Goal: Task Accomplishment & Management: Manage account settings

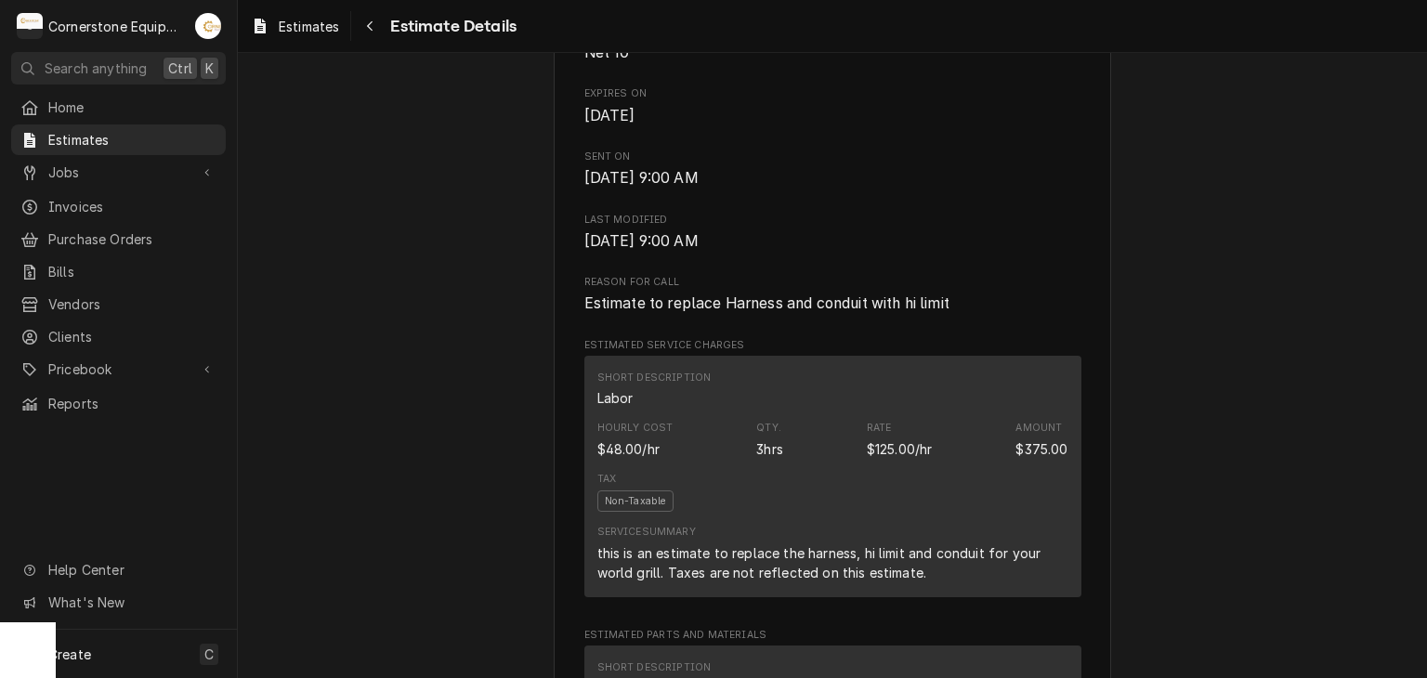
scroll to position [1115, 0]
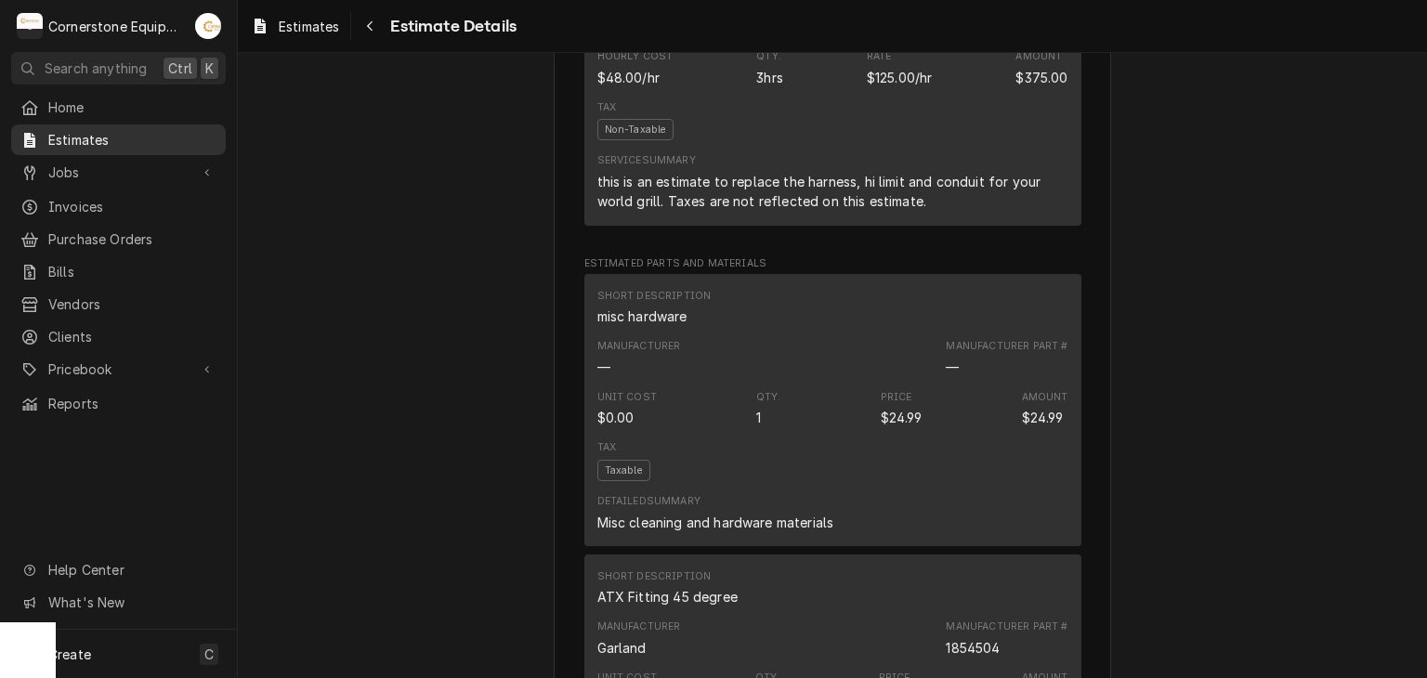
click at [102, 130] on span "Estimates" at bounding box center [132, 140] width 168 height 20
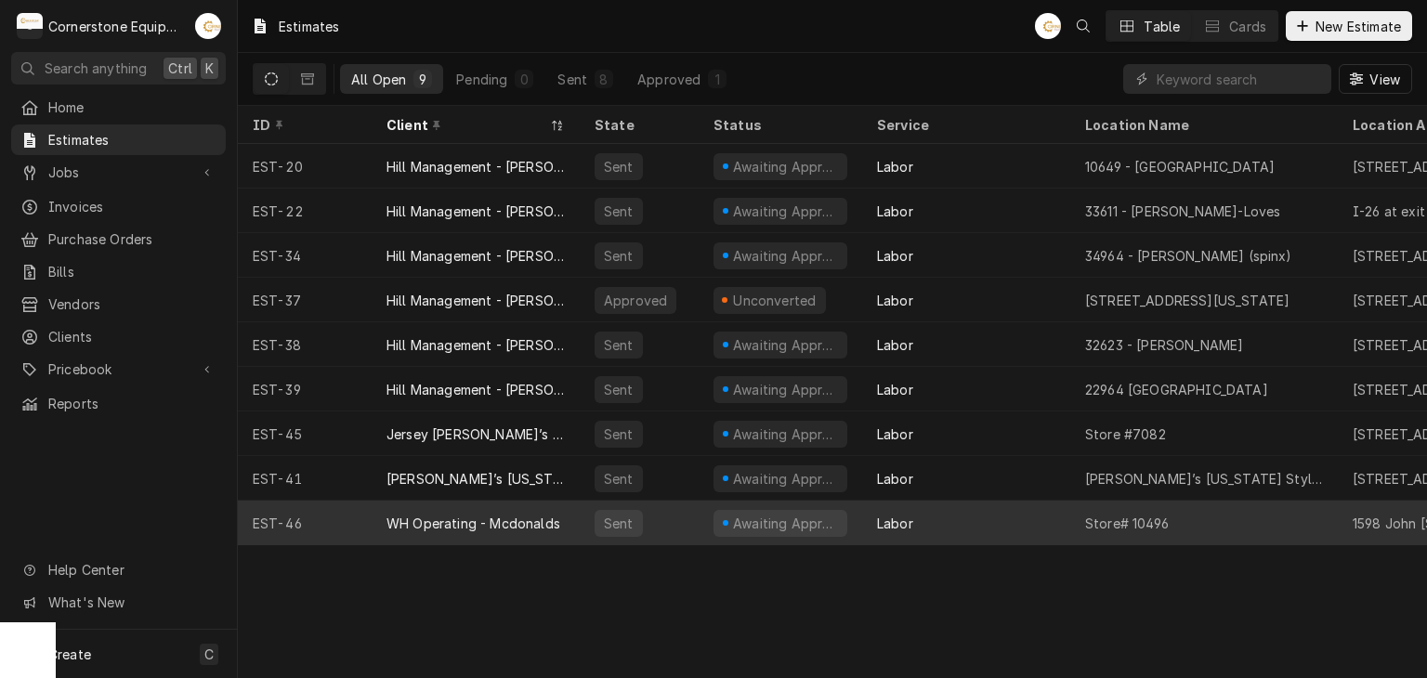
click at [561, 520] on div "WH Operating - Mcdonalds" at bounding box center [476, 523] width 208 height 45
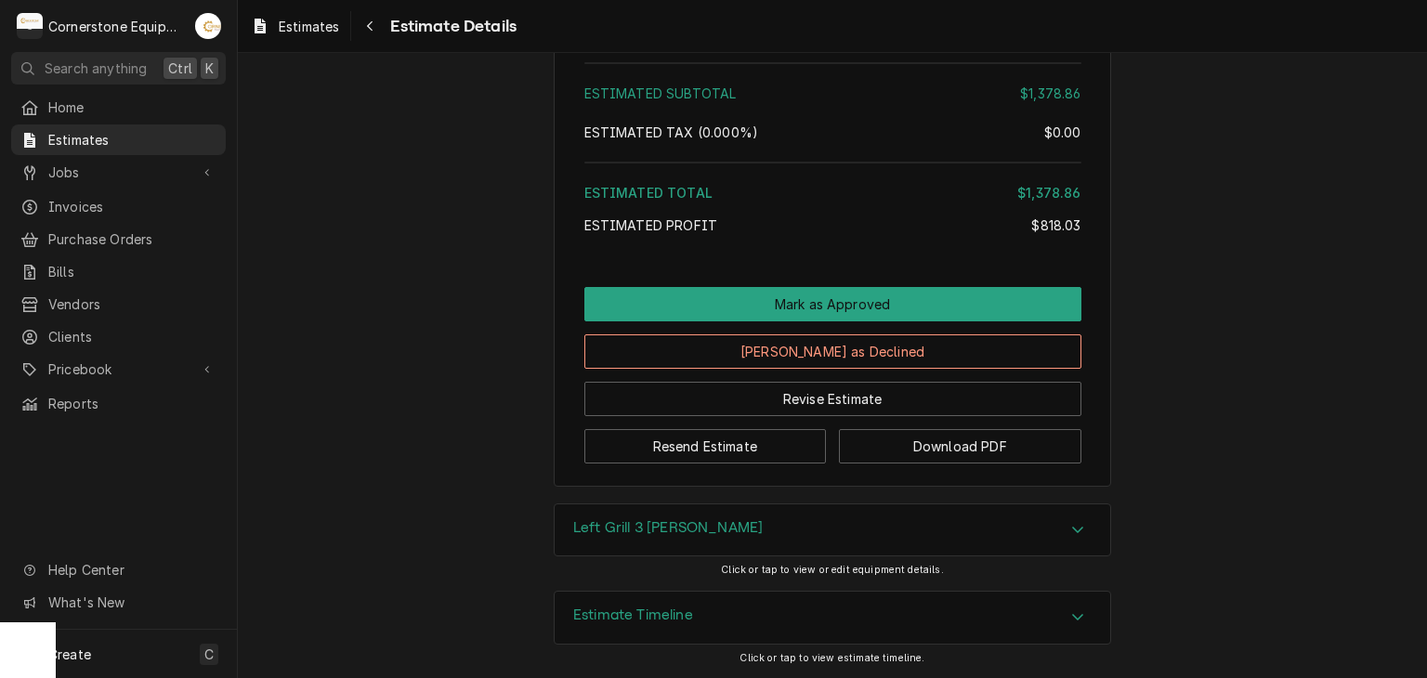
scroll to position [5081, 0]
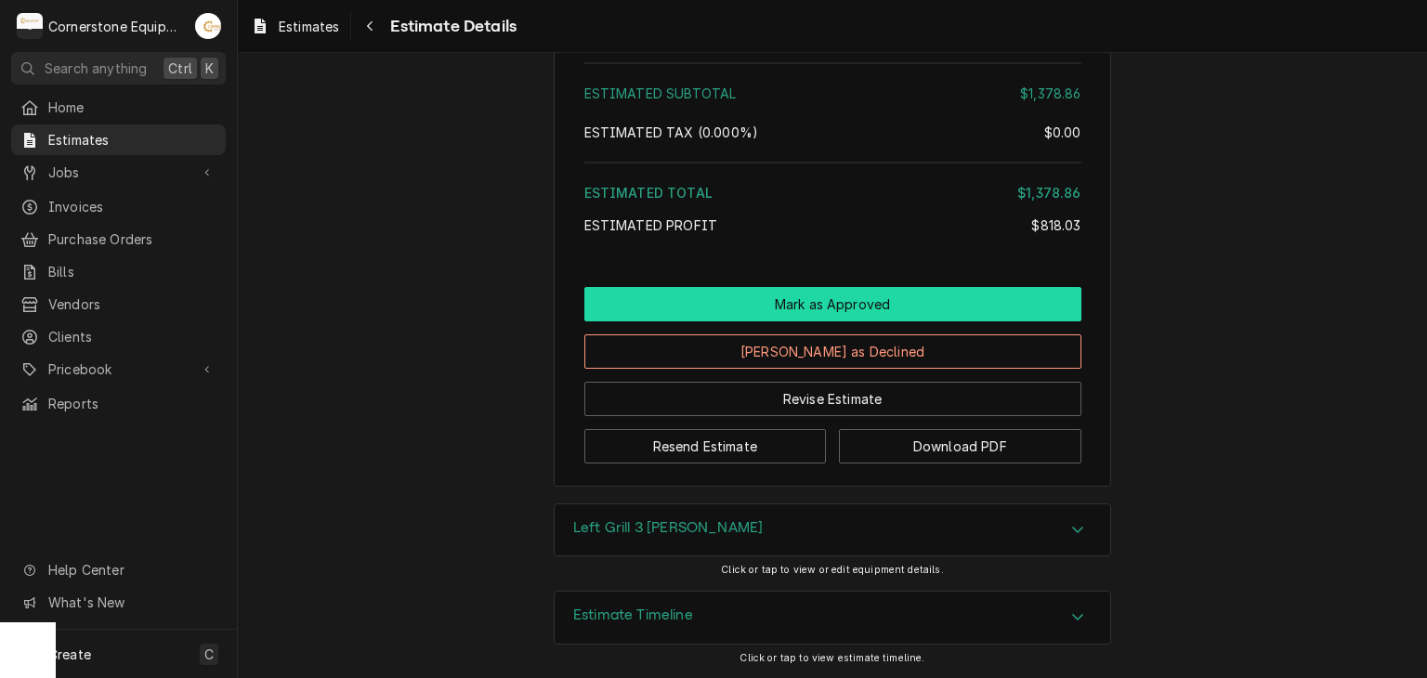
click at [792, 312] on button "Mark as Approved" at bounding box center [832, 304] width 497 height 34
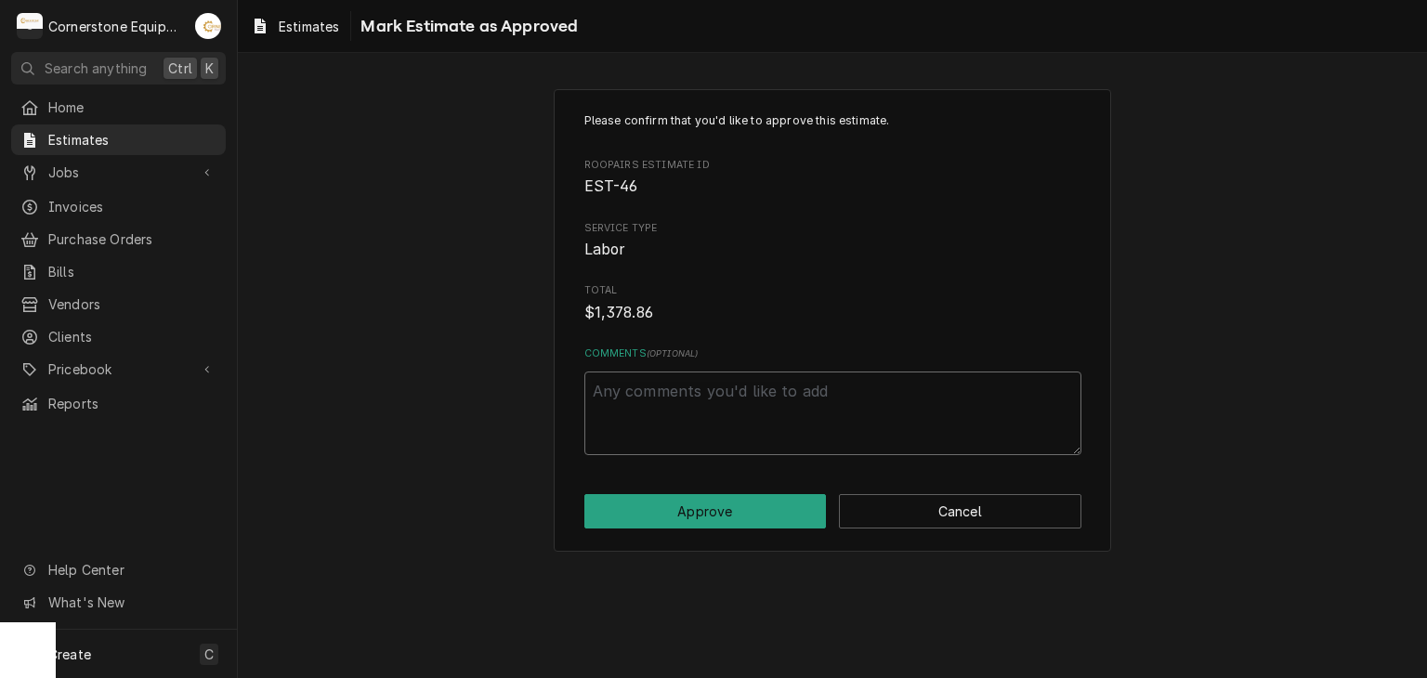
click at [762, 386] on textarea "Comments ( optional )" at bounding box center [832, 414] width 497 height 84
click at [768, 504] on button "Approve" at bounding box center [705, 511] width 242 height 34
type textarea "x"
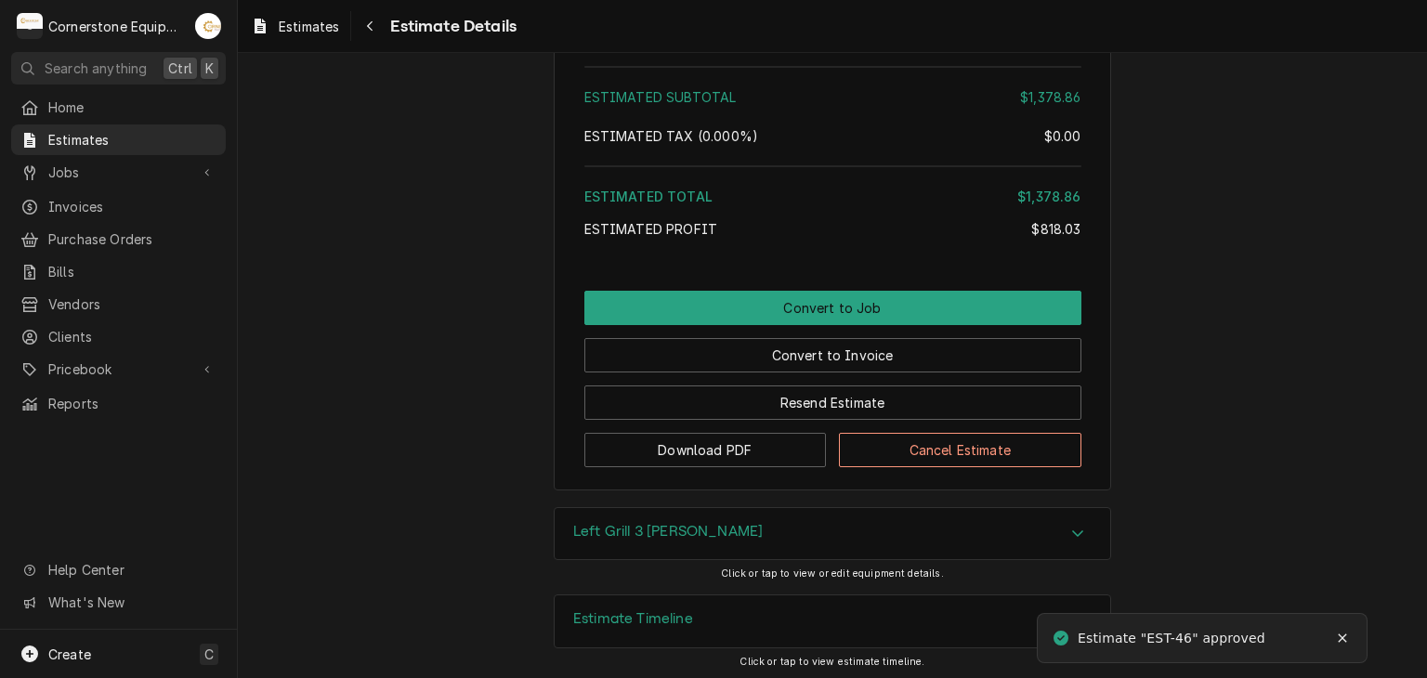
scroll to position [5081, 0]
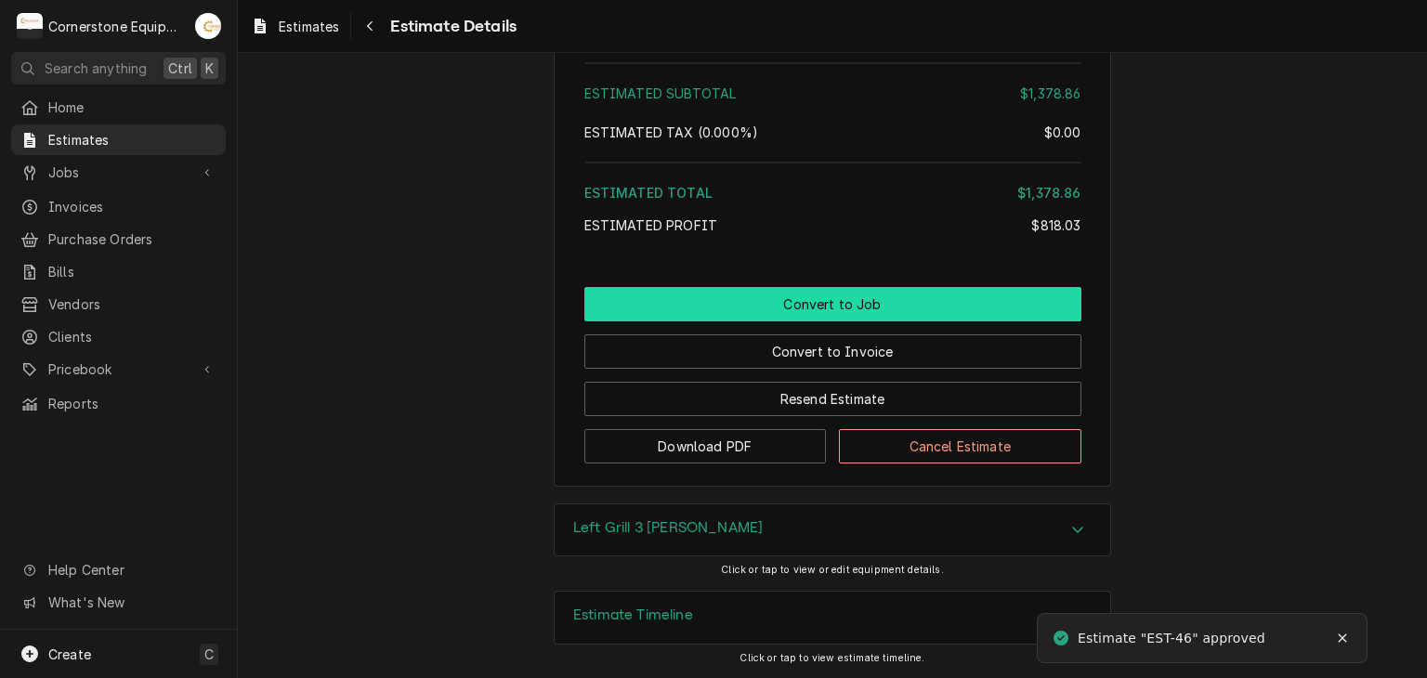
click at [805, 302] on button "Convert to Job" at bounding box center [832, 304] width 497 height 34
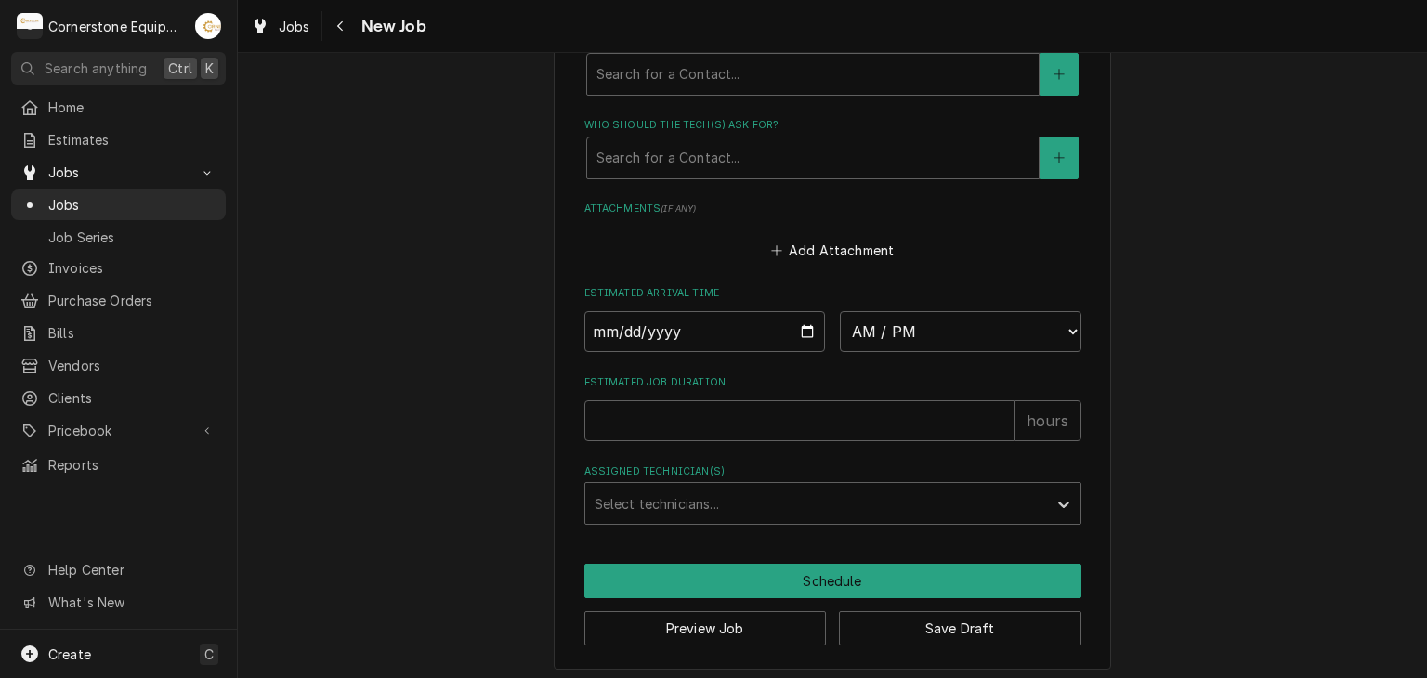
scroll to position [1084, 0]
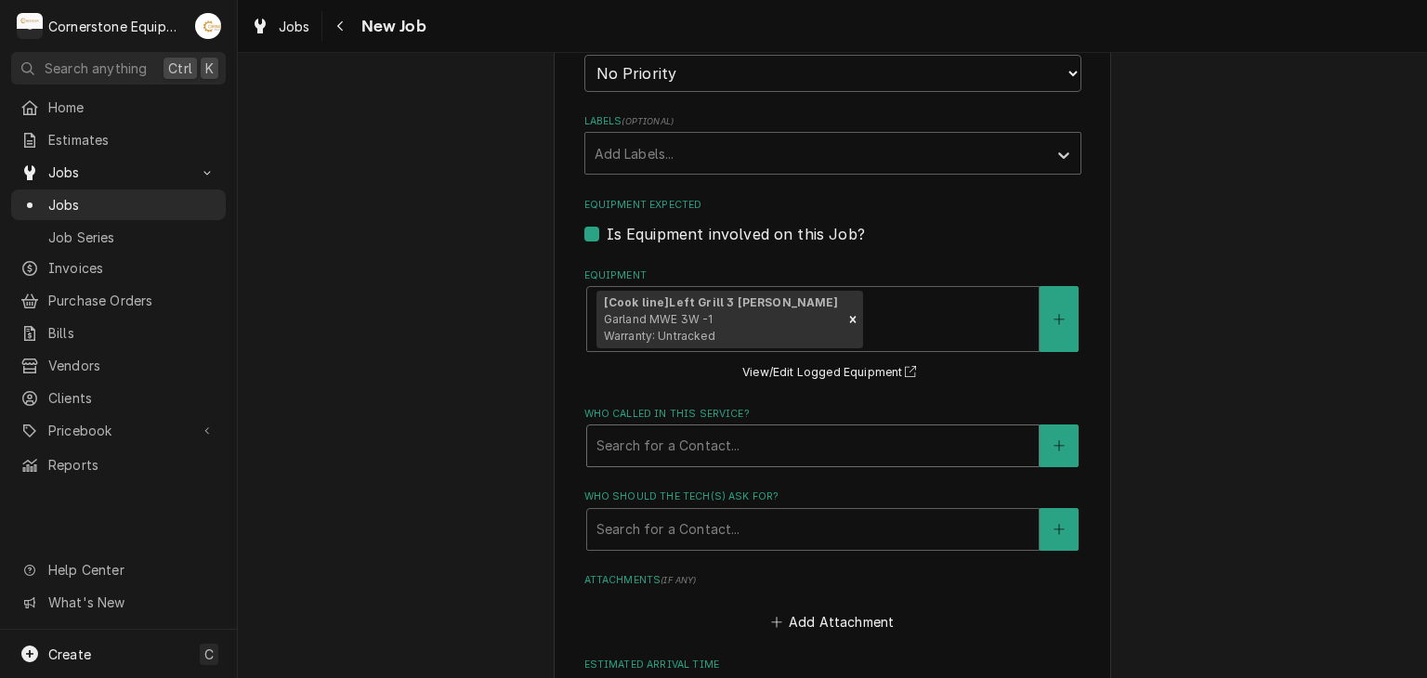
click at [732, 436] on div "Who called in this service?" at bounding box center [812, 445] width 433 height 33
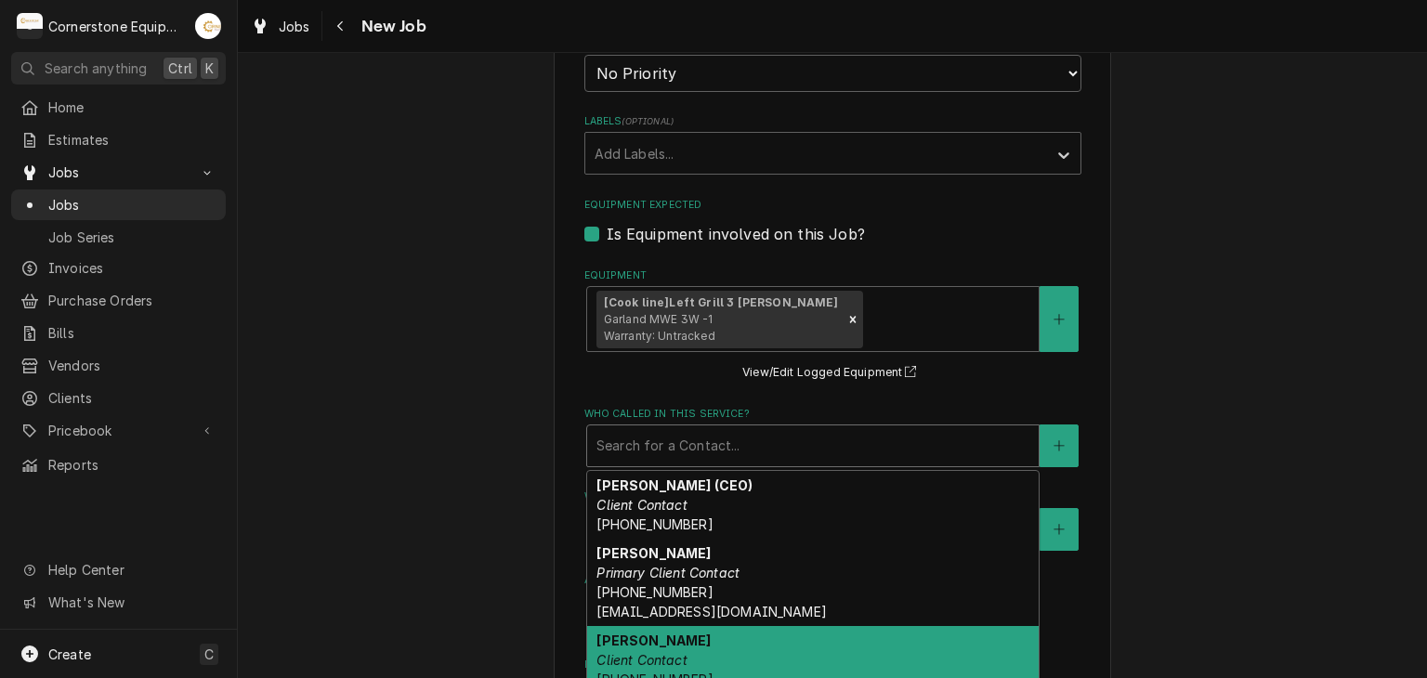
click at [653, 659] on em "Client Contact" at bounding box center [641, 660] width 90 height 16
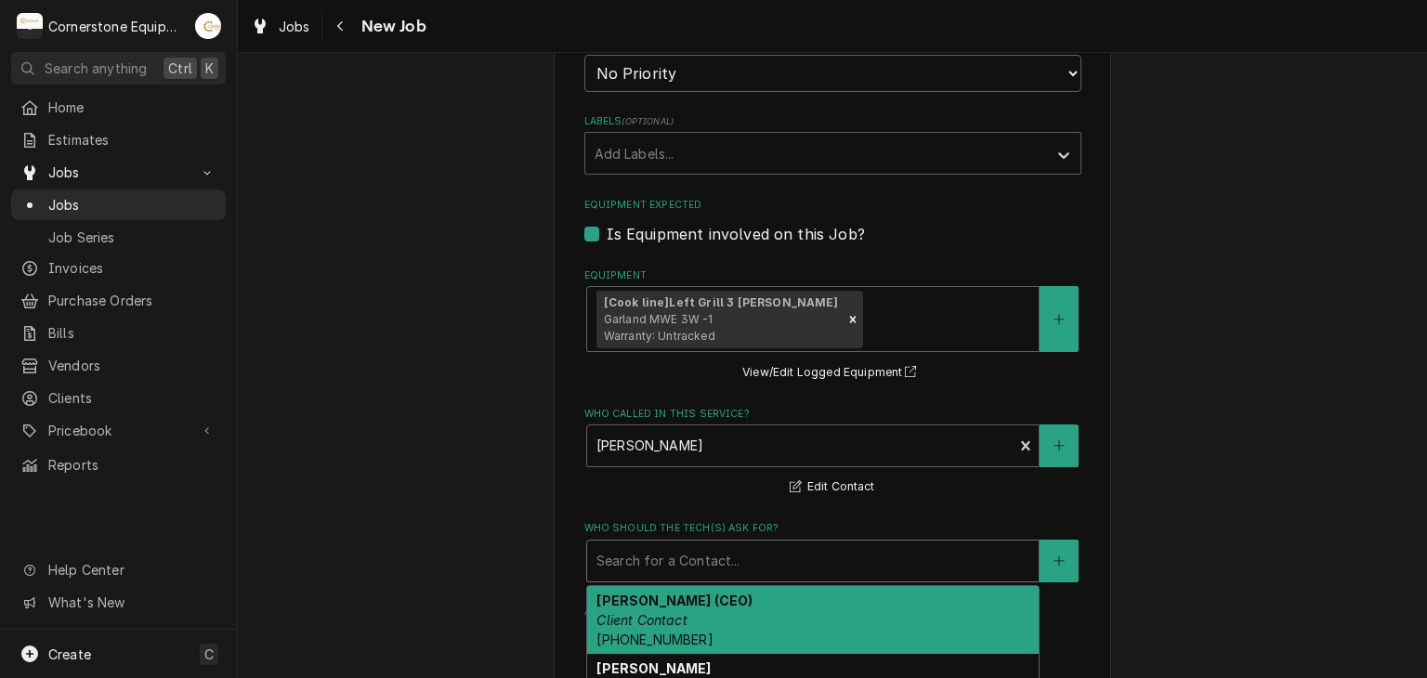
click at [635, 562] on div "Who should the tech(s) ask for?" at bounding box center [812, 560] width 433 height 33
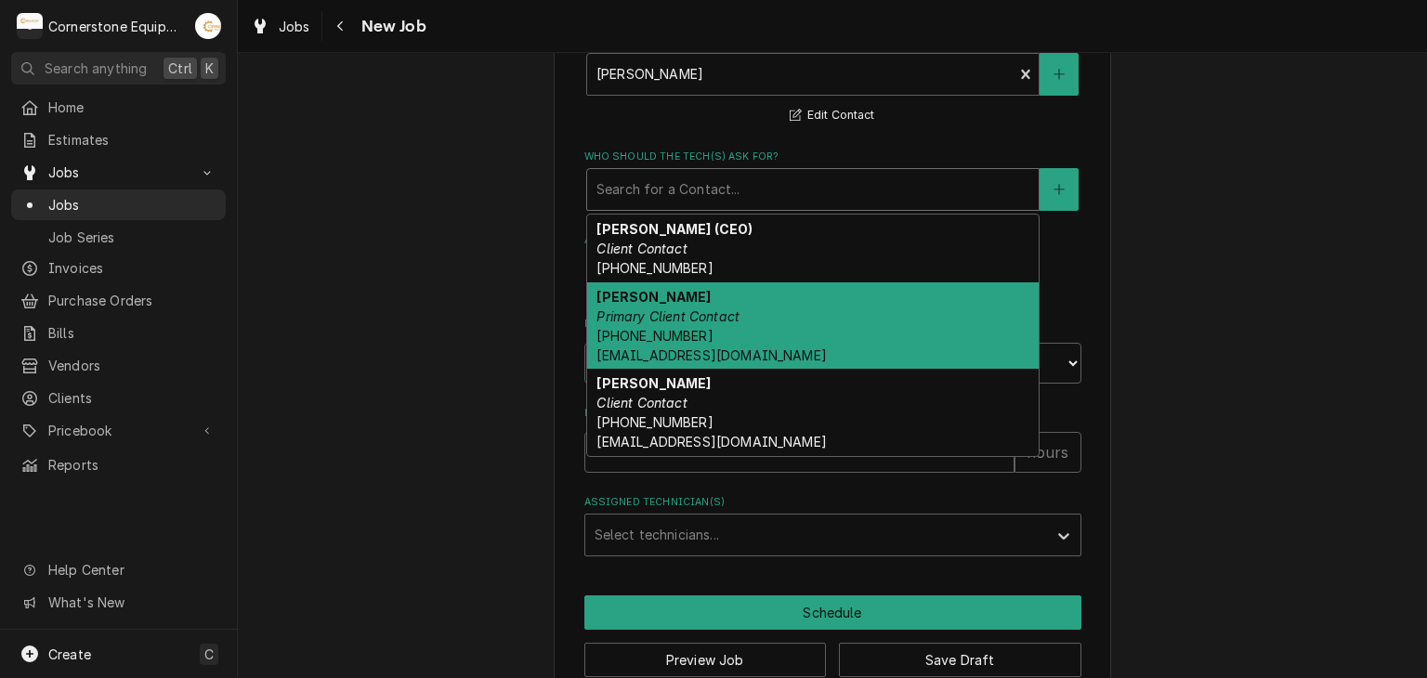
click at [640, 328] on span "(864) 435-3825 whoperating.roberth@gmail.com" at bounding box center [710, 345] width 229 height 35
type textarea "x"
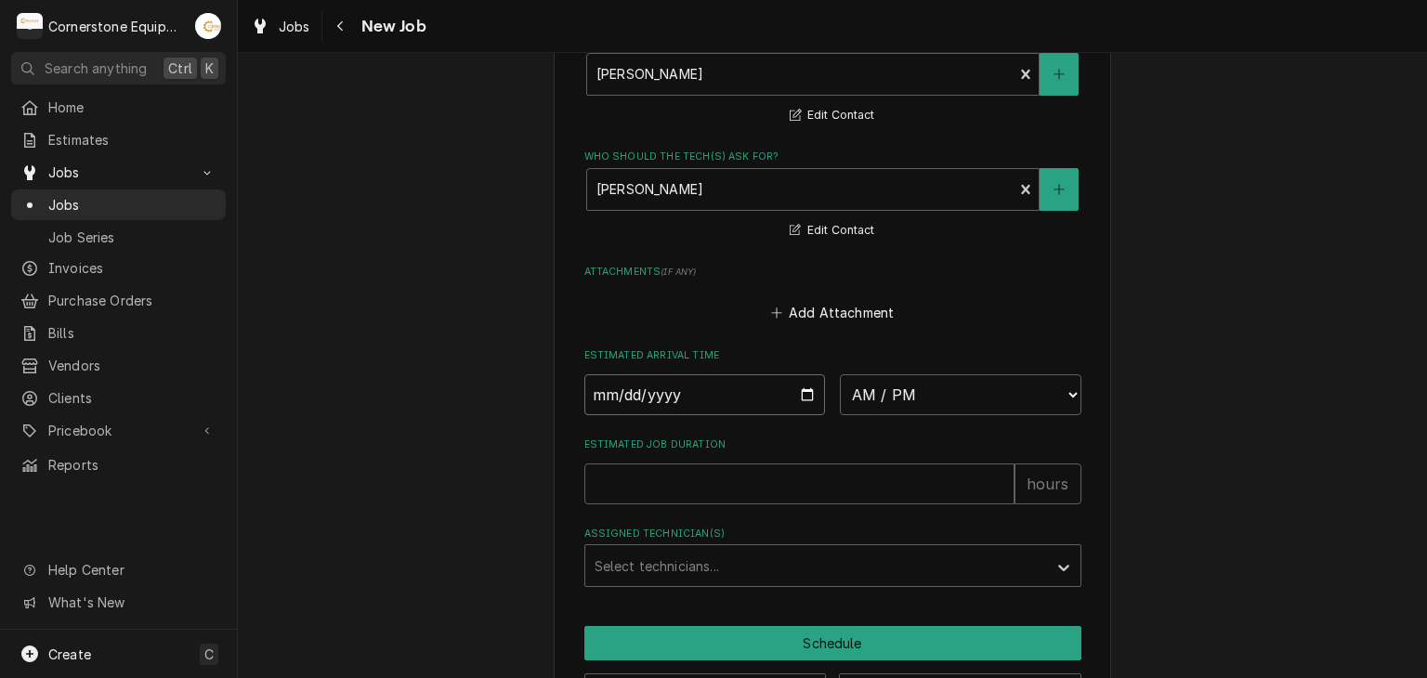
click at [802, 390] on input "Date" at bounding box center [705, 394] width 242 height 41
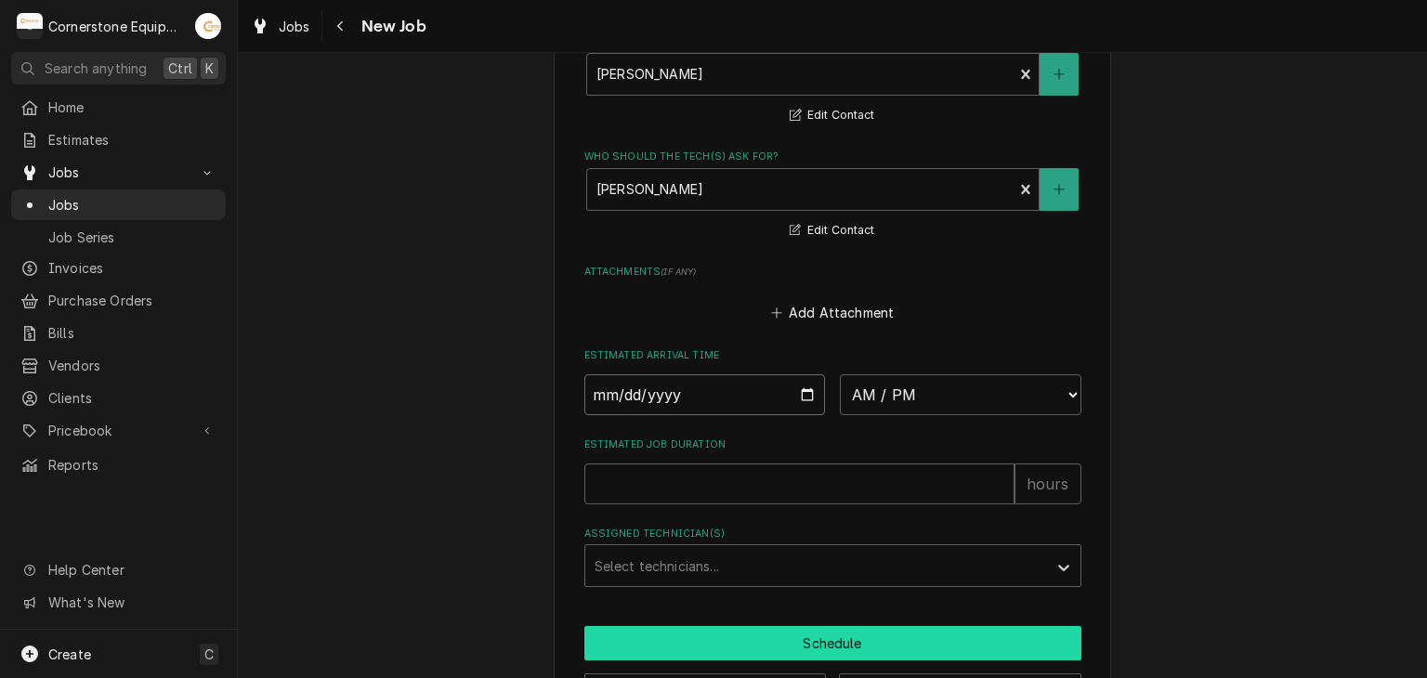
type input "2025-09-05"
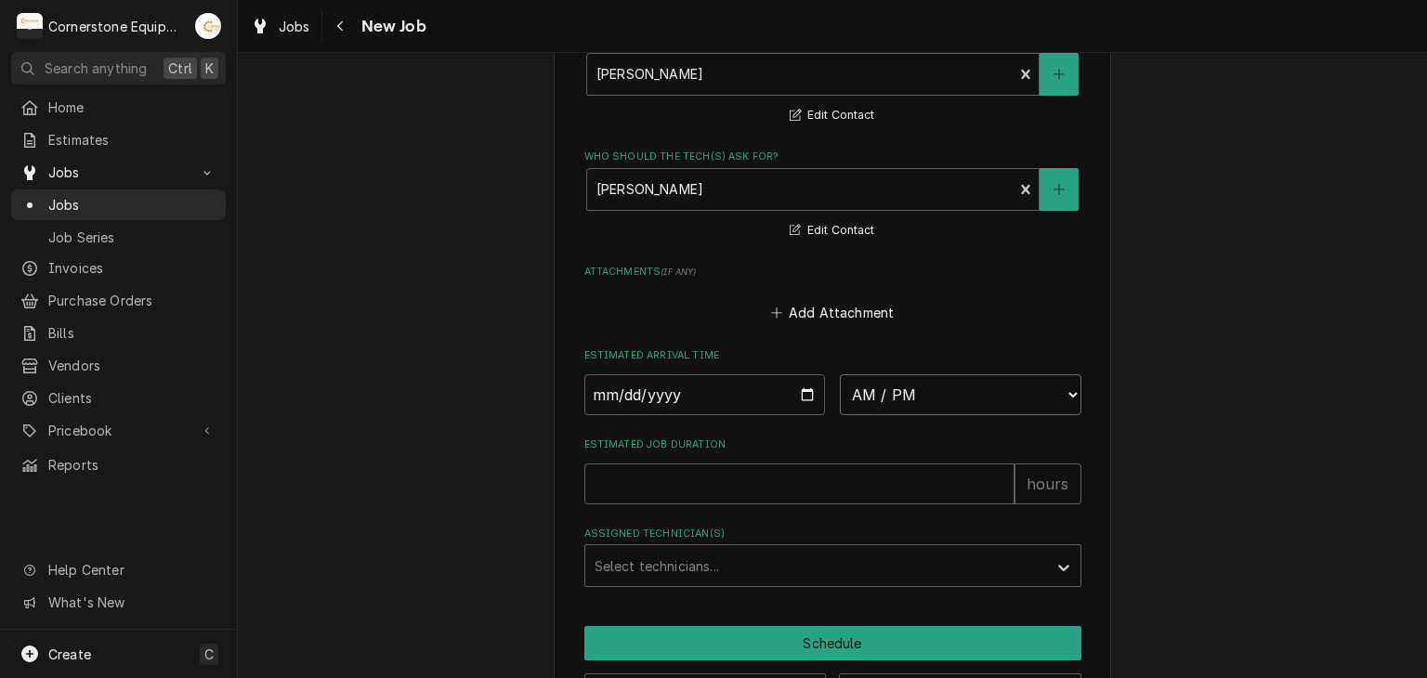
click at [948, 381] on select "AM / PM 6:00 AM 6:15 AM 6:30 AM 6:45 AM 7:00 AM 7:15 AM 7:30 AM 7:45 AM 8:00 AM…" at bounding box center [961, 394] width 242 height 41
type textarea "x"
select select "08:15:00"
click at [840, 374] on select "AM / PM 6:00 AM 6:15 AM 6:30 AM 6:45 AM 7:00 AM 7:15 AM 7:30 AM 7:45 AM 8:00 AM…" at bounding box center [961, 394] width 242 height 41
type textarea "x"
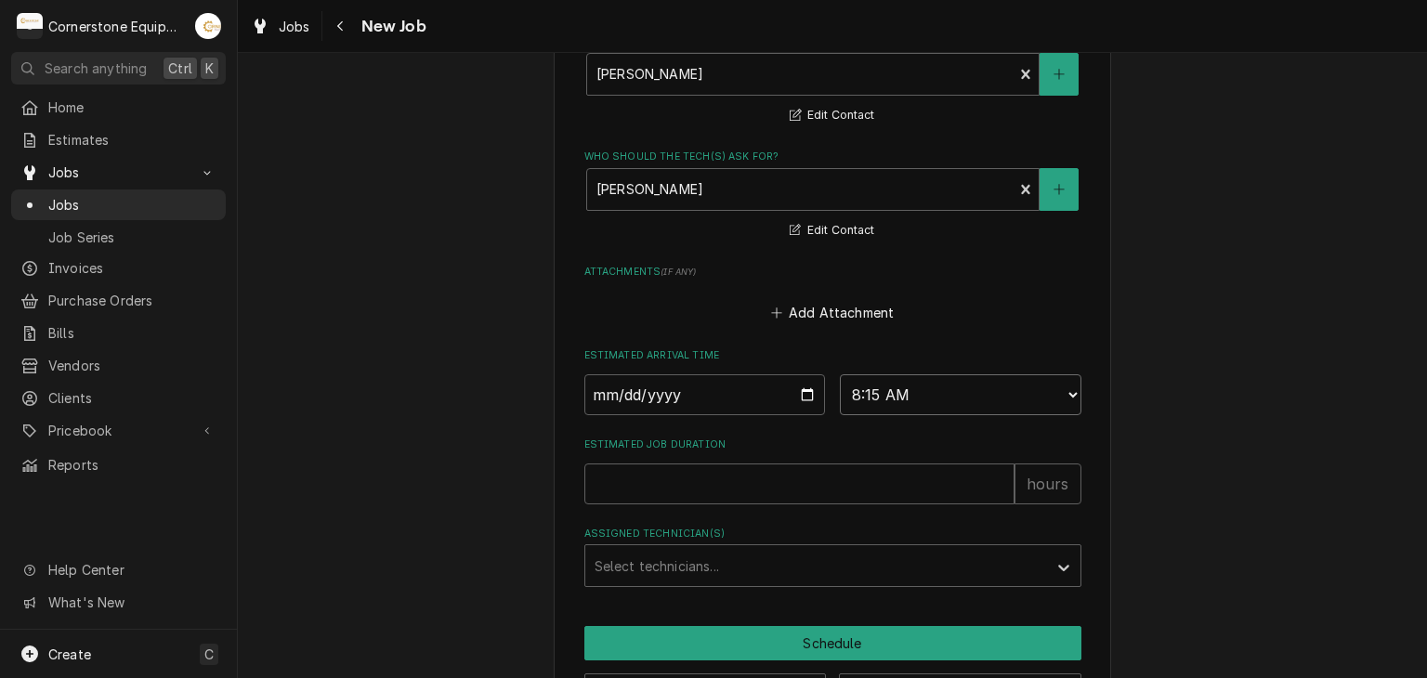
click at [907, 380] on select "AM / PM 6:00 AM 6:15 AM 6:30 AM 6:45 AM 7:00 AM 7:15 AM 7:30 AM 7:45 AM 8:00 AM…" at bounding box center [961, 394] width 242 height 41
select select "08:00:00"
click at [840, 374] on select "AM / PM 6:00 AM 6:15 AM 6:30 AM 6:45 AM 7:00 AM 7:15 AM 7:30 AM 7:45 AM 8:00 AM…" at bounding box center [961, 394] width 242 height 41
drag, startPoint x: 491, startPoint y: 233, endPoint x: 658, endPoint y: 401, distance: 237.2
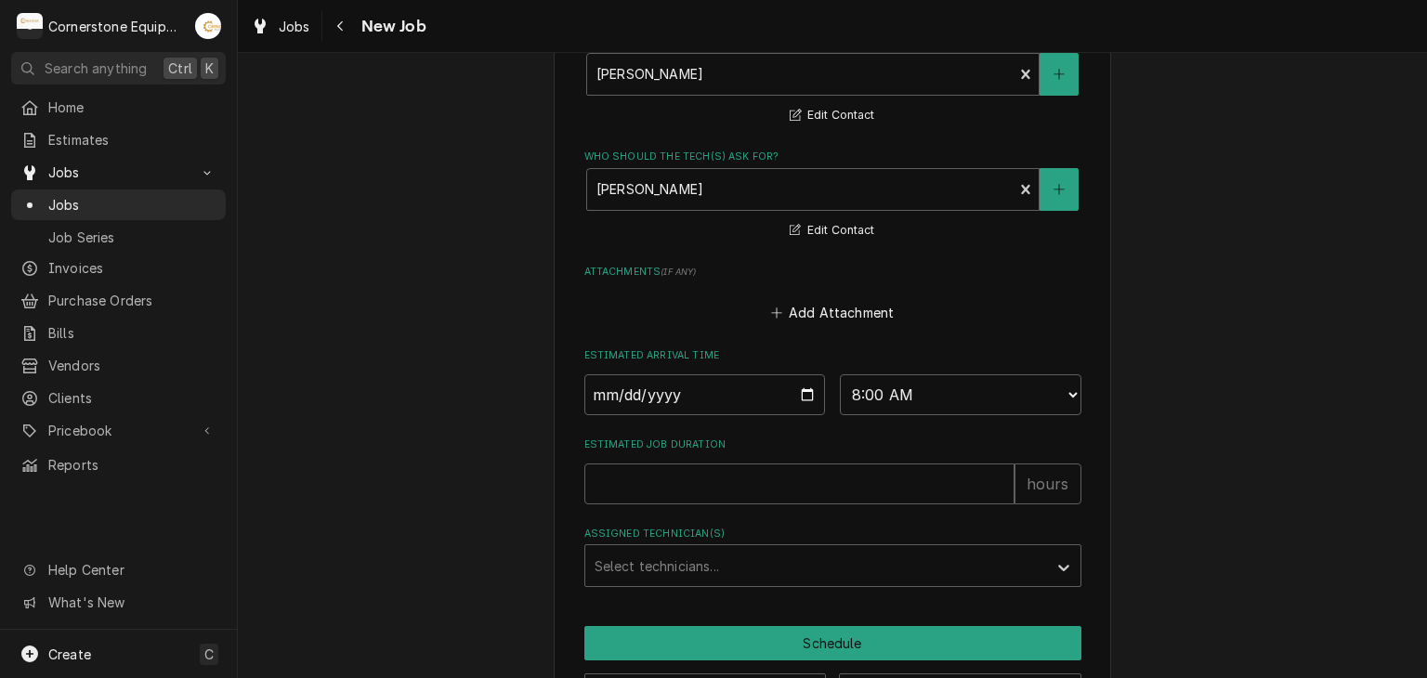
drag, startPoint x: 743, startPoint y: 502, endPoint x: 731, endPoint y: 473, distance: 31.2
click at [731, 473] on input "Estimated Job Duration" at bounding box center [799, 484] width 430 height 41
type textarea "x"
type input "4"
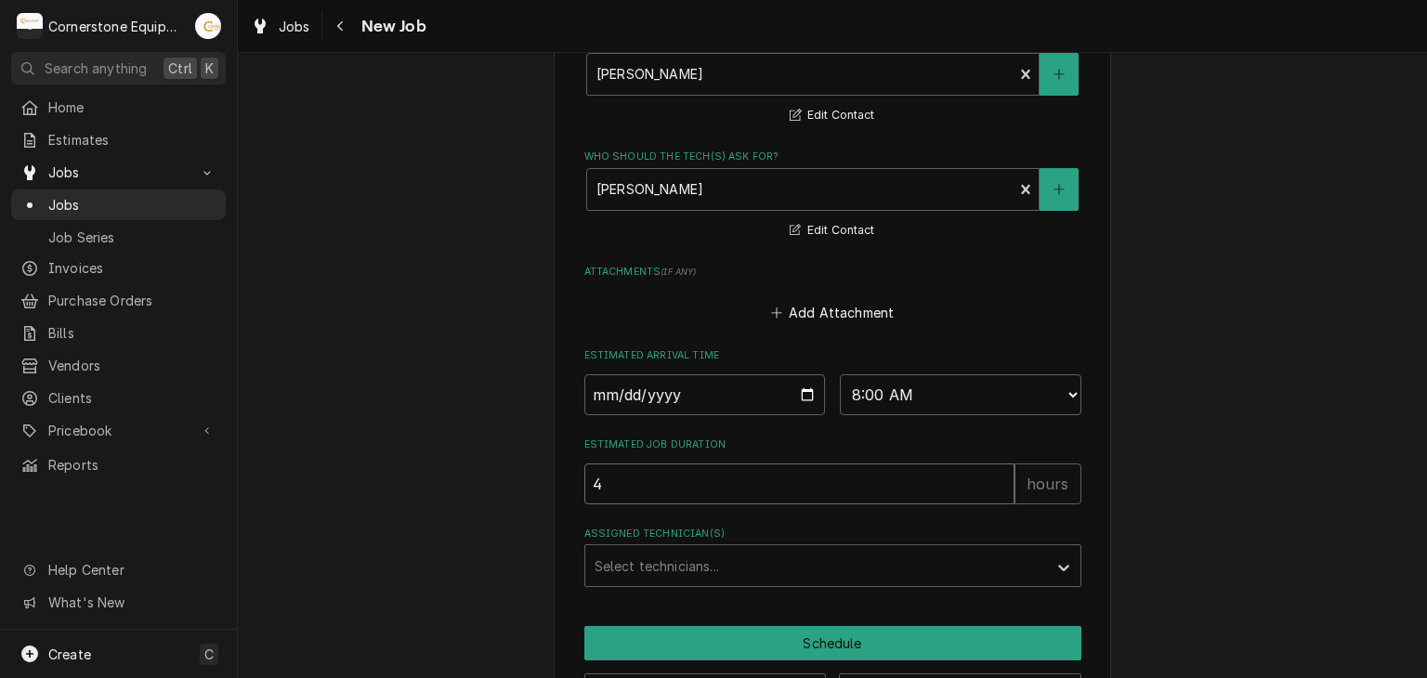
type textarea "x"
type input "4"
click at [713, 557] on div "Assigned Technician(s)" at bounding box center [816, 565] width 443 height 33
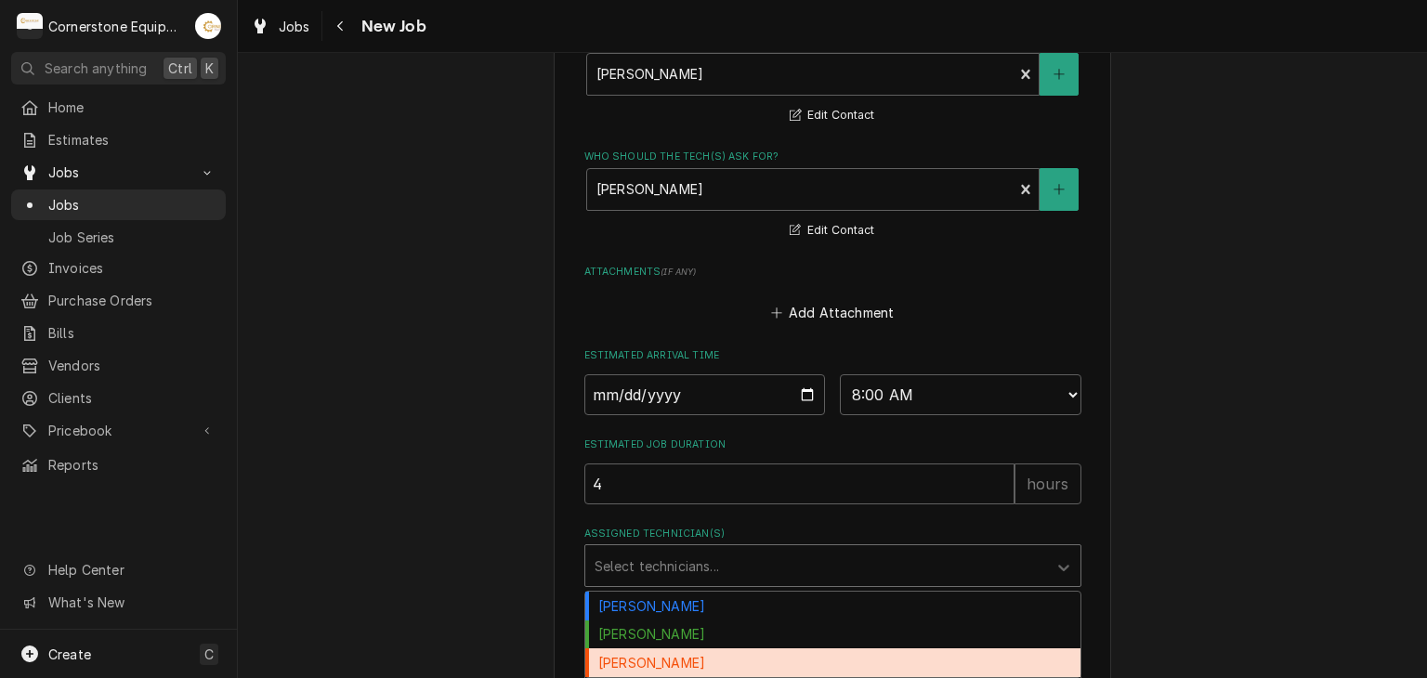
click at [736, 653] on div "Roberto Martinez" at bounding box center [832, 662] width 495 height 29
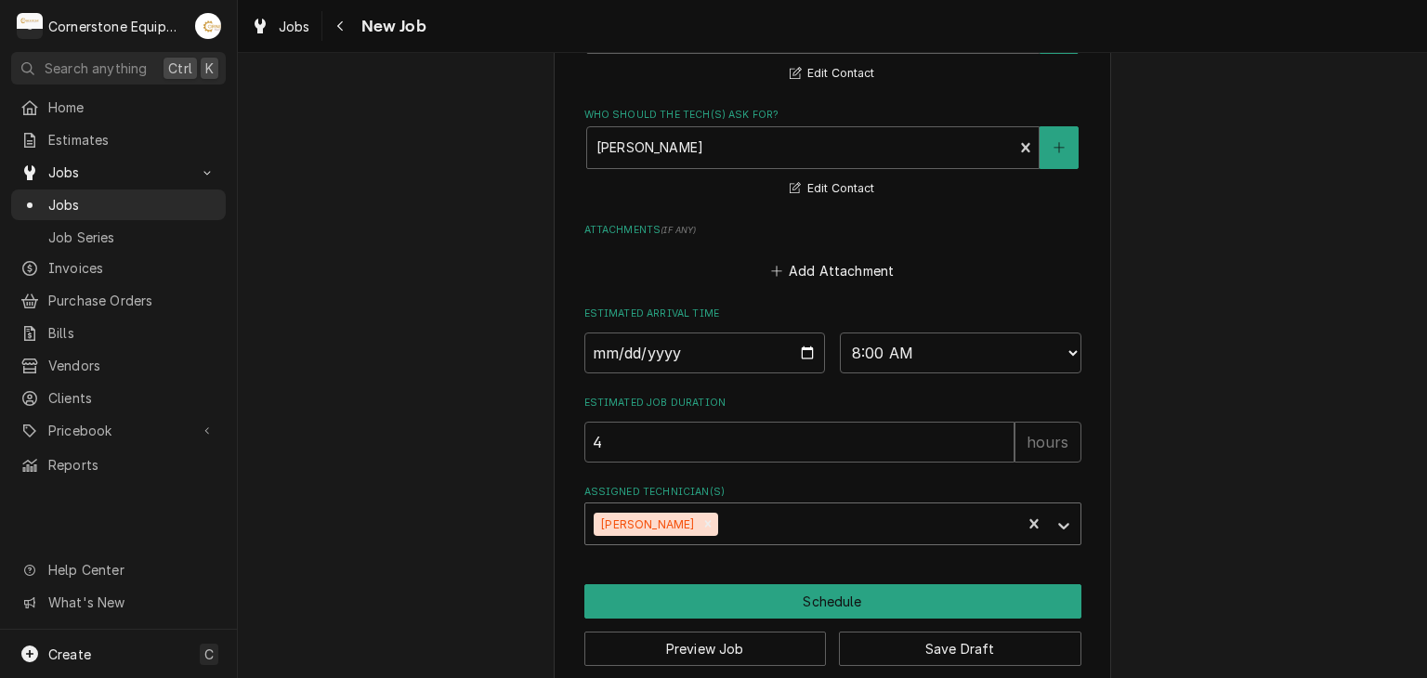
scroll to position [1518, 0]
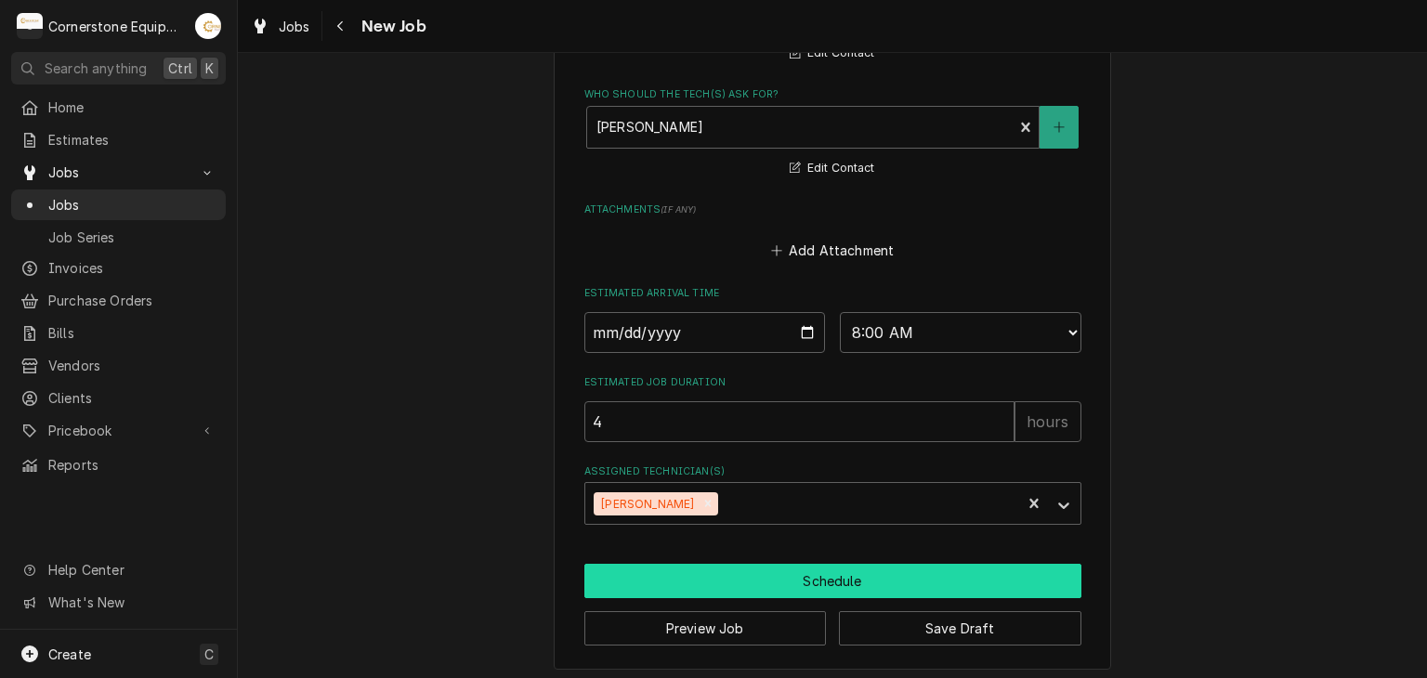
click at [779, 581] on button "Schedule" at bounding box center [832, 581] width 497 height 34
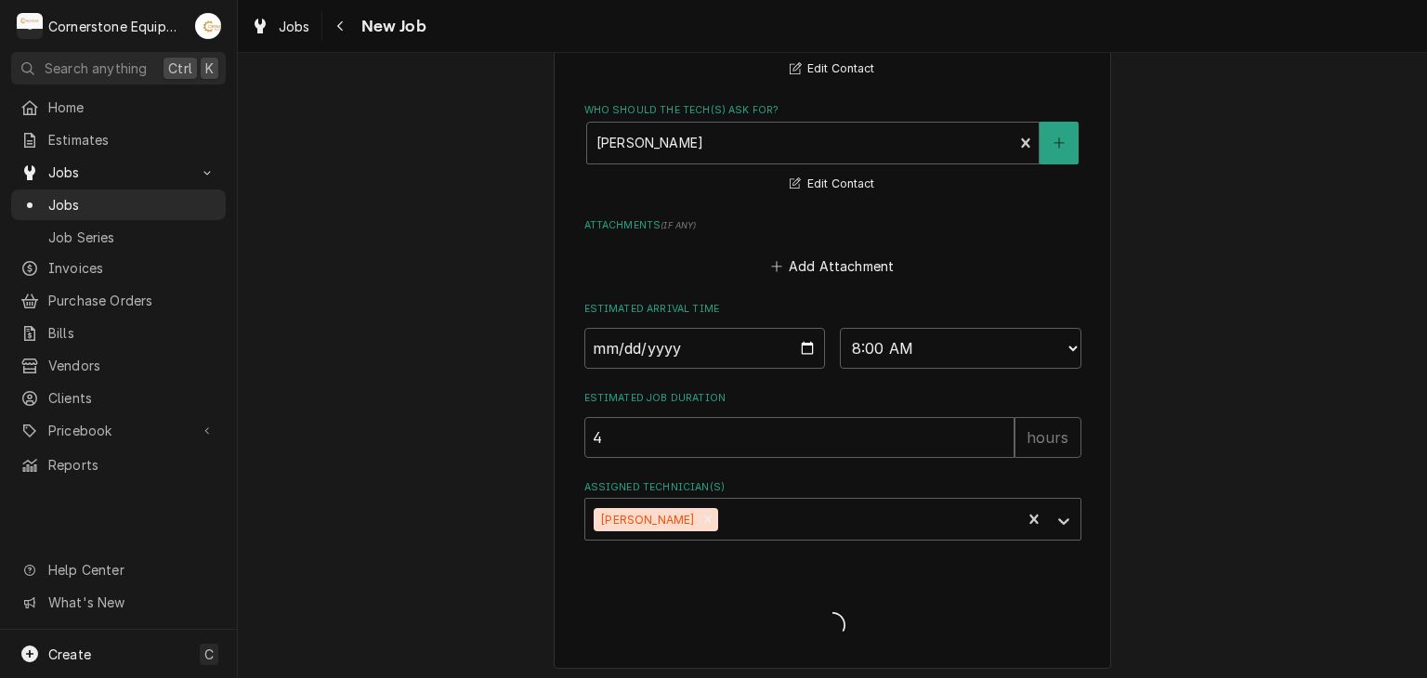
type textarea "x"
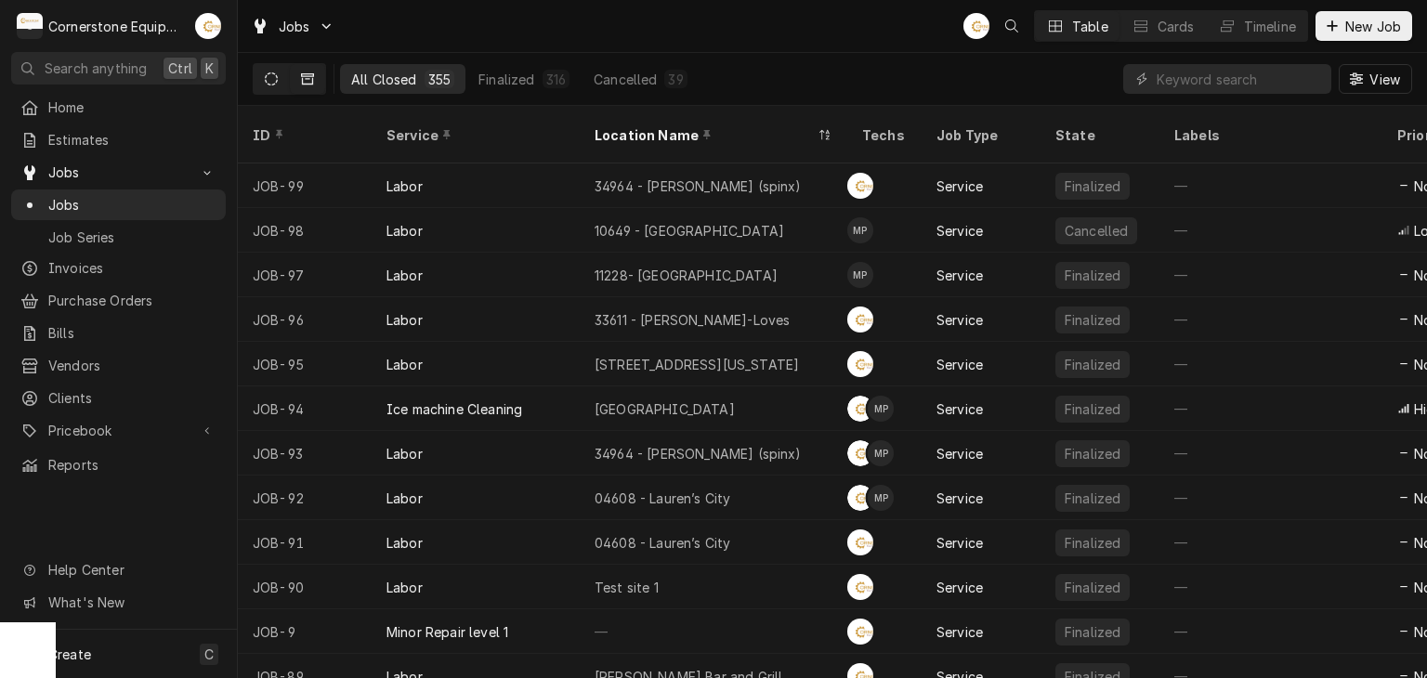
click at [257, 85] on button "Dynamic Content Wrapper" at bounding box center [271, 79] width 35 height 30
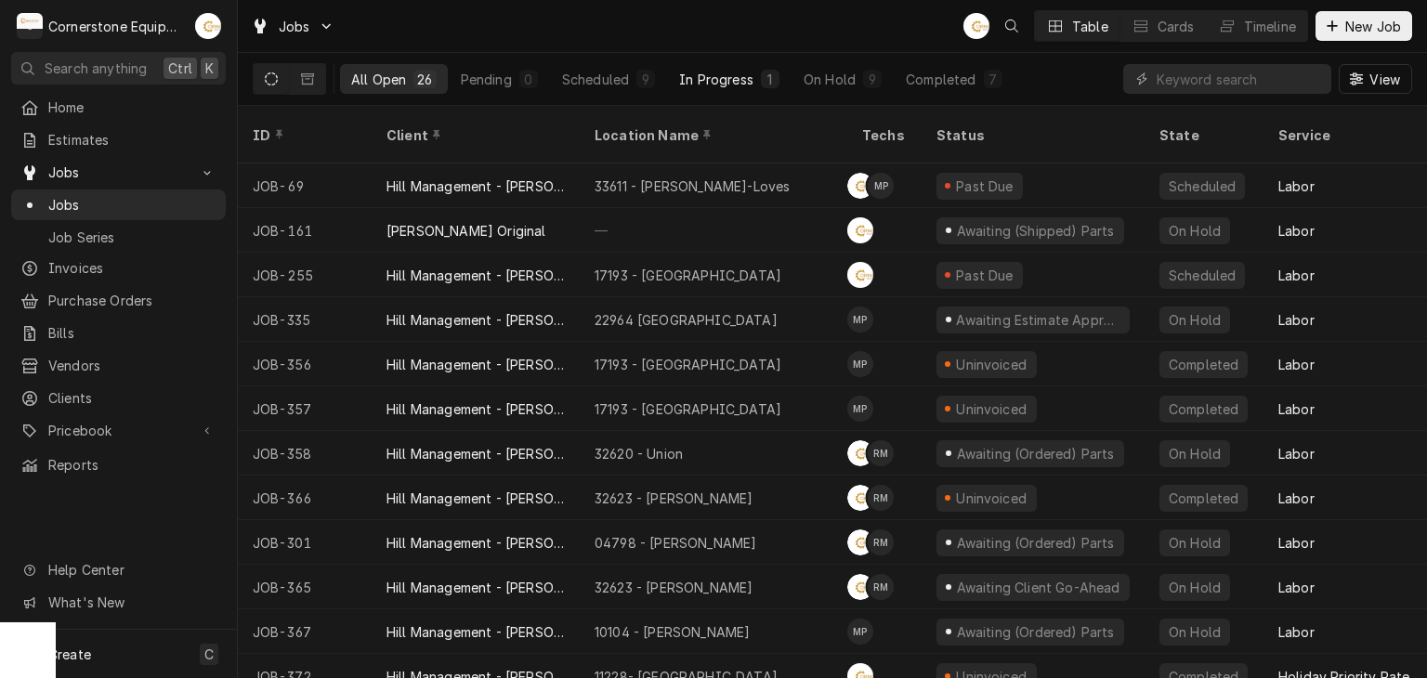
click at [751, 78] on div "In Progress" at bounding box center [716, 80] width 74 height 20
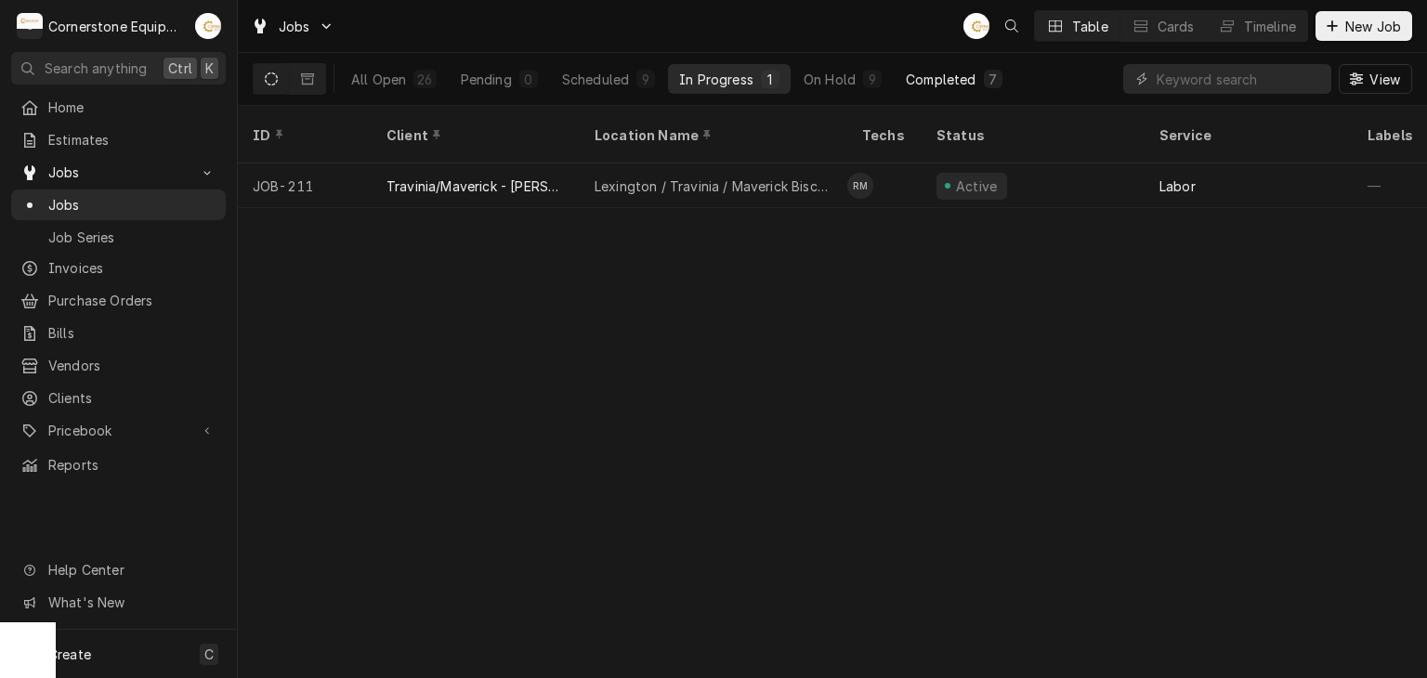
click at [940, 79] on div "Completed" at bounding box center [941, 80] width 70 height 20
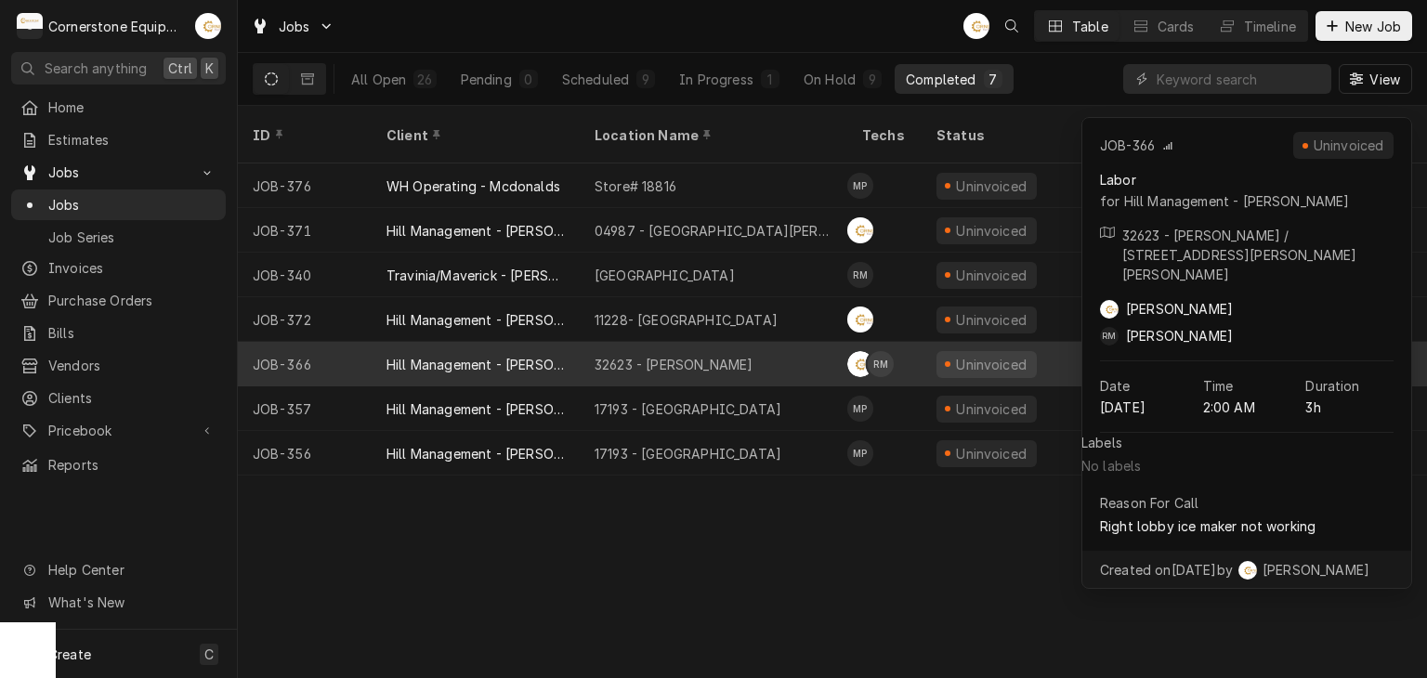
click at [684, 355] on div "32623 - Taylors" at bounding box center [674, 365] width 158 height 20
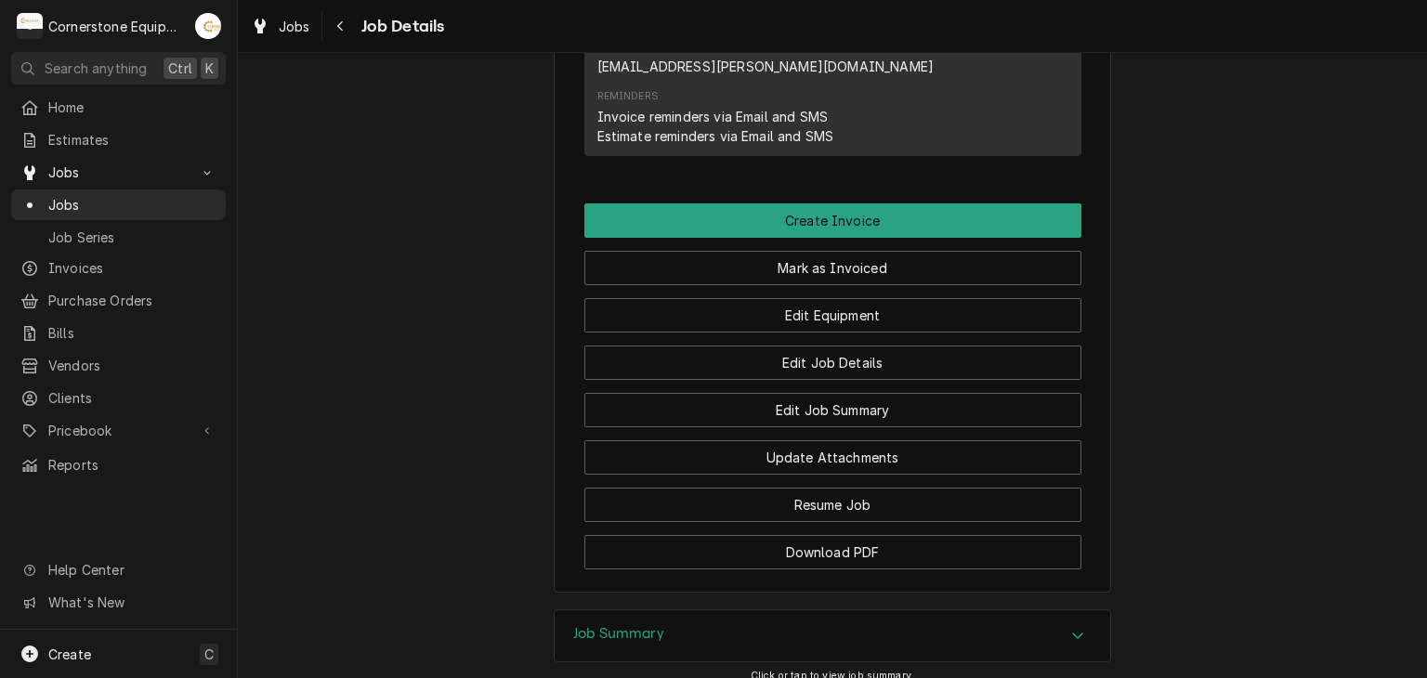
scroll to position [1585, 0]
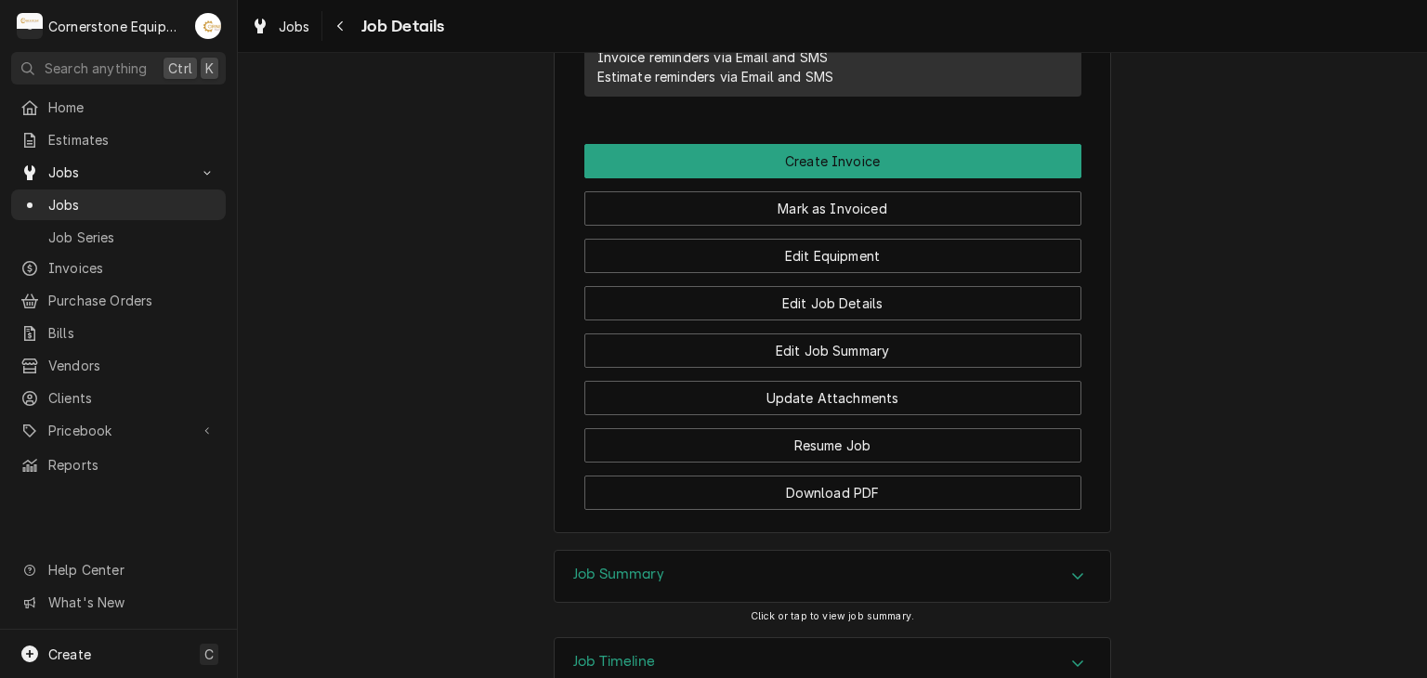
click at [734, 551] on div "Job Summary" at bounding box center [833, 577] width 556 height 52
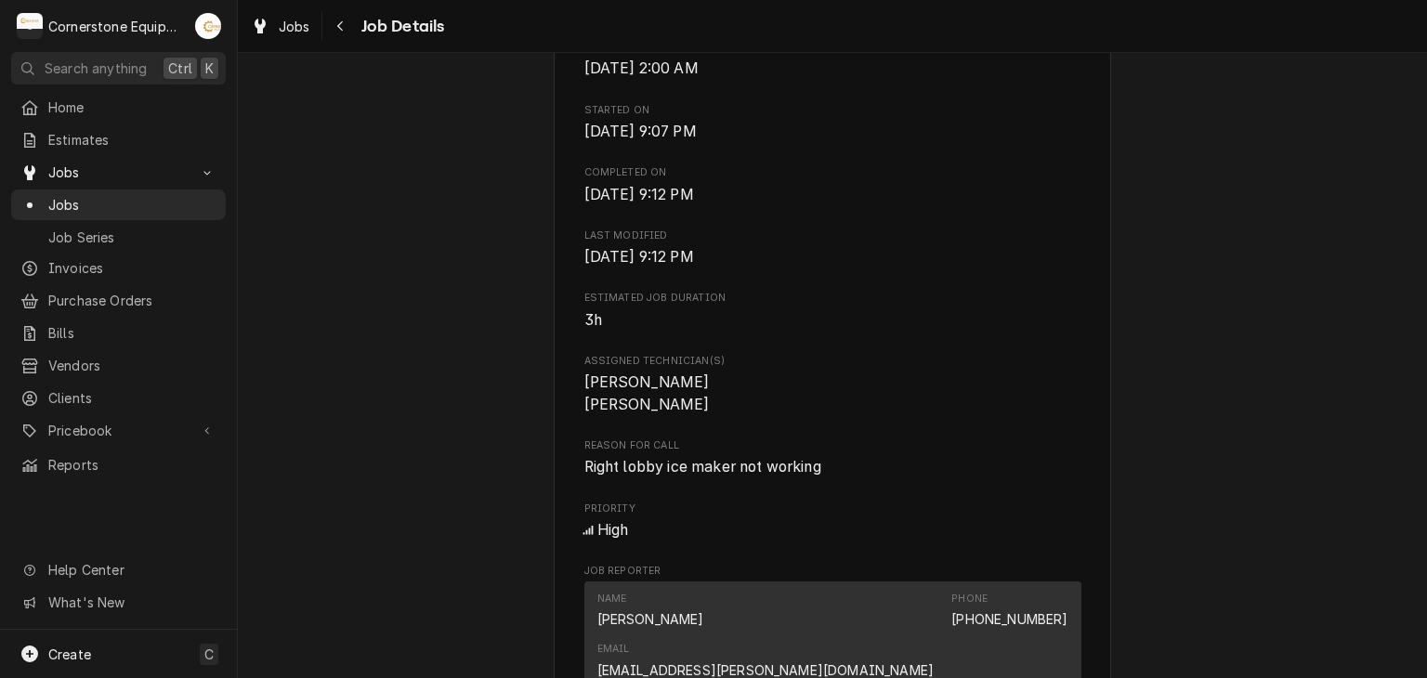
scroll to position [0, 0]
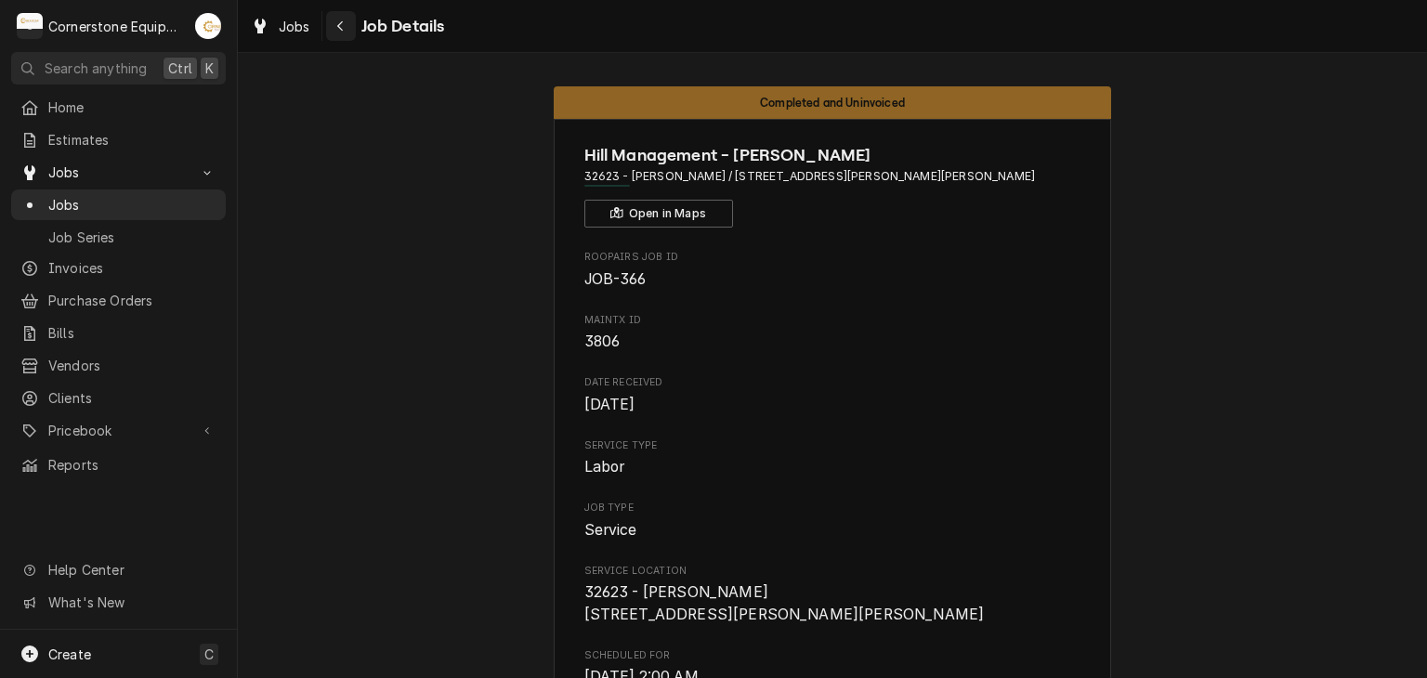
click at [350, 29] on button "Navigate back" at bounding box center [341, 26] width 30 height 30
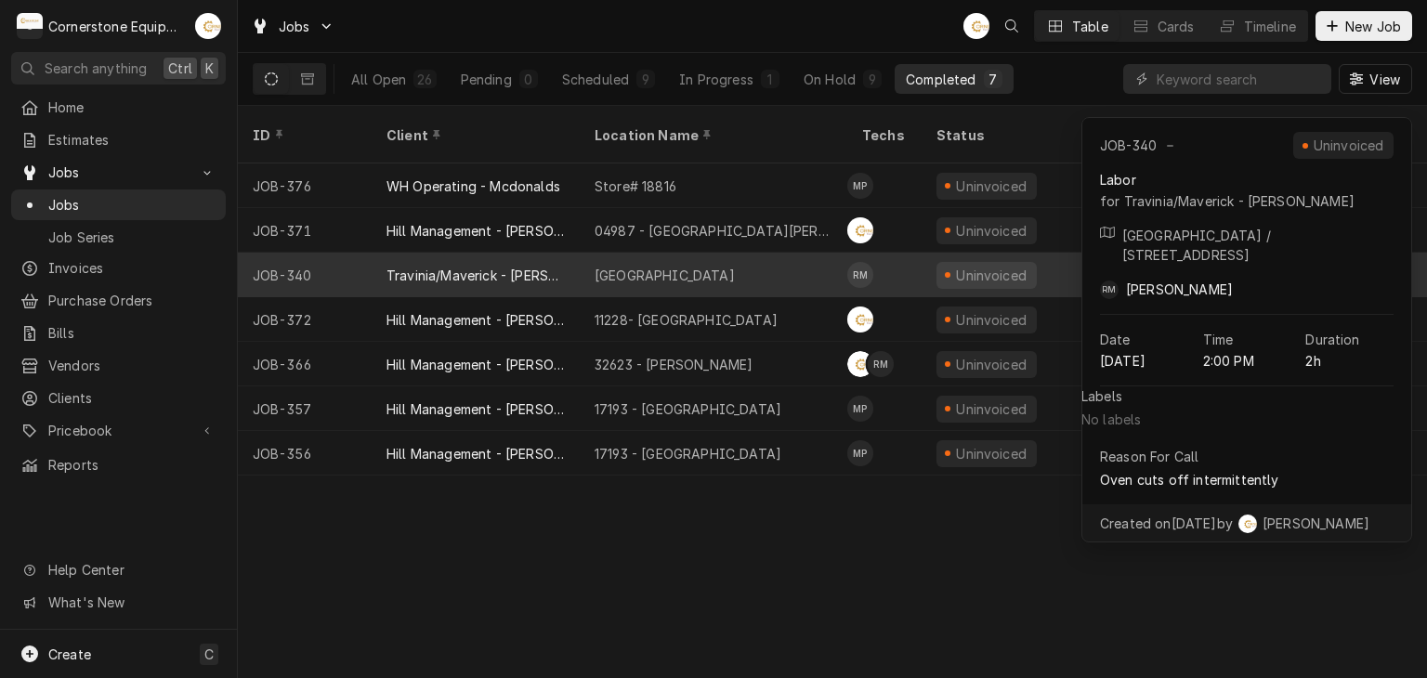
click at [806, 258] on div "[GEOGRAPHIC_DATA]" at bounding box center [714, 275] width 268 height 45
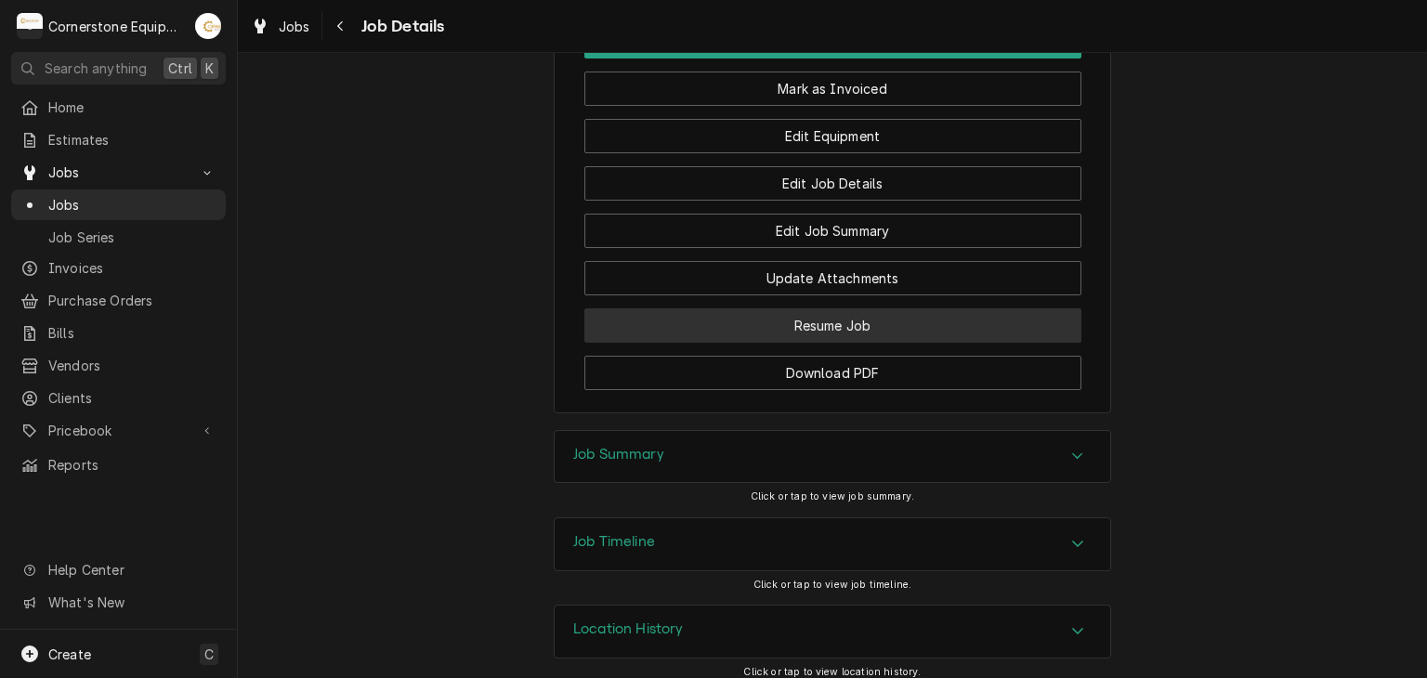
scroll to position [1668, 0]
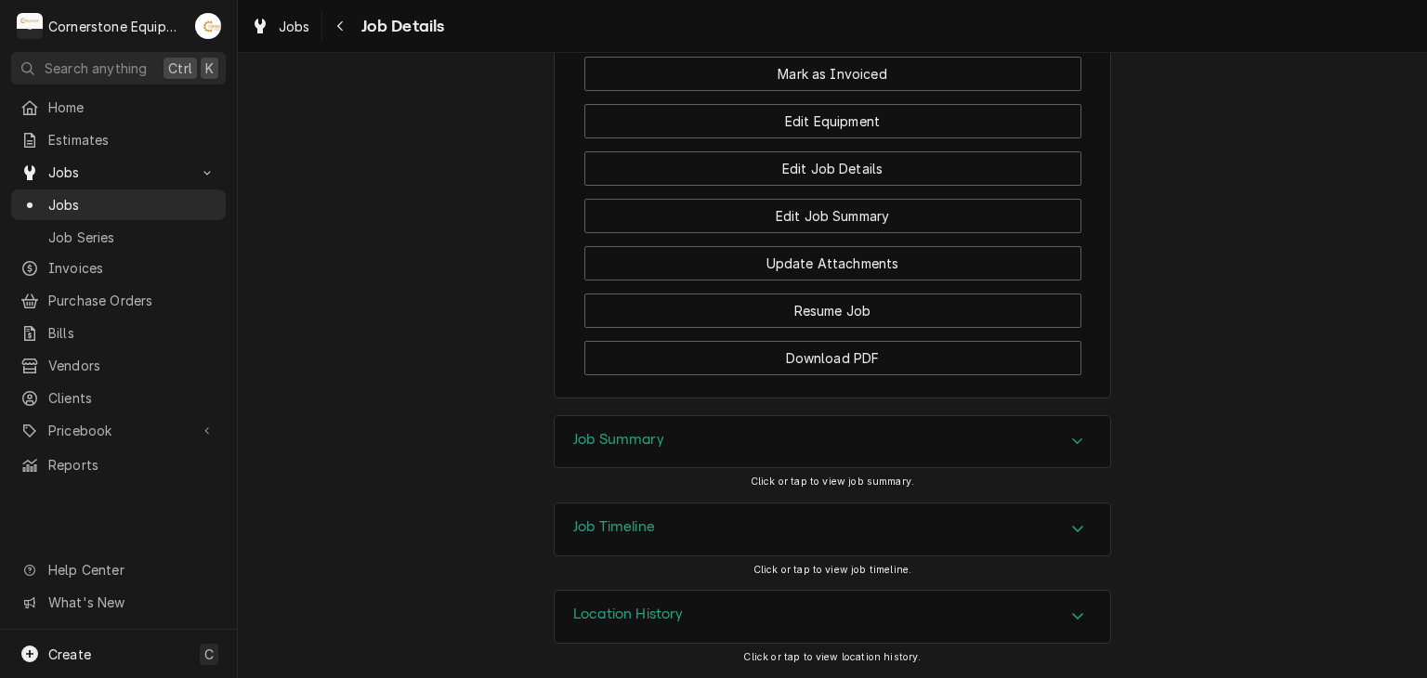
click at [863, 436] on div "Job Summary" at bounding box center [833, 442] width 556 height 52
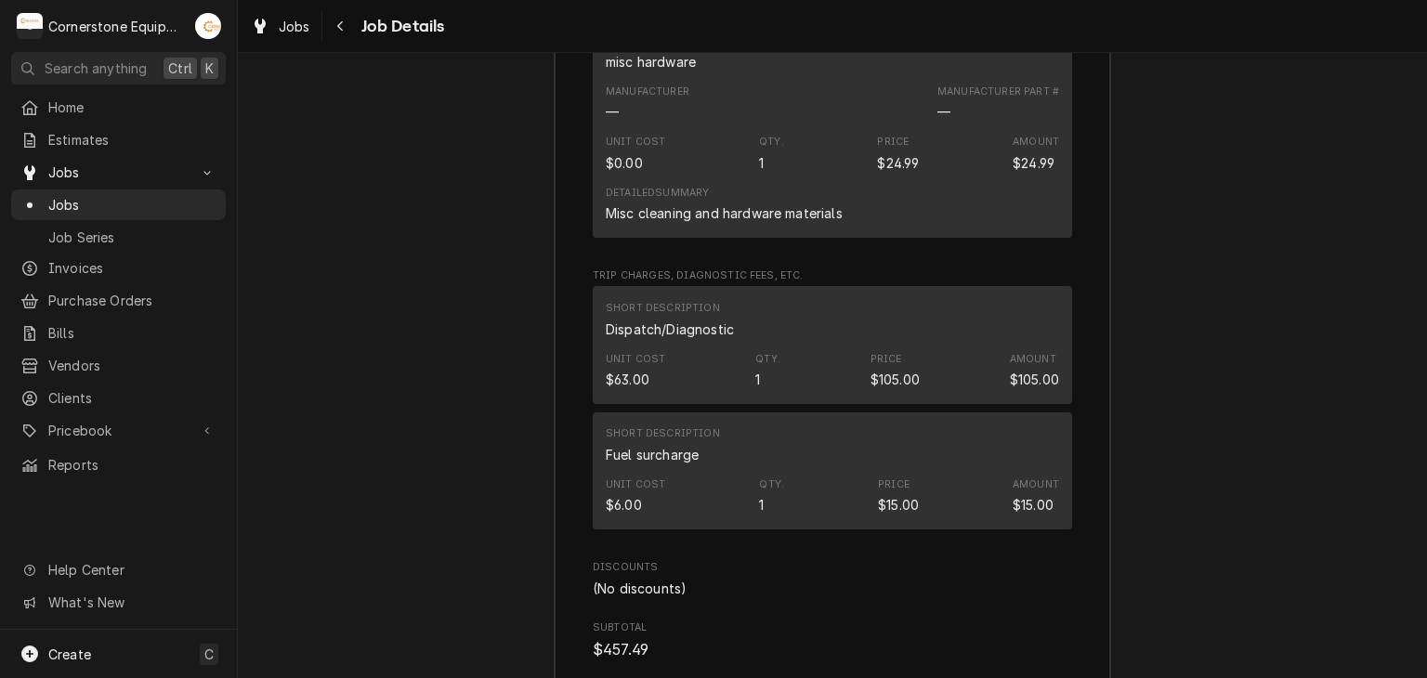
scroll to position [2675, 0]
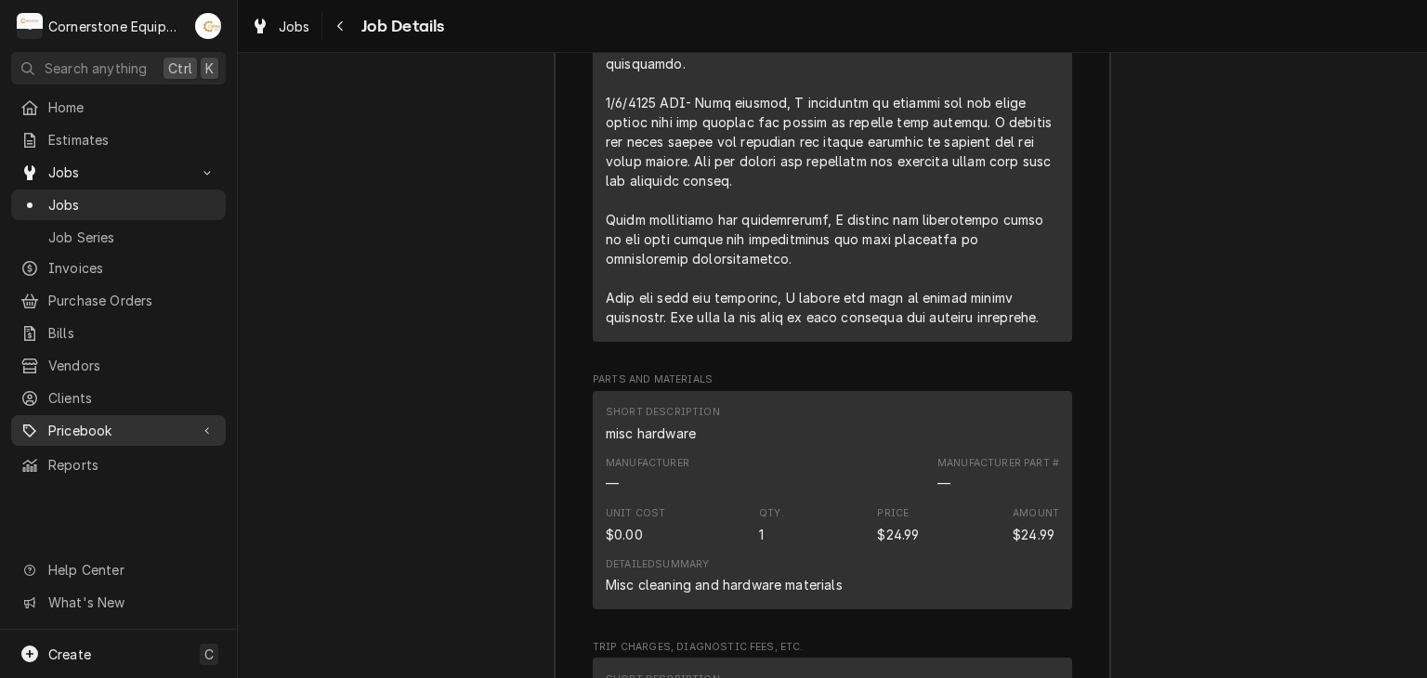
click at [111, 421] on span "Pricebook" at bounding box center [118, 431] width 140 height 20
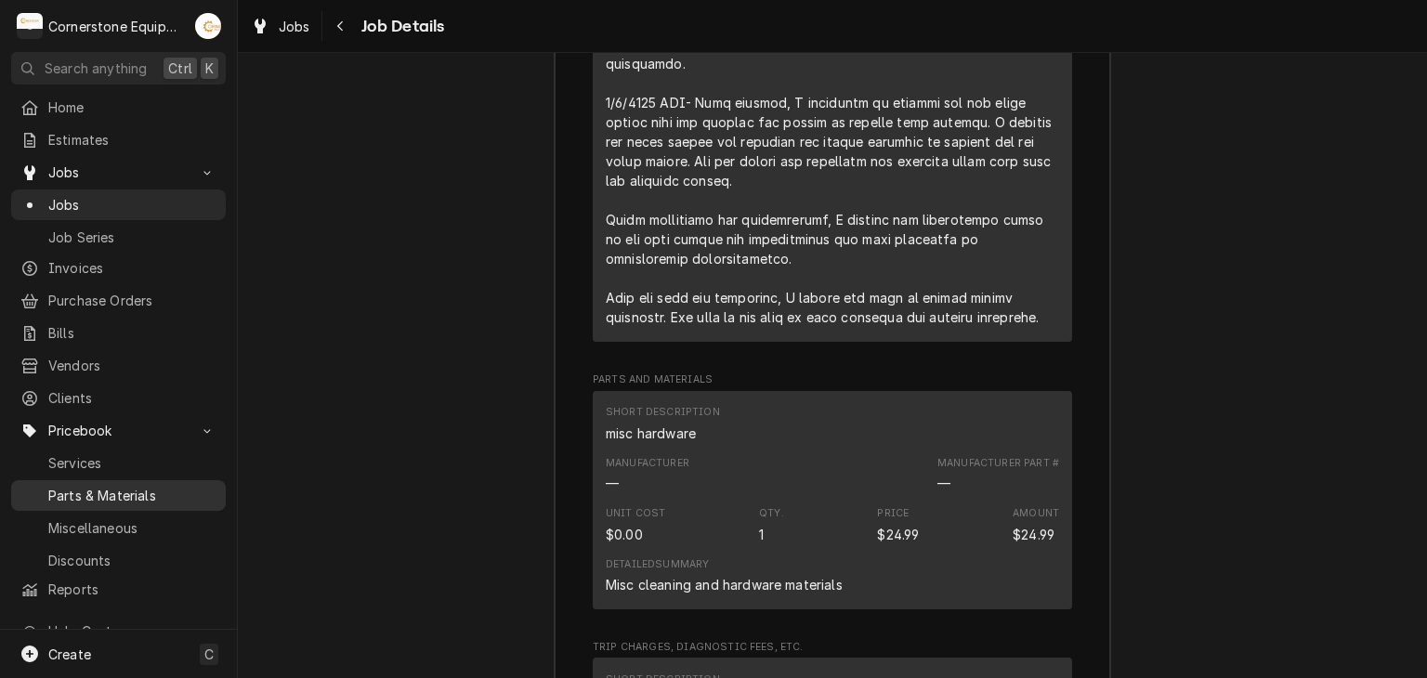
click at [135, 486] on span "Parts & Materials" at bounding box center [132, 496] width 168 height 20
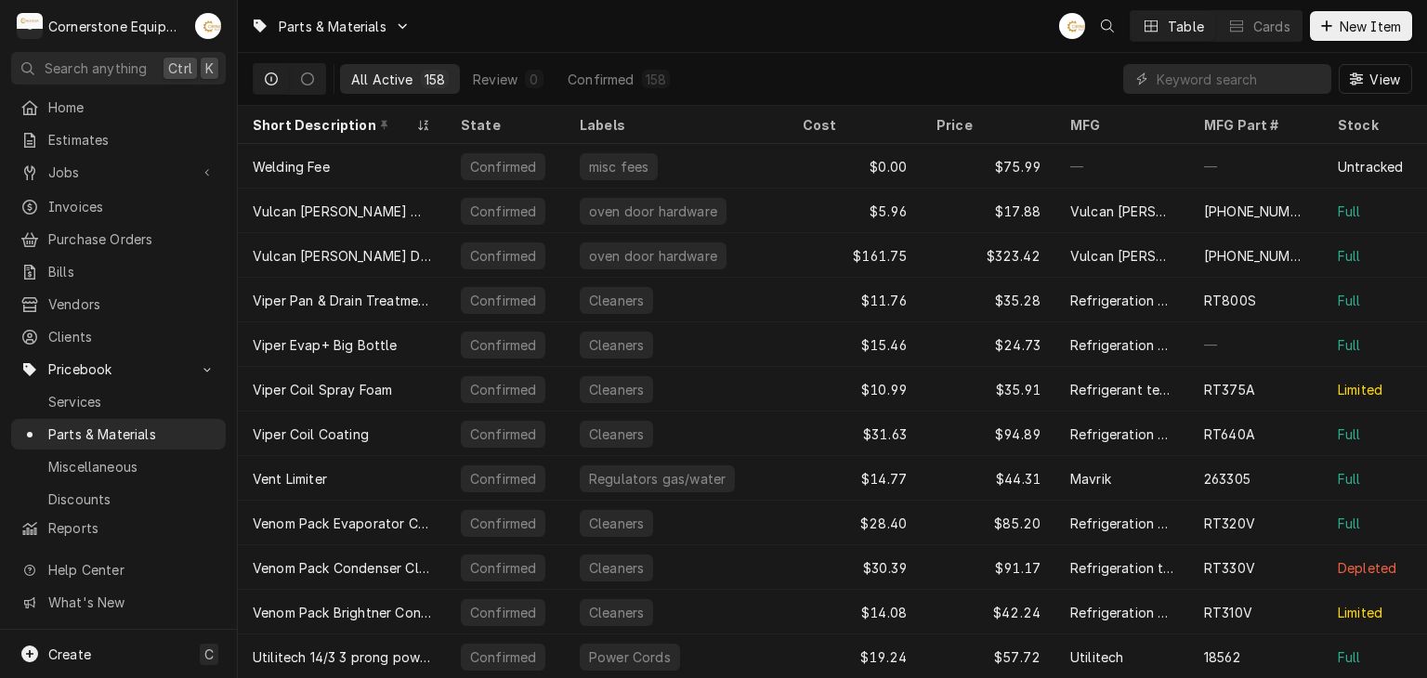
click at [1319, 43] on div "Parts & Materials AB Table Cards New Item" at bounding box center [832, 26] width 1189 height 52
click at [1322, 25] on icon "Dynamic Content Wrapper" at bounding box center [1326, 25] width 10 height 10
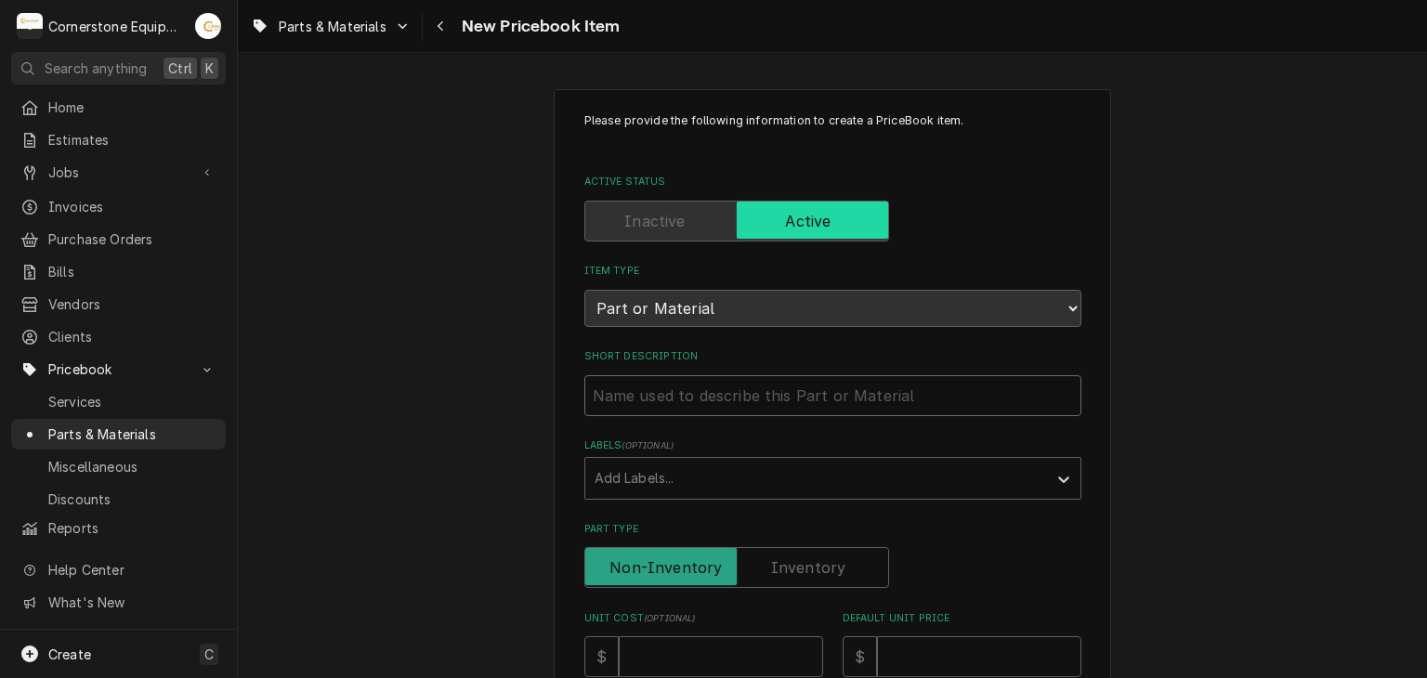
click at [635, 376] on input "Short Description" at bounding box center [832, 395] width 497 height 41
click at [639, 386] on input "Short Description" at bounding box center [832, 395] width 497 height 41
type textarea "x"
type input "C"
type textarea "x"
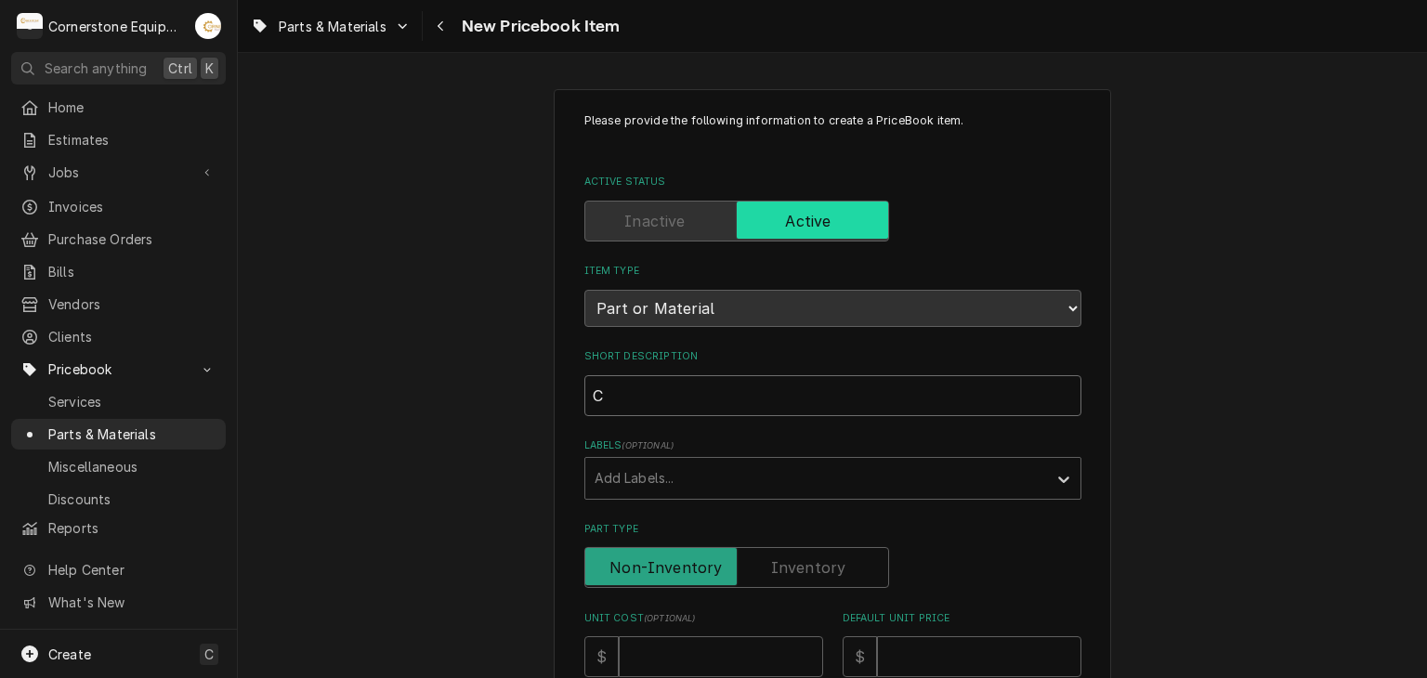
type input "CP"
type textarea "x"
type input "CPG"
type textarea "x"
type input "CPG"
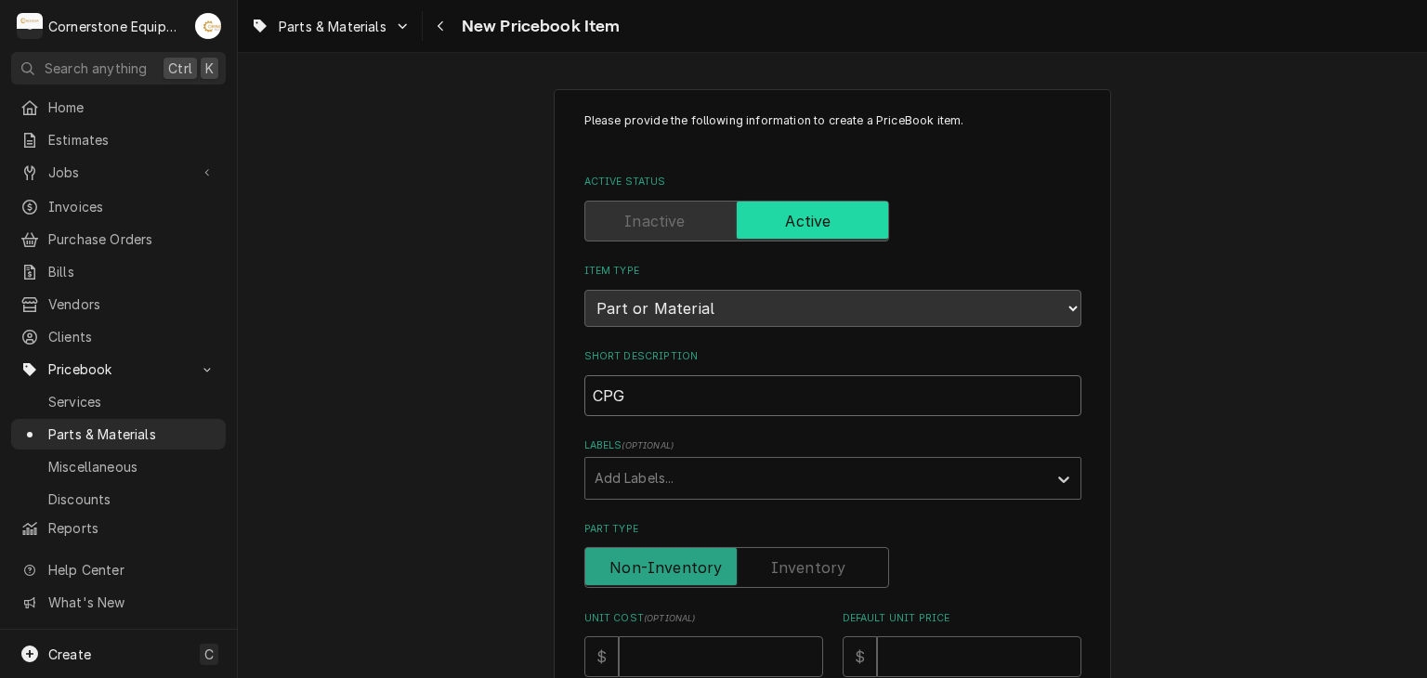
type textarea "x"
type input "CPG F"
type textarea "x"
type input "CPG Fl"
type textarea "x"
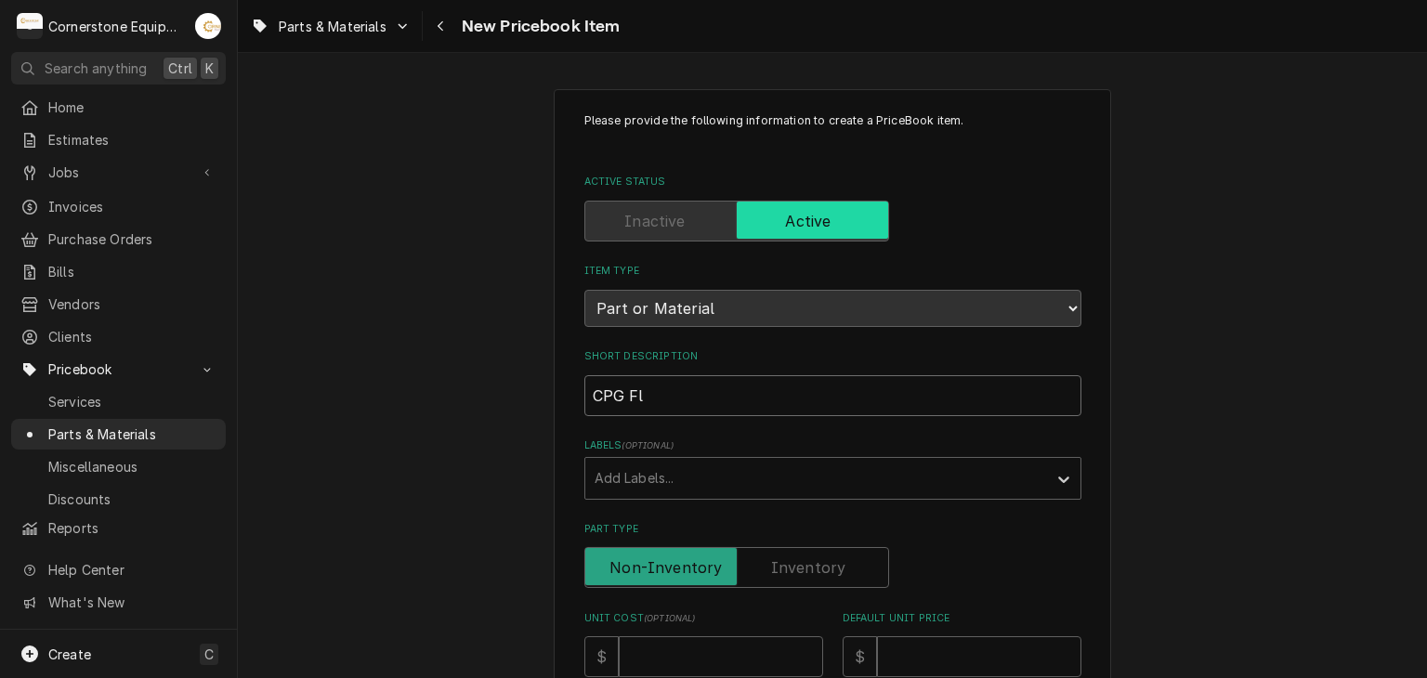
type input "CPG Fla"
type textarea "x"
type input "CPG Flam"
type textarea "x"
type input "CPG Flame"
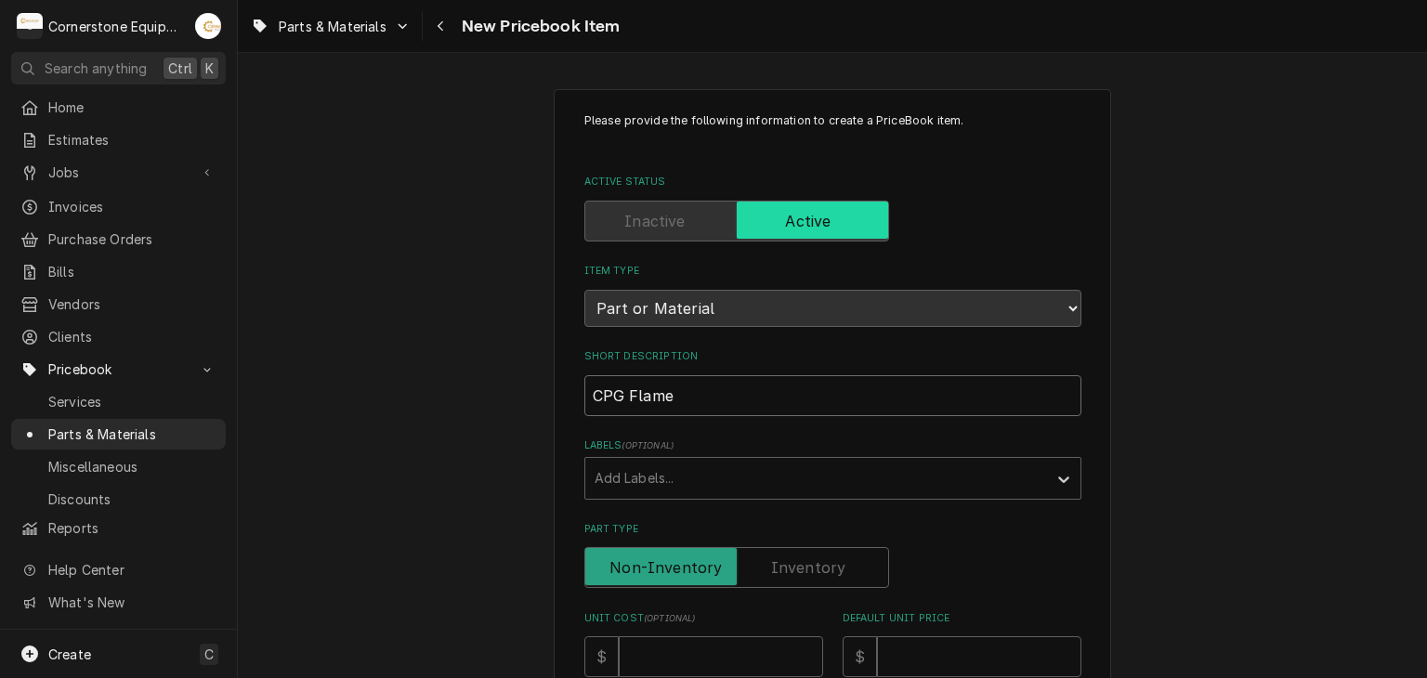
type textarea "x"
type input "CPG Flame"
type textarea "x"
type input "CPG Flame S"
type textarea "x"
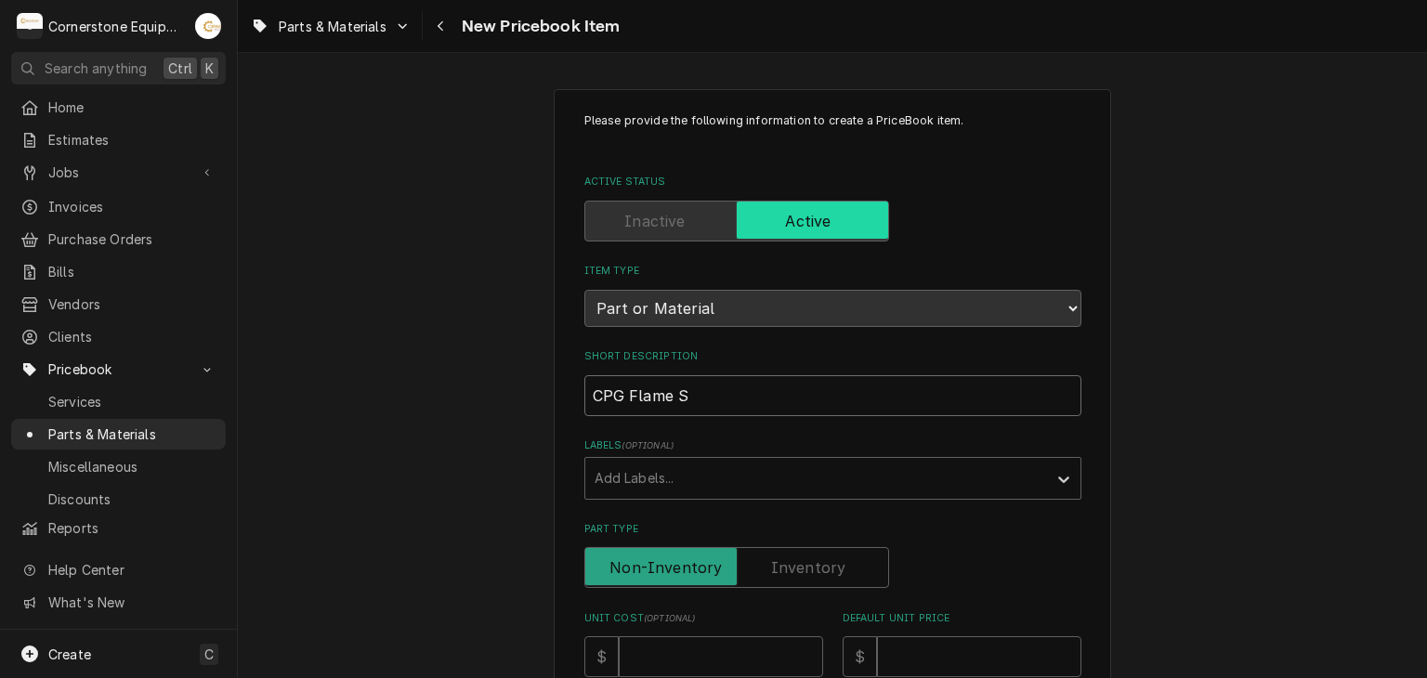
type input "CPG Flame Se"
type textarea "x"
type input "CPG Flame Sen"
type textarea "x"
type input "CPG Flame Sens"
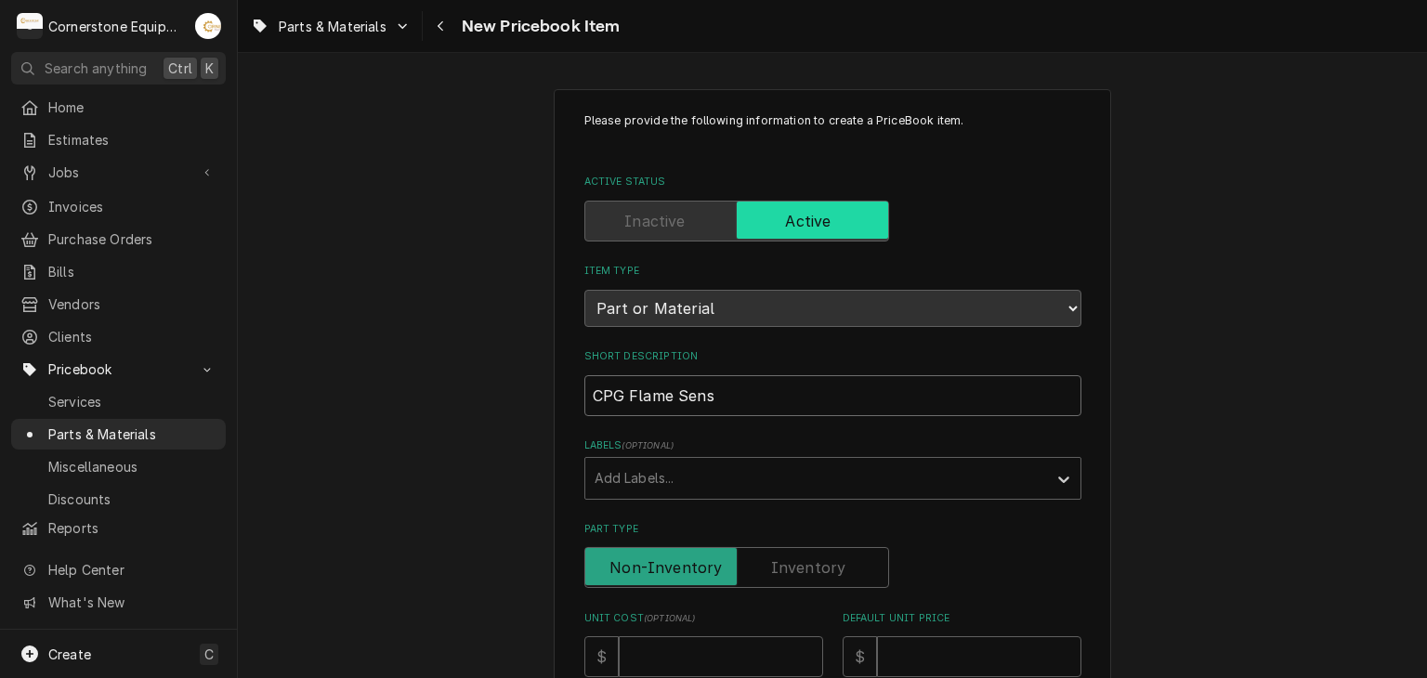
type textarea "x"
type input "CPG Flame Senso"
type textarea "x"
type input "CPG Flame Sensor"
click at [818, 469] on div "Labels" at bounding box center [816, 478] width 443 height 33
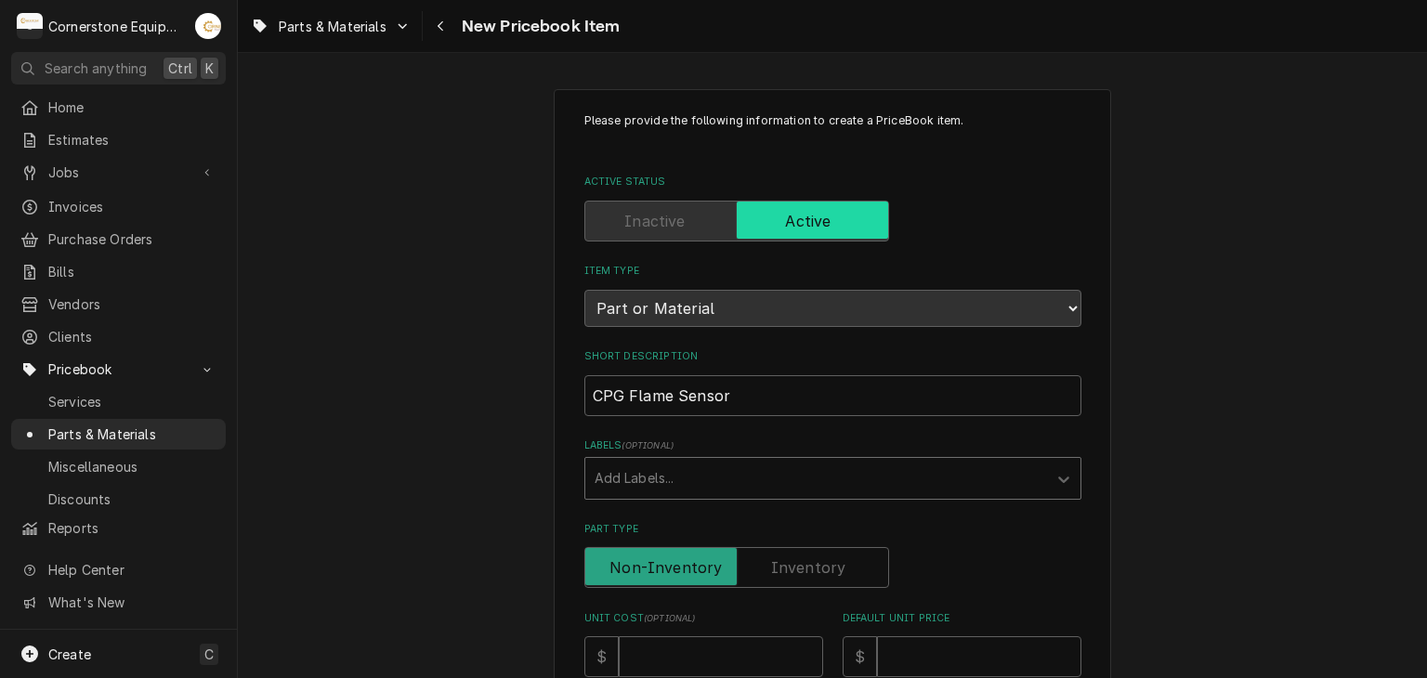
drag, startPoint x: 818, startPoint y: 470, endPoint x: 535, endPoint y: 460, distance: 283.5
click at [632, 481] on div "Labels" at bounding box center [816, 478] width 443 height 33
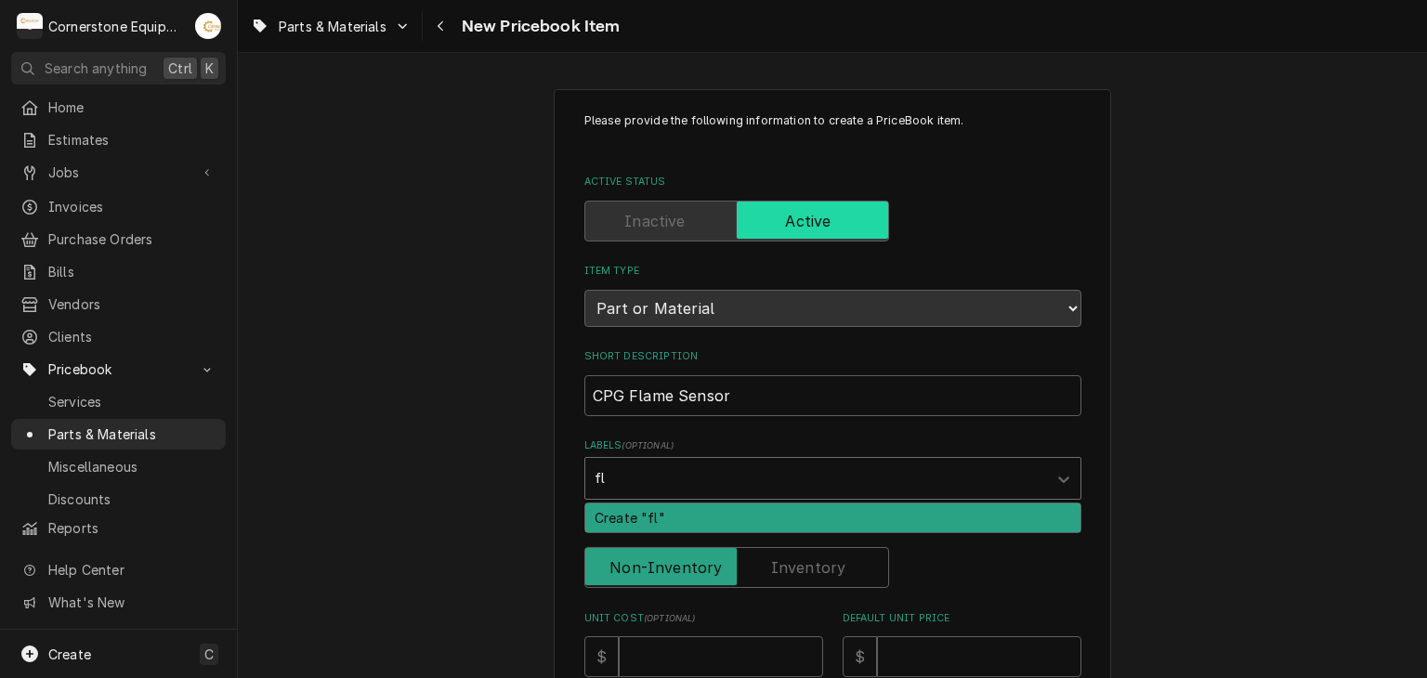
type input "f"
type input "Flame Sensor"
click at [716, 517] on div "Create "Flame Sensor"" at bounding box center [832, 518] width 495 height 29
type textarea "x"
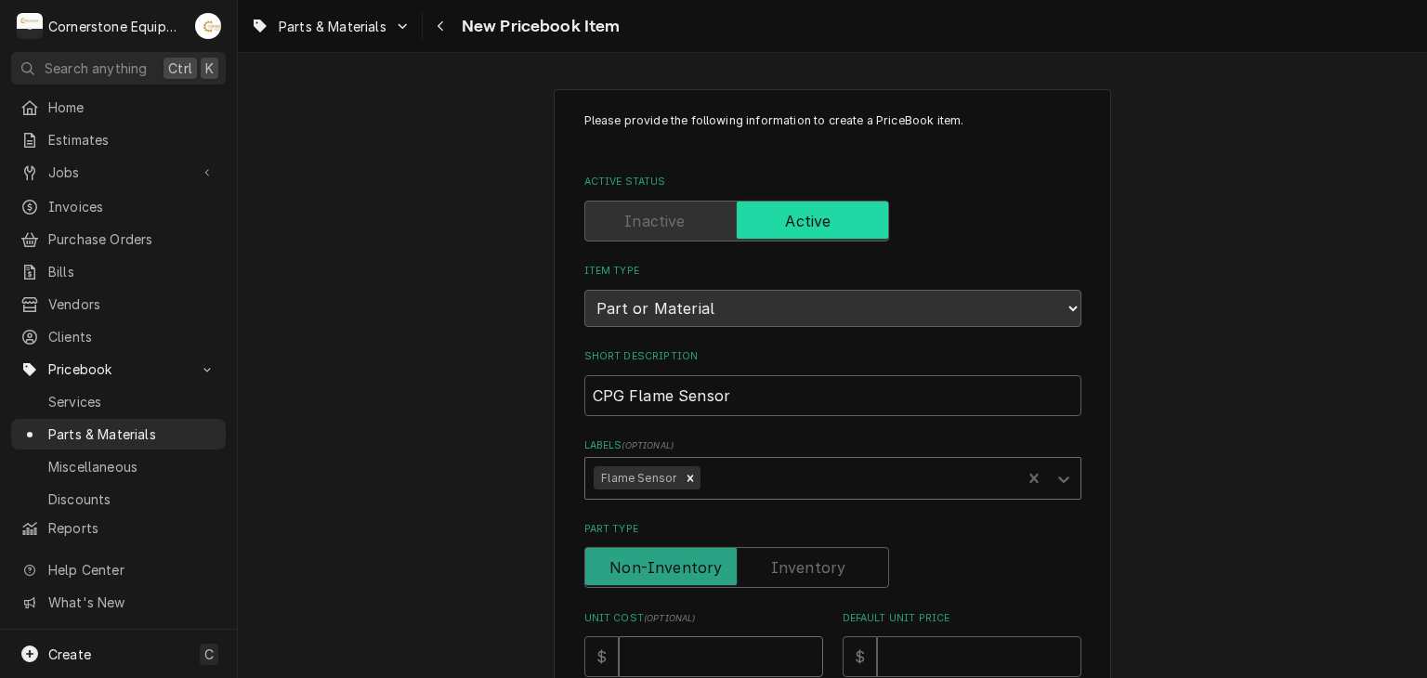
click at [647, 662] on input "Unit Cost ( optional )" at bounding box center [721, 656] width 204 height 41
type textarea "x"
type input "1"
type textarea "x"
type input "10"
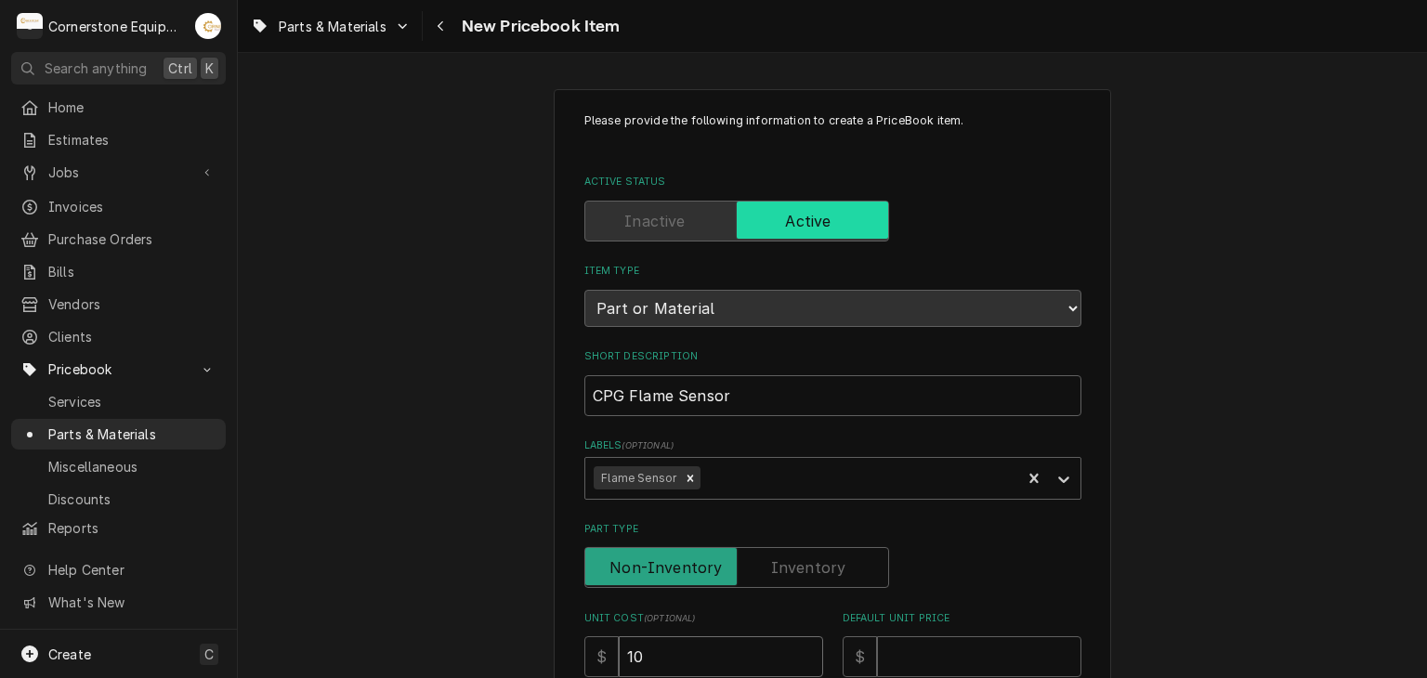
type textarea "x"
type input "100"
type textarea "x"
type input "100.8"
type textarea "x"
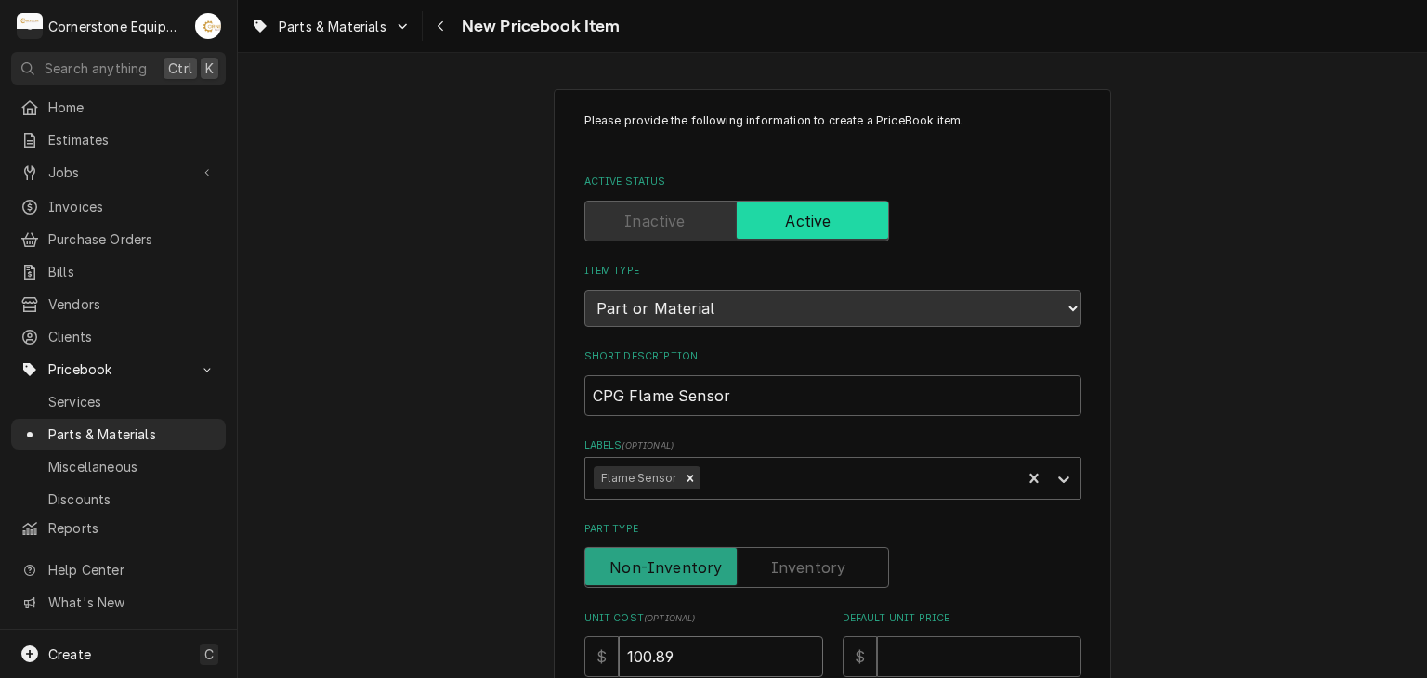
type input "100.89"
click at [884, 633] on div "Default Unit Price $" at bounding box center [962, 644] width 239 height 66
click at [898, 660] on input "Default Unit Price" at bounding box center [979, 656] width 204 height 41
type textarea "x"
type input "2"
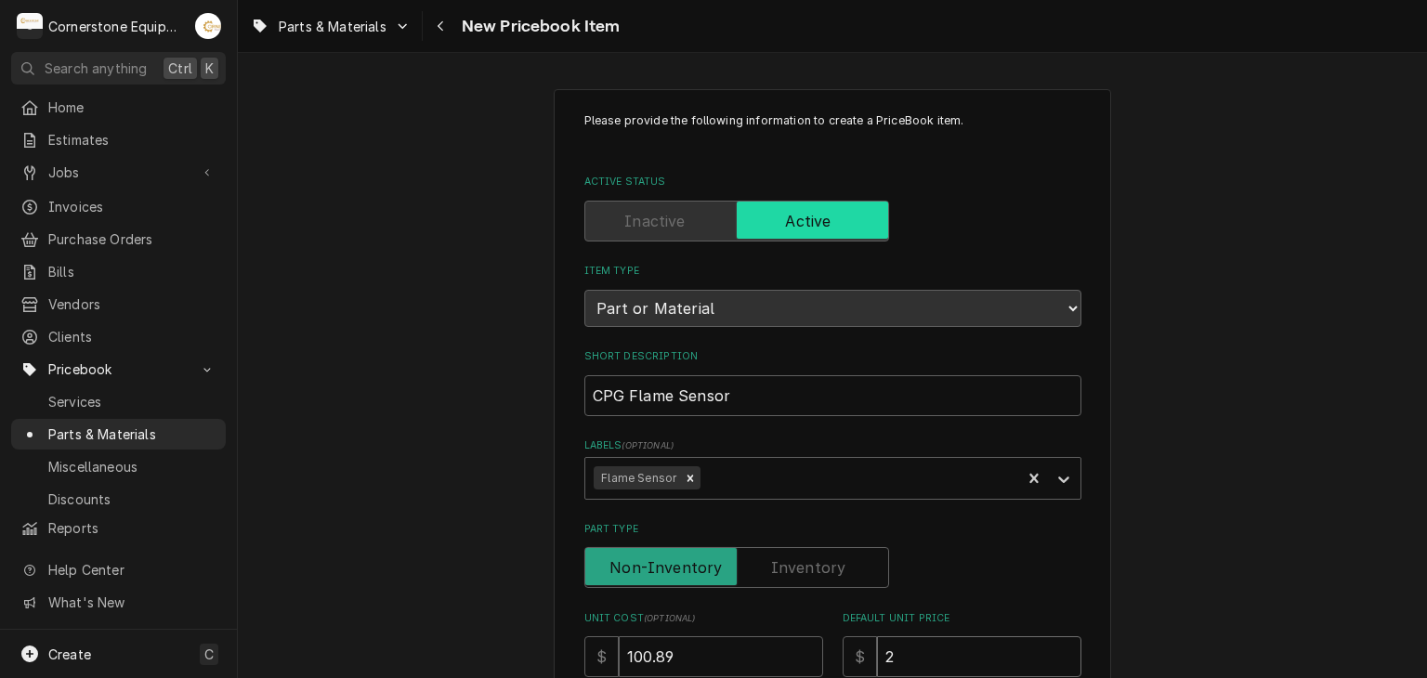
type textarea "x"
type input "27"
type textarea "x"
type input "277"
type textarea "x"
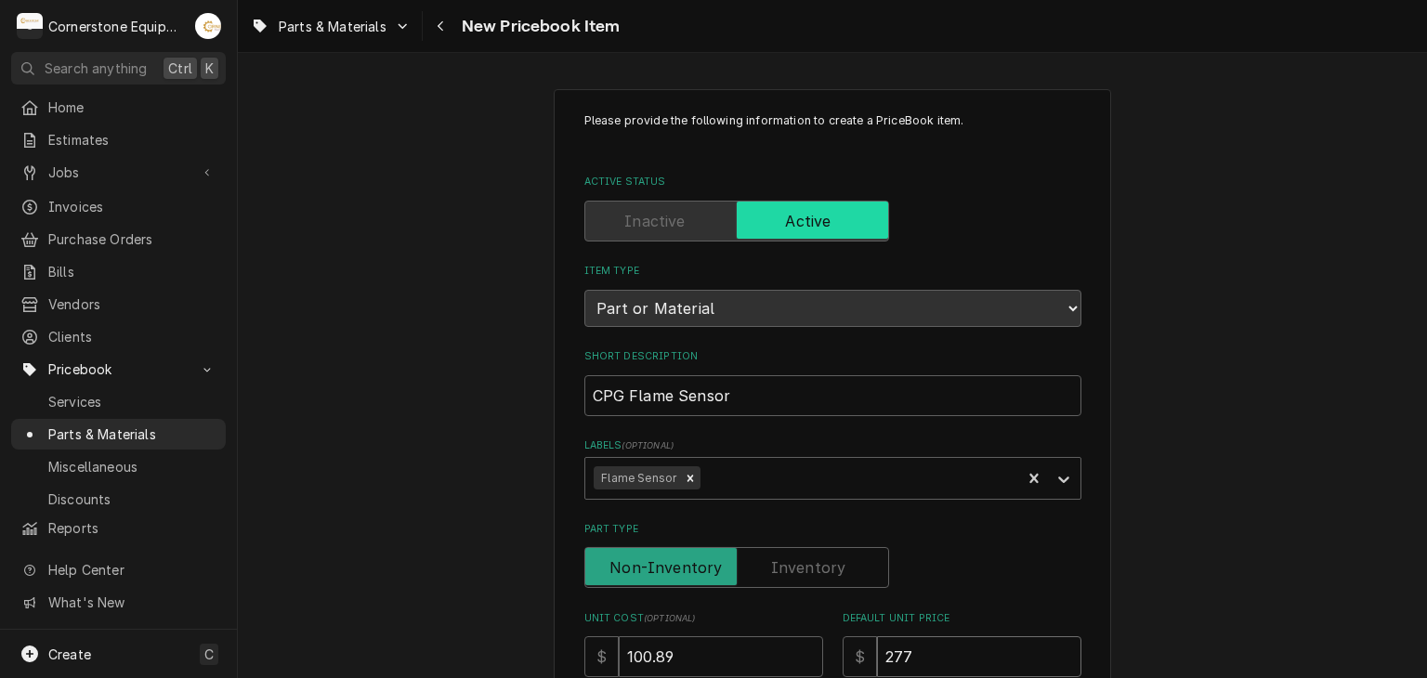
type input "277.2"
type textarea "x"
type input "277.26"
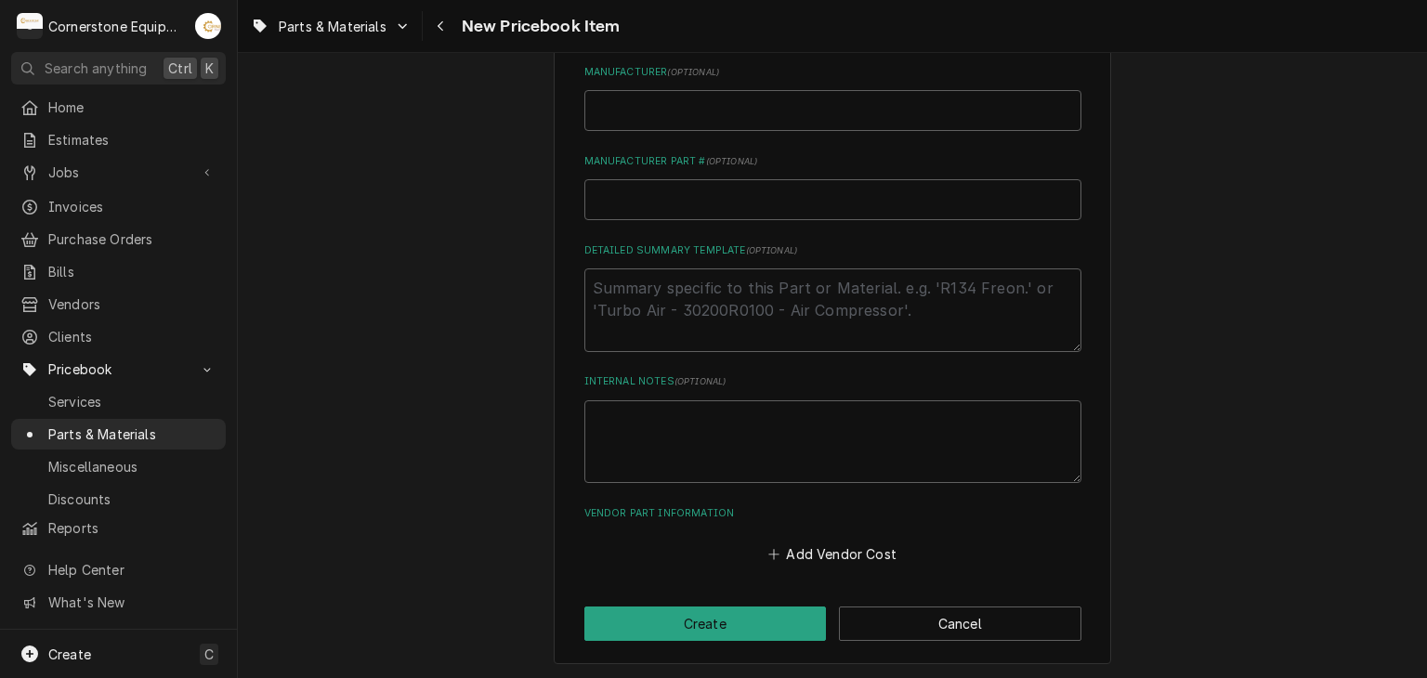
scroll to position [353, 0]
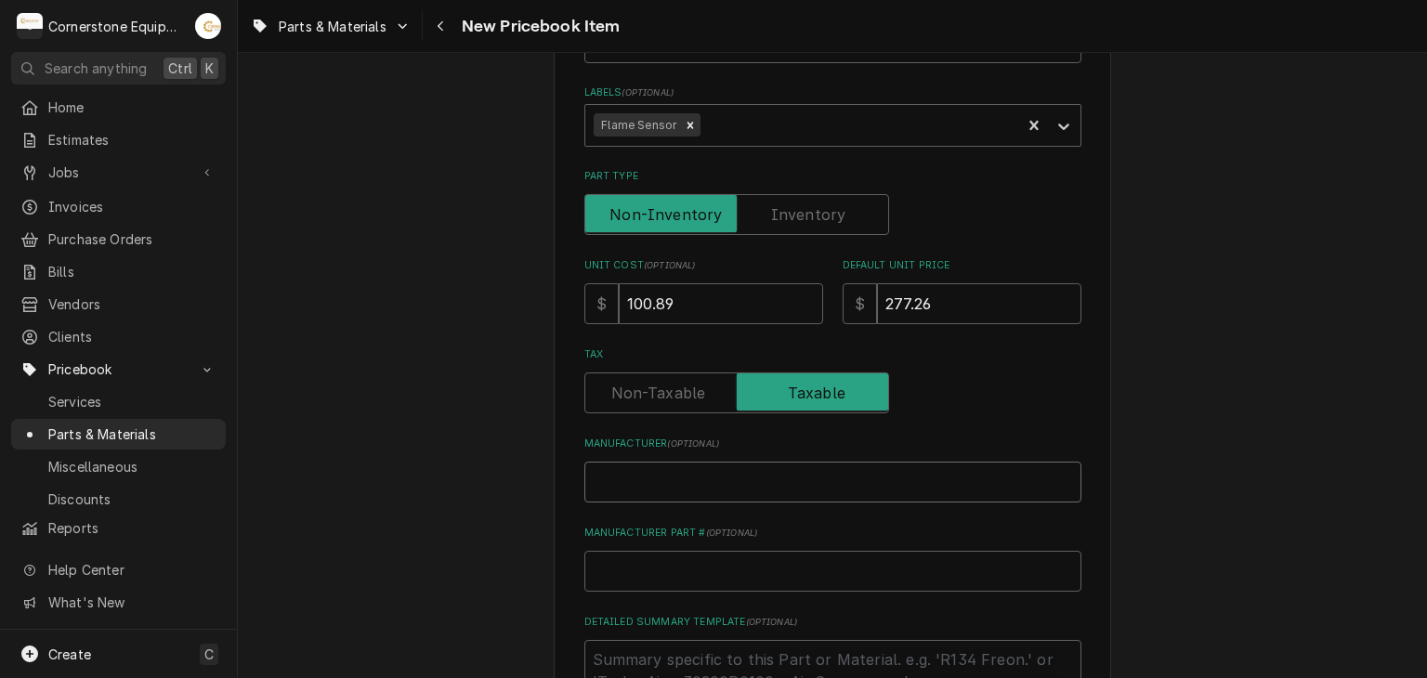
click at [753, 482] on input "Manufacturer ( optional )" at bounding box center [832, 482] width 497 height 41
type textarea "x"
type input "C"
type textarea "x"
type input "Co"
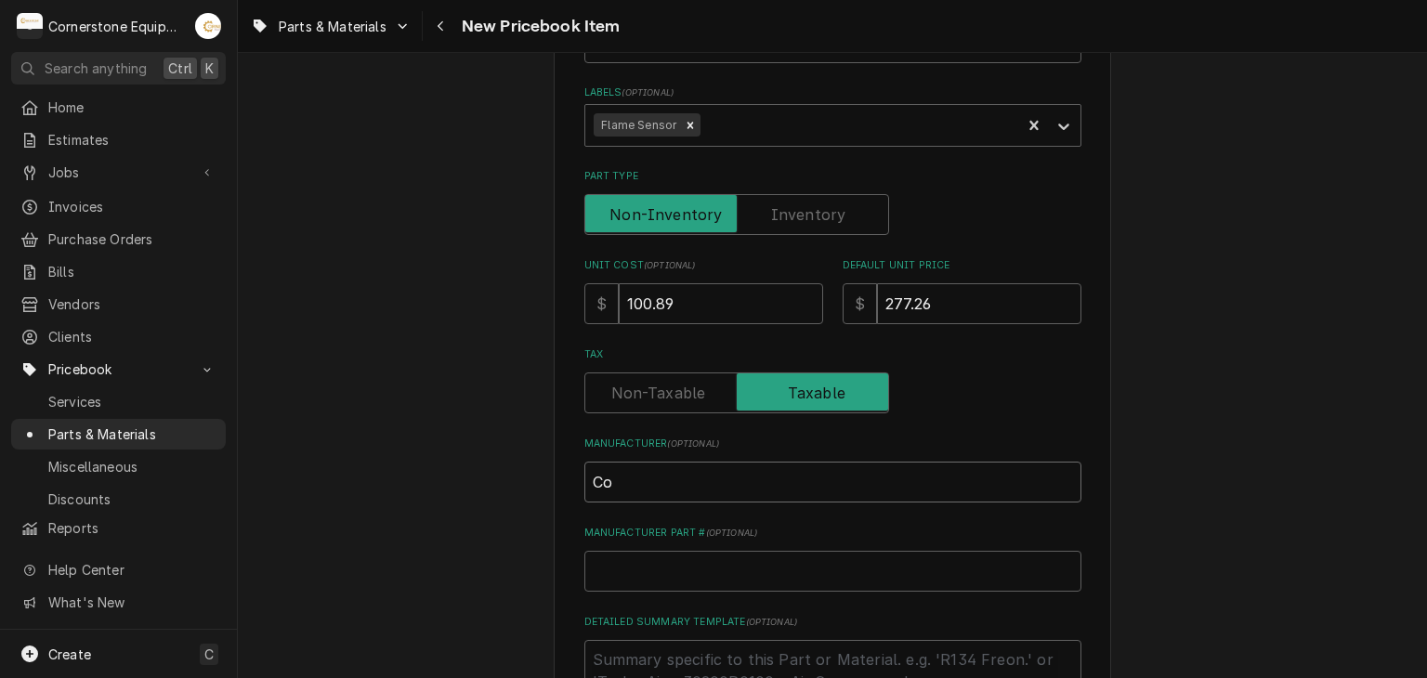
type textarea "x"
type input "Coo"
type textarea "x"
type input "Cook"
type textarea "x"
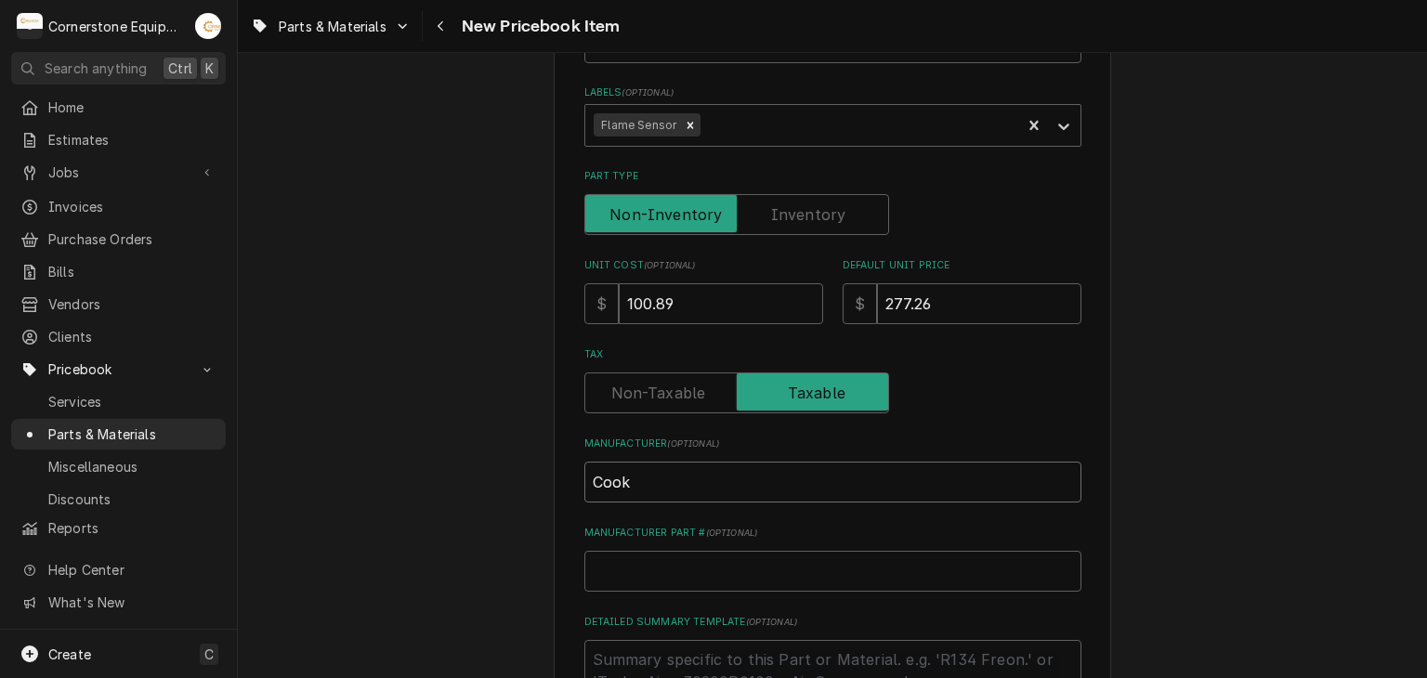
type input "Cooki"
type textarea "x"
type input "Cookin"
type textarea "x"
type input "Cooking"
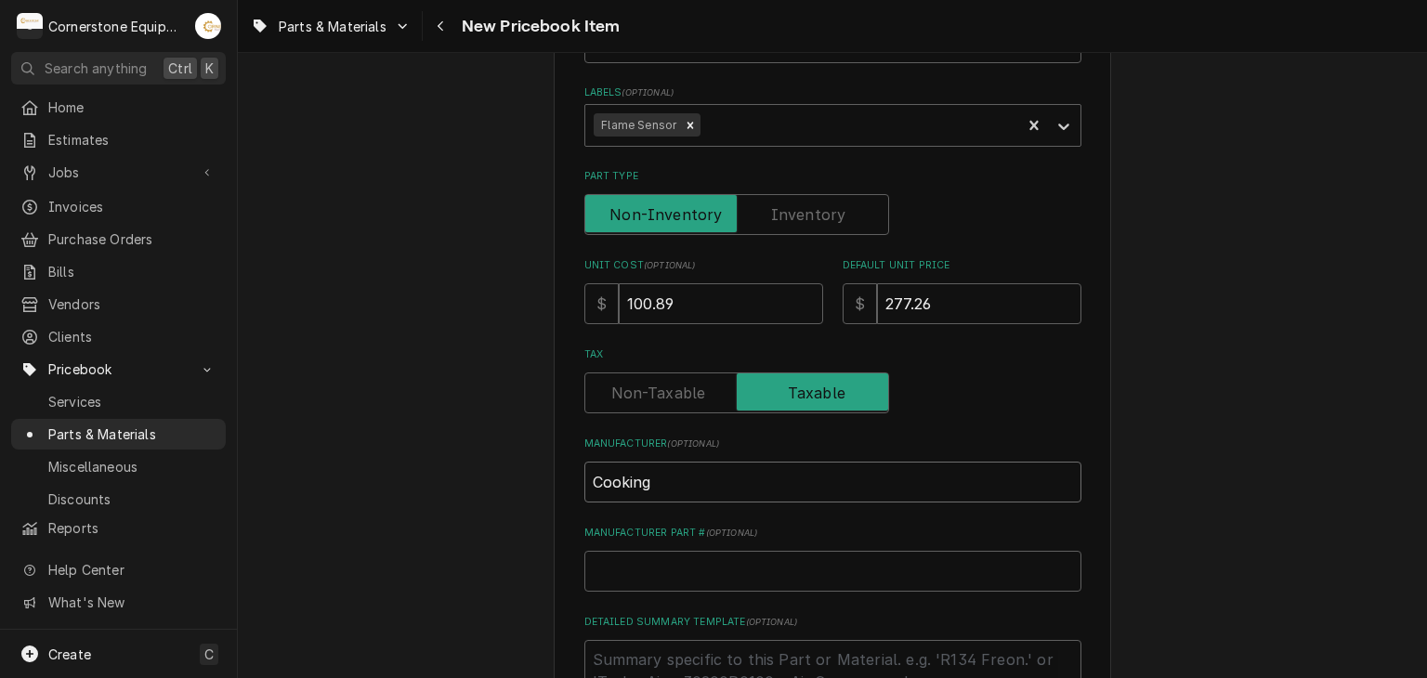
type textarea "x"
type input "Cooking"
type textarea "x"
type input "Cooking P"
type textarea "x"
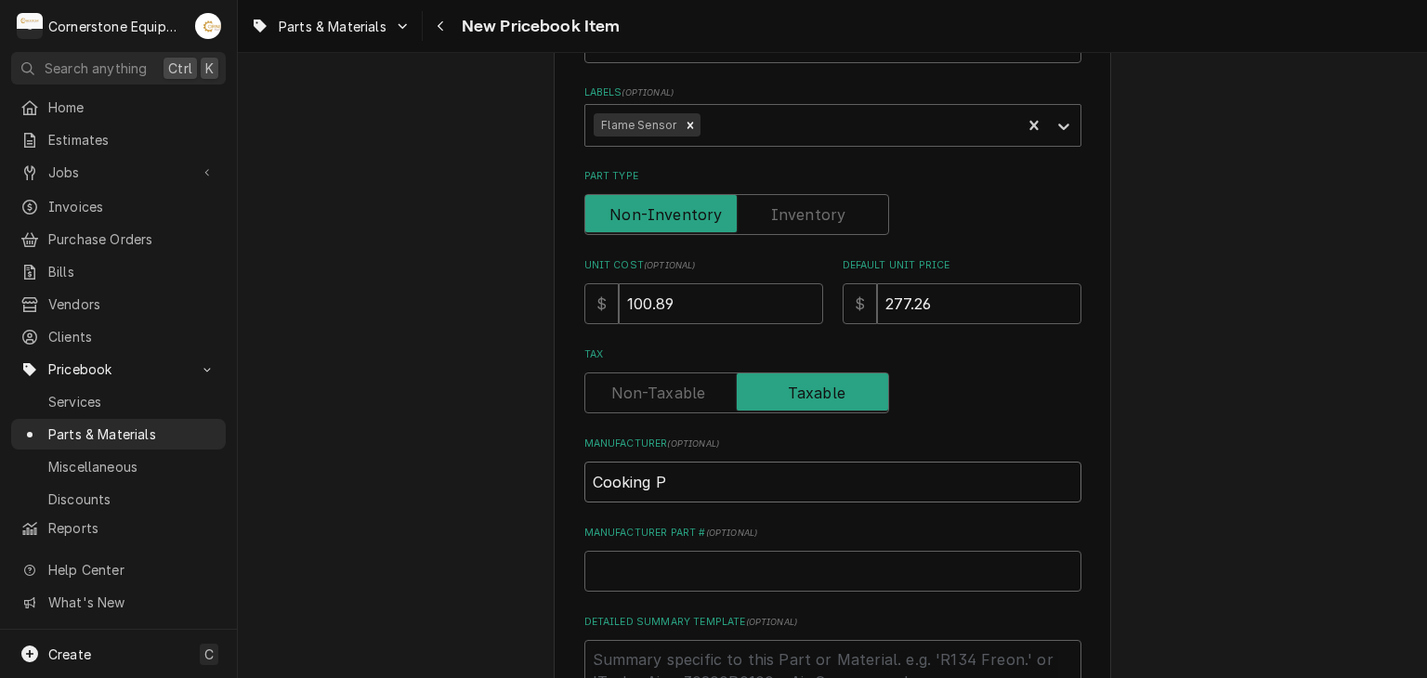
type input "Cooking Pe"
type textarea "x"
type input "Cooking Per"
type textarea "x"
type input "Cooking Perf"
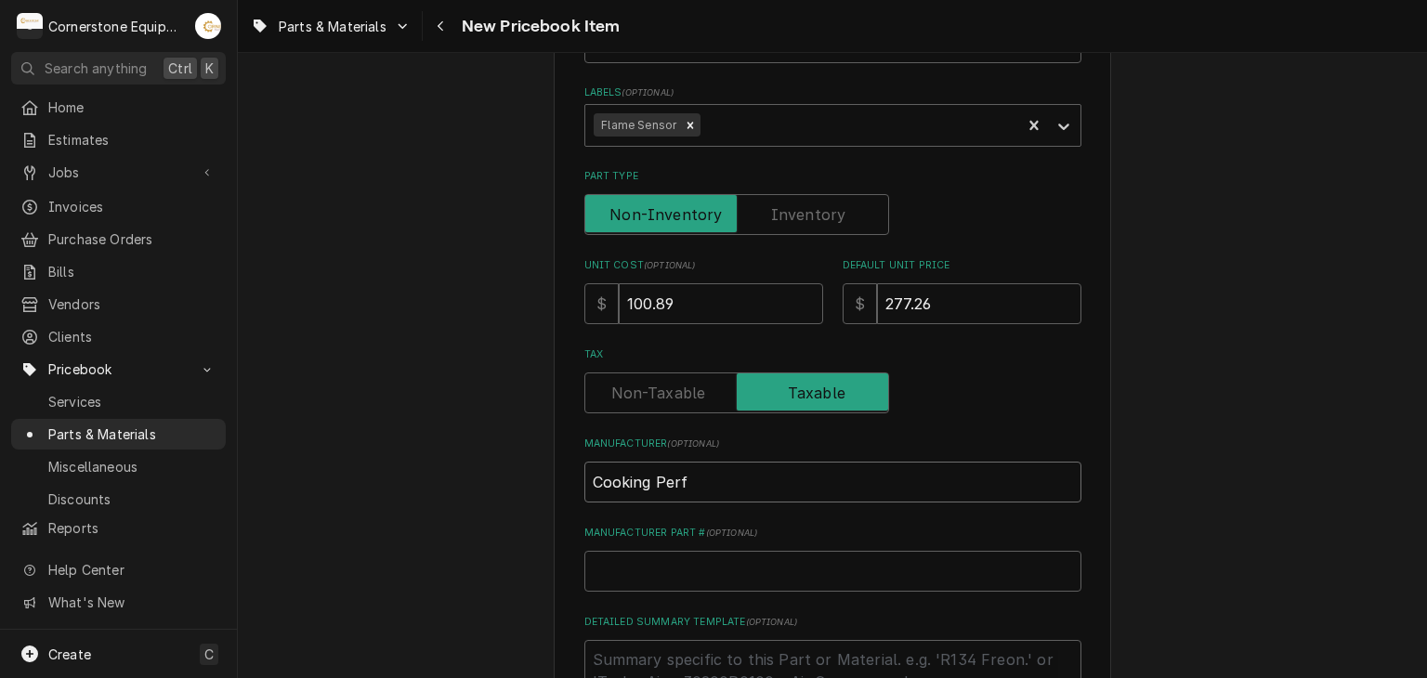
type textarea "x"
type input "Cooking Perfo"
type textarea "x"
type input "Cooking Perfor"
type textarea "x"
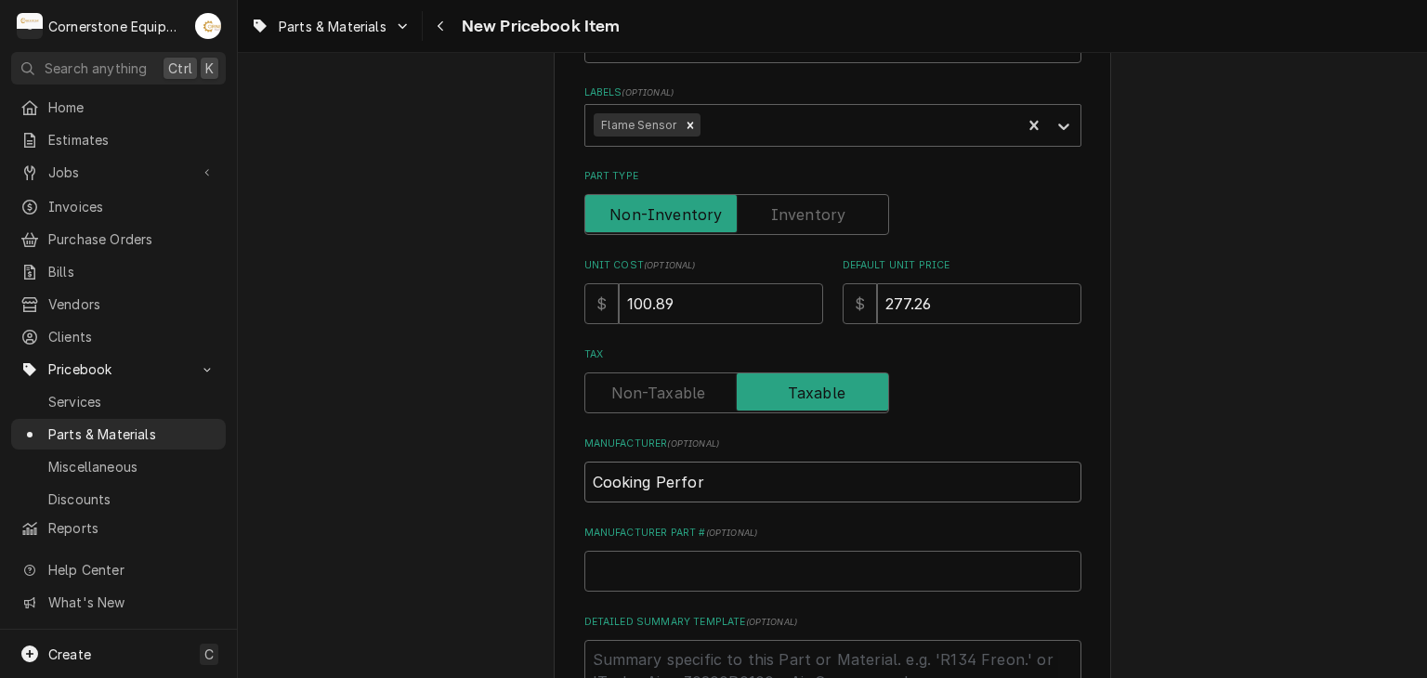
type input "Cooking Perform"
type textarea "x"
type input "Cooking Performa"
type textarea "x"
type input "Cooking Performan"
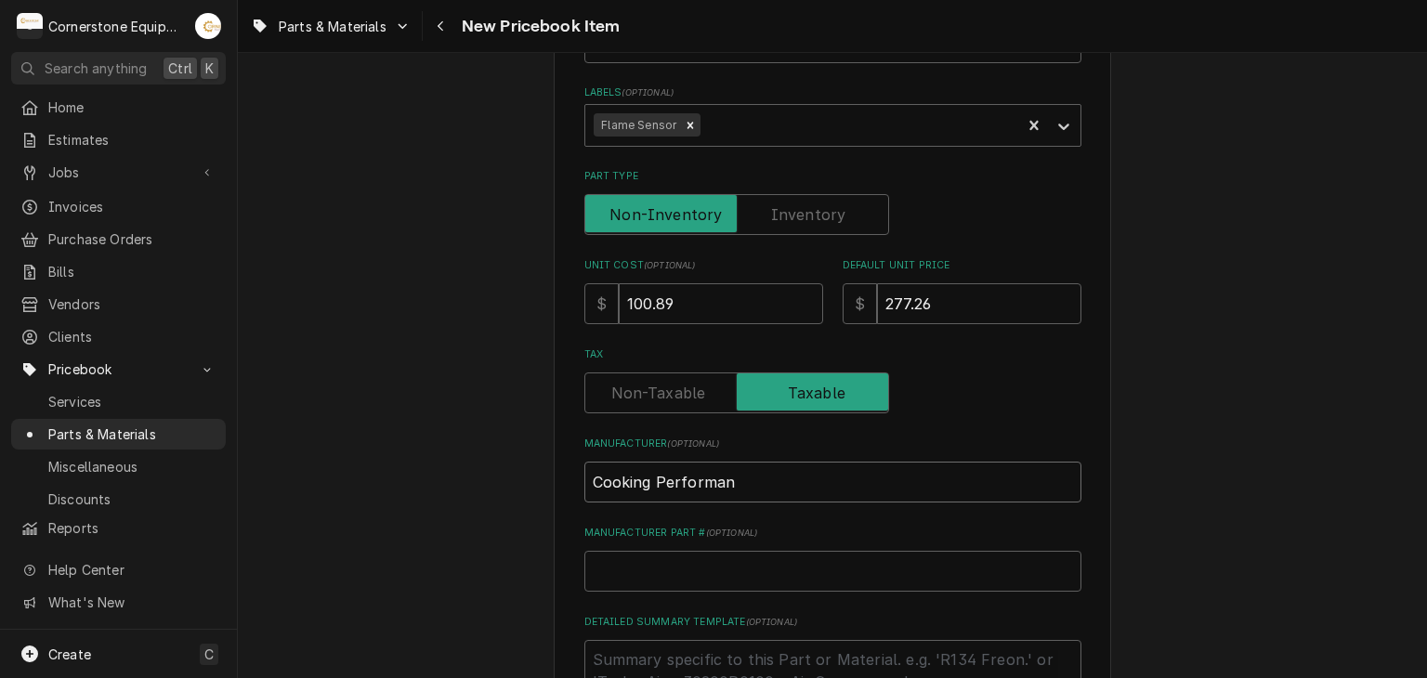
type textarea "x"
type input "Cooking Performanc"
type textarea "x"
type input "Cooking Performance"
type textarea "x"
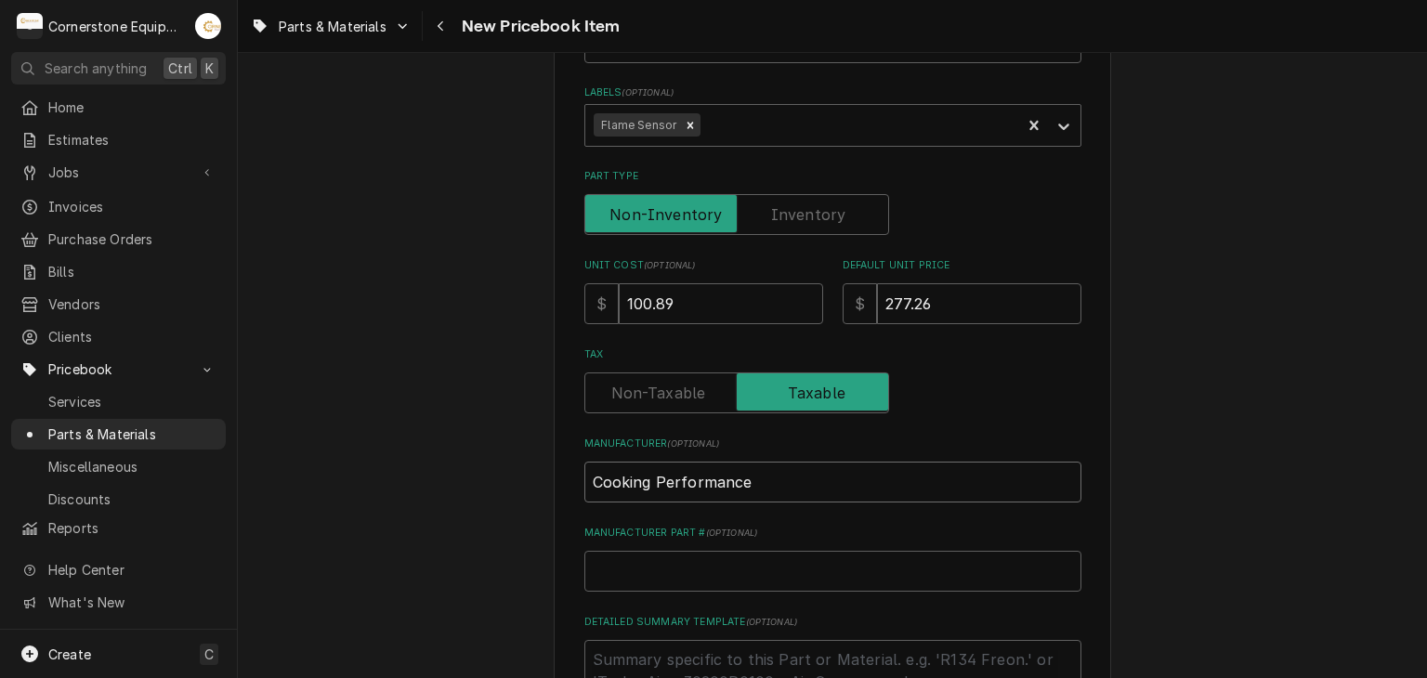
type input "Cooking Performance"
type textarea "x"
type input "Cooking Performance G"
type textarea "x"
type input "Cooking Performance Gr"
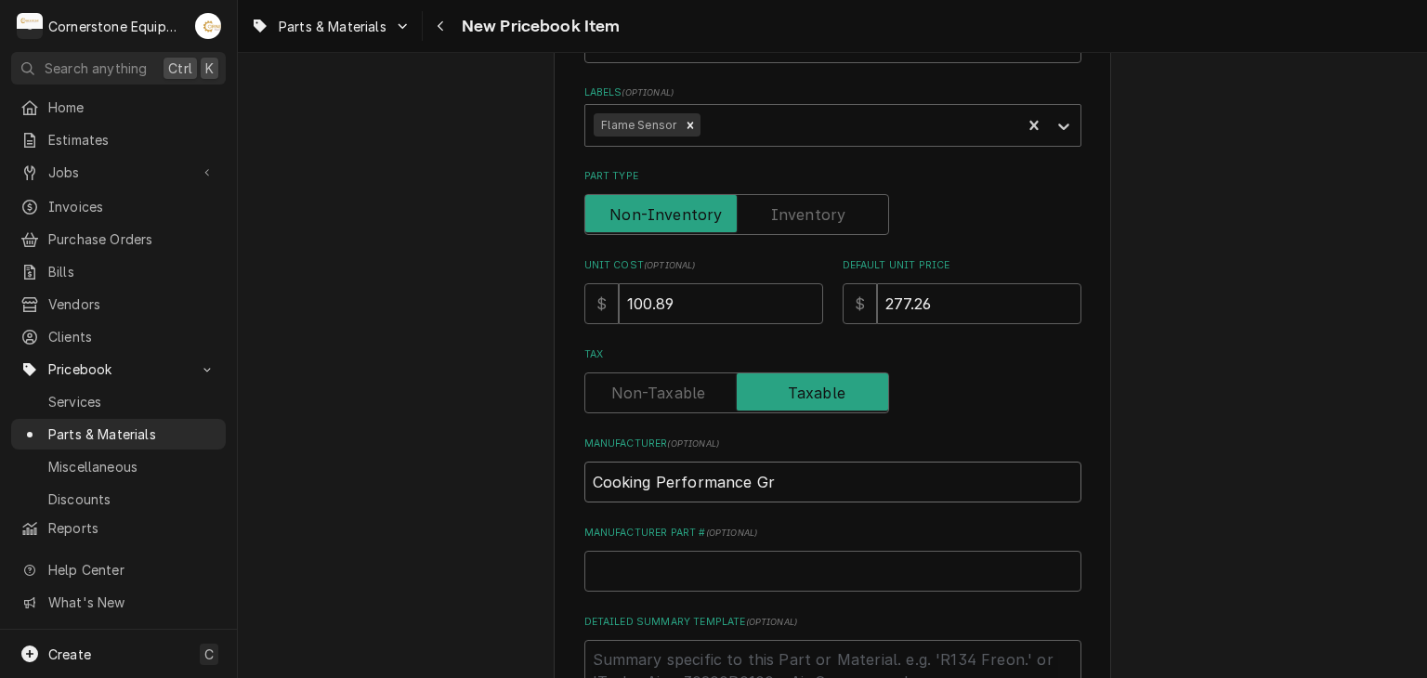
type textarea "x"
type input "Cooking Performance Gro"
type textarea "x"
type input "Cooking Performance Grou"
type textarea "x"
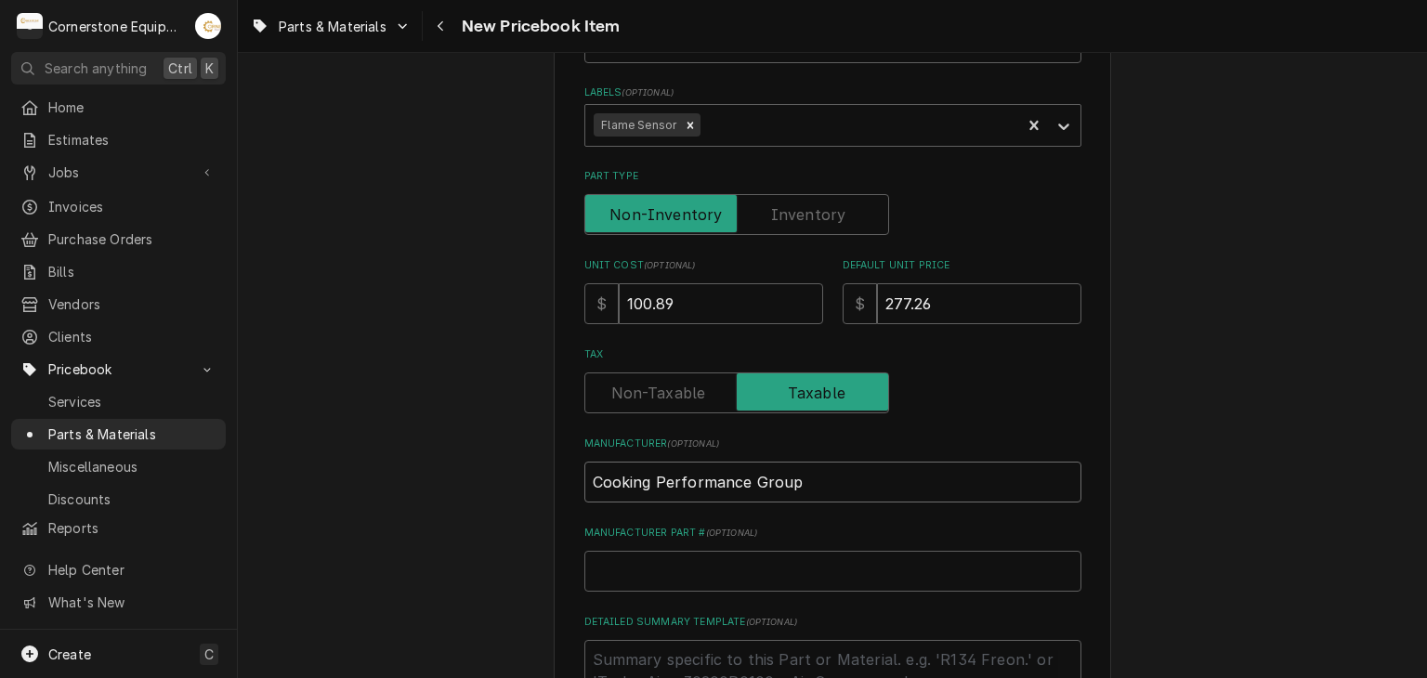
type input "Cooking Performance Group"
click at [717, 558] on input "Manufacturer Part # ( optional )" at bounding box center [832, 571] width 497 height 41
drag, startPoint x: 717, startPoint y: 558, endPoint x: 710, endPoint y: 569, distance: 12.6
paste input "351220129"
type textarea "x"
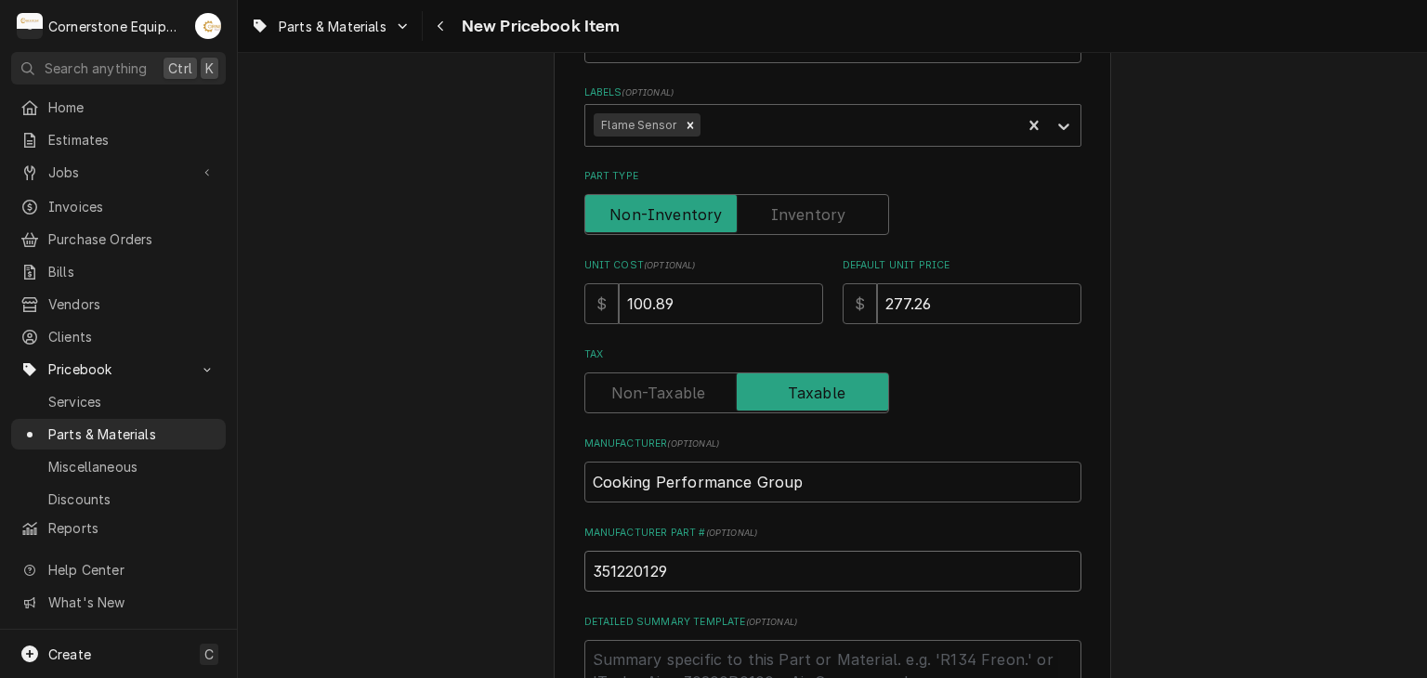
click at [624, 577] on input "351220129" at bounding box center [832, 571] width 497 height 41
click at [600, 571] on input "351220129" at bounding box center [832, 571] width 497 height 41
type input "351220129"
type textarea "x"
type input "351220129"
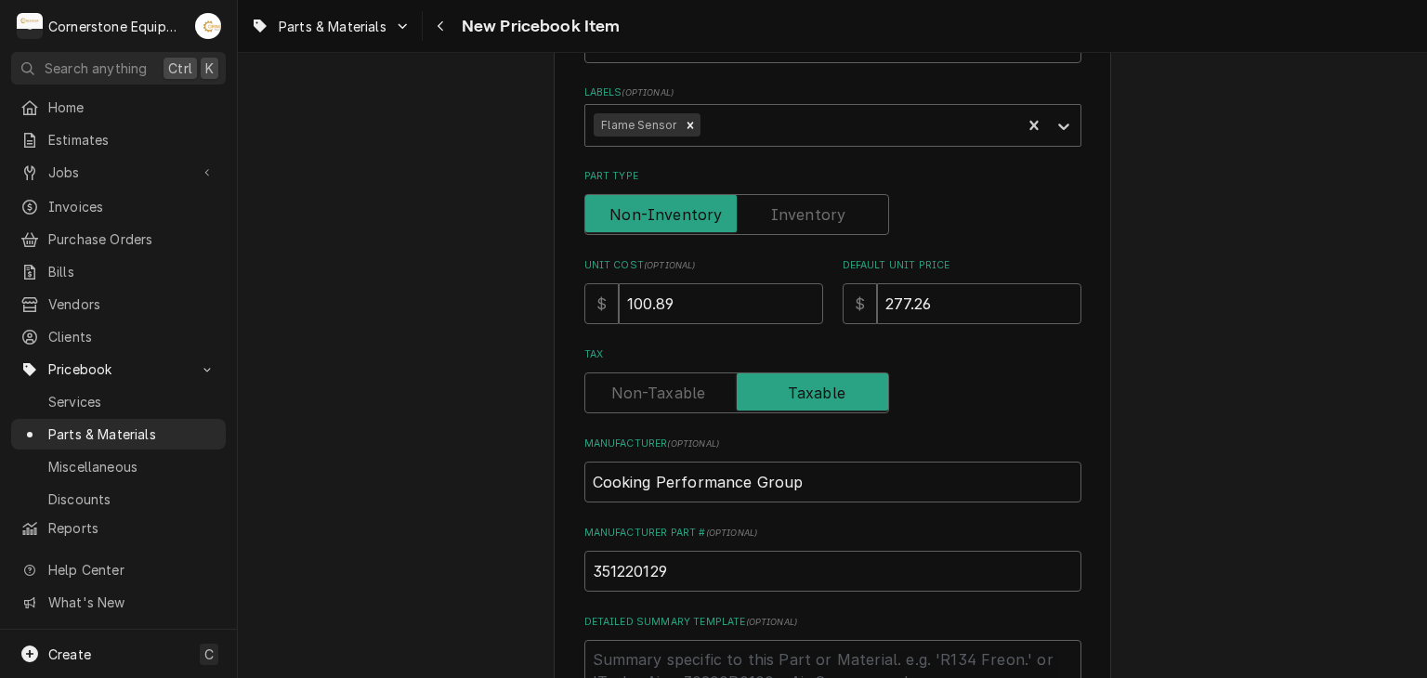
click at [491, 569] on div "Please provide the following information to create a PriceBook item. Active Sta…" at bounding box center [832, 385] width 1189 height 1333
paste textarea "The Cooking Performance Group 351220129 Flame Sensor"
type textarea "x"
type textarea "The Cooking Performance Group 351220129 Flame Sensor"
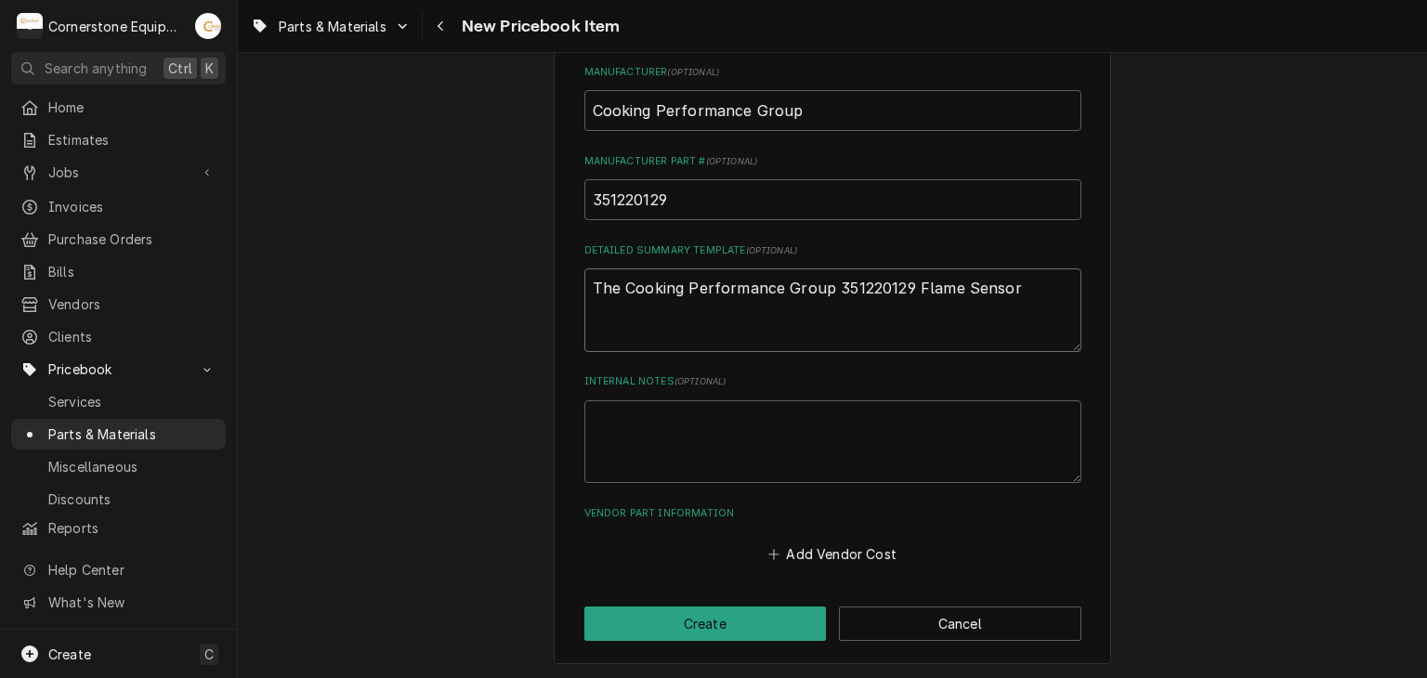
drag, startPoint x: 909, startPoint y: 287, endPoint x: 822, endPoint y: 306, distance: 88.4
click at [822, 306] on textarea "The Cooking Performance Group 351220129 Flame Sensor" at bounding box center [832, 310] width 497 height 84
type textarea "x"
type textarea "The Cooking Performance GroupFlame Sensor"
type textarea "x"
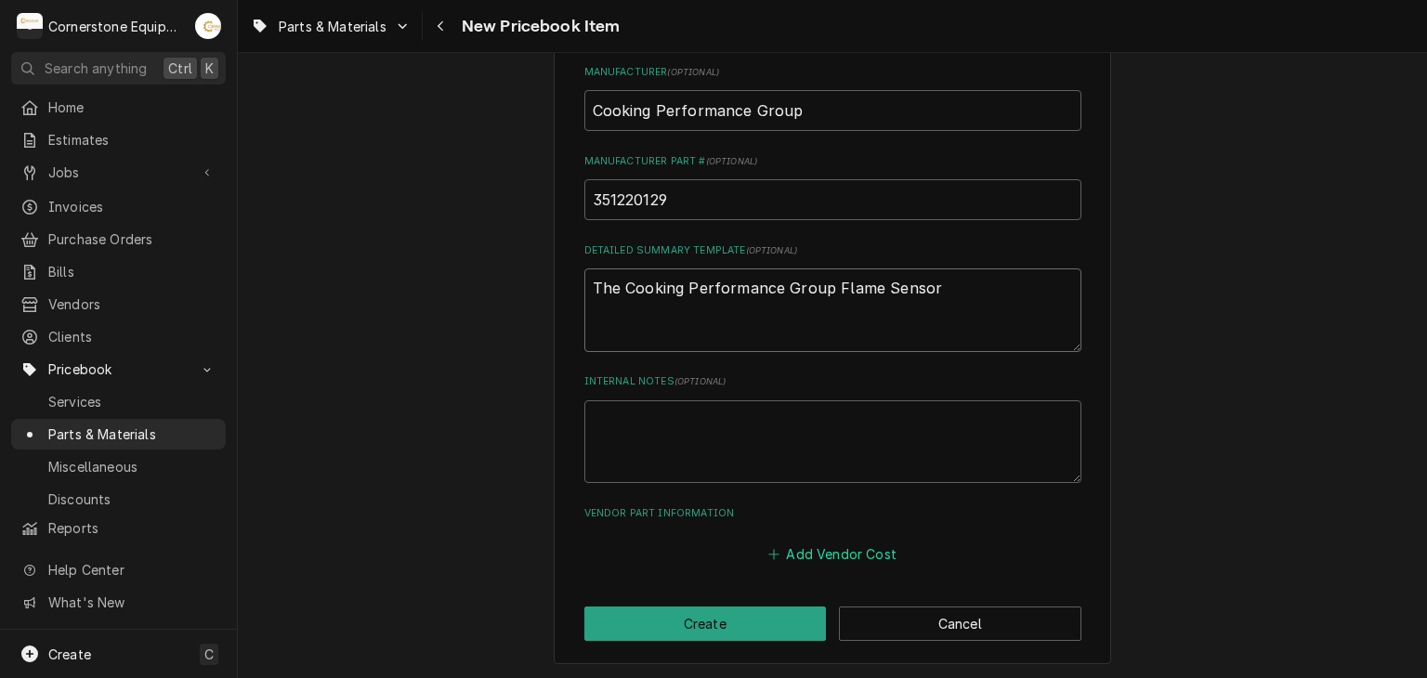
type textarea "The Cooking Performance Group Flame Sensor"
click at [777, 561] on button "Add Vendor Cost" at bounding box center [833, 555] width 135 height 26
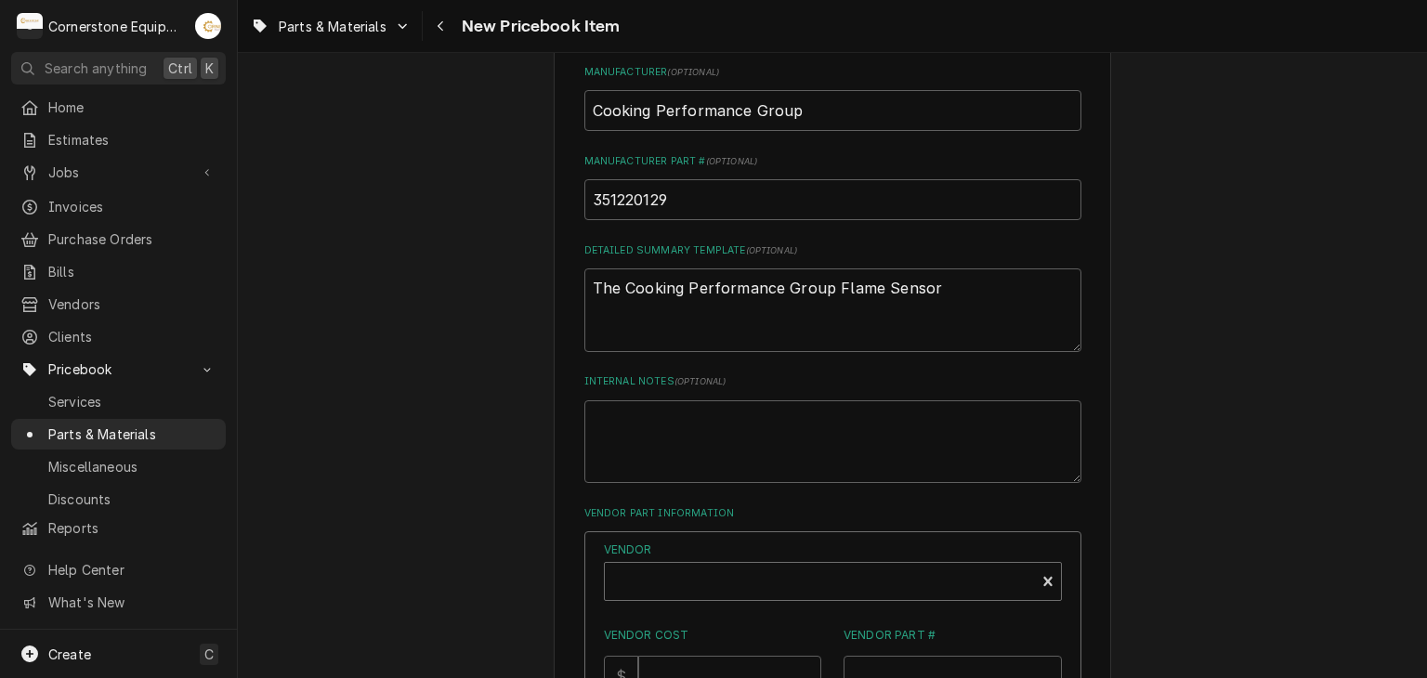
type textarea "x"
click at [702, 567] on div "Vendor" at bounding box center [820, 589] width 412 height 45
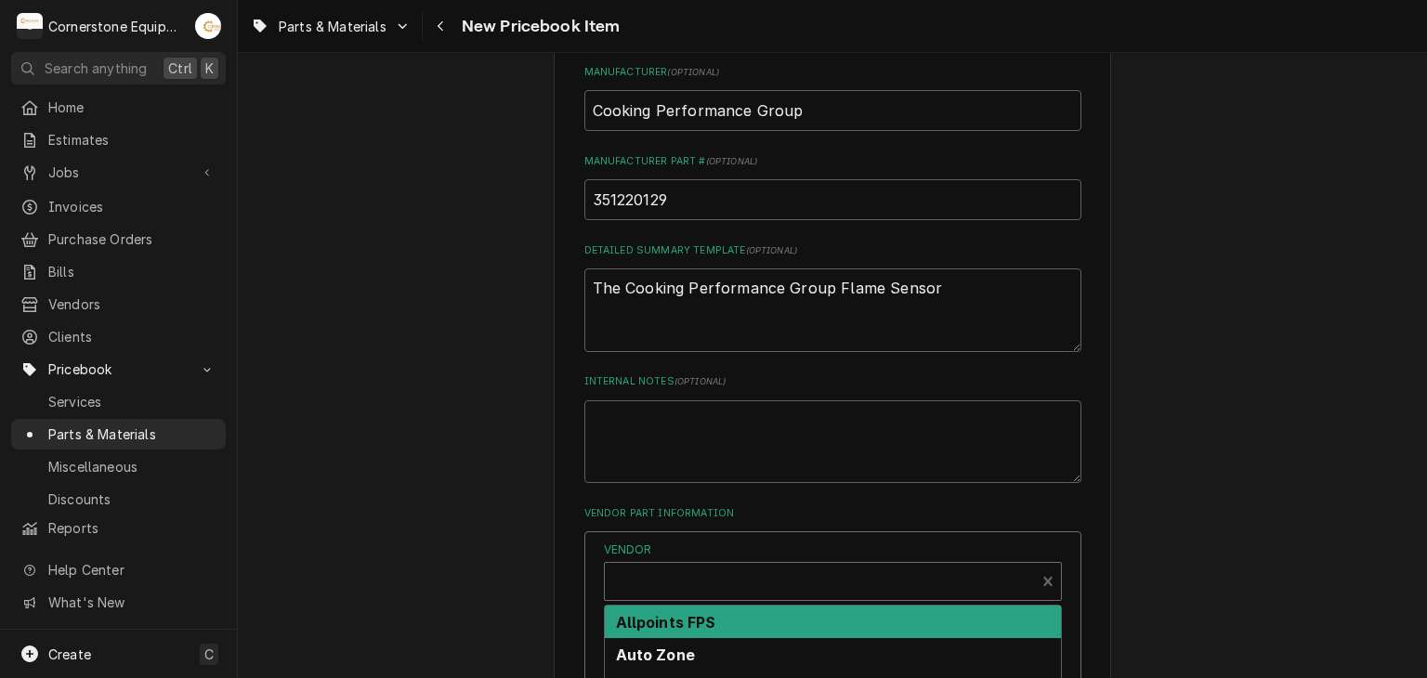
drag, startPoint x: 686, startPoint y: 607, endPoint x: 658, endPoint y: 621, distance: 31.2
click at [686, 609] on div "Allpoints FPS" at bounding box center [833, 622] width 456 height 33
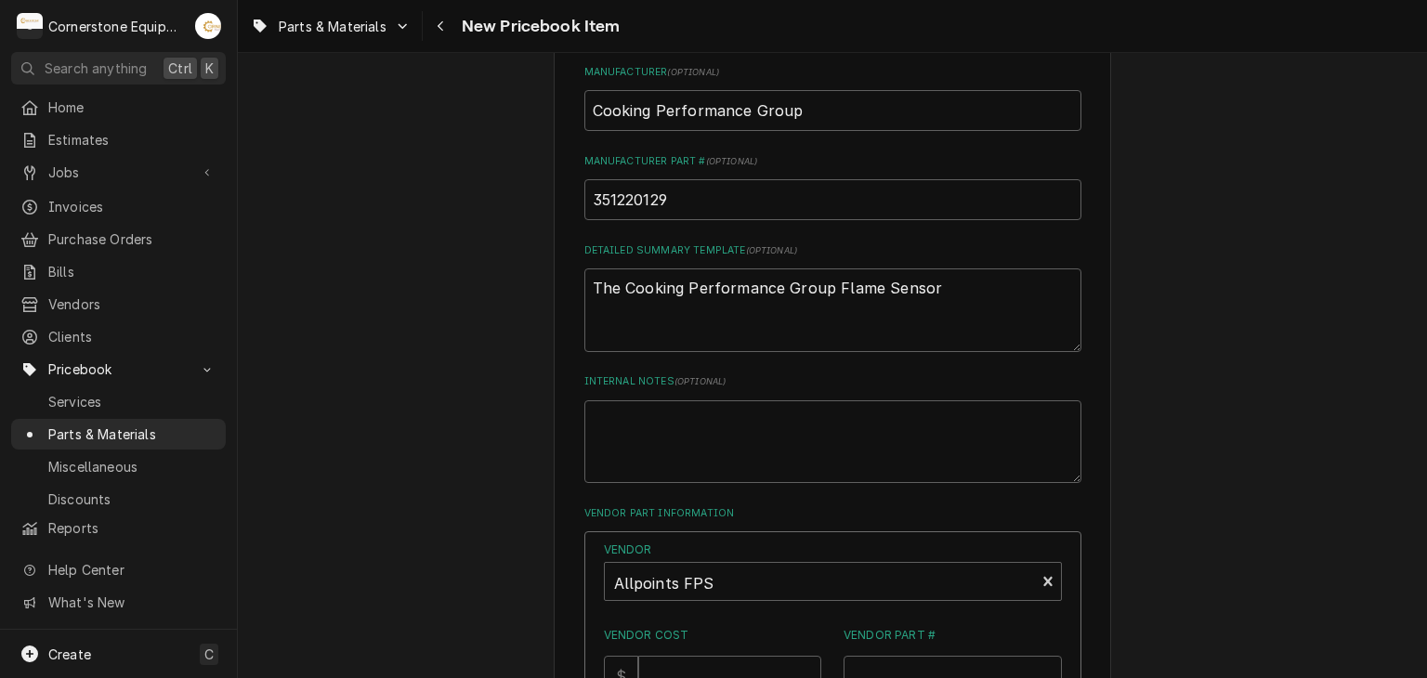
click at [538, 592] on div "Please provide the following information to create a PriceBook item. Active Sta…" at bounding box center [832, 184] width 1189 height 1673
click at [688, 661] on input "Vendor Cost" at bounding box center [729, 676] width 183 height 41
type input "99.30"
click at [949, 661] on input "Vendor Part #" at bounding box center [953, 672] width 218 height 41
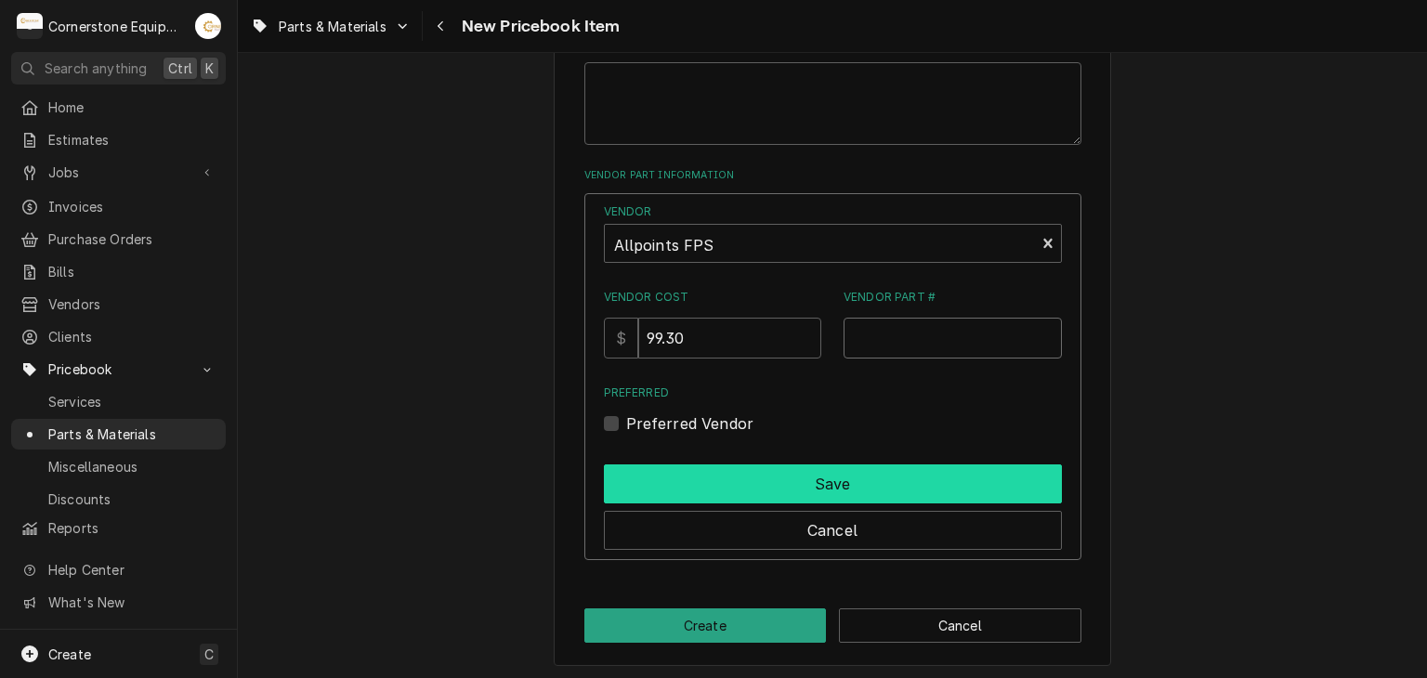
scroll to position [1063, 0]
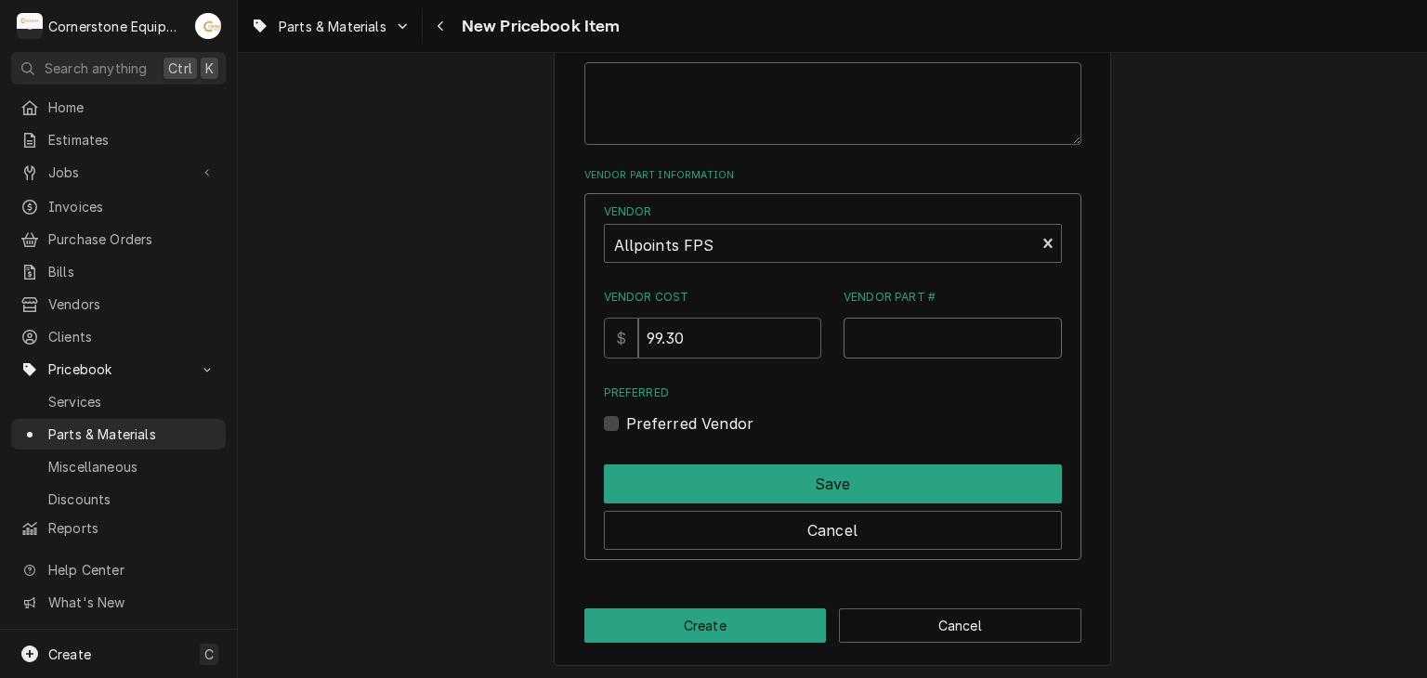
paste input "8048360"
type input "8048360"
click at [732, 422] on label "Preferred Vendor" at bounding box center [690, 423] width 128 height 22
click at [732, 422] on input "Preferred" at bounding box center [855, 432] width 458 height 41
checkbox input "true"
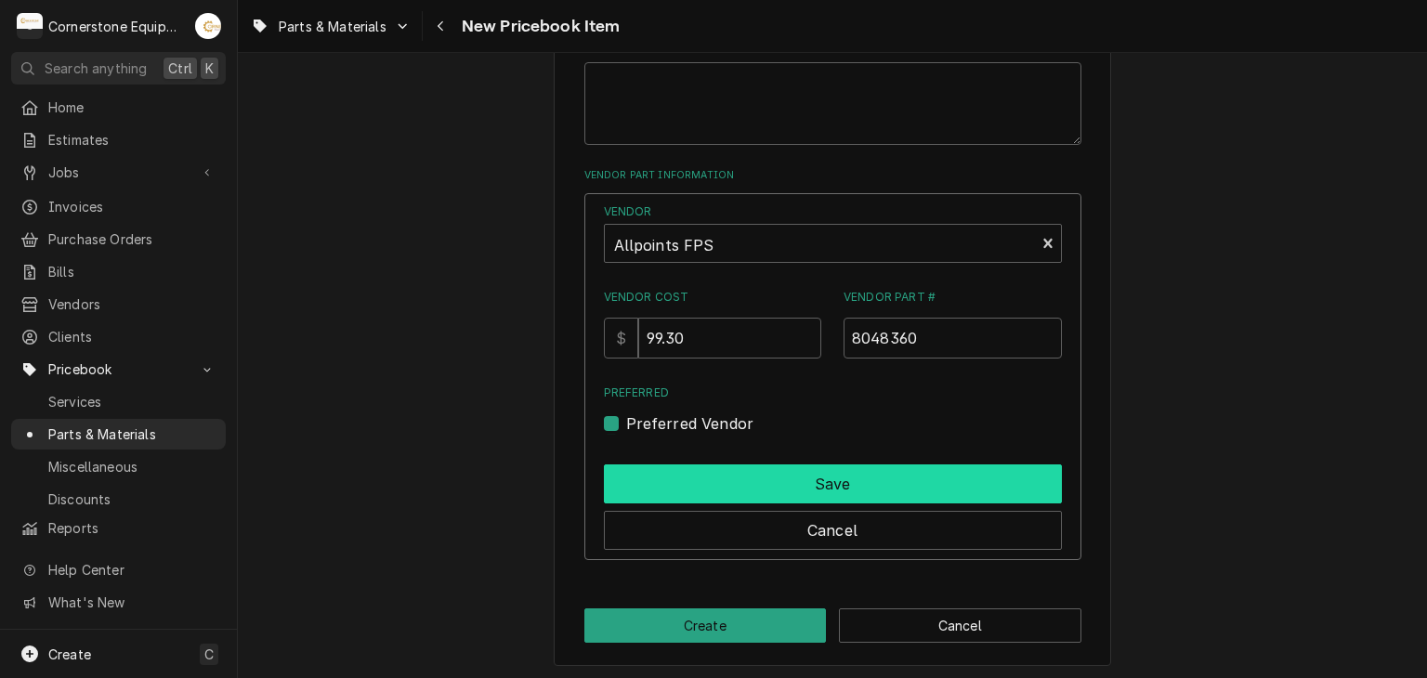
click at [777, 486] on button "Save" at bounding box center [833, 484] width 458 height 39
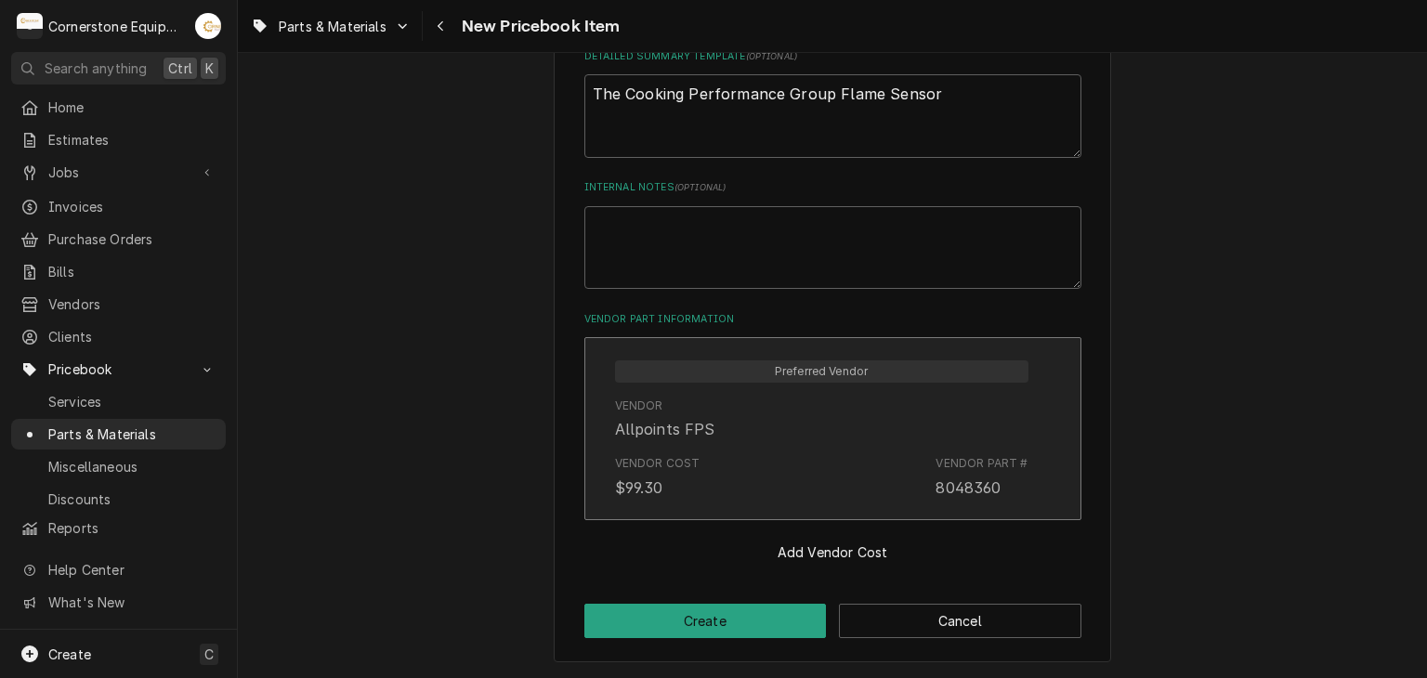
scroll to position [915, 0]
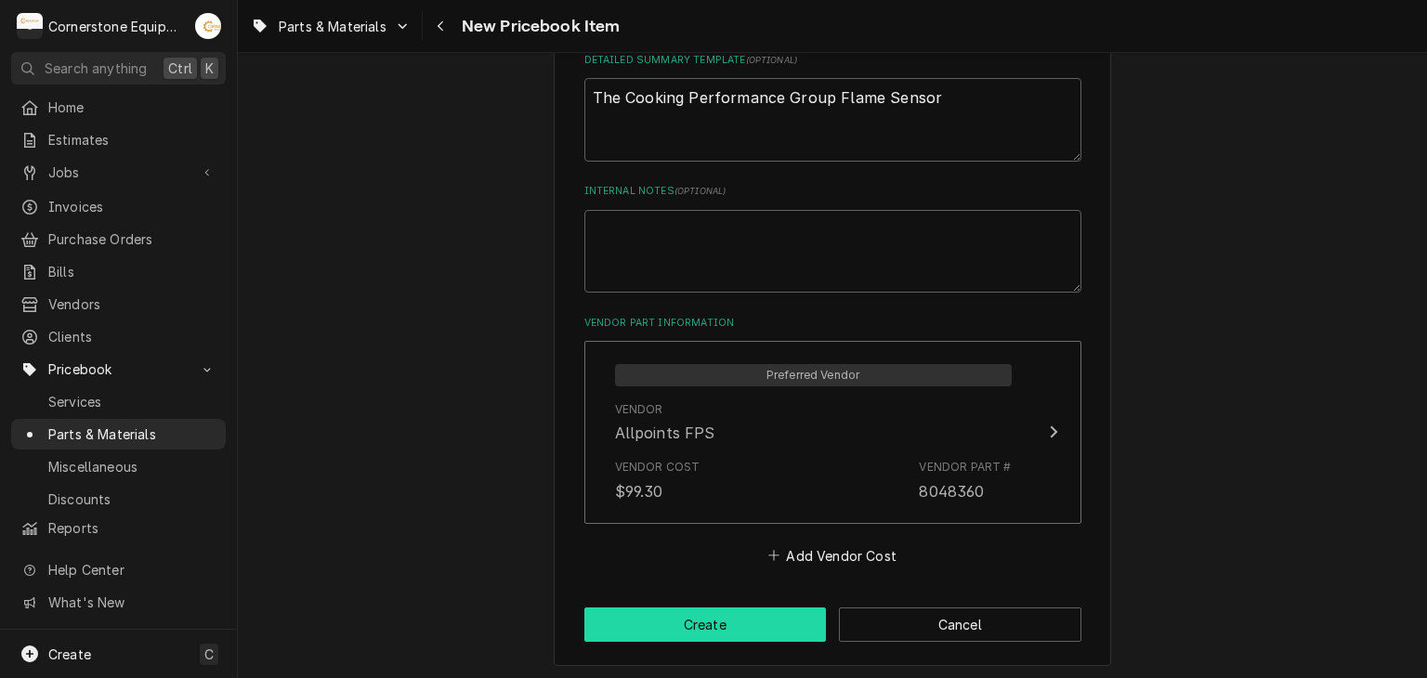
click at [758, 608] on button "Create" at bounding box center [705, 625] width 242 height 34
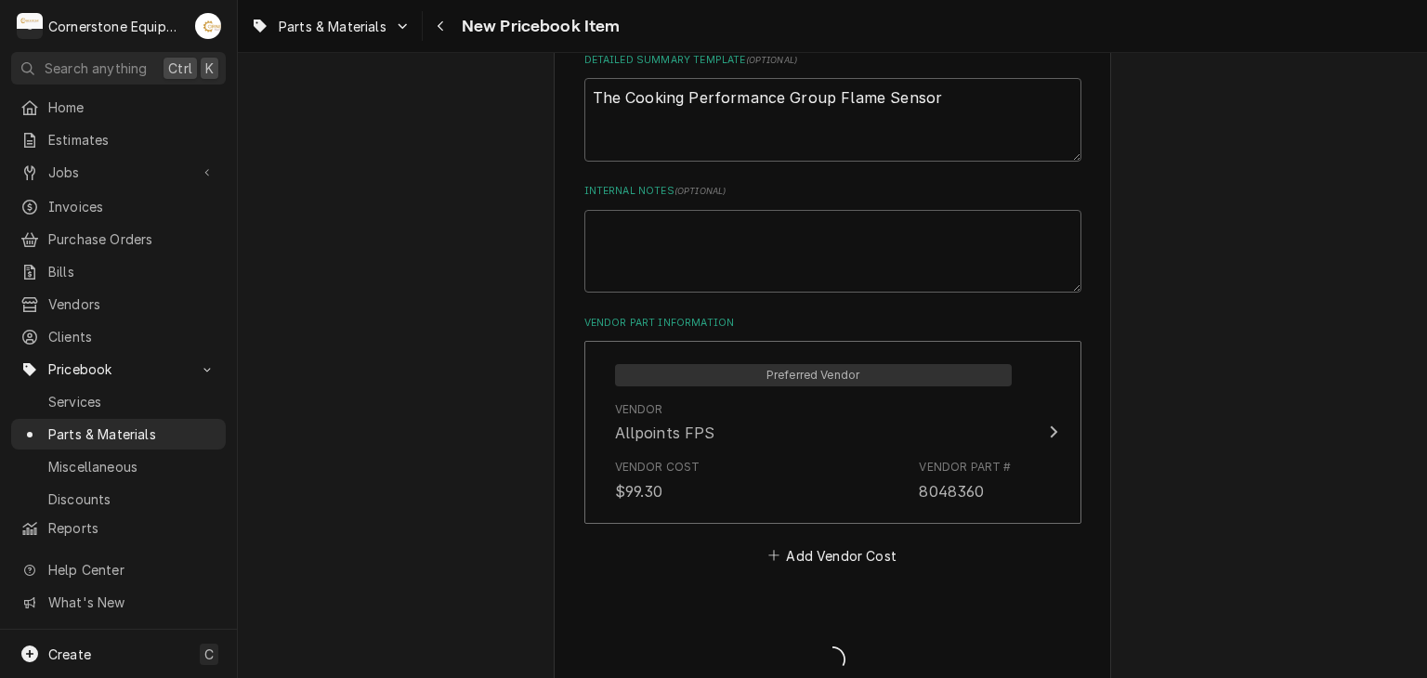
type textarea "x"
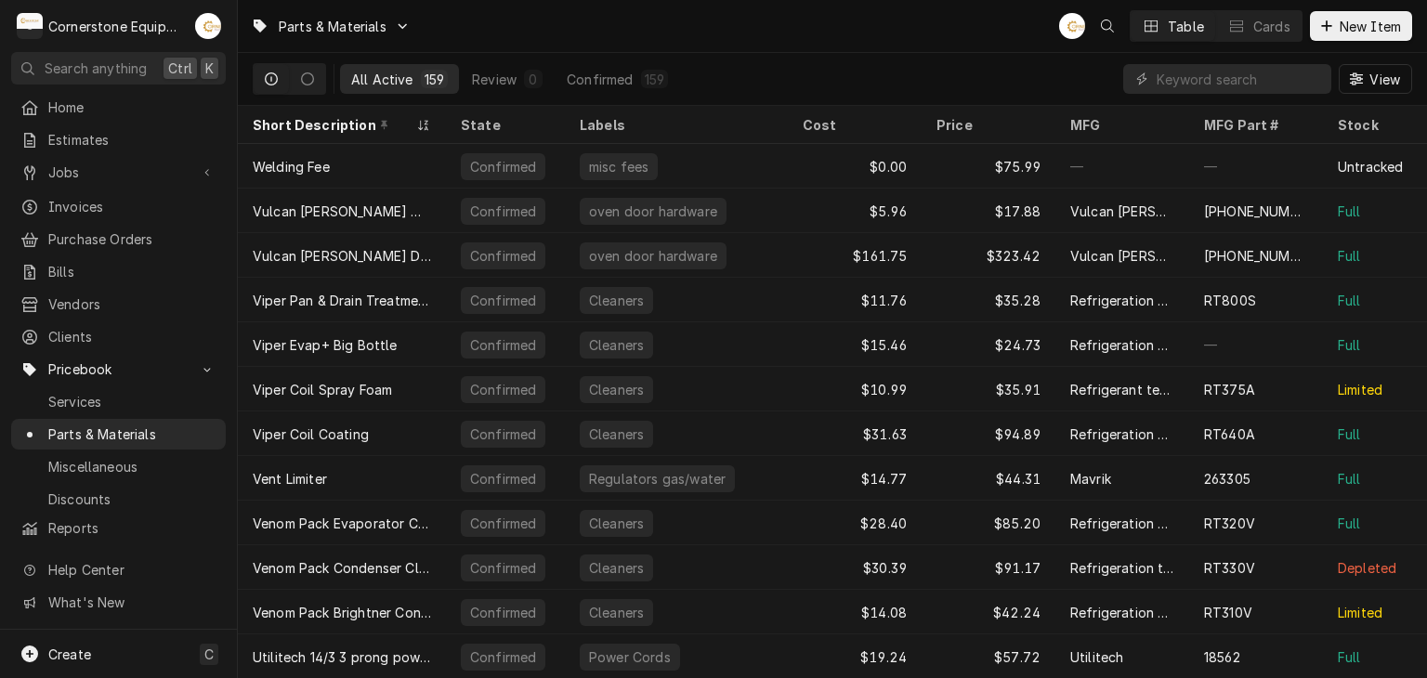
click at [165, 183] on div "Jobs Jobs Job Series" at bounding box center [118, 173] width 215 height 33
click at [168, 167] on span "Jobs" at bounding box center [118, 173] width 140 height 20
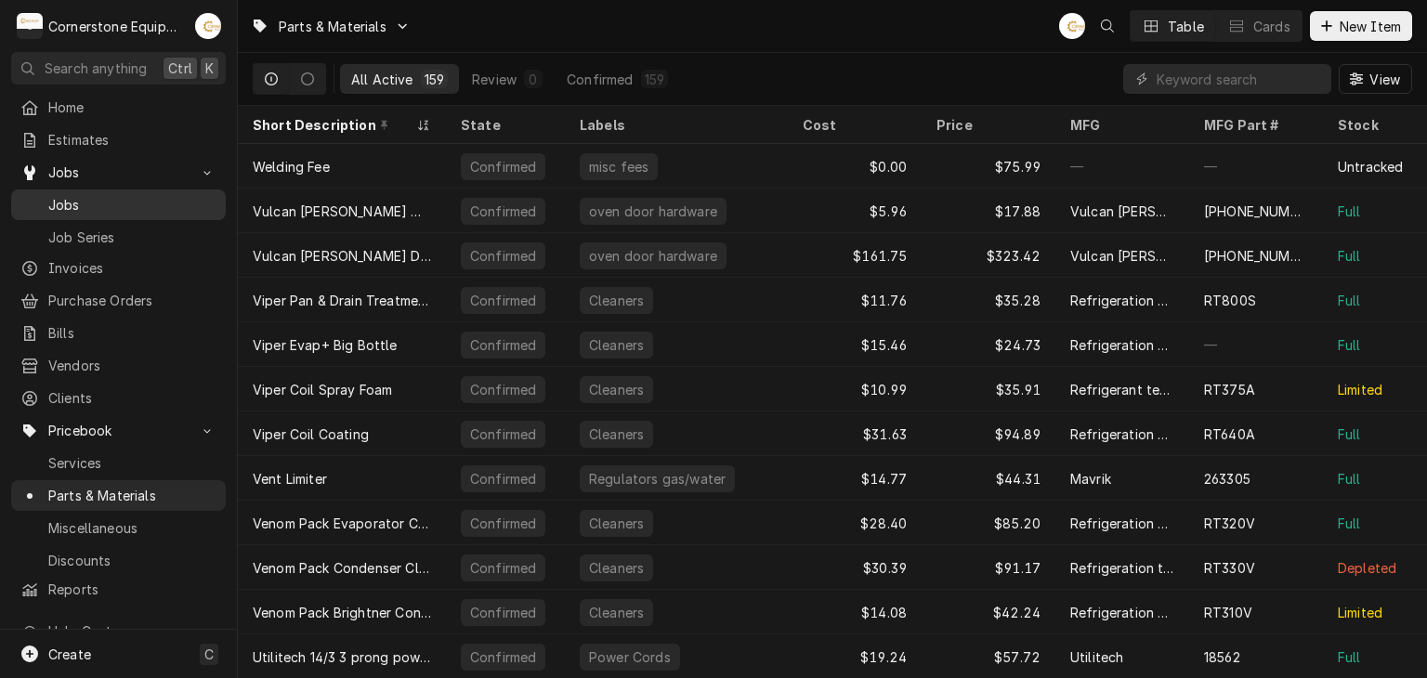
click at [96, 211] on link "Jobs" at bounding box center [118, 205] width 215 height 31
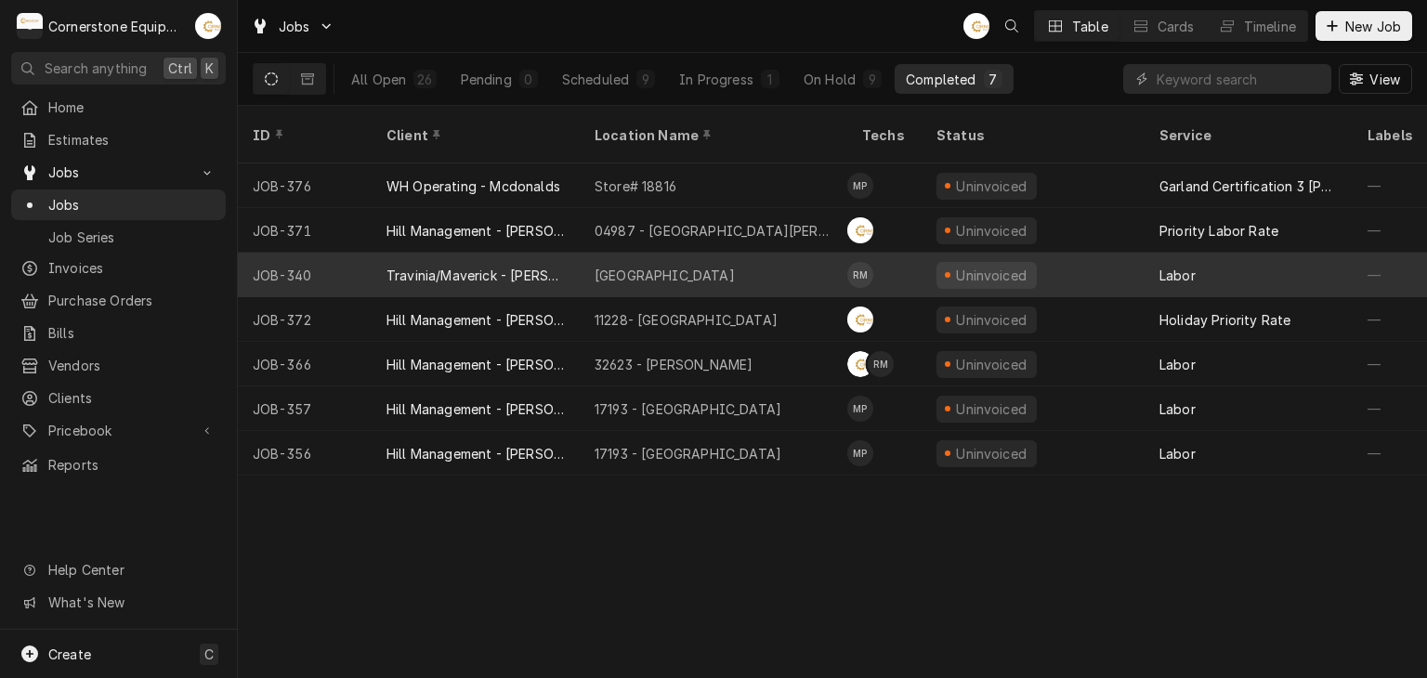
click at [702, 261] on div "[GEOGRAPHIC_DATA]" at bounding box center [714, 275] width 268 height 45
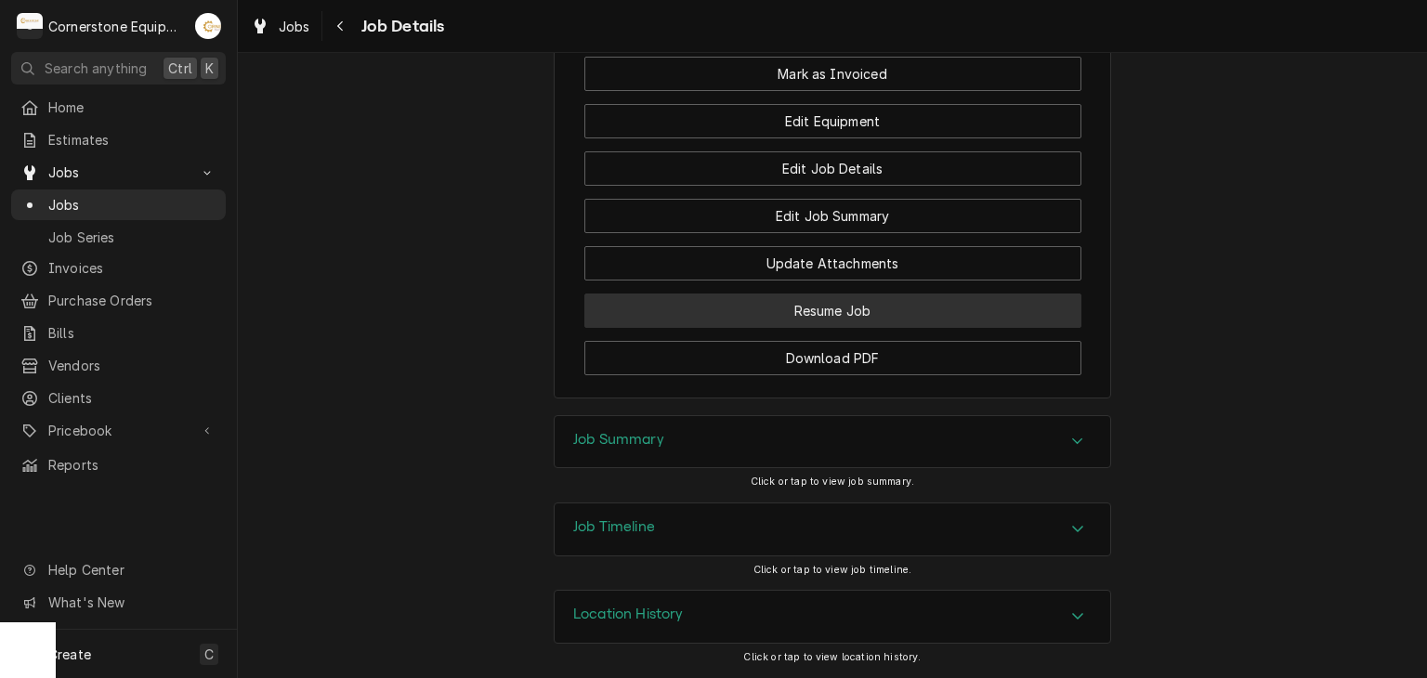
scroll to position [1668, 0]
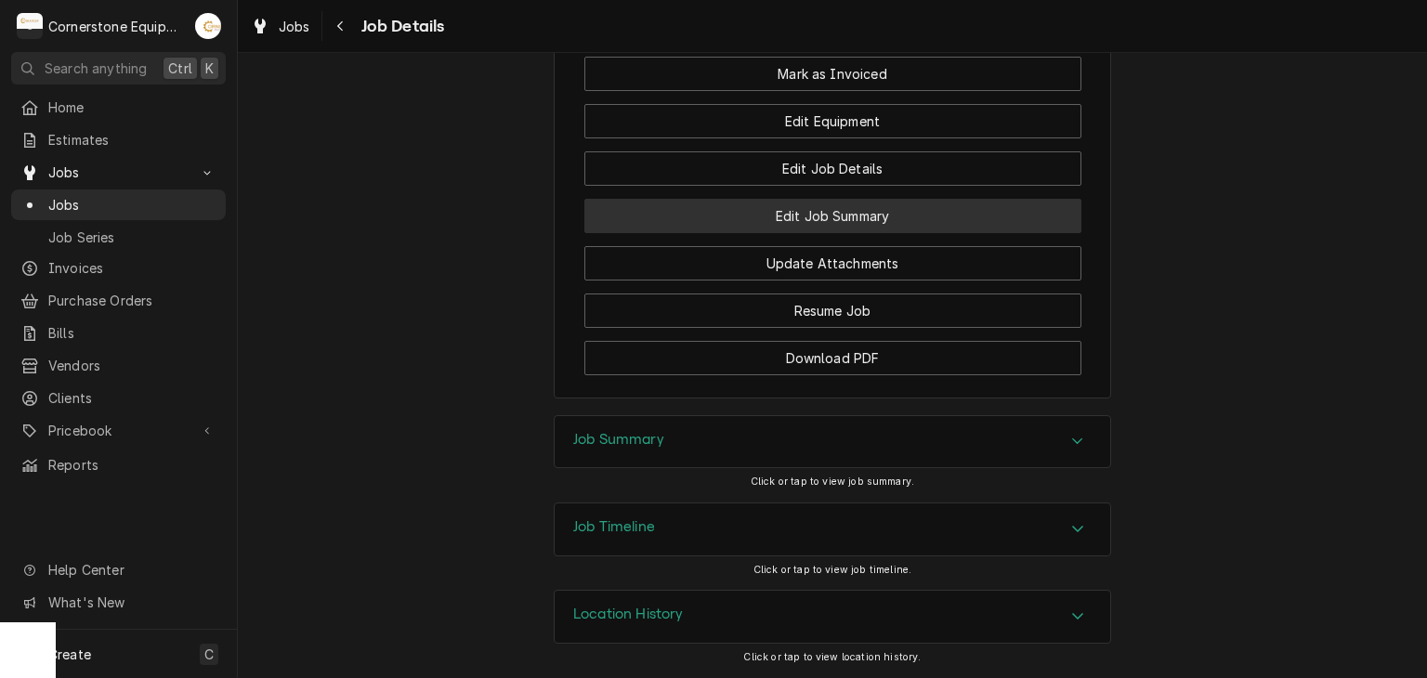
click at [825, 212] on button "Edit Job Summary" at bounding box center [832, 216] width 497 height 34
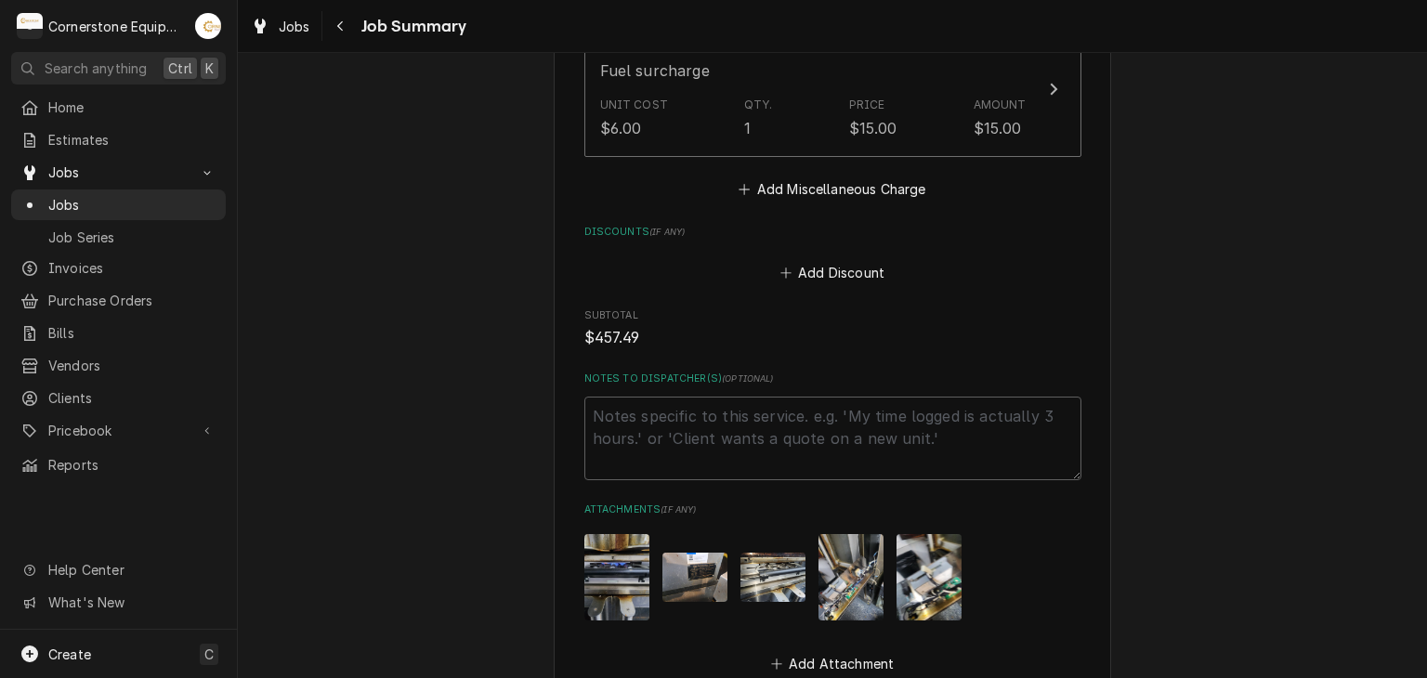
scroll to position [1486, 0]
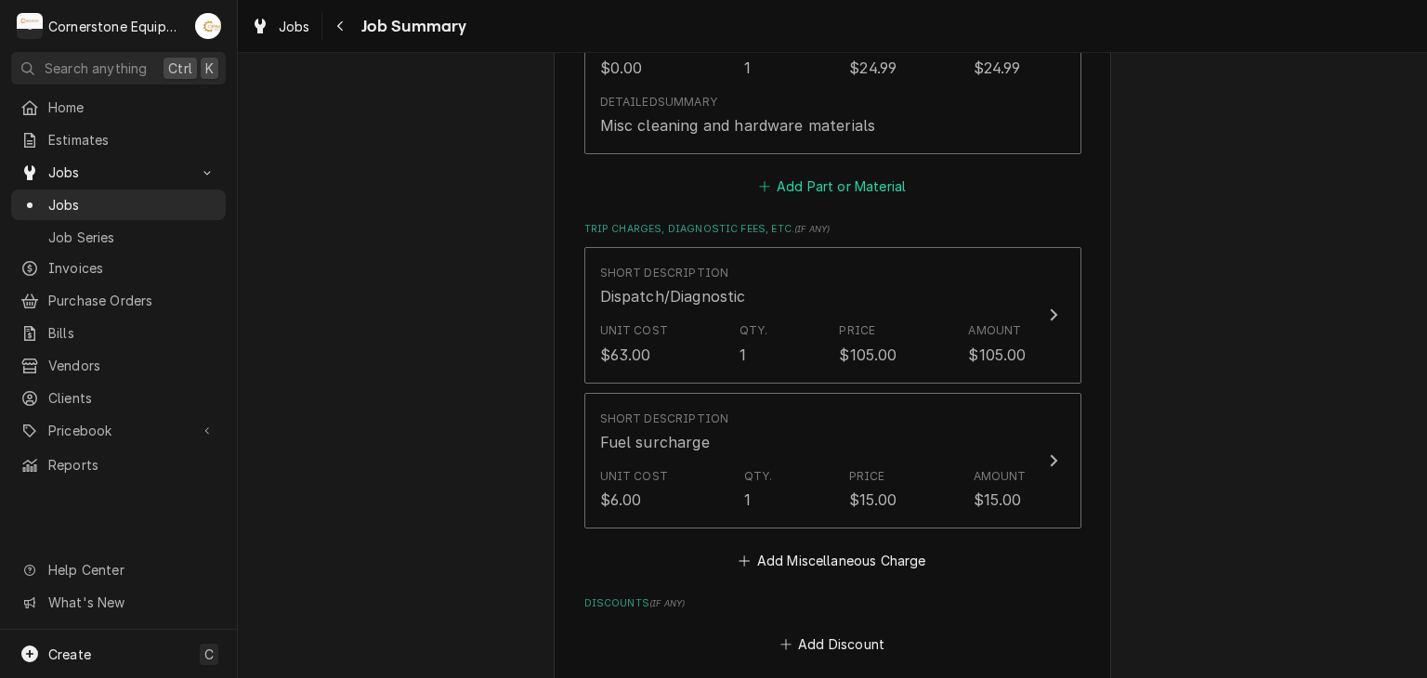
click at [851, 190] on button "Add Part or Material" at bounding box center [831, 186] width 153 height 26
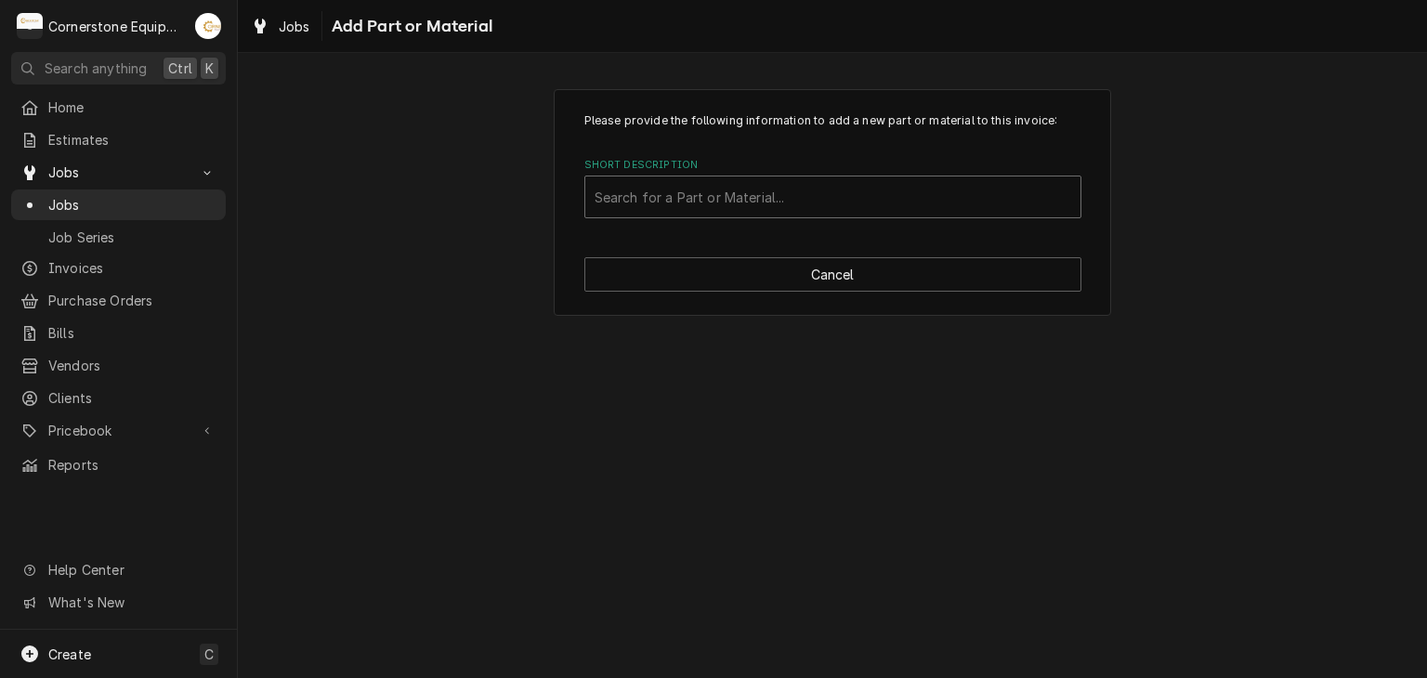
click at [844, 215] on div "Search for a Part or Material..." at bounding box center [832, 197] width 495 height 41
type input "cook"
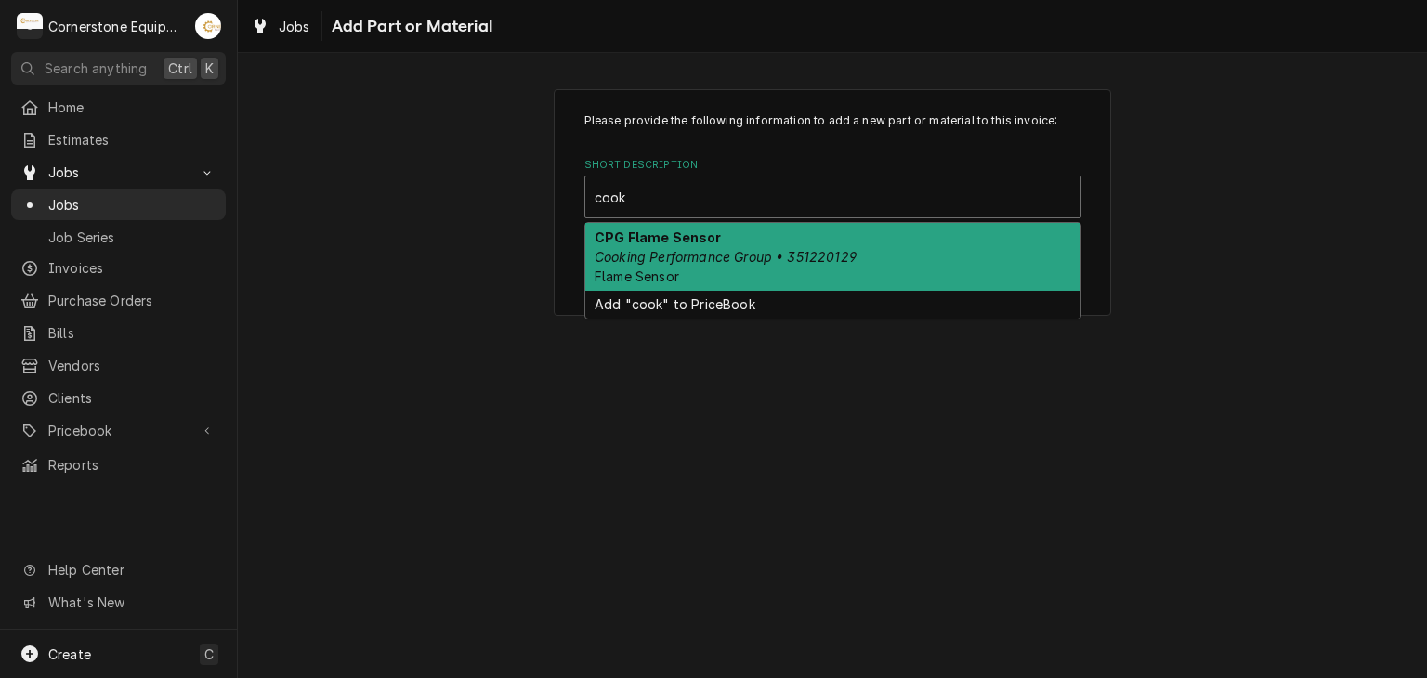
click at [673, 261] on em "Cooking Performance Group • 351220129" at bounding box center [726, 257] width 262 height 16
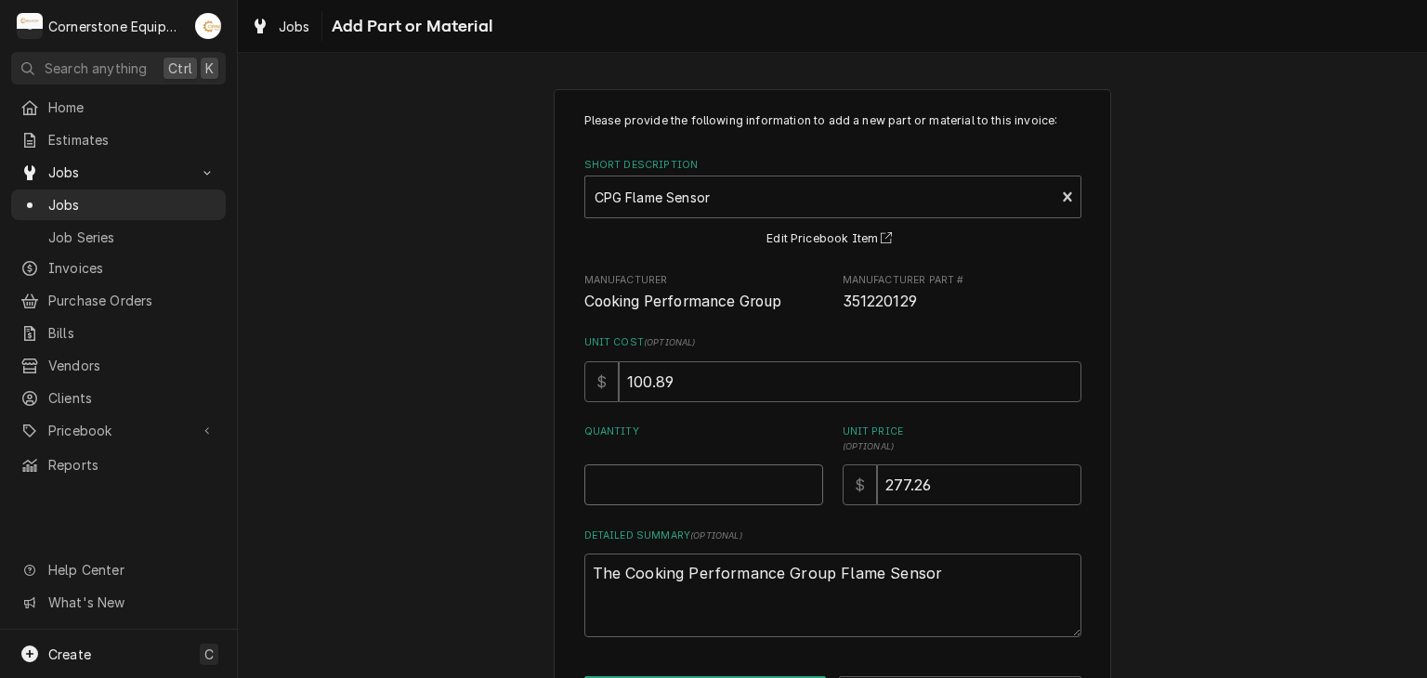
click at [750, 461] on div "Quantity" at bounding box center [703, 465] width 239 height 81
type textarea "x"
type input "1"
click at [520, 412] on div "Please provide the following information to add a new part or material to this …" at bounding box center [832, 411] width 1189 height 678
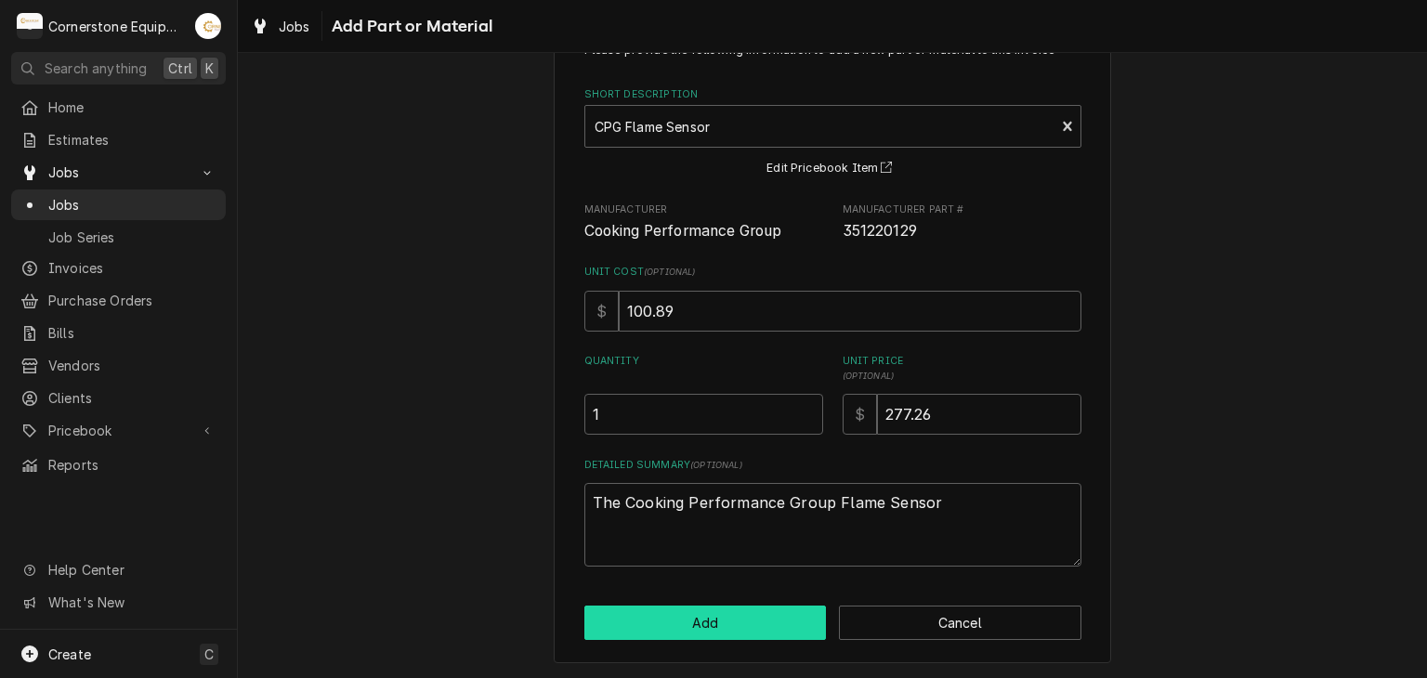
click at [677, 606] on button "Add" at bounding box center [705, 623] width 242 height 34
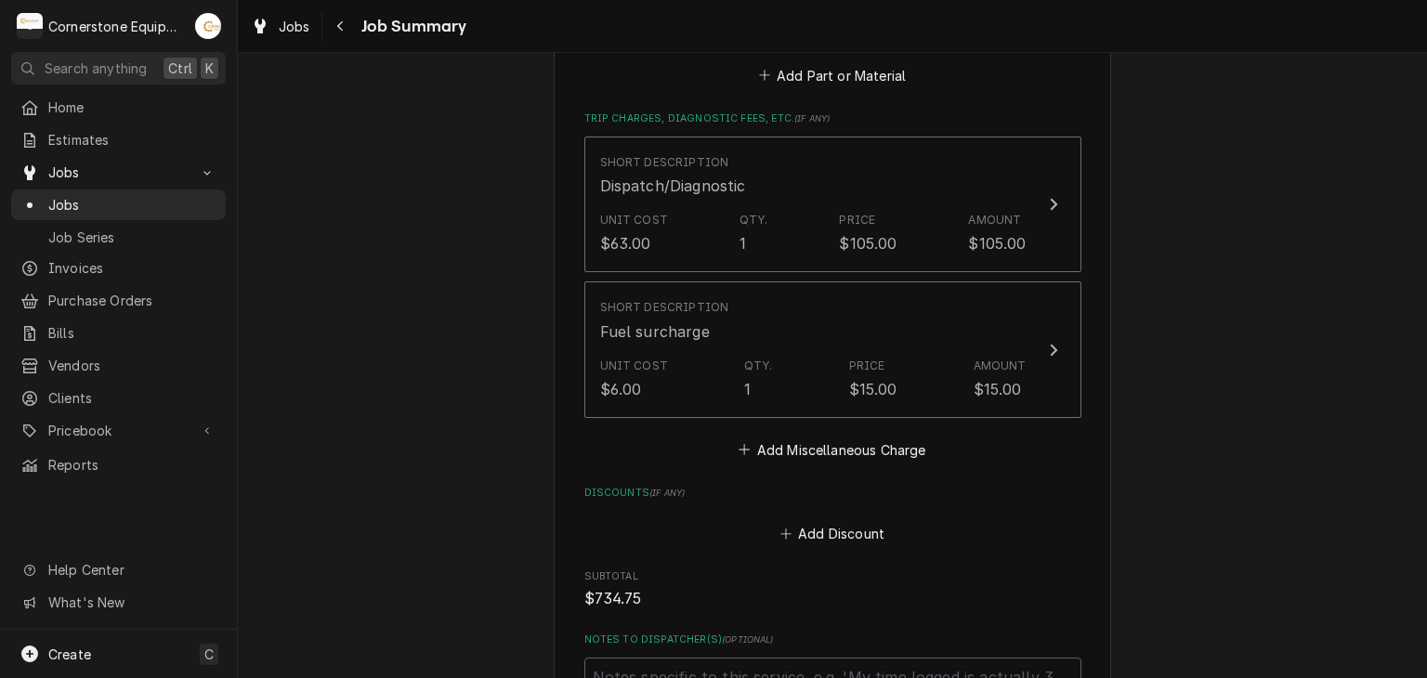
scroll to position [2315, 0]
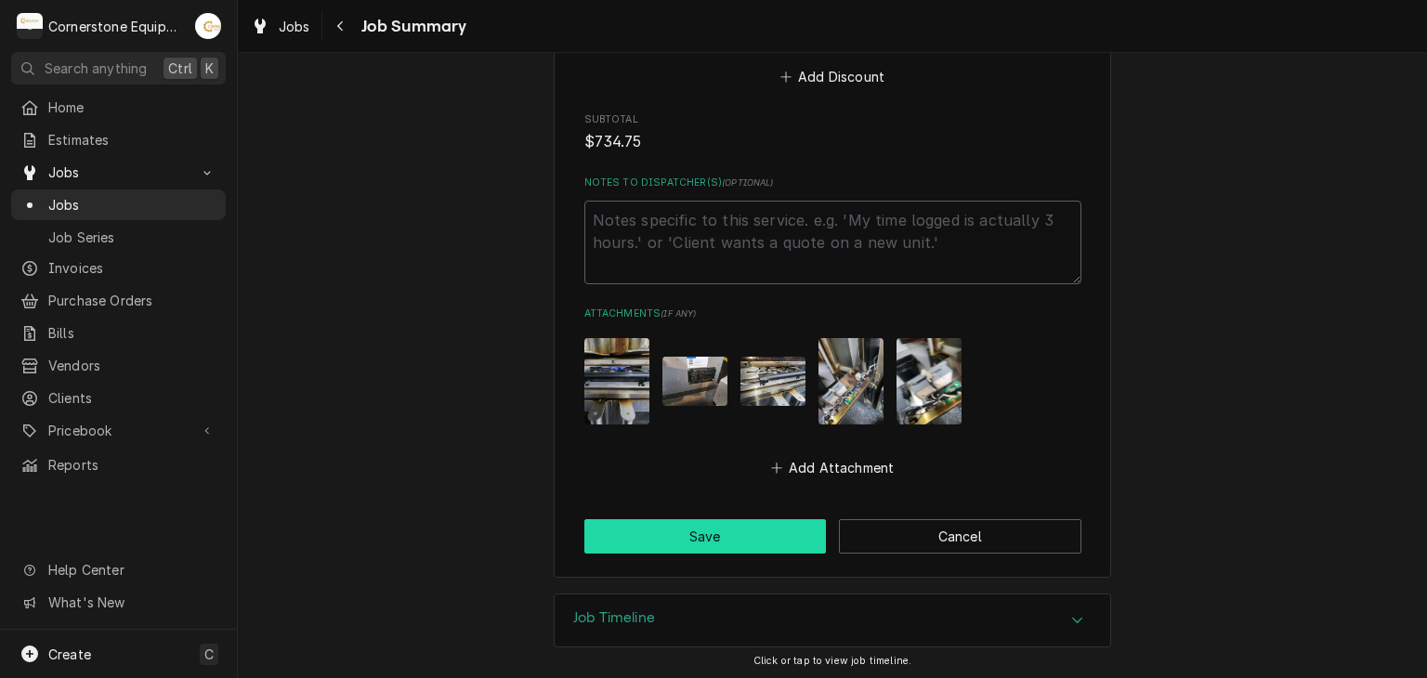
click at [725, 533] on button "Save" at bounding box center [705, 536] width 242 height 34
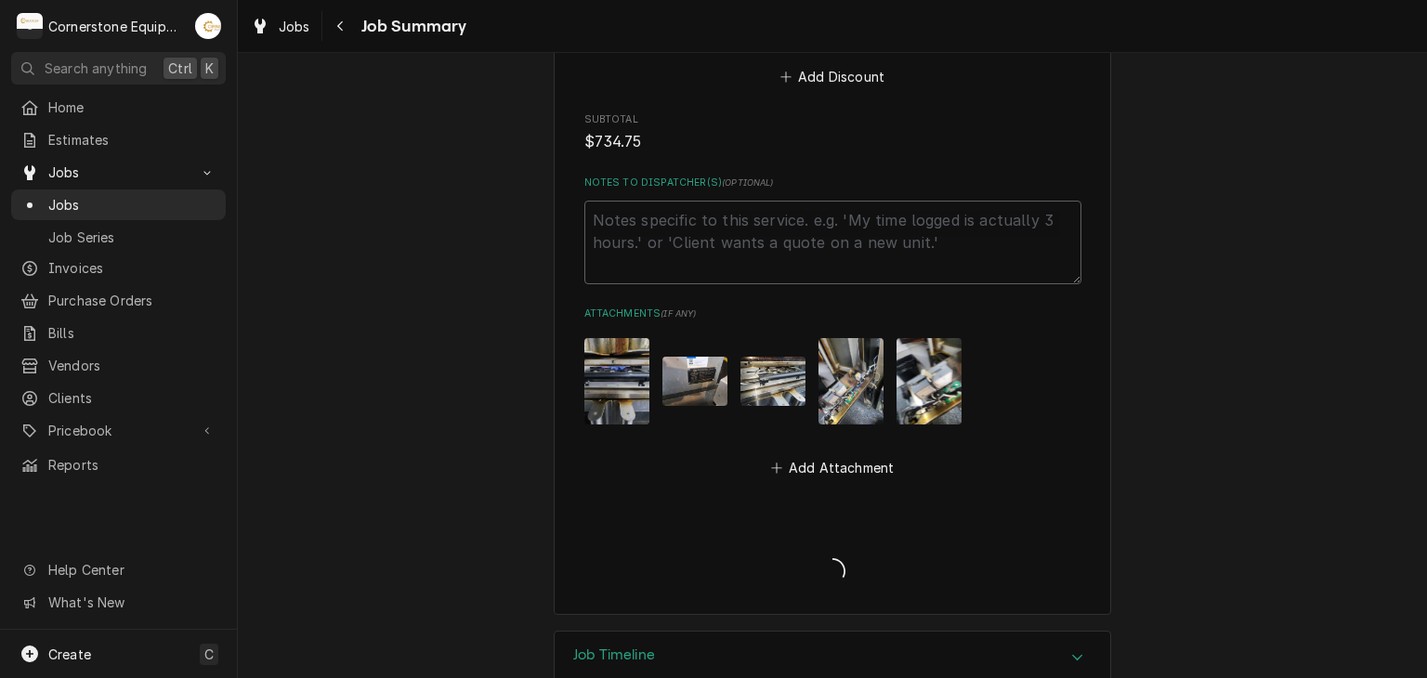
type textarea "x"
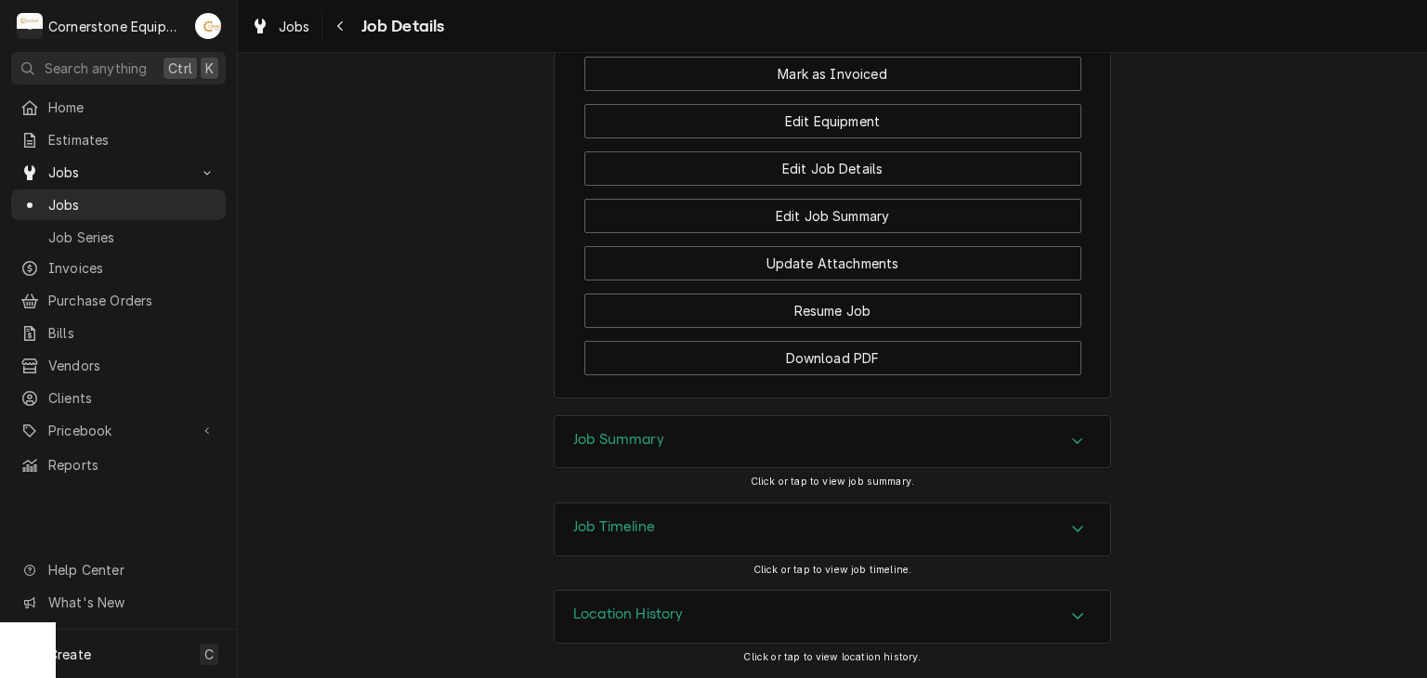
scroll to position [1296, 0]
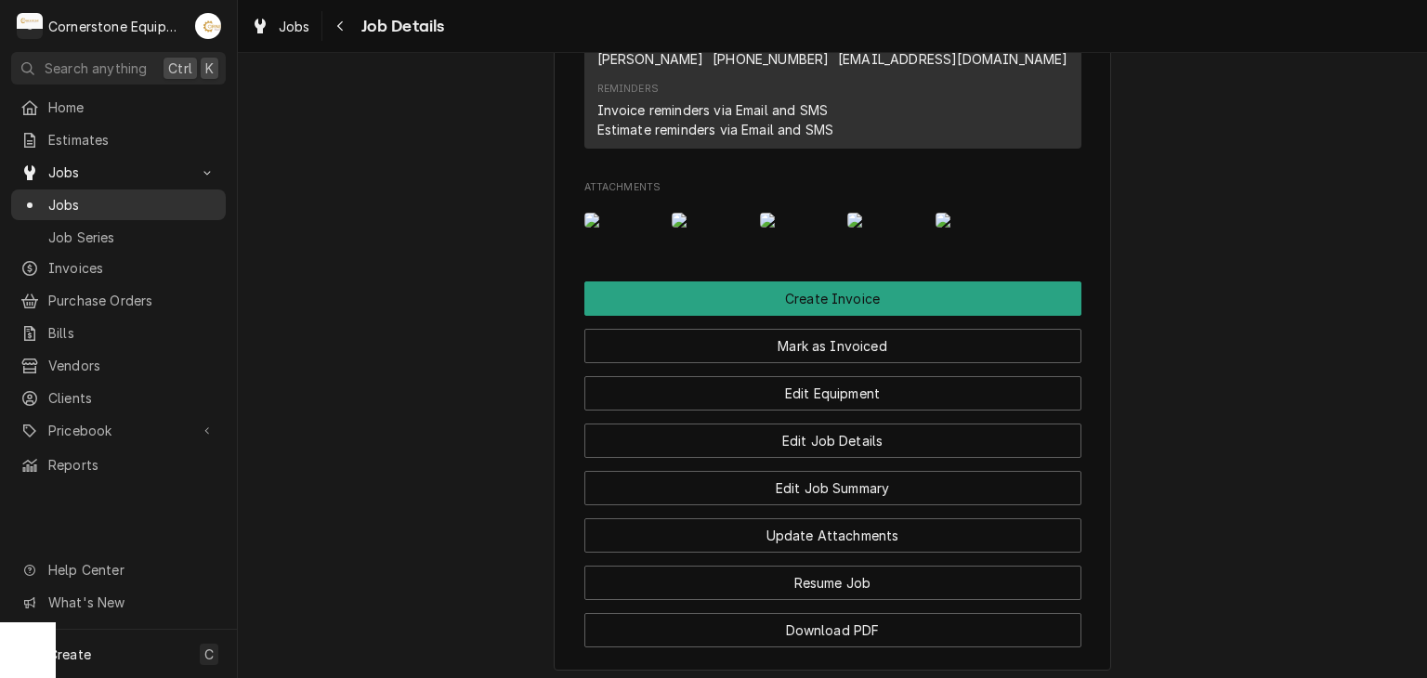
click at [123, 195] on span "Jobs" at bounding box center [132, 205] width 168 height 20
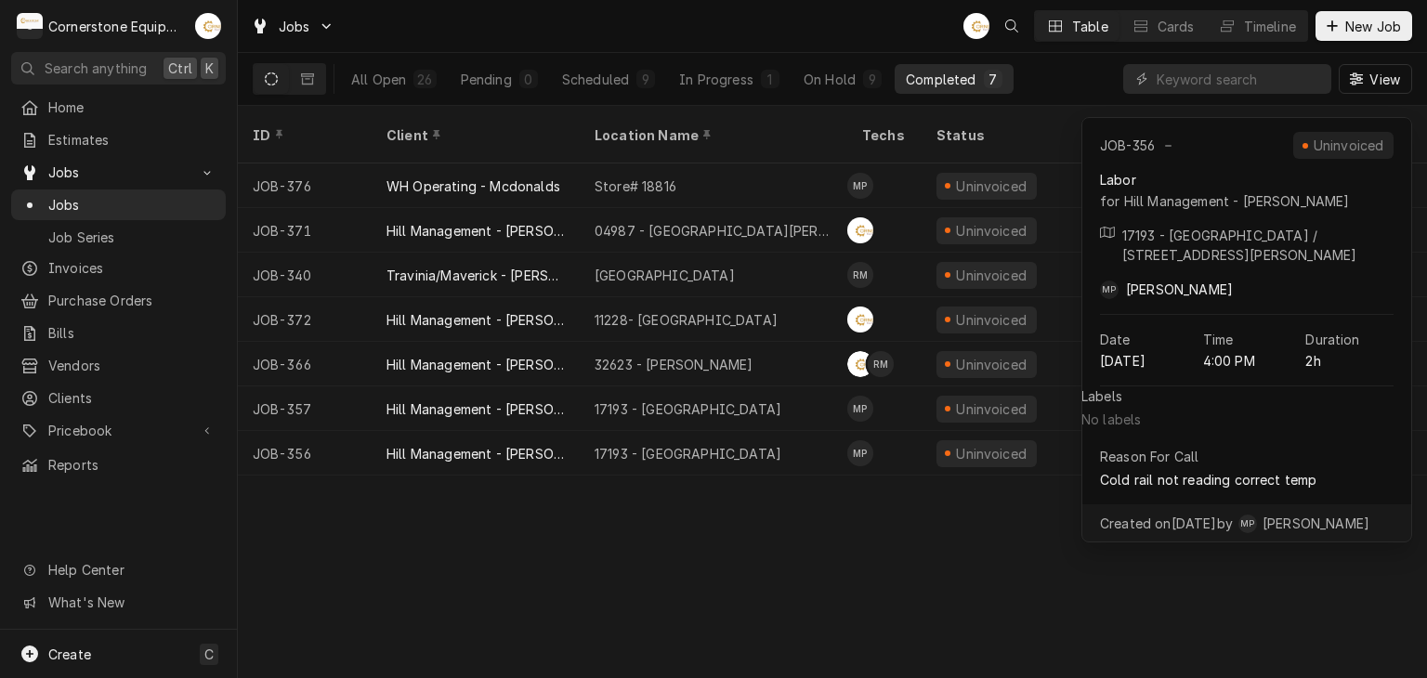
click at [905, 538] on div "ID Client Location Name Techs Status Service Labels Job Type Priority Source So…" at bounding box center [832, 392] width 1189 height 572
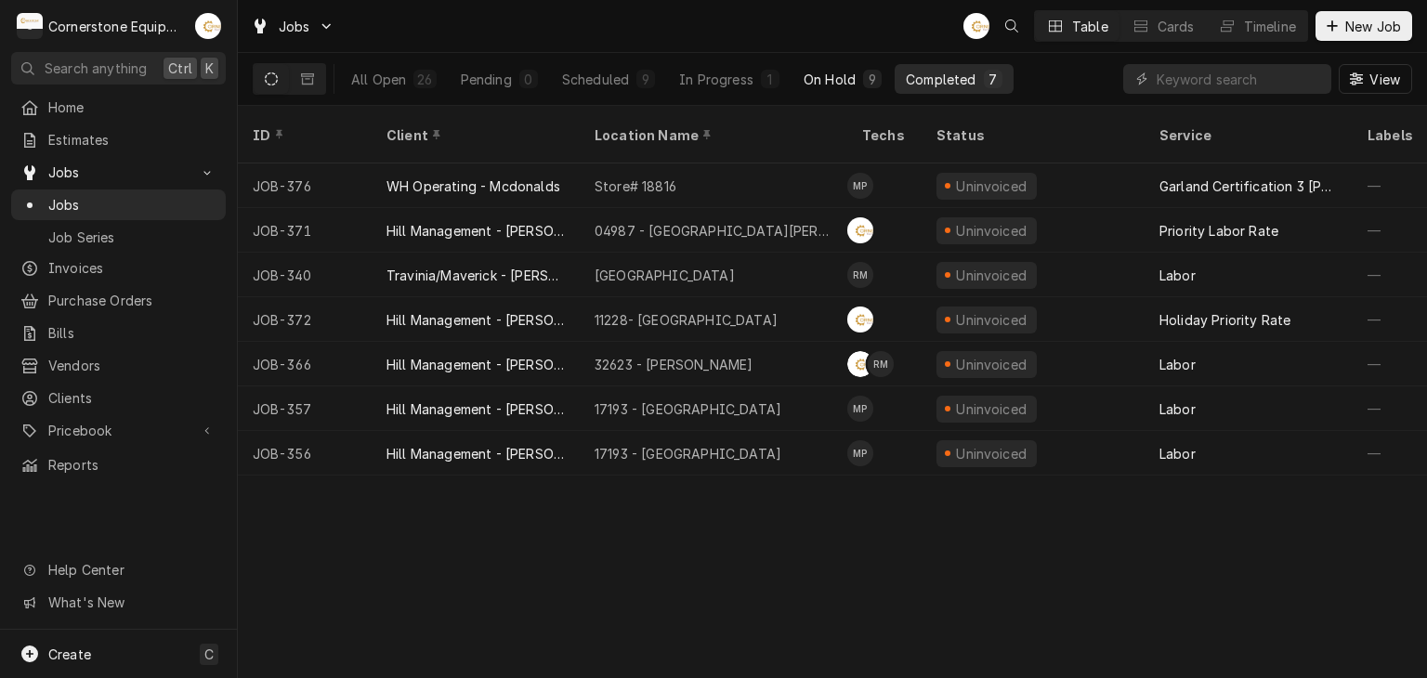
click at [869, 79] on div "9" at bounding box center [872, 80] width 11 height 20
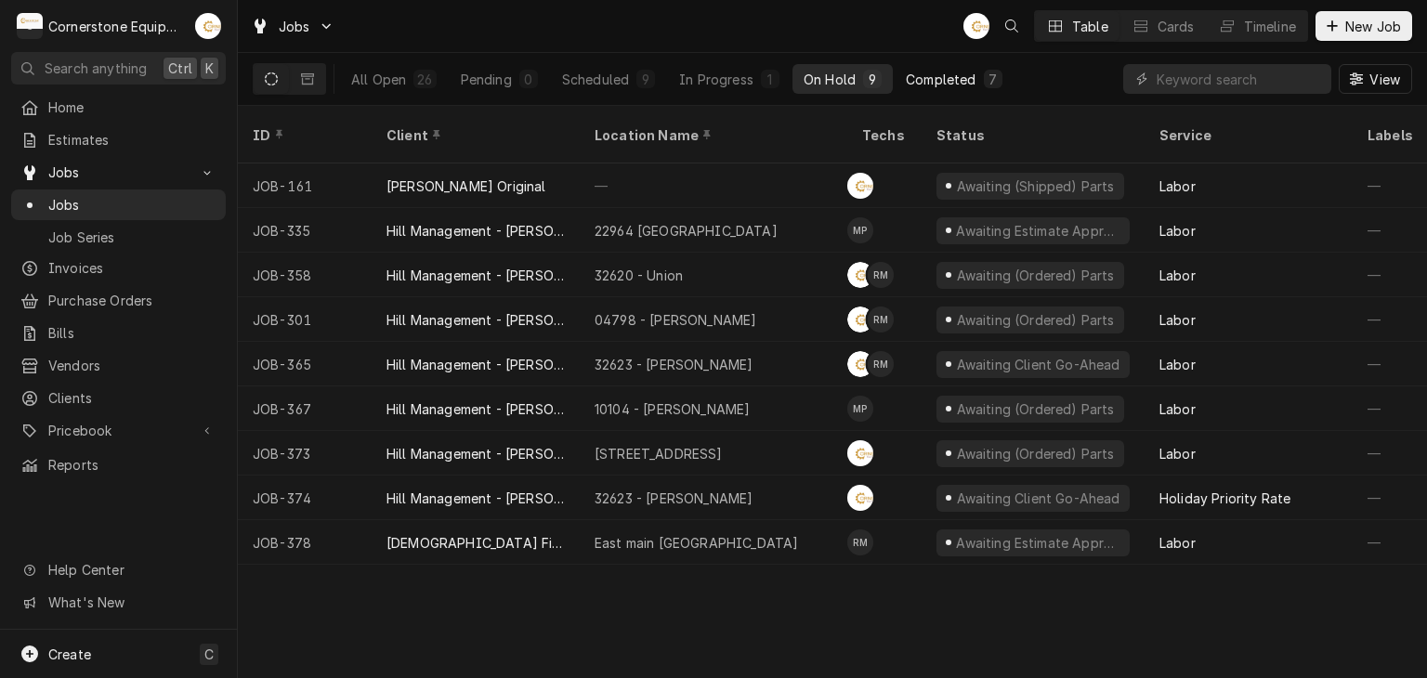
click at [943, 83] on div "Completed" at bounding box center [941, 80] width 70 height 20
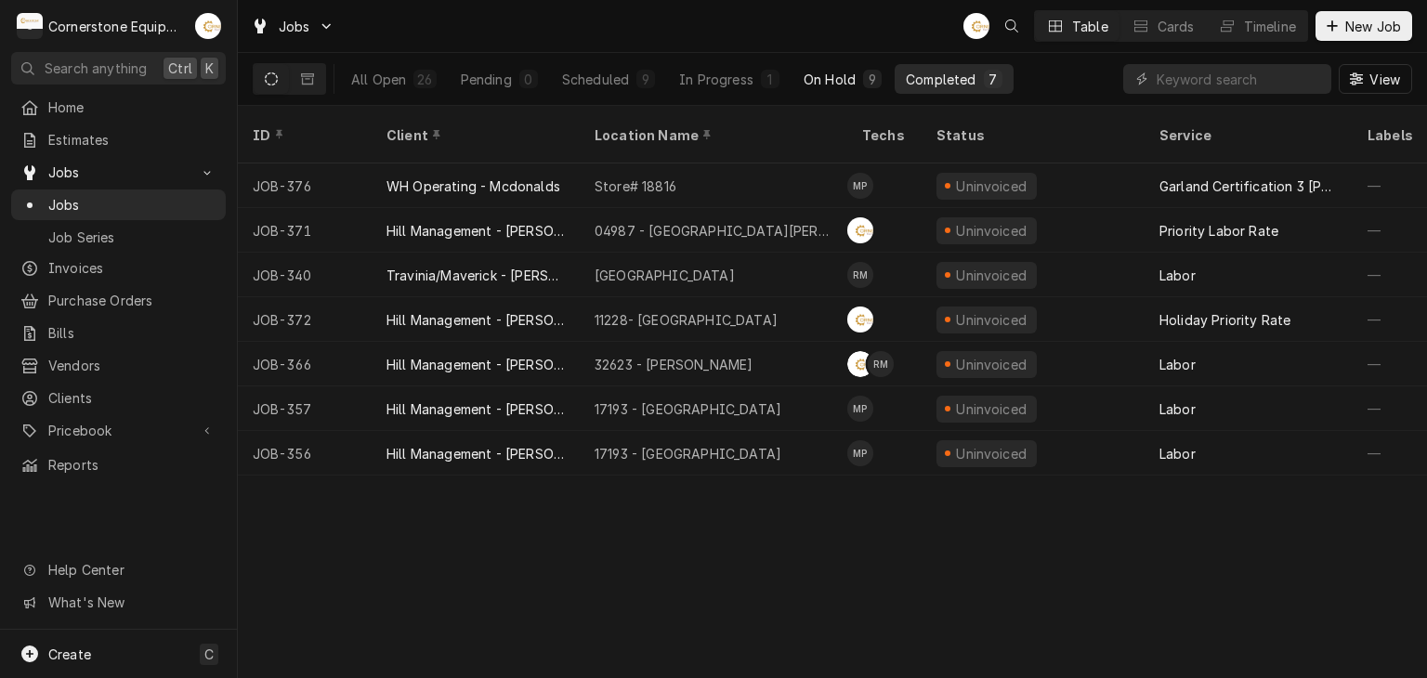
click at [831, 75] on div "On Hold" at bounding box center [830, 80] width 52 height 20
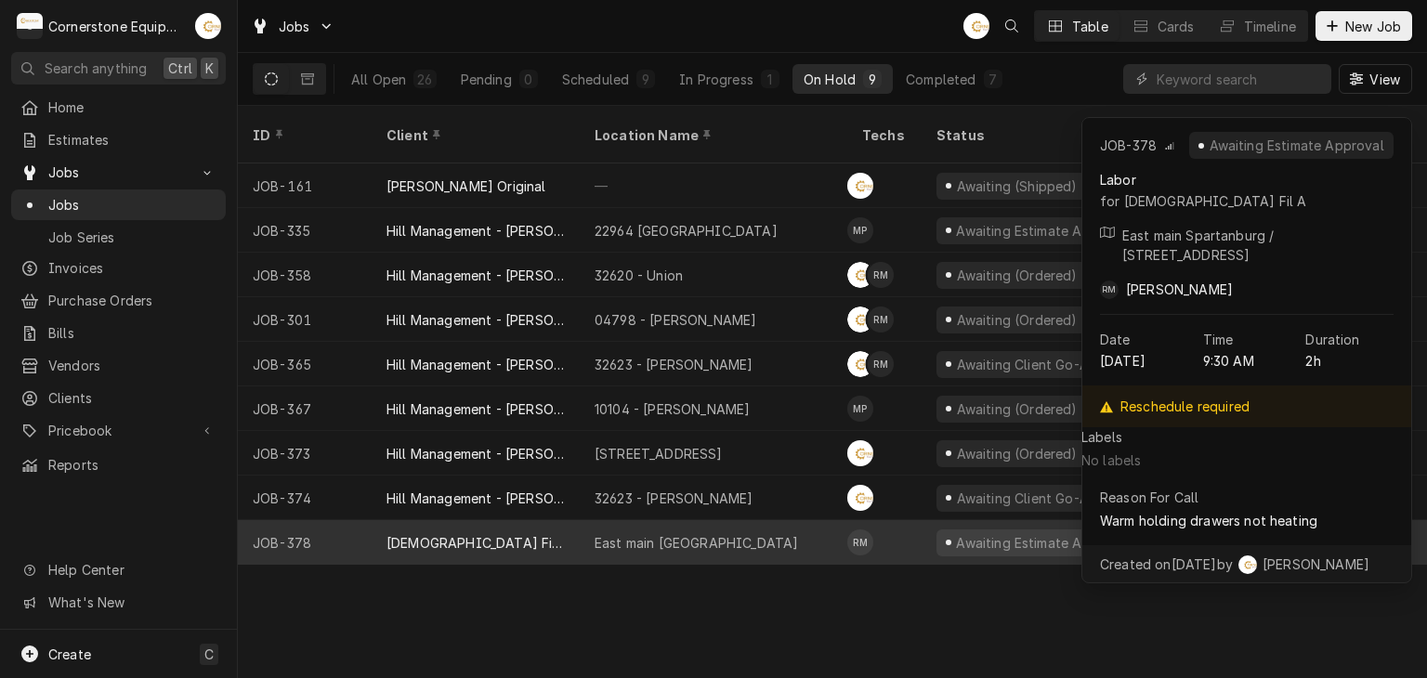
click at [686, 533] on div "East main Spartanburg" at bounding box center [696, 543] width 203 height 20
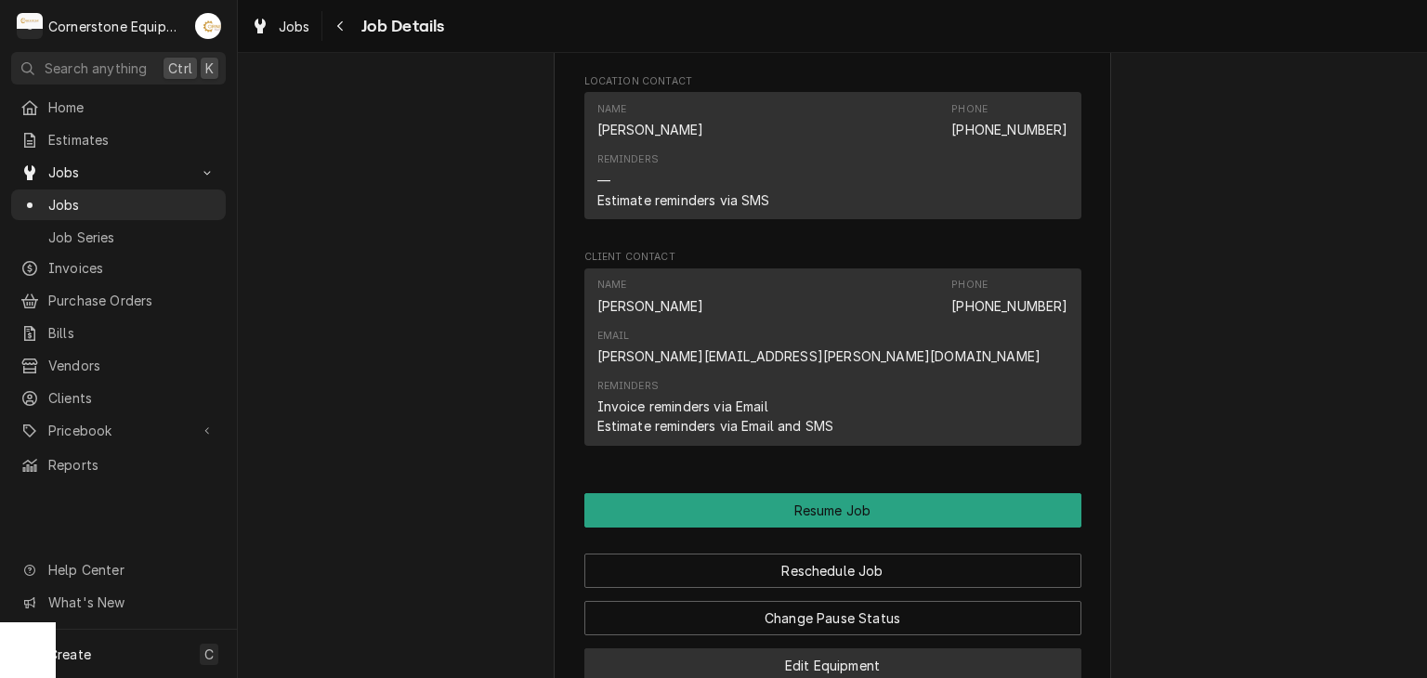
scroll to position [1858, 0]
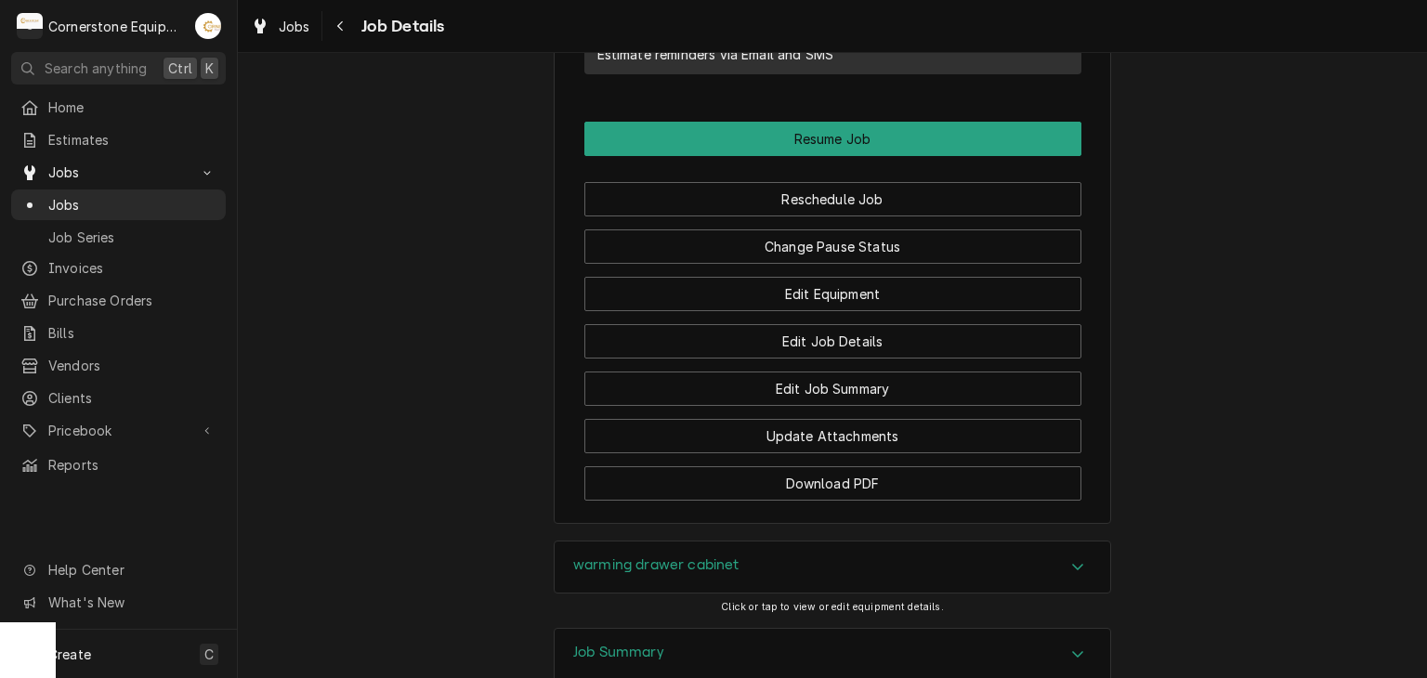
click at [765, 406] on div "Update Attachments" at bounding box center [832, 429] width 497 height 47
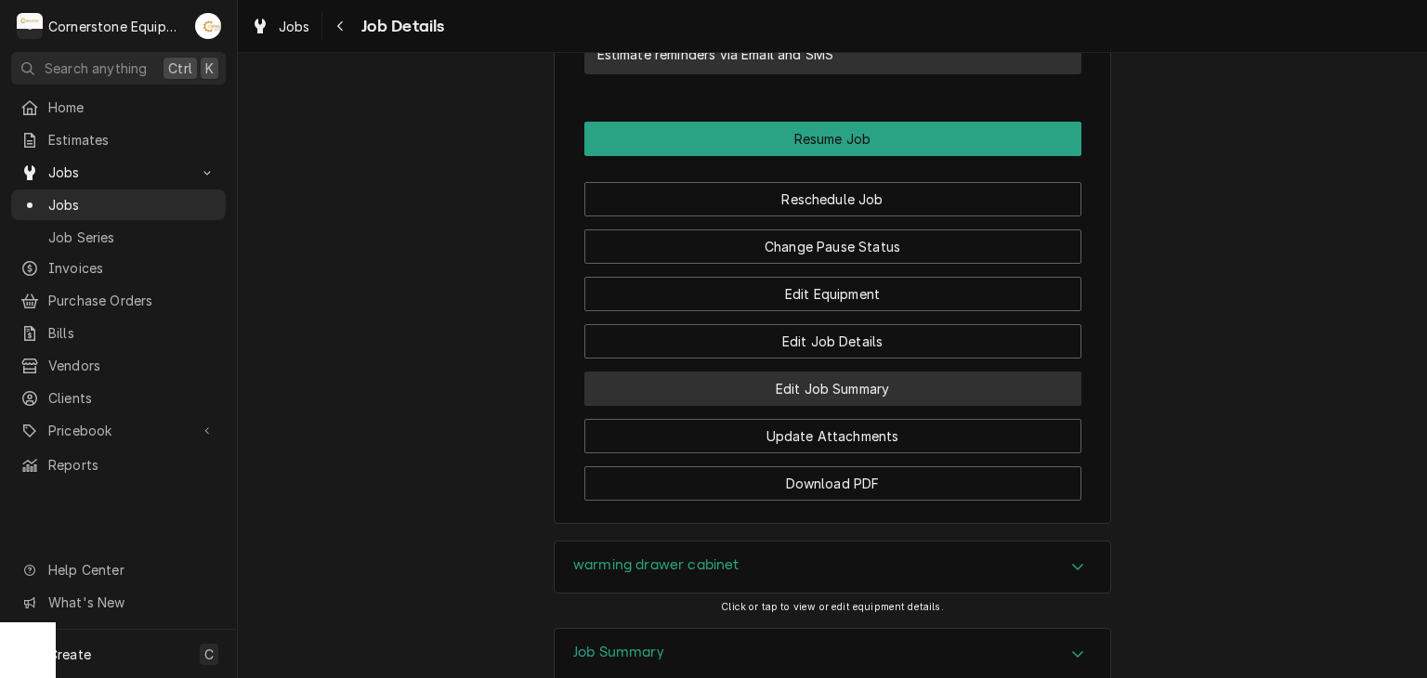
click at [772, 372] on button "Edit Job Summary" at bounding box center [832, 389] width 497 height 34
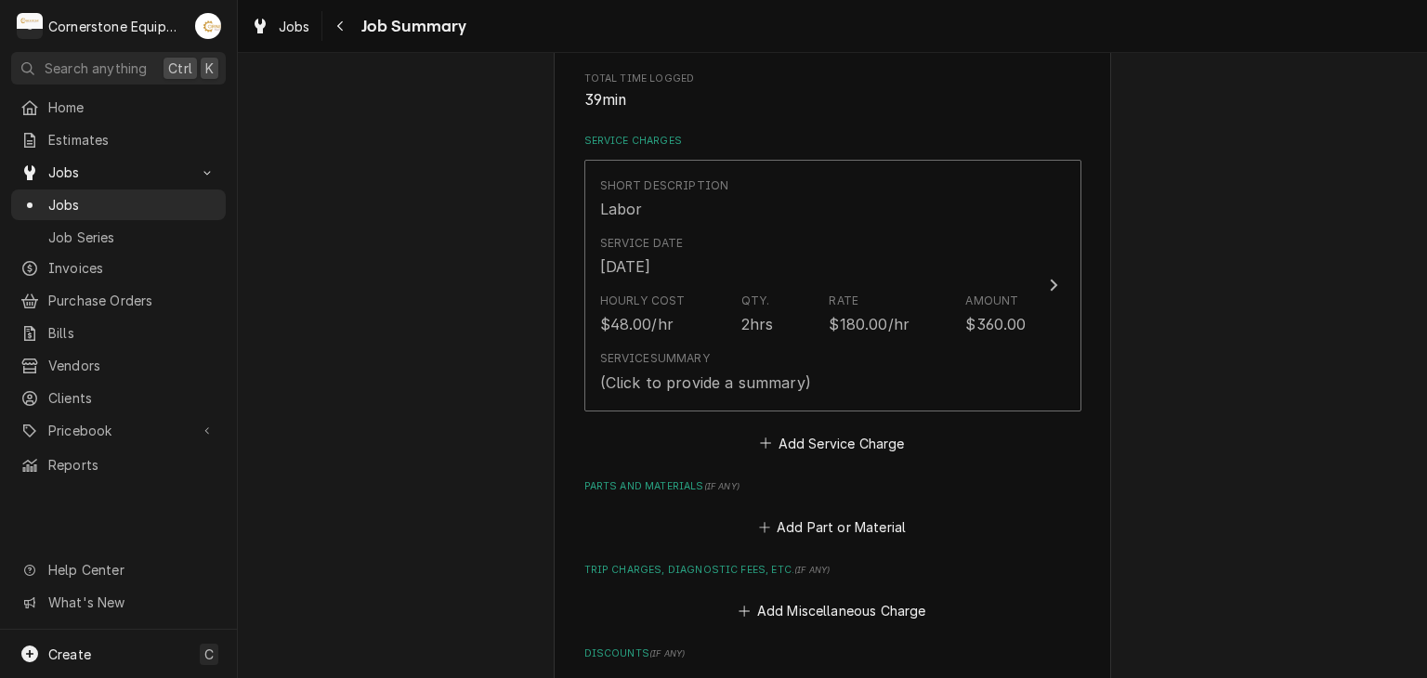
scroll to position [743, 0]
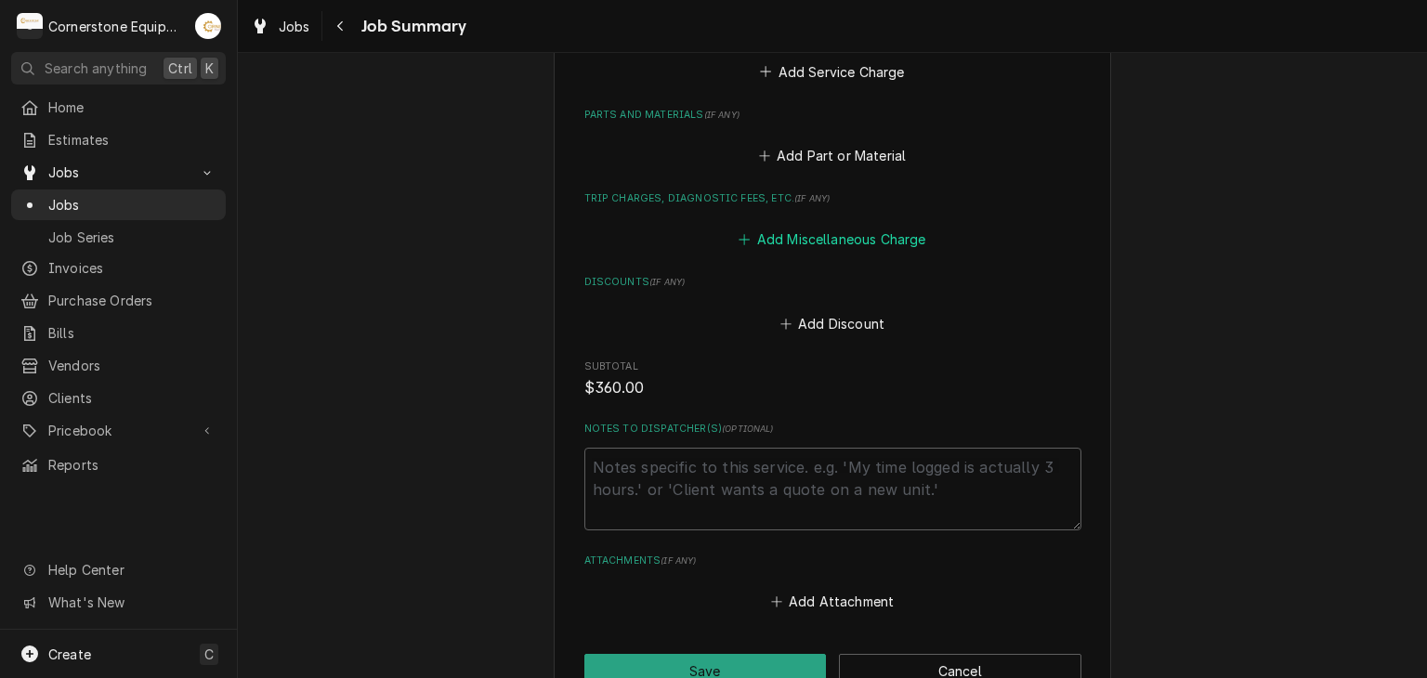
click at [856, 242] on button "Add Miscellaneous Charge" at bounding box center [832, 240] width 193 height 26
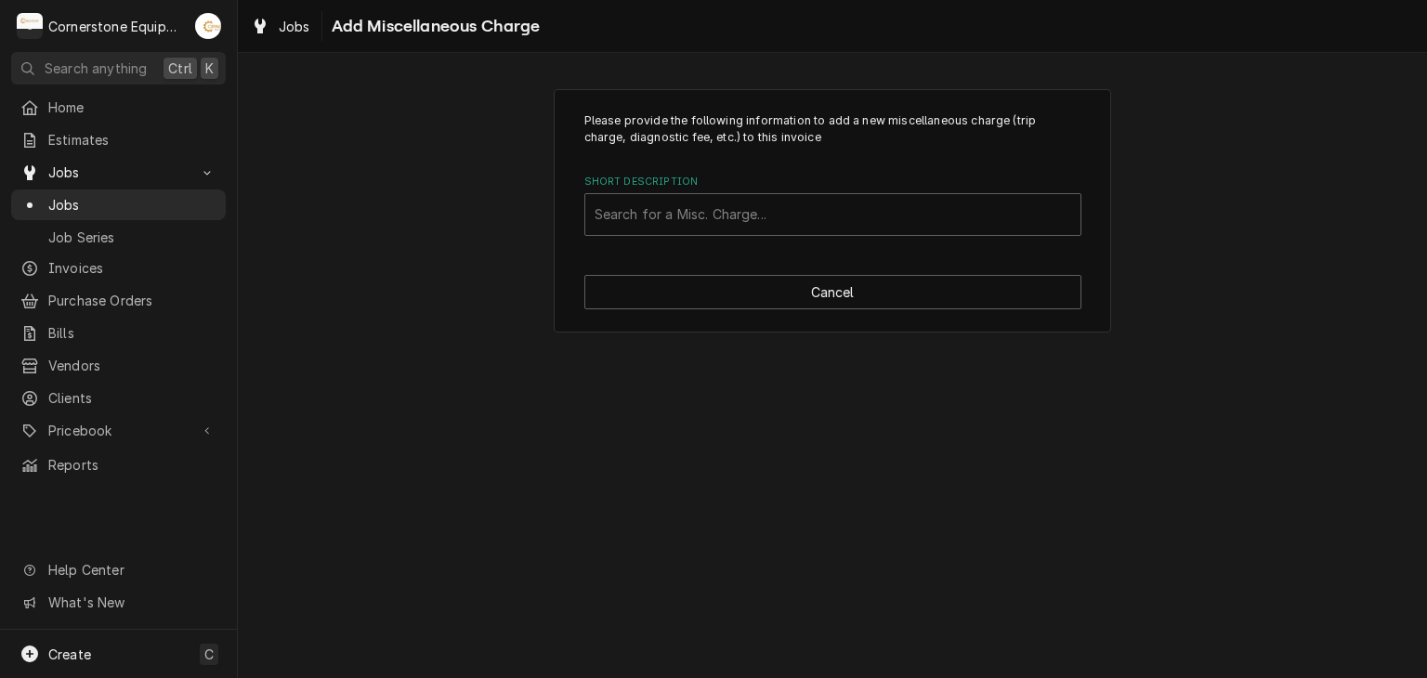
click at [779, 239] on div "Please provide the following information to add a new miscellaneous charge (tri…" at bounding box center [832, 211] width 557 height 244
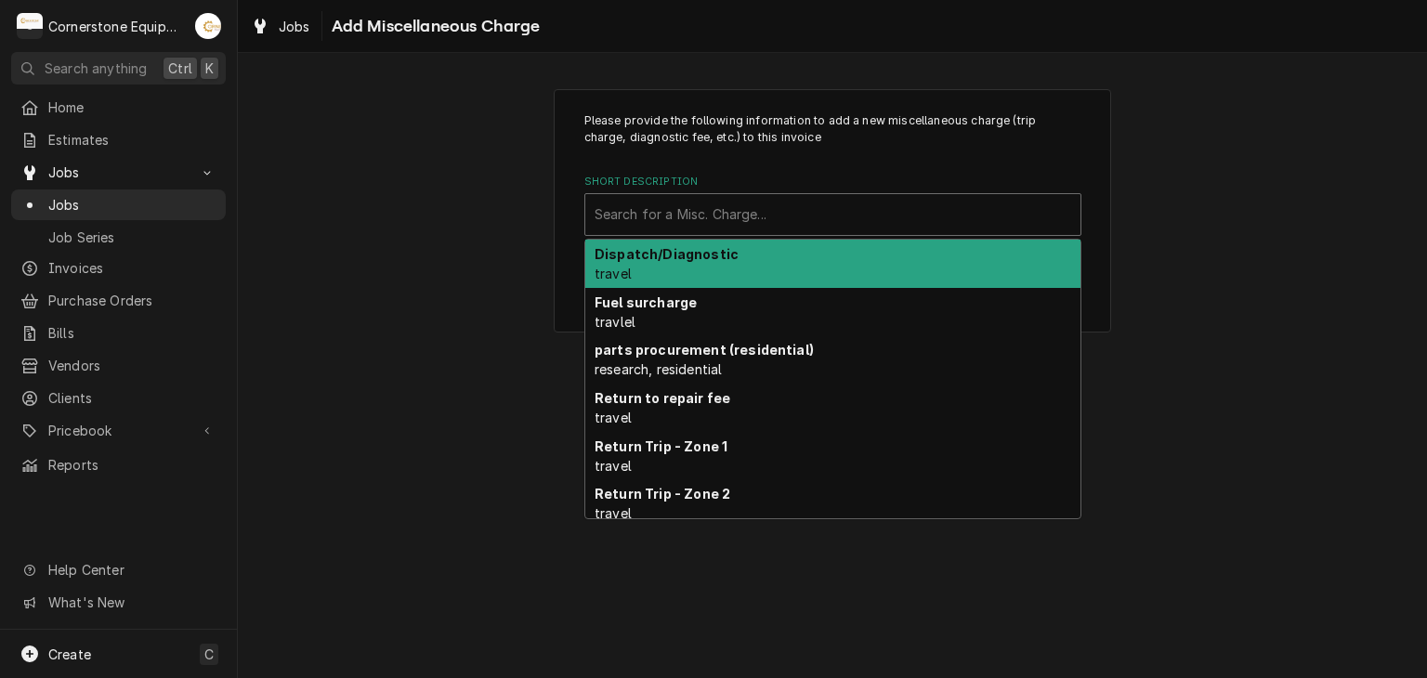
click at [783, 223] on div "Short Description" at bounding box center [833, 214] width 477 height 33
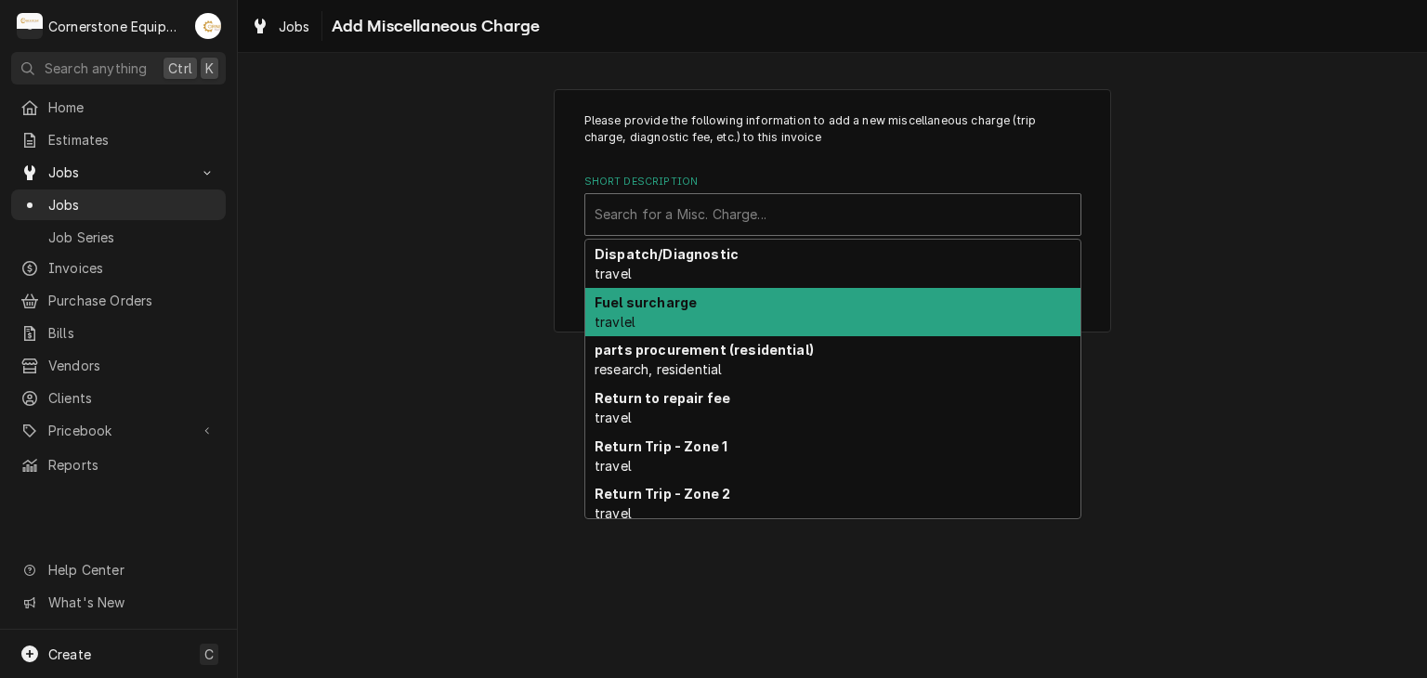
click at [705, 296] on div "Fuel surcharge travlel" at bounding box center [832, 312] width 495 height 48
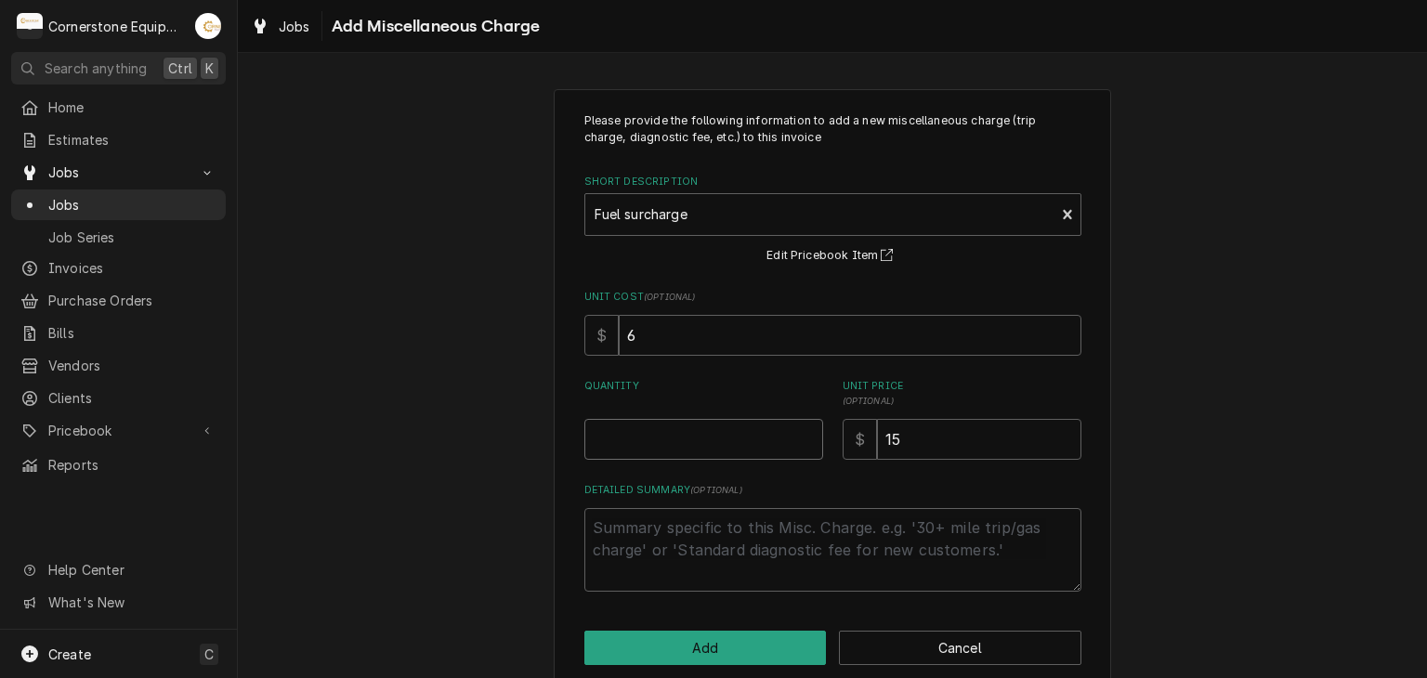
click at [713, 443] on input "Quantity" at bounding box center [703, 439] width 239 height 41
type textarea "x"
type input "1"
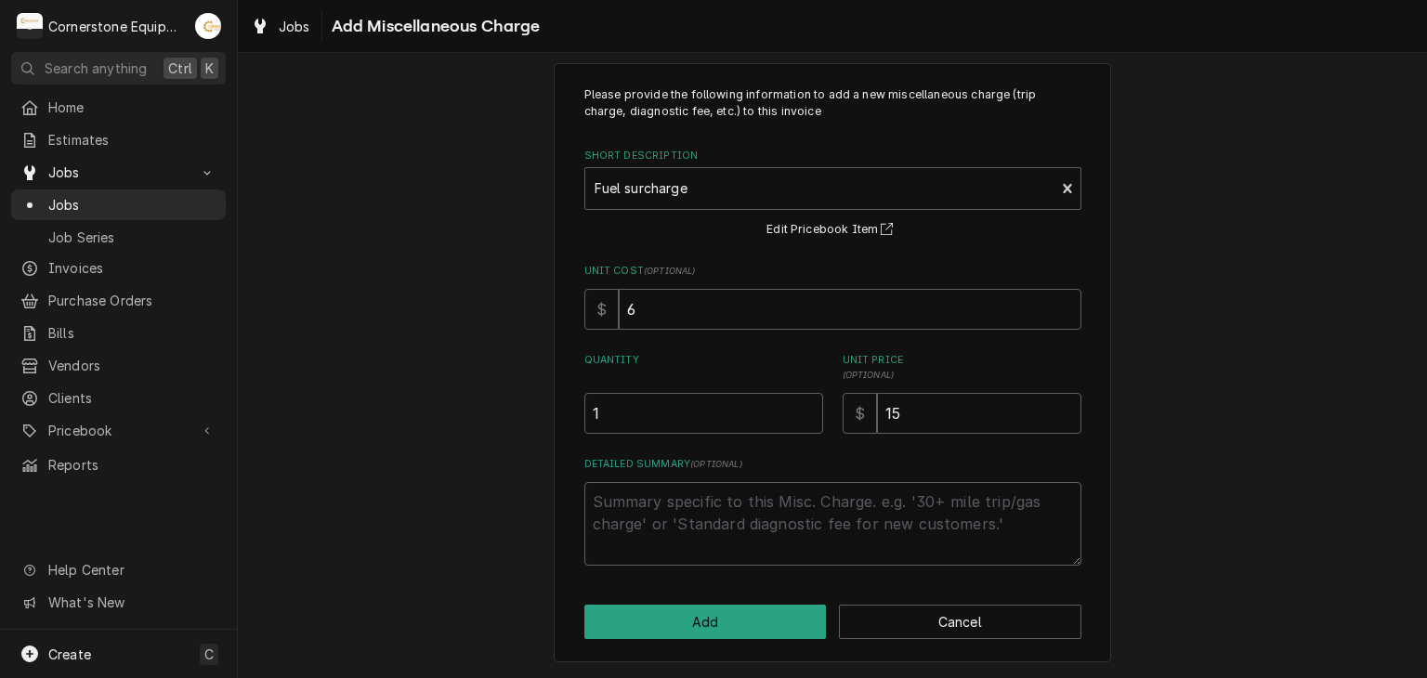
click at [704, 602] on div "Please provide the following information to add a new miscellaneous charge (tri…" at bounding box center [832, 363] width 557 height 600
click at [704, 605] on button "Add" at bounding box center [705, 622] width 242 height 34
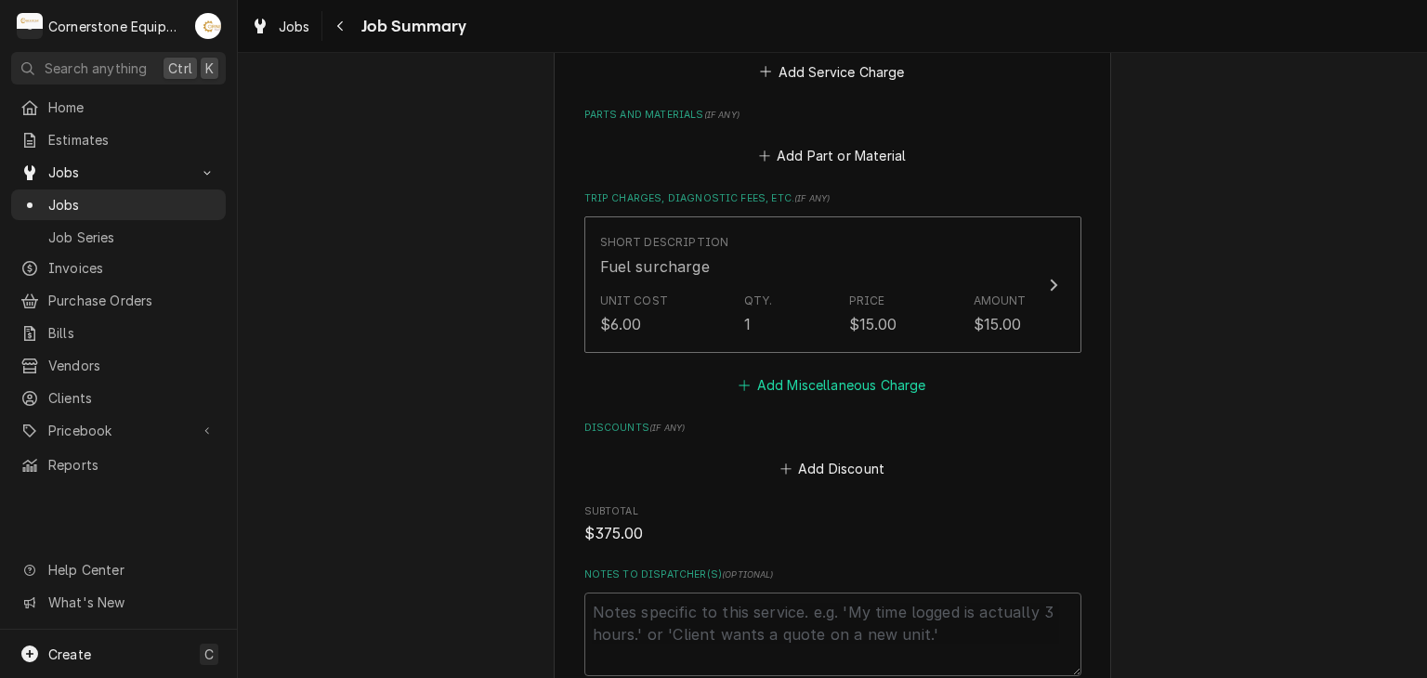
click at [823, 382] on button "Add Miscellaneous Charge" at bounding box center [832, 385] width 193 height 26
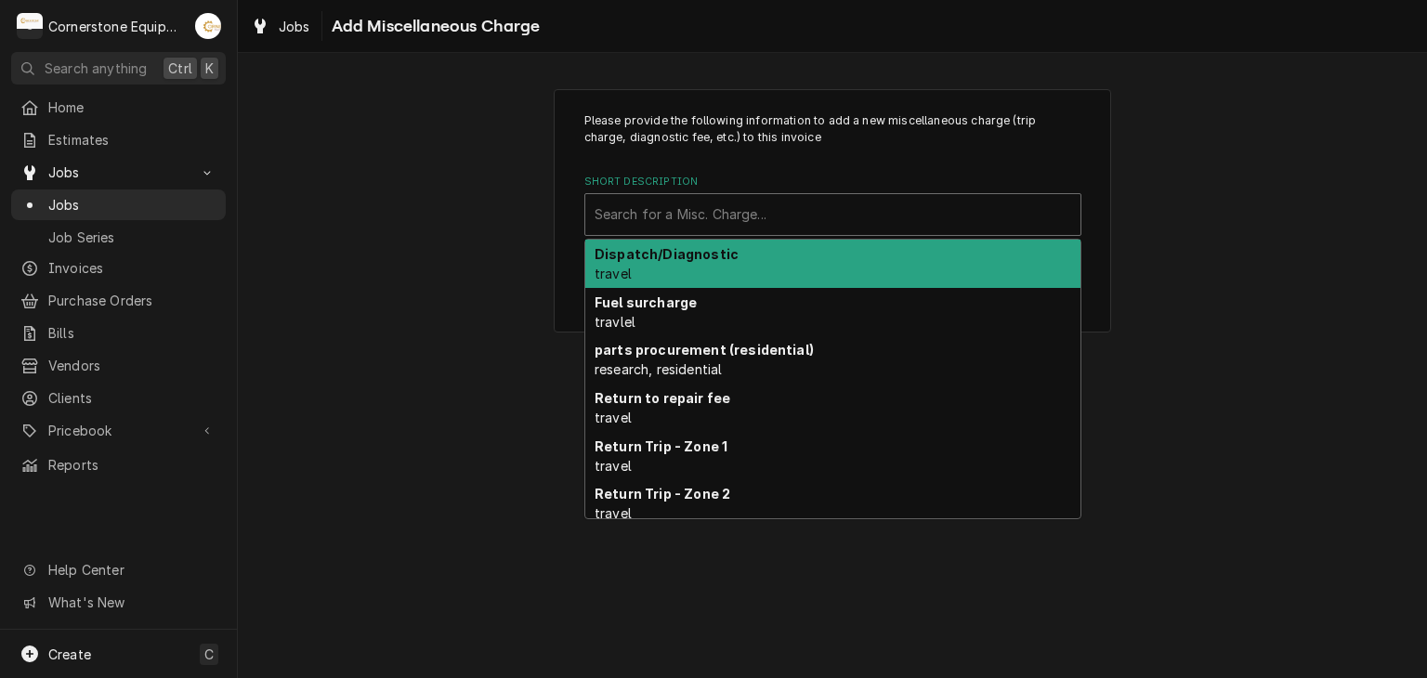
click at [721, 216] on div "Short Description" at bounding box center [833, 214] width 477 height 33
click at [721, 264] on div "Dispatch/Diagnostic travel" at bounding box center [832, 264] width 495 height 48
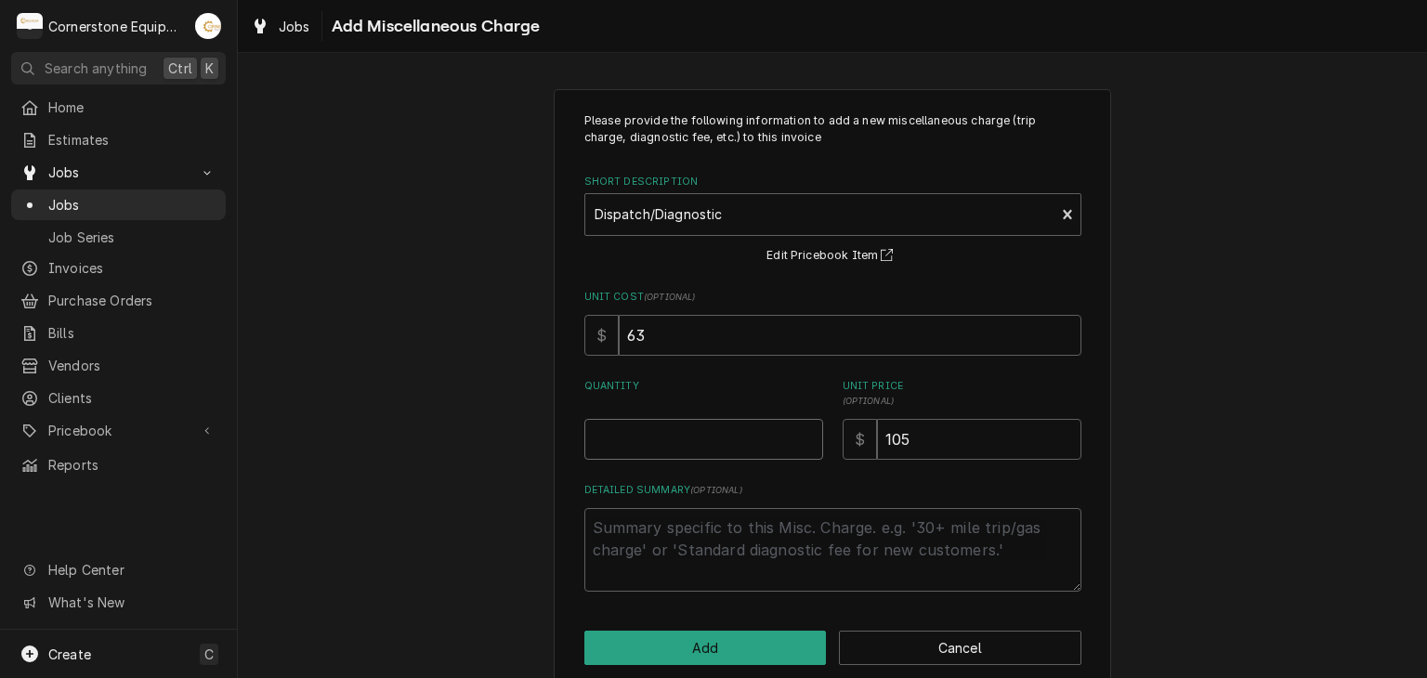
click at [719, 439] on input "Quantity" at bounding box center [703, 439] width 239 height 41
type textarea "x"
type input "1"
drag, startPoint x: 717, startPoint y: 667, endPoint x: 717, endPoint y: 655, distance: 12.1
click at [717, 663] on div "Please provide the following information to add a new miscellaneous charge (tri…" at bounding box center [832, 389] width 557 height 600
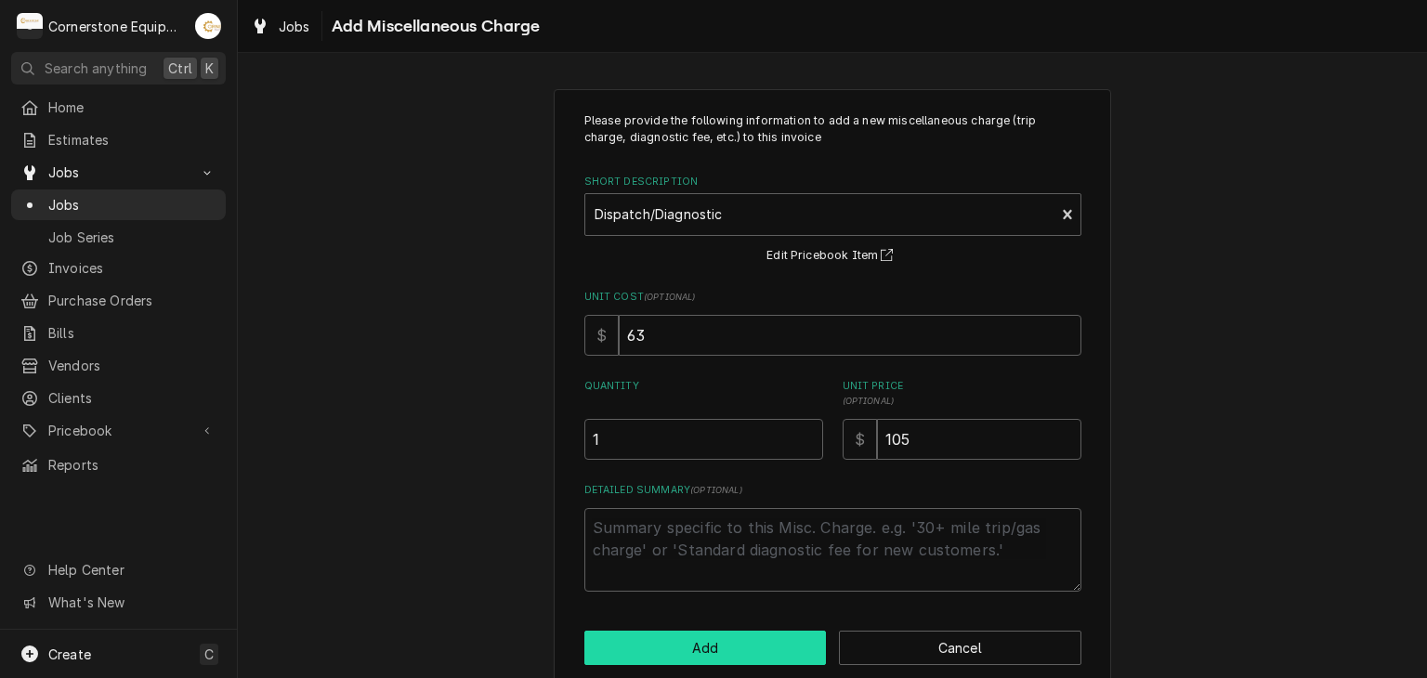
click at [720, 652] on button "Add" at bounding box center [705, 648] width 242 height 34
type textarea "x"
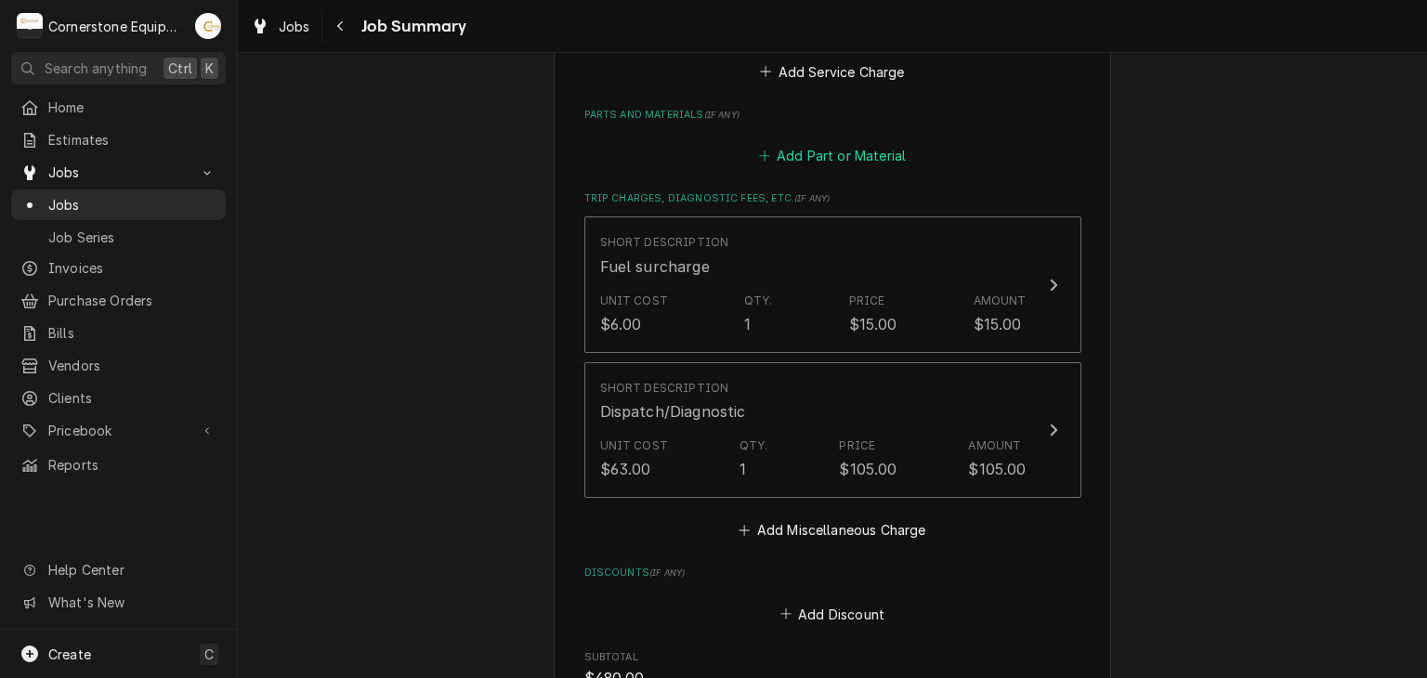
click at [834, 149] on button "Add Part or Material" at bounding box center [831, 156] width 153 height 26
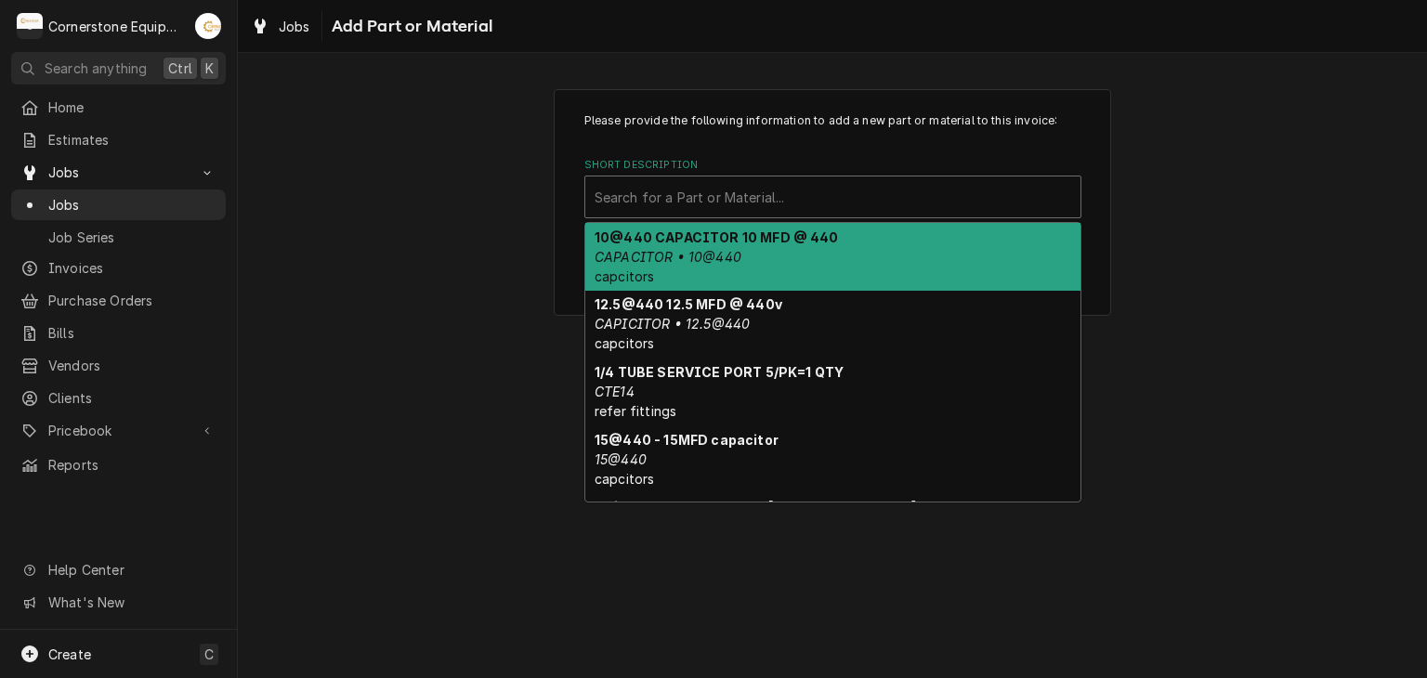
click at [729, 198] on div "Short Description" at bounding box center [833, 196] width 477 height 33
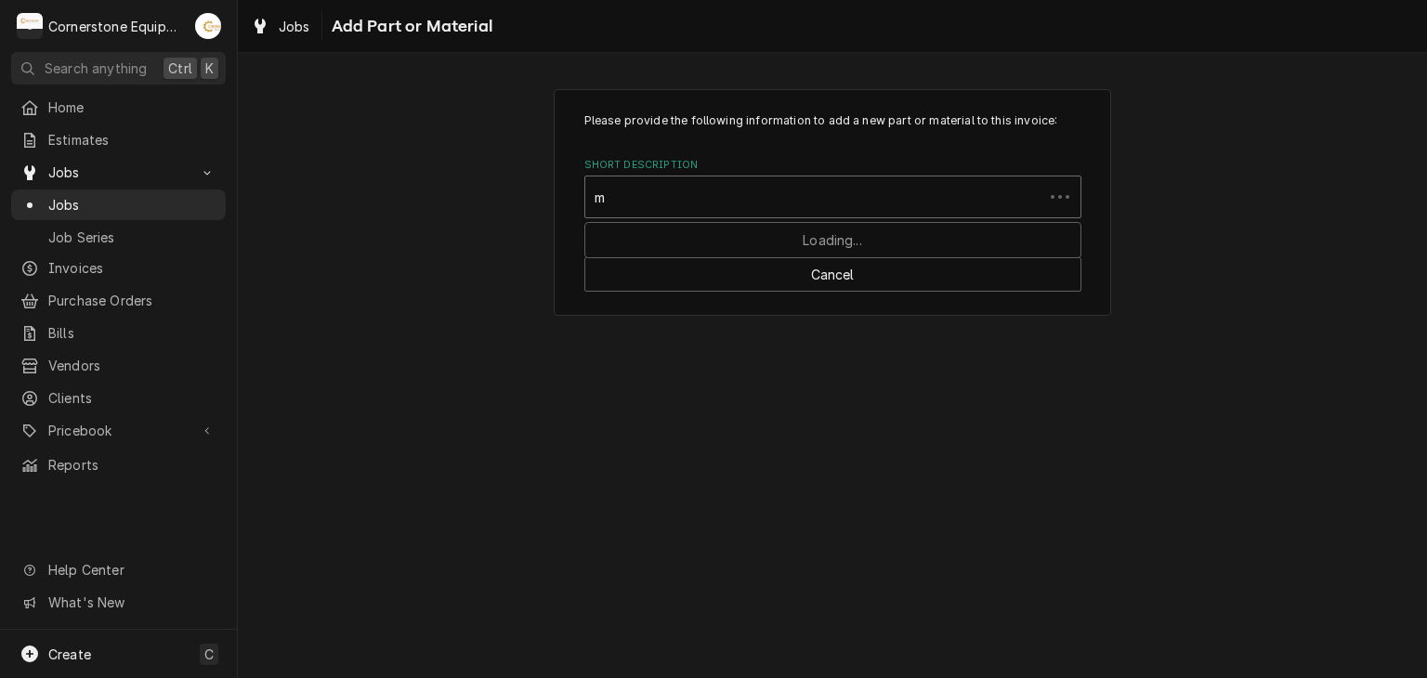
type input "mi"
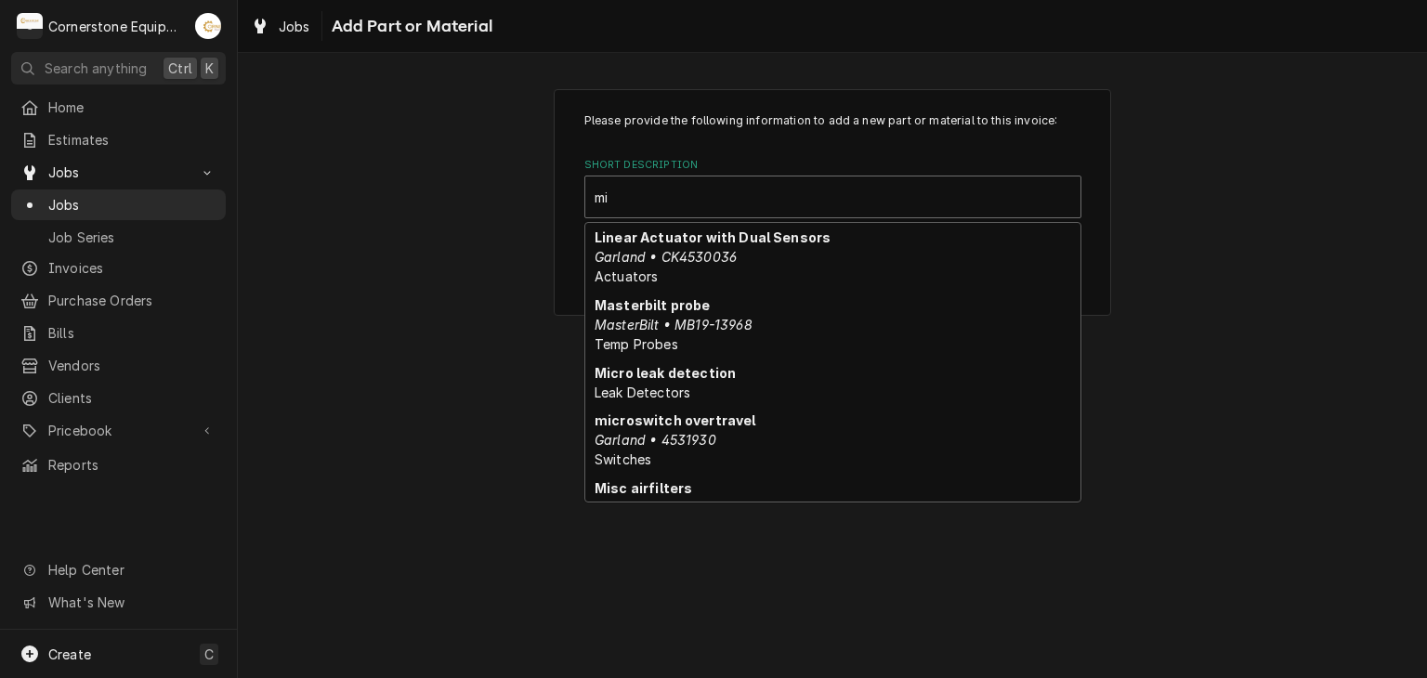
scroll to position [756, 0]
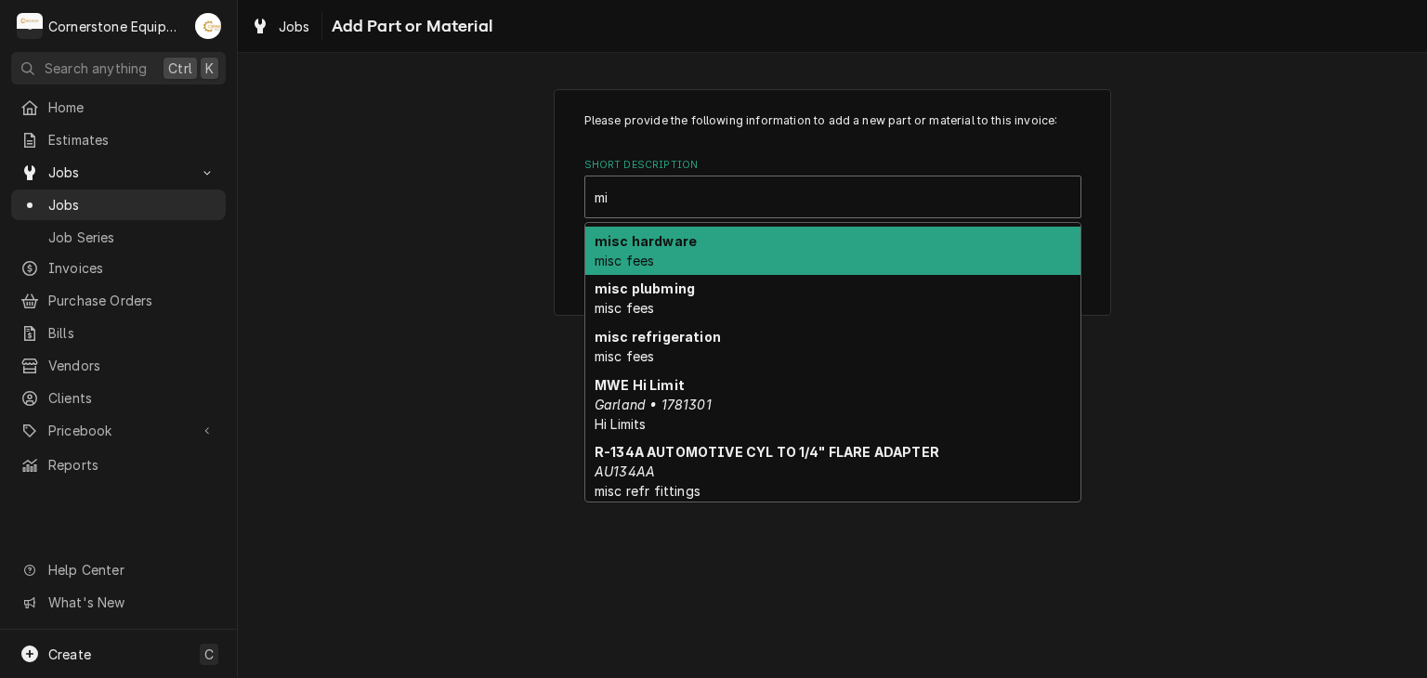
click at [707, 257] on div "misc hardware misc fees" at bounding box center [832, 251] width 495 height 48
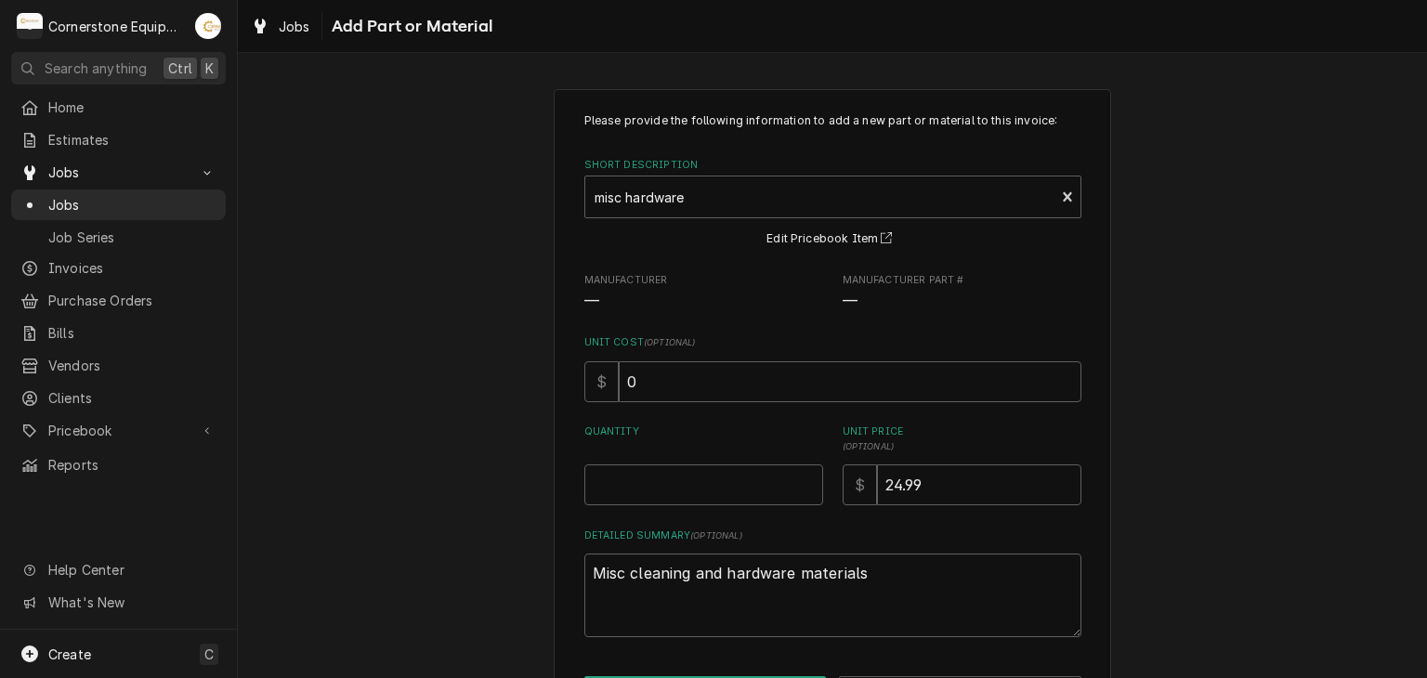
click at [691, 441] on label "Quantity" at bounding box center [703, 440] width 239 height 30
click at [691, 465] on input "Quantity" at bounding box center [703, 485] width 239 height 41
click at [689, 465] on div "Quantity" at bounding box center [703, 465] width 239 height 81
type textarea "x"
type input "1"
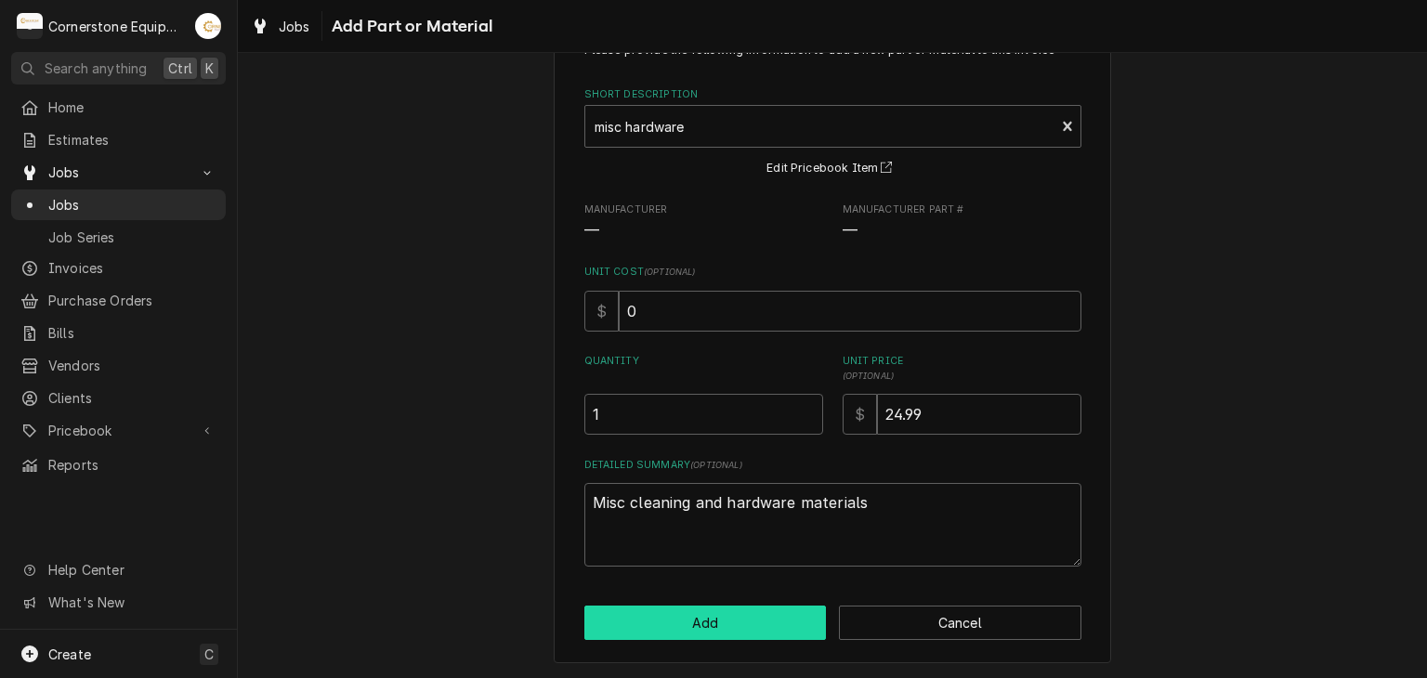
click at [697, 608] on button "Add" at bounding box center [705, 623] width 242 height 34
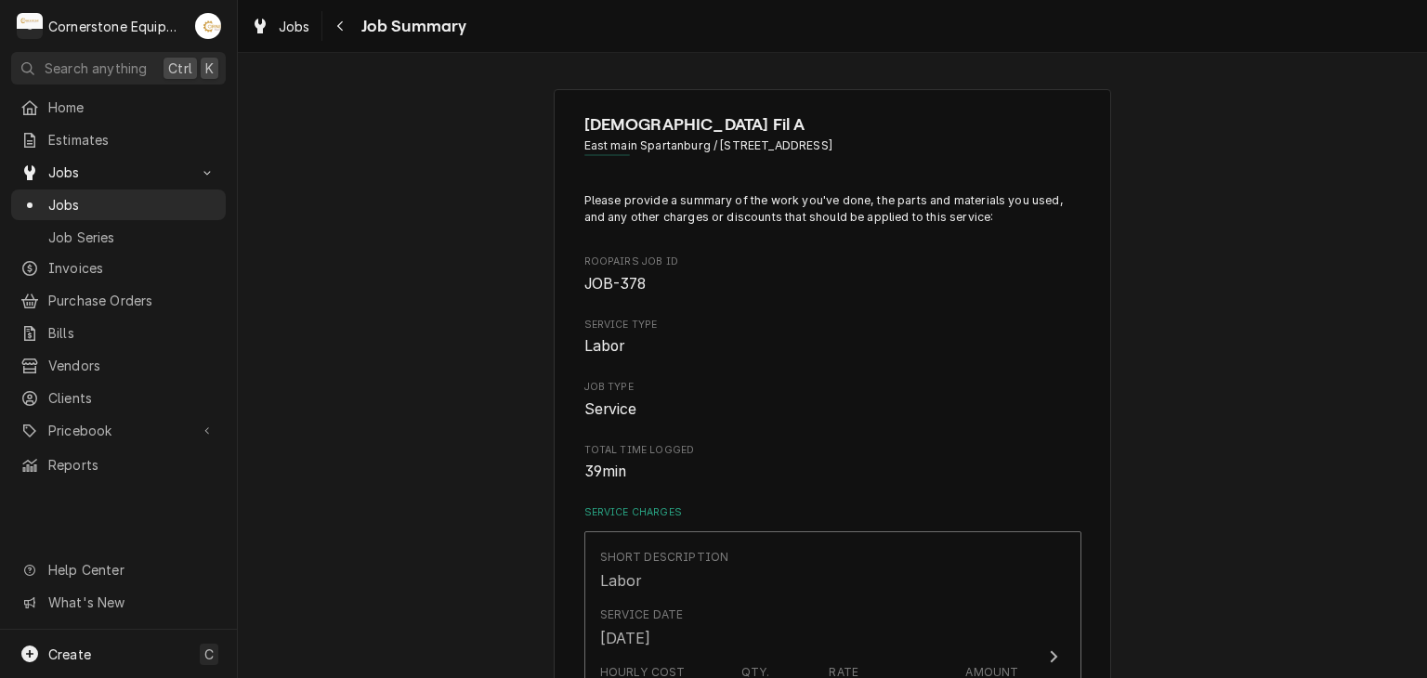
scroll to position [372, 0]
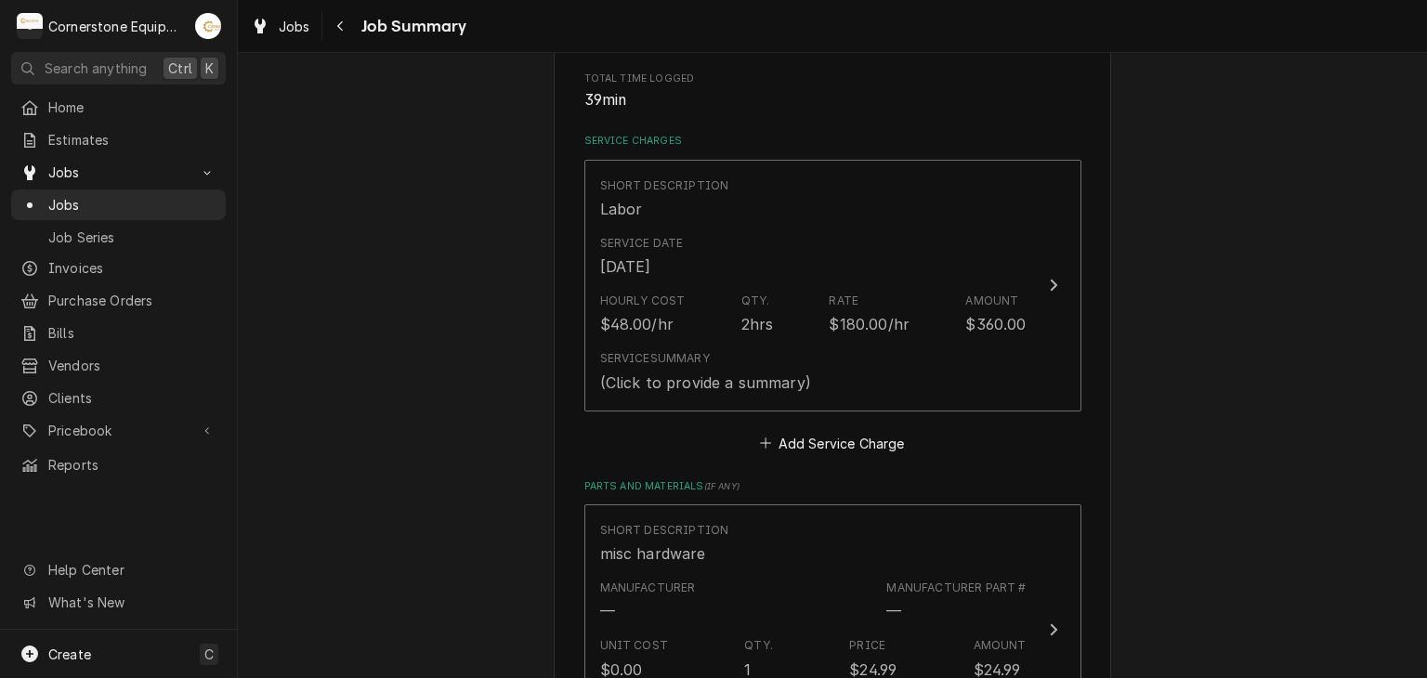
drag, startPoint x: 718, startPoint y: 309, endPoint x: 398, endPoint y: 302, distance: 320.6
click at [398, 302] on div "Chick Fil A East main Spartanburg / 1995 E Main St, Spartanburg, SC 29307 Pleas…" at bounding box center [832, 676] width 1189 height 1950
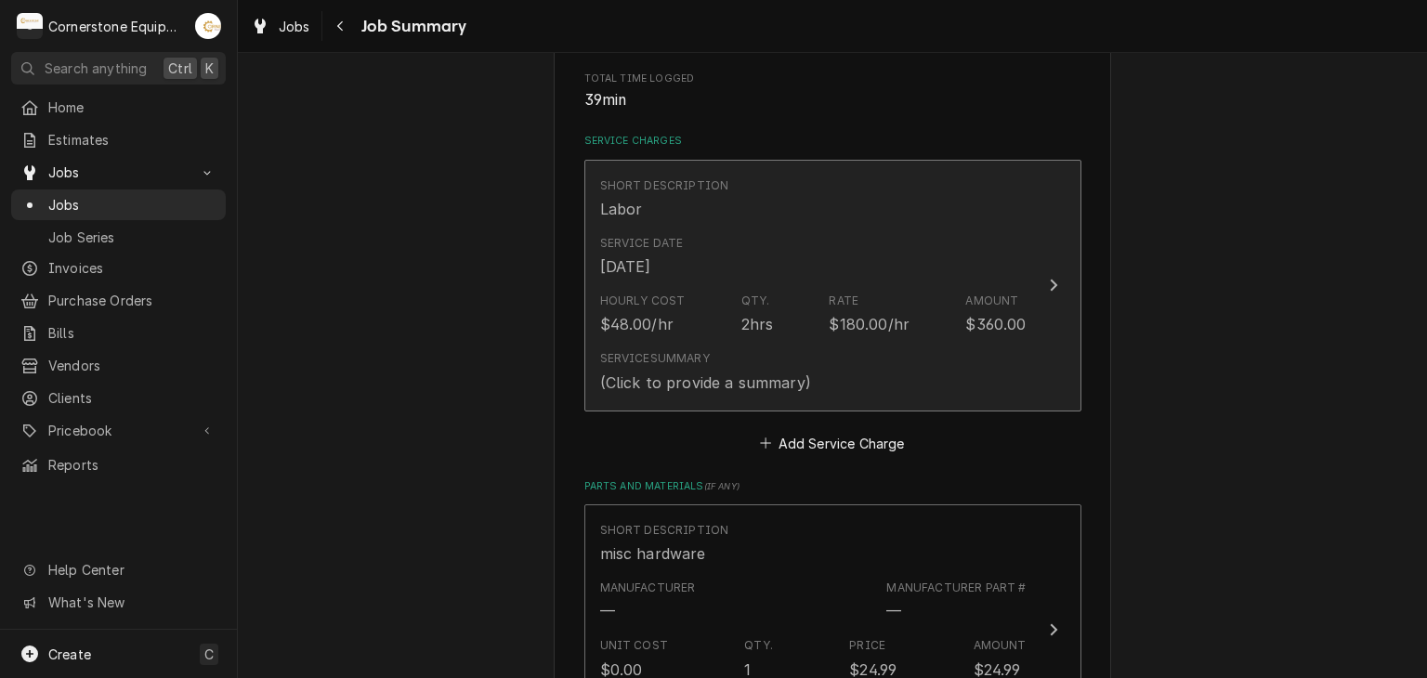
click at [657, 332] on div "$48.00/hr" at bounding box center [636, 324] width 73 height 22
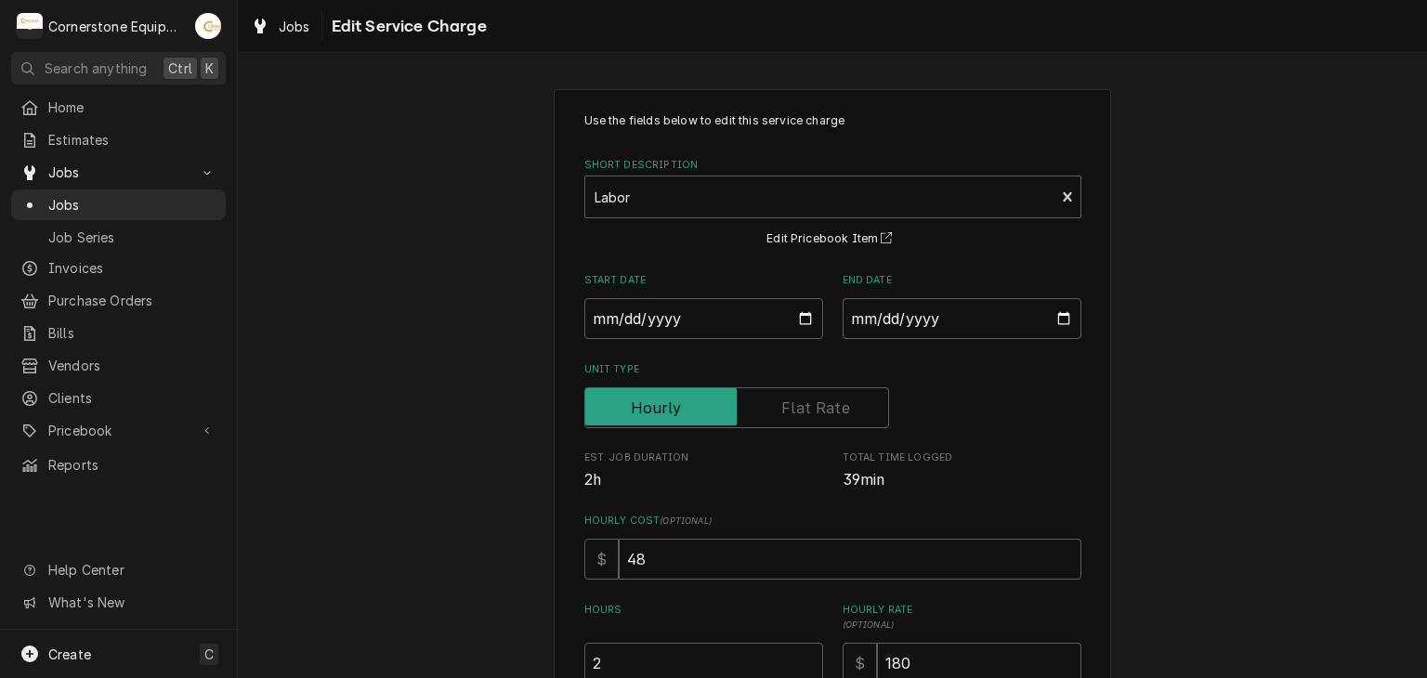
scroll to position [369, 0]
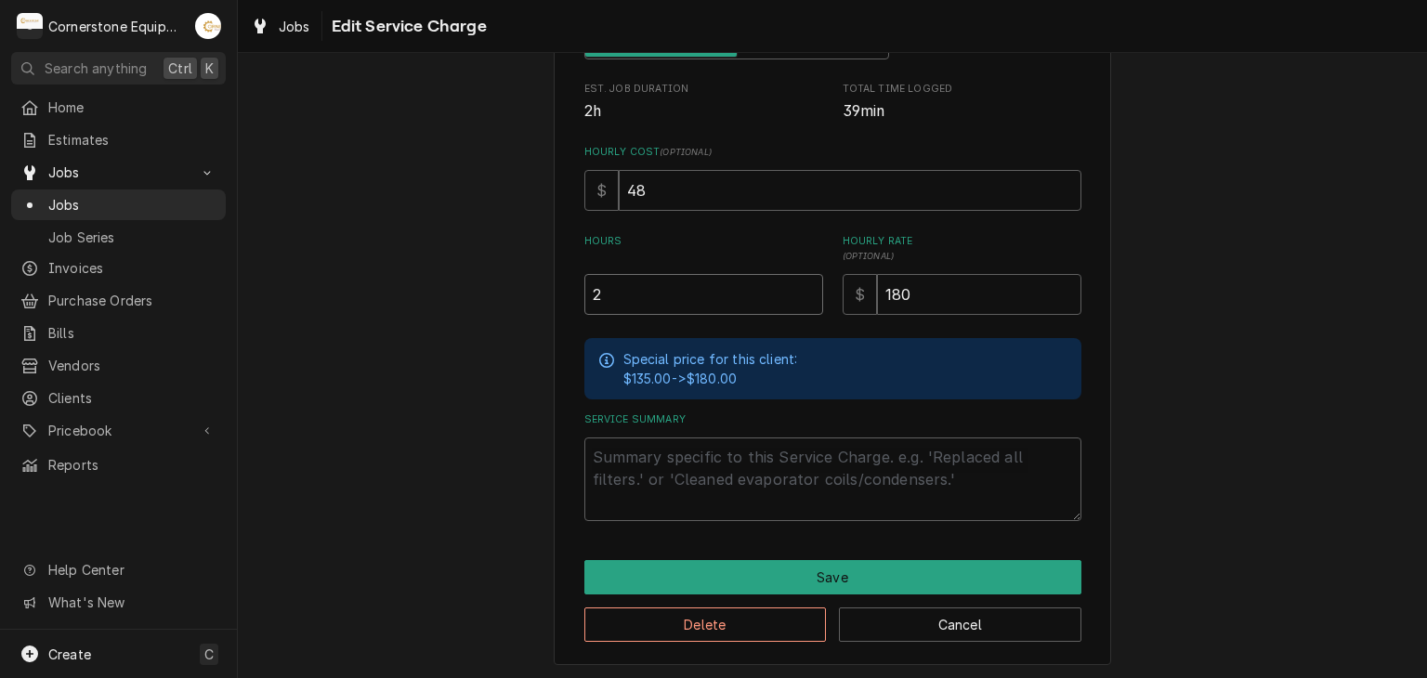
click at [657, 295] on input "2" at bounding box center [703, 294] width 239 height 41
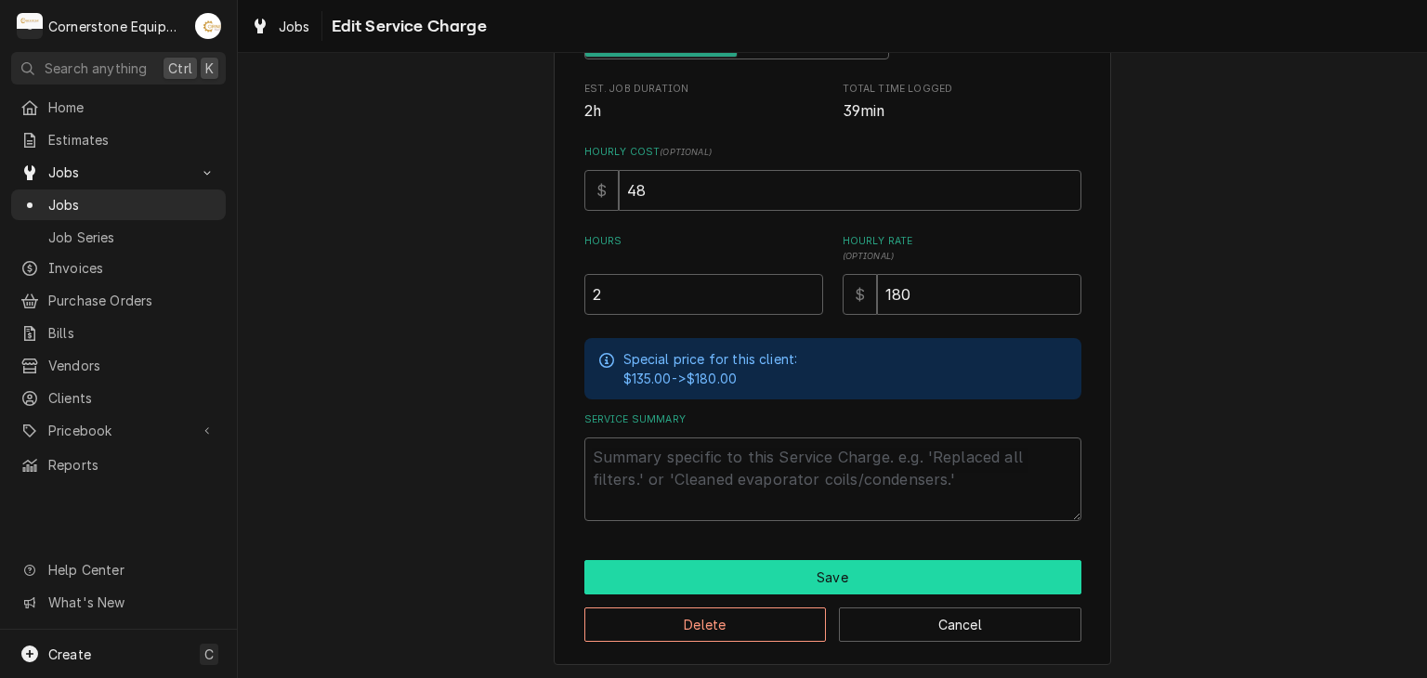
click at [679, 560] on button "Save" at bounding box center [832, 577] width 497 height 34
type textarea "x"
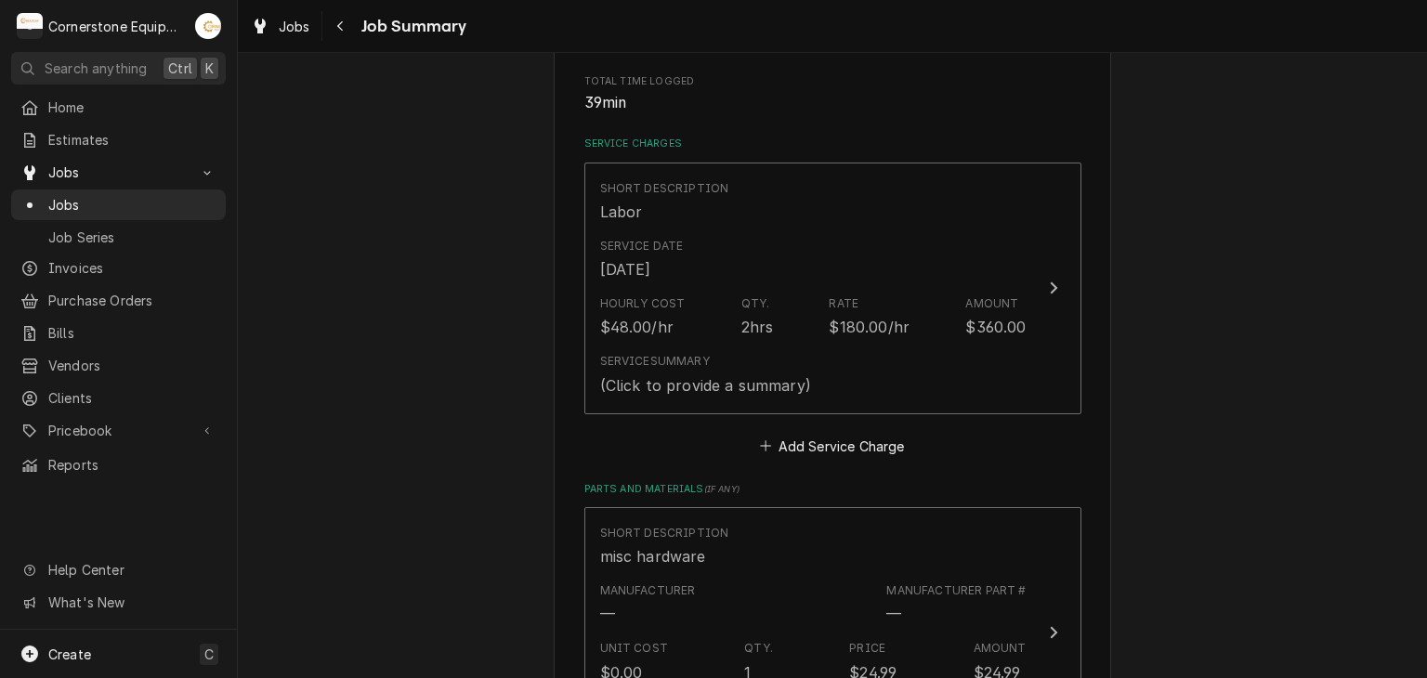
scroll to position [372, 0]
click at [442, 340] on div "Chick Fil A East main Spartanburg / 1995 E Main St, Spartanburg, SC 29307 Pleas…" at bounding box center [832, 676] width 1189 height 1950
click at [333, 27] on div "Navigate back" at bounding box center [341, 26] width 19 height 19
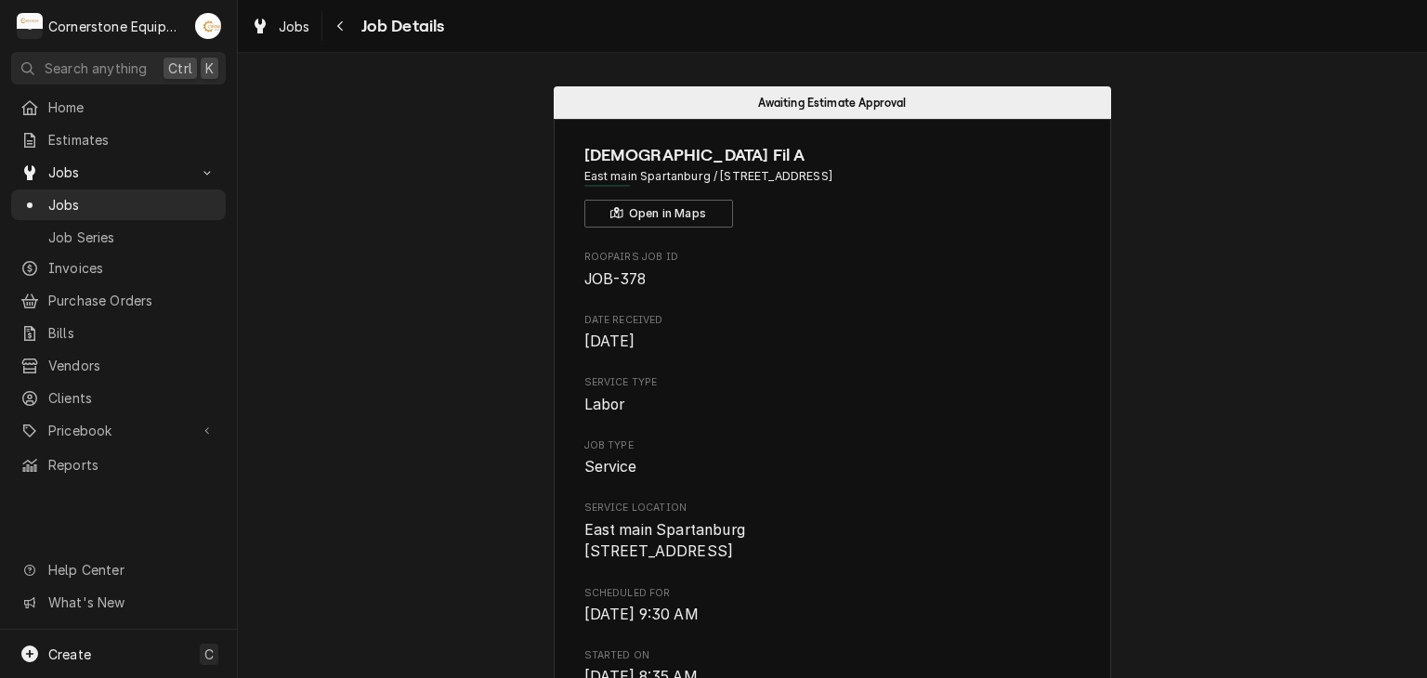
scroll to position [372, 0]
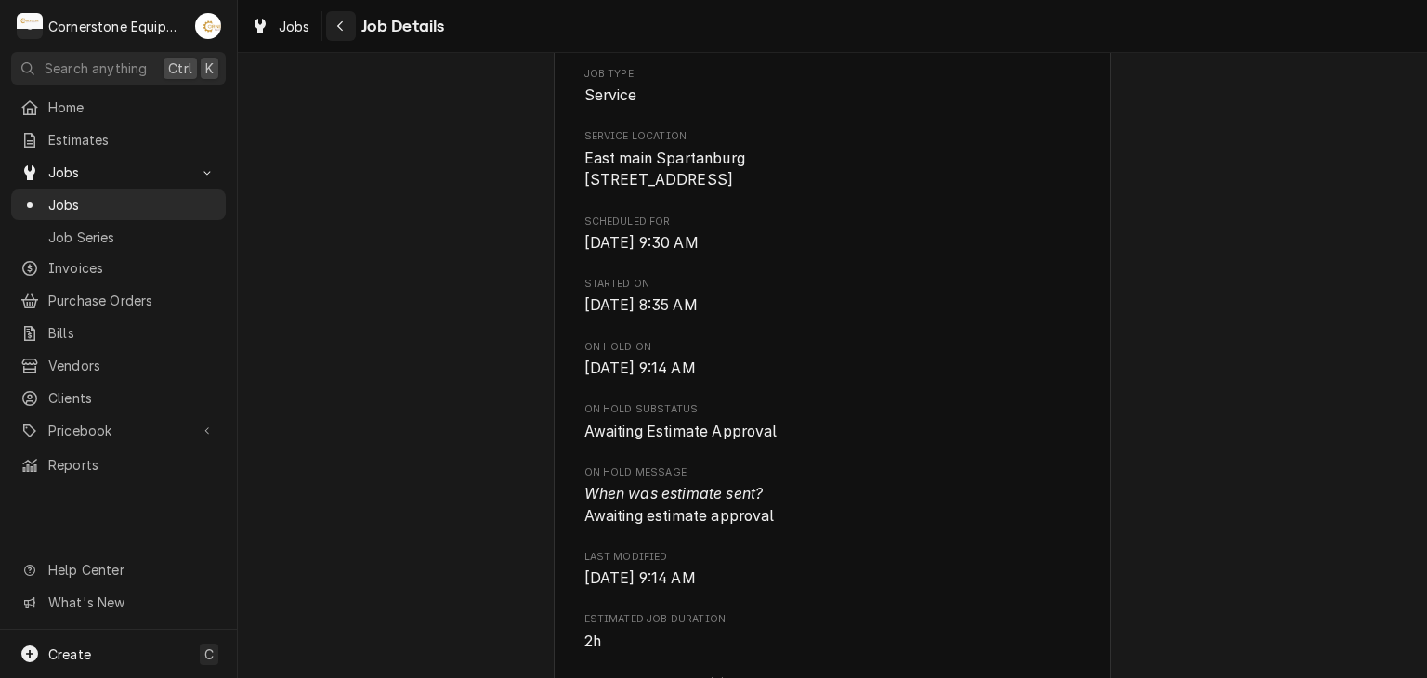
click at [344, 32] on icon "Navigate back" at bounding box center [340, 26] width 8 height 13
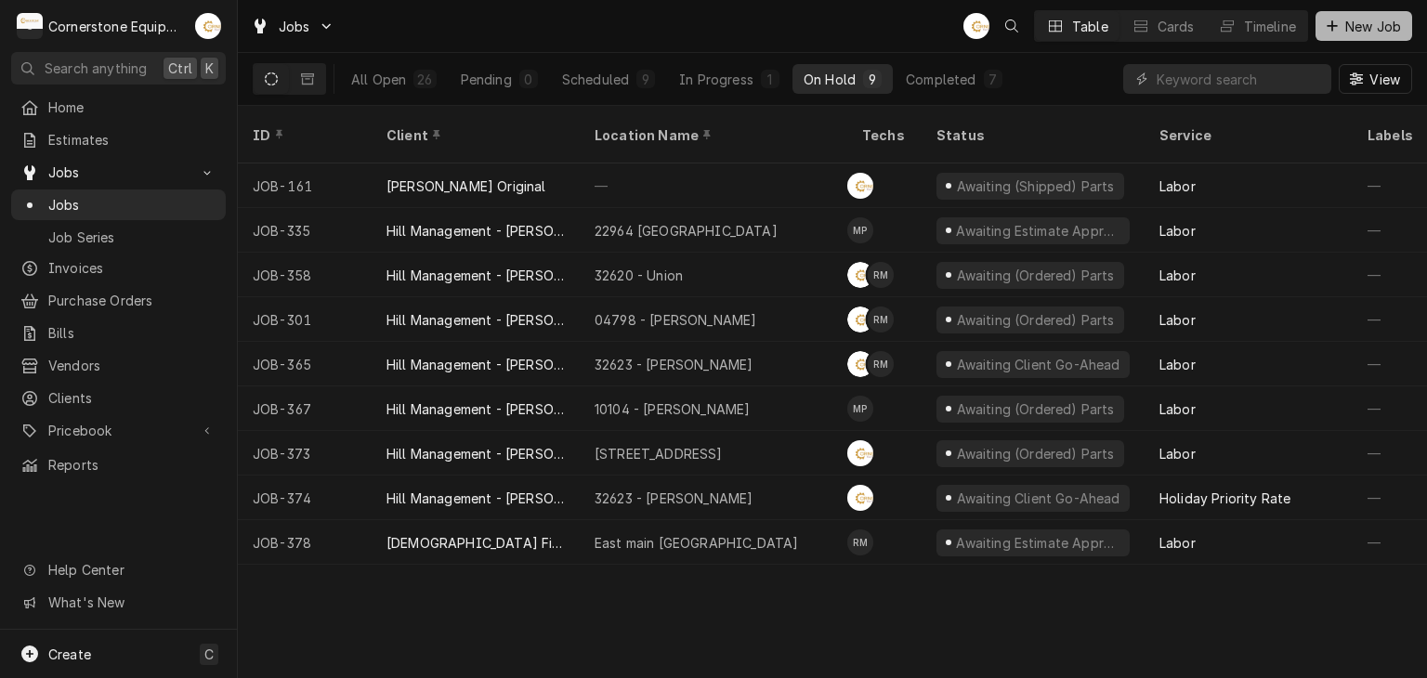
click at [1350, 23] on span "New Job" at bounding box center [1373, 27] width 63 height 20
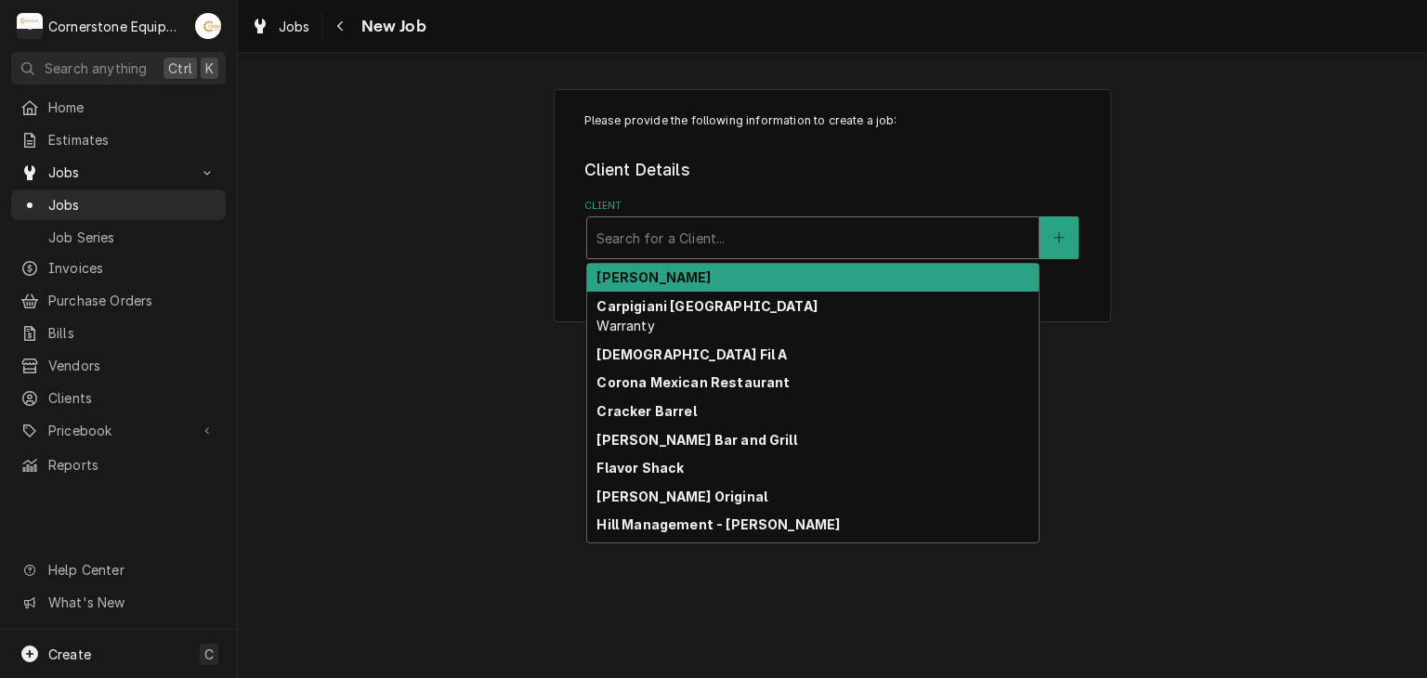
click at [670, 257] on div "Search for a Client..." at bounding box center [813, 237] width 452 height 41
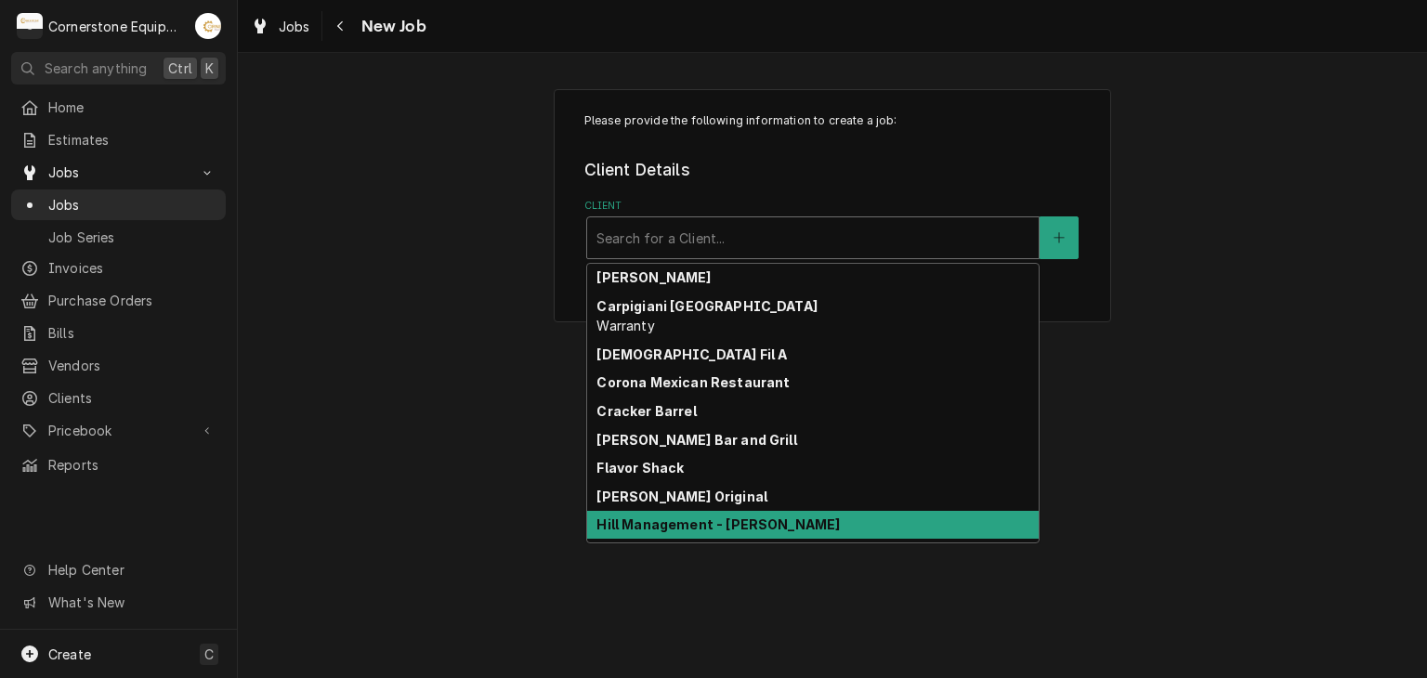
click at [714, 529] on strong "Hill Management - [PERSON_NAME]" at bounding box center [717, 525] width 243 height 16
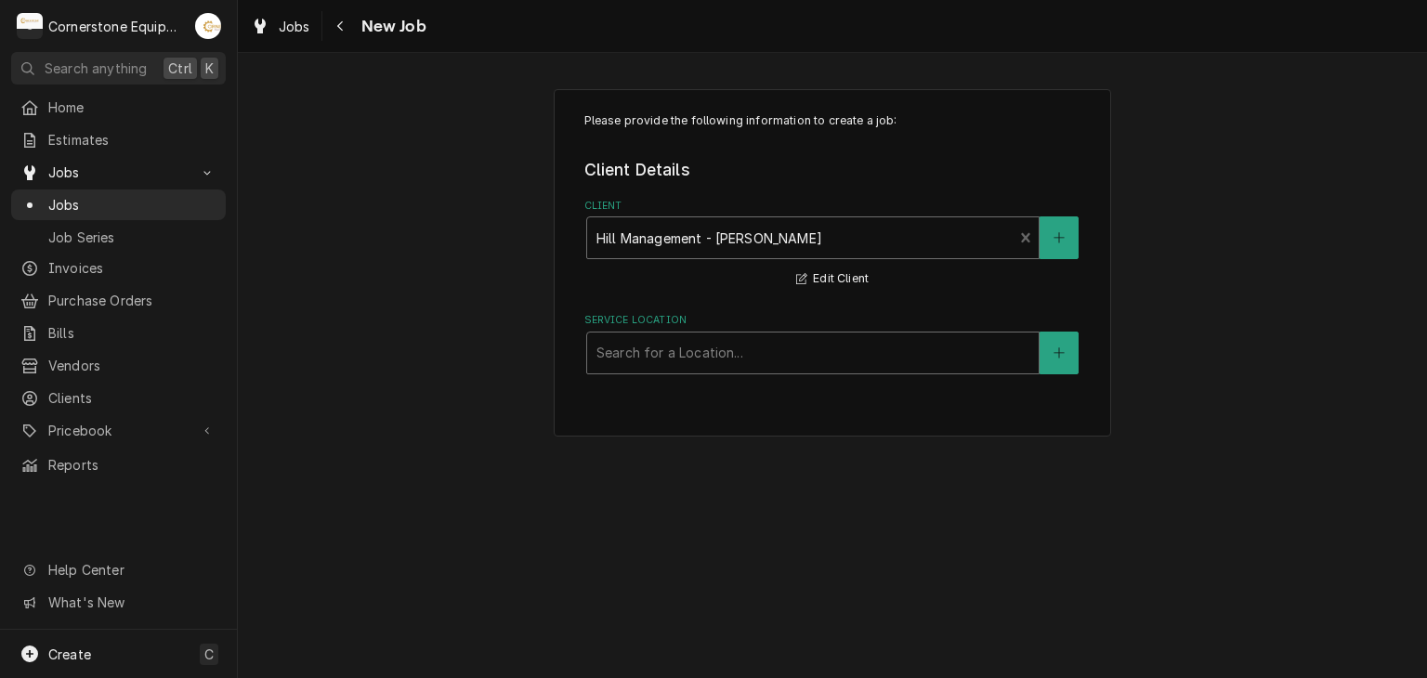
drag, startPoint x: 721, startPoint y: 360, endPoint x: 721, endPoint y: 370, distance: 10.2
click at [721, 360] on div "Service Location" at bounding box center [812, 352] width 433 height 33
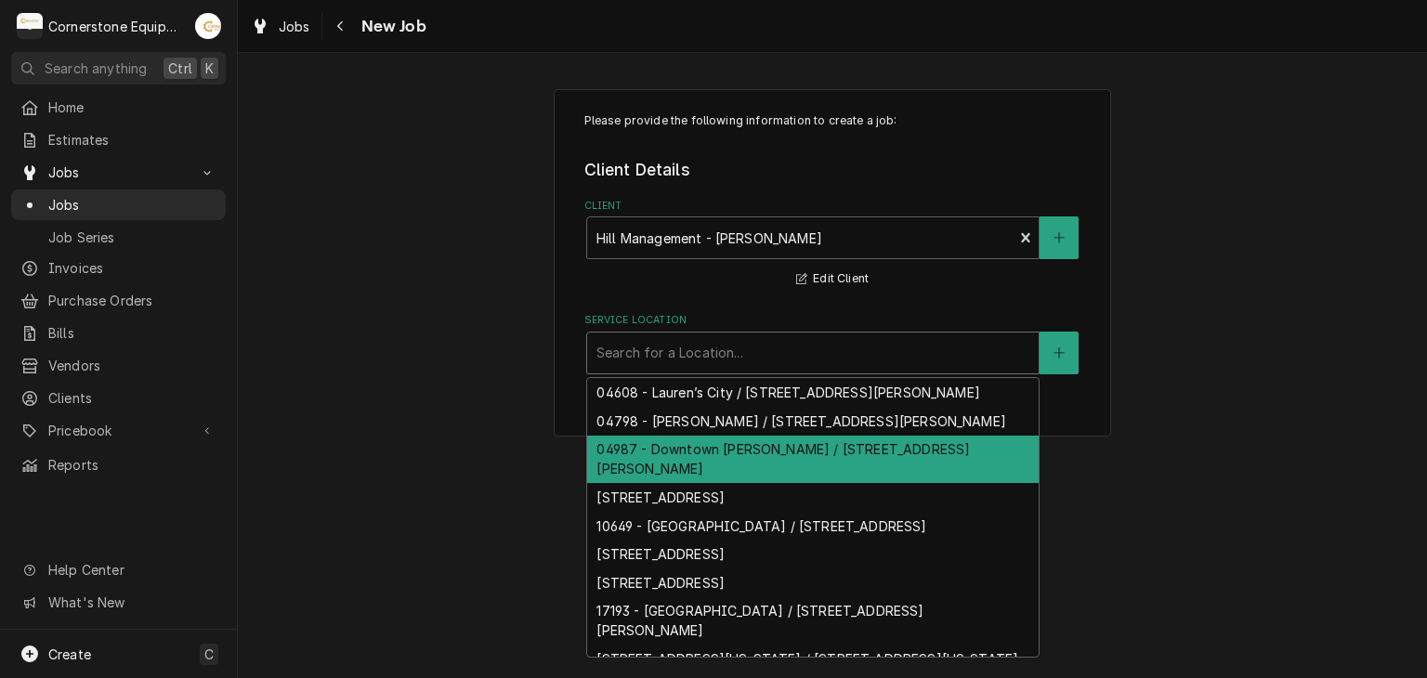
click at [752, 454] on div "04987 - Downtown Newberry / 1241 Wilson Rd, Newberry, SC 29108" at bounding box center [813, 460] width 452 height 48
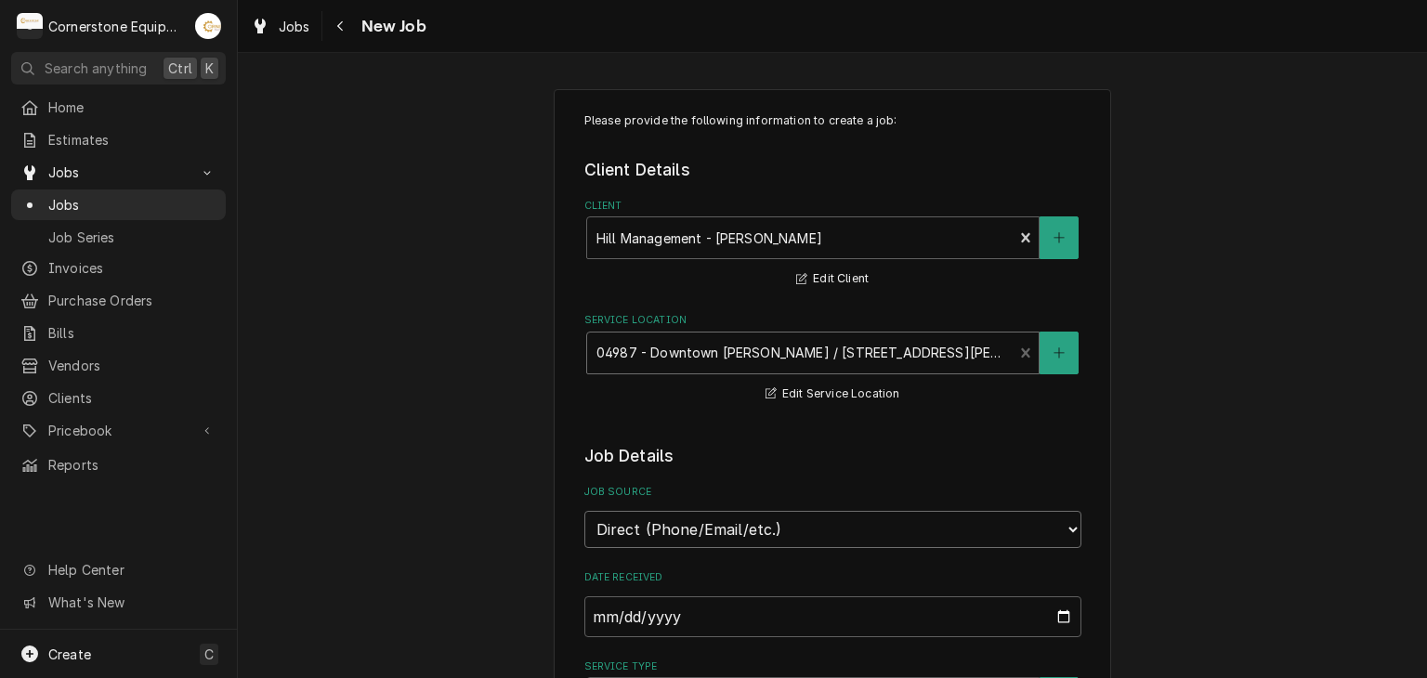
click at [756, 526] on select "Direct (Phone/Email/etc.) Other" at bounding box center [832, 529] width 497 height 37
select select "100"
click at [721, 609] on input "Job Source Name" at bounding box center [832, 616] width 497 height 41
type textarea "x"
type input "M"
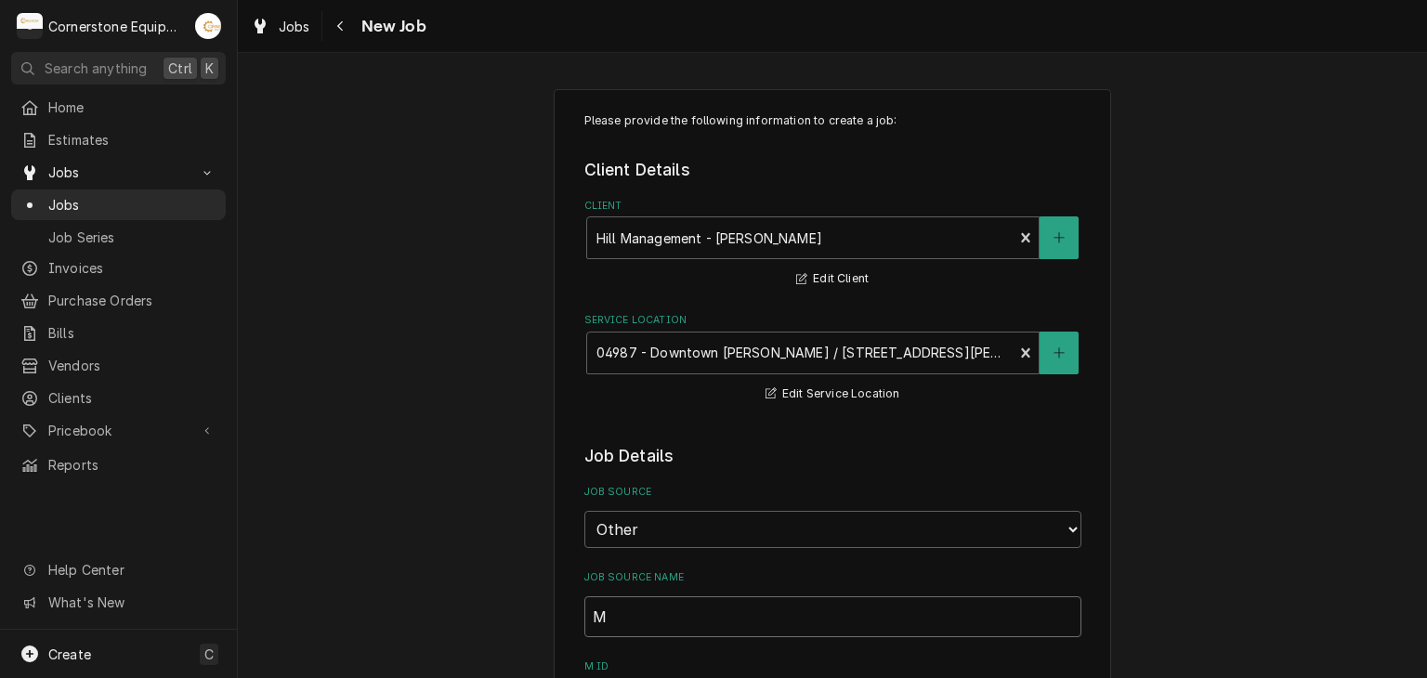
type textarea "x"
type input "Ma"
type textarea "x"
type input "Mai"
type textarea "x"
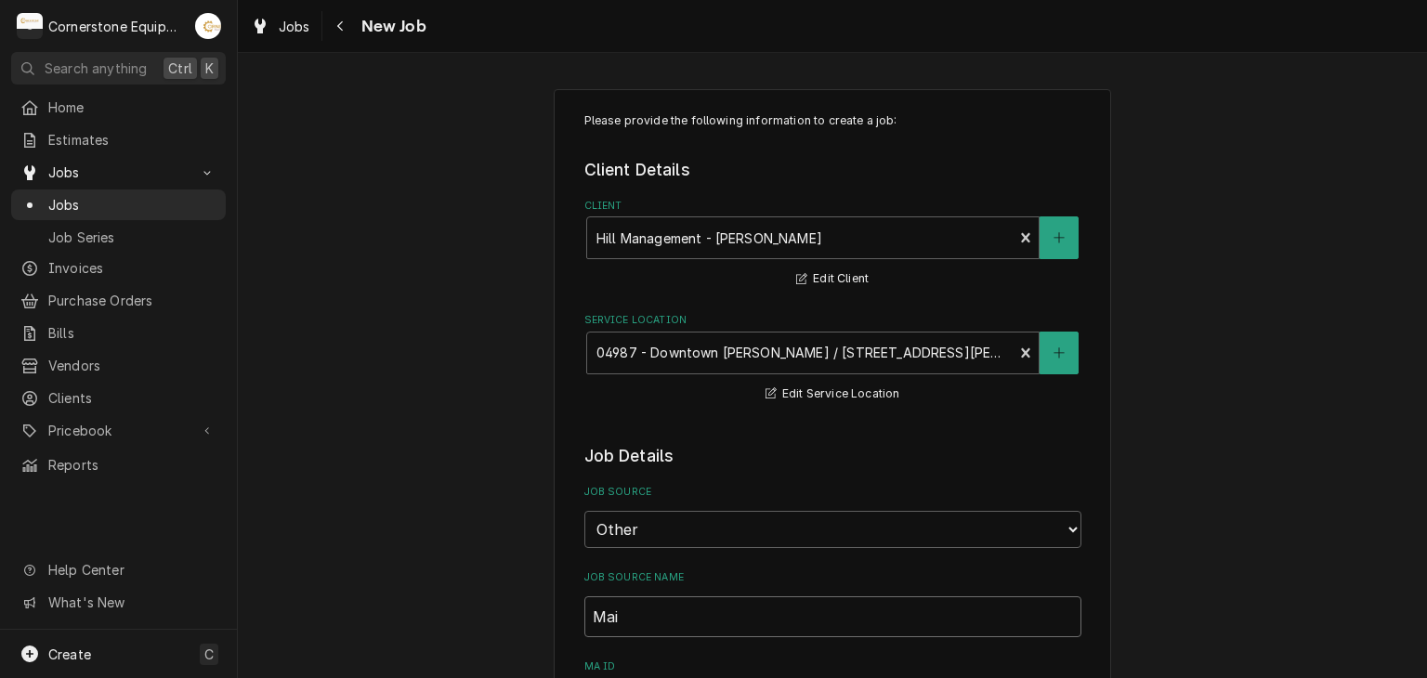
type input "Main"
type textarea "x"
type input "Maint"
type textarea "x"
type input "MaintX"
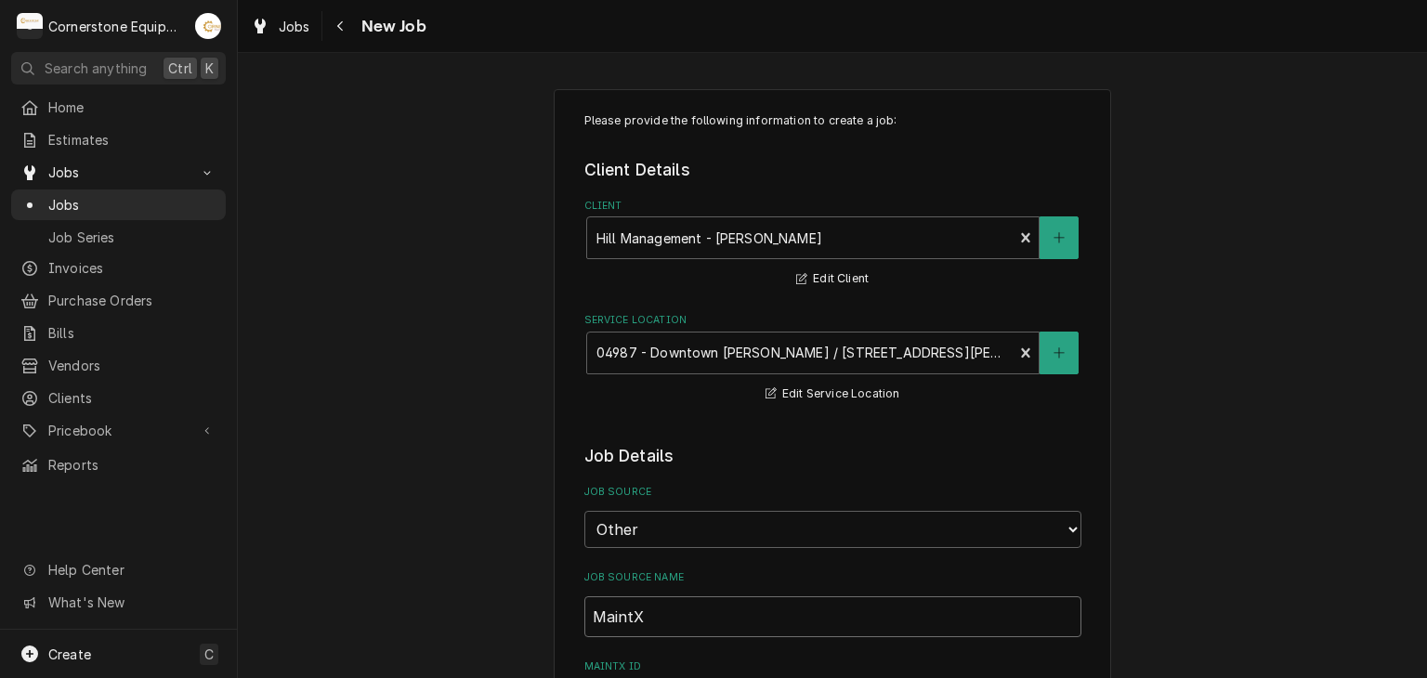
type textarea "x"
type input "MaintX"
type textarea "x"
type input "MaintX"
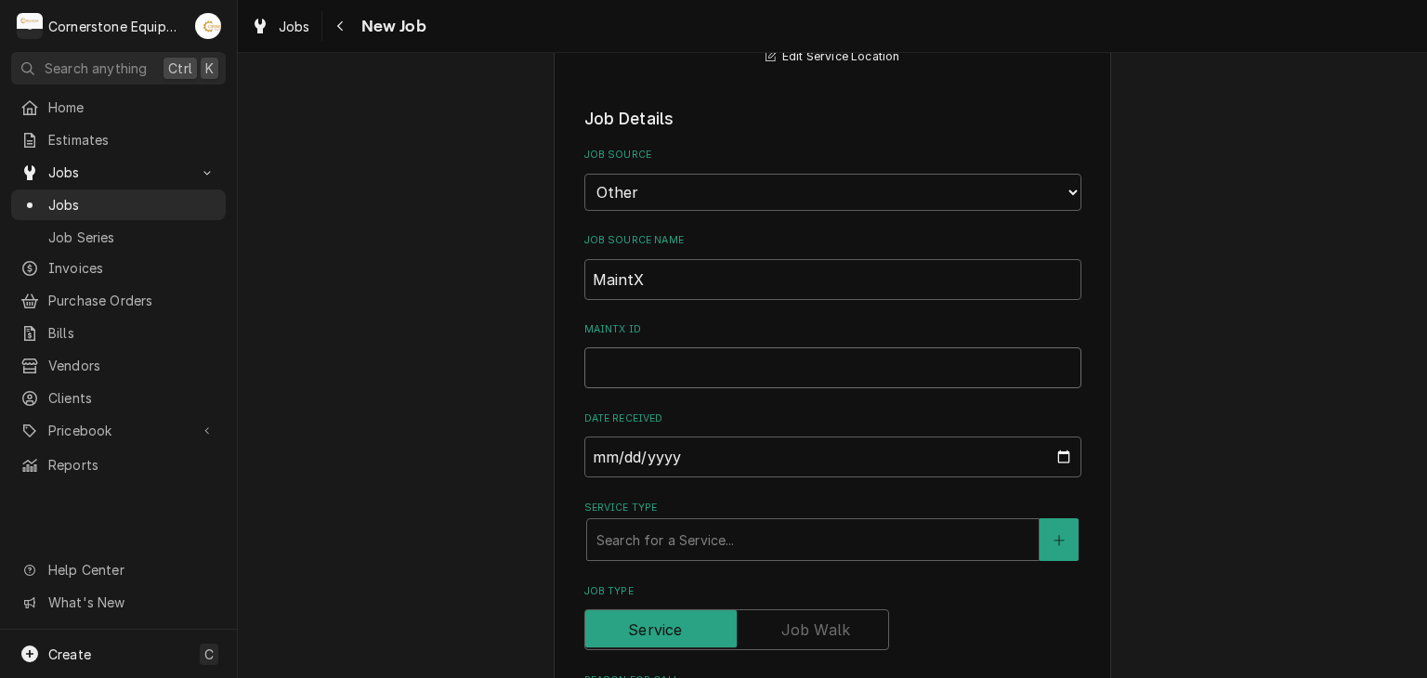
type textarea "x"
type input "3"
type textarea "x"
type input "37"
type textarea "x"
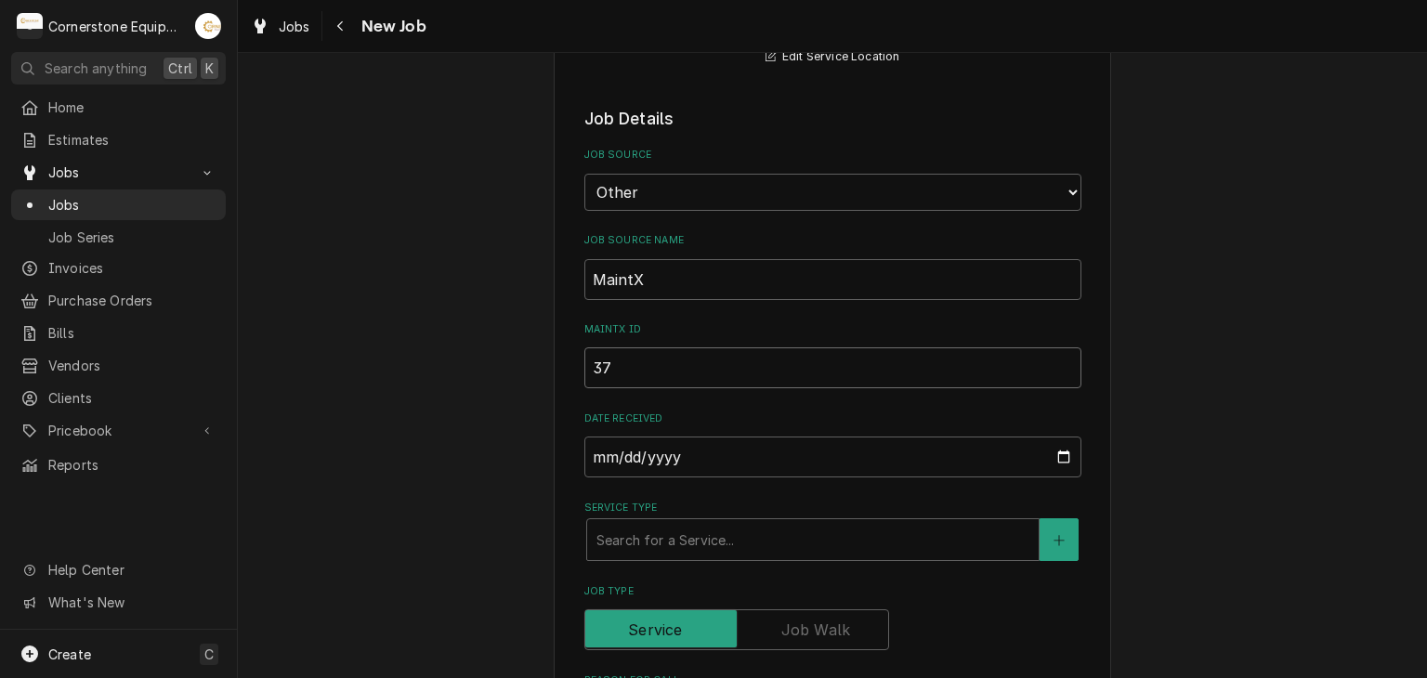
type input "375"
type textarea "x"
type input "3750"
type textarea "x"
type input "3750"
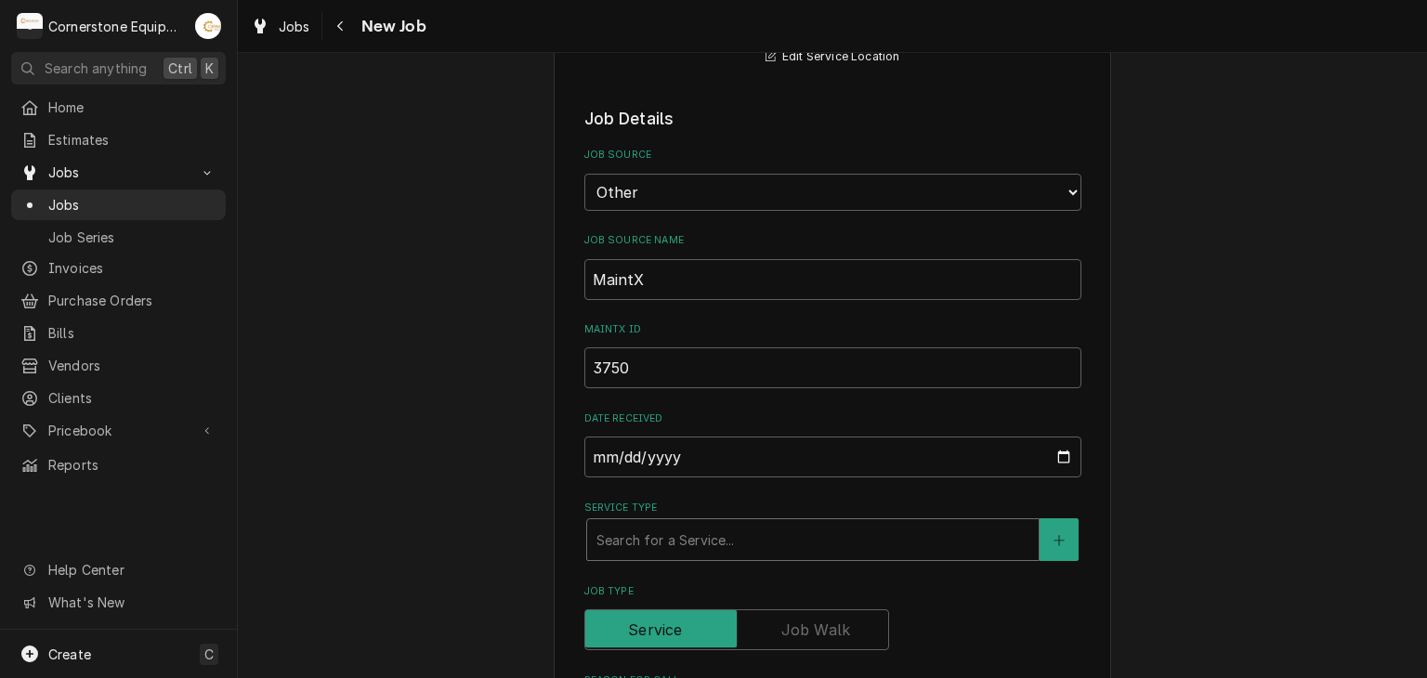
click at [666, 531] on div "Service Type" at bounding box center [812, 539] width 433 height 33
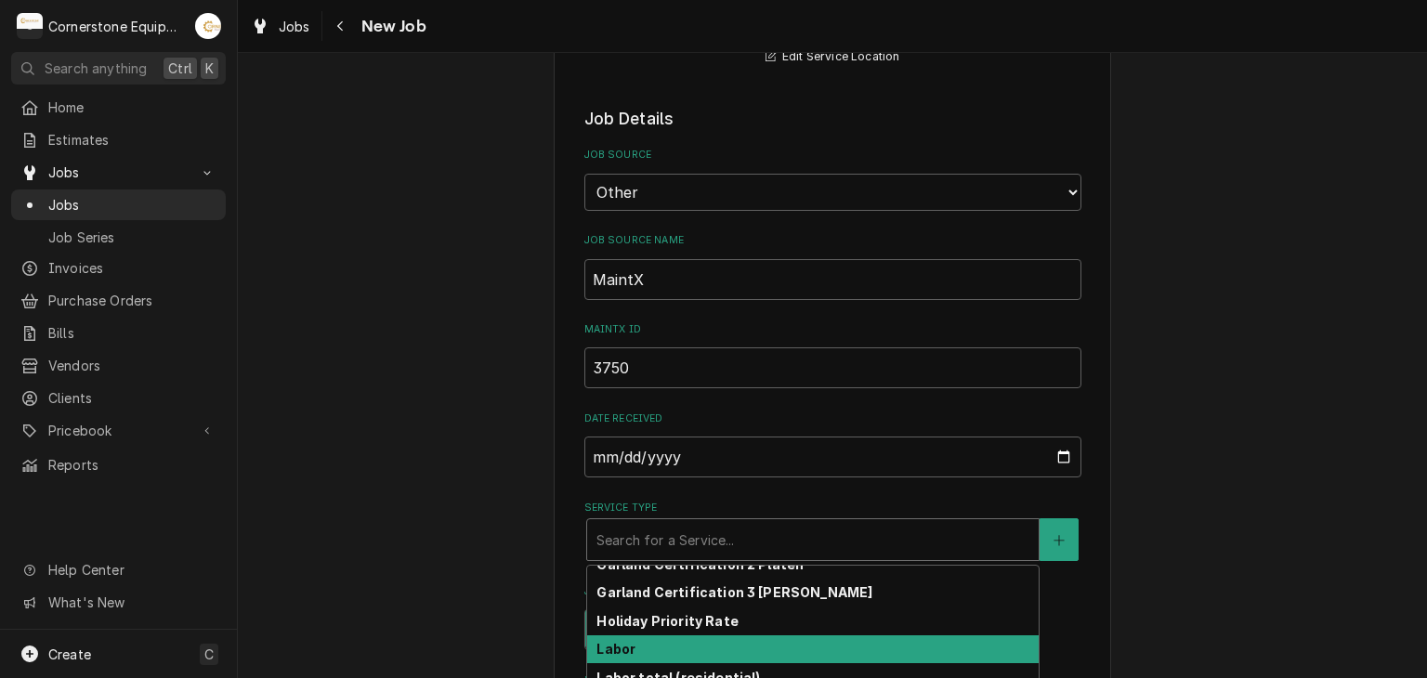
scroll to position [709, 0]
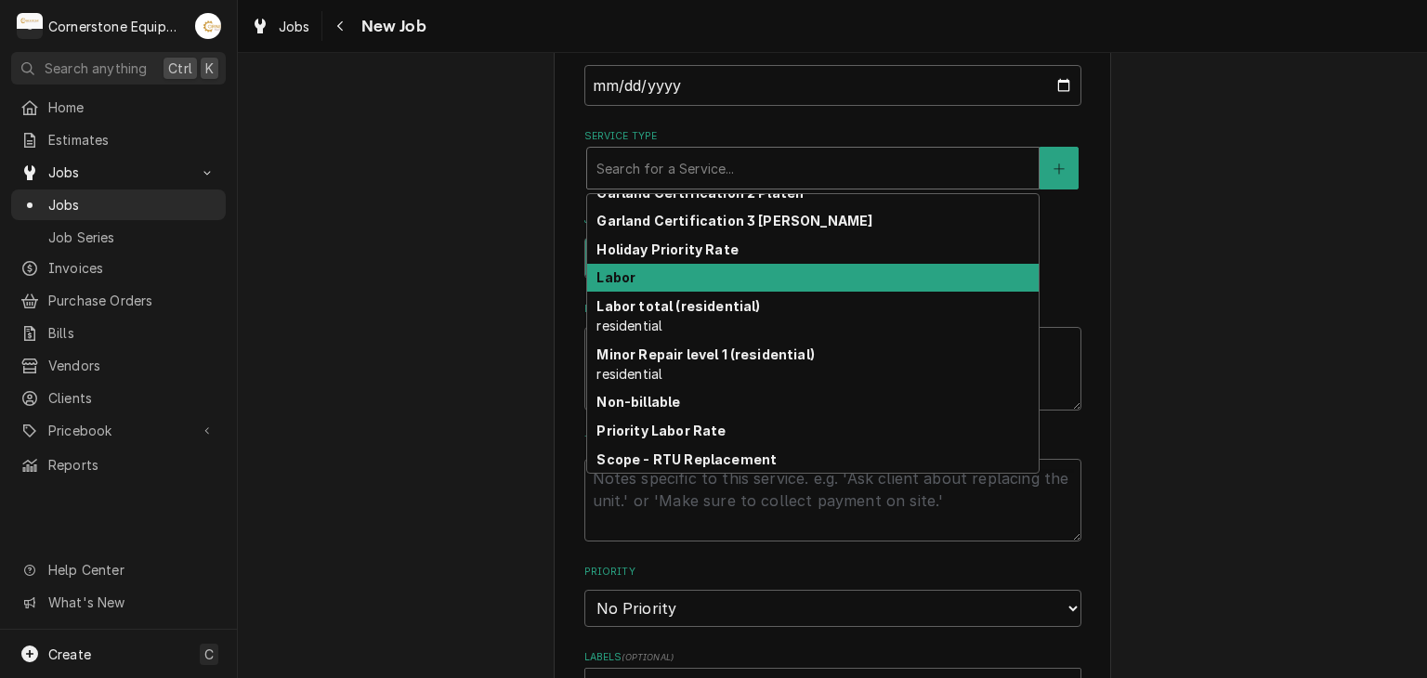
click at [620, 274] on strong "Labor" at bounding box center [615, 277] width 39 height 16
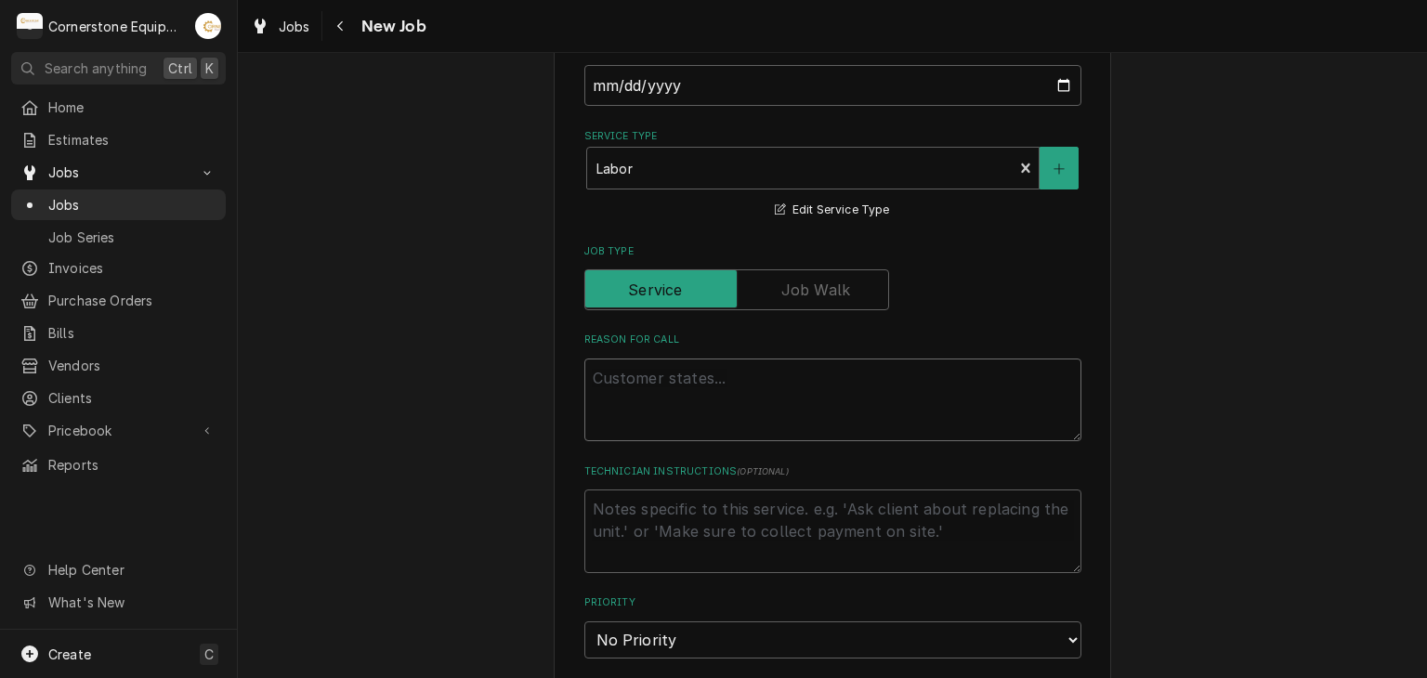
click at [693, 397] on textarea "Reason For Call" at bounding box center [832, 401] width 497 height 84
type textarea "x"
type textarea "R"
type textarea "x"
type textarea "Re"
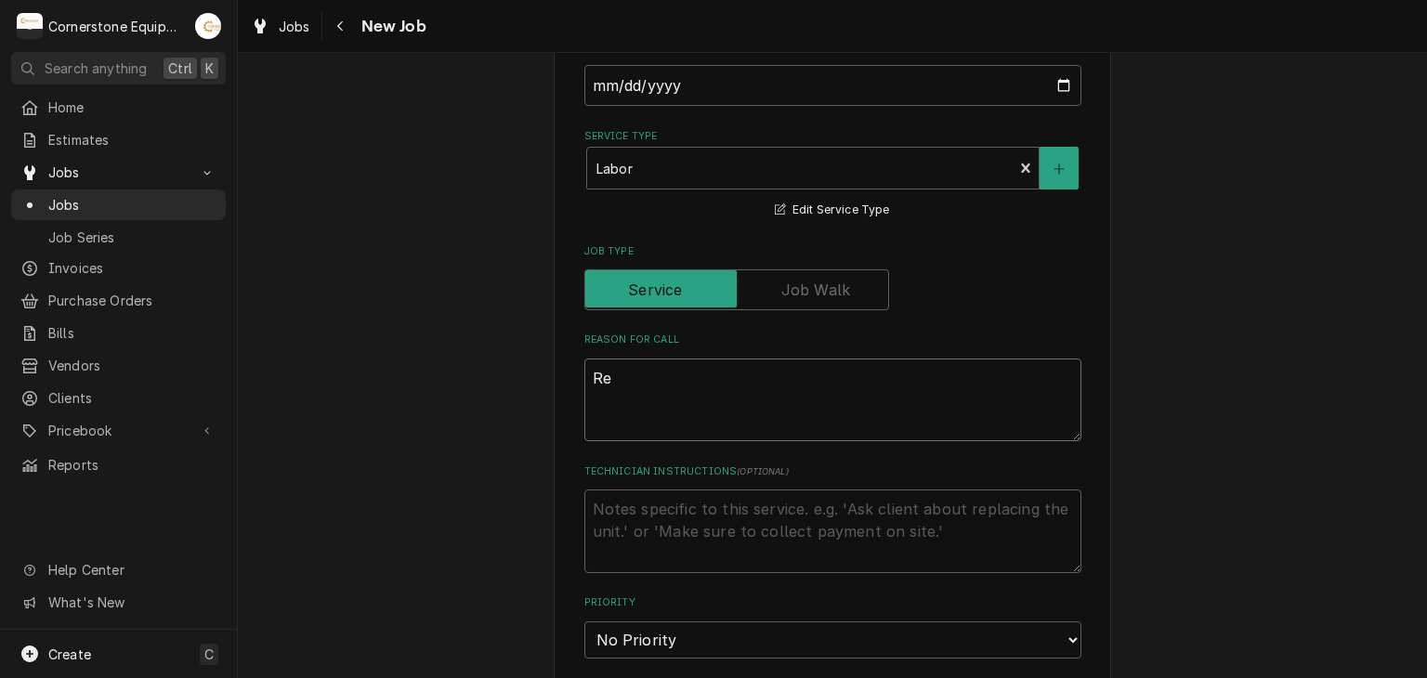
type textarea "x"
type textarea "Ret"
type textarea "x"
type textarea "Retu"
type textarea "x"
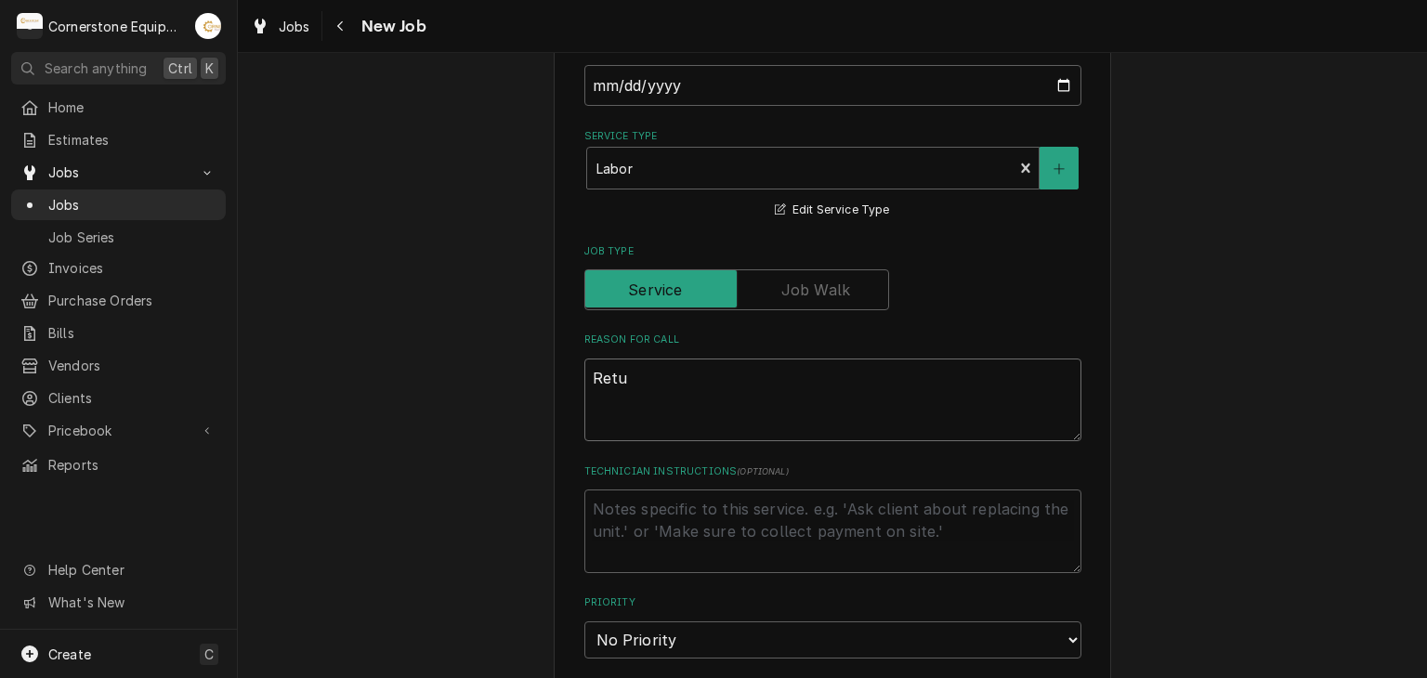
type textarea "Retur"
type textarea "x"
type textarea "Return"
type textarea "x"
type textarea "Returni"
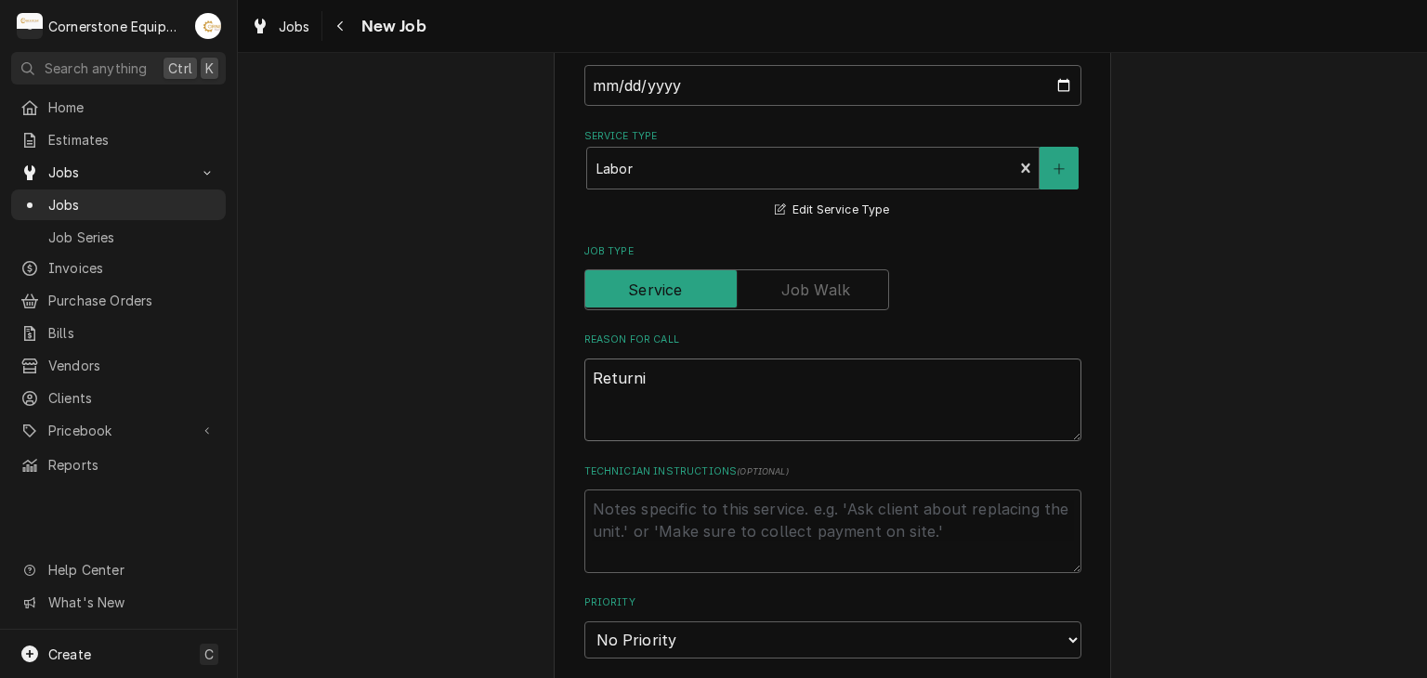
type textarea "x"
type textarea "Returnin"
type textarea "x"
type textarea "Returning"
type textarea "x"
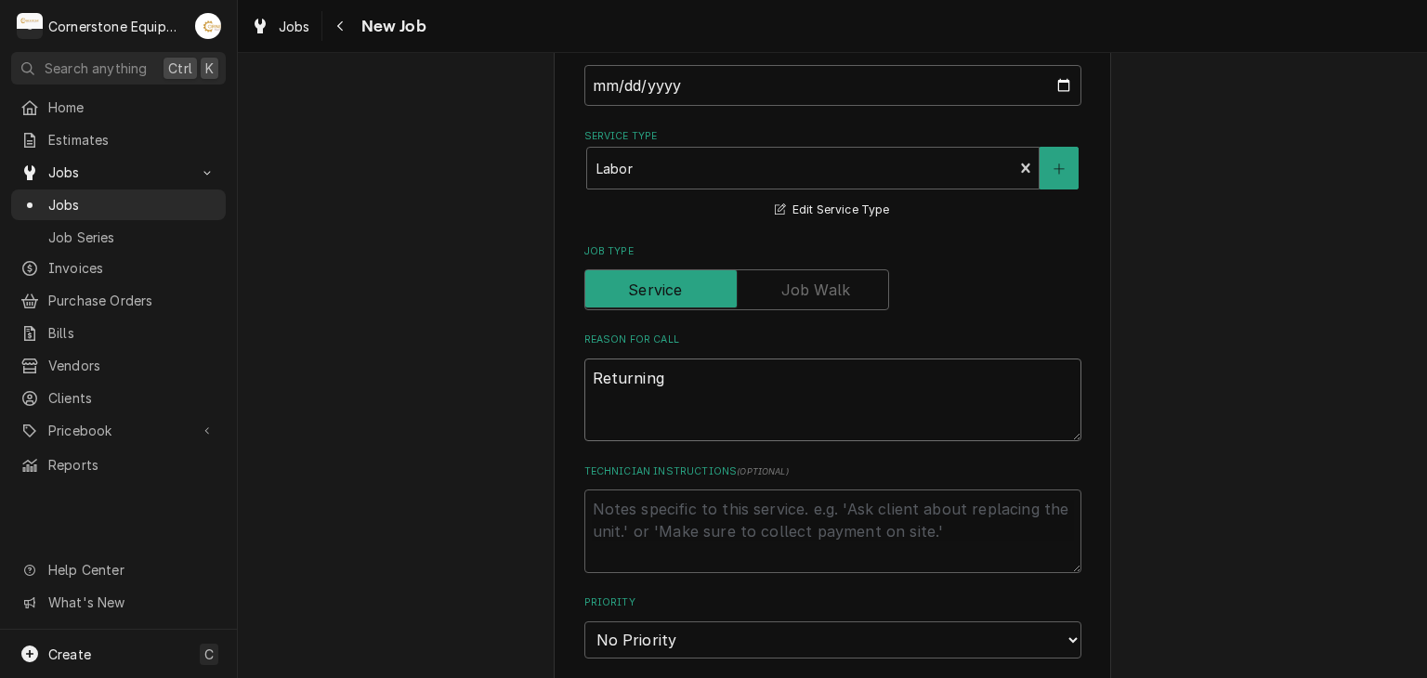
type textarea "Returning"
type textarea "x"
type textarea "Returning to"
type textarea "x"
type textarea "Returning to"
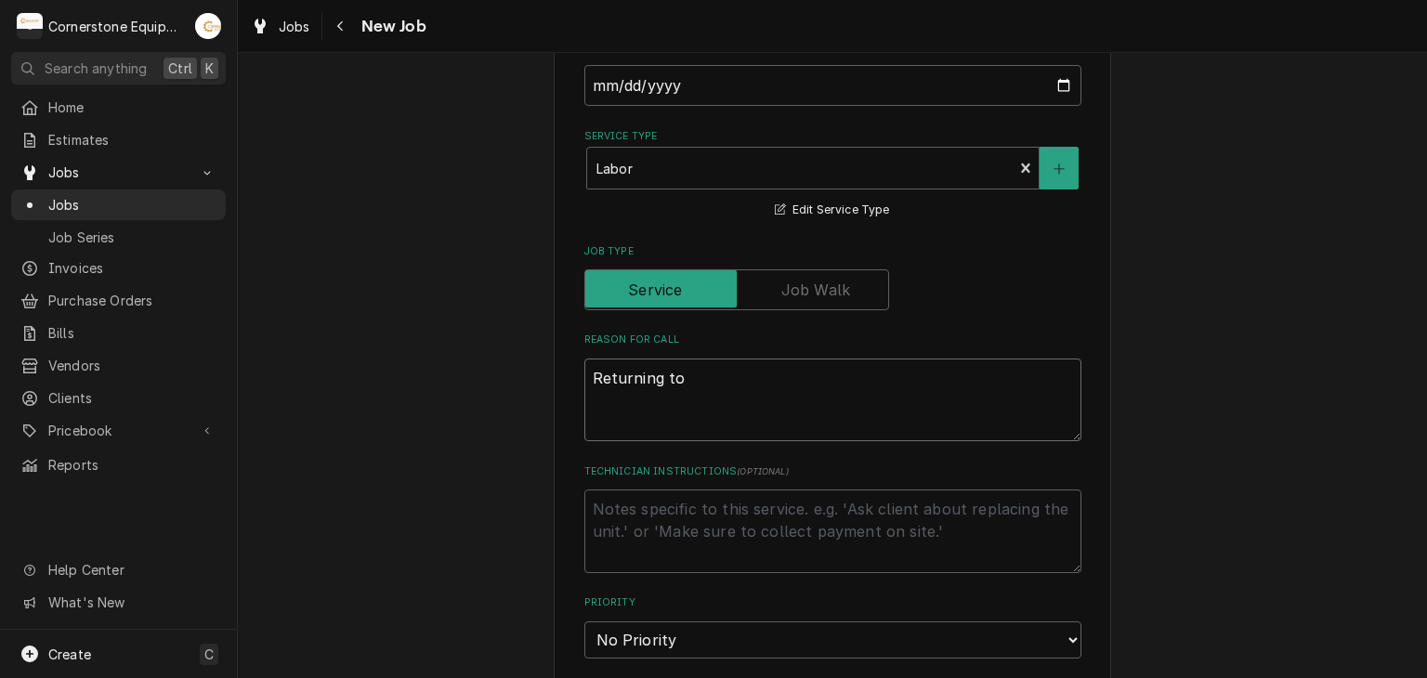
type textarea "x"
type textarea "Returning to re"
type textarea "x"
type textarea "Returning to rep"
type textarea "x"
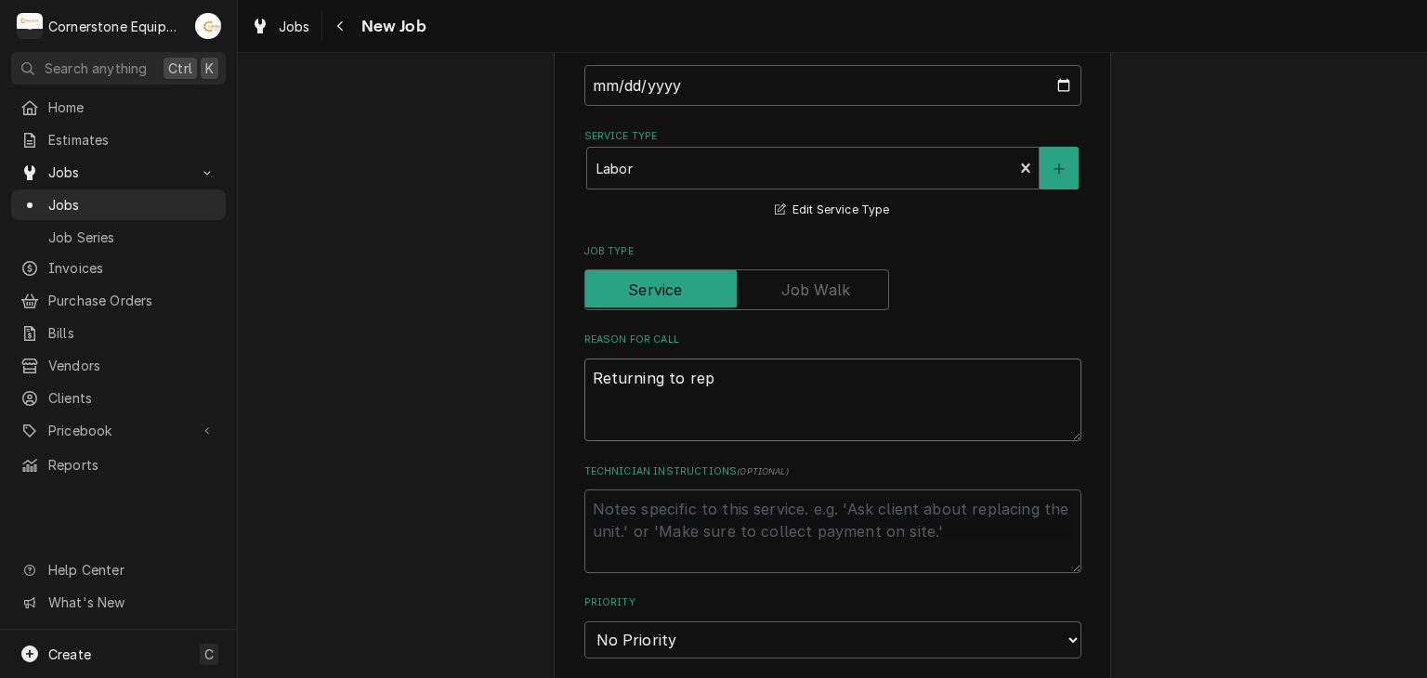
type textarea "Returning to repa"
type textarea "x"
type textarea "Returning to repai"
type textarea "x"
type textarea "Returning to repair"
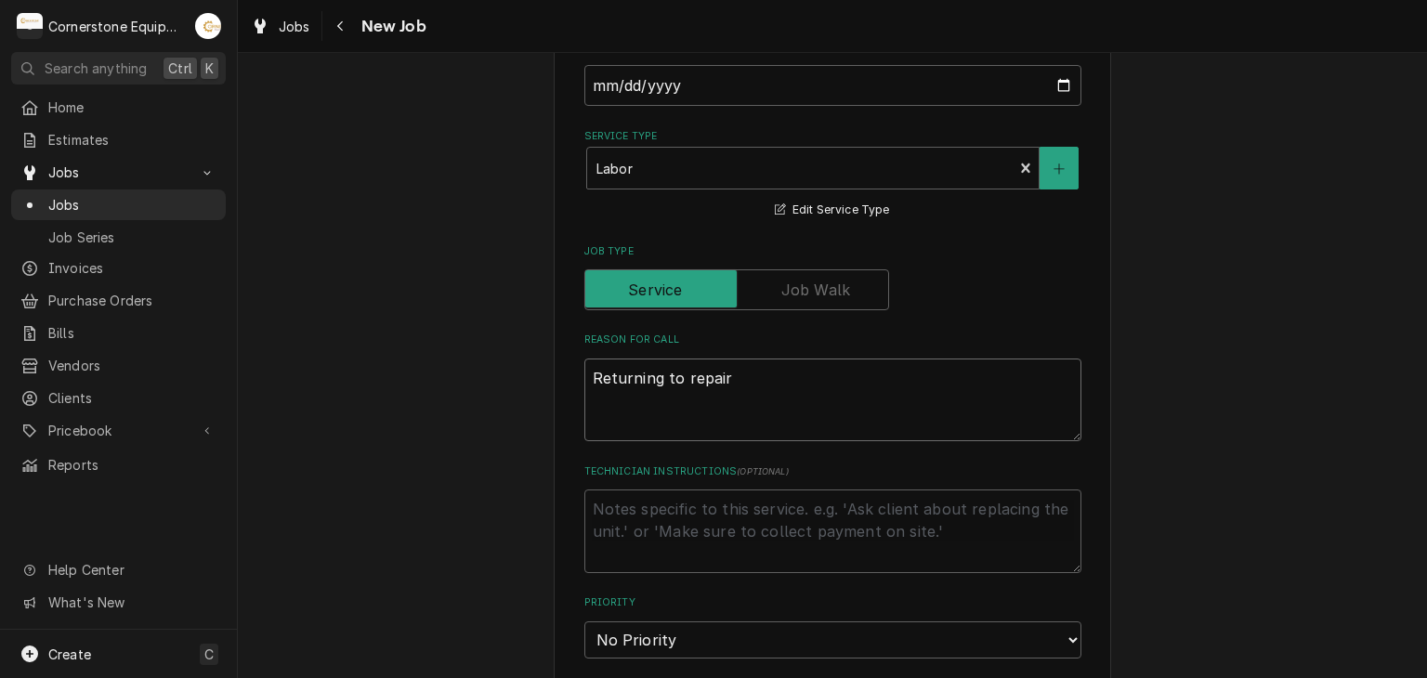
type textarea "x"
type textarea "Returning to repair"
type textarea "x"
type textarea "Returning to repair d"
type textarea "x"
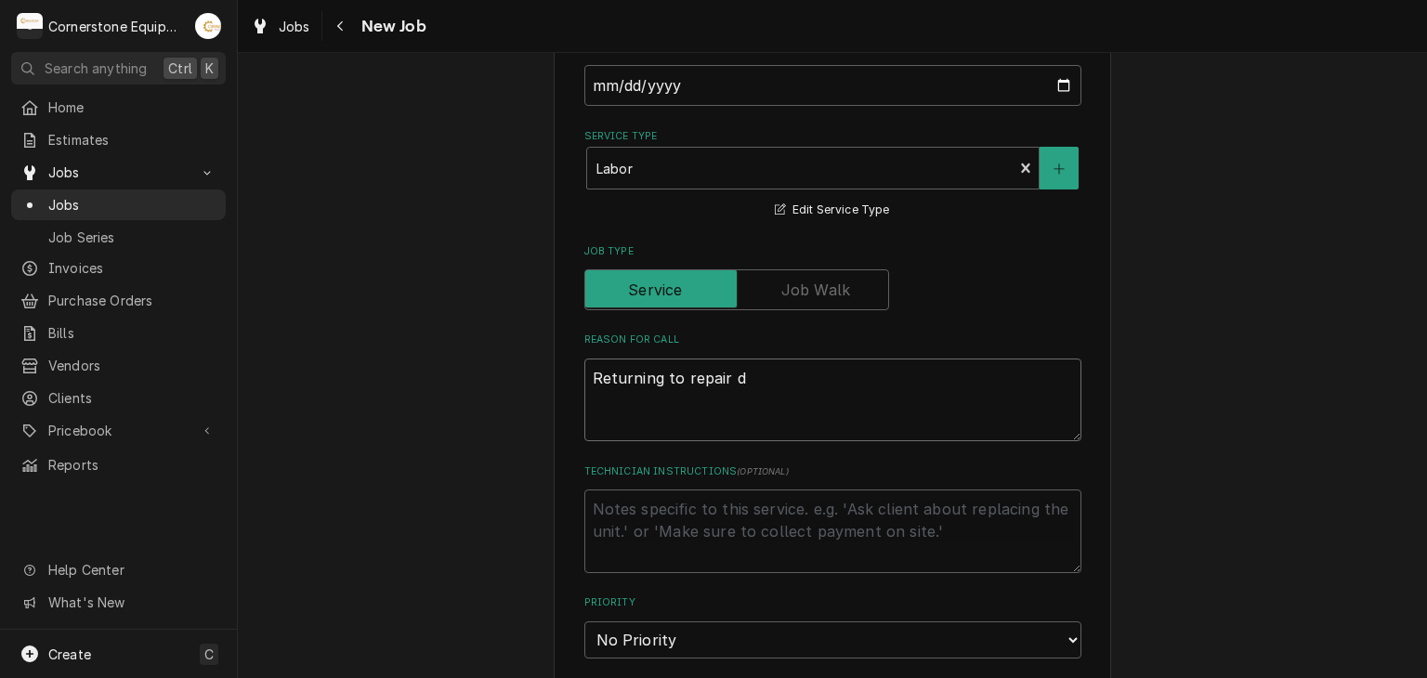
type textarea "Returning to repair de"
type textarea "x"
type textarea "Returning to repair def"
type textarea "x"
type textarea "Returning to repair defro"
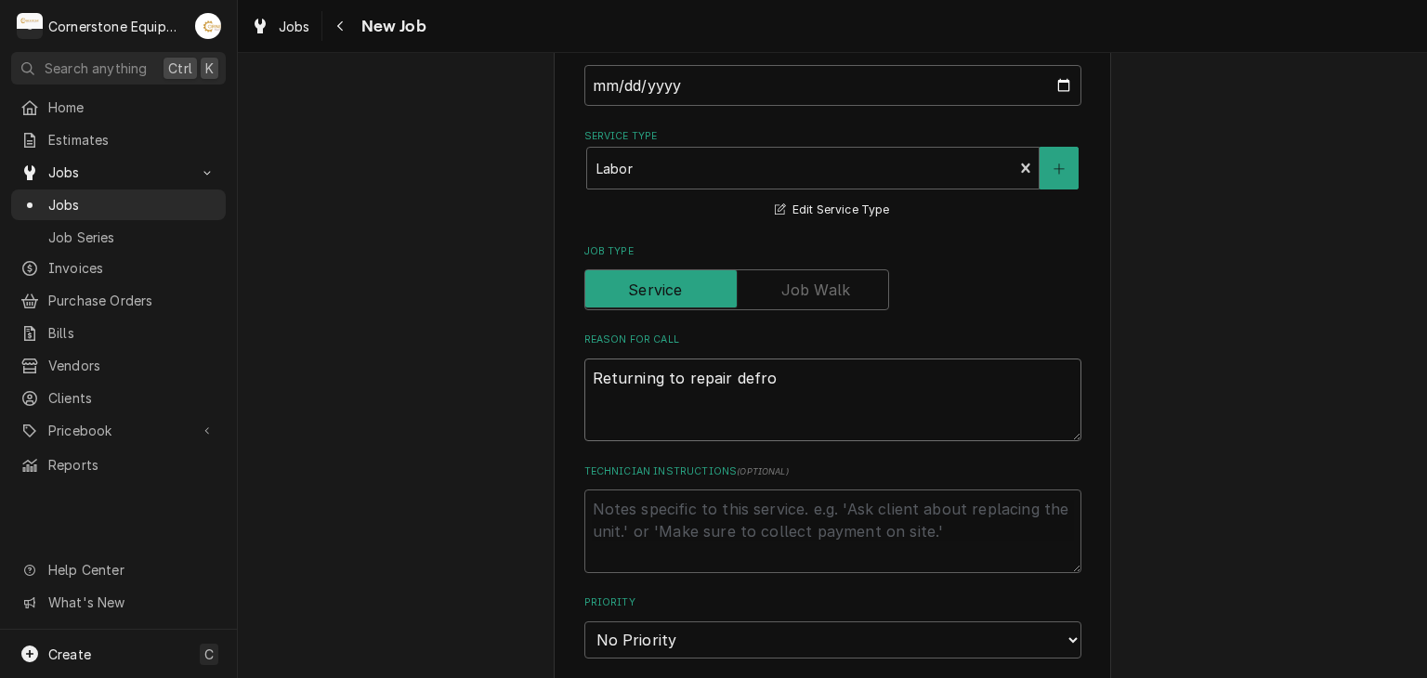
type textarea "x"
type textarea "Returning to repair defros"
type textarea "x"
type textarea "Returning to repair defrost"
type textarea "x"
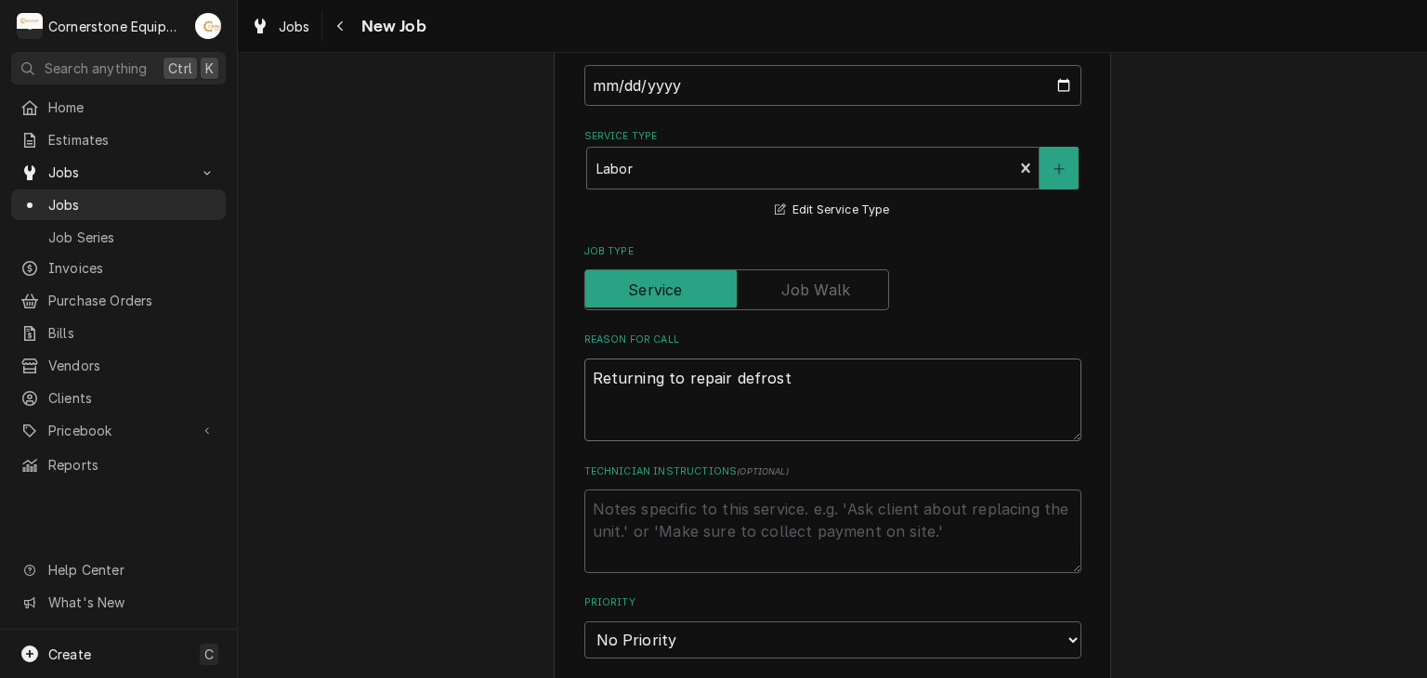
type textarea "Returning to repair defrost"
type textarea "x"
type textarea "Returning to repair defrost h"
type textarea "x"
type textarea "Returning to repair defrost he"
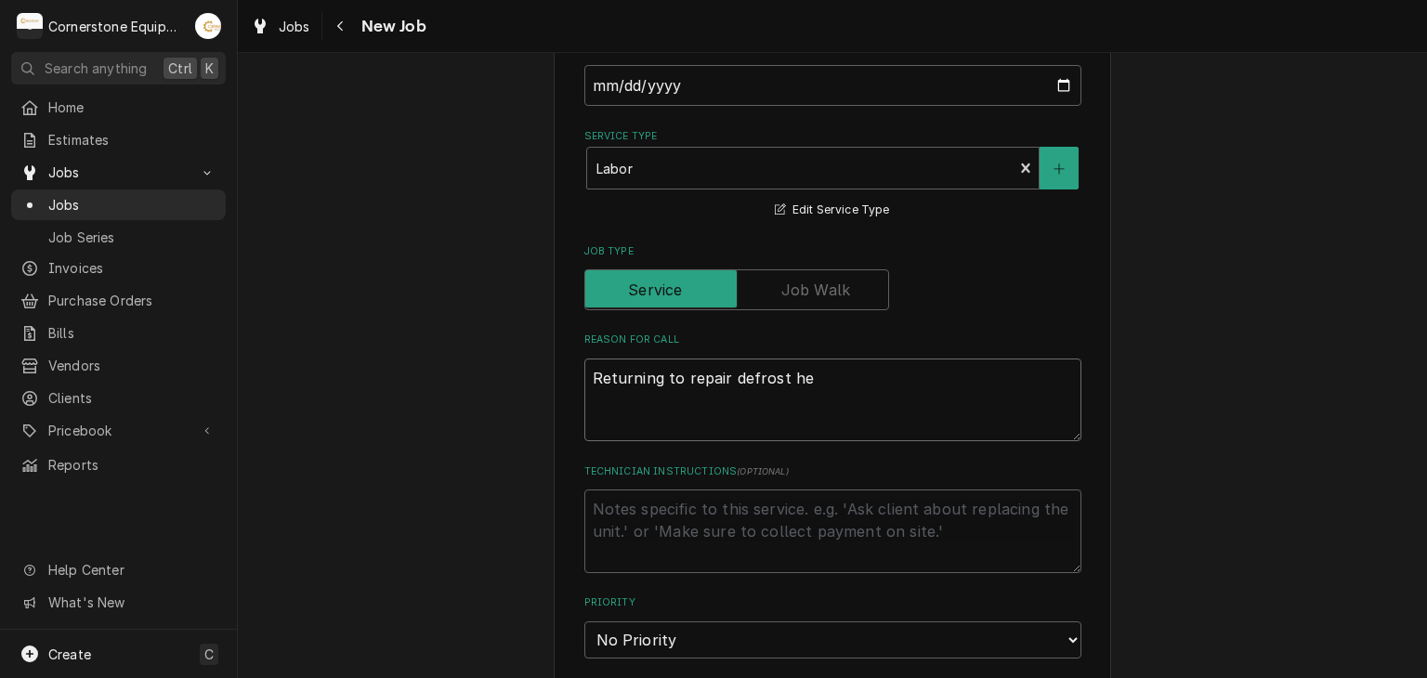
type textarea "x"
type textarea "Returning to repair defrost hea"
type textarea "x"
type textarea "Returning to repair defrost heat"
type textarea "x"
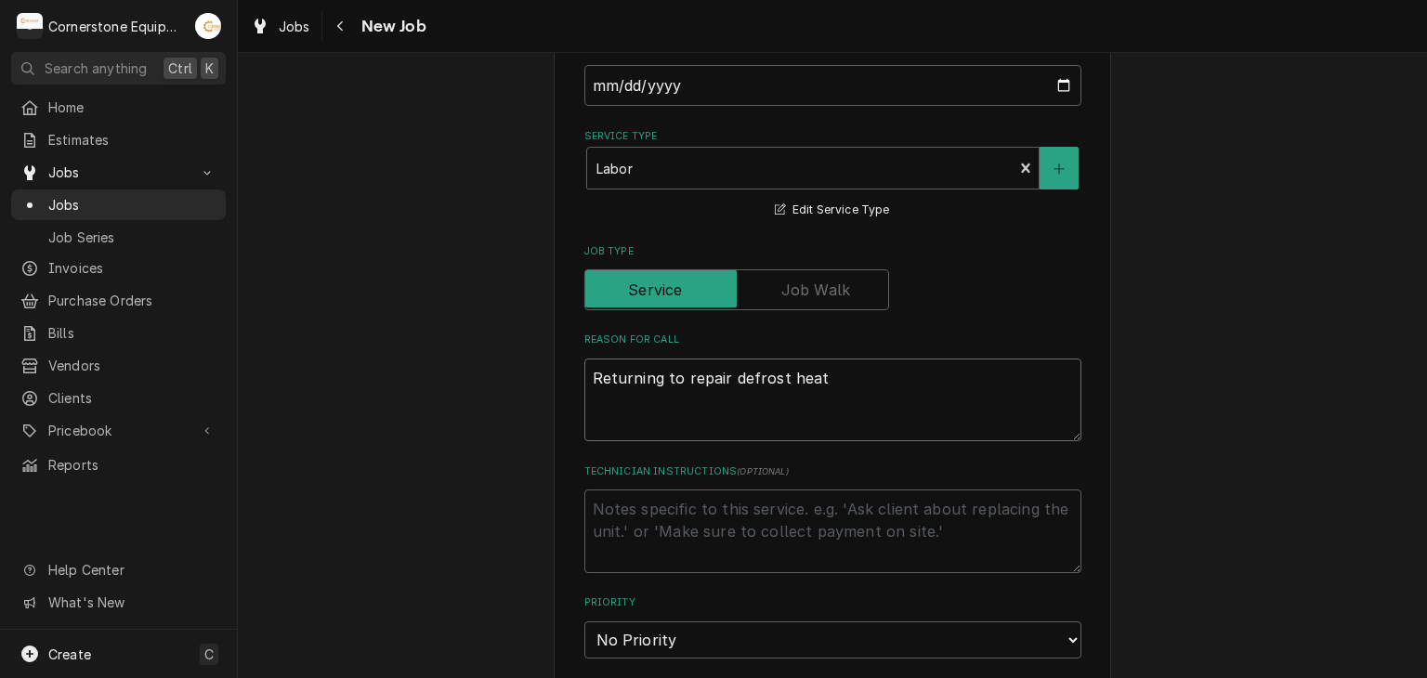
type textarea "Returning to repair defrost heate"
type textarea "x"
type textarea "Returning to repair defrost heater"
type textarea "x"
type textarea "Returning to repair defrost heaters"
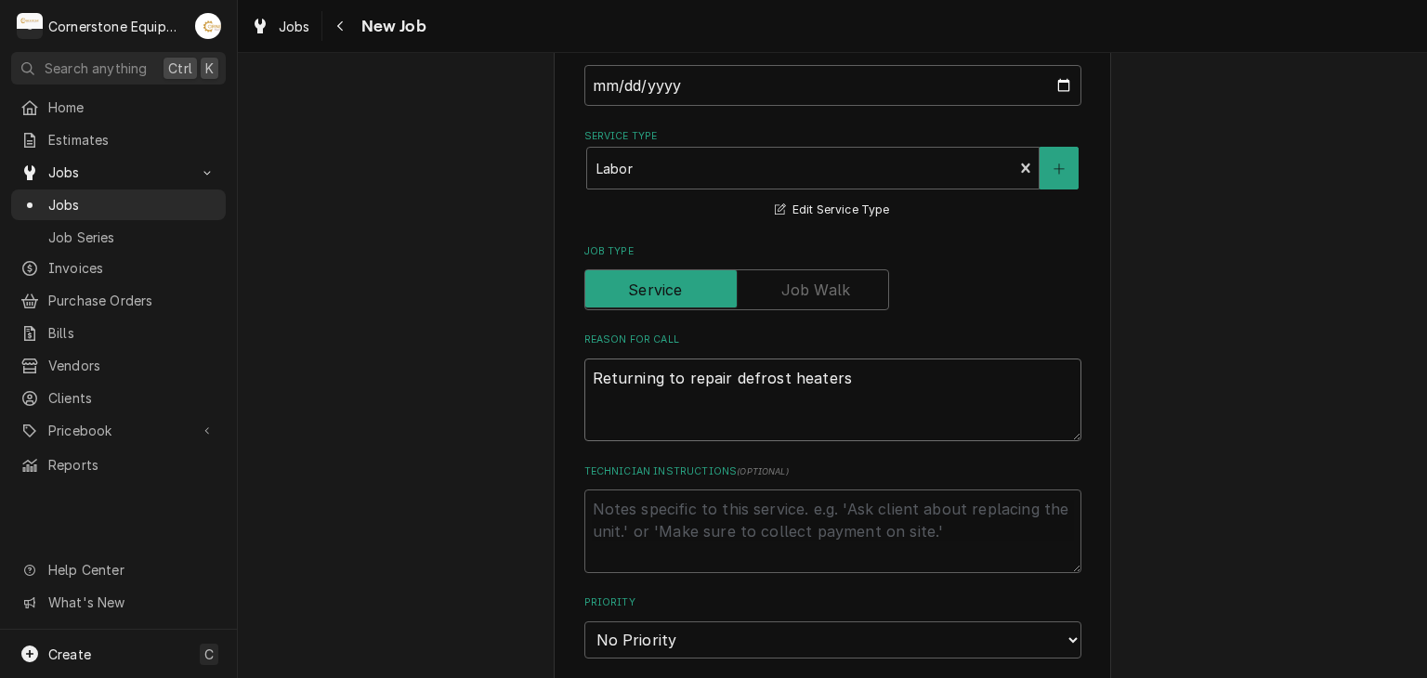
type textarea "x"
type textarea "Returning to repair defrost heaters"
type textarea "x"
type textarea "Returning to repair defrost heaters"
click at [694, 484] on div "Technician Instructions ( optional )" at bounding box center [832, 519] width 497 height 109
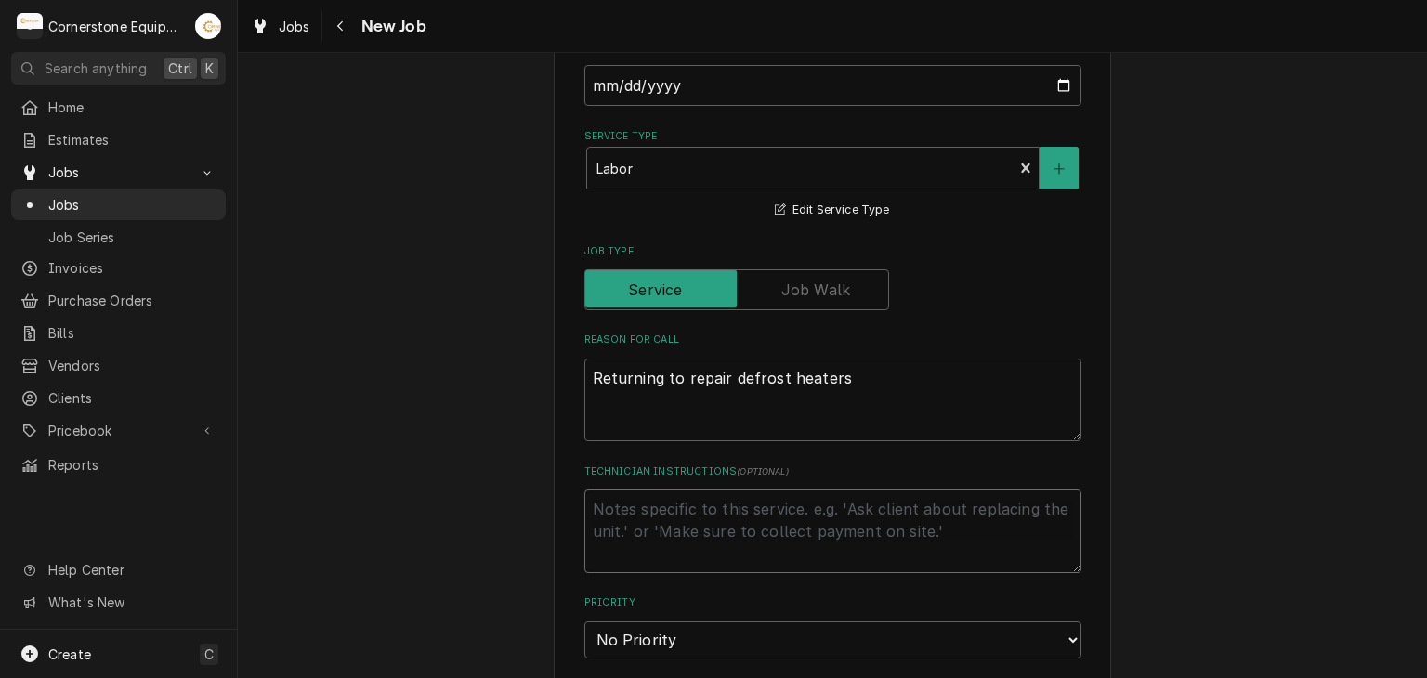
click at [686, 545] on textarea "Technician Instructions ( optional )" at bounding box center [832, 532] width 497 height 84
click at [671, 622] on select "No Priority Urgent High Medium Low" at bounding box center [832, 640] width 497 height 37
select select "3"
click at [584, 622] on select "No Priority Urgent High Medium Low" at bounding box center [832, 640] width 497 height 37
type textarea "x"
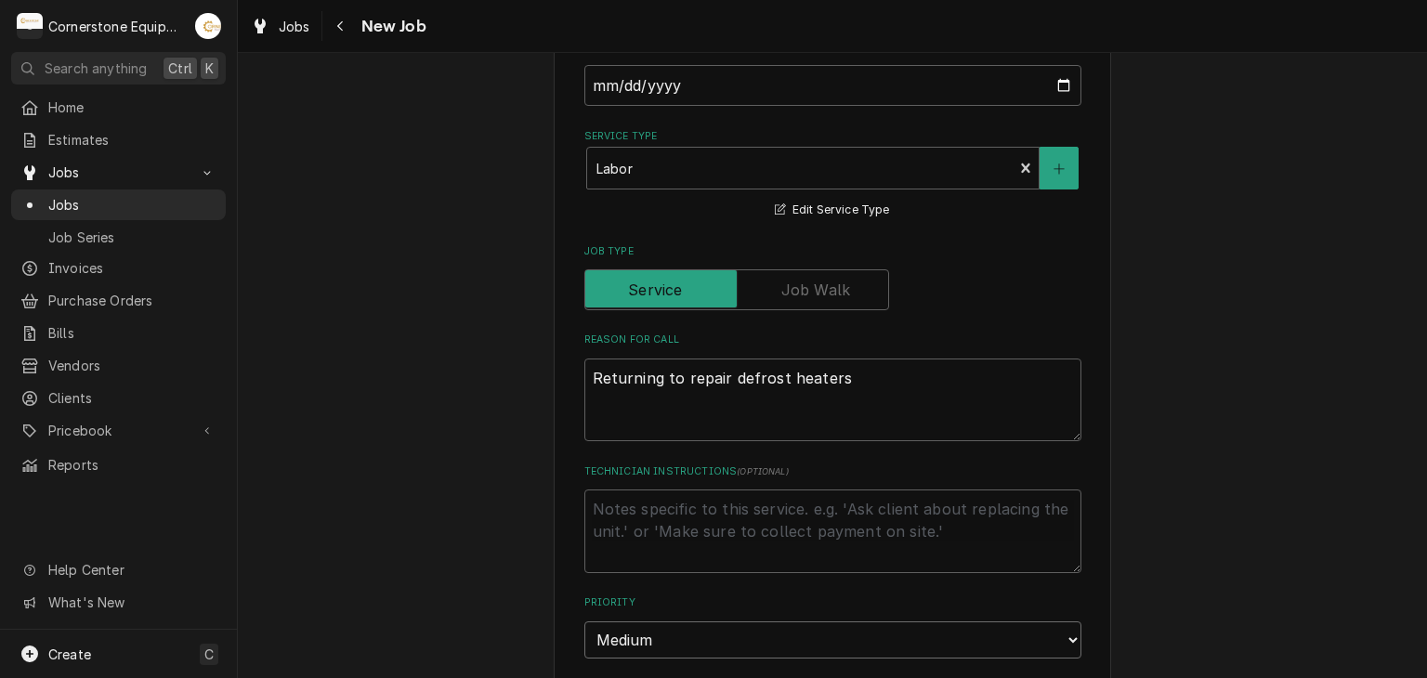
click at [639, 636] on select "No Priority Urgent High Medium Low" at bounding box center [832, 640] width 497 height 37
select select "2"
click at [584, 622] on select "No Priority Urgent High Medium Low" at bounding box center [832, 640] width 497 height 37
click at [431, 540] on div "Please provide the following information to create a job: Client Details Client…" at bounding box center [832, 510] width 1189 height 2293
type textarea "x"
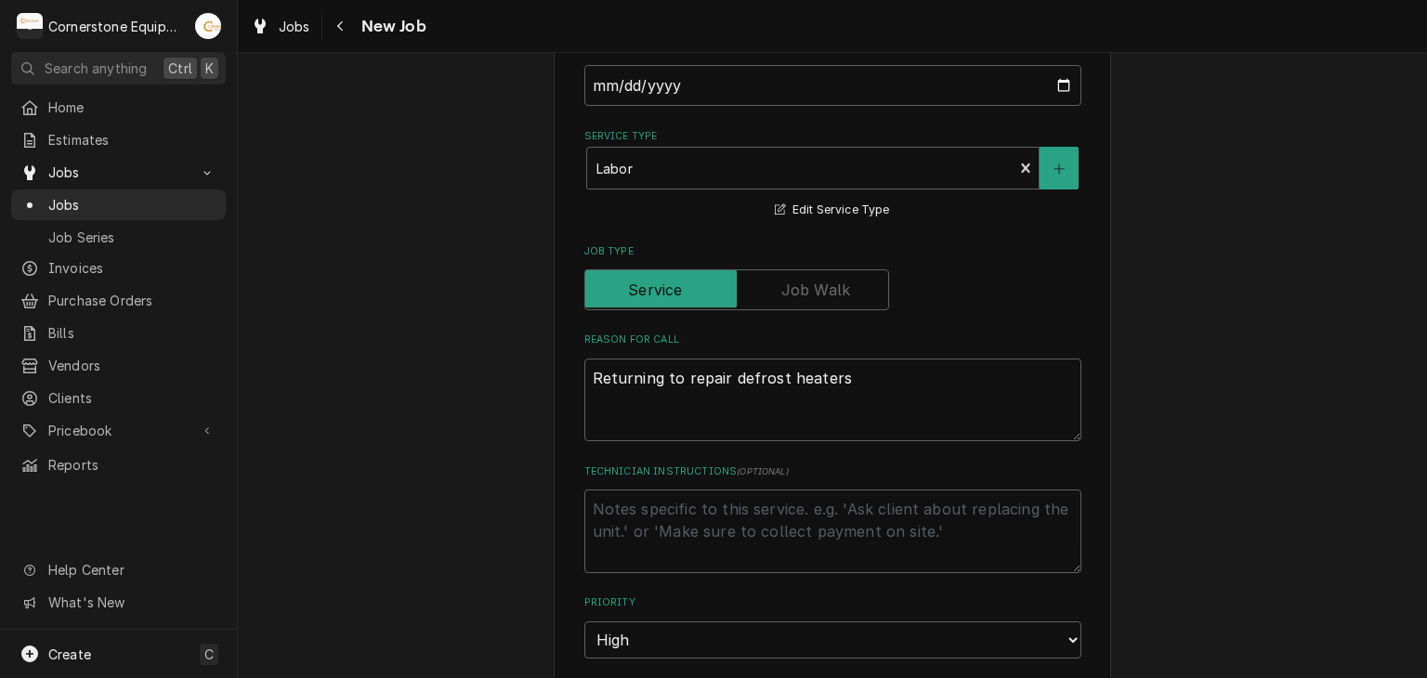
scroll to position [1080, 0]
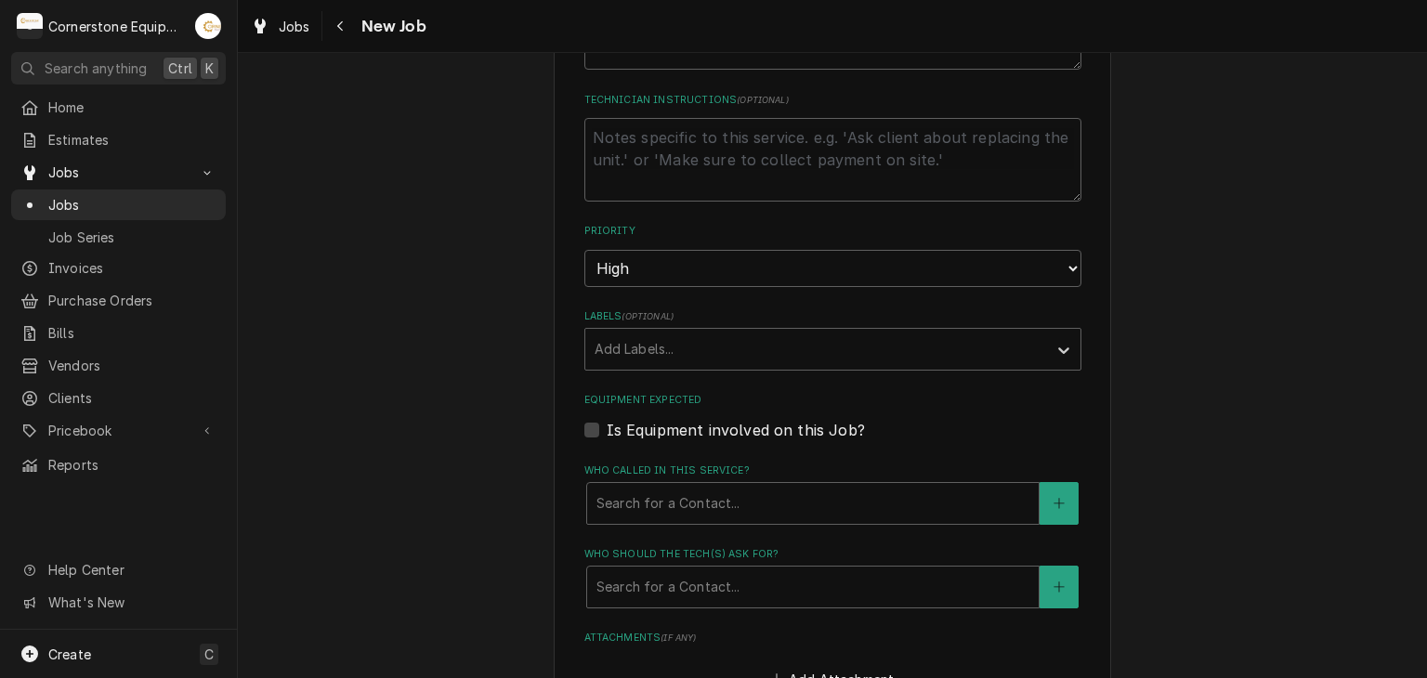
click at [666, 425] on label "Is Equipment involved on this Job?" at bounding box center [736, 430] width 258 height 22
click at [666, 425] on input "Equipment Expected" at bounding box center [855, 439] width 497 height 41
checkbox input "true"
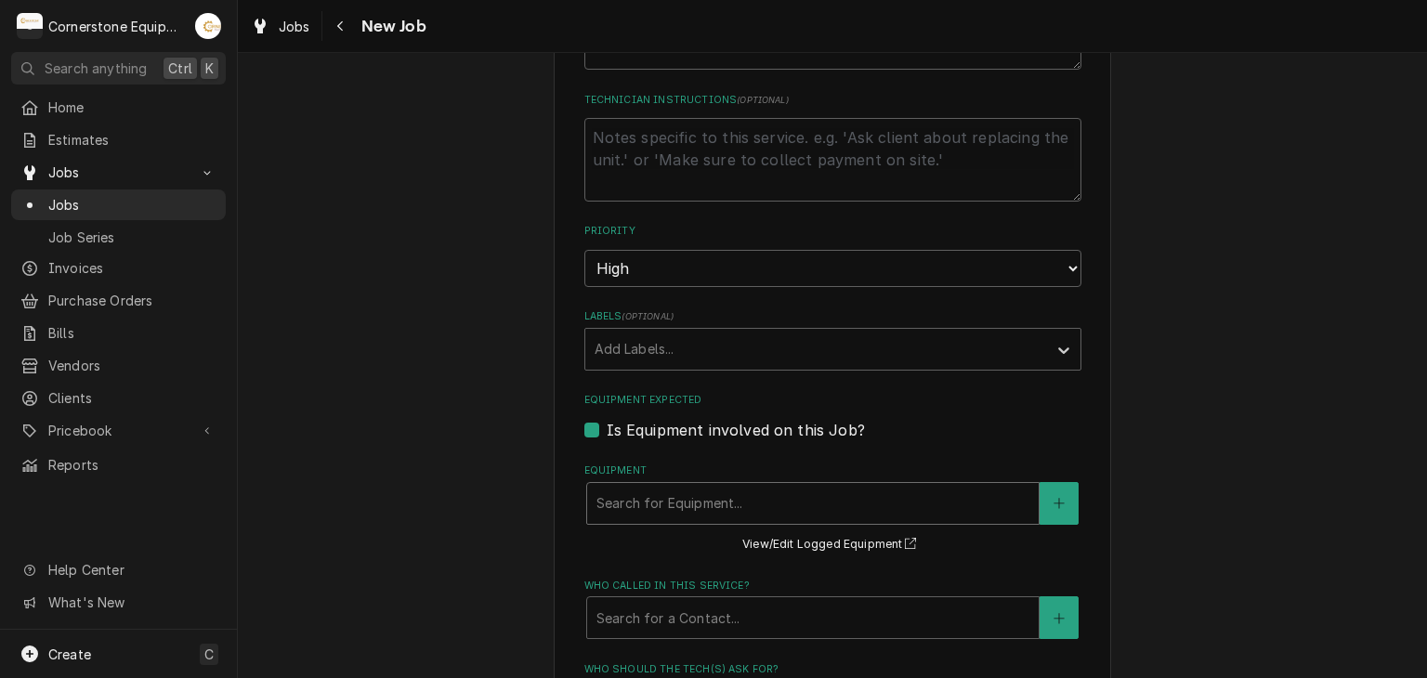
click at [699, 498] on div "Equipment" at bounding box center [812, 503] width 433 height 33
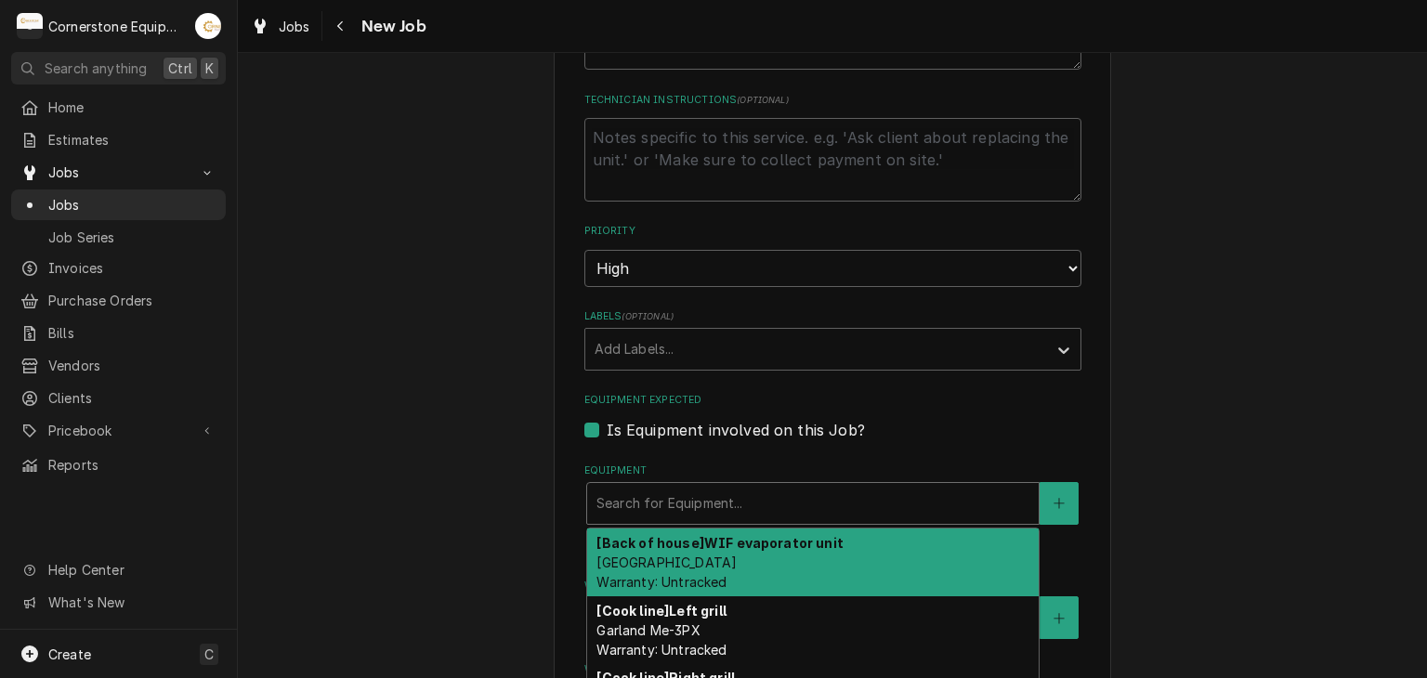
click at [702, 556] on div "[Back of house] WIF evaporator unit Trenton Warranty: Untracked" at bounding box center [813, 563] width 452 height 68
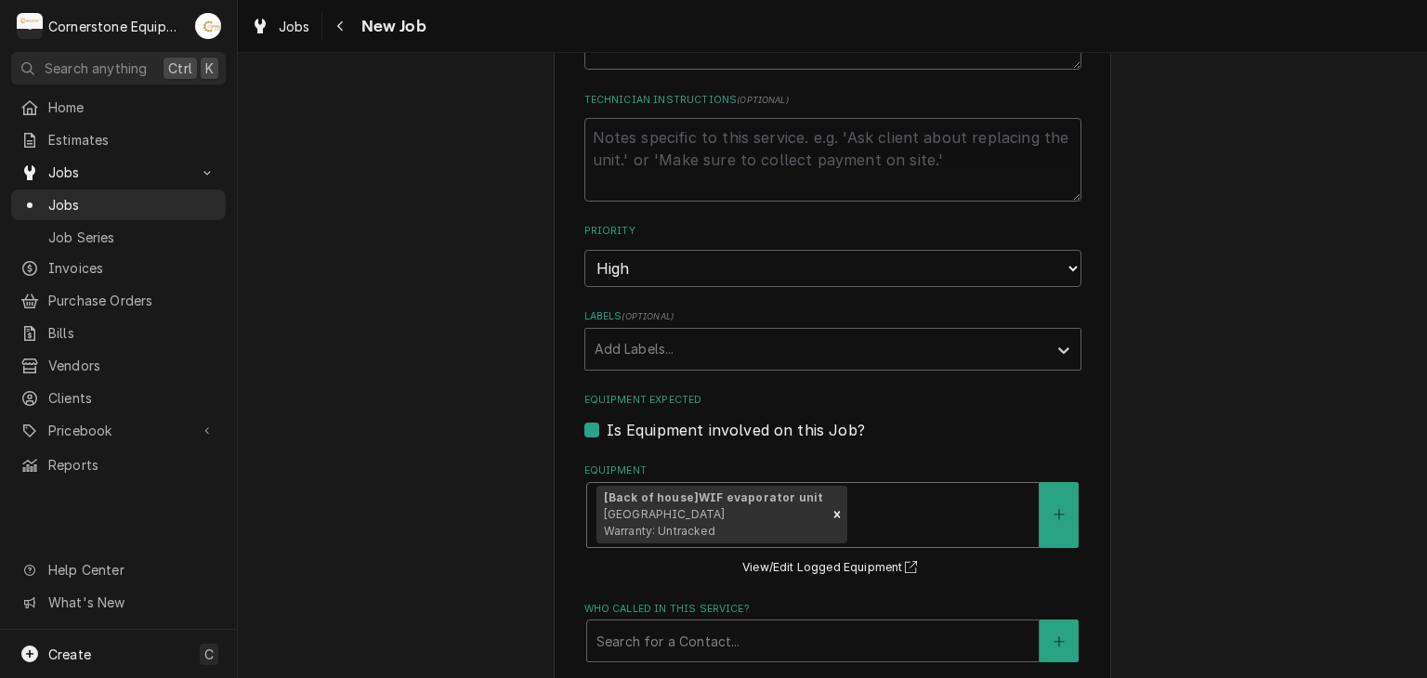
click at [899, 532] on div "[Back of house] WIF evaporator unit Trenton Warranty: Untracked" at bounding box center [813, 515] width 452 height 64
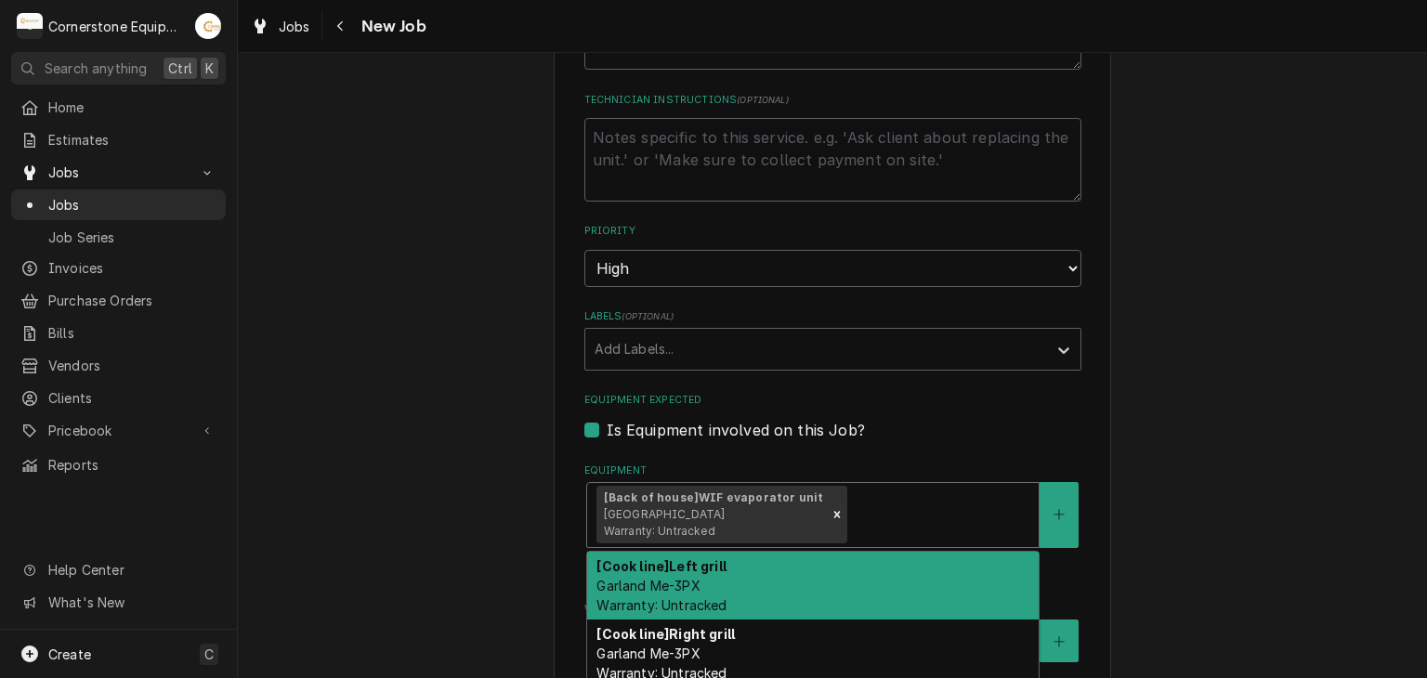
click at [1208, 480] on div "Please provide the following information to create a job: Client Details Client…" at bounding box center [832, 207] width 1189 height 2431
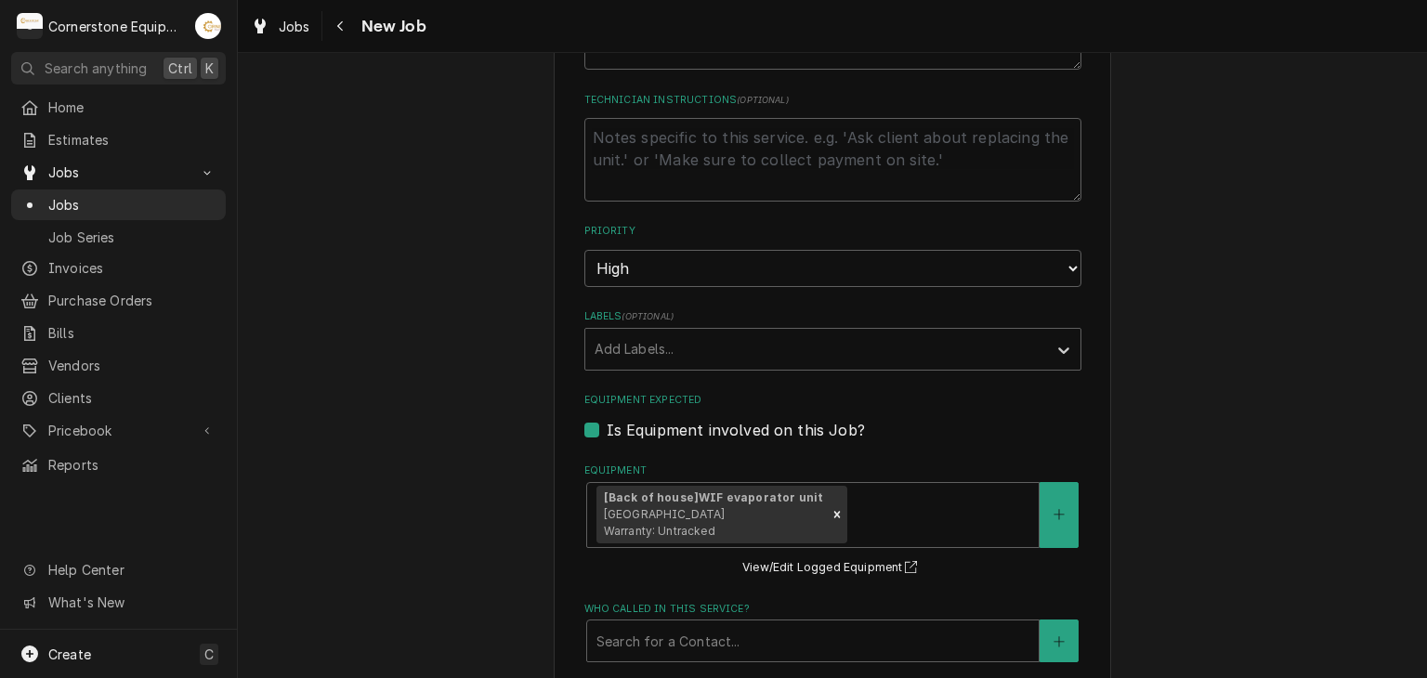
scroll to position [1452, 0]
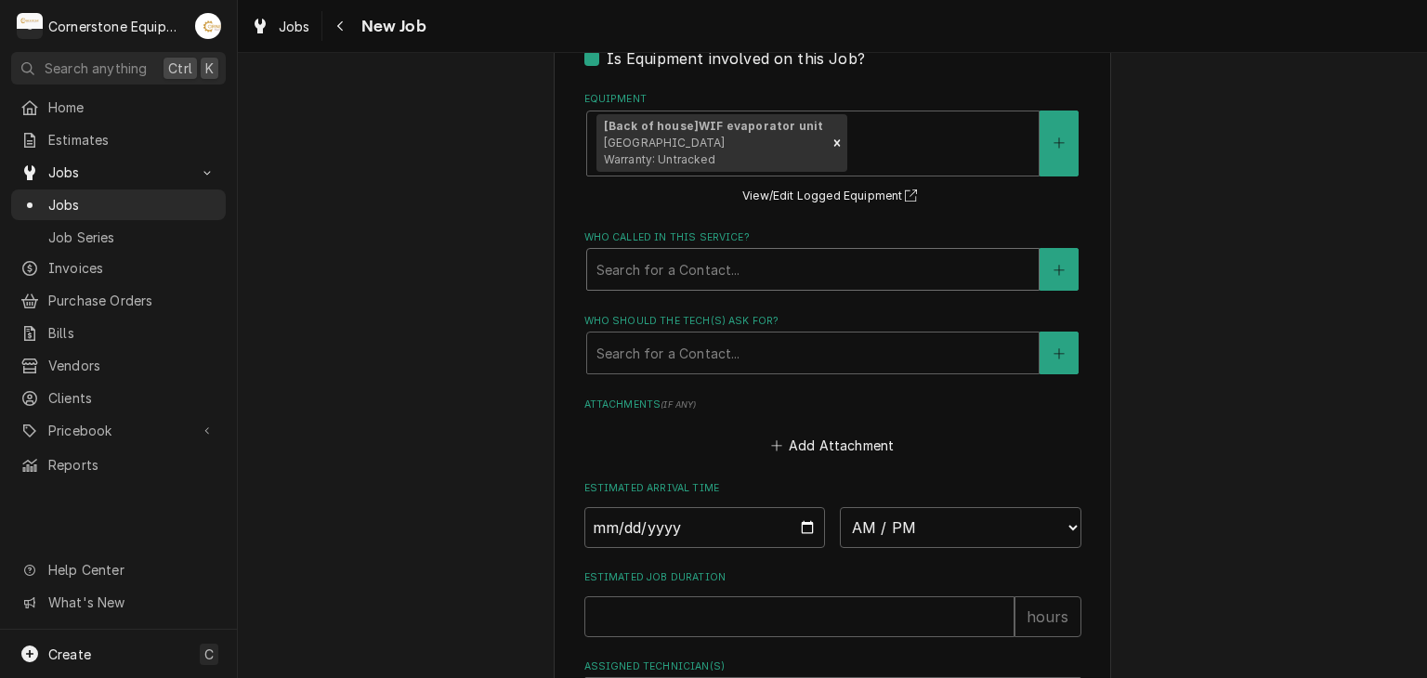
click at [717, 254] on div "Who called in this service?" at bounding box center [812, 269] width 433 height 33
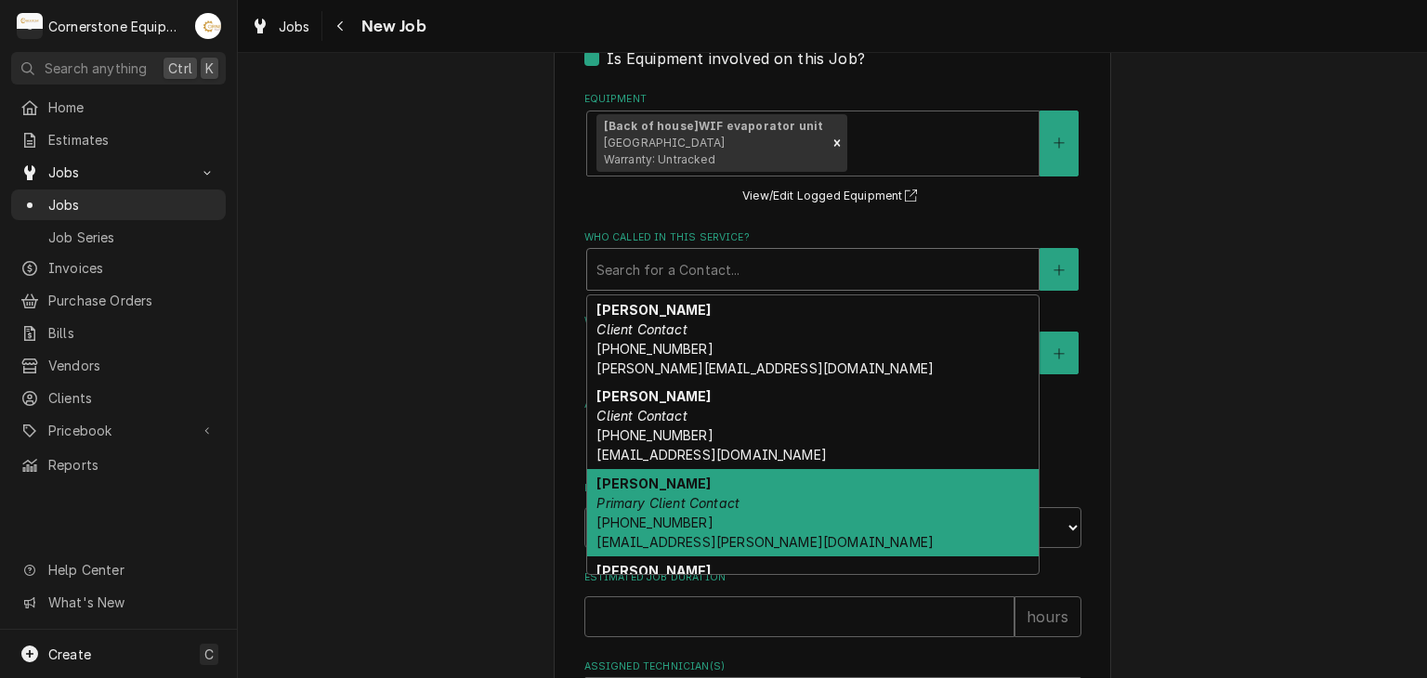
click at [706, 504] on em "Primary Client Contact" at bounding box center [667, 503] width 143 height 16
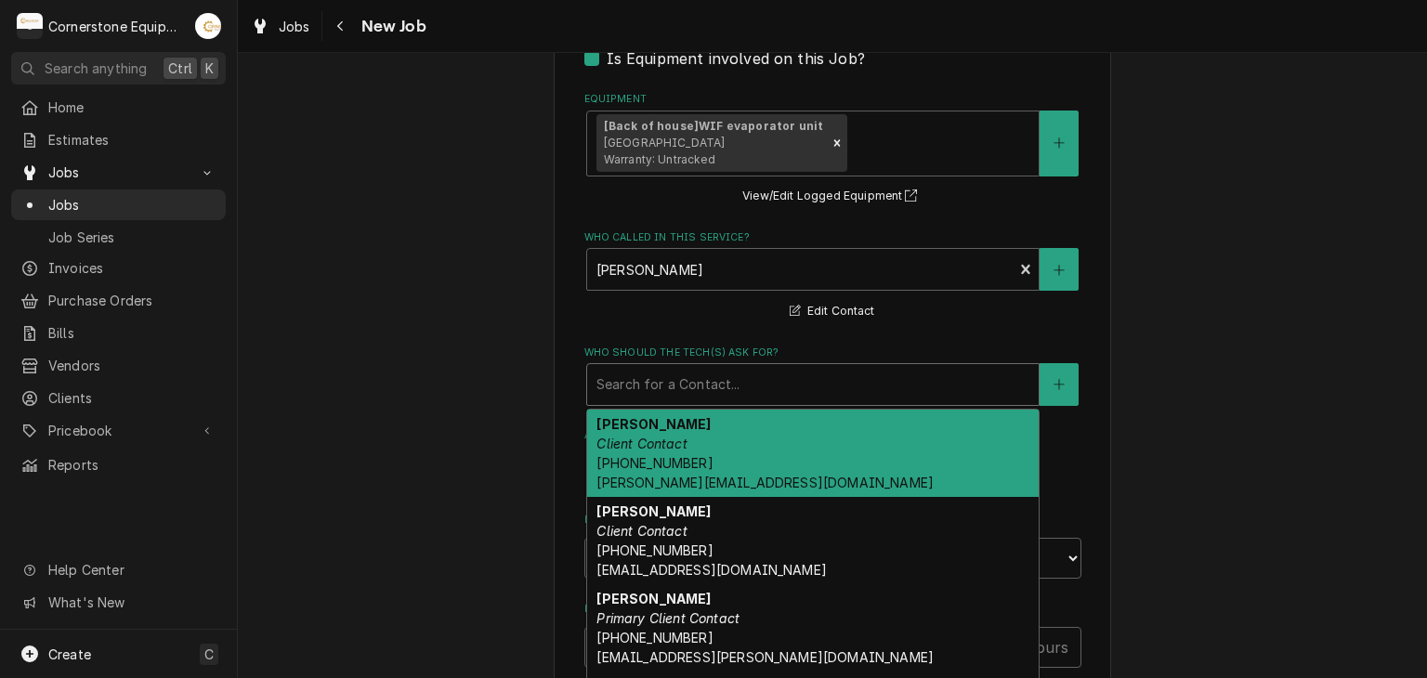
click at [715, 380] on div "Who should the tech(s) ask for?" at bounding box center [812, 384] width 433 height 33
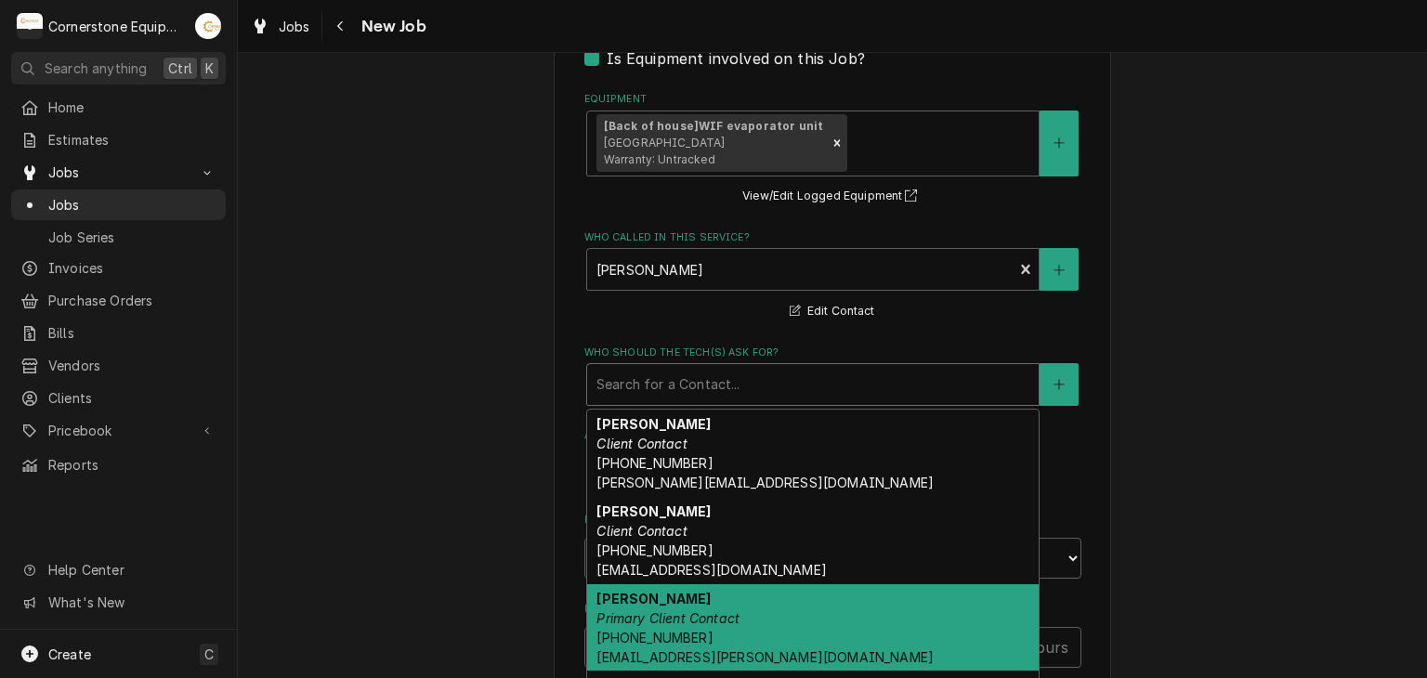
drag, startPoint x: 721, startPoint y: 604, endPoint x: 713, endPoint y: 599, distance: 9.6
click at [720, 610] on em "Primary Client Contact" at bounding box center [667, 618] width 143 height 16
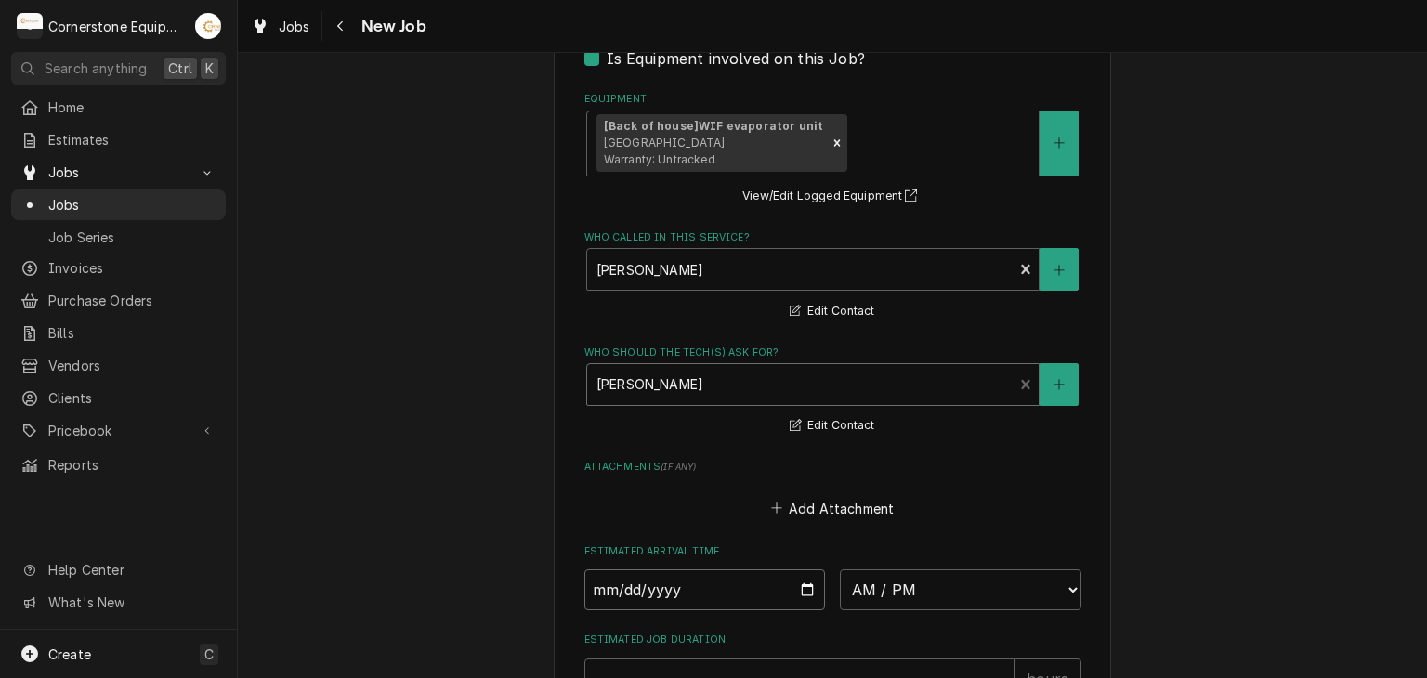
click at [811, 583] on input "Date" at bounding box center [705, 590] width 242 height 41
click at [790, 585] on input "Date" at bounding box center [705, 590] width 242 height 41
click at [803, 583] on input "Date" at bounding box center [705, 590] width 242 height 41
type textarea "x"
type input "2025-09-02"
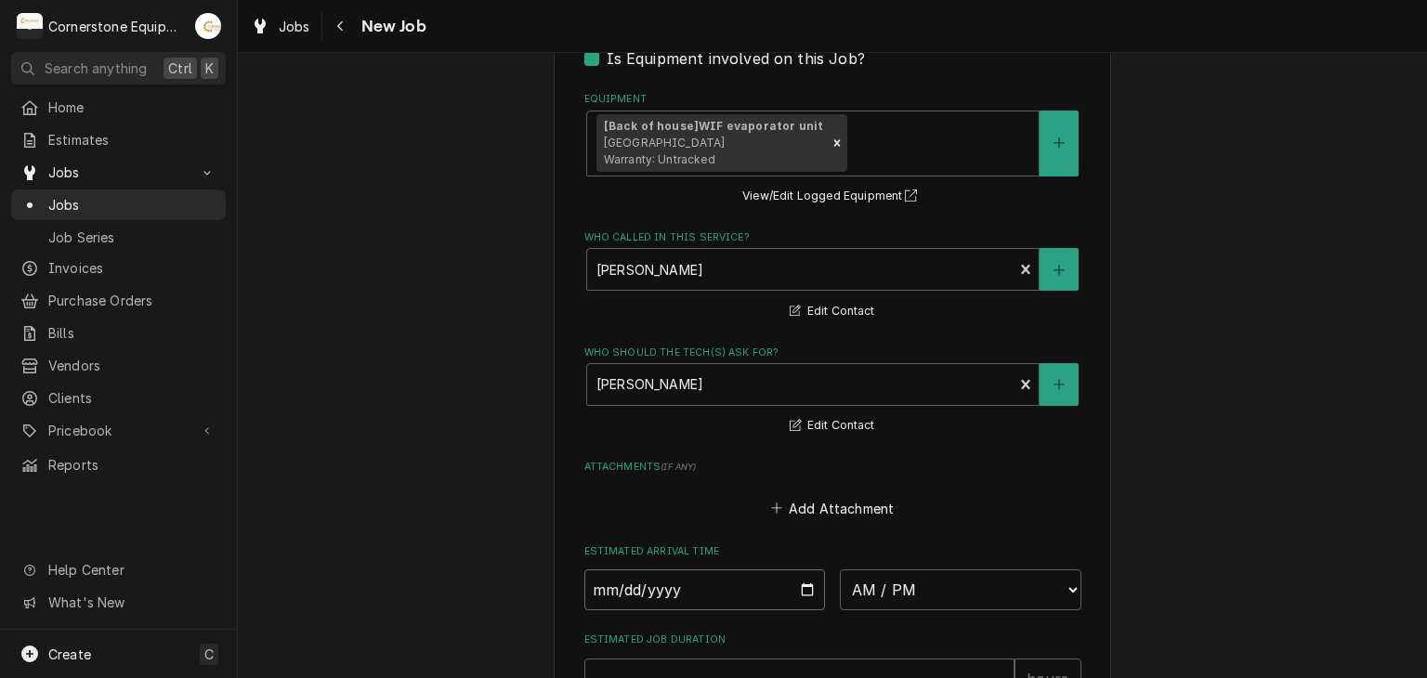
type textarea "x"
click at [895, 583] on select "AM / PM 6:00 AM 6:15 AM 6:30 AM 6:45 AM 7:00 AM 7:15 AM 7:30 AM 7:45 AM 8:00 AM…" at bounding box center [961, 590] width 242 height 41
select select "12:00:00"
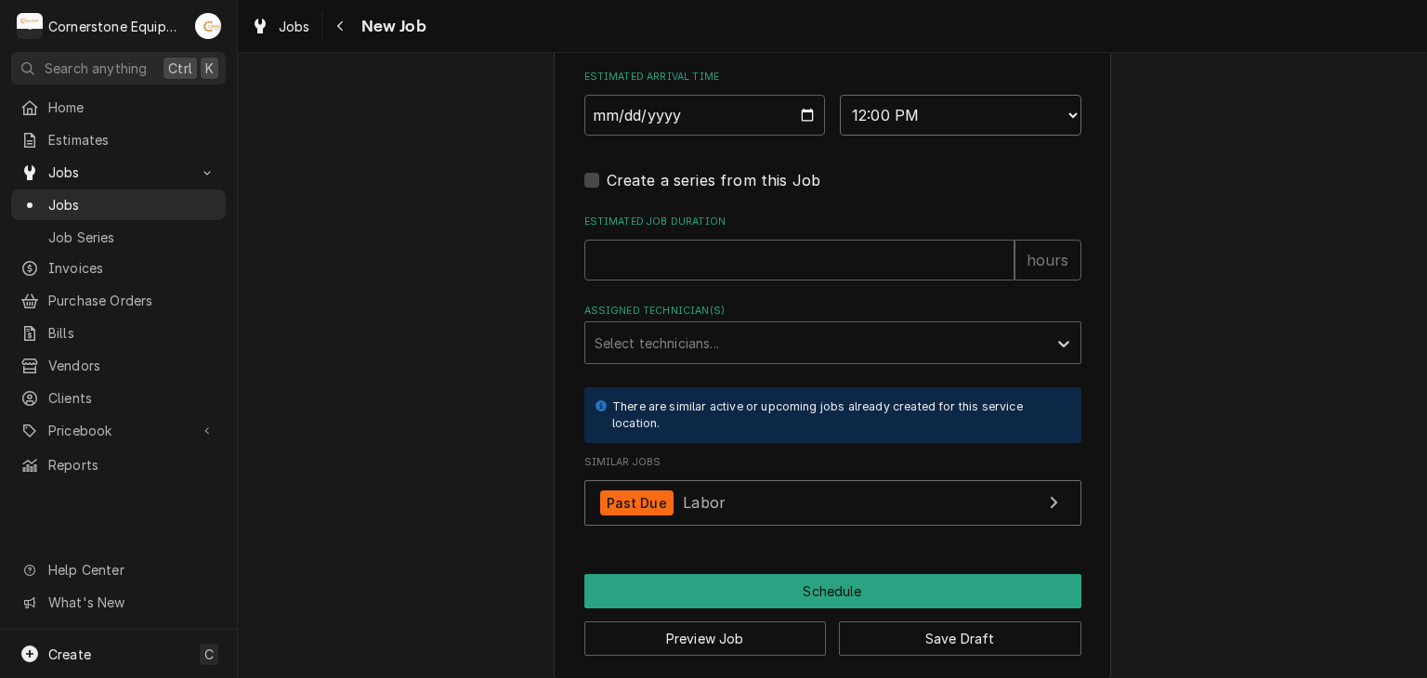
scroll to position [1936, 0]
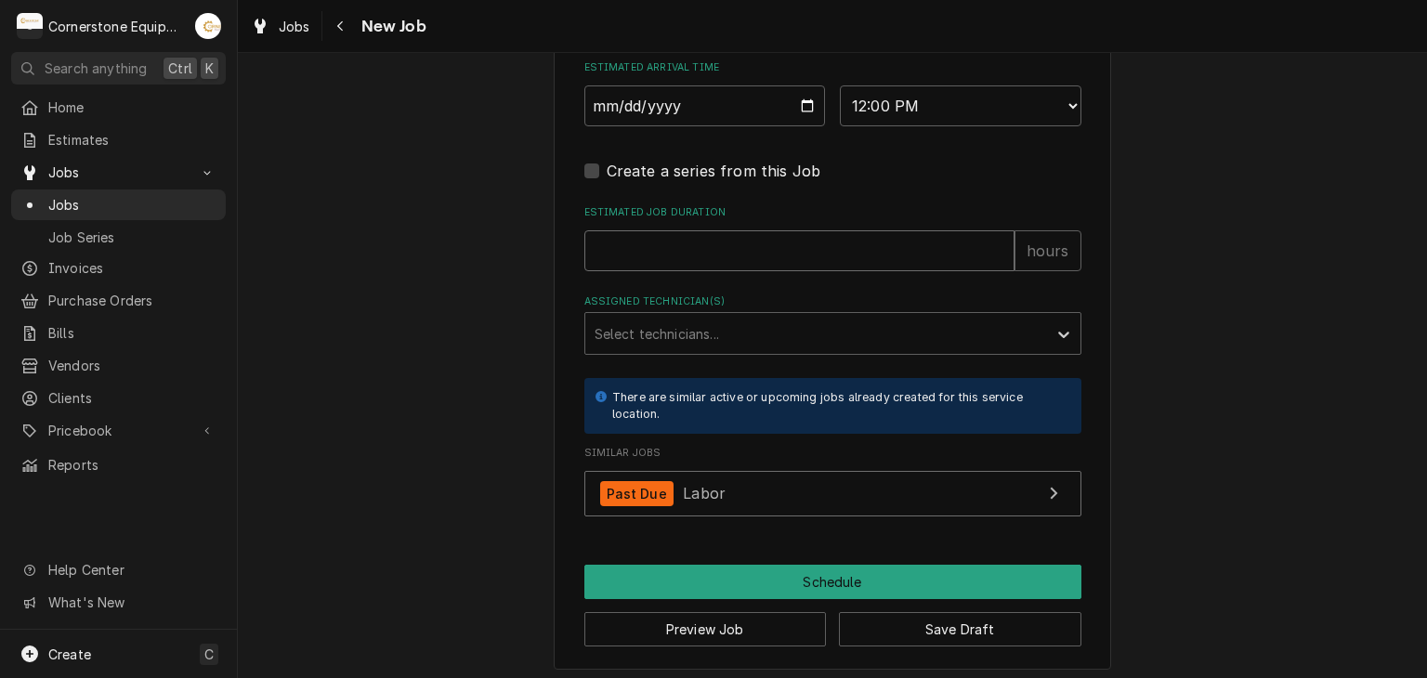
click at [888, 230] on input "Estimated Job Duration" at bounding box center [799, 250] width 430 height 41
type textarea "x"
type input "3"
type textarea "x"
type input "3"
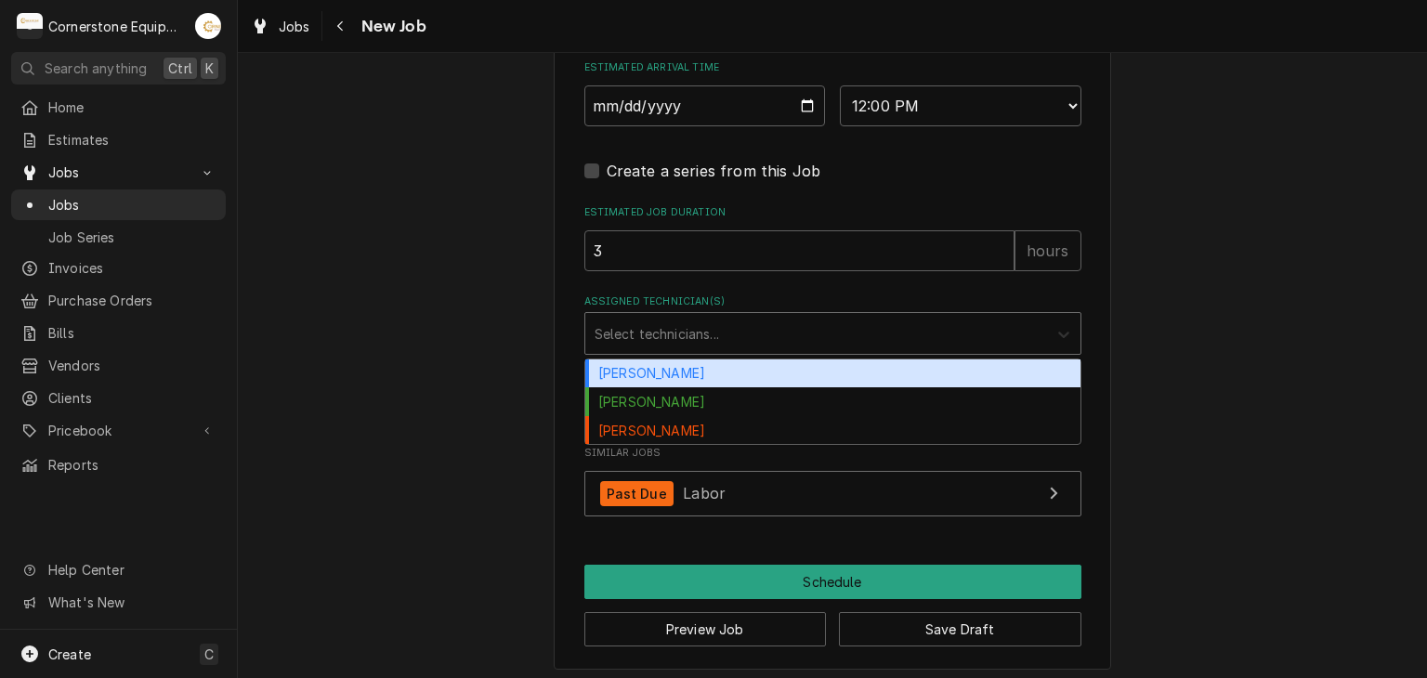
click at [1067, 328] on div "Assigned Technician(s)" at bounding box center [1063, 333] width 33 height 35
click at [867, 370] on div "Andrew Buigues" at bounding box center [832, 374] width 495 height 29
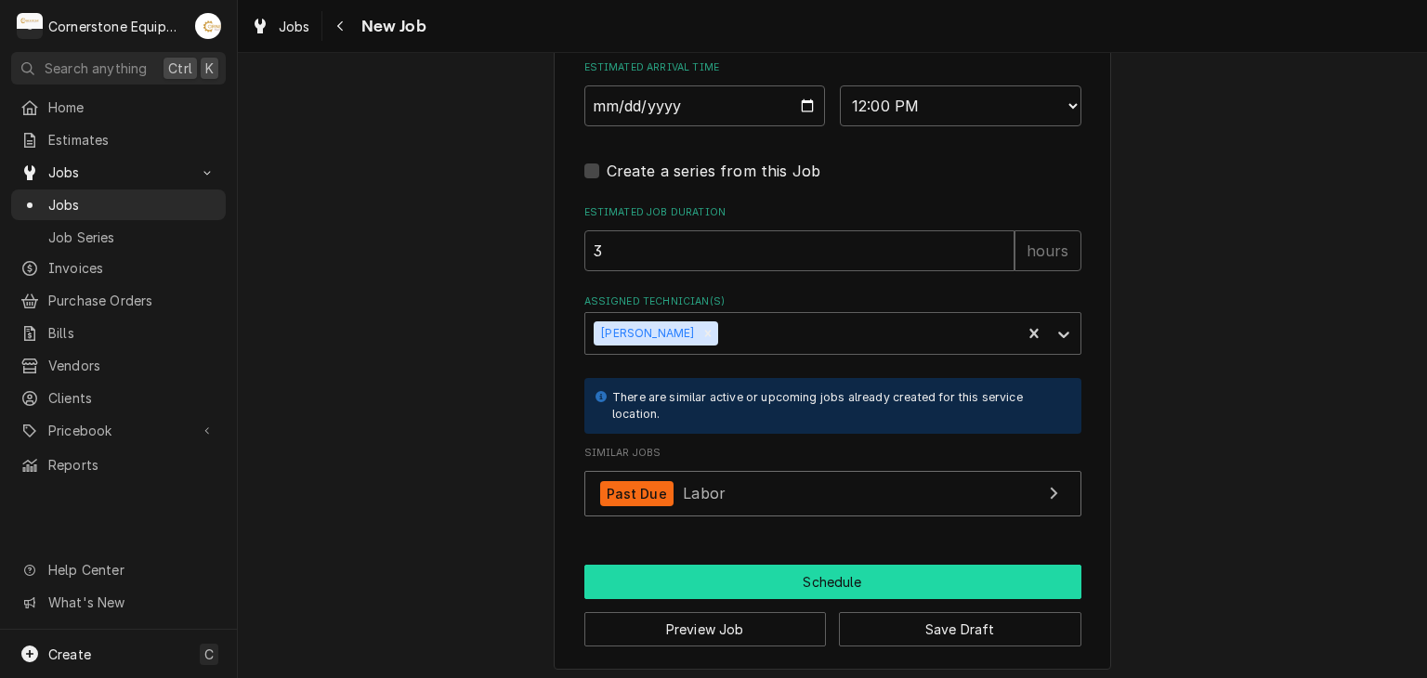
click at [844, 580] on button "Schedule" at bounding box center [832, 582] width 497 height 34
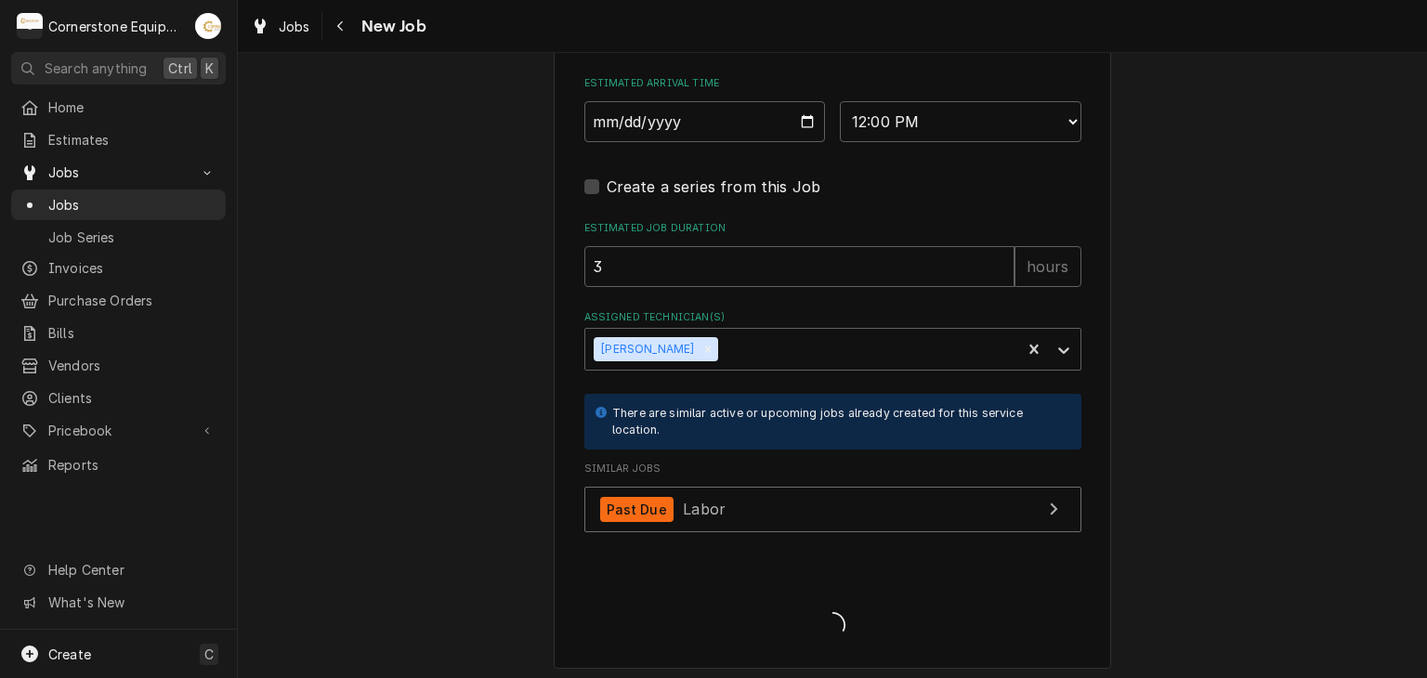
type textarea "x"
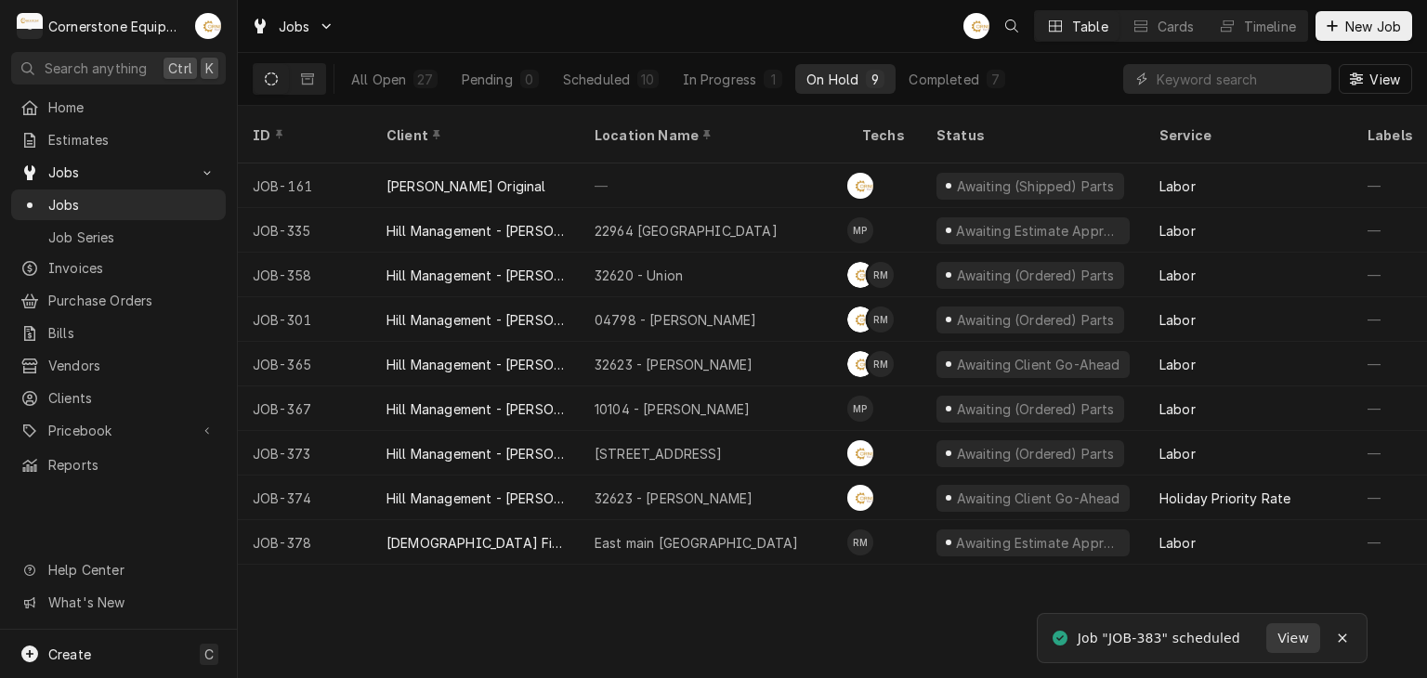
click at [1287, 640] on span "View" at bounding box center [1293, 639] width 39 height 20
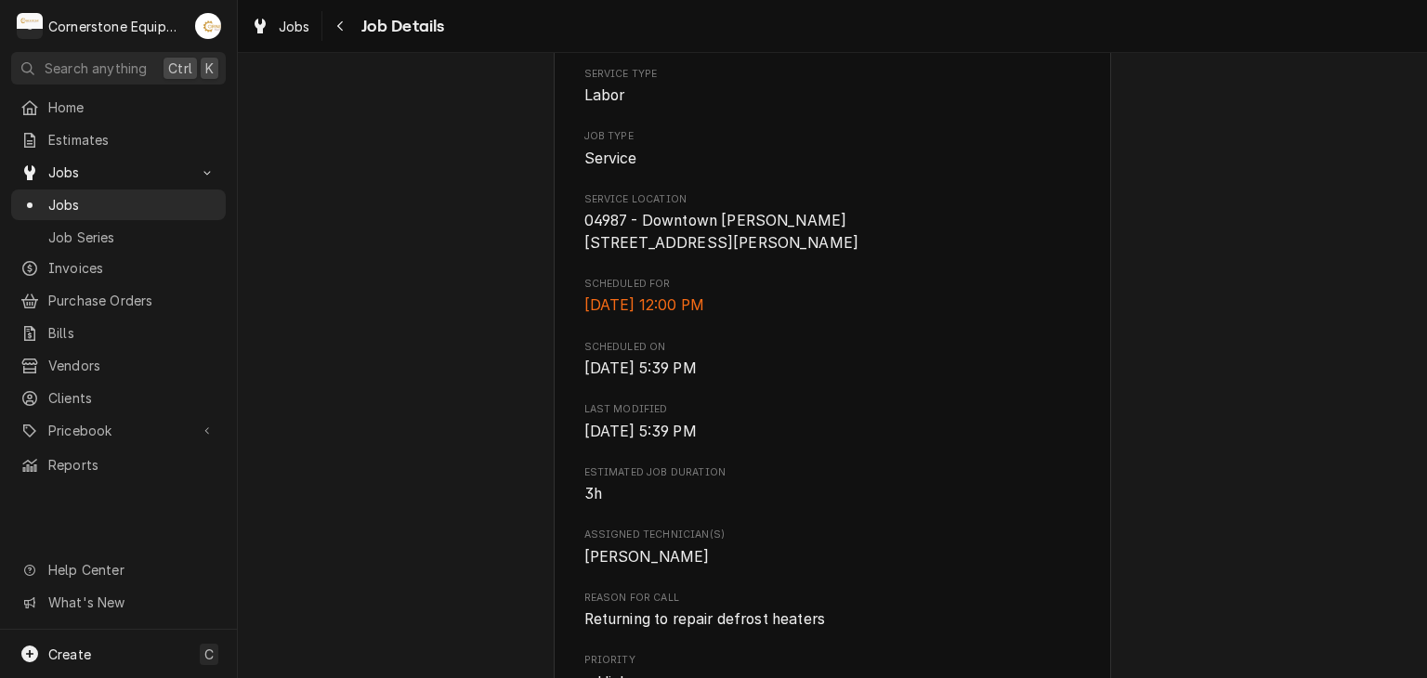
scroll to position [1115, 0]
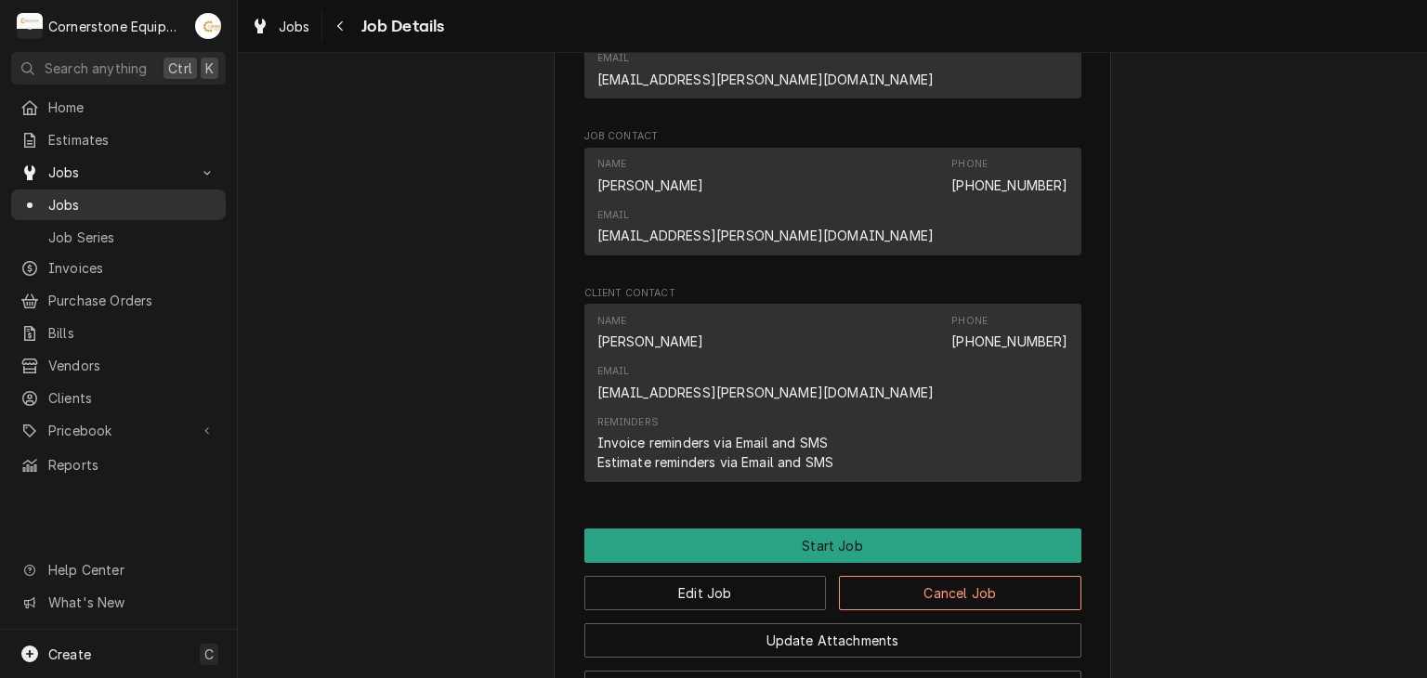
click at [165, 195] on span "Jobs" at bounding box center [132, 205] width 168 height 20
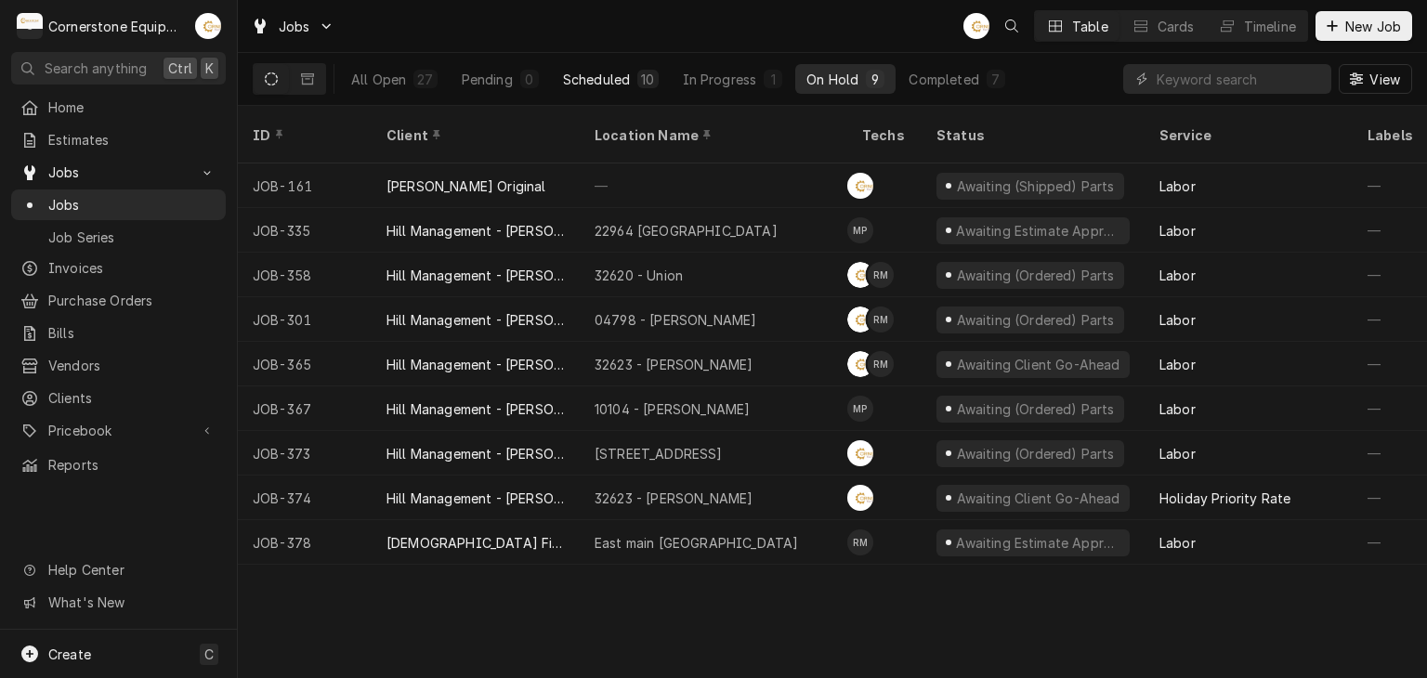
click at [614, 72] on div "Scheduled" at bounding box center [596, 80] width 67 height 20
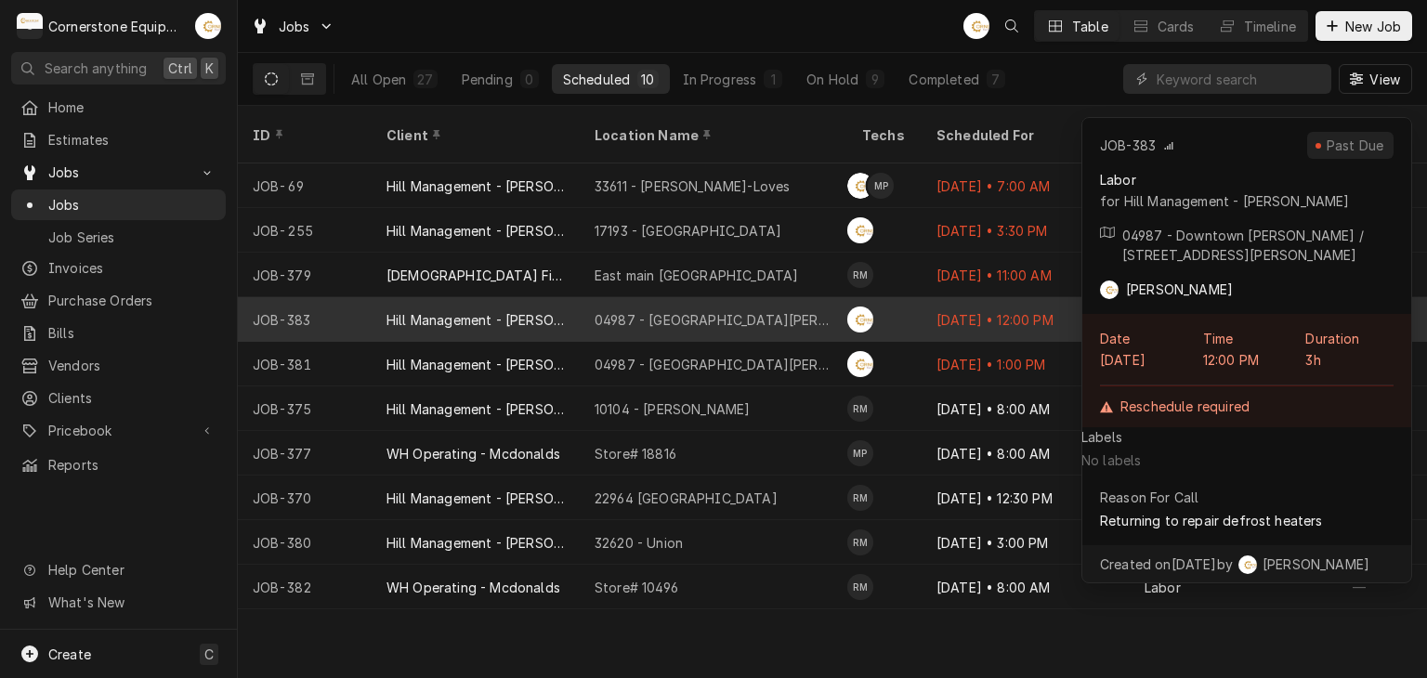
click at [1019, 298] on div "[DATE] • 12:00 PM" at bounding box center [1026, 319] width 208 height 45
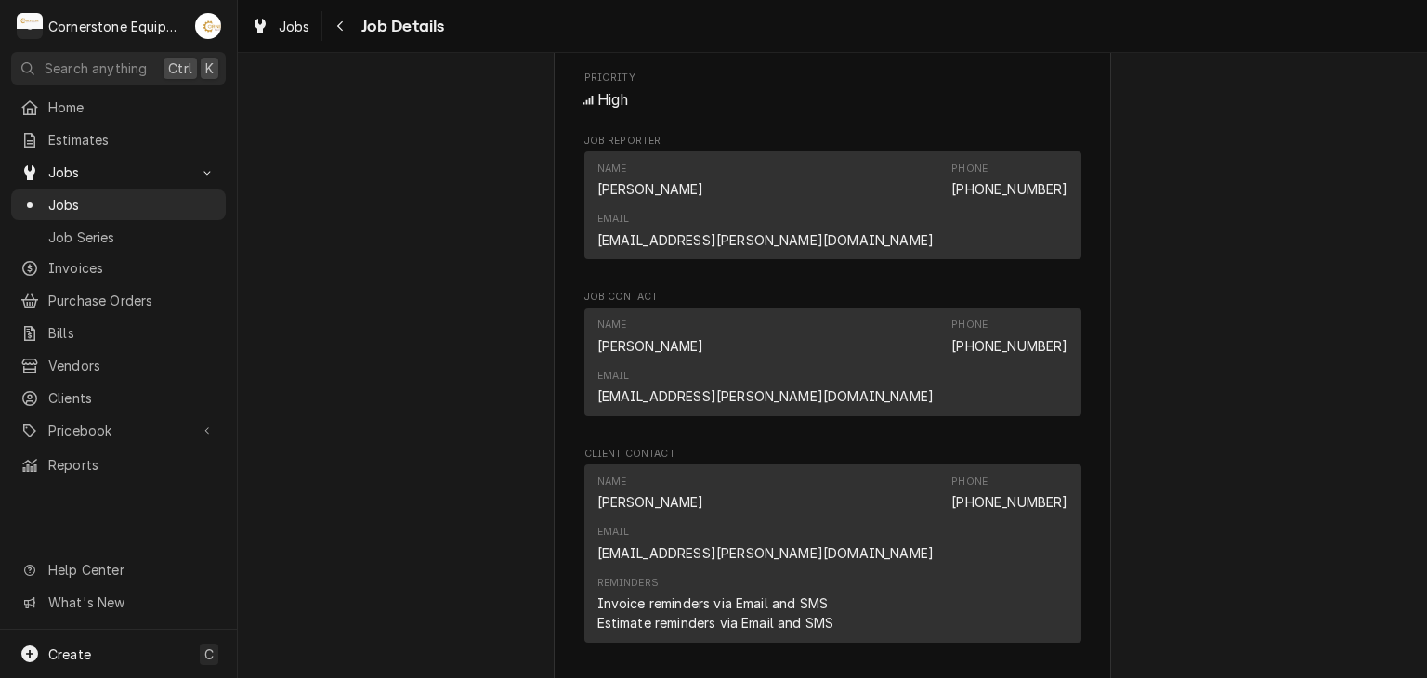
scroll to position [1359, 0]
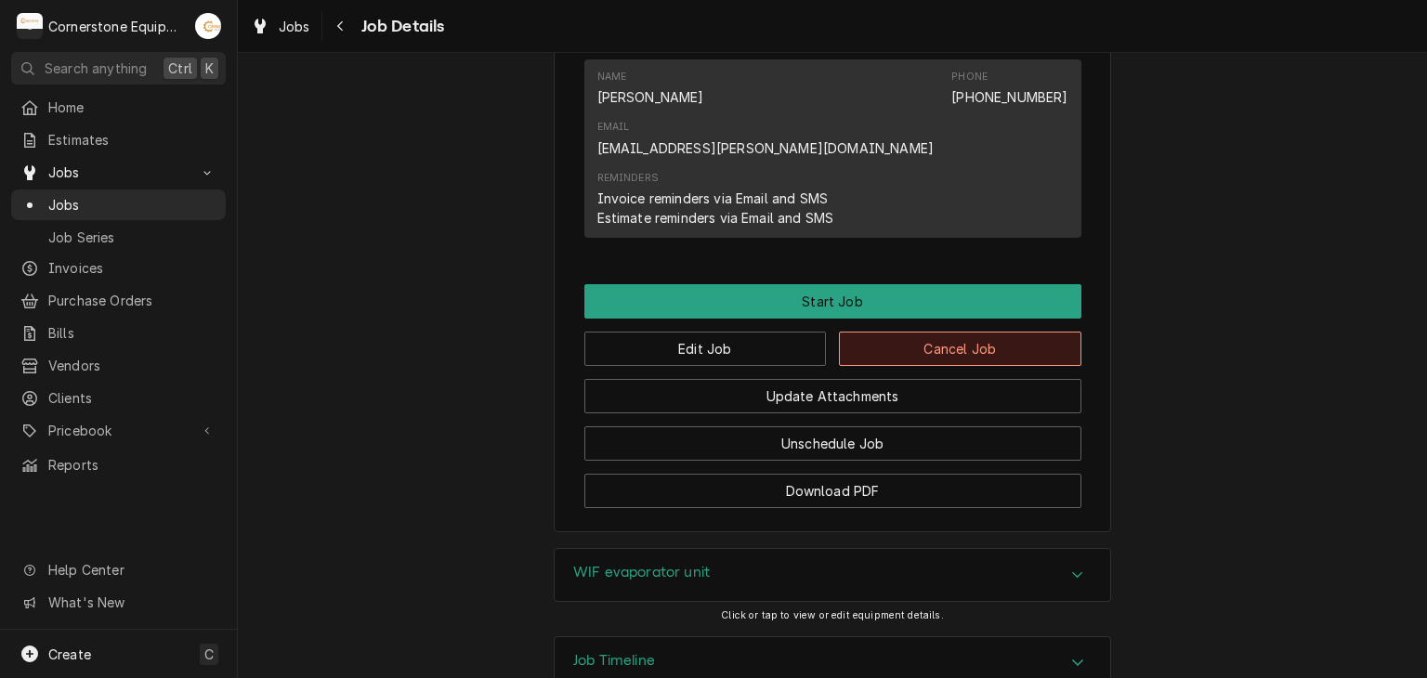
click at [983, 332] on button "Cancel Job" at bounding box center [960, 349] width 242 height 34
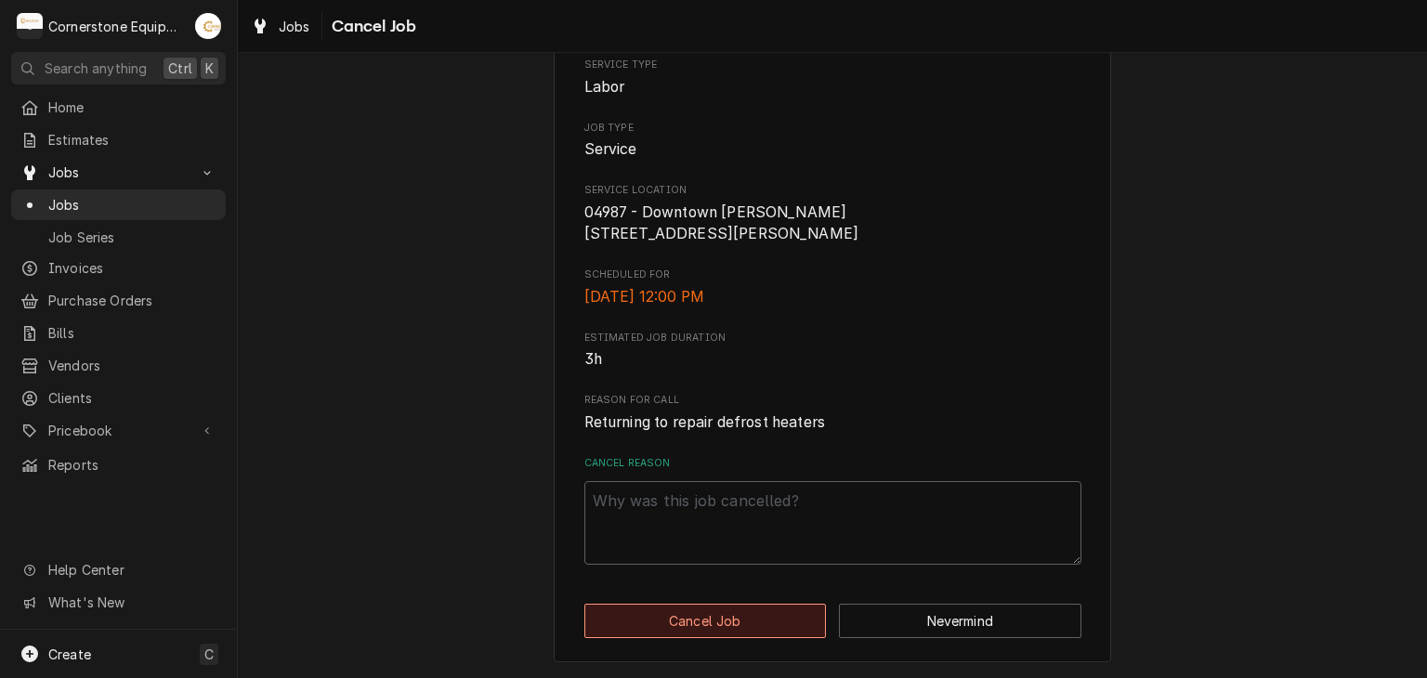
click at [731, 610] on div "Please confirm that you'd like to cancel this job. Roopairs Job ID JOB-383 Main…" at bounding box center [832, 262] width 557 height 799
click at [740, 529] on textarea "Cancel Reason" at bounding box center [832, 523] width 497 height 84
type textarea "x"
type textarea "d"
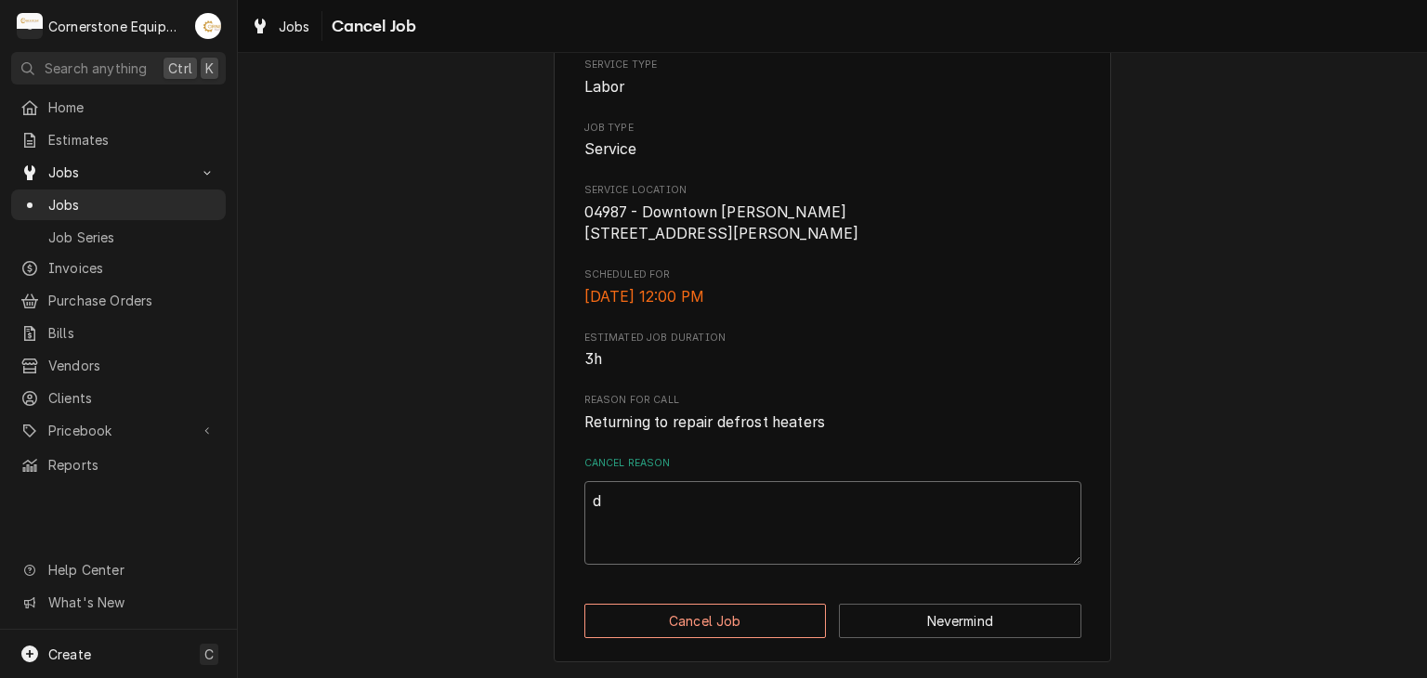
type textarea "x"
type textarea "du"
type textarea "x"
type textarea "dup"
type textarea "x"
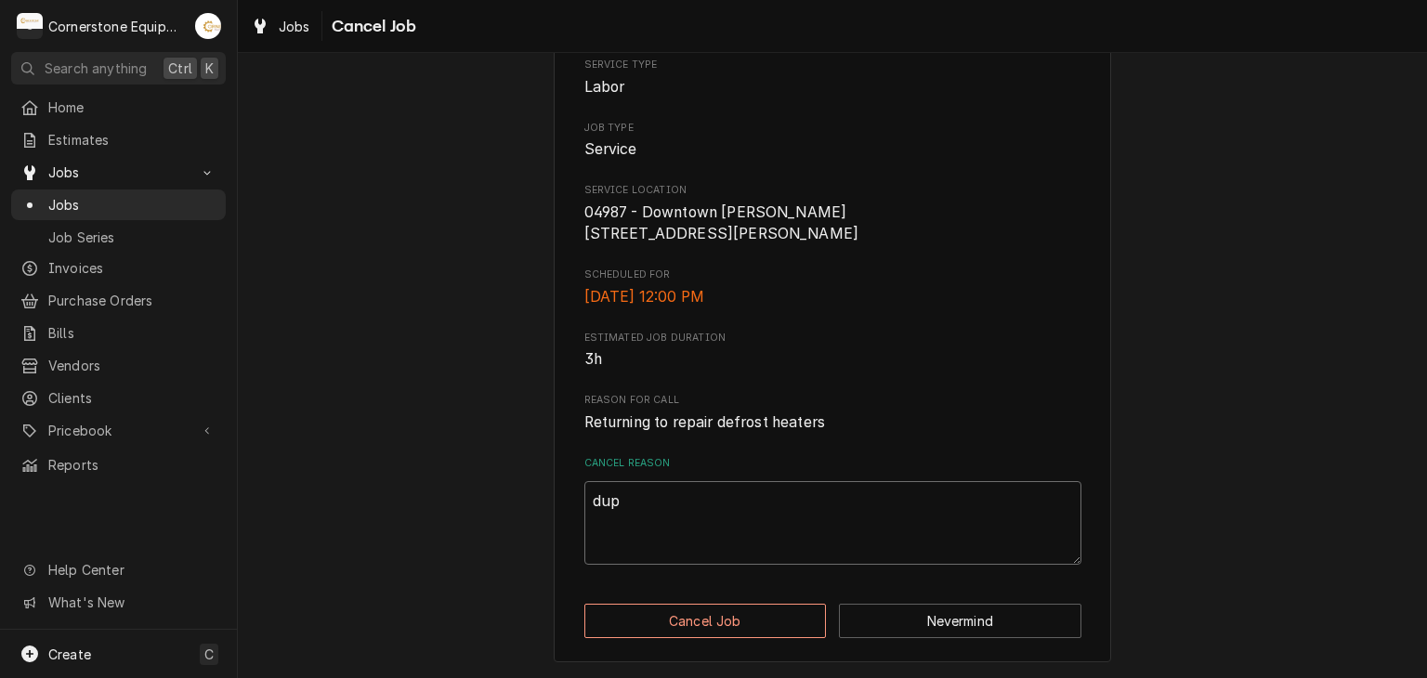
type textarea "dupl"
type textarea "x"
type textarea "dupli"
type textarea "x"
type textarea "duplic"
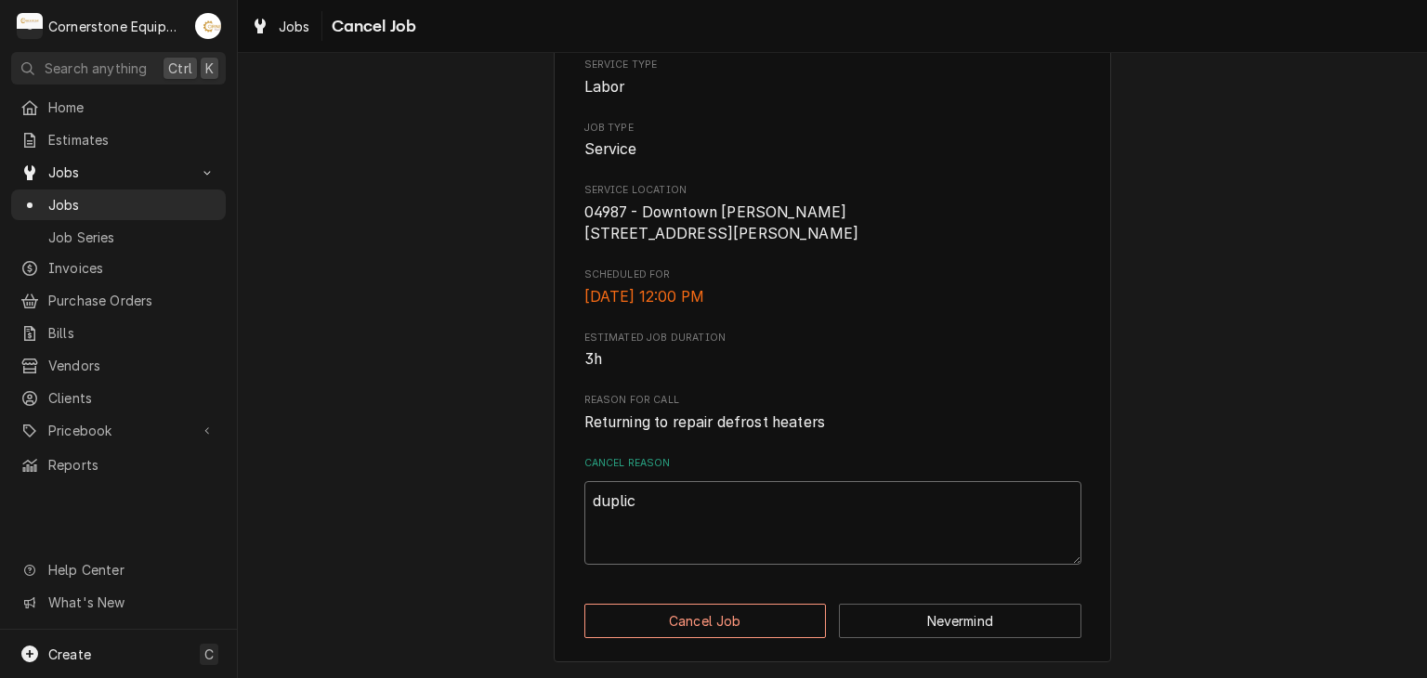
type textarea "x"
type textarea "duplica"
type textarea "x"
type textarea "duplicat"
type textarea "x"
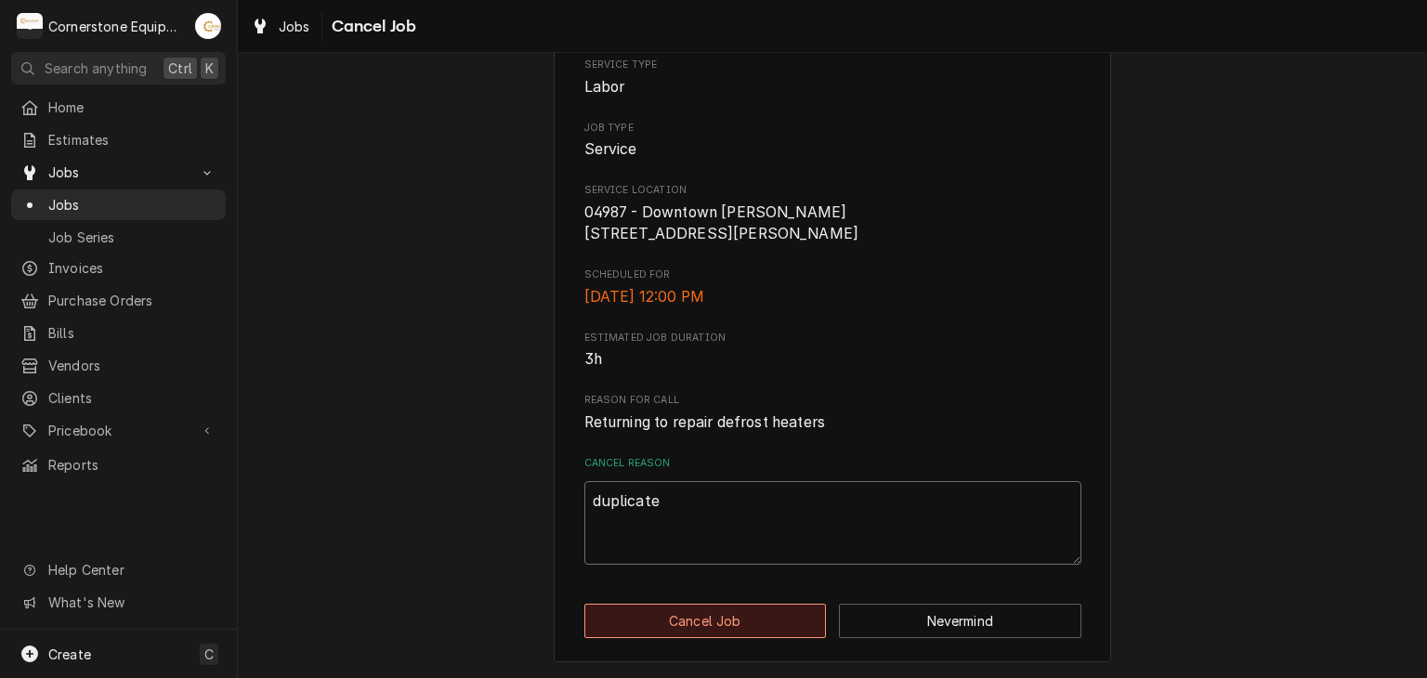
type textarea "duplicate"
click at [789, 625] on button "Cancel Job" at bounding box center [705, 621] width 242 height 34
type textarea "x"
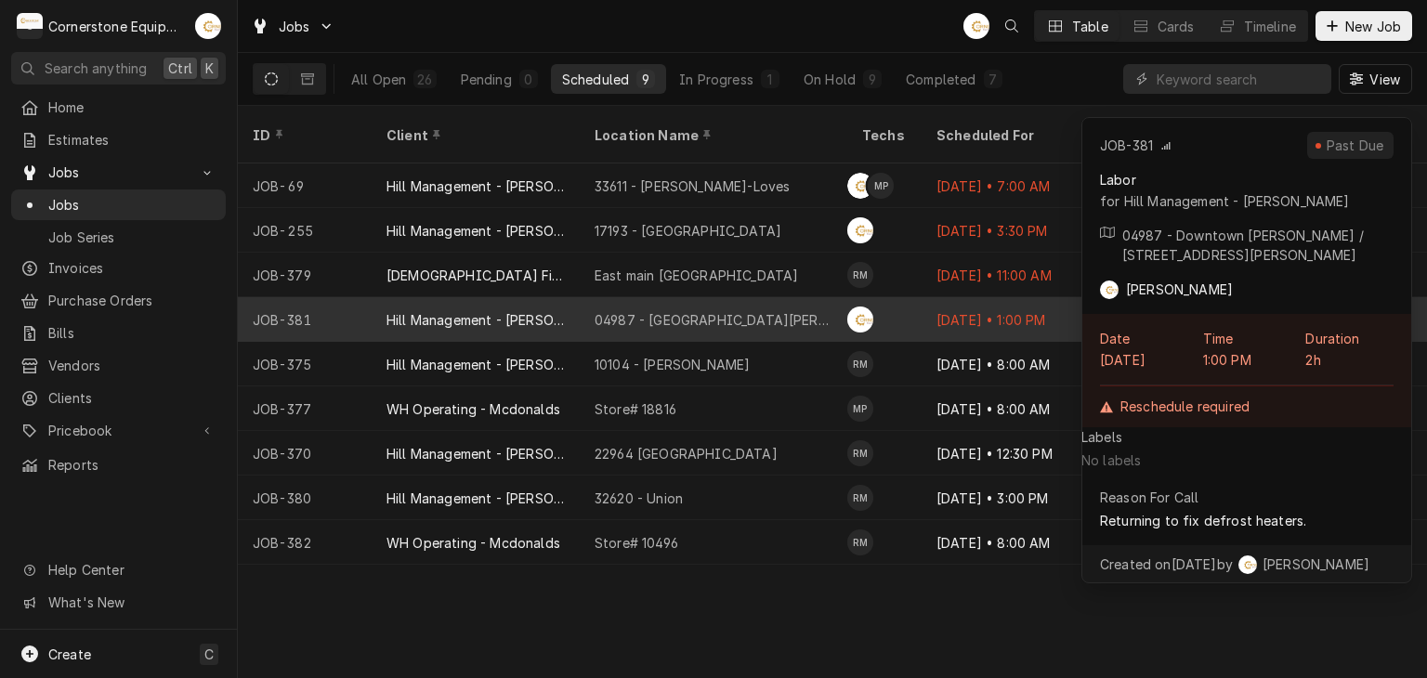
click at [984, 297] on div "[DATE] • 1:00 PM" at bounding box center [1026, 319] width 208 height 45
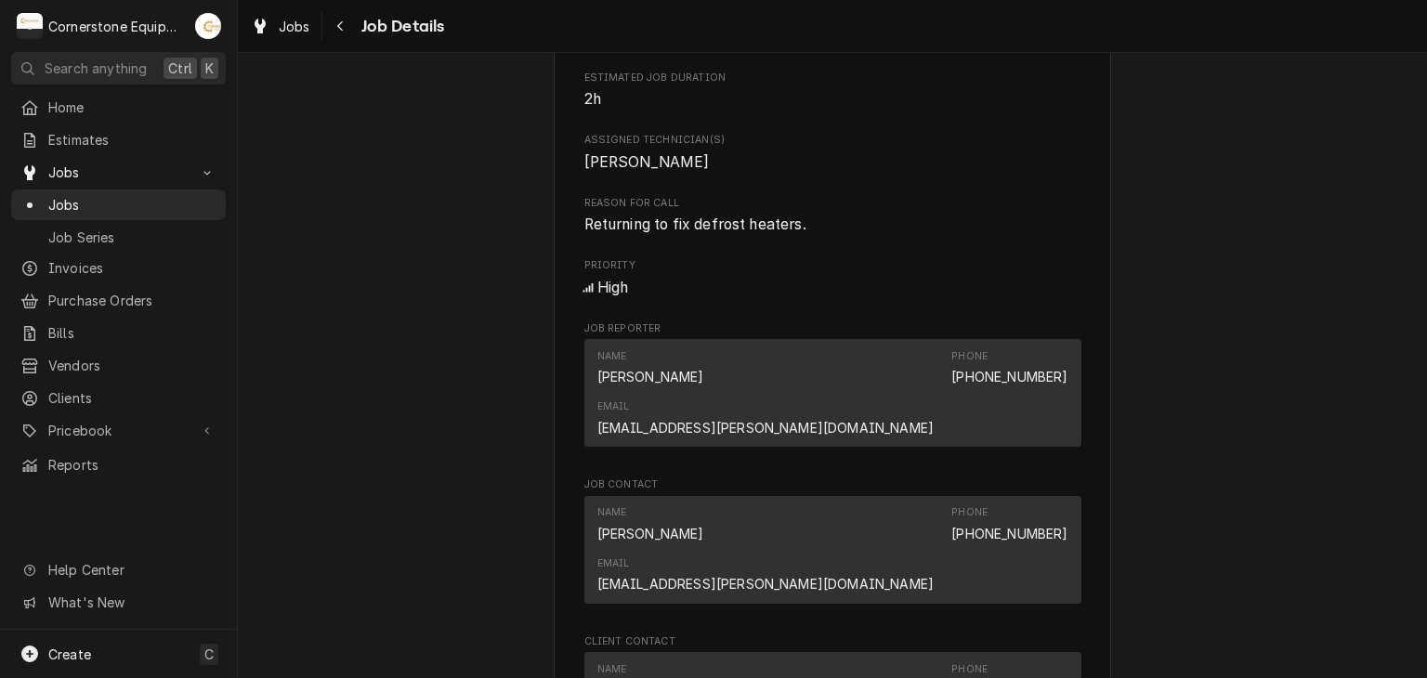
scroll to position [1115, 0]
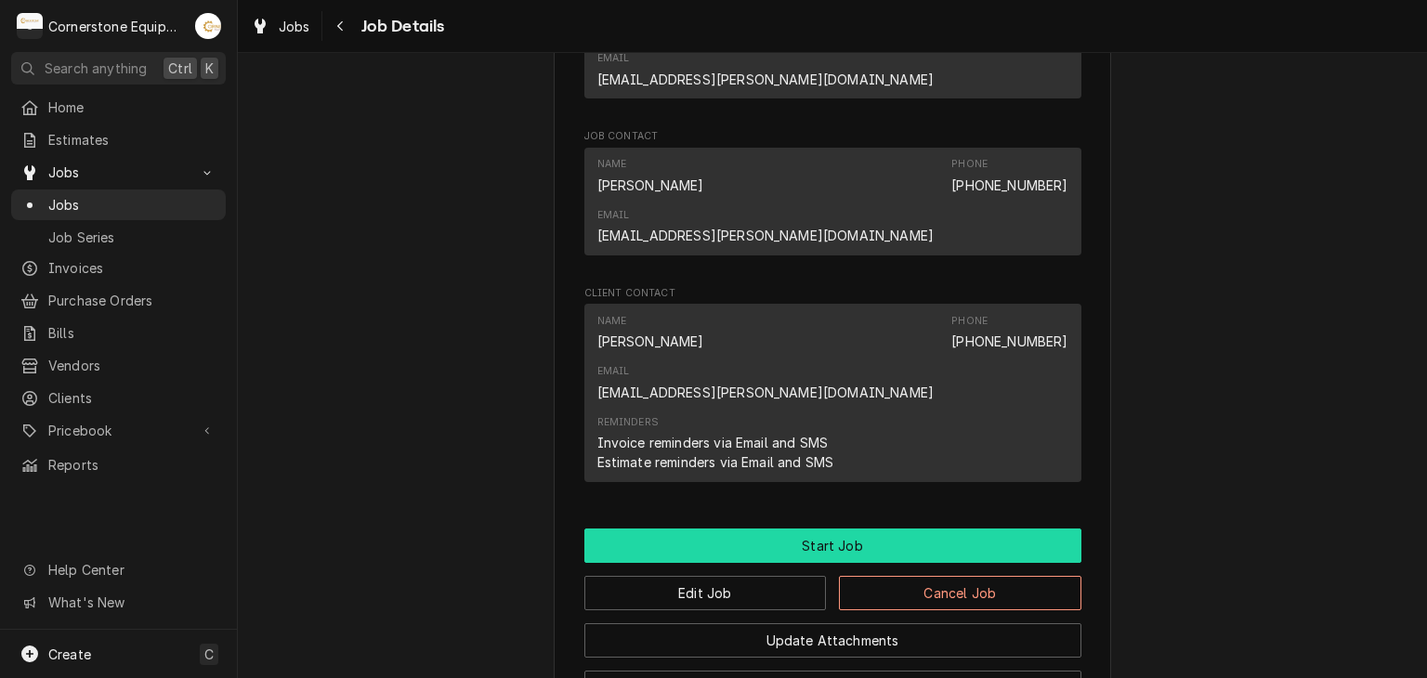
click at [934, 529] on button "Start Job" at bounding box center [832, 546] width 497 height 34
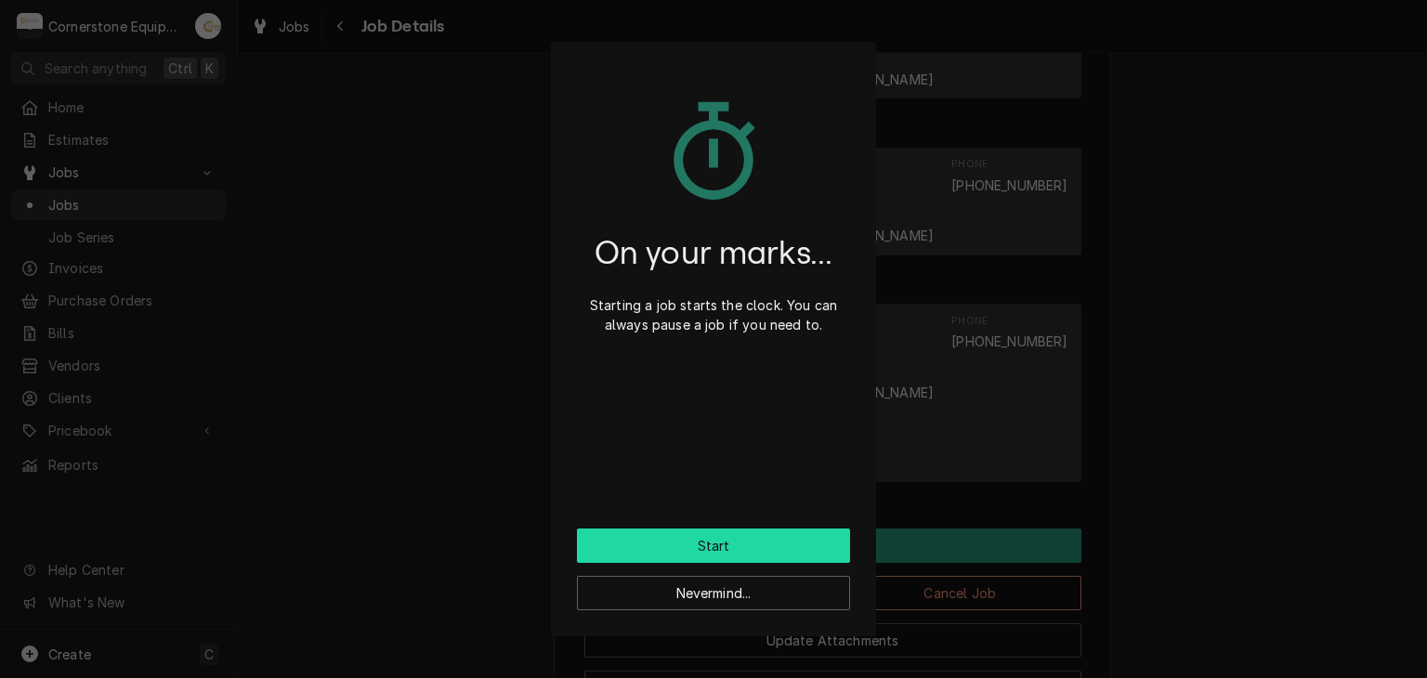
click at [681, 547] on button "Start" at bounding box center [713, 546] width 273 height 34
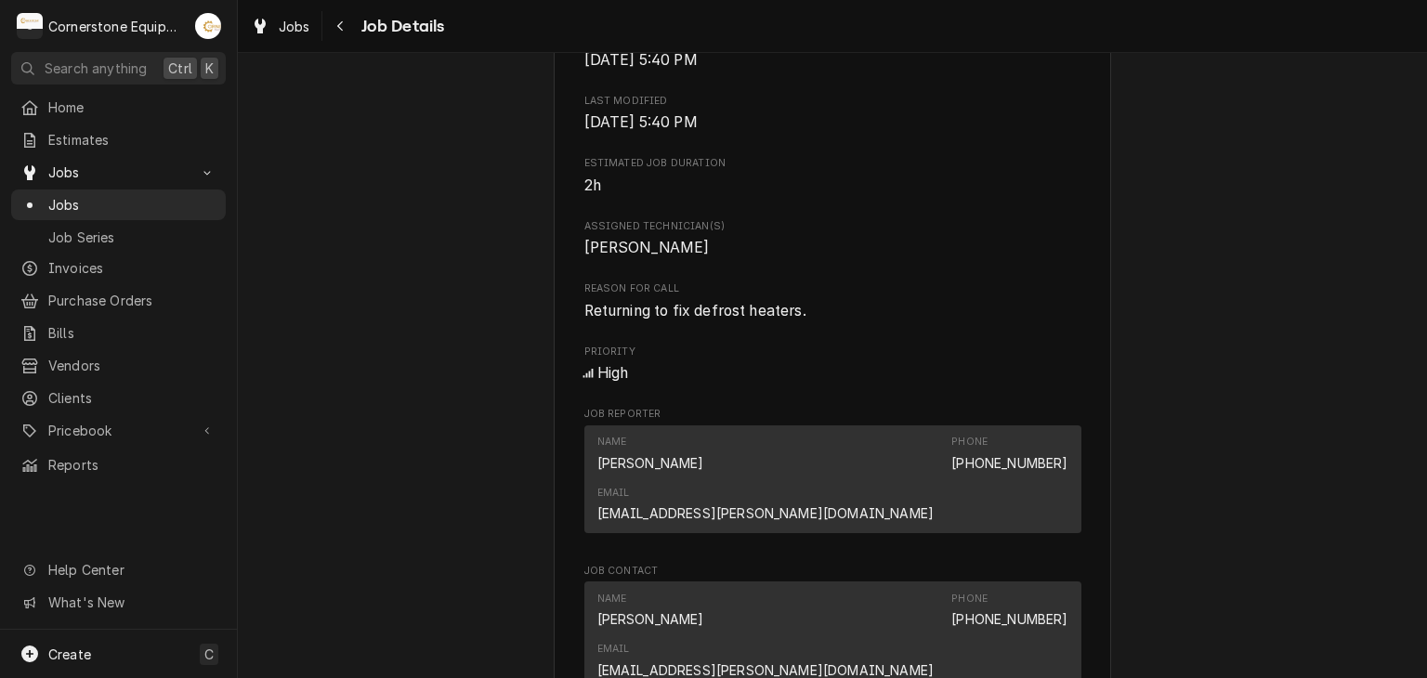
scroll to position [1115, 0]
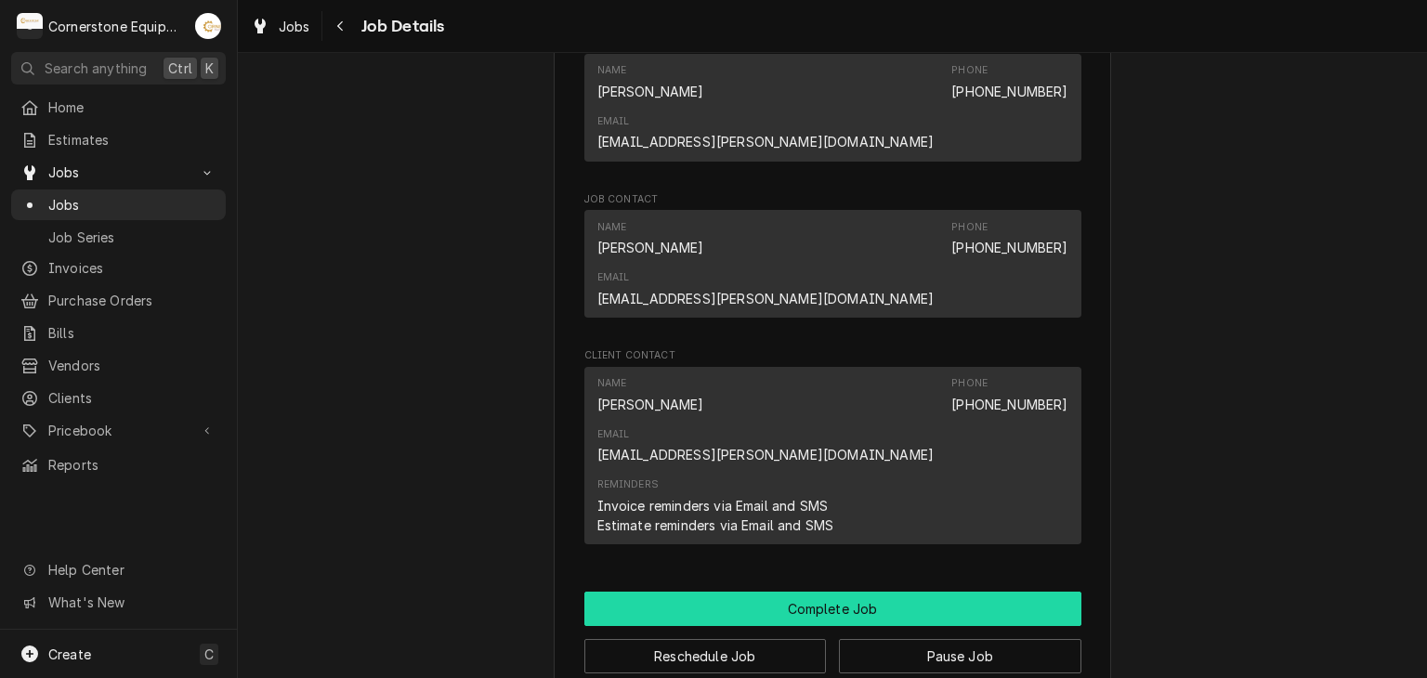
click at [796, 592] on button "Complete Job" at bounding box center [832, 609] width 497 height 34
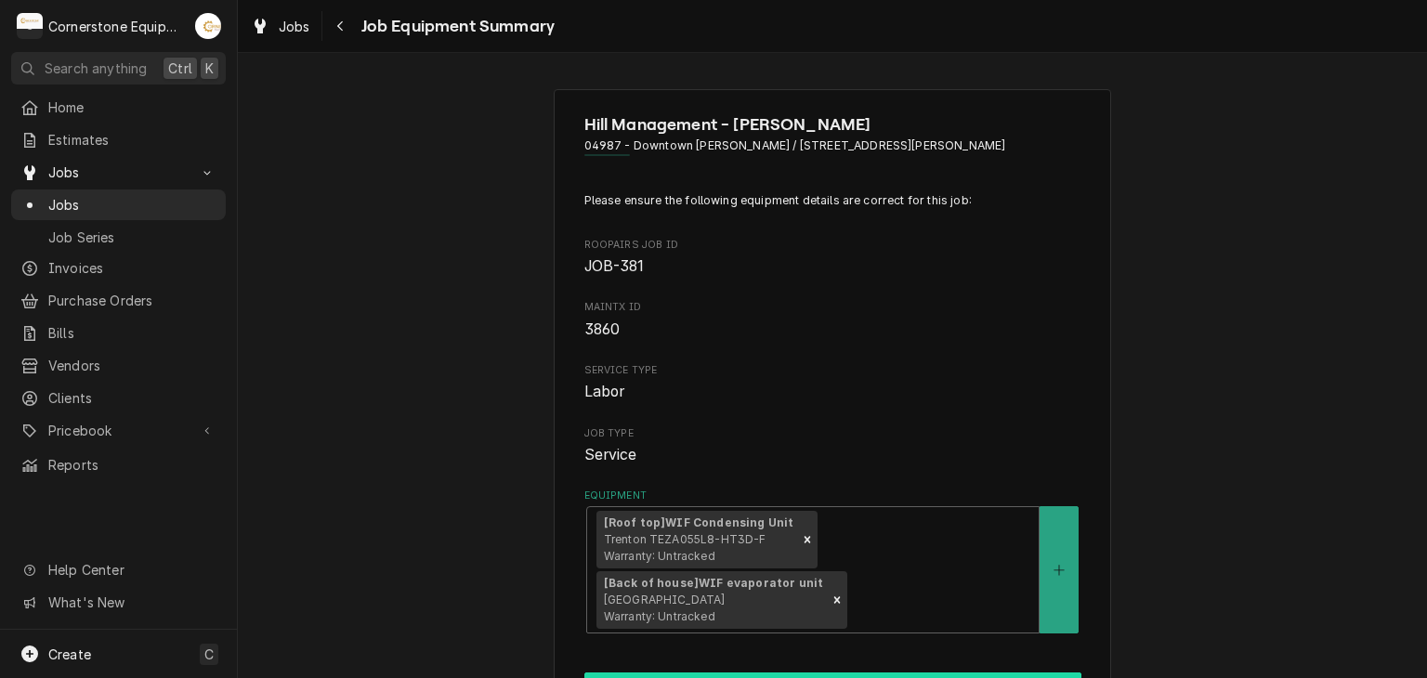
scroll to position [372, 0]
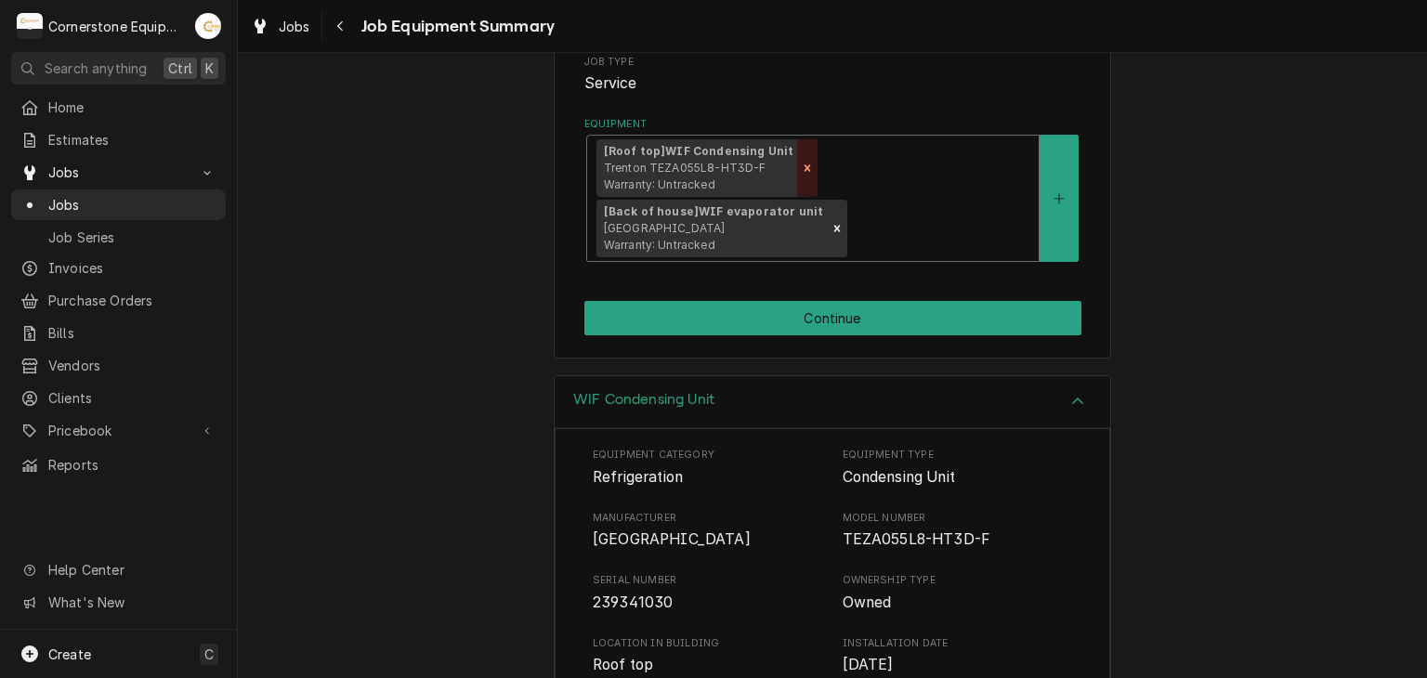
click at [801, 172] on icon "Remove [object Object]" at bounding box center [807, 168] width 13 height 13
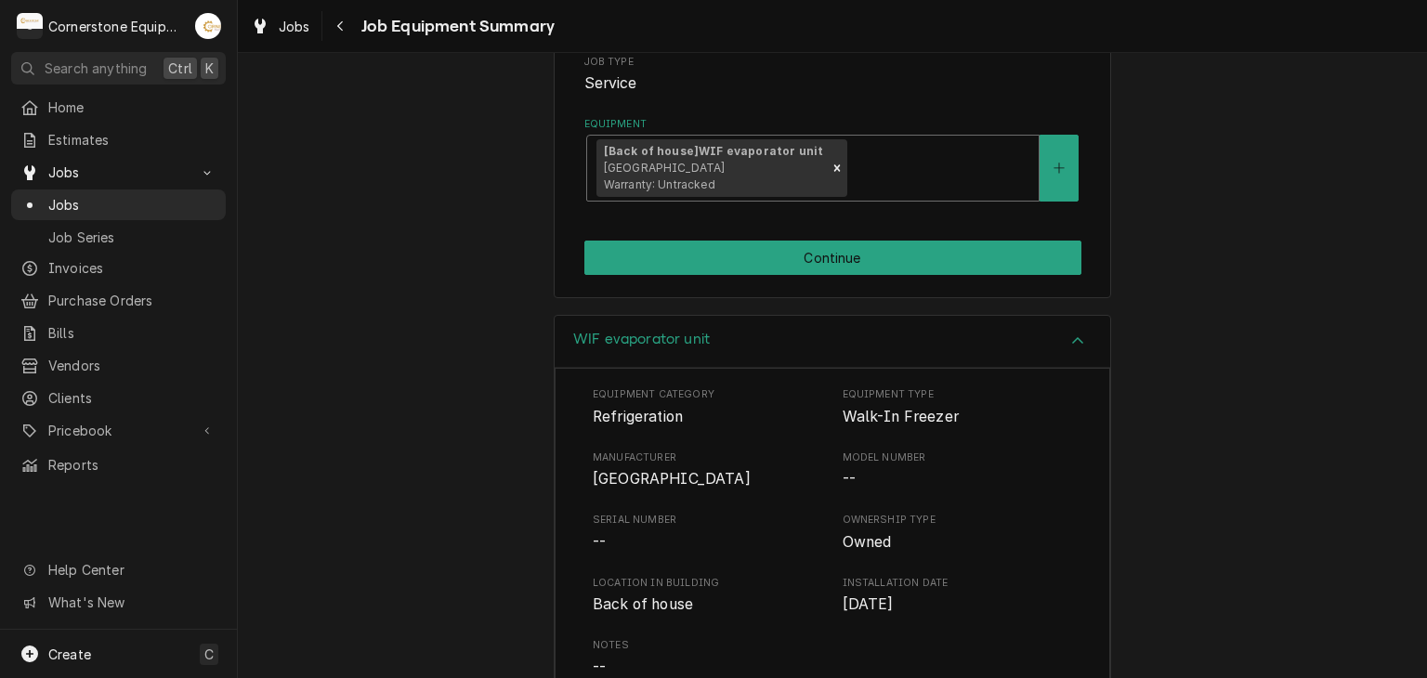
scroll to position [554, 0]
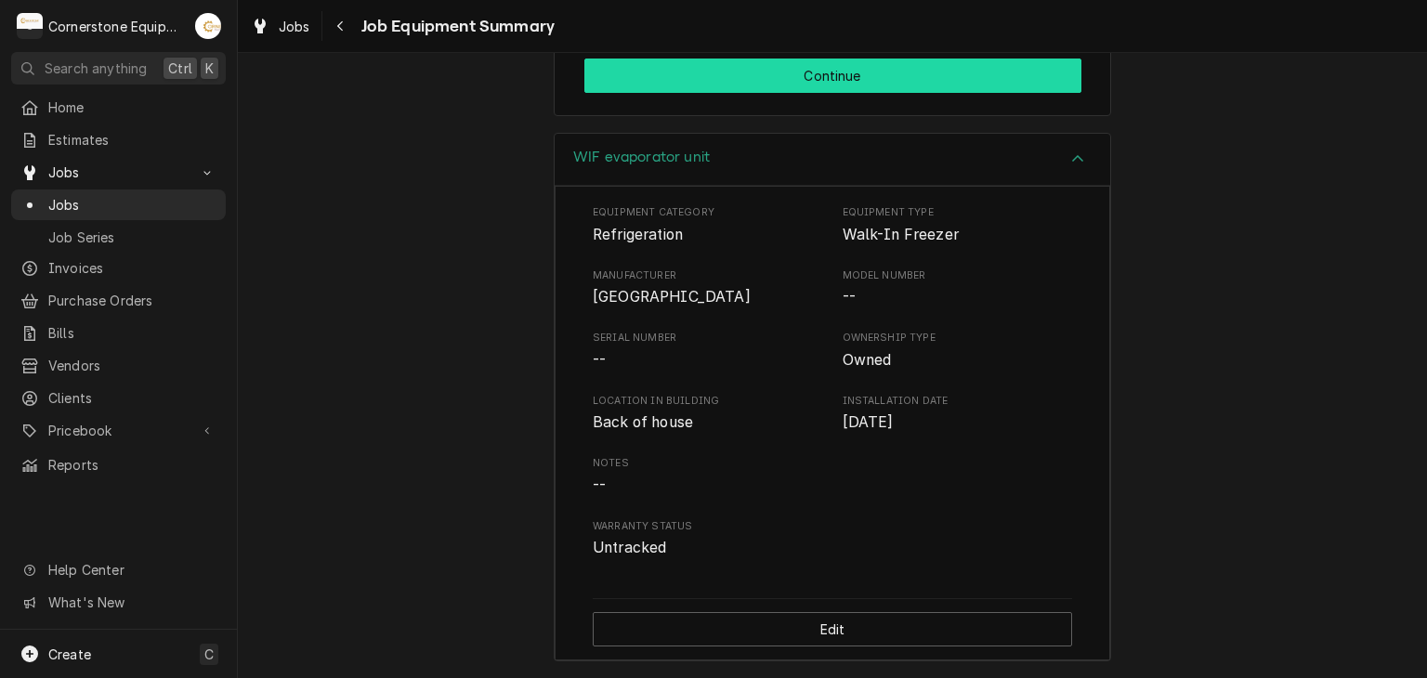
click at [844, 59] on button "Continue" at bounding box center [832, 76] width 497 height 34
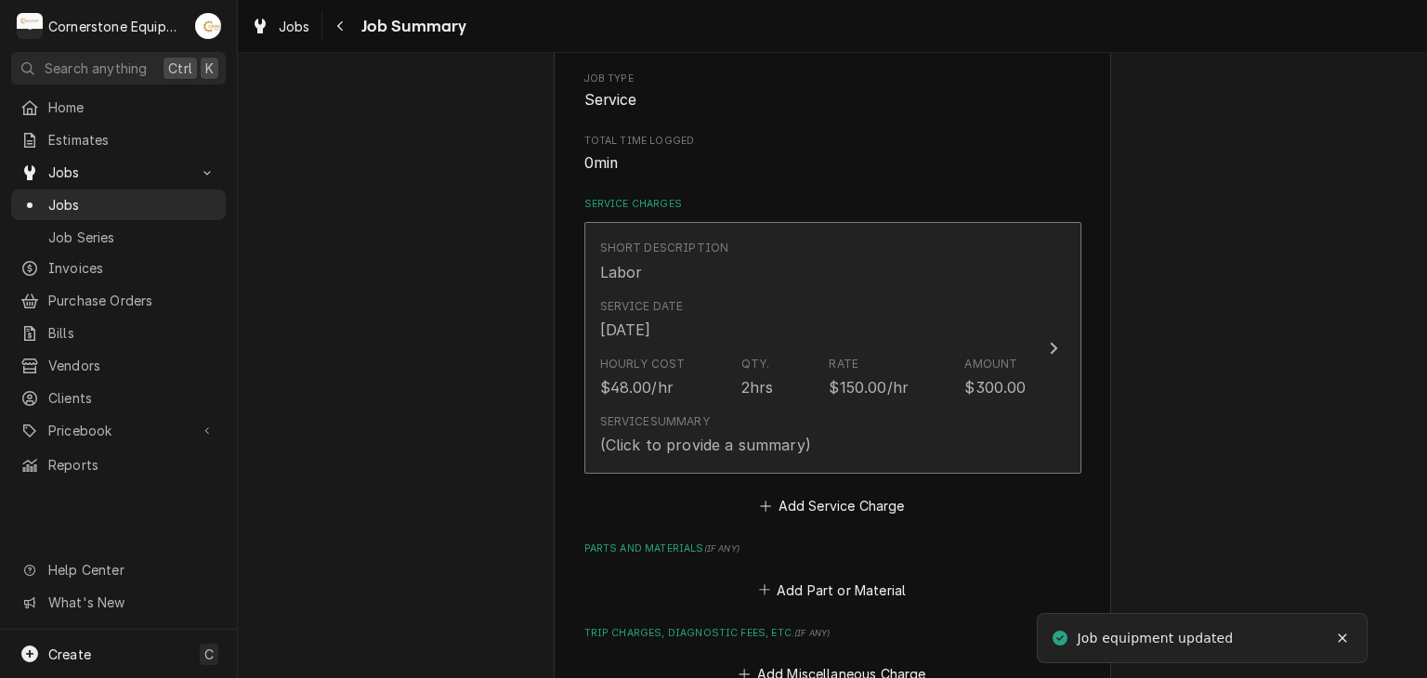
click at [717, 350] on div "Hourly Cost $48.00/hr Qty. 2hrs Rate $150.00/hr Amount $300.00" at bounding box center [813, 377] width 426 height 58
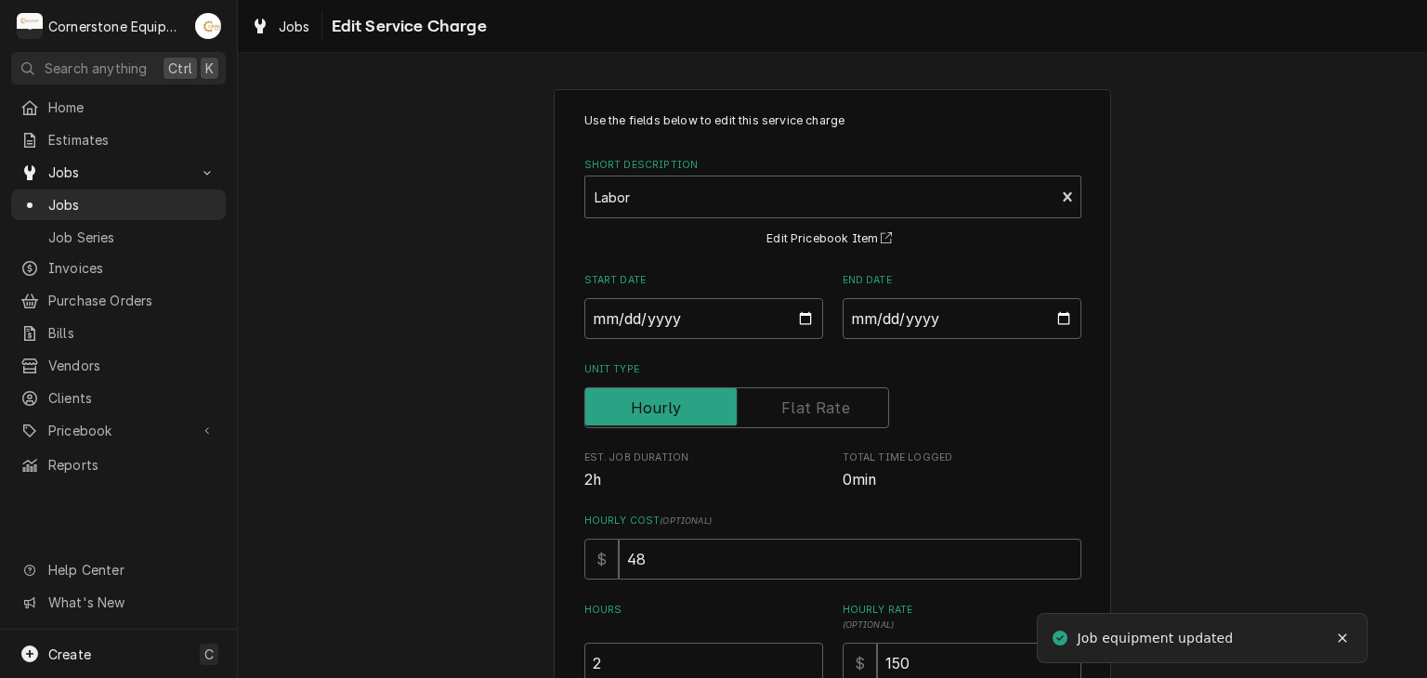
click at [690, 628] on label "Hours" at bounding box center [703, 618] width 239 height 30
click at [690, 643] on input "2" at bounding box center [703, 663] width 239 height 41
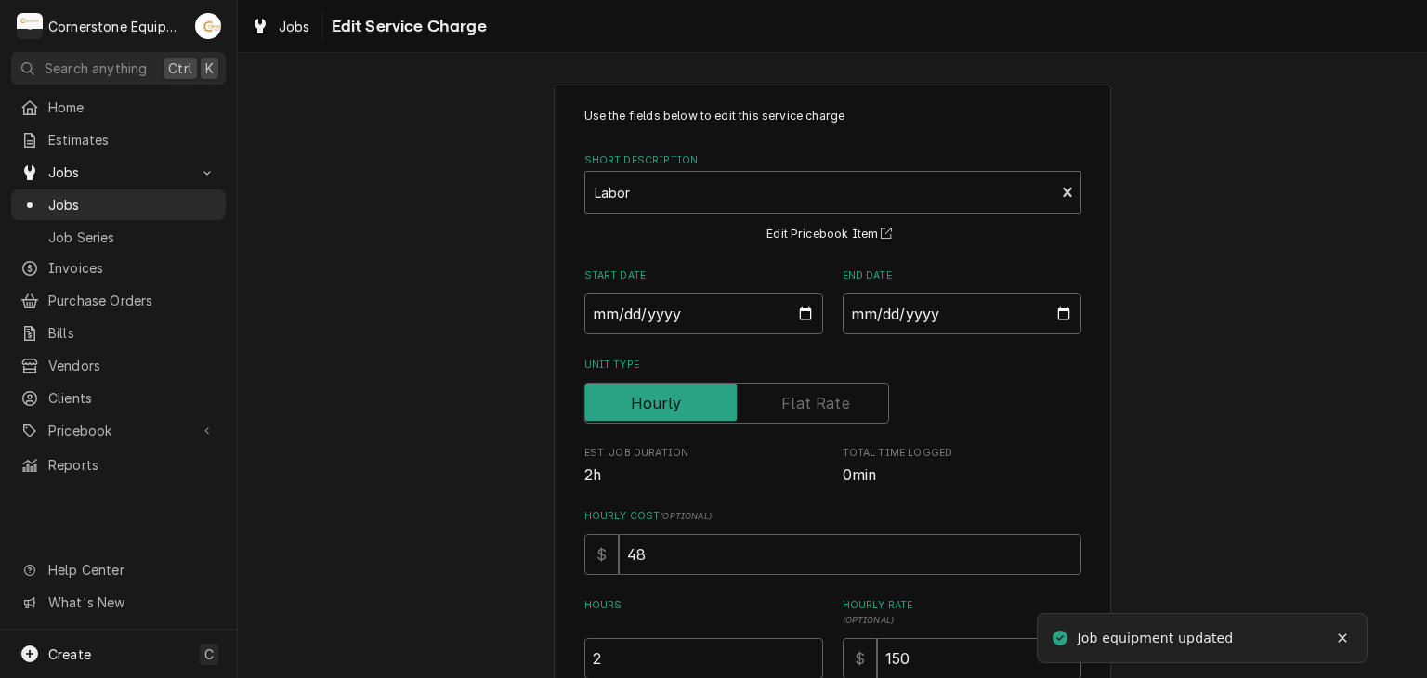
scroll to position [369, 0]
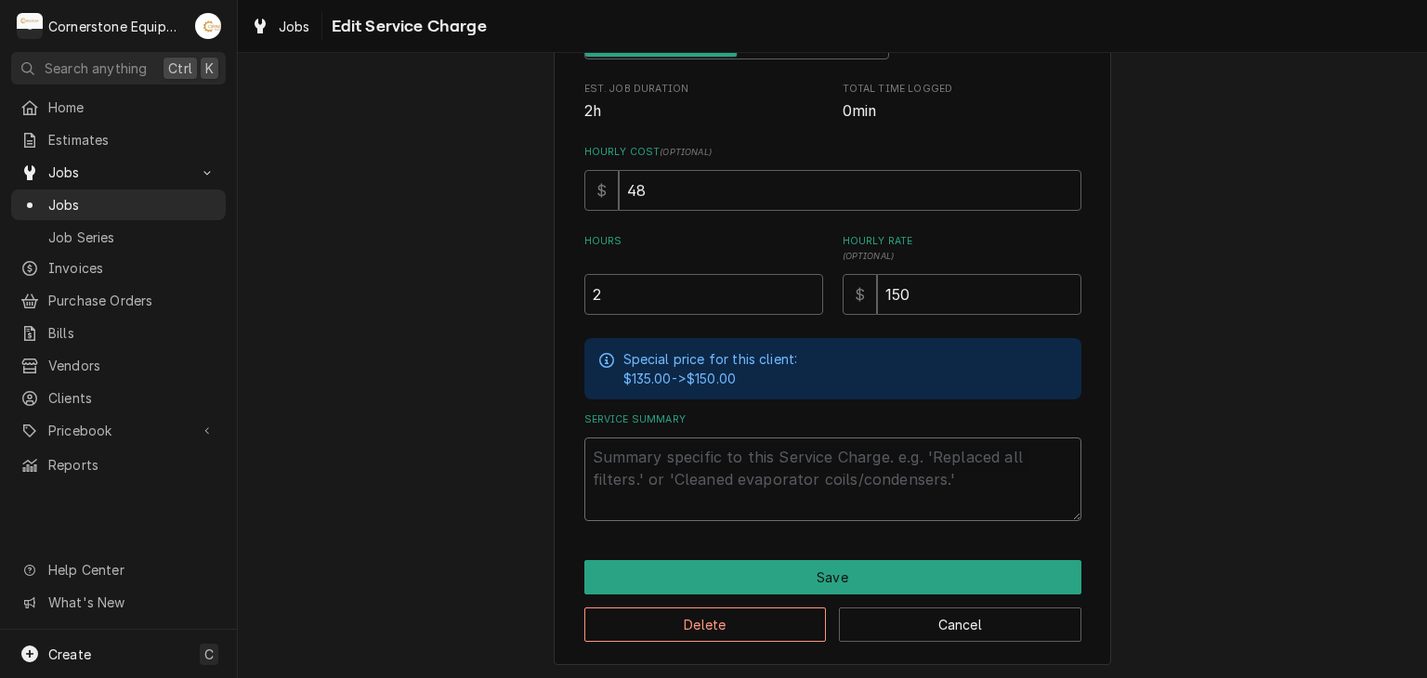
click at [697, 453] on textarea "Service Summary" at bounding box center [832, 480] width 497 height 84
type textarea "x"
type textarea "9"
type textarea "x"
type textarea "9/"
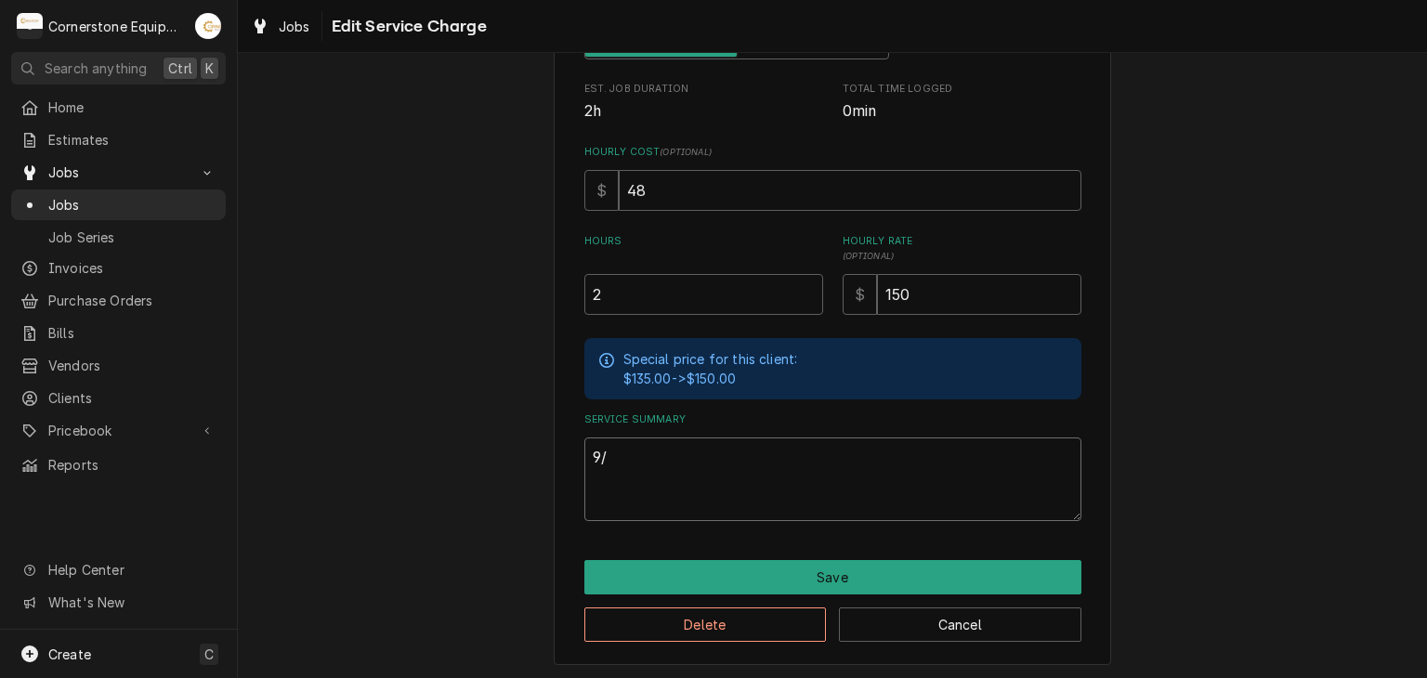
type textarea "x"
type textarea "9/2"
type textarea "x"
type textarea "9/2/"
type textarea "x"
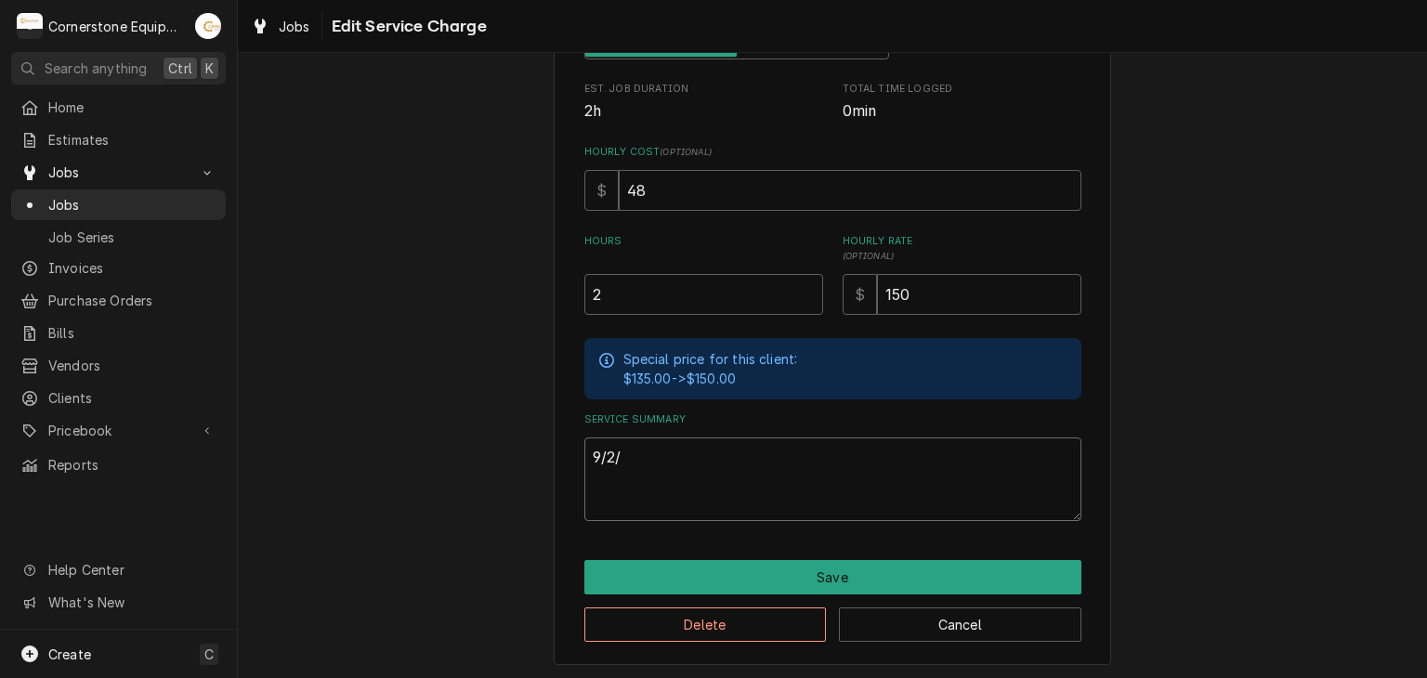
type textarea "9/2/2"
type textarea "x"
type textarea "9/2/25"
click at [702, 451] on textarea "9/2/25" at bounding box center [832, 480] width 497 height 84
type textarea "x"
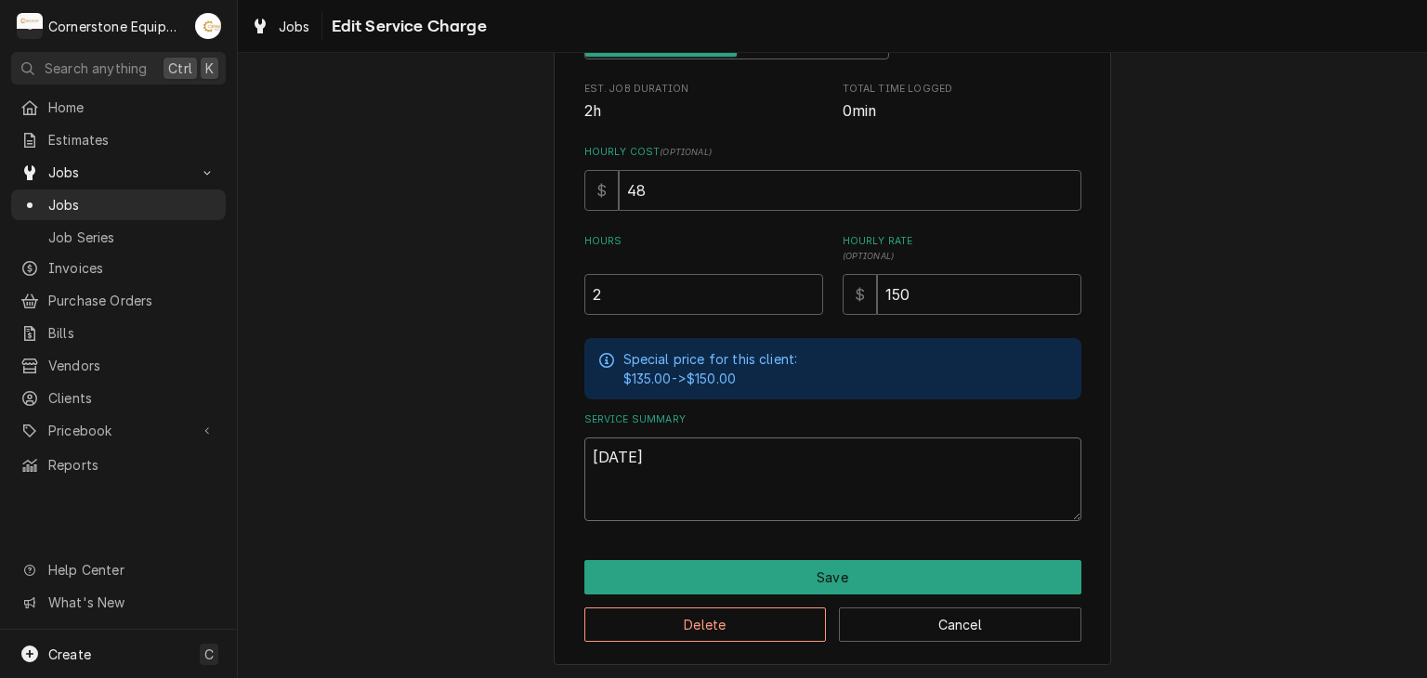
type textarea "9/2/25"
type textarea "x"
type textarea "9/2/25 a"
type textarea "x"
type textarea "9/2/25 as"
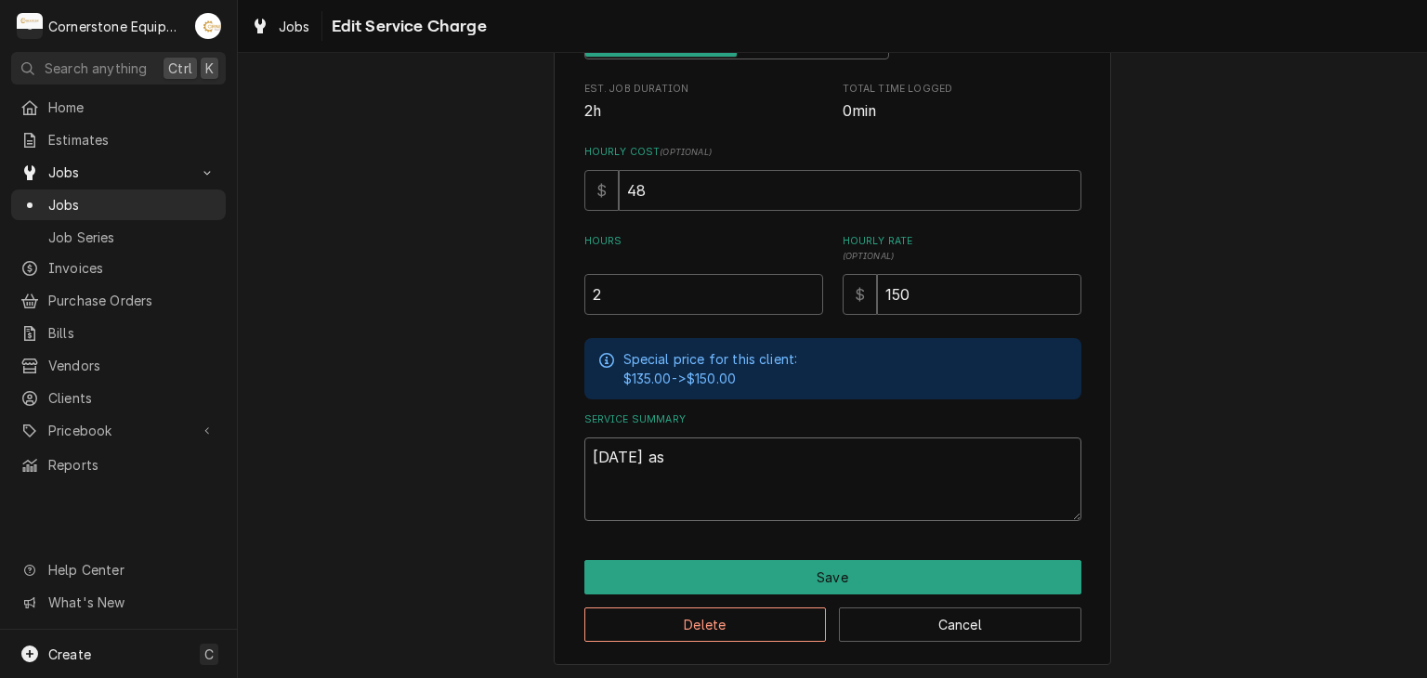
type textarea "x"
type textarea "9/2/25 asb"
type textarea "x"
type textarea "9/2/25 asb"
type textarea "x"
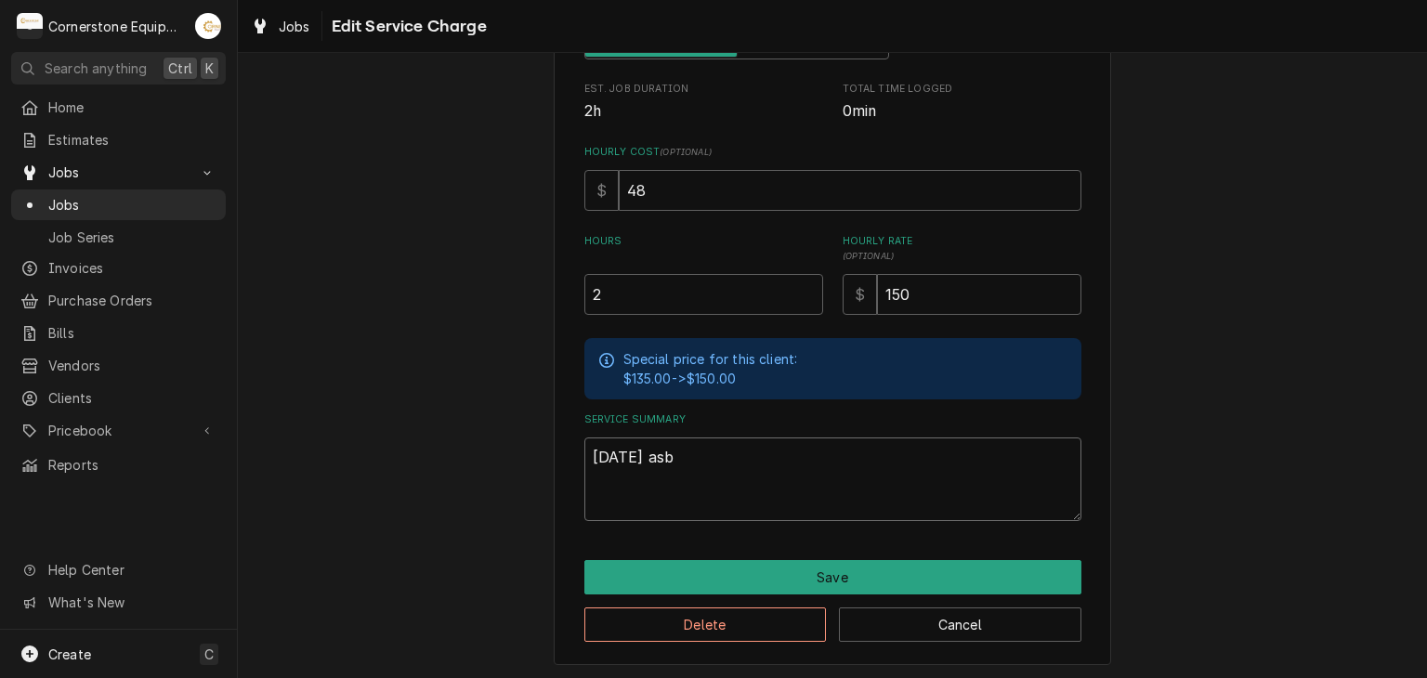
type textarea "9/2/25 asb"
type textarea "x"
type textarea "9/2/25 as"
type textarea "x"
type textarea "9/2/25 a"
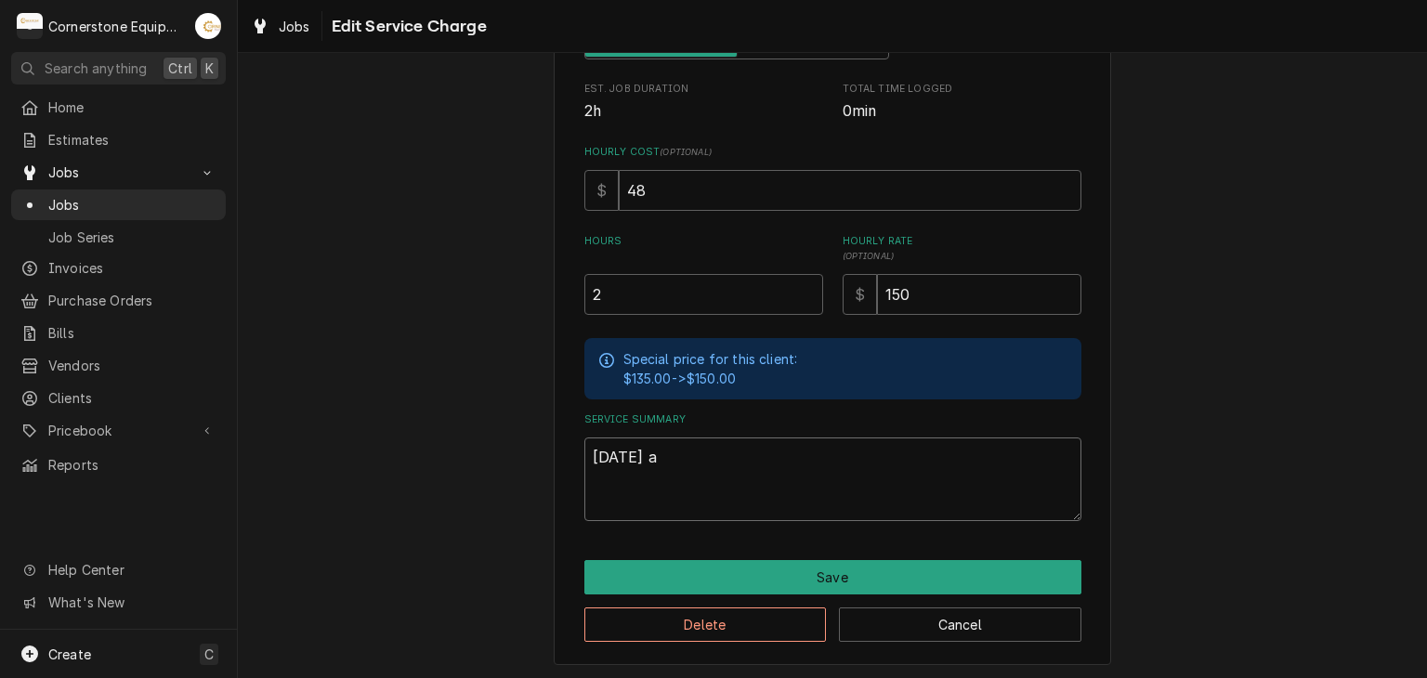
type textarea "x"
type textarea "9/2/25"
type textarea "x"
type textarea "9/2/25 A"
type textarea "x"
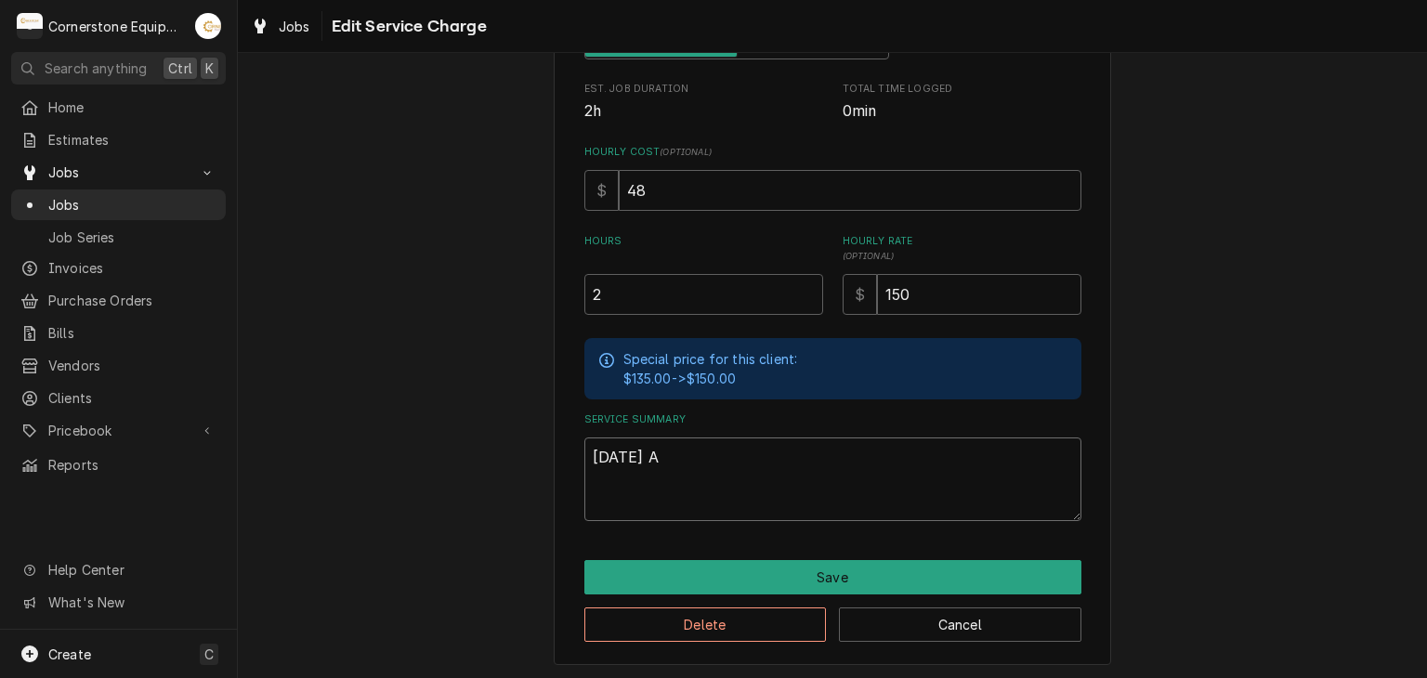
type textarea "9/2/25 AS"
type textarea "x"
type textarea "9/2/25 ASB"
type textarea "x"
type textarea "9/2/25 ASB"
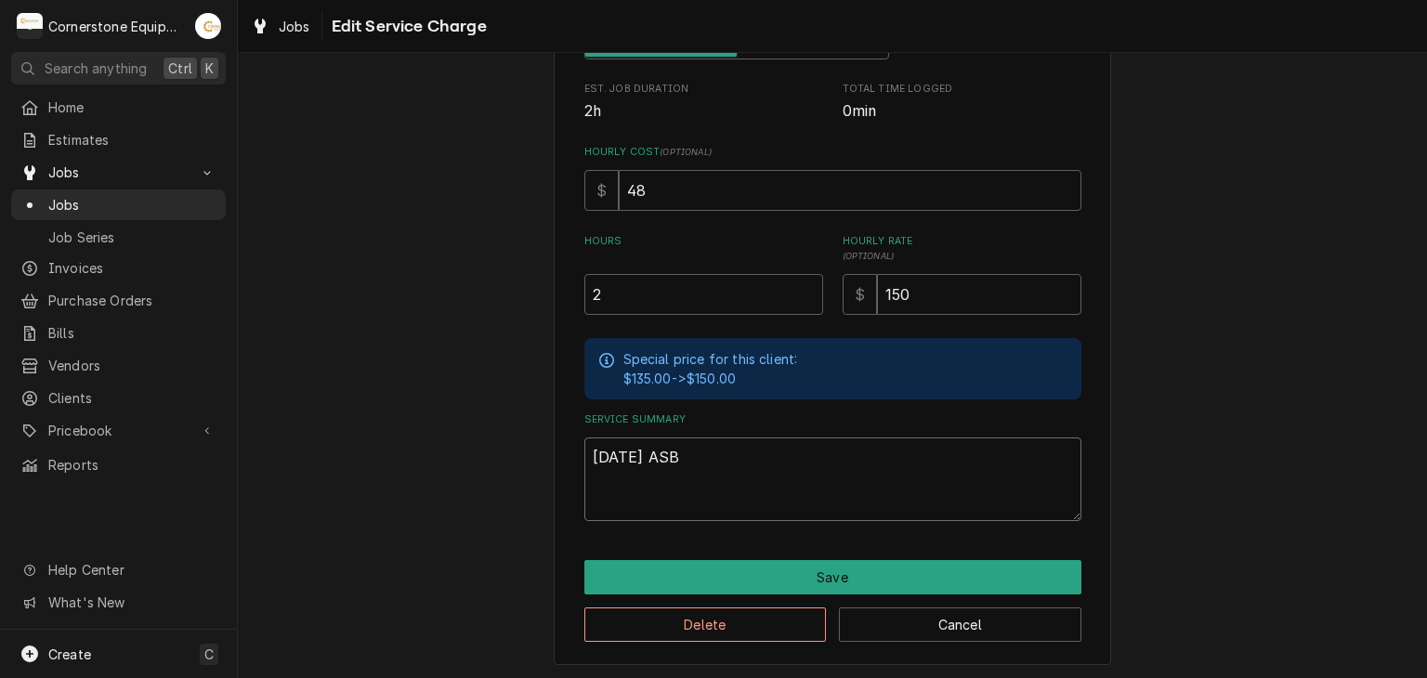
type textarea "x"
type textarea "9/2/25 ASB -"
type textarea "x"
type textarea "9/2/25 ASB -"
paste textarea "Returned to complete repair on defrost heaters. Began by de-icing the coil to g…"
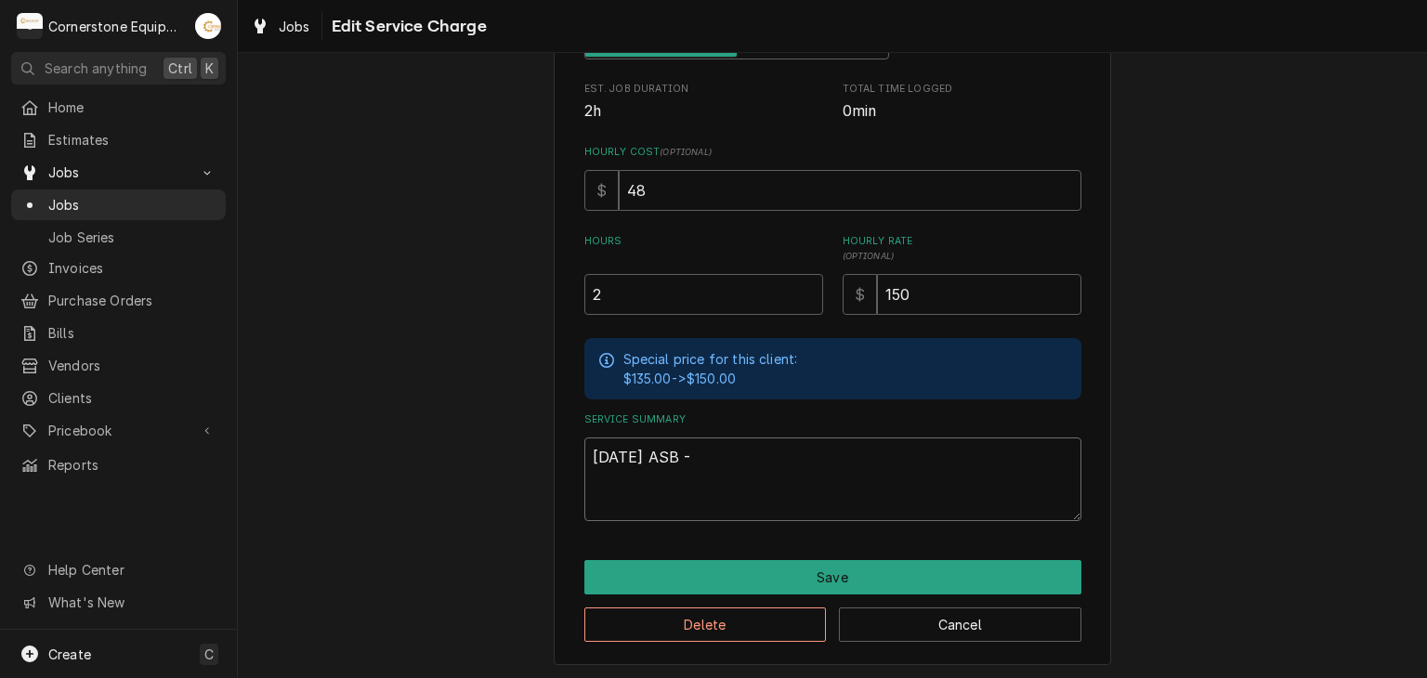
type textarea "x"
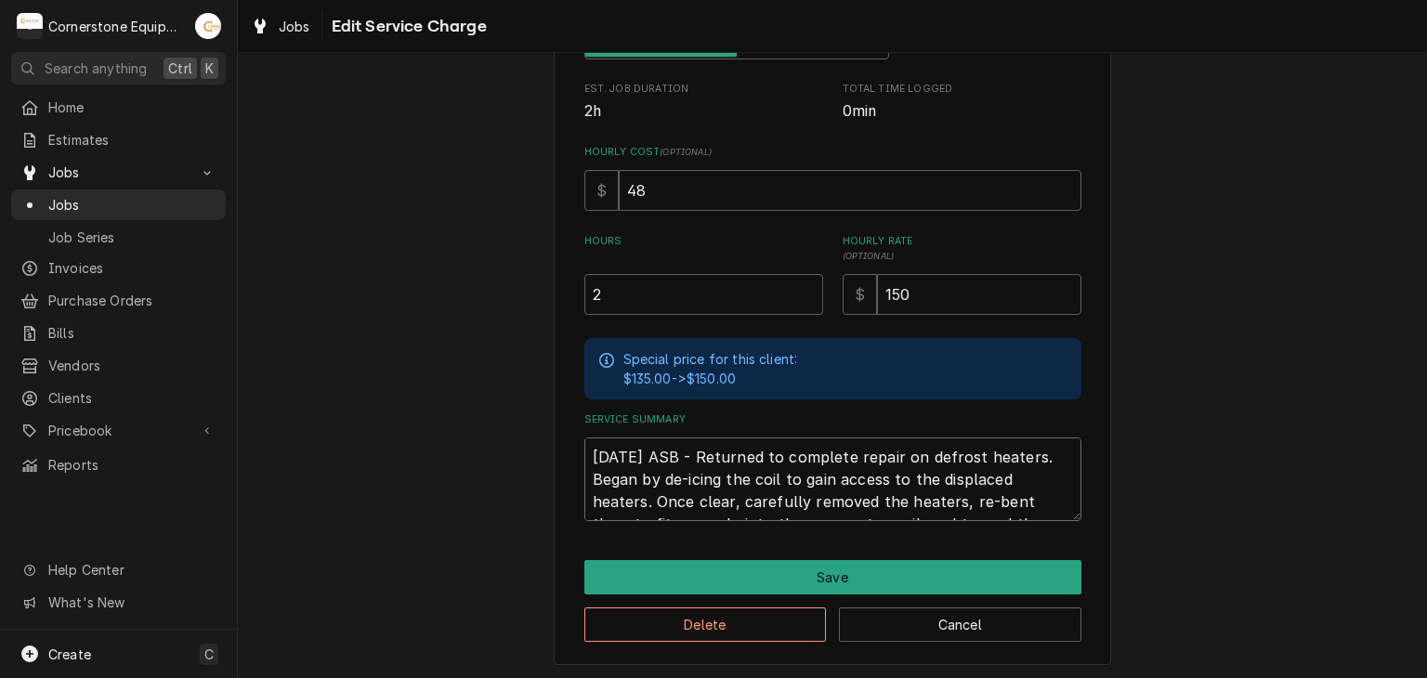
scroll to position [12, 0]
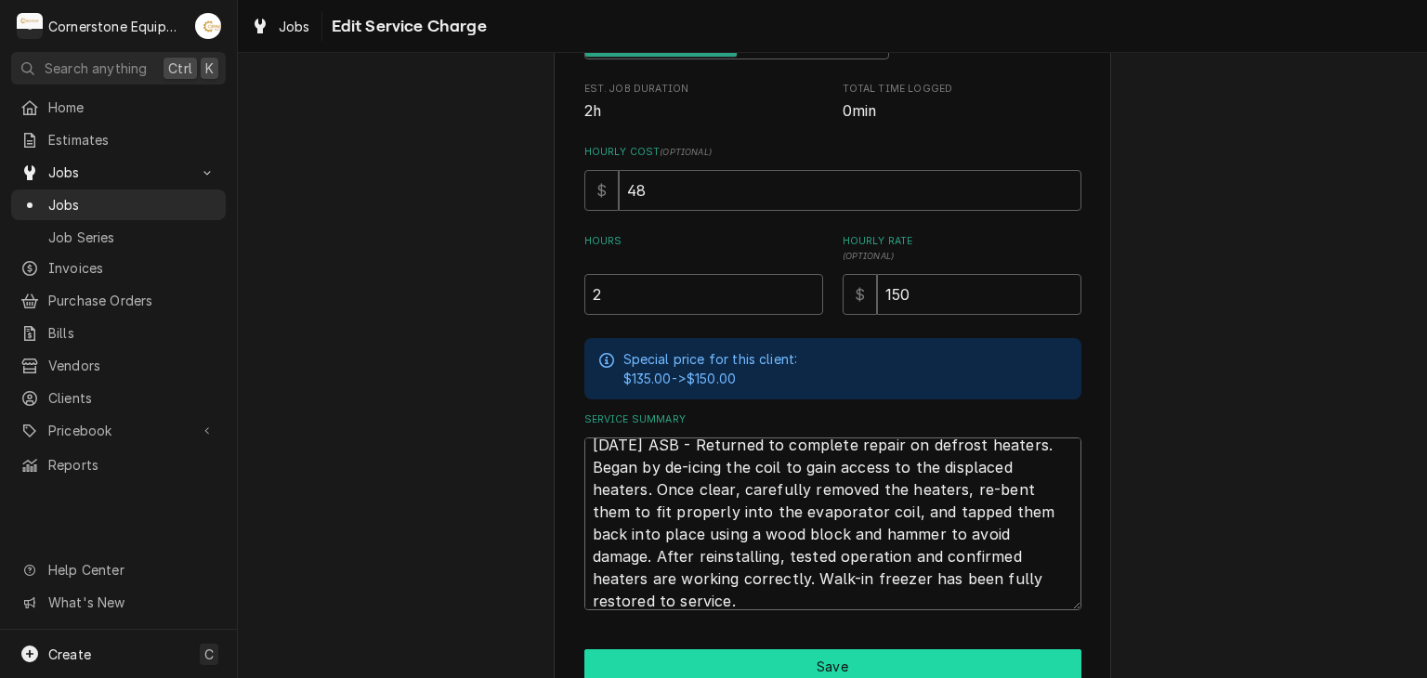
type textarea "9/2/25 ASB - Returned to complete repair on defrost heaters. Began by de-icing …"
click at [751, 662] on button "Save" at bounding box center [832, 666] width 497 height 34
type textarea "x"
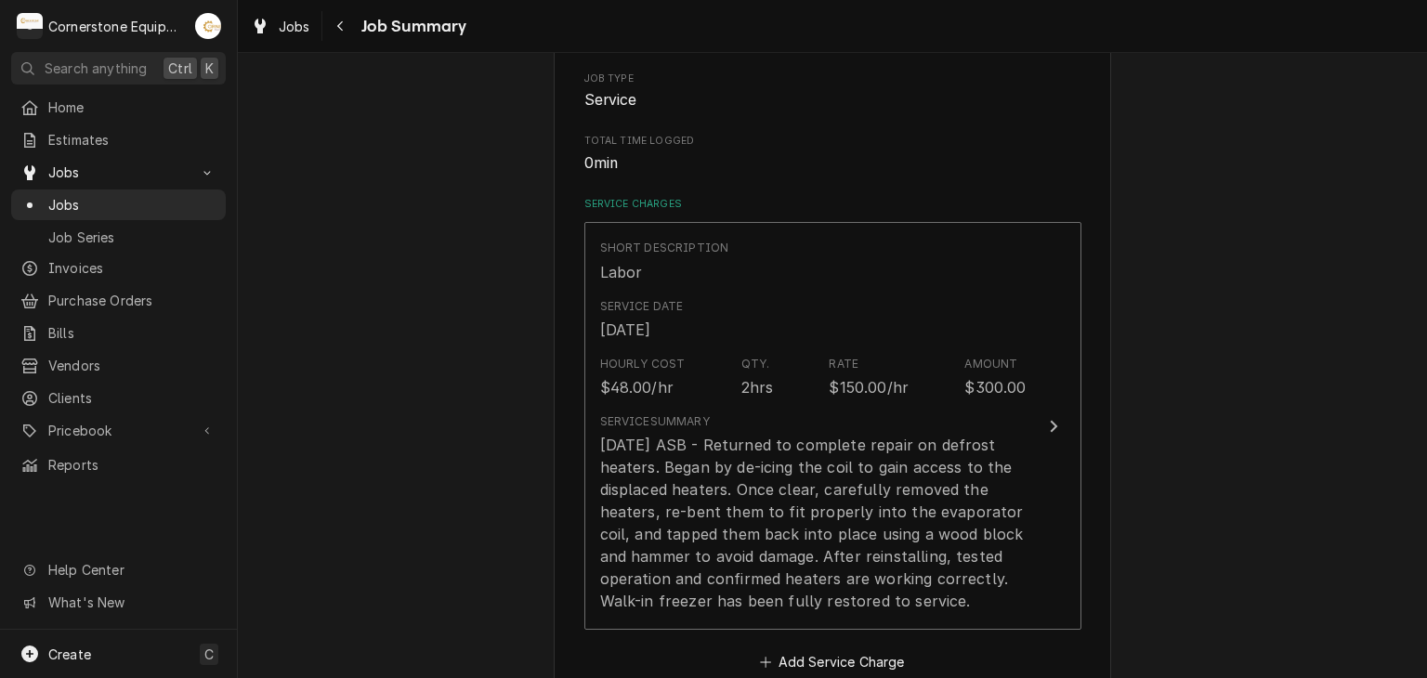
scroll to position [743, 0]
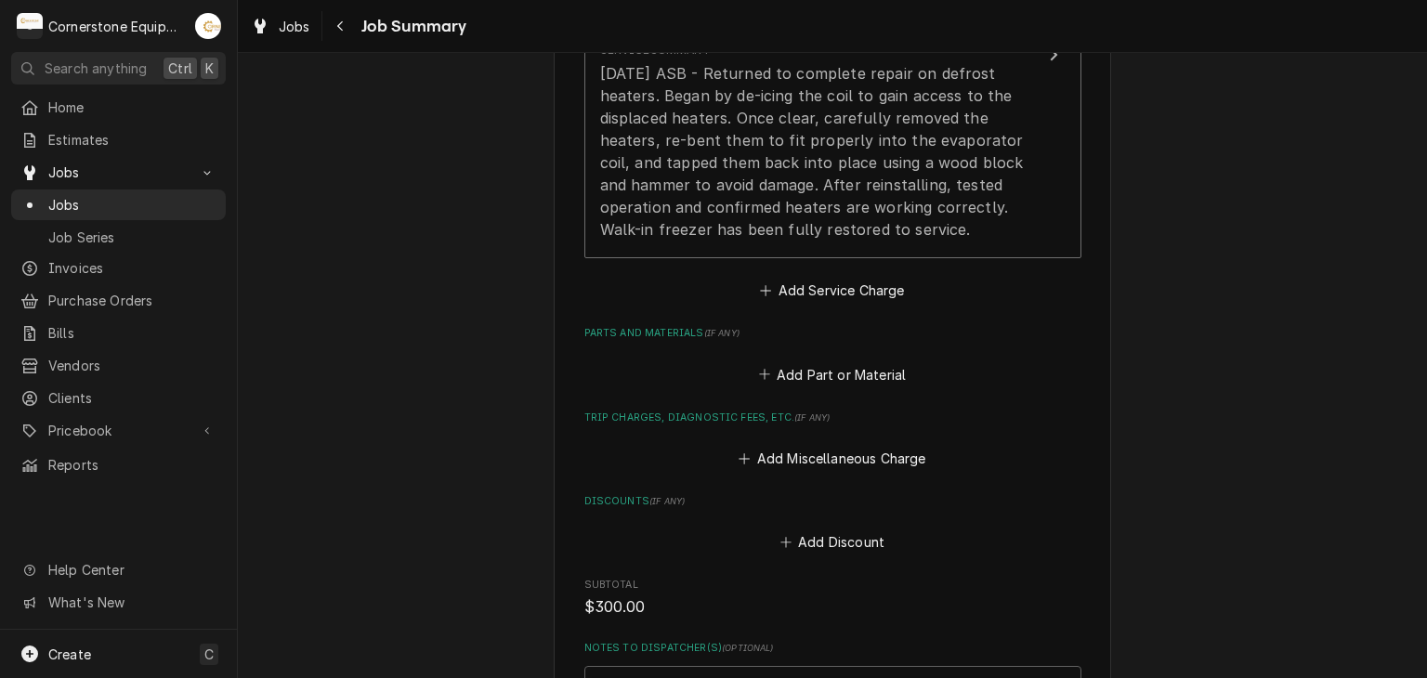
click at [794, 388] on div "Please provide a summary of the work you've done, the parts and materials you u…" at bounding box center [832, 141] width 497 height 1385
click at [795, 378] on button "Add Part or Material" at bounding box center [831, 374] width 153 height 26
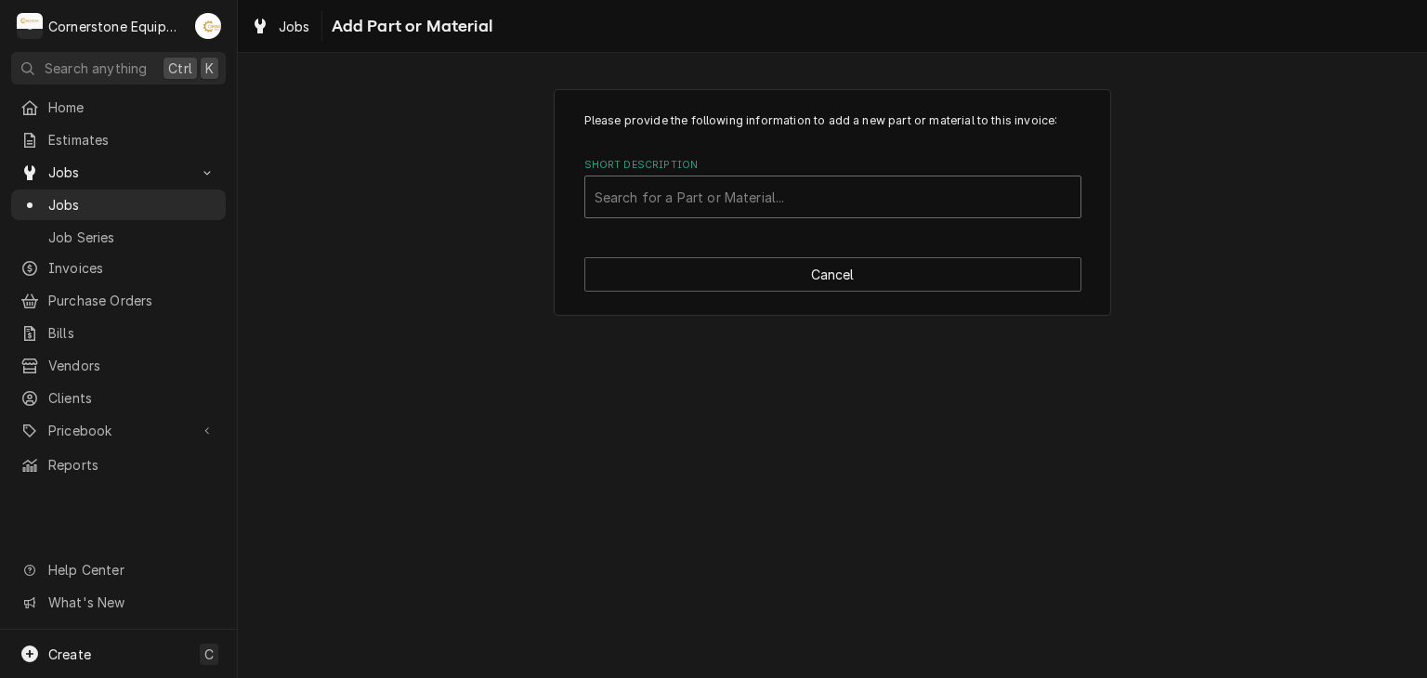
click at [728, 189] on div "Short Description" at bounding box center [833, 196] width 477 height 33
type input "misc"
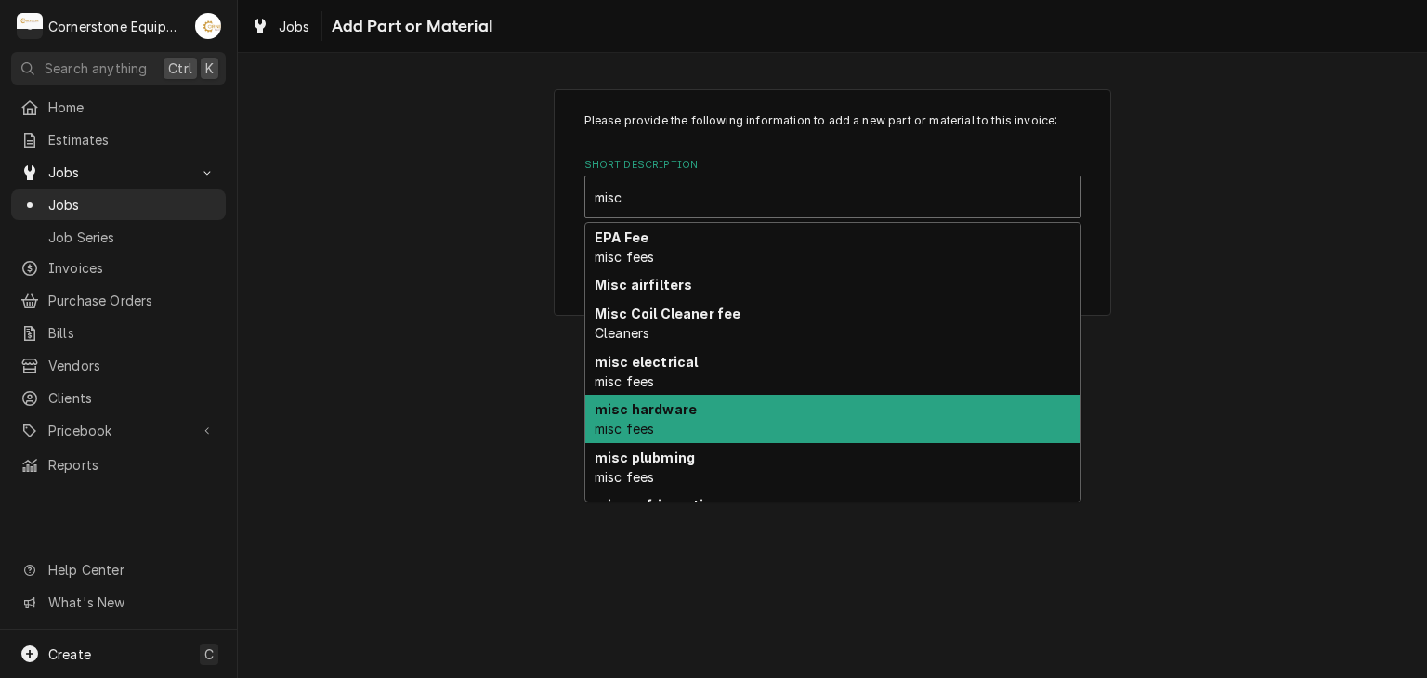
click at [684, 413] on strong "misc hardware" at bounding box center [646, 409] width 102 height 16
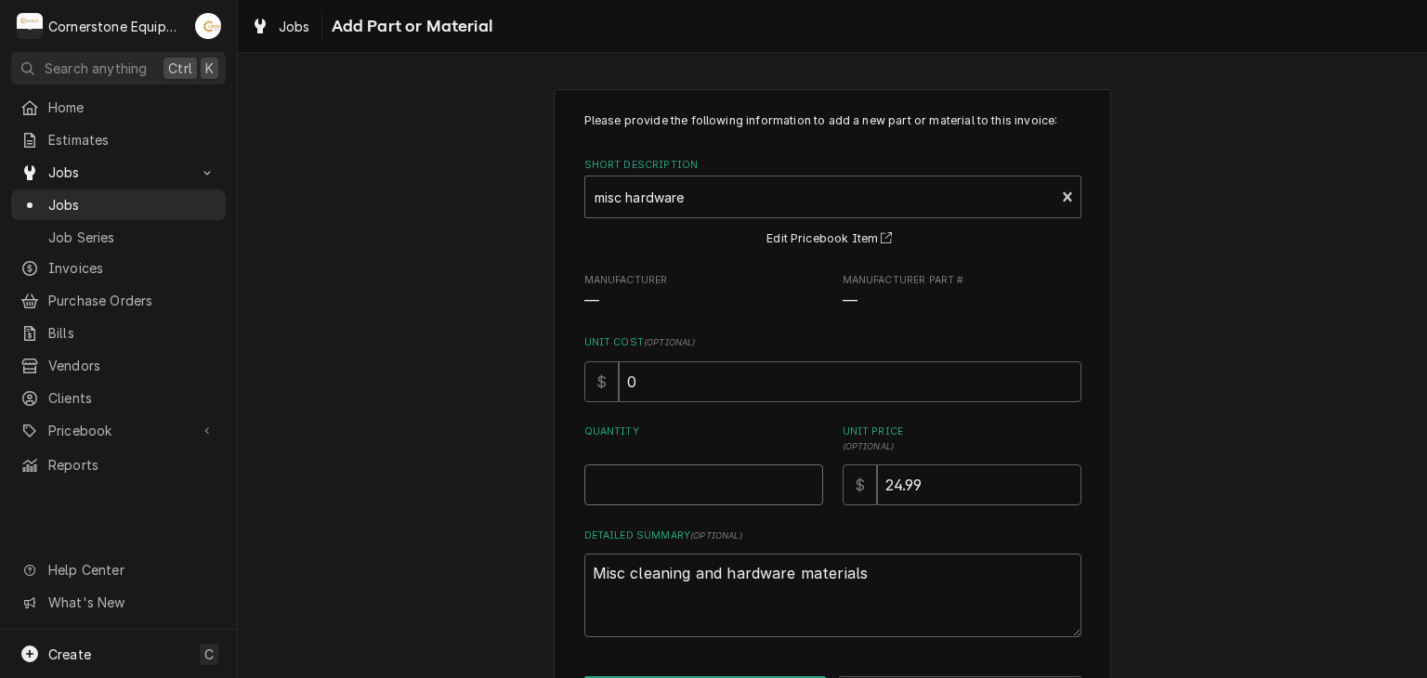
click at [714, 476] on input "Quantity" at bounding box center [703, 485] width 239 height 41
click at [715, 477] on input "Quantity" at bounding box center [703, 485] width 239 height 41
type textarea "x"
type input "1"
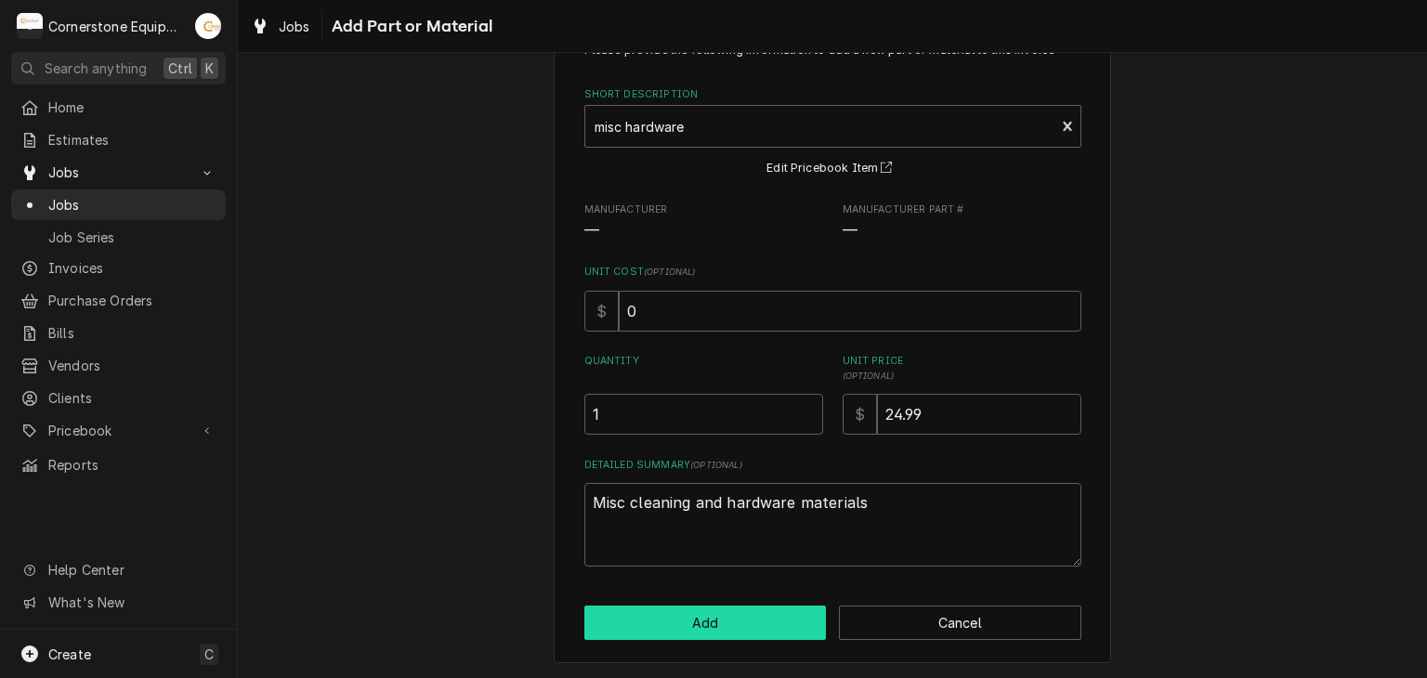
click at [674, 614] on button "Add" at bounding box center [705, 623] width 242 height 34
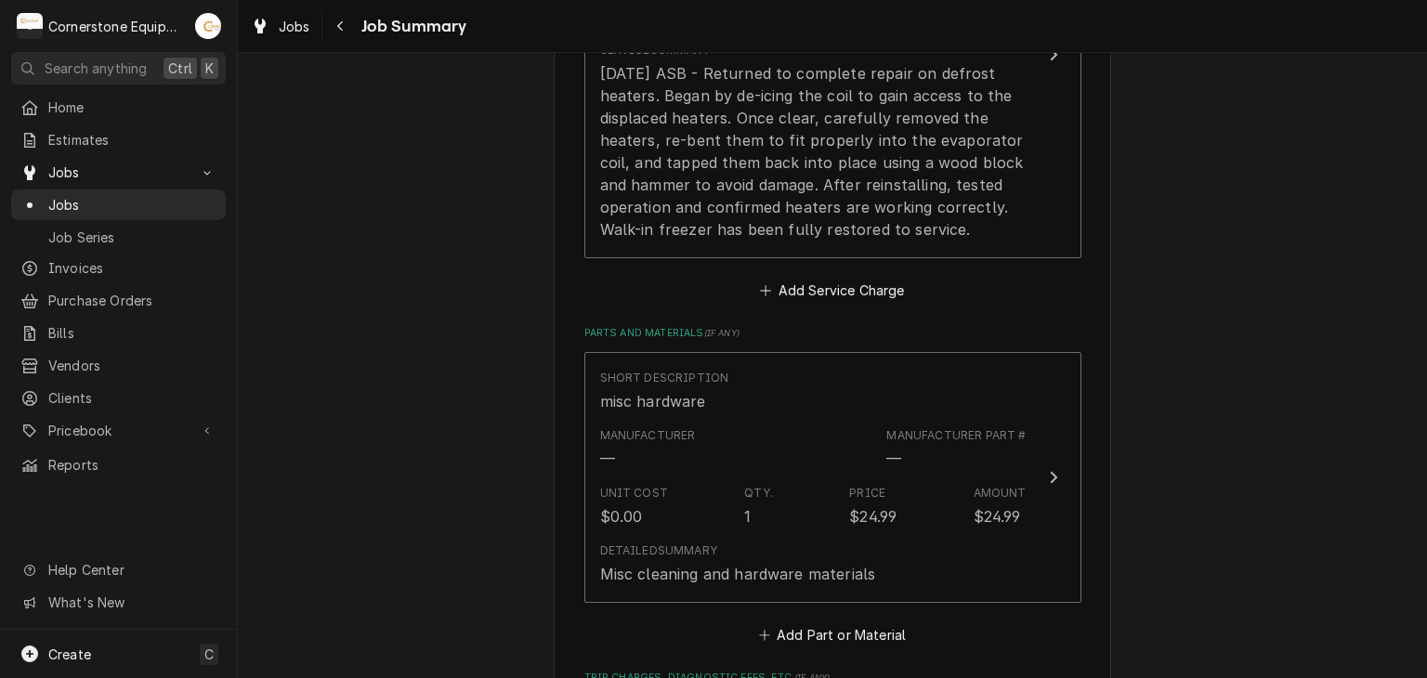
scroll to position [1115, 0]
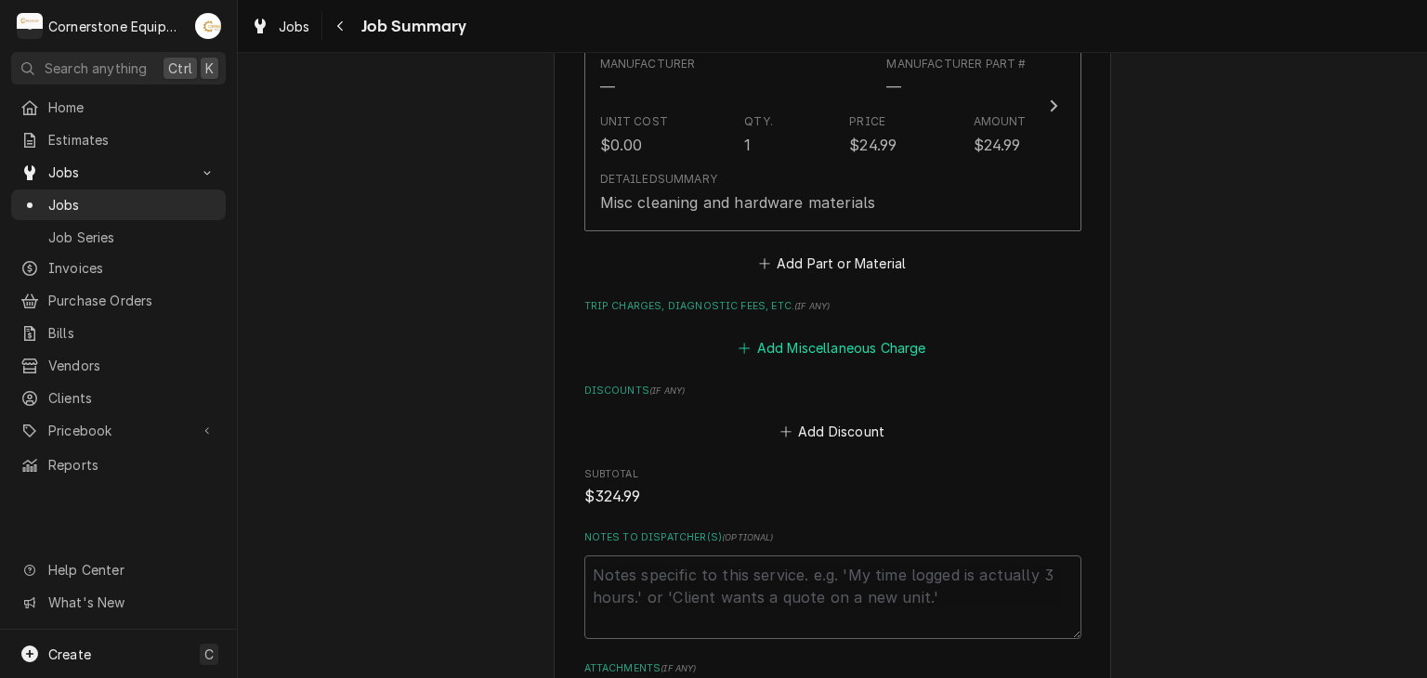
click at [777, 350] on button "Add Miscellaneous Charge" at bounding box center [832, 347] width 193 height 26
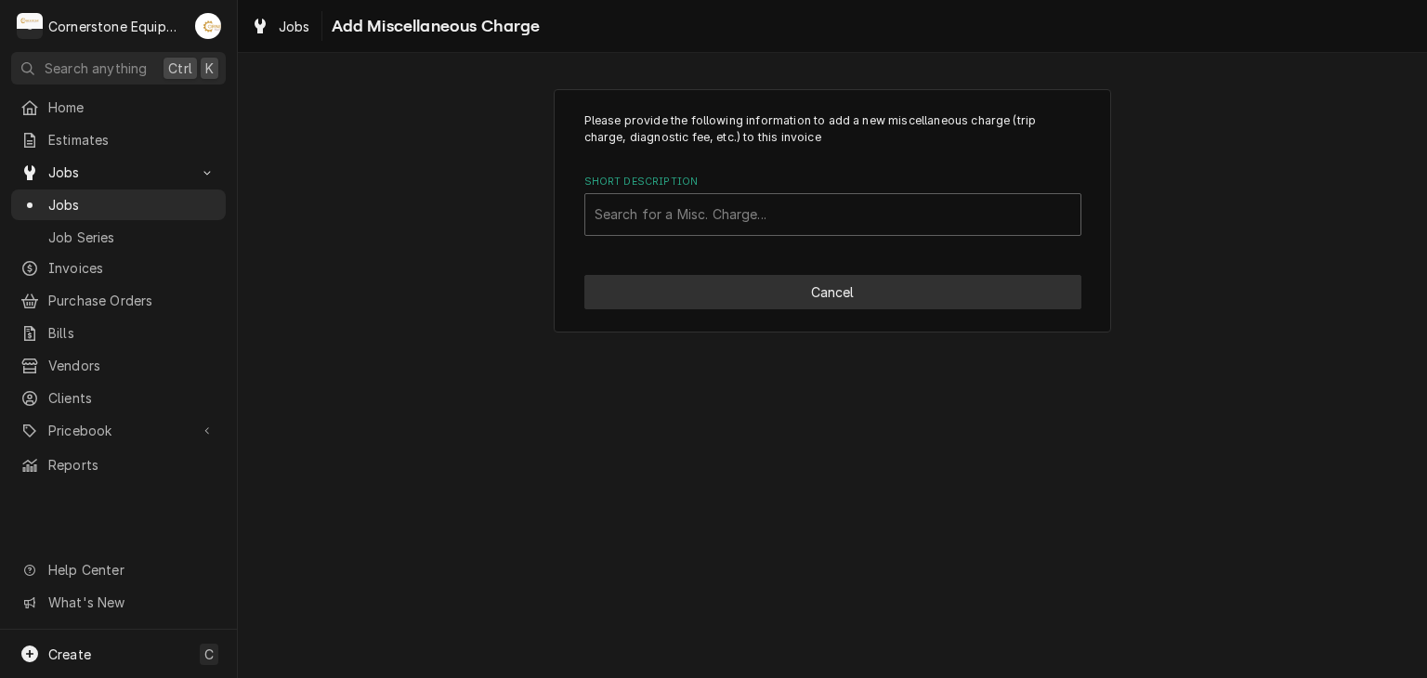
click at [740, 288] on button "Cancel" at bounding box center [832, 292] width 497 height 34
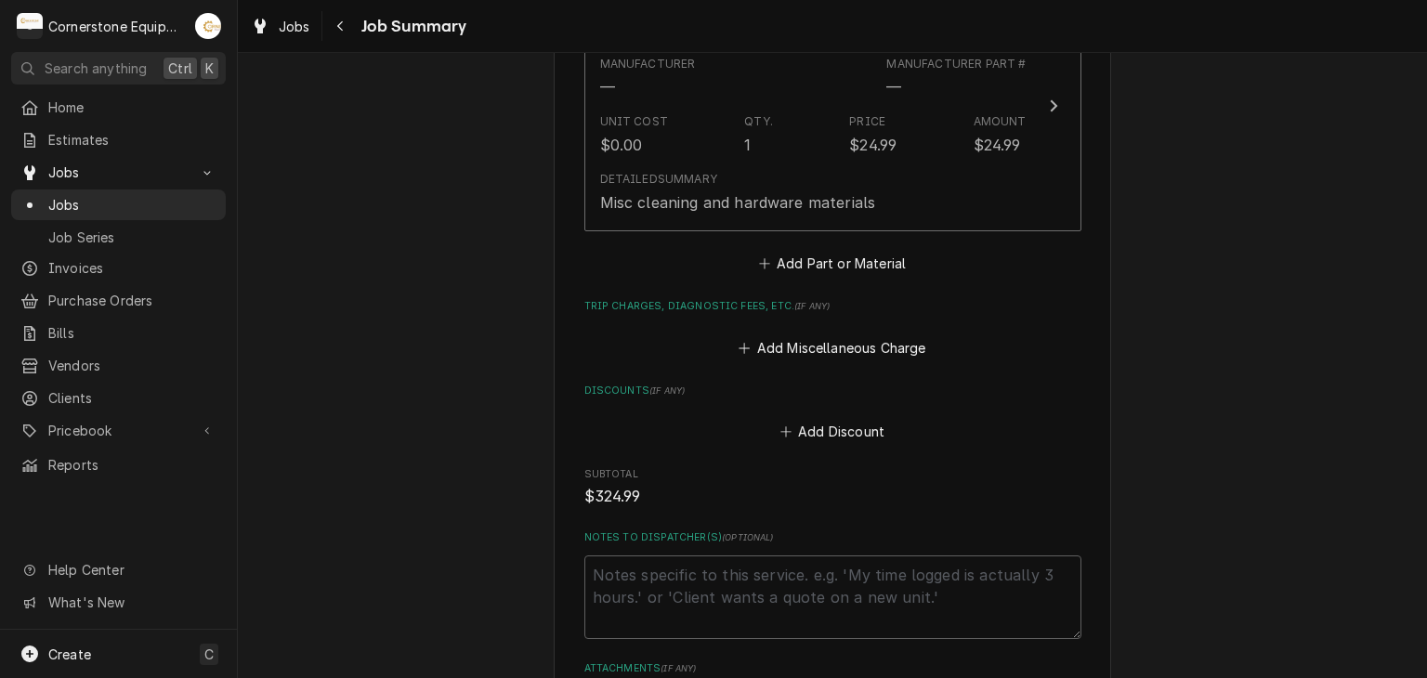
scroll to position [1446, 0]
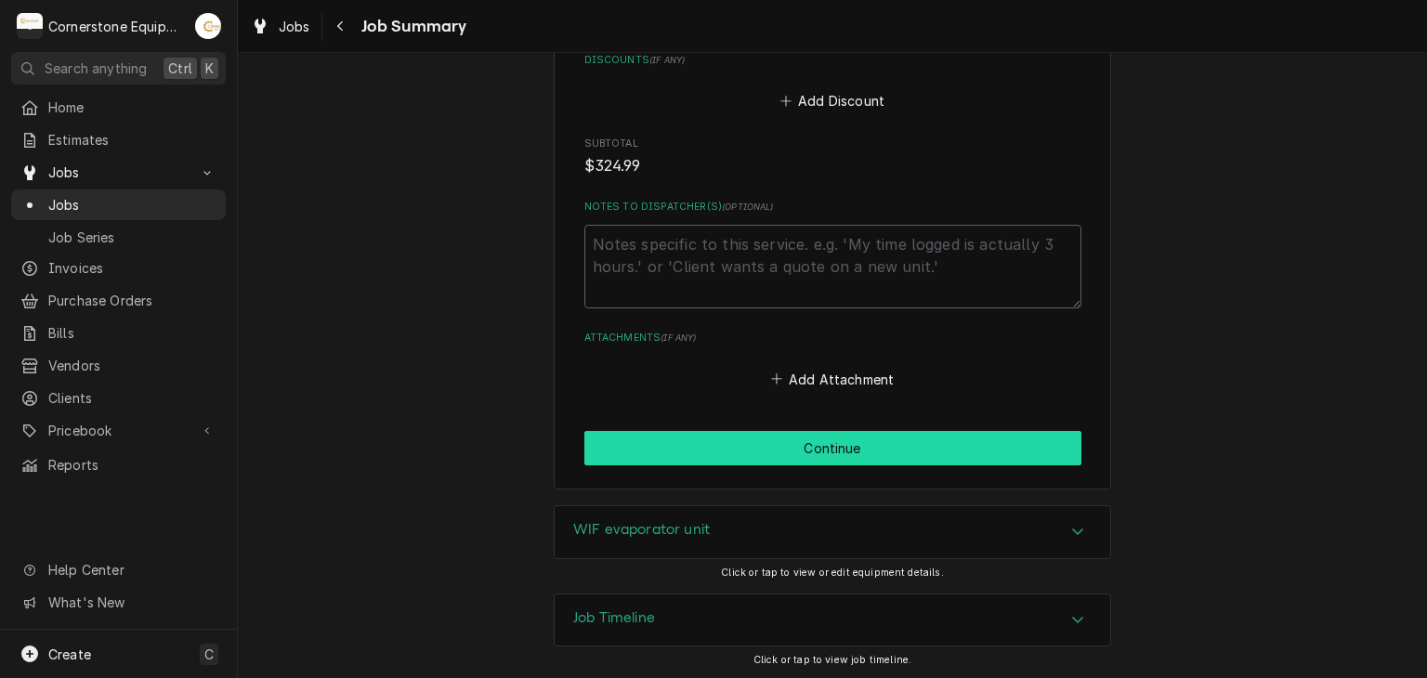
click at [806, 443] on button "Continue" at bounding box center [832, 448] width 497 height 34
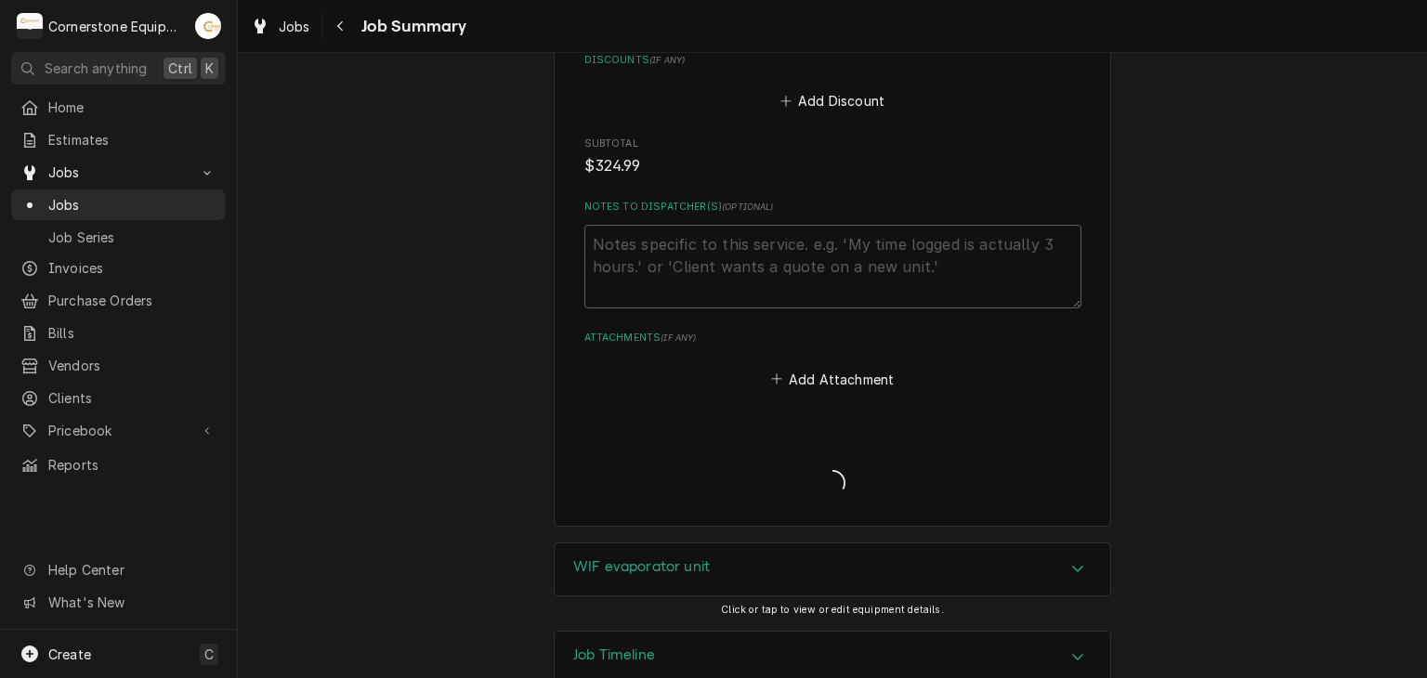
type textarea "x"
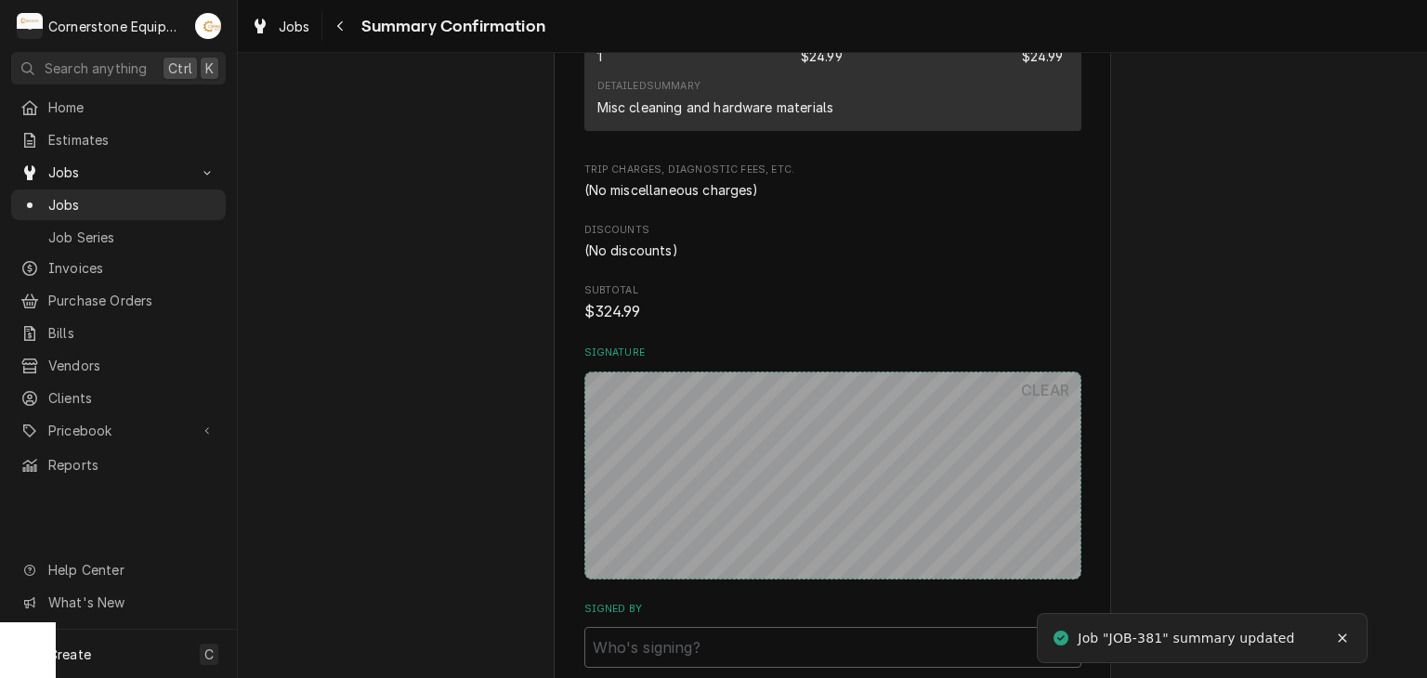
scroll to position [1430, 0]
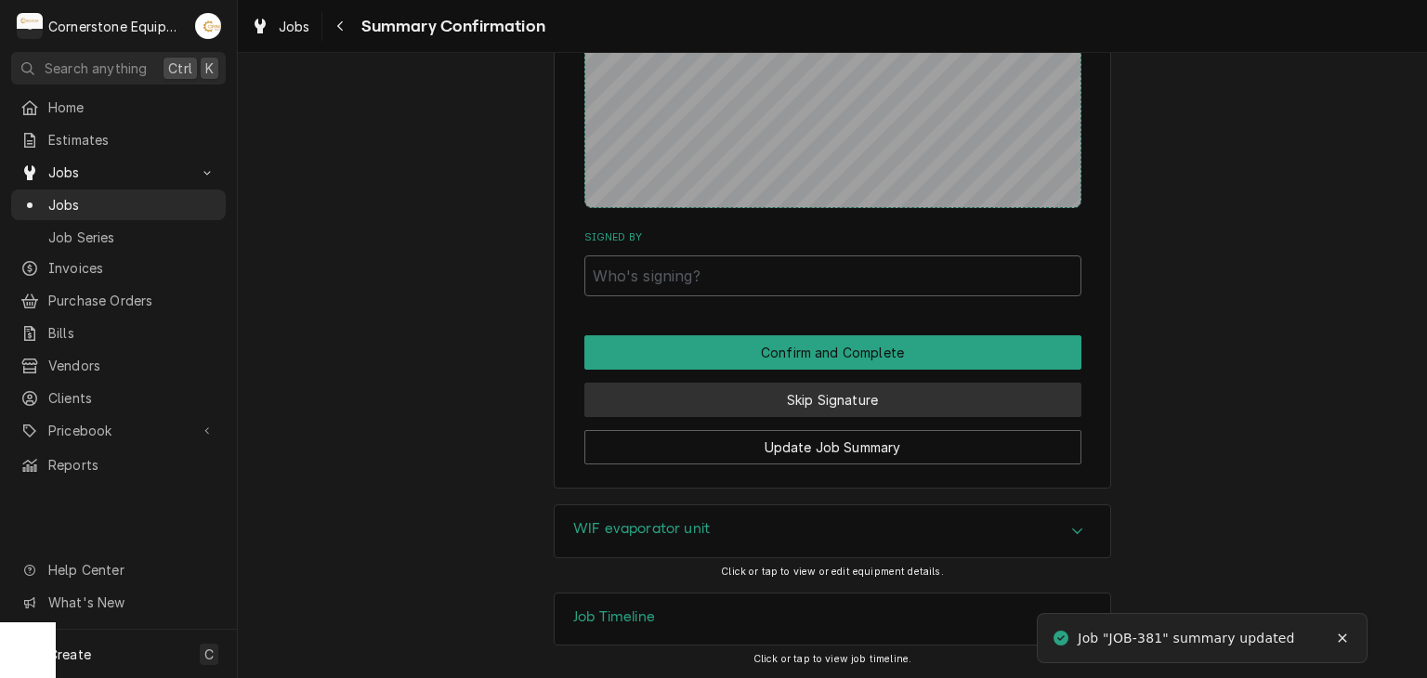
click at [814, 398] on button "Skip Signature" at bounding box center [832, 400] width 497 height 34
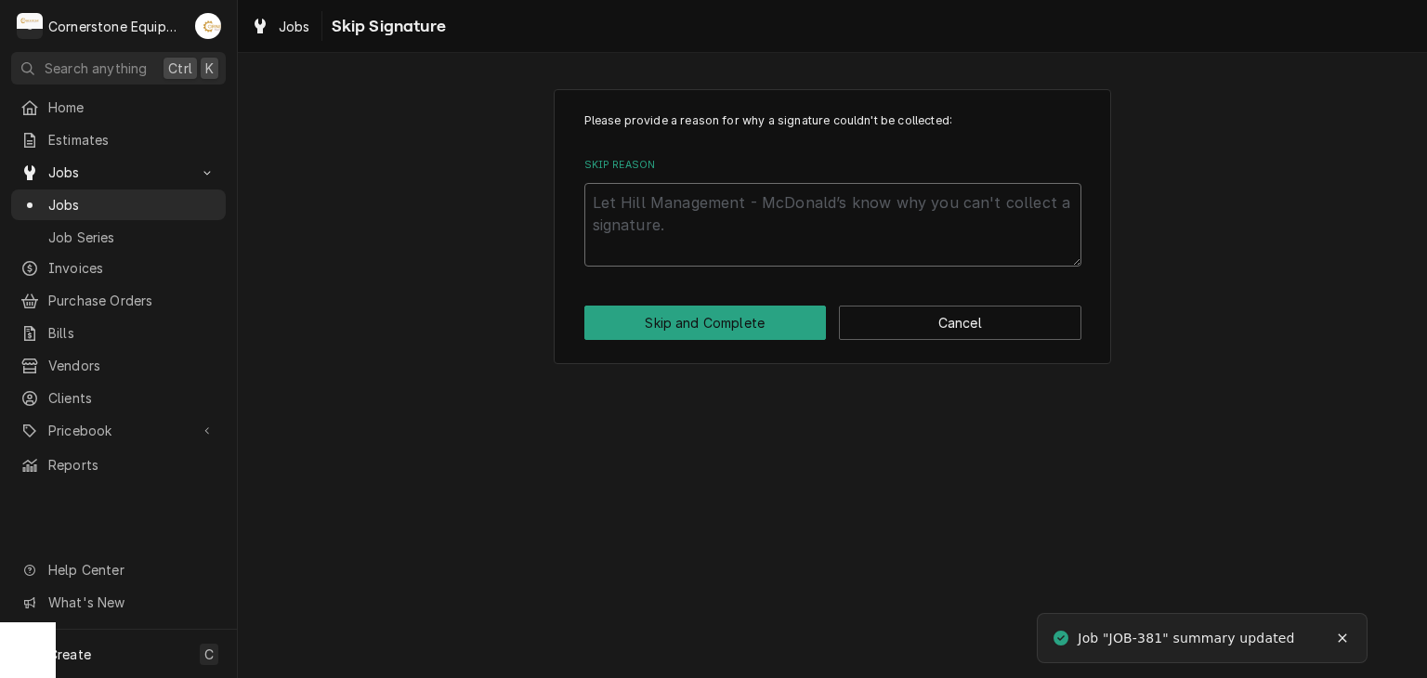
click at [800, 232] on textarea "Skip Reason" at bounding box center [832, 225] width 497 height 84
type textarea "x"
type textarea "A"
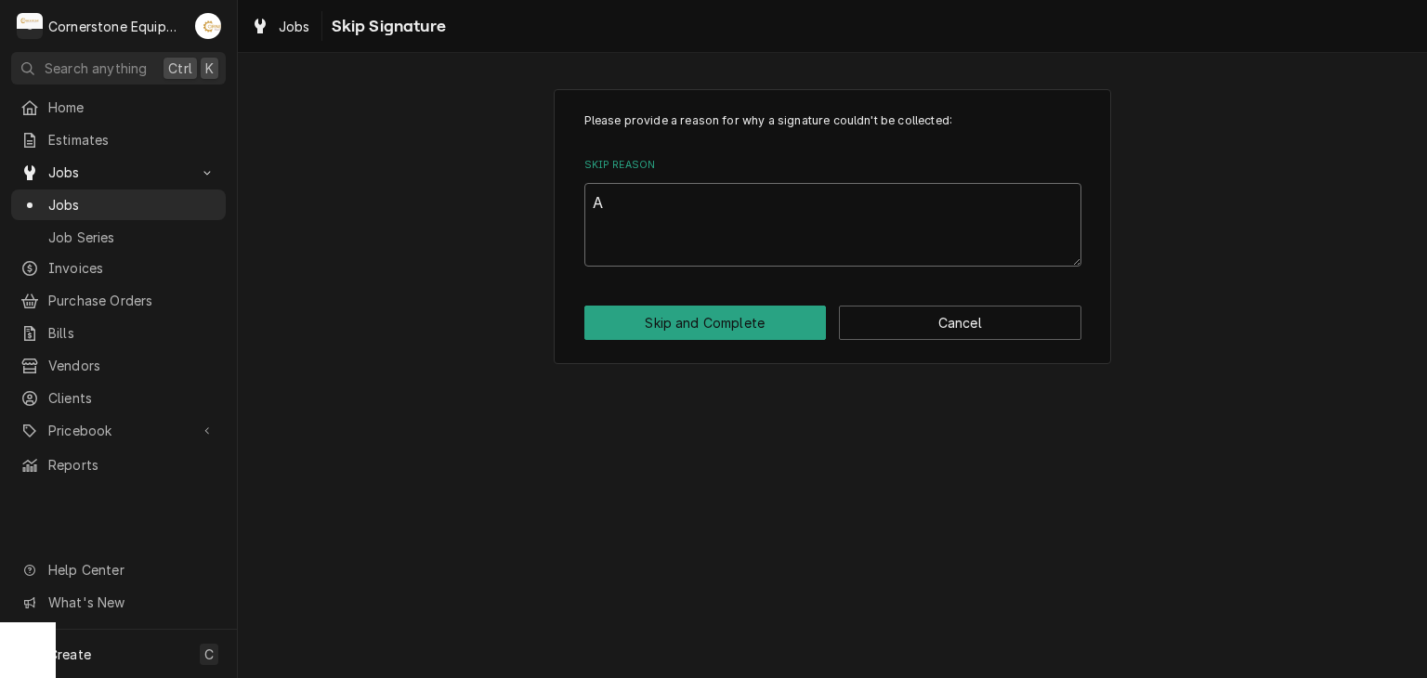
type textarea "x"
type textarea "An"
type textarea "x"
type textarea "And"
type textarea "x"
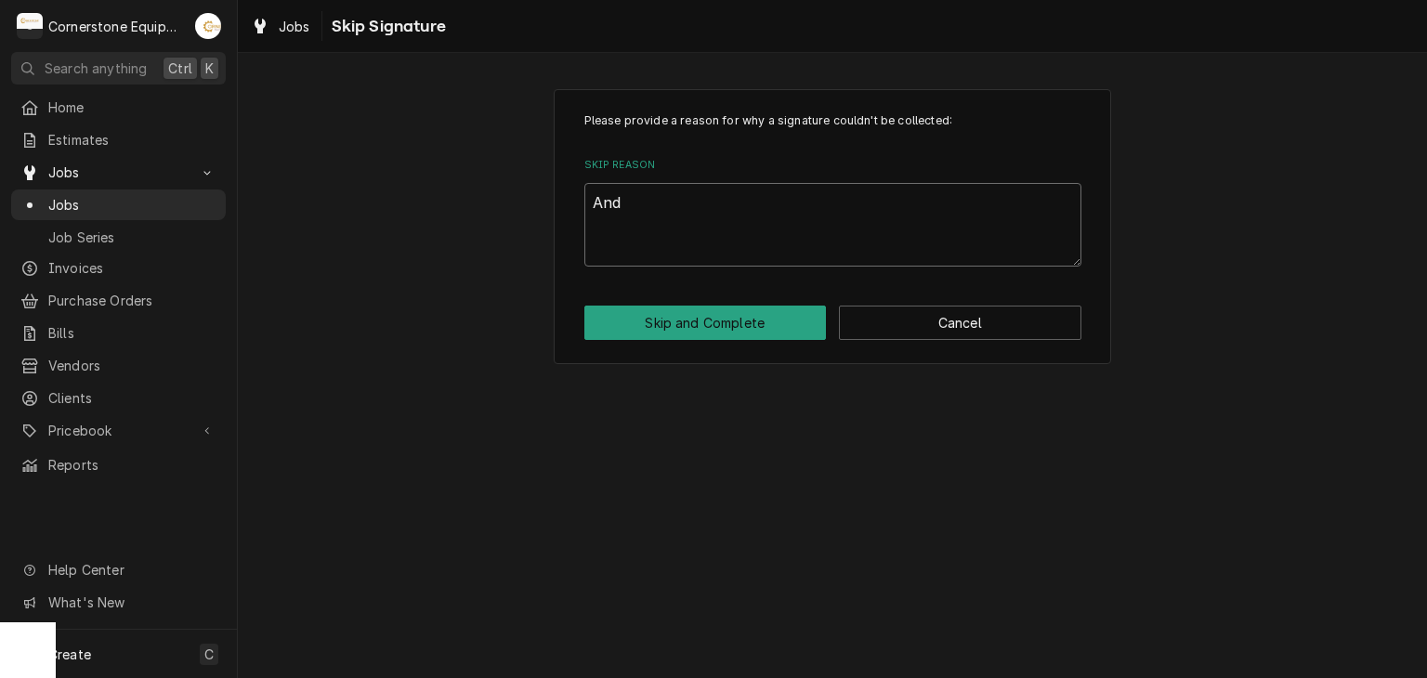
type textarea "Andr"
type textarea "x"
type textarea "[PERSON_NAME]"
type textarea "x"
type textarea "[PERSON_NAME]"
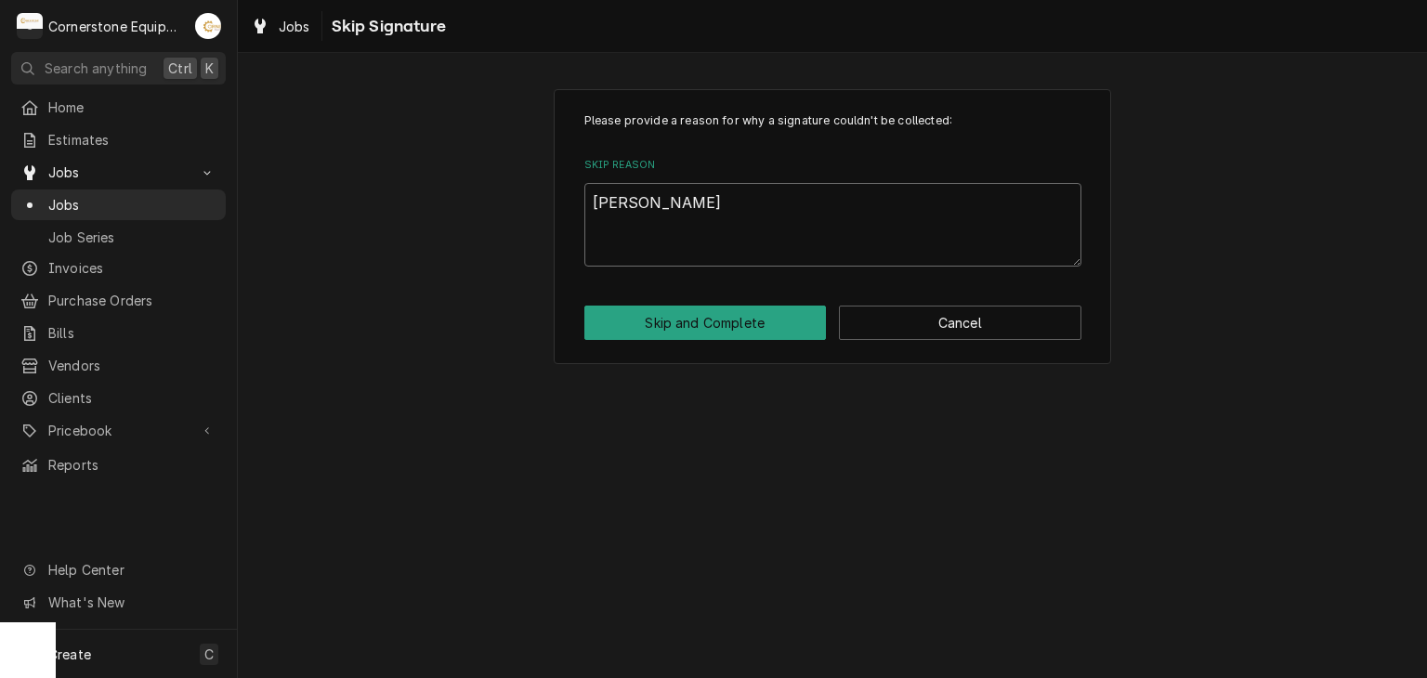
type textarea "x"
type textarea "[PERSON_NAME]"
type textarea "x"
type textarea "[PERSON_NAME]"
type textarea "x"
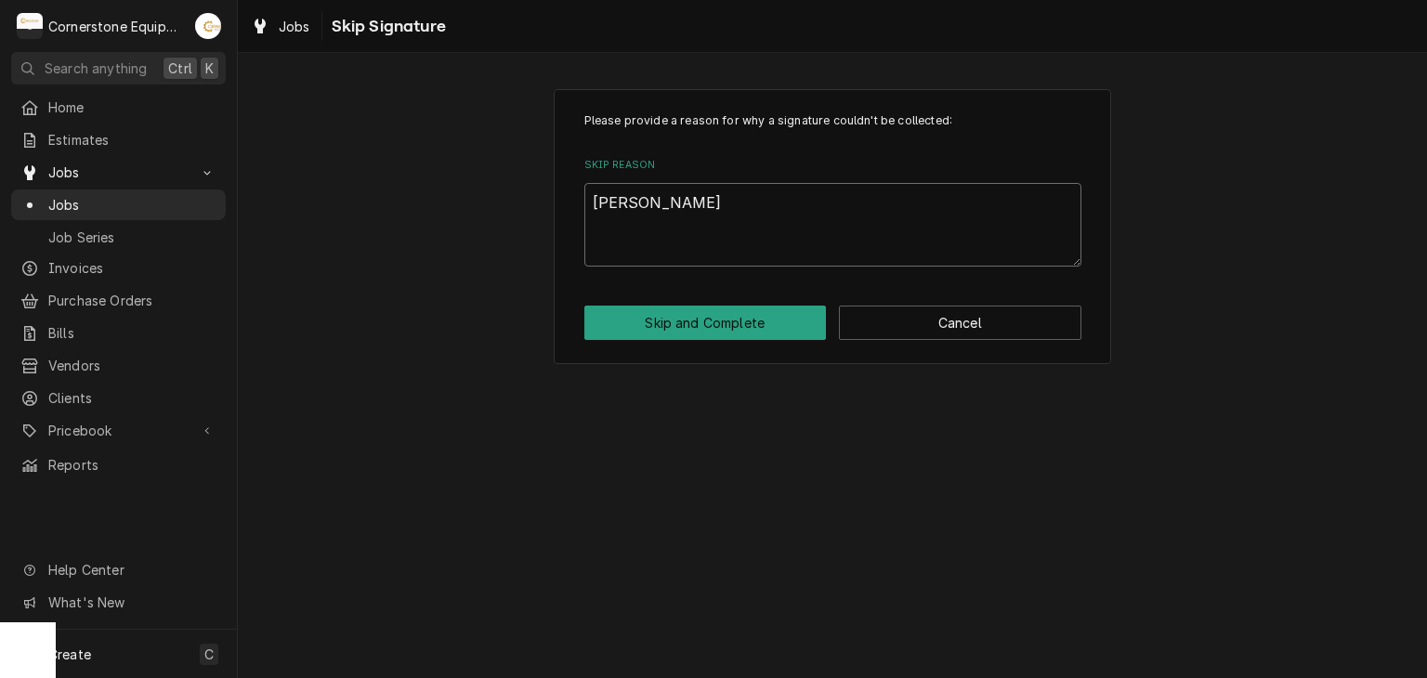
type textarea "[PERSON_NAME]"
type textarea "x"
type textarea "[PERSON_NAME] Apr"
type textarea "x"
type textarea "[PERSON_NAME]"
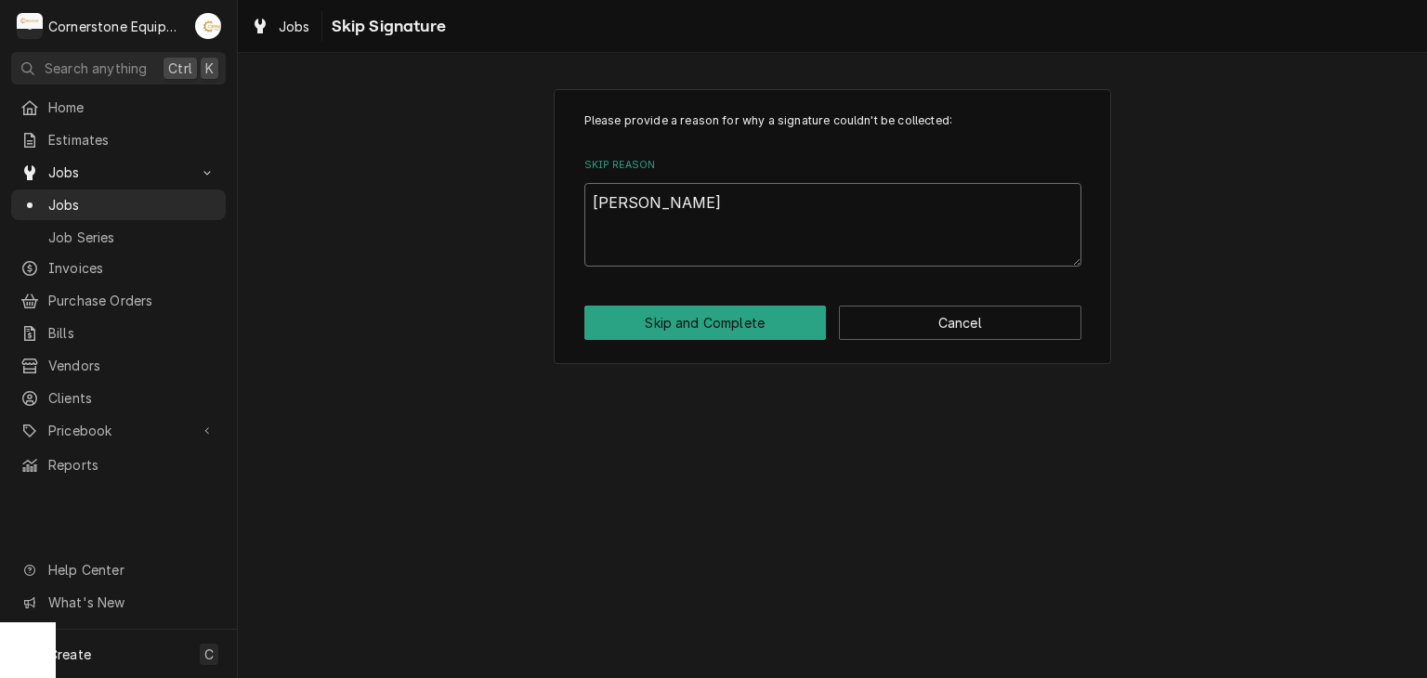
type textarea "x"
type textarea "Andrew Aprov"
type textarea "x"
type textarea "Andrew Apro"
type textarea "x"
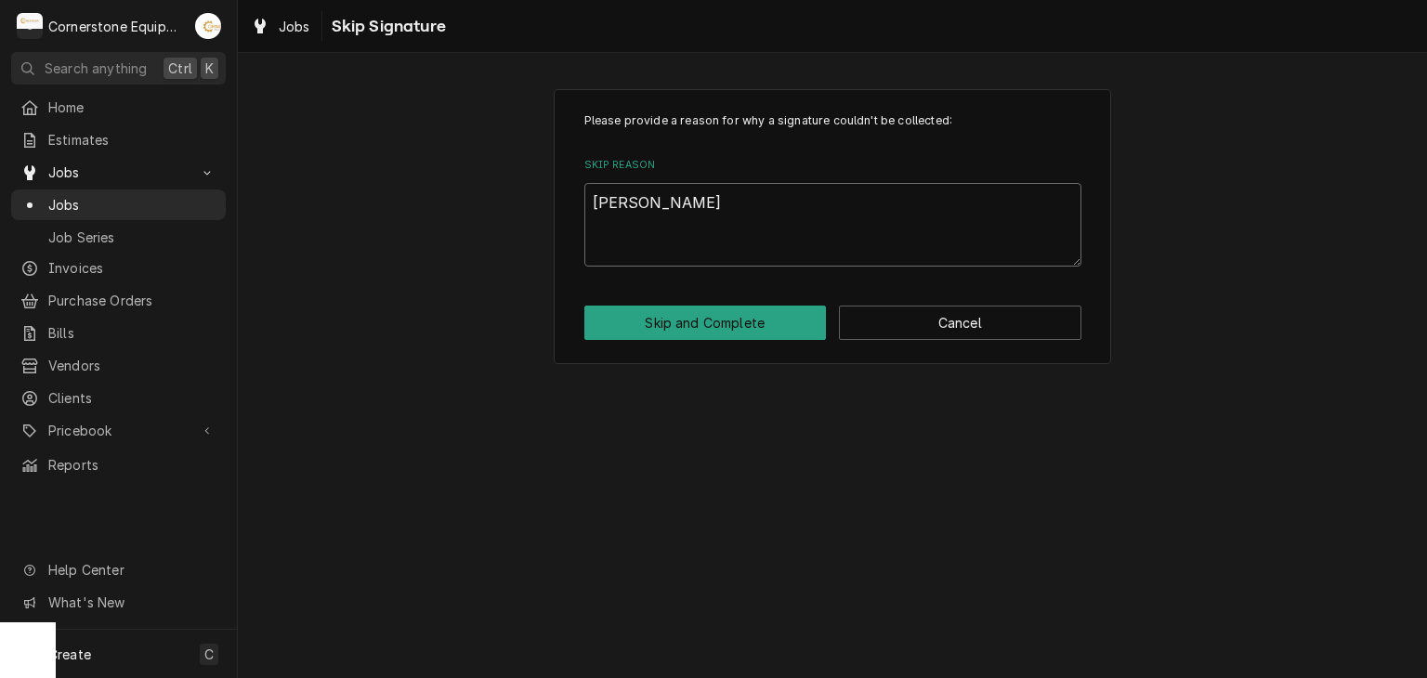
type textarea "Andrew Apr"
type textarea "x"
type textarea "Andrew Apro"
type textarea "x"
type textarea "Andrew Aprov"
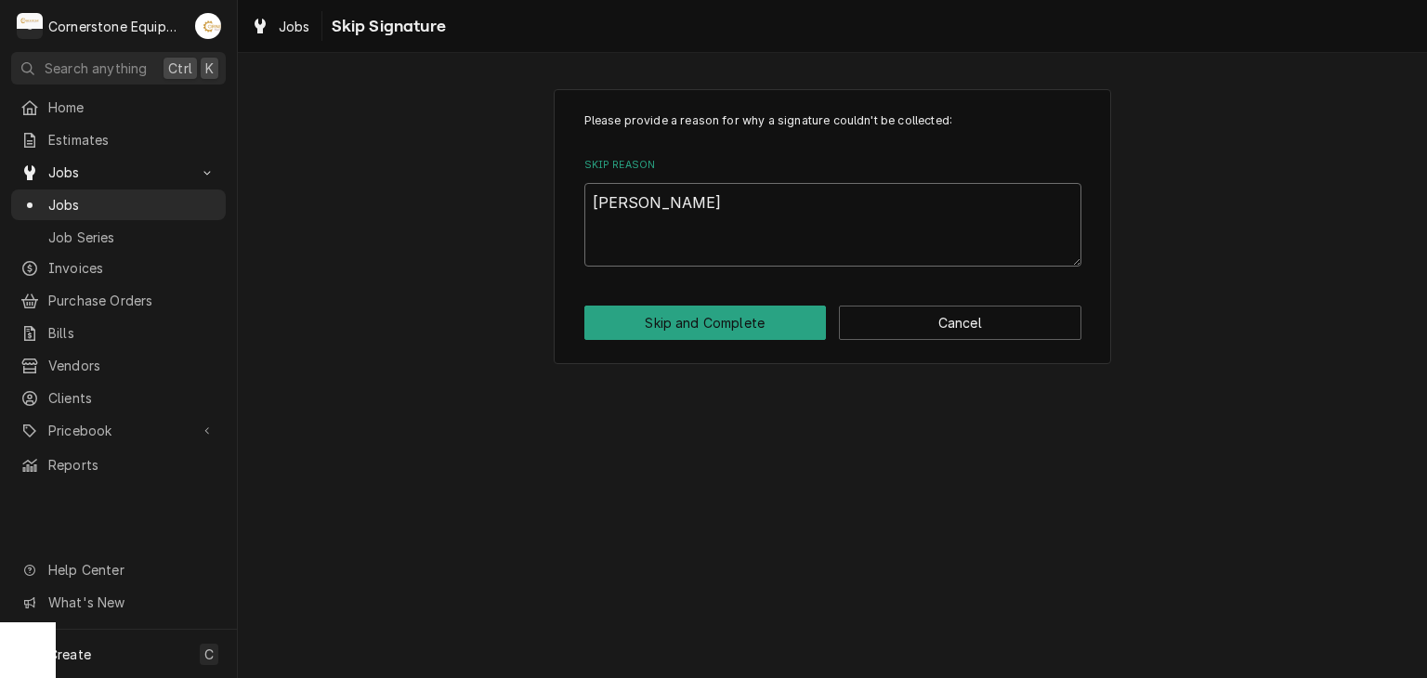
type textarea "x"
type textarea "Andrew Aprove"
type textarea "x"
type textarea "Andrew Aproved"
type textarea "x"
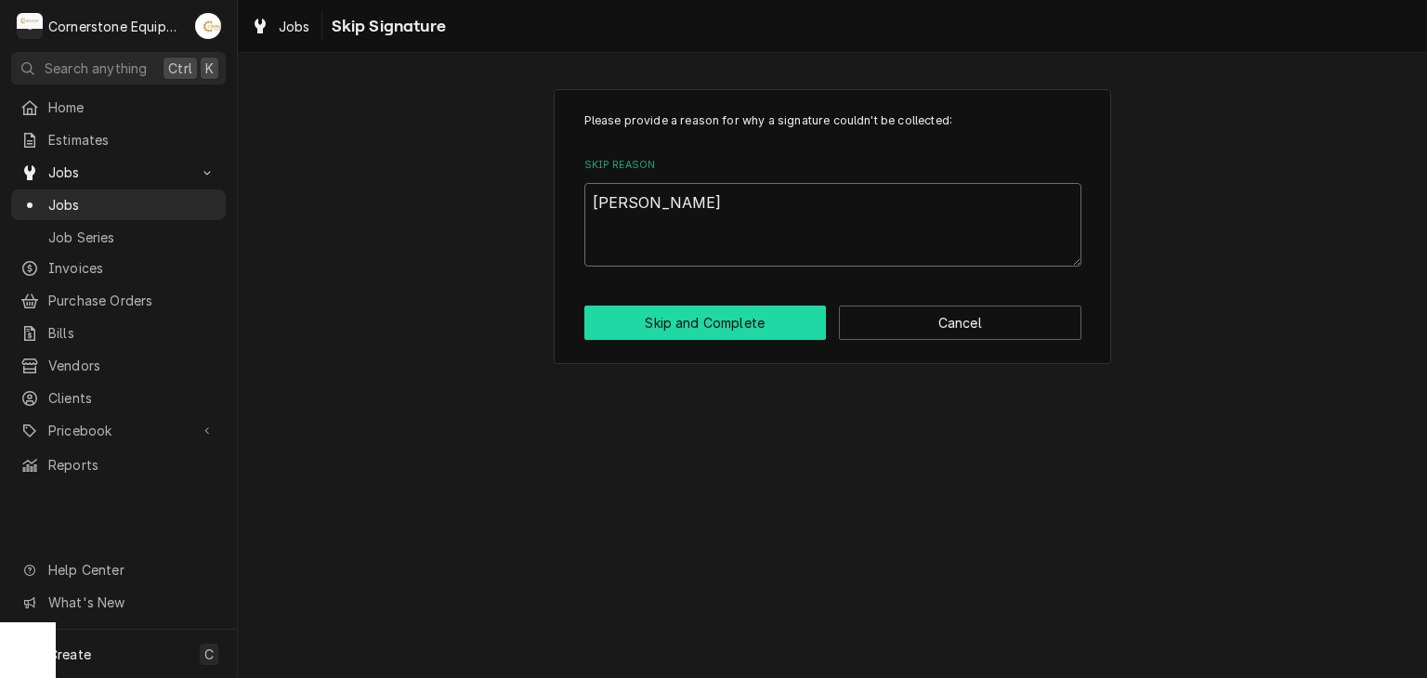
type textarea "Andrew Aproved"
click at [748, 320] on button "Skip and Complete" at bounding box center [705, 323] width 242 height 34
type textarea "x"
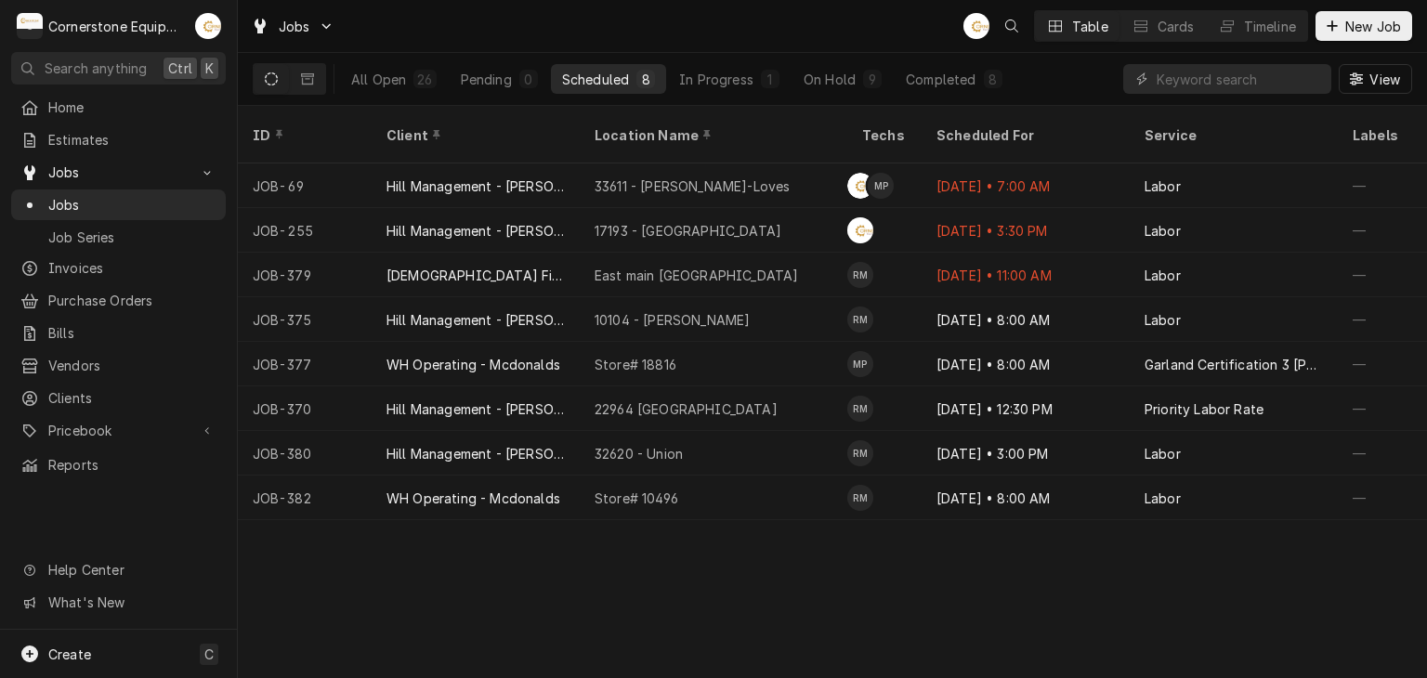
click at [948, 59] on div "All Open 26 Pending 0 Scheduled 8 In Progress 1 On Hold 9 Completed 8" at bounding box center [677, 79] width 674 height 52
click at [948, 58] on div "All Open 26 Pending 0 Scheduled 8 In Progress 1 On Hold 9 Completed 8" at bounding box center [677, 79] width 674 height 52
drag, startPoint x: 948, startPoint y: 62, endPoint x: 947, endPoint y: 77, distance: 14.9
click at [948, 64] on div "All Open 26 Pending 0 Scheduled 8 In Progress 1 On Hold 9 Completed 8" at bounding box center [677, 79] width 674 height 52
click at [947, 77] on div "Completed" at bounding box center [941, 80] width 70 height 20
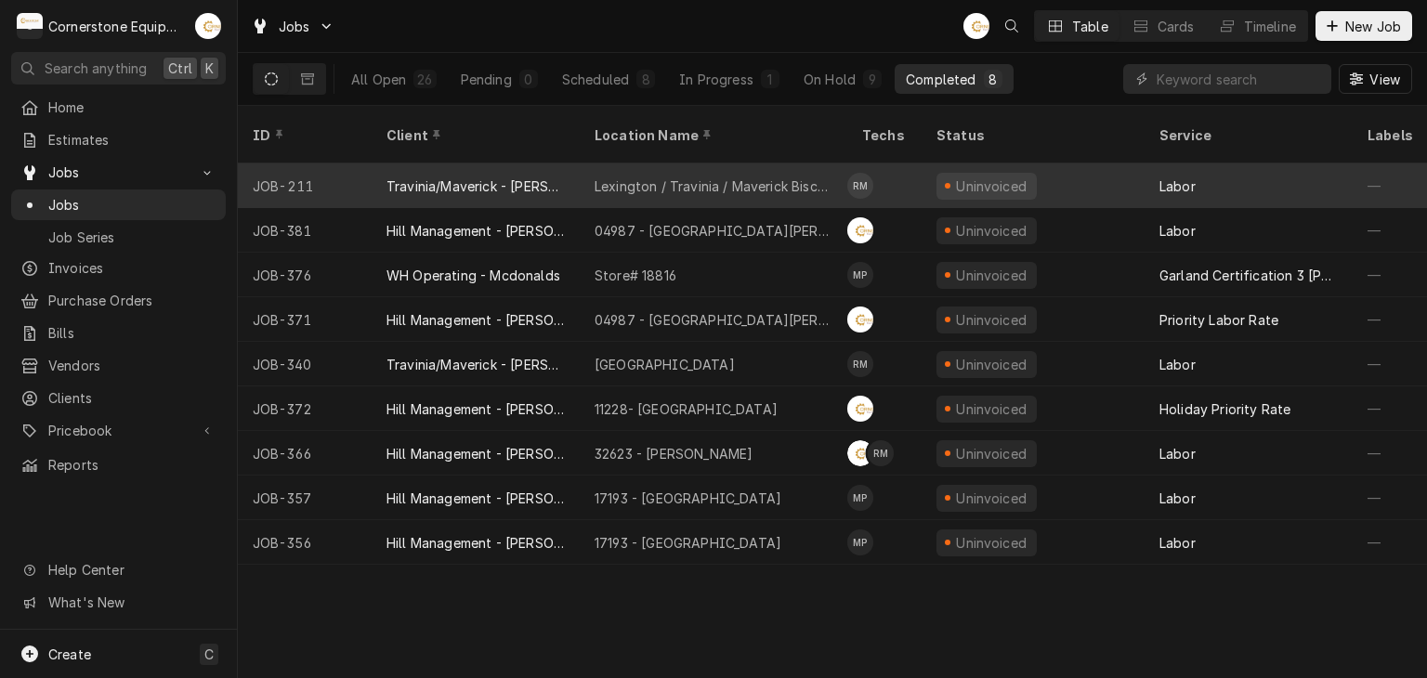
click at [774, 173] on div "Lexington / Travinia / Maverick Biscuit" at bounding box center [714, 186] width 268 height 45
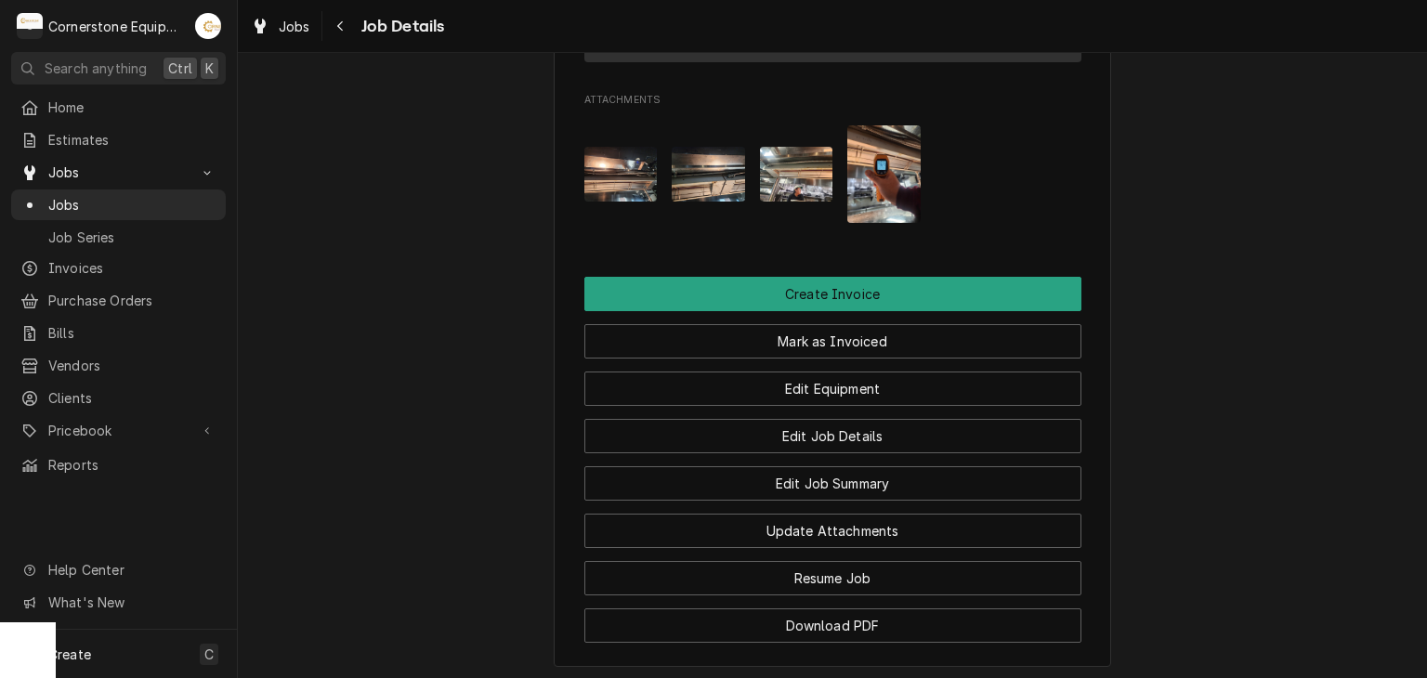
scroll to position [1114, 0]
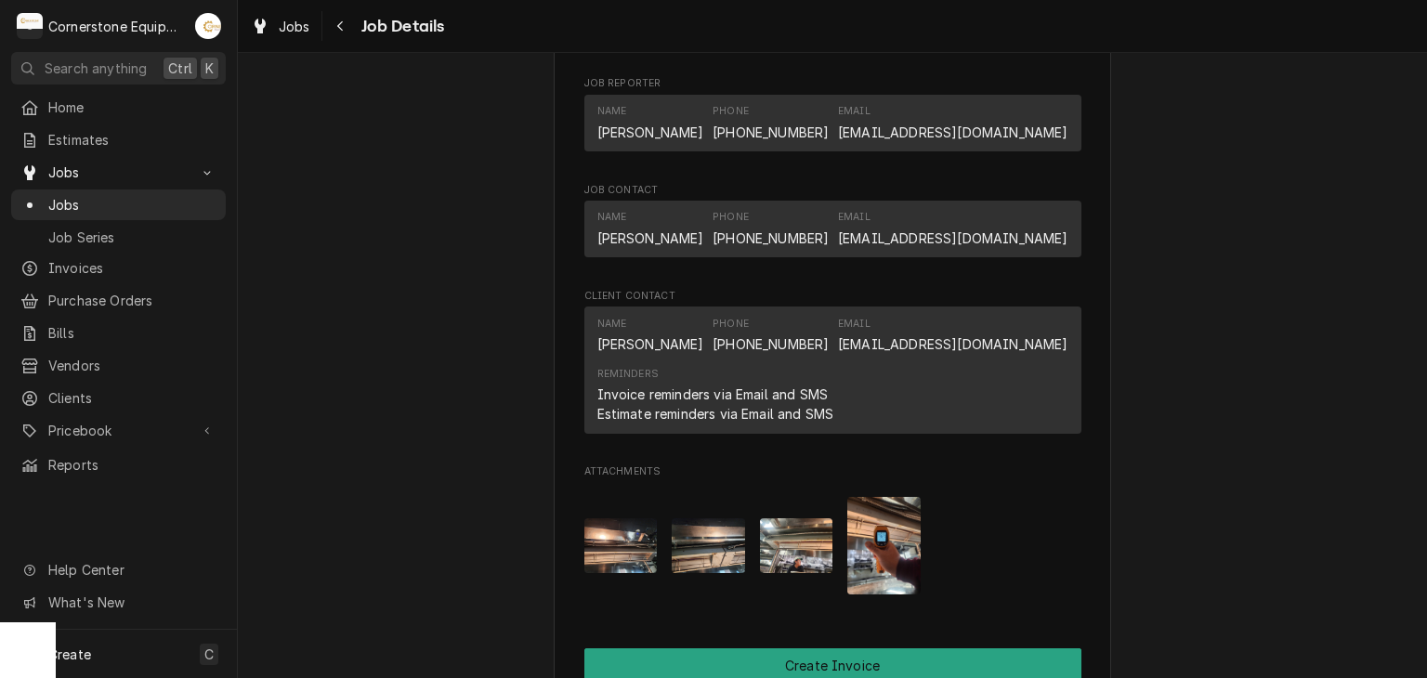
click at [892, 543] on img "Attachments" at bounding box center [883, 546] width 73 height 98
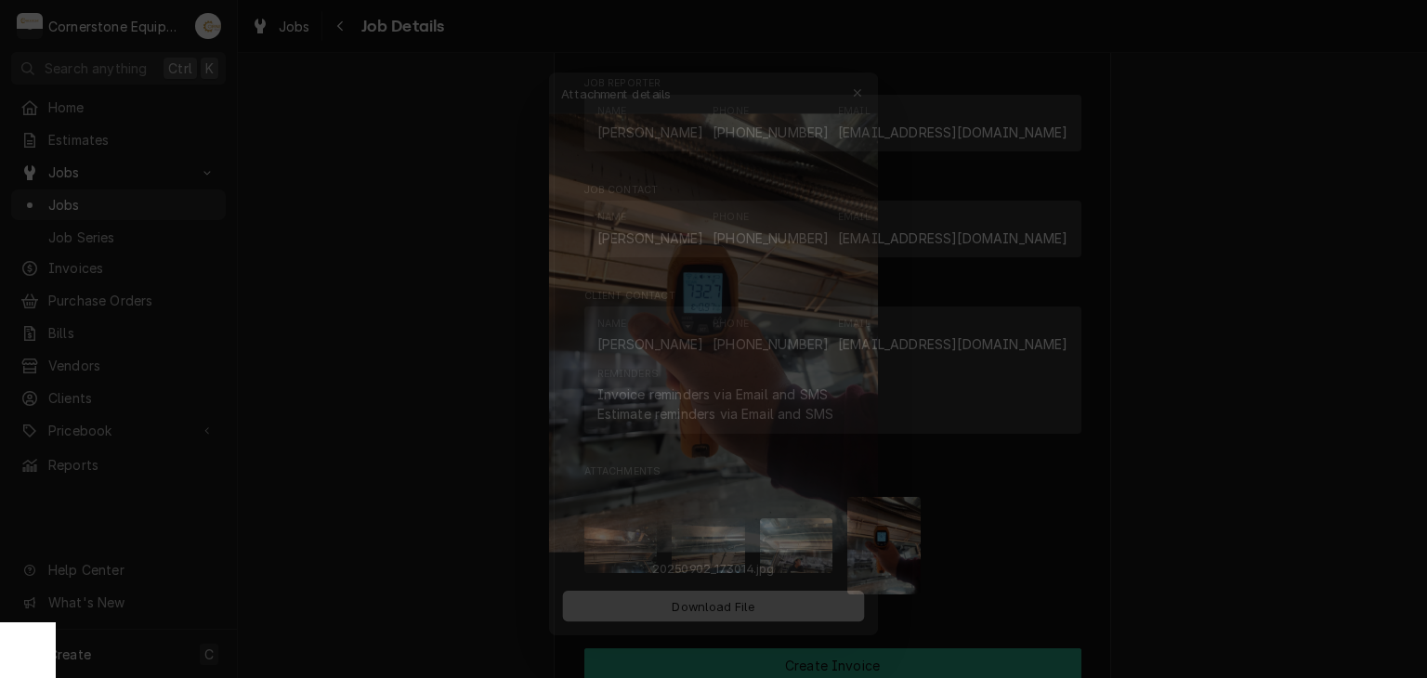
click at [1190, 425] on div at bounding box center [713, 339] width 1427 height 678
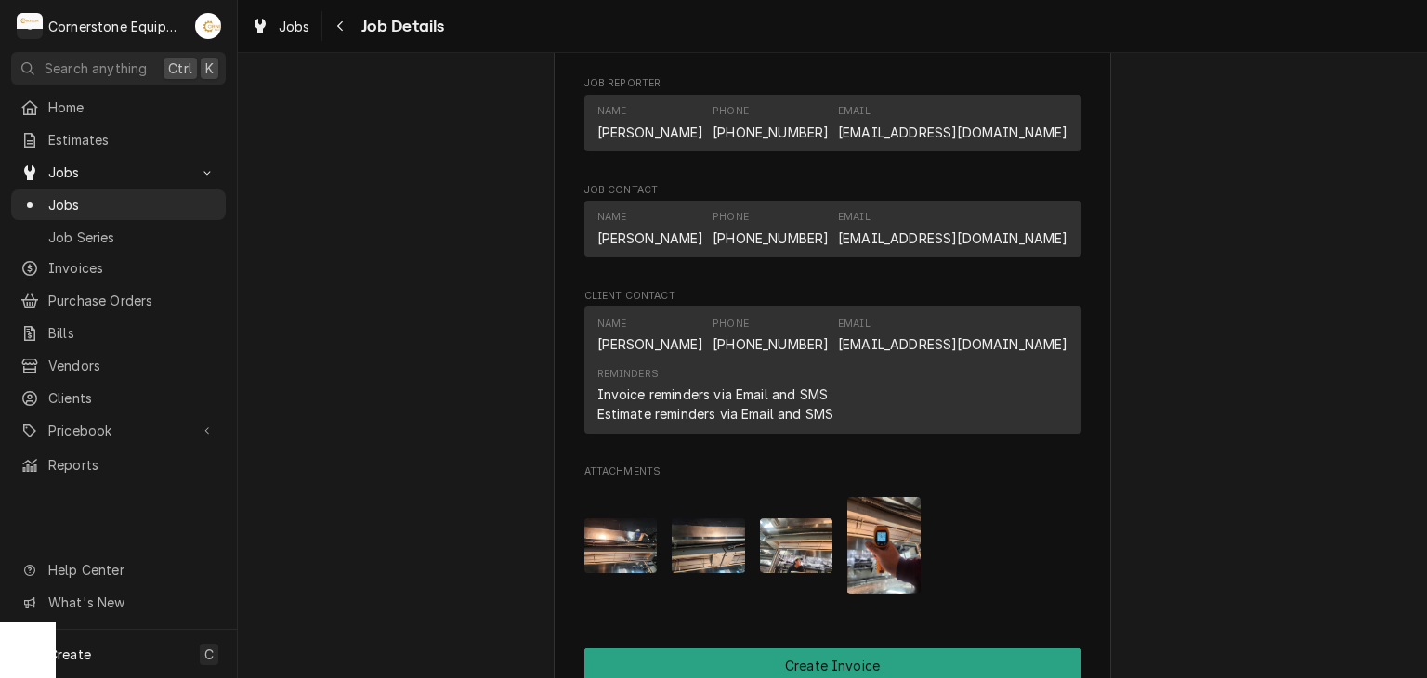
click at [786, 568] on img "Attachments" at bounding box center [796, 545] width 73 height 55
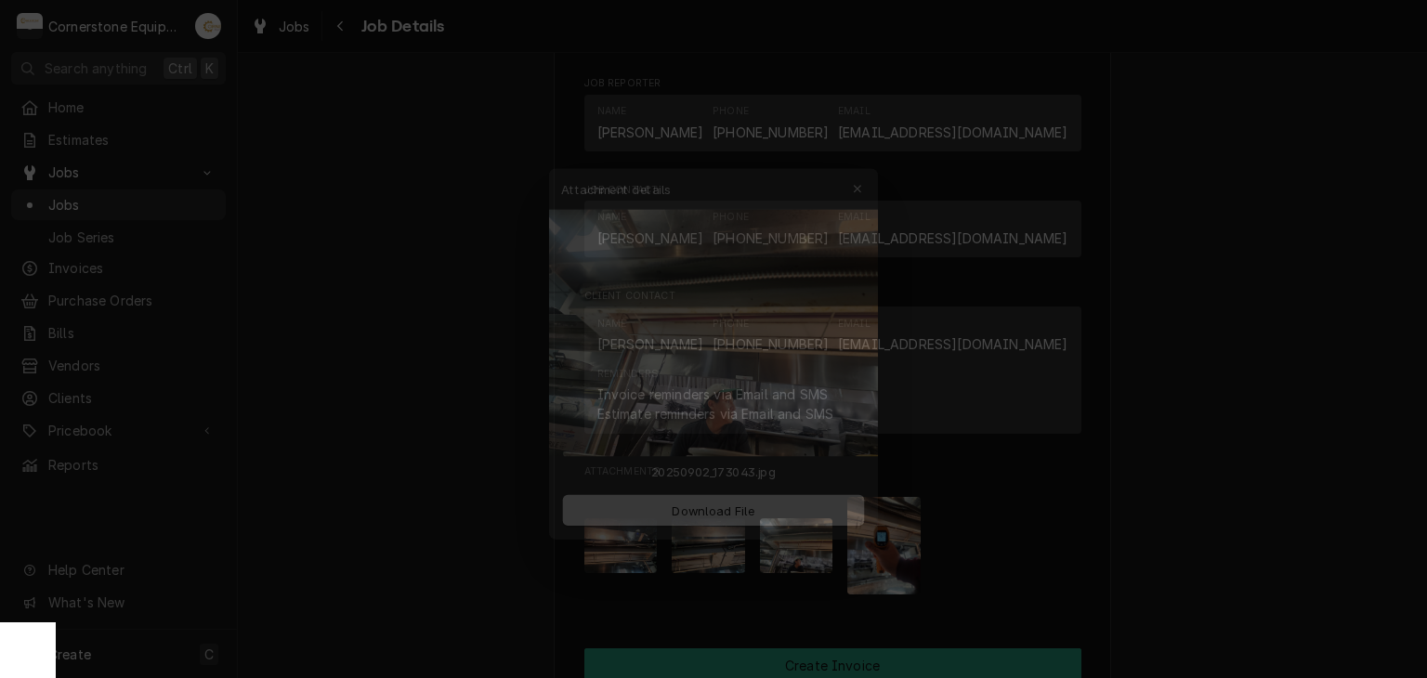
click at [1185, 454] on div at bounding box center [713, 339] width 1427 height 678
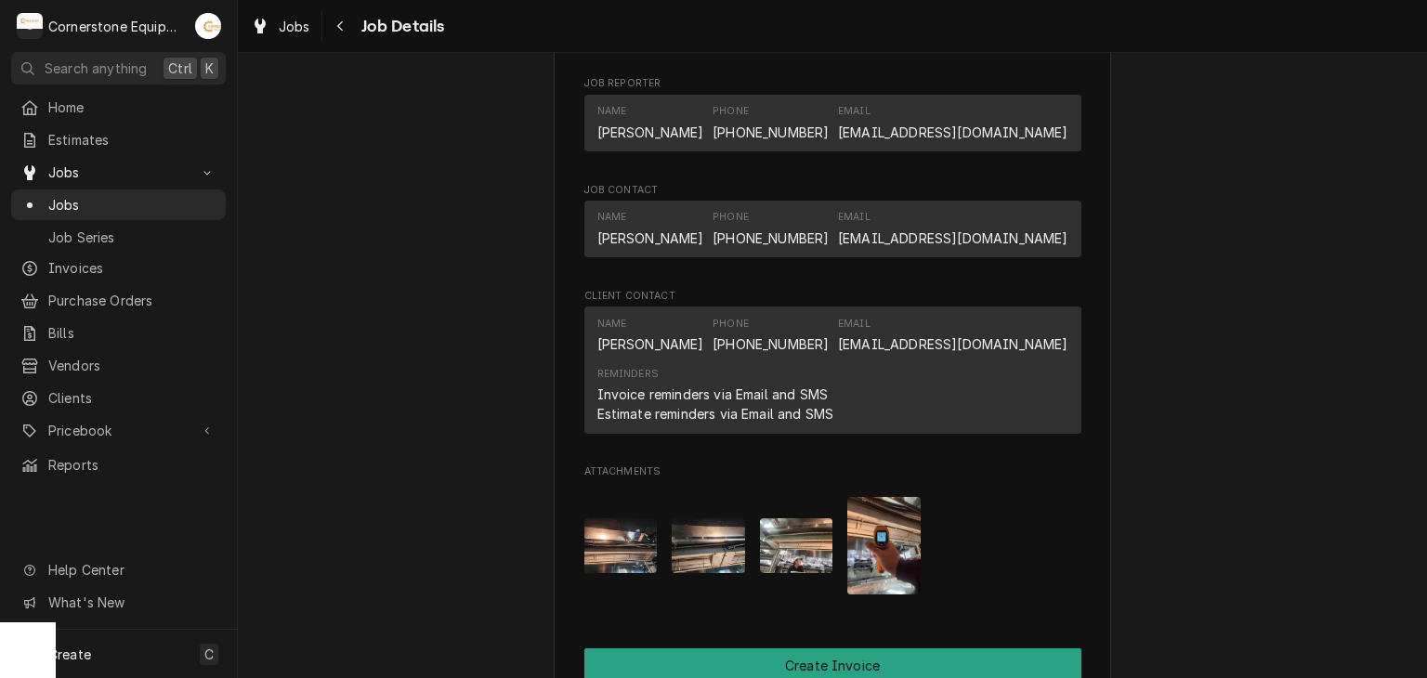
click at [694, 556] on img "Attachments" at bounding box center [708, 545] width 73 height 55
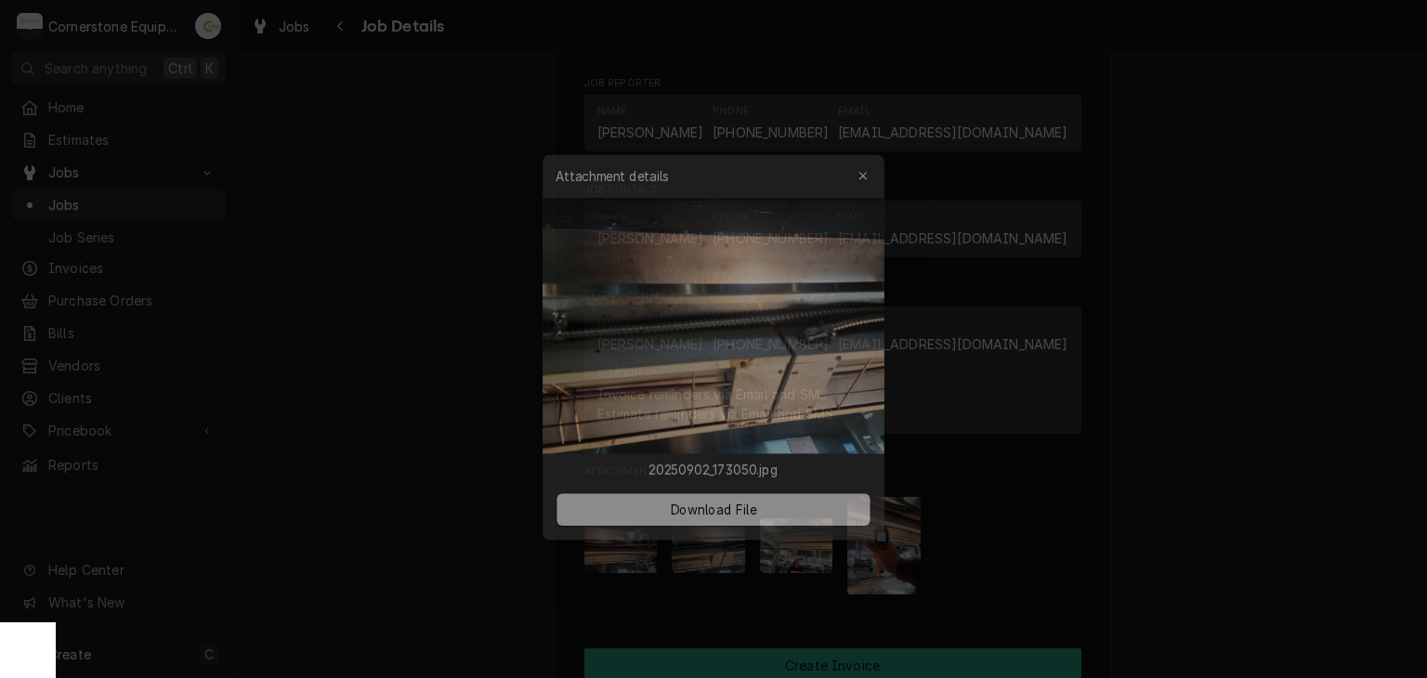
click at [1224, 509] on div at bounding box center [713, 339] width 1427 height 678
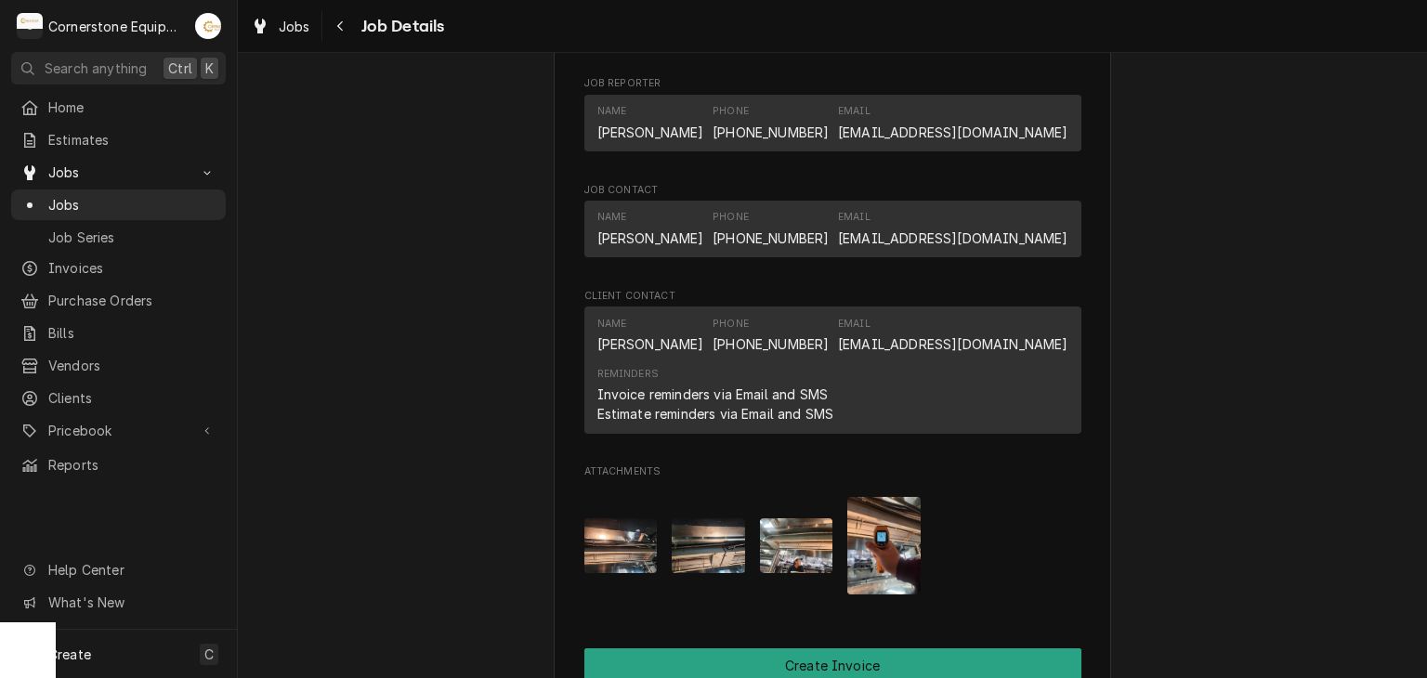
click at [634, 543] on img "Attachments" at bounding box center [620, 545] width 73 height 55
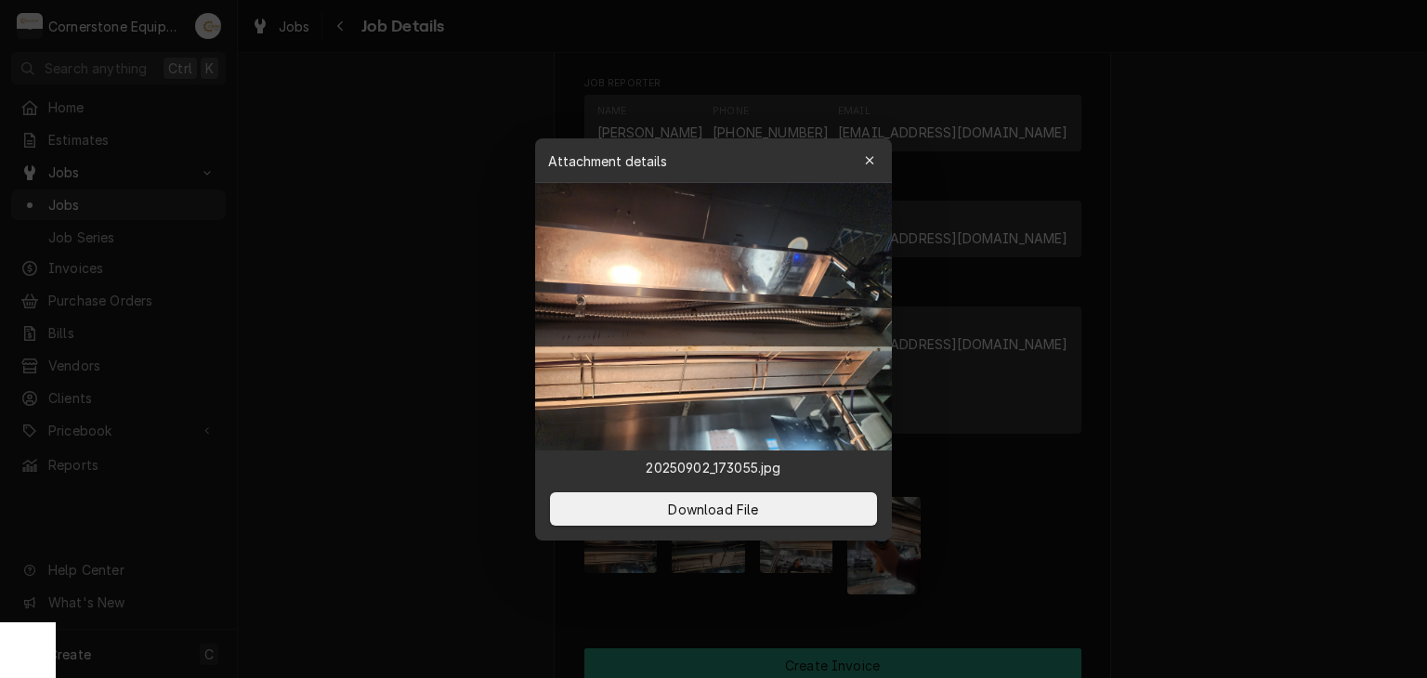
click at [1223, 543] on div at bounding box center [713, 339] width 1427 height 678
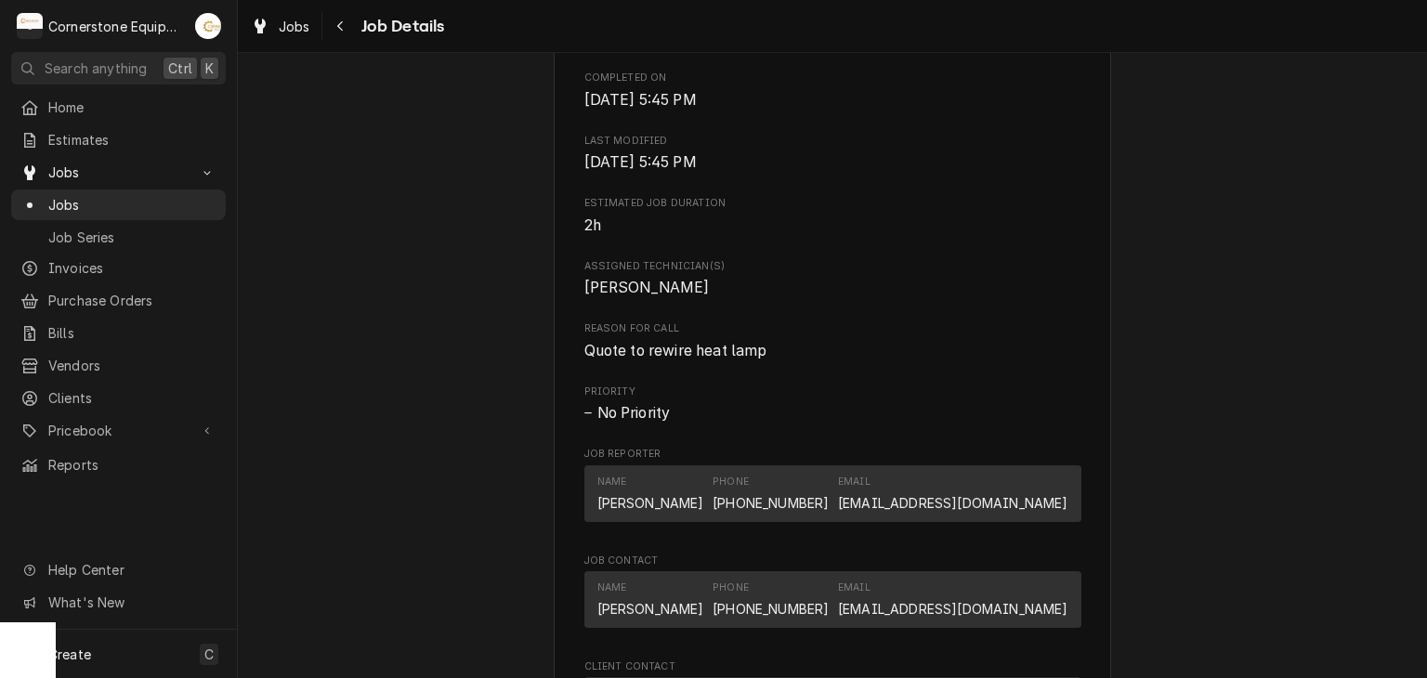
scroll to position [0, 0]
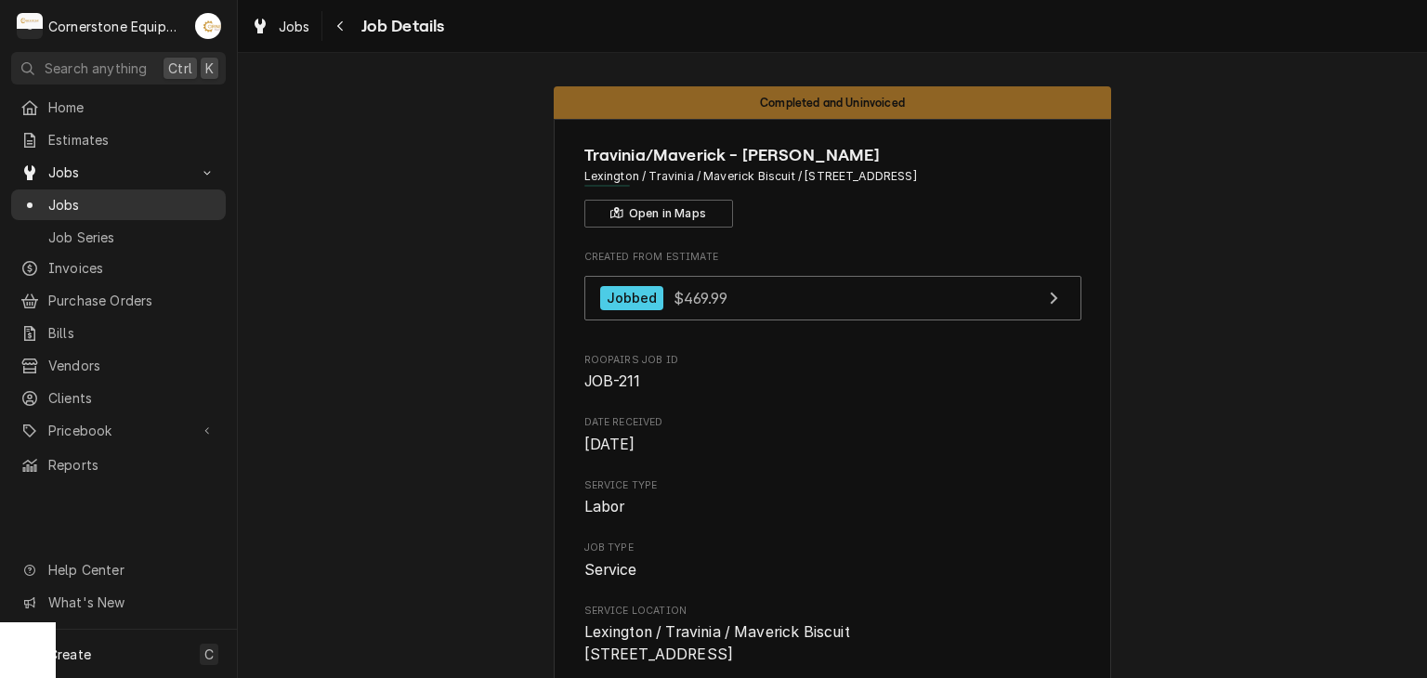
click at [151, 195] on span "Jobs" at bounding box center [132, 205] width 168 height 20
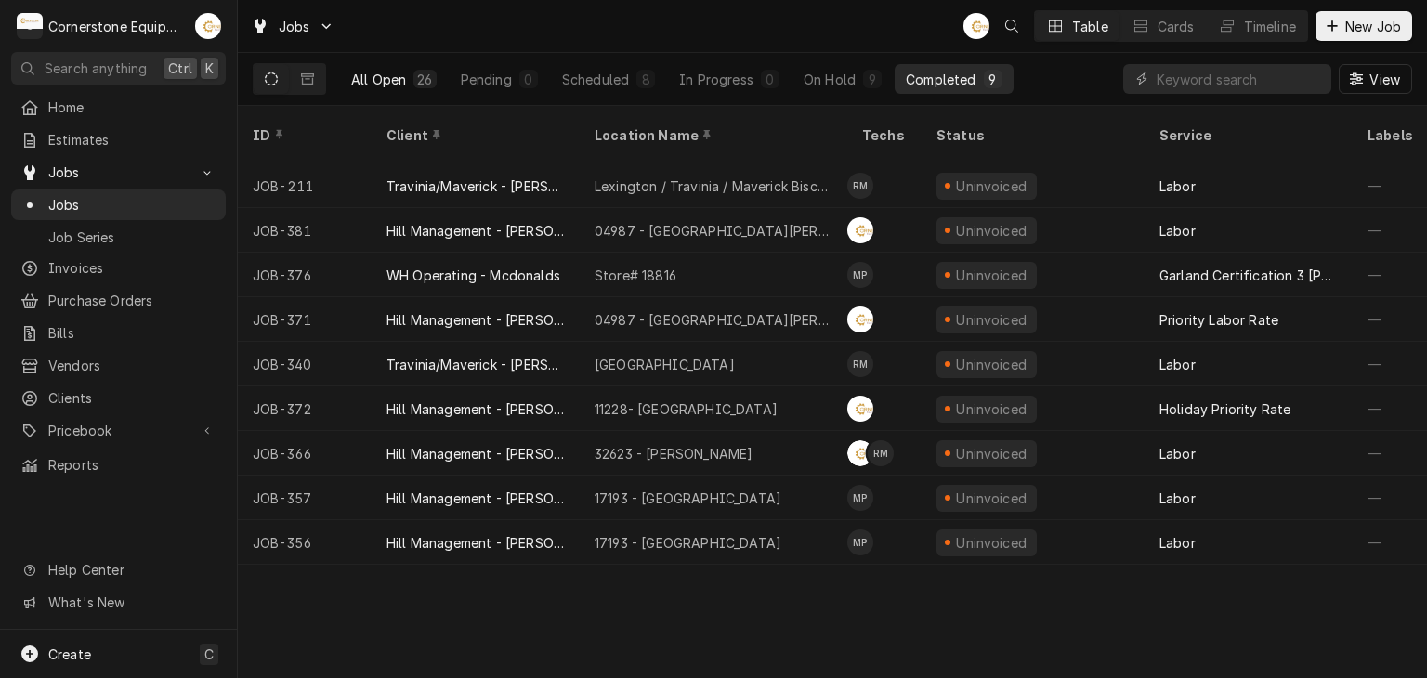
click at [425, 67] on button "All Open 26" at bounding box center [394, 79] width 108 height 30
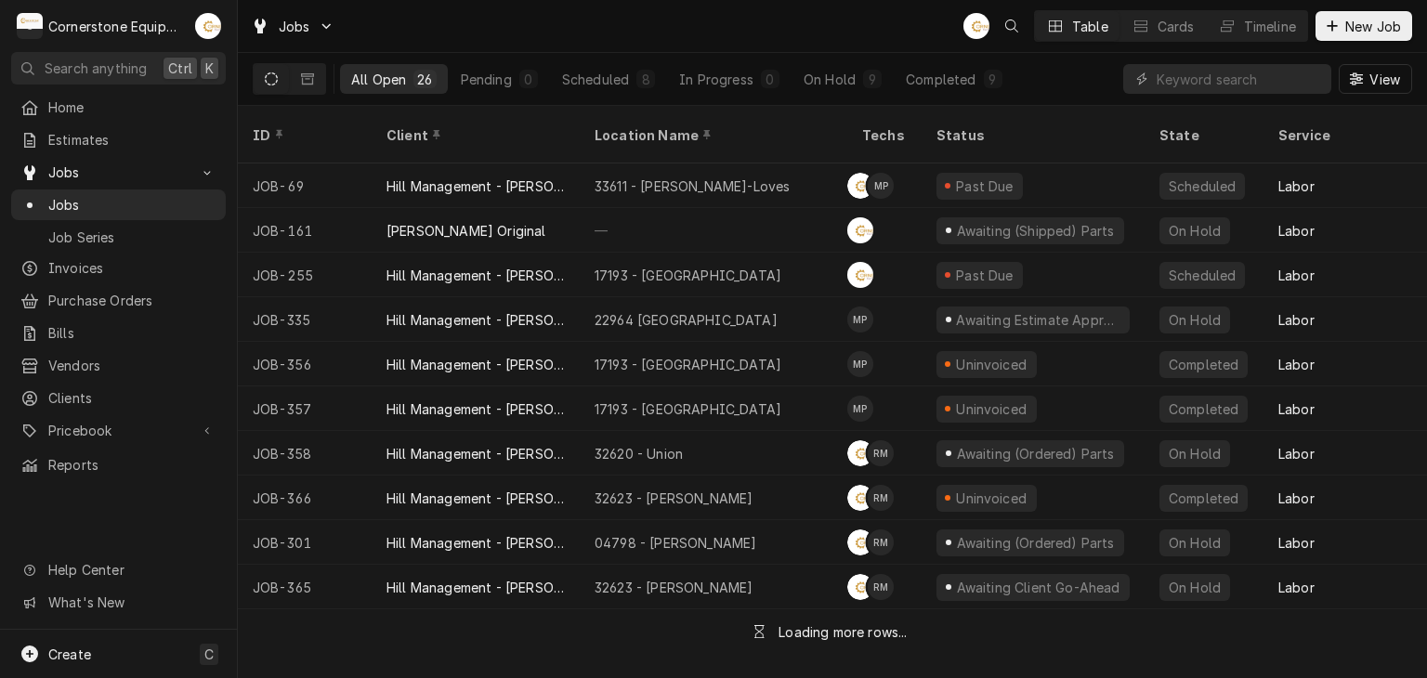
drag, startPoint x: 1323, startPoint y: 73, endPoint x: 1253, endPoint y: 78, distance: 69.8
click at [1319, 75] on div "Dynamic Content Wrapper" at bounding box center [1227, 79] width 208 height 30
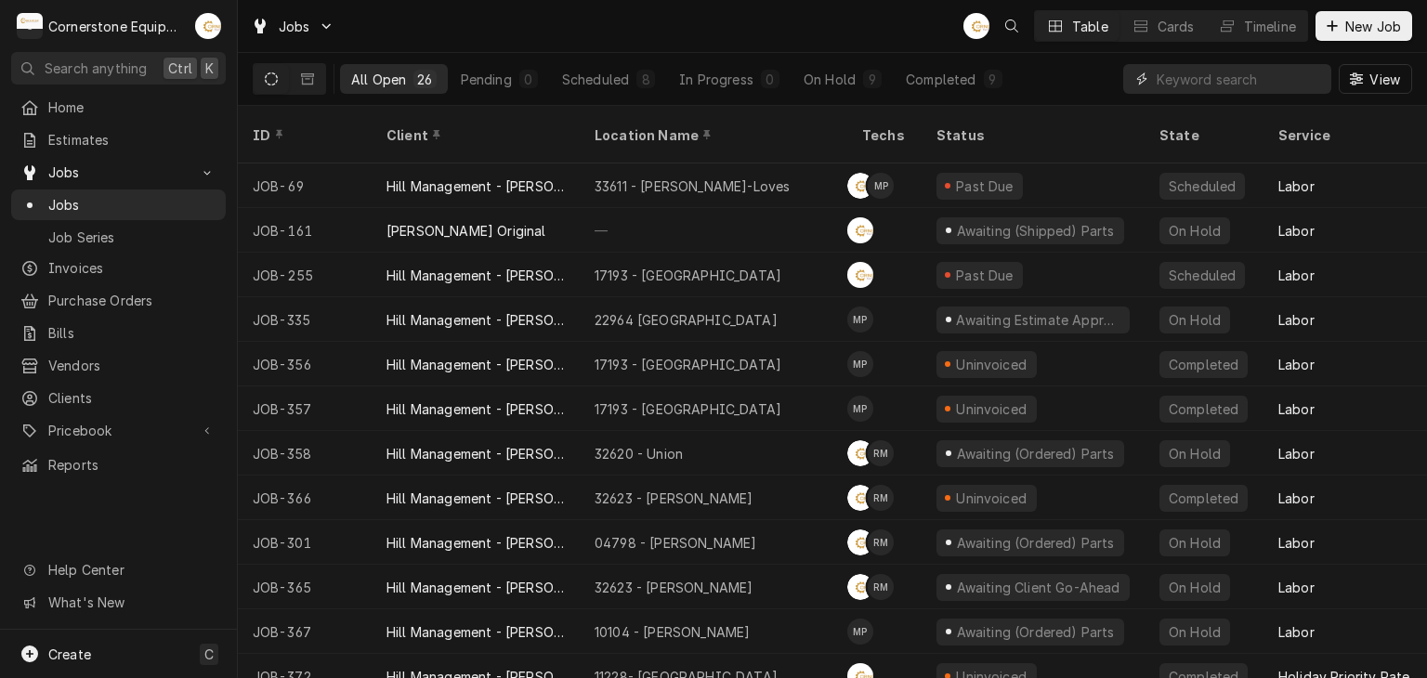
click at [1246, 78] on input "Dynamic Content Wrapper" at bounding box center [1239, 79] width 165 height 30
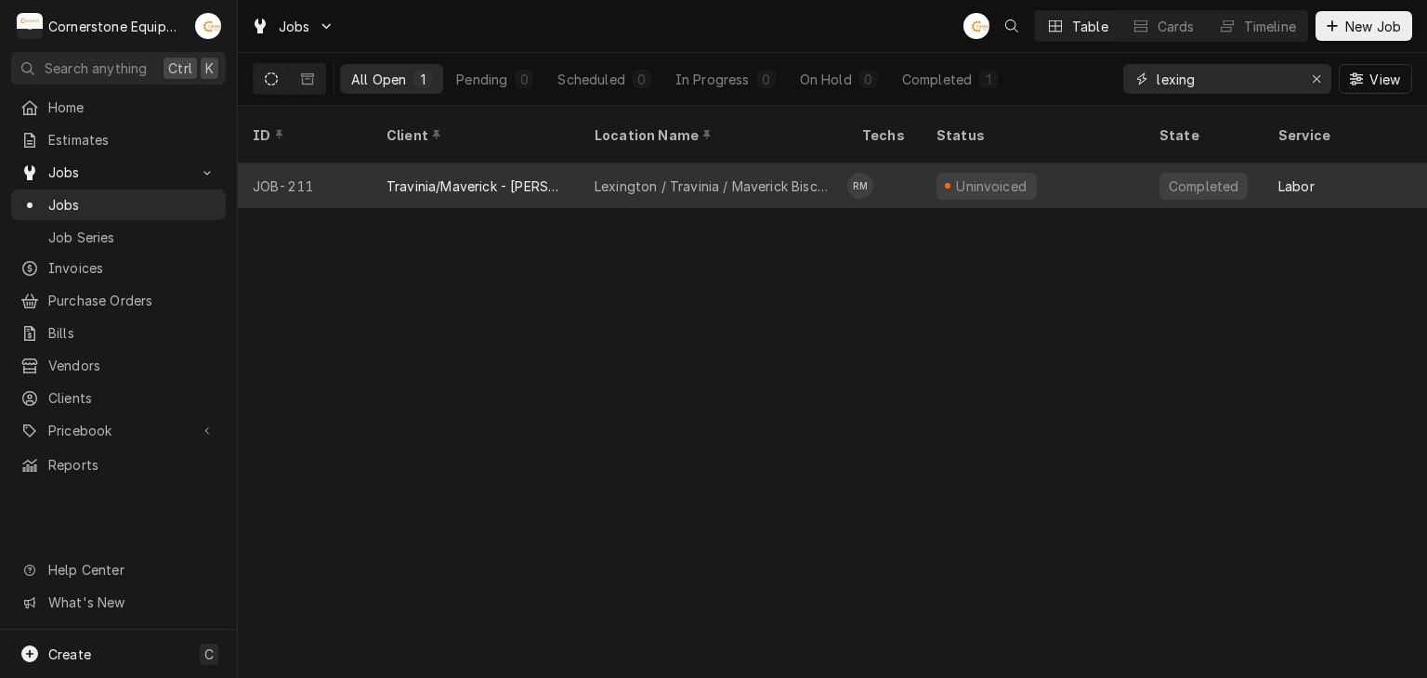
type input "lexing"
click at [775, 177] on div "Lexington / Travinia / Maverick Biscuit" at bounding box center [714, 187] width 238 height 20
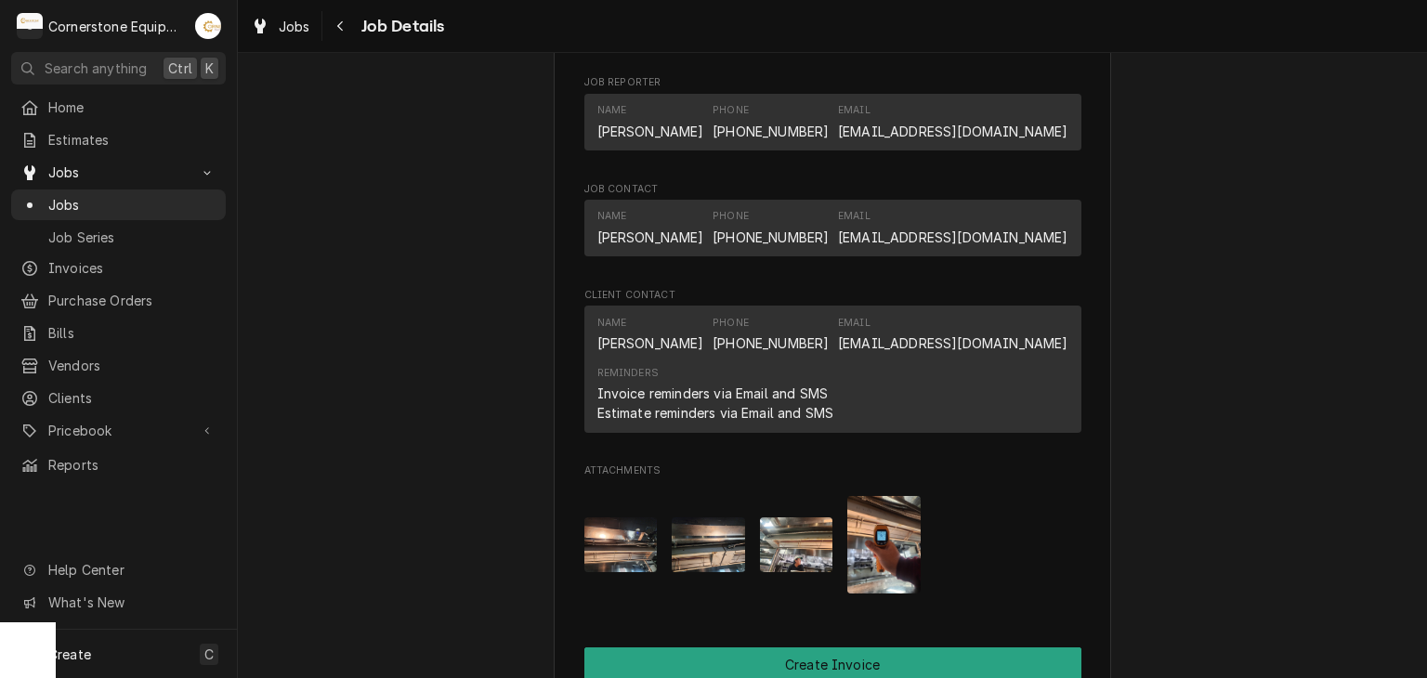
scroll to position [1486, 0]
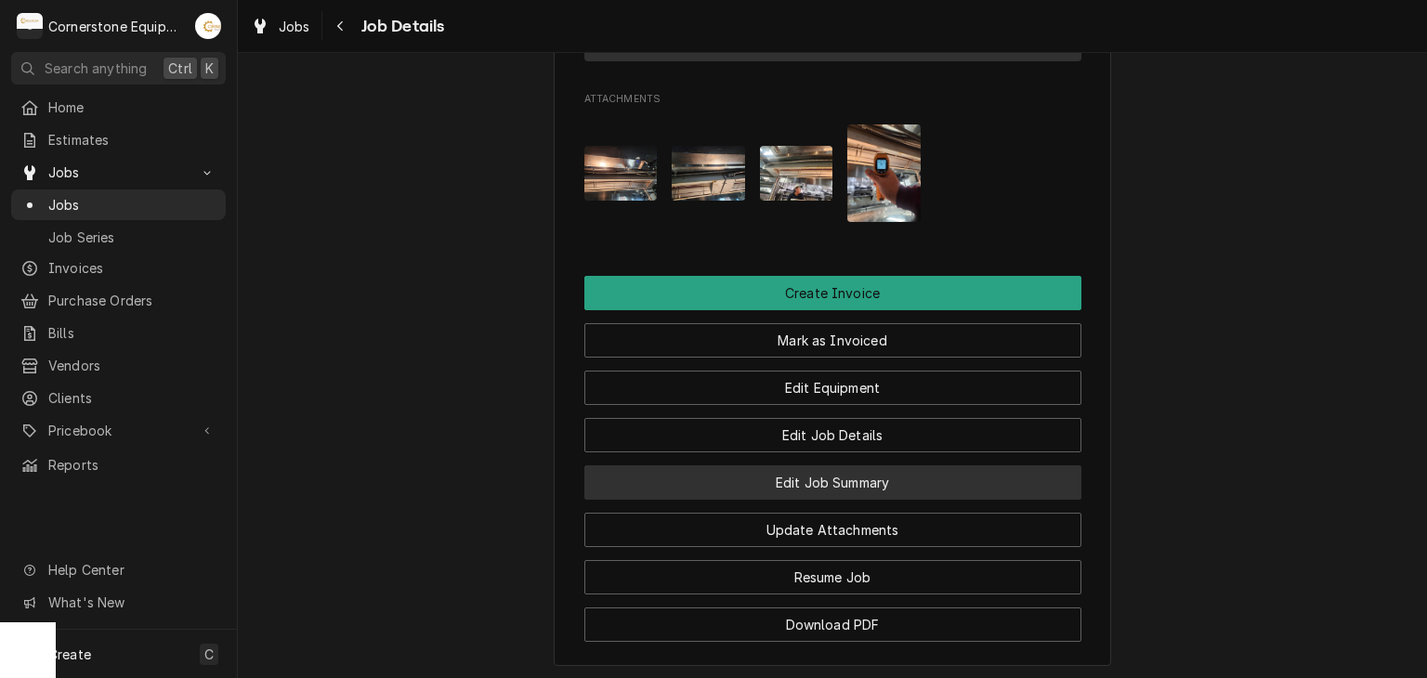
click at [904, 491] on button "Edit Job Summary" at bounding box center [832, 482] width 497 height 34
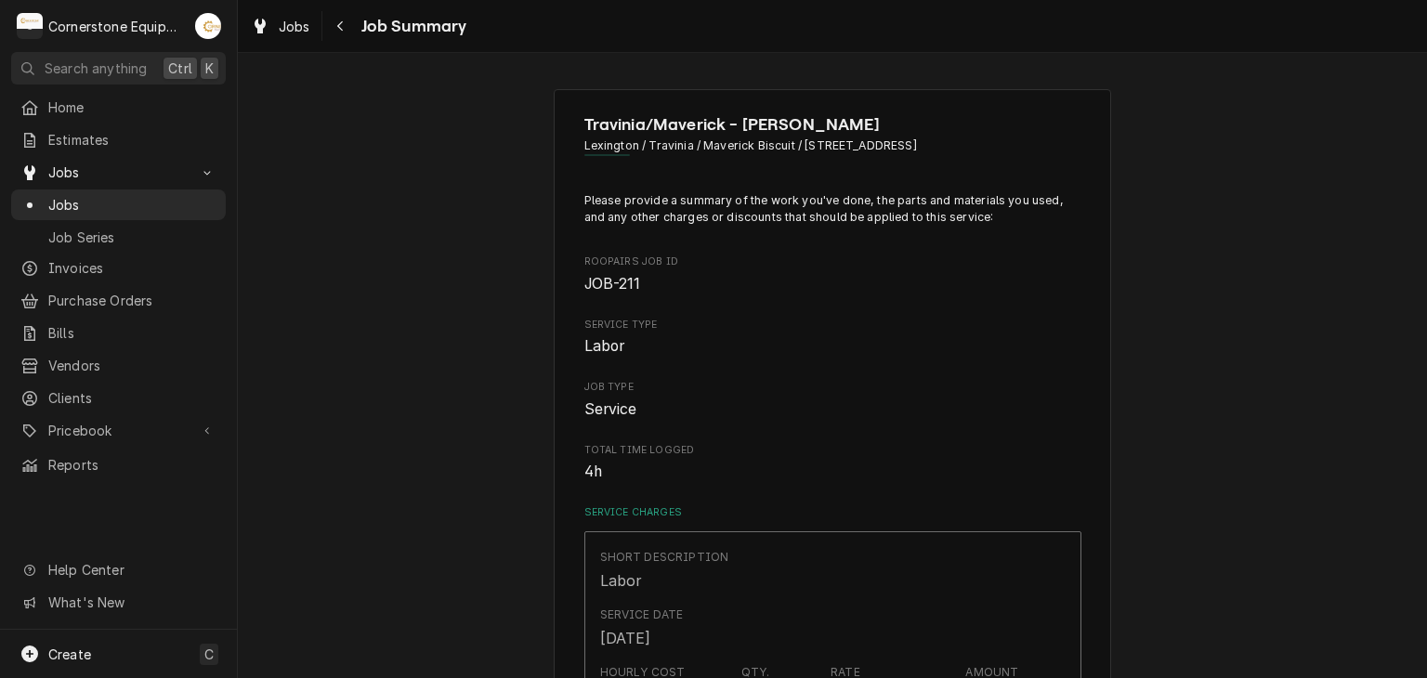
scroll to position [372, 0]
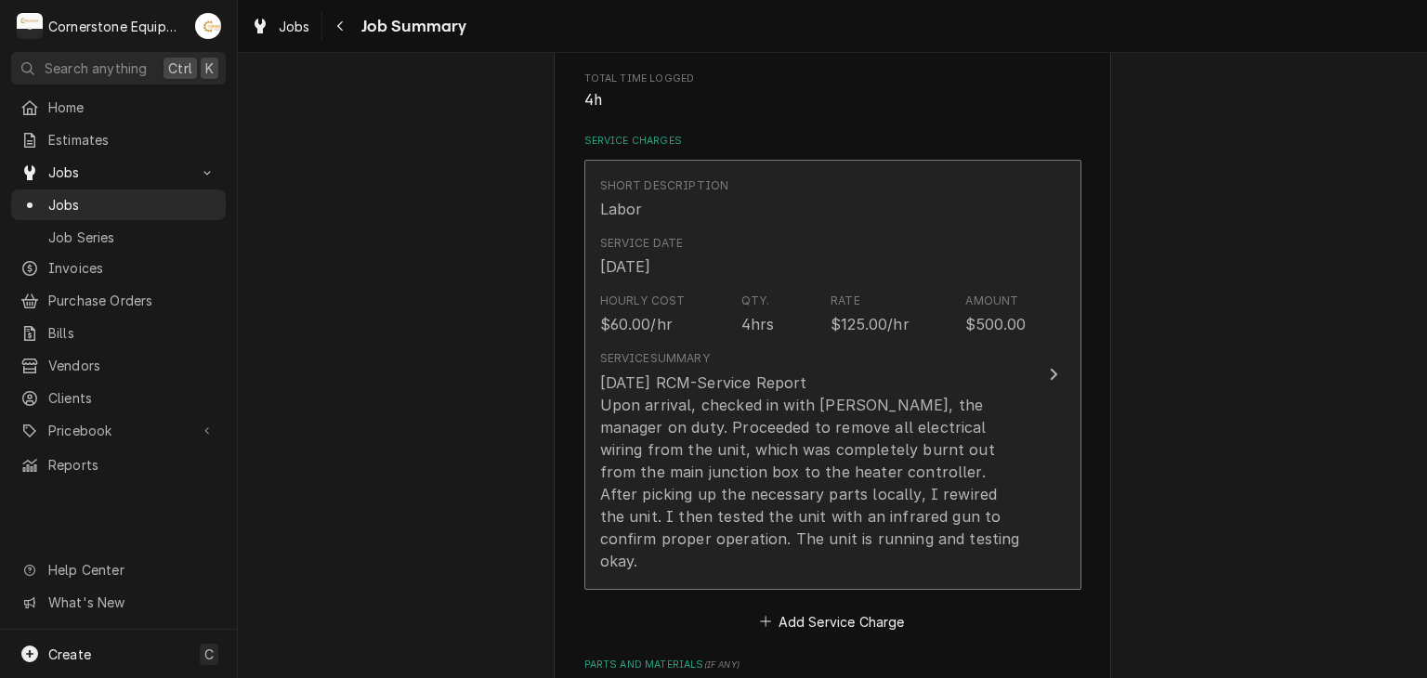
click at [911, 477] on div "9/2/25 RCM-Service Report Upon arrival, checked in with James, the manager on d…" at bounding box center [813, 472] width 426 height 201
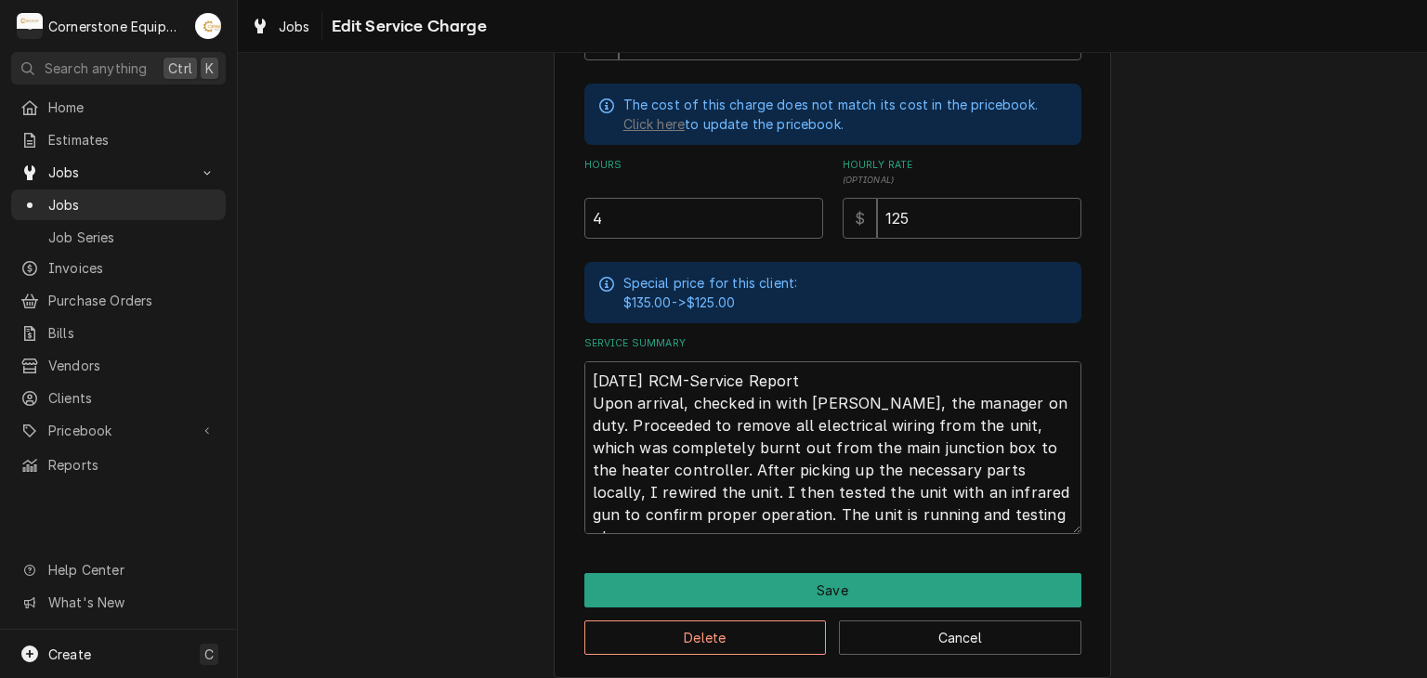
scroll to position [530, 0]
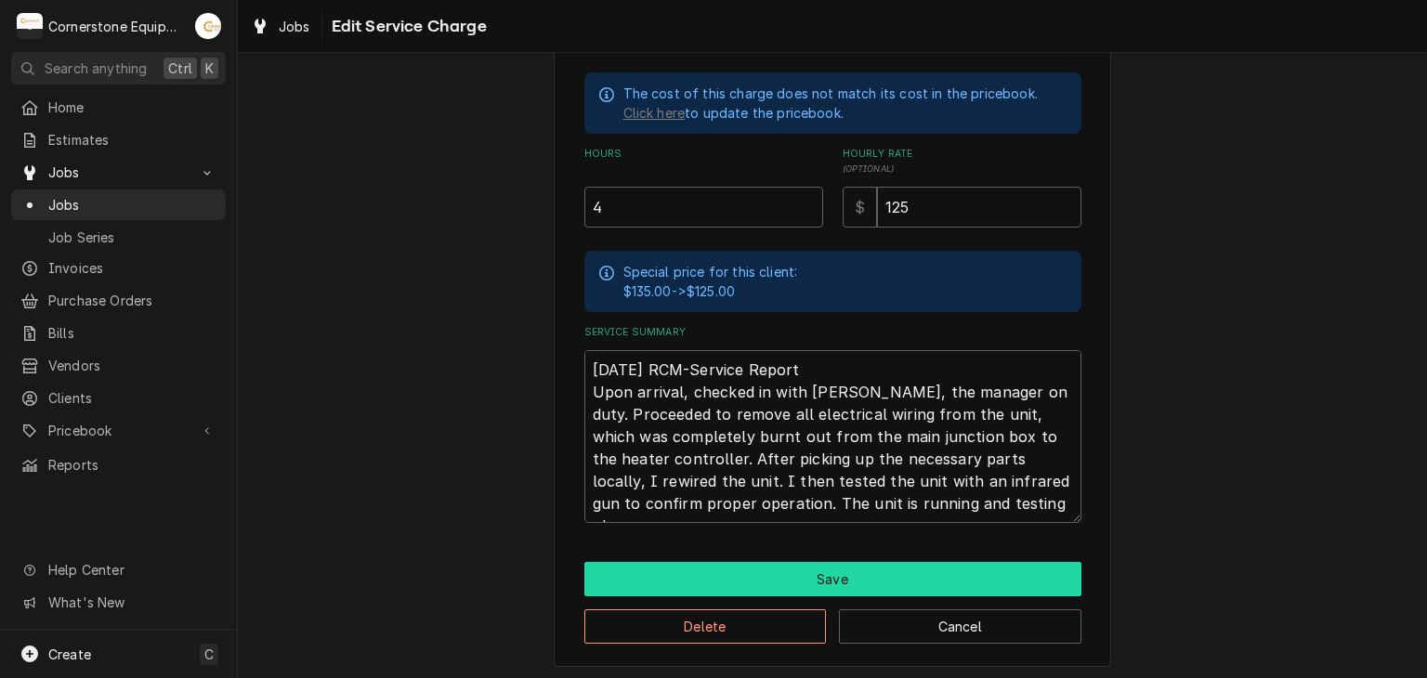
click at [905, 568] on button "Save" at bounding box center [832, 579] width 497 height 34
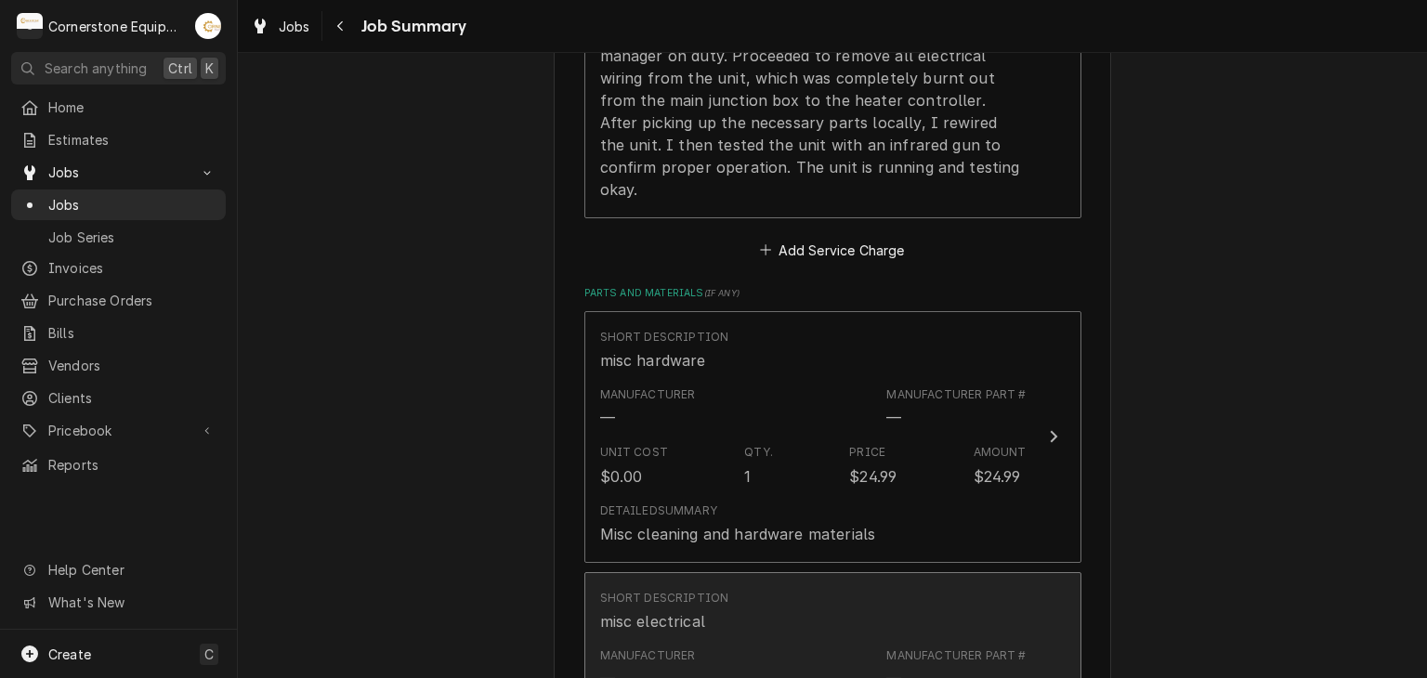
scroll to position [1115, 0]
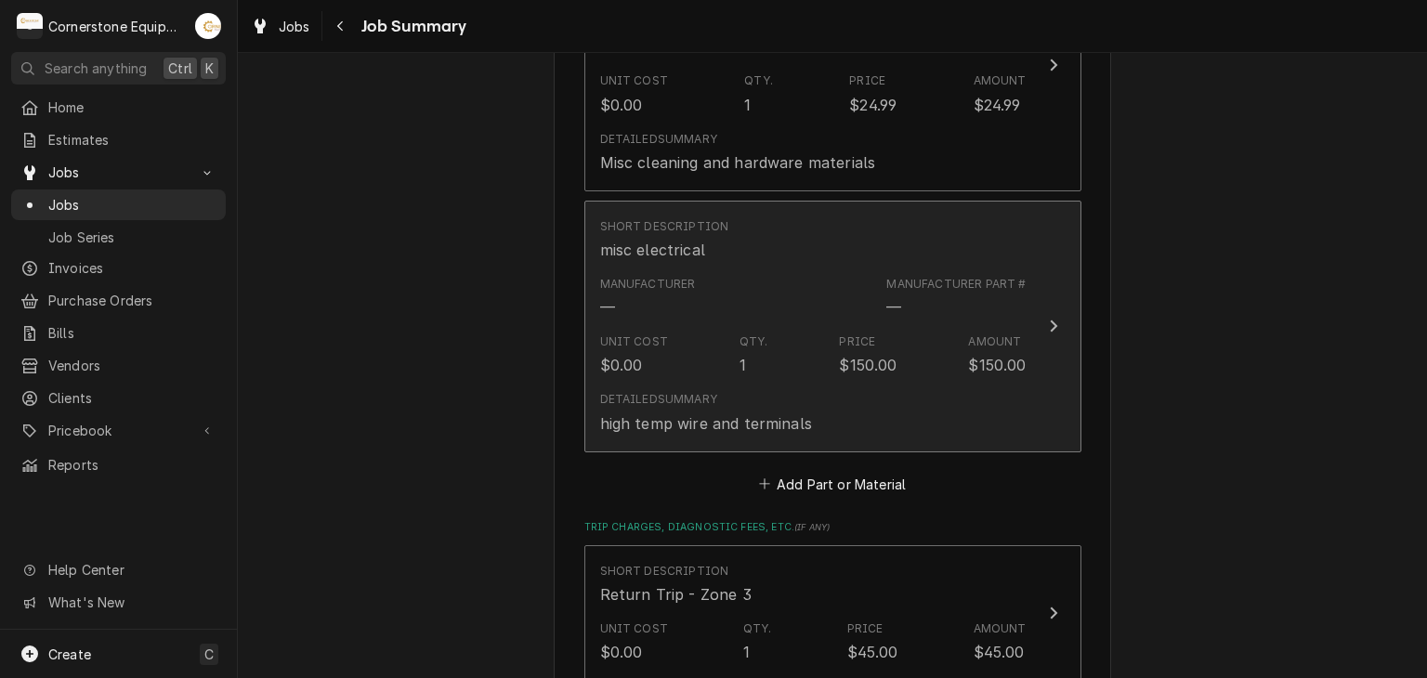
click at [938, 296] on div "Manufacturer — Manufacturer Part # —" at bounding box center [813, 297] width 426 height 58
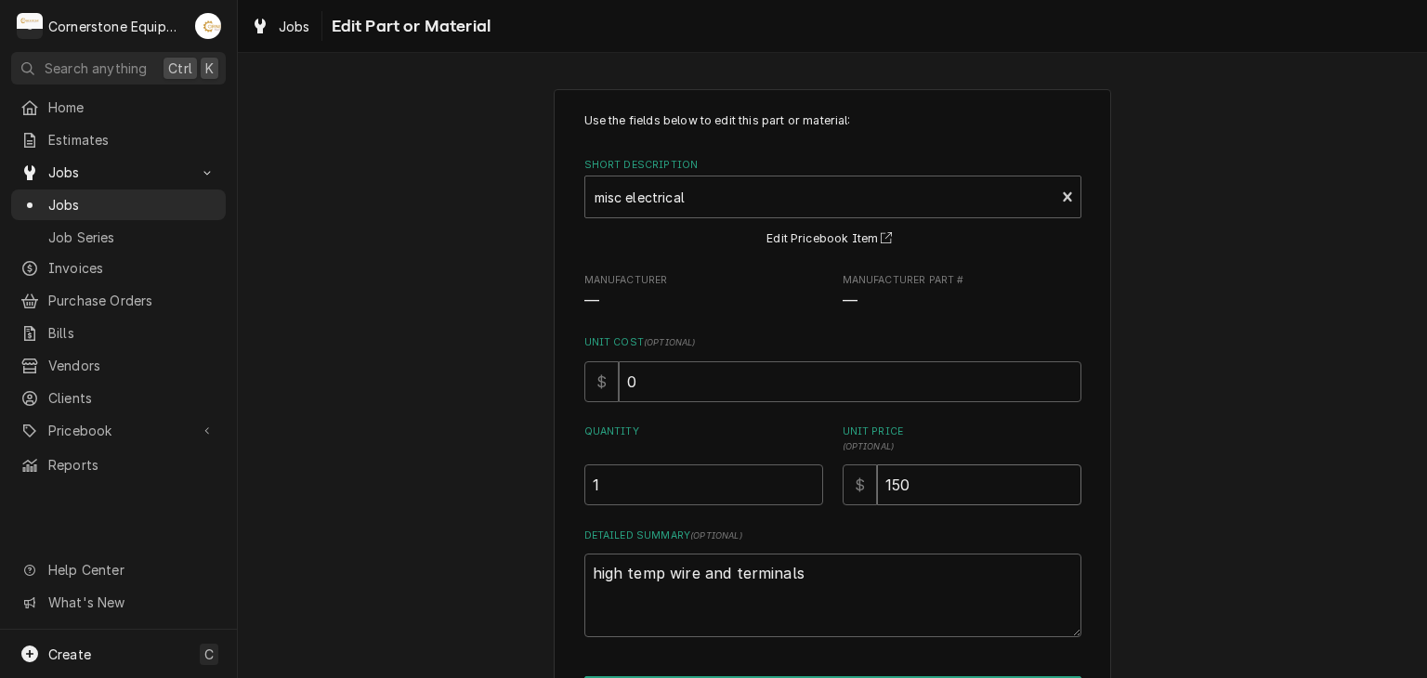
click at [943, 487] on input "150" at bounding box center [979, 485] width 204 height 41
type textarea "x"
type input "15"
type textarea "x"
type input "1"
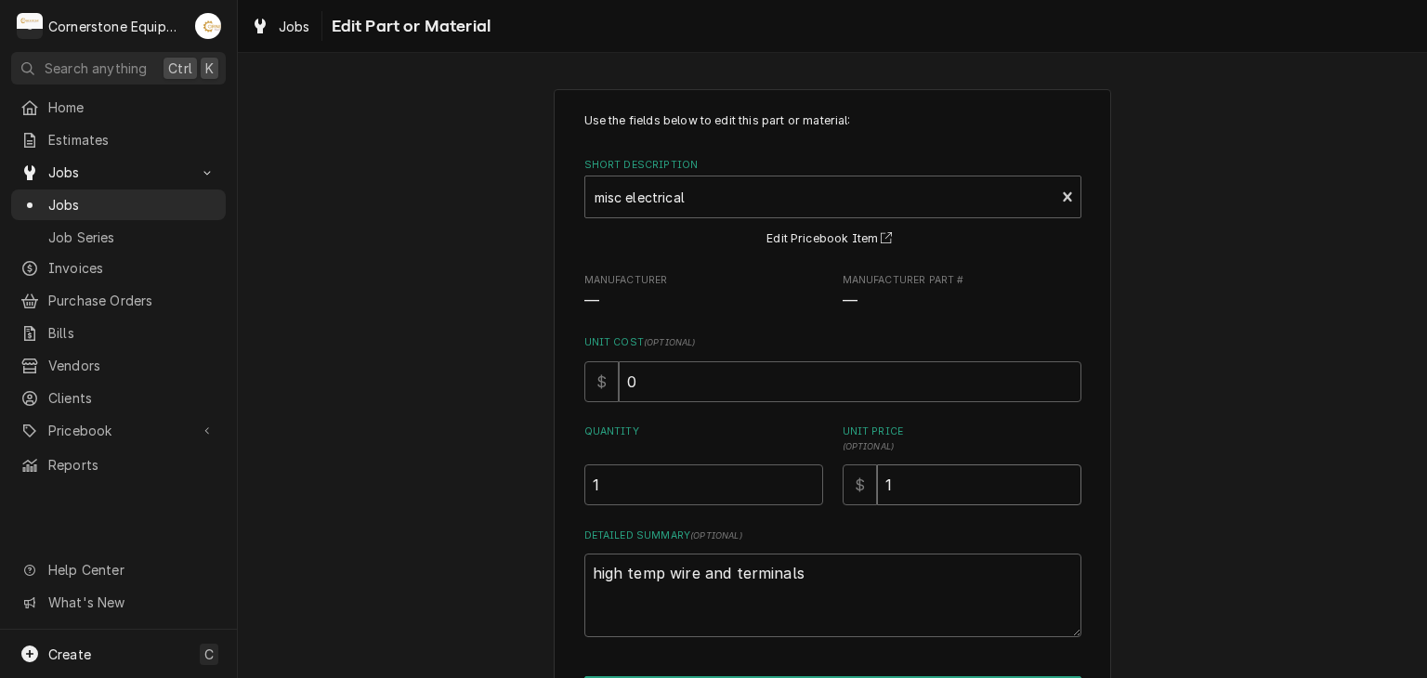
type textarea "x"
type input "6"
type textarea "x"
type input "67"
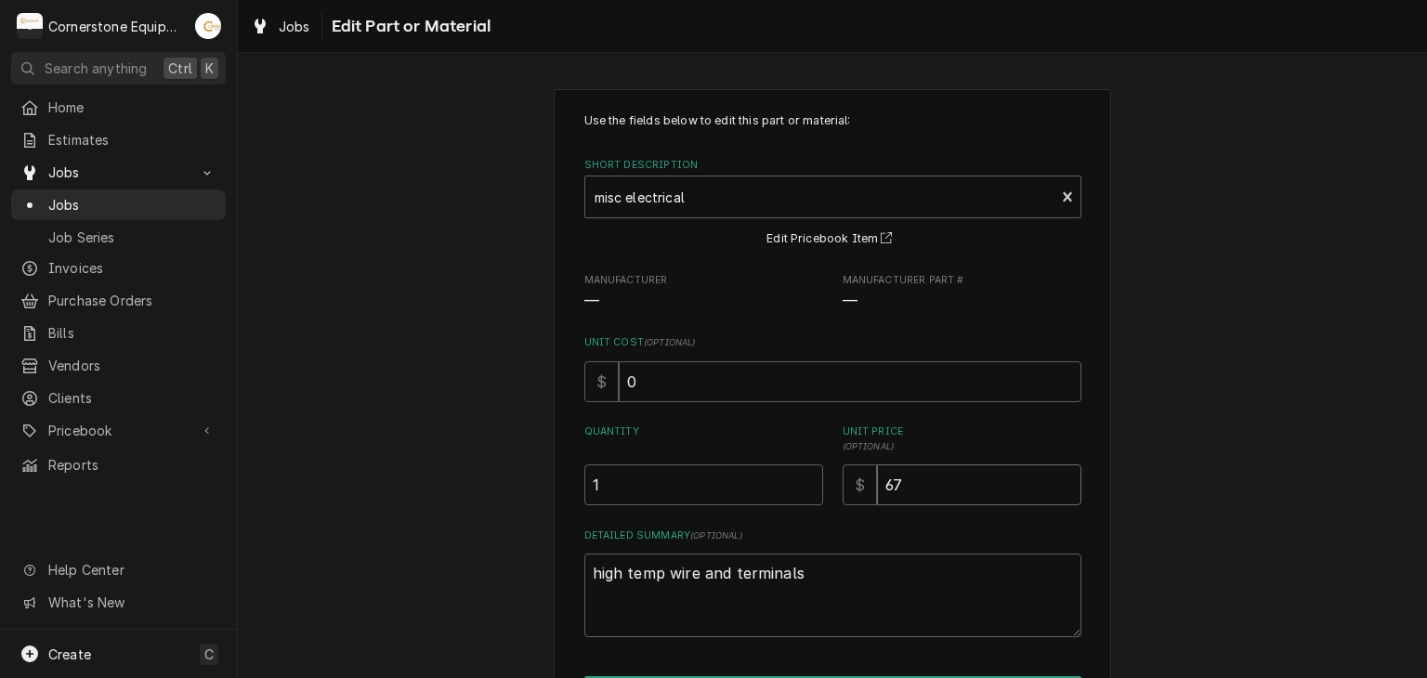
type textarea "x"
type input "67.4"
type textarea "x"
type input "67.41"
click at [727, 469] on input "1" at bounding box center [703, 485] width 239 height 41
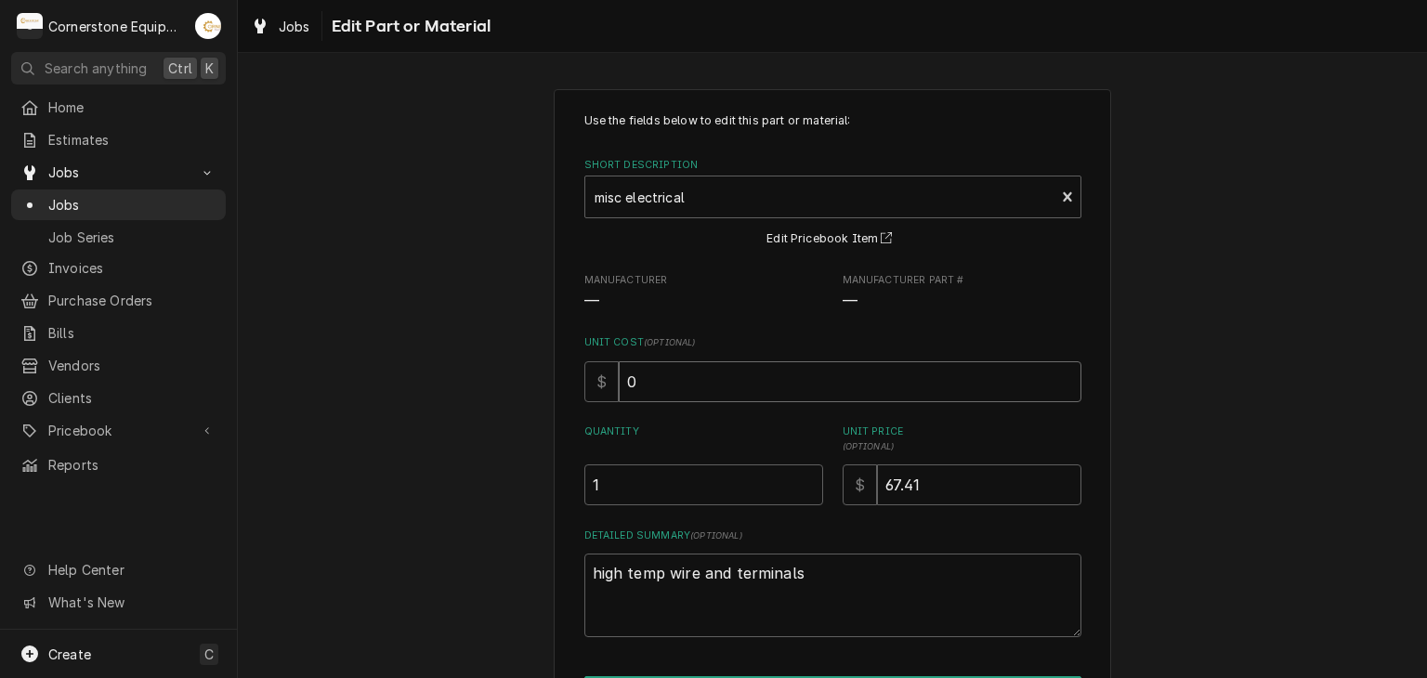
drag, startPoint x: 751, startPoint y: 404, endPoint x: 755, endPoint y: 386, distance: 19.2
click at [753, 395] on div "Use the fields below to edit this part or material: Short Description misc elec…" at bounding box center [832, 374] width 497 height 525
click at [755, 386] on input "0" at bounding box center [850, 381] width 463 height 41
type textarea "x"
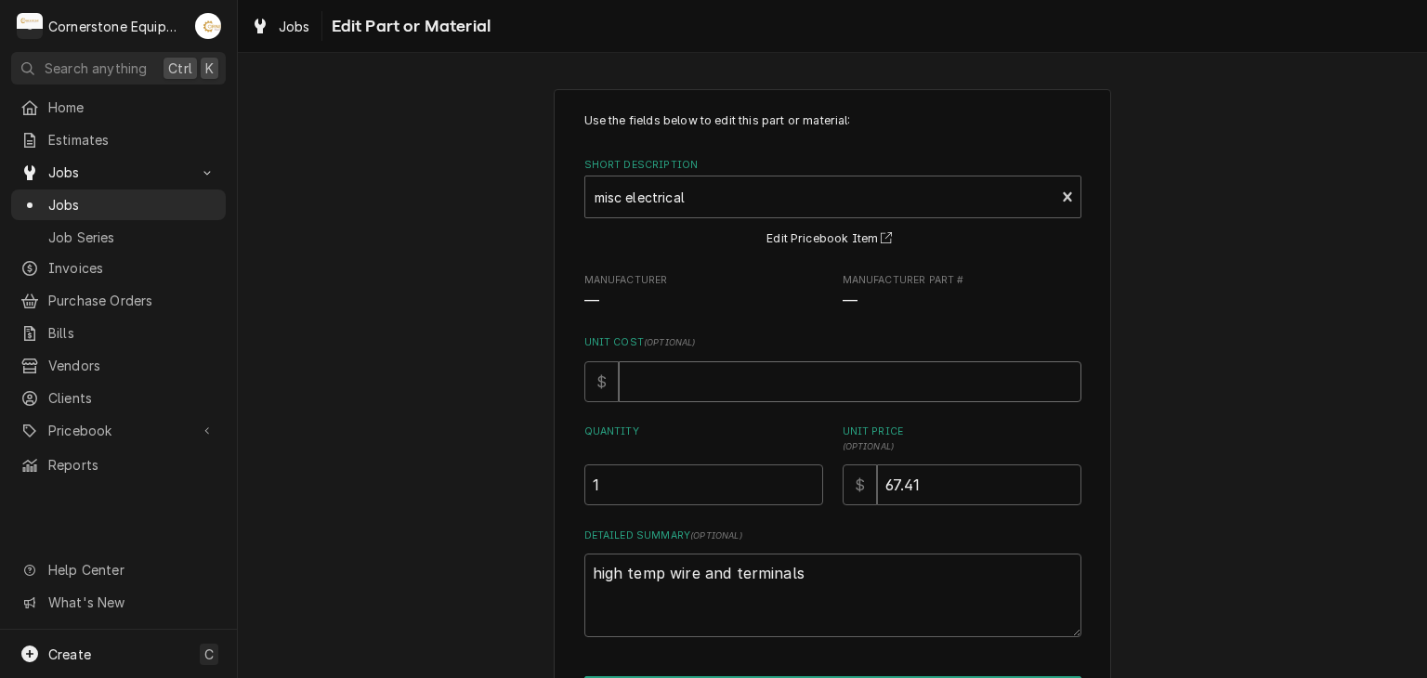
type input "2"
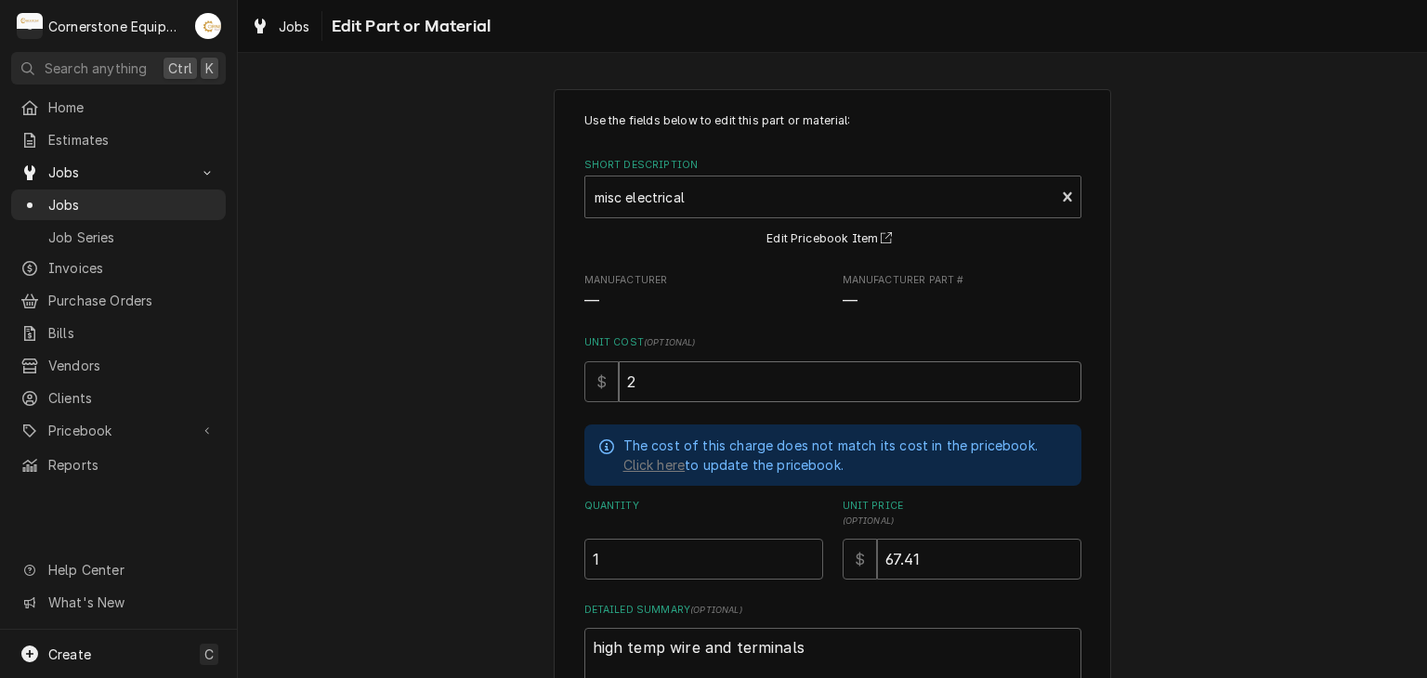
type textarea "x"
type input "22"
type textarea "x"
type input "22.4"
type textarea "x"
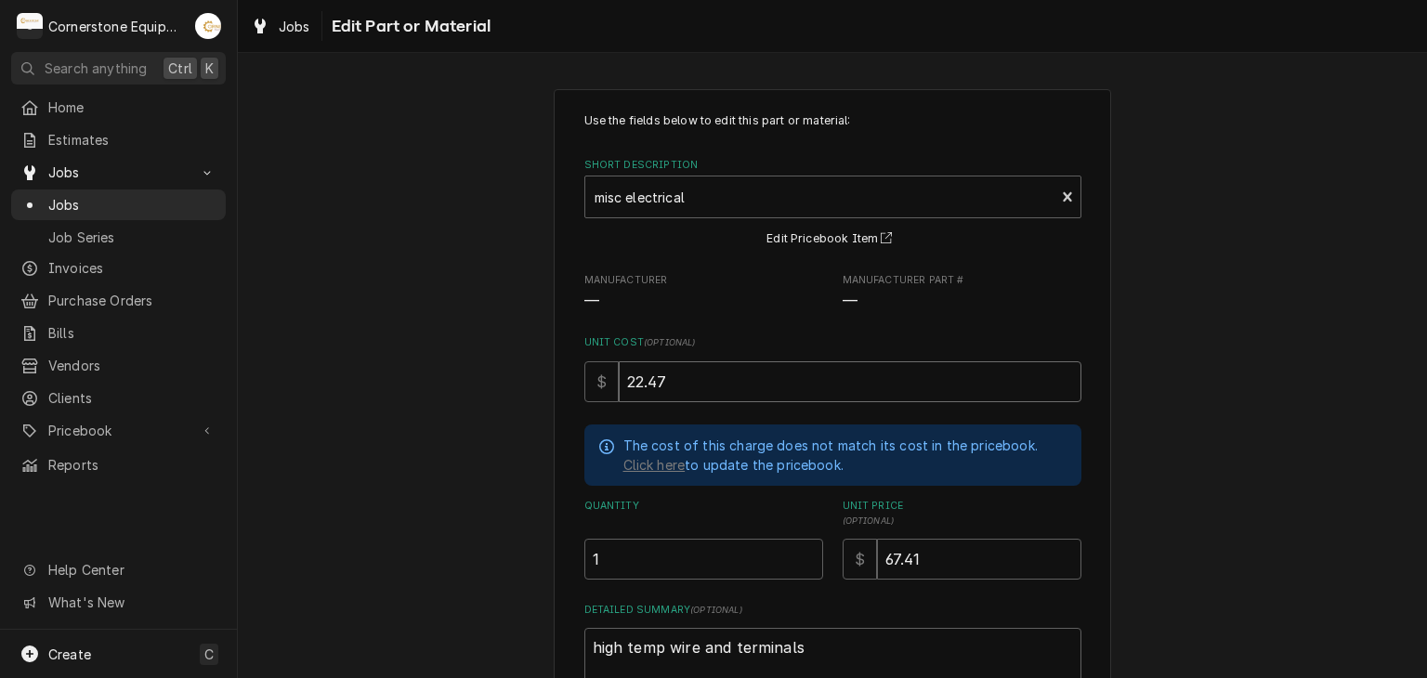
type input "22.47"
click at [1323, 347] on div "Use the fields below to edit this part or material: Short Description misc elec…" at bounding box center [832, 472] width 1189 height 800
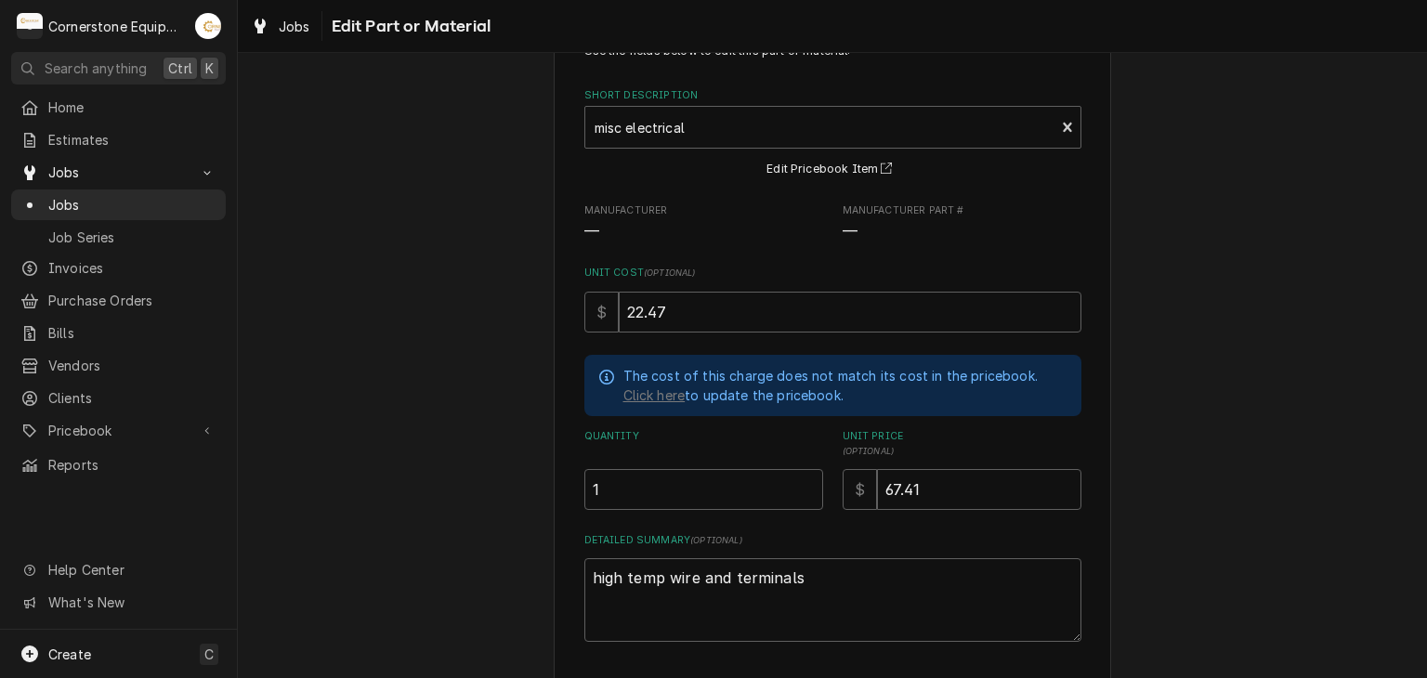
scroll to position [190, 0]
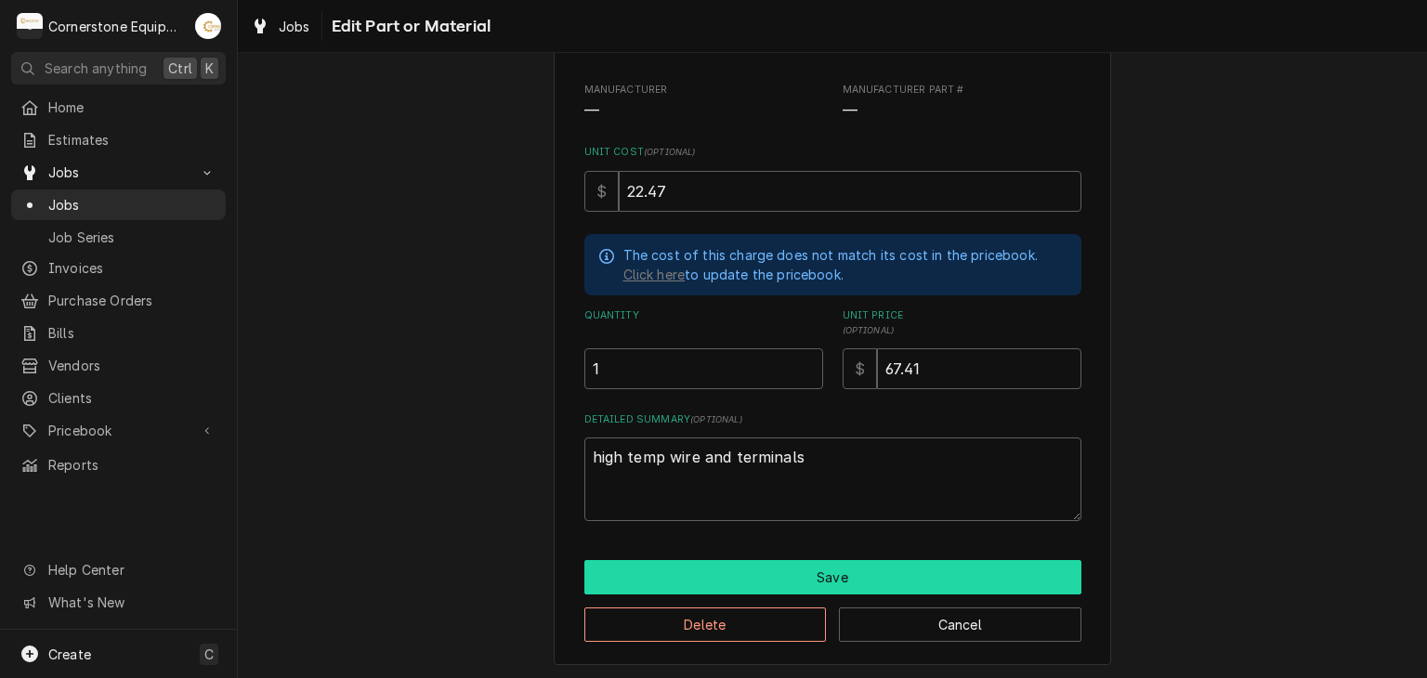
click at [786, 573] on button "Save" at bounding box center [832, 577] width 497 height 34
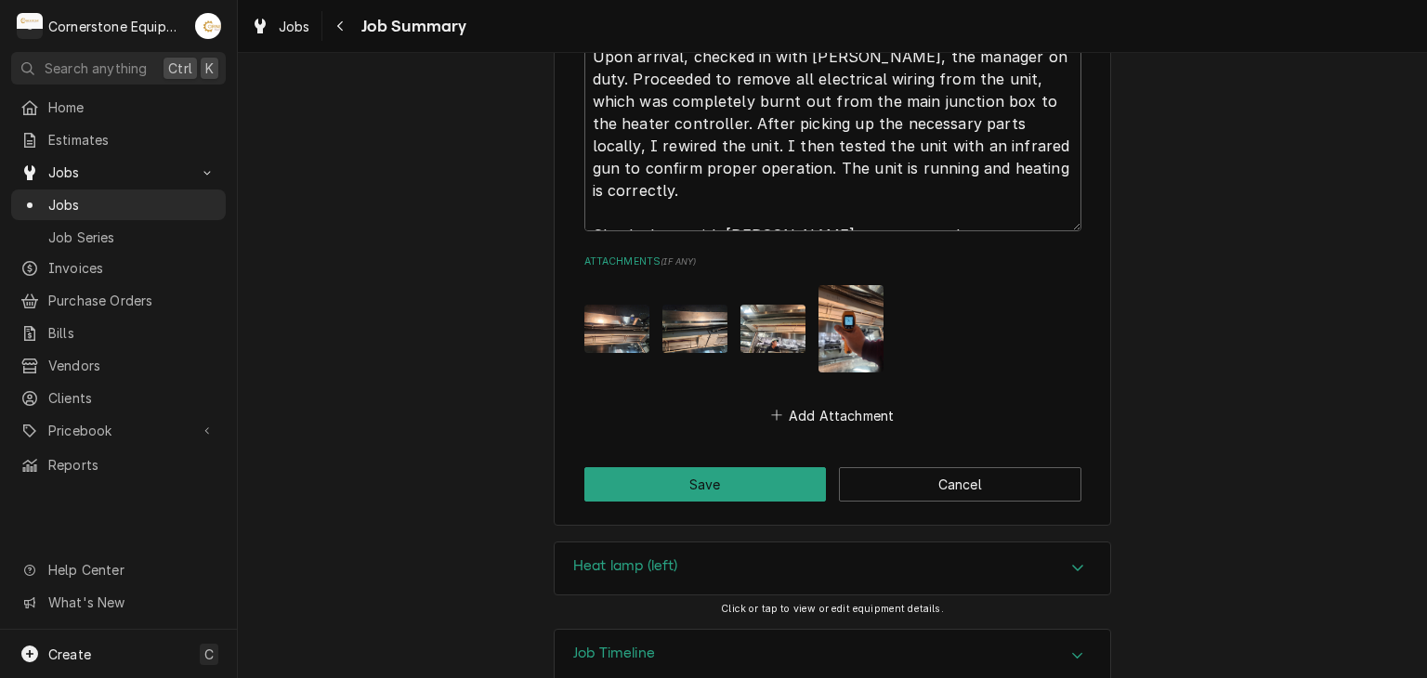
scroll to position [2036, 0]
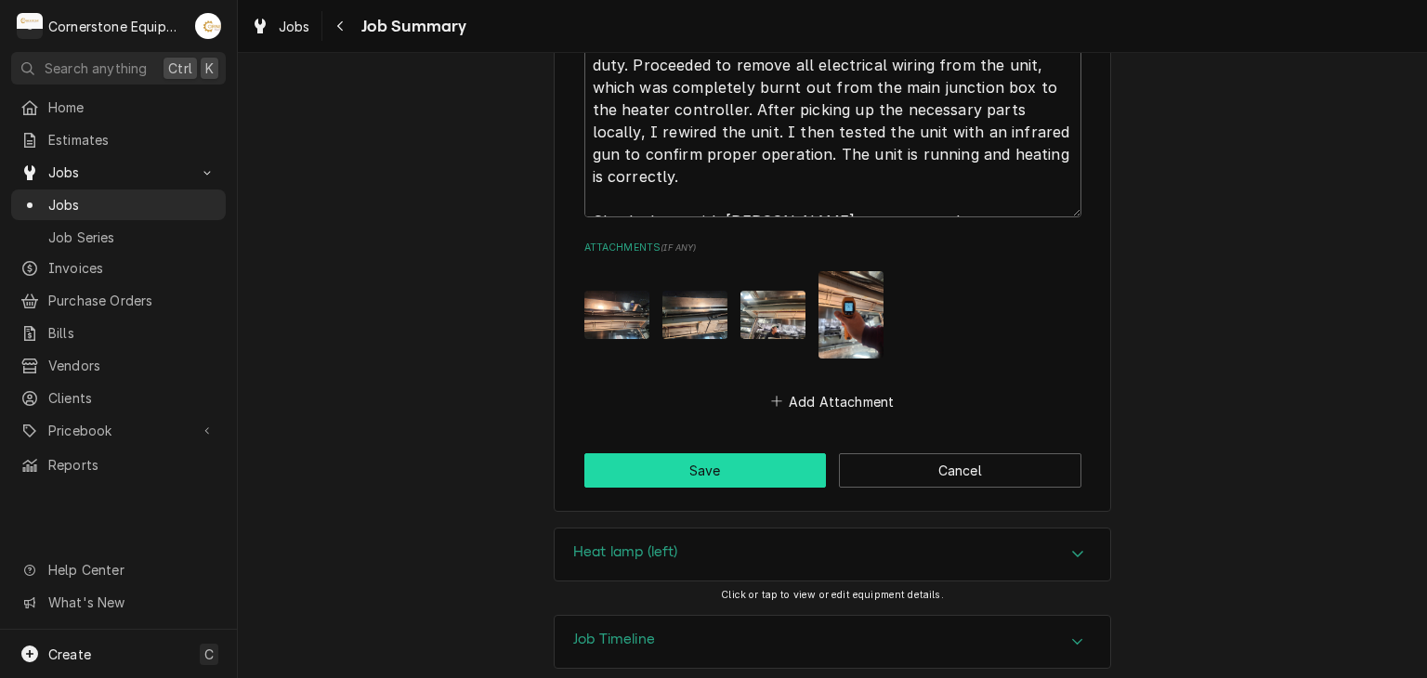
click at [710, 453] on button "Save" at bounding box center [705, 470] width 242 height 34
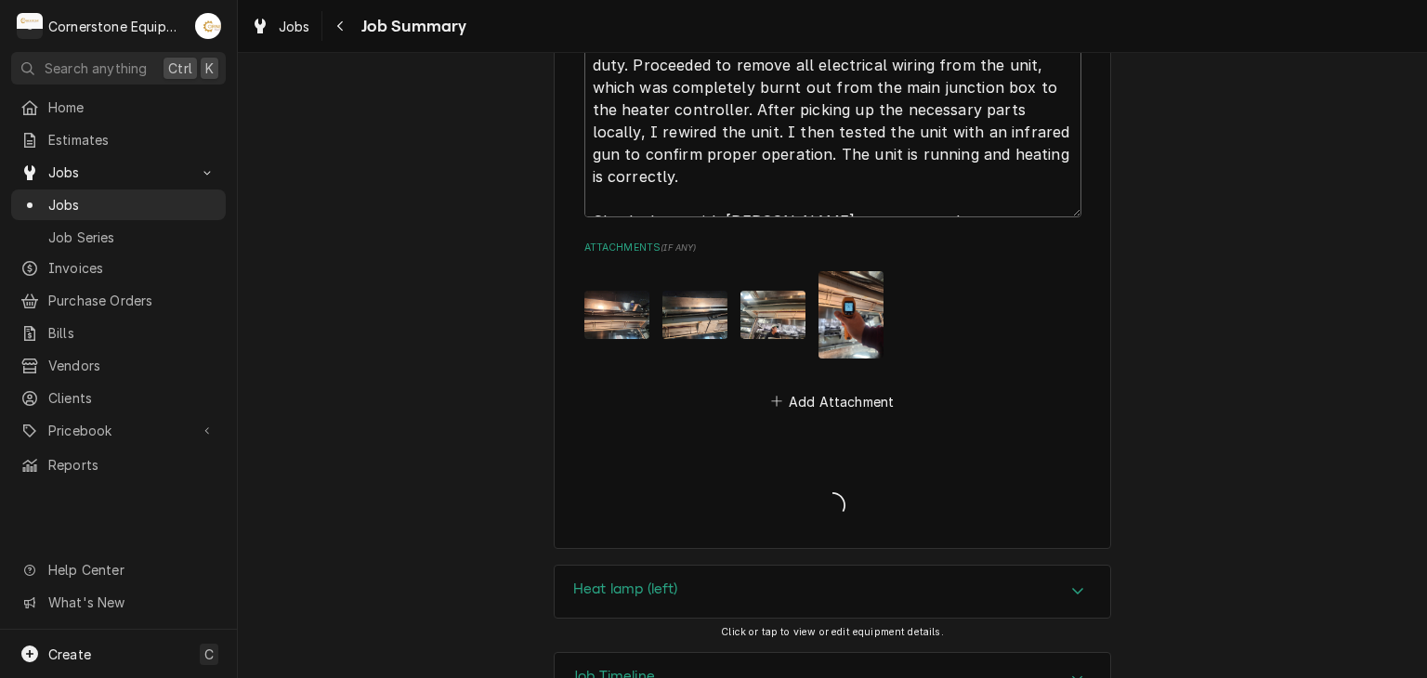
type textarea "x"
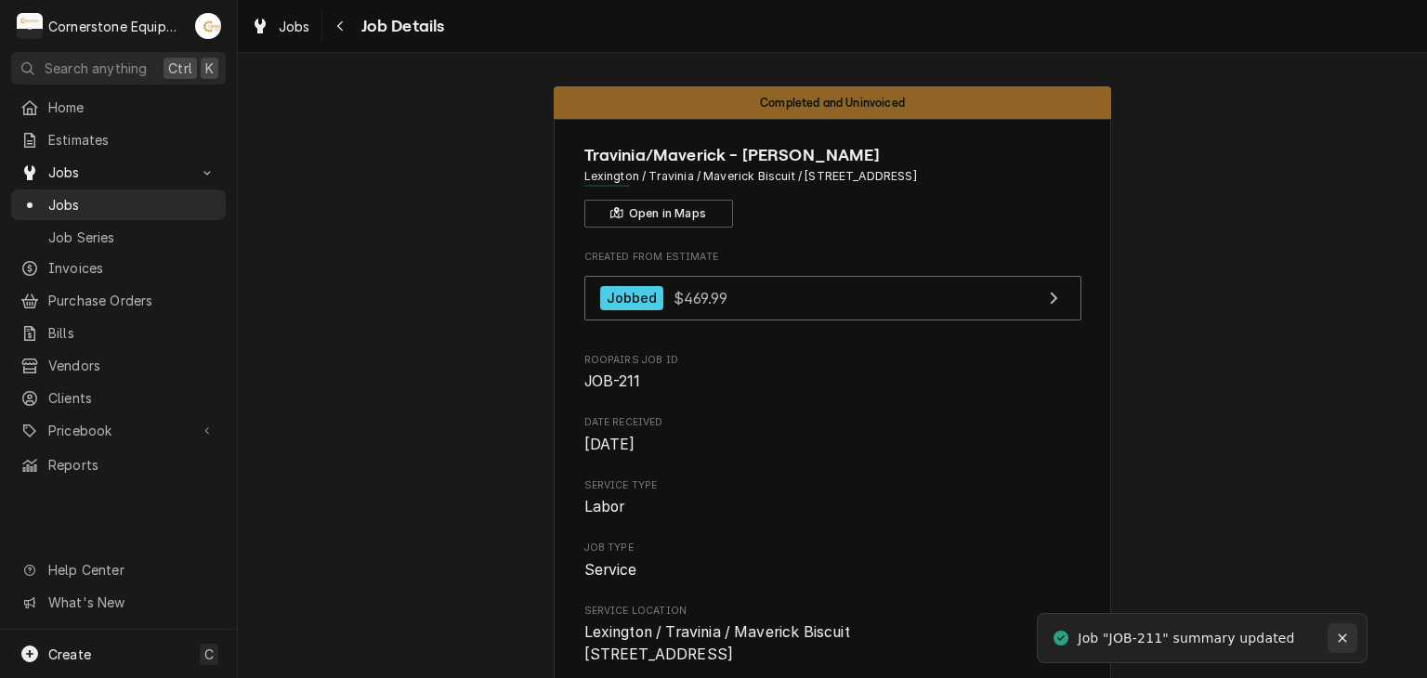
click at [1345, 634] on icon "Notifications alt+T" at bounding box center [1342, 638] width 13 height 13
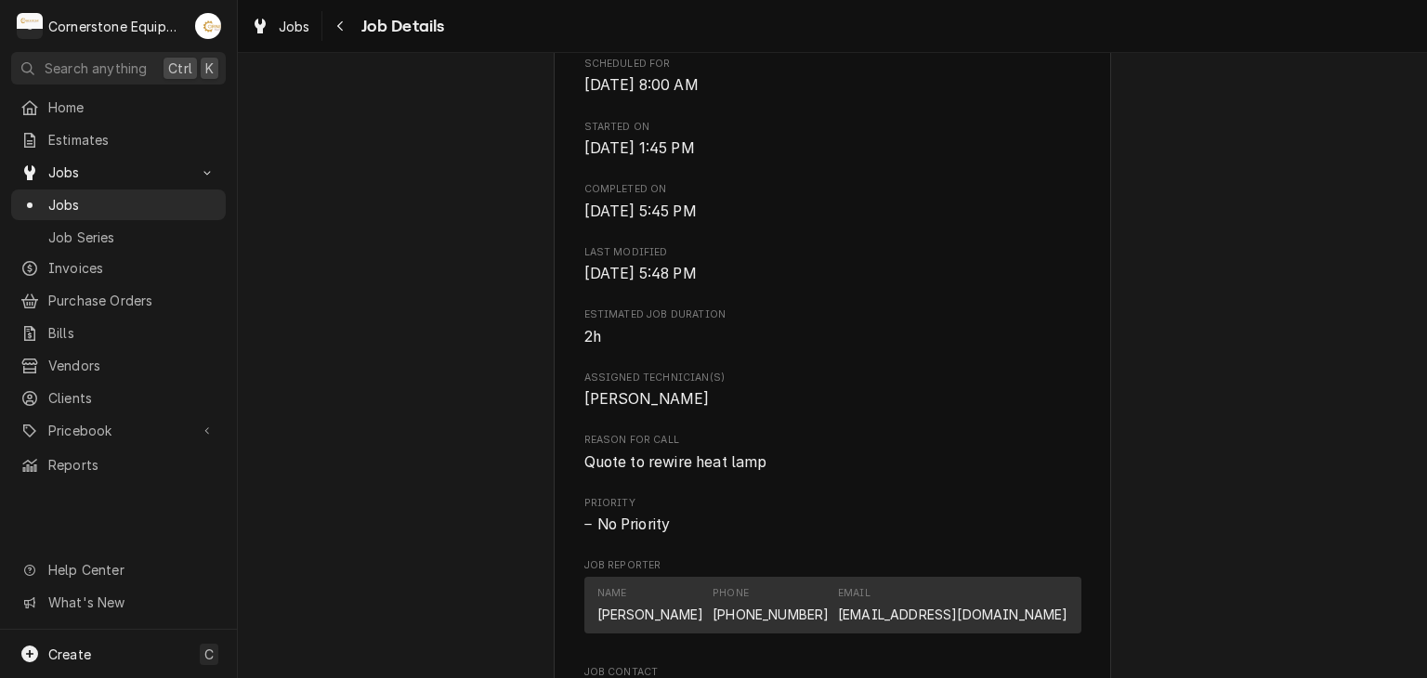
scroll to position [743, 0]
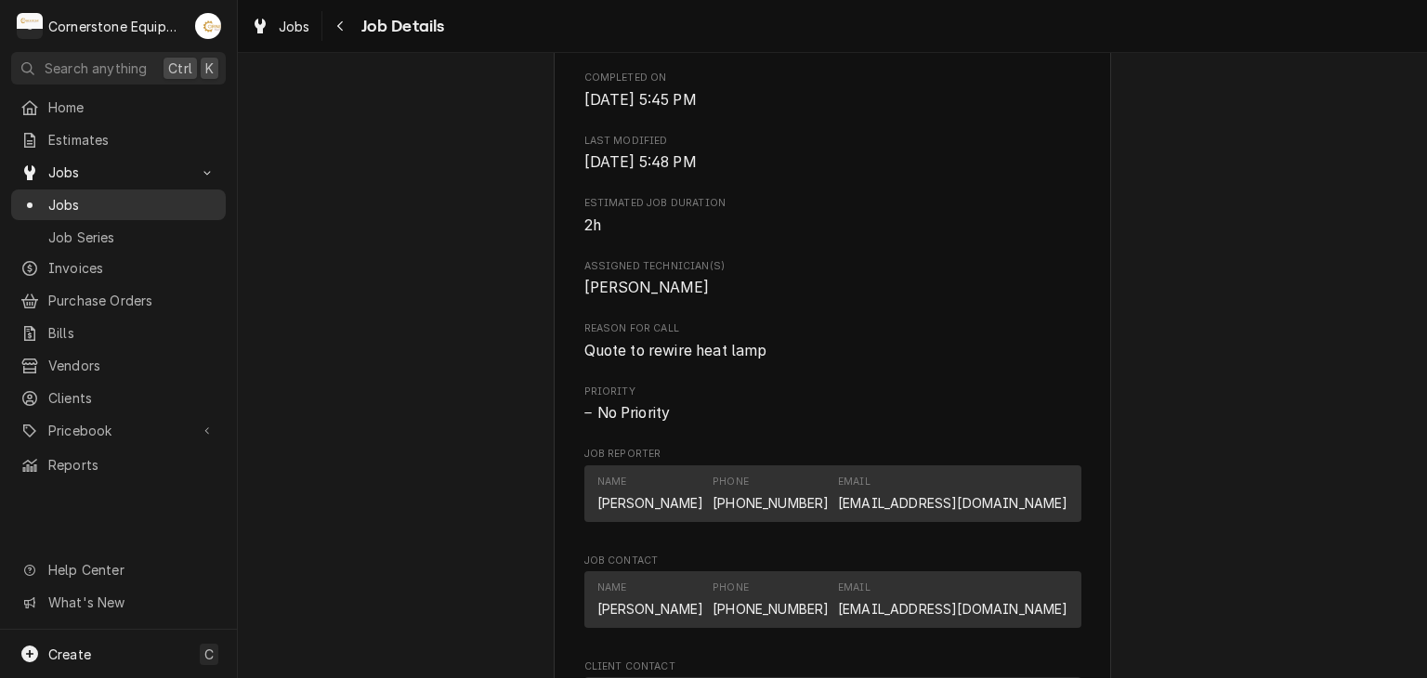
click at [119, 207] on span "Jobs" at bounding box center [132, 205] width 168 height 20
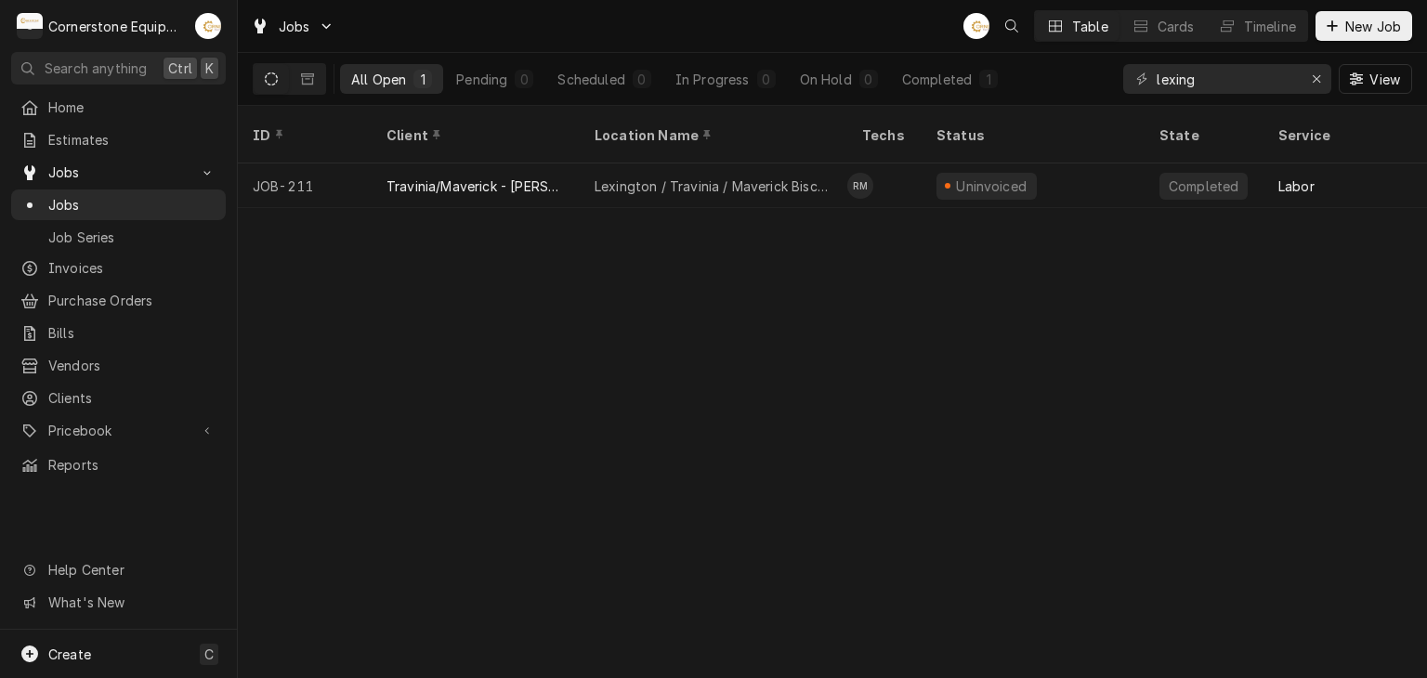
click at [944, 62] on div "All Open 1 Pending 0 Scheduled 0 In Progress 0 On Hold 0 Completed 1" at bounding box center [674, 79] width 669 height 52
click at [951, 81] on div "Completed" at bounding box center [937, 80] width 70 height 20
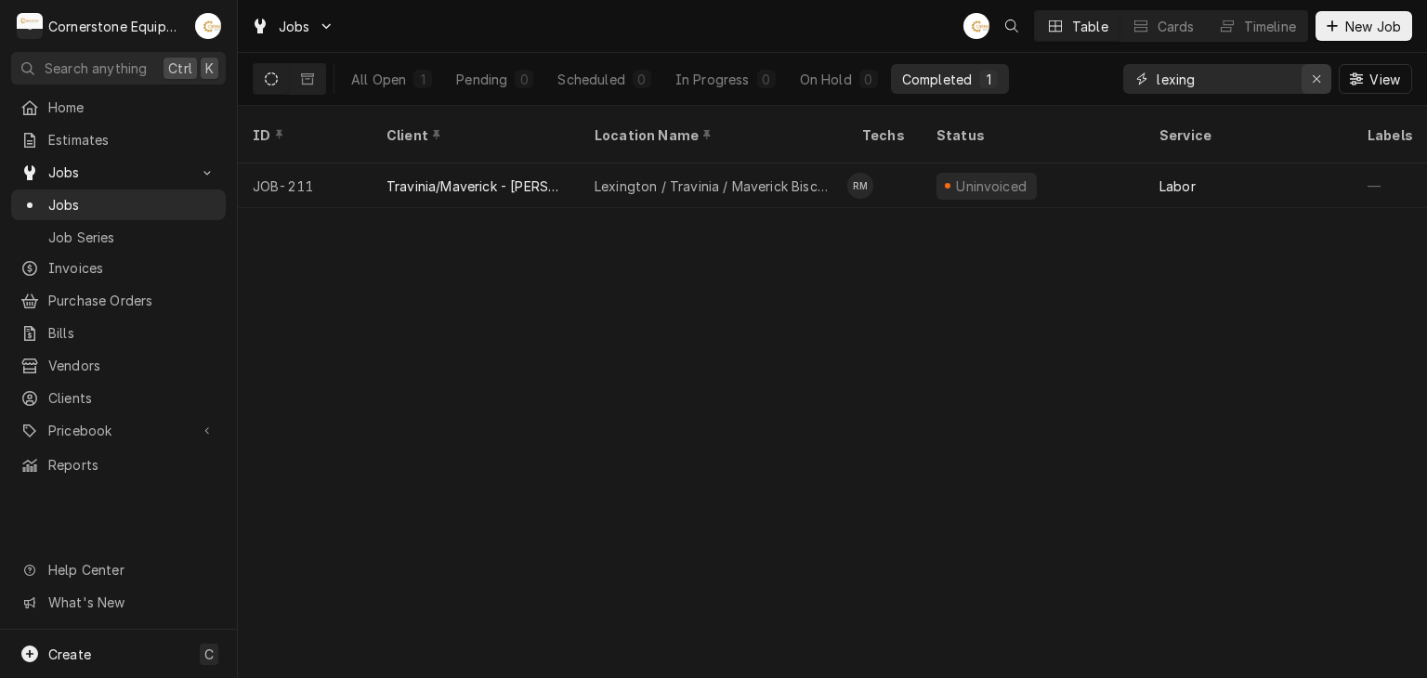
click at [1309, 83] on div "Erase input" at bounding box center [1316, 79] width 19 height 19
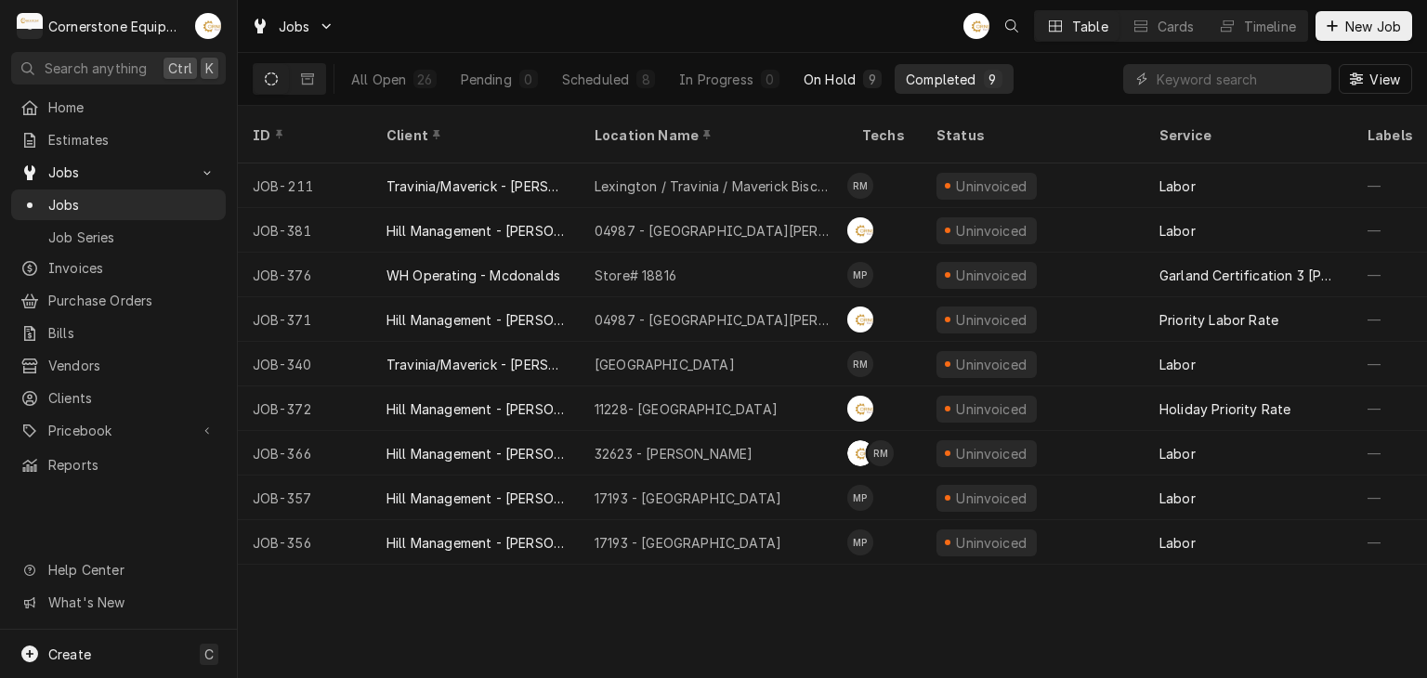
click at [828, 79] on div "On Hold" at bounding box center [830, 80] width 52 height 20
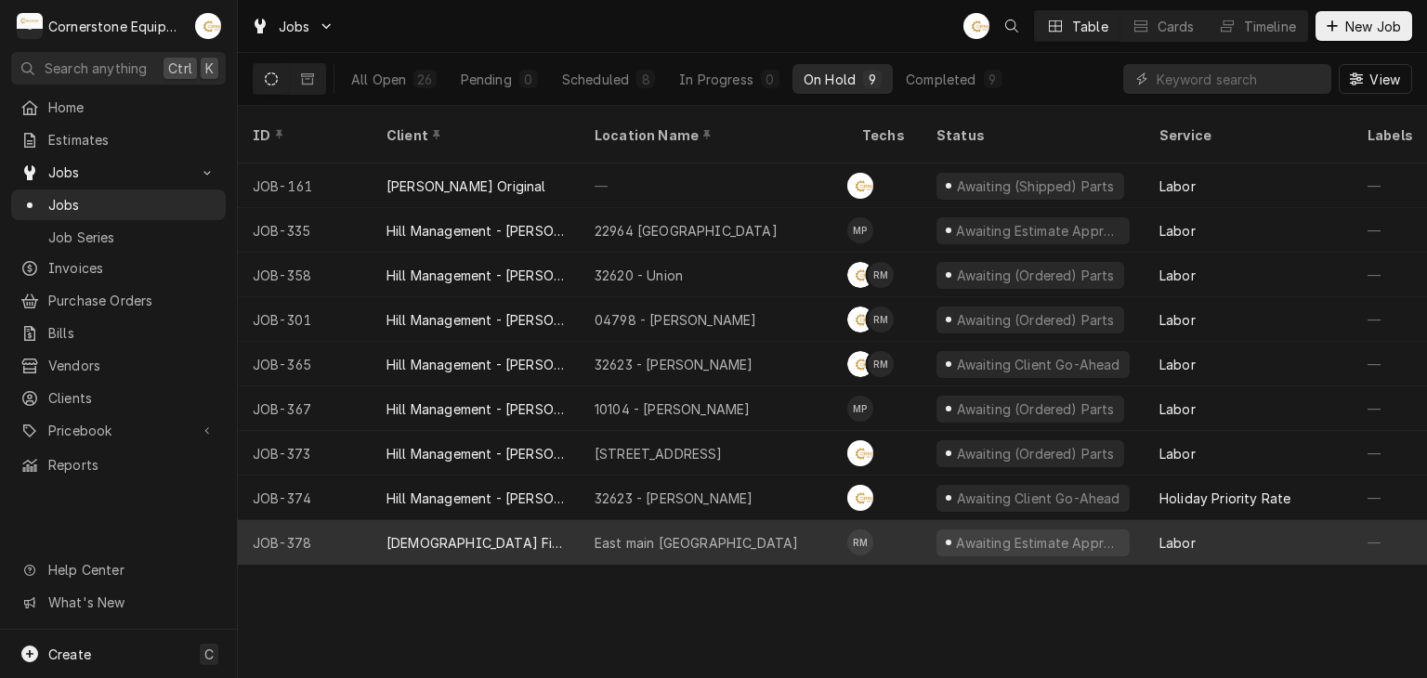
click at [588, 528] on div "East main Spartanburg" at bounding box center [714, 542] width 268 height 45
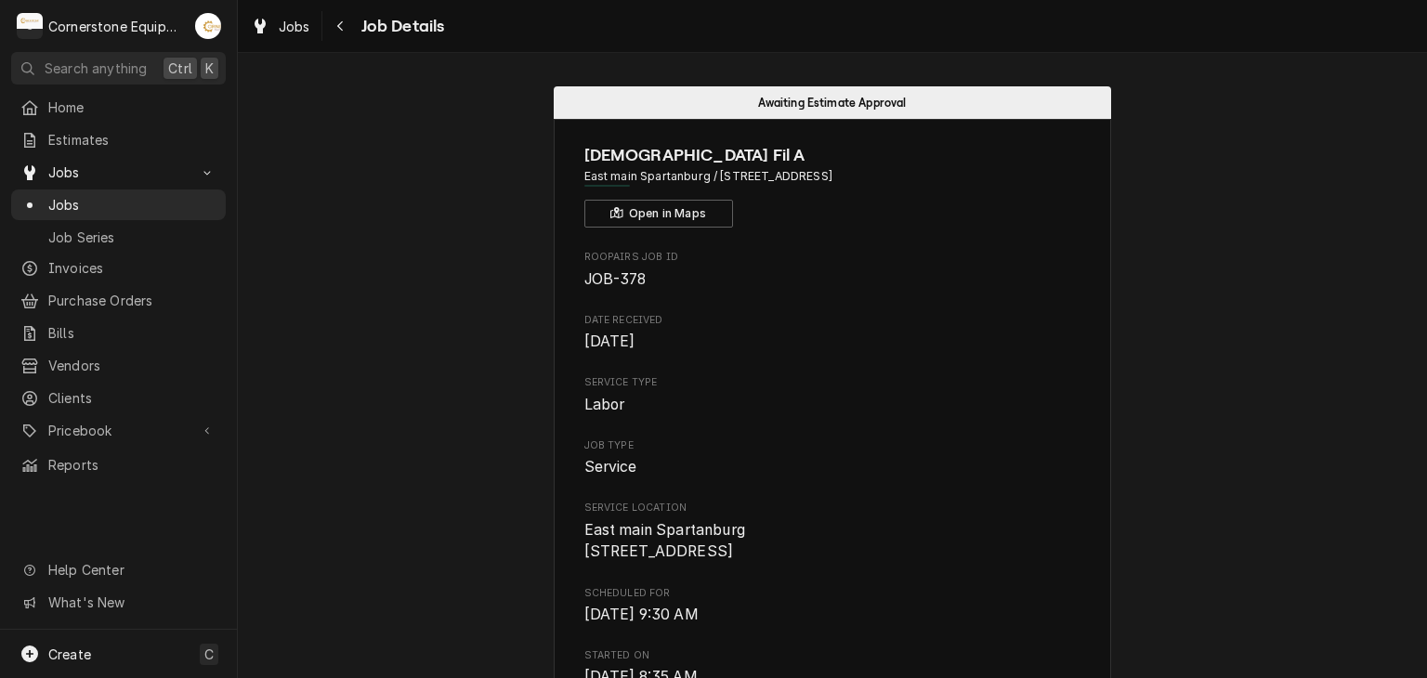
scroll to position [372, 0]
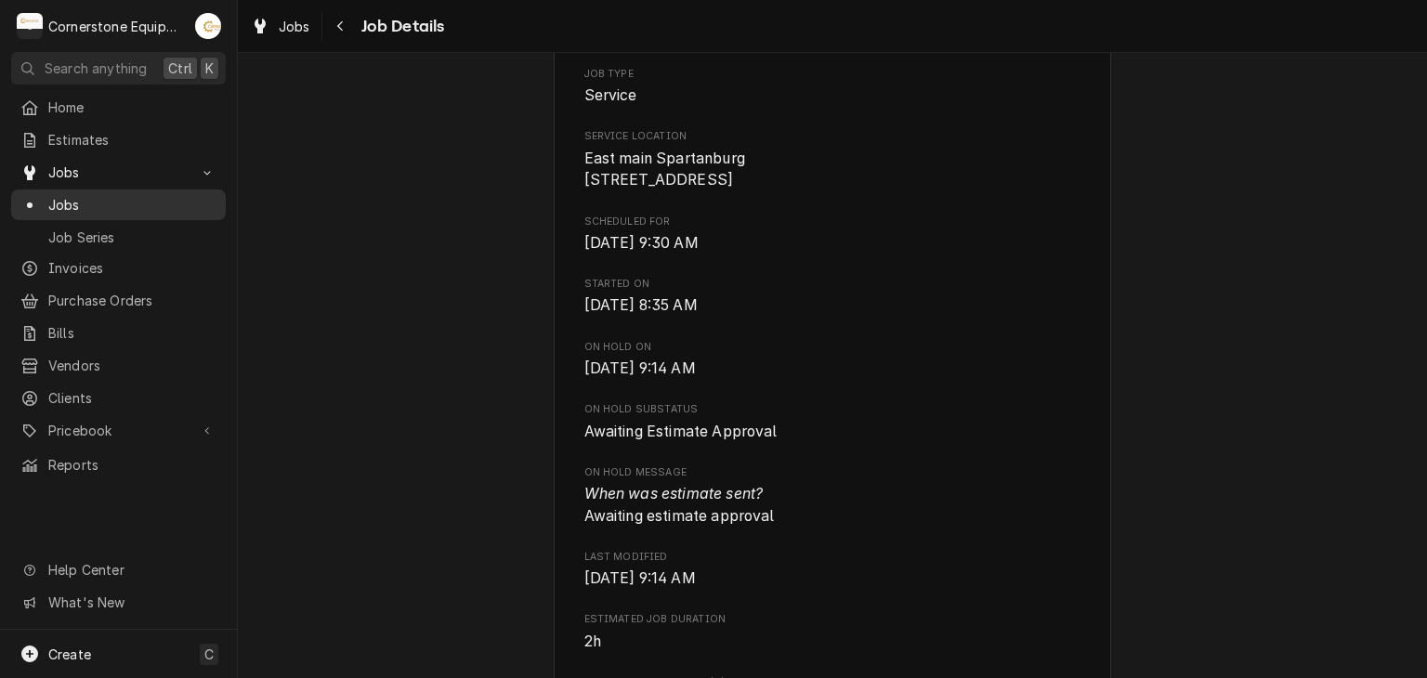
click at [64, 197] on span "Jobs" at bounding box center [132, 205] width 168 height 20
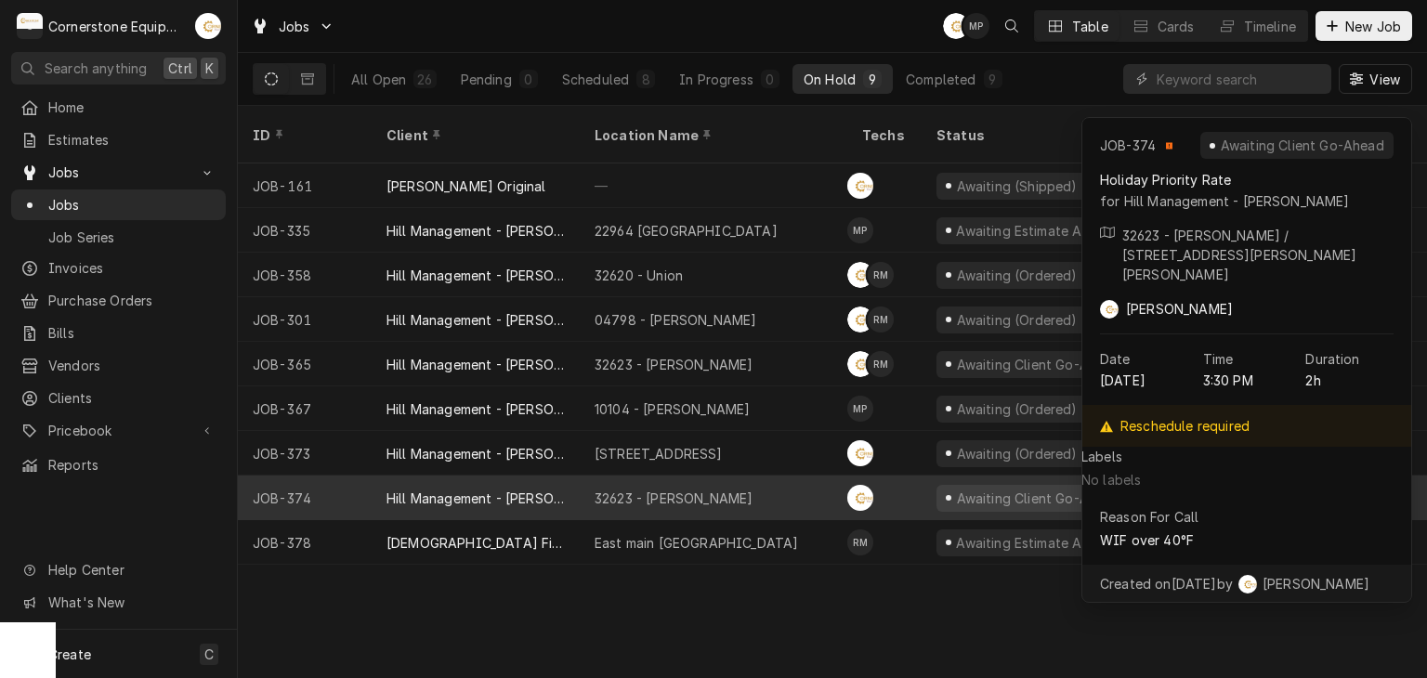
click at [753, 476] on div "32623 - [PERSON_NAME]" at bounding box center [714, 498] width 268 height 45
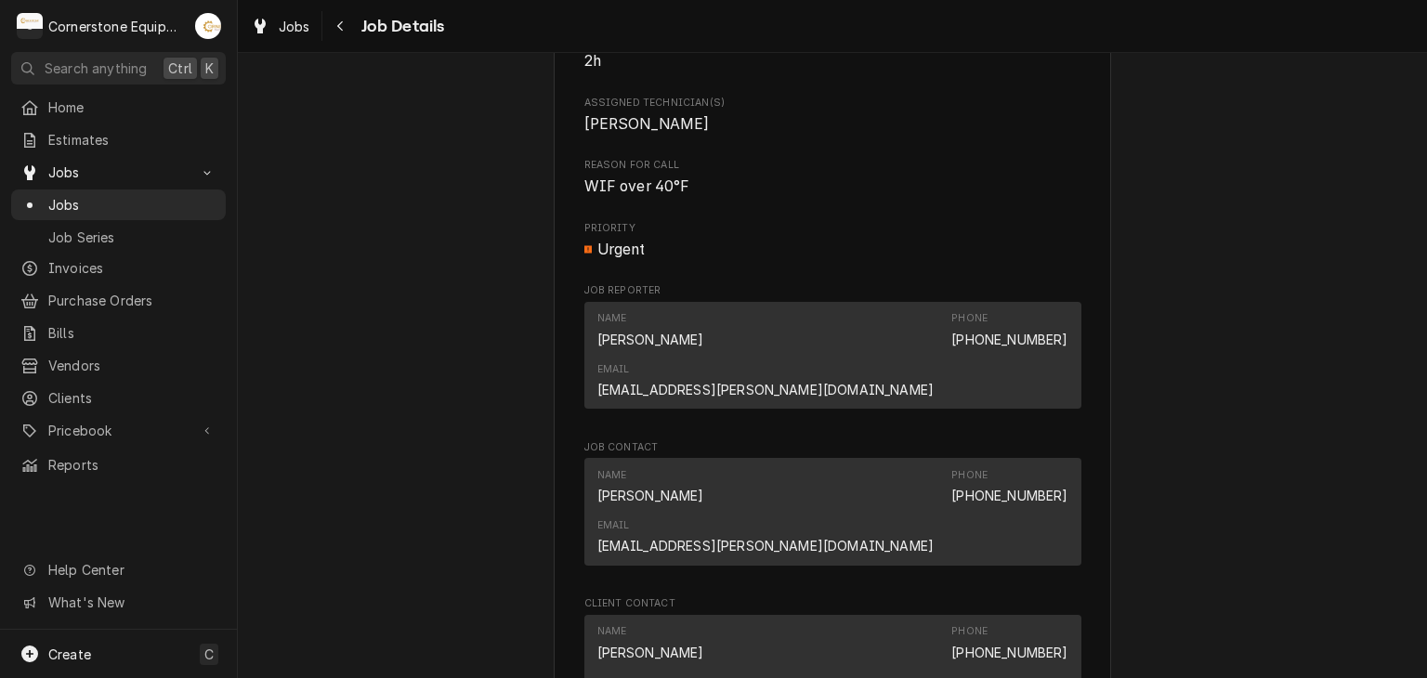
scroll to position [1386, 0]
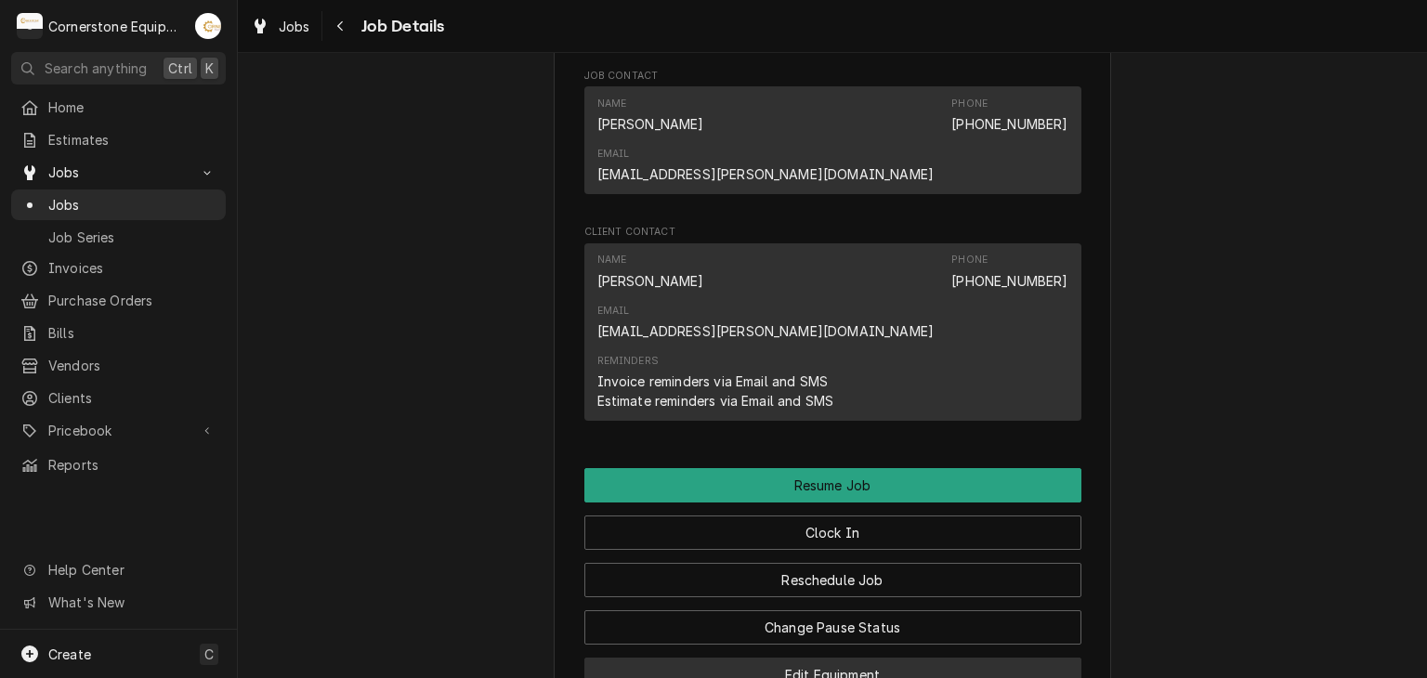
click at [827, 658] on button "Edit Equipment" at bounding box center [832, 675] width 497 height 34
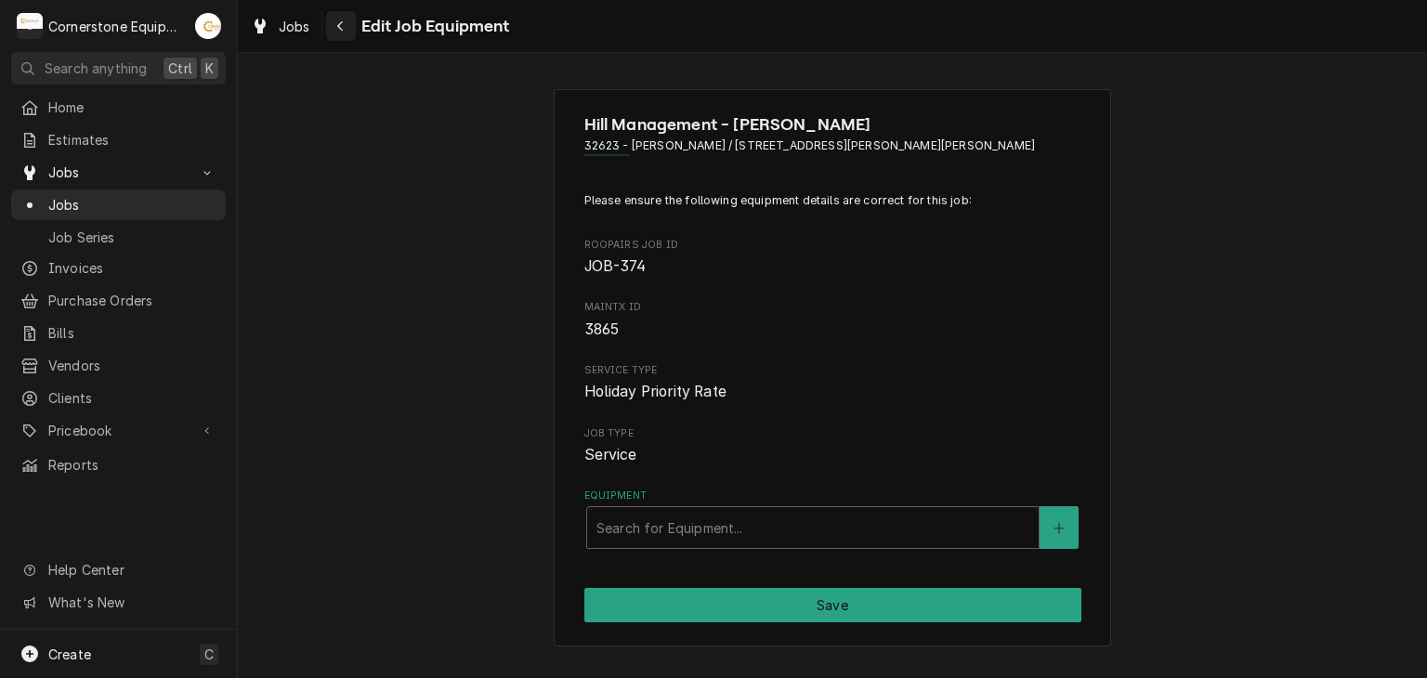
click at [347, 20] on div "Navigate back" at bounding box center [341, 26] width 19 height 19
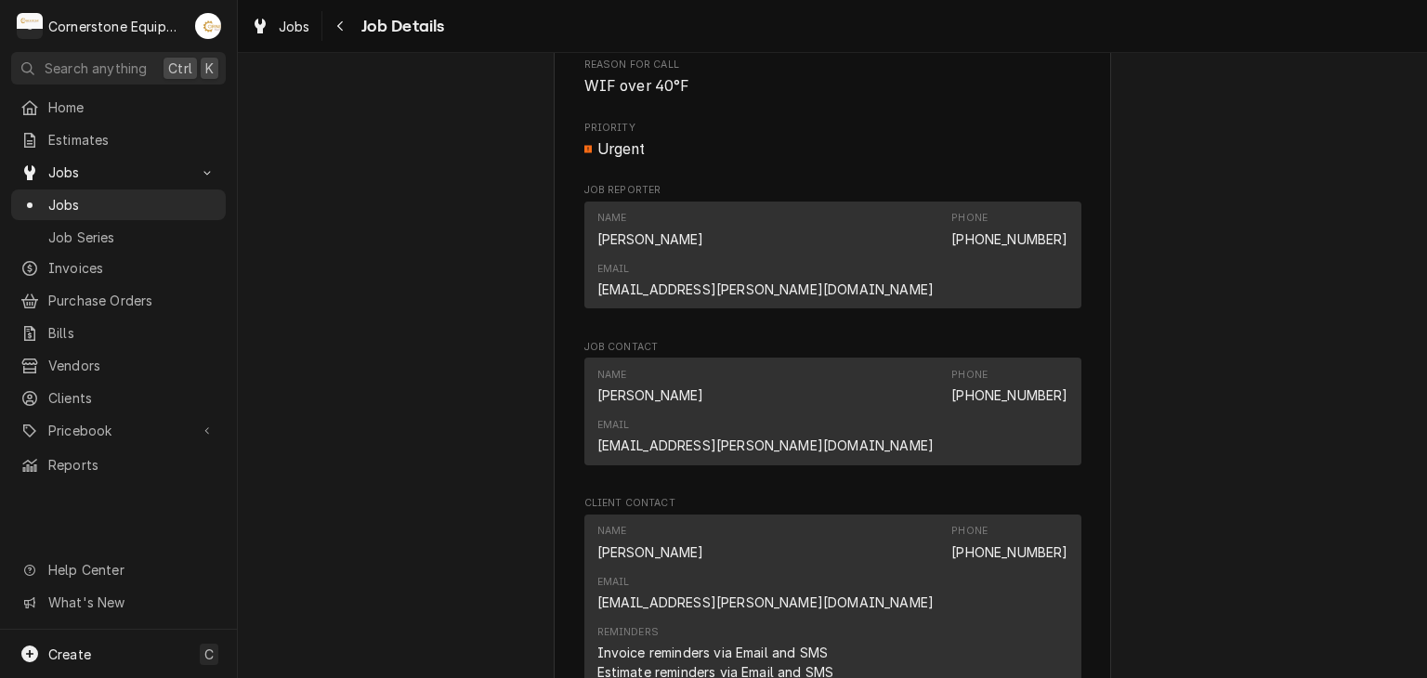
scroll to position [1758, 0]
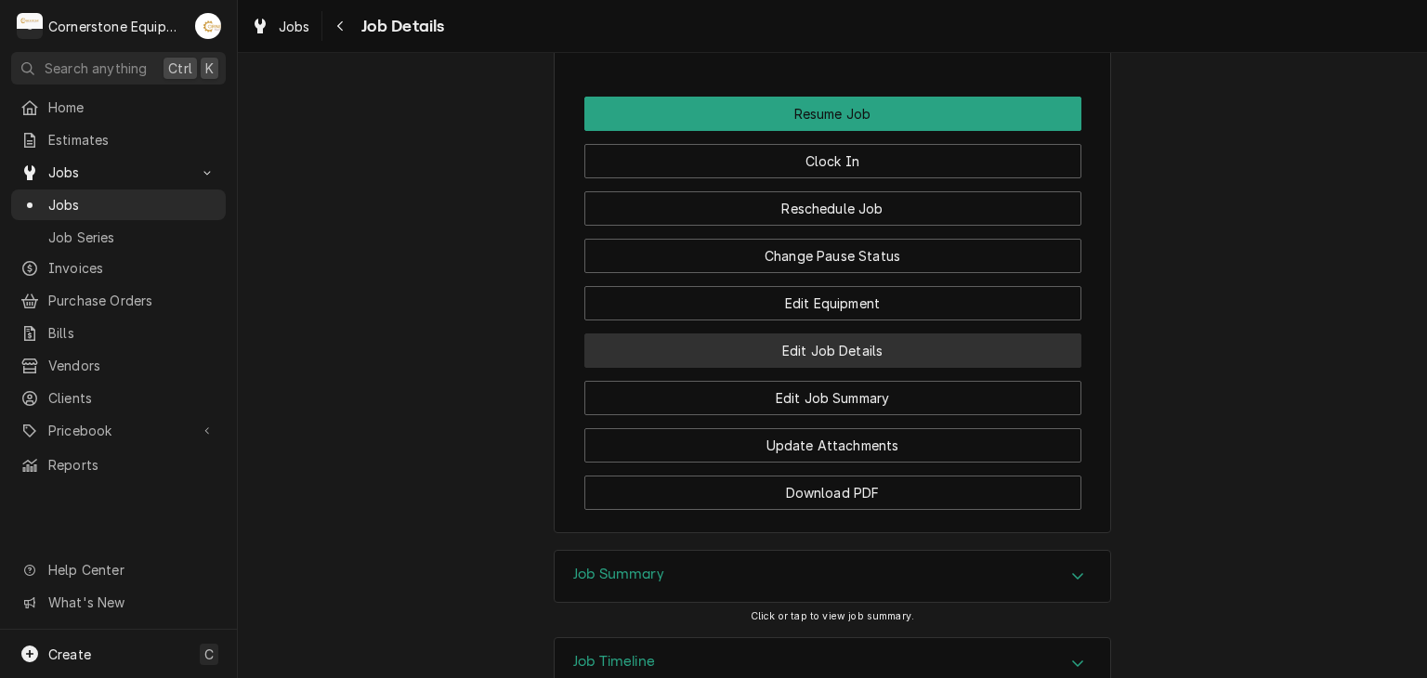
click at [870, 334] on button "Edit Job Details" at bounding box center [832, 351] width 497 height 34
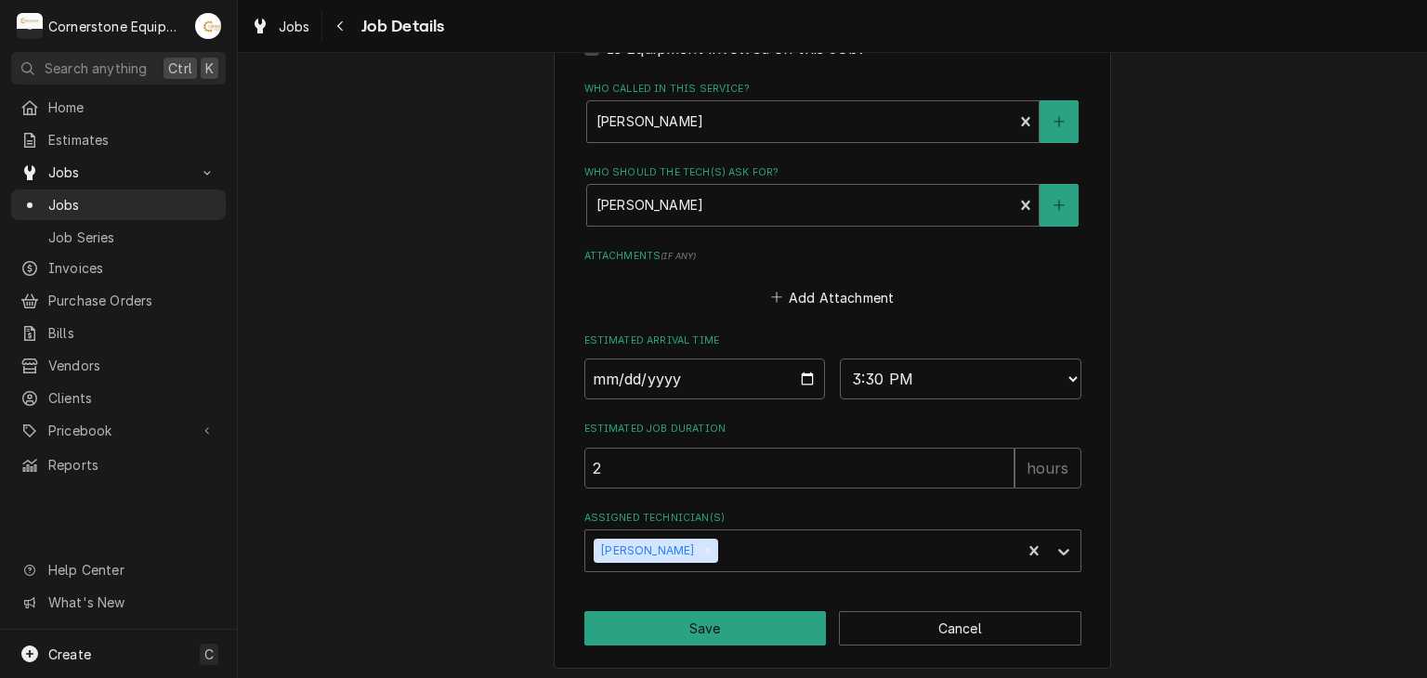
scroll to position [939, 0]
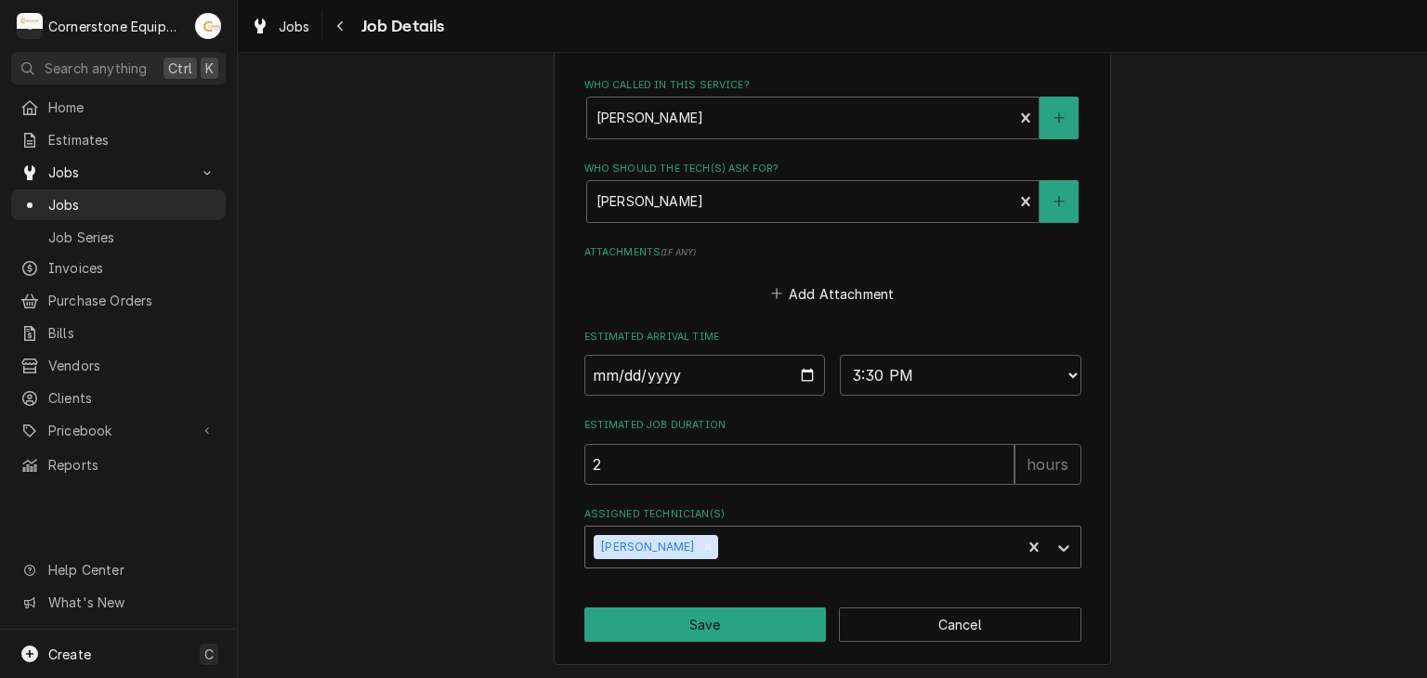
click at [947, 544] on div "Assigned Technician(s)" at bounding box center [867, 546] width 290 height 33
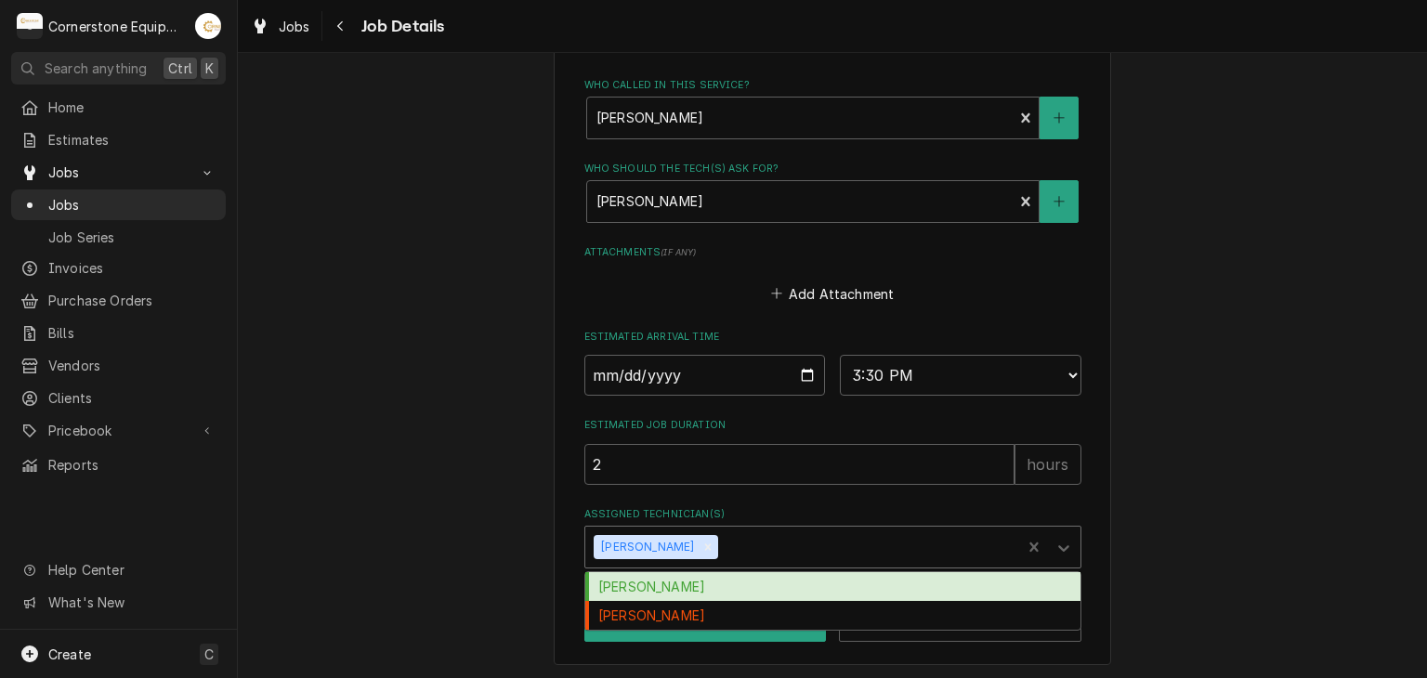
click at [820, 581] on div "Matthew Pennington" at bounding box center [832, 586] width 495 height 29
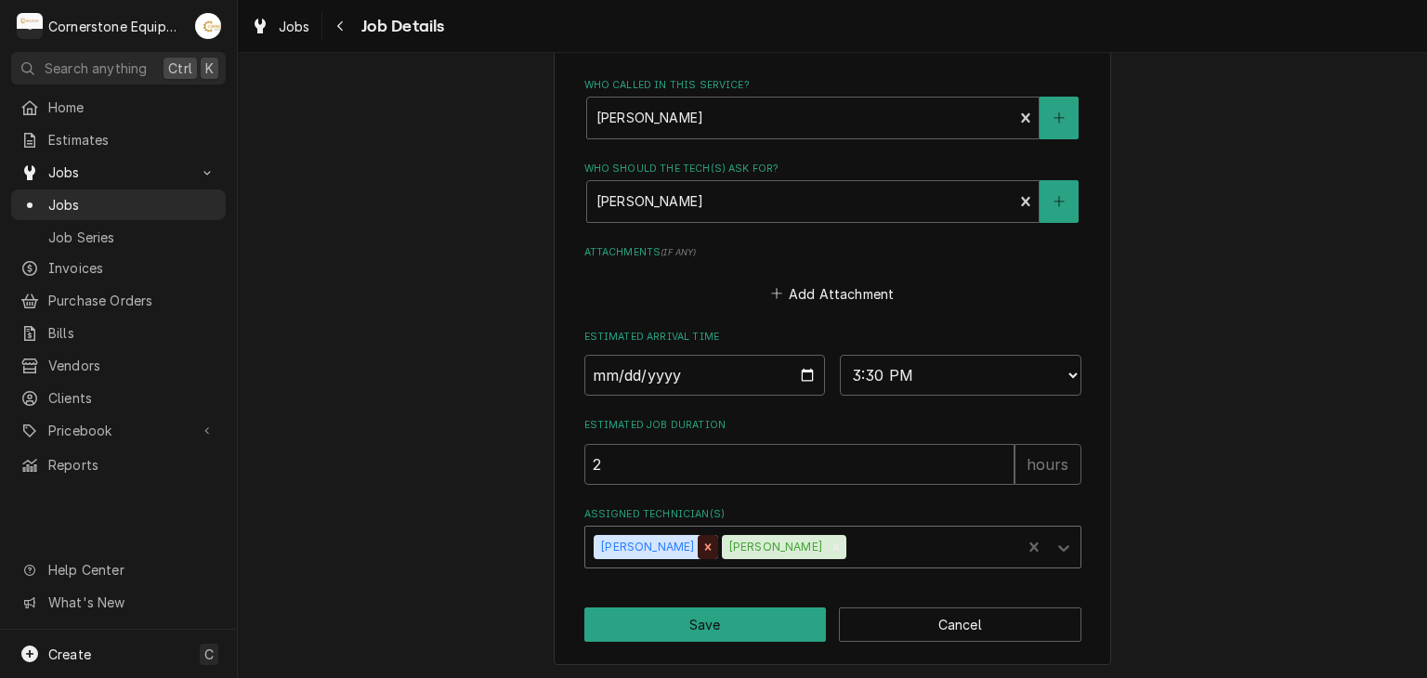
click at [701, 541] on icon "Remove Andrew Buigues" at bounding box center [707, 547] width 13 height 13
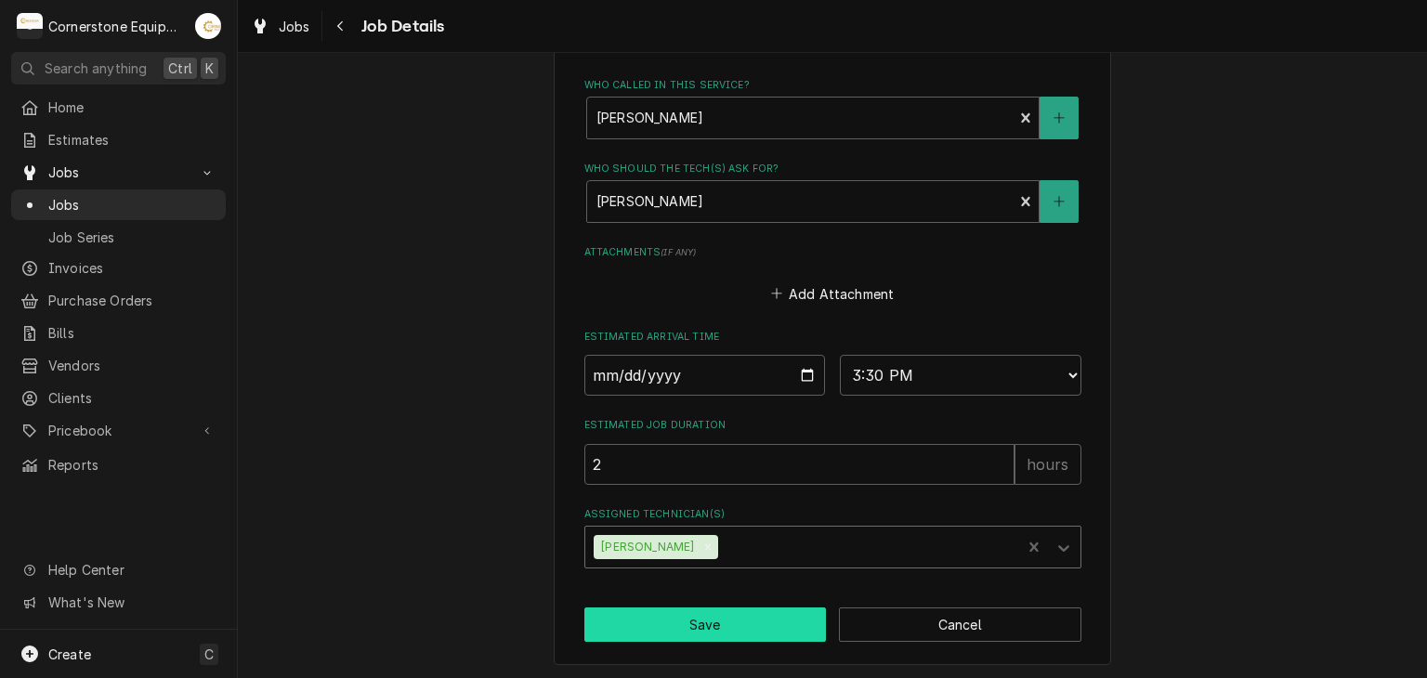
type textarea "x"
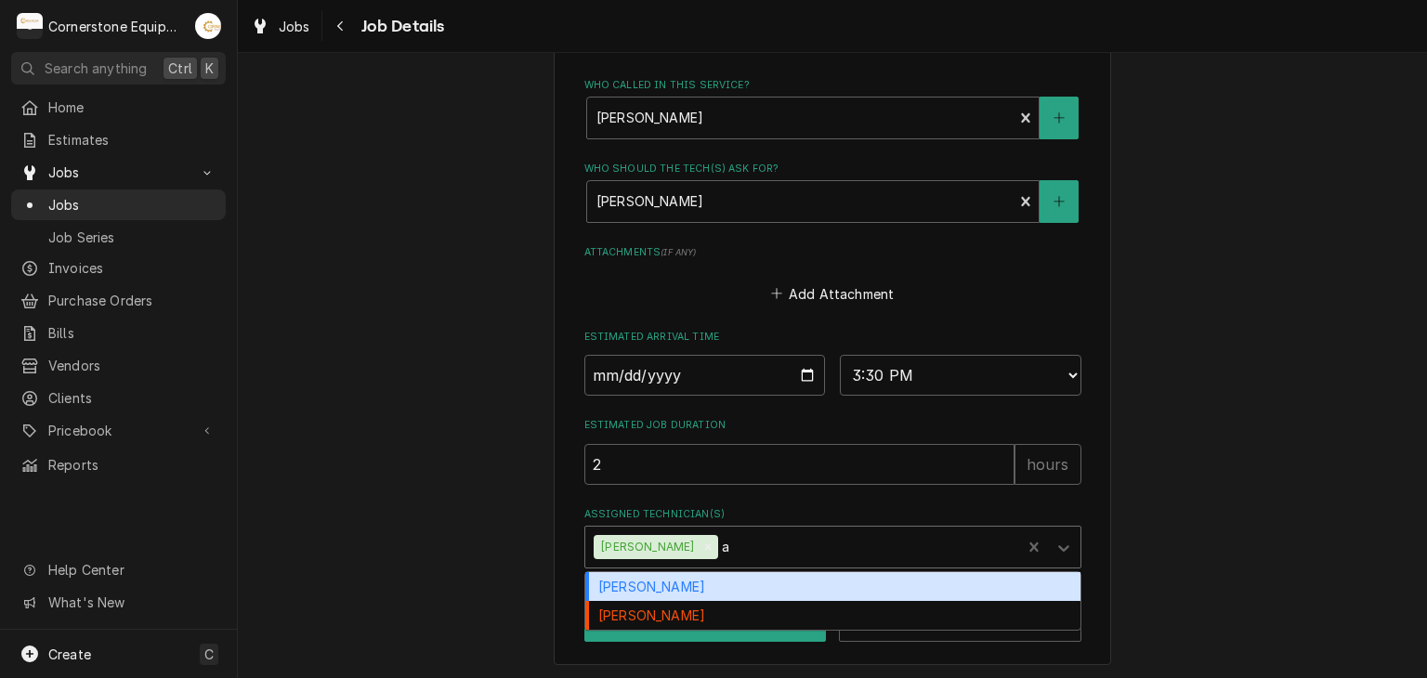
type input "an"
click at [741, 572] on div "Andrew Buigues" at bounding box center [832, 586] width 495 height 29
type textarea "x"
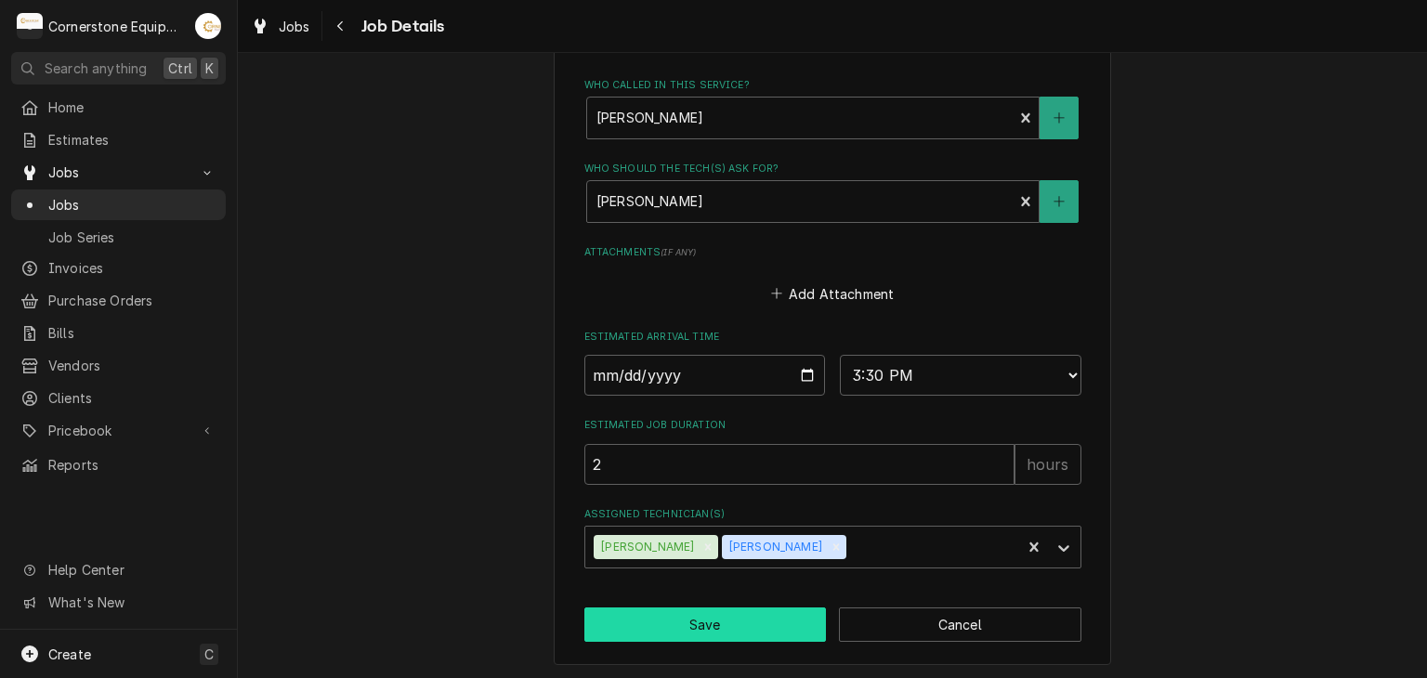
click at [737, 618] on button "Save" at bounding box center [705, 625] width 242 height 34
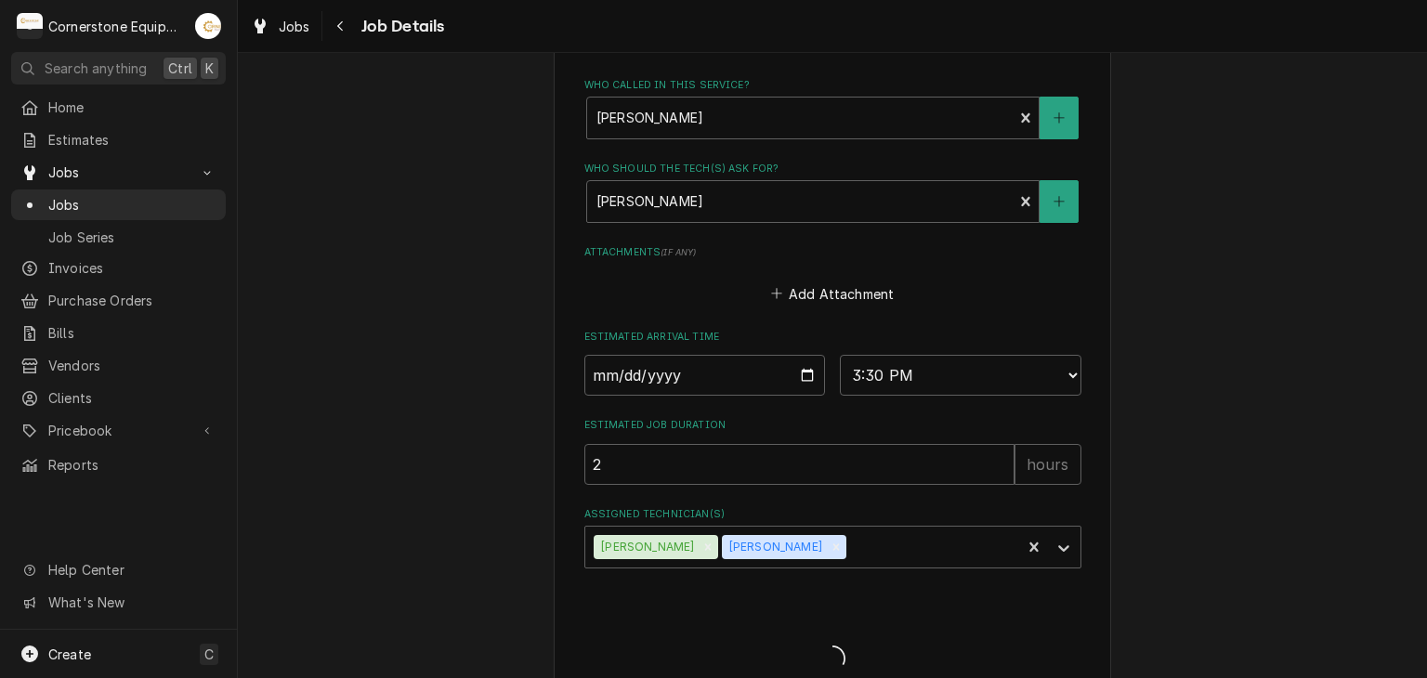
type textarea "x"
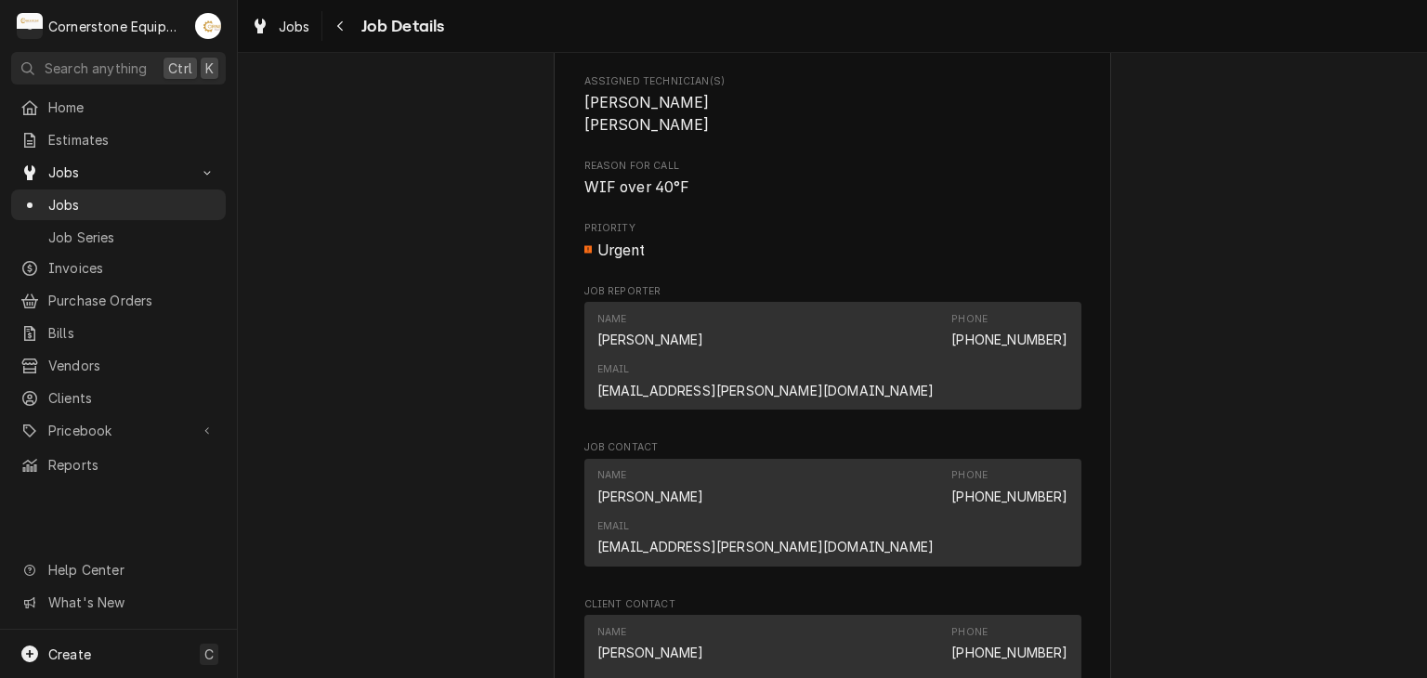
scroll to position [1407, 0]
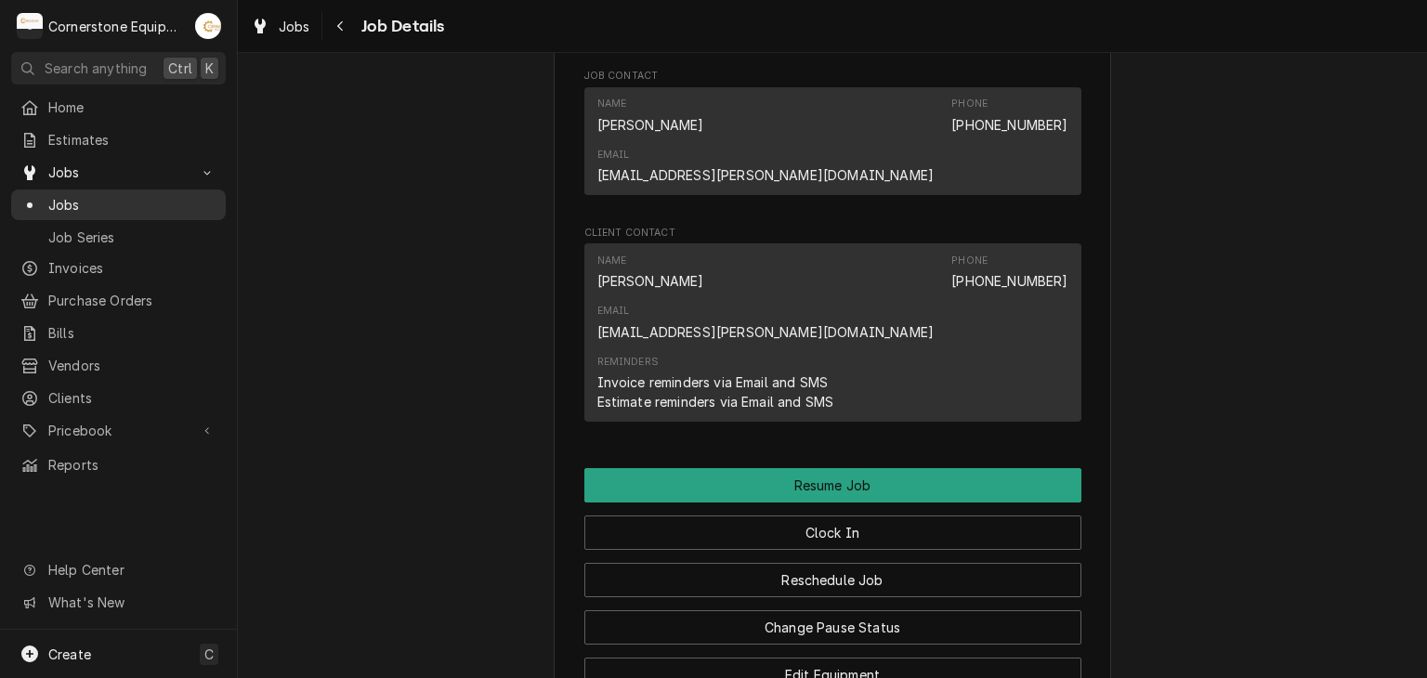
click at [150, 195] on span "Jobs" at bounding box center [132, 205] width 168 height 20
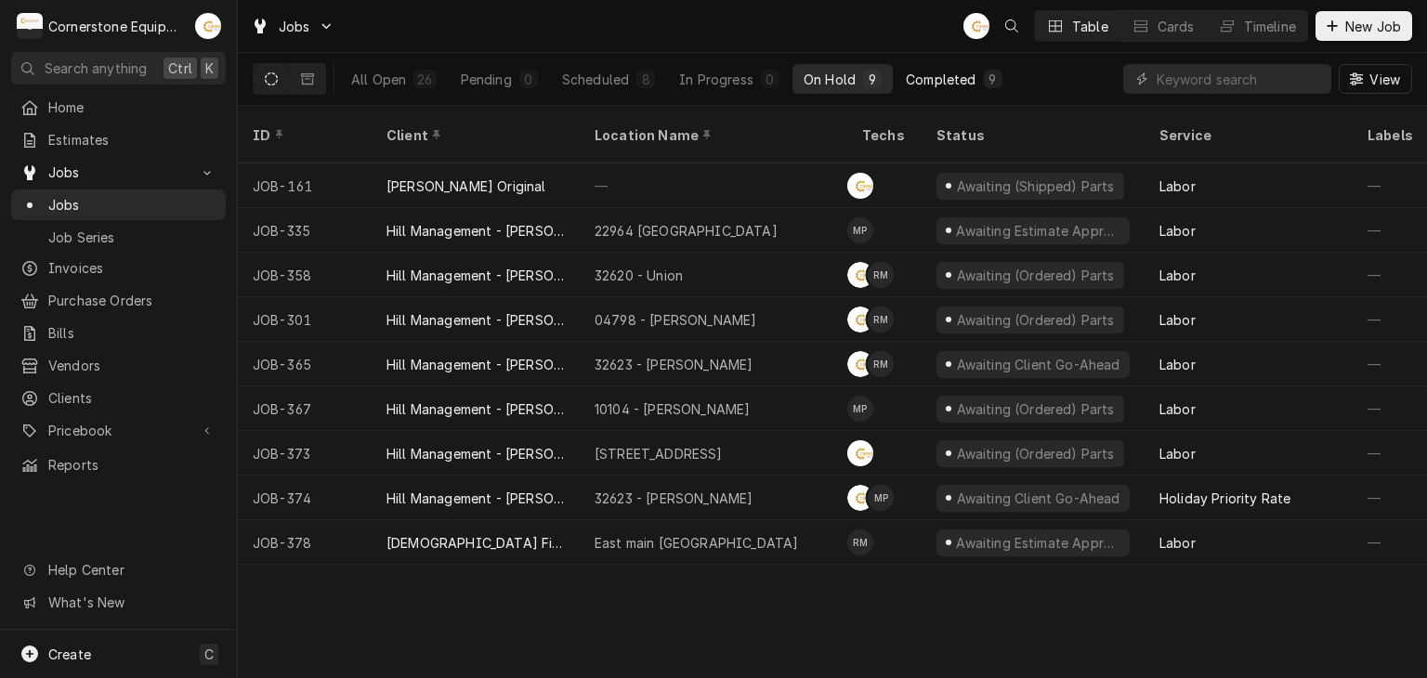
click at [951, 75] on div "Completed" at bounding box center [941, 80] width 70 height 20
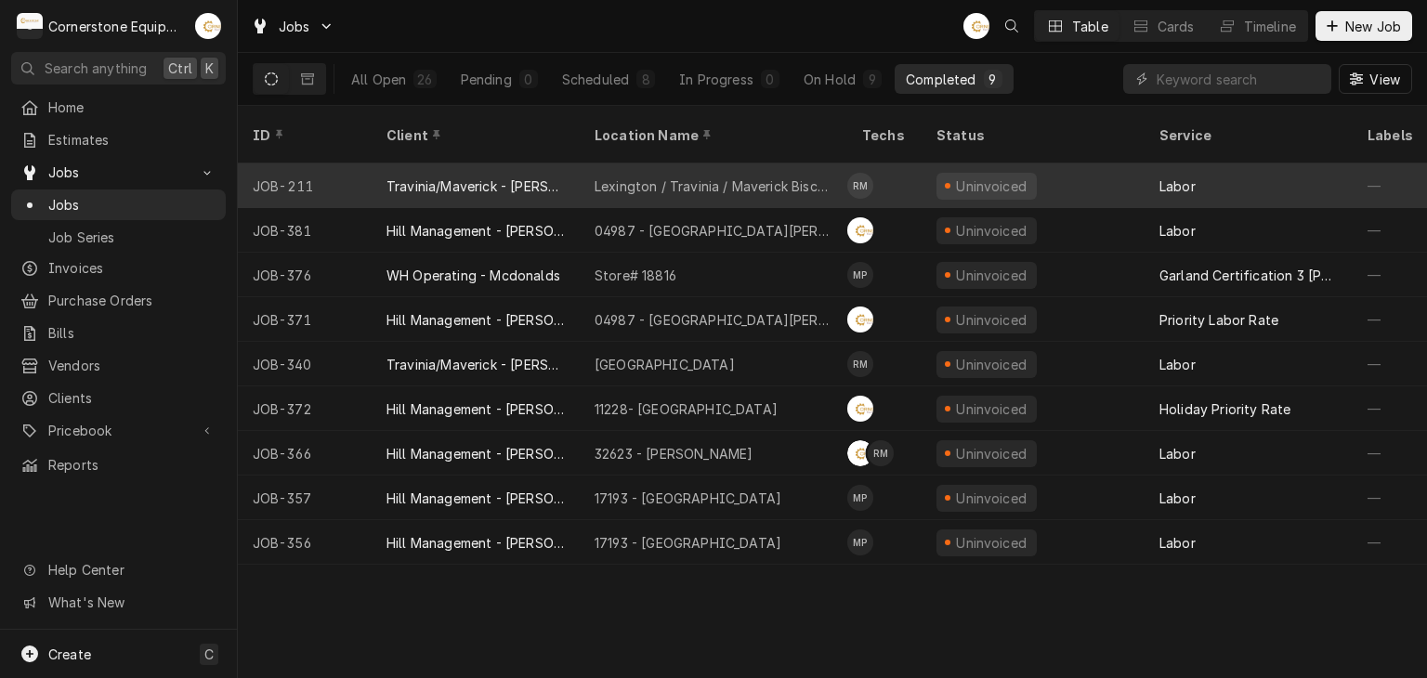
click at [768, 177] on div "Lexington / Travinia / Maverick Biscuit" at bounding box center [714, 187] width 238 height 20
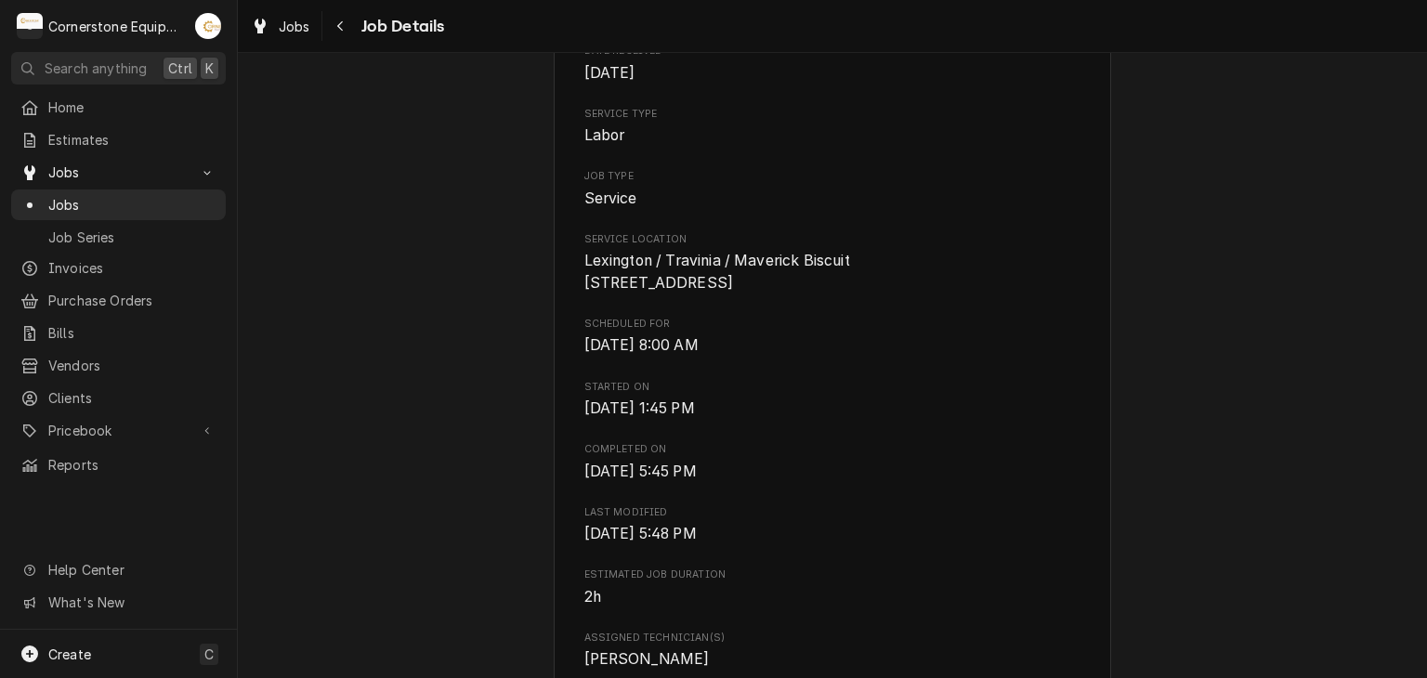
scroll to position [1115, 0]
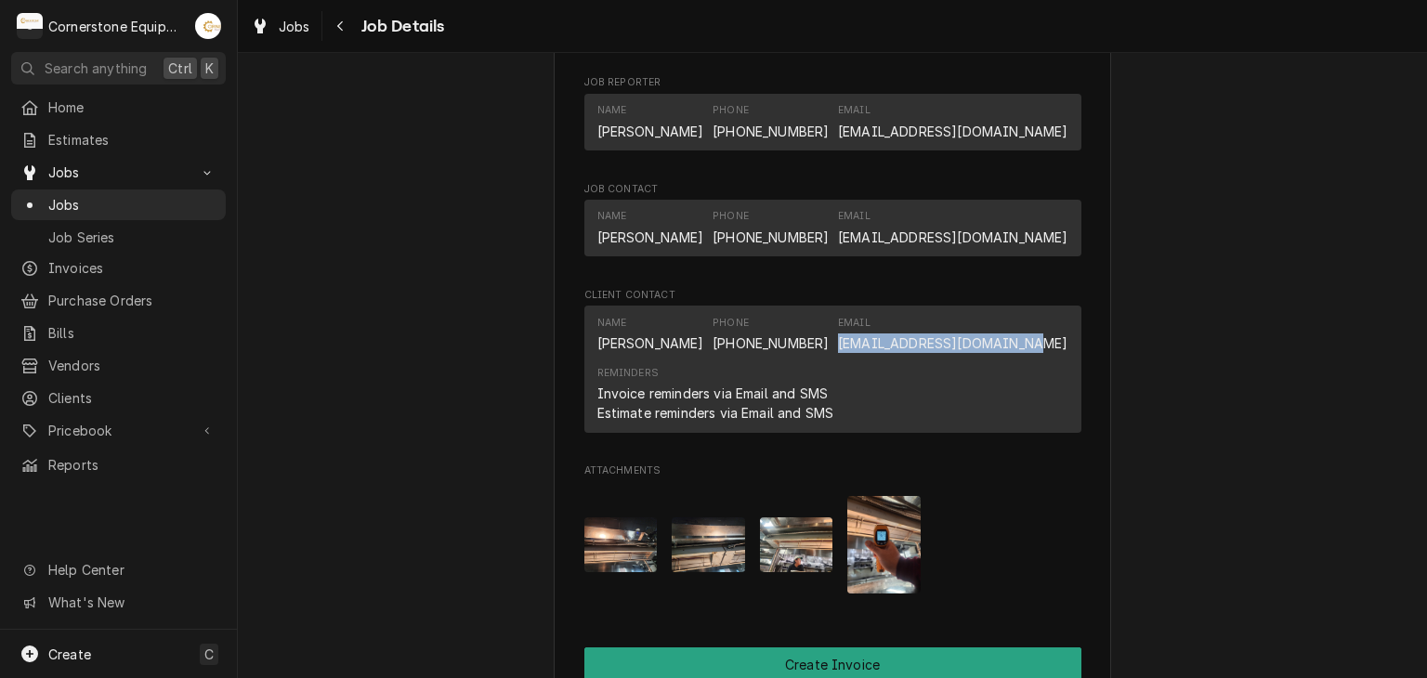
drag, startPoint x: 878, startPoint y: 363, endPoint x: 1058, endPoint y: 373, distance: 180.5
click at [1058, 360] on div "Name Sergio Briceno Phone (864) 915-0012 Email sergiobriceno45@gmail.com" at bounding box center [832, 334] width 471 height 50
copy link "sergiobriceno45@gmail.com"
click at [148, 209] on div "Jobs" at bounding box center [118, 204] width 207 height 23
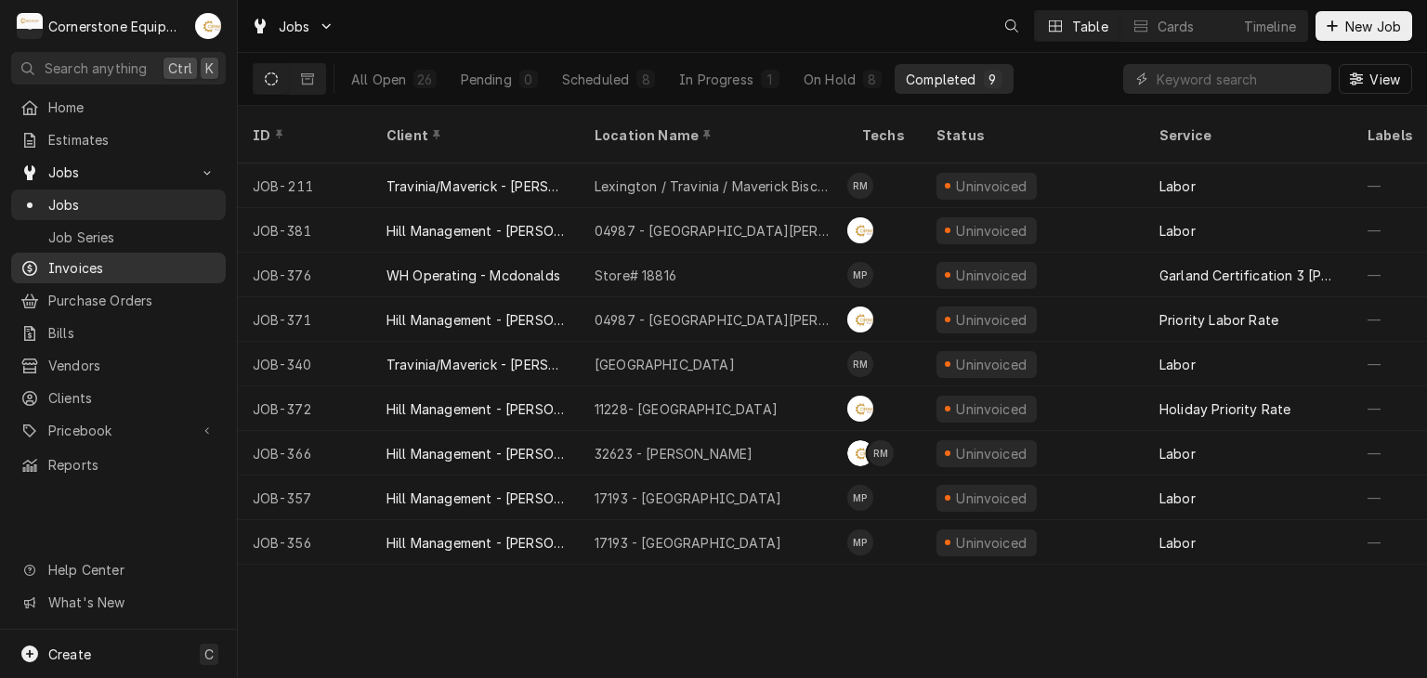
drag, startPoint x: 141, startPoint y: 190, endPoint x: 124, endPoint y: 266, distance: 78.2
click at [124, 266] on span "Invoices" at bounding box center [132, 268] width 168 height 20
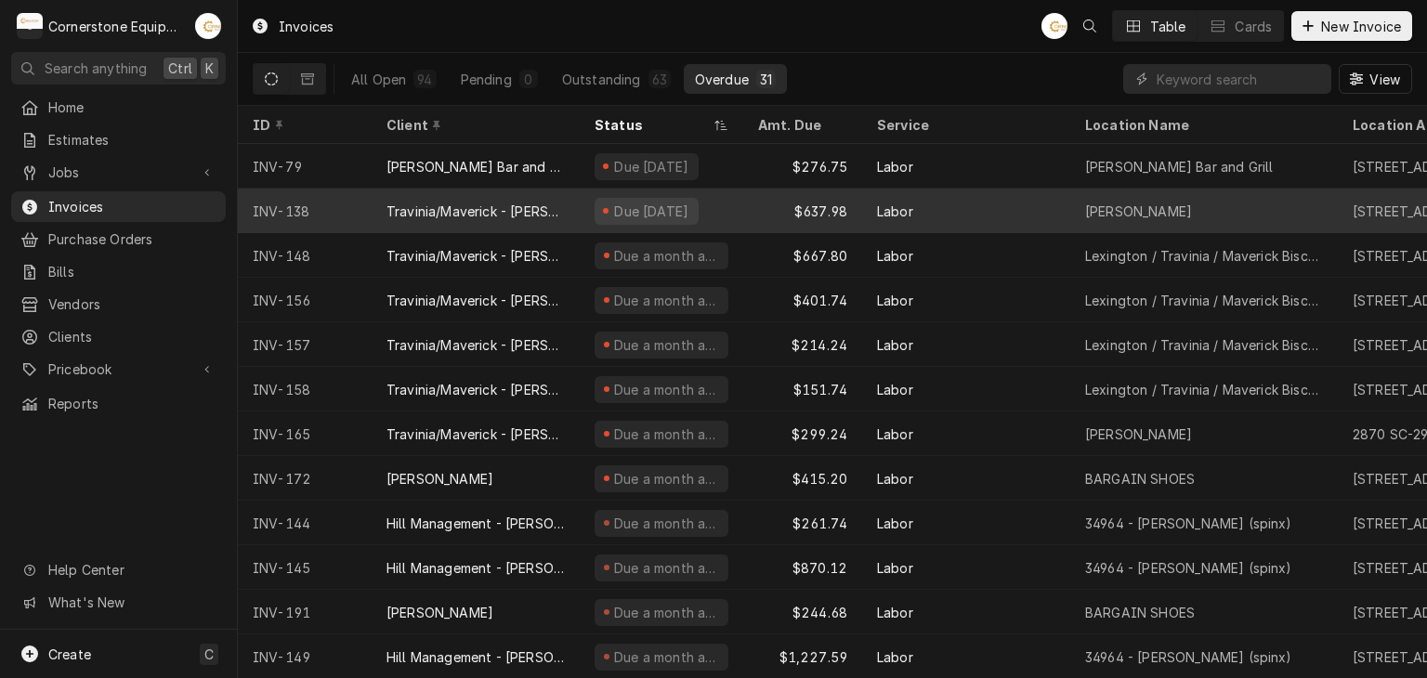
click at [464, 213] on div "Travinia/Maverick - [PERSON_NAME]" at bounding box center [475, 212] width 178 height 20
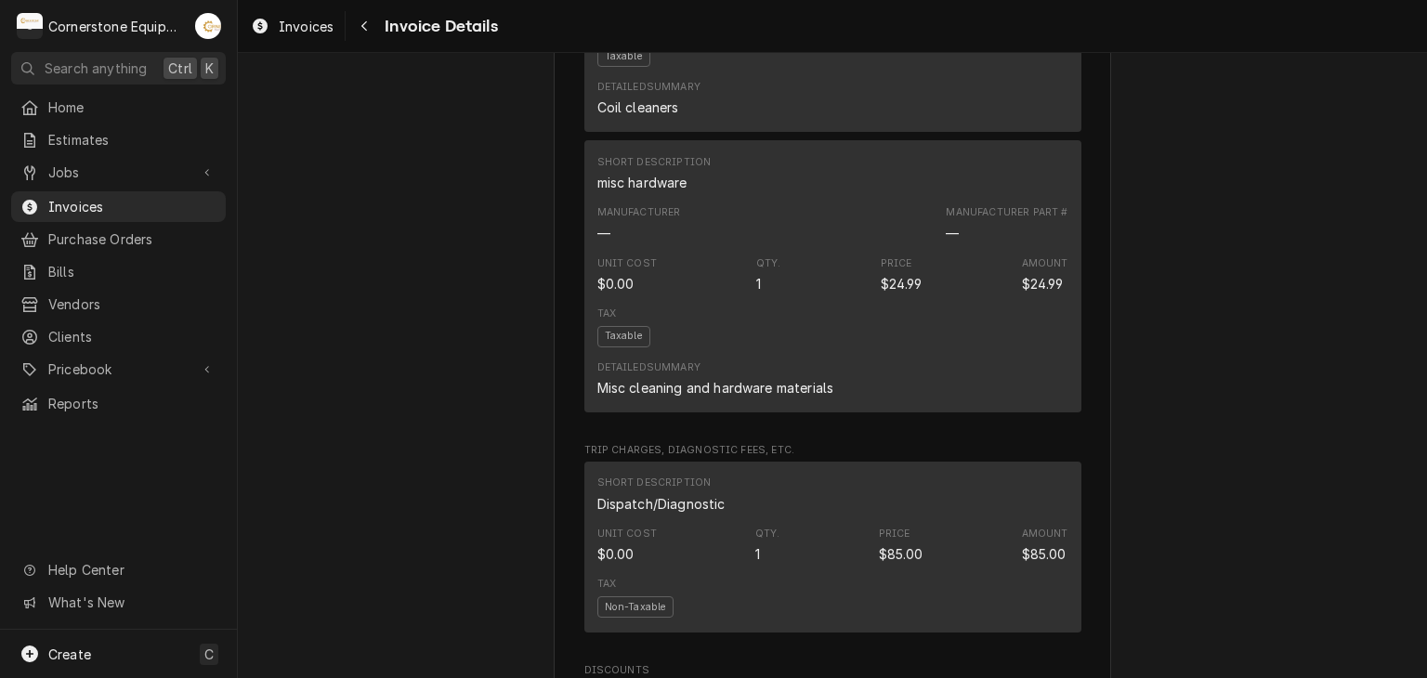
scroll to position [2955, 0]
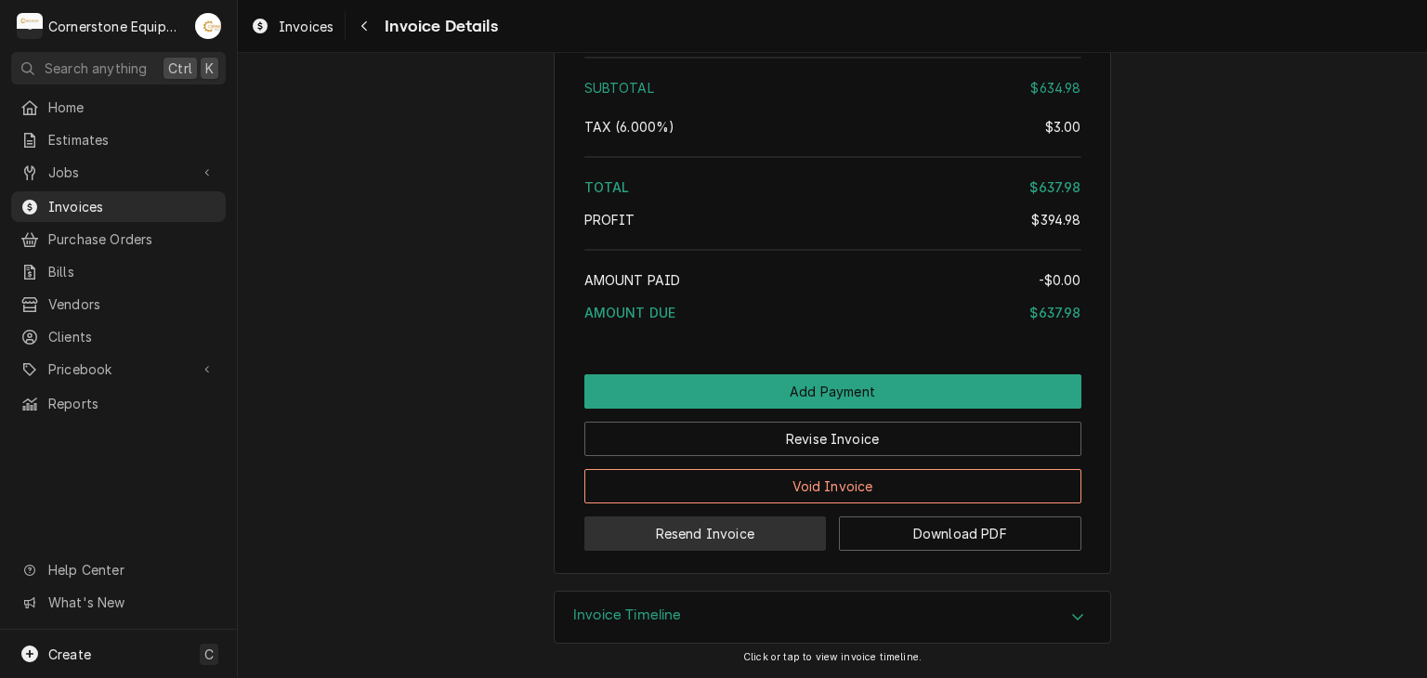
click at [728, 528] on button "Resend Invoice" at bounding box center [705, 534] width 242 height 34
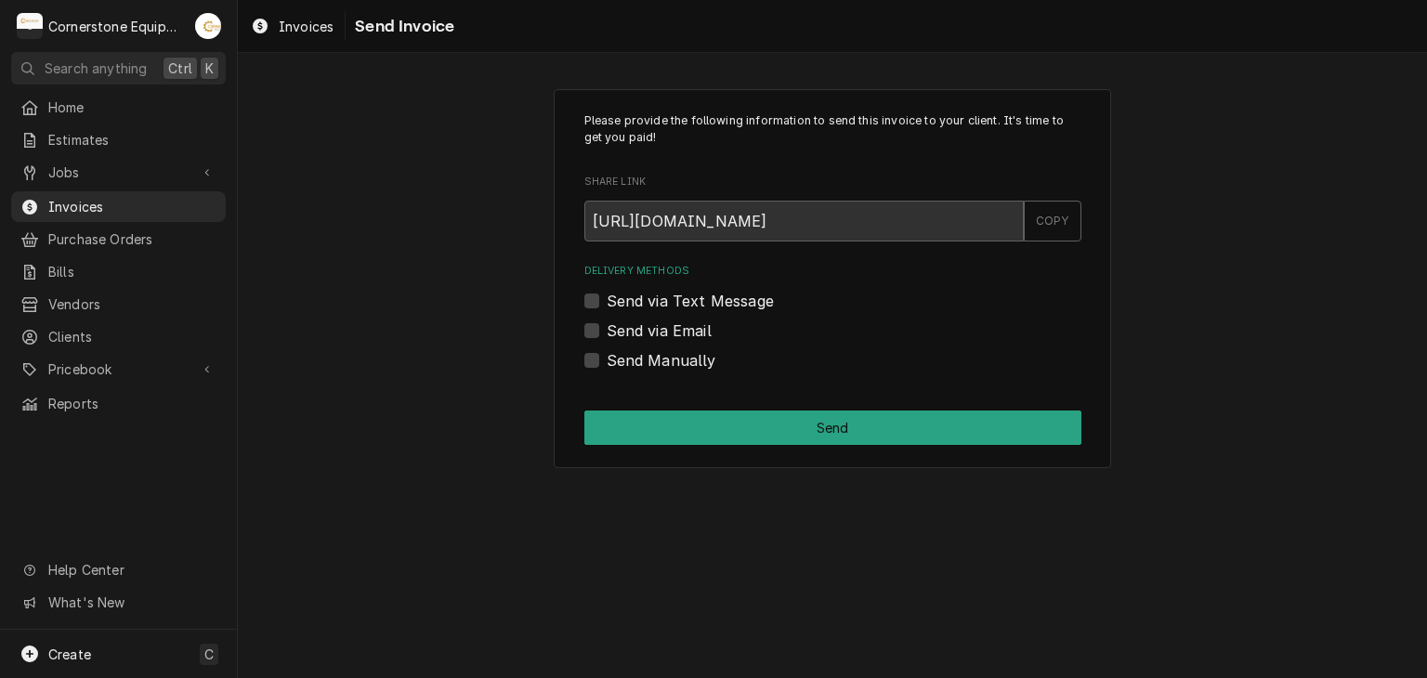
click at [684, 317] on div "Delivery Methods Send via Text Message Send via Email Send Manually" at bounding box center [832, 317] width 497 height 107
click at [691, 290] on label "Send via Text Message" at bounding box center [690, 301] width 167 height 22
click at [691, 290] on input "Send via Text Message" at bounding box center [855, 310] width 497 height 41
checkbox input "true"
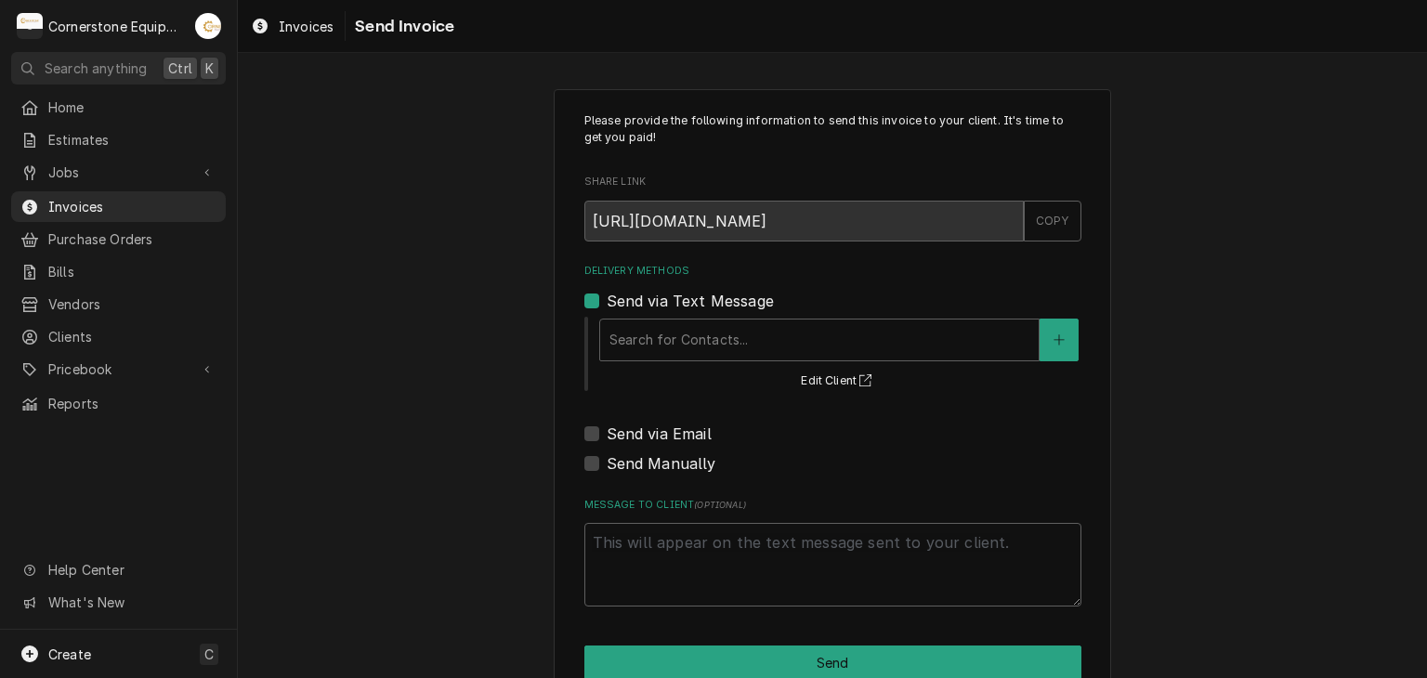
click at [693, 438] on label "Send via Email" at bounding box center [659, 434] width 105 height 22
click at [693, 438] on input "Send via Email" at bounding box center [855, 443] width 497 height 41
checkbox input "true"
type textarea "x"
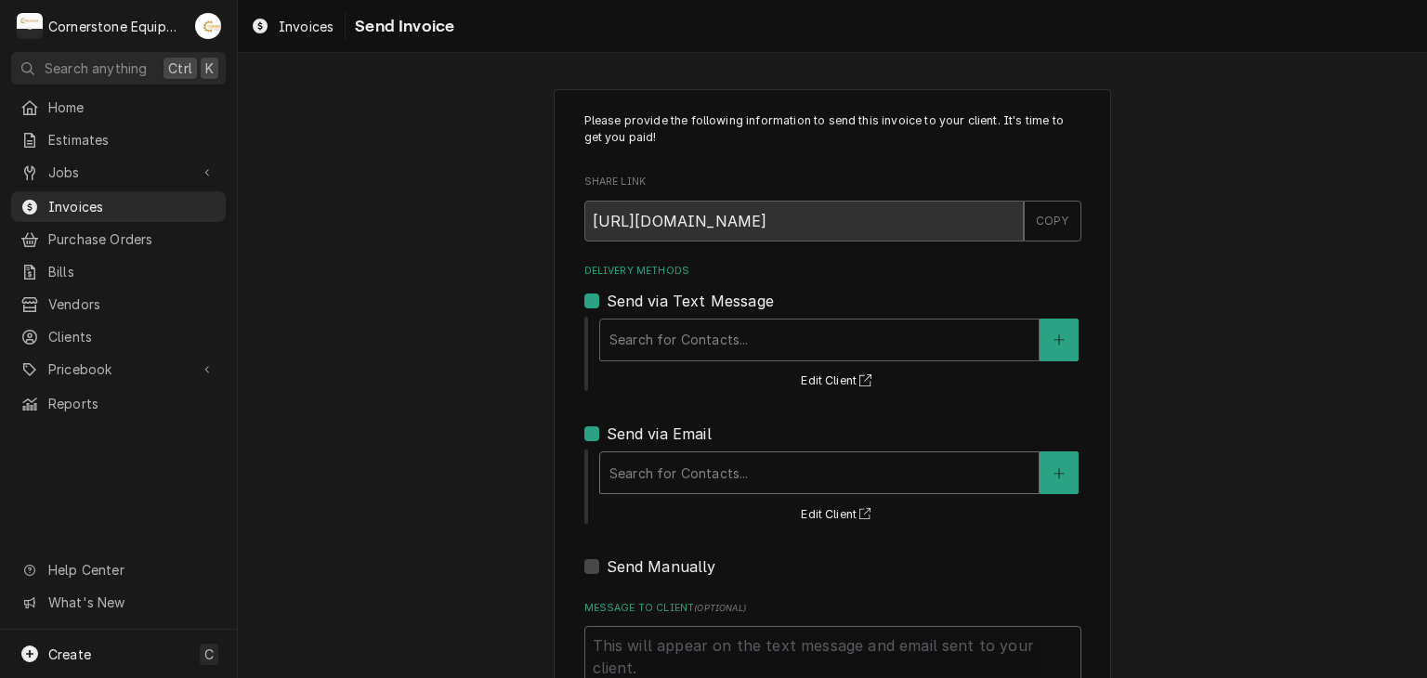
click at [700, 473] on div "Delivery Methods" at bounding box center [819, 472] width 420 height 33
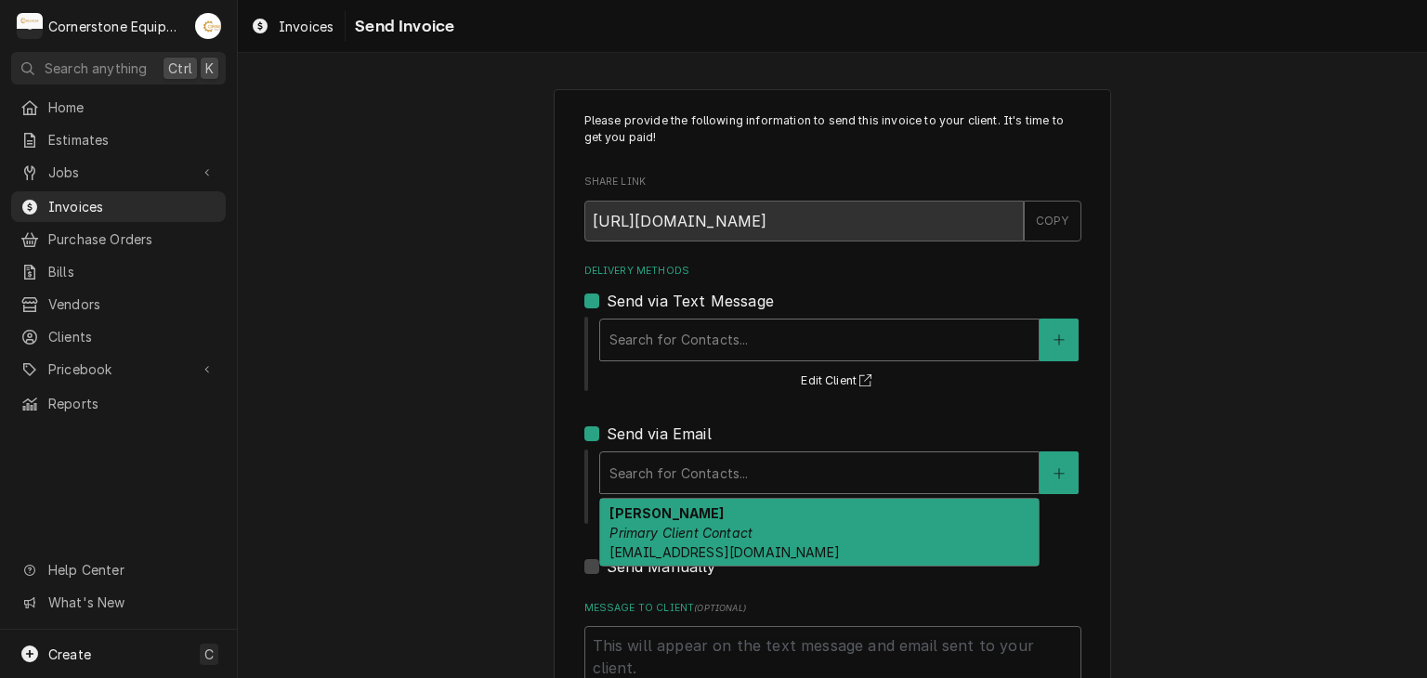
click at [717, 323] on div "Delivery Methods" at bounding box center [819, 339] width 420 height 33
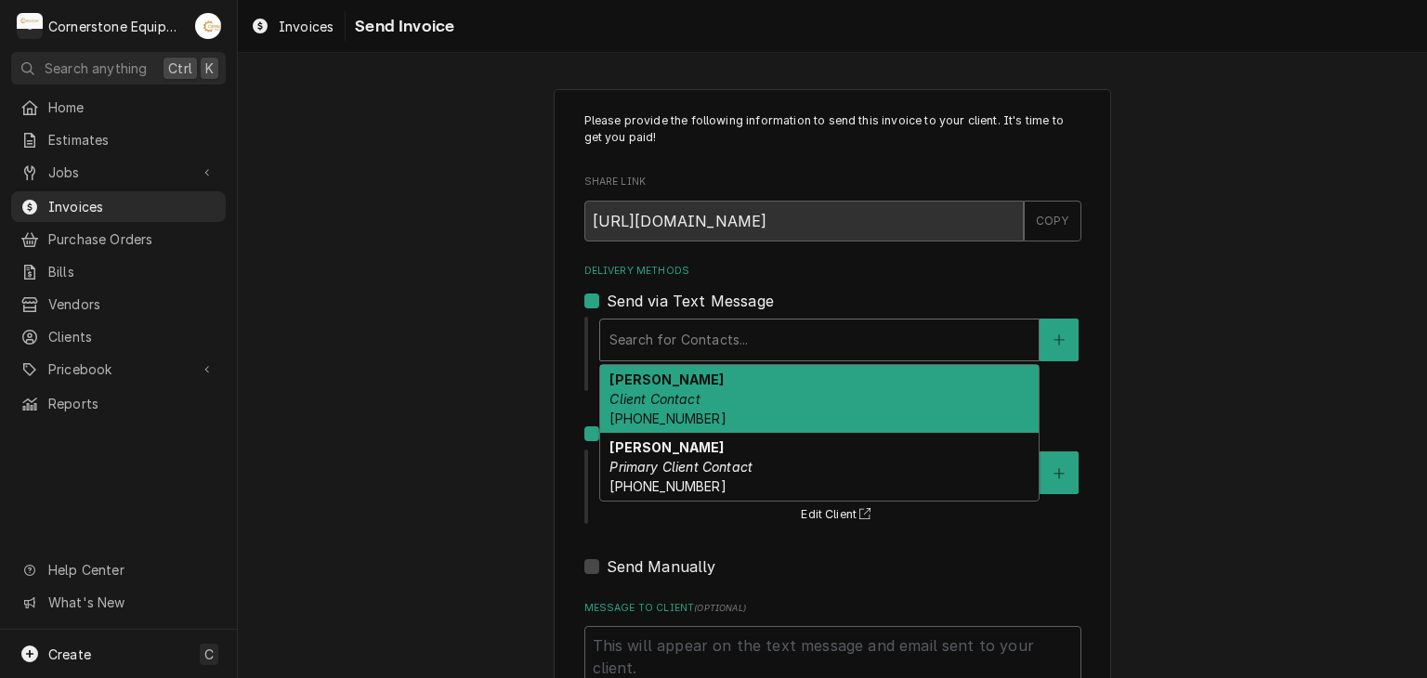
click at [635, 290] on label "Send via Text Message" at bounding box center [690, 301] width 167 height 22
click at [635, 290] on input "Send via Text Message" at bounding box center [855, 310] width 497 height 41
checkbox input "false"
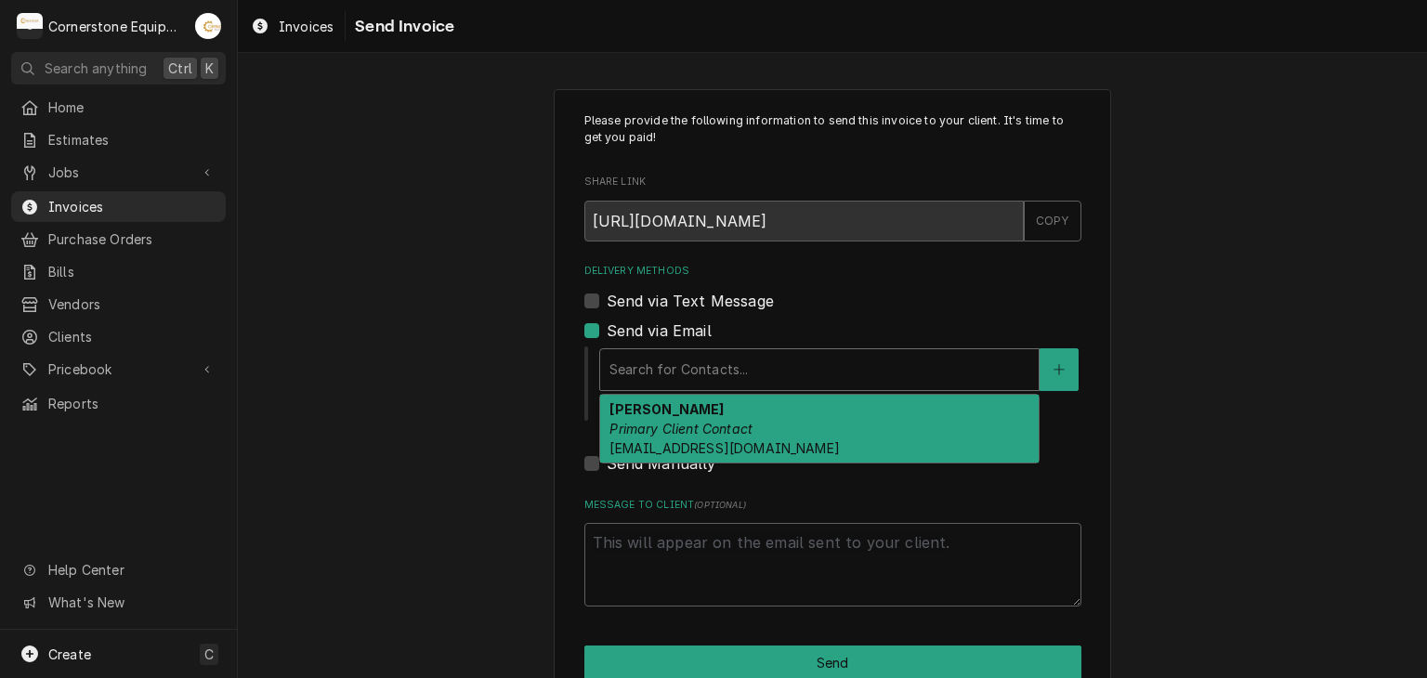
click at [687, 366] on div "Delivery Methods" at bounding box center [819, 369] width 420 height 33
click at [699, 451] on span "[EMAIL_ADDRESS][DOMAIN_NAME]" at bounding box center [723, 448] width 229 height 16
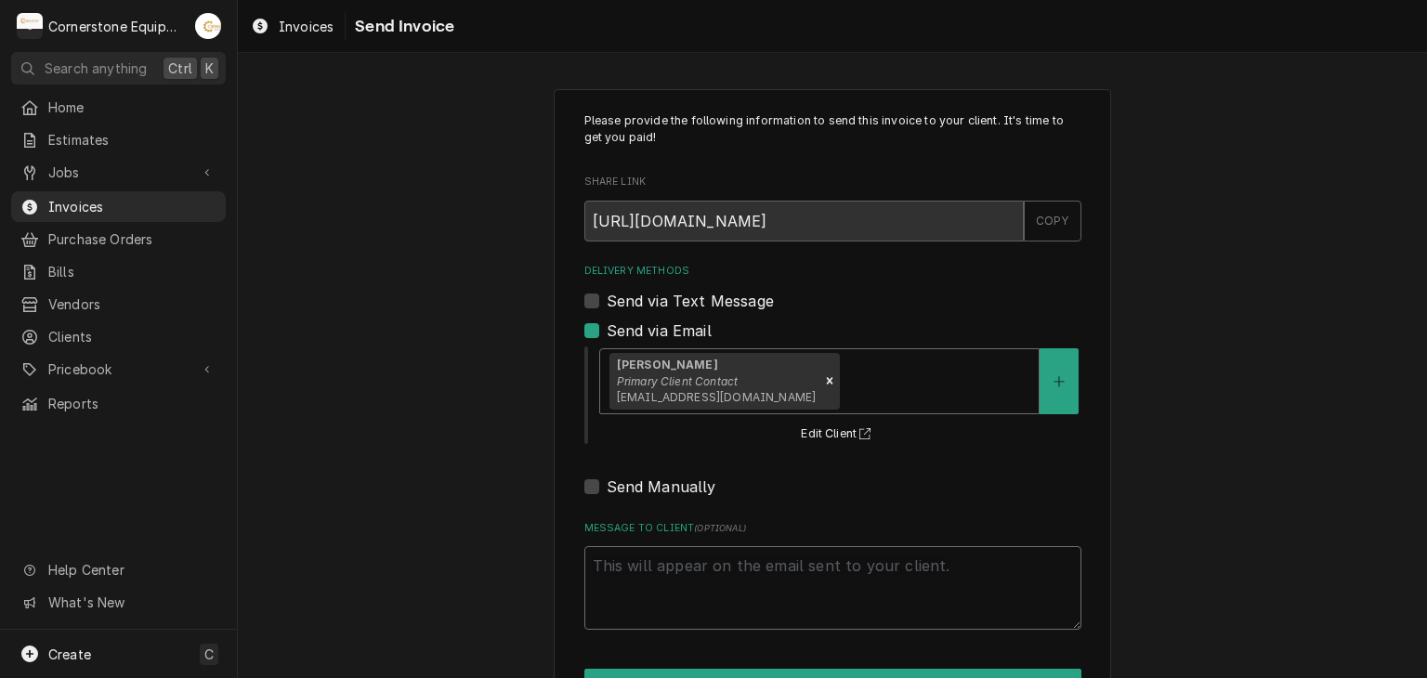
click at [711, 565] on textarea "Message to Client ( optional )" at bounding box center [832, 588] width 497 height 84
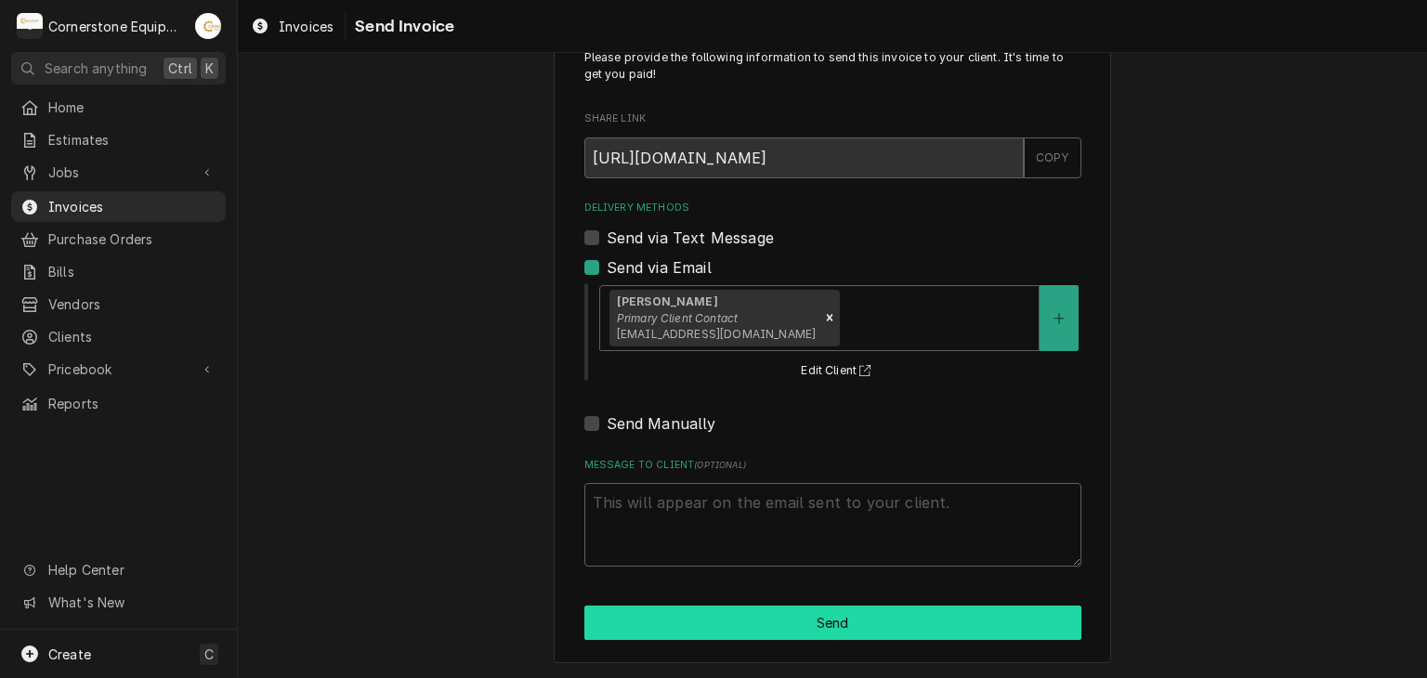
click at [741, 613] on button "Send" at bounding box center [832, 623] width 497 height 34
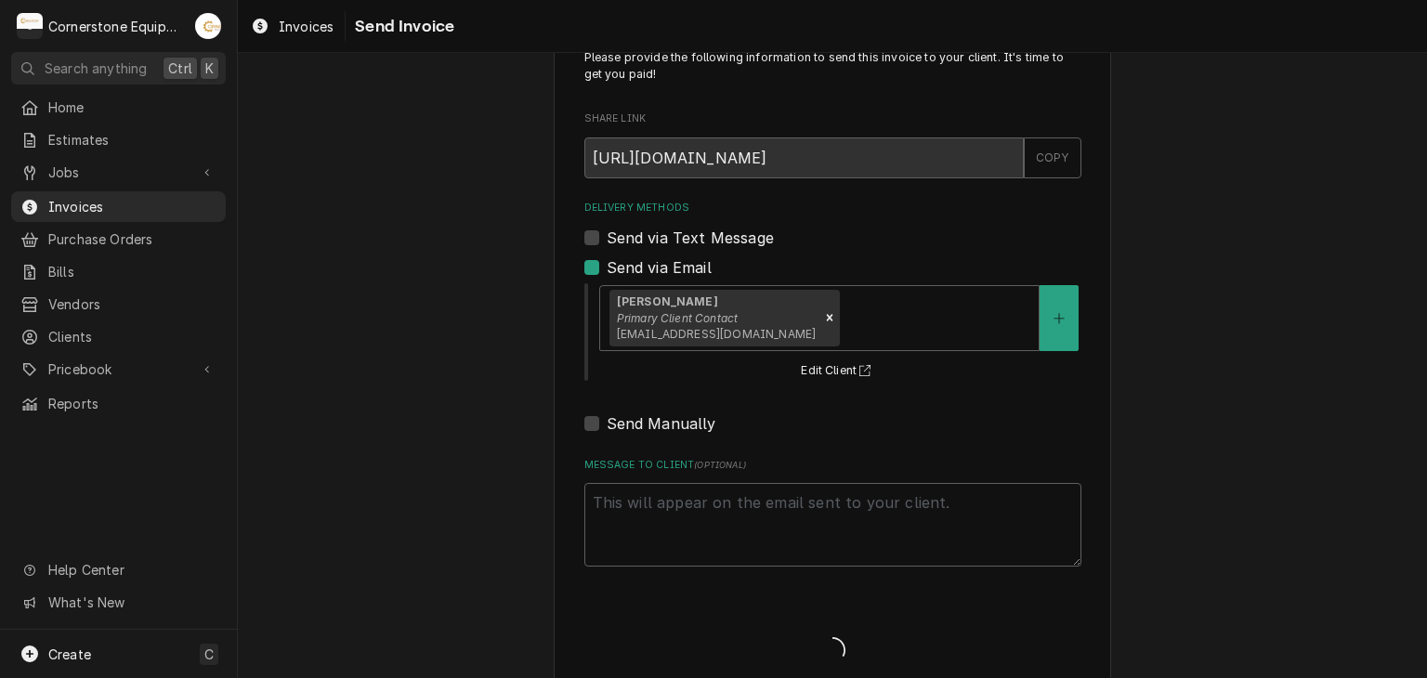
type textarea "x"
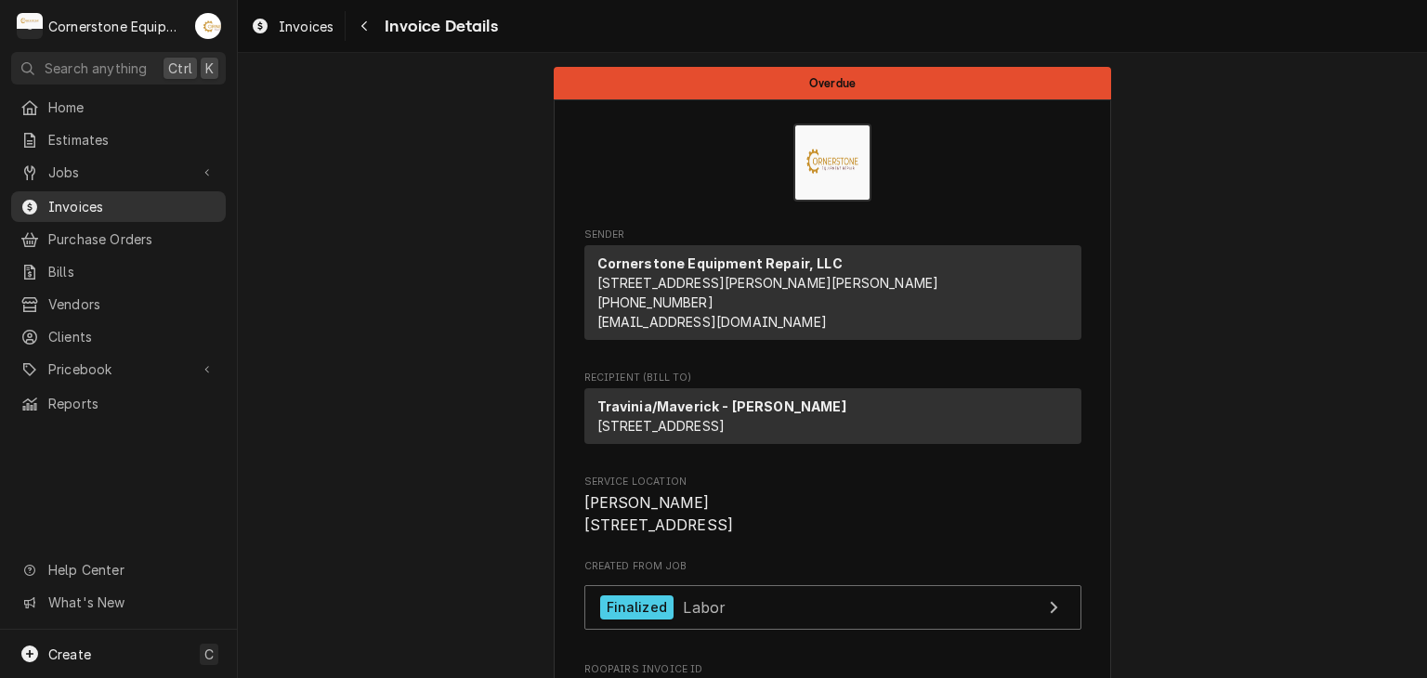
click at [142, 198] on span "Invoices" at bounding box center [132, 207] width 168 height 20
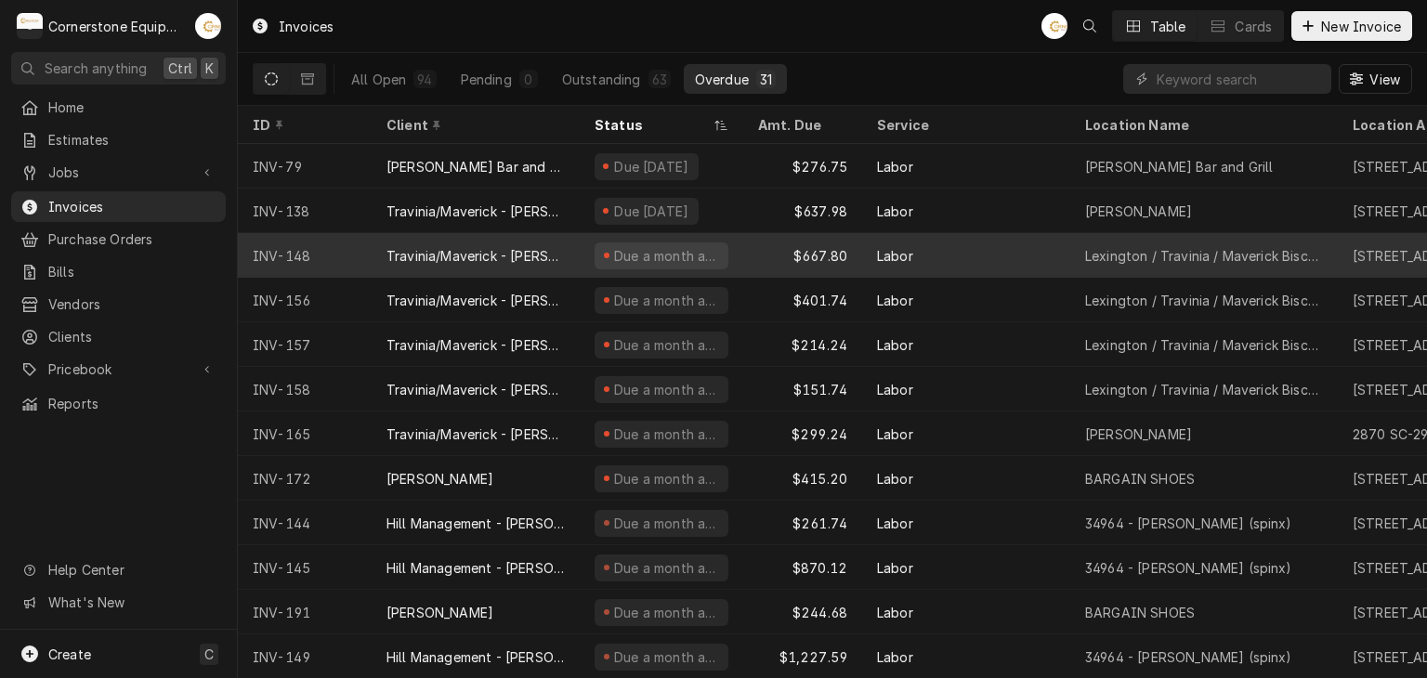
click at [563, 248] on div "Travinia/Maverick - [PERSON_NAME]" at bounding box center [475, 256] width 178 height 20
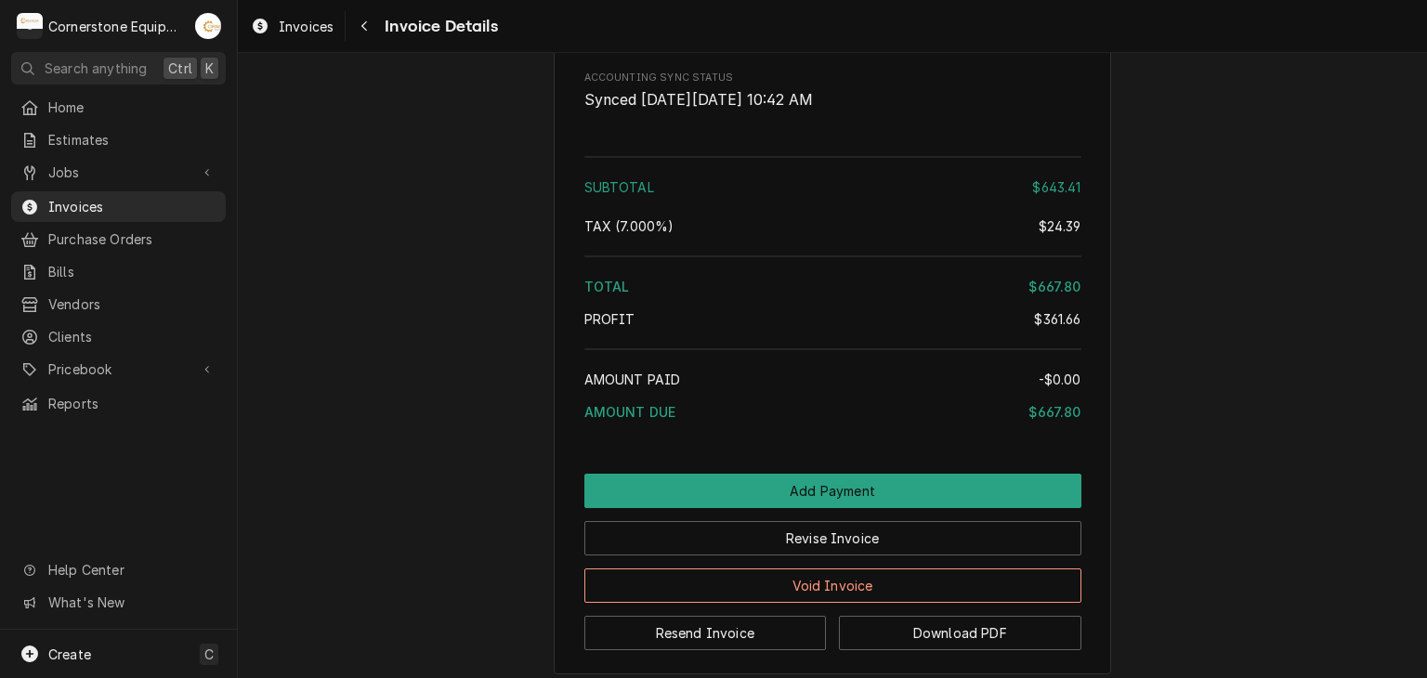
scroll to position [2601, 0]
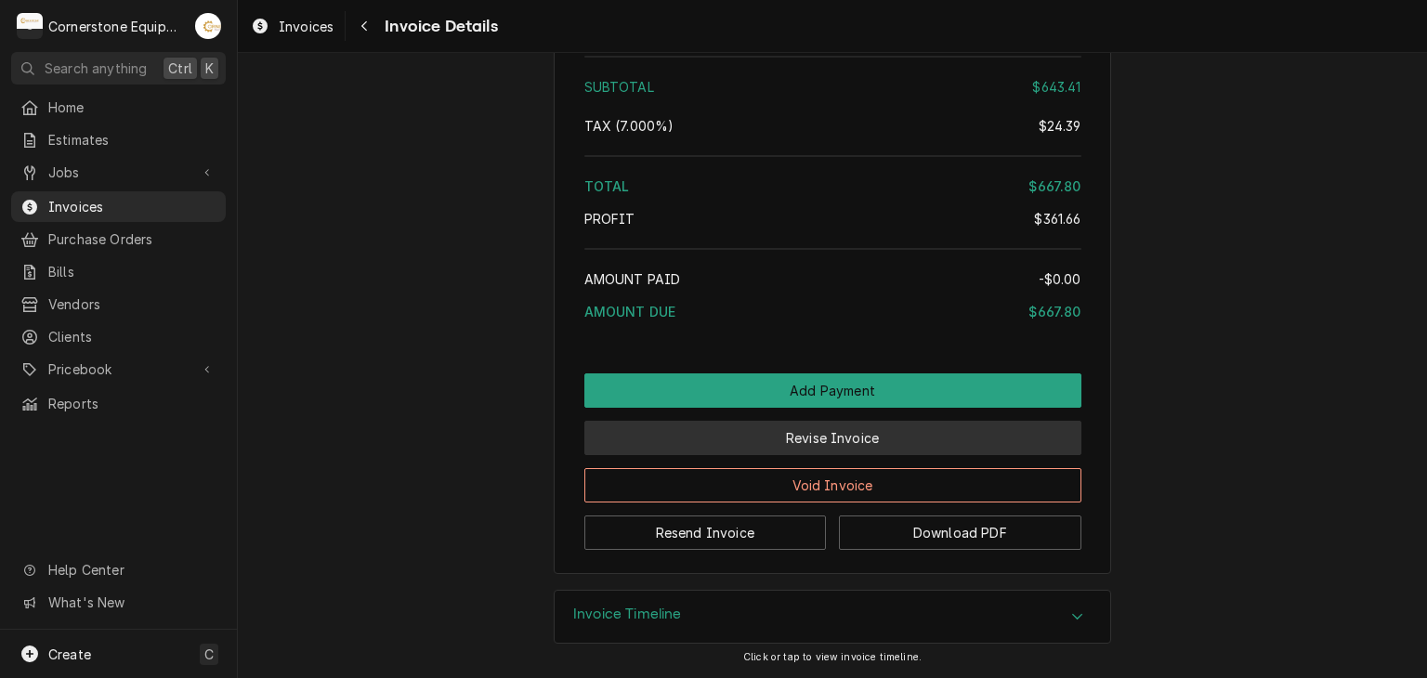
click at [804, 455] on button "Revise Invoice" at bounding box center [832, 438] width 497 height 34
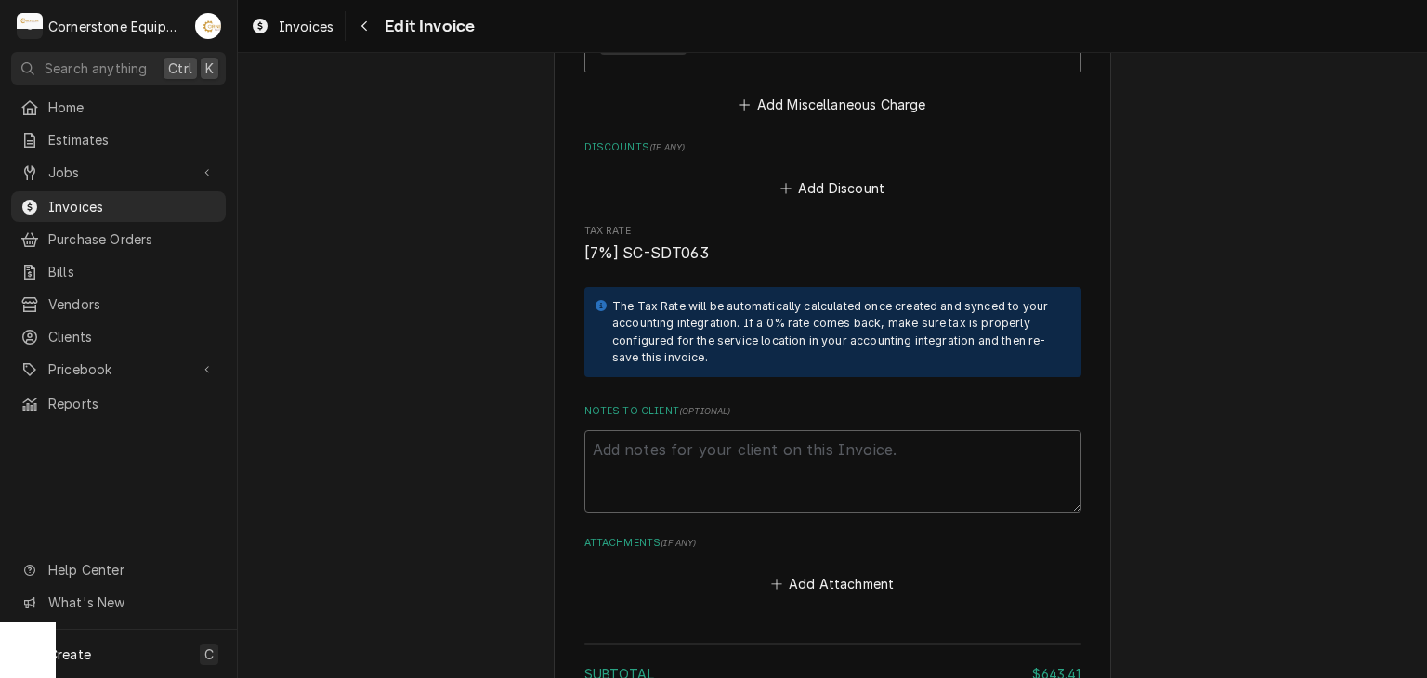
scroll to position [2946, 0]
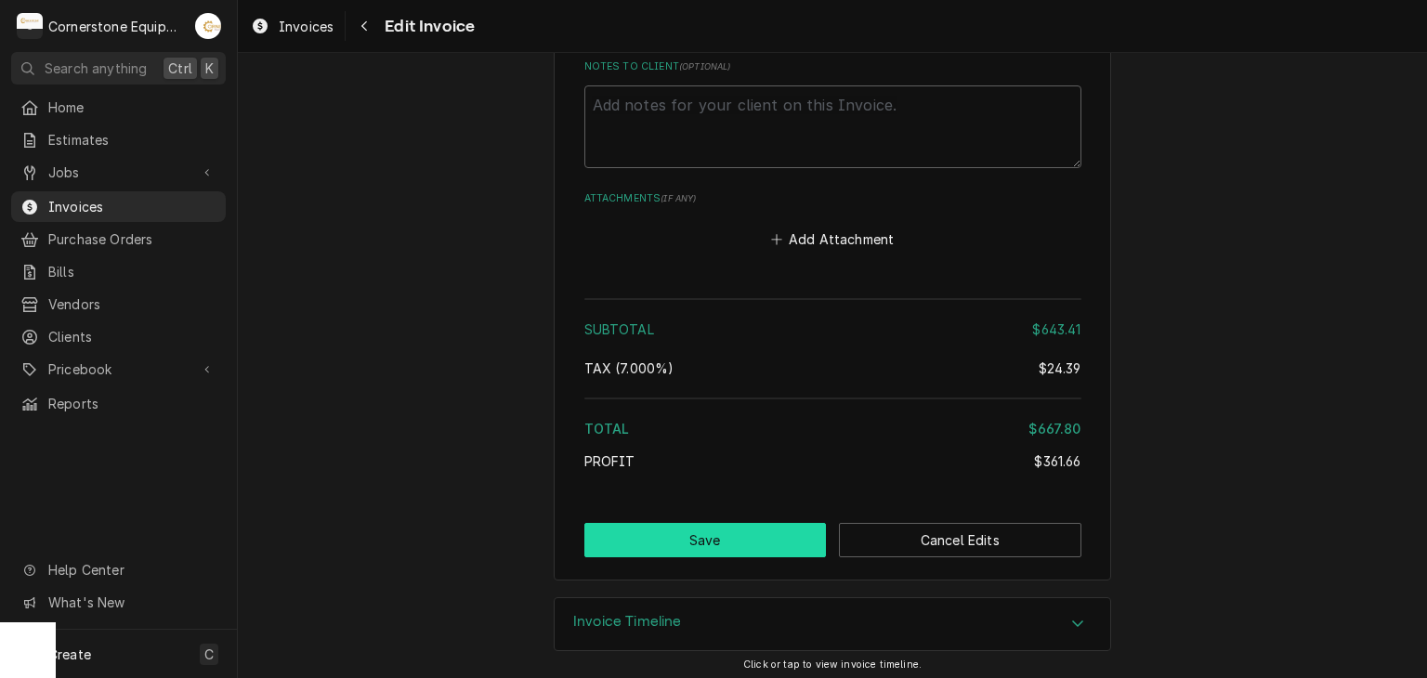
click at [758, 533] on button "Save" at bounding box center [705, 540] width 242 height 34
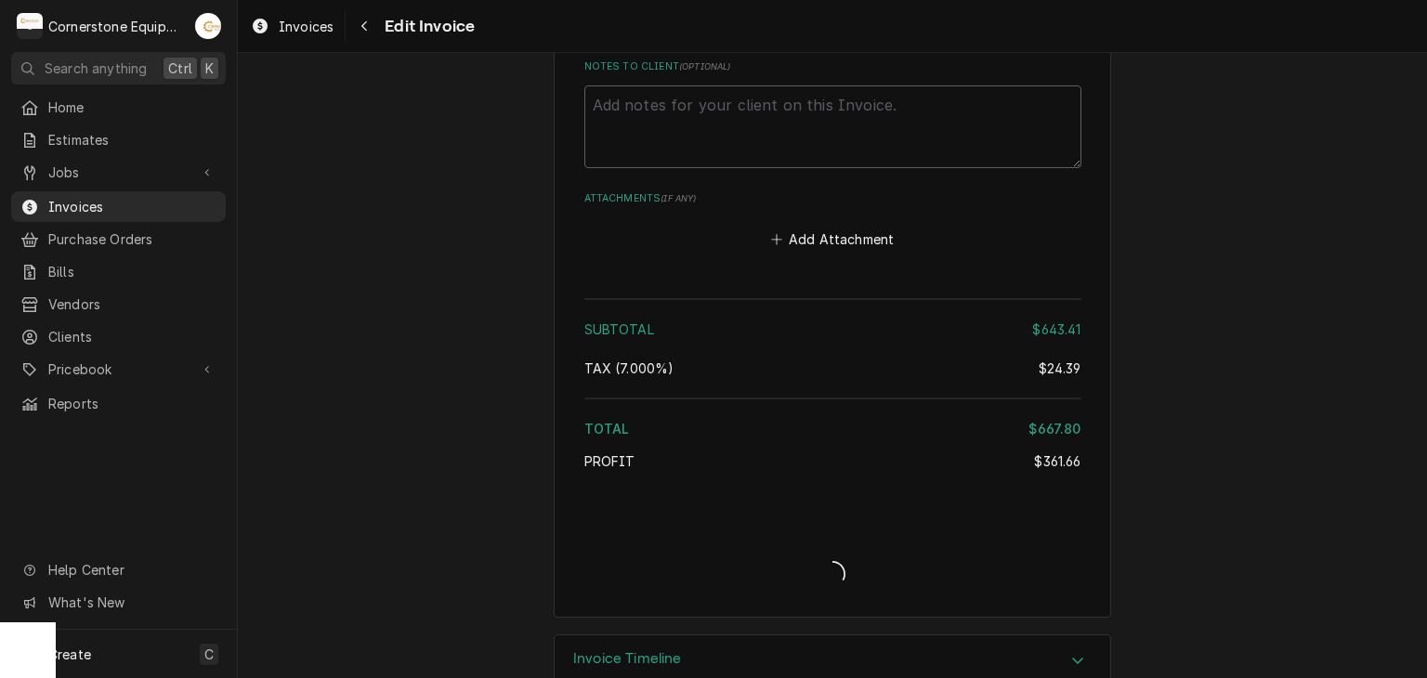
type textarea "x"
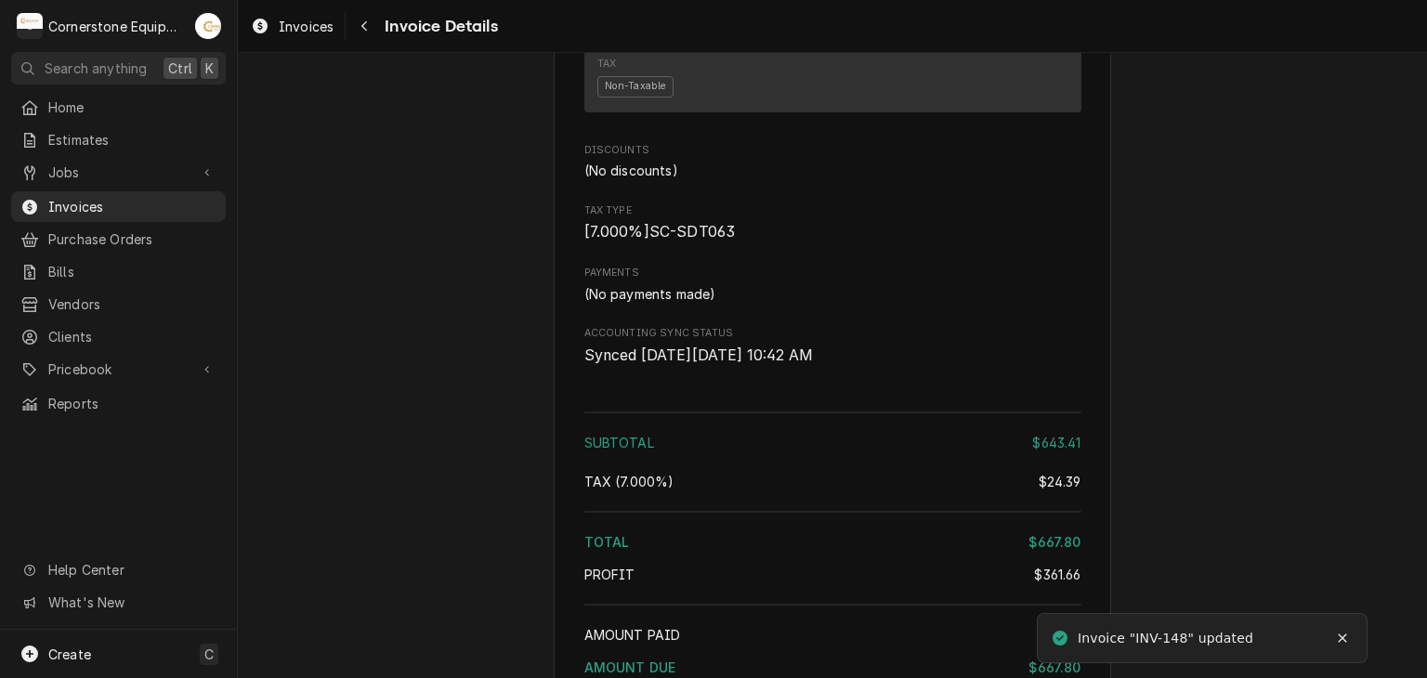
scroll to position [2601, 0]
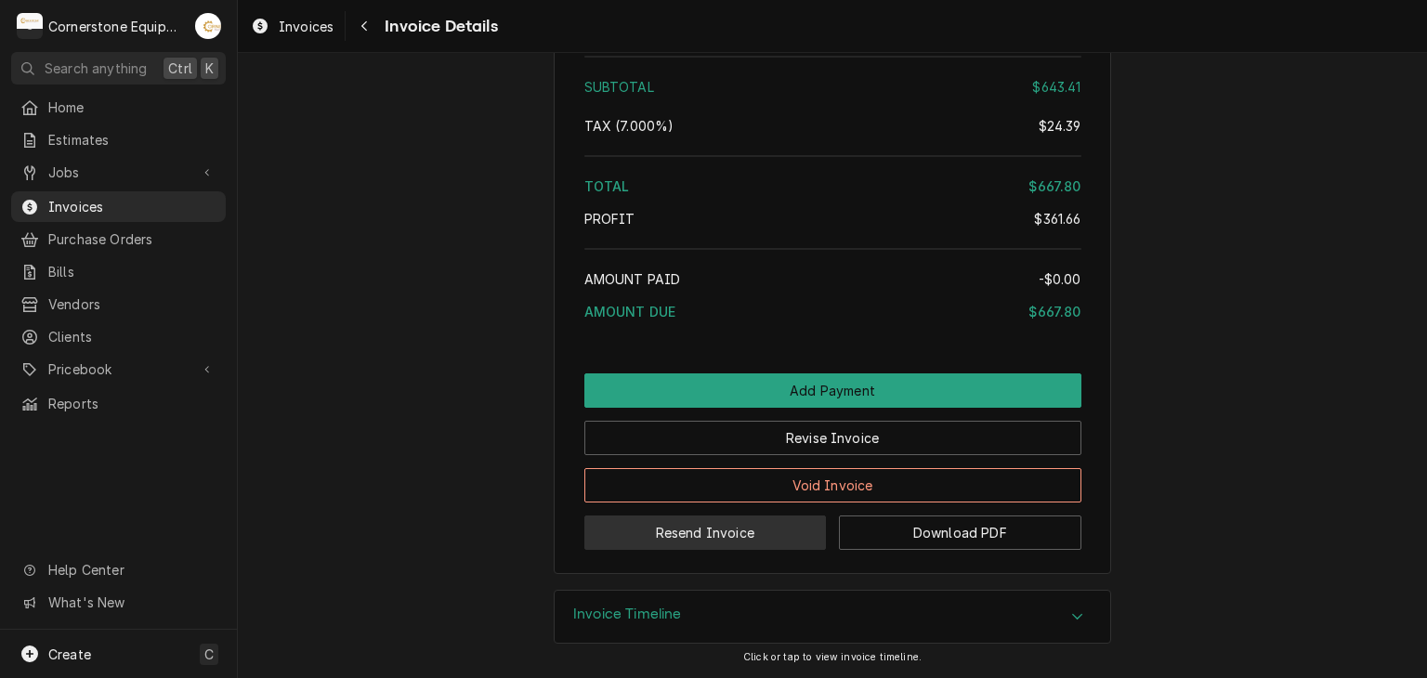
click at [760, 550] on button "Resend Invoice" at bounding box center [705, 533] width 242 height 34
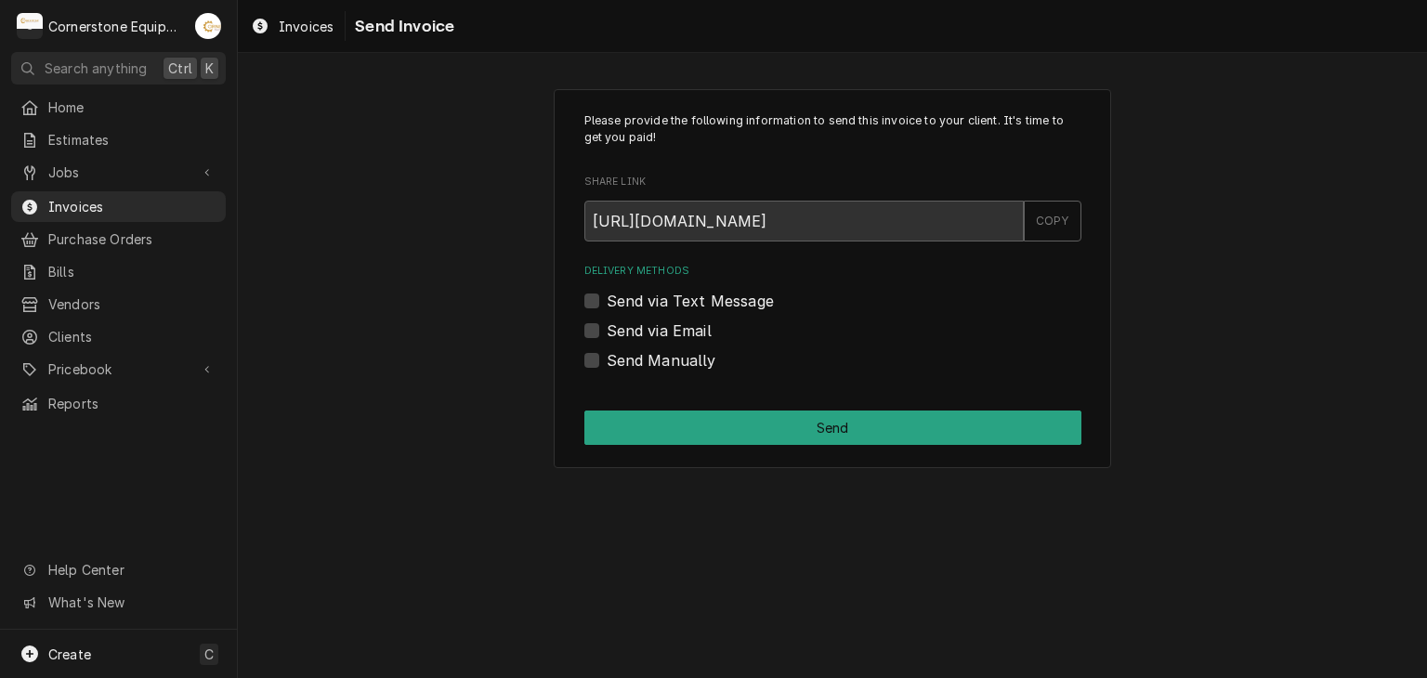
click at [662, 328] on label "Send via Email" at bounding box center [659, 331] width 105 height 22
click at [662, 328] on input "Send via Email" at bounding box center [855, 340] width 497 height 41
checkbox input "true"
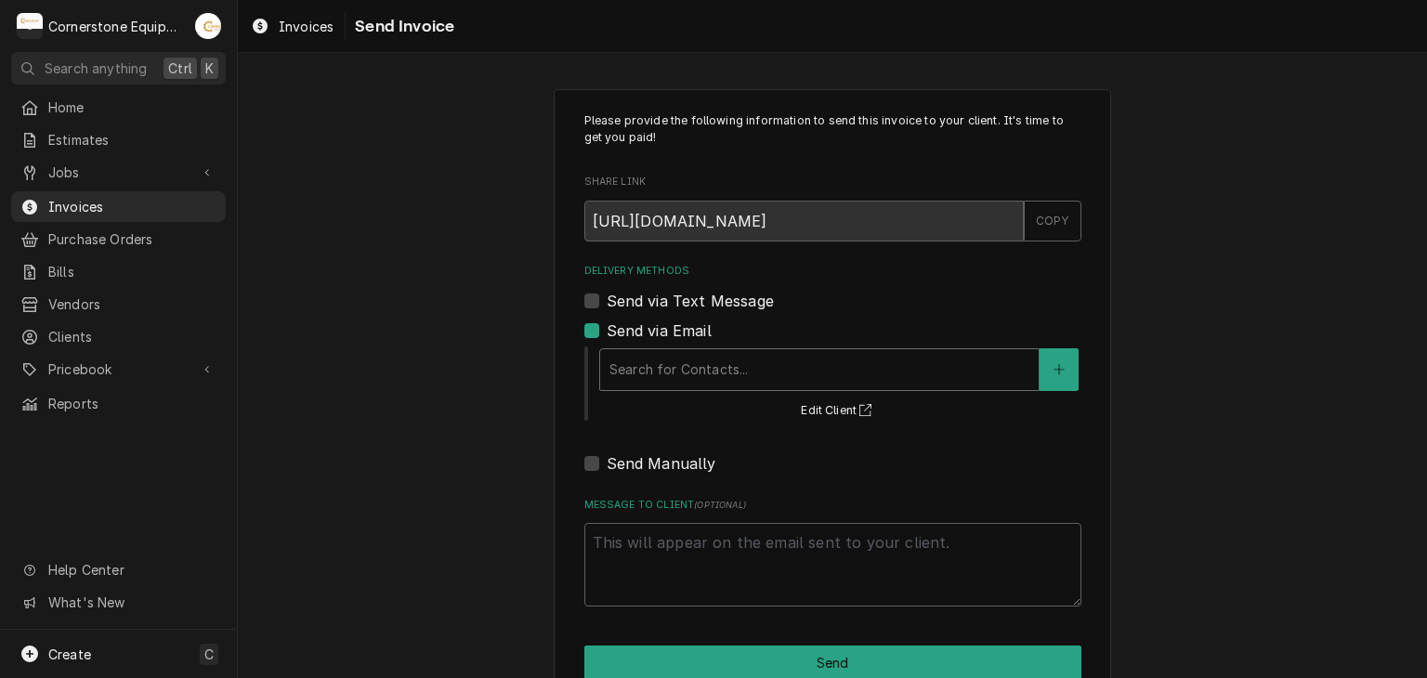
click at [626, 387] on div "Search for Contacts..." at bounding box center [819, 369] width 439 height 41
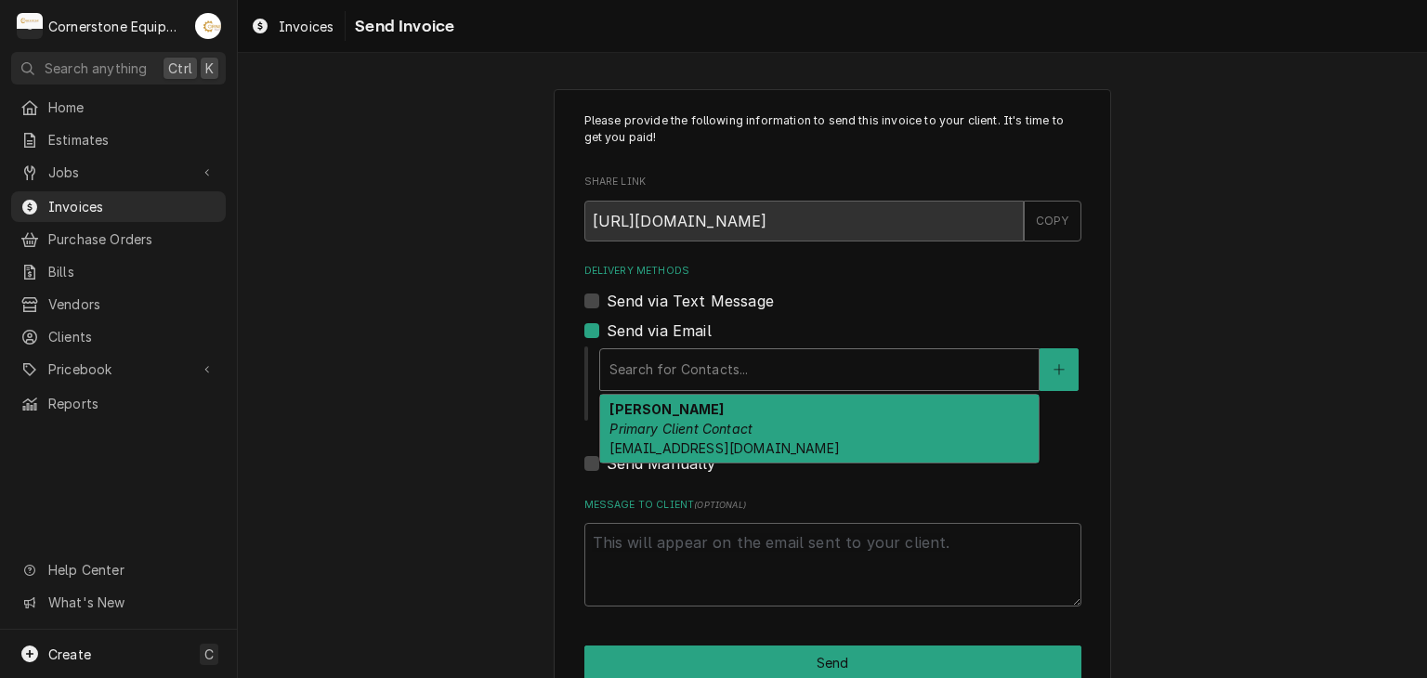
click at [648, 433] on em "Primary Client Contact" at bounding box center [680, 429] width 143 height 16
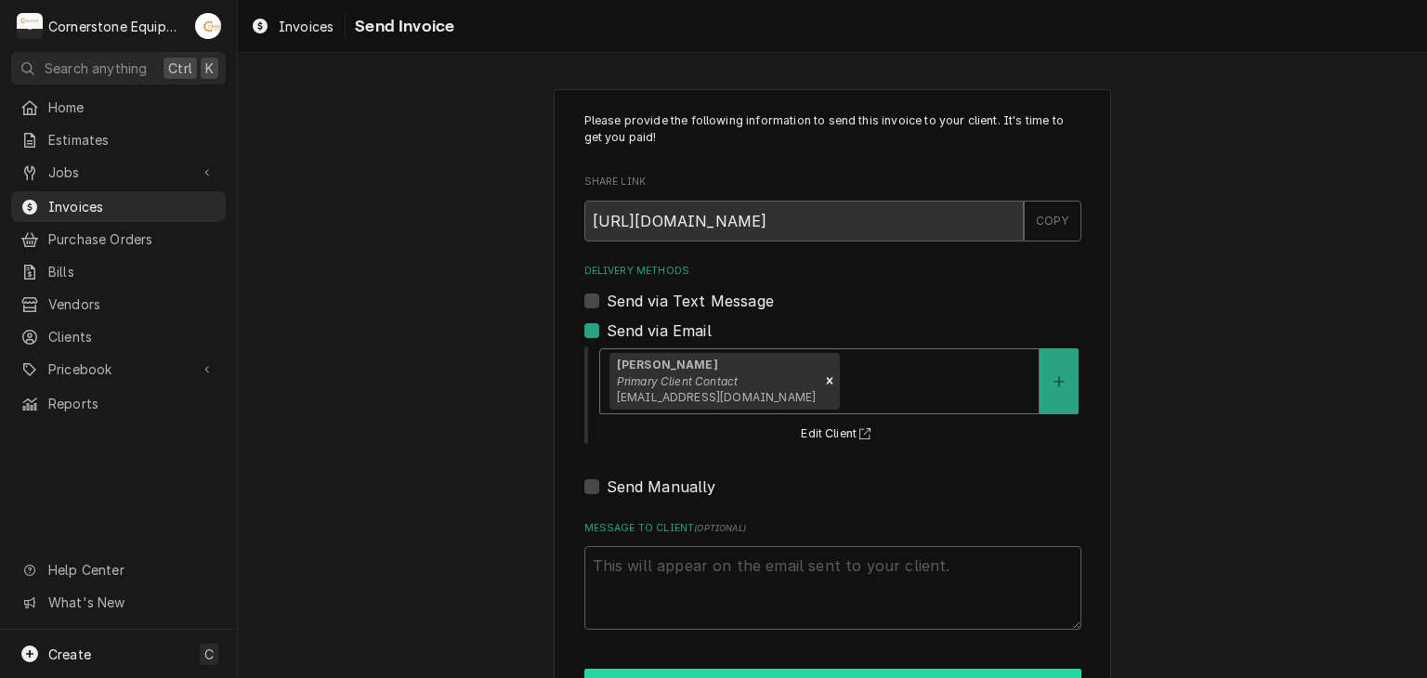
scroll to position [63, 0]
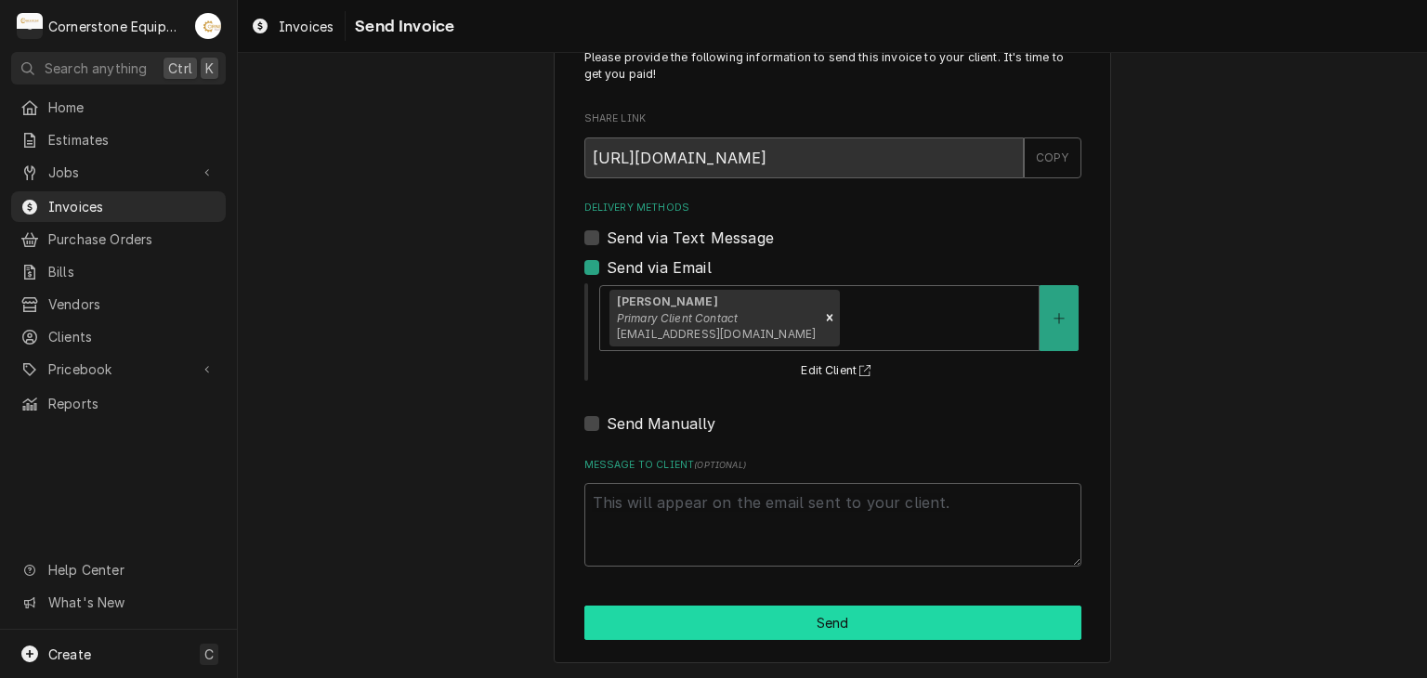
click at [723, 622] on button "Send" at bounding box center [832, 623] width 497 height 34
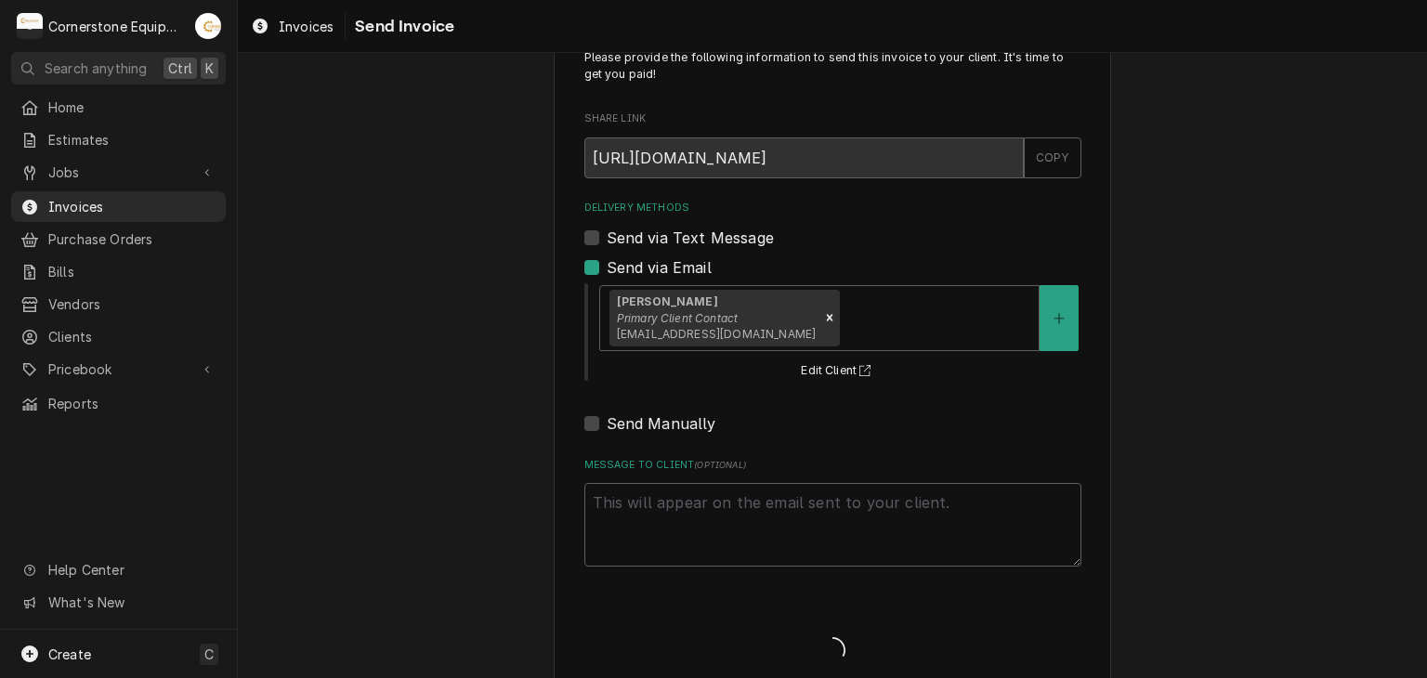
type textarea "x"
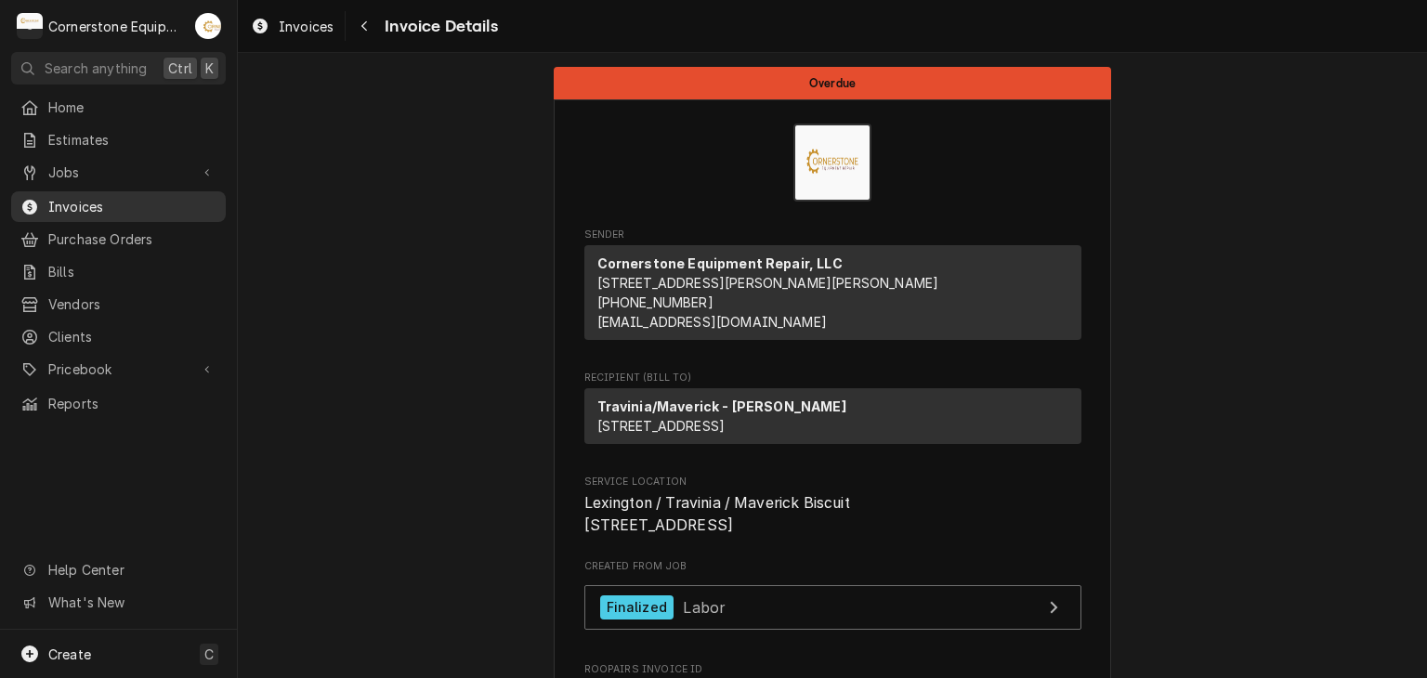
click at [169, 198] on span "Invoices" at bounding box center [132, 207] width 168 height 20
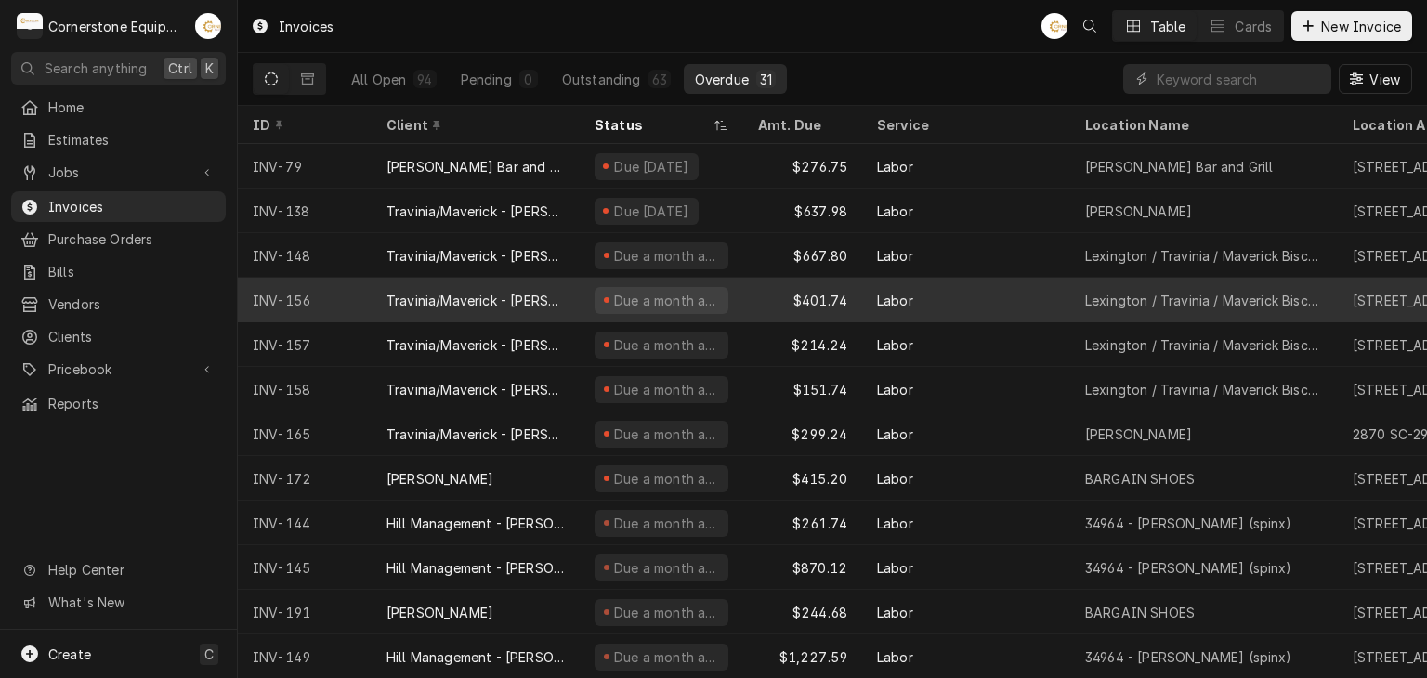
click at [687, 288] on div "Due a month ago" at bounding box center [662, 300] width 134 height 27
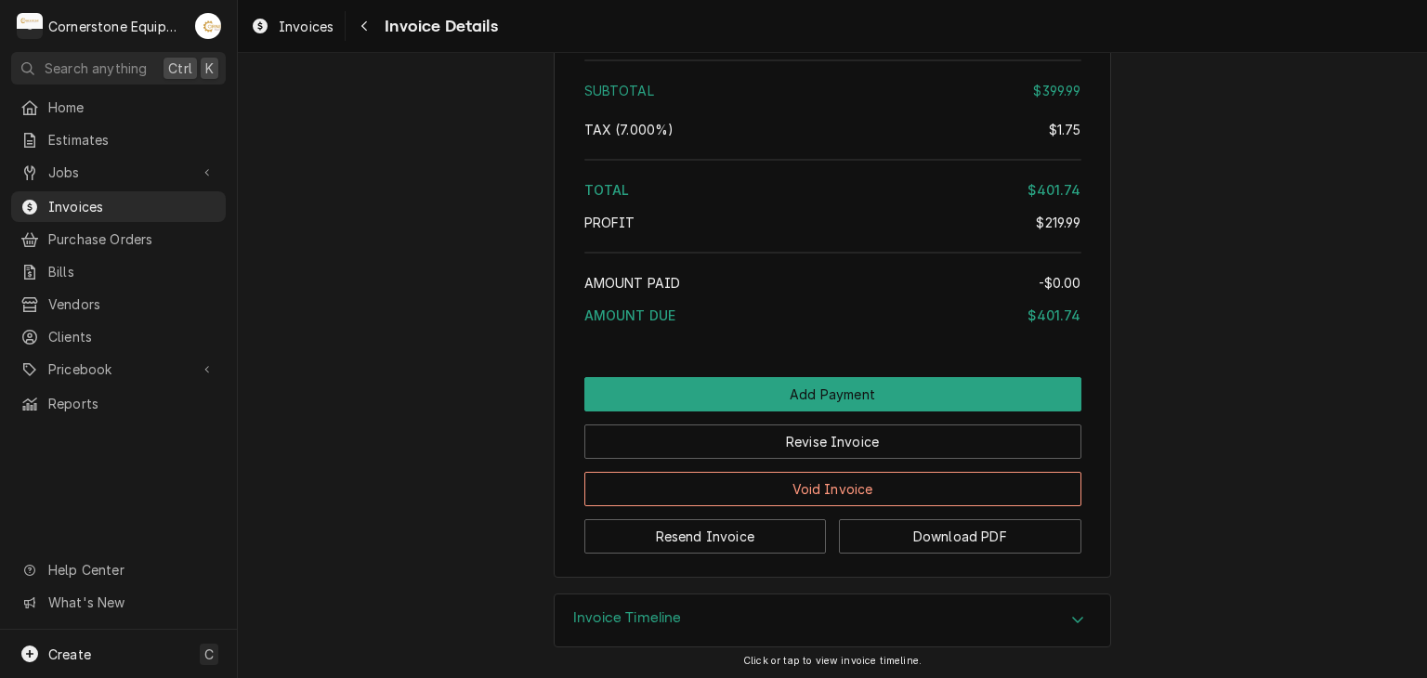
scroll to position [2557, 0]
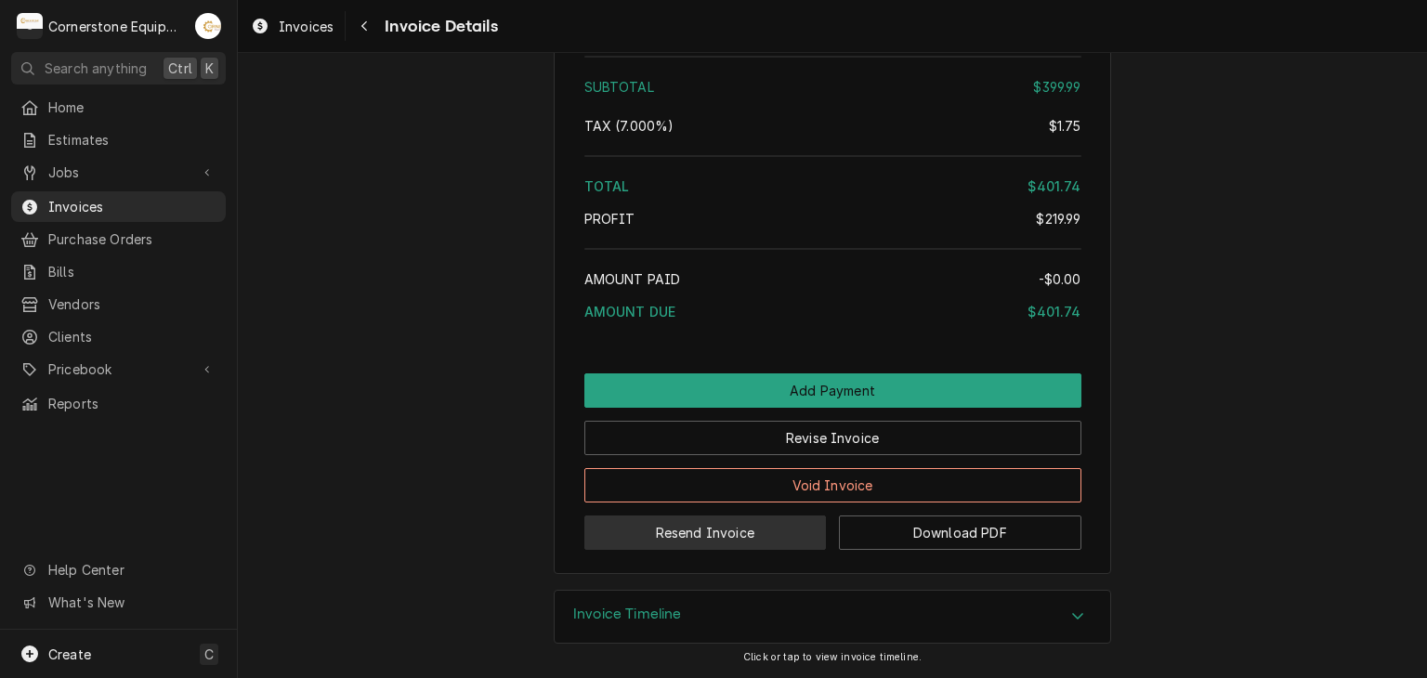
click at [768, 538] on button "Resend Invoice" at bounding box center [705, 533] width 242 height 34
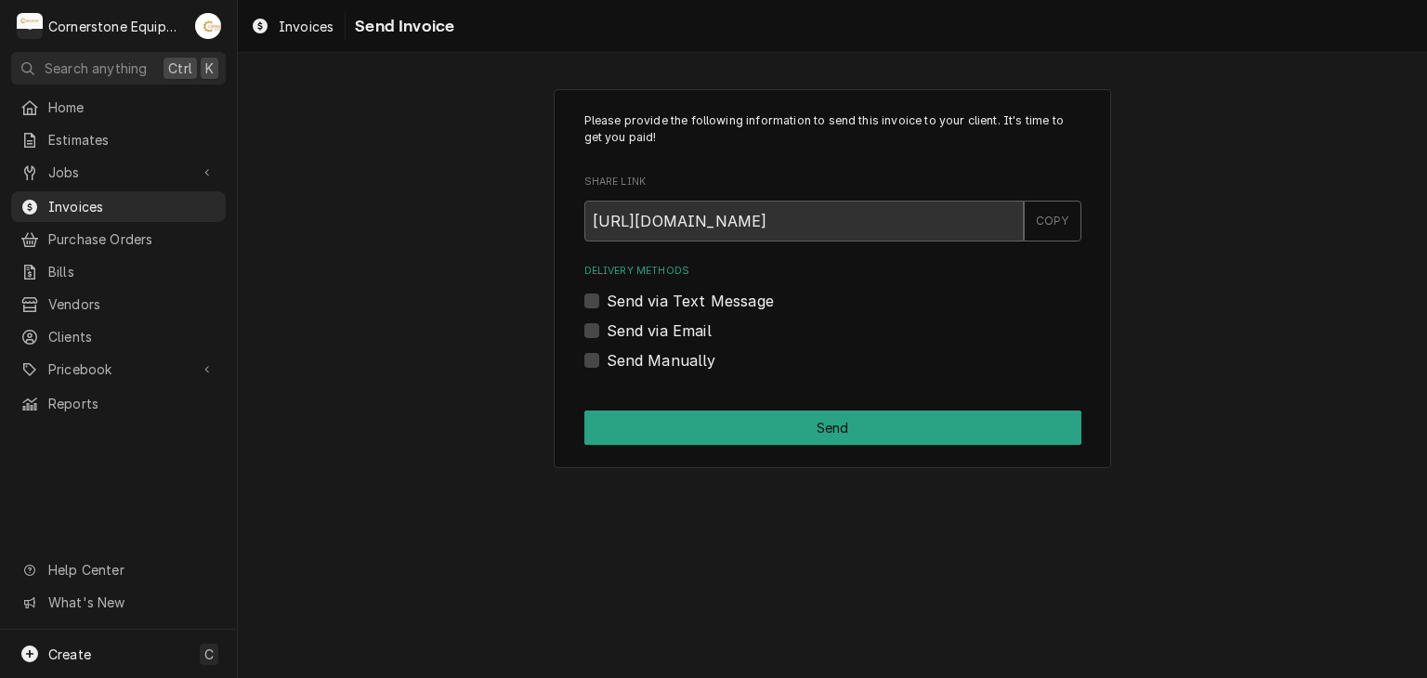
click at [704, 324] on label "Send via Email" at bounding box center [659, 331] width 105 height 22
click at [704, 324] on input "Send via Email" at bounding box center [855, 340] width 497 height 41
checkbox input "true"
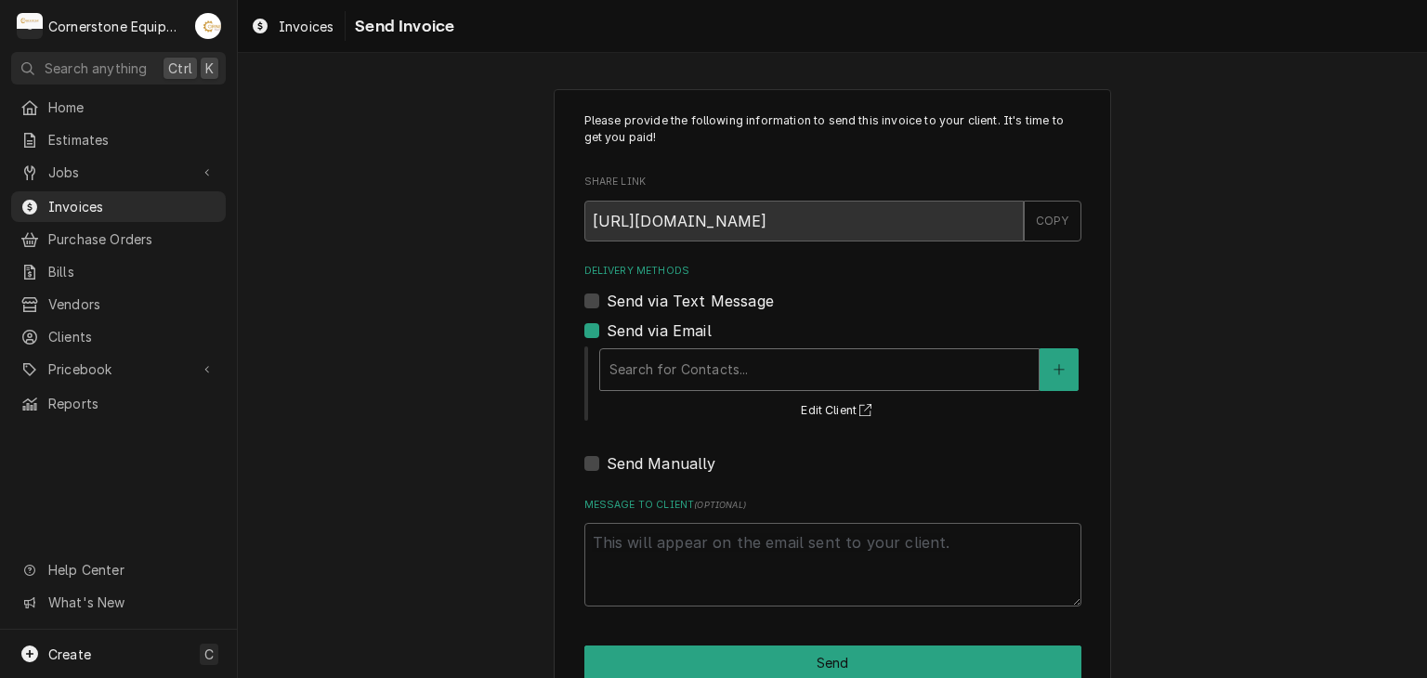
click at [750, 386] on div "Search for Contacts..." at bounding box center [819, 369] width 439 height 41
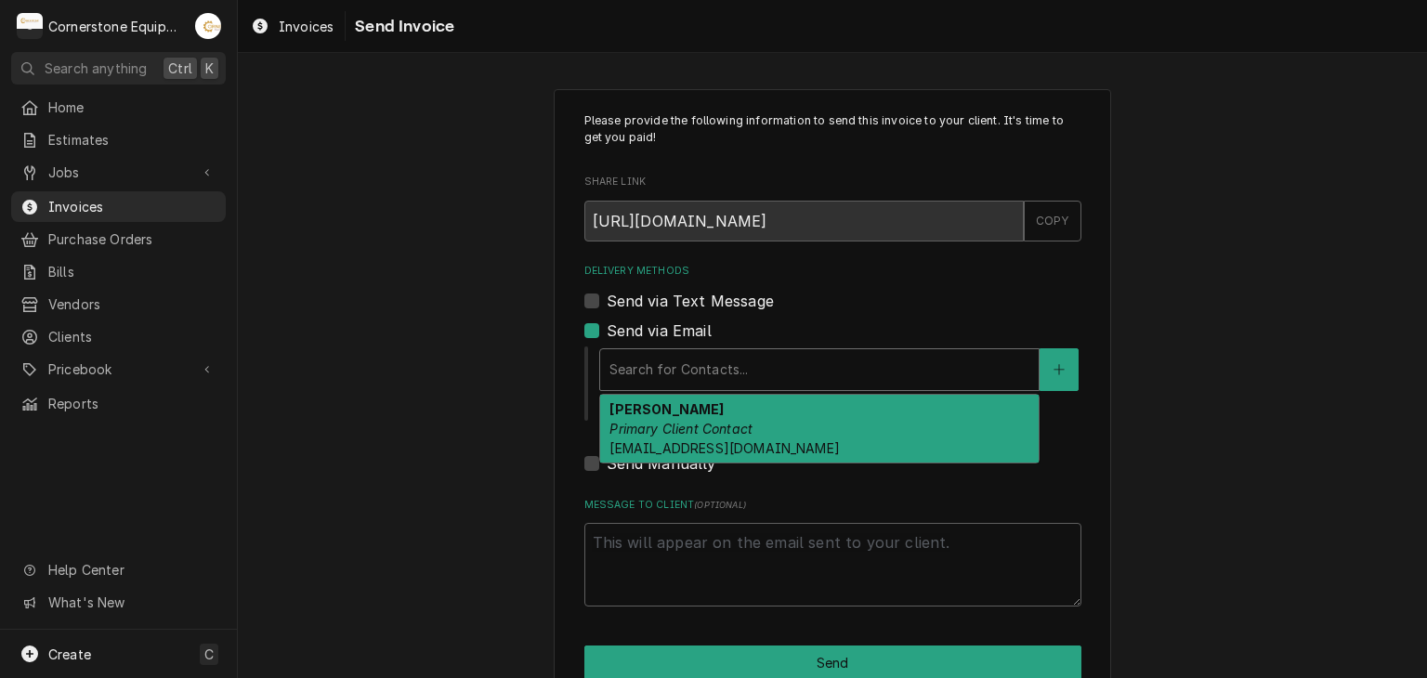
click at [766, 450] on span "sergiobriceno45@gmail.com" at bounding box center [723, 448] width 229 height 16
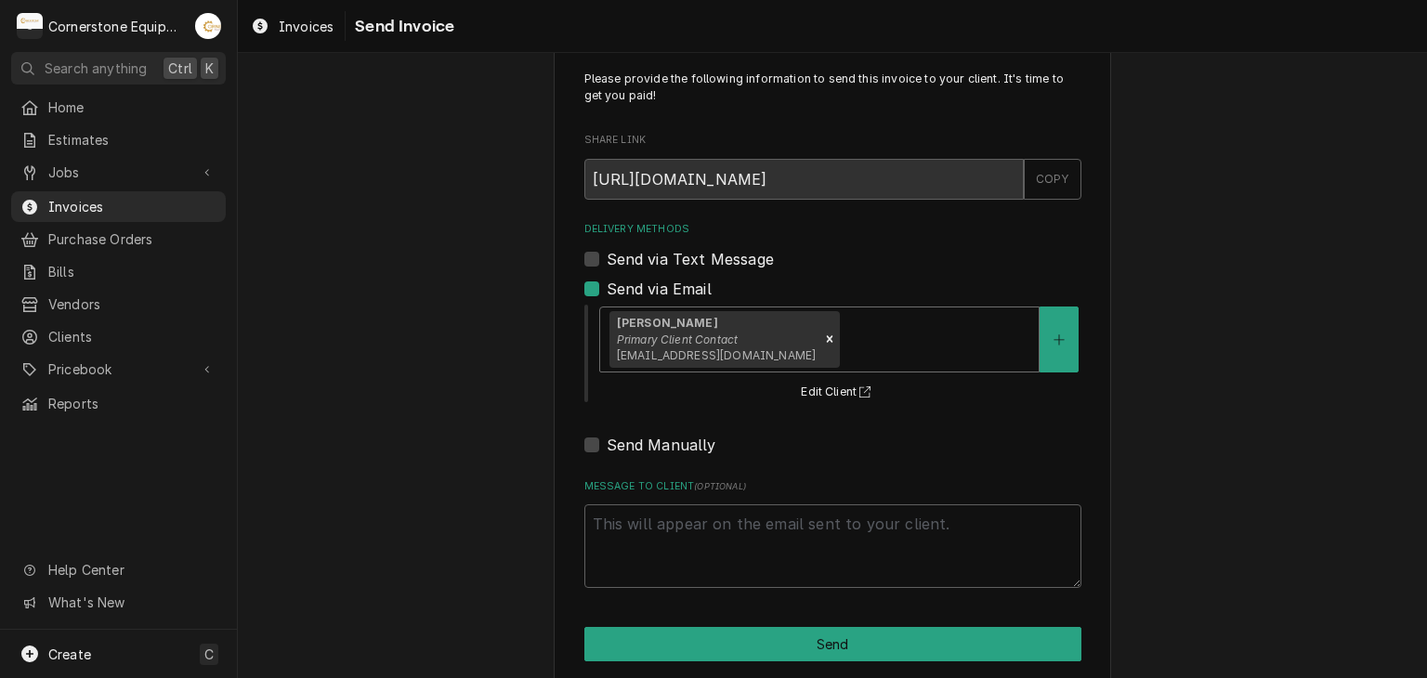
scroll to position [63, 0]
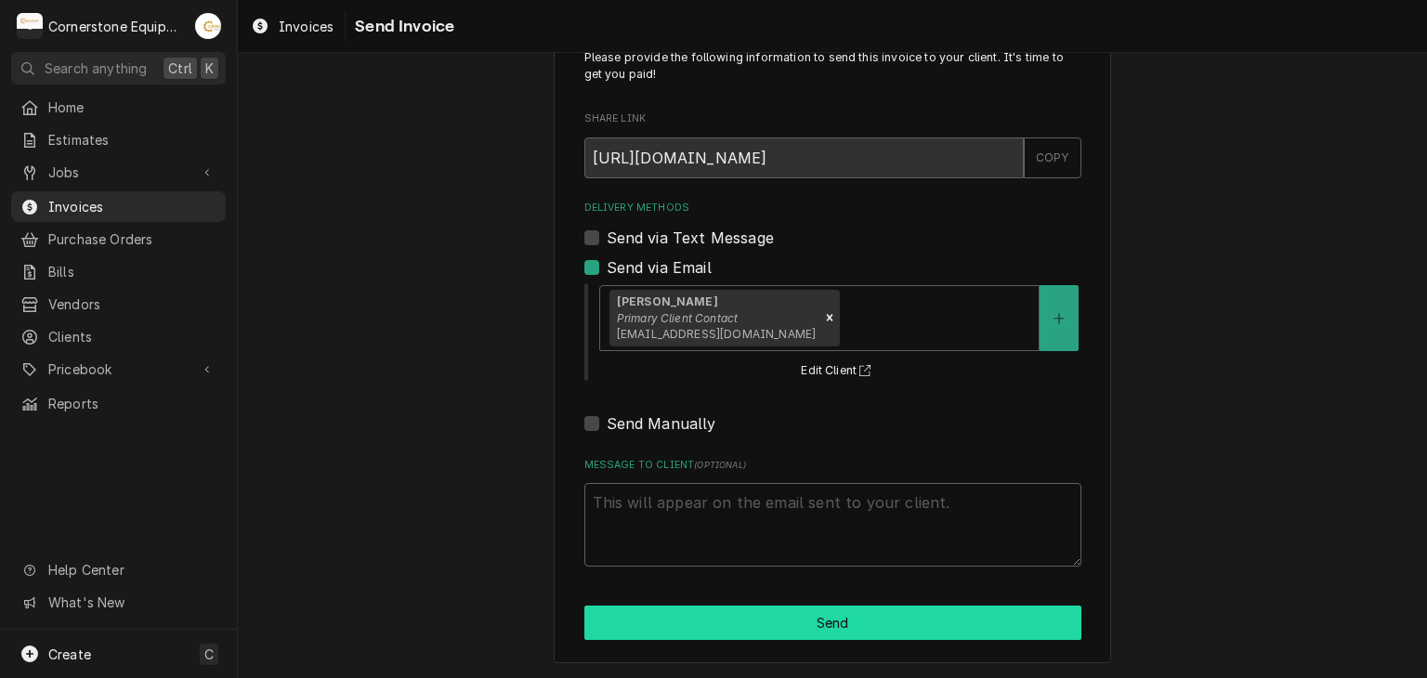
click at [757, 624] on button "Send" at bounding box center [832, 623] width 497 height 34
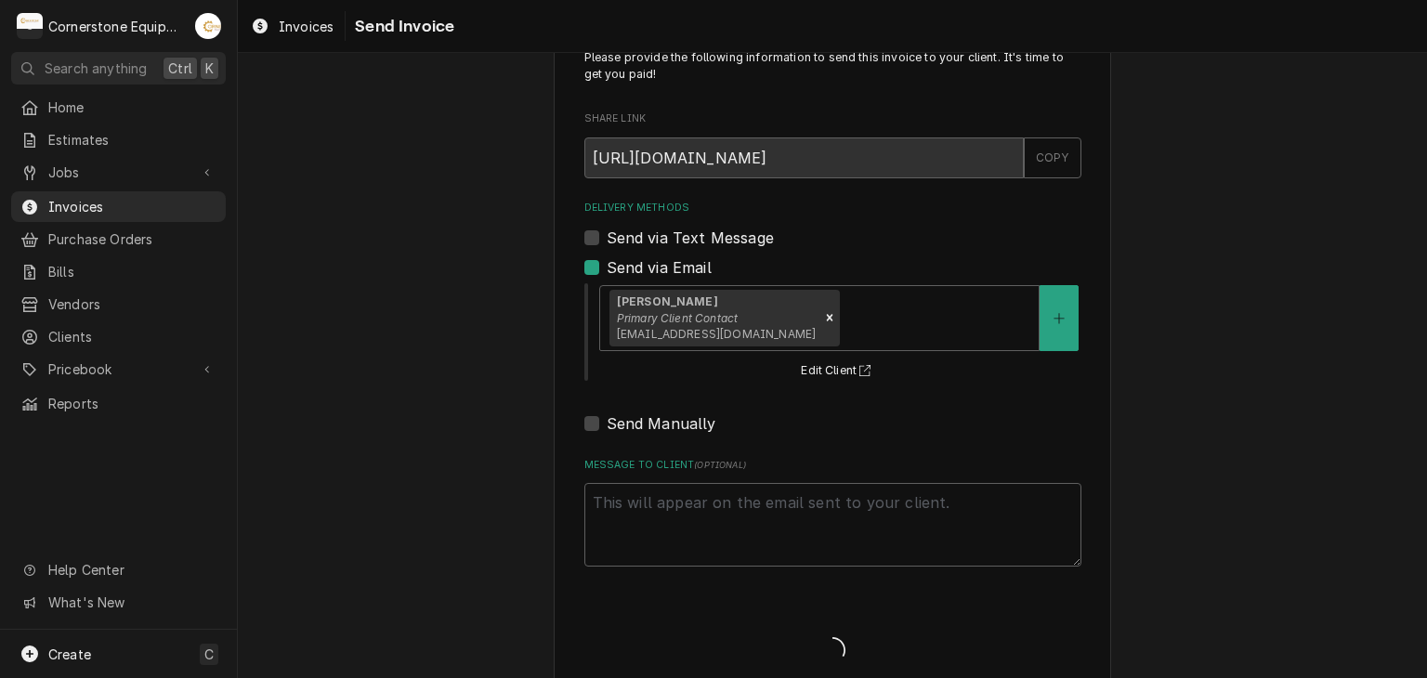
type textarea "x"
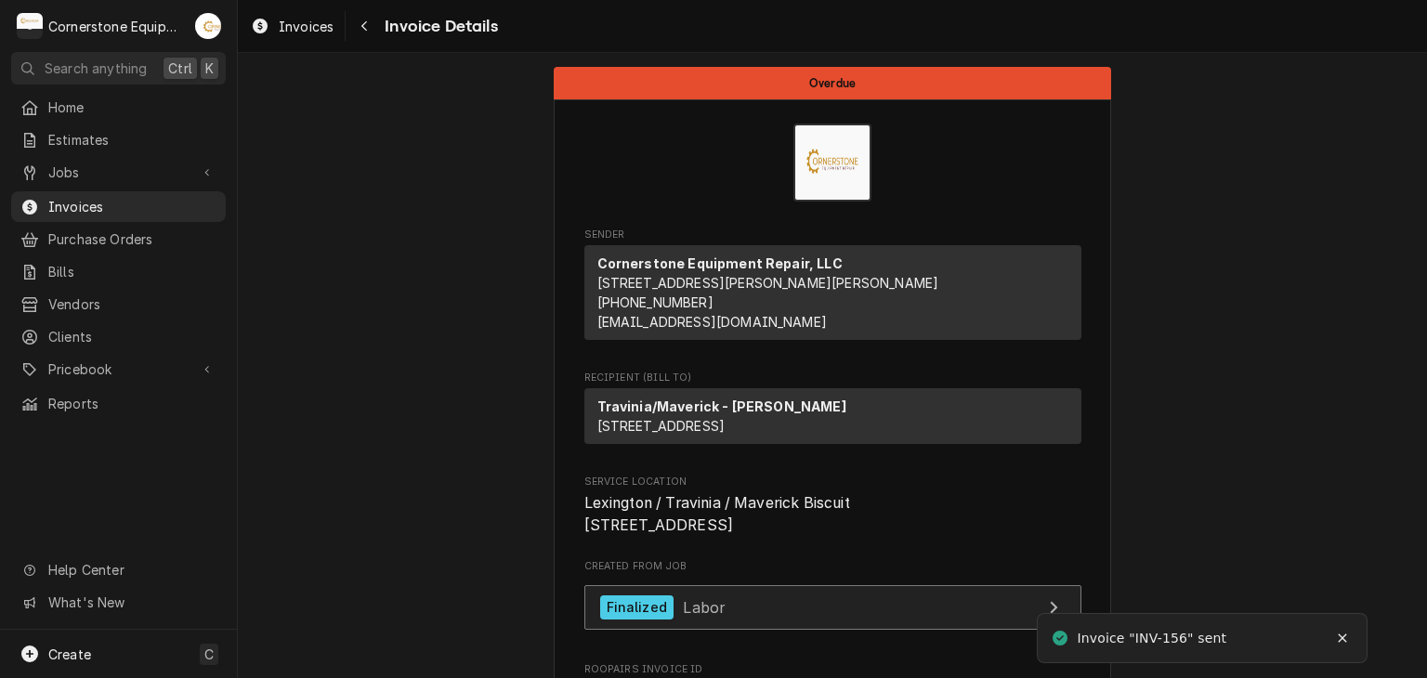
scroll to position [372, 0]
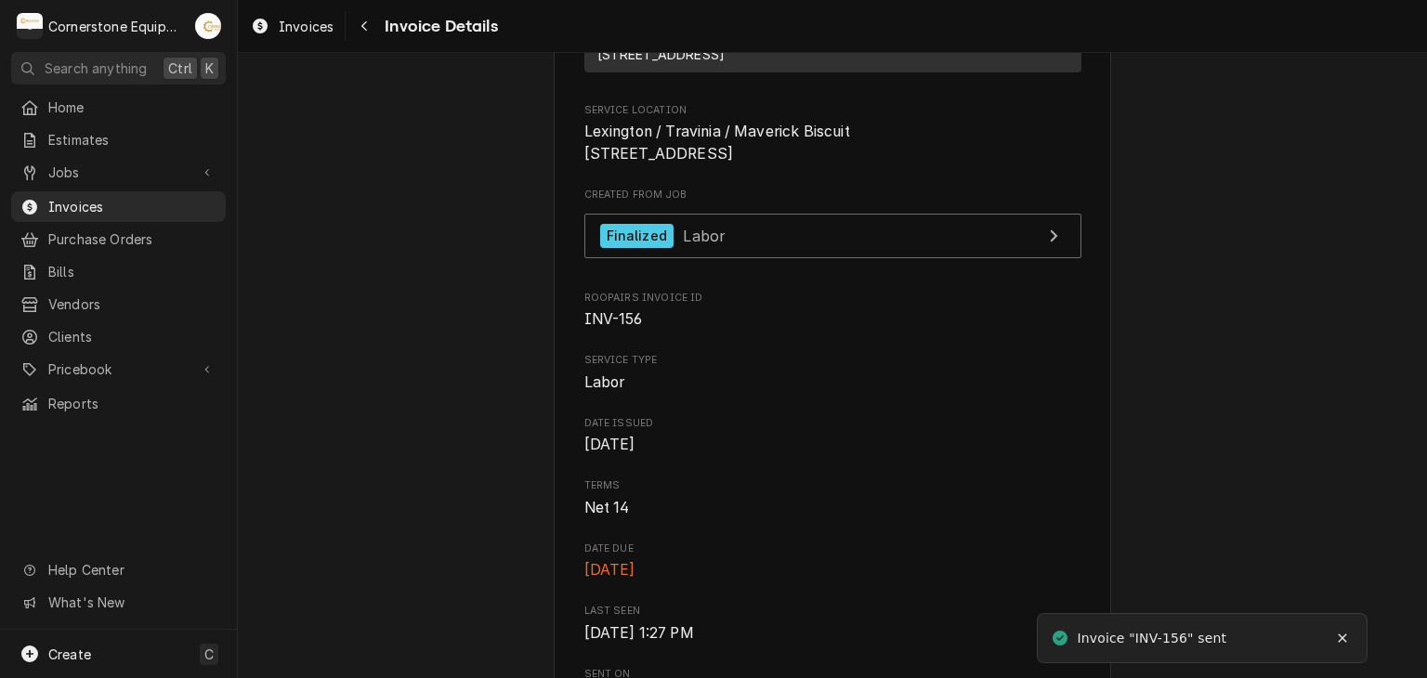
click at [91, 216] on div "Home Estimates Jobs Jobs Job Series Invoices Purchase Orders Bills Vendors Clie…" at bounding box center [118, 255] width 237 height 327
click at [101, 202] on span "Invoices" at bounding box center [132, 207] width 168 height 20
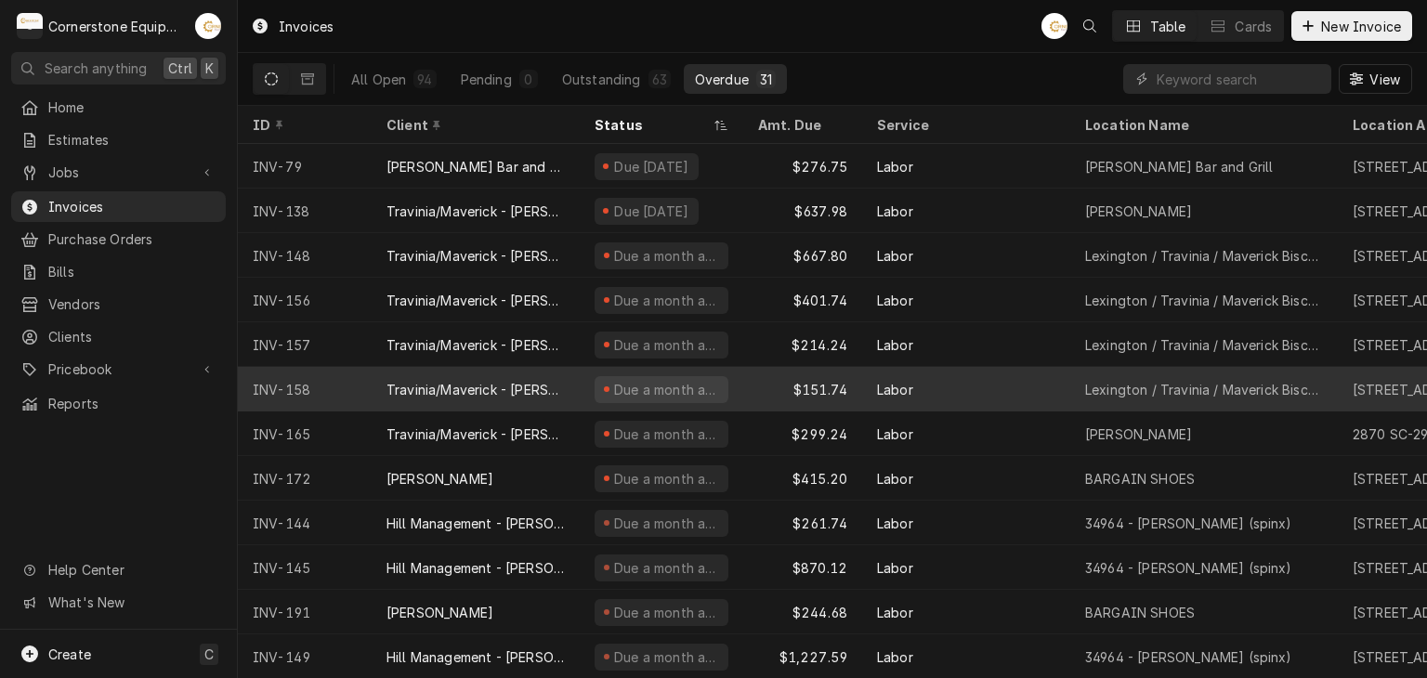
click at [730, 384] on div "Due a month ago" at bounding box center [662, 389] width 164 height 45
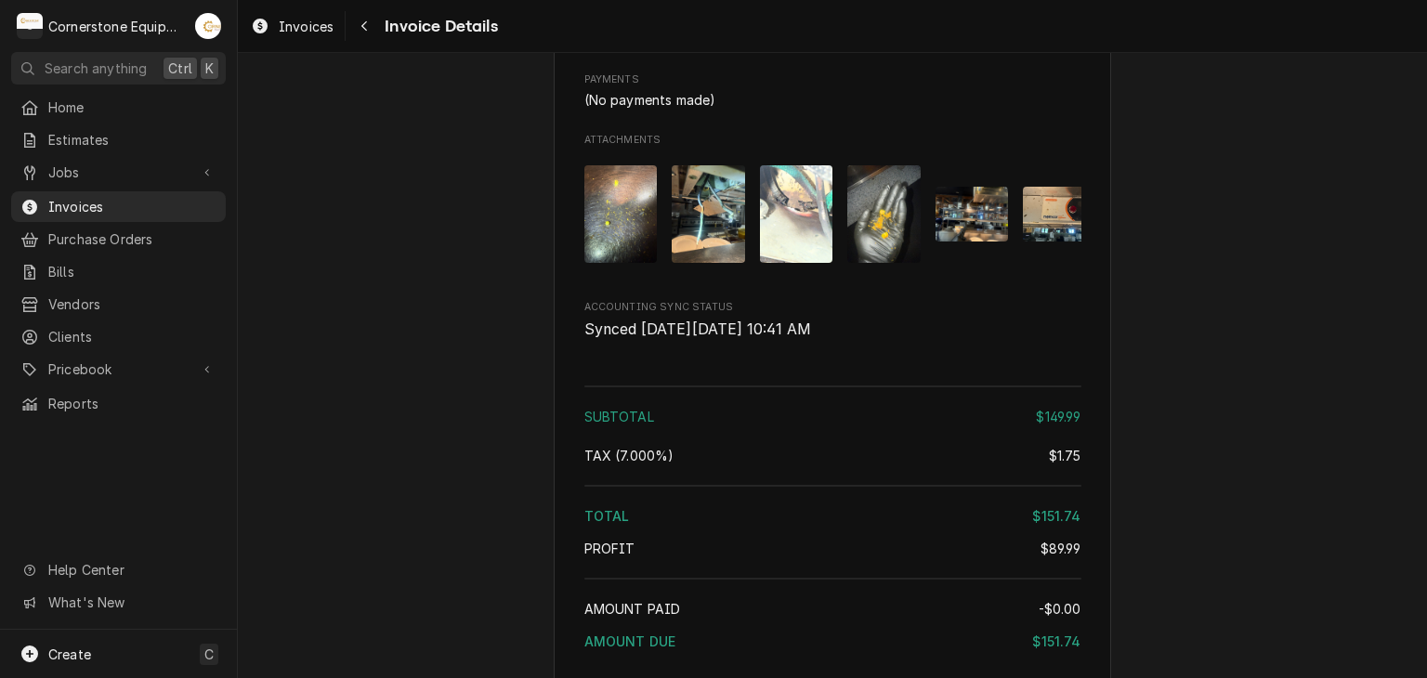
scroll to position [2601, 0]
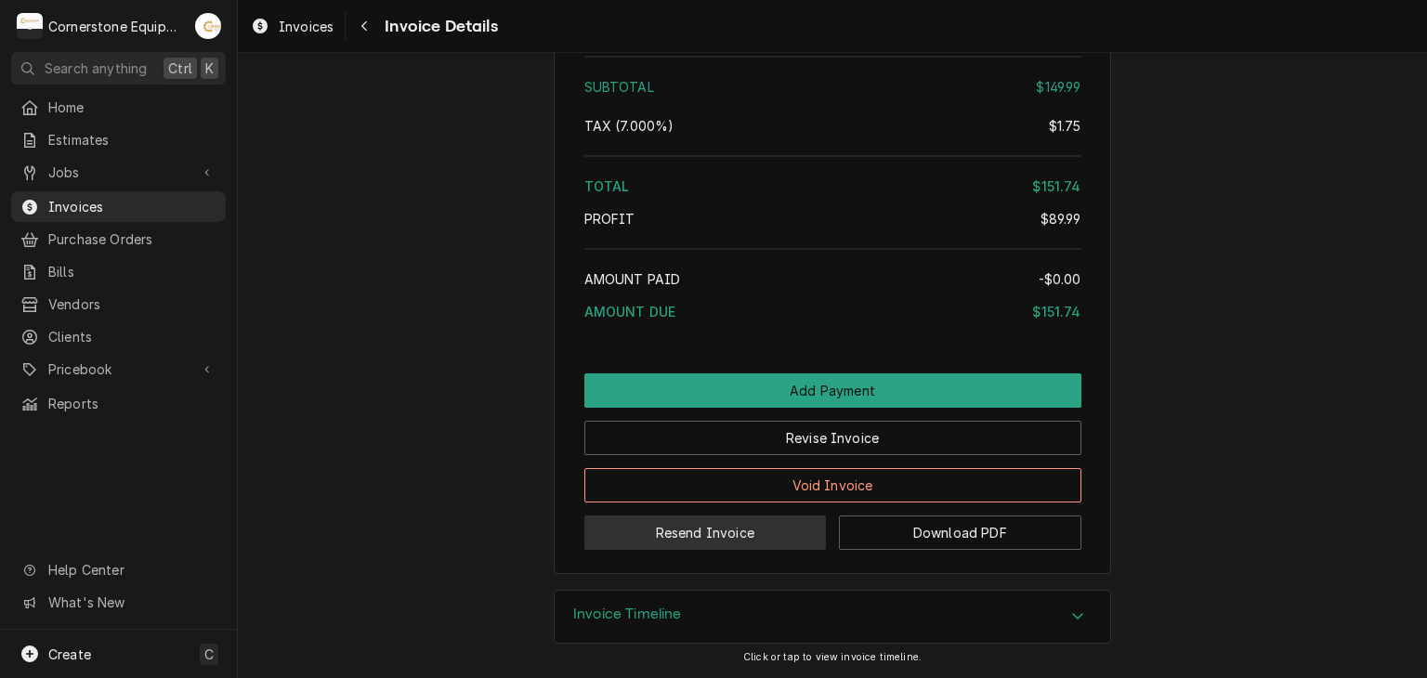
click at [688, 550] on button "Resend Invoice" at bounding box center [705, 533] width 242 height 34
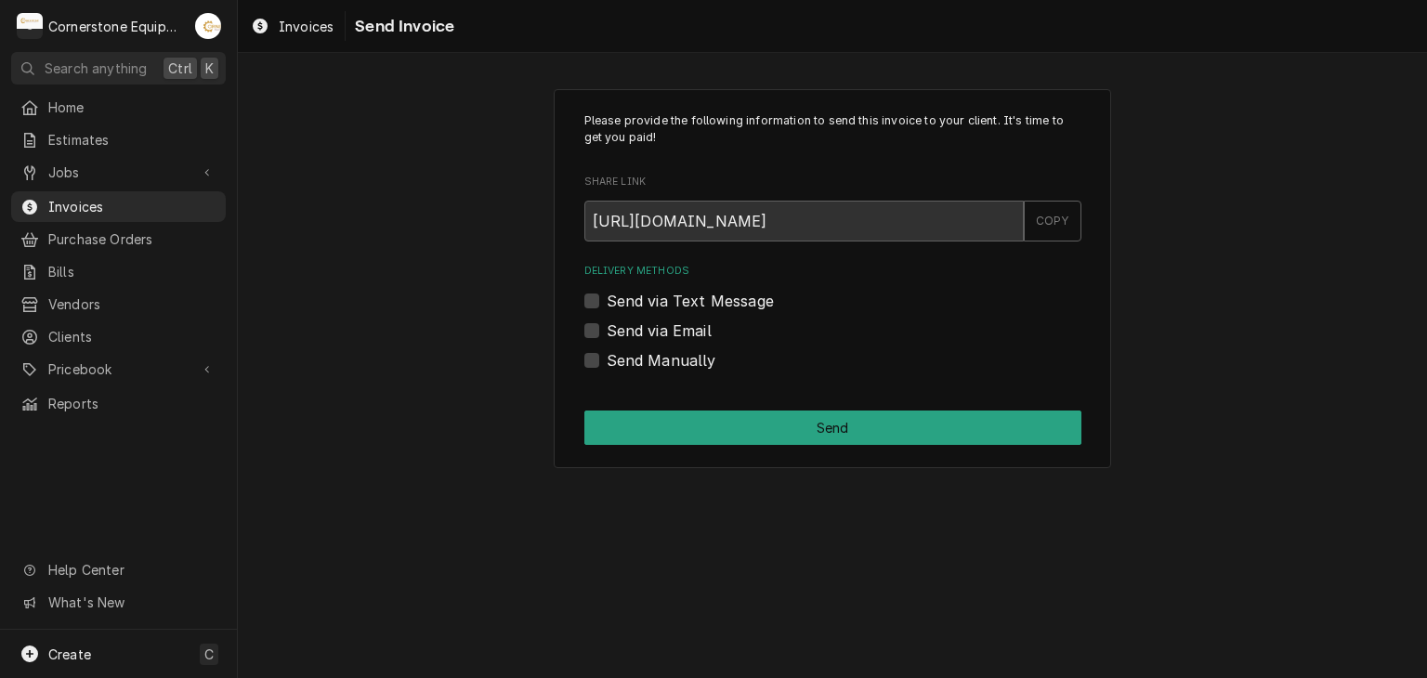
click at [699, 332] on label "Send via Email" at bounding box center [659, 331] width 105 height 22
click at [699, 332] on input "Send via Email" at bounding box center [855, 340] width 497 height 41
checkbox input "true"
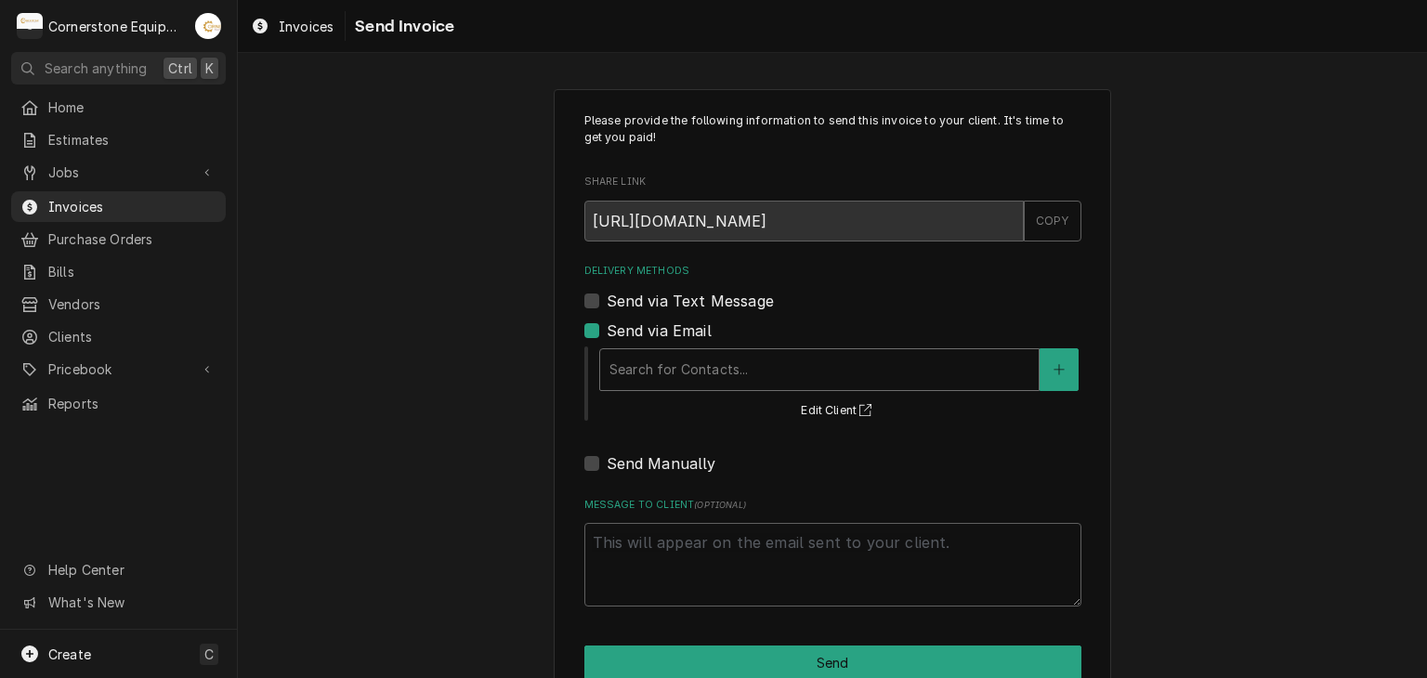
click at [706, 374] on div "Delivery Methods" at bounding box center [819, 369] width 420 height 33
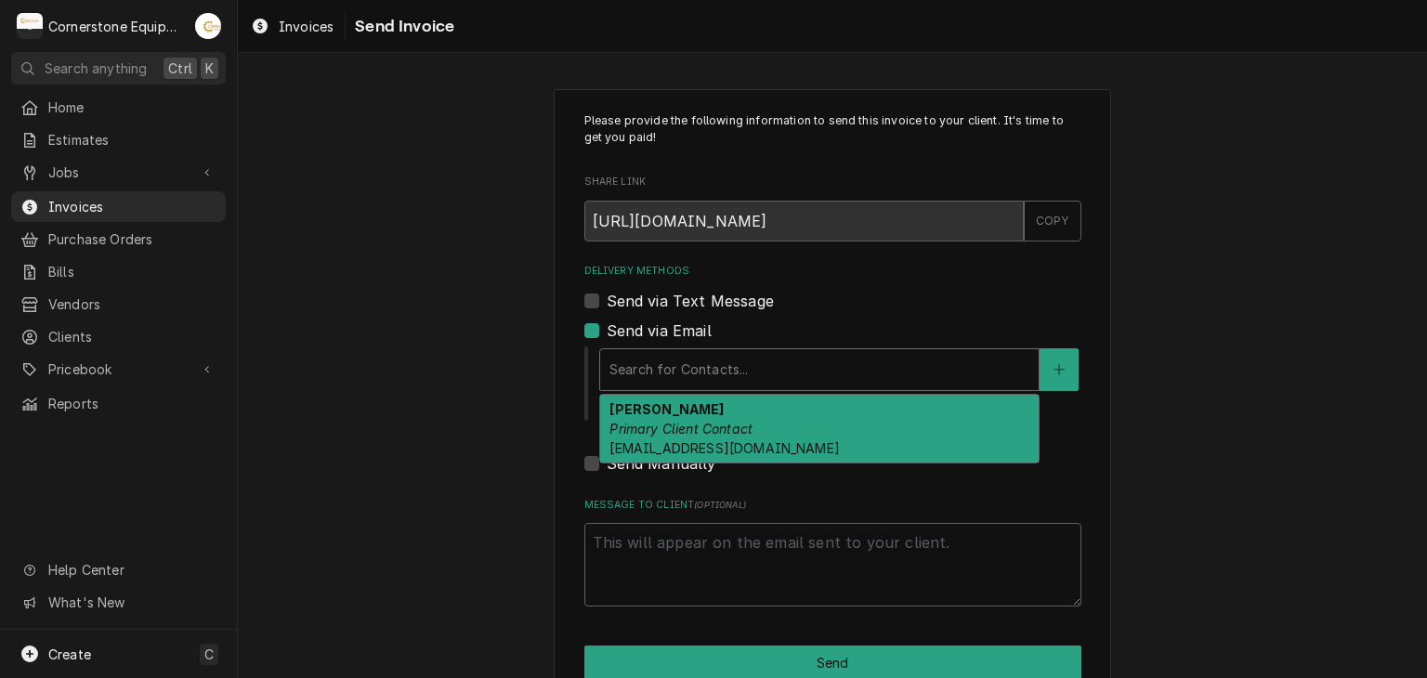
drag, startPoint x: 701, startPoint y: 424, endPoint x: 700, endPoint y: 452, distance: 28.8
click at [702, 425] on em "Primary Client Contact" at bounding box center [680, 429] width 143 height 16
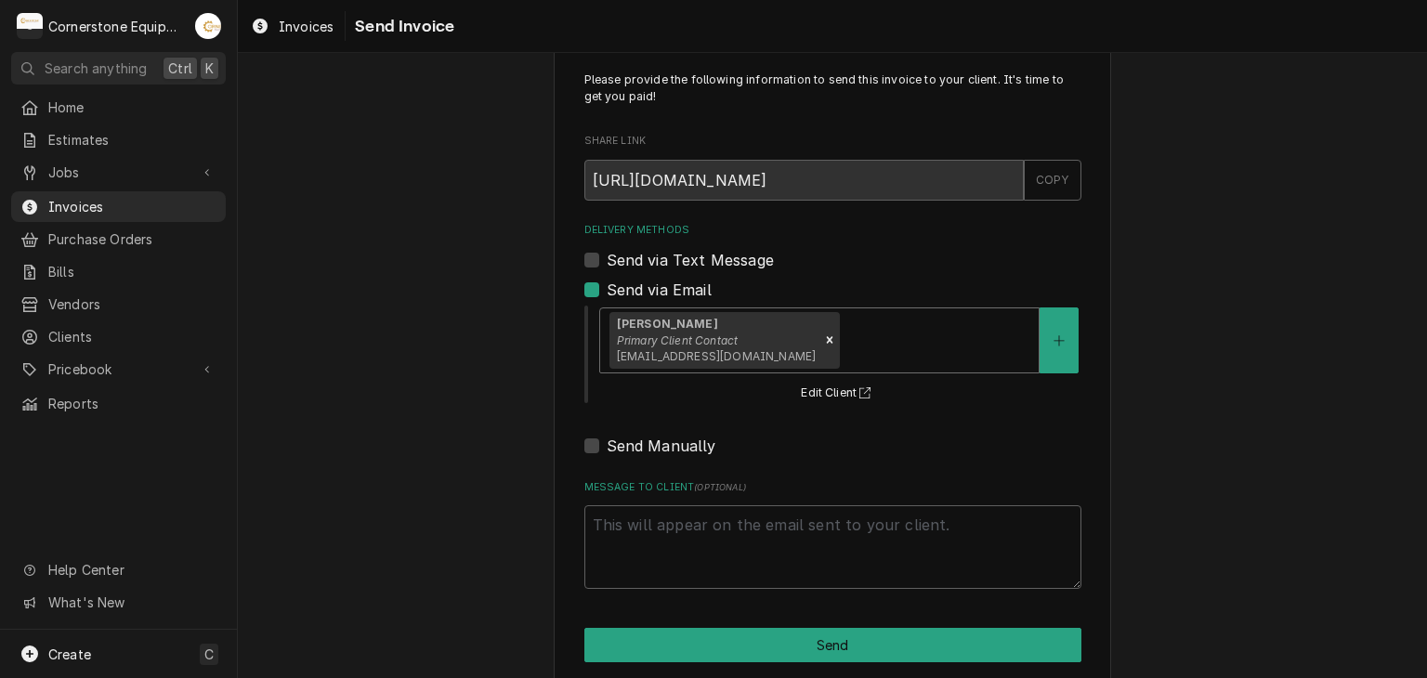
scroll to position [63, 0]
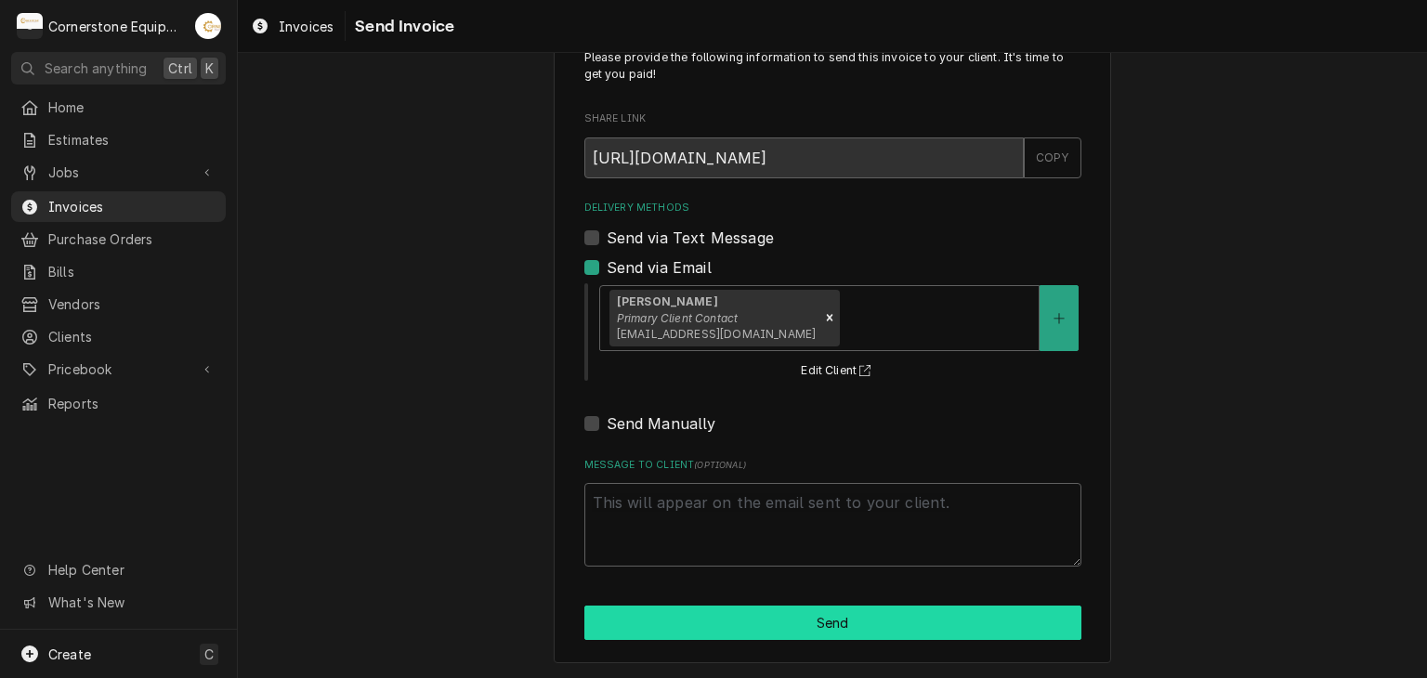
click at [734, 635] on button "Send" at bounding box center [832, 623] width 497 height 34
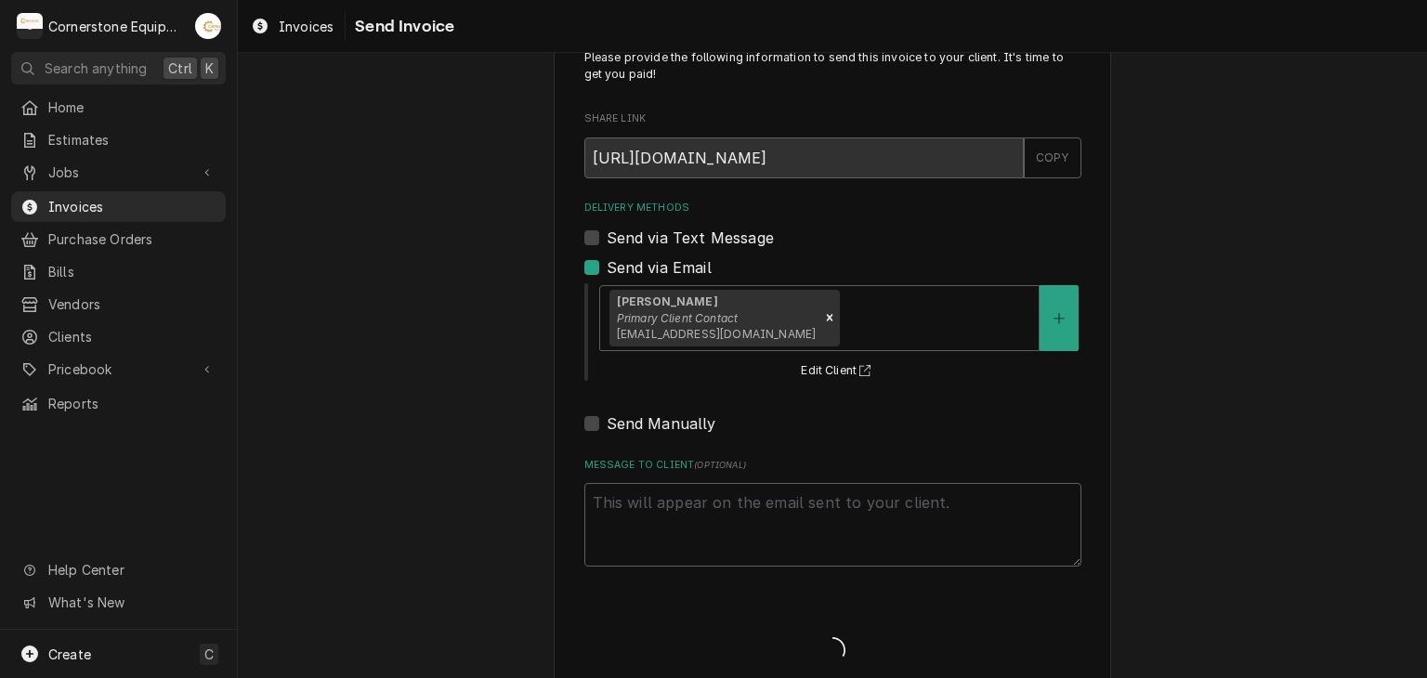
type textarea "x"
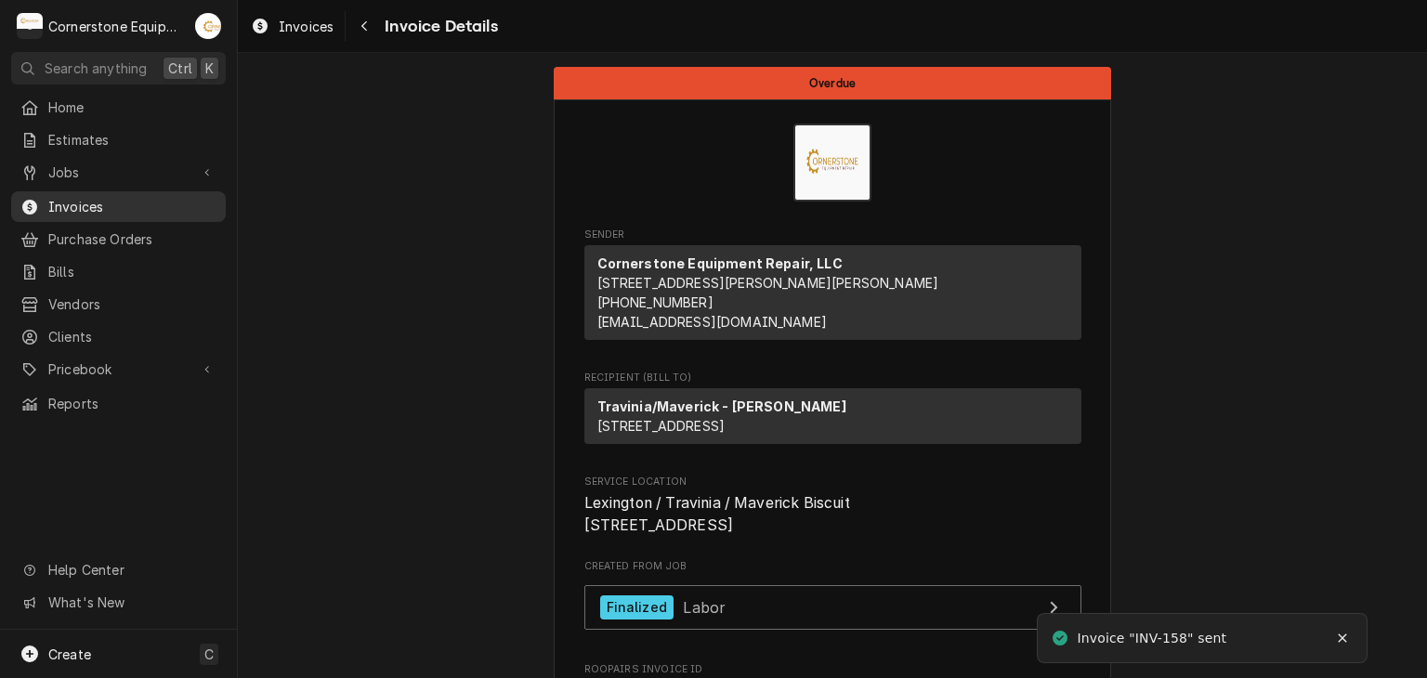
click at [178, 199] on span "Invoices" at bounding box center [132, 207] width 168 height 20
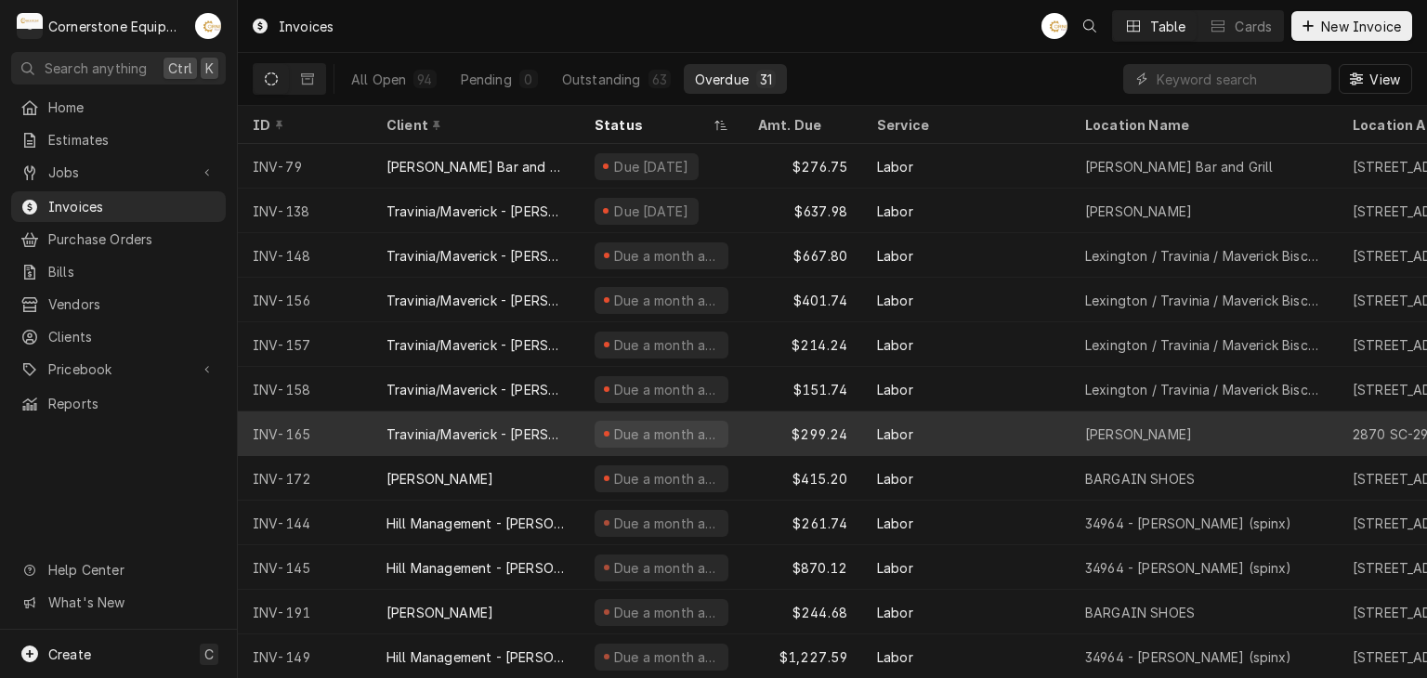
click at [770, 439] on div "$299.24" at bounding box center [802, 434] width 119 height 45
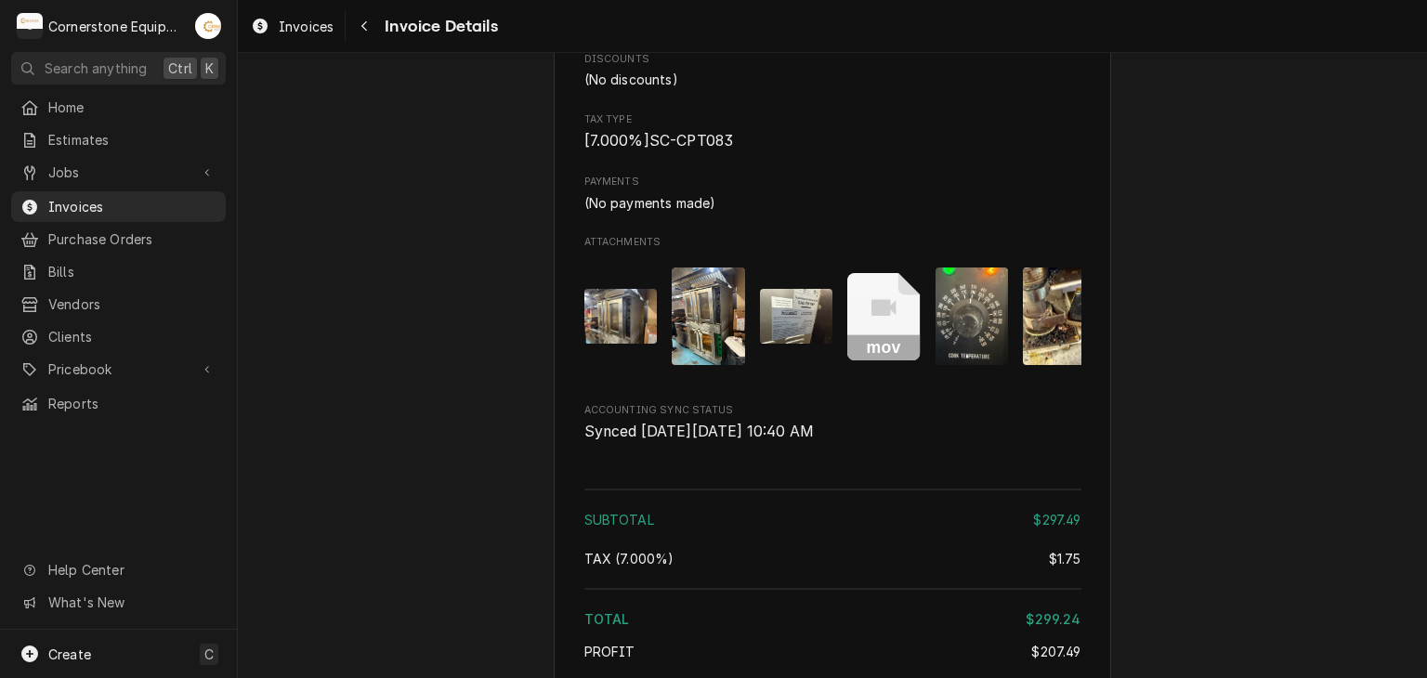
scroll to position [2973, 0]
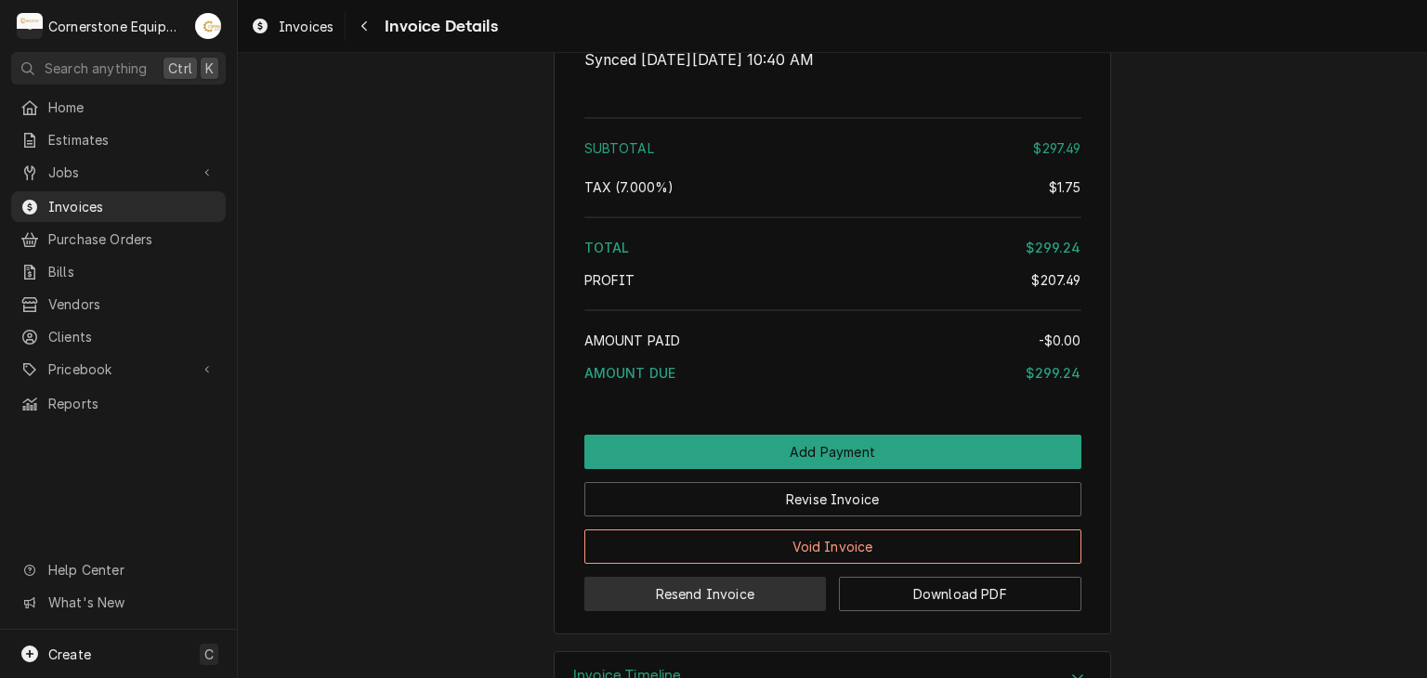
click at [687, 593] on button "Resend Invoice" at bounding box center [705, 594] width 242 height 34
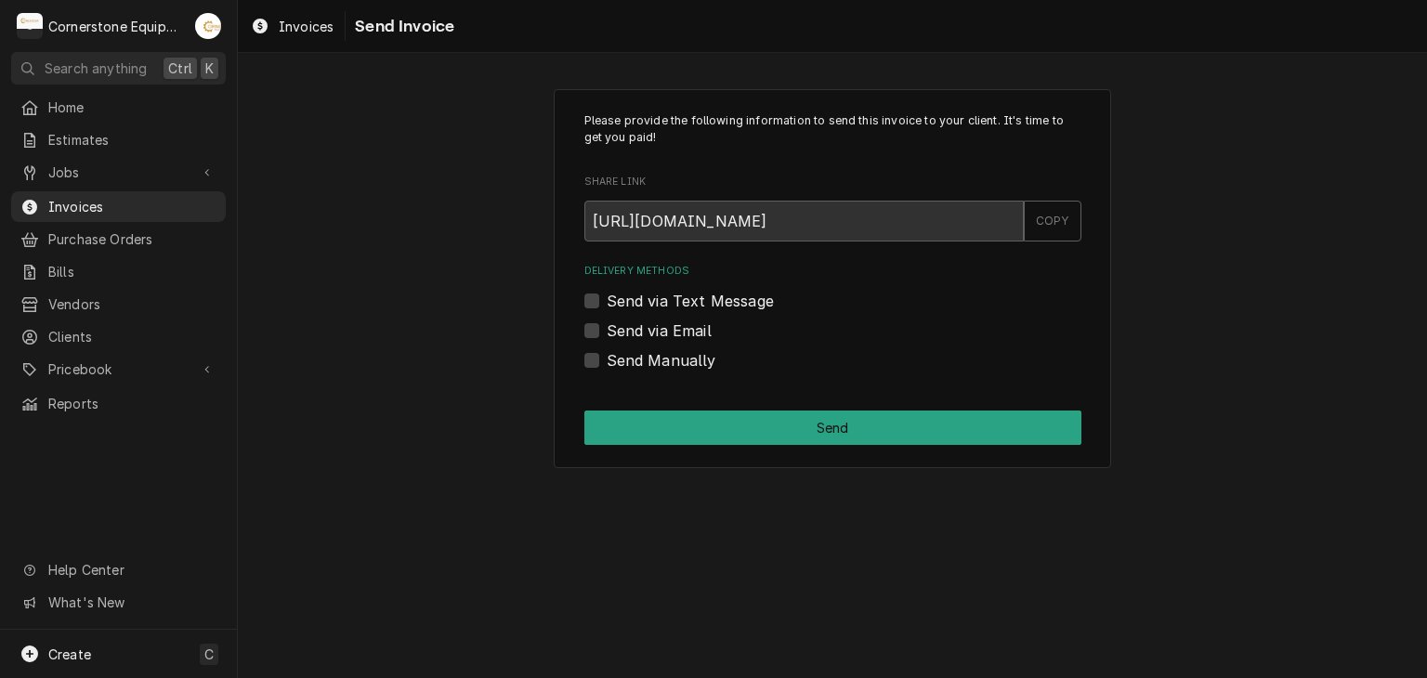
click at [639, 324] on label "Send via Email" at bounding box center [659, 331] width 105 height 22
click at [639, 324] on input "Send via Email" at bounding box center [855, 340] width 497 height 41
checkbox input "true"
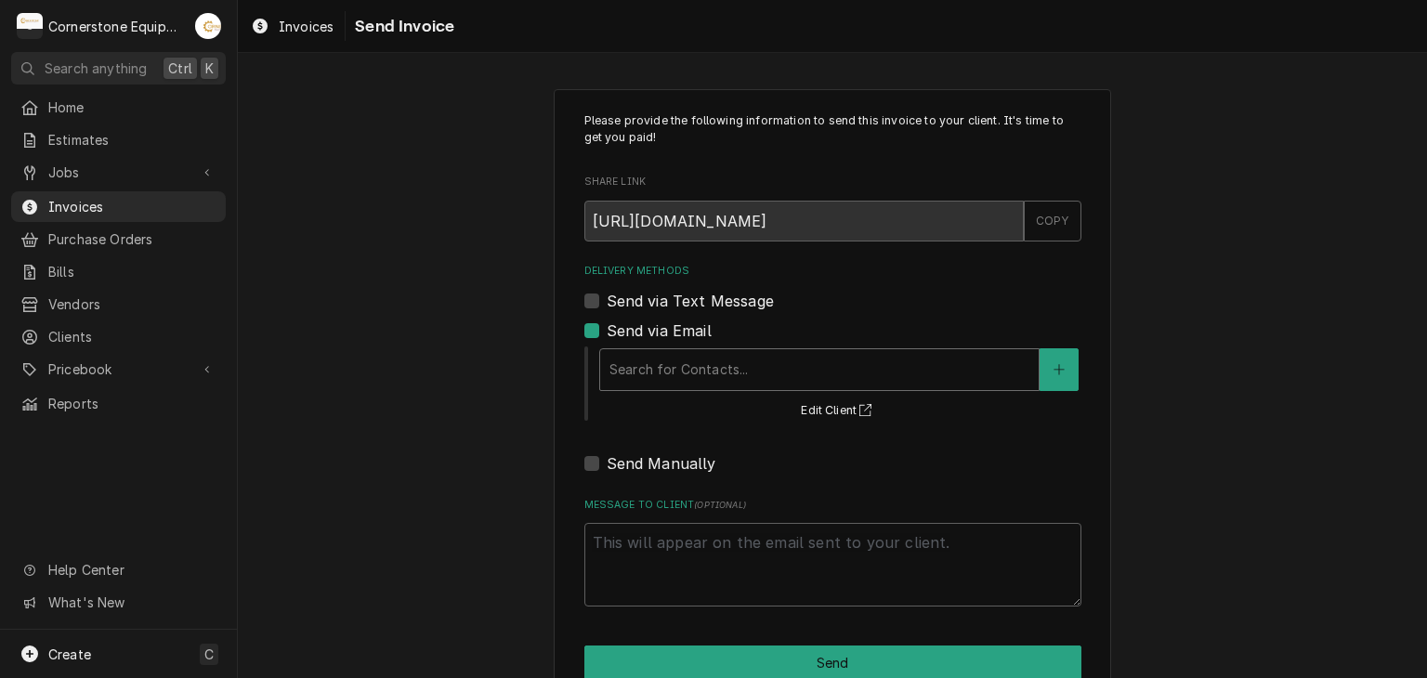
click at [655, 358] on div "Delivery Methods" at bounding box center [819, 369] width 420 height 33
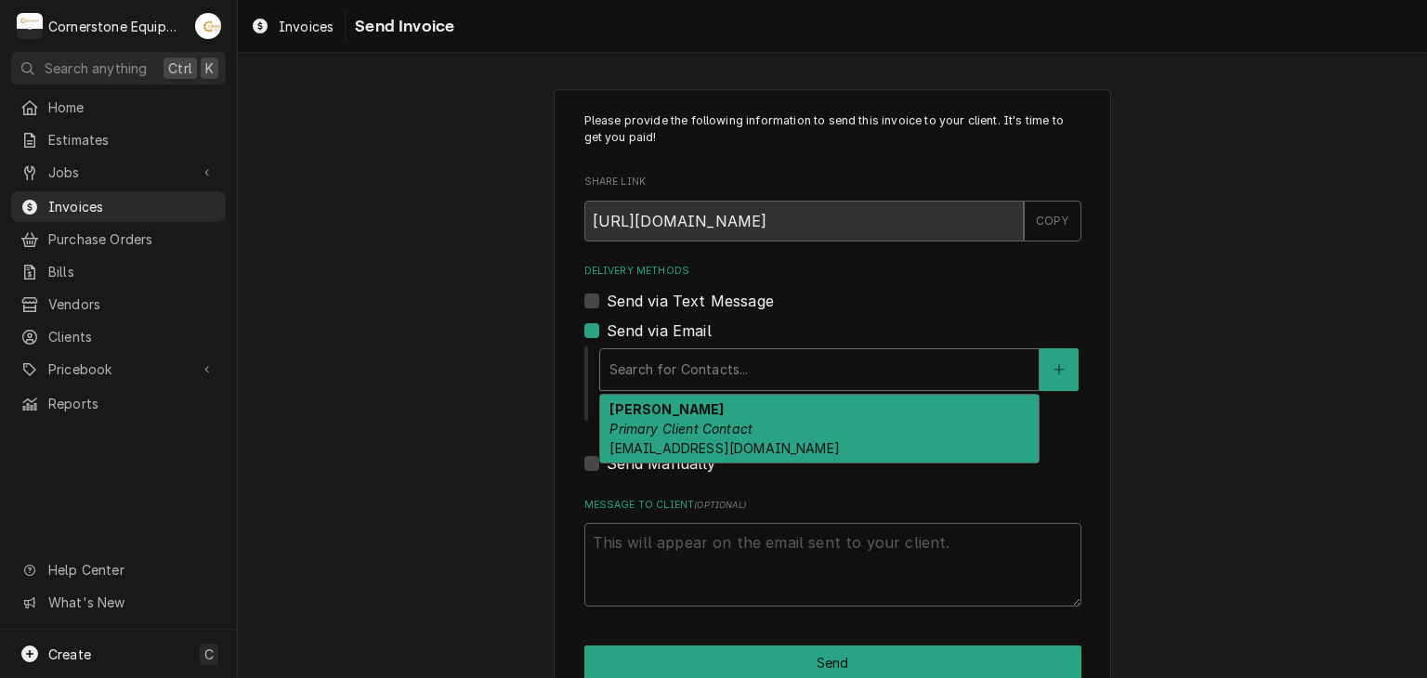
click at [706, 426] on em "Primary Client Contact" at bounding box center [680, 429] width 143 height 16
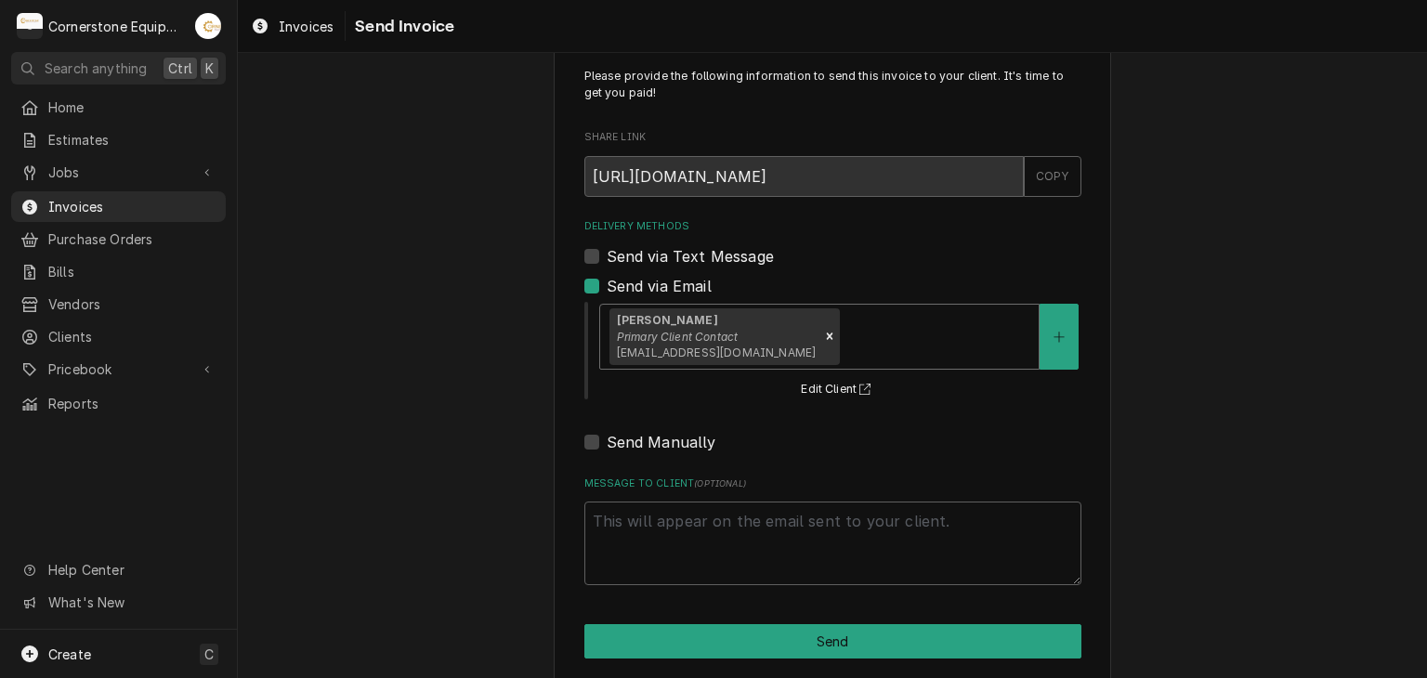
scroll to position [63, 0]
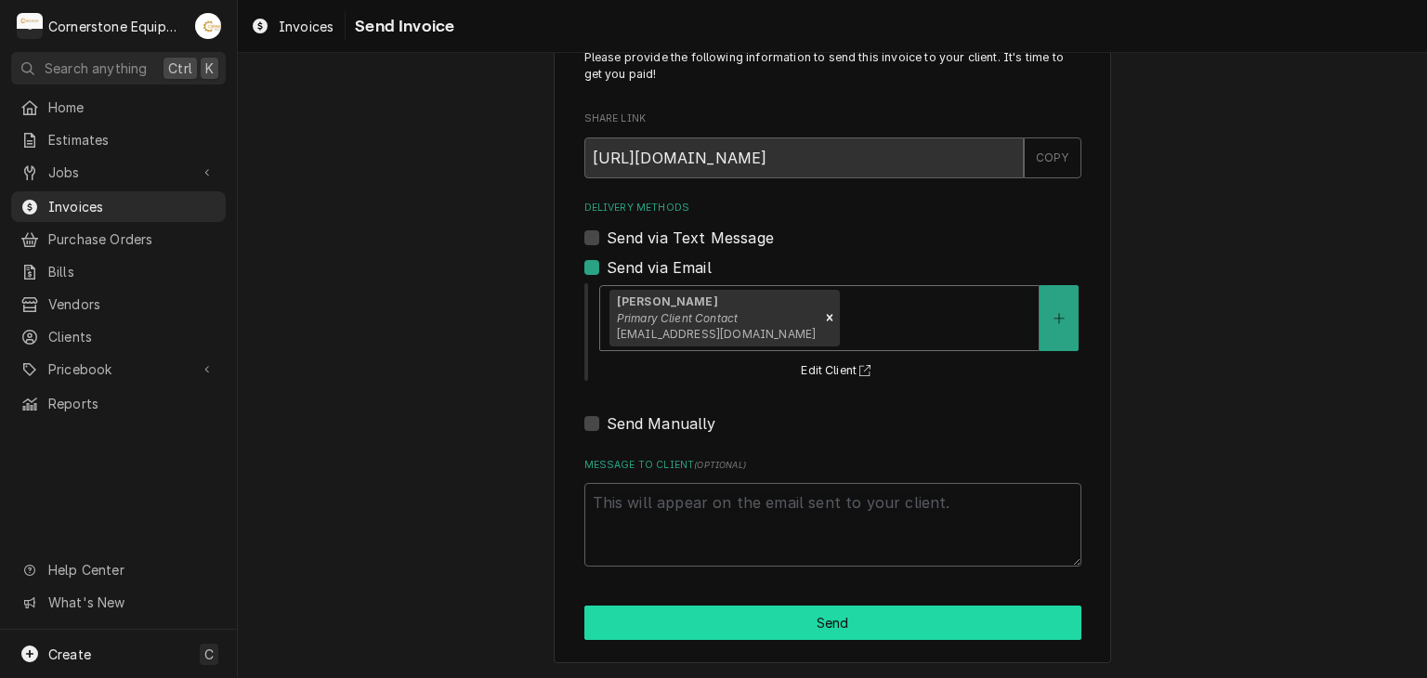
click at [721, 624] on button "Send" at bounding box center [832, 623] width 497 height 34
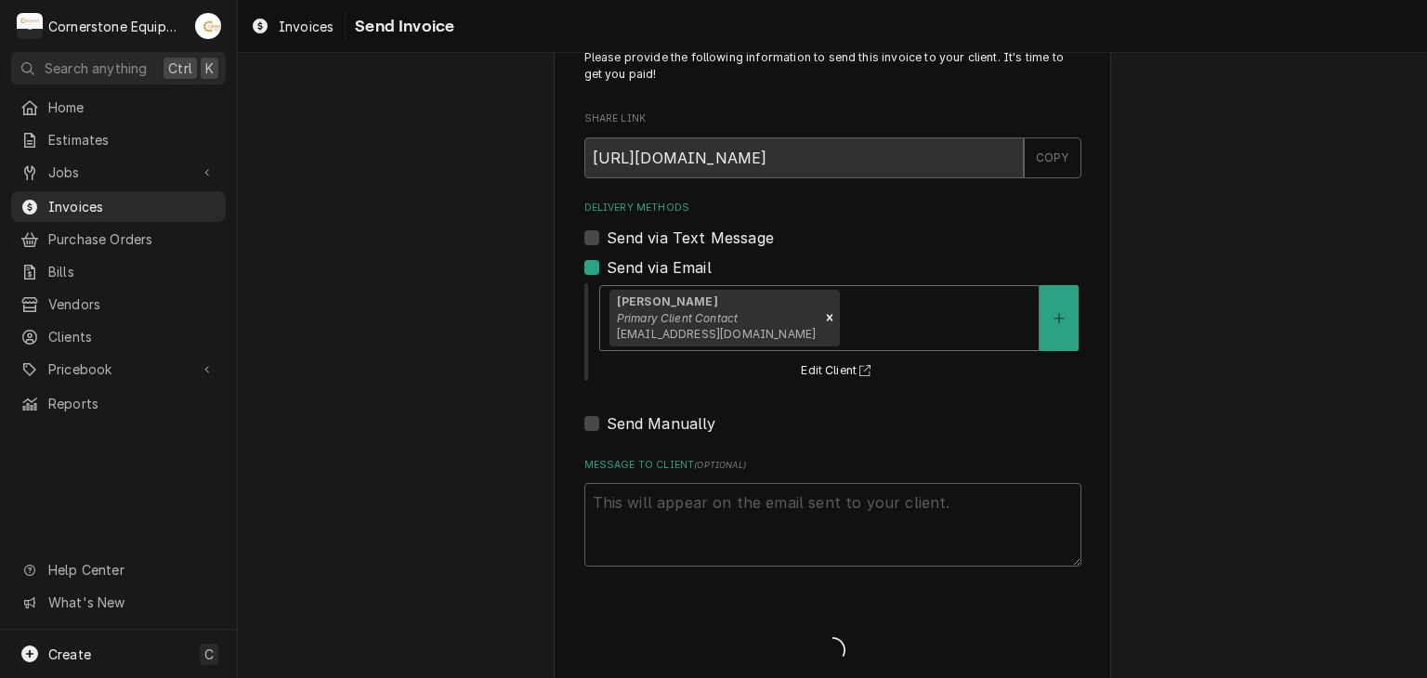
type textarea "x"
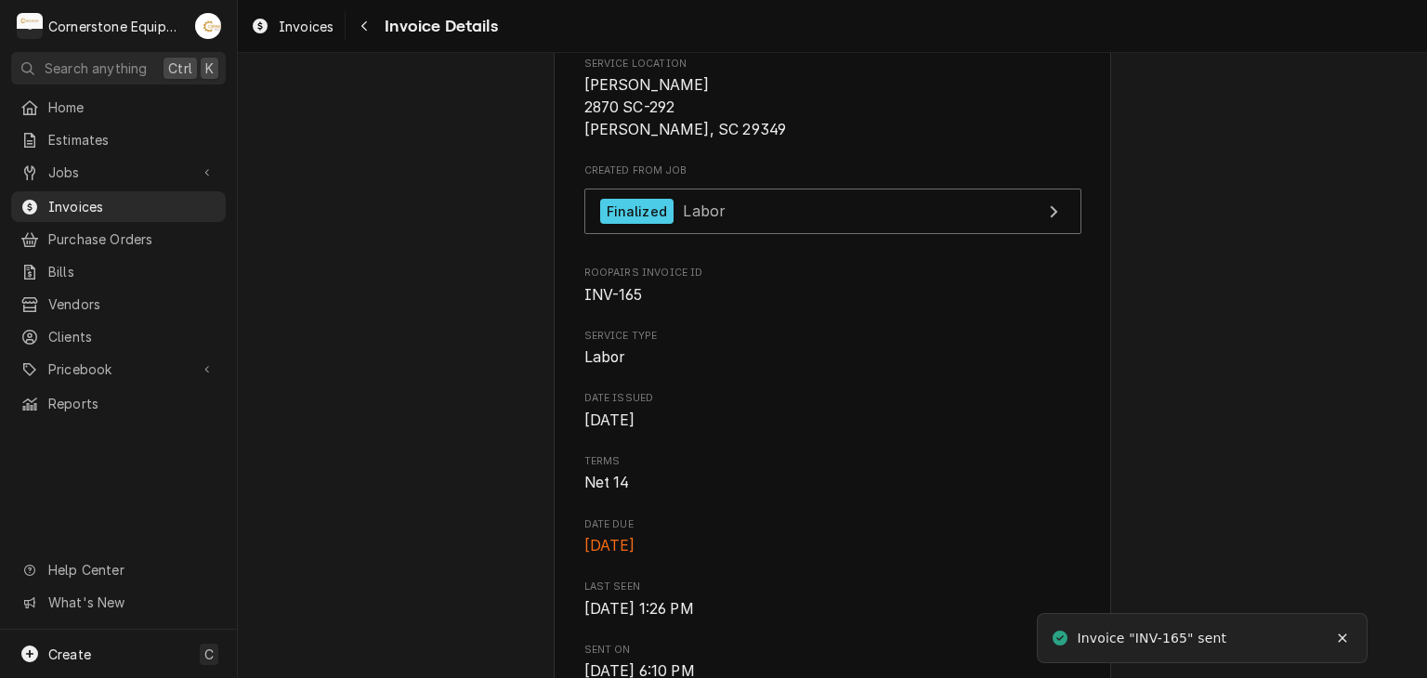
scroll to position [743, 0]
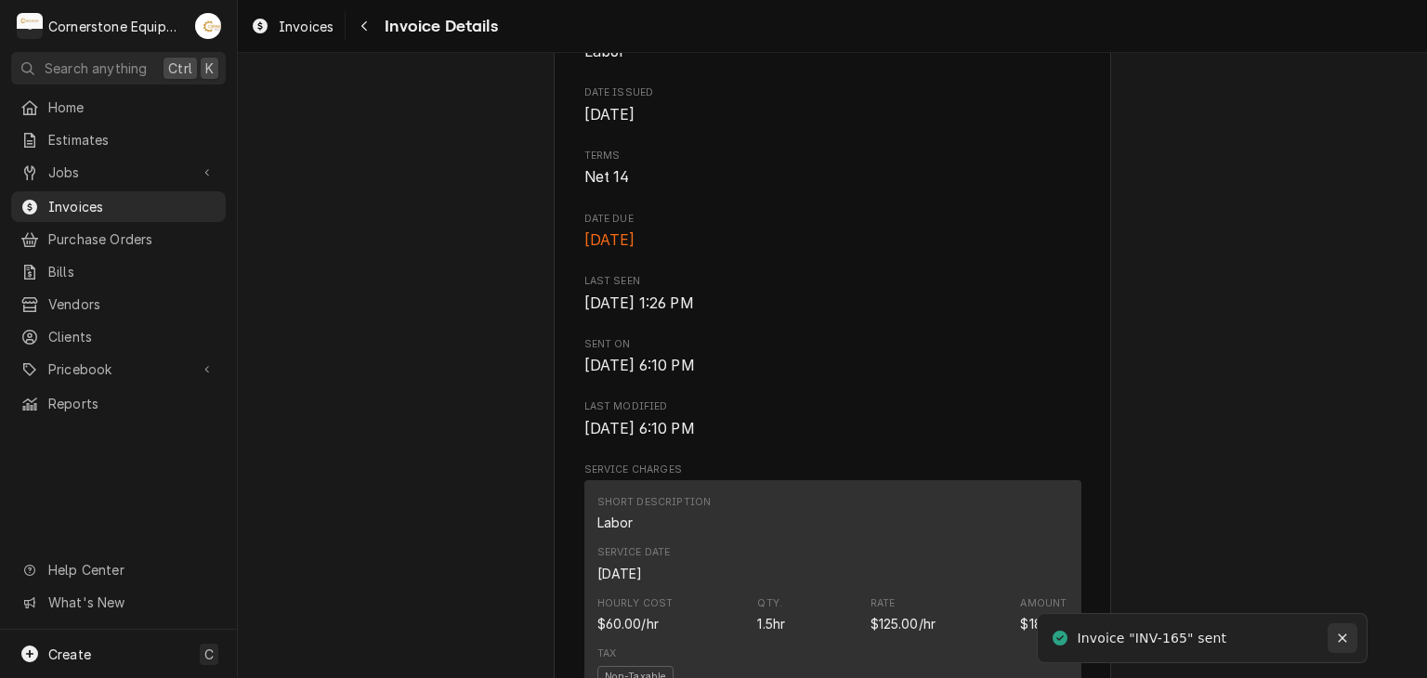
drag, startPoint x: 1343, startPoint y: 641, endPoint x: 1331, endPoint y: 637, distance: 12.6
click at [1343, 641] on icon "Notifications alt+T" at bounding box center [1342, 638] width 13 height 13
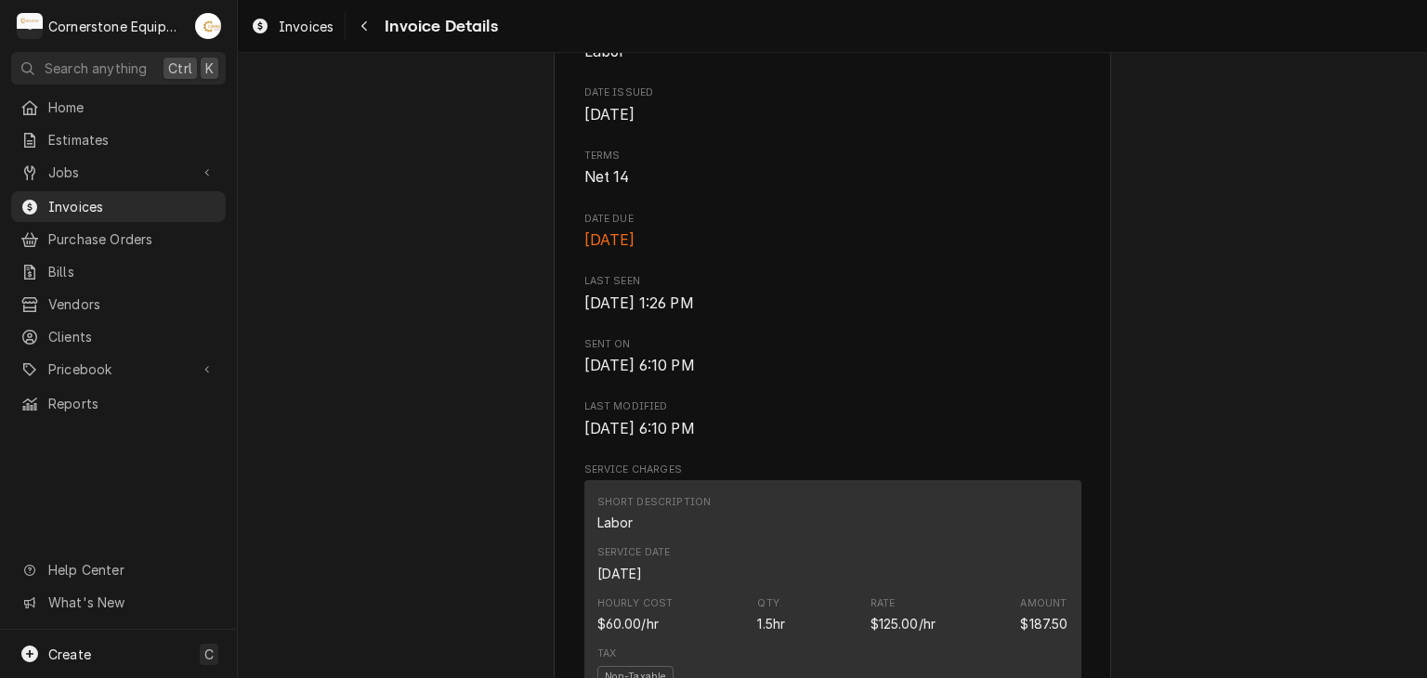
scroll to position [1858, 0]
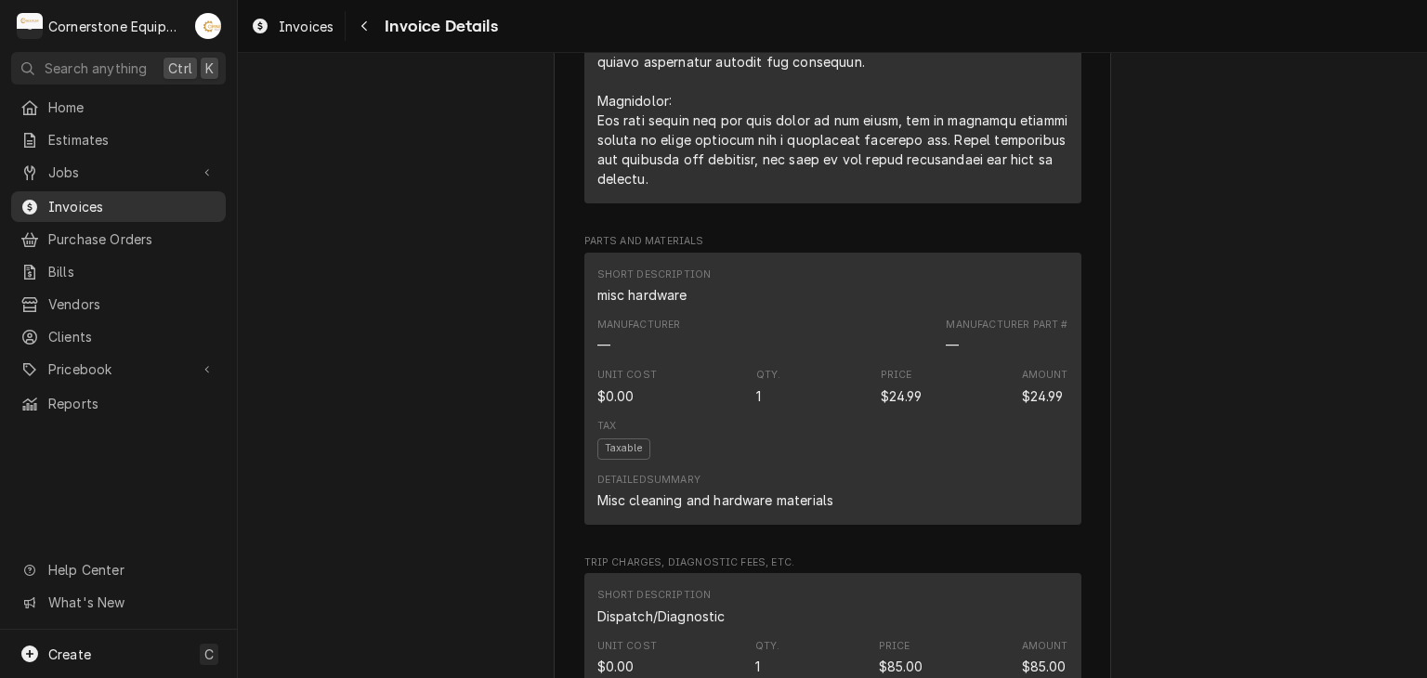
click at [183, 197] on span "Invoices" at bounding box center [132, 207] width 168 height 20
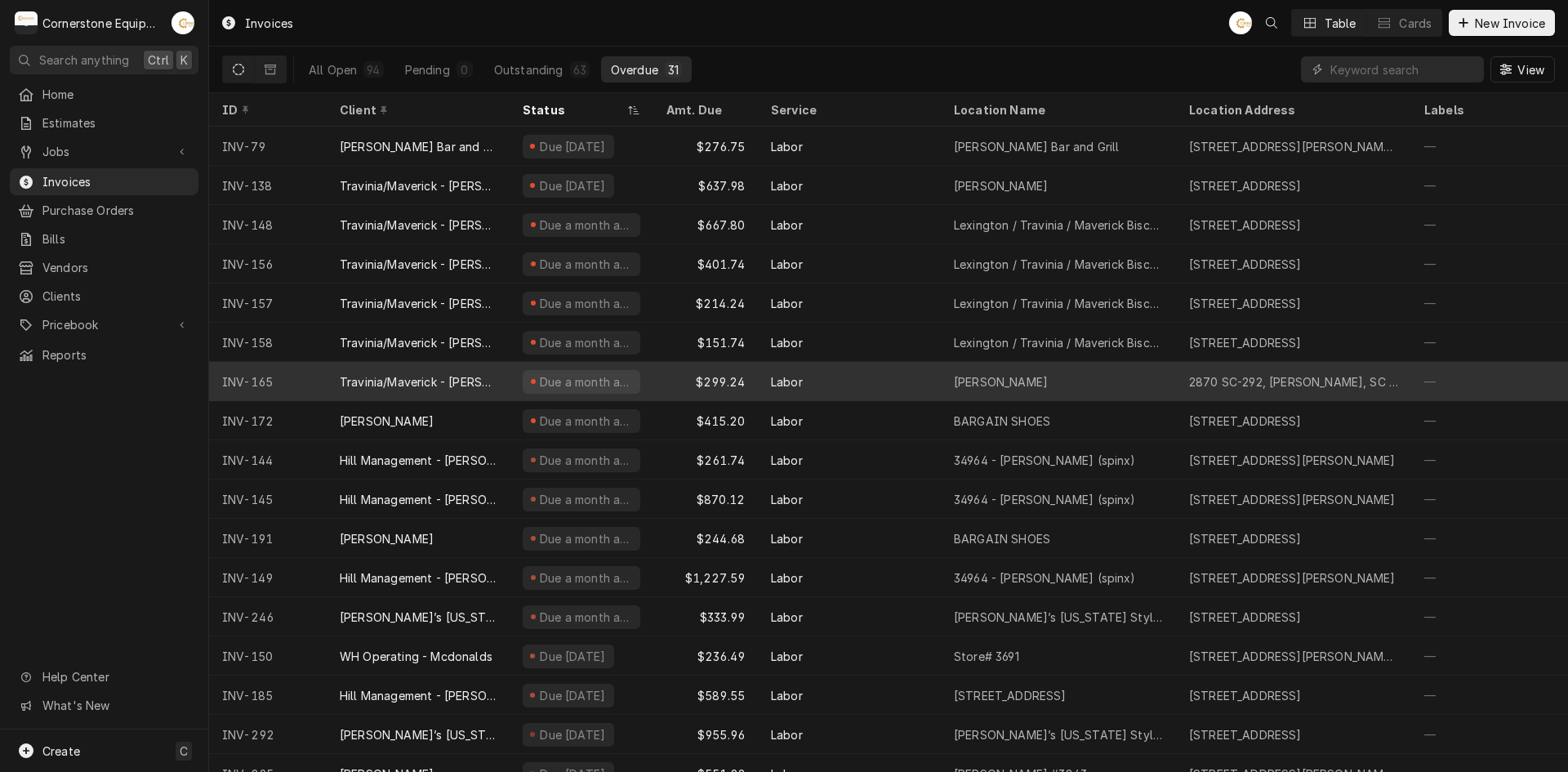
click at [426, 376] on div "Travinia/Maverick - [PERSON_NAME]" at bounding box center [417, 382] width 156 height 18
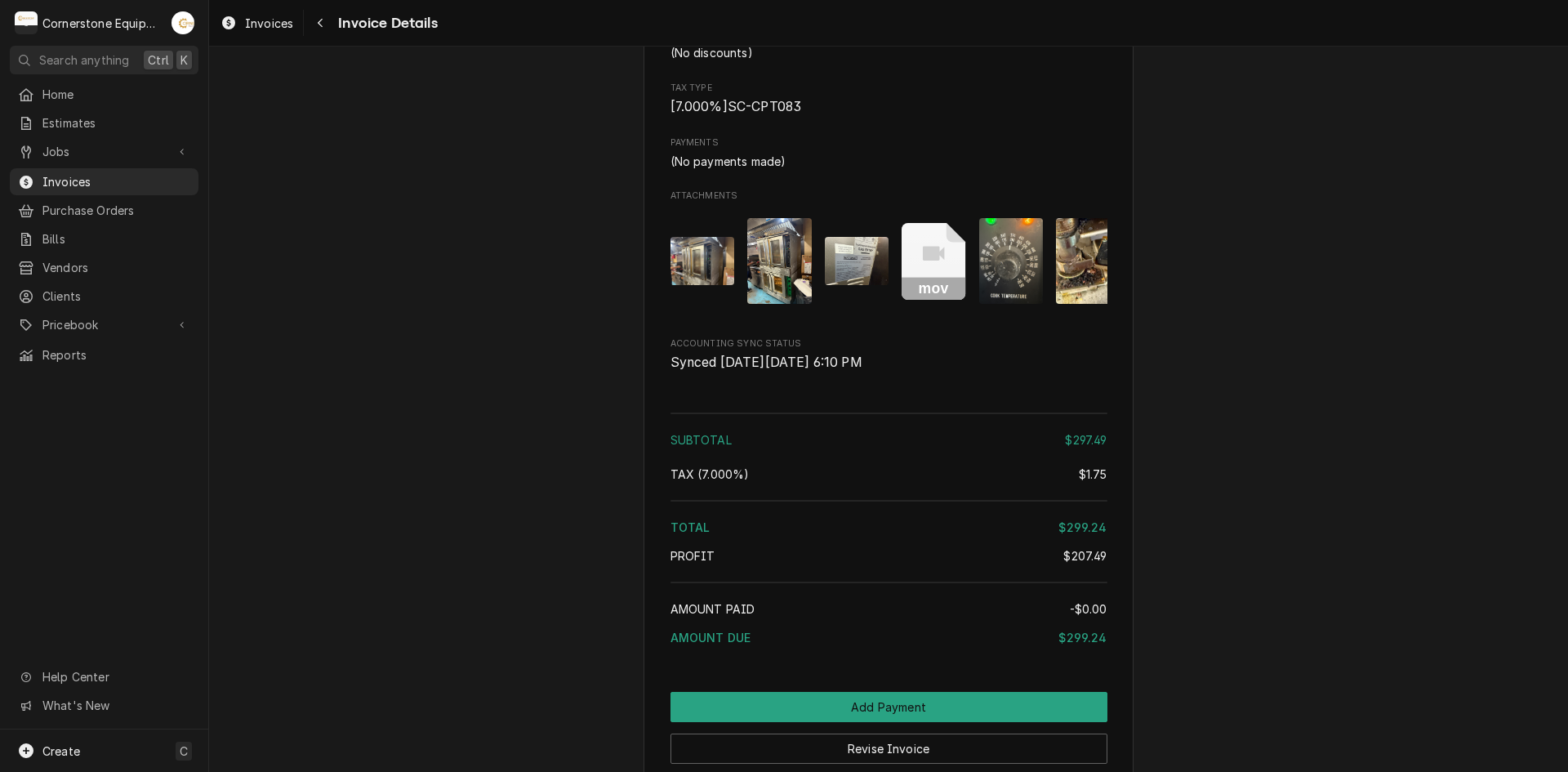
scroll to position [2504, 0]
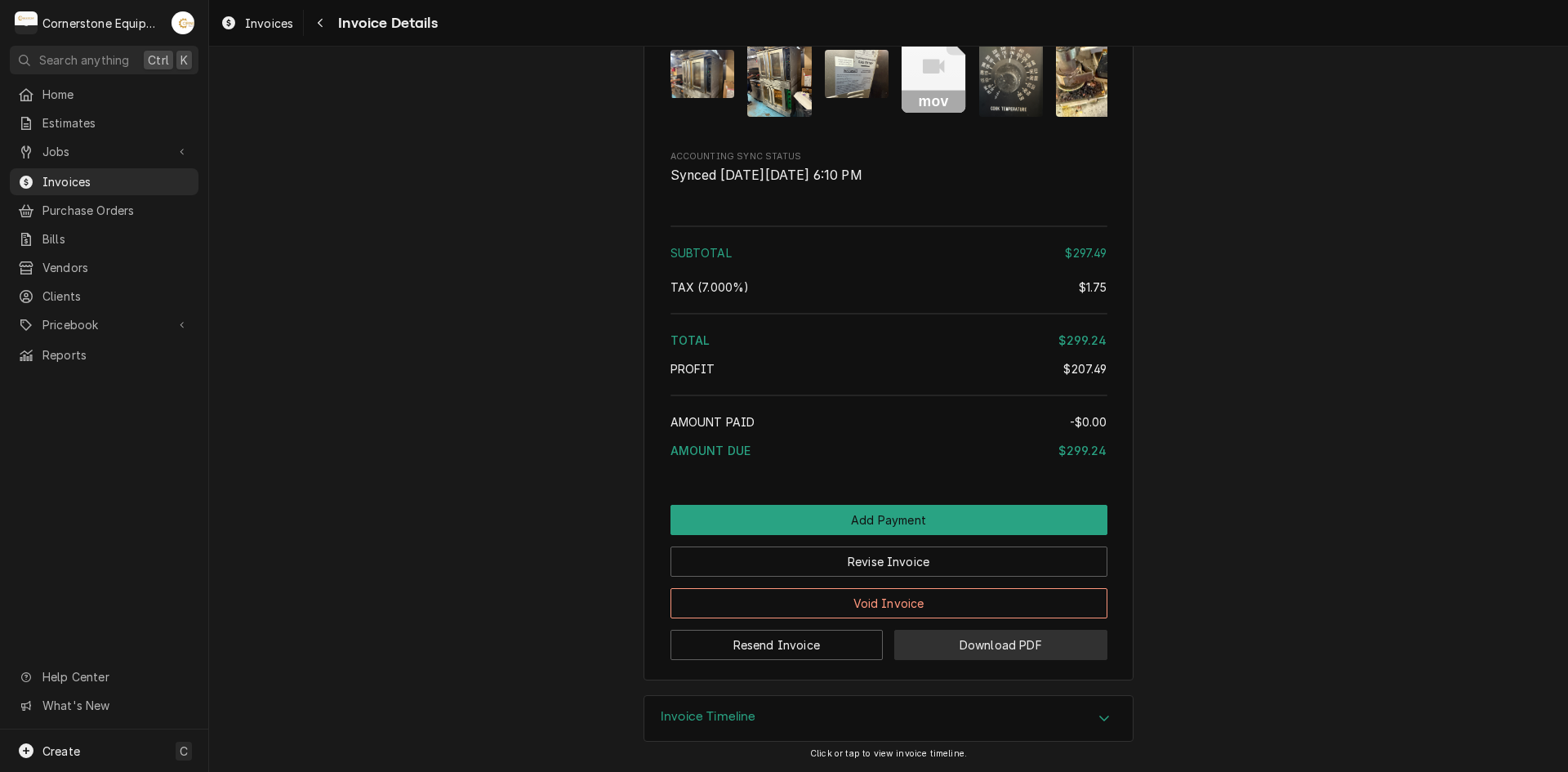
click at [950, 639] on button "Download PDF" at bounding box center [1000, 645] width 213 height 30
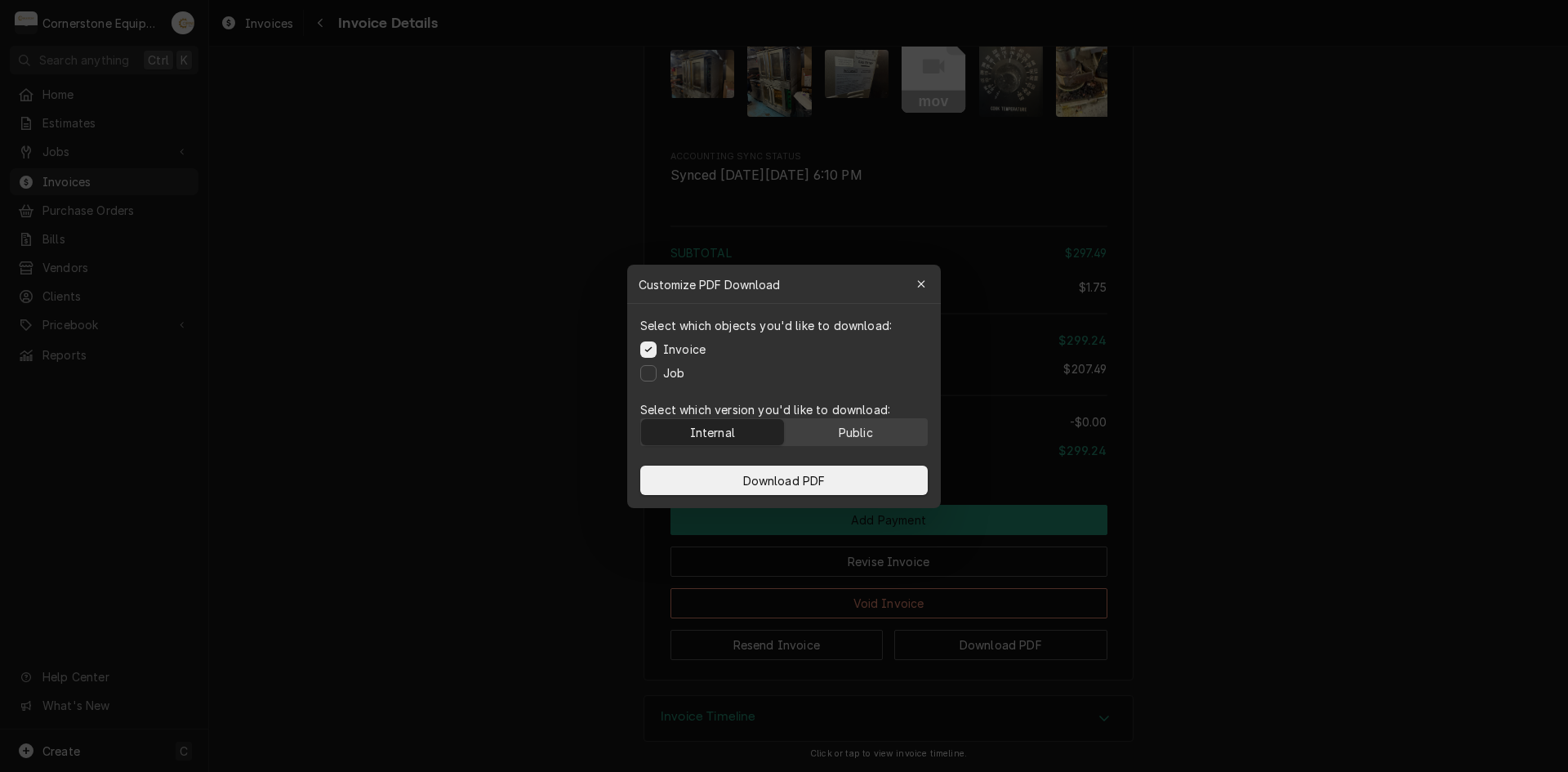
click at [824, 427] on button "Public" at bounding box center [856, 433] width 143 height 26
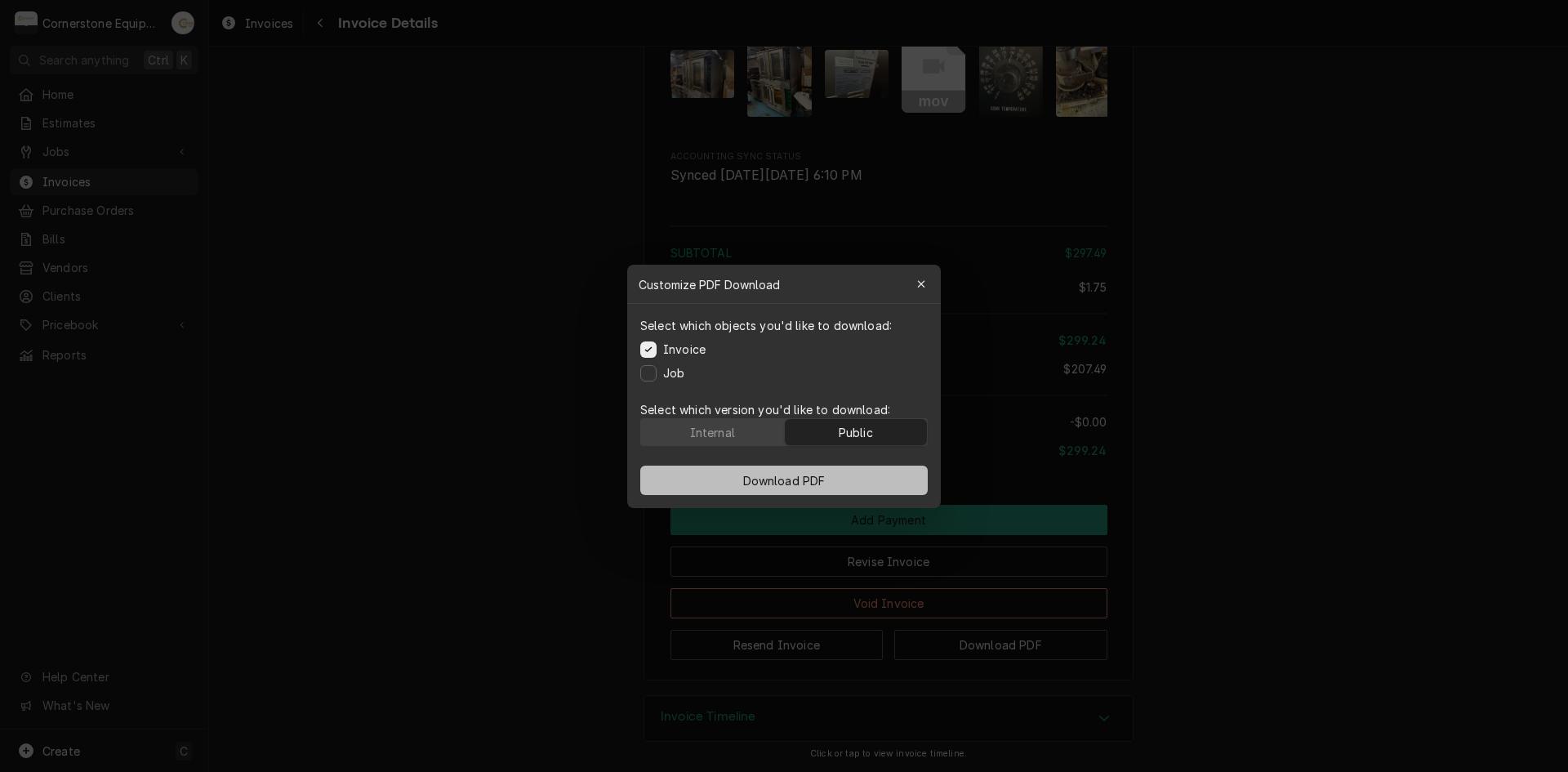
click at [769, 480] on span "Download PDF" at bounding box center [784, 480] width 89 height 18
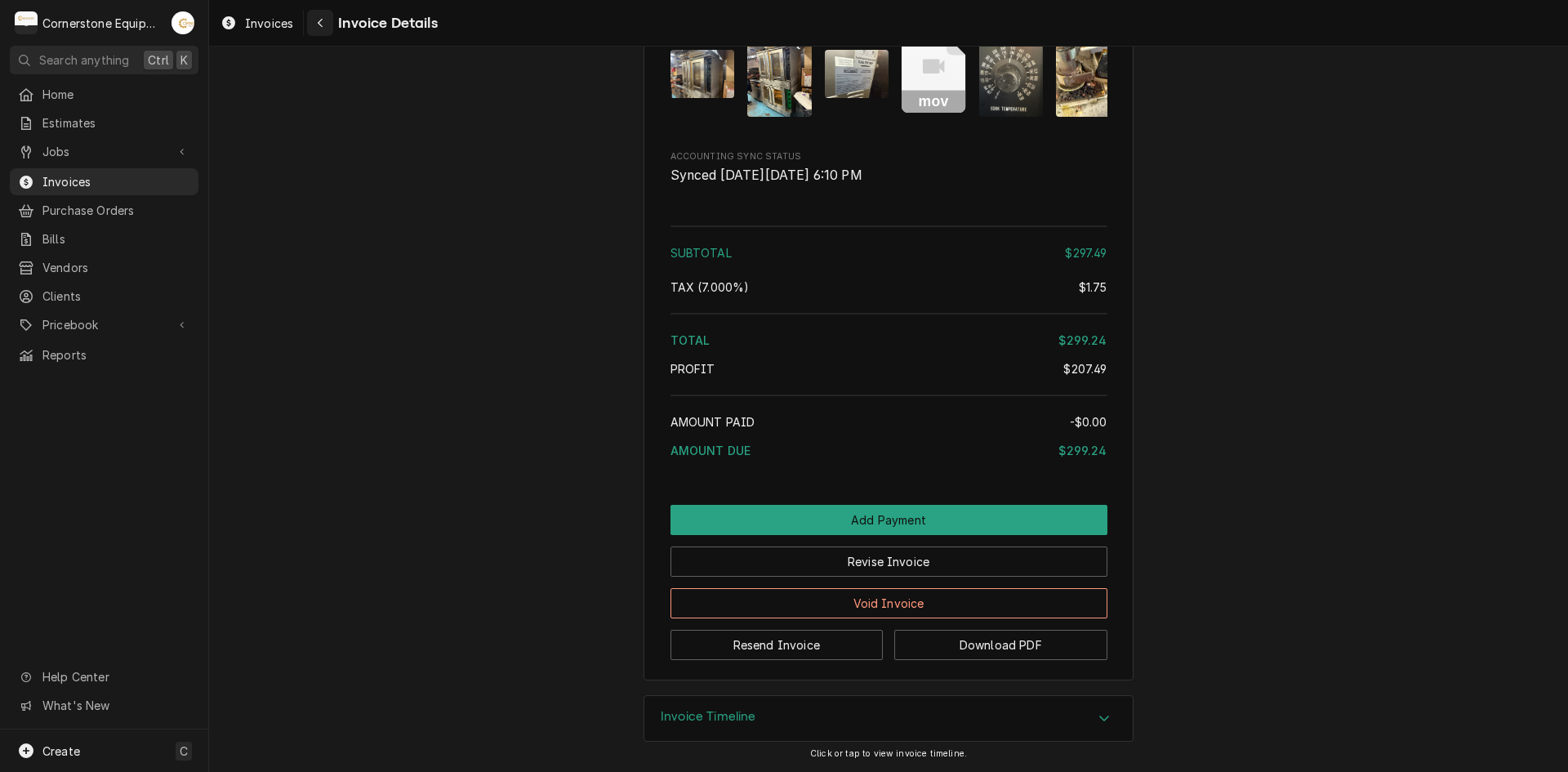
click at [305, 19] on div "Invoices Invoice Details" at bounding box center [325, 23] width 224 height 27
click at [312, 22] on div "Navigate back" at bounding box center [320, 23] width 17 height 17
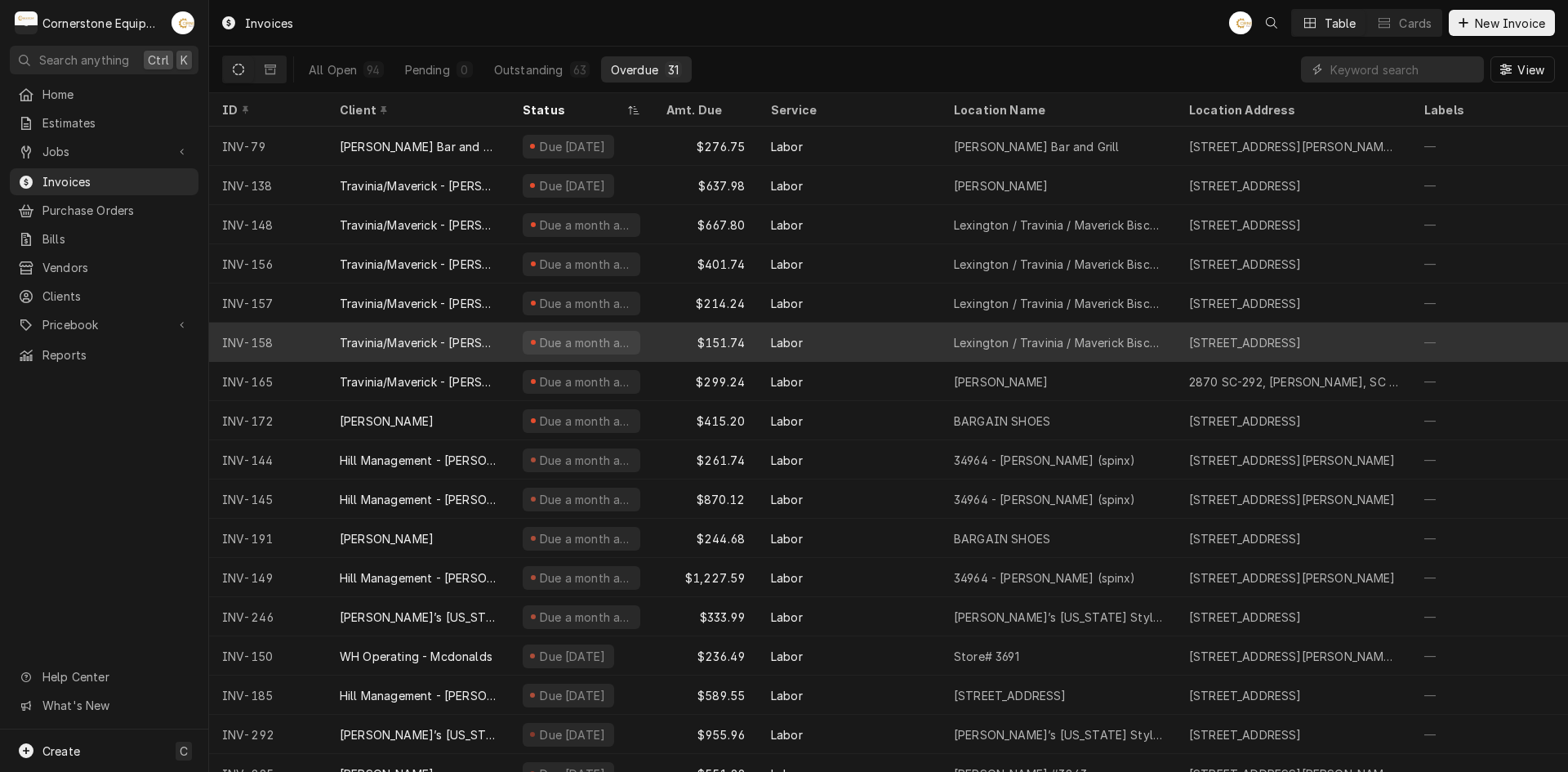
click at [425, 338] on div "Travinia/Maverick - [PERSON_NAME]" at bounding box center [417, 343] width 156 height 18
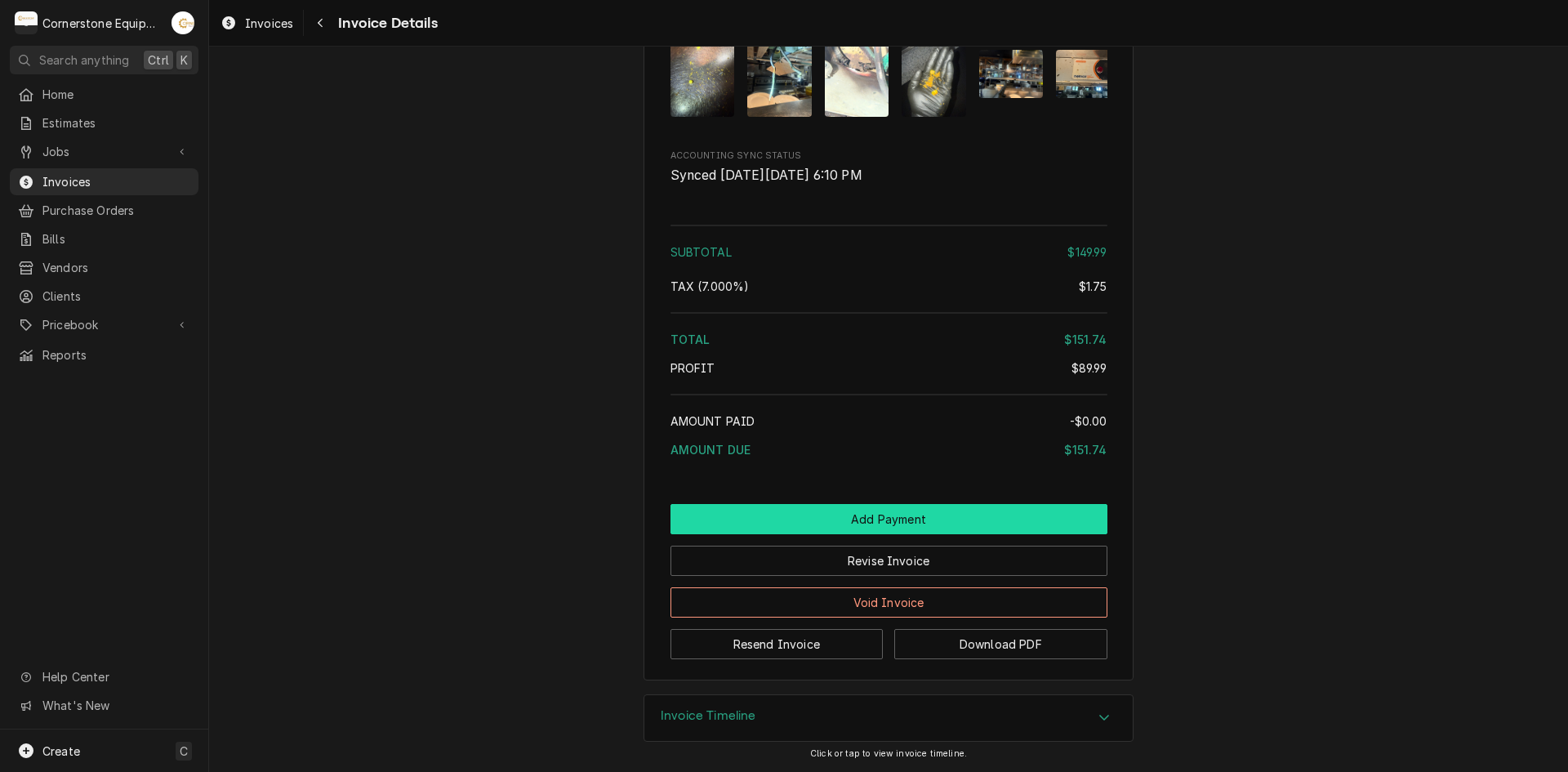
scroll to position [2140, 0]
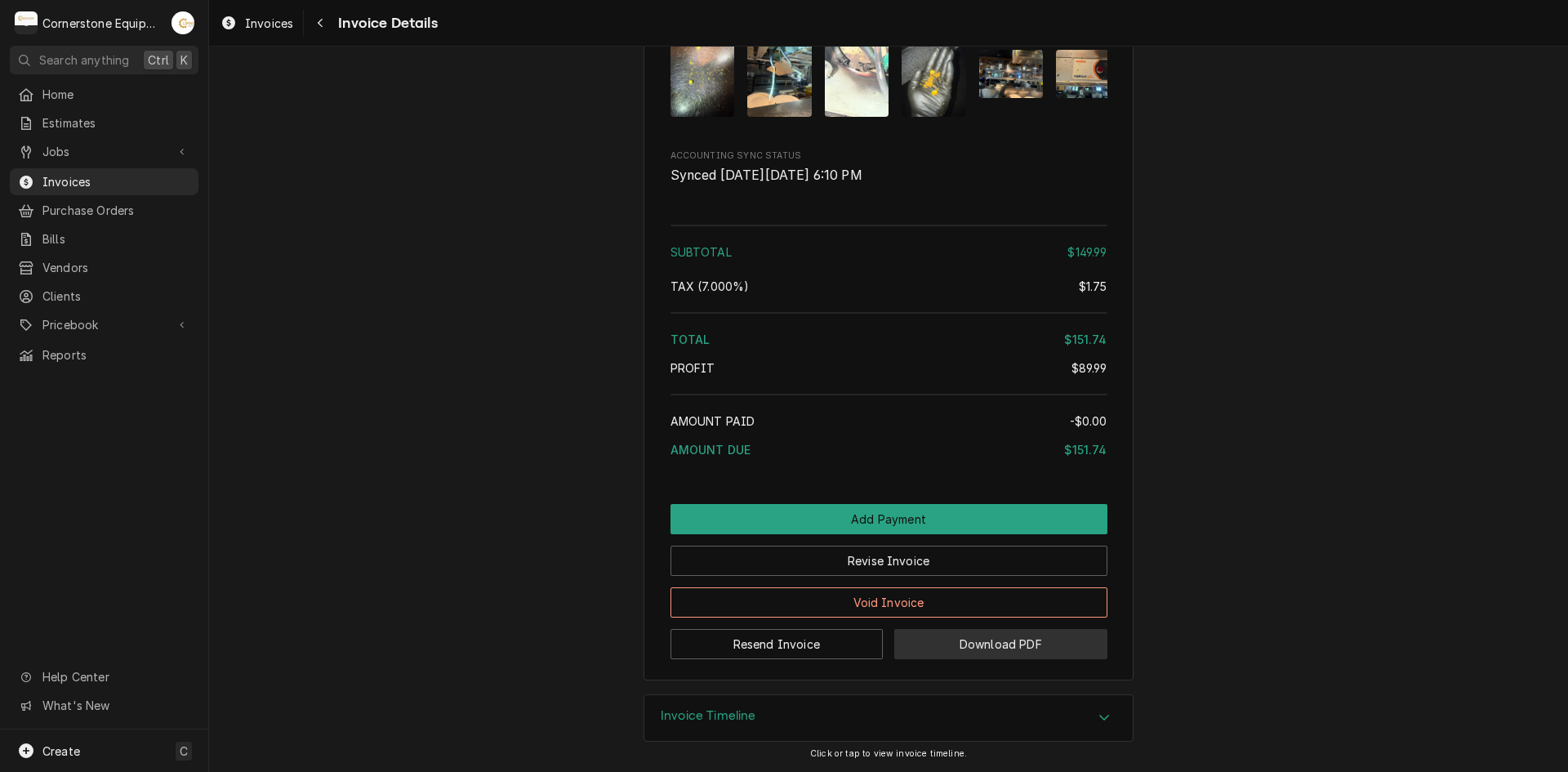
click at [997, 630] on button "Download PDF" at bounding box center [1000, 644] width 213 height 30
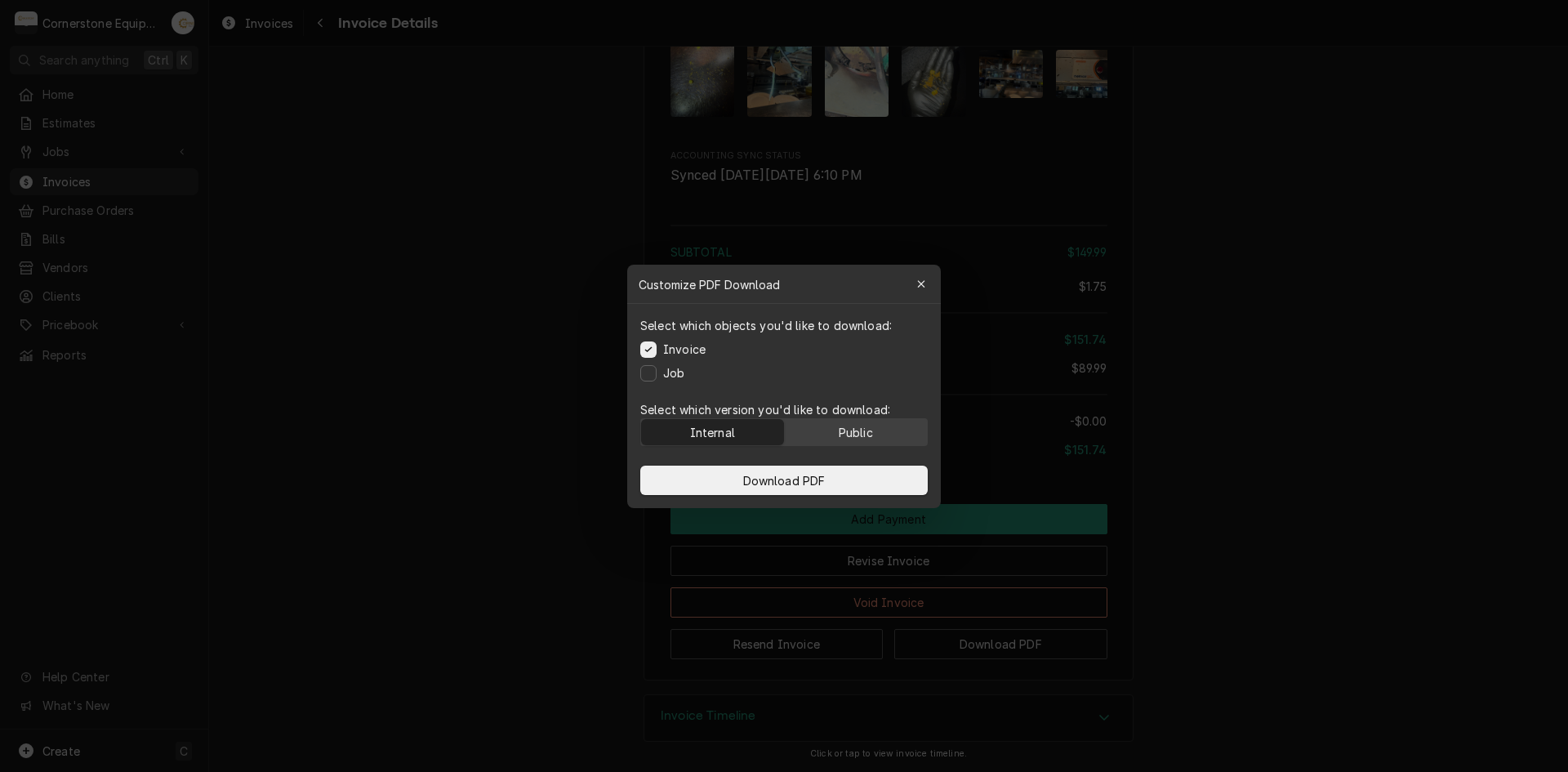
click at [806, 428] on button "Public" at bounding box center [856, 433] width 143 height 26
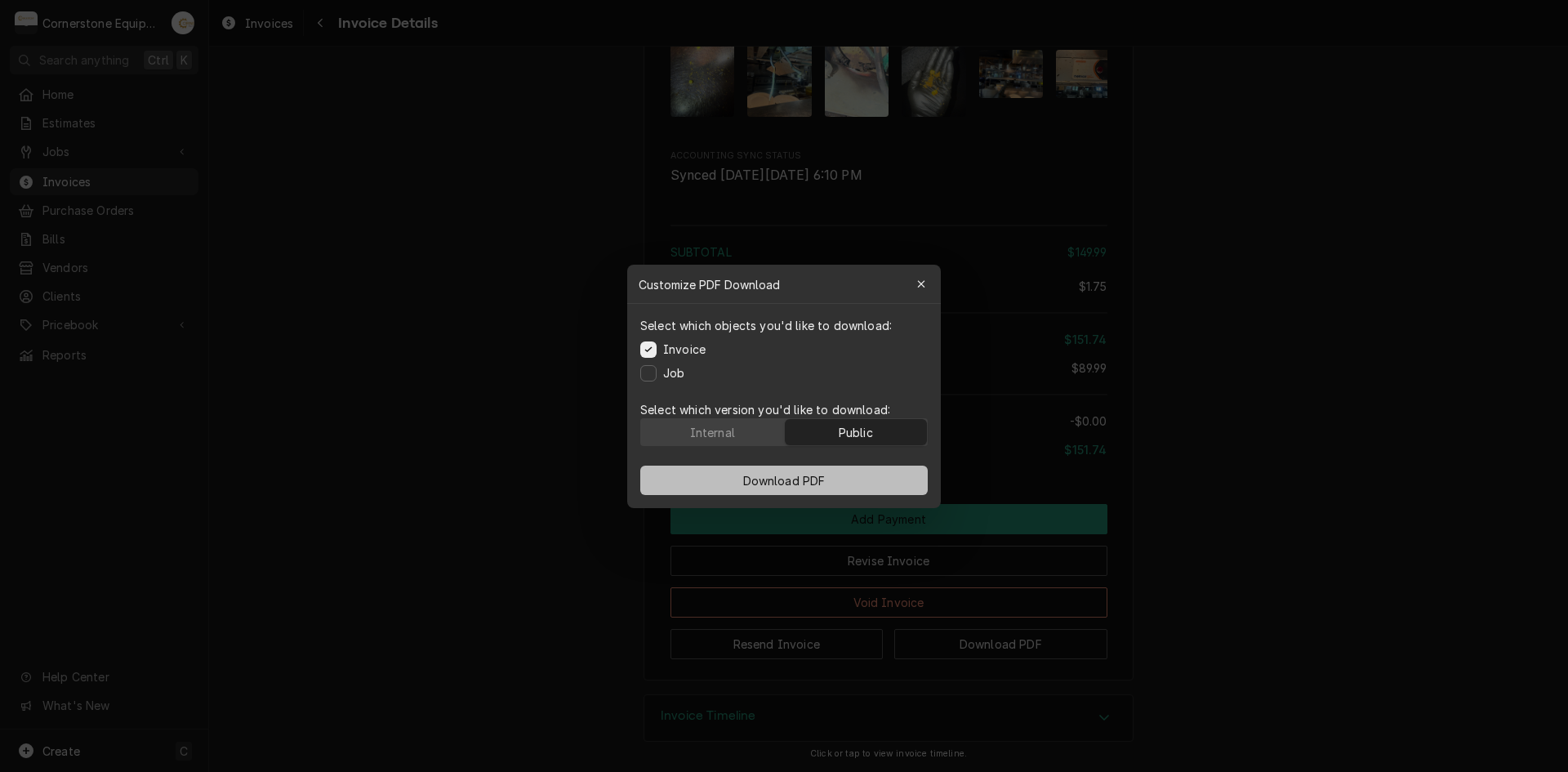
click at [788, 479] on span "Download PDF" at bounding box center [784, 480] width 89 height 18
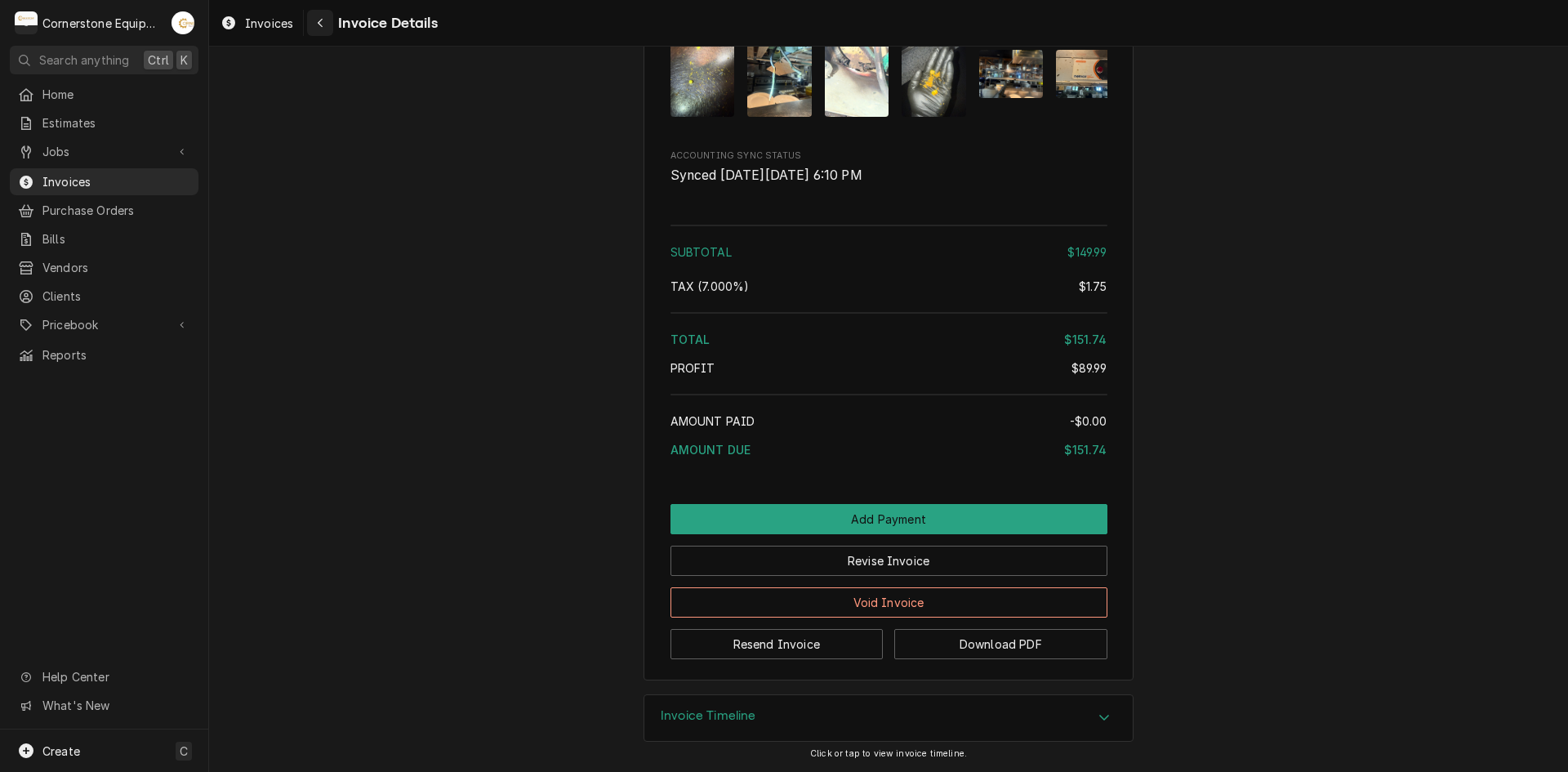
click at [325, 17] on div "Navigate back" at bounding box center [320, 23] width 17 height 17
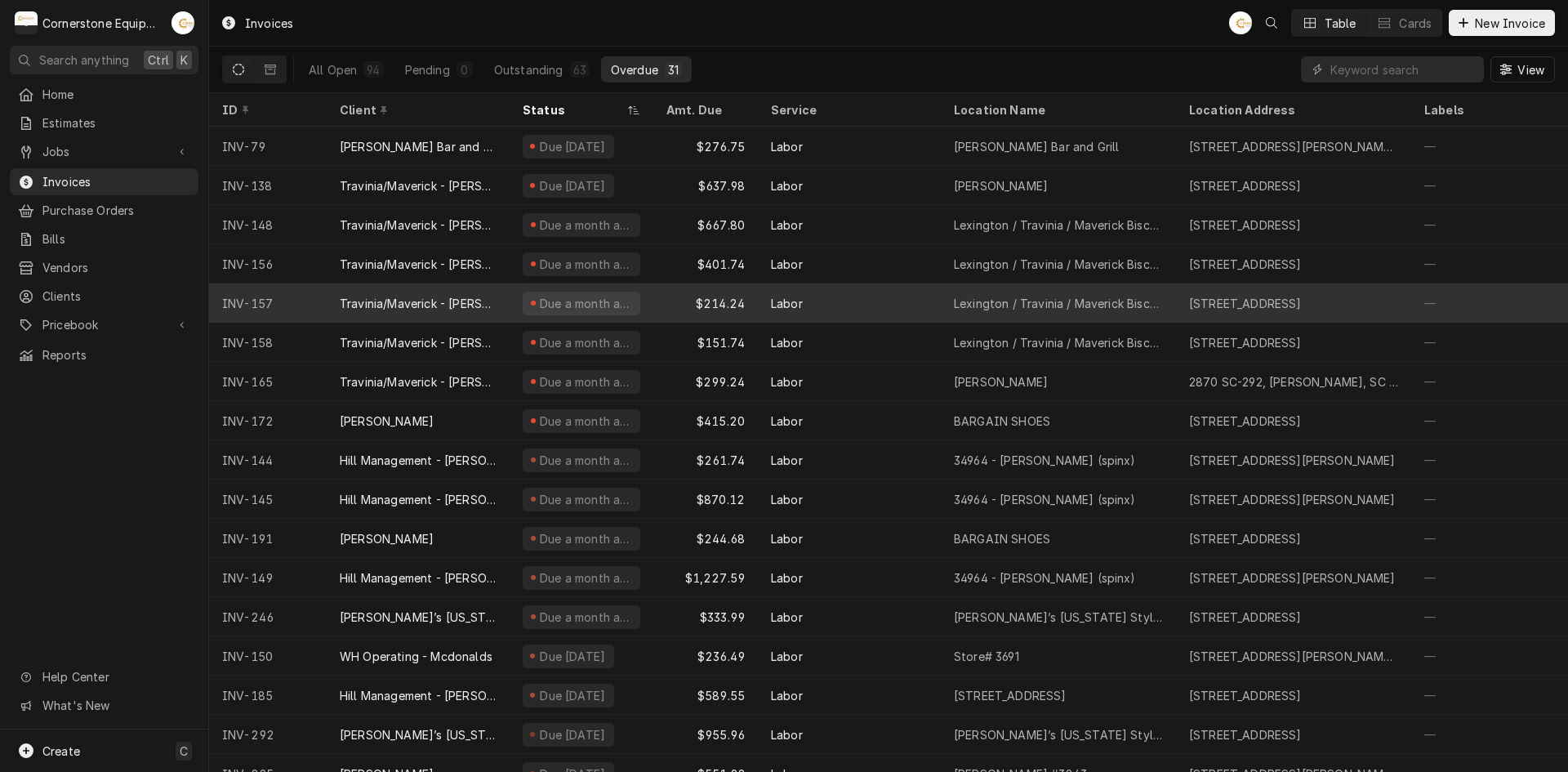
click at [433, 309] on div "Travinia/Maverick - [PERSON_NAME]" at bounding box center [418, 302] width 183 height 40
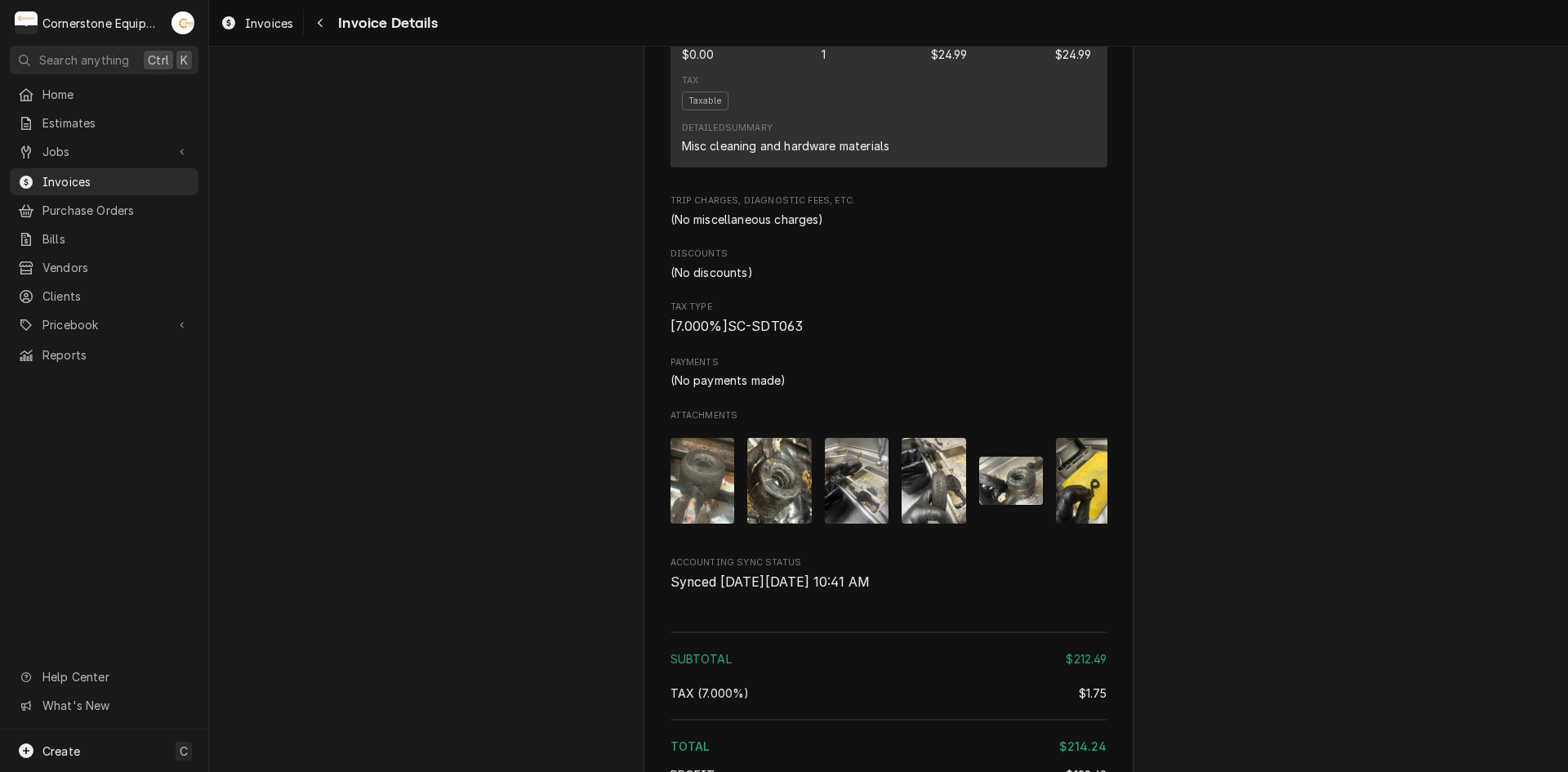
scroll to position [2106, 0]
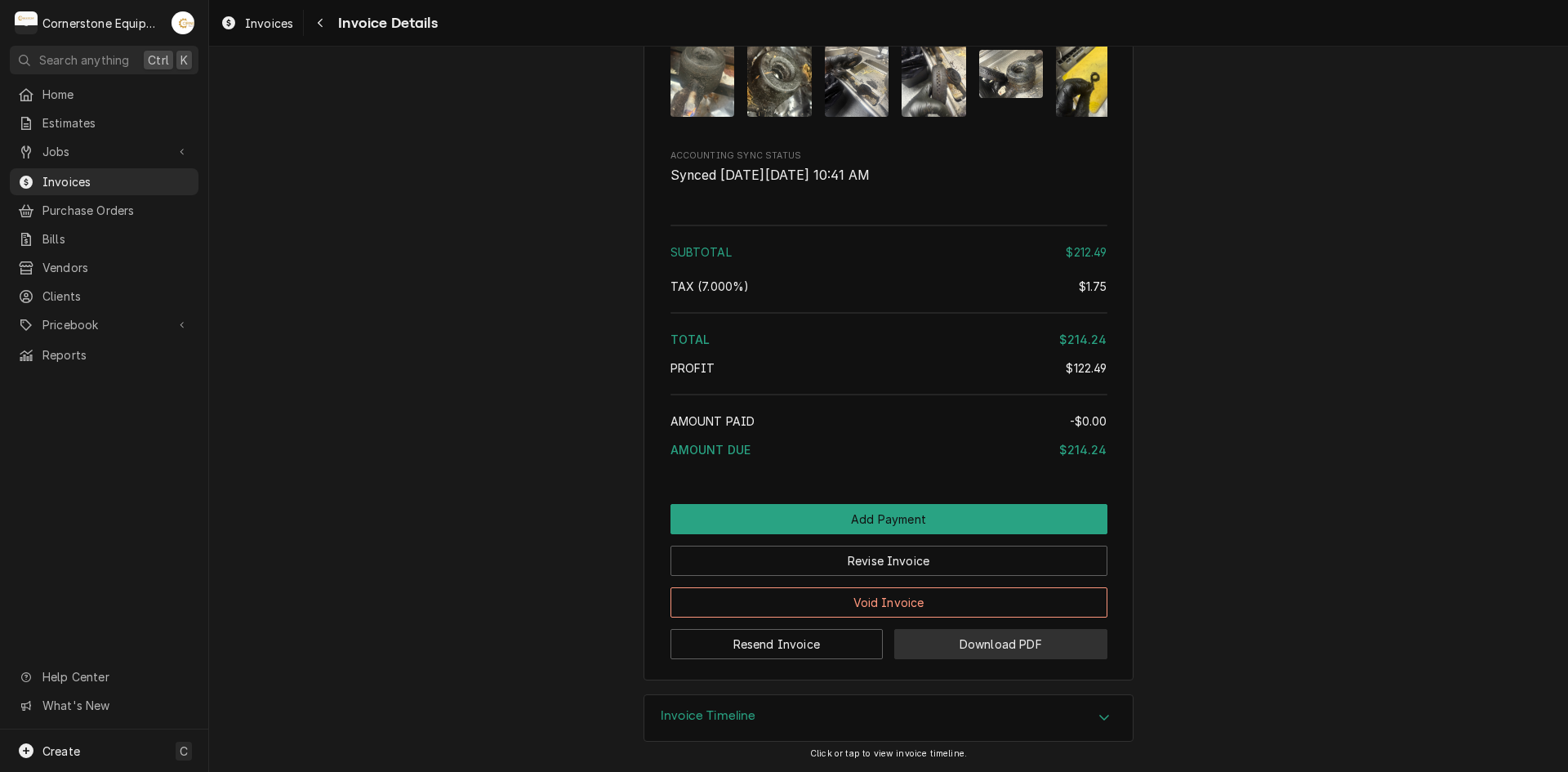
click at [914, 645] on button "Download PDF" at bounding box center [1000, 644] width 213 height 30
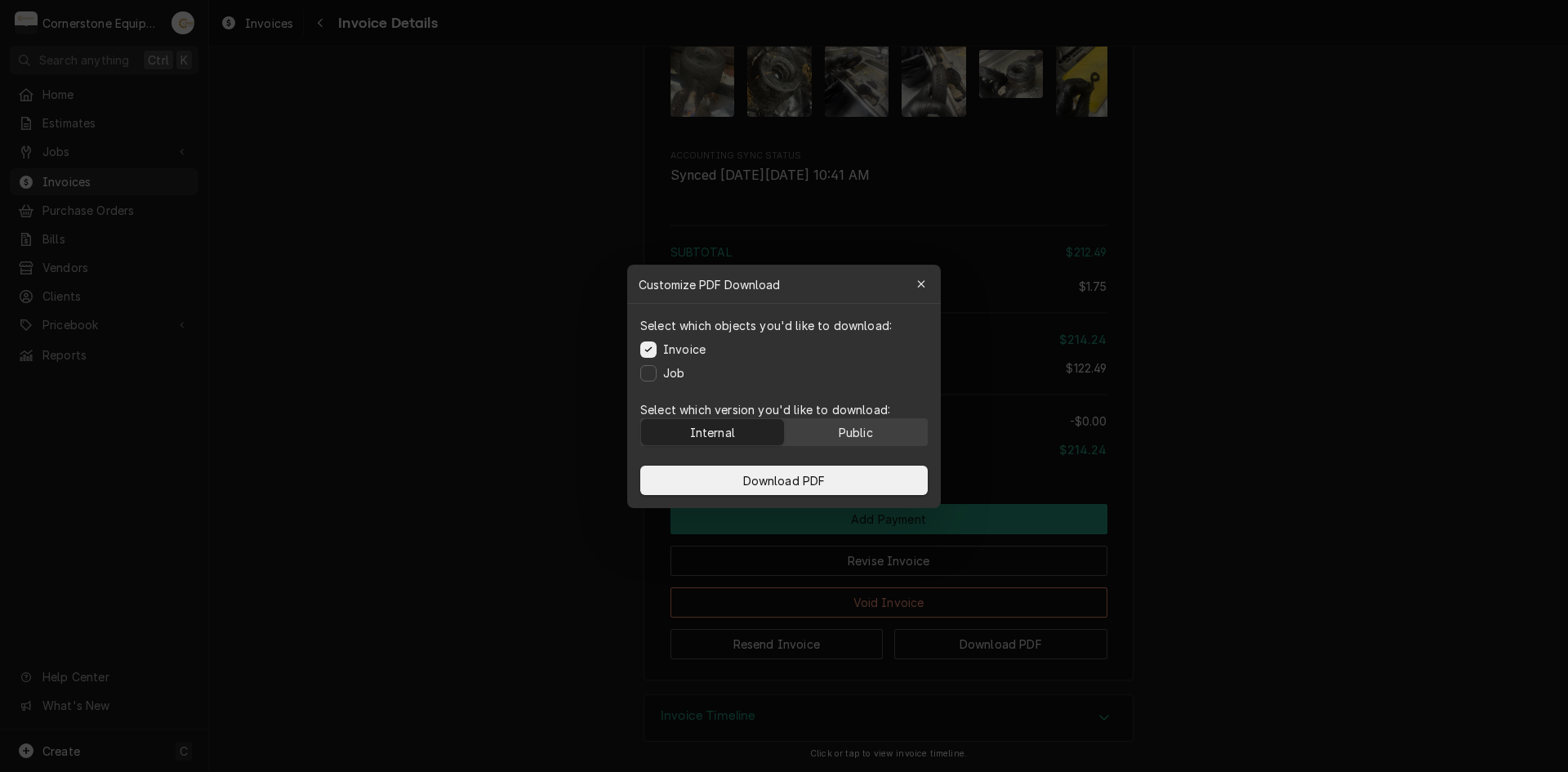
click at [833, 425] on button "Public" at bounding box center [856, 433] width 143 height 26
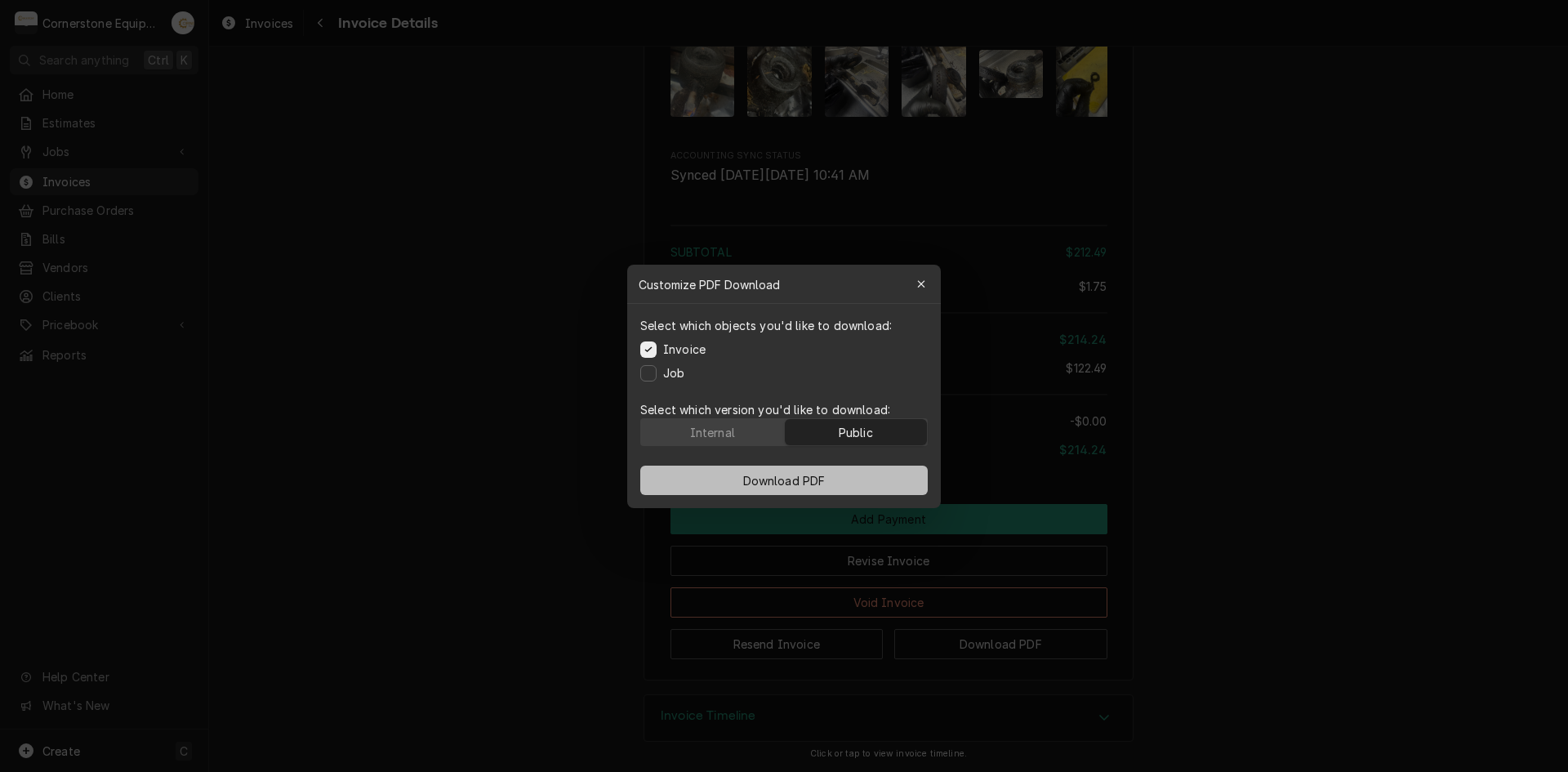
click at [814, 482] on span "Download PDF" at bounding box center [784, 480] width 89 height 18
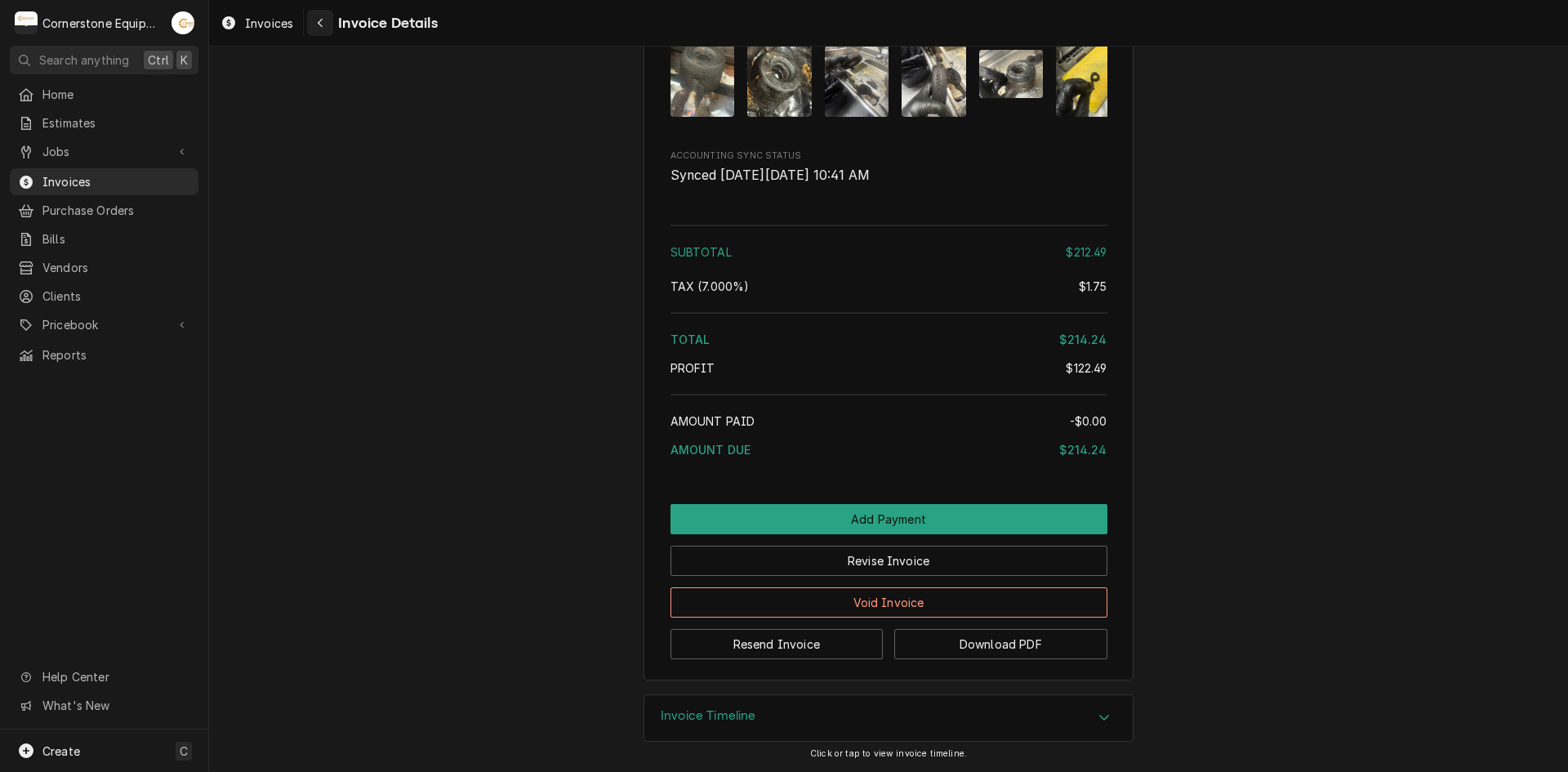
click at [321, 16] on div "Navigate back" at bounding box center [320, 23] width 17 height 17
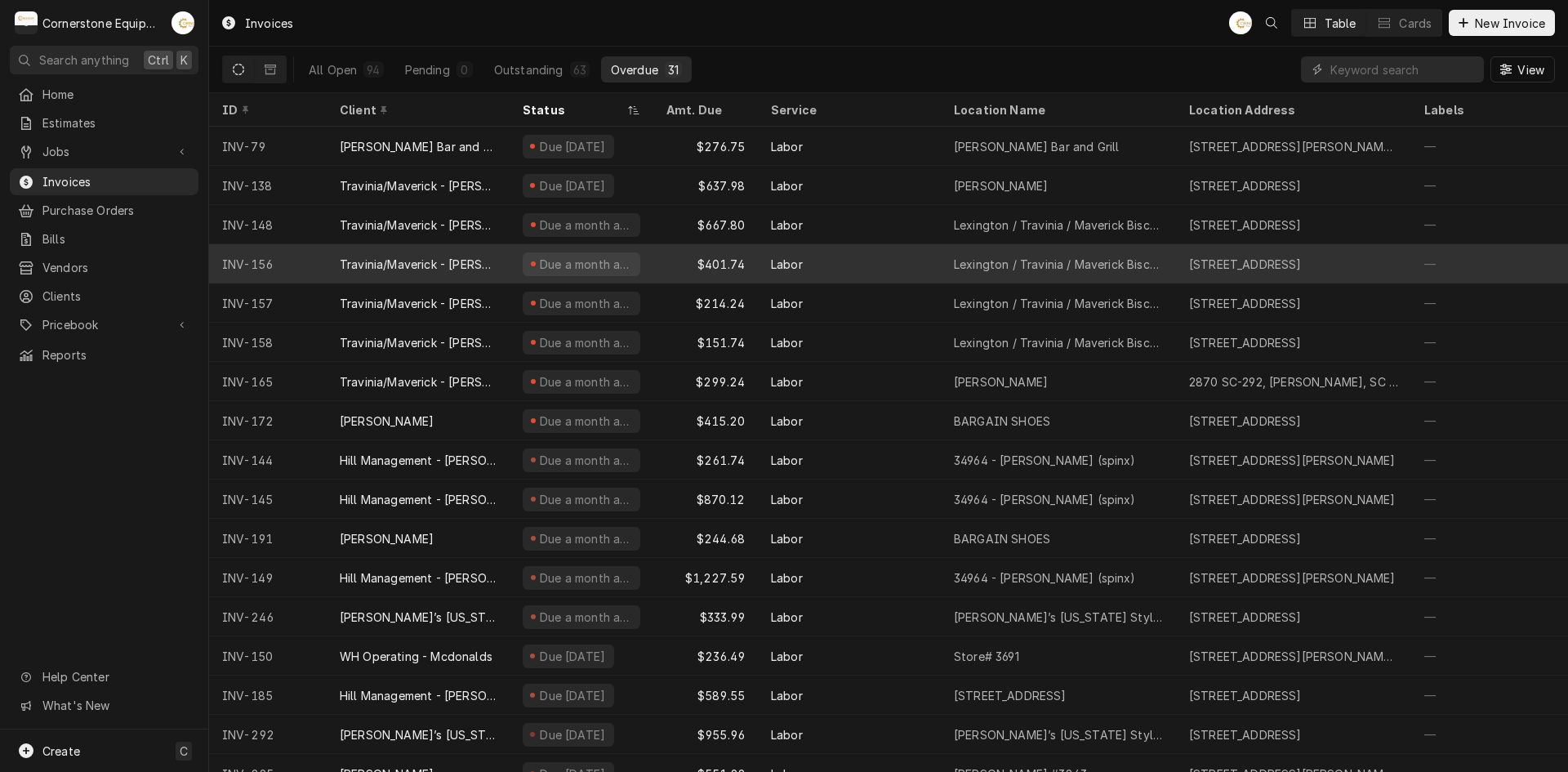
click at [413, 271] on div "Travinia/Maverick - [PERSON_NAME]" at bounding box center [418, 264] width 183 height 40
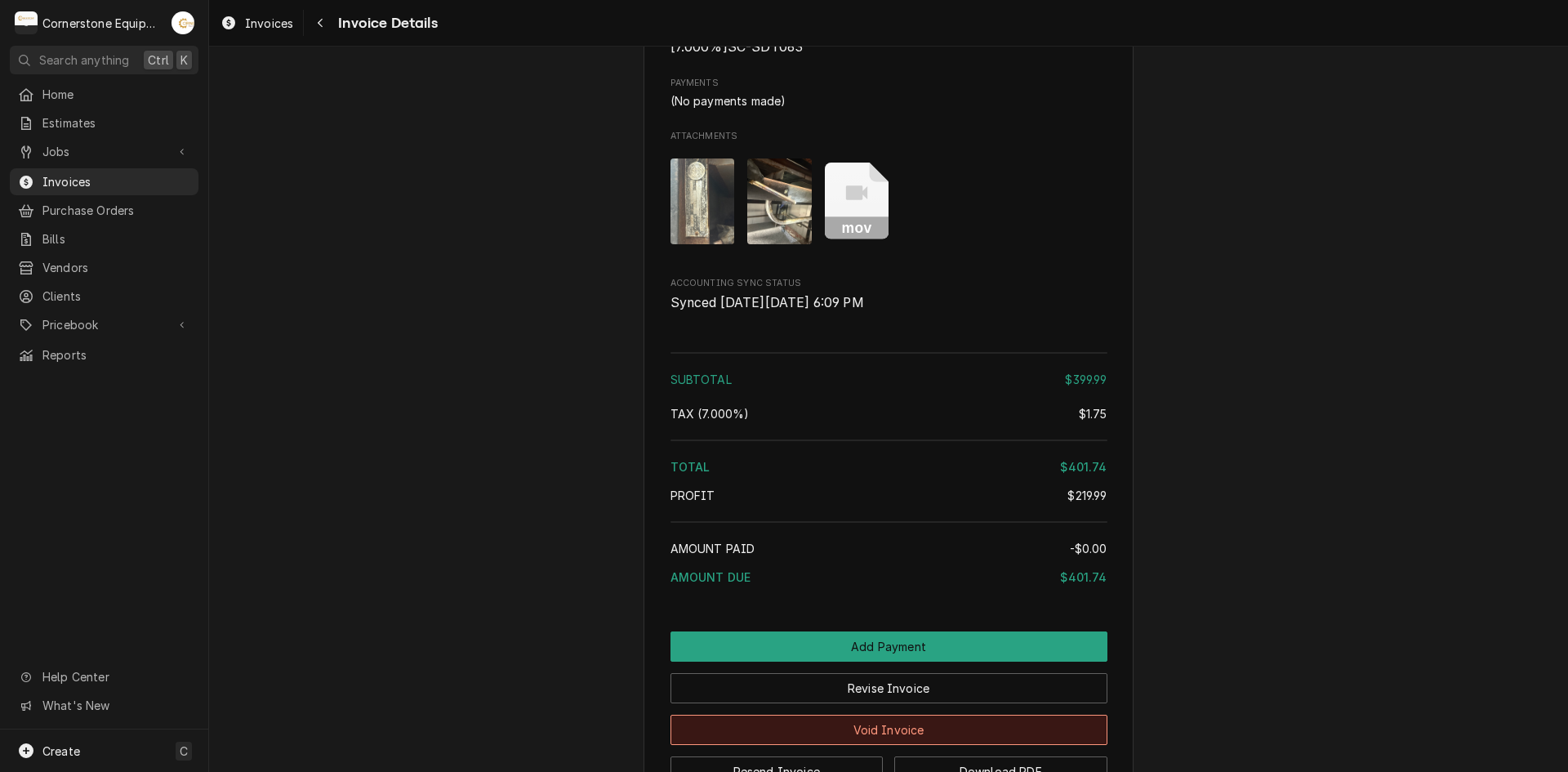
scroll to position [2077, 0]
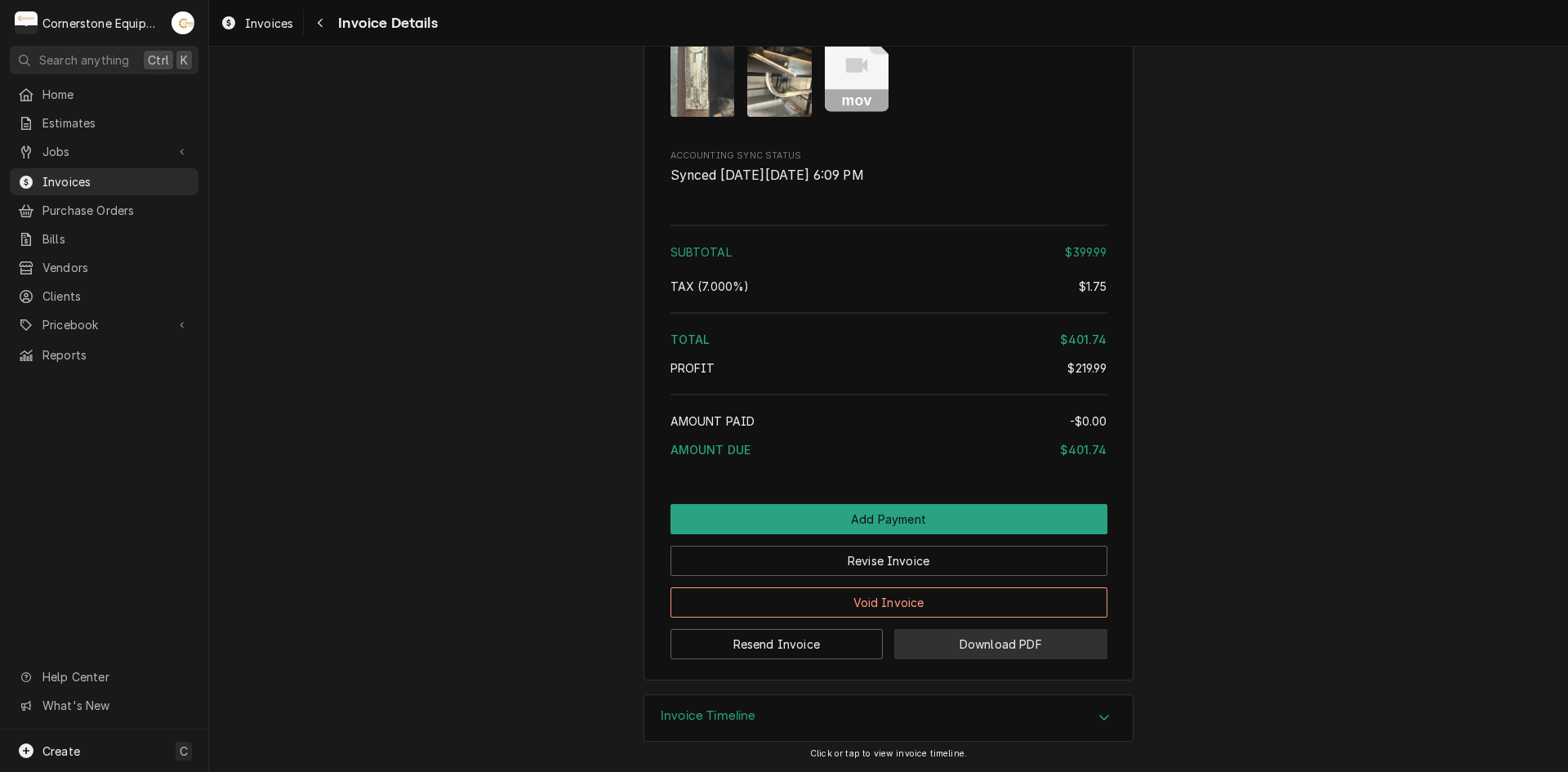
click at [918, 633] on button "Download PDF" at bounding box center [1000, 644] width 213 height 30
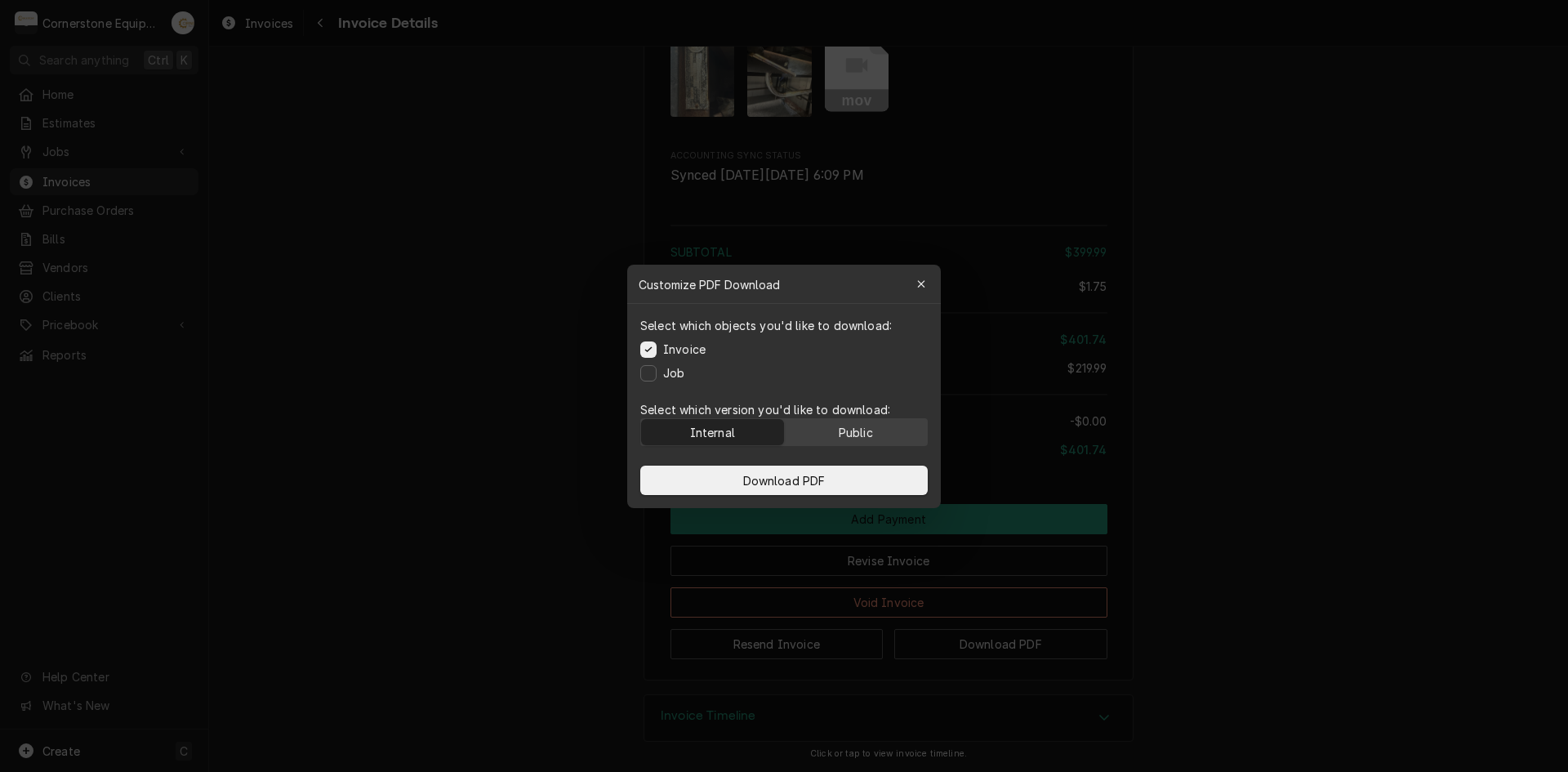
click at [858, 422] on button "Public" at bounding box center [856, 433] width 143 height 26
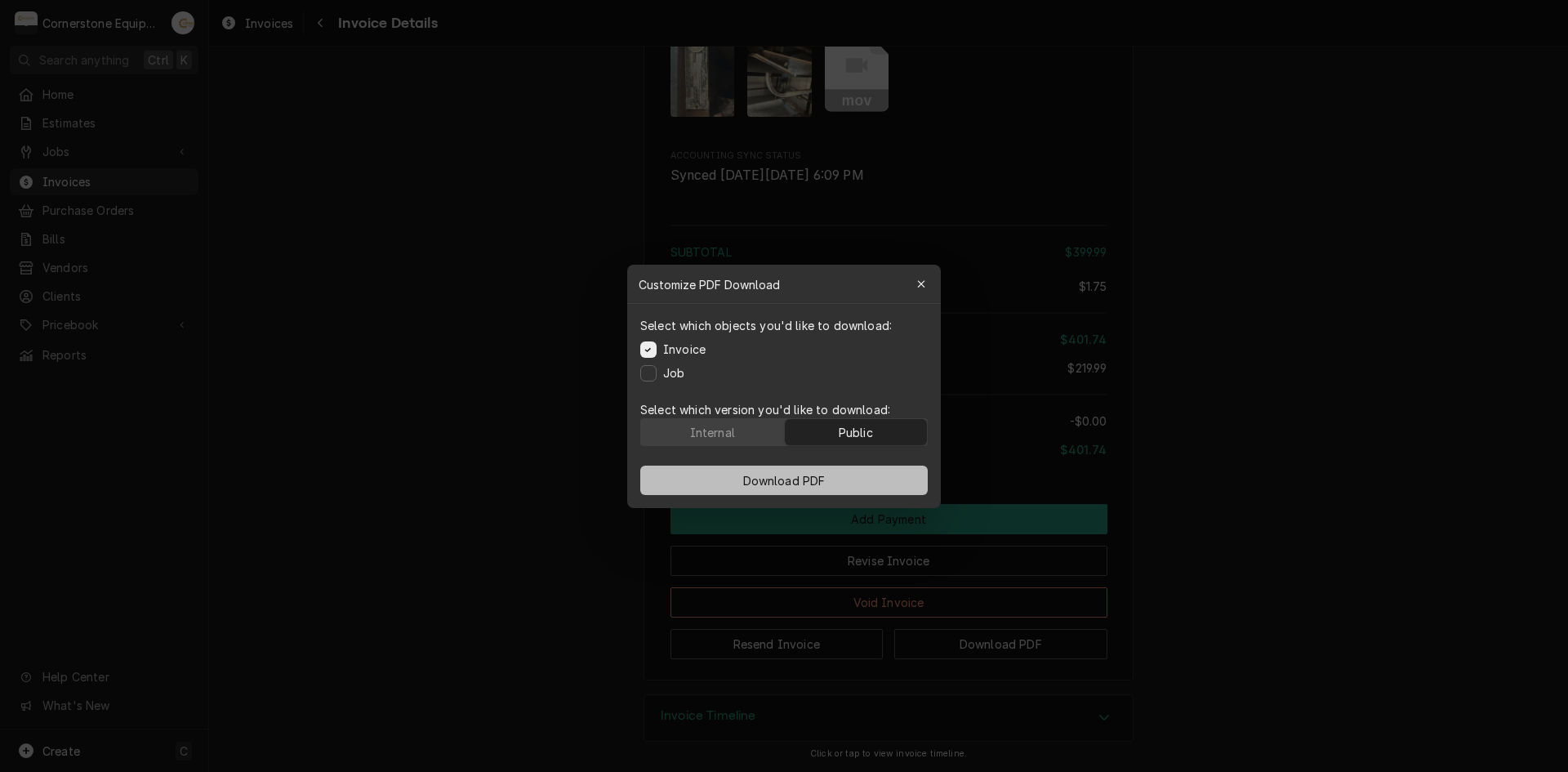
click at [830, 487] on button "Download PDF" at bounding box center [783, 480] width 287 height 29
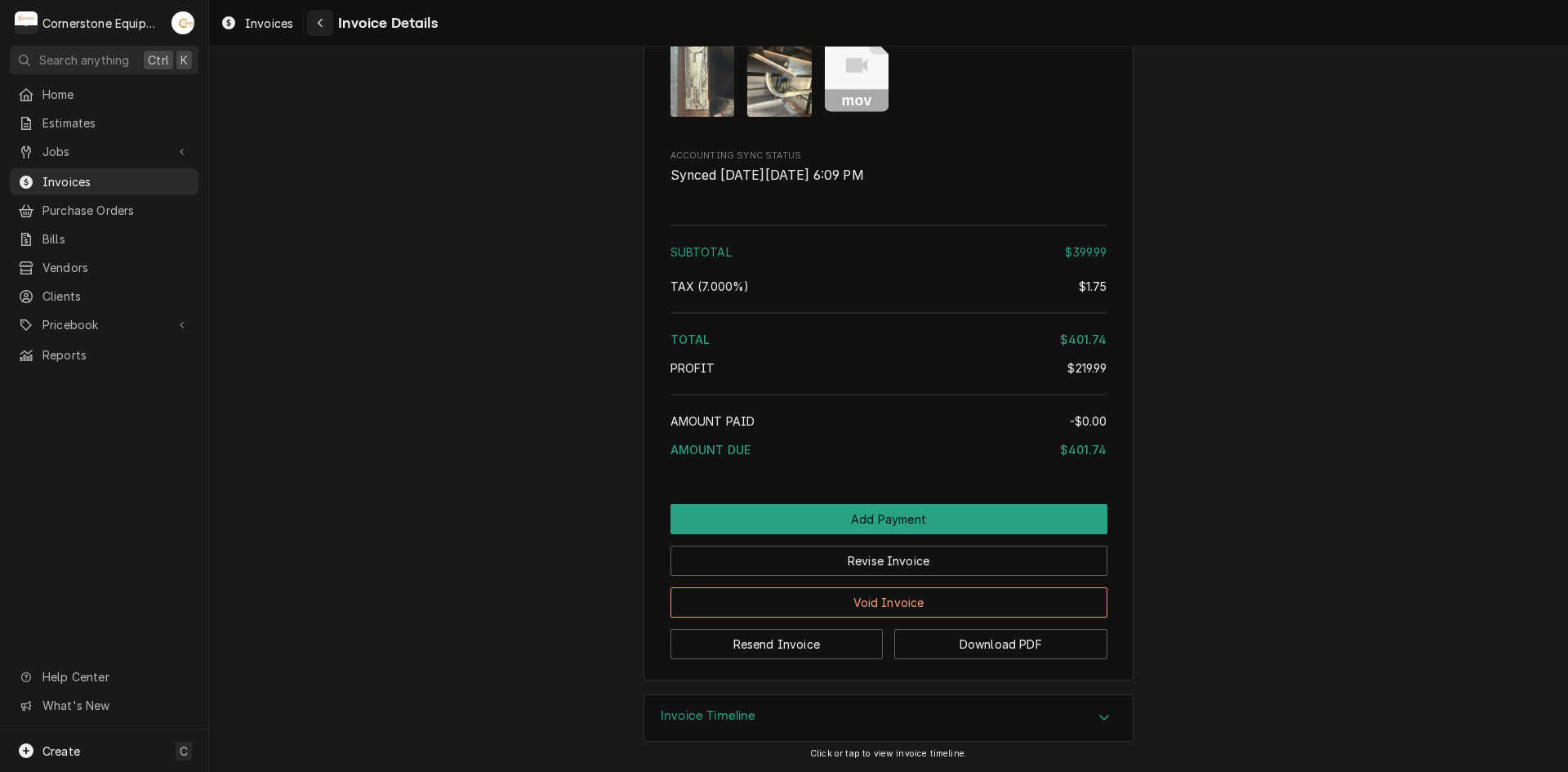
click at [316, 23] on icon "Navigate back" at bounding box center [320, 23] width 7 height 11
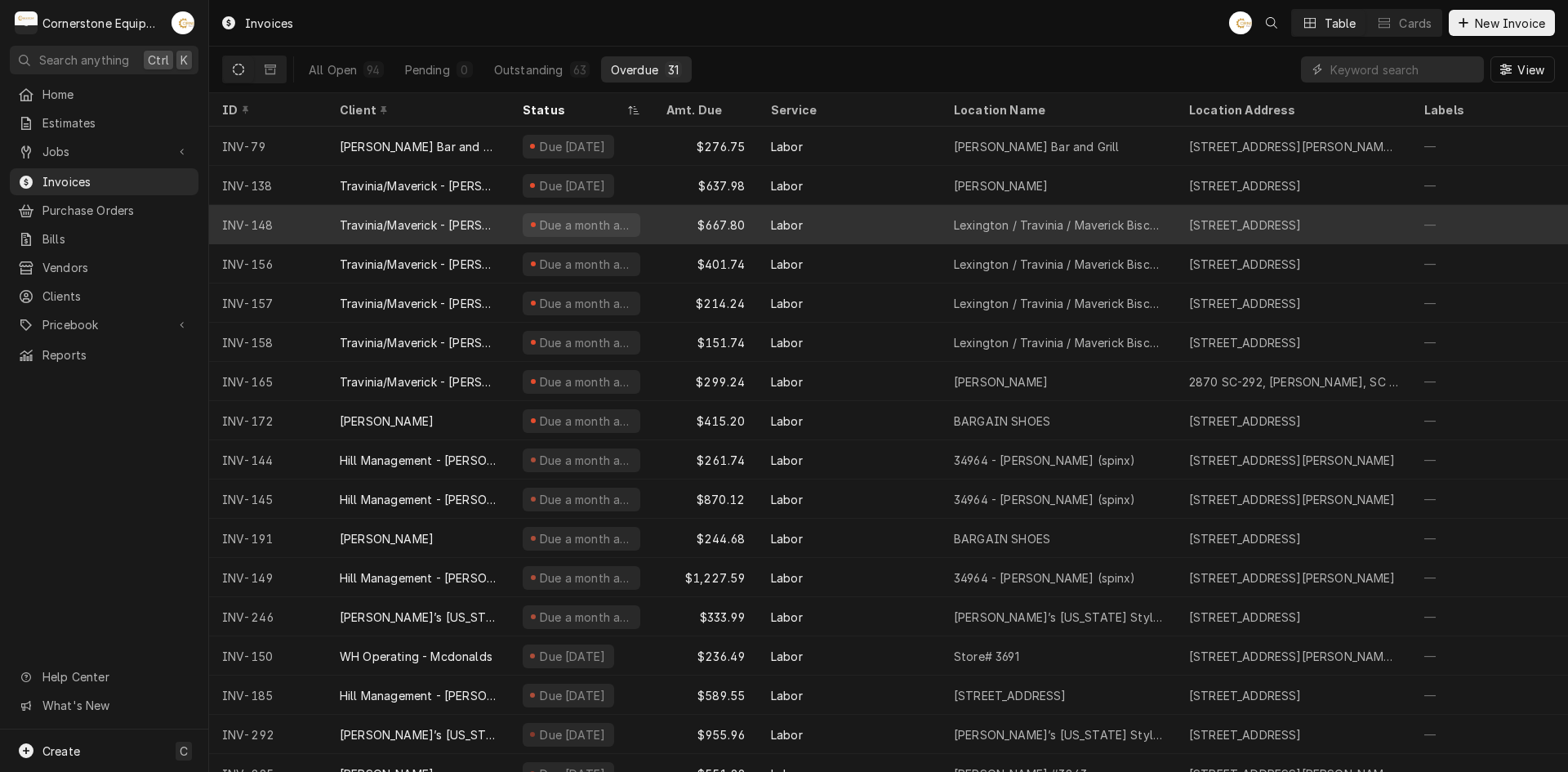
click at [356, 238] on div "Travinia/Maverick - [PERSON_NAME]" at bounding box center [418, 224] width 183 height 40
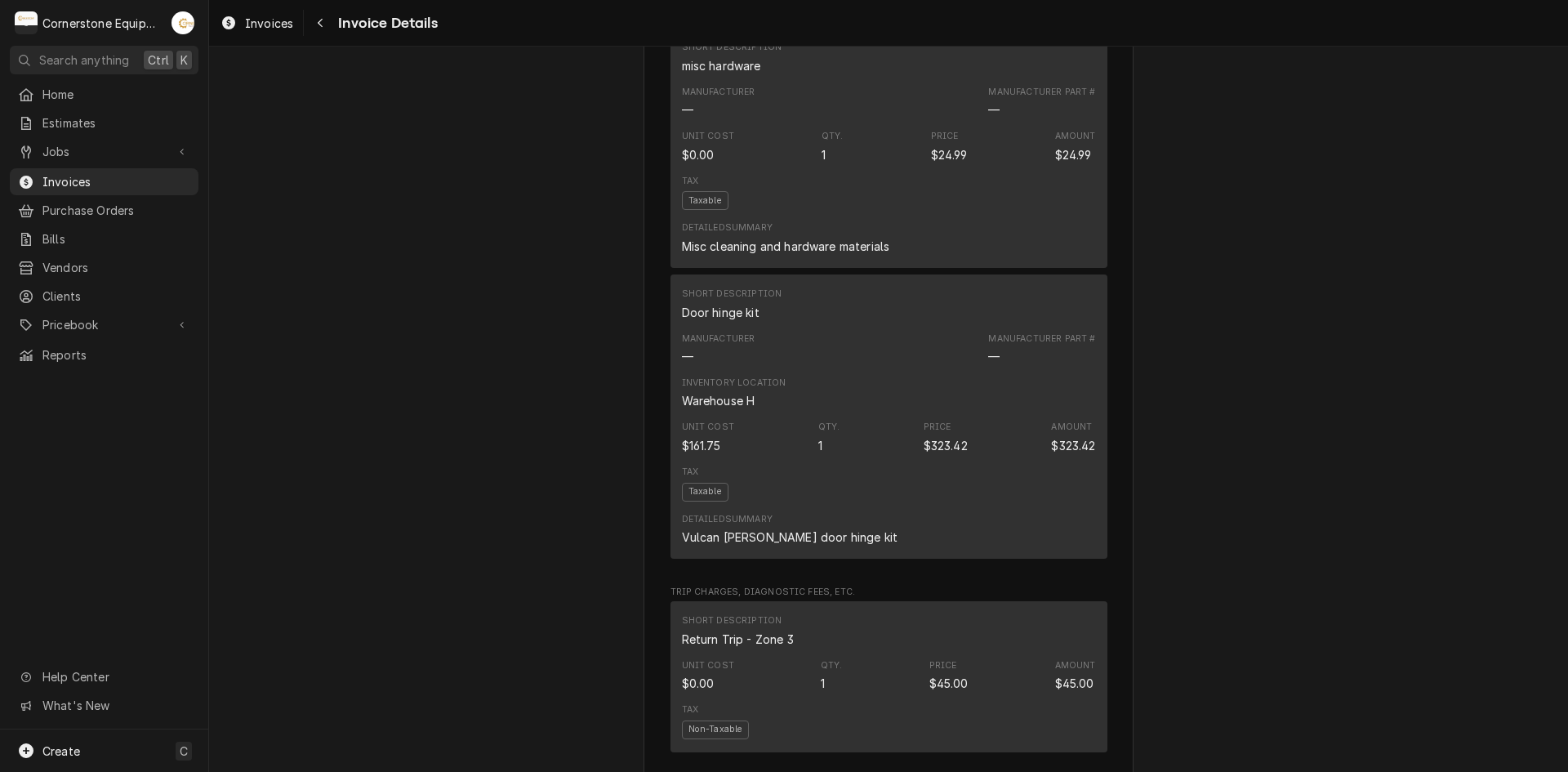
scroll to position [2151, 0]
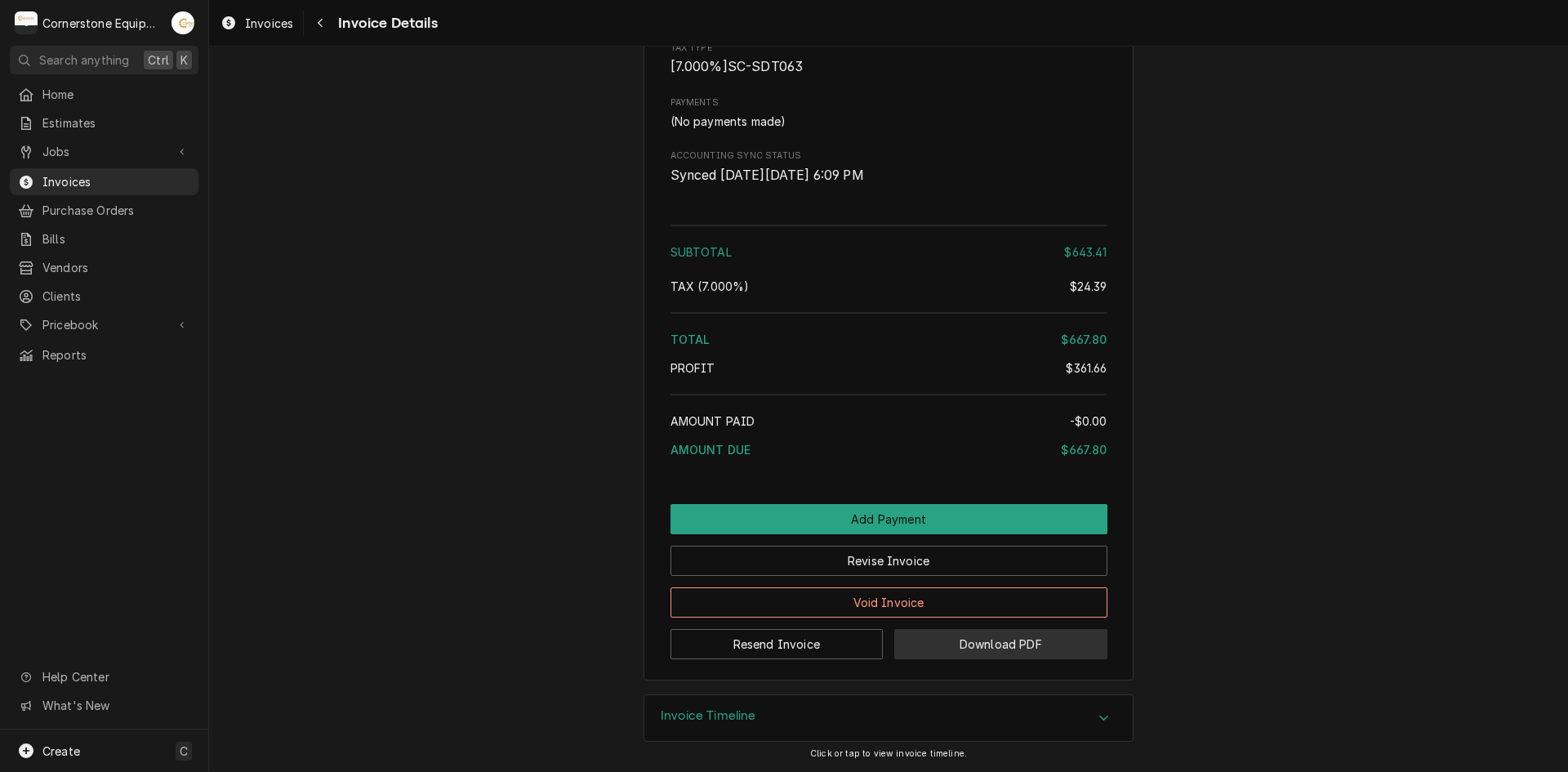
click at [961, 640] on button "Download PDF" at bounding box center [1000, 644] width 213 height 30
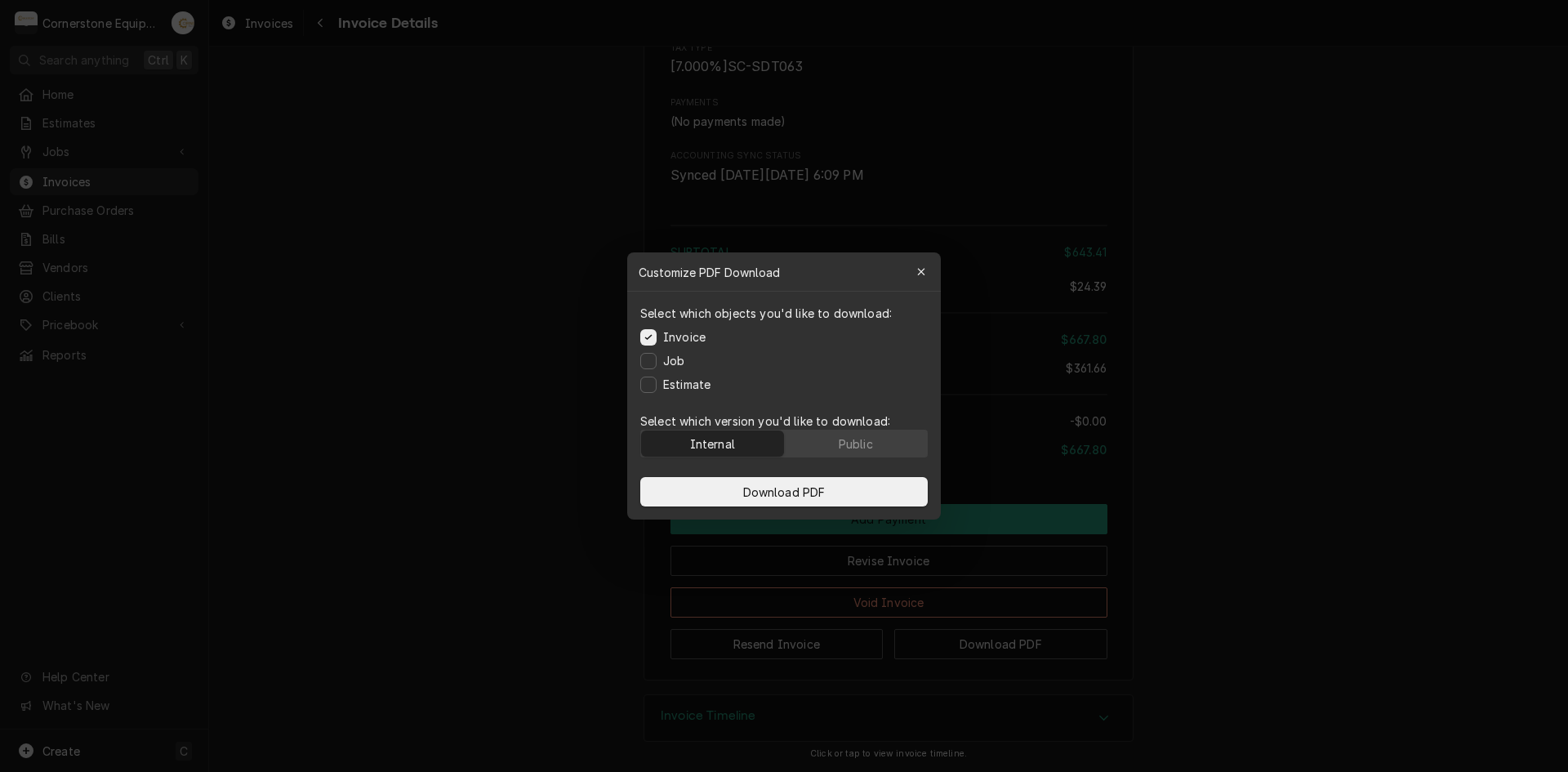
click at [681, 357] on label "Job" at bounding box center [673, 361] width 21 height 18
click at [657, 357] on button "Job" at bounding box center [648, 361] width 17 height 17
click at [656, 353] on div "Job" at bounding box center [662, 361] width 44 height 18
click at [673, 359] on label "Job" at bounding box center [673, 361] width 21 height 18
click at [657, 359] on button "Job" at bounding box center [648, 361] width 17 height 17
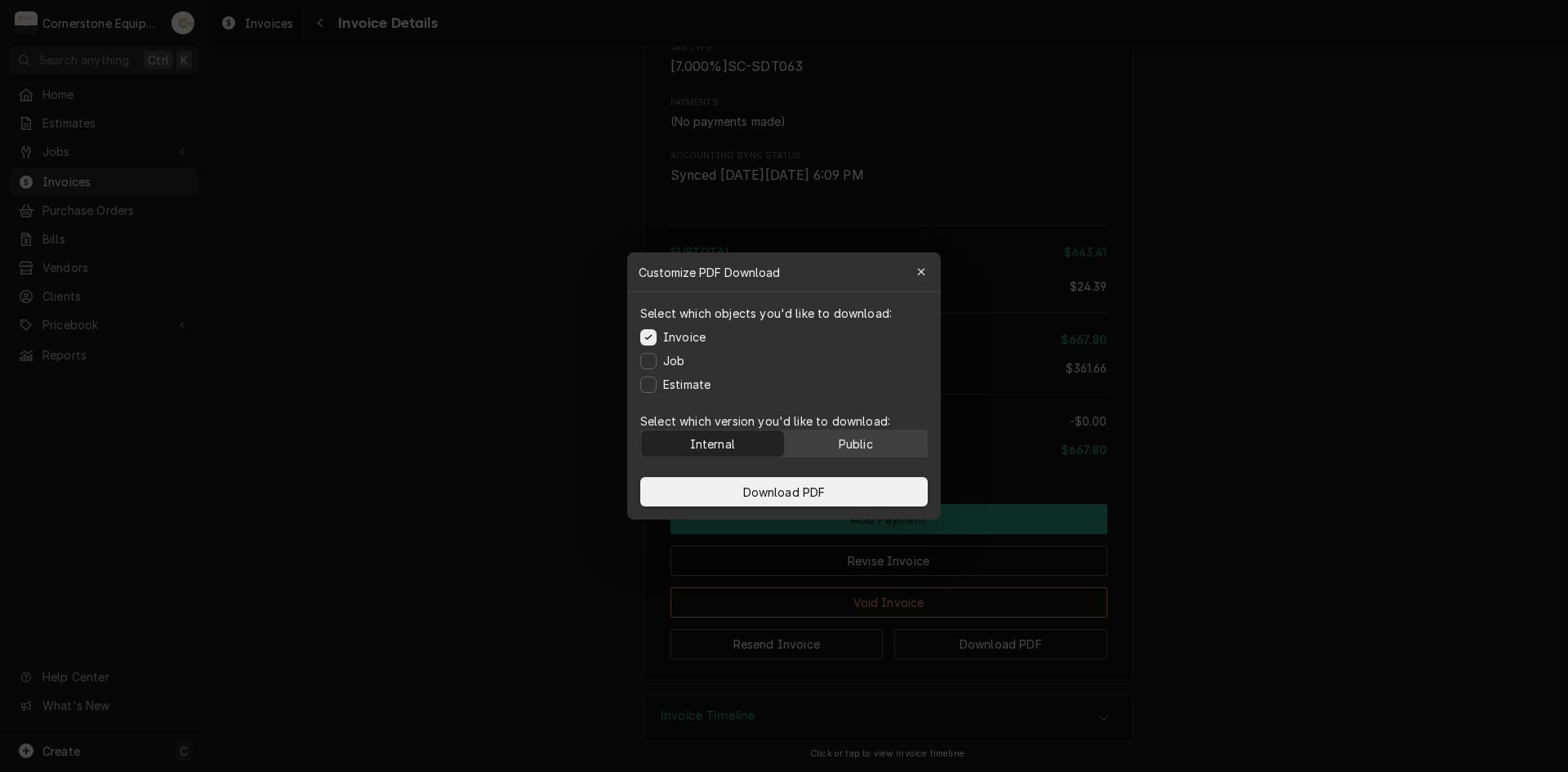
click at [830, 451] on button "Public" at bounding box center [856, 444] width 143 height 26
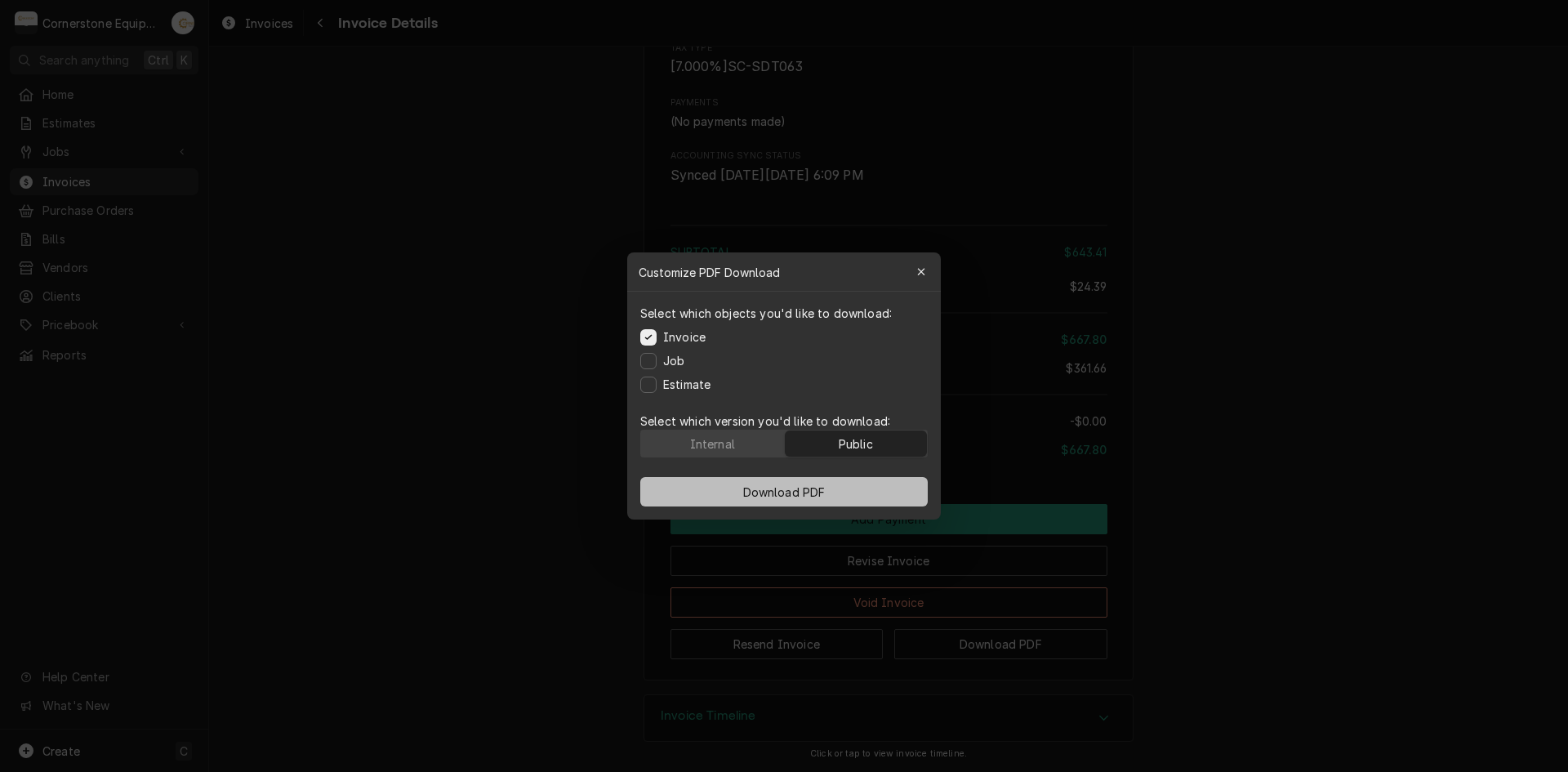
click at [801, 491] on span "Download PDF" at bounding box center [784, 492] width 89 height 18
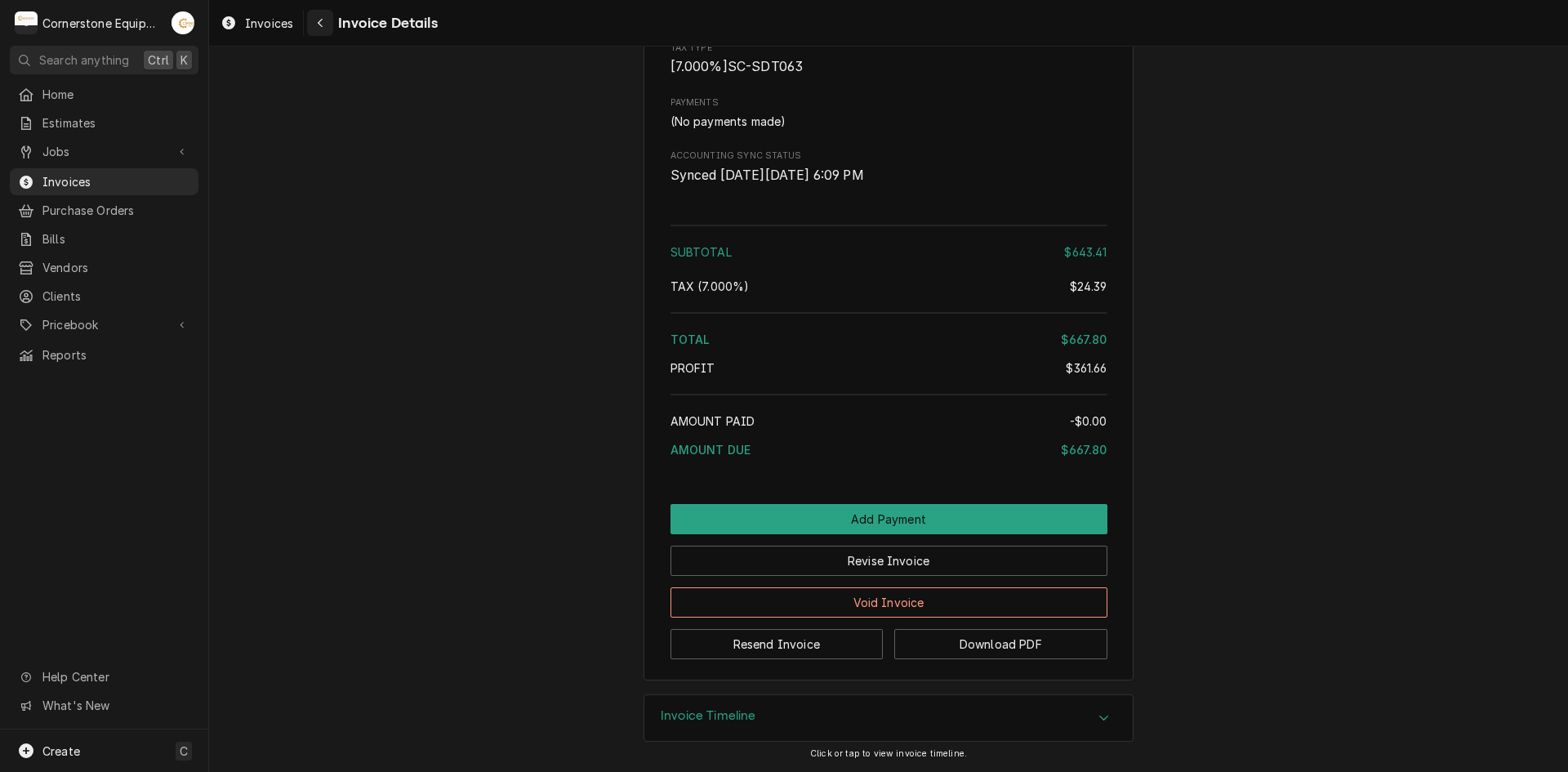
click at [322, 23] on icon "Navigate back" at bounding box center [320, 23] width 7 height 11
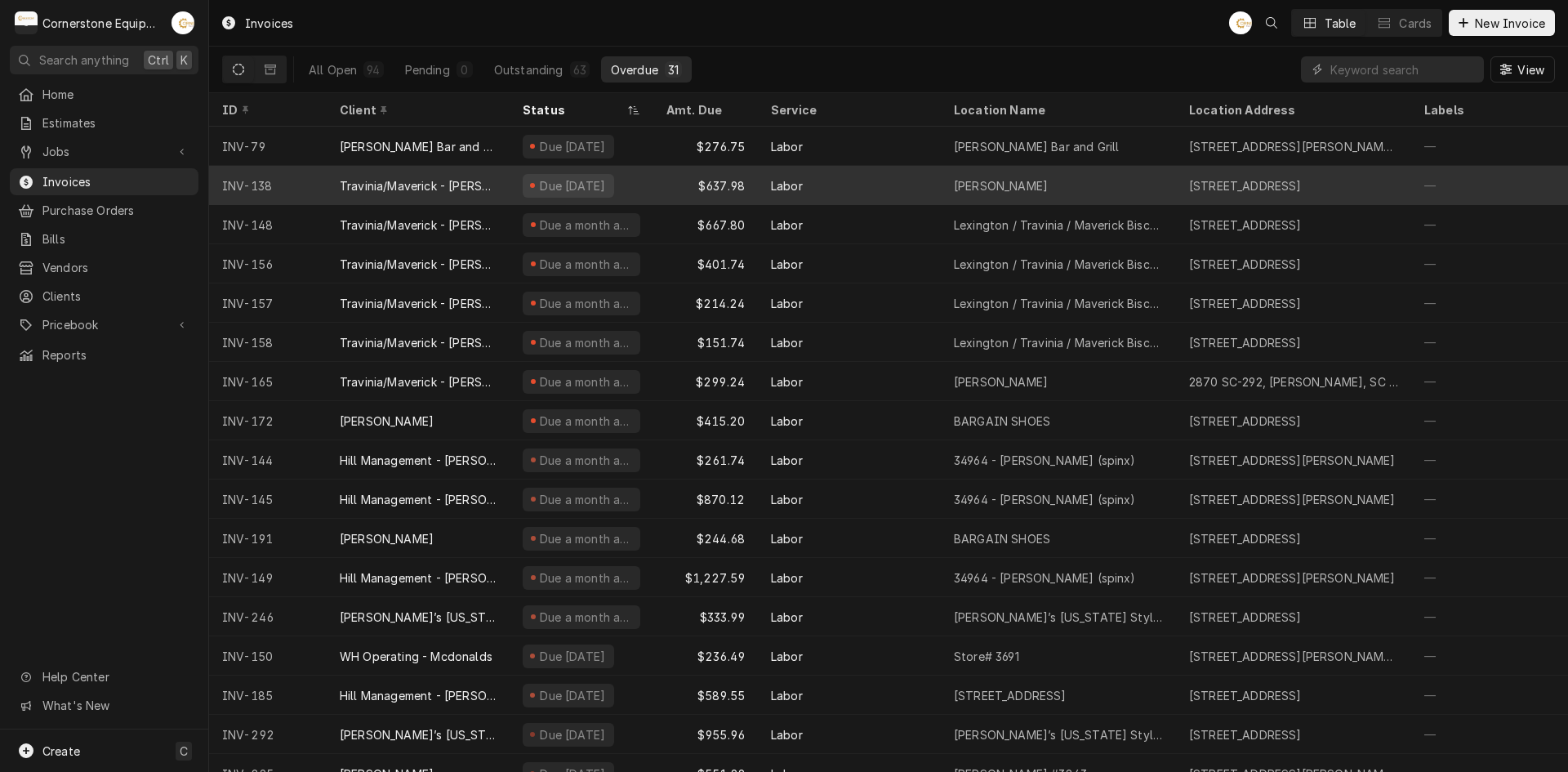
click at [607, 186] on div "Due [DATE]" at bounding box center [572, 186] width 69 height 18
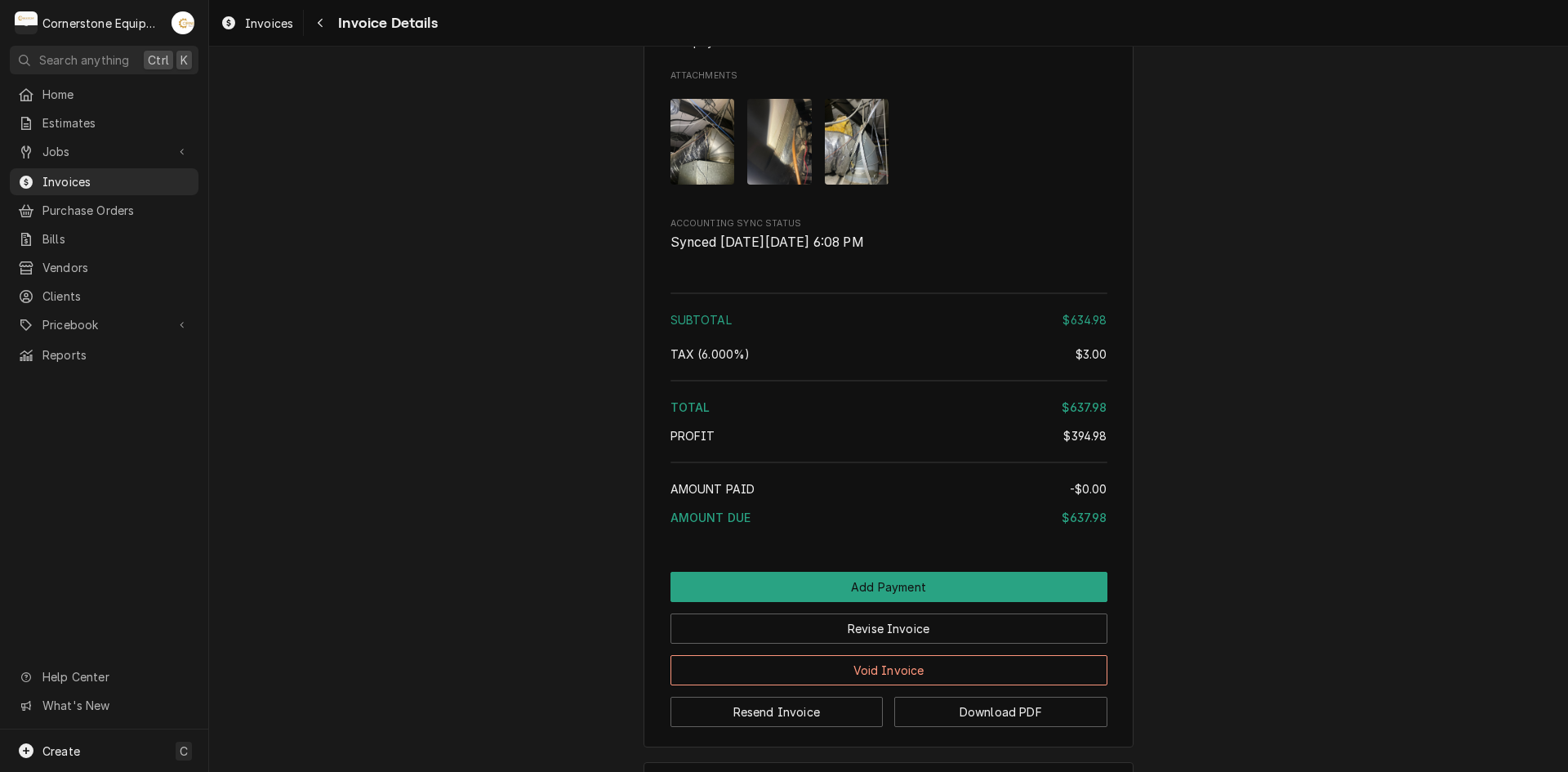
scroll to position [2429, 0]
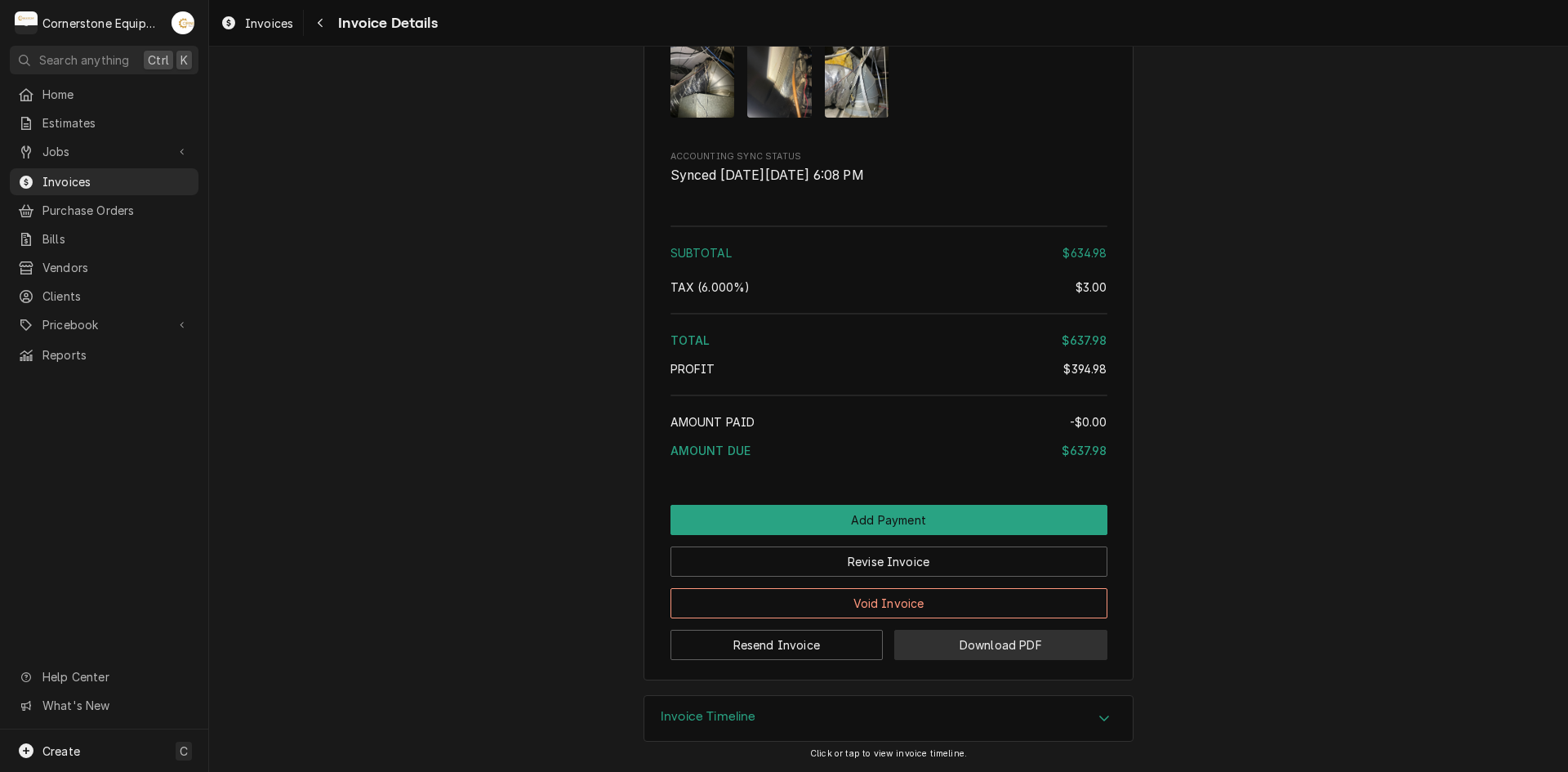
click at [926, 633] on button "Download PDF" at bounding box center [1000, 645] width 213 height 30
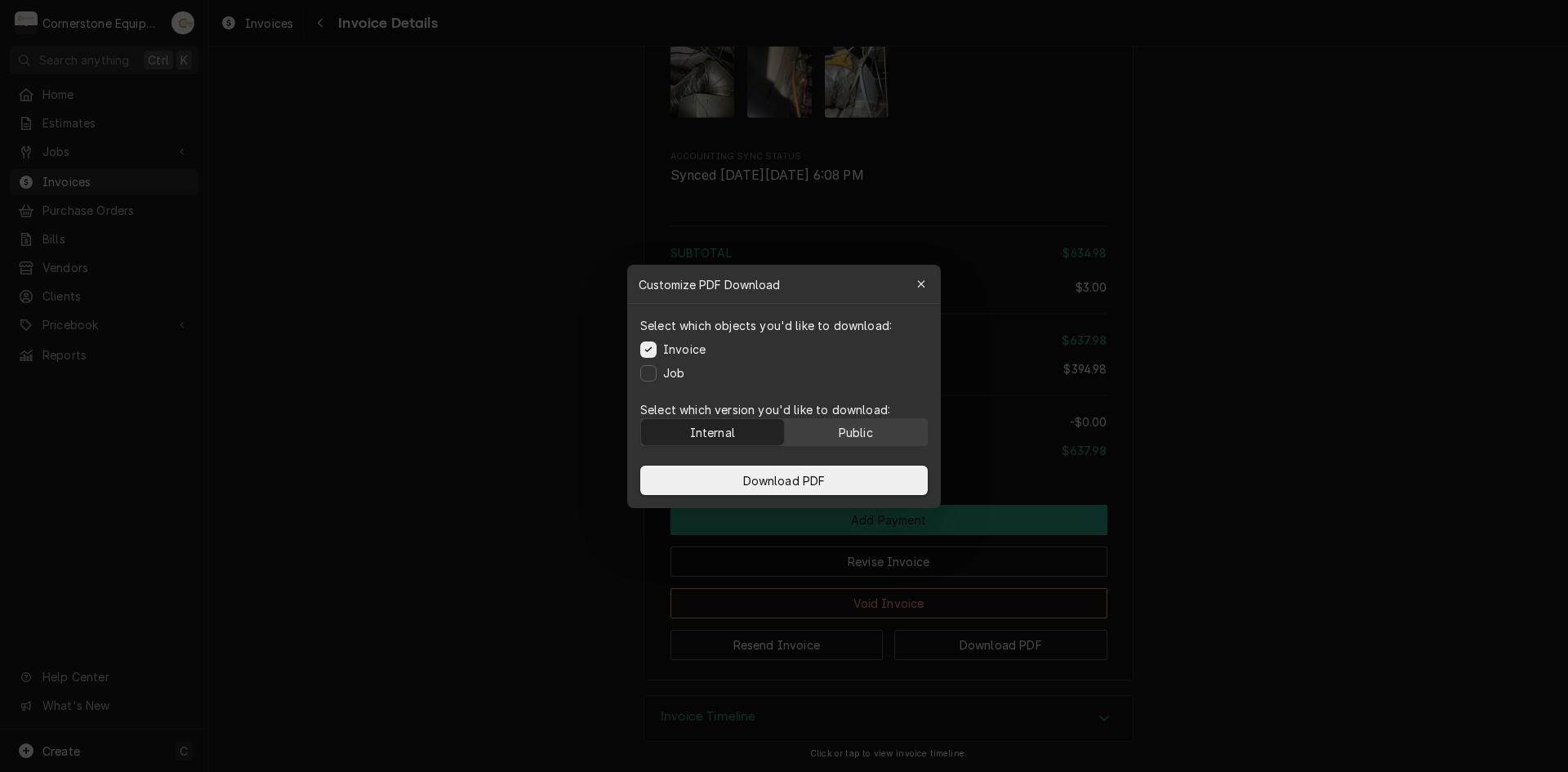
click at [836, 440] on button "Public" at bounding box center [856, 433] width 143 height 26
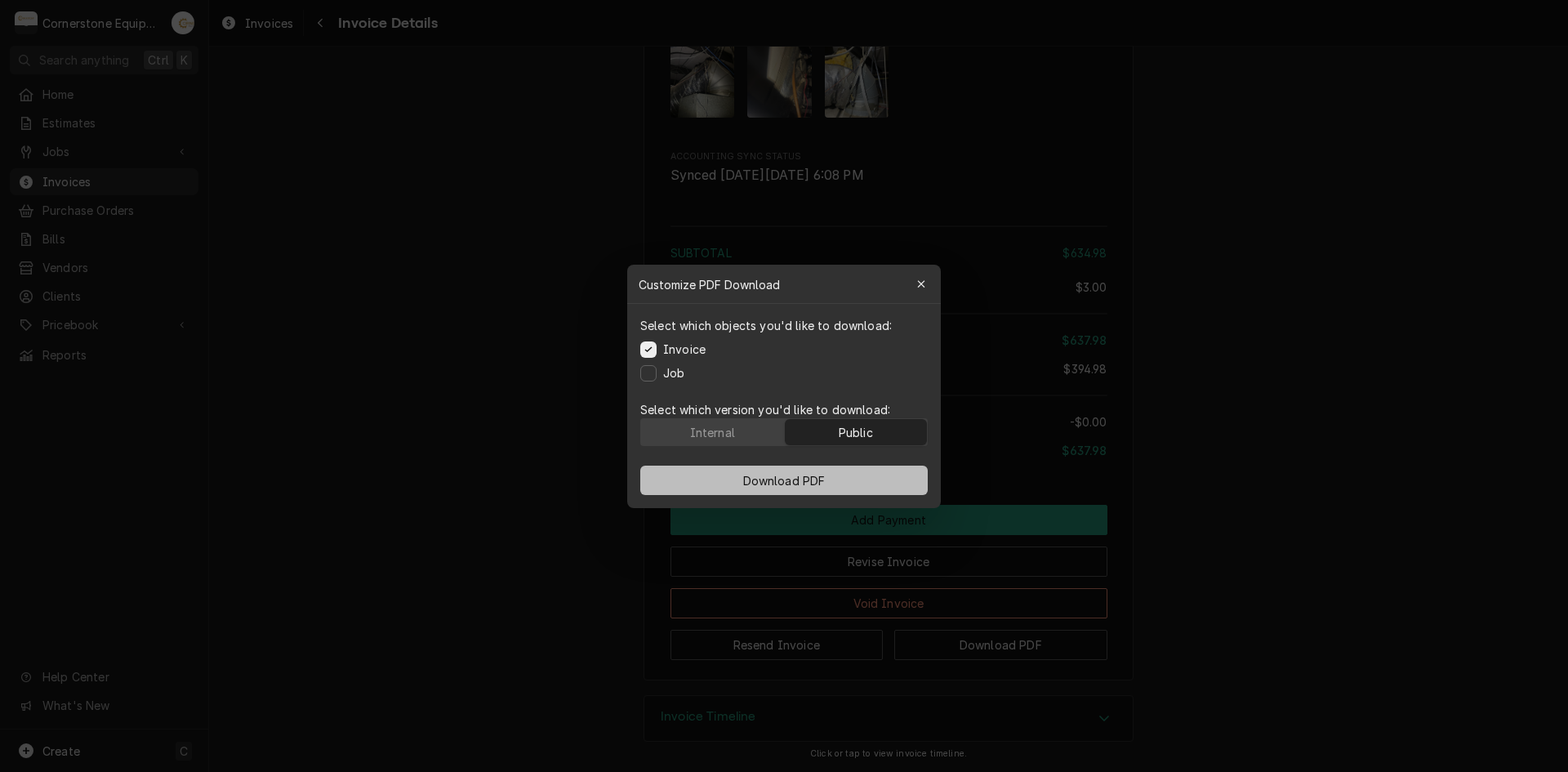
click at [783, 483] on span "Download PDF" at bounding box center [784, 480] width 89 height 18
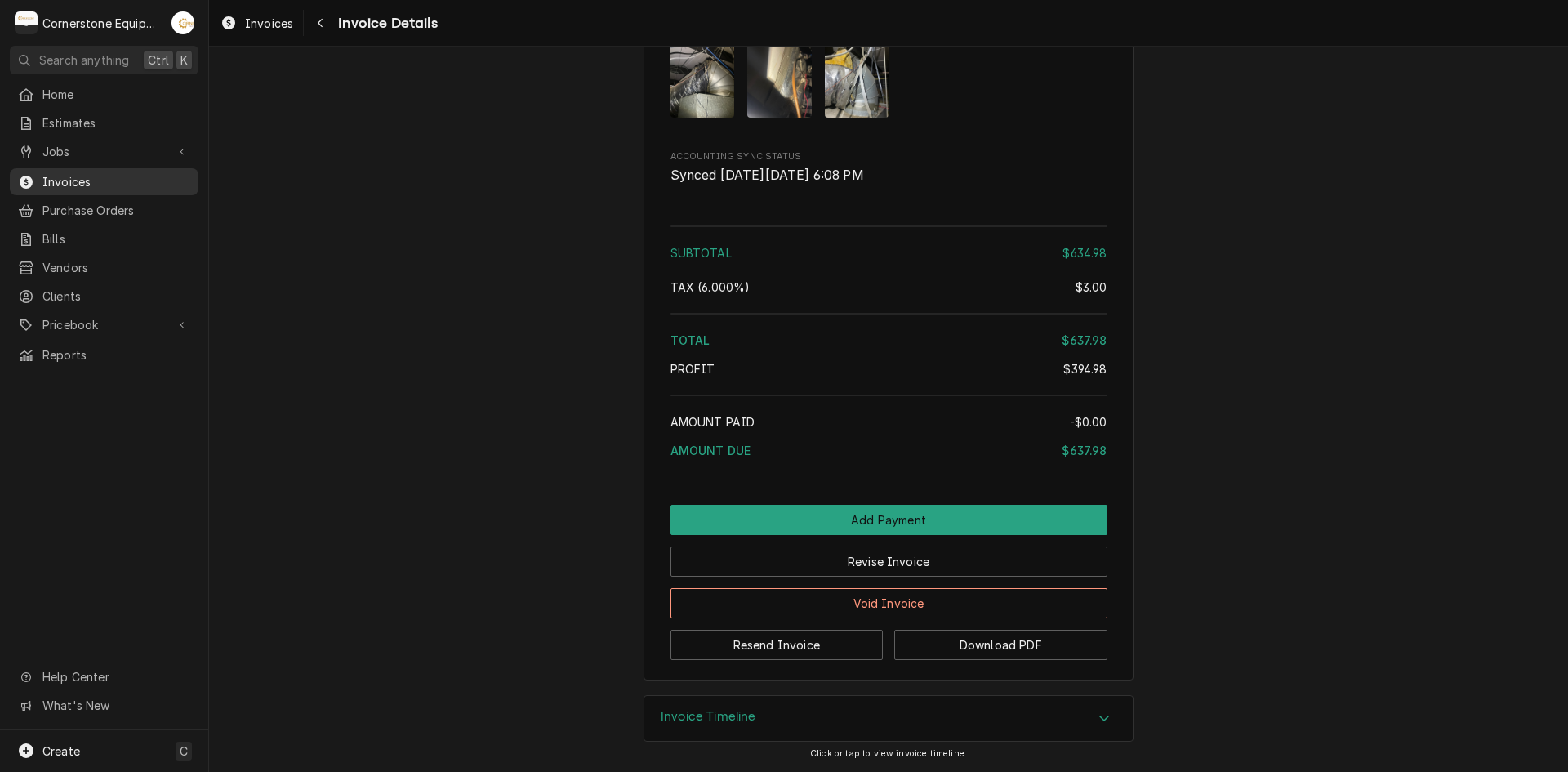
click at [69, 171] on div "Invoices" at bounding box center [104, 181] width 182 height 20
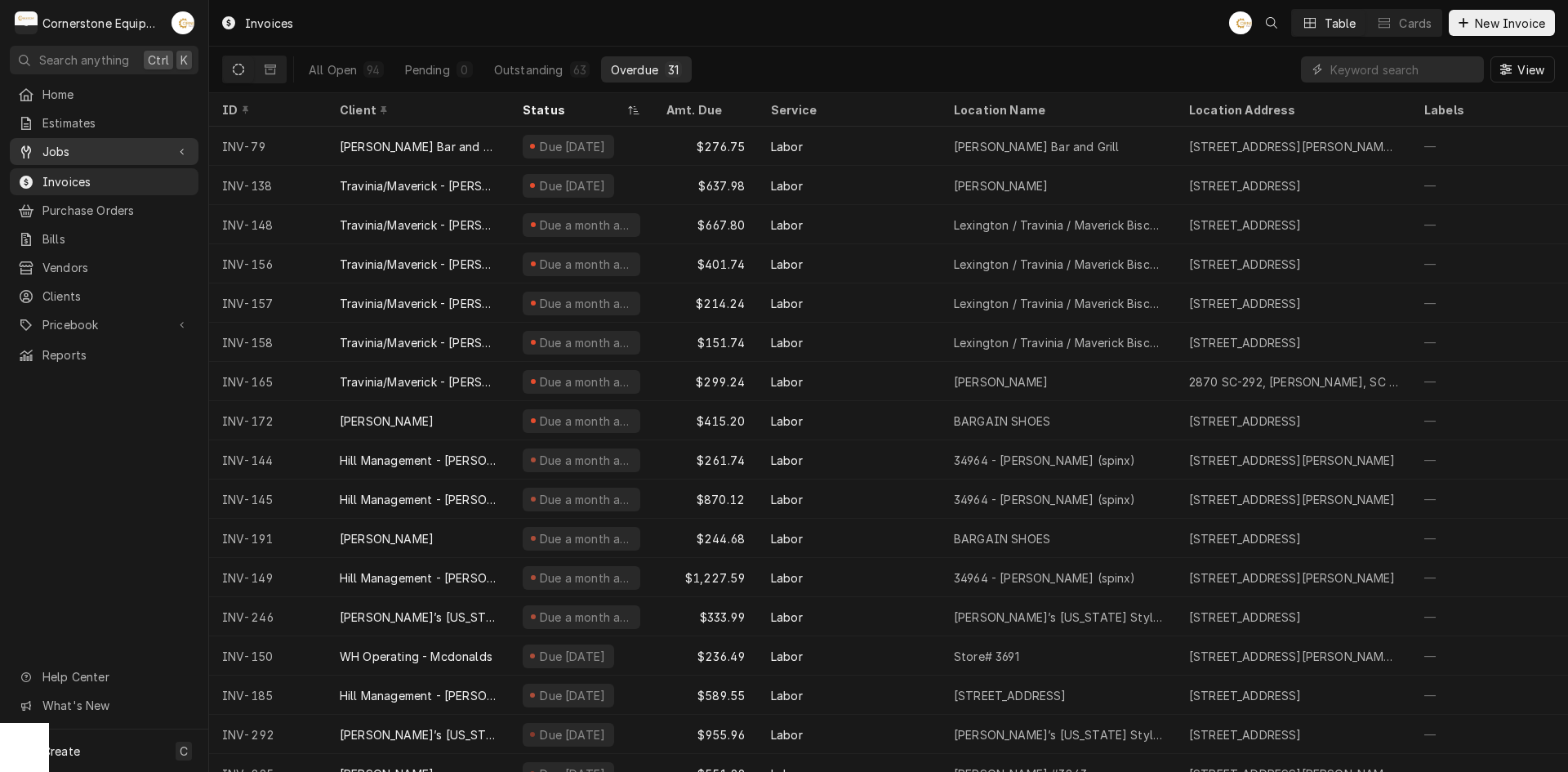
click at [75, 144] on span "Jobs" at bounding box center [104, 152] width 123 height 18
click at [119, 171] on span "Jobs" at bounding box center [116, 180] width 148 height 18
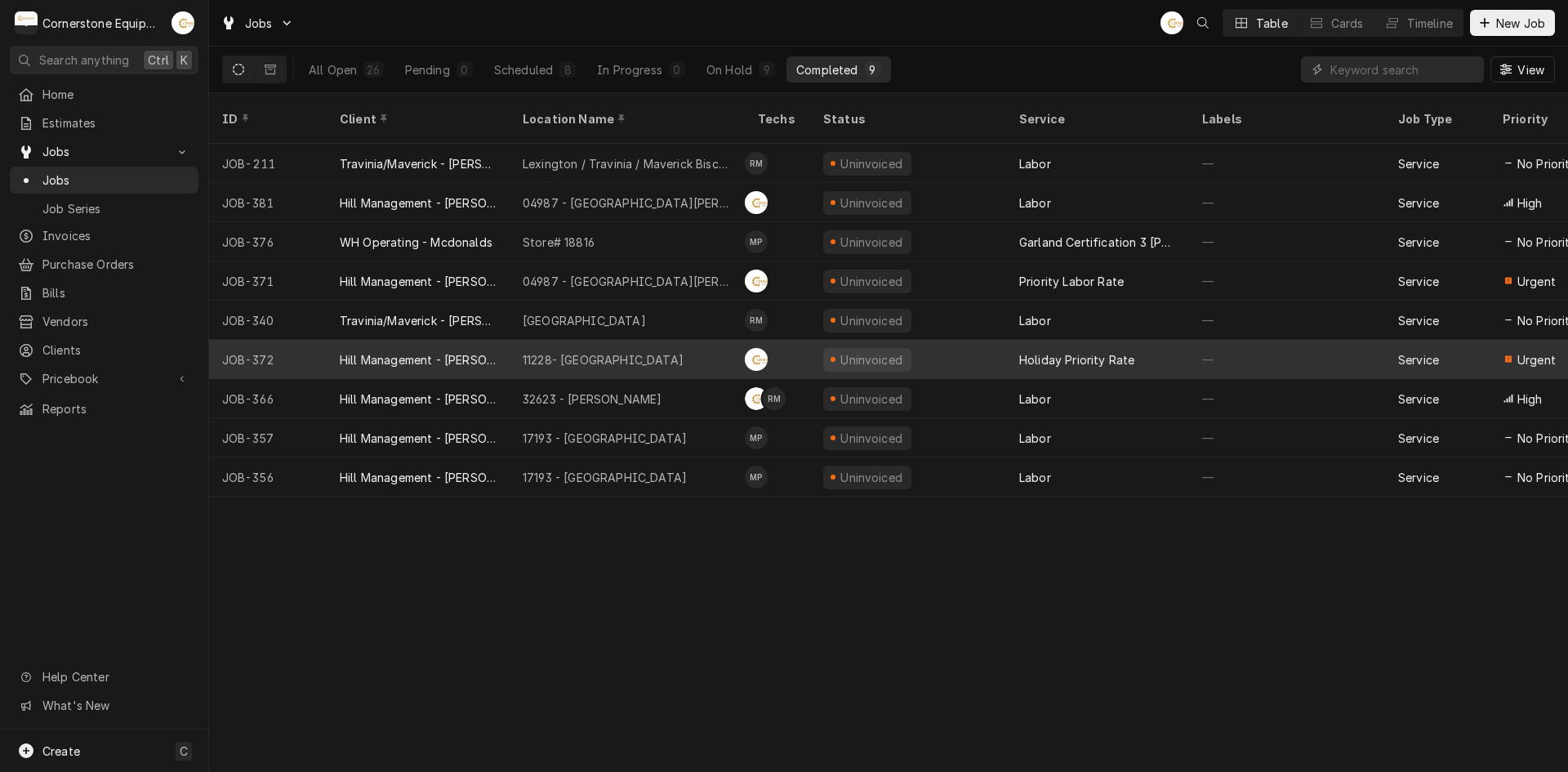
click at [853, 351] on div "Uninvoiced" at bounding box center [871, 360] width 66 height 18
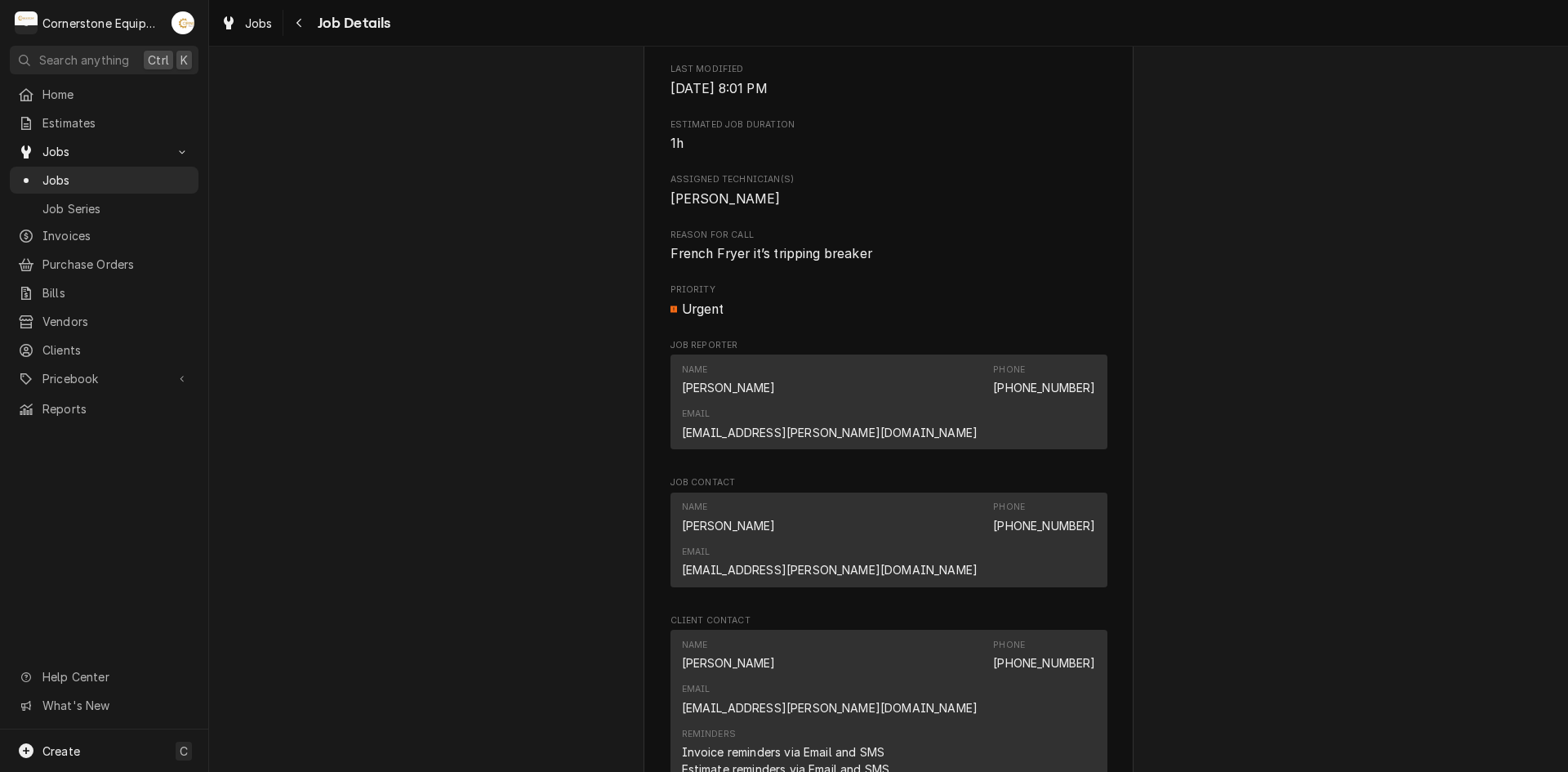
scroll to position [980, 0]
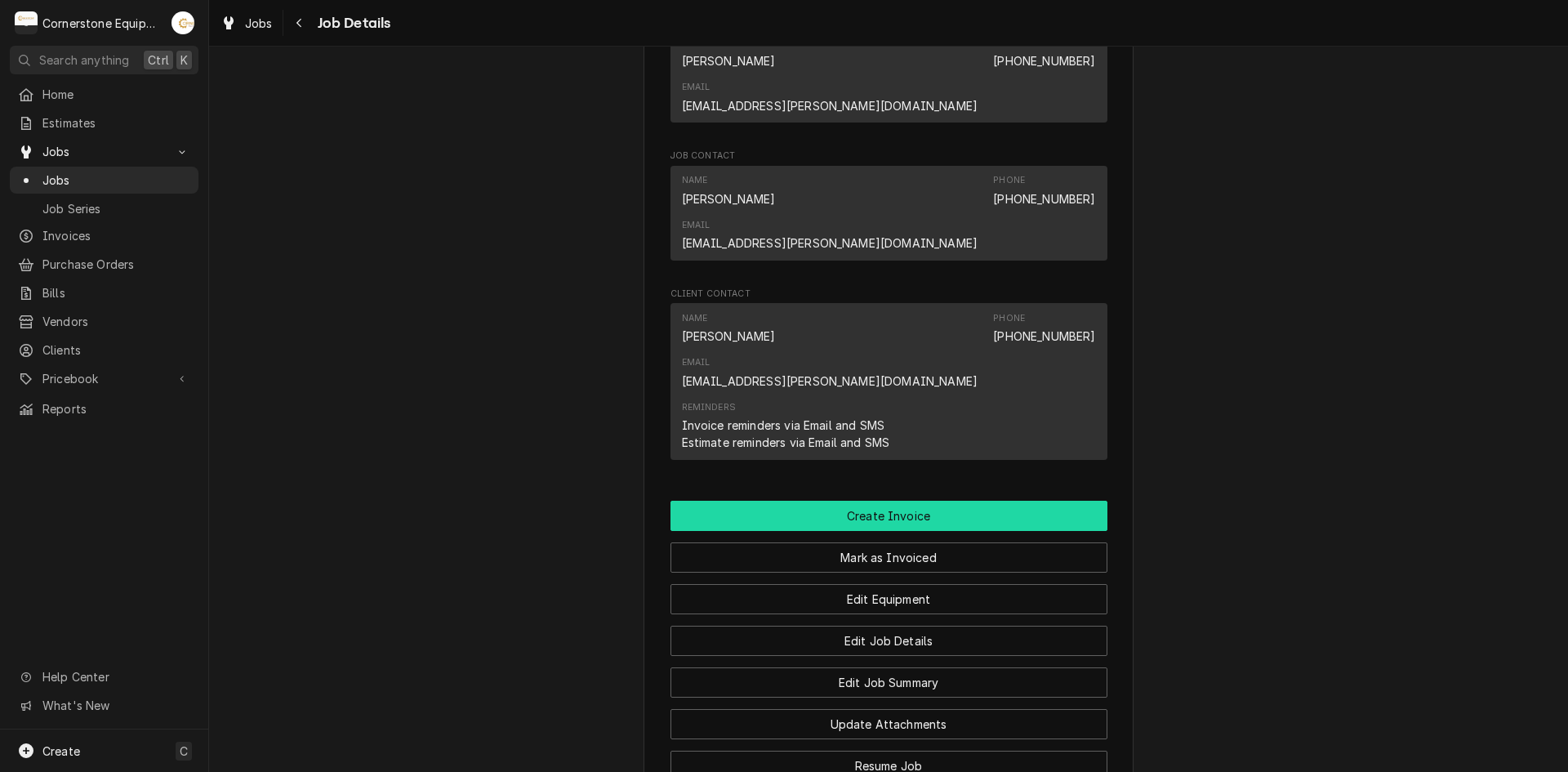
click at [833, 501] on button "Create Invoice" at bounding box center [889, 516] width 437 height 30
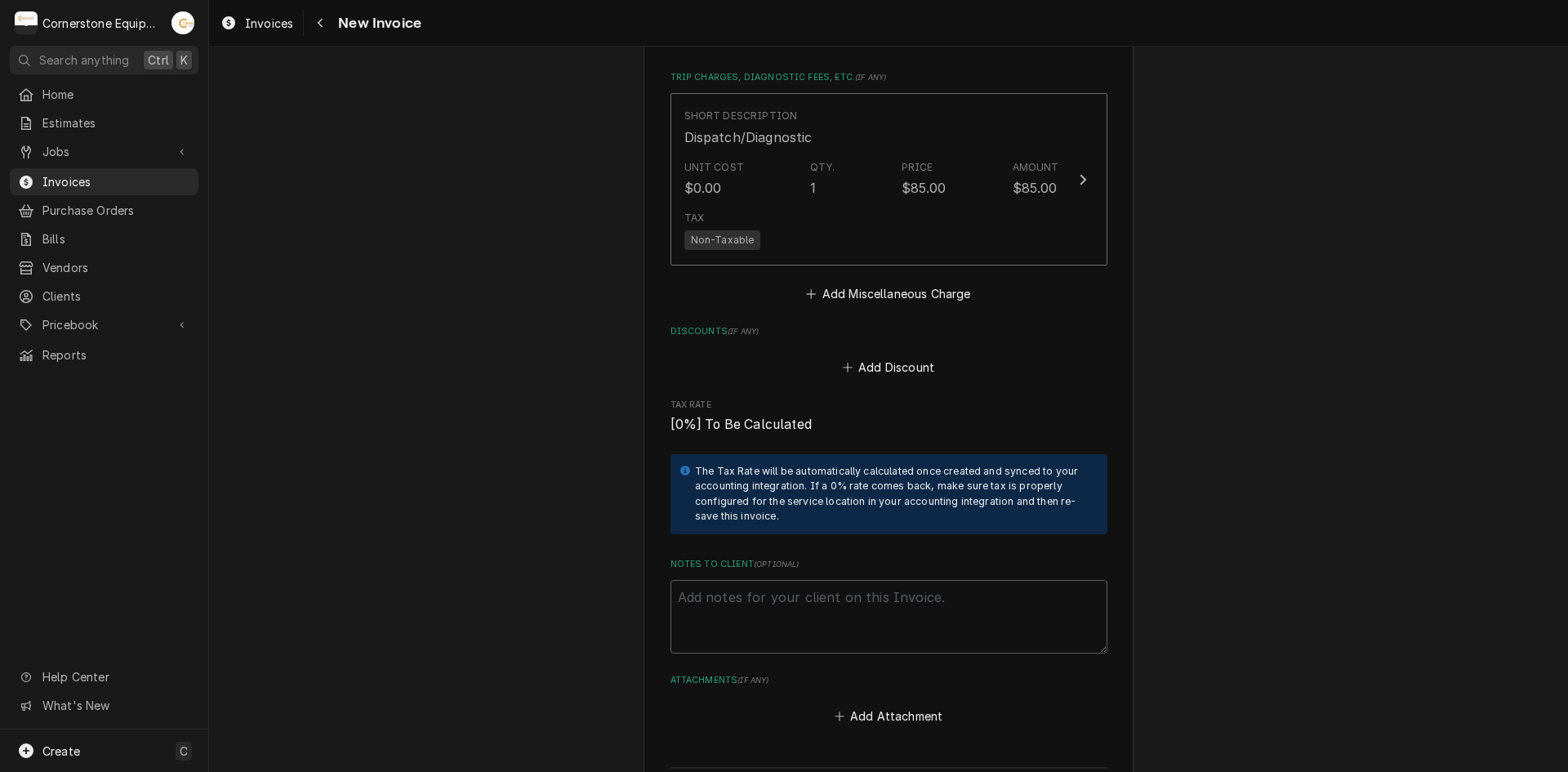
scroll to position [2548, 0]
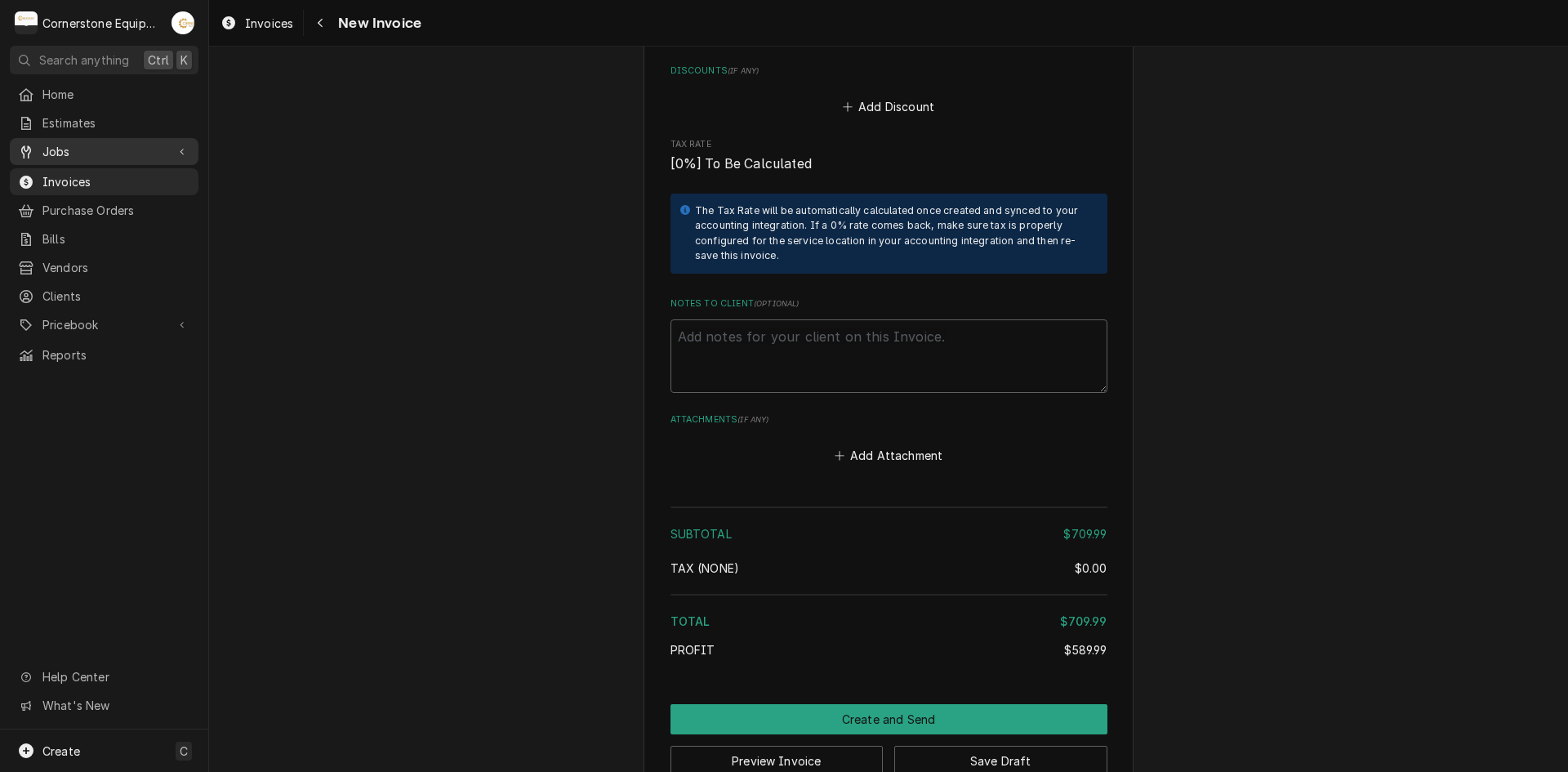
click at [111, 154] on span "Jobs" at bounding box center [104, 152] width 123 height 18
click at [98, 177] on span "Jobs" at bounding box center [116, 180] width 148 height 18
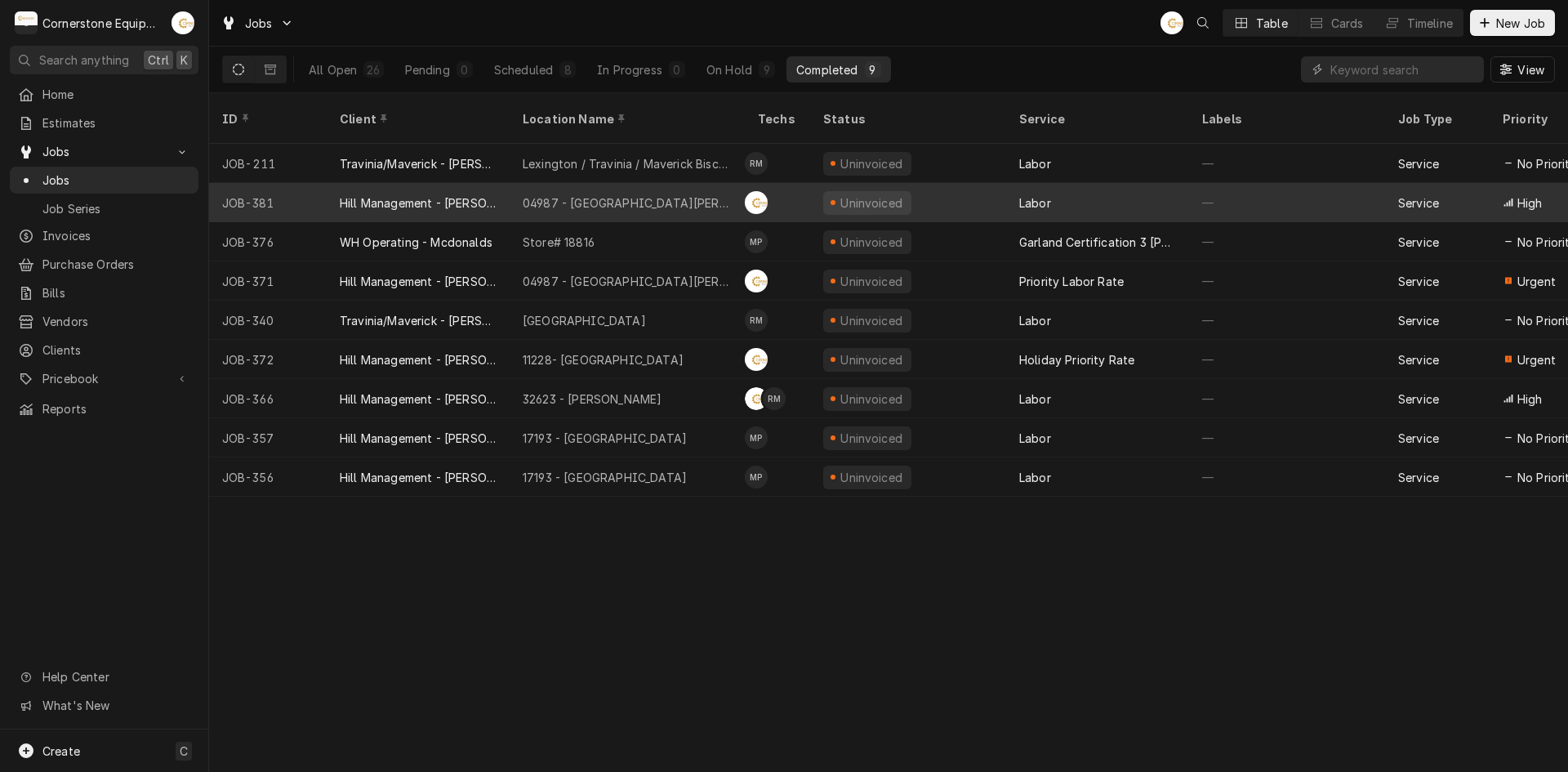
click at [576, 194] on div "04987 - Downtown Newberry" at bounding box center [628, 203] width 209 height 18
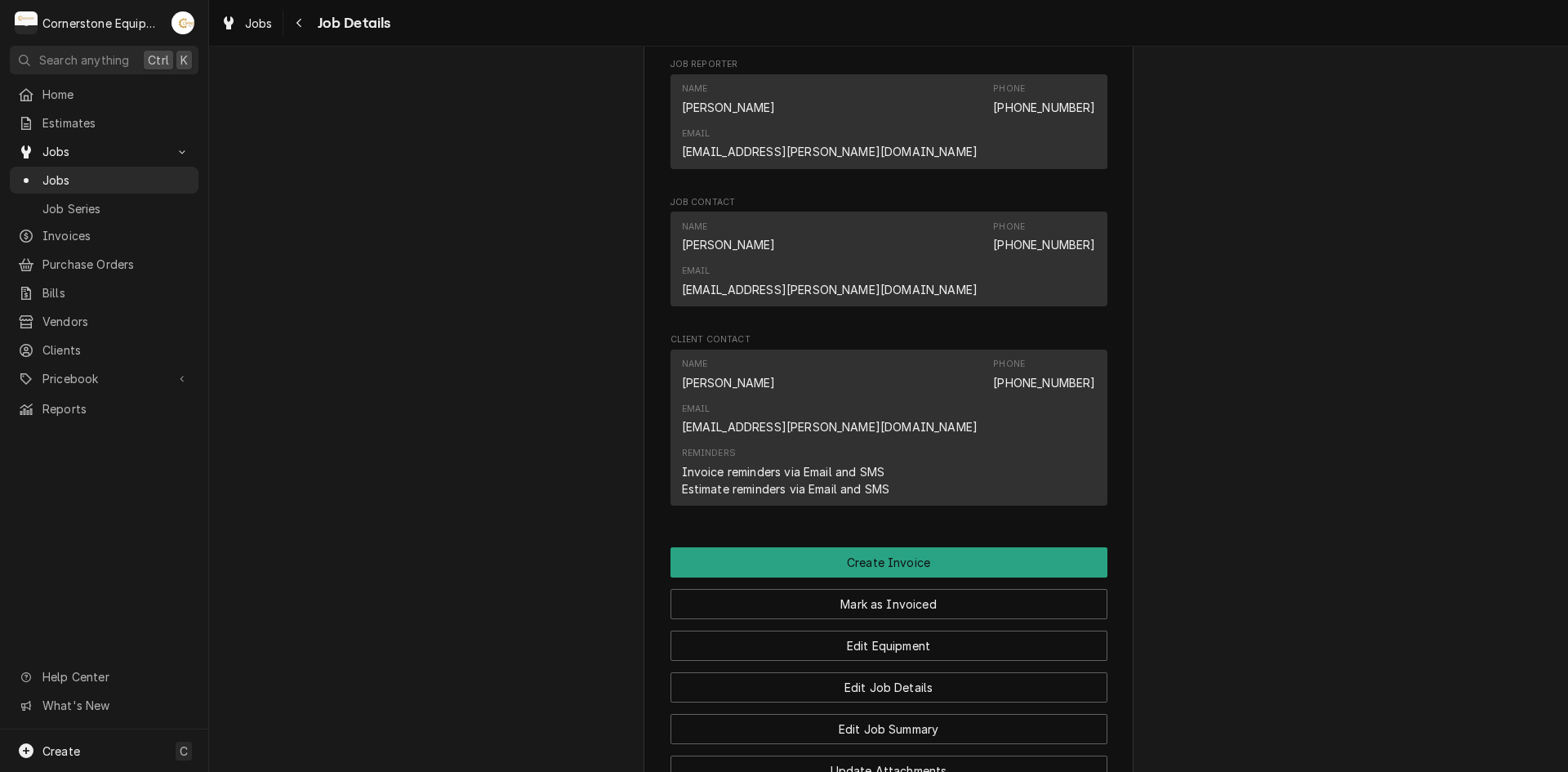
scroll to position [1280, 0]
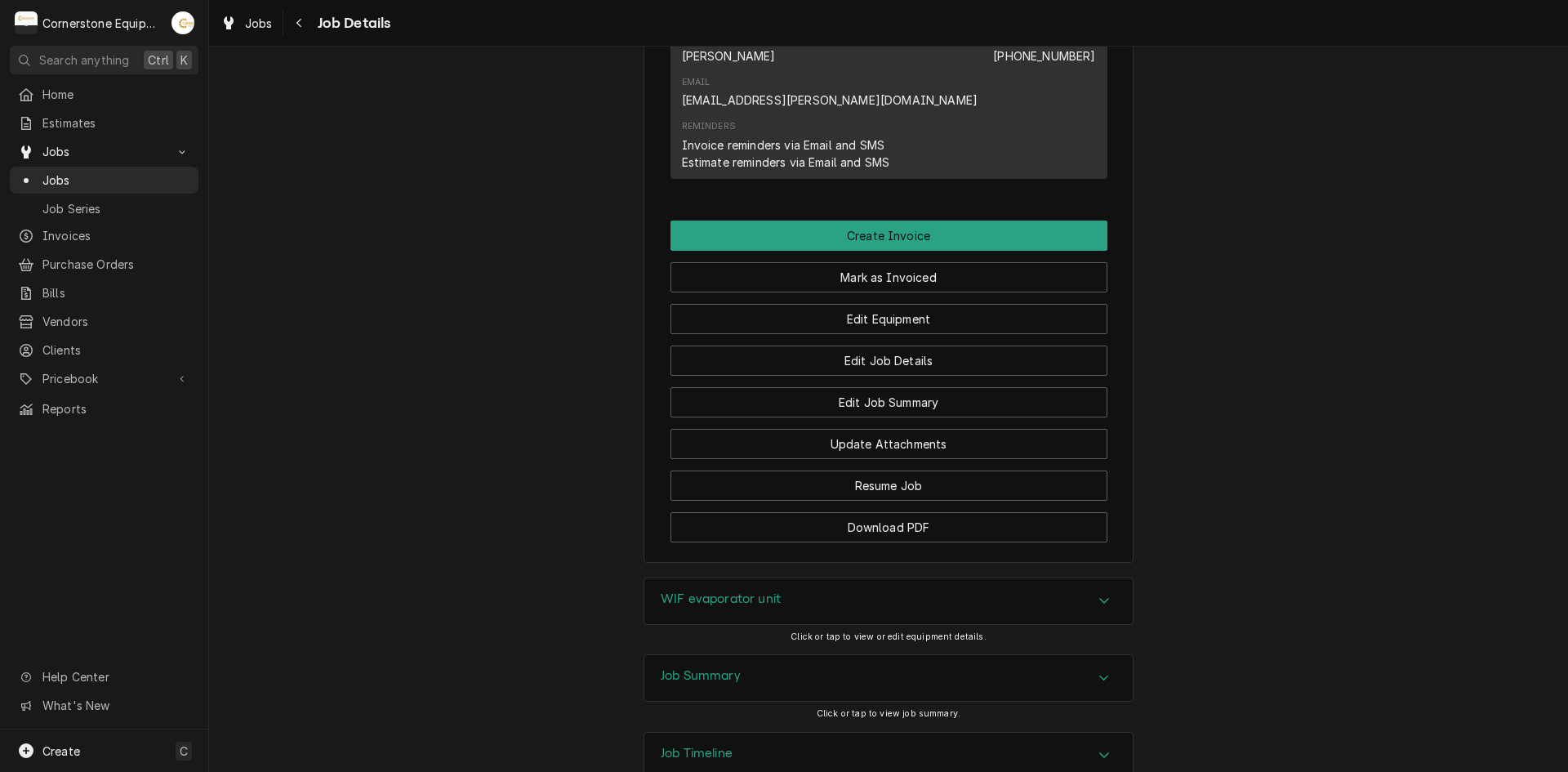
click at [751, 655] on div "Job Summary" at bounding box center [889, 678] width 489 height 46
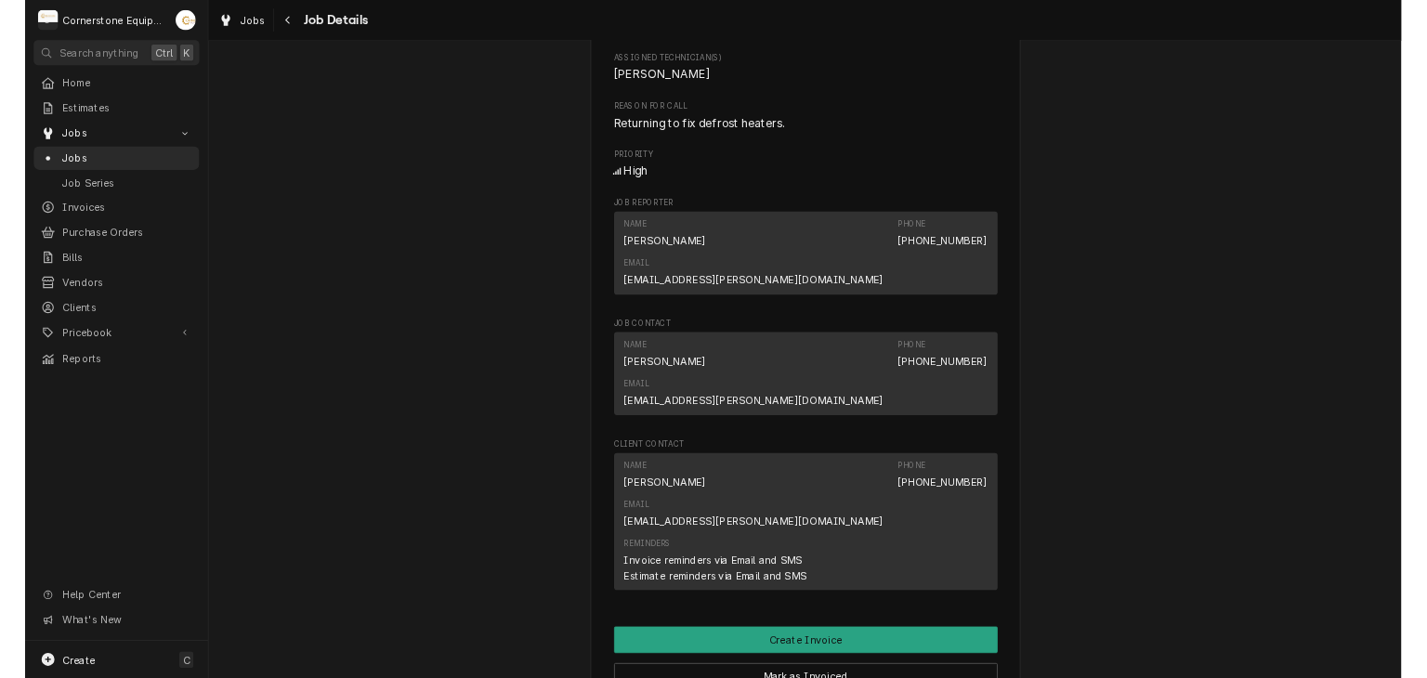
scroll to position [895, 0]
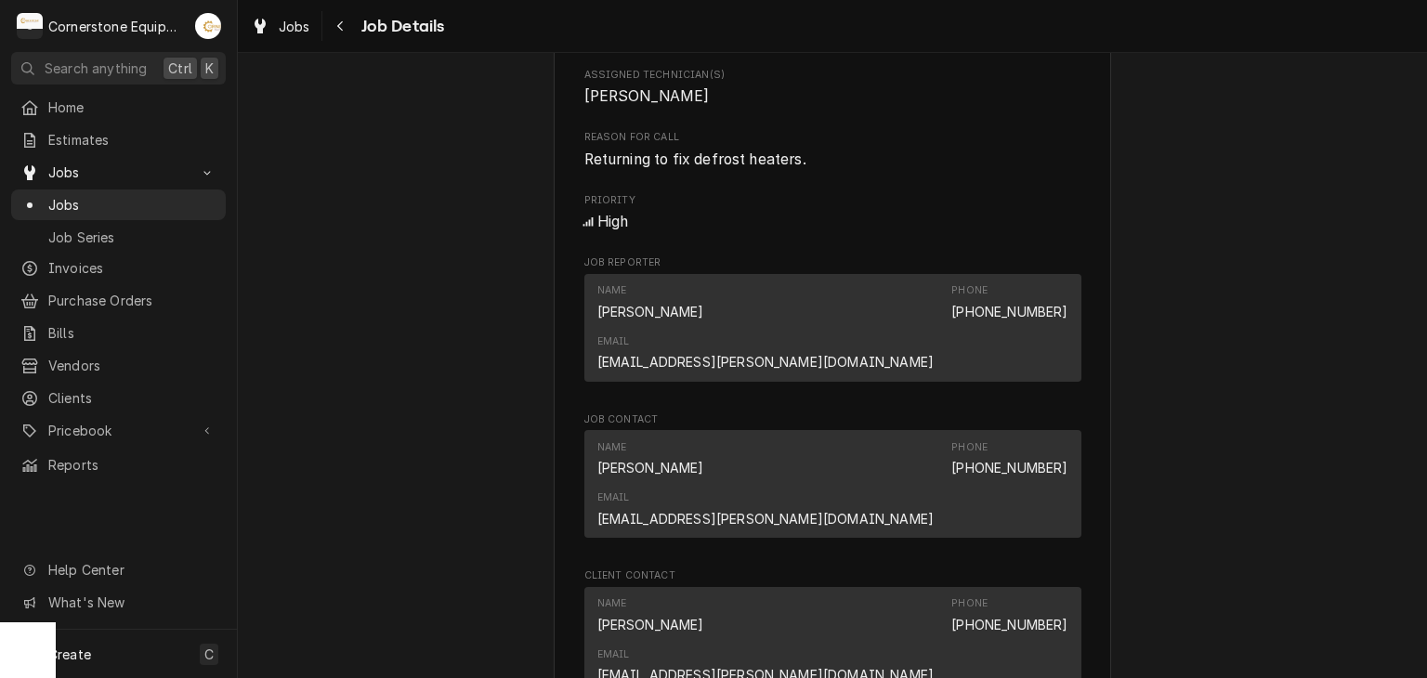
click at [425, 149] on div "Completed and Uninvoiced Hill Management - McDonald’s 04987 - Downtown Newberry…" at bounding box center [832, 198] width 1189 height 2040
click at [106, 285] on link "Purchase Orders" at bounding box center [118, 300] width 215 height 31
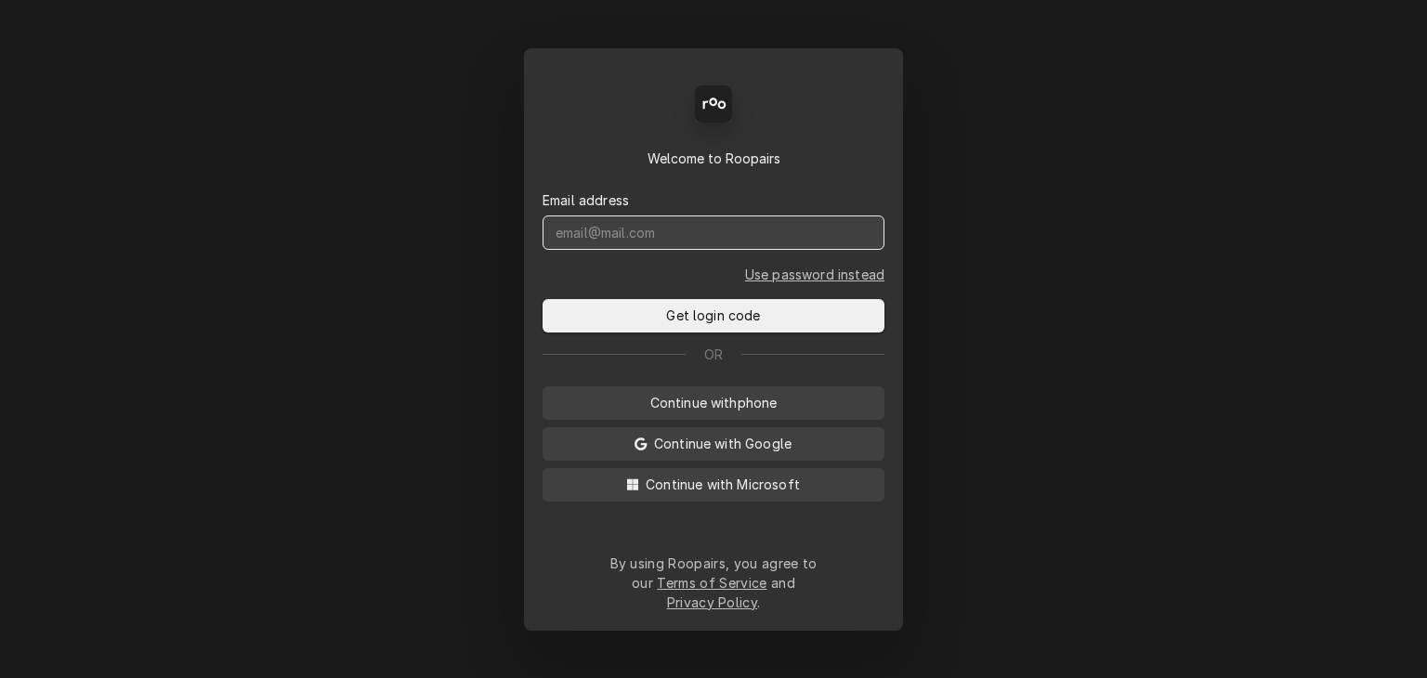
click at [694, 233] on input "Dynamic Content Wrapper" at bounding box center [714, 233] width 342 height 34
type input "s"
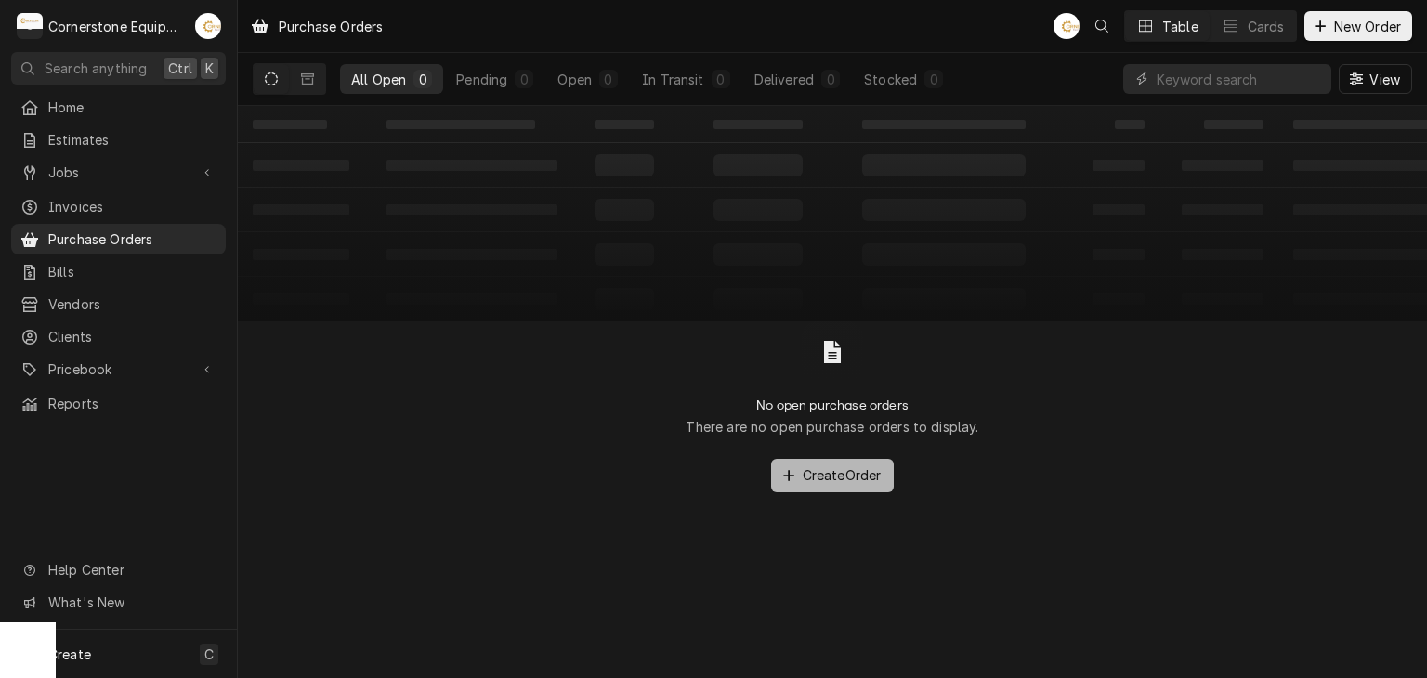
click at [782, 485] on div "Dynamic Content Wrapper" at bounding box center [789, 475] width 19 height 19
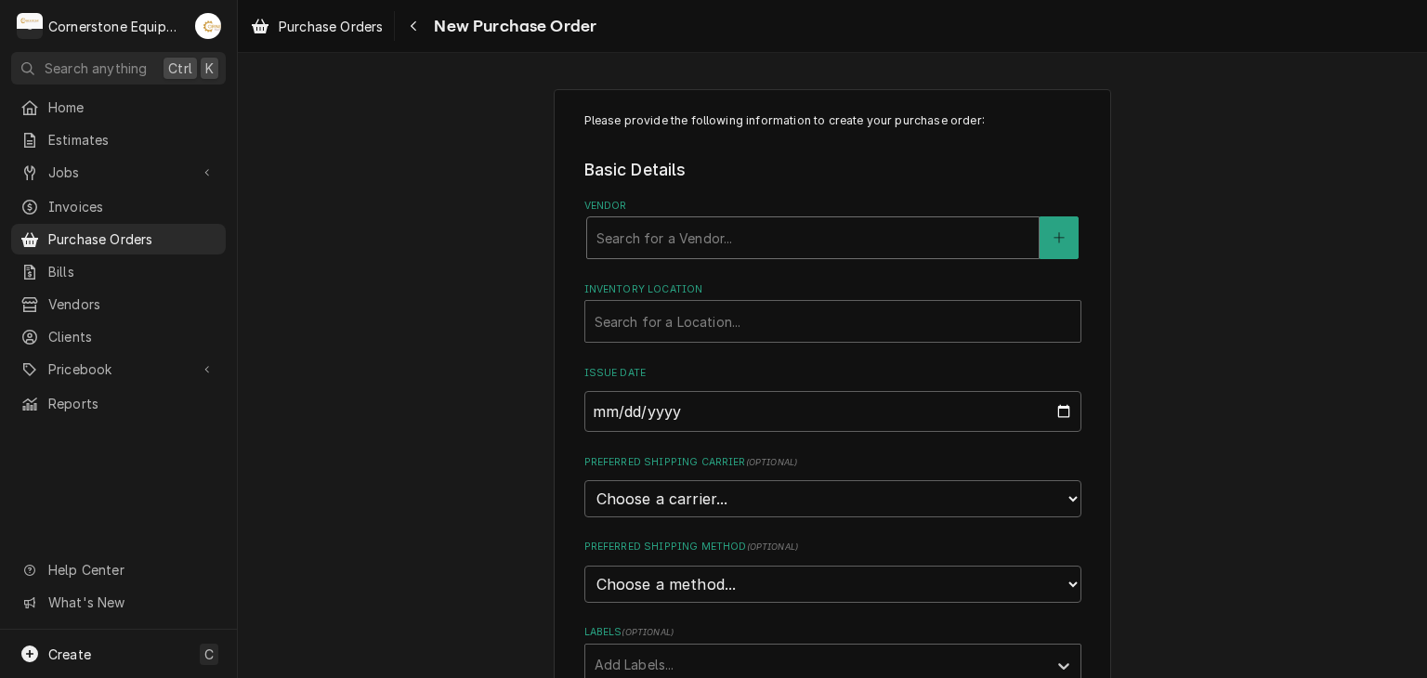
click at [732, 250] on div "Vendor" at bounding box center [812, 237] width 433 height 33
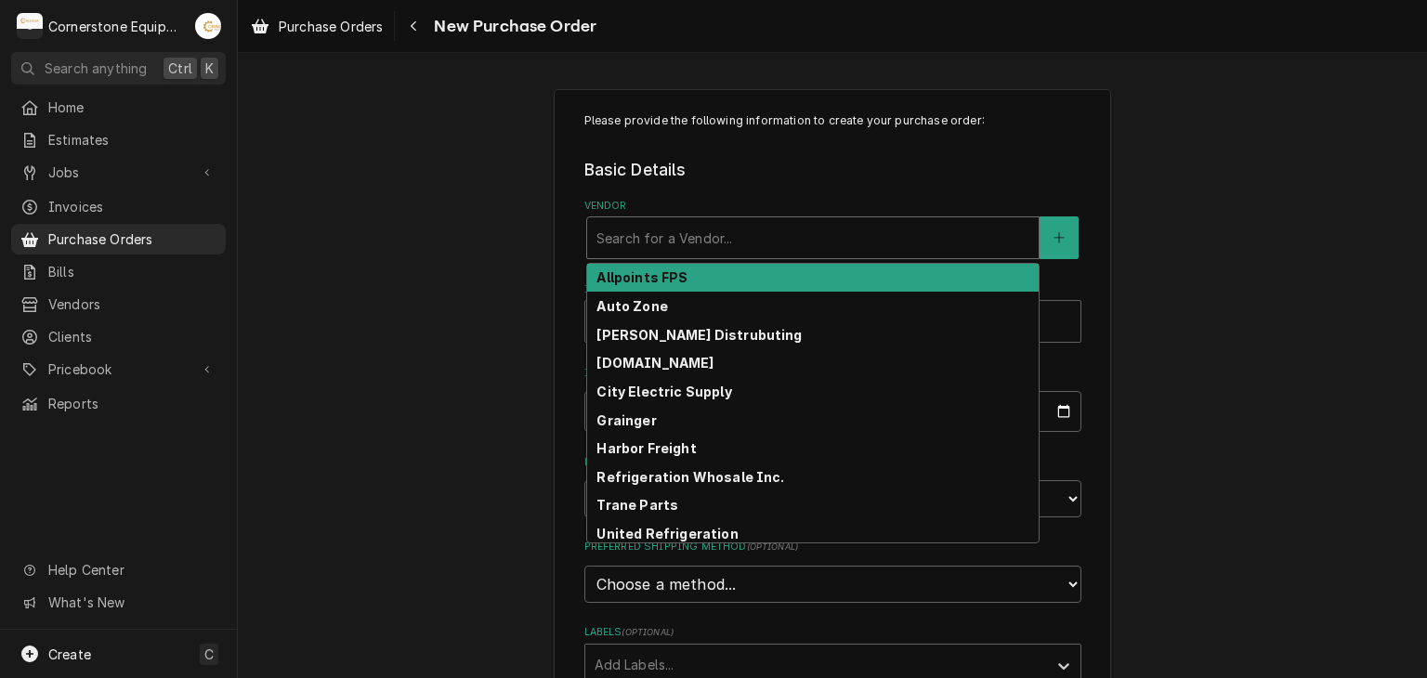
click at [511, 213] on div "Please provide the following information to create your purchase order: Basic D…" at bounding box center [832, 418] width 1189 height 693
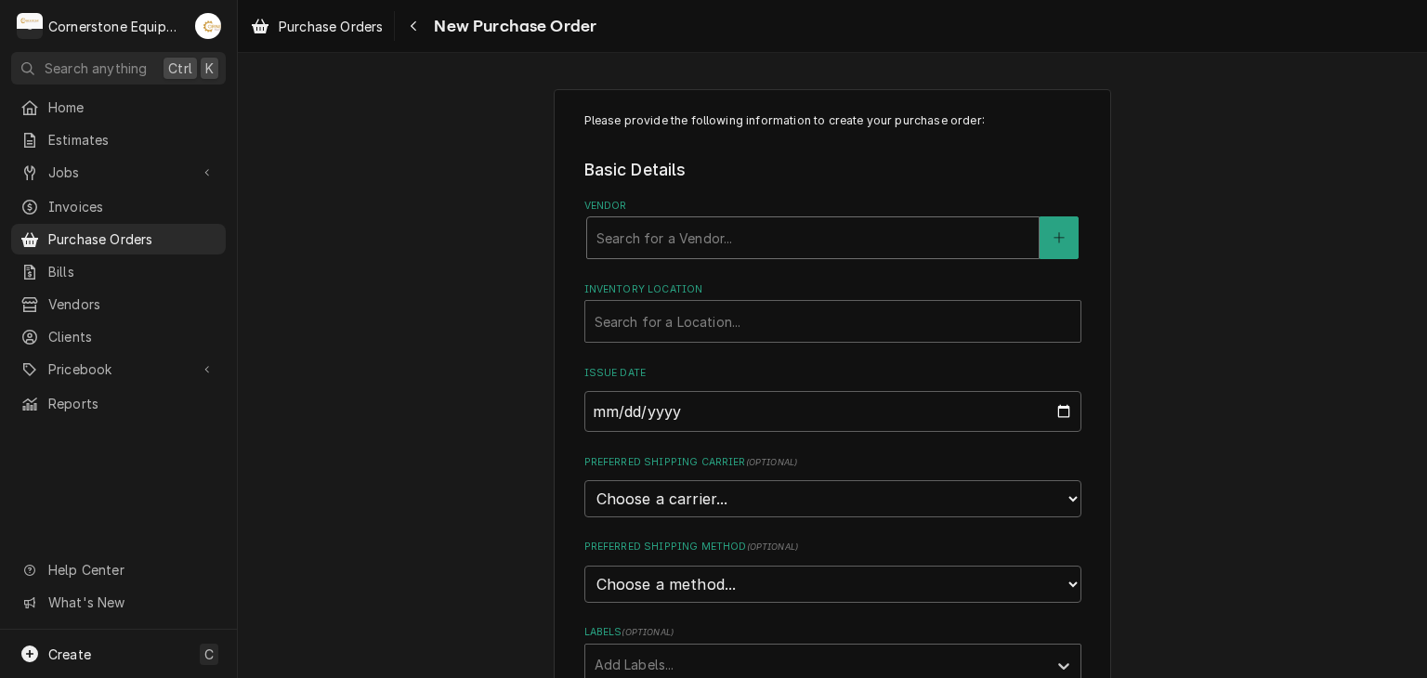
click at [676, 250] on div "Vendor" at bounding box center [812, 237] width 433 height 33
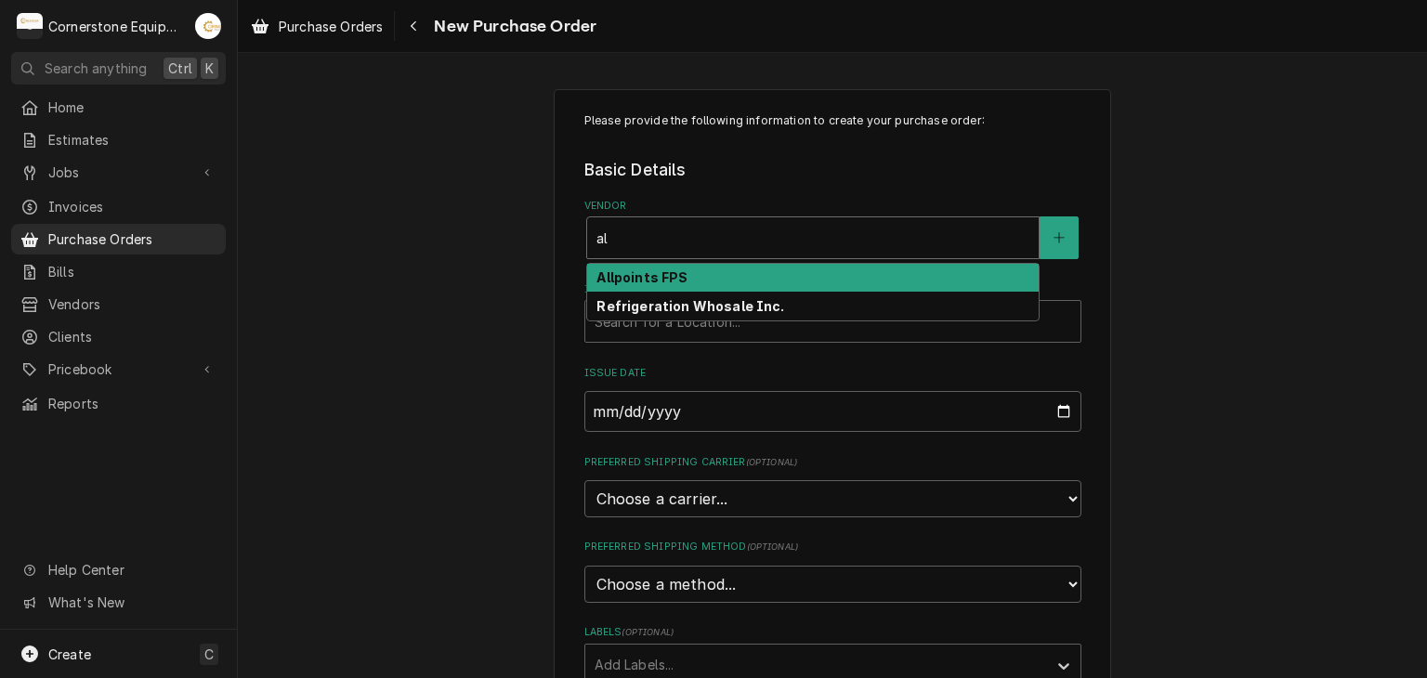
type input "all"
click at [608, 273] on strong "Allpoints FPS" at bounding box center [641, 277] width 91 height 16
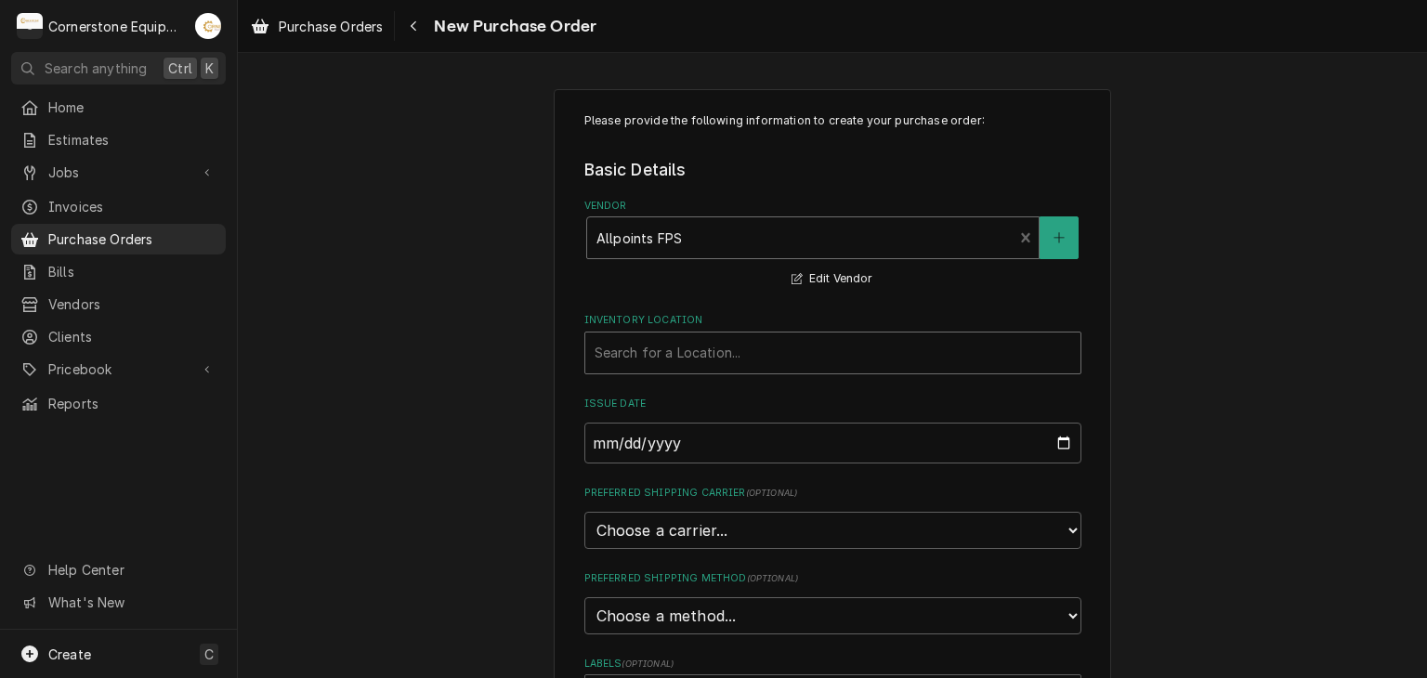
click at [711, 347] on div "Inventory Location" at bounding box center [833, 352] width 477 height 33
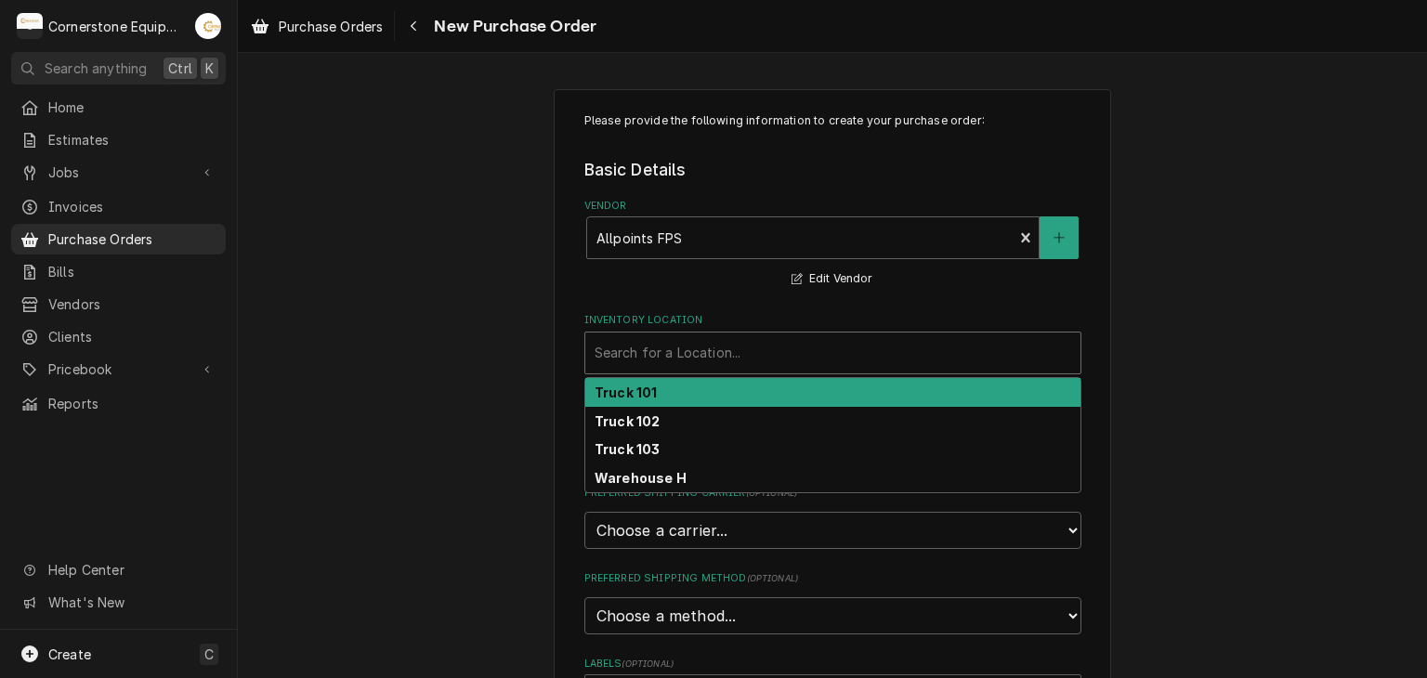
click at [513, 373] on div "Please provide the following information to create your purchase order: Basic D…" at bounding box center [832, 434] width 1189 height 724
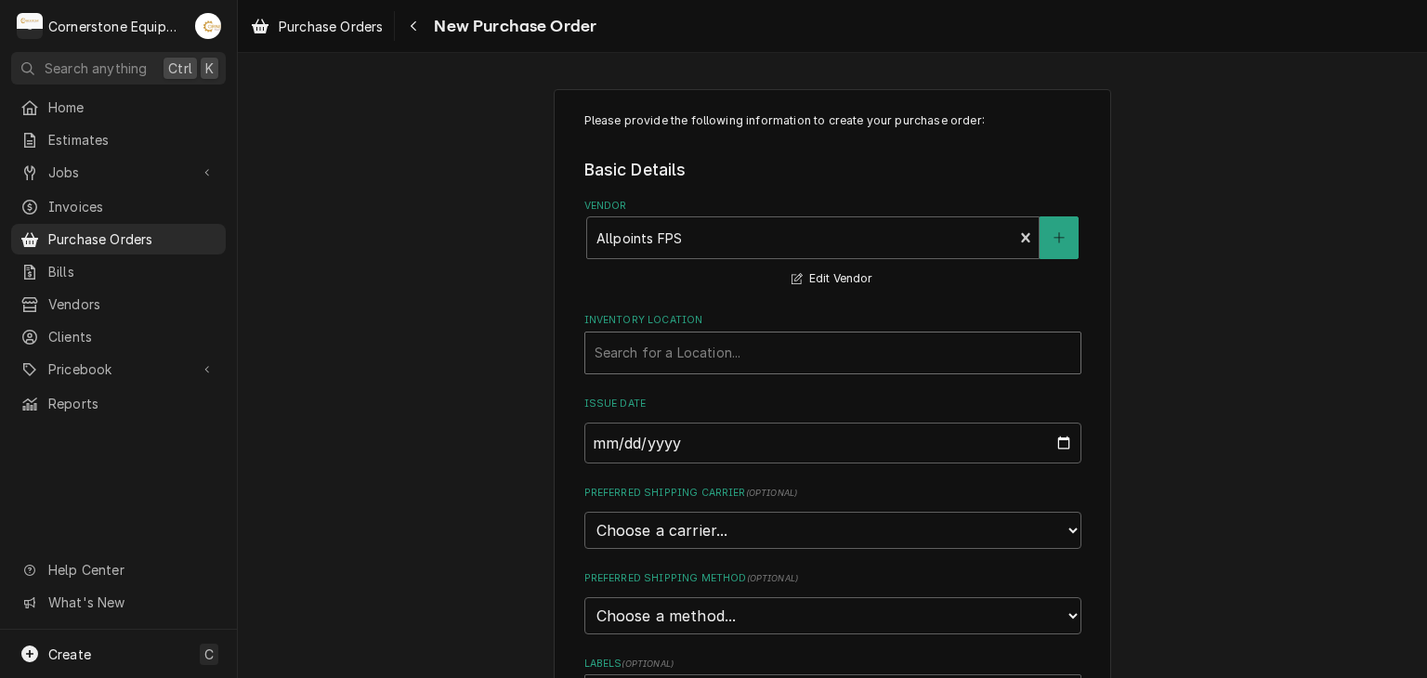
click at [678, 358] on div "Inventory Location" at bounding box center [833, 352] width 477 height 33
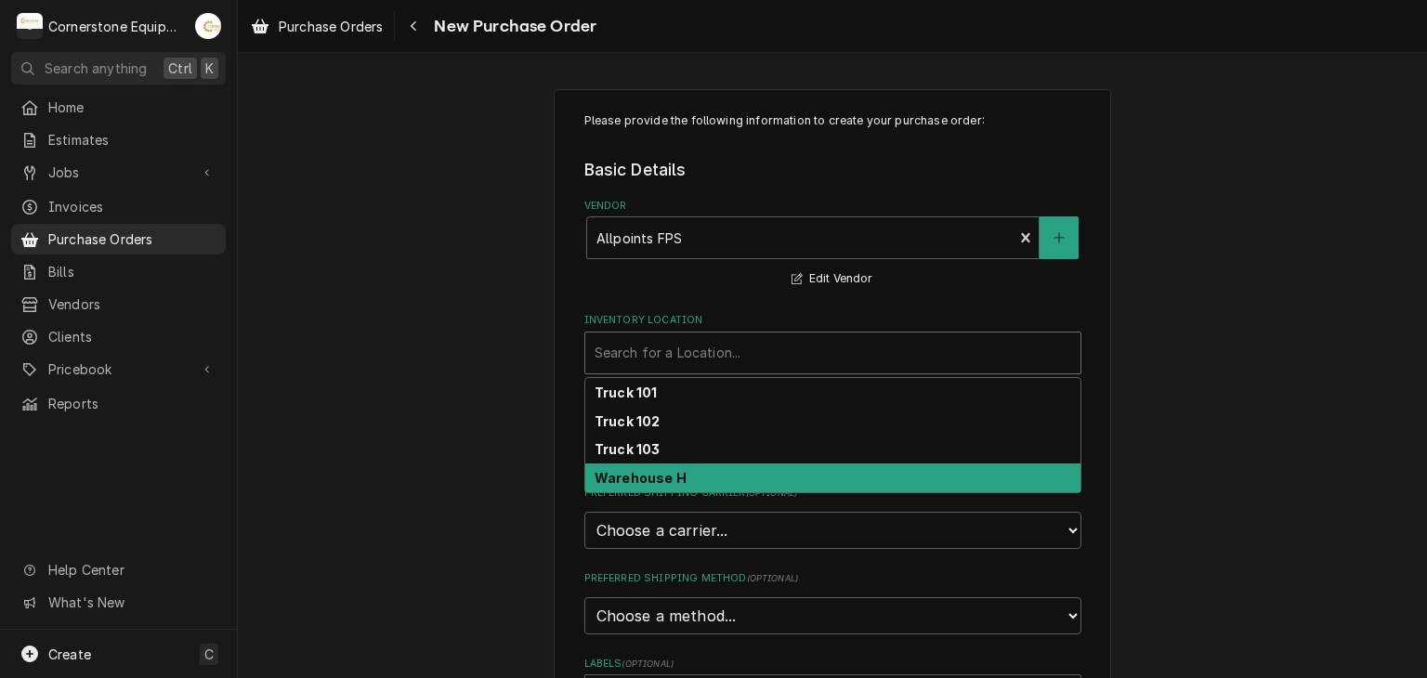
click at [649, 481] on strong "Warehouse H" at bounding box center [641, 478] width 92 height 16
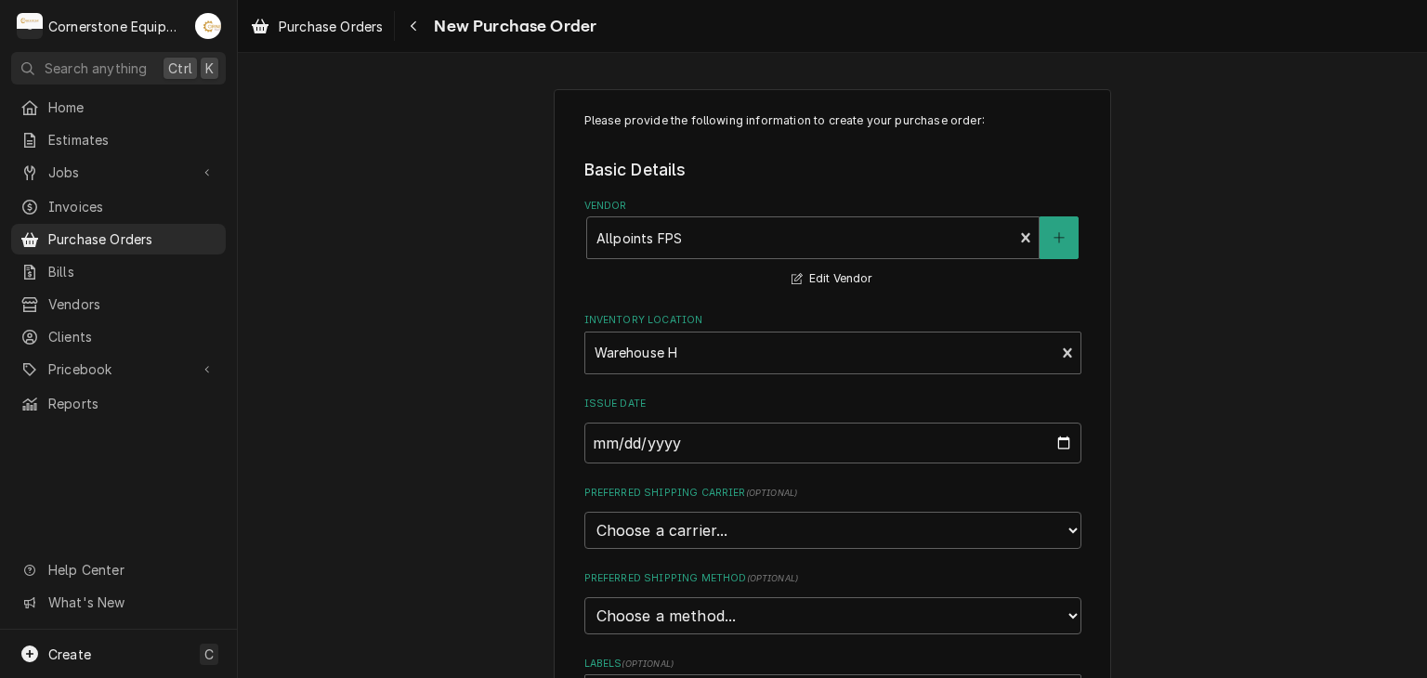
click at [630, 529] on select "Choose a carrier... U.S. Postal Service Stamps.com FedEx UPS DHL Express DHL EC…" at bounding box center [832, 530] width 497 height 37
select select "4"
click at [584, 512] on select "Choose a carrier... U.S. Postal Service Stamps.com FedEx UPS DHL Express DHL EC…" at bounding box center [832, 530] width 497 height 37
type textarea "x"
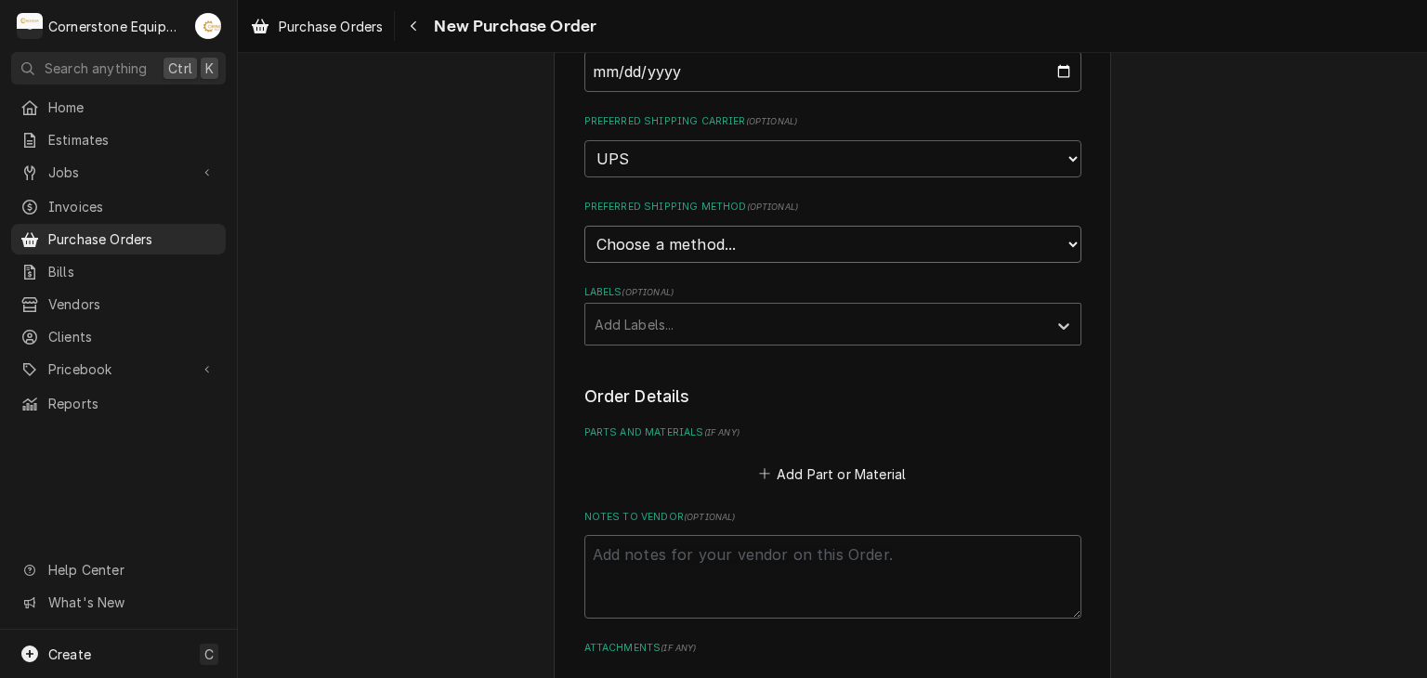
click at [637, 249] on select "Choose a method... Ground Next Day Early AM Next Day Air 2 Day Air Other" at bounding box center [832, 244] width 497 height 37
select select "3"
click at [584, 226] on select "Choose a method... Ground Next Day Early AM Next Day Air 2 Day Air Other" at bounding box center [832, 244] width 497 height 37
type textarea "x"
click at [491, 315] on div "Please provide the following information to create your purchase order: Basic D…" at bounding box center [832, 332] width 1189 height 1262
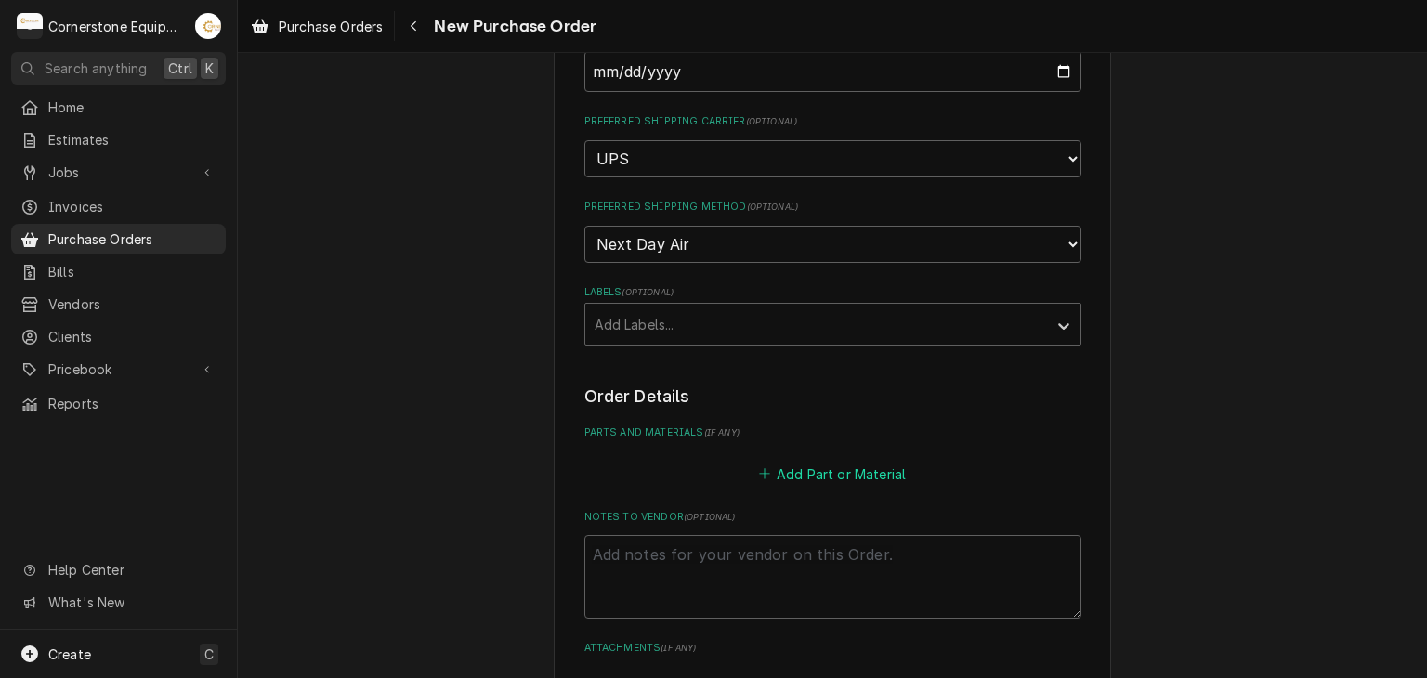
click at [797, 461] on button "Add Part or Material" at bounding box center [831, 474] width 153 height 26
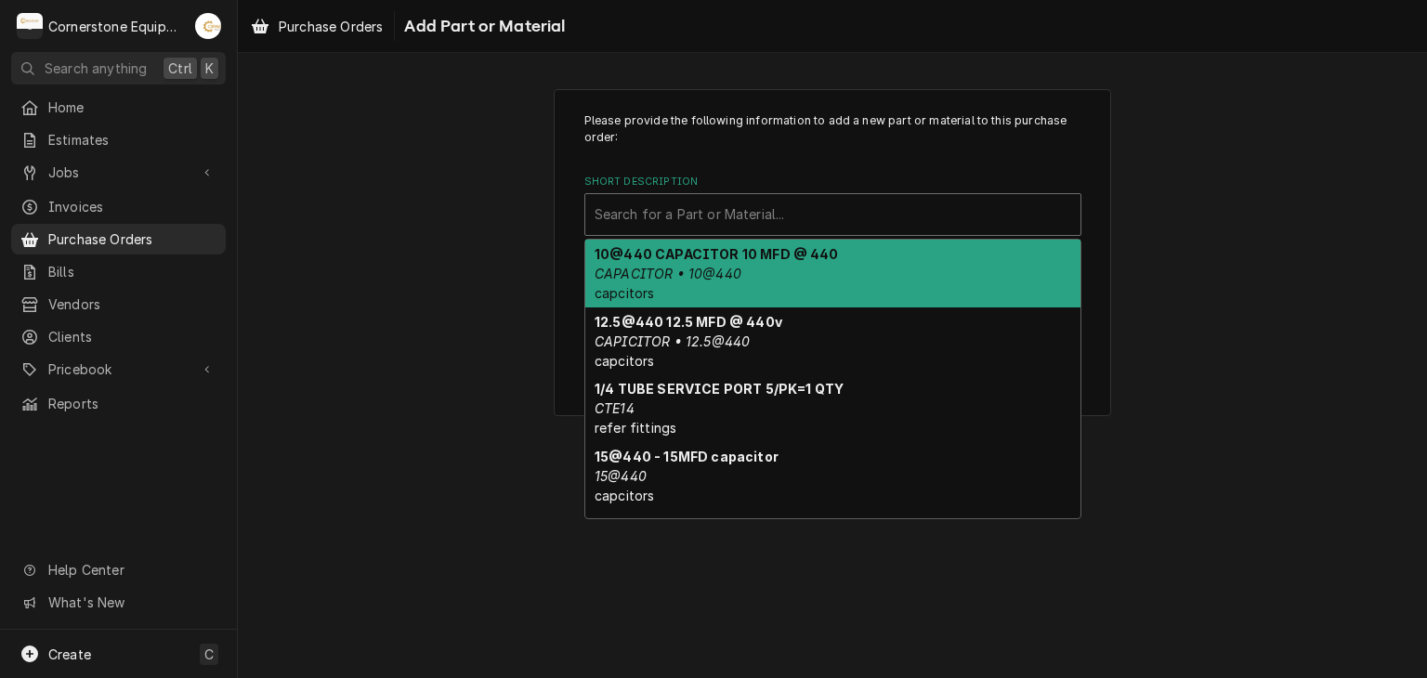
click at [744, 213] on div "Short Description" at bounding box center [833, 214] width 477 height 33
drag, startPoint x: 665, startPoint y: 228, endPoint x: 643, endPoint y: 213, distance: 26.8
click at [643, 213] on div "Short Description" at bounding box center [833, 214] width 477 height 33
drag, startPoint x: 643, startPoint y: 213, endPoint x: 615, endPoint y: 209, distance: 28.1
click at [615, 209] on div "Short Description" at bounding box center [833, 214] width 477 height 33
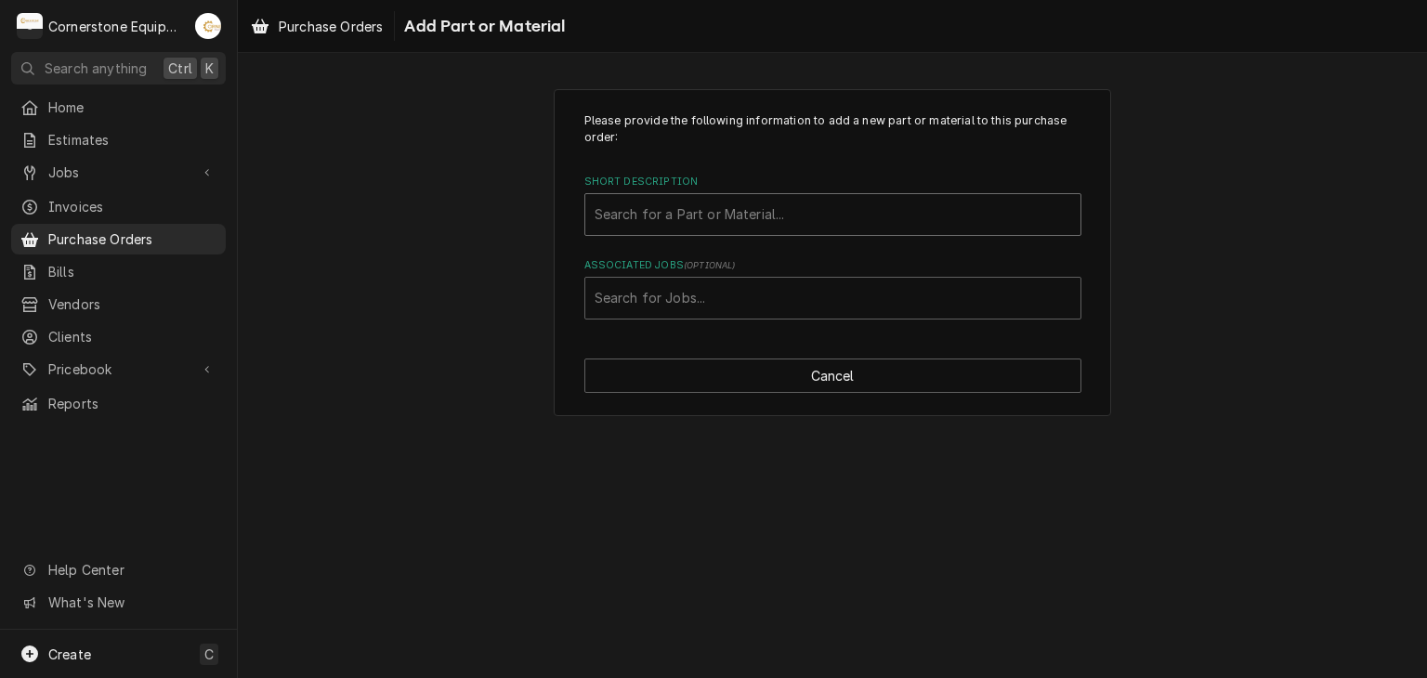
paste input "264768"
type input "2"
type input "atx"
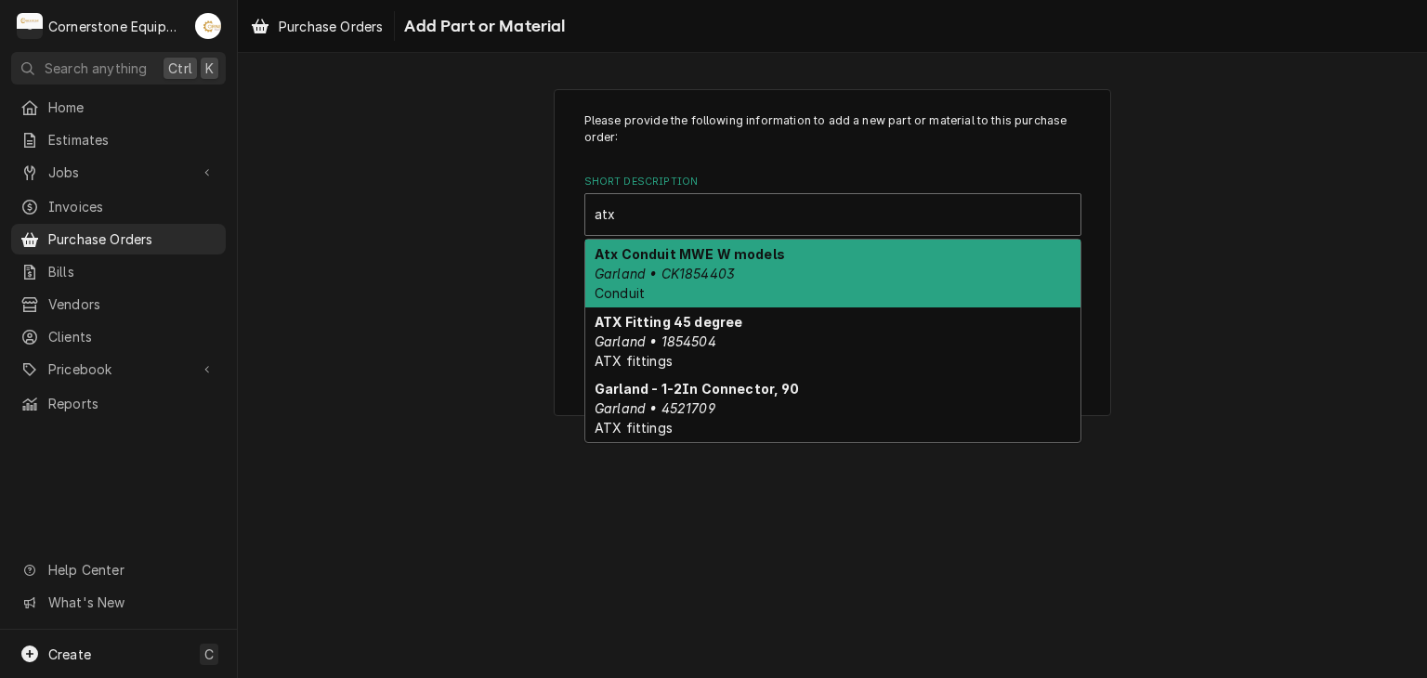
click at [717, 269] on em "Garland • CK1854403" at bounding box center [665, 274] width 140 height 16
type textarea "x"
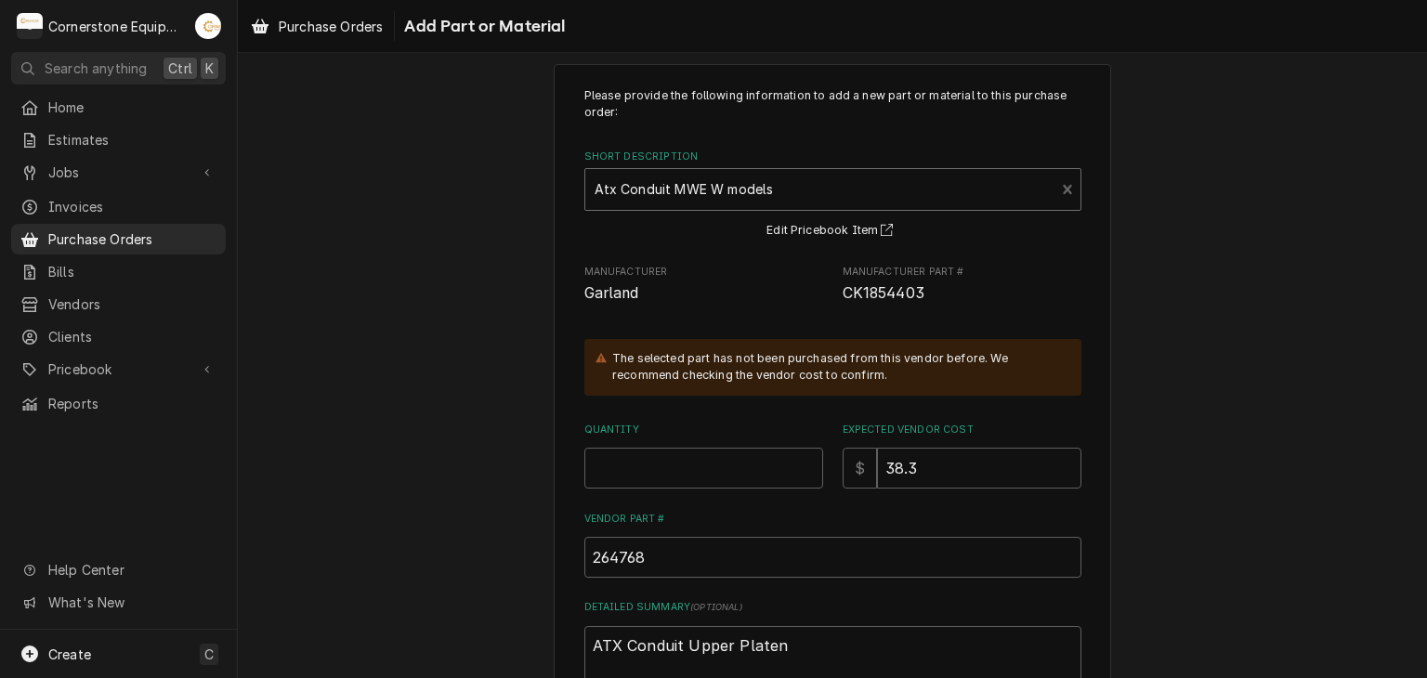
scroll to position [30, 0]
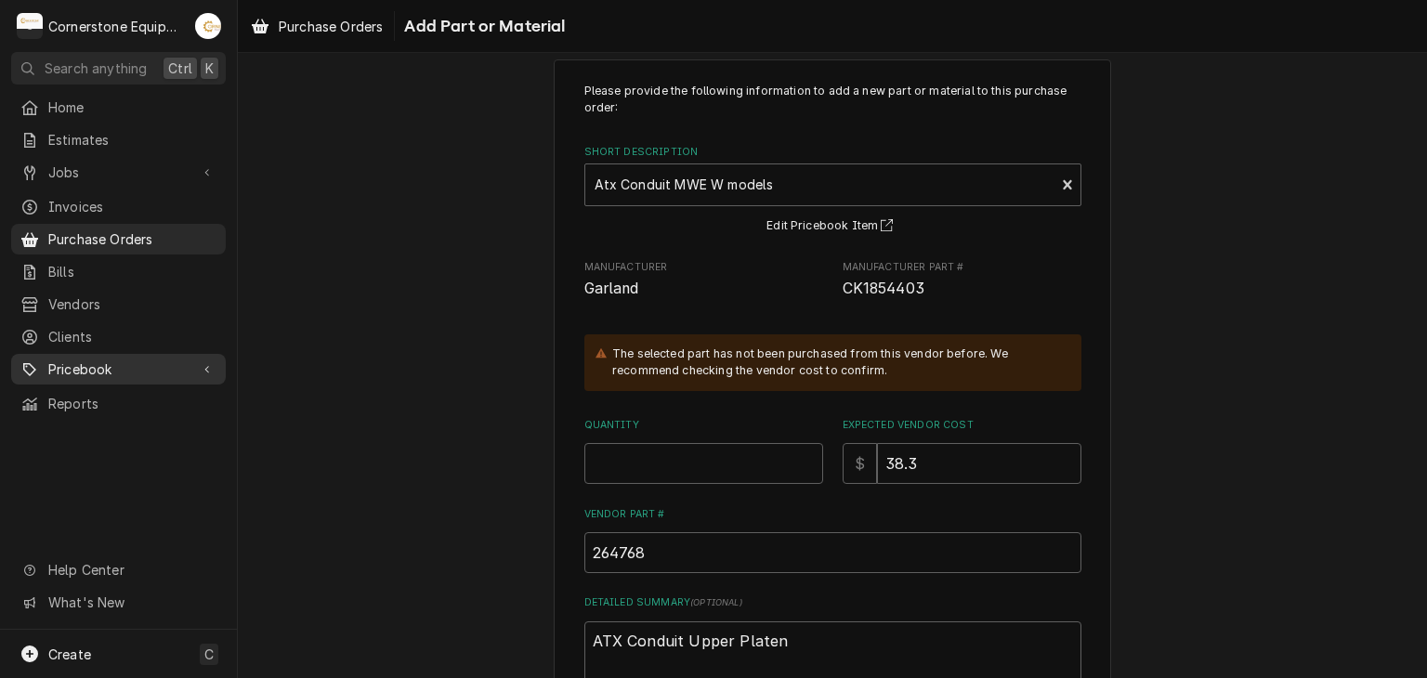
click at [91, 360] on span "Pricebook" at bounding box center [118, 370] width 140 height 20
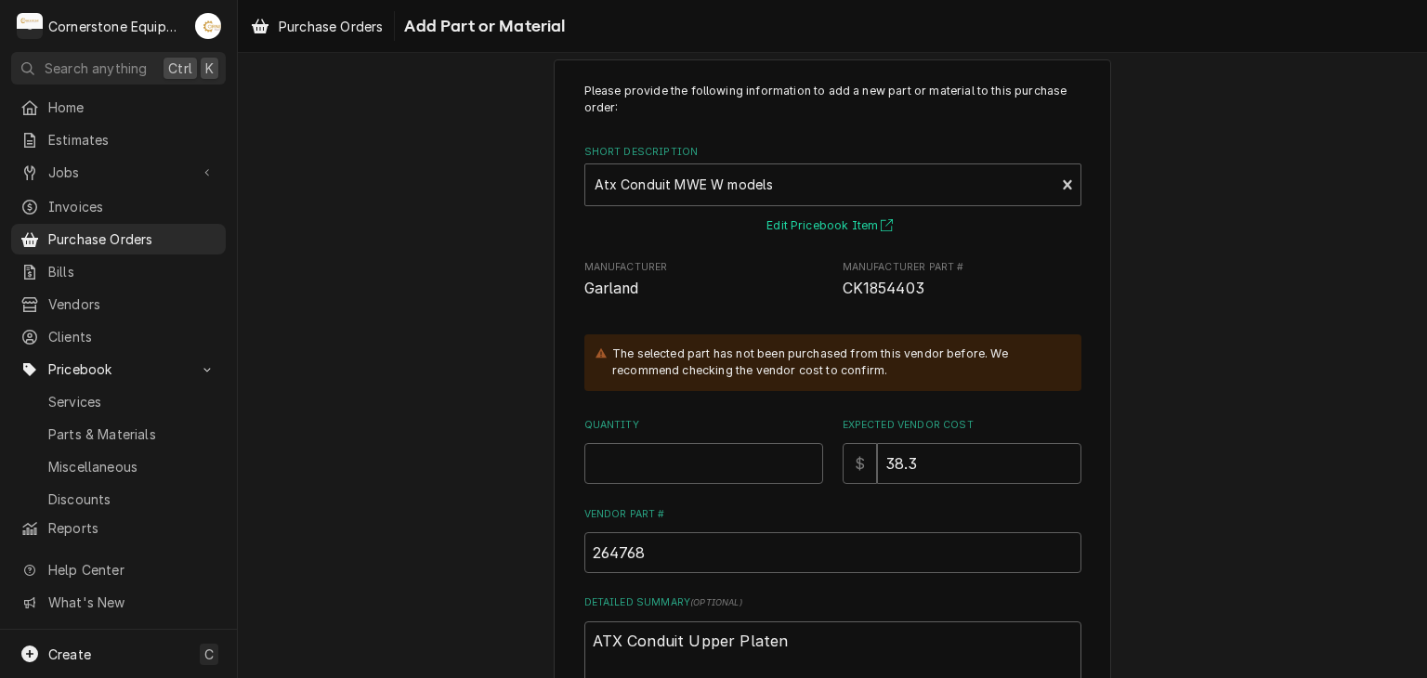
click at [840, 223] on button "Edit Pricebook Item" at bounding box center [832, 226] width 137 height 23
click at [742, 473] on input "Quantity" at bounding box center [703, 463] width 239 height 41
type input "1"
type textarea "x"
type input "1"
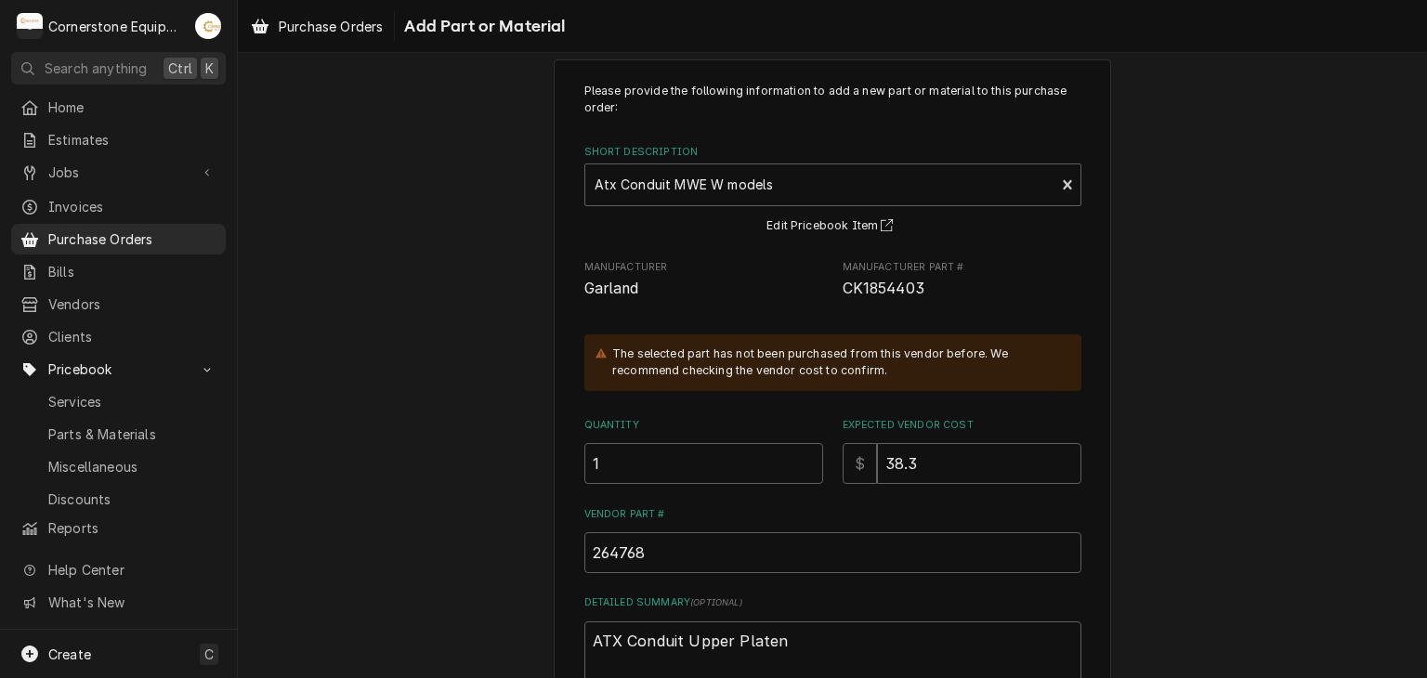
click at [479, 373] on div "Please provide the following information to add a new part or material to this …" at bounding box center [832, 472] width 1189 height 858
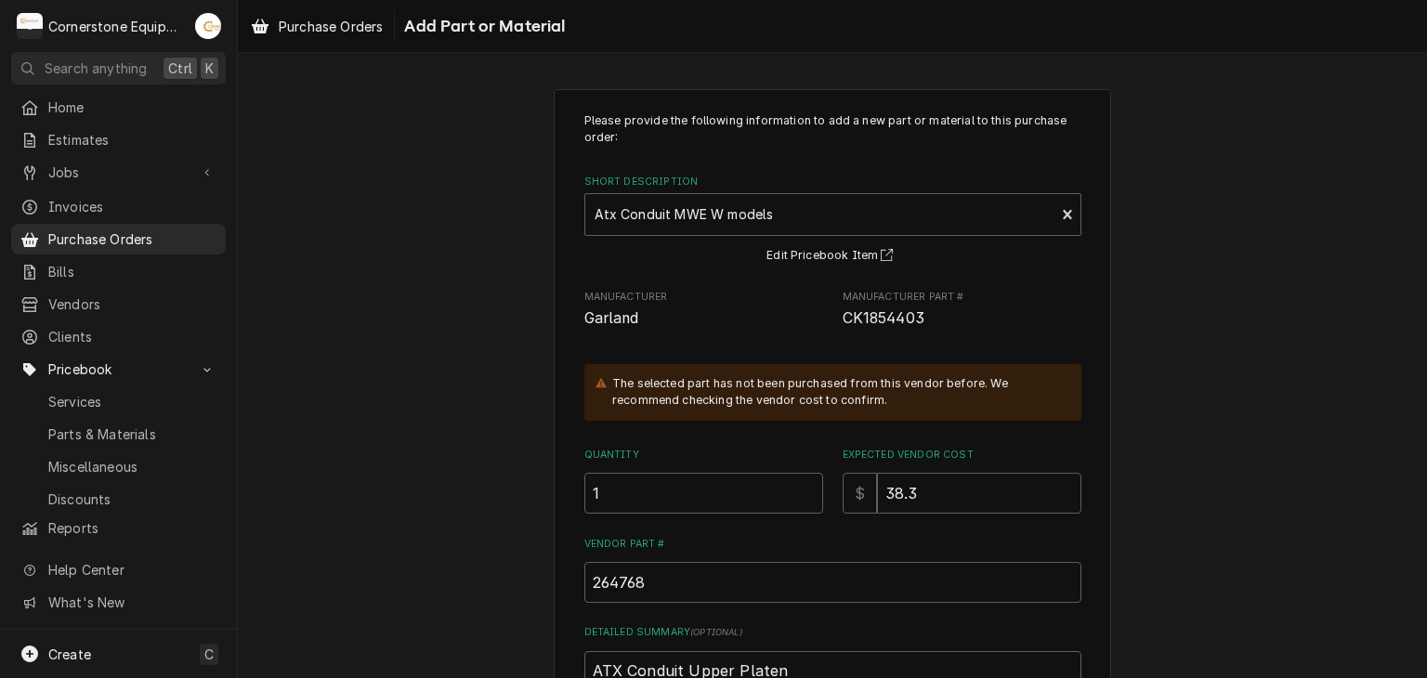
scroll to position [252, 0]
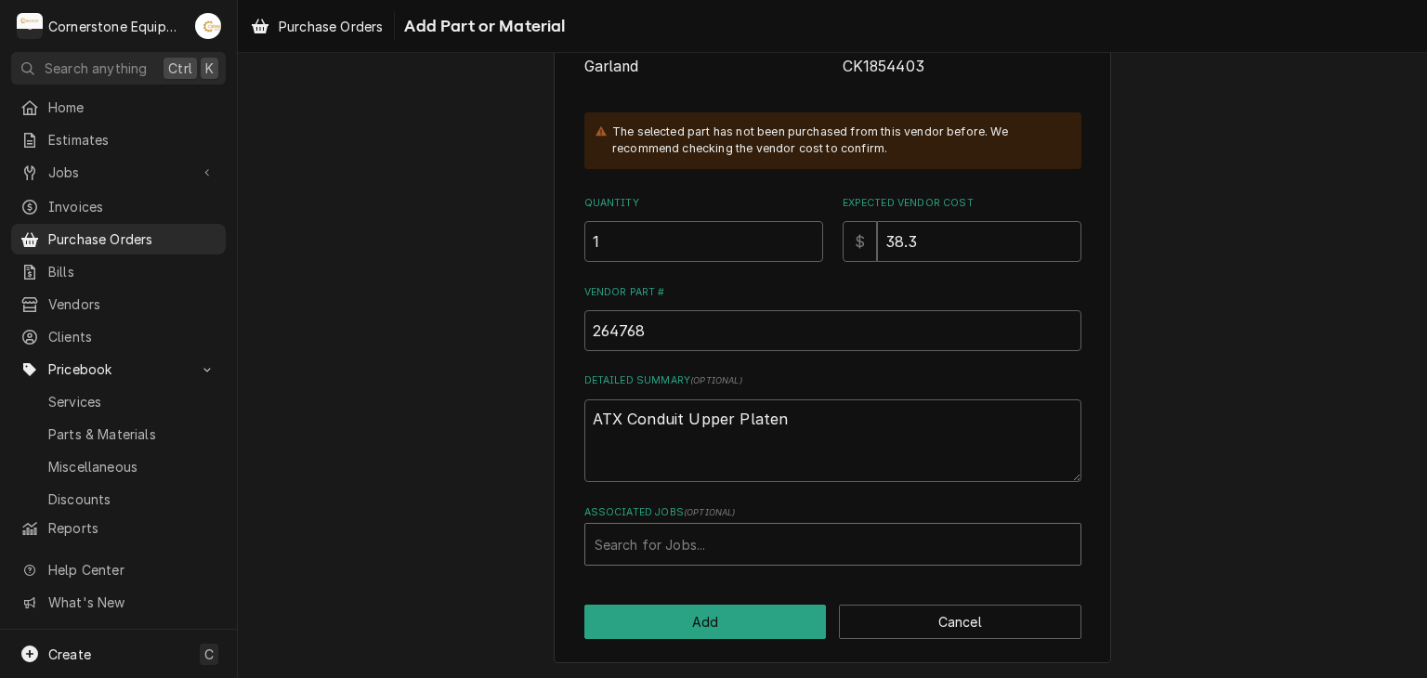
click at [734, 546] on div "Associated Jobs" at bounding box center [833, 544] width 477 height 33
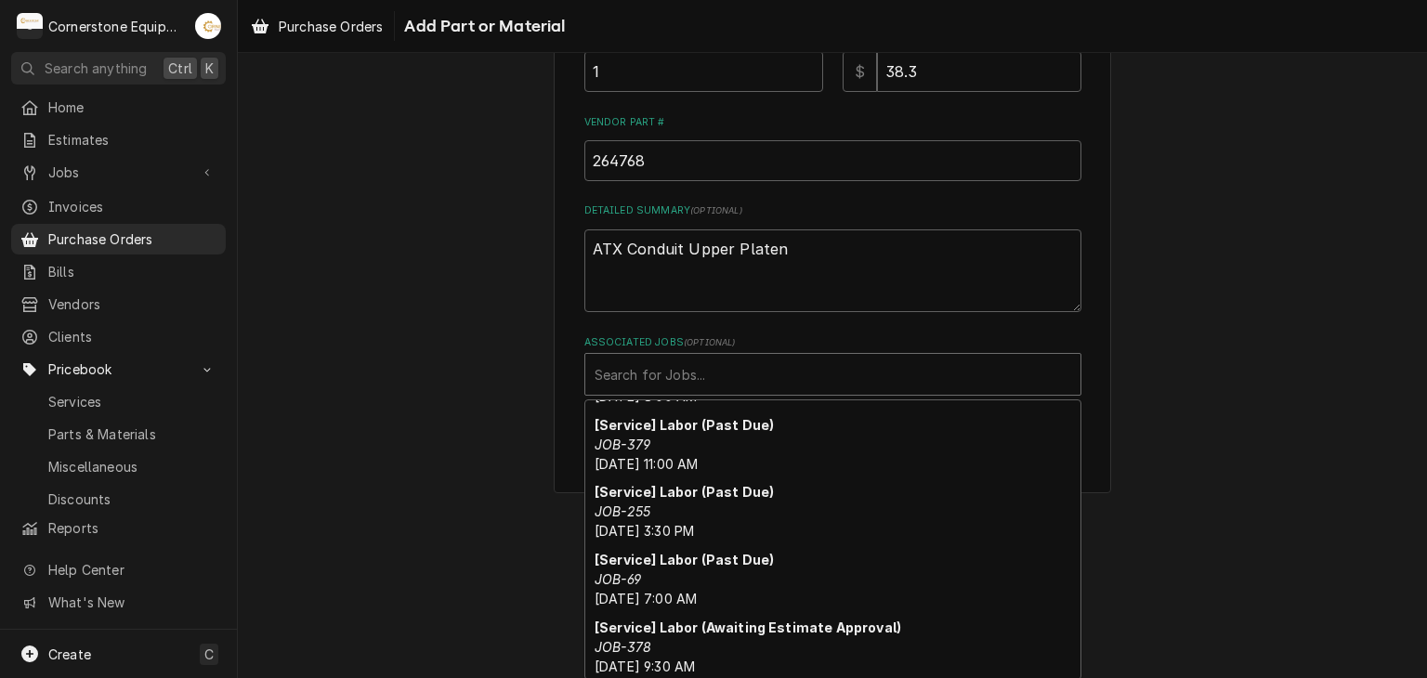
scroll to position [0, 0]
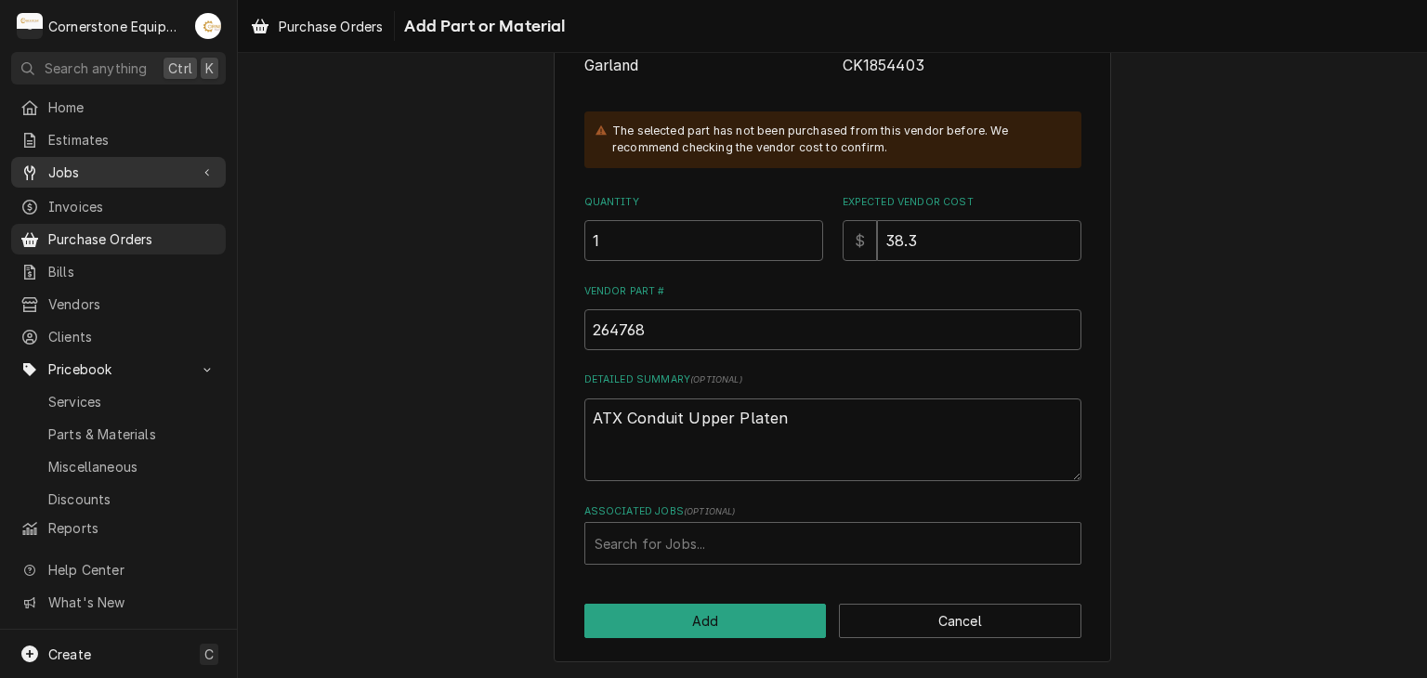
click at [164, 167] on span "Jobs" at bounding box center [118, 173] width 140 height 20
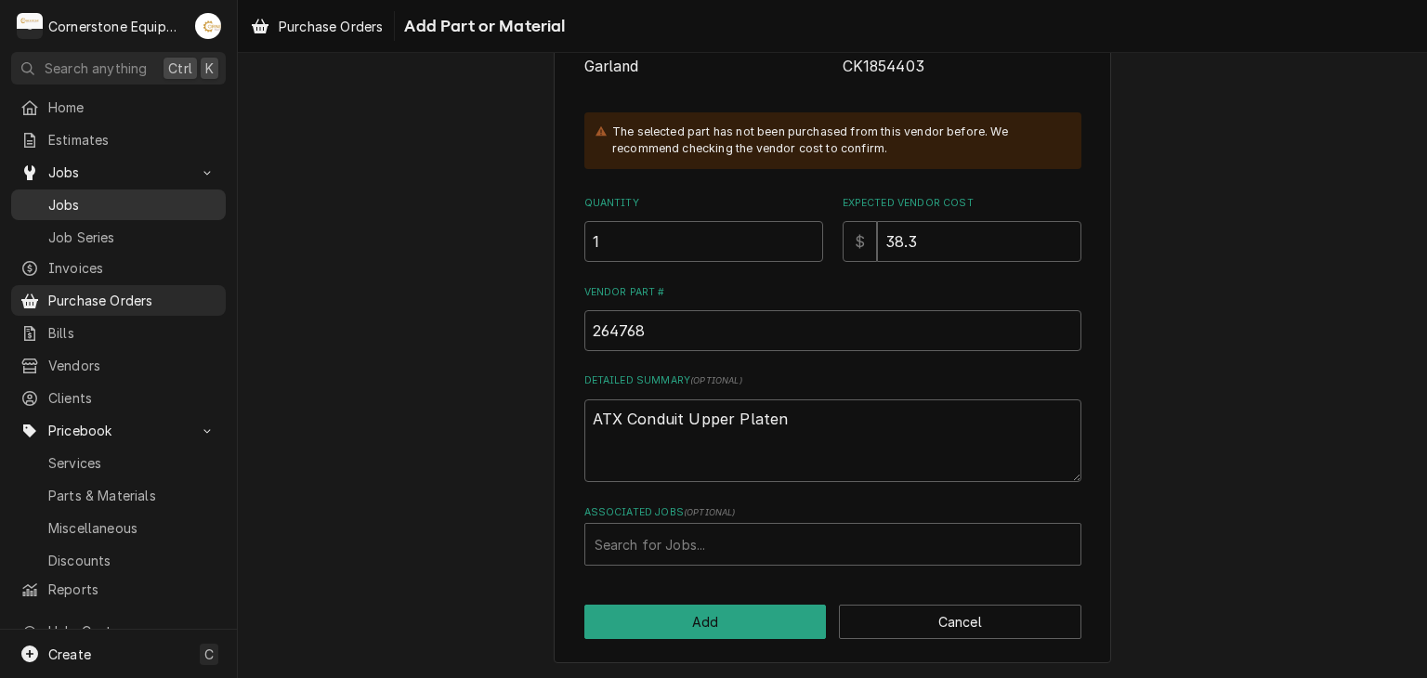
click at [145, 201] on span "Jobs" at bounding box center [132, 205] width 168 height 20
click at [662, 546] on div "Associated Jobs" at bounding box center [833, 544] width 477 height 33
type input "382"
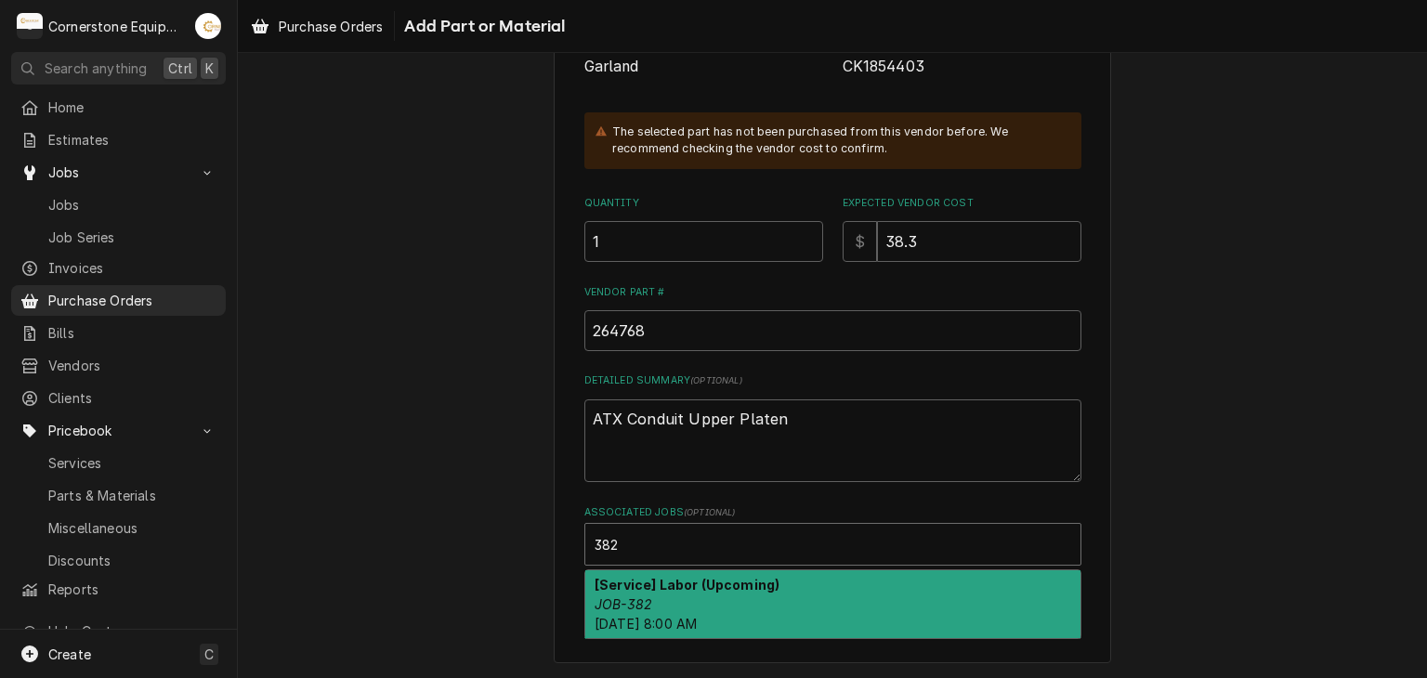
click at [679, 616] on span "Fri, Sep 5th, 2025 - 8:00 AM" at bounding box center [646, 624] width 102 height 16
type textarea "x"
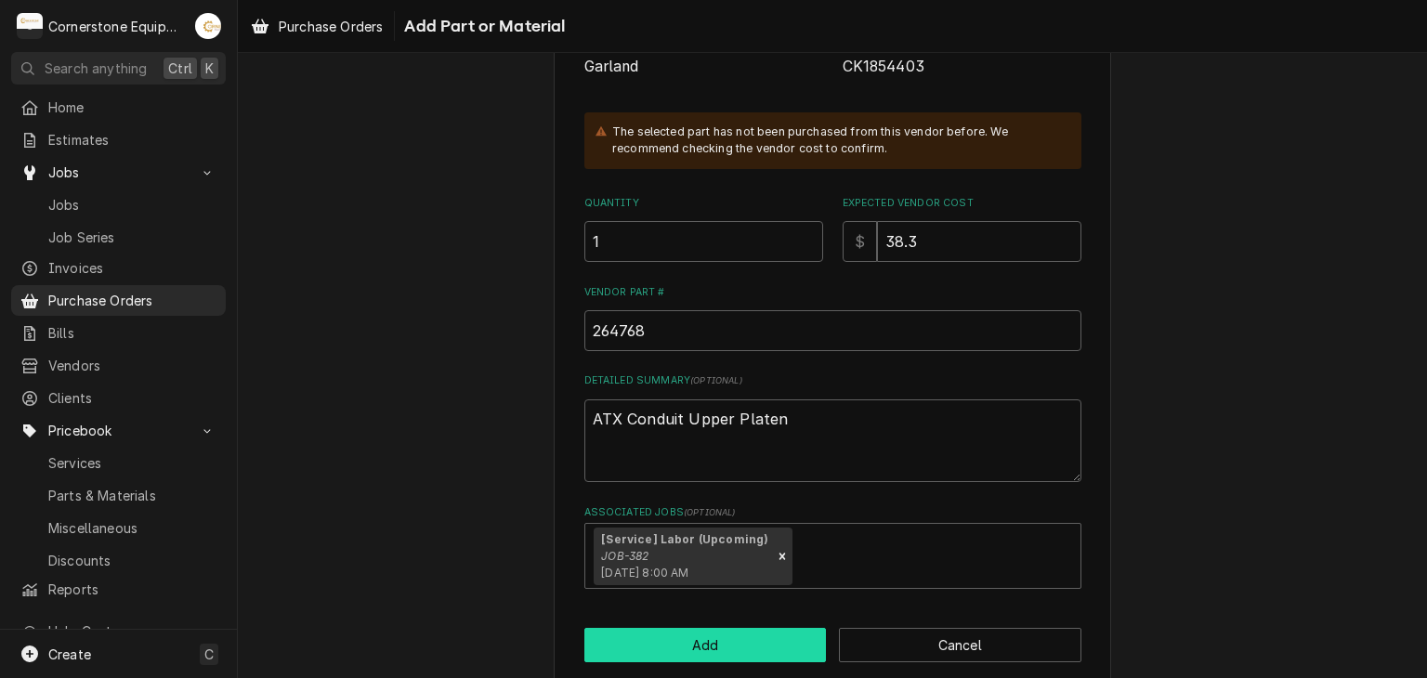
click at [668, 637] on button "Add" at bounding box center [705, 645] width 242 height 34
type textarea "x"
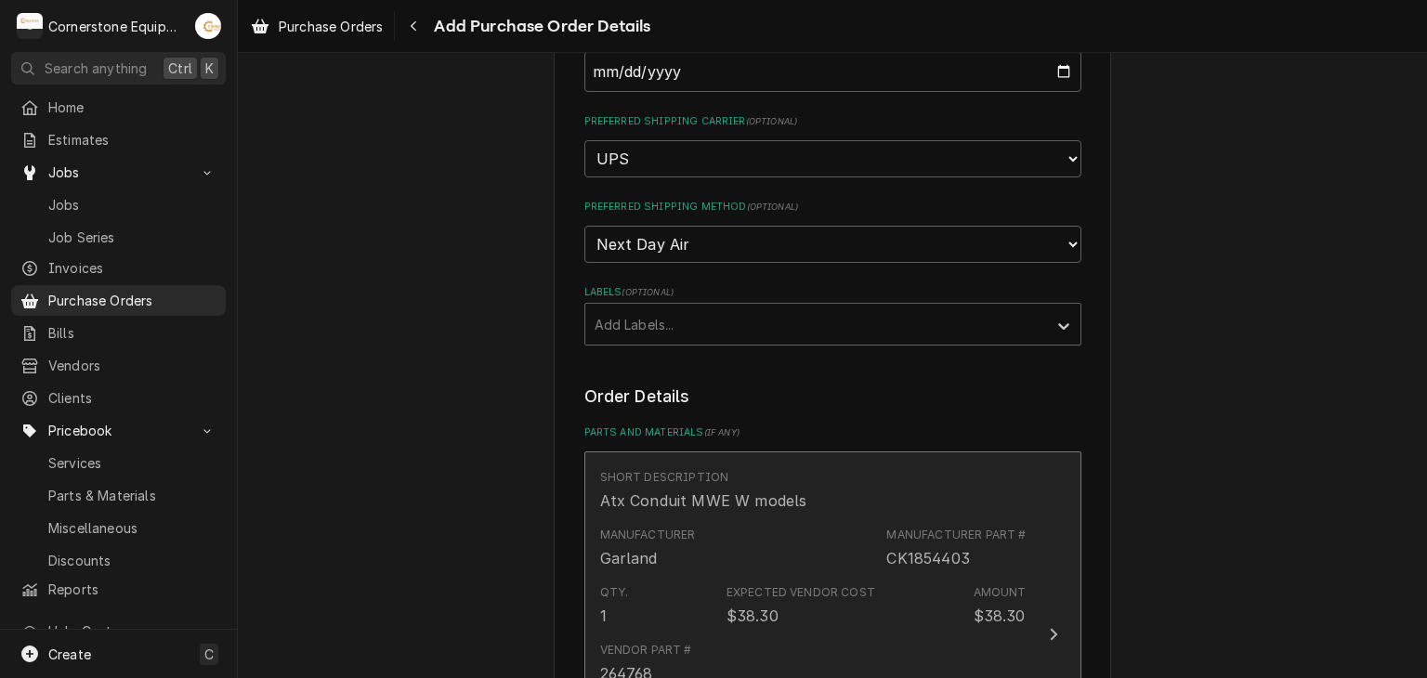
scroll to position [743, 0]
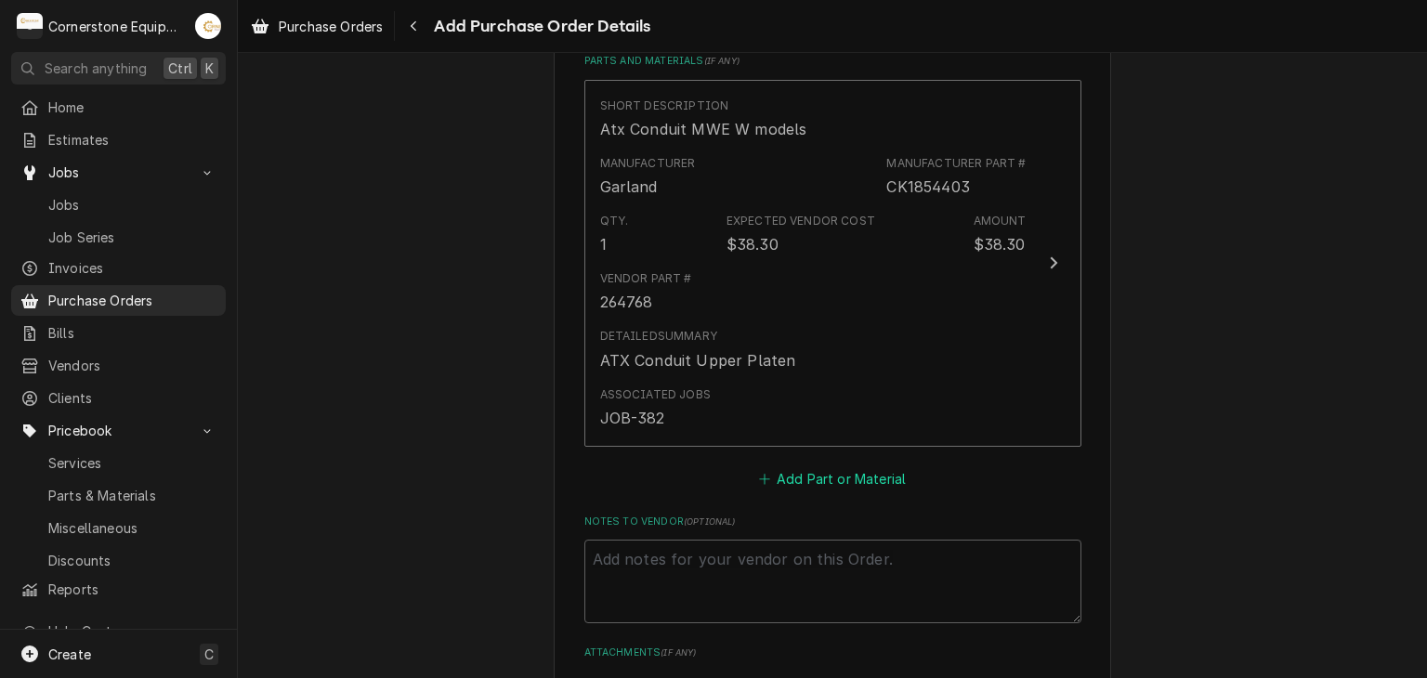
click at [818, 476] on button "Add Part or Material" at bounding box center [831, 478] width 153 height 26
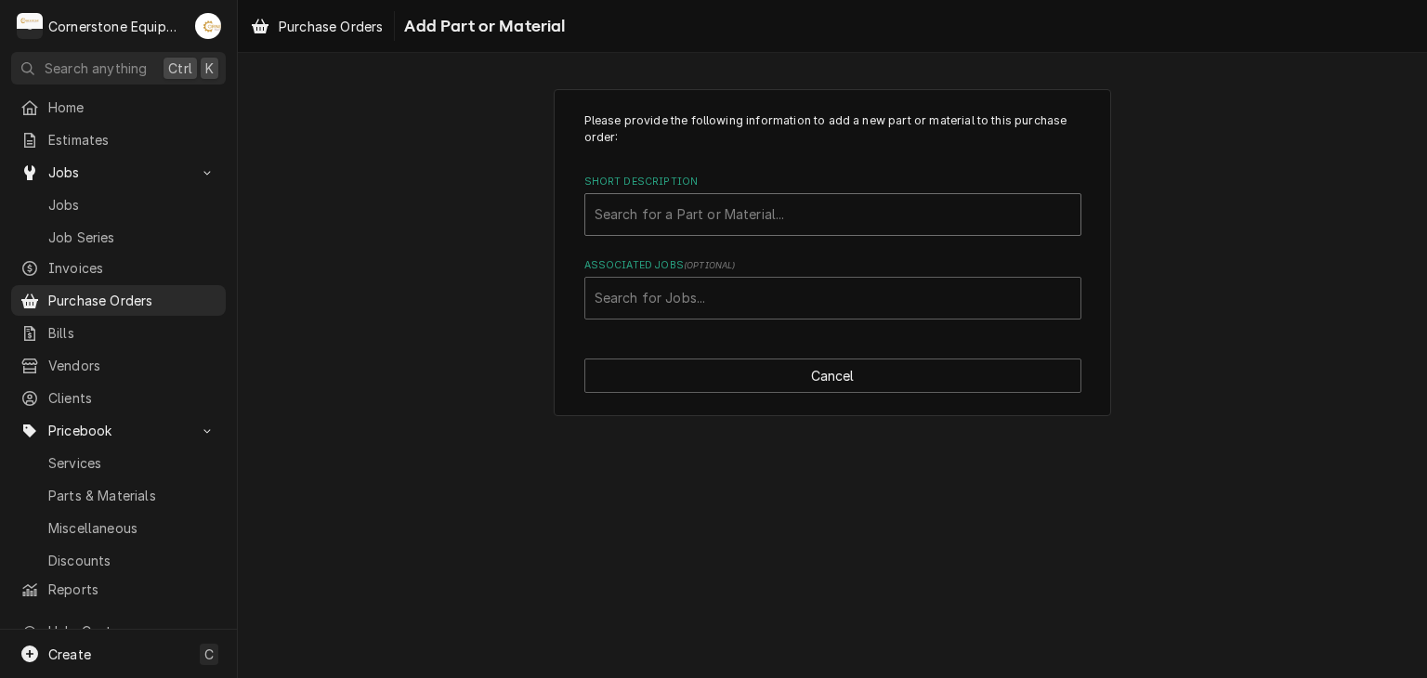
click at [637, 209] on div "Short Description" at bounding box center [833, 214] width 477 height 33
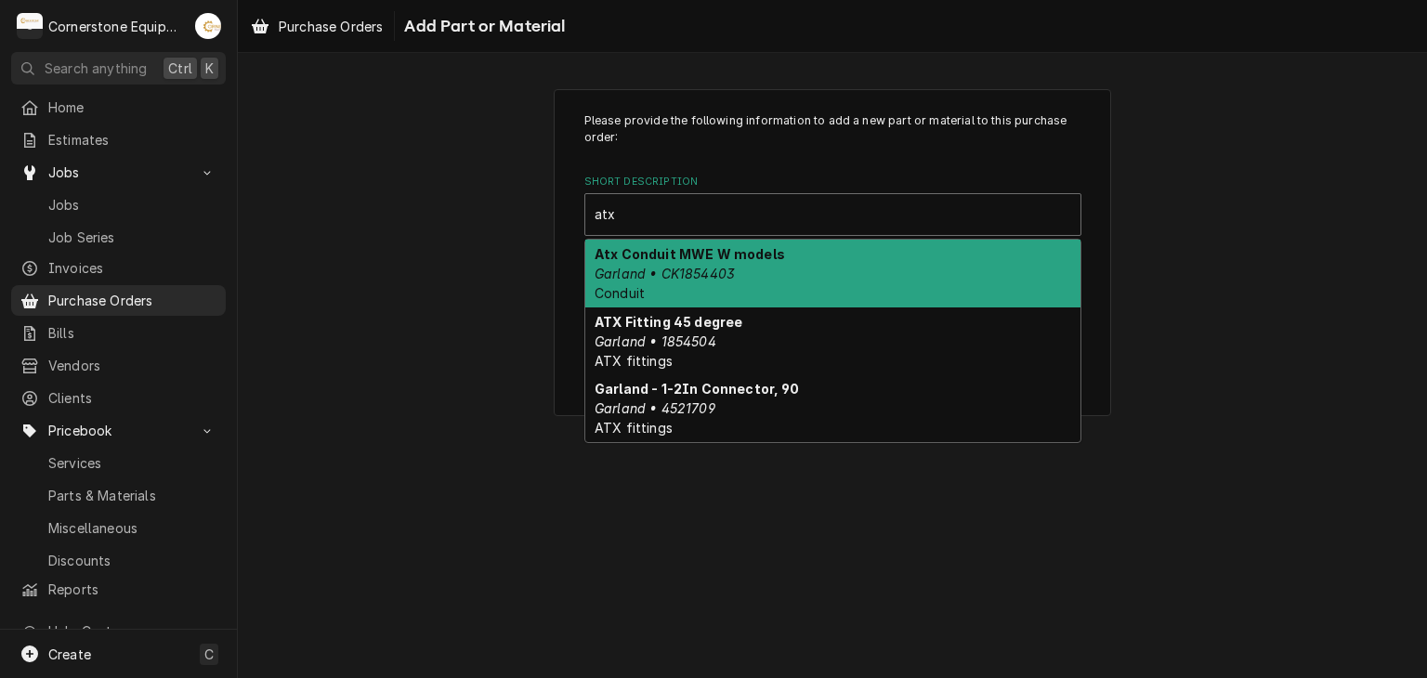
type input "atx"
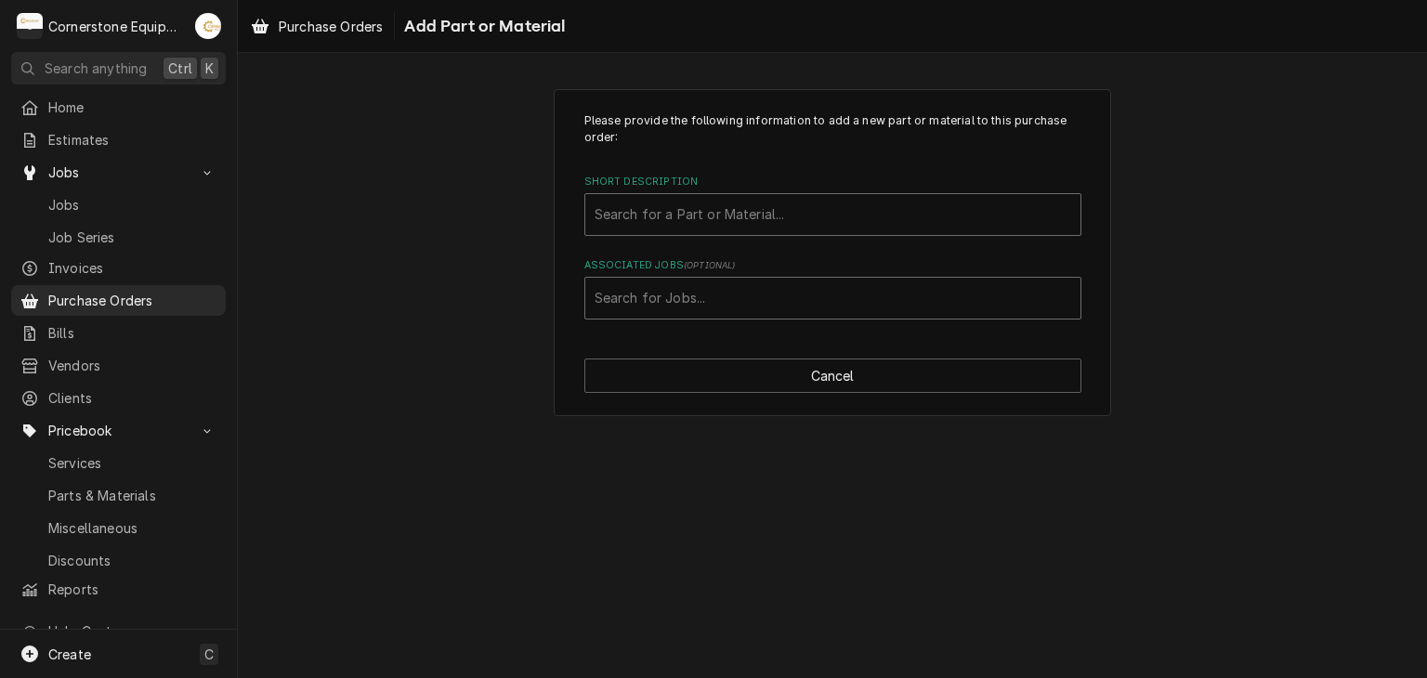
click at [651, 304] on div "Associated Jobs" at bounding box center [833, 297] width 477 height 33
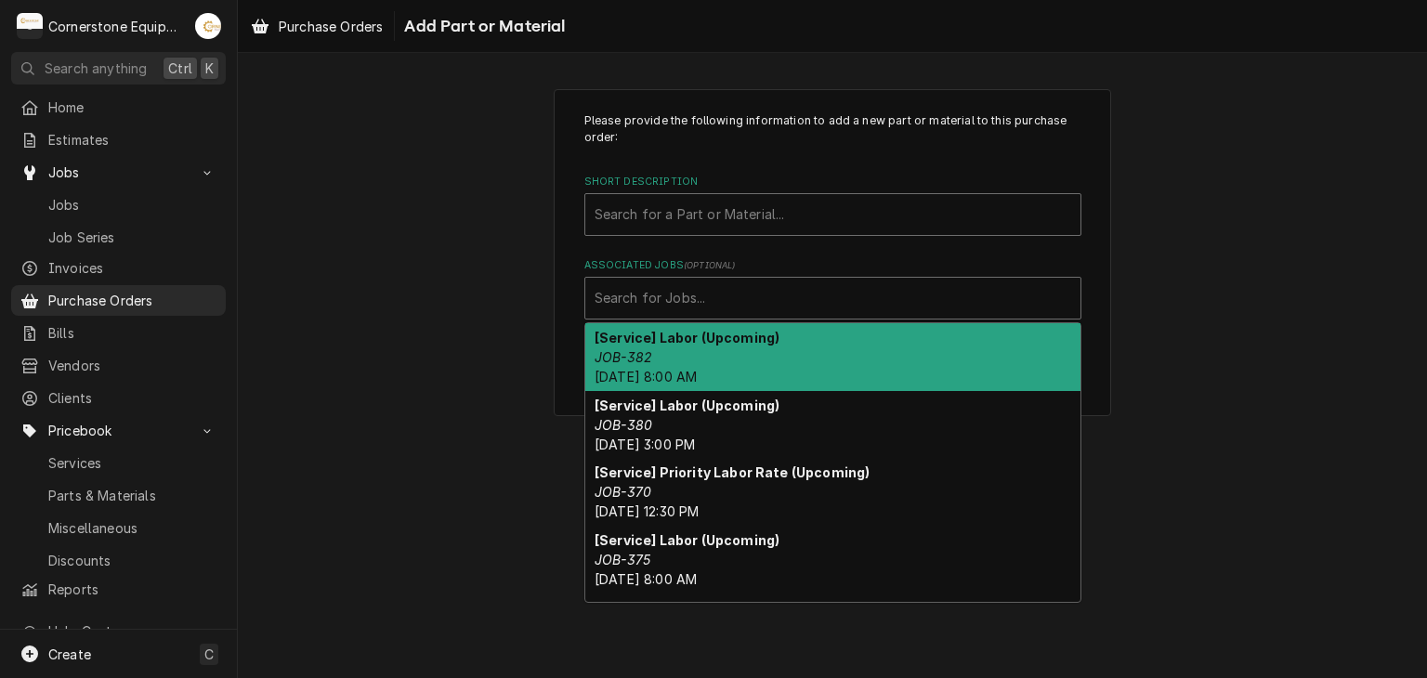
click at [639, 215] on div "Short Description" at bounding box center [833, 214] width 477 height 33
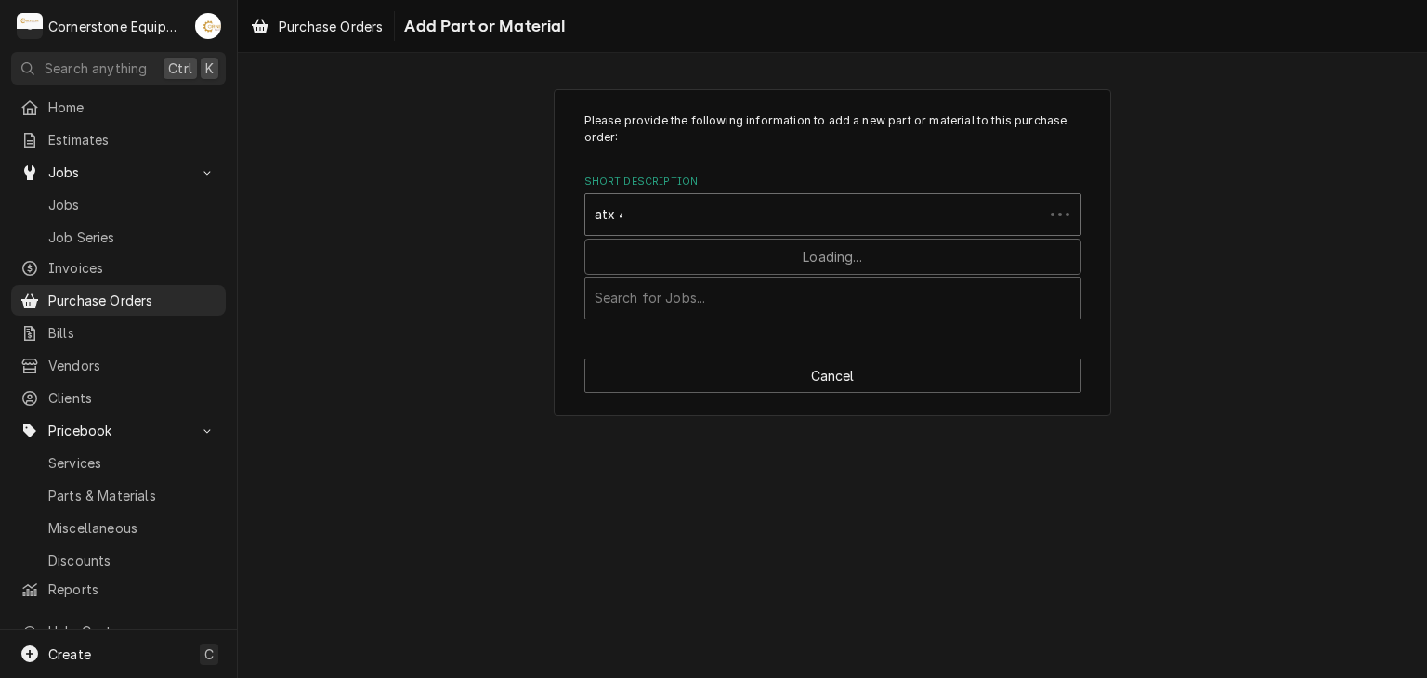
type input "atx 45"
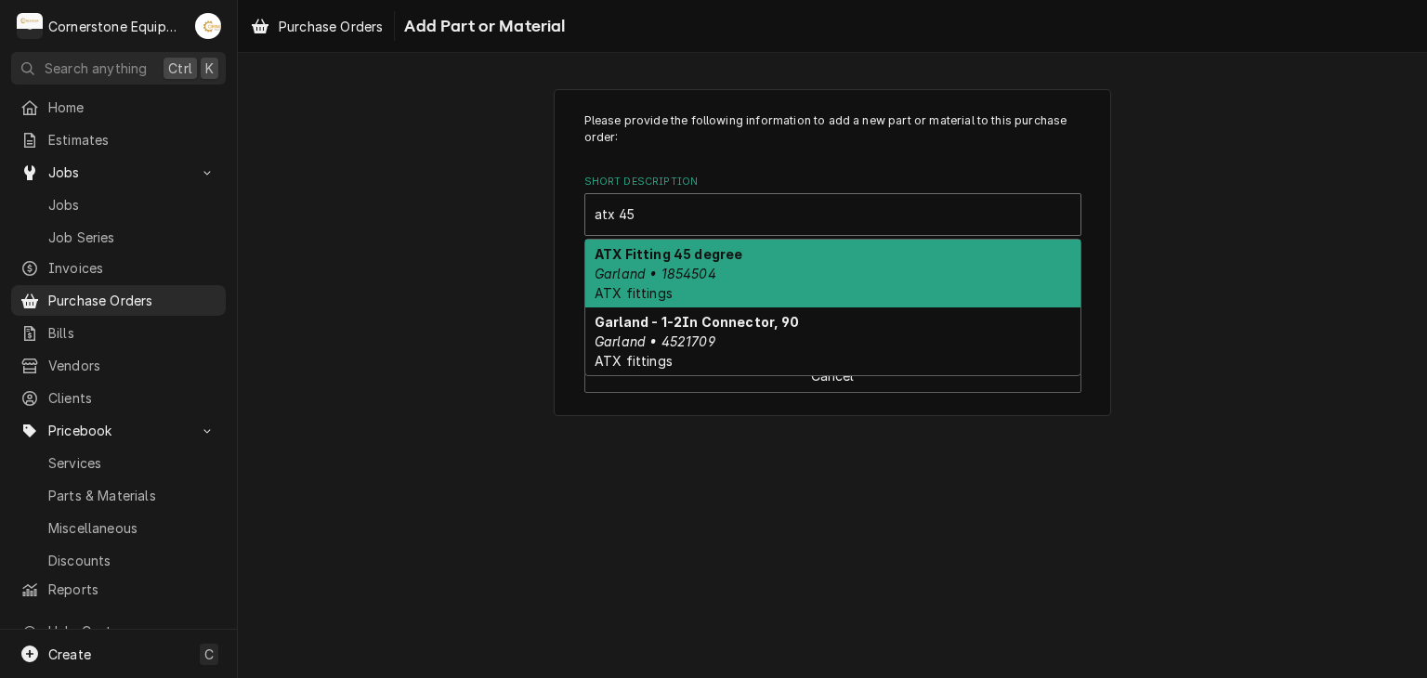
click at [657, 242] on div "ATX Fitting 45 degree Garland • 1854504 ATX fittings" at bounding box center [832, 274] width 495 height 68
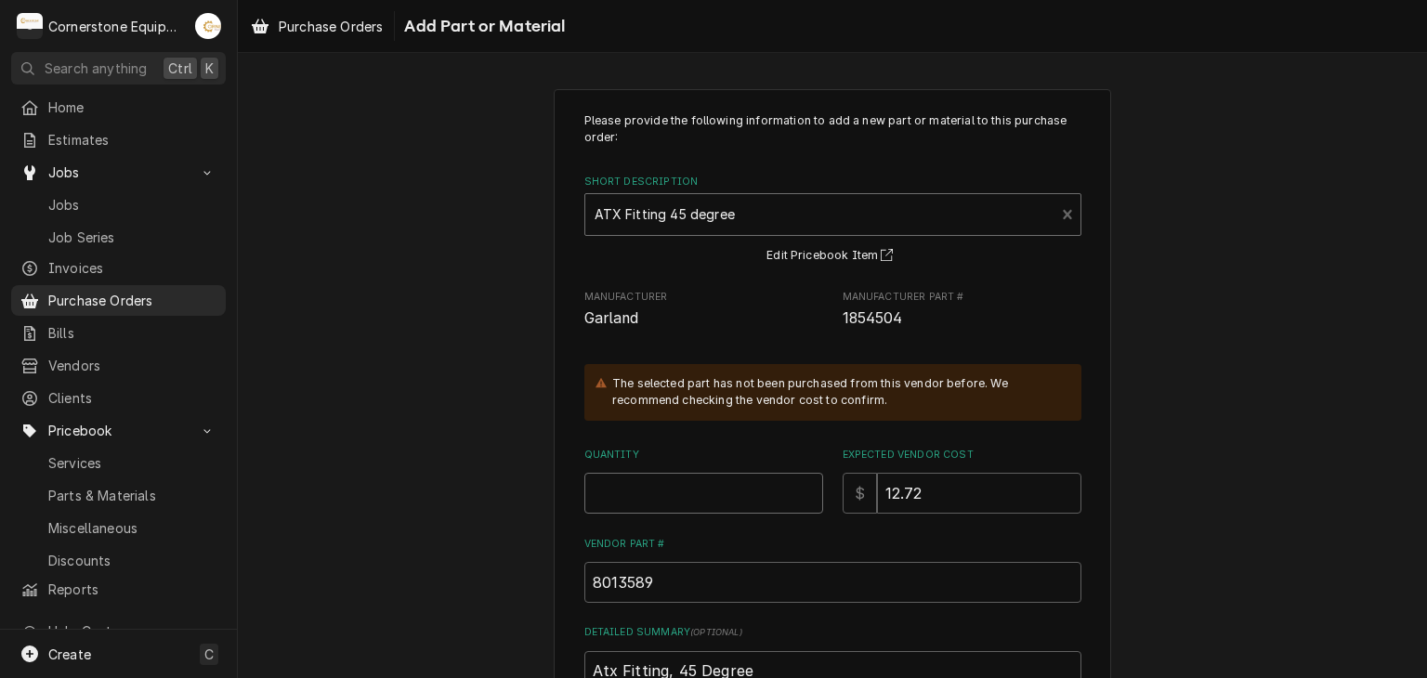
click at [702, 487] on input "Quantity" at bounding box center [703, 493] width 239 height 41
type textarea "x"
type input "1"
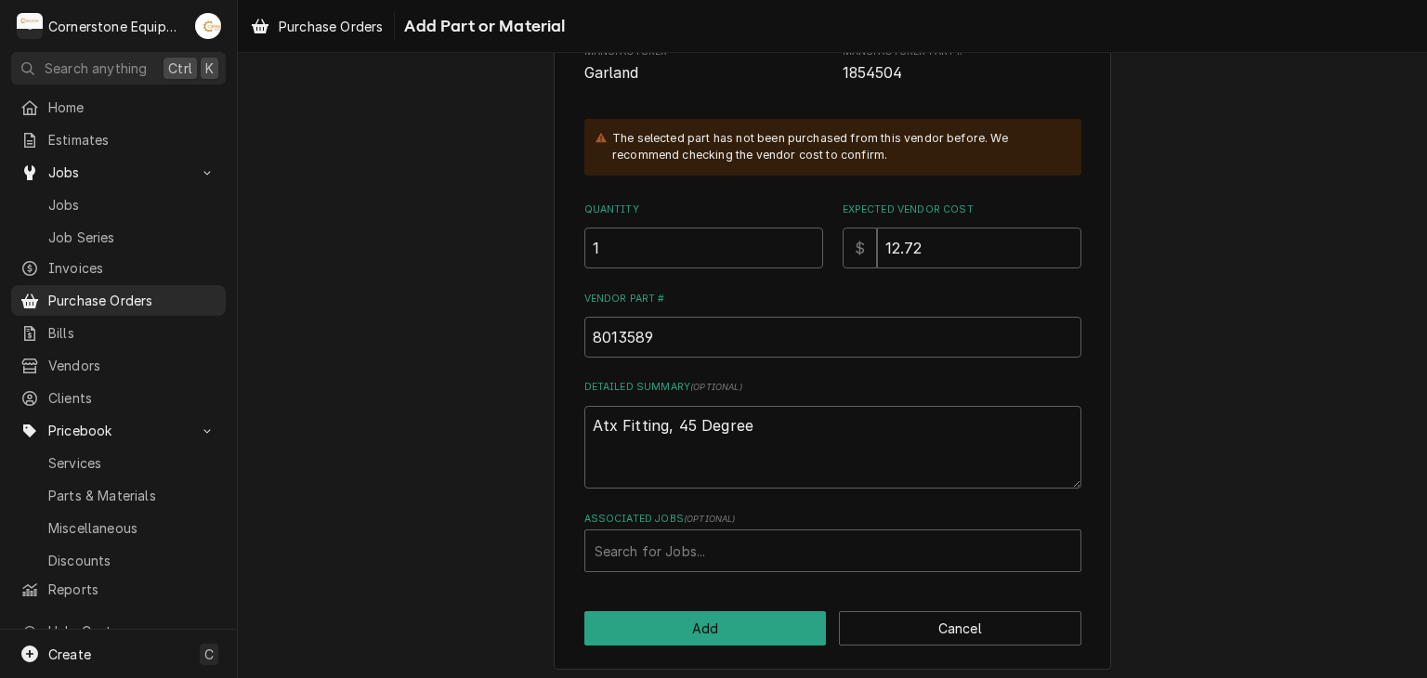
scroll to position [252, 0]
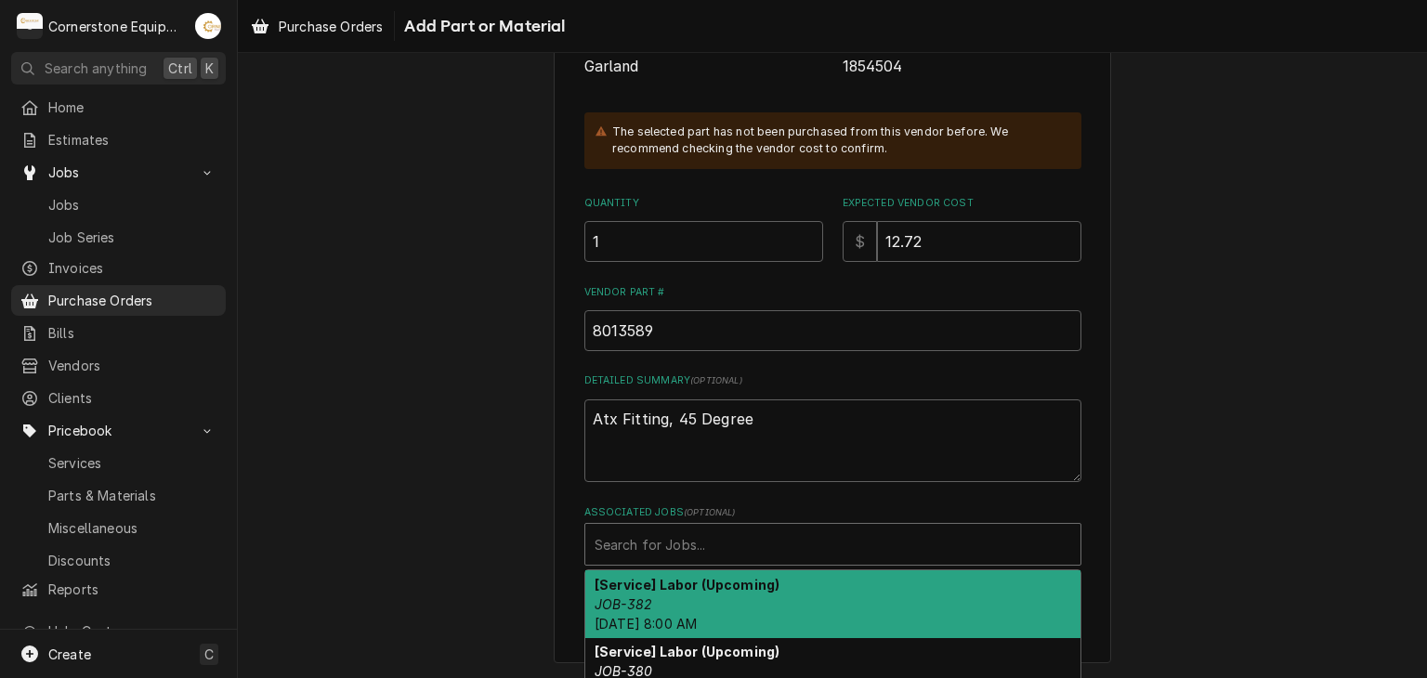
click at [765, 544] on div "Associated Jobs" at bounding box center [833, 544] width 477 height 33
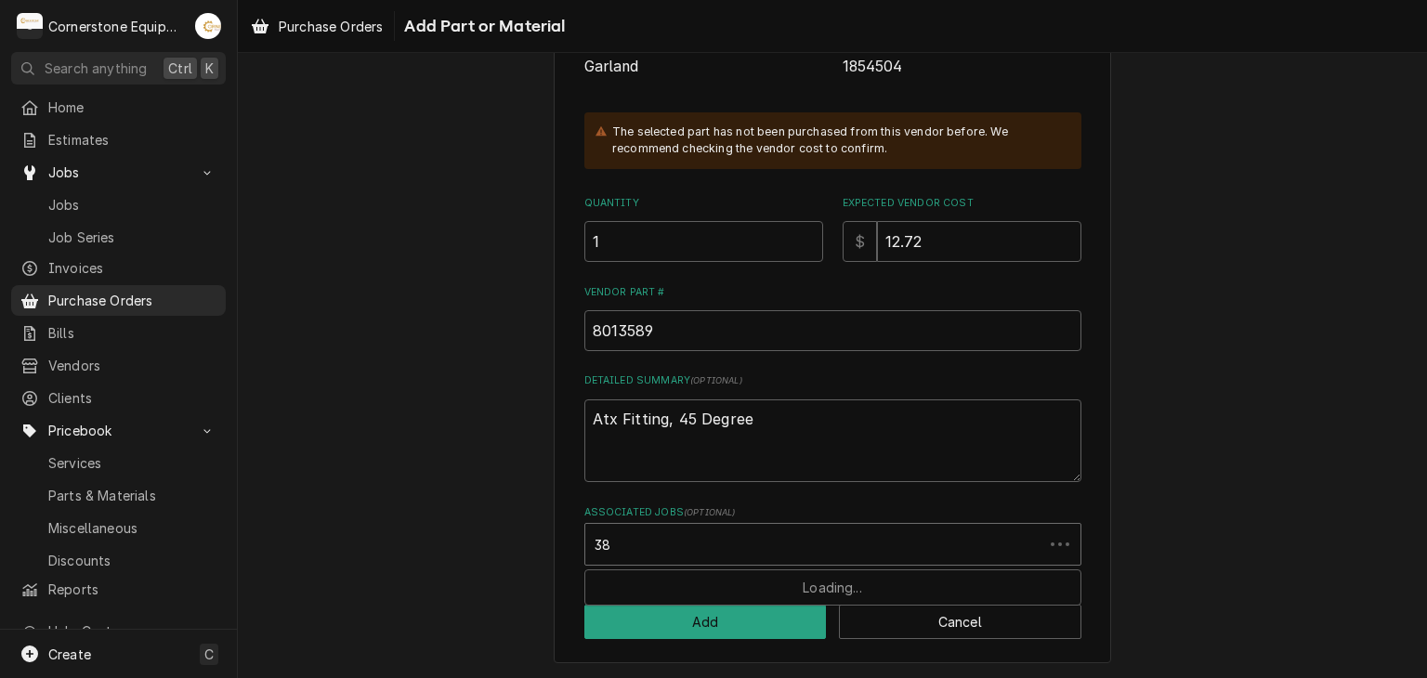
type input "382"
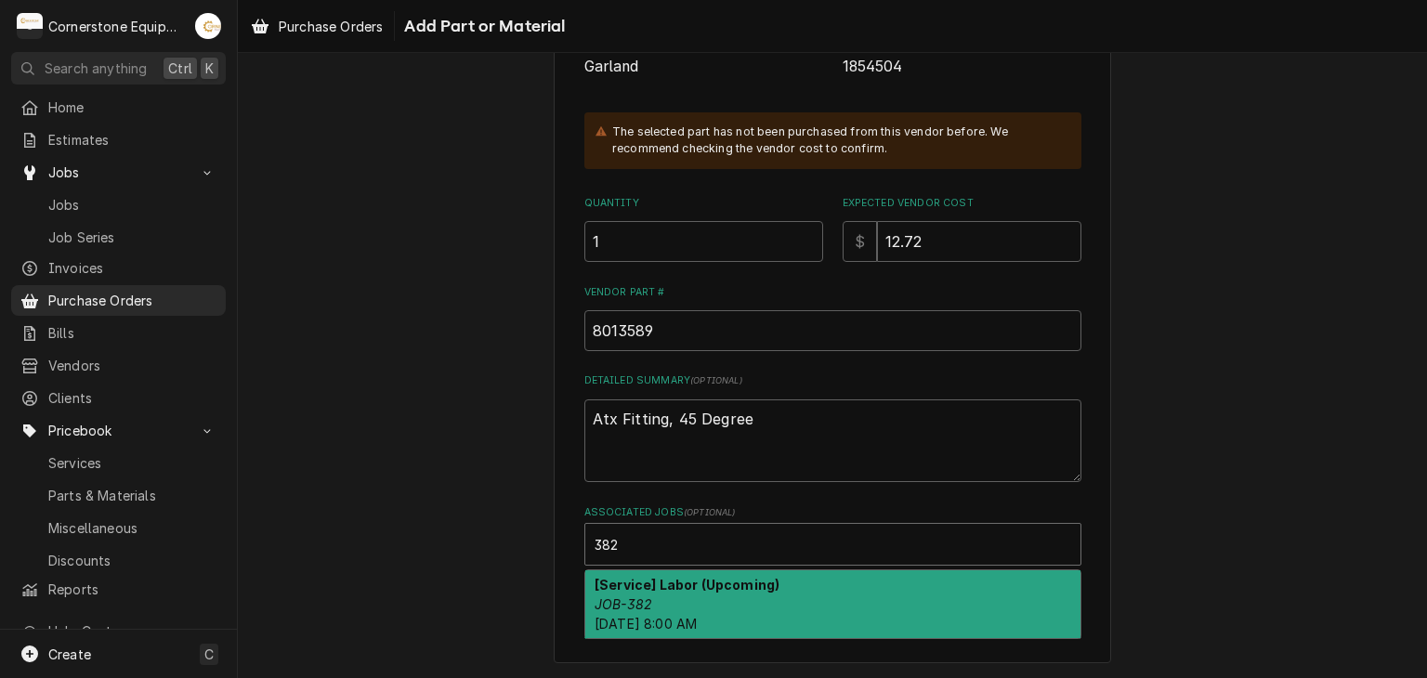
click at [610, 584] on strong "[Service] Labor (Upcoming)" at bounding box center [687, 585] width 185 height 16
type textarea "x"
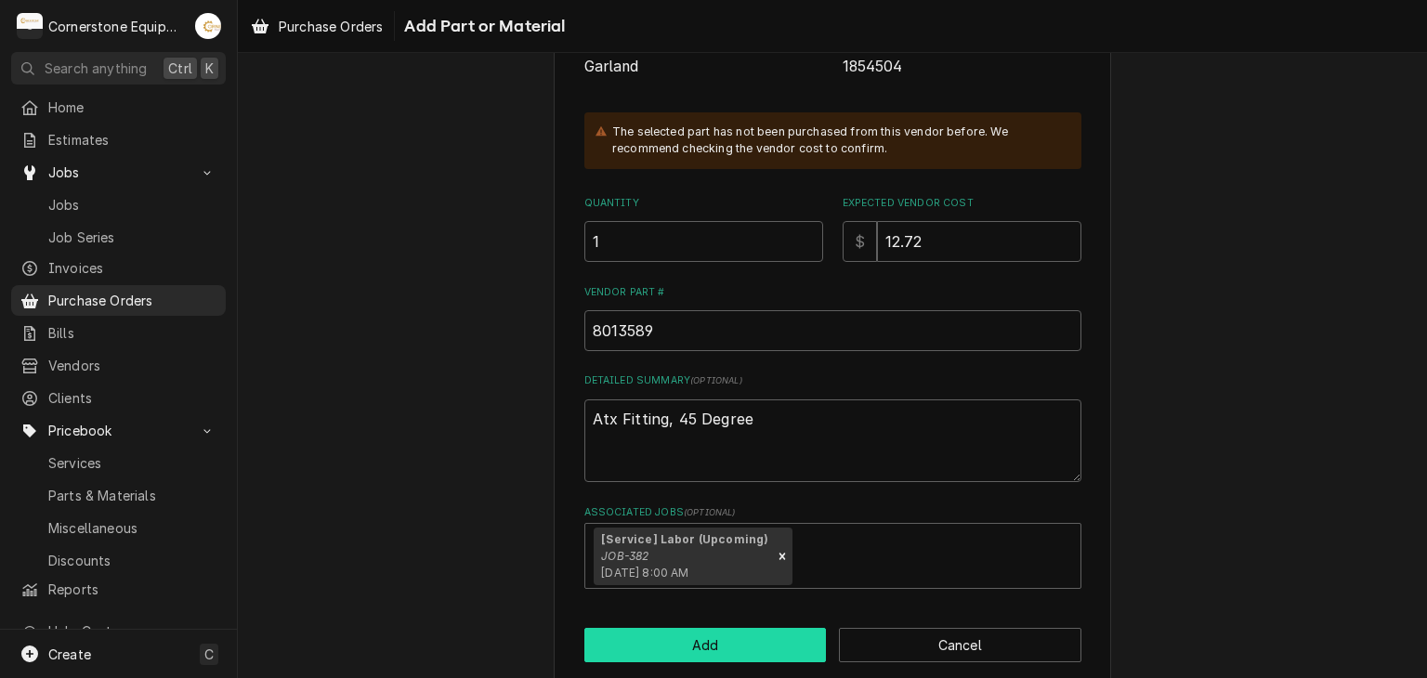
click at [635, 649] on button "Add" at bounding box center [705, 645] width 242 height 34
type textarea "x"
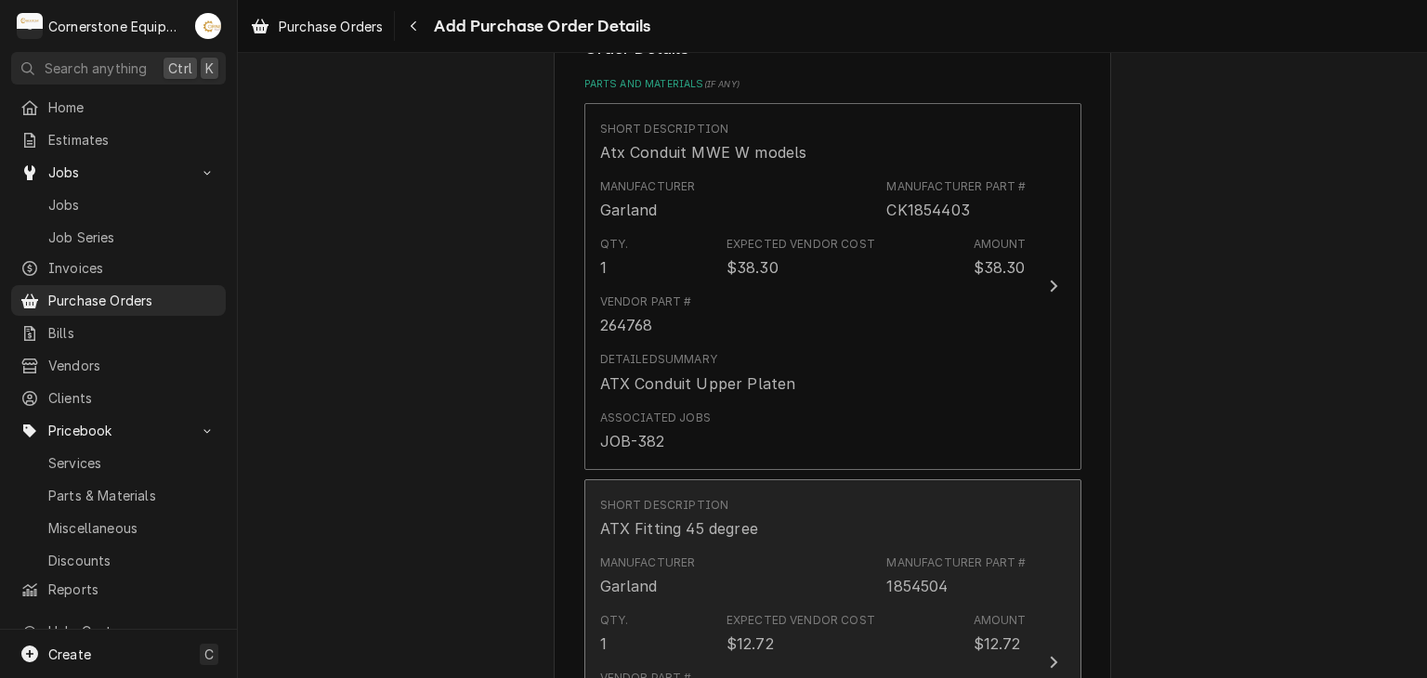
scroll to position [1092, 0]
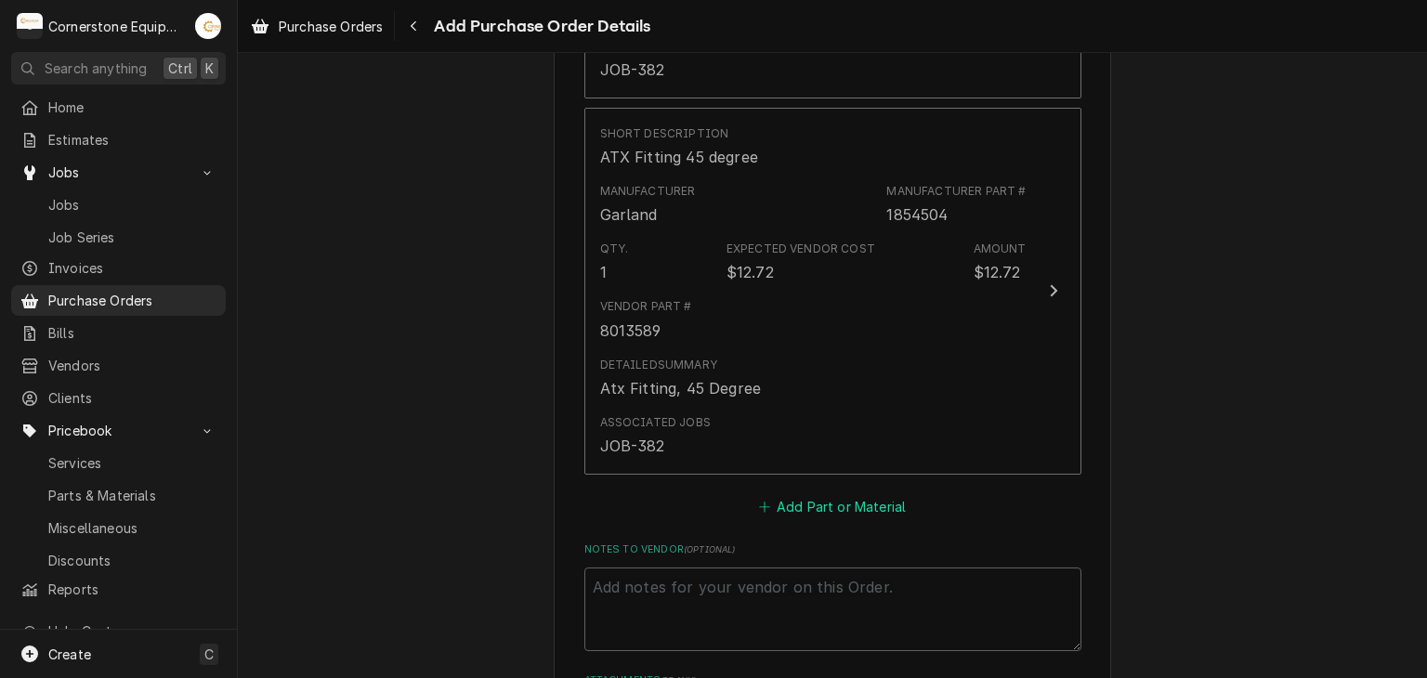
click at [810, 497] on button "Add Part or Material" at bounding box center [831, 506] width 153 height 26
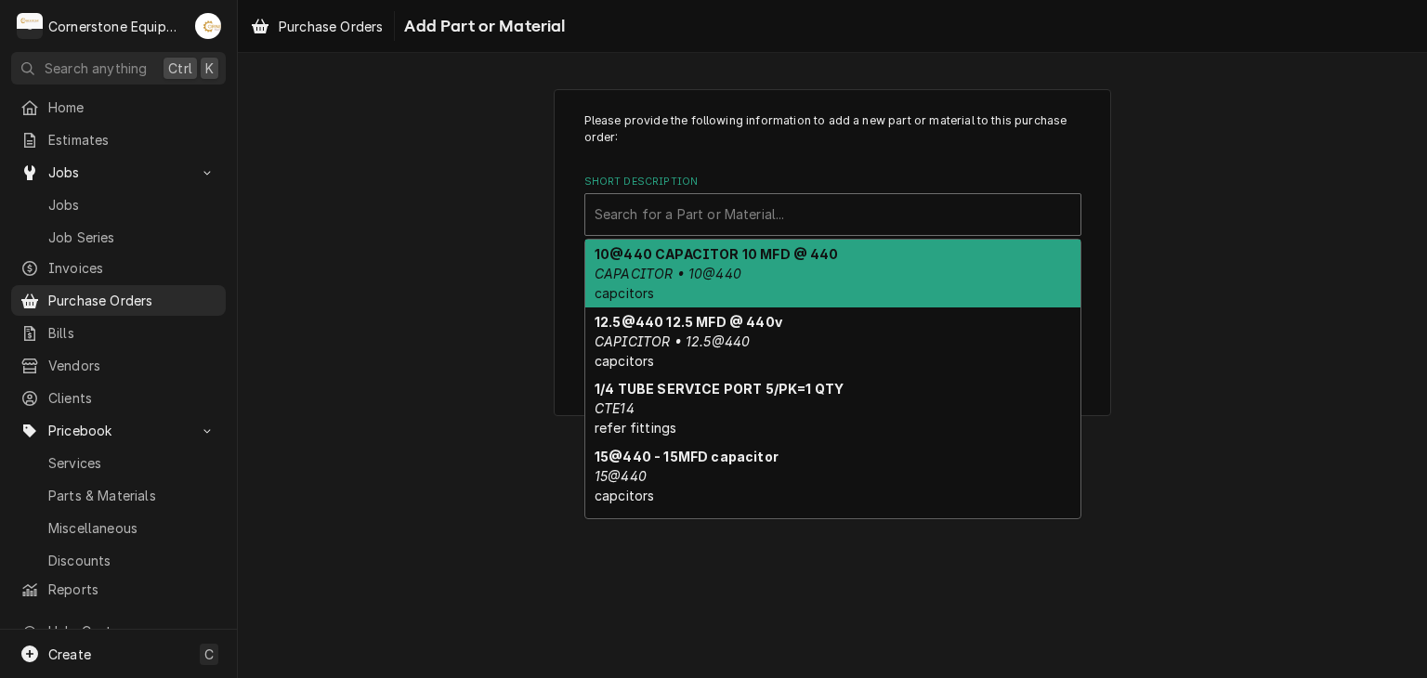
click at [721, 207] on div "Short Description" at bounding box center [833, 214] width 477 height 33
paste input "n21459462"
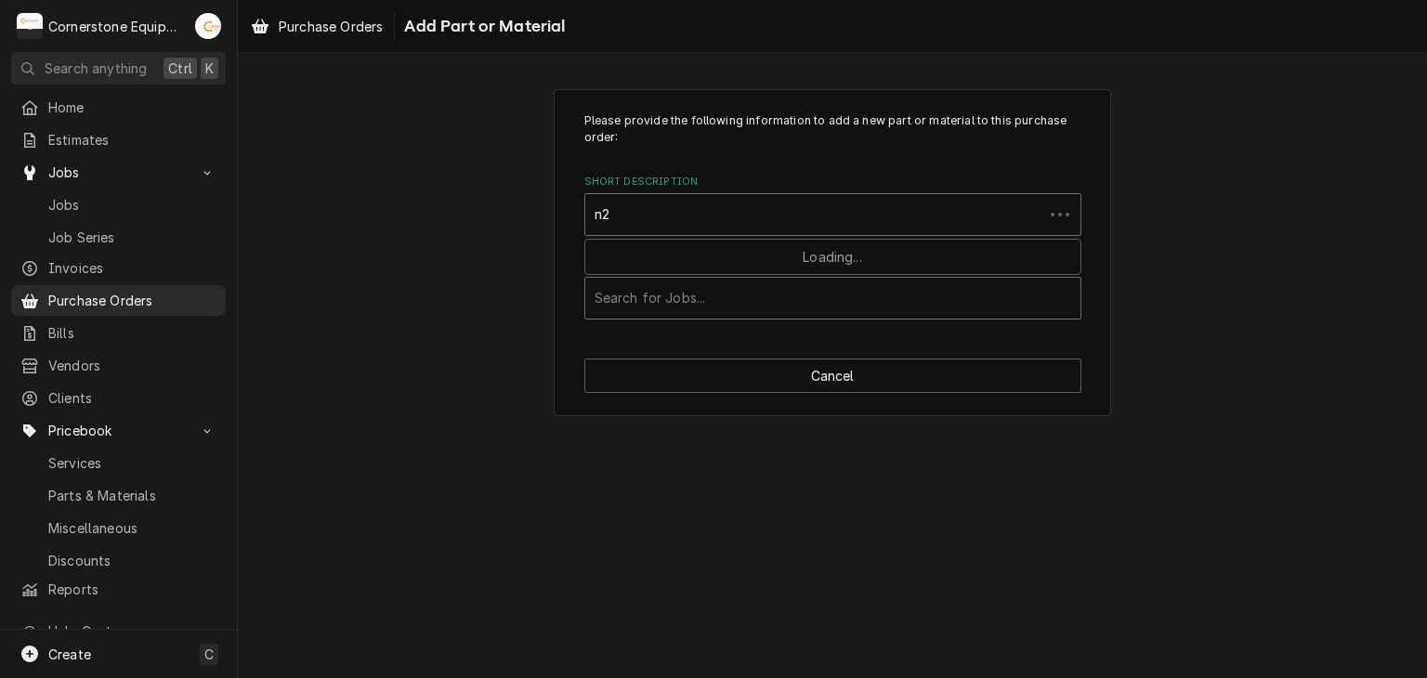
type input "n"
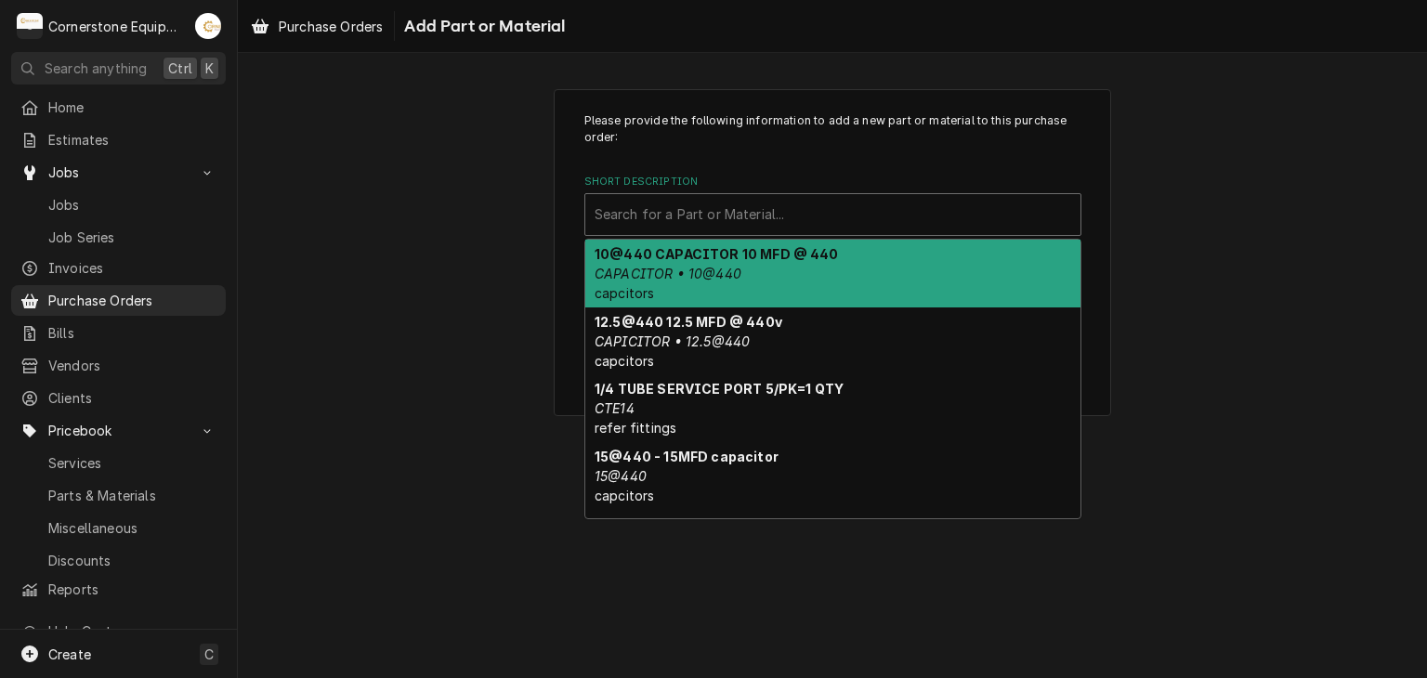
scroll to position [337, 0]
drag, startPoint x: 687, startPoint y: 220, endPoint x: 641, endPoint y: 220, distance: 46.5
click at [641, 220] on div "Short Description" at bounding box center [833, 214] width 477 height 33
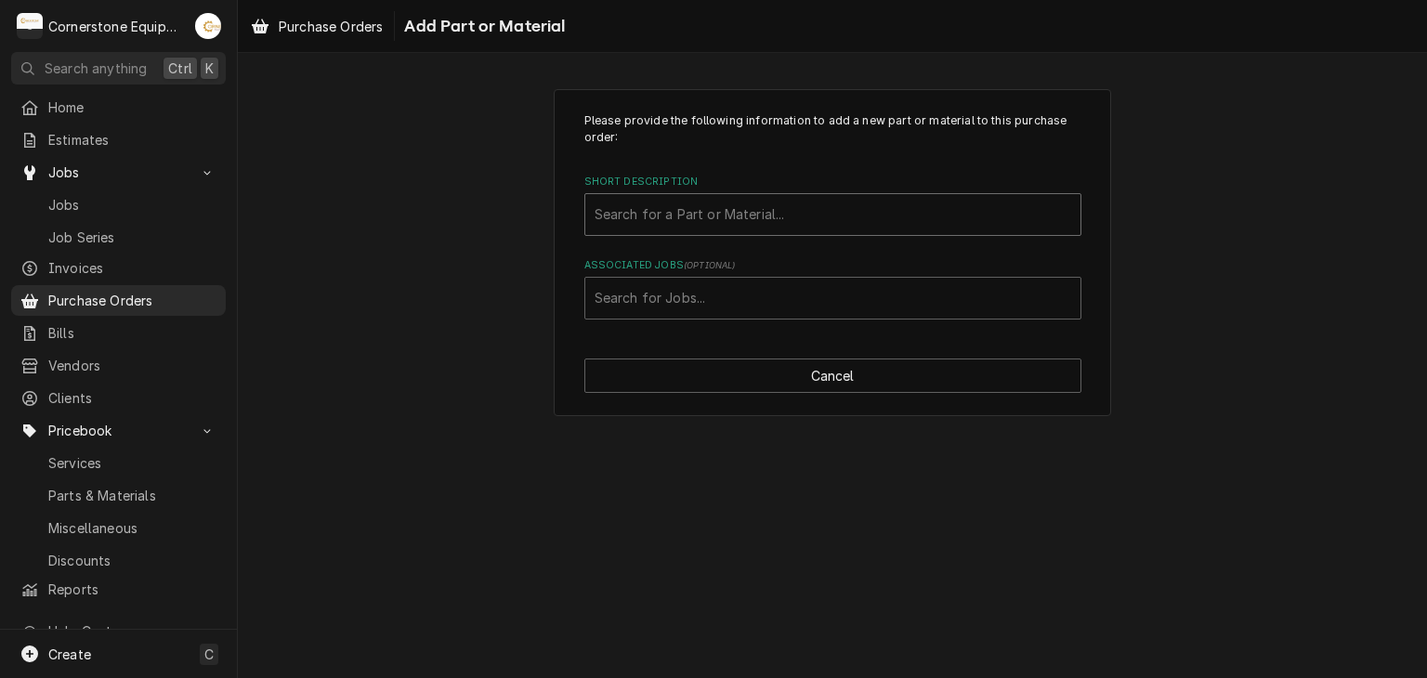
drag, startPoint x: 640, startPoint y: 220, endPoint x: 647, endPoint y: 205, distance: 16.2
click at [647, 205] on div "Short Description" at bounding box center [833, 214] width 477 height 33
paste input "4521709"
type input "4521709"
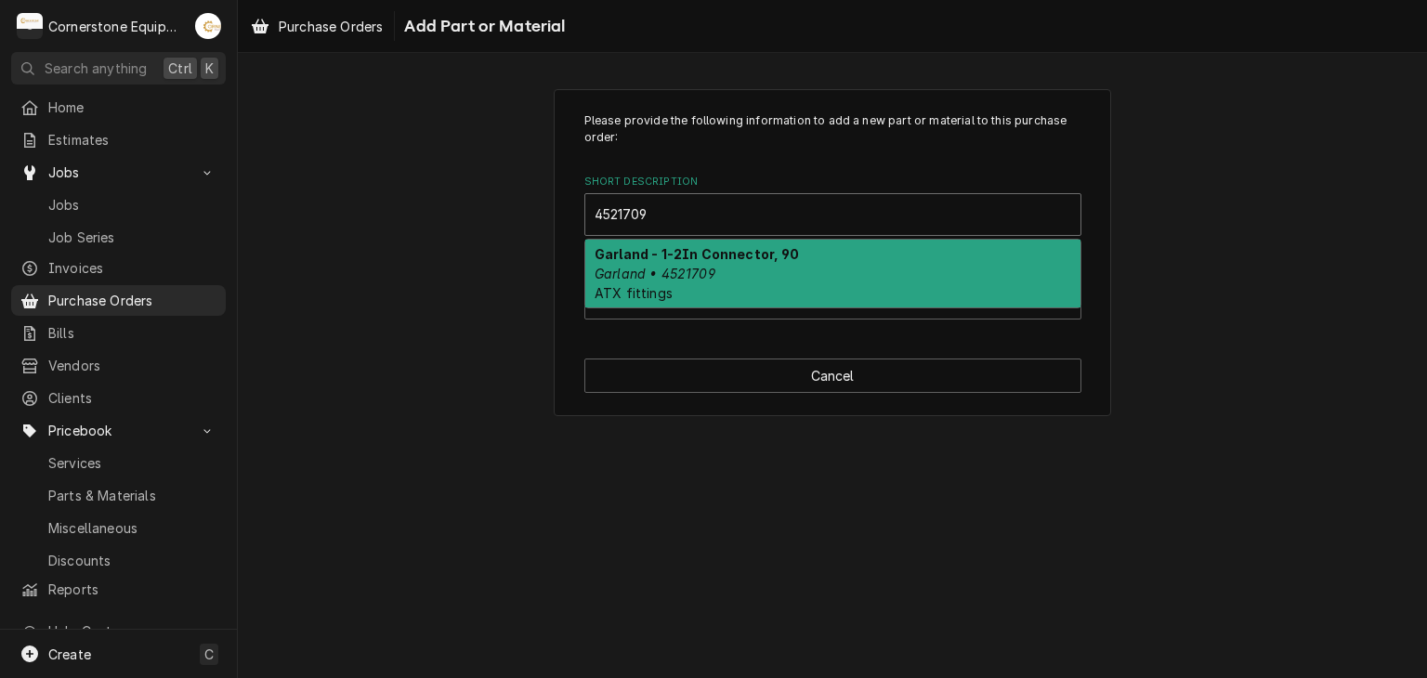
drag, startPoint x: 647, startPoint y: 251, endPoint x: 655, endPoint y: 260, distance: 12.5
click at [648, 251] on strong "Garland - 1-2In Connector, 90" at bounding box center [697, 254] width 205 height 16
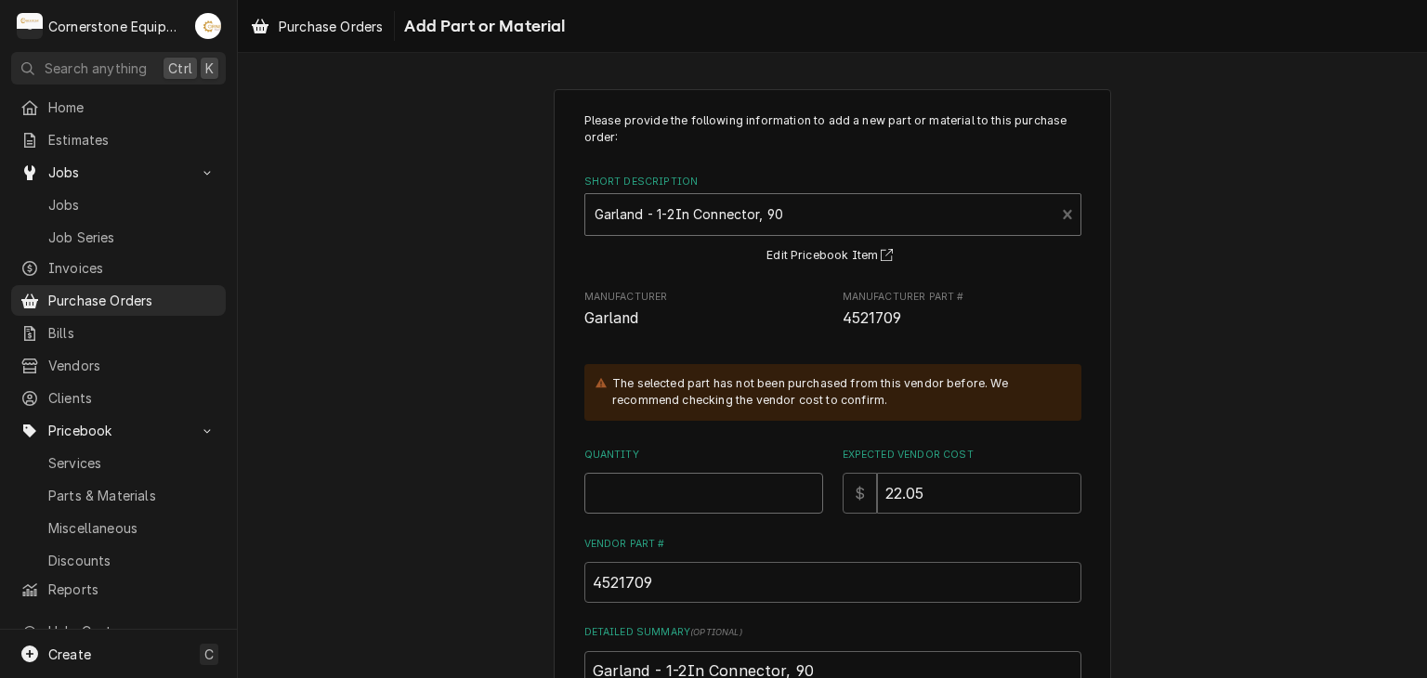
click at [759, 502] on input "Quantity" at bounding box center [703, 493] width 239 height 41
type textarea "x"
type input "1"
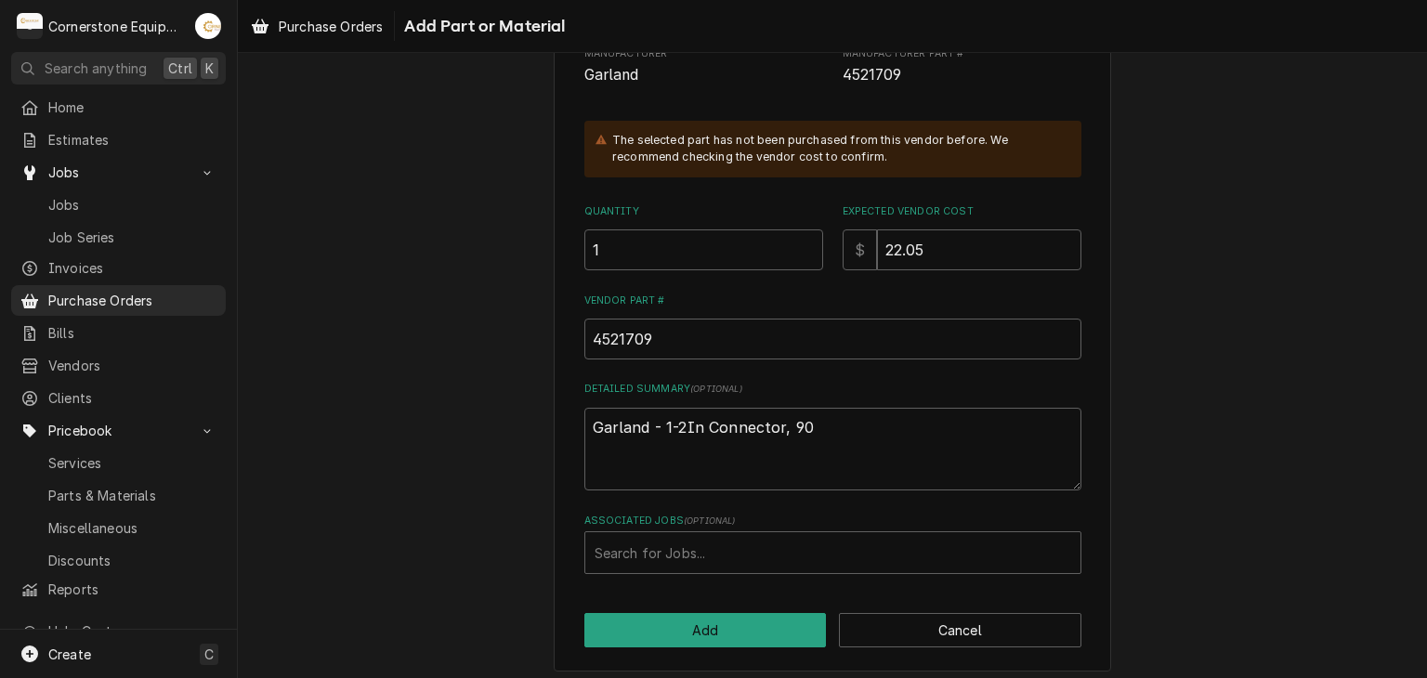
scroll to position [252, 0]
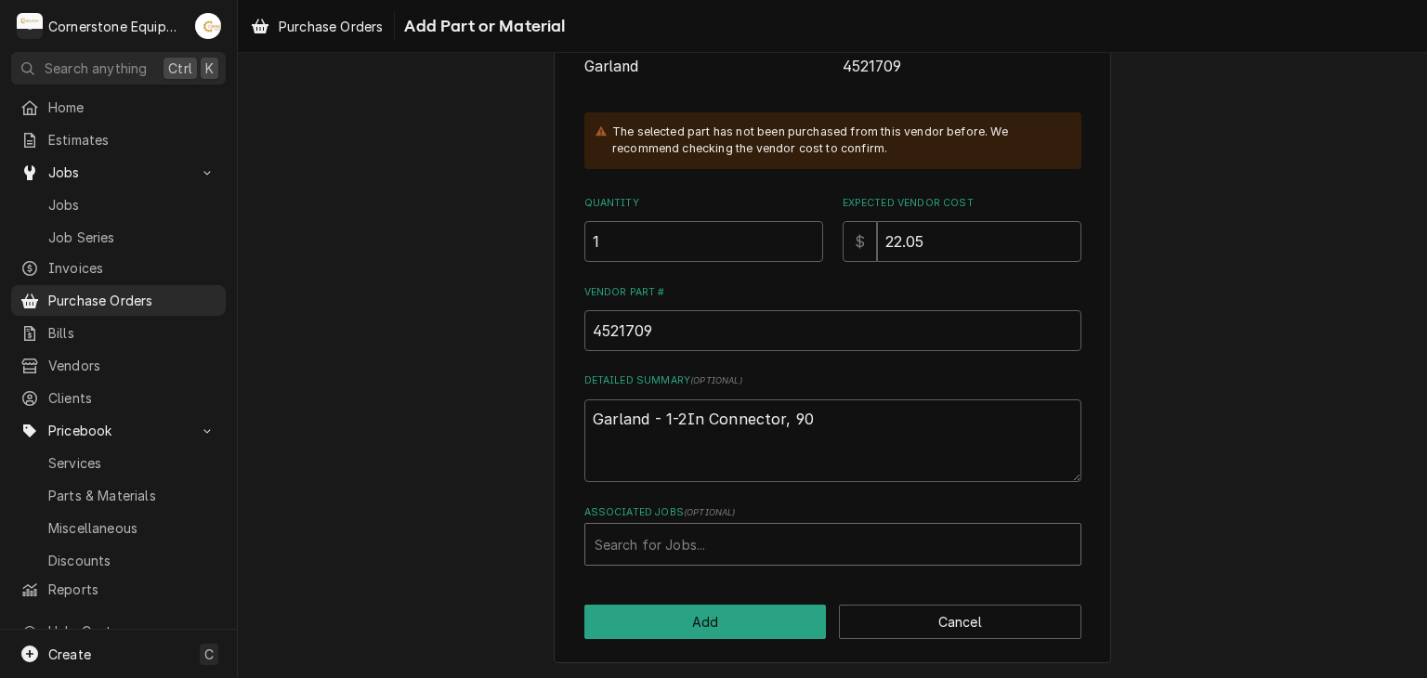
click at [718, 544] on div "Associated Jobs" at bounding box center [833, 544] width 477 height 33
type input "382"
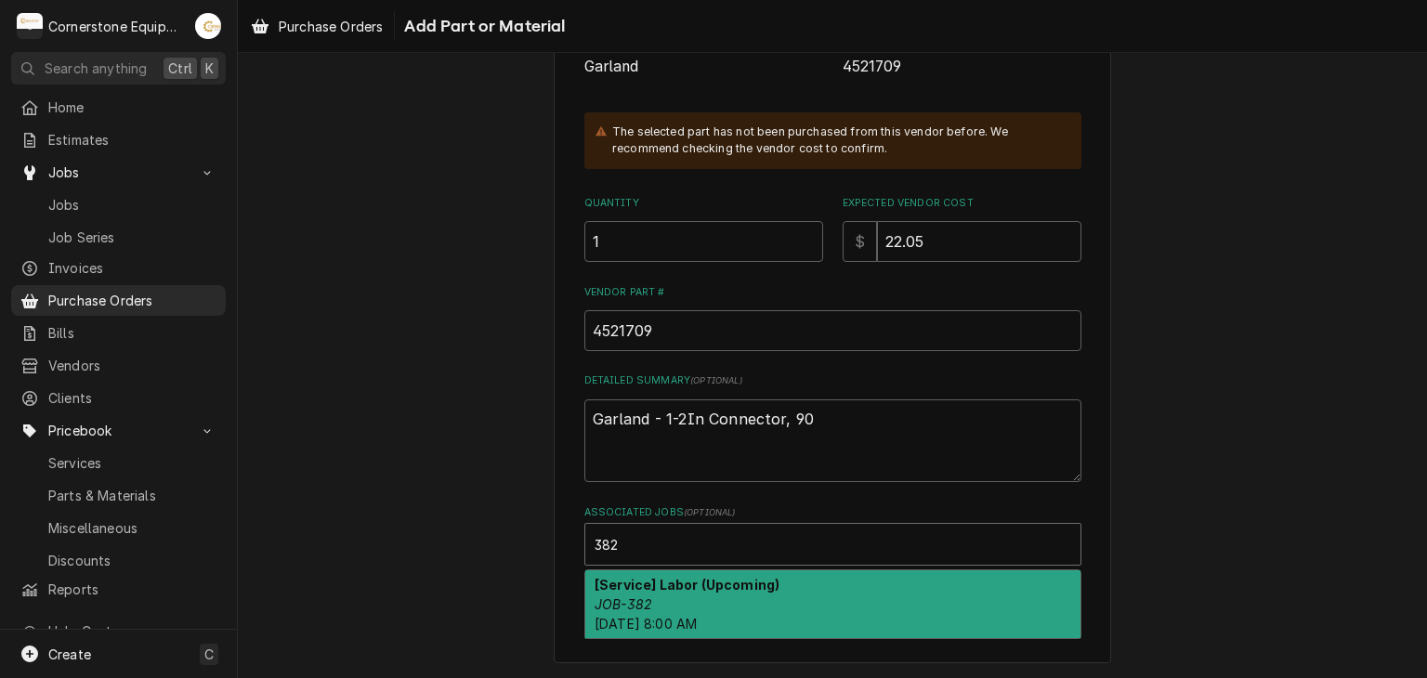
click at [638, 605] on em "JOB-382" at bounding box center [624, 604] width 58 height 16
type textarea "x"
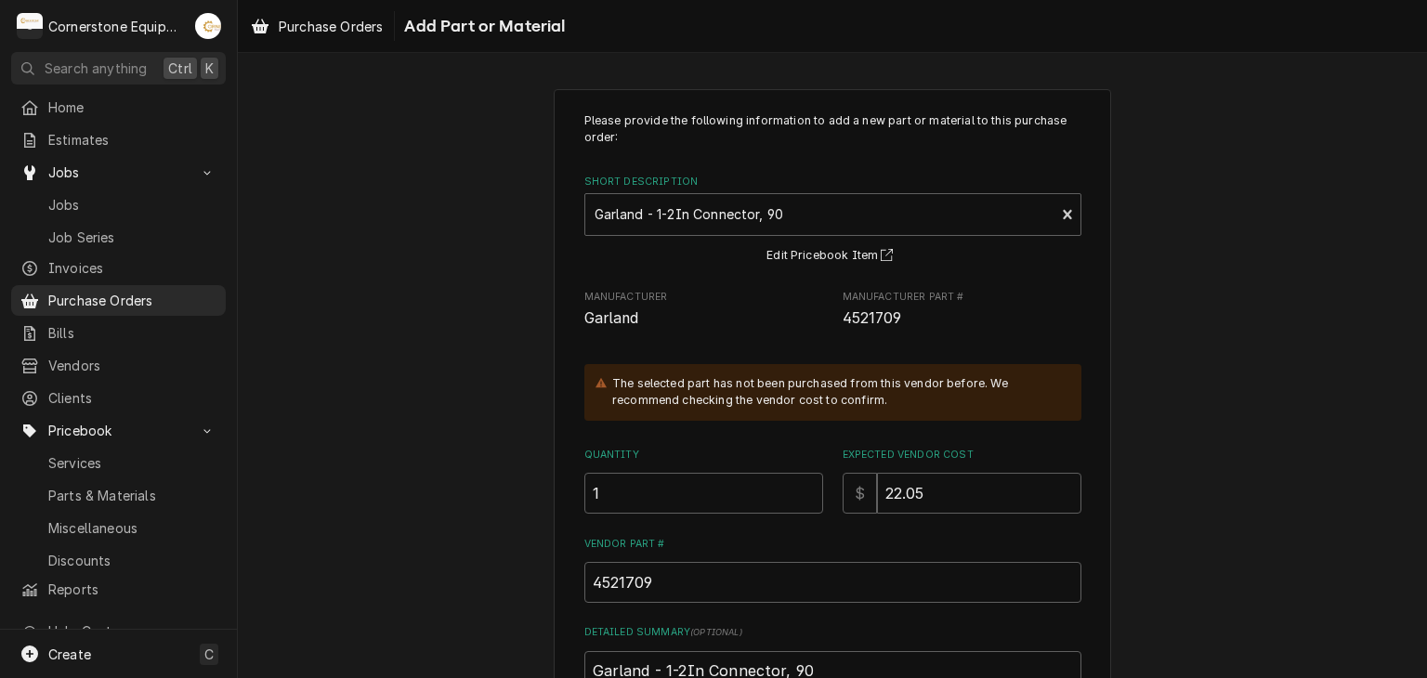
scroll to position [275, 0]
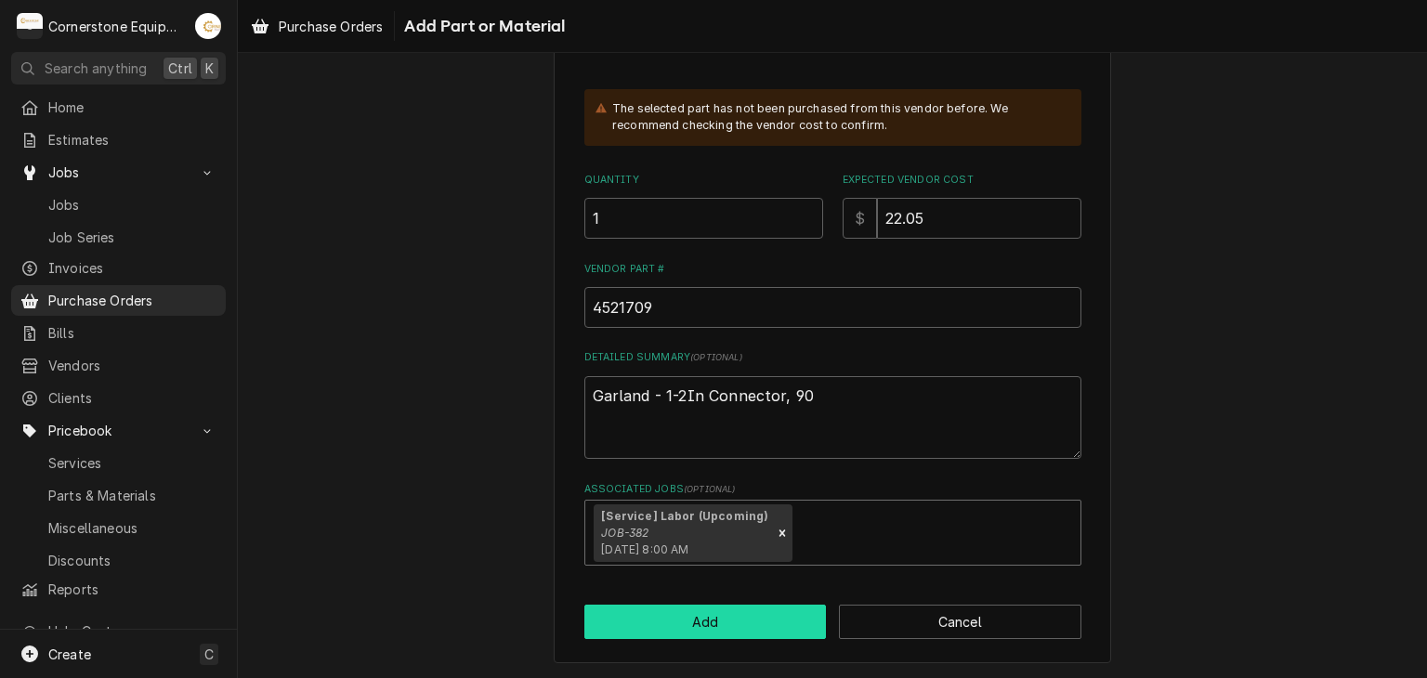
click at [714, 622] on button "Add" at bounding box center [705, 622] width 242 height 34
type textarea "x"
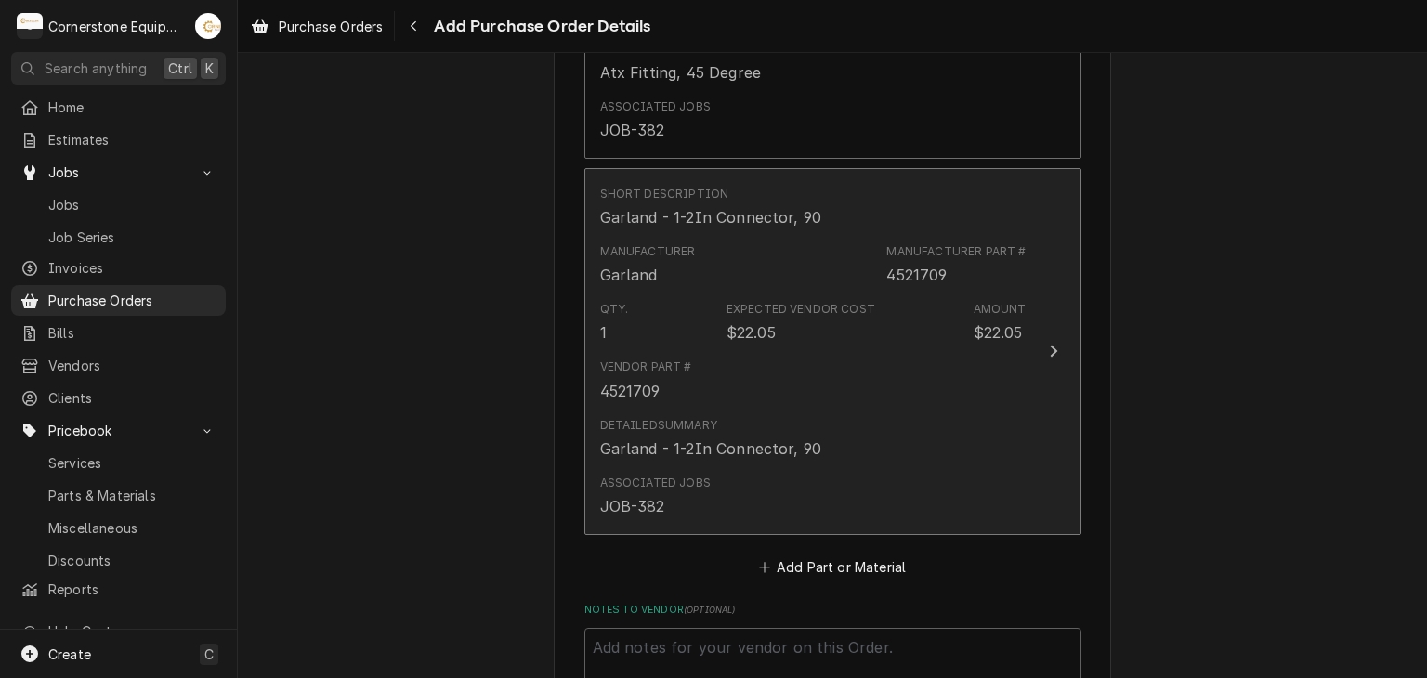
scroll to position [1779, 0]
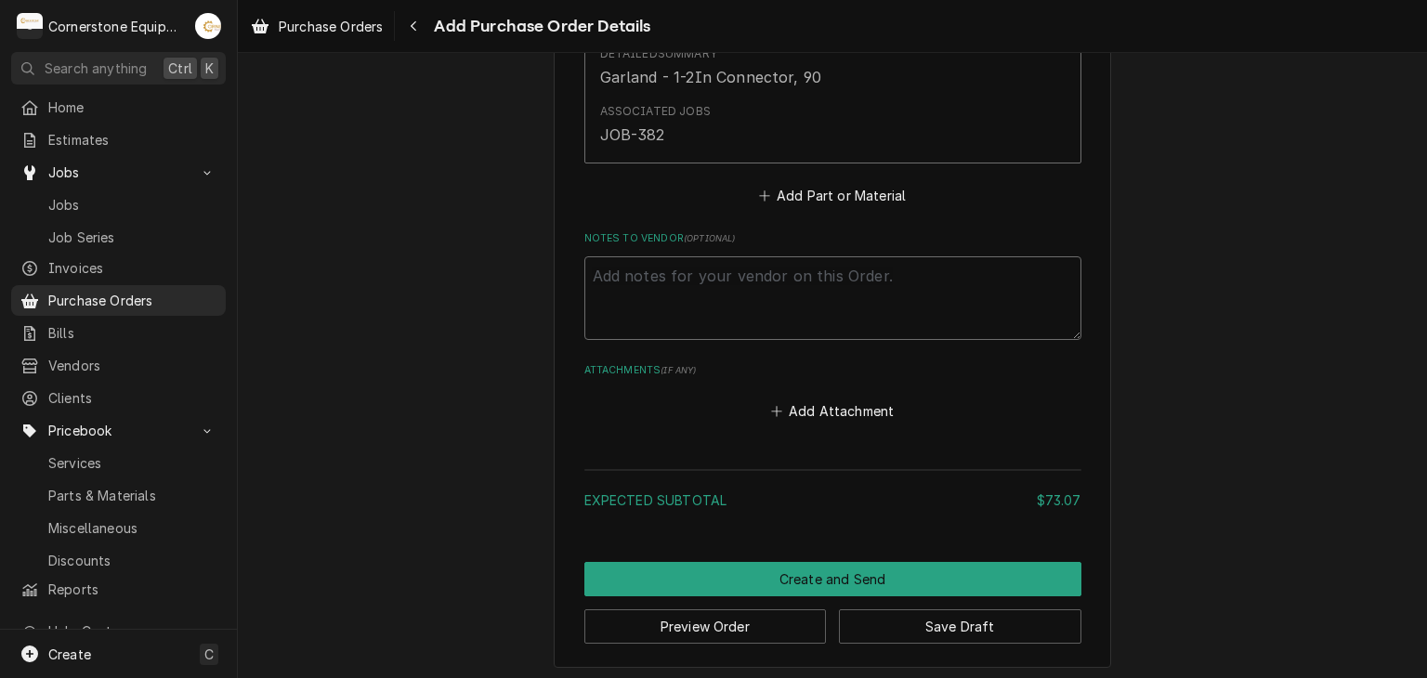
click at [998, 300] on textarea "Notes to Vendor ( optional )" at bounding box center [832, 298] width 497 height 84
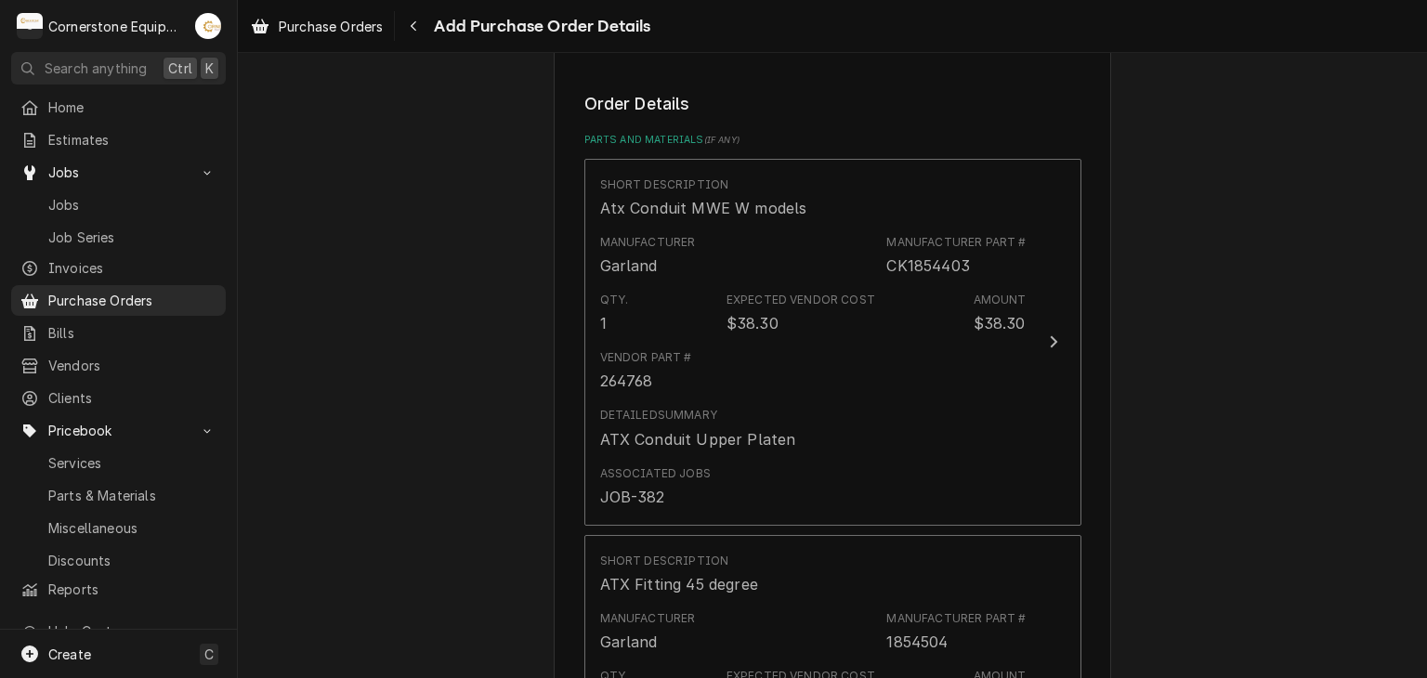
scroll to position [1407, 0]
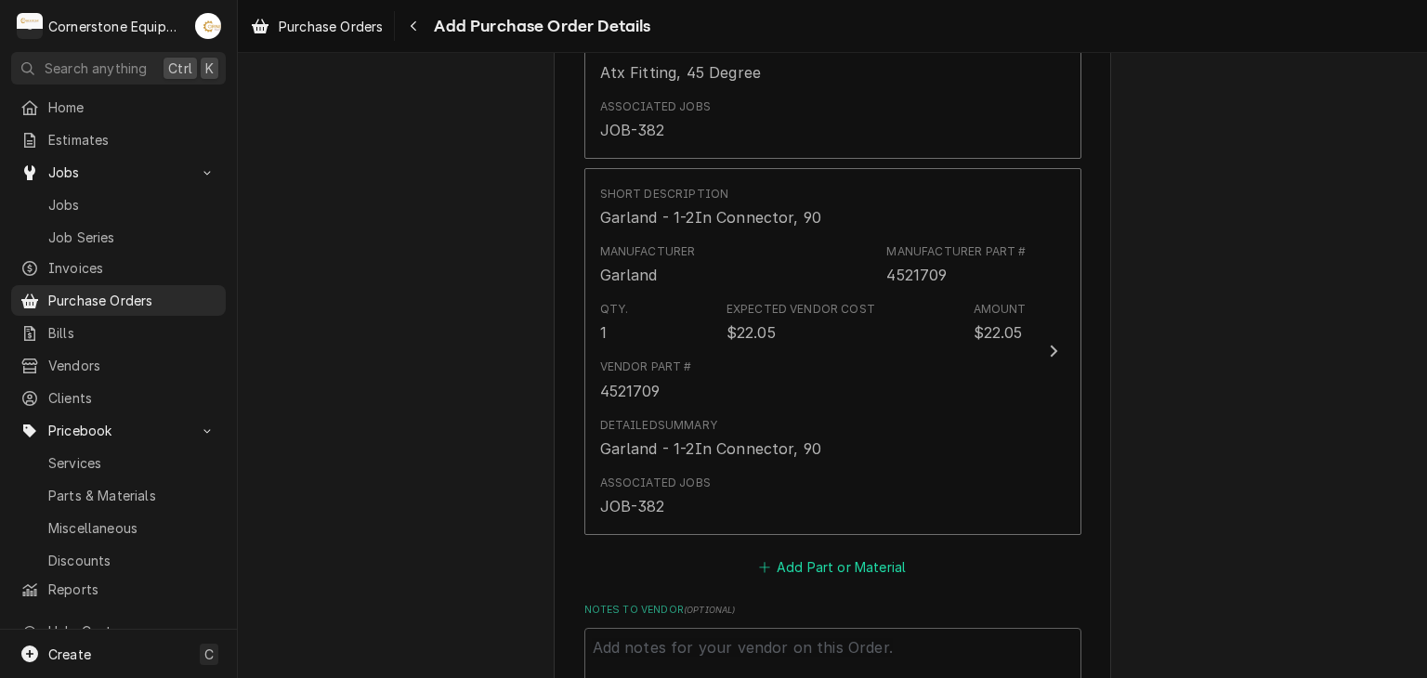
click at [810, 556] on button "Add Part or Material" at bounding box center [831, 568] width 153 height 26
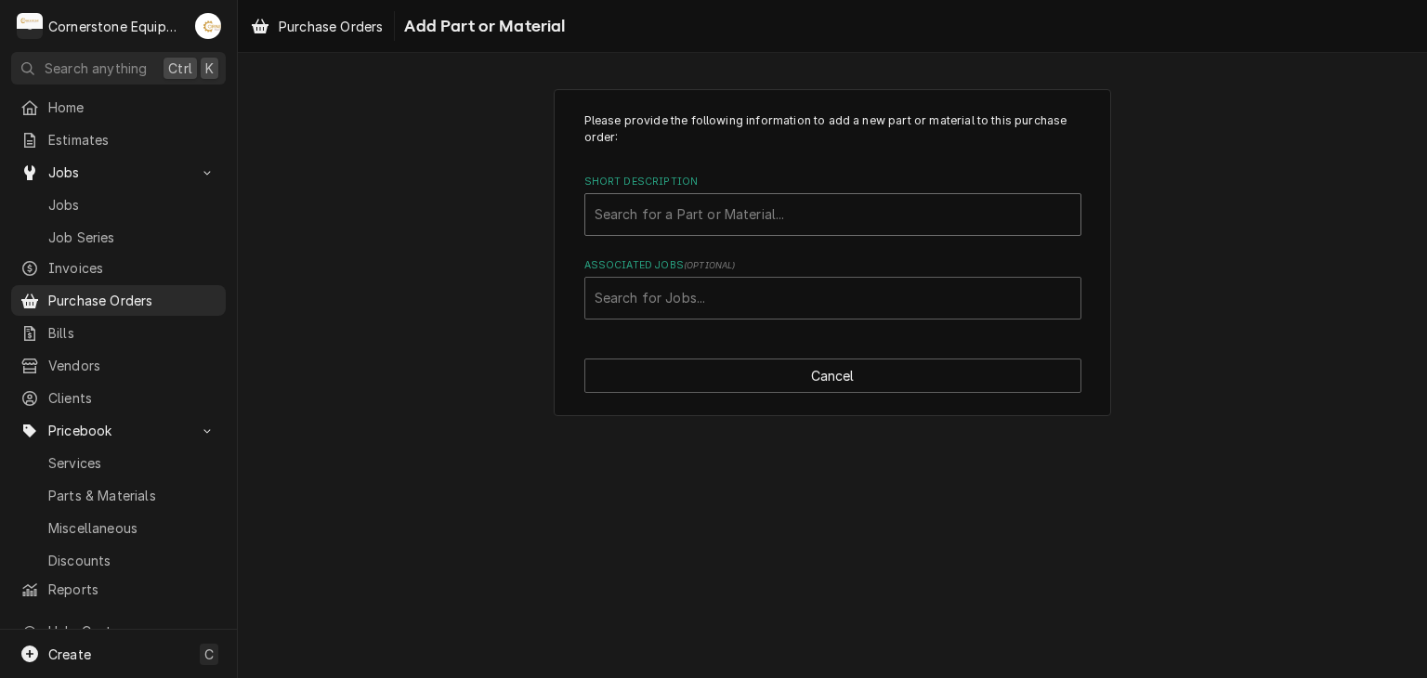
click at [702, 221] on div "Short Description" at bounding box center [833, 214] width 477 height 33
drag, startPoint x: 703, startPoint y: 244, endPoint x: 695, endPoint y: 205, distance: 39.9
click at [695, 205] on div "Short Description" at bounding box center [833, 214] width 477 height 33
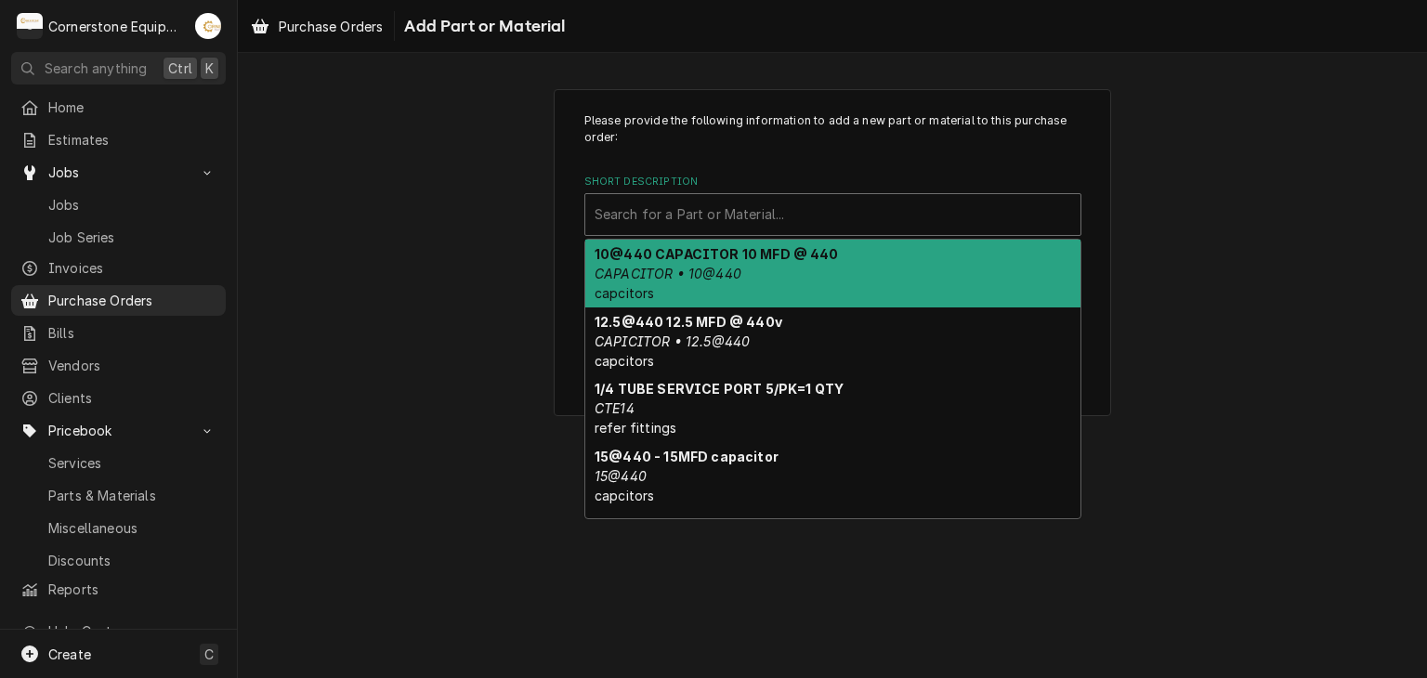
paste input "1781301"
type input "1781301"
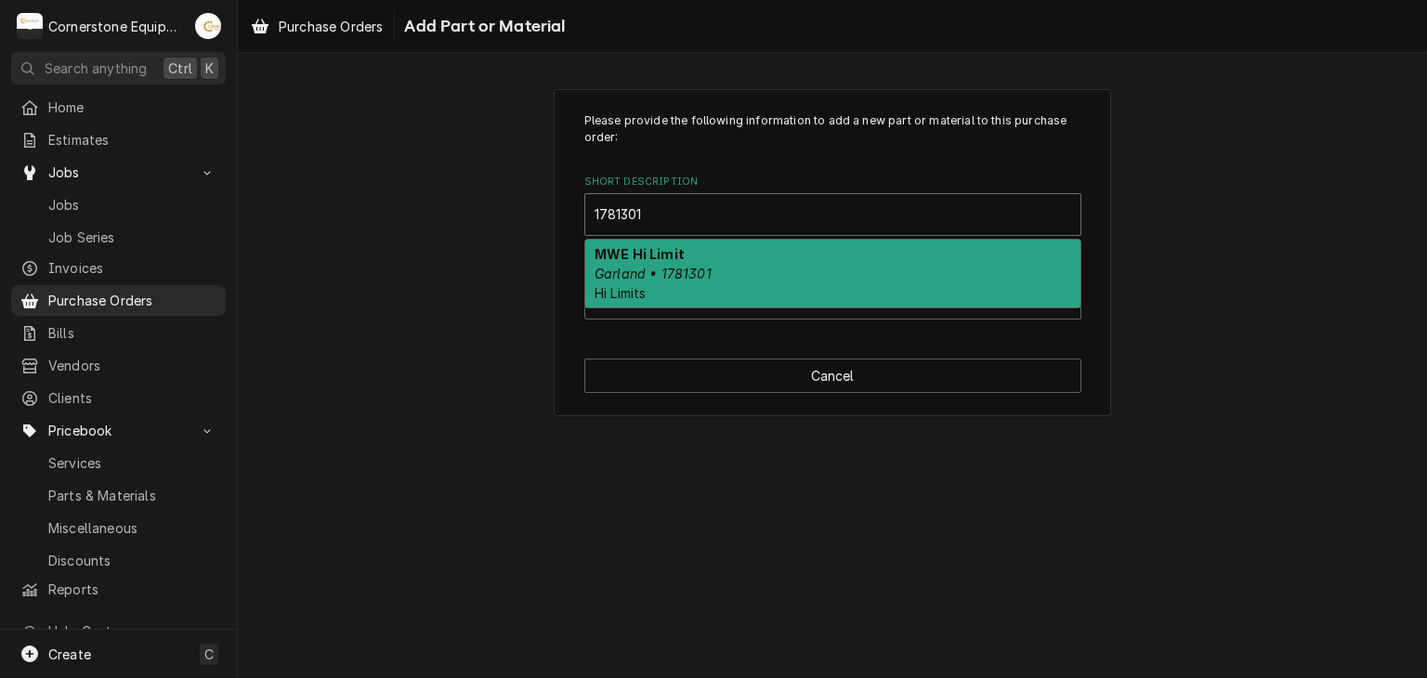
click at [700, 296] on div "MWE Hi Limit Garland • 1781301 Hi Limits" at bounding box center [832, 274] width 495 height 68
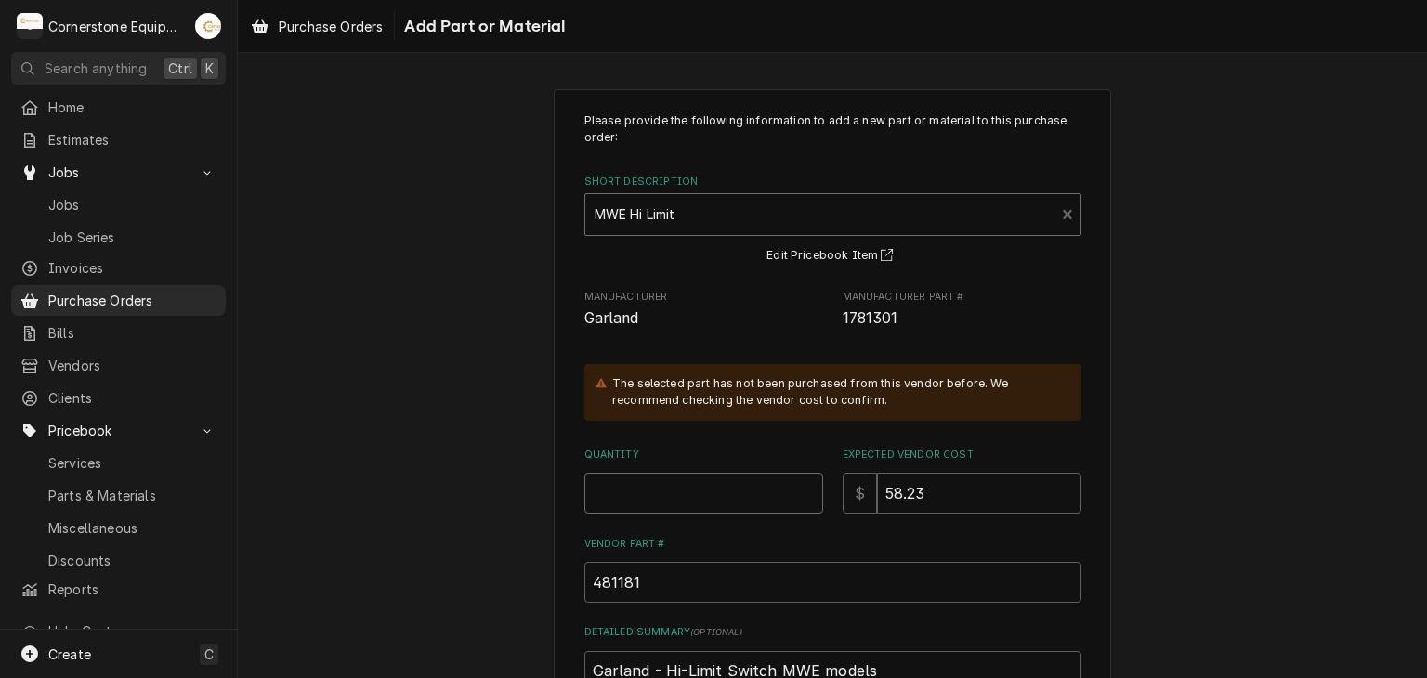
click at [782, 483] on input "Quantity" at bounding box center [703, 493] width 239 height 41
type textarea "x"
type input "1"
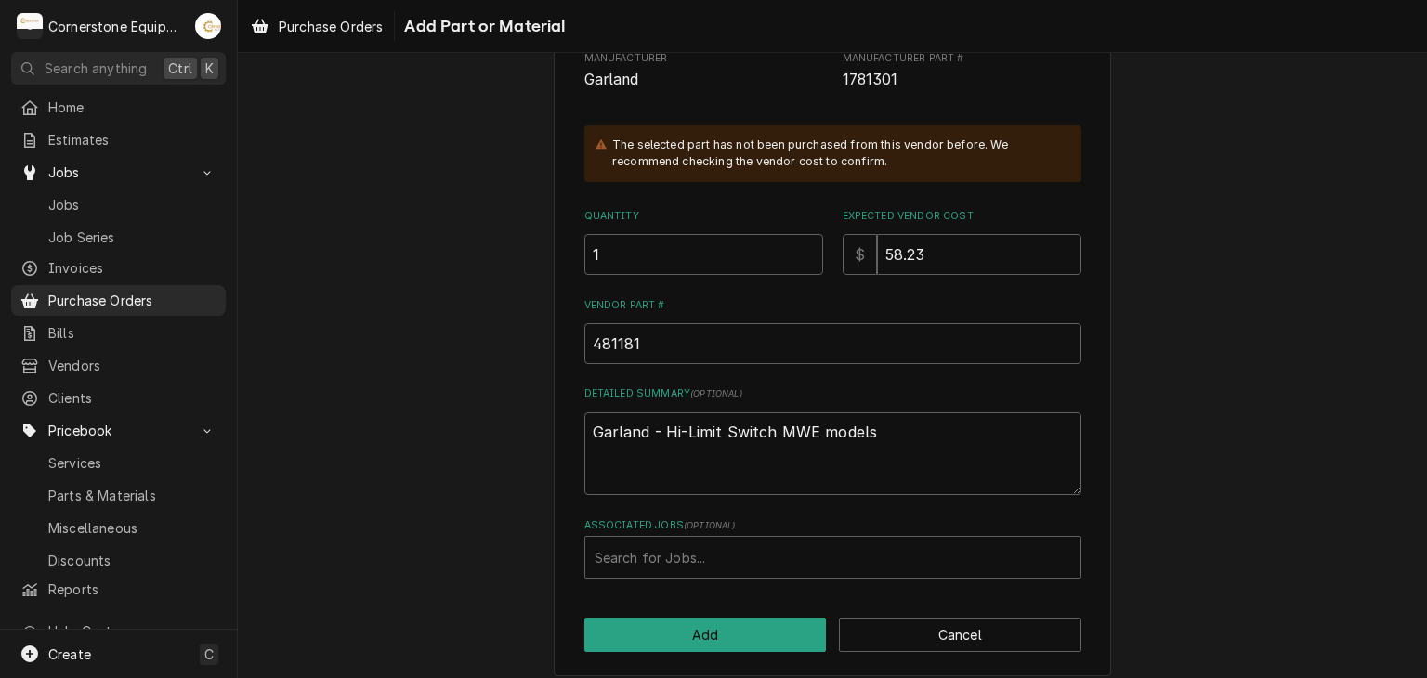
scroll to position [252, 0]
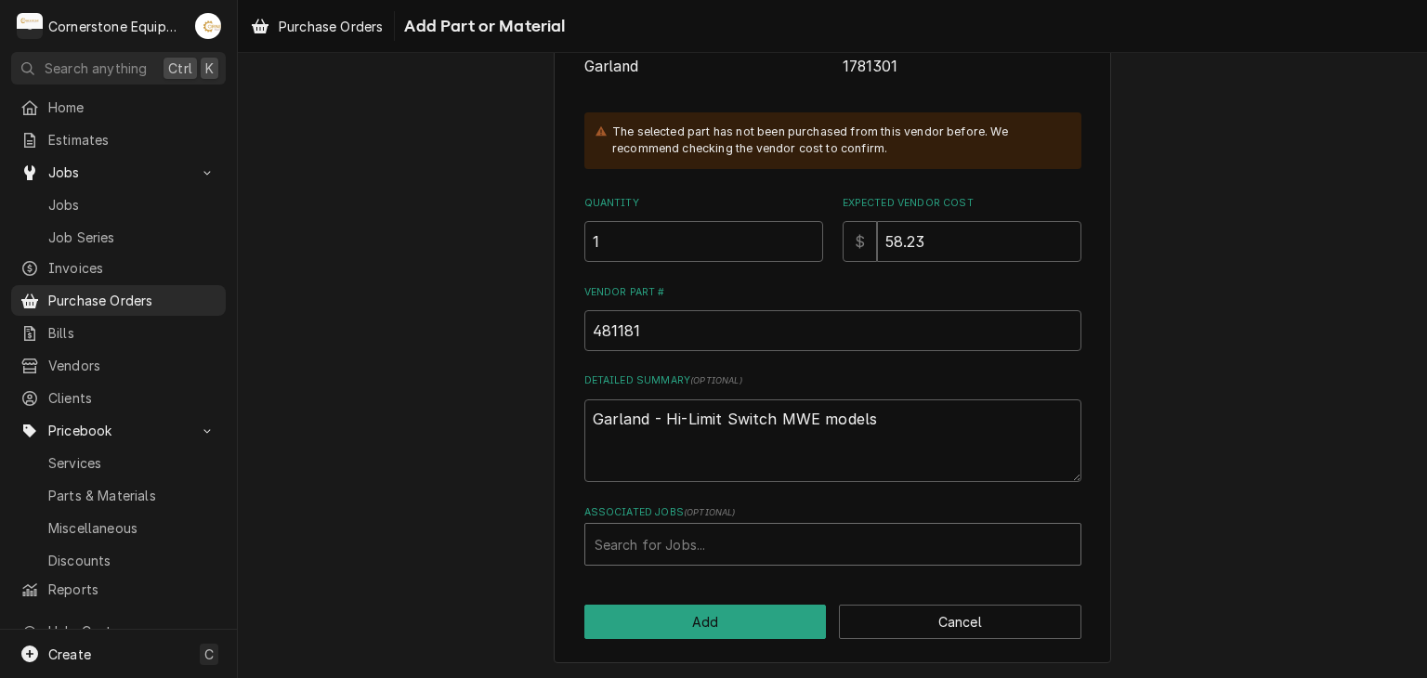
click at [674, 539] on div "Associated Jobs" at bounding box center [833, 544] width 477 height 33
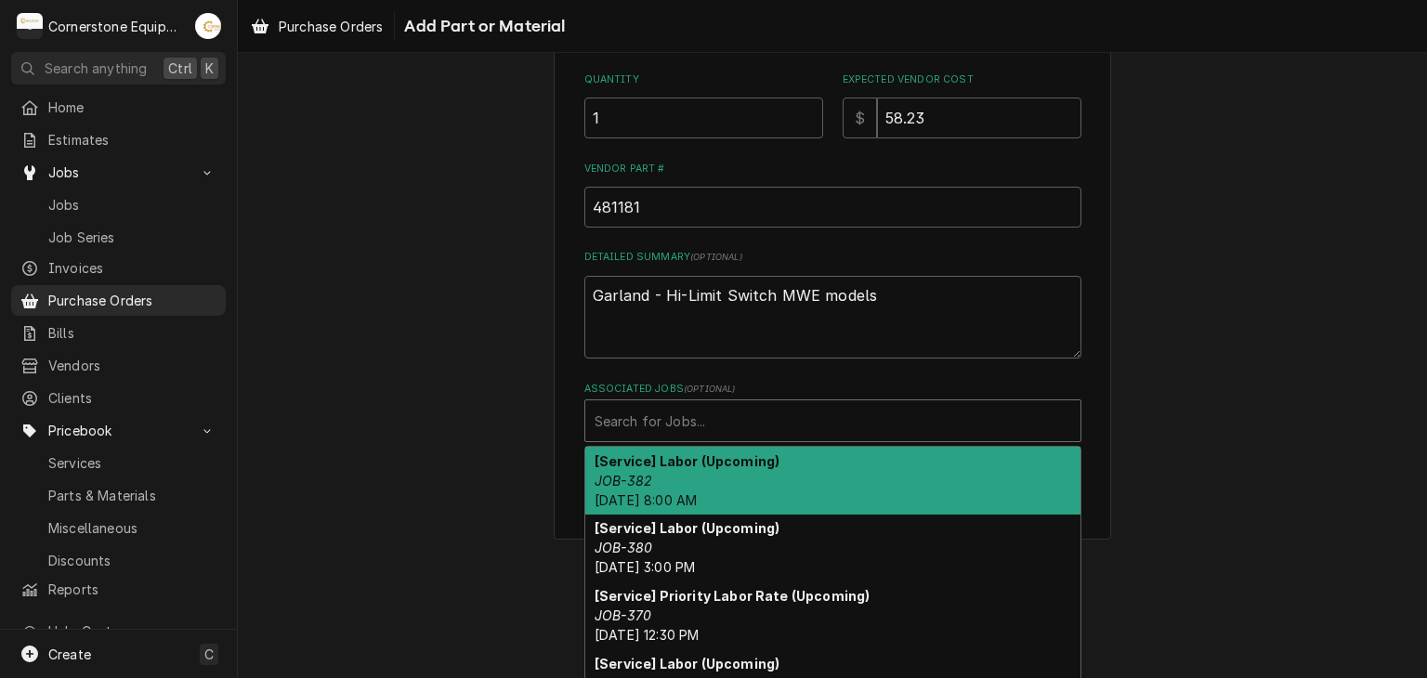
scroll to position [422, 0]
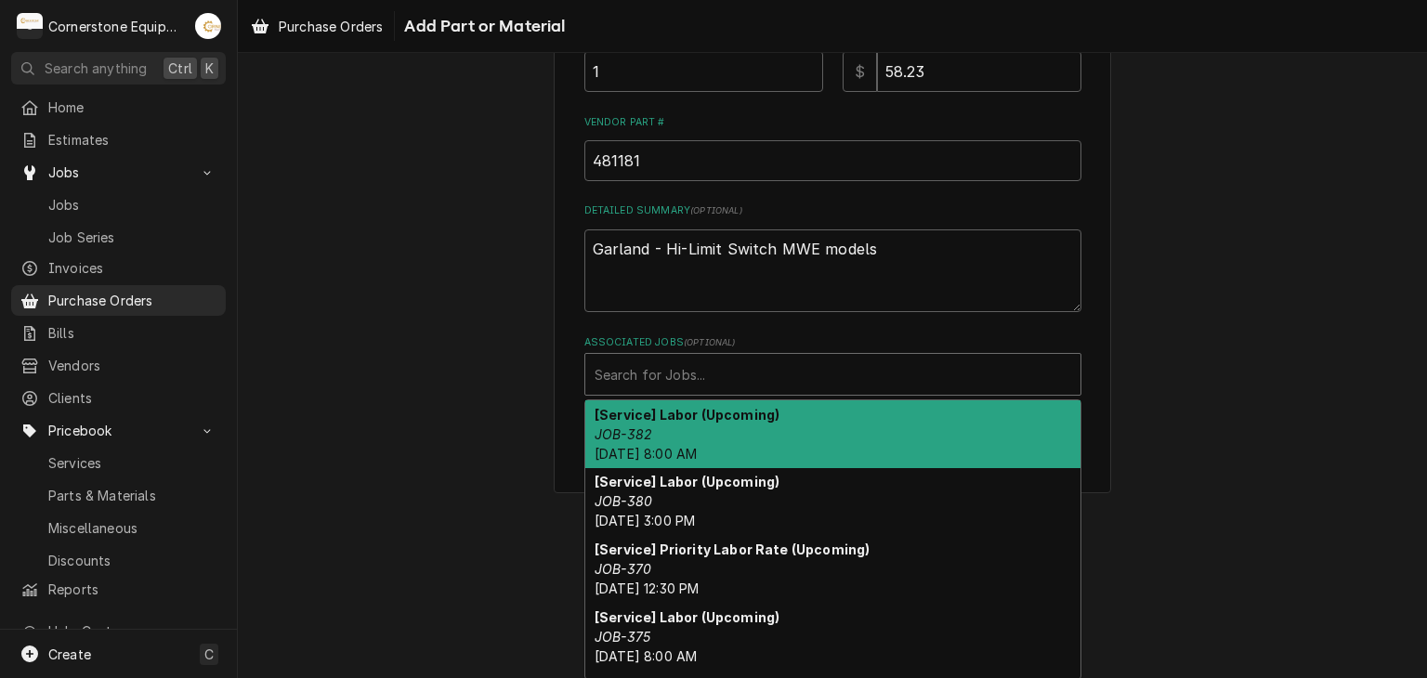
click at [631, 432] on em "JOB-382" at bounding box center [624, 434] width 58 height 16
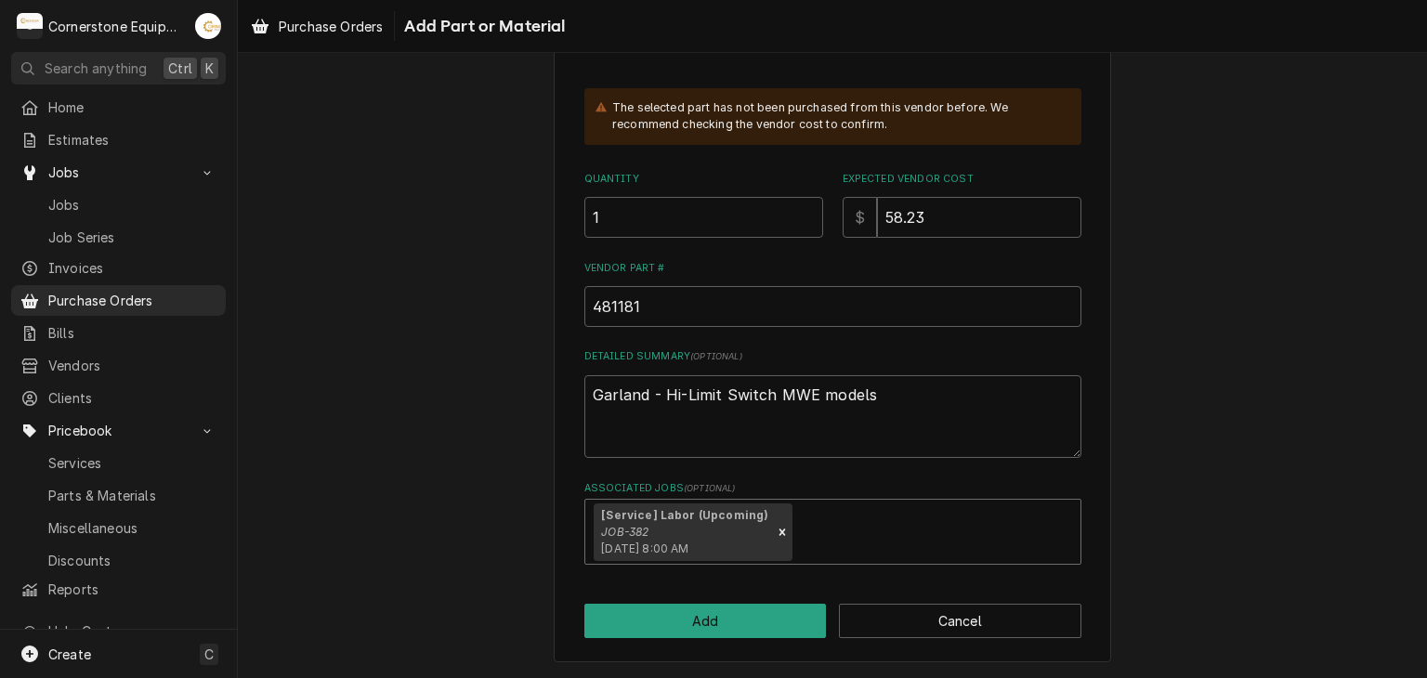
scroll to position [275, 0]
click at [695, 610] on button "Add" at bounding box center [705, 622] width 242 height 34
type textarea "x"
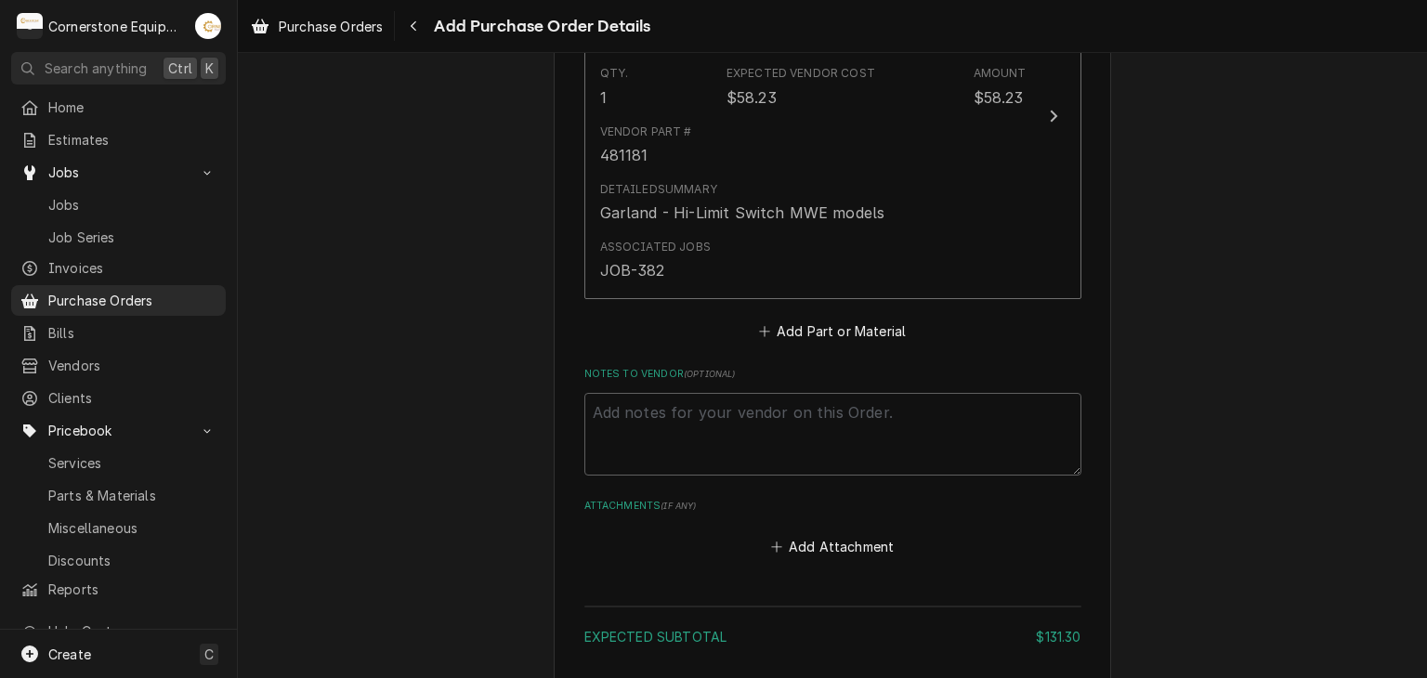
scroll to position [2128, 0]
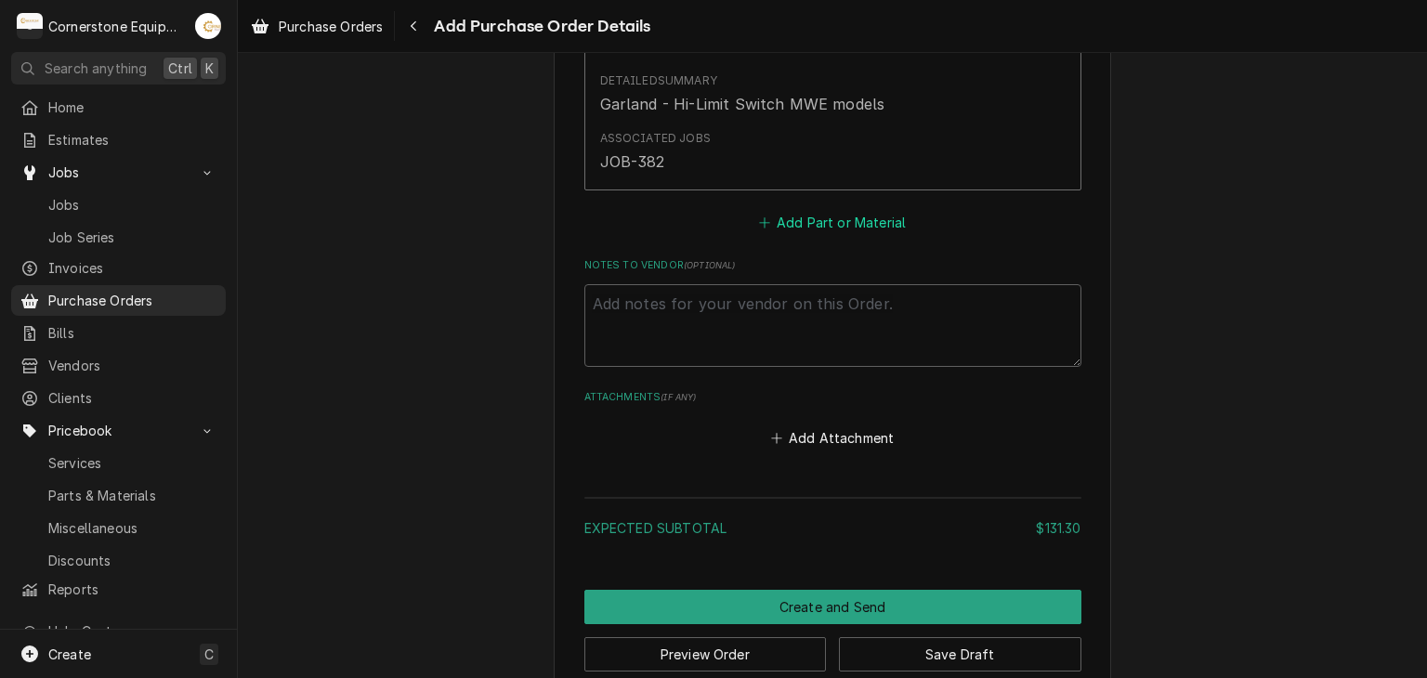
click at [858, 219] on button "Add Part or Material" at bounding box center [831, 223] width 153 height 26
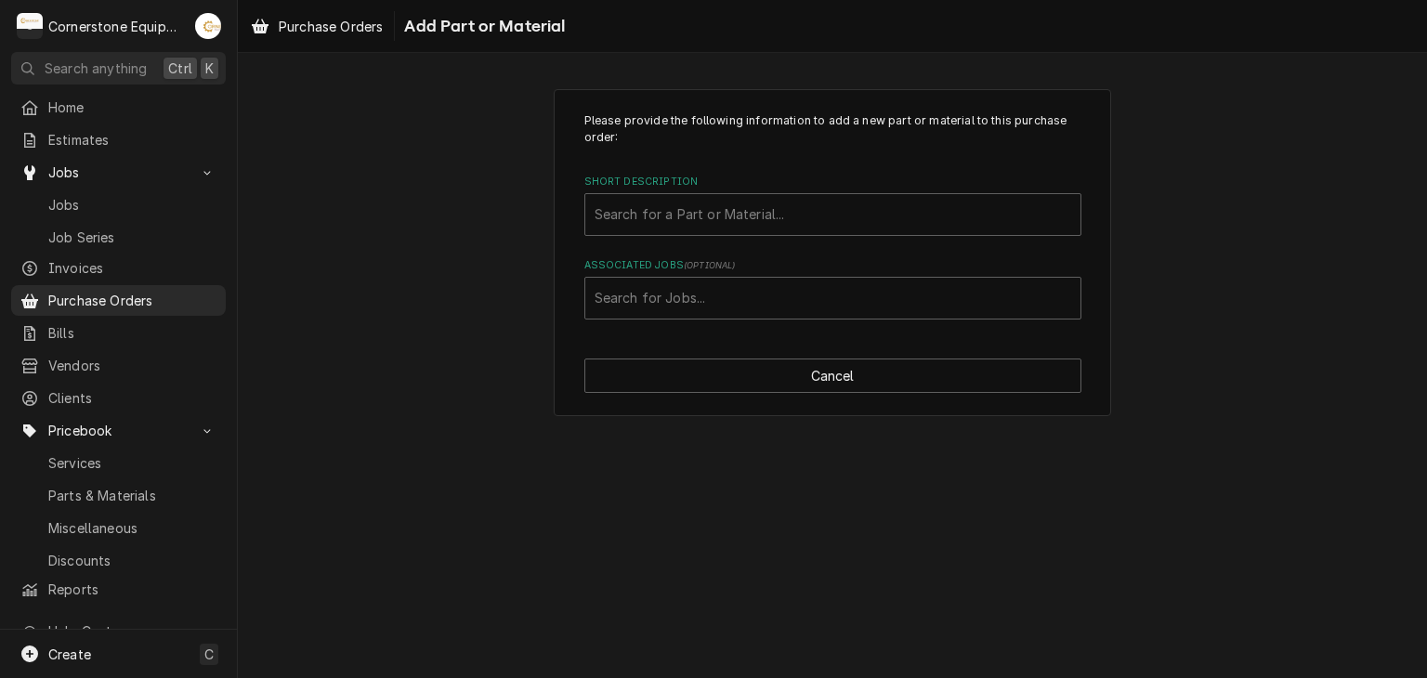
click at [858, 219] on div "Short Description" at bounding box center [833, 214] width 477 height 33
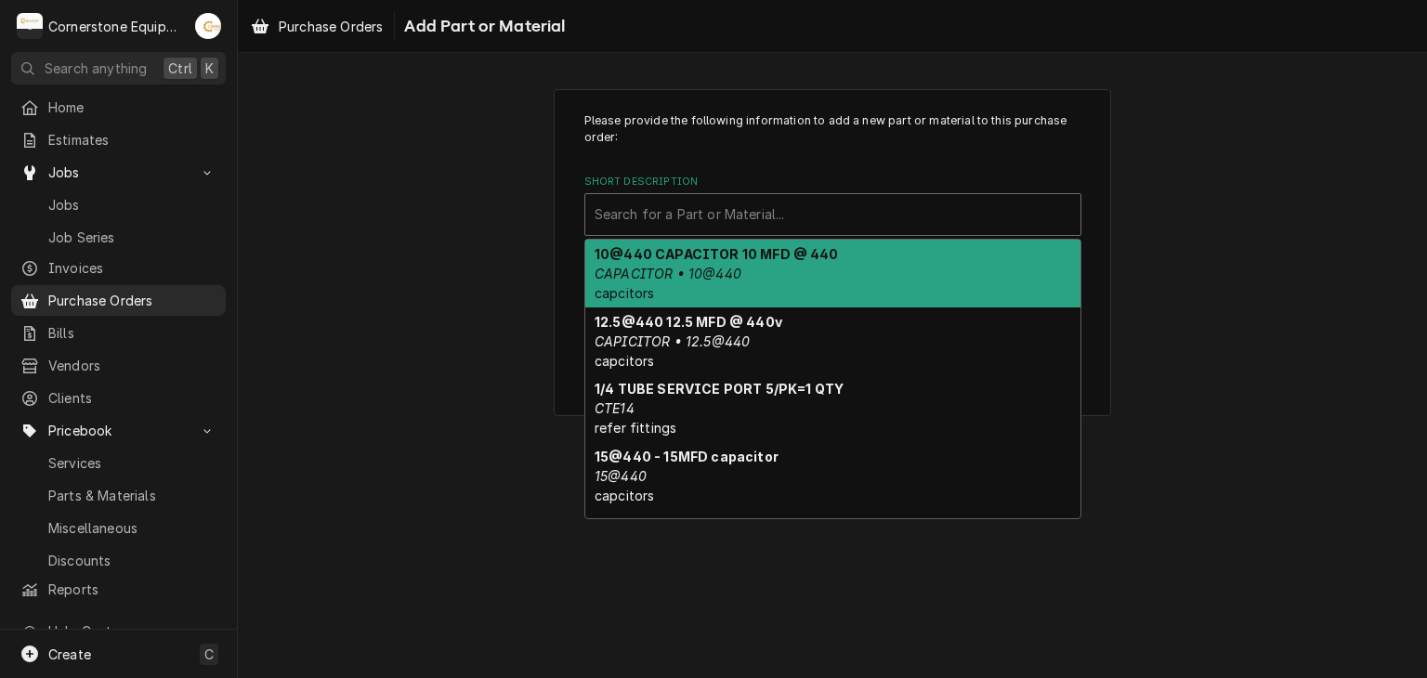
click at [734, 203] on div "Short Description" at bounding box center [833, 214] width 477 height 33
drag, startPoint x: 733, startPoint y: 203, endPoint x: 650, endPoint y: 207, distance: 82.8
click at [650, 207] on div "Short Description" at bounding box center [833, 214] width 477 height 33
paste input "1859807"
type input "1859807"
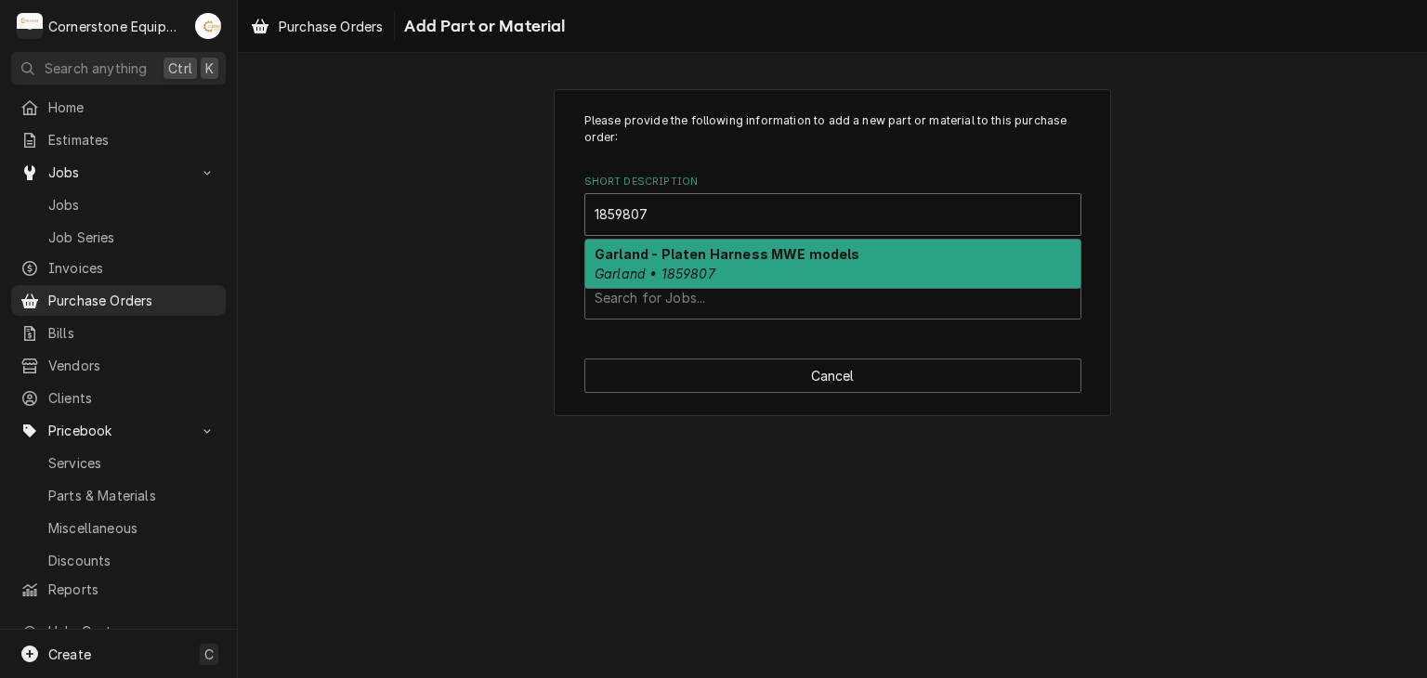
click at [622, 261] on div "Garland - Platen Harness MWE models Garland • 1859807" at bounding box center [832, 264] width 495 height 48
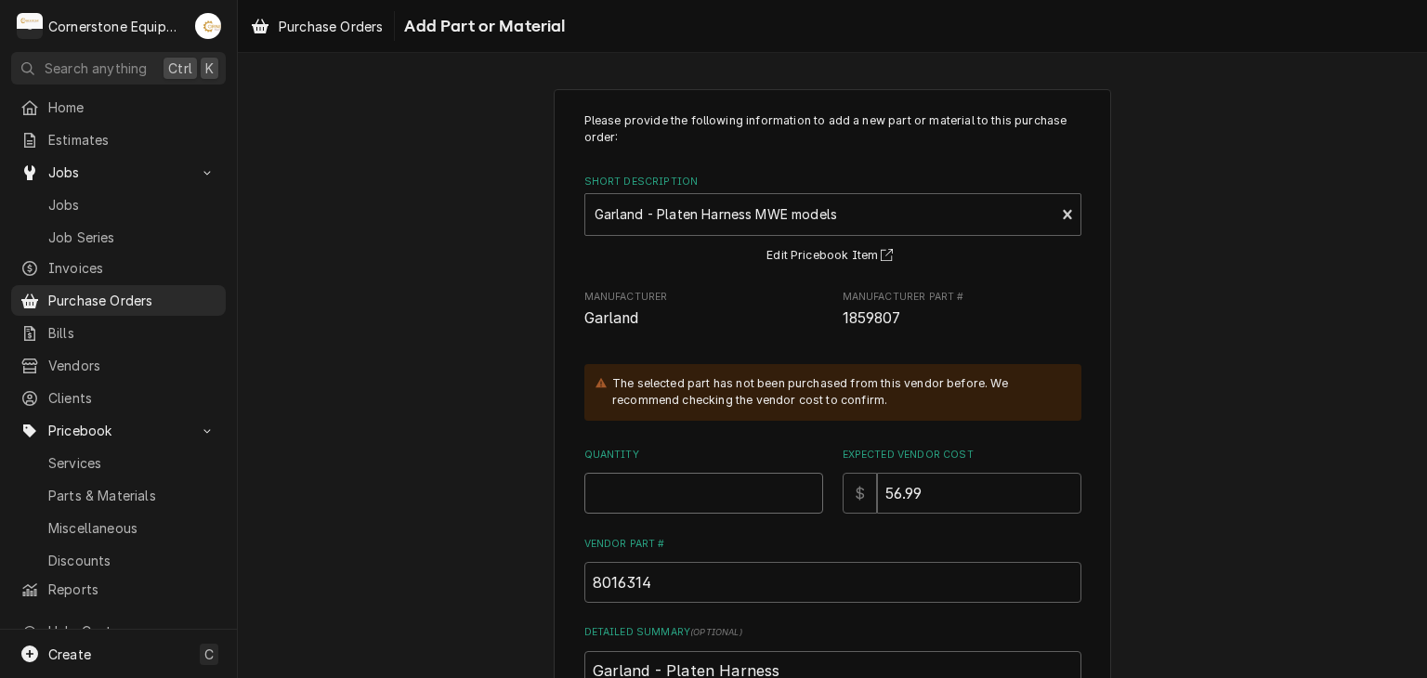
click at [667, 488] on input "Quantity" at bounding box center [703, 493] width 239 height 41
type textarea "x"
type input "1"
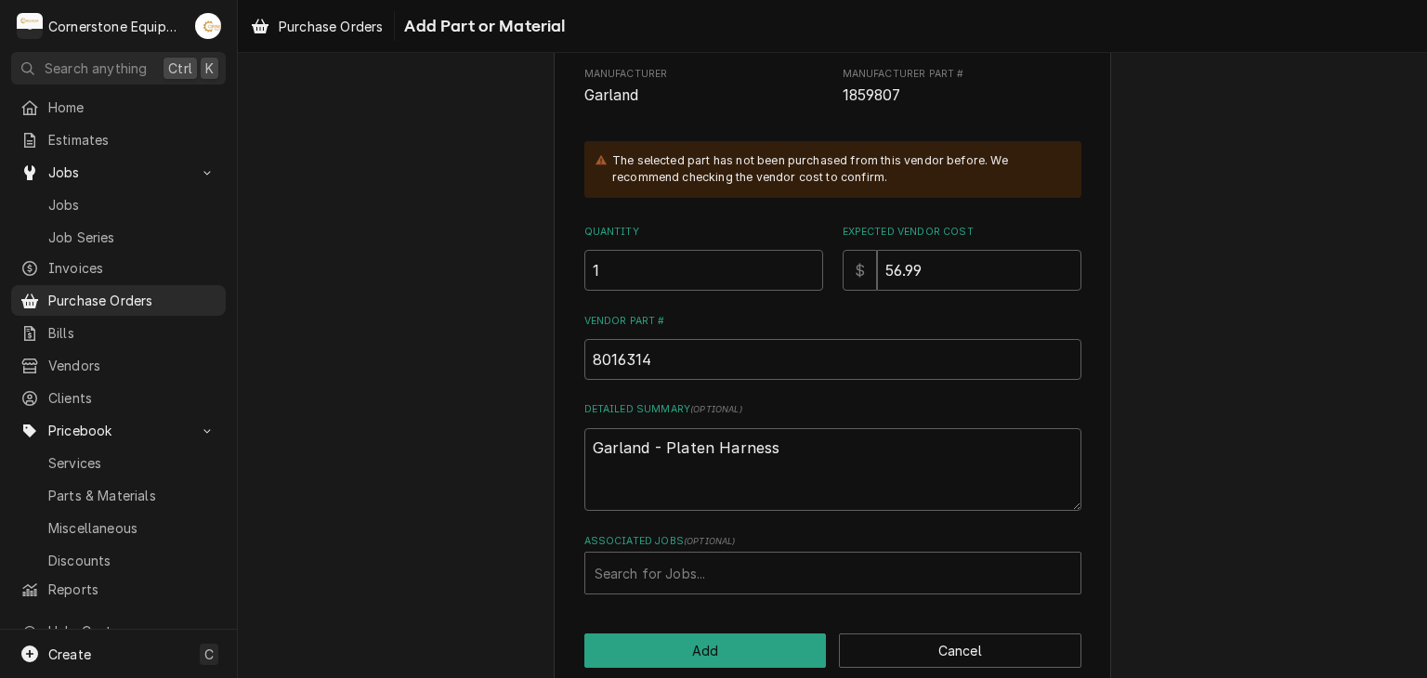
scroll to position [252, 0]
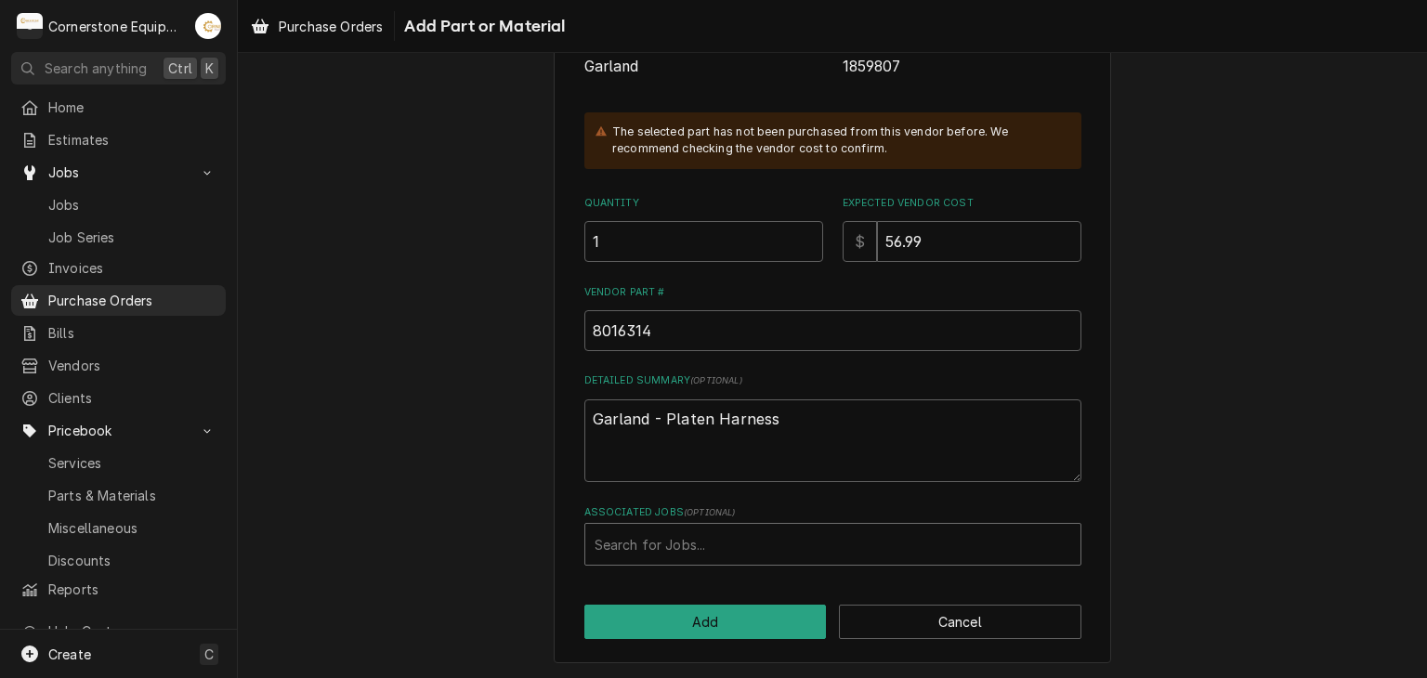
click at [612, 542] on div "Associated Jobs" at bounding box center [833, 544] width 477 height 33
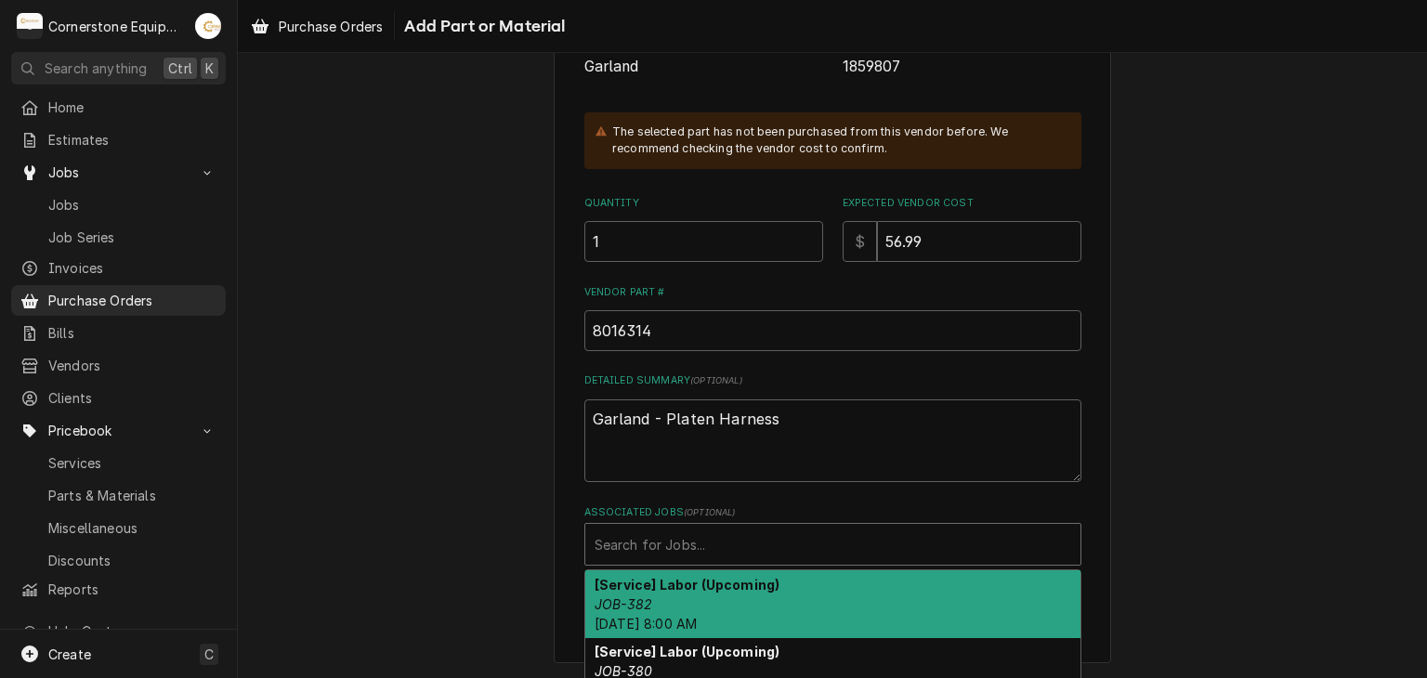
drag, startPoint x: 622, startPoint y: 597, endPoint x: 599, endPoint y: 588, distance: 24.2
click at [621, 597] on em "JOB-382" at bounding box center [624, 604] width 58 height 16
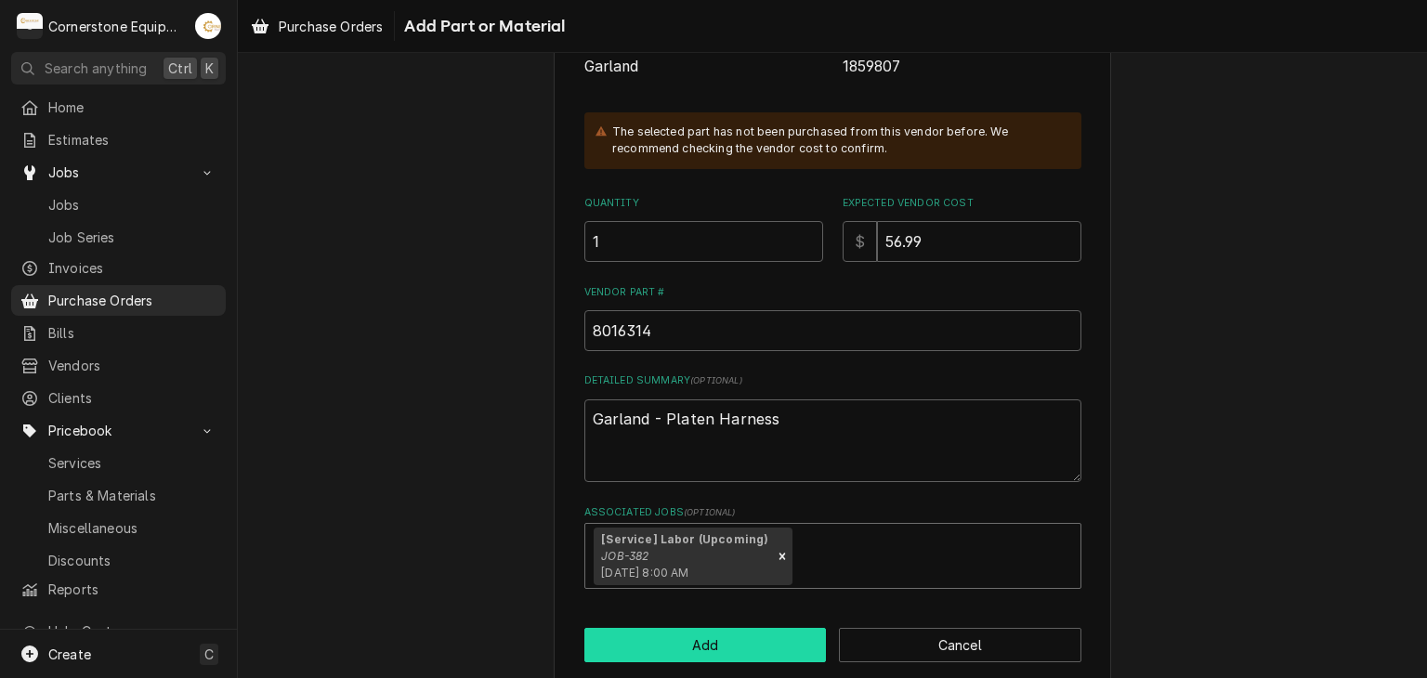
click at [635, 657] on button "Add" at bounding box center [705, 645] width 242 height 34
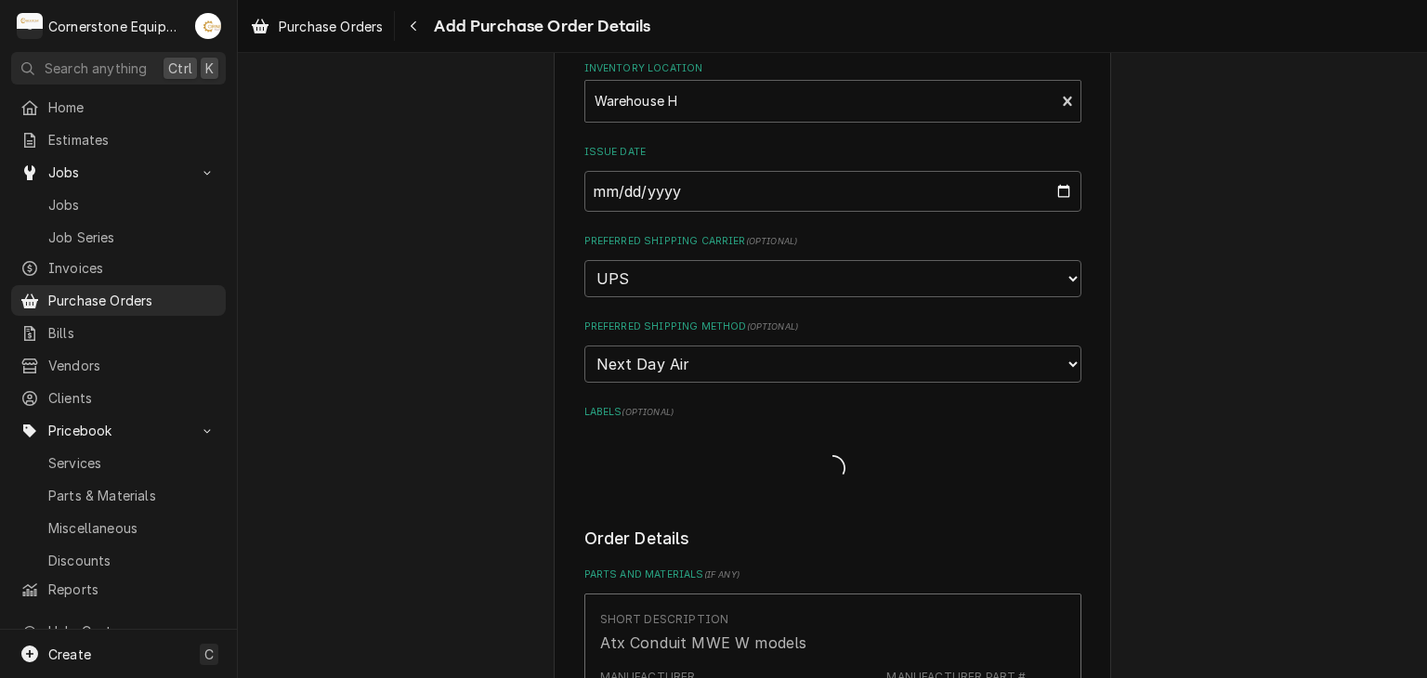
type textarea "x"
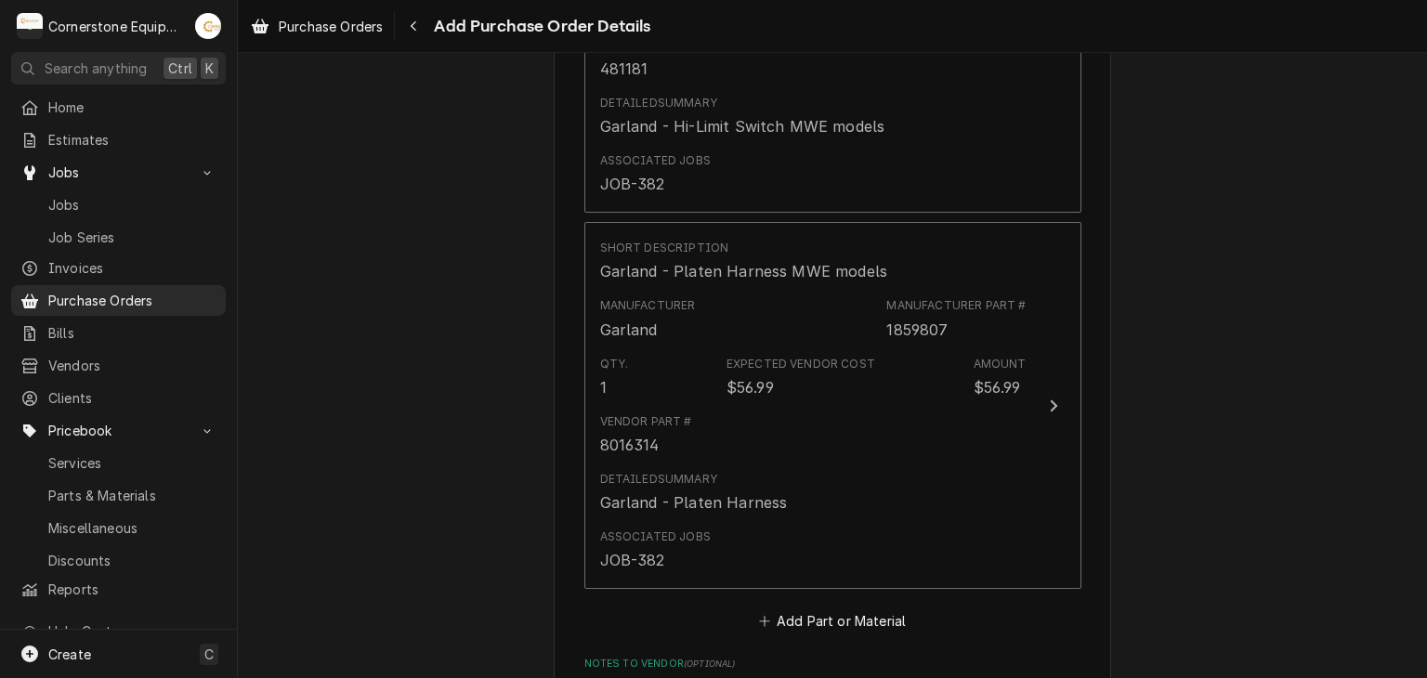
scroll to position [2478, 0]
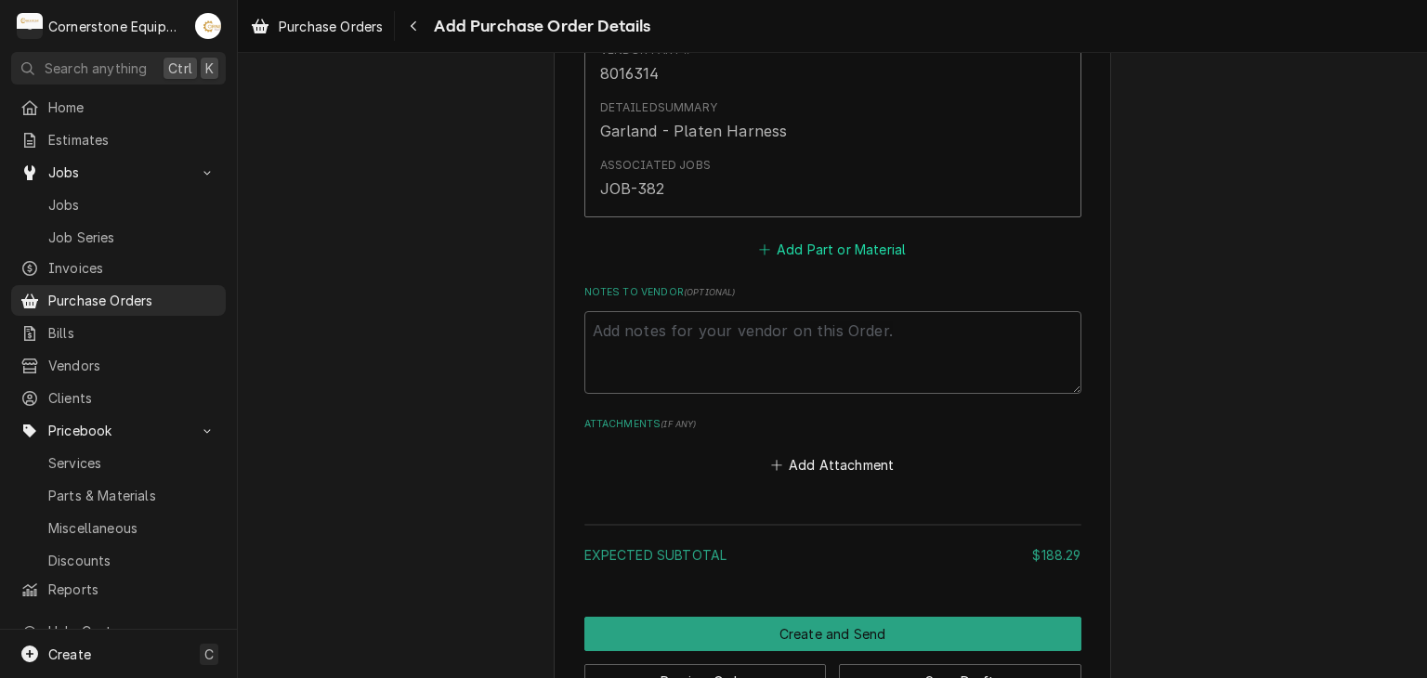
click at [779, 254] on button "Add Part or Material" at bounding box center [831, 250] width 153 height 26
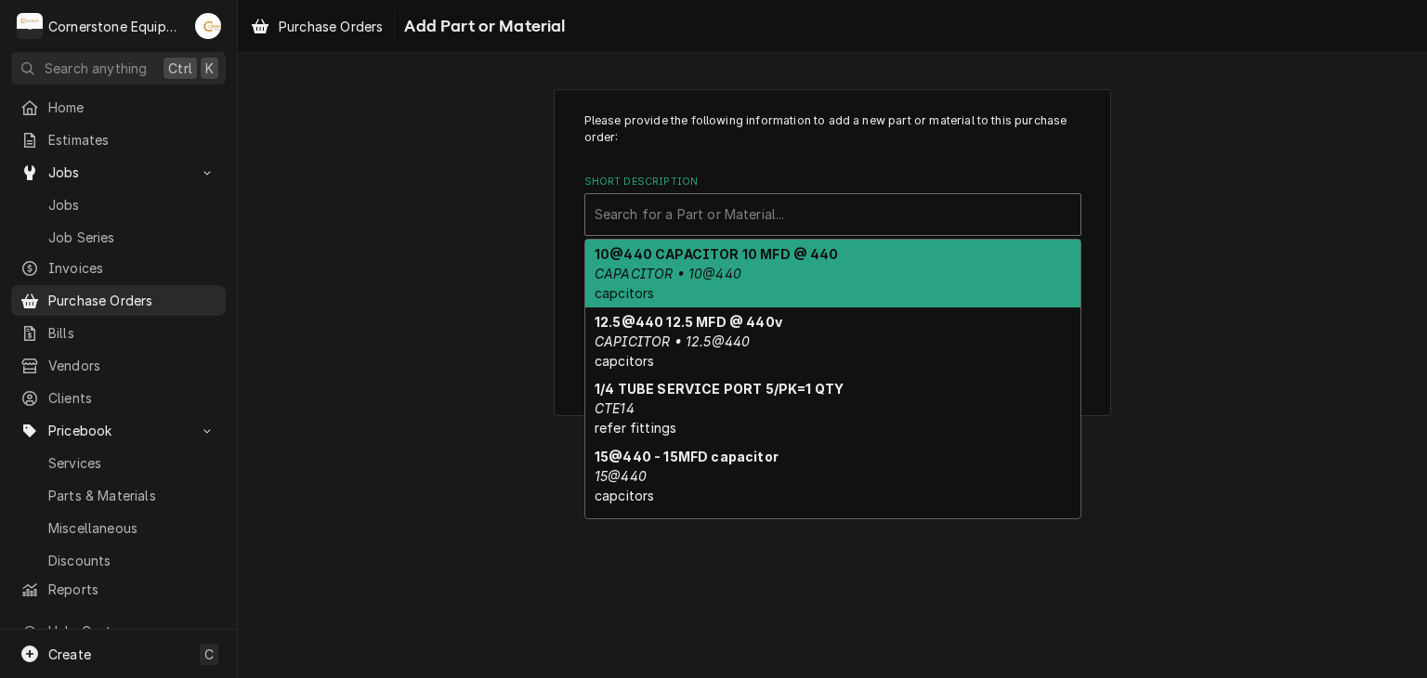
click at [649, 221] on div "Short Description" at bounding box center [833, 214] width 477 height 33
paste input "4521711"
type input "4521711"
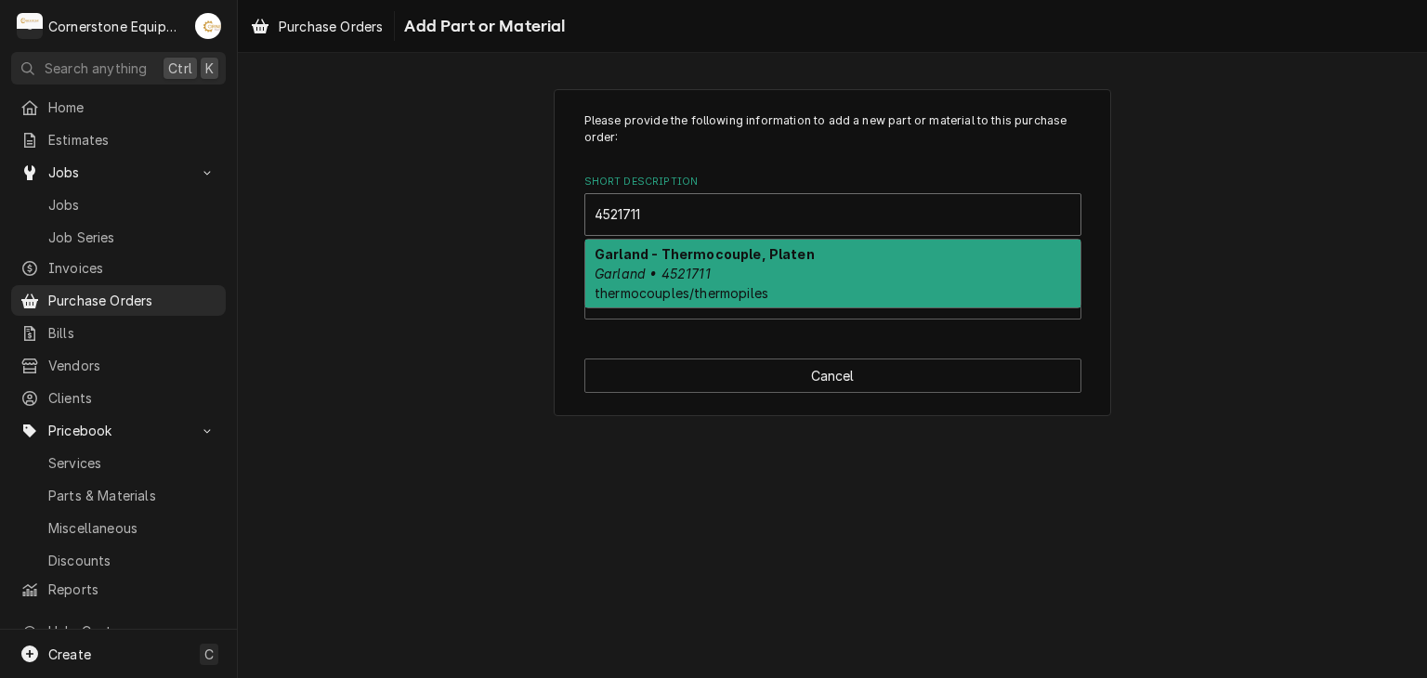
click at [651, 246] on strong "Garland - Thermocouple, Platen" at bounding box center [705, 254] width 220 height 16
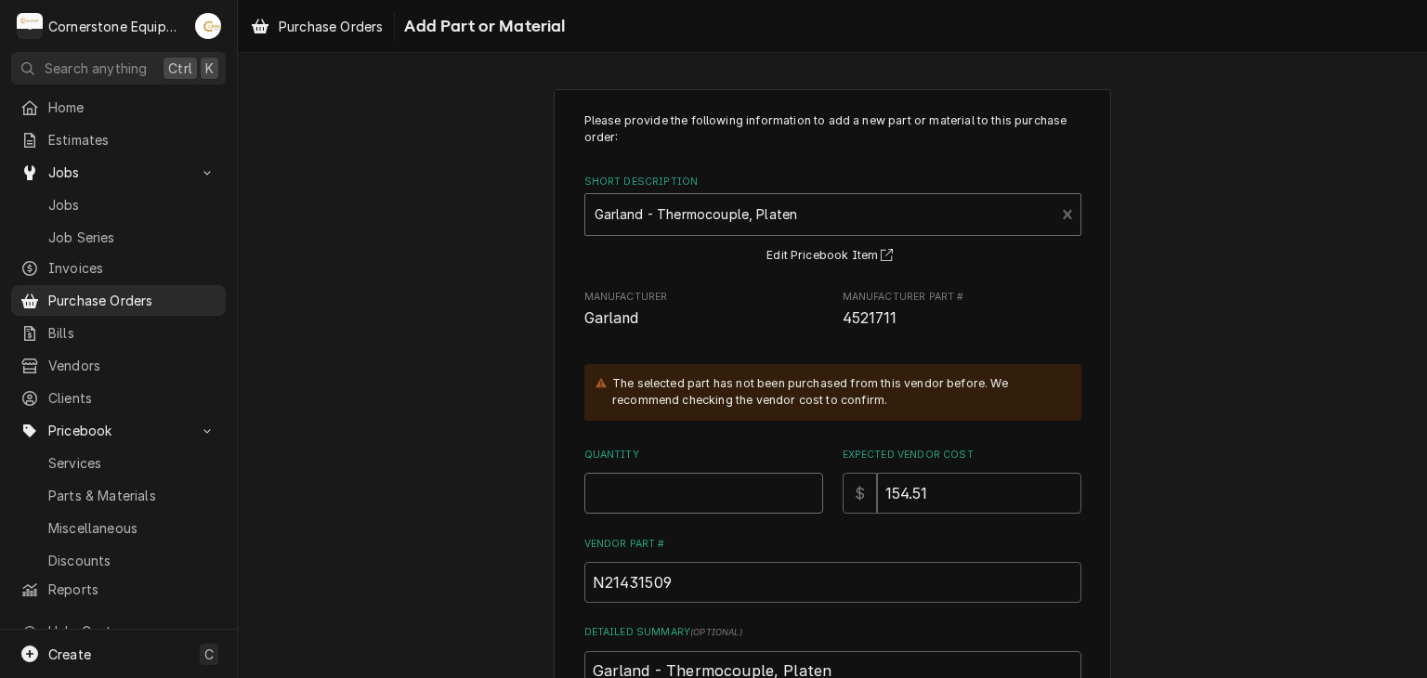
click at [665, 507] on input "Quantity" at bounding box center [703, 493] width 239 height 41
type textarea "x"
type input "1"
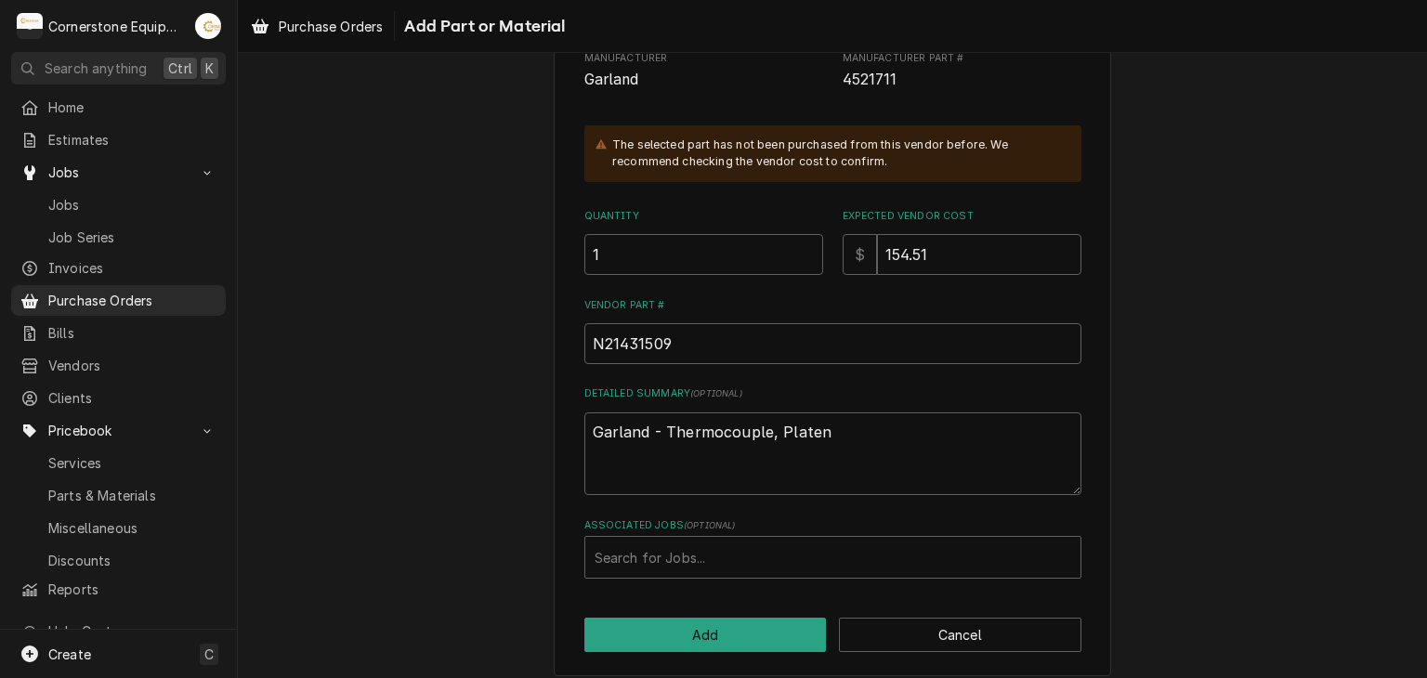
scroll to position [252, 0]
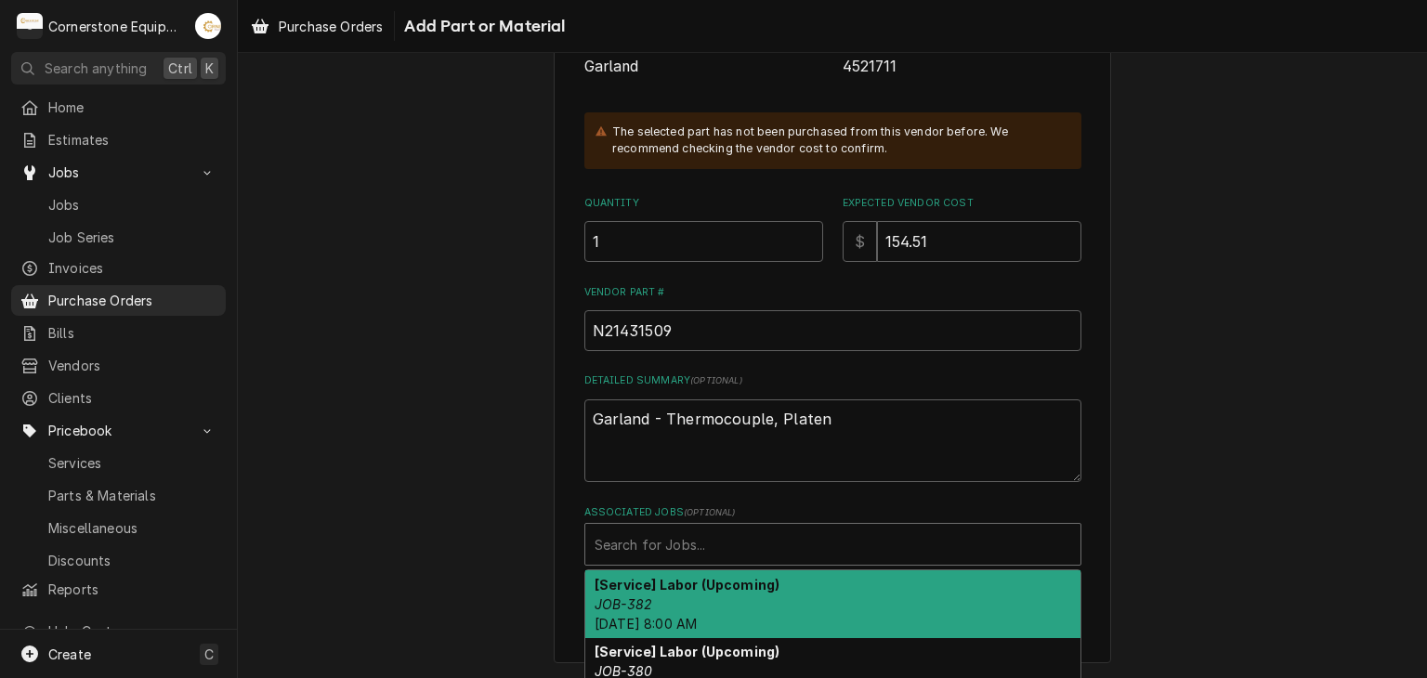
click at [753, 546] on div "Associated Jobs" at bounding box center [833, 544] width 477 height 33
click at [657, 588] on strong "[Service] Labor (Upcoming)" at bounding box center [687, 585] width 185 height 16
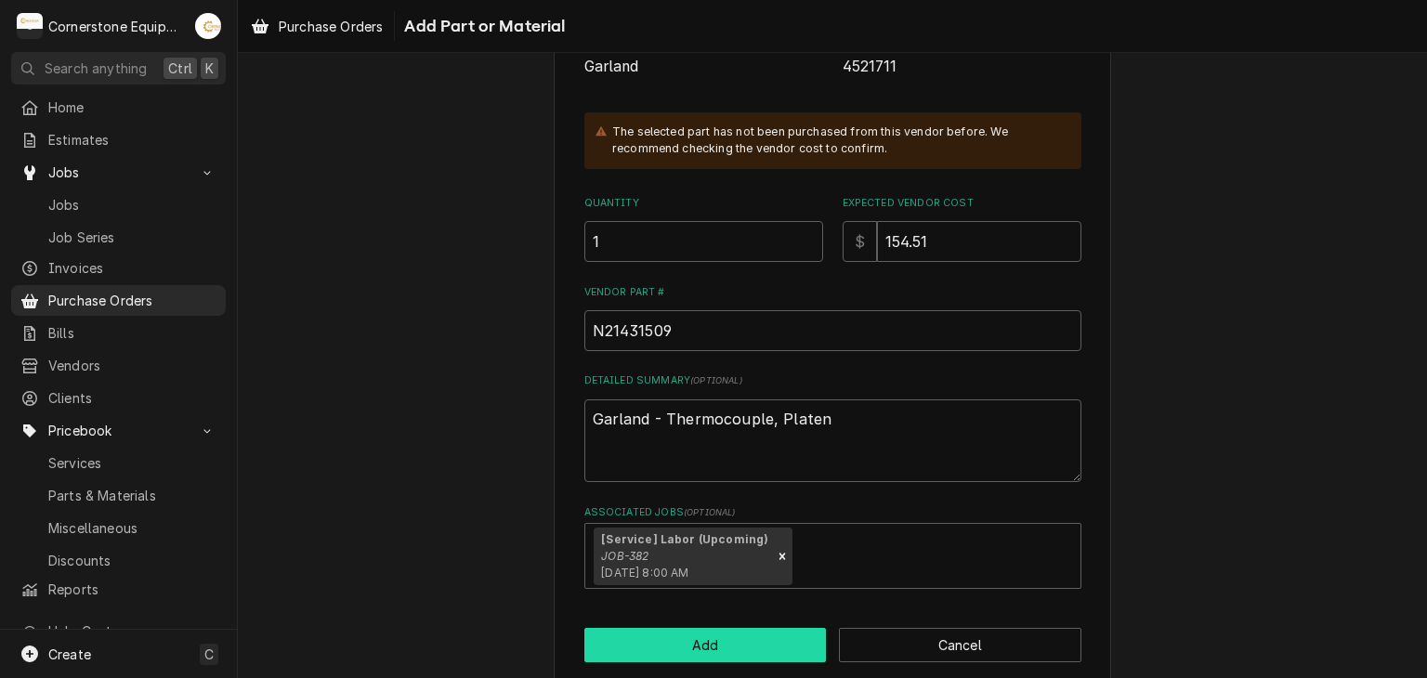
click at [621, 629] on button "Add" at bounding box center [705, 645] width 242 height 34
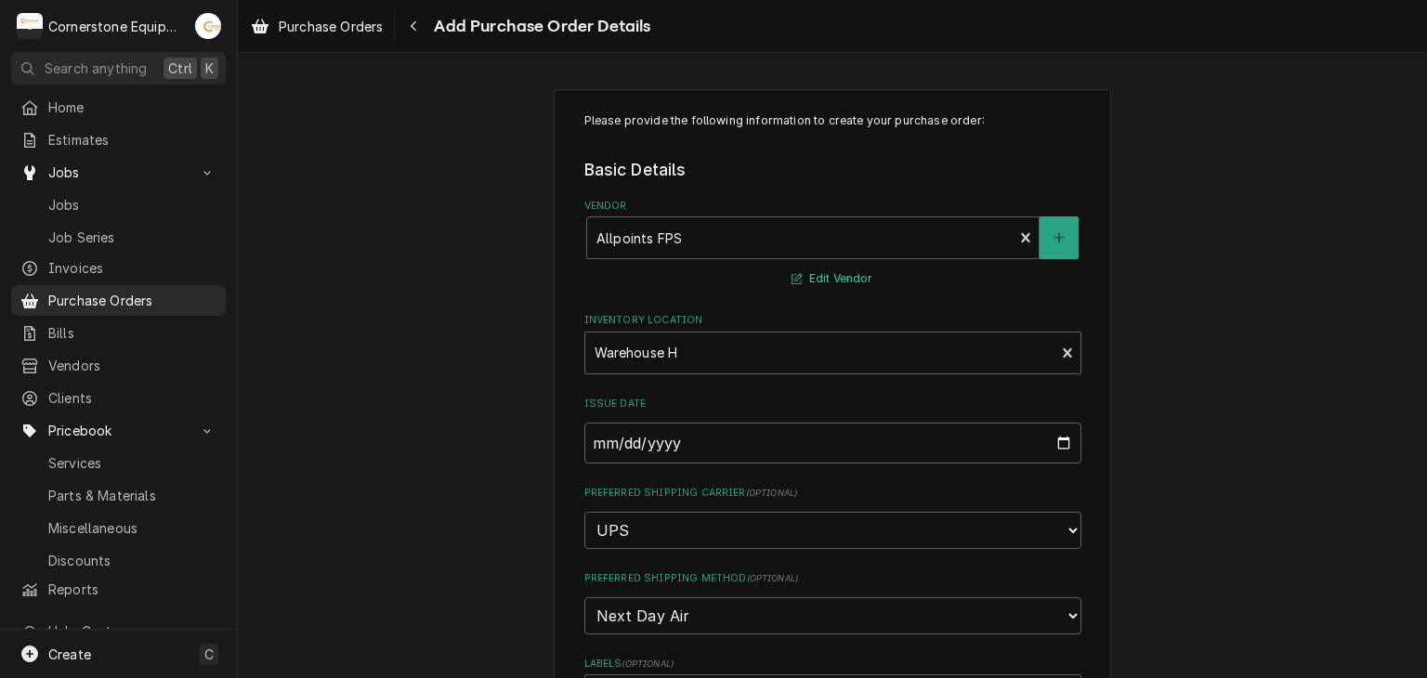
click at [844, 280] on button "Edit Vendor" at bounding box center [832, 279] width 86 height 23
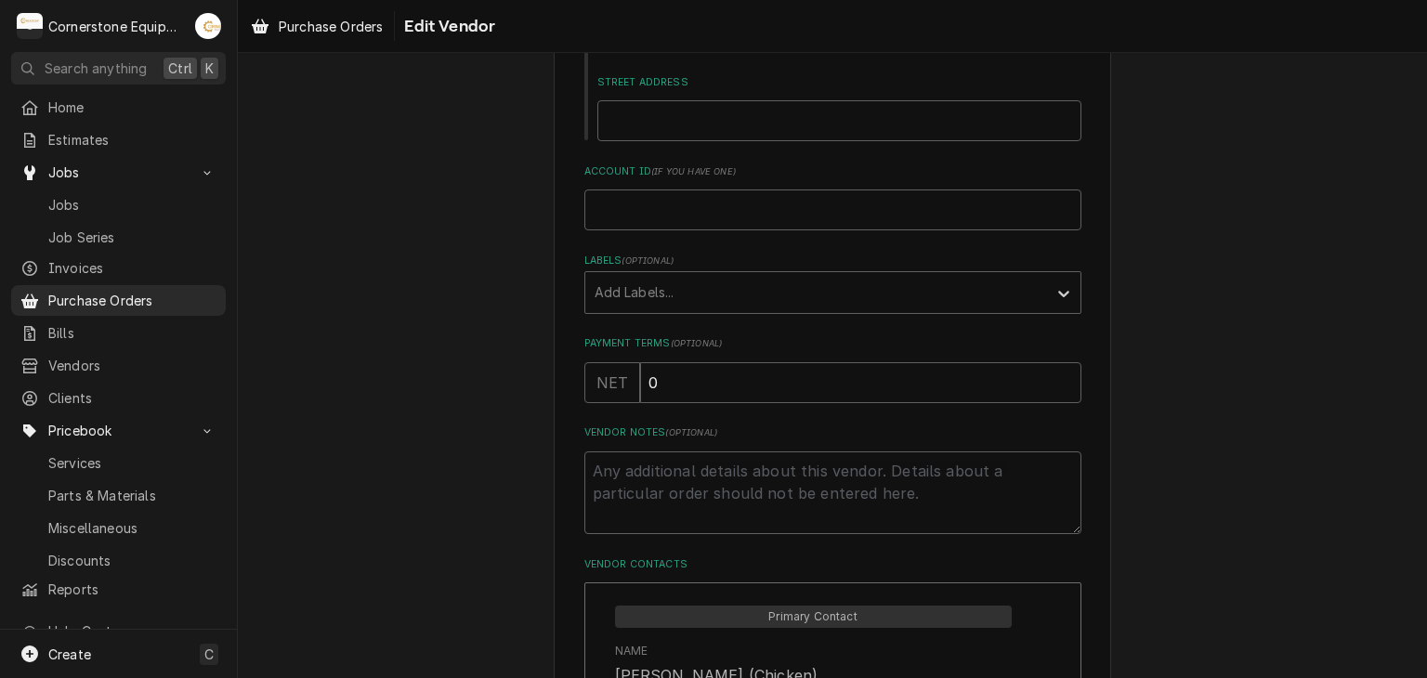
scroll to position [673, 0]
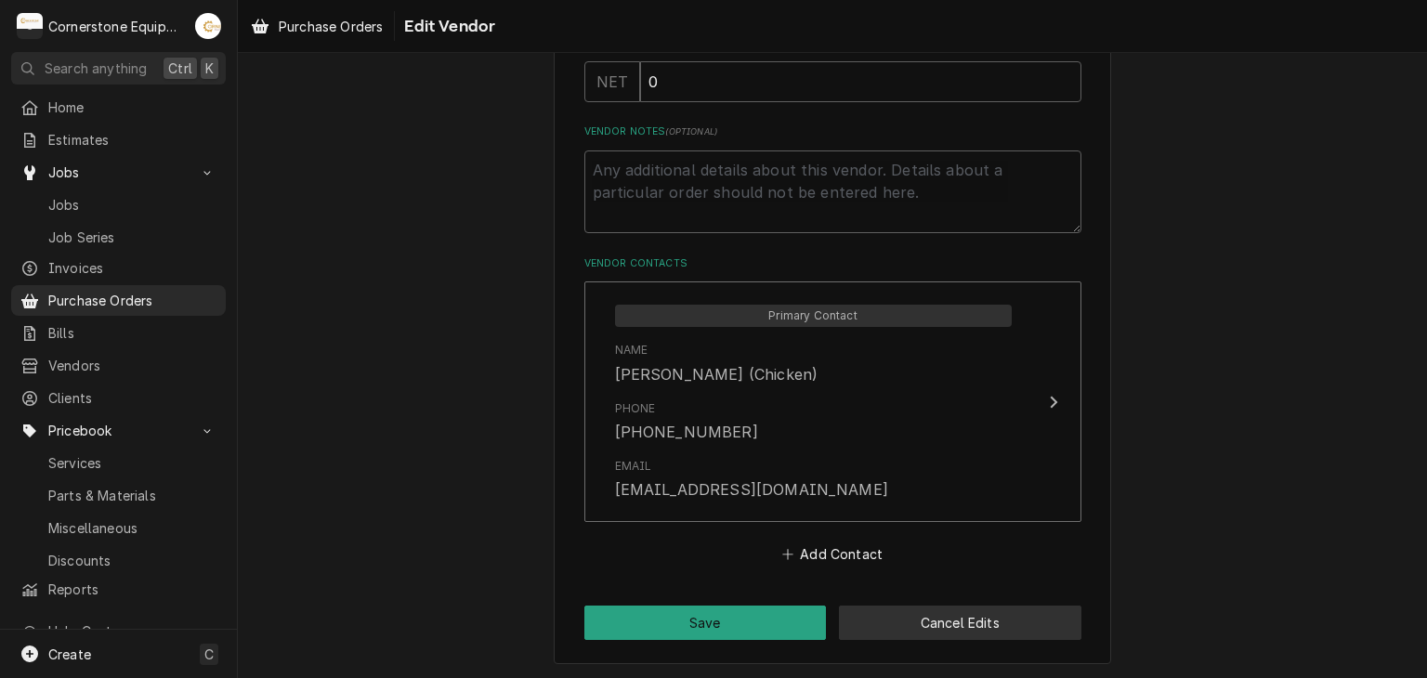
click at [903, 634] on button "Cancel Edits" at bounding box center [960, 623] width 242 height 34
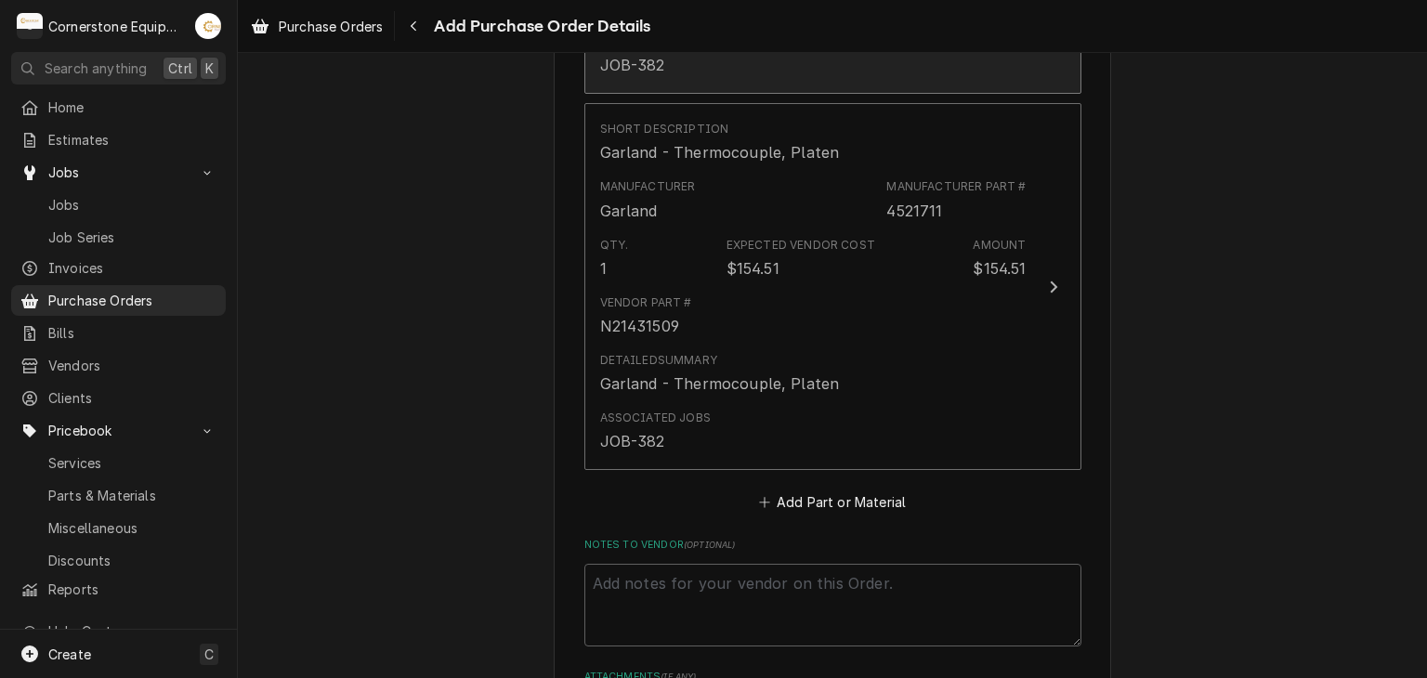
scroll to position [2907, 0]
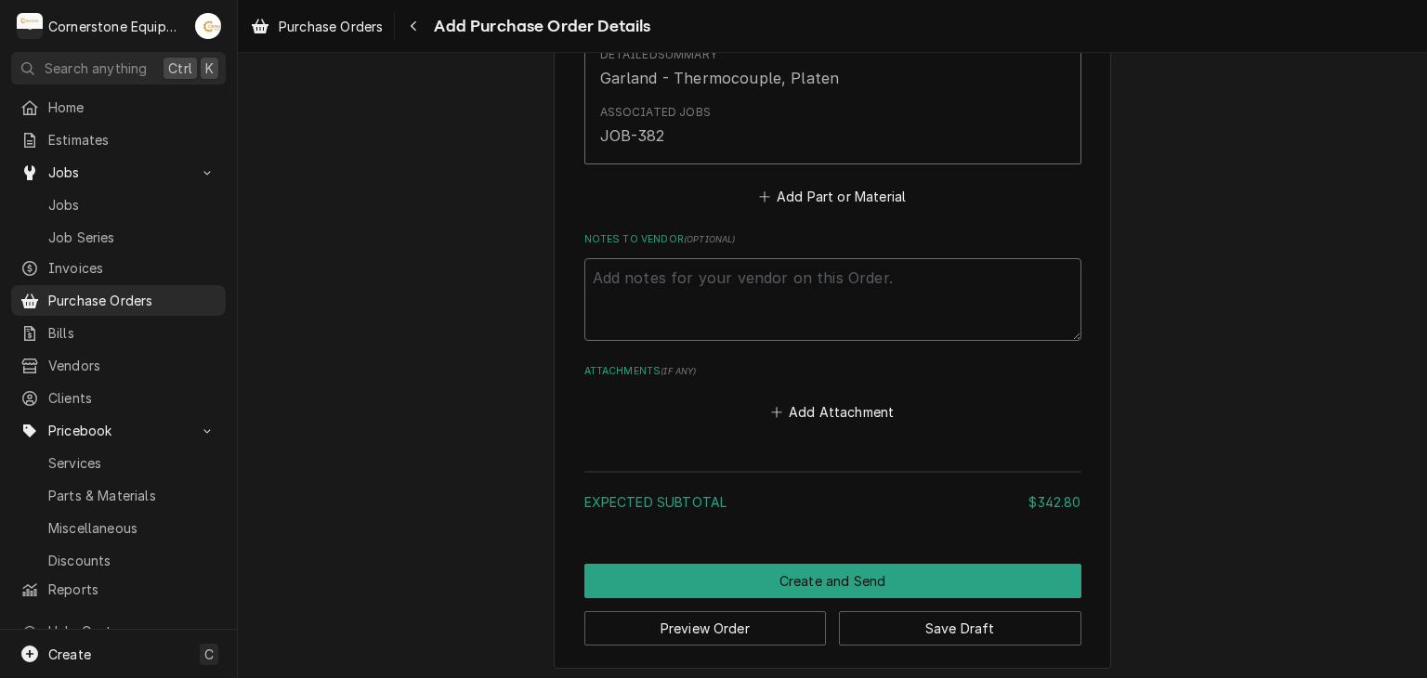
click at [745, 287] on textarea "Notes to Vendor ( optional )" at bounding box center [832, 300] width 497 height 84
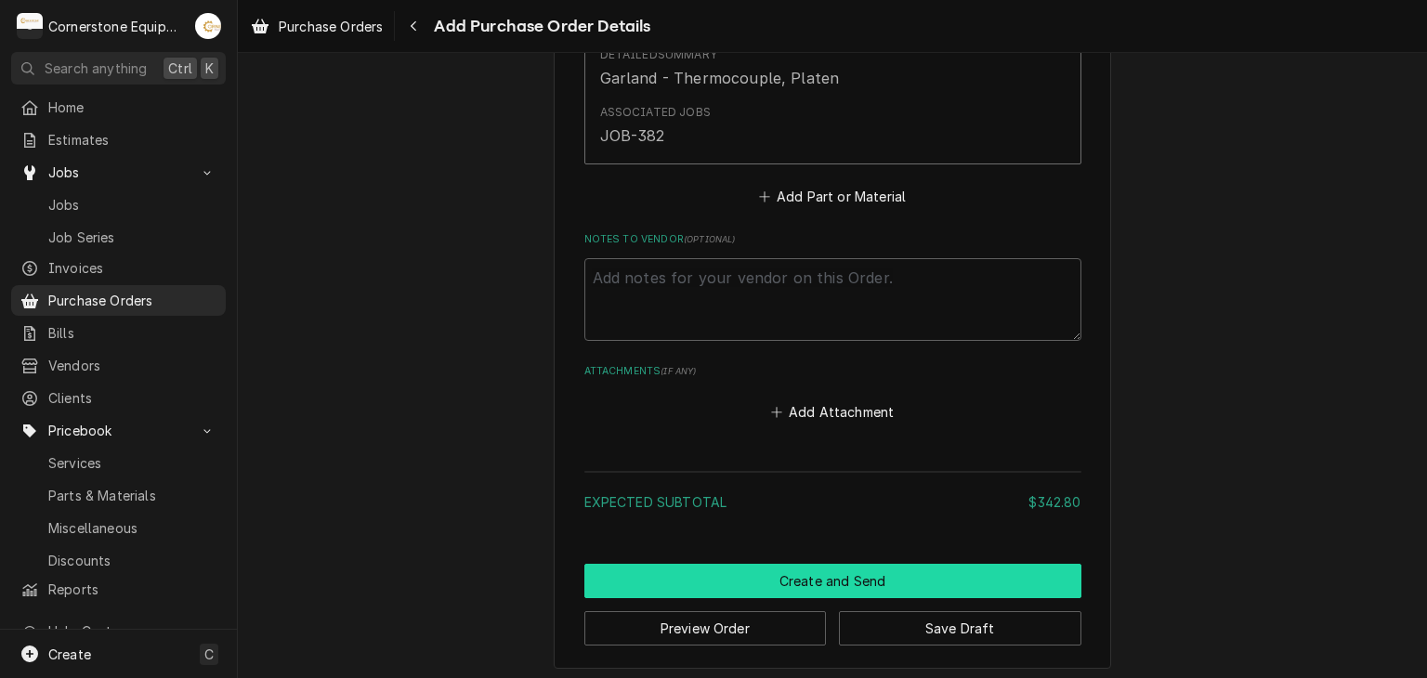
click at [863, 574] on button "Create and Send" at bounding box center [832, 581] width 497 height 34
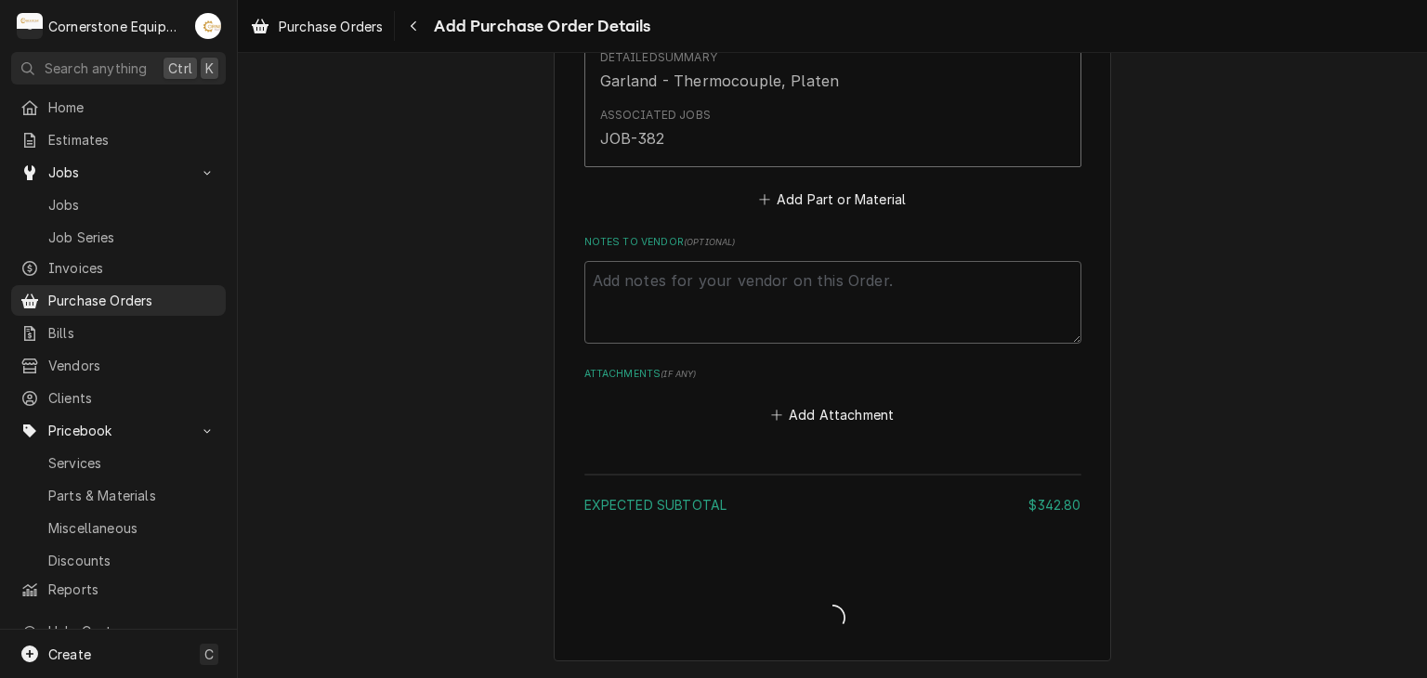
scroll to position [2898, 0]
type textarea "x"
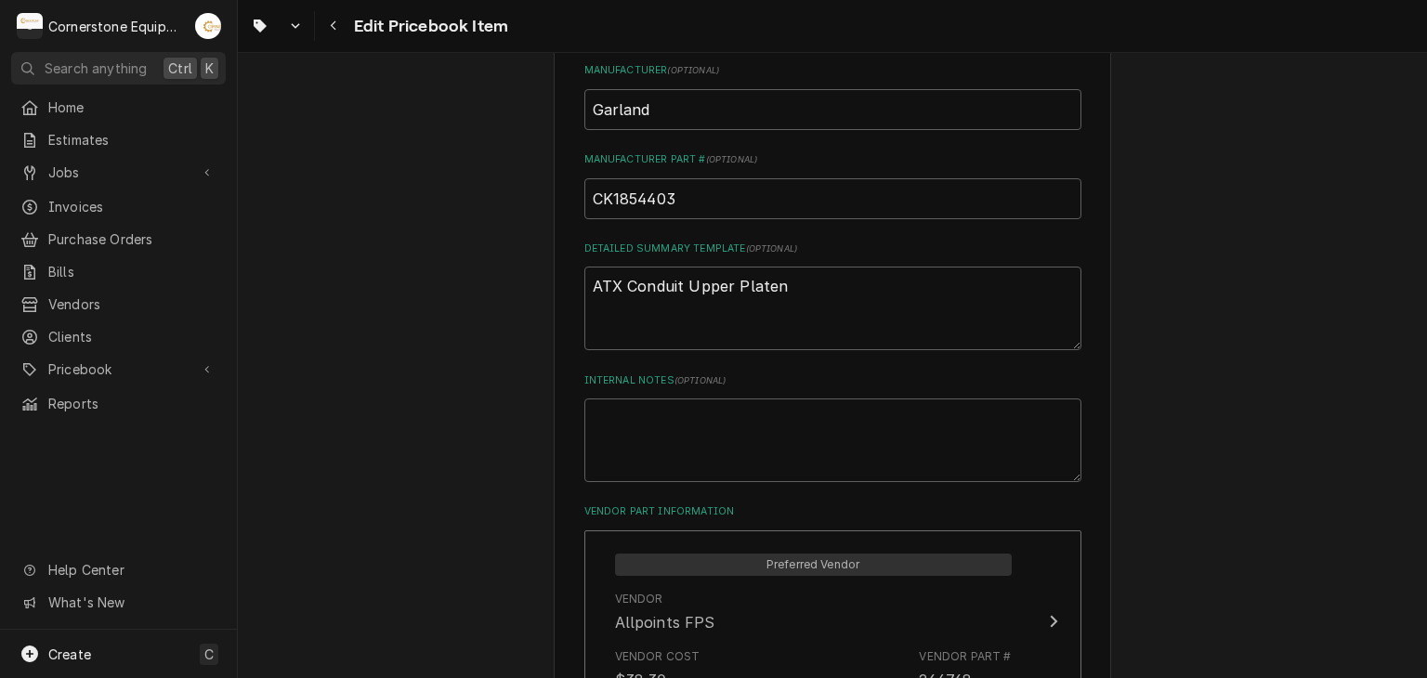
scroll to position [1115, 0]
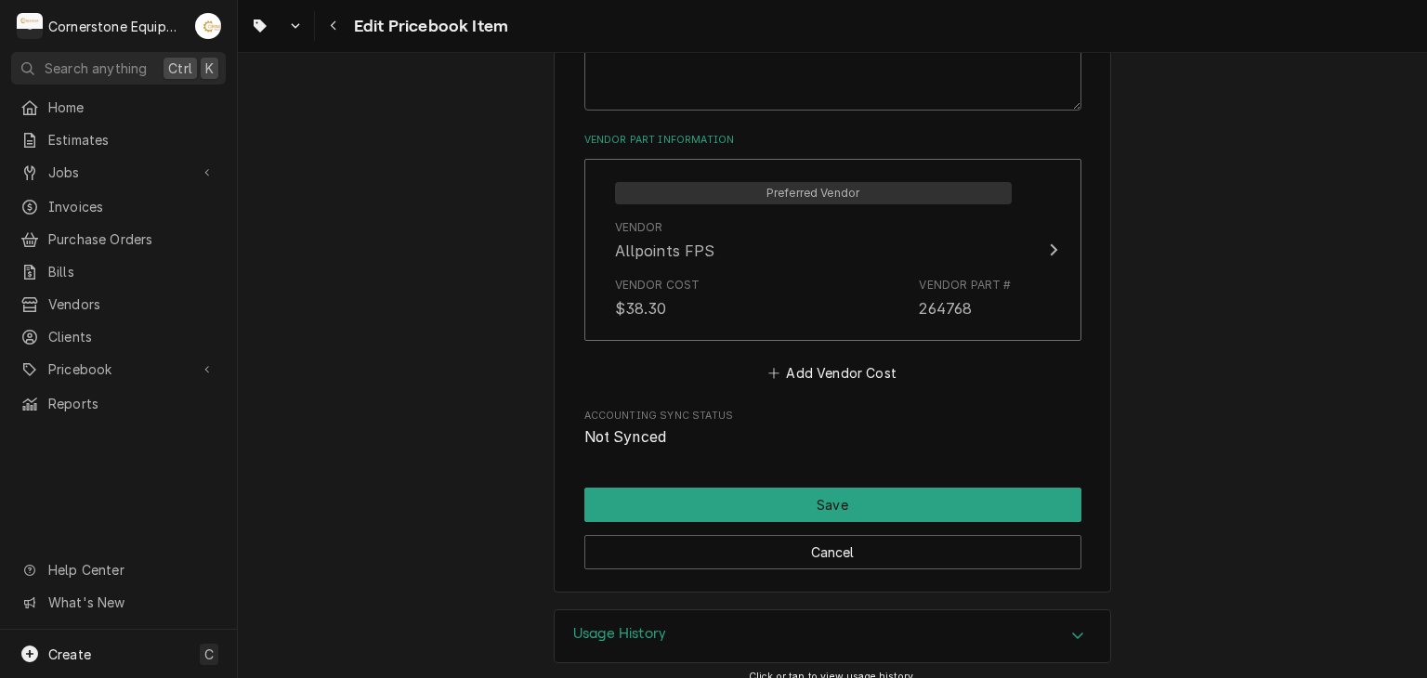
type textarea "x"
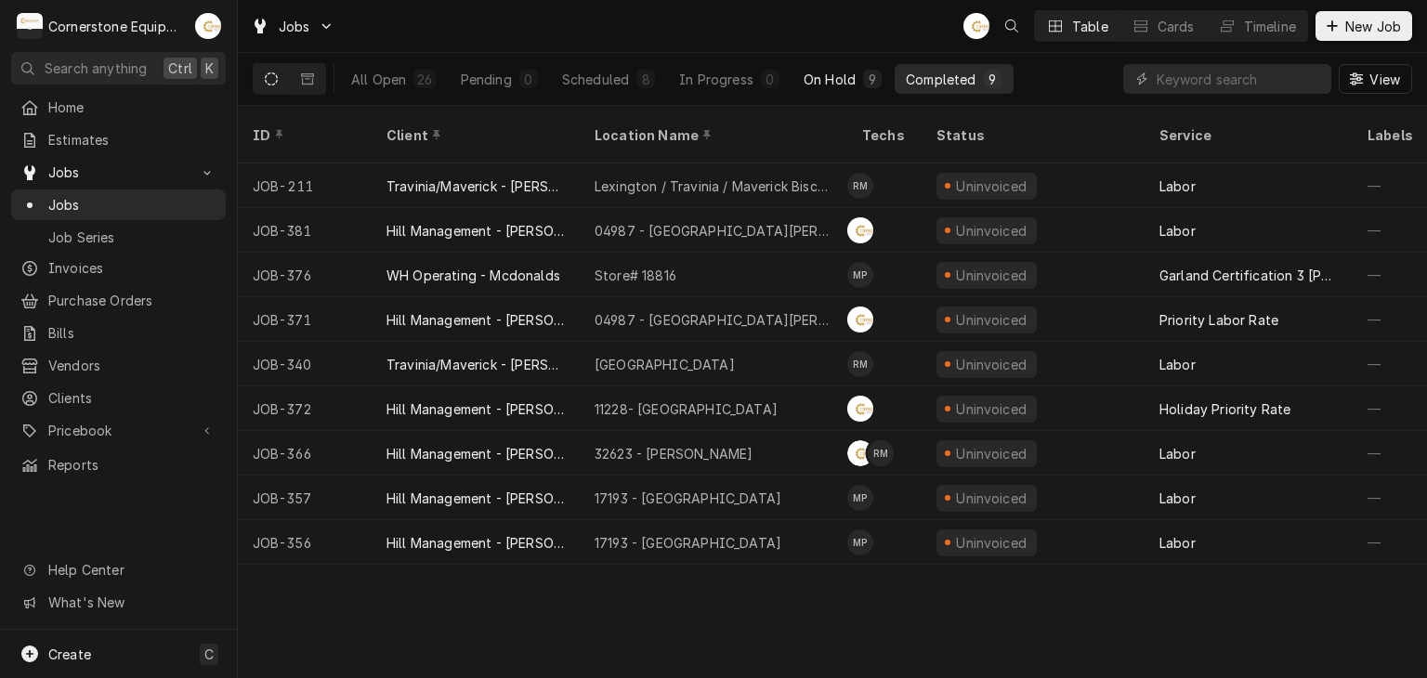
click at [848, 90] on button "On Hold 9" at bounding box center [842, 79] width 100 height 30
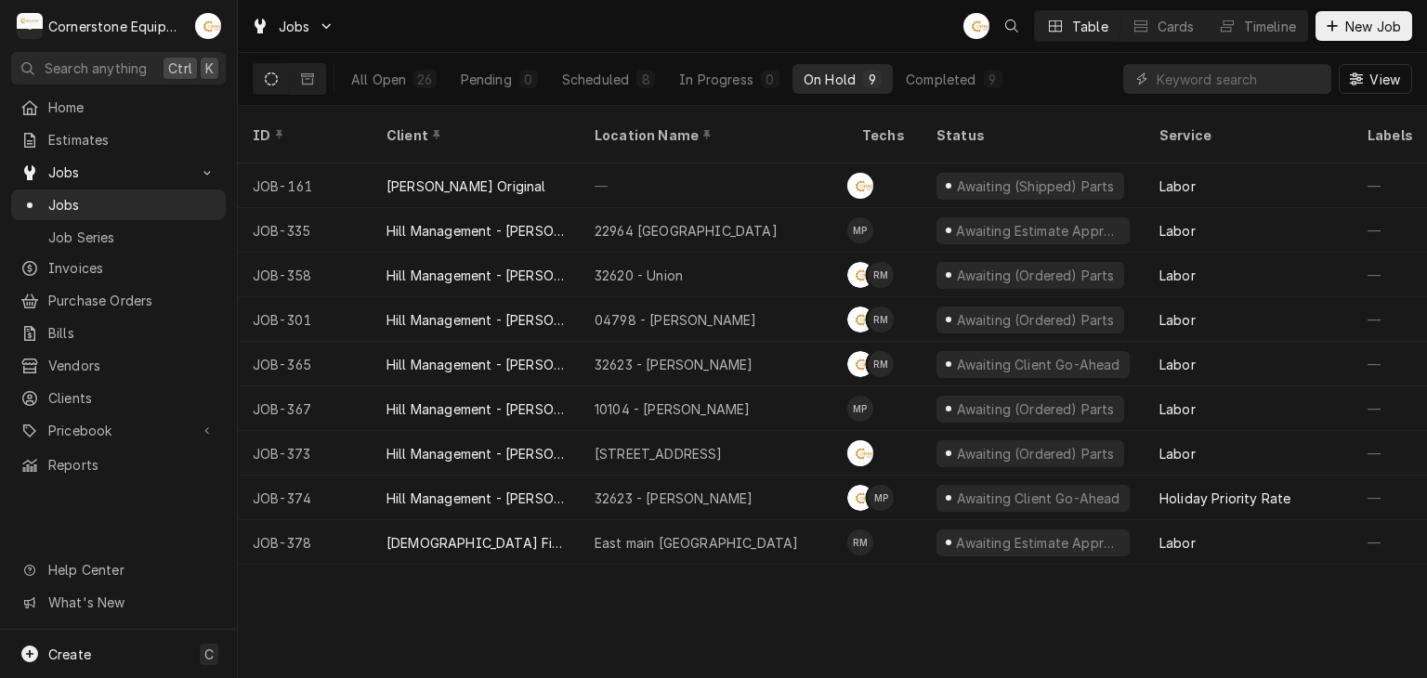
click at [598, 54] on div "All Open 26 Pending 0 Scheduled 8 In Progress 0 On Hold 9 Completed 9" at bounding box center [677, 79] width 674 height 52
click at [602, 77] on div "Scheduled" at bounding box center [595, 80] width 67 height 20
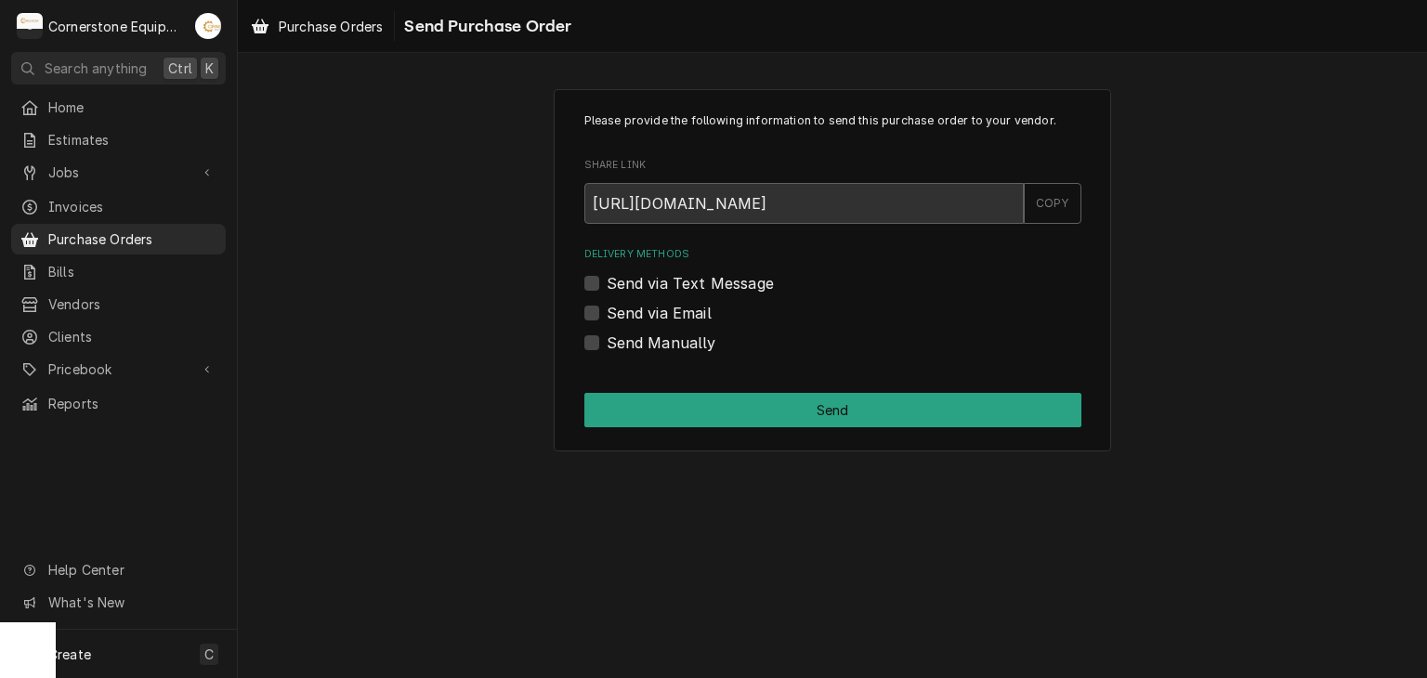
click at [671, 312] on label "Send via Email" at bounding box center [659, 313] width 105 height 22
click at [671, 312] on input "Send via Email" at bounding box center [855, 322] width 497 height 41
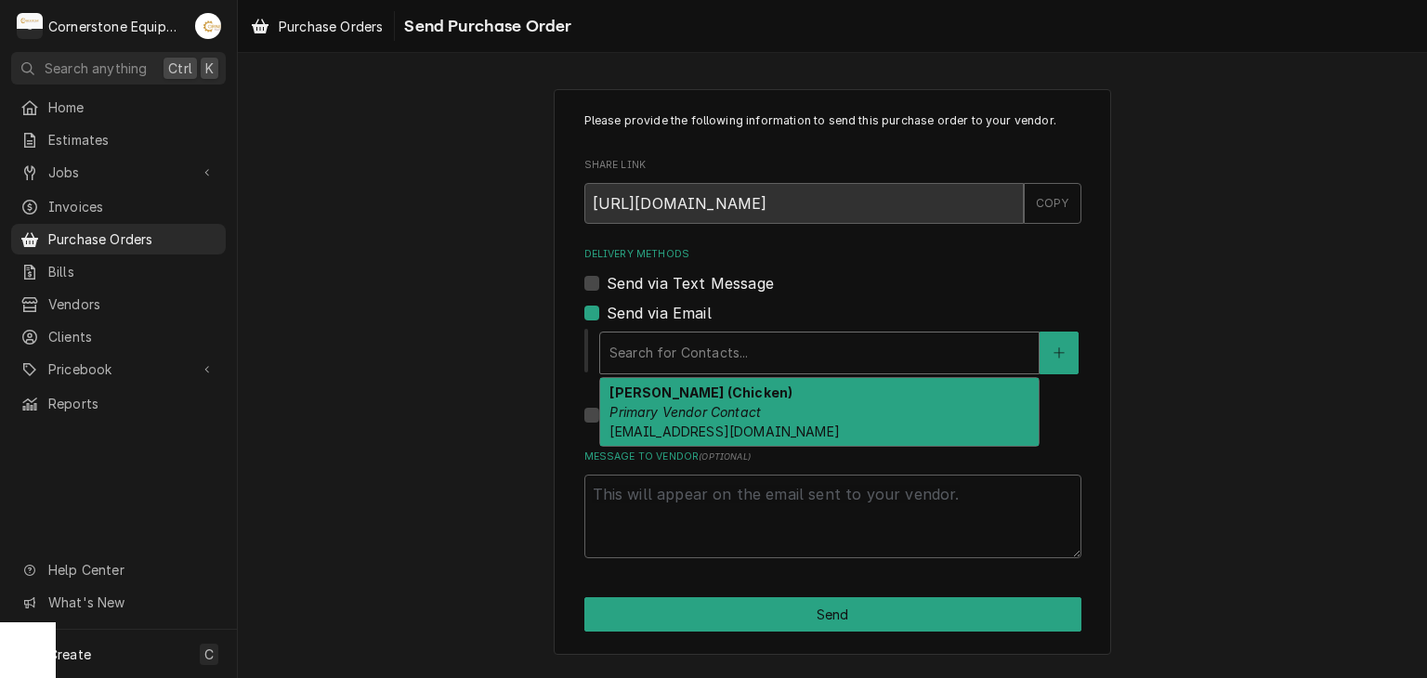
click at [772, 365] on div "Delivery Methods" at bounding box center [819, 352] width 420 height 33
click at [500, 268] on div "Please provide the following information to send this purchase order to your ve…" at bounding box center [832, 371] width 1189 height 599
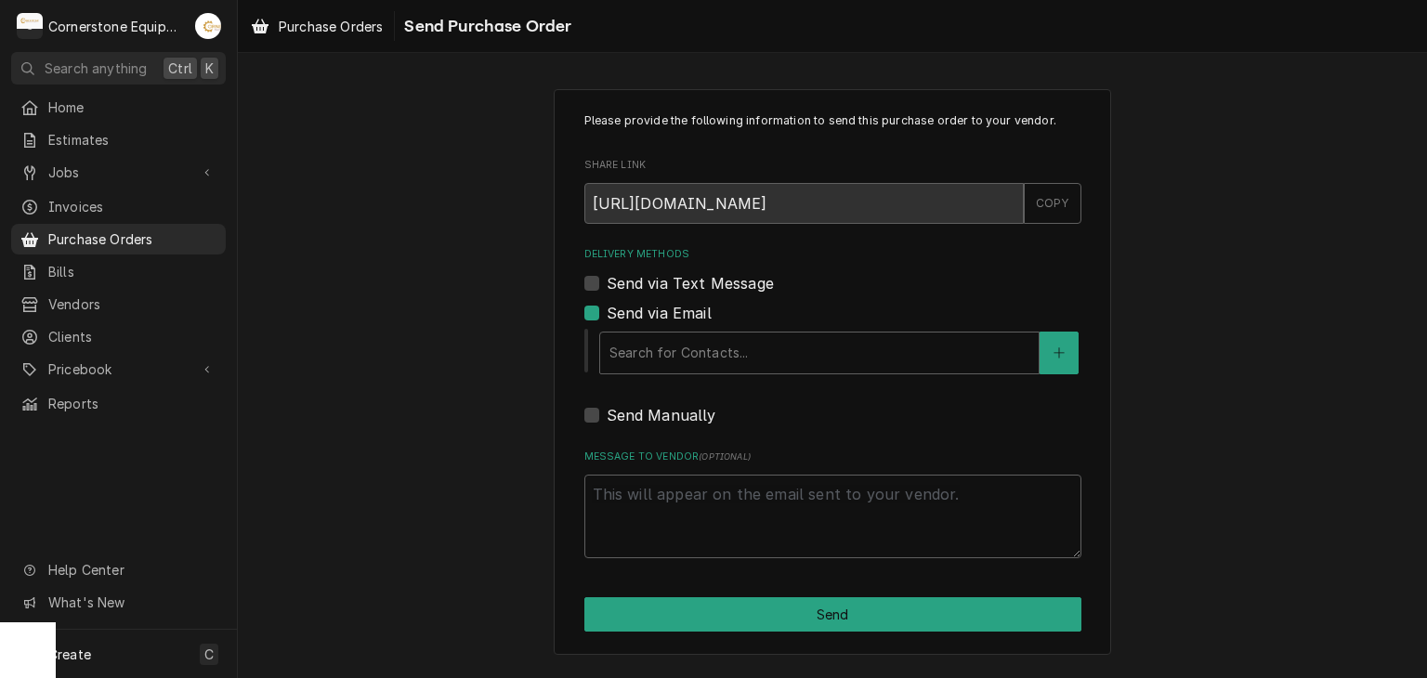
click at [607, 317] on label "Send via Email" at bounding box center [659, 313] width 105 height 22
click at [607, 317] on input "Send via Email" at bounding box center [855, 322] width 497 height 41
checkbox input "false"
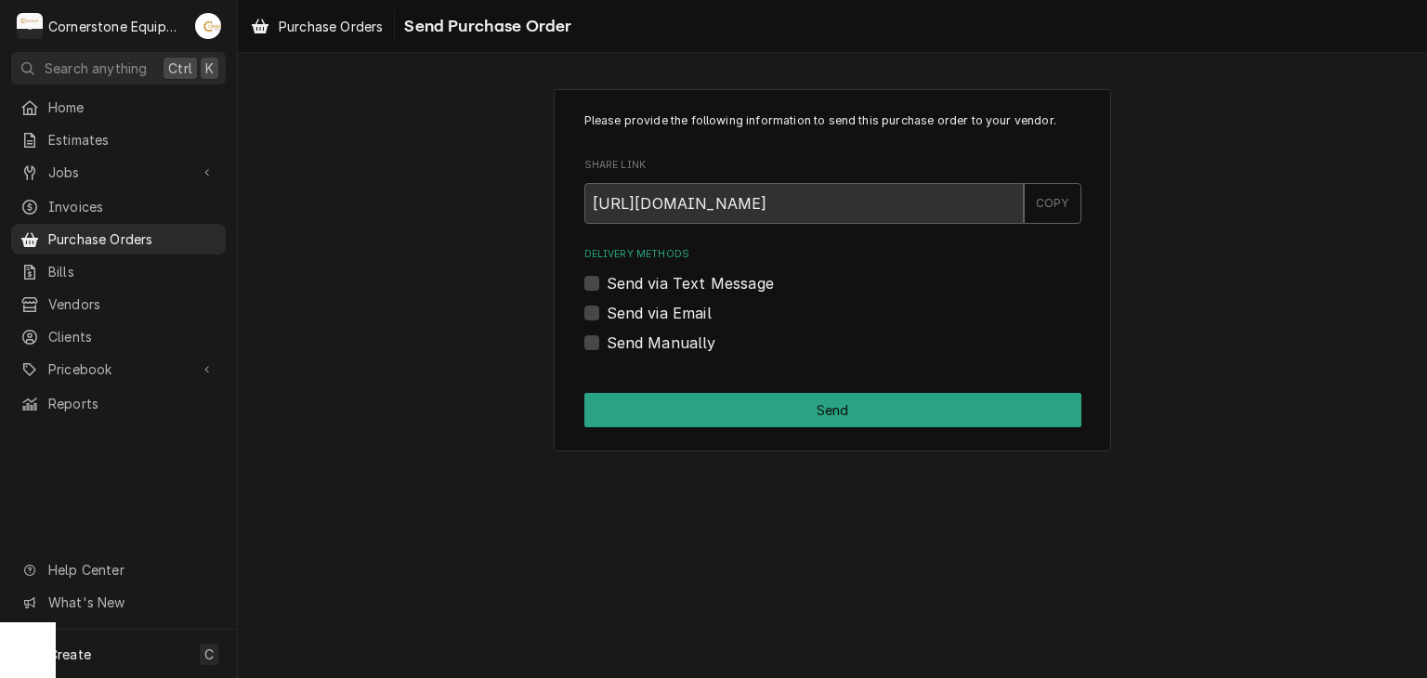
click at [607, 349] on label "Send Manually" at bounding box center [662, 343] width 110 height 22
click at [607, 349] on input "Send Manually" at bounding box center [855, 352] width 497 height 41
checkbox input "true"
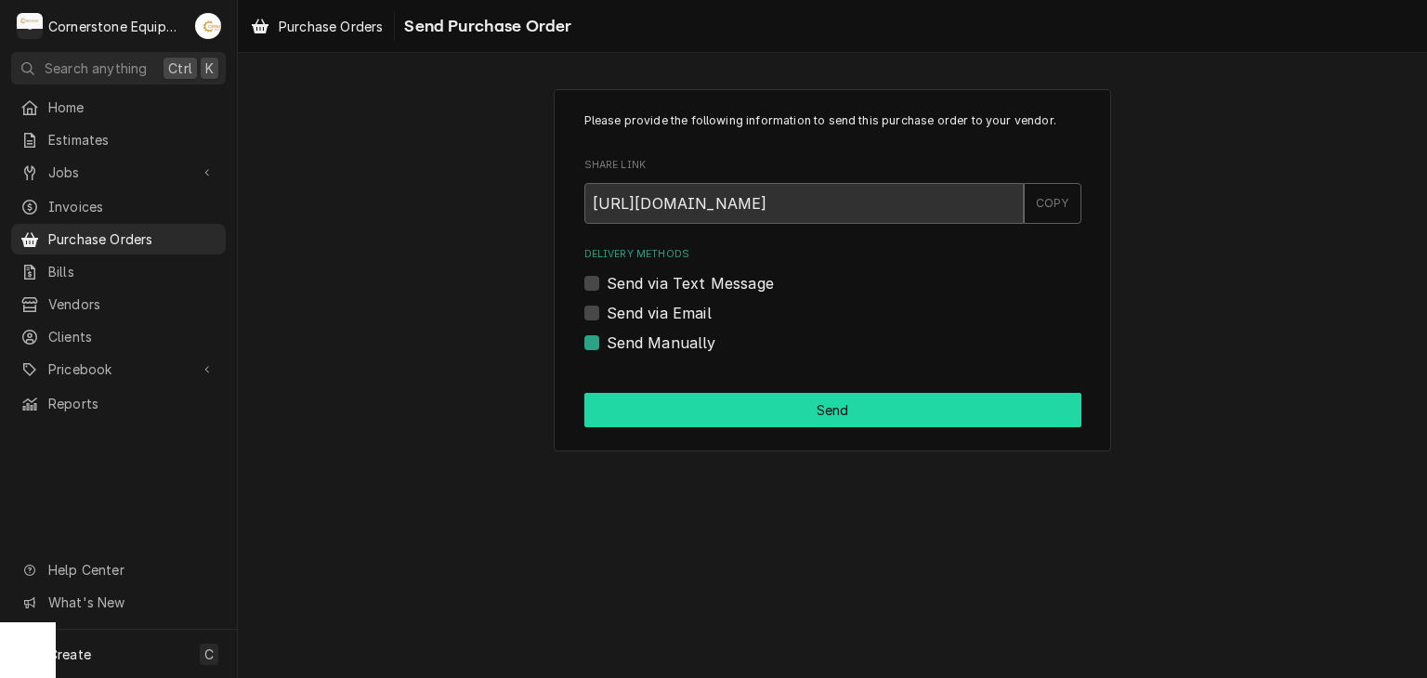
click at [836, 425] on button "Send" at bounding box center [832, 410] width 497 height 34
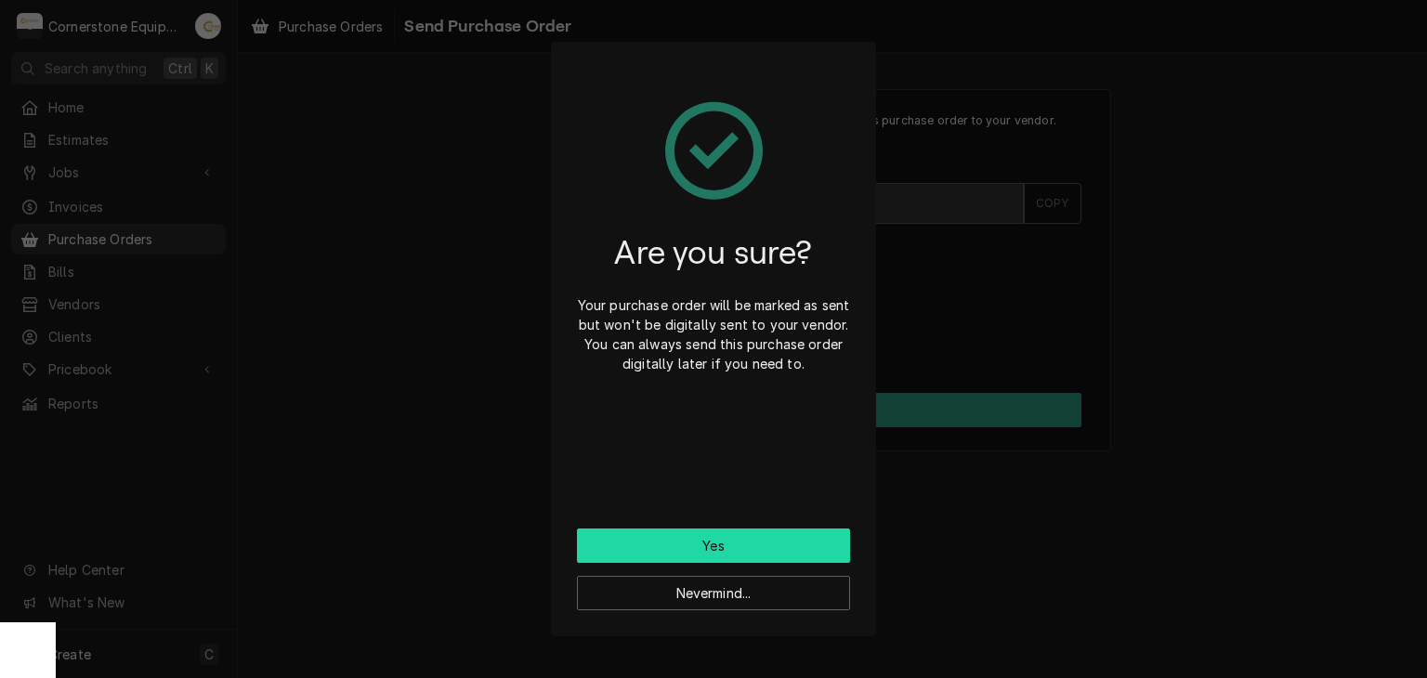
click at [692, 551] on button "Yes" at bounding box center [713, 546] width 273 height 34
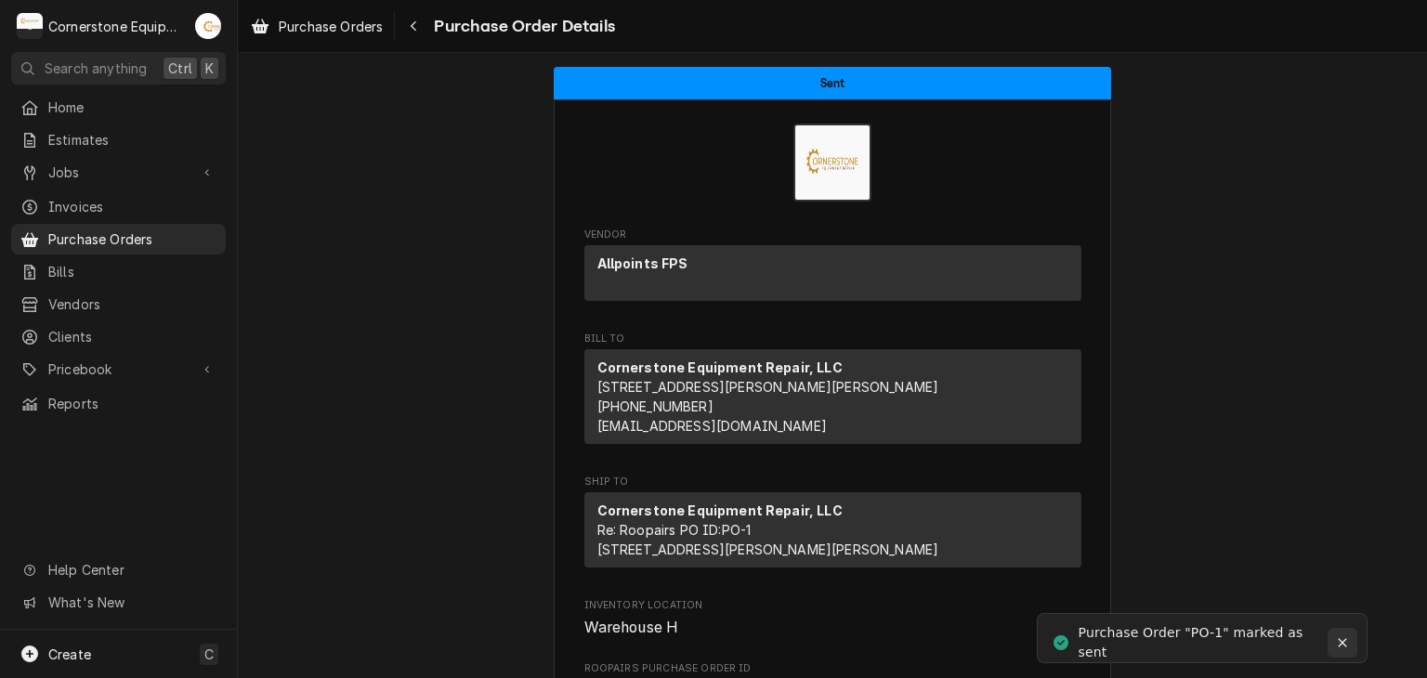
click at [1353, 633] on button "Notifications alt+T" at bounding box center [1343, 643] width 30 height 30
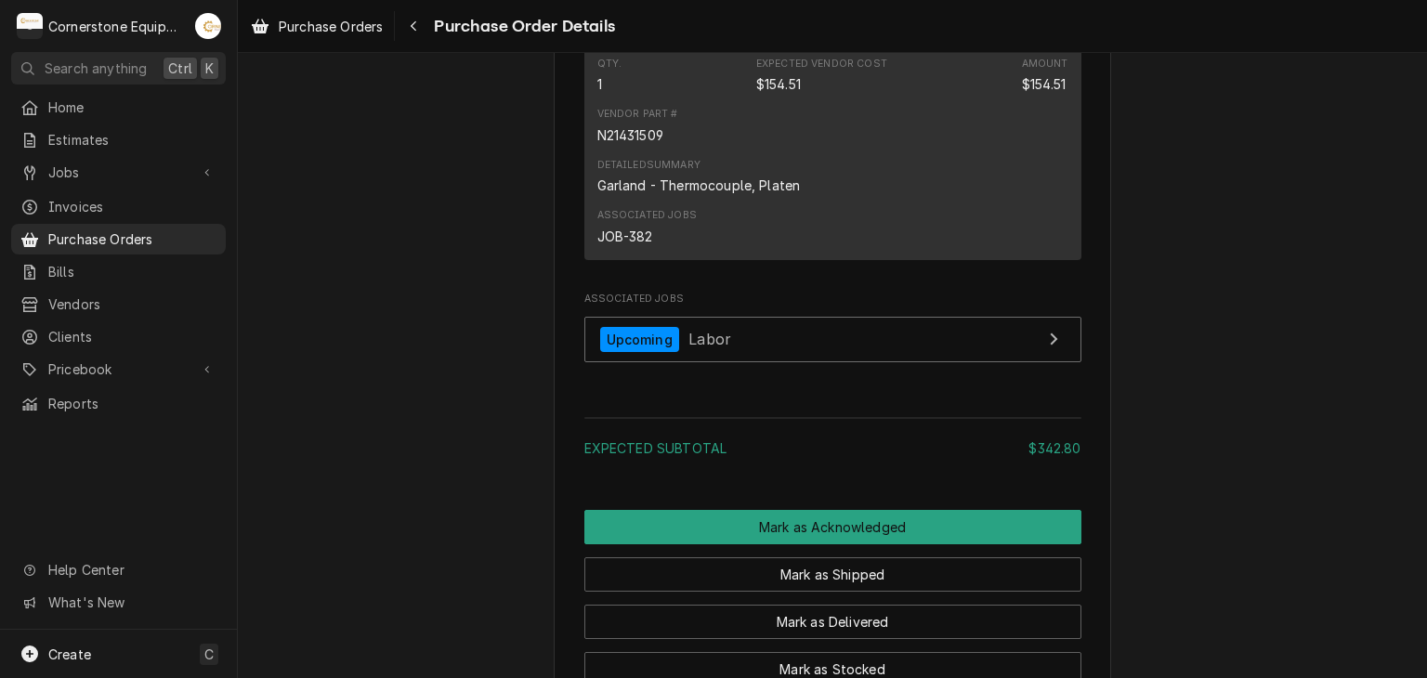
scroll to position [2730, 0]
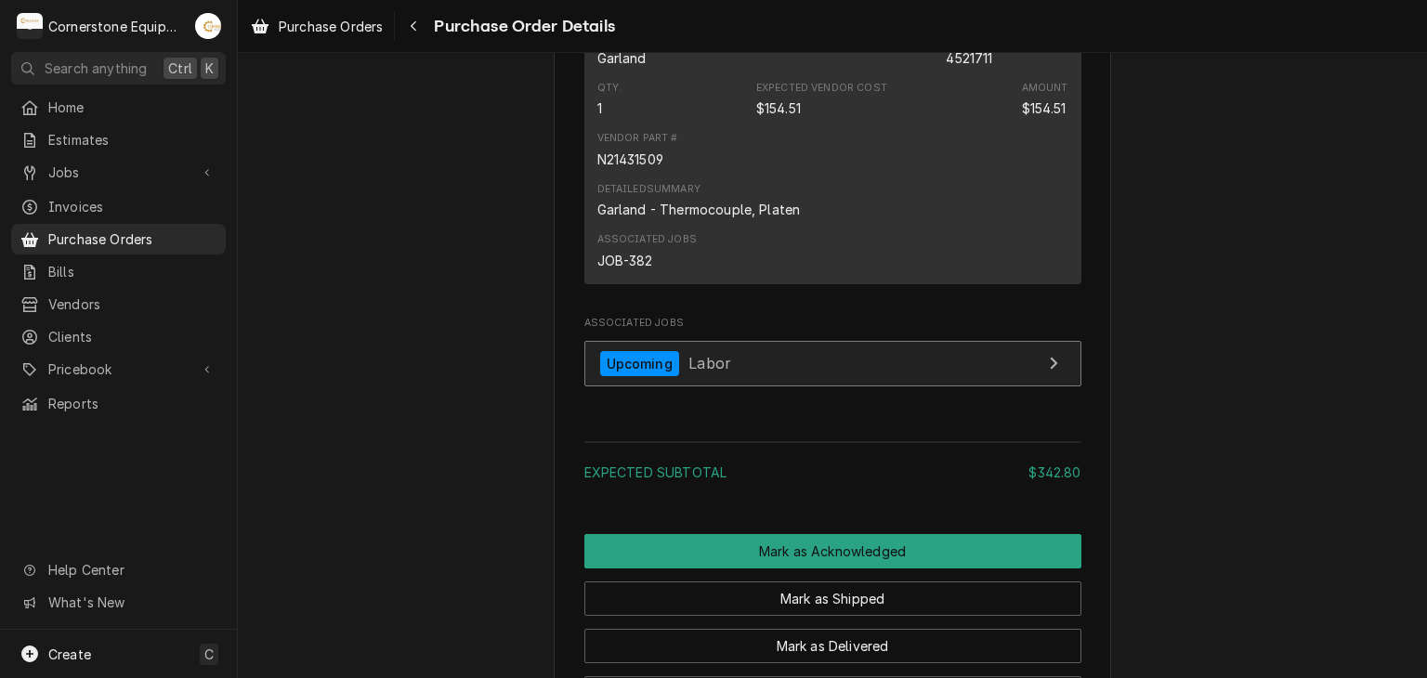
click at [732, 386] on link "Upcoming Labor" at bounding box center [832, 364] width 497 height 46
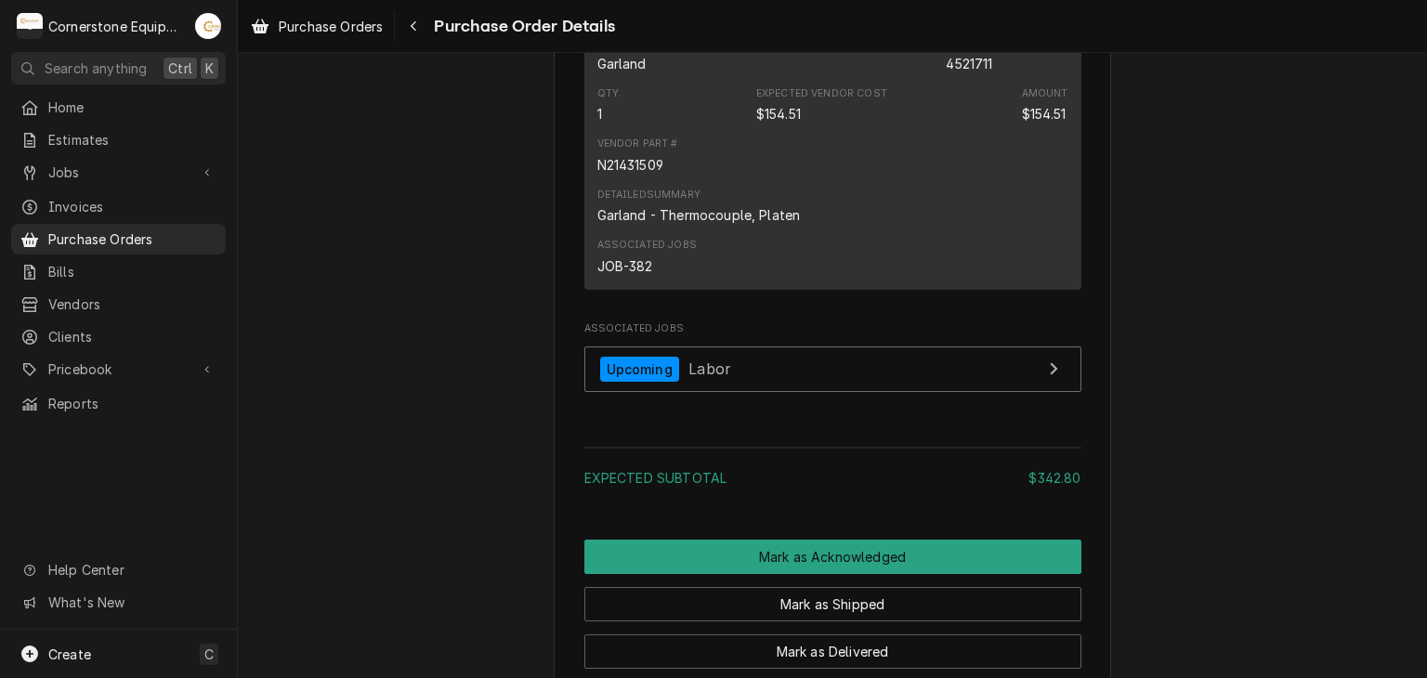
click at [1416, 529] on div "Sent Vendor Allpoints FPS Bill To Cornerstone Equipment Repair, LLC 1429 W Floy…" at bounding box center [832, 365] width 1189 height 625
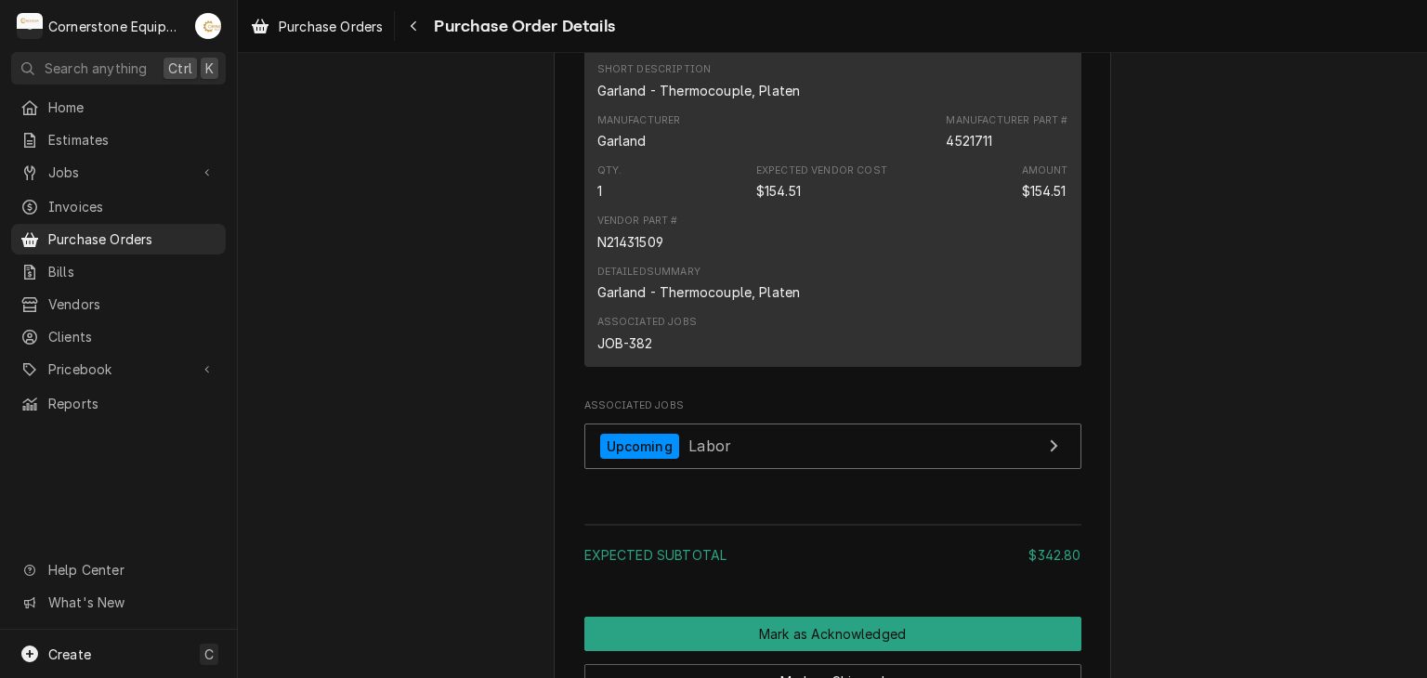
scroll to position [3018, 0]
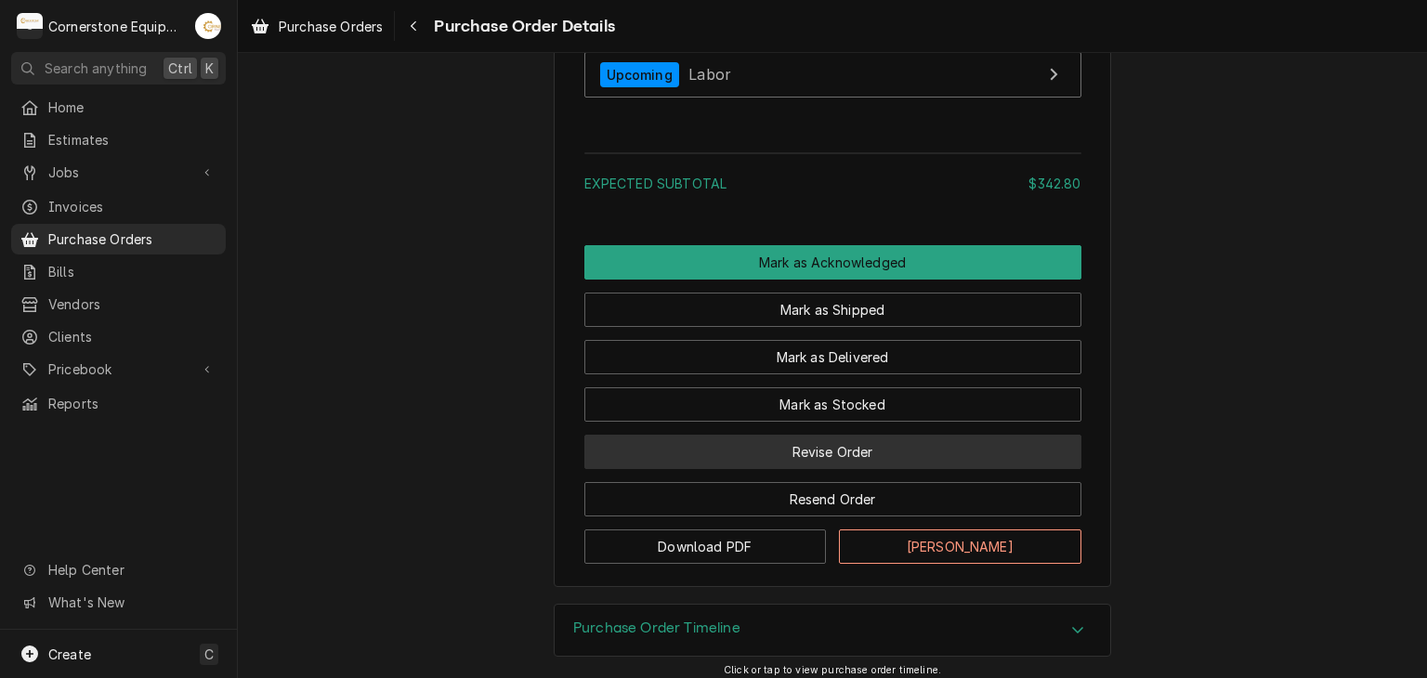
click at [881, 469] on button "Revise Order" at bounding box center [832, 452] width 497 height 34
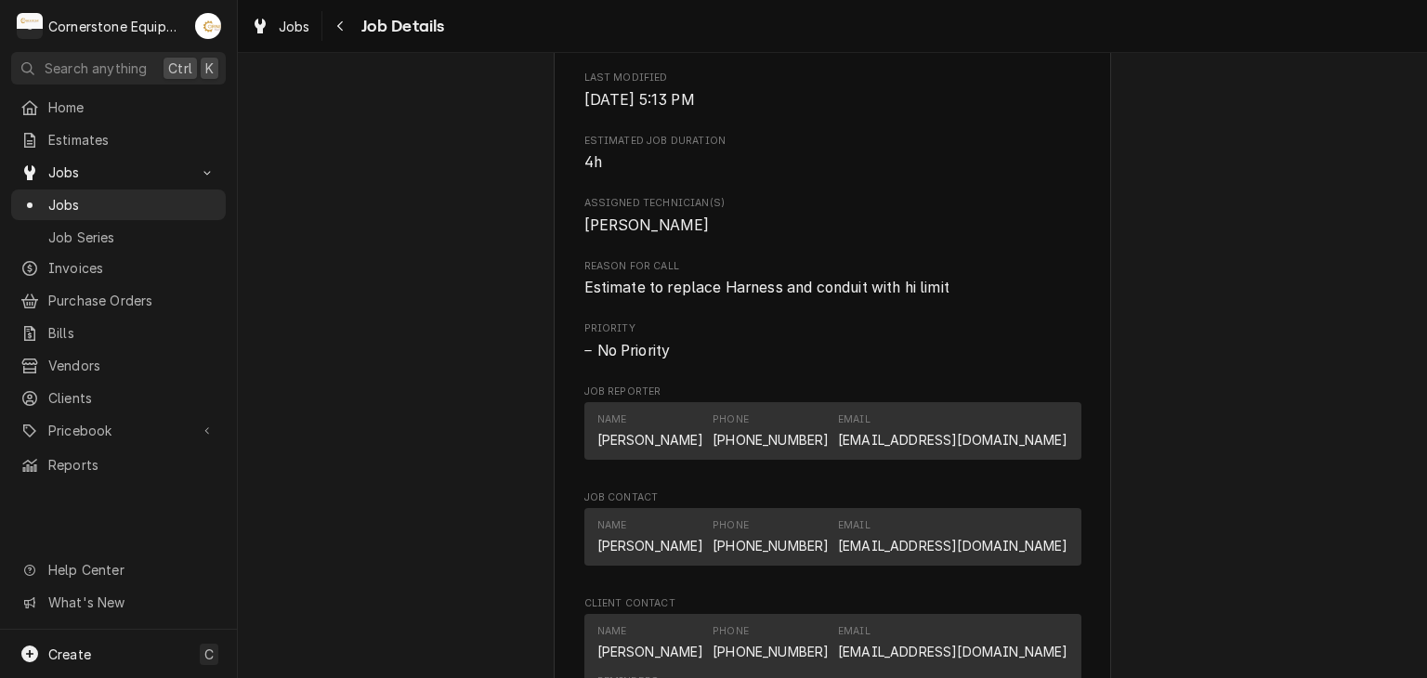
scroll to position [1115, 0]
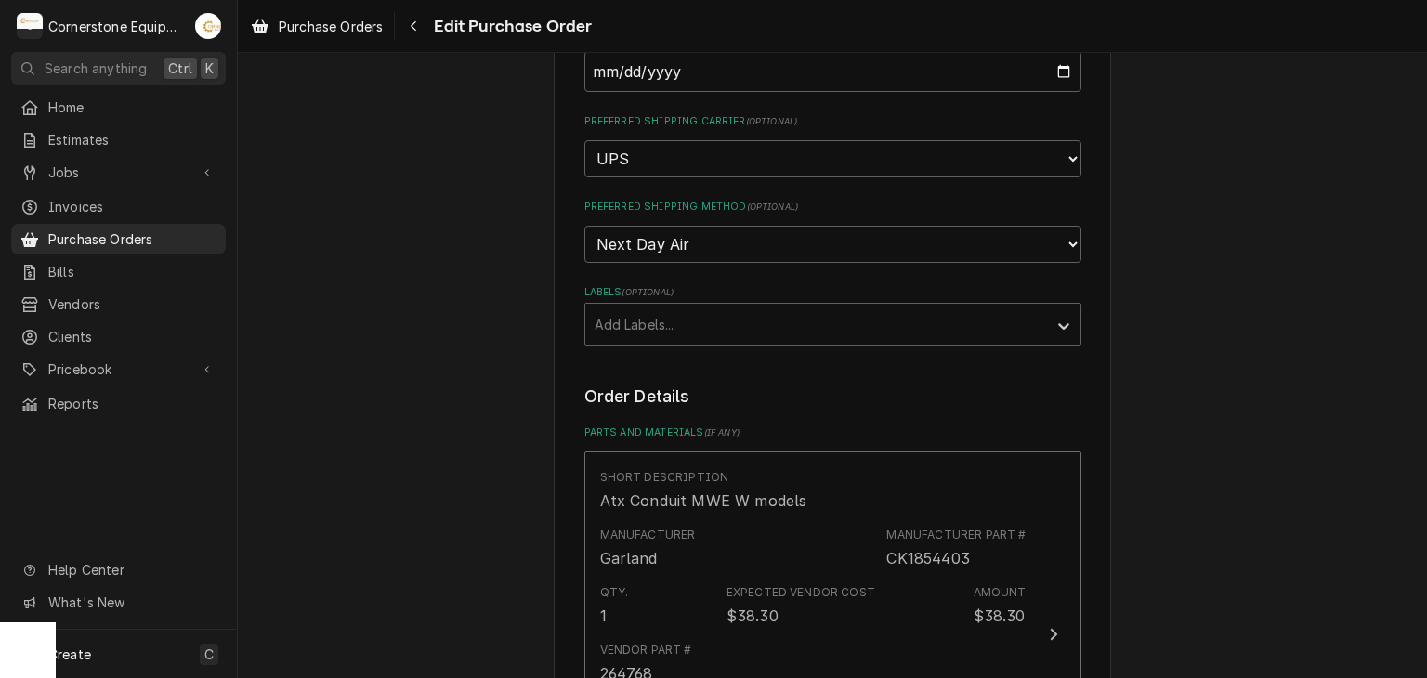
scroll to position [743, 0]
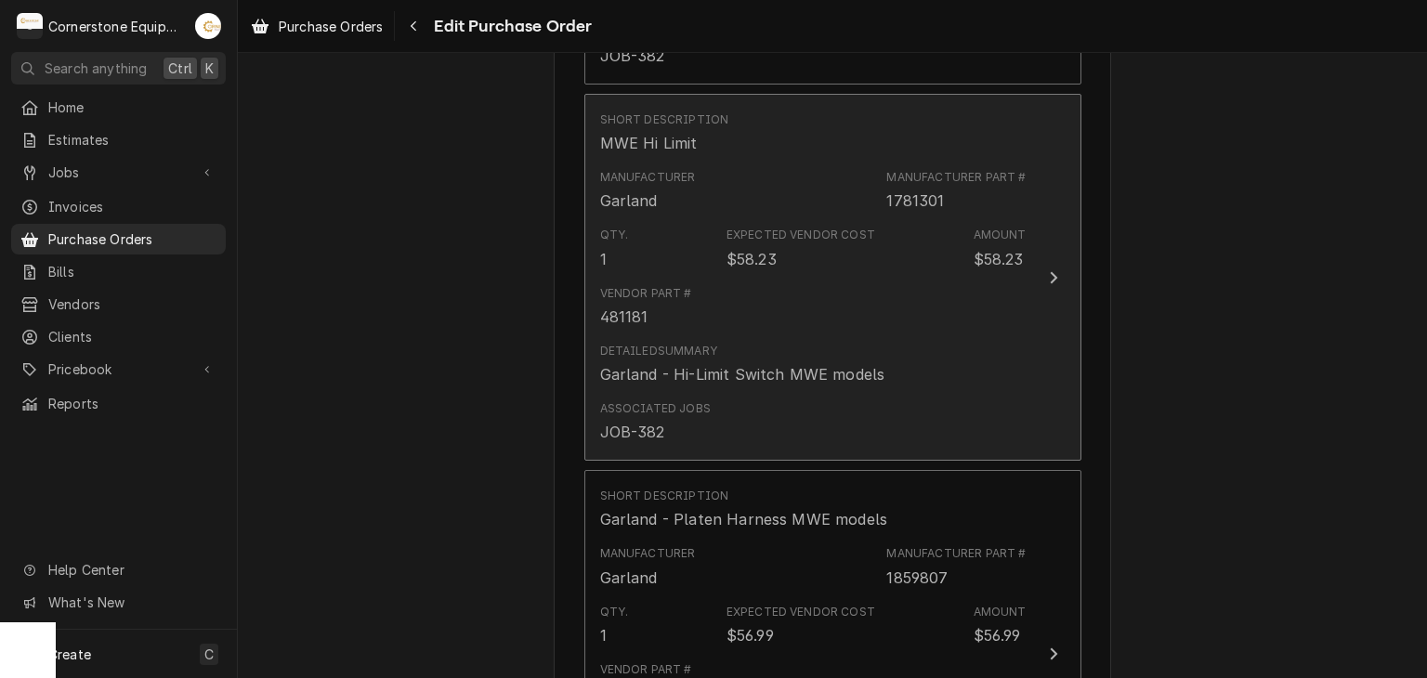
click at [843, 242] on div "Expected Vendor Cost $58.23" at bounding box center [801, 248] width 149 height 43
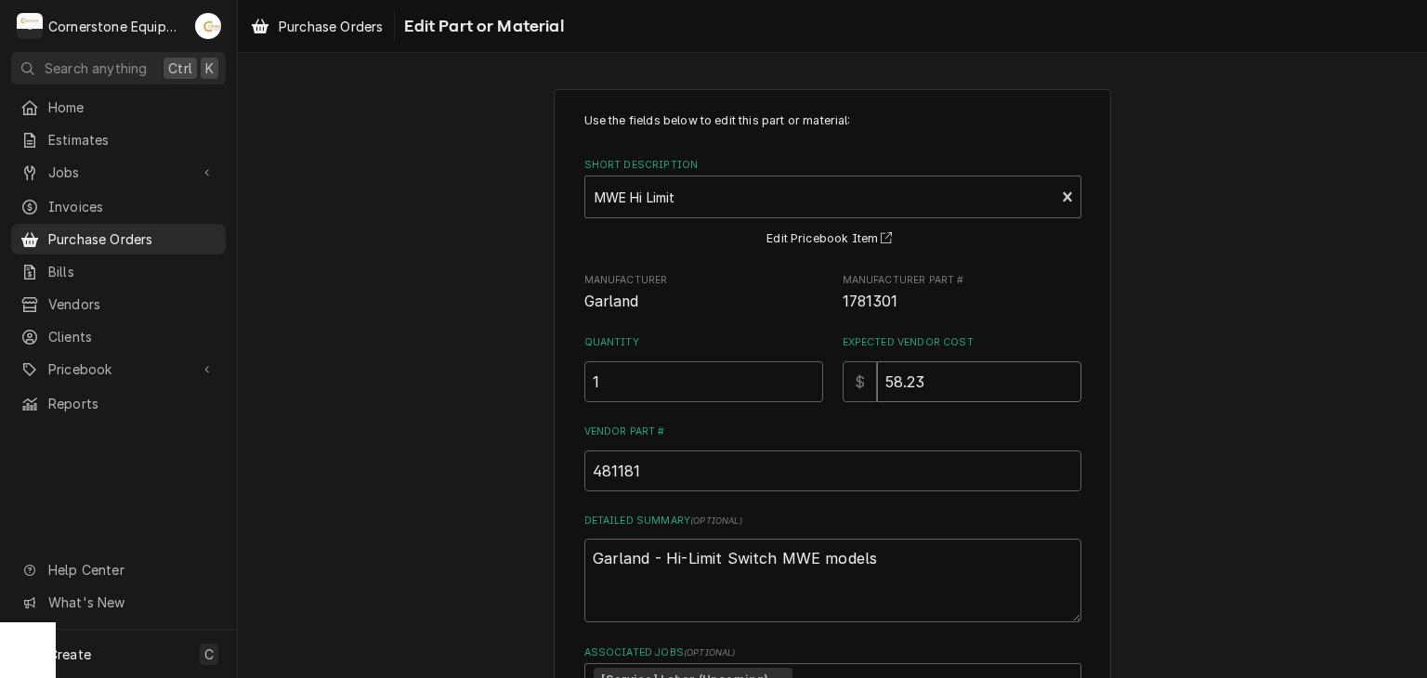
click at [953, 384] on input "58.23" at bounding box center [979, 381] width 204 height 41
type textarea "x"
type input "58.2"
type textarea "x"
type input "58.20"
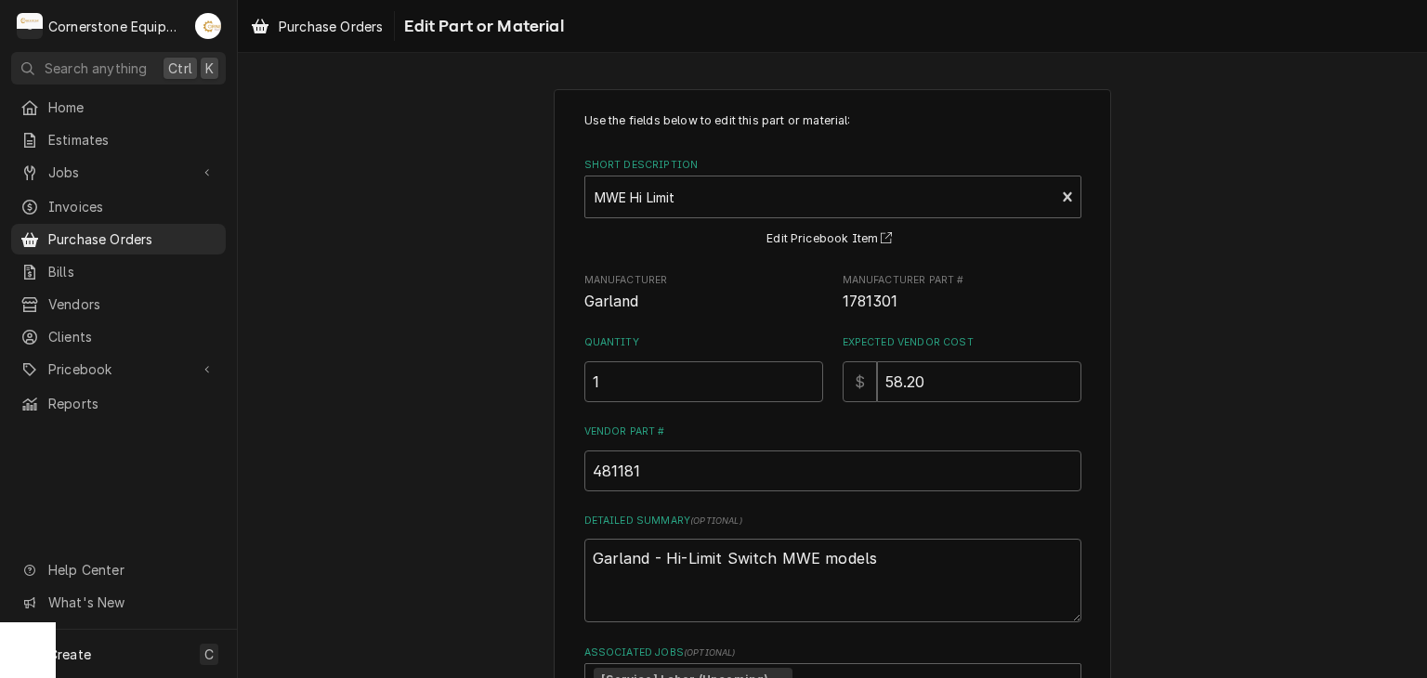
click at [1215, 324] on div "Use the fields below to edit this part or material: Short Description MWE Hi Li…" at bounding box center [832, 481] width 1189 height 818
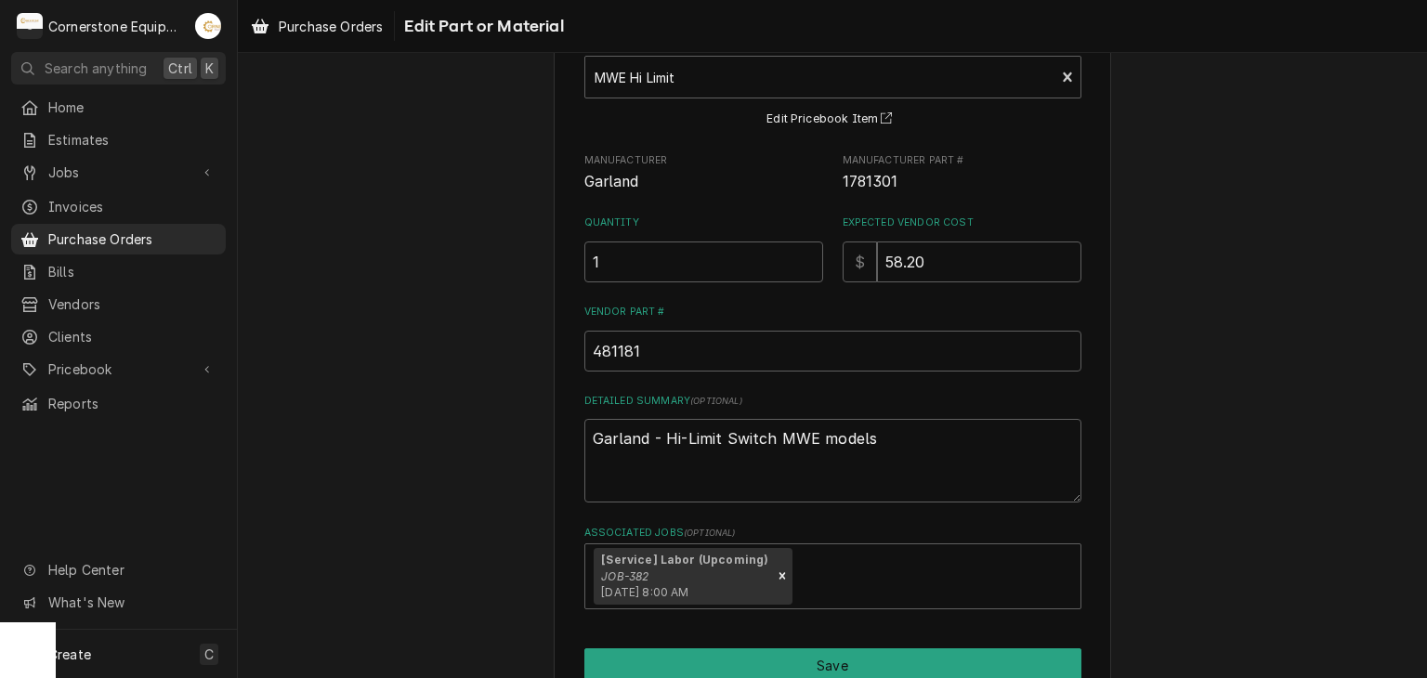
scroll to position [210, 0]
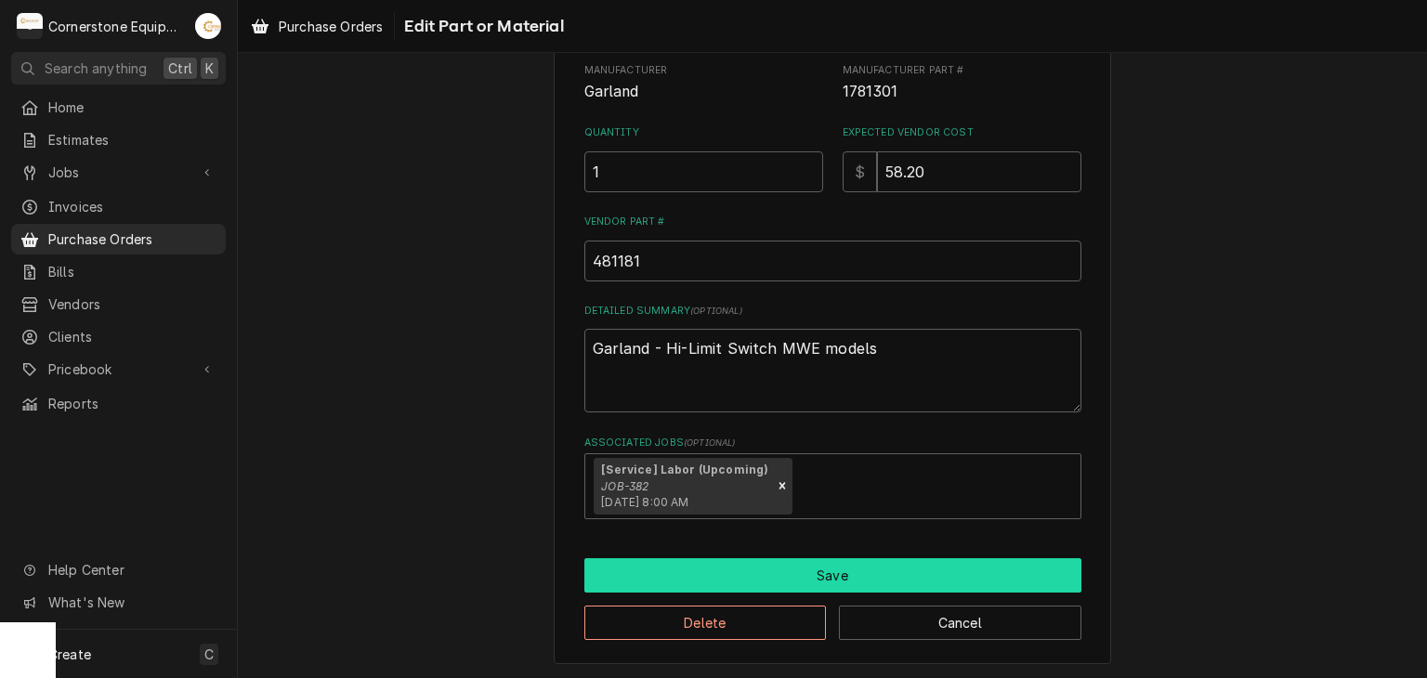
click at [851, 580] on button "Save" at bounding box center [832, 575] width 497 height 34
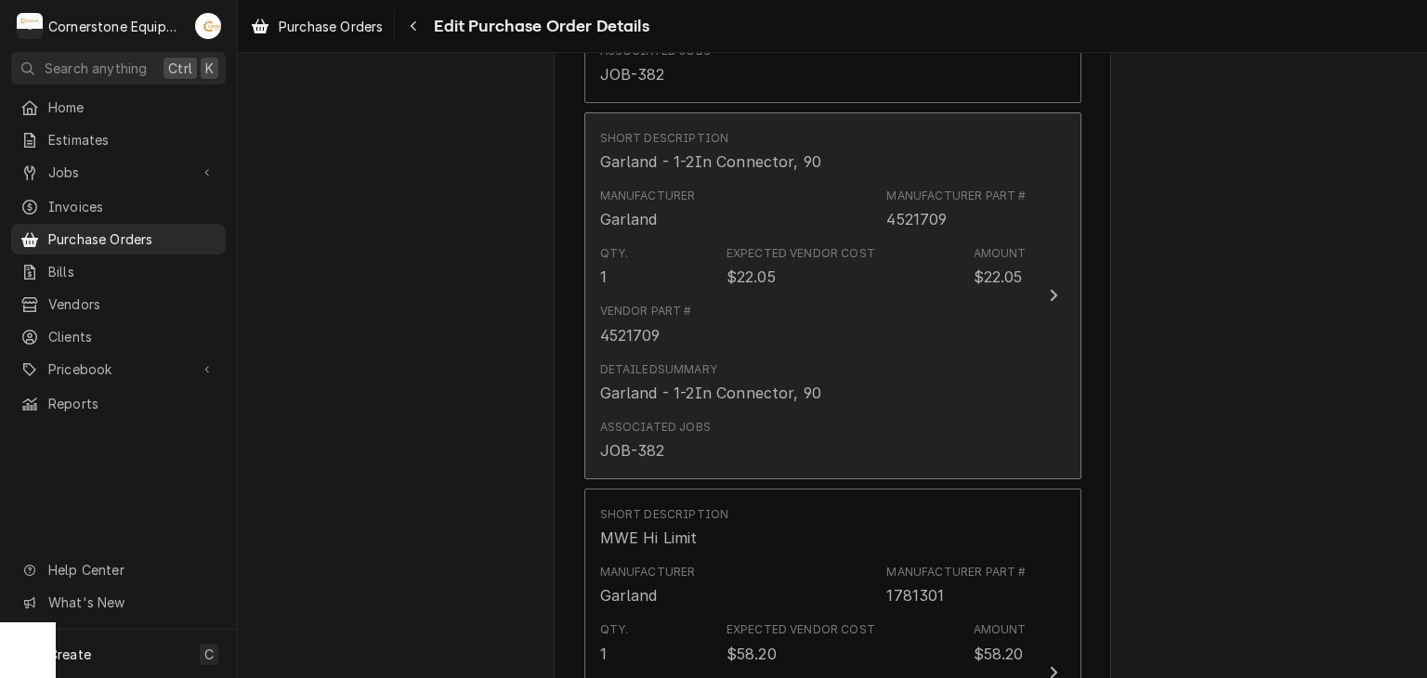
scroll to position [1092, 0]
click at [1008, 349] on div "Detailed Summary Atx Fitting, 45 Degree" at bounding box center [813, 378] width 426 height 58
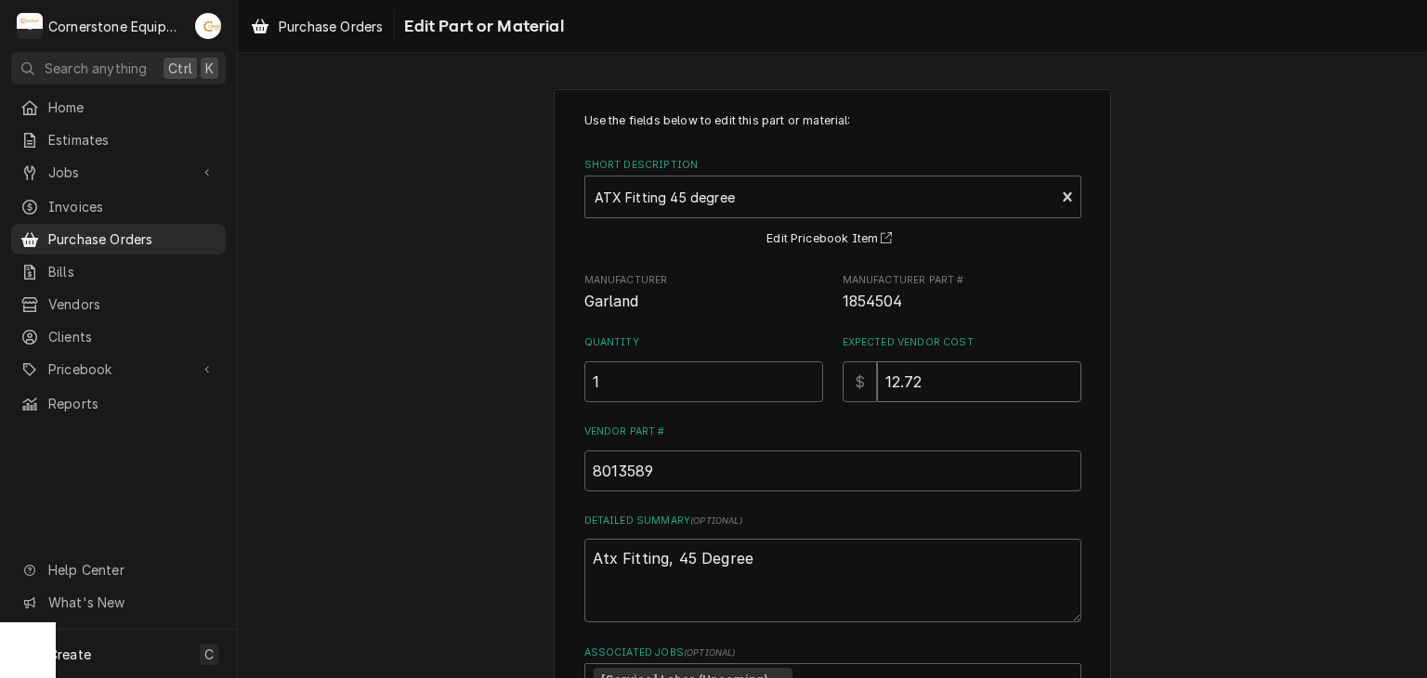
click at [933, 380] on input "12.72" at bounding box center [979, 381] width 204 height 41
type textarea "x"
type input "12.7"
type textarea "x"
type input "12"
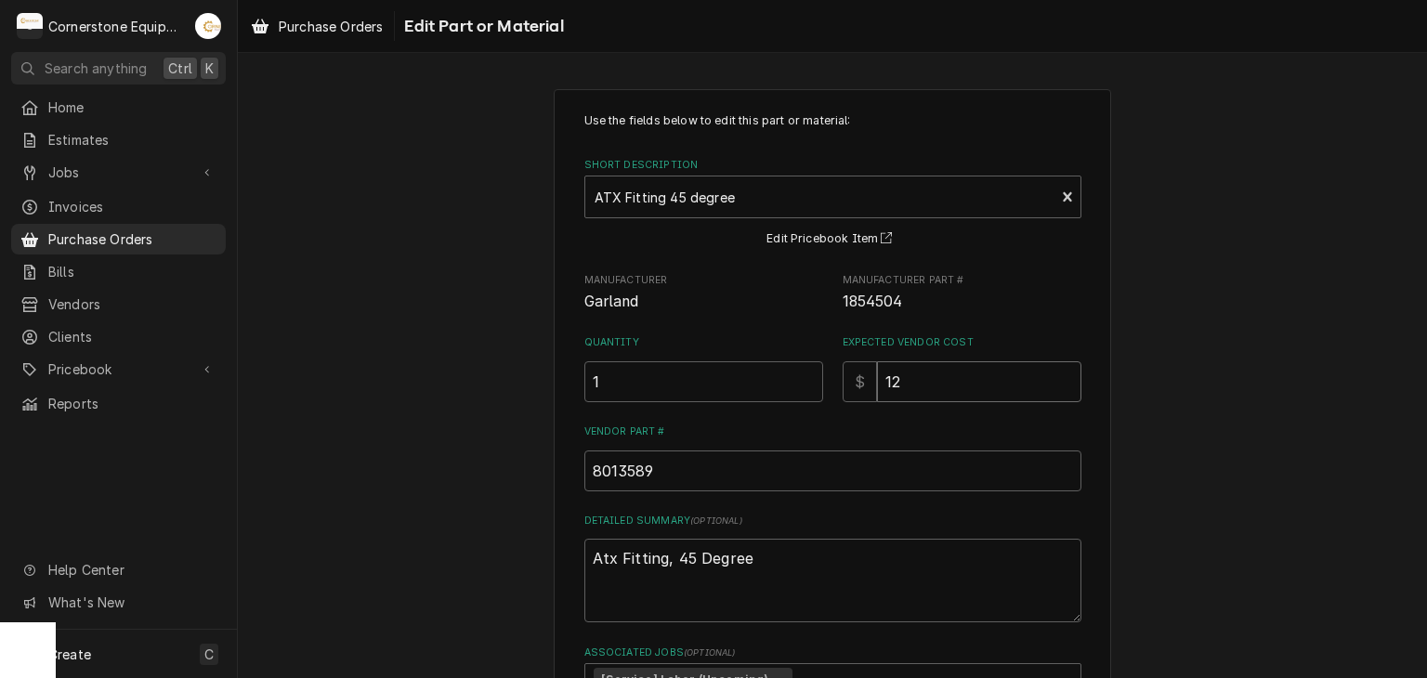
type textarea "x"
type input "1"
type textarea "x"
type input "9"
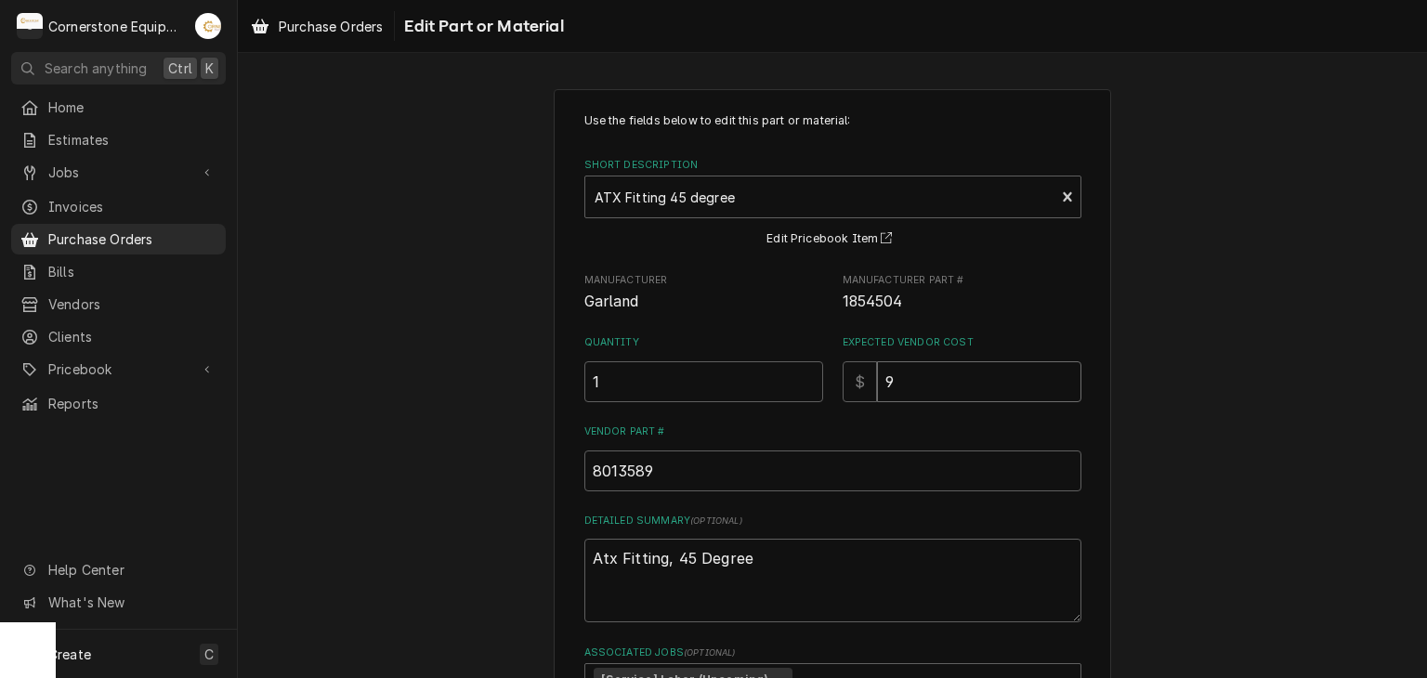
type textarea "x"
type input "9.9"
type textarea "x"
type input "9.98"
click at [1164, 306] on div "Use the fields below to edit this part or material: Short Description ATX Fitti…" at bounding box center [832, 481] width 1189 height 818
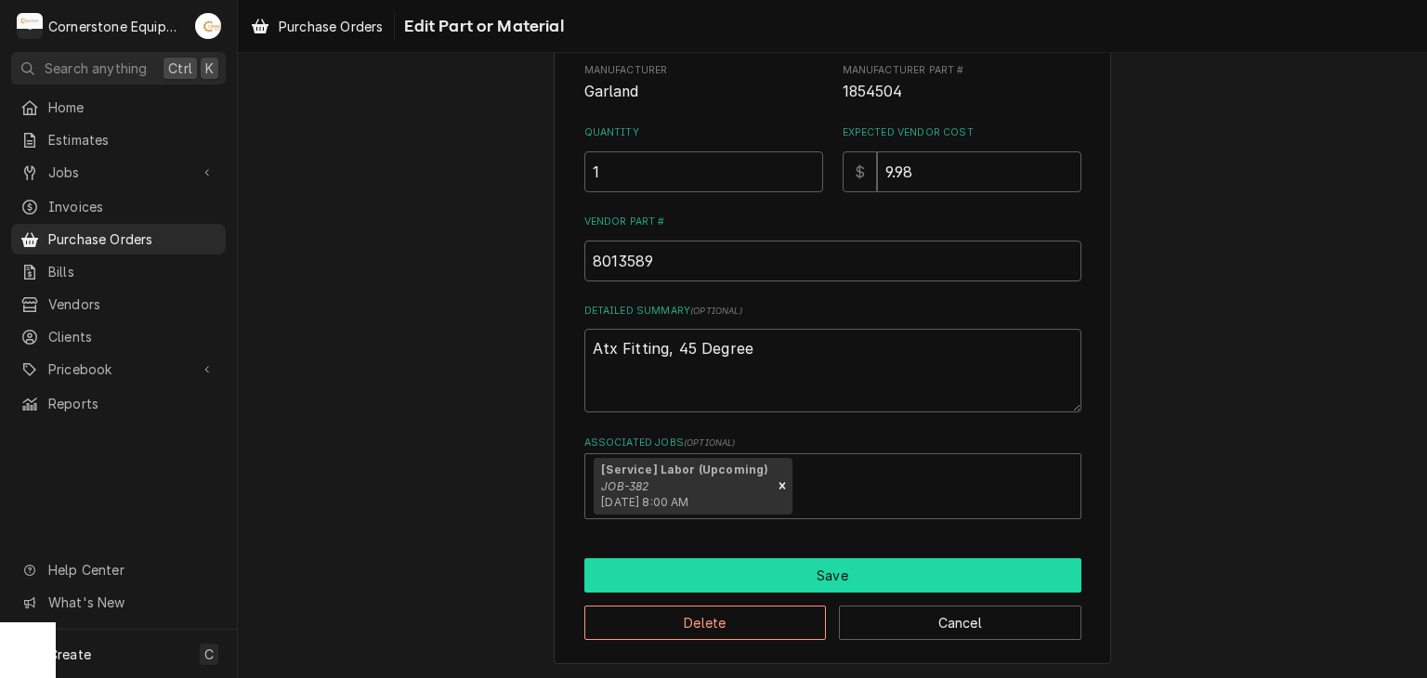
click at [970, 589] on button "Save" at bounding box center [832, 575] width 497 height 34
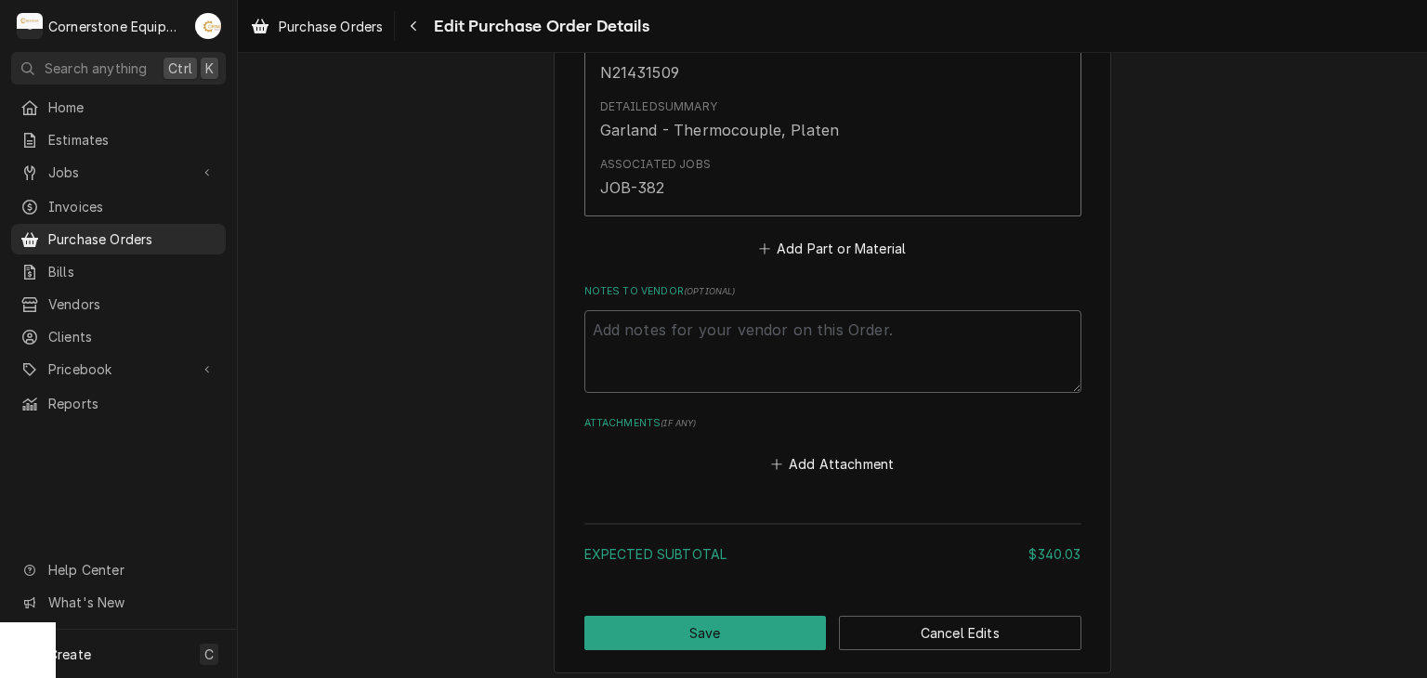
scroll to position [2926, 0]
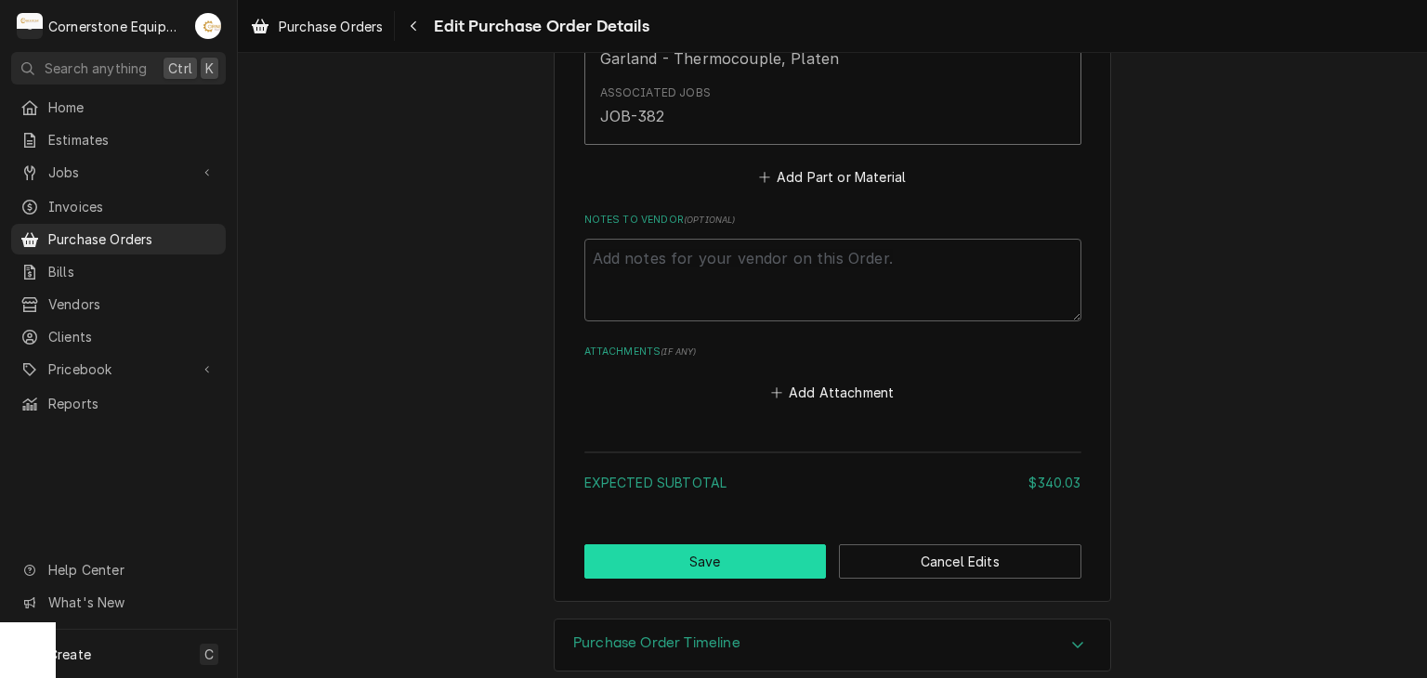
click at [669, 544] on button "Save" at bounding box center [705, 561] width 242 height 34
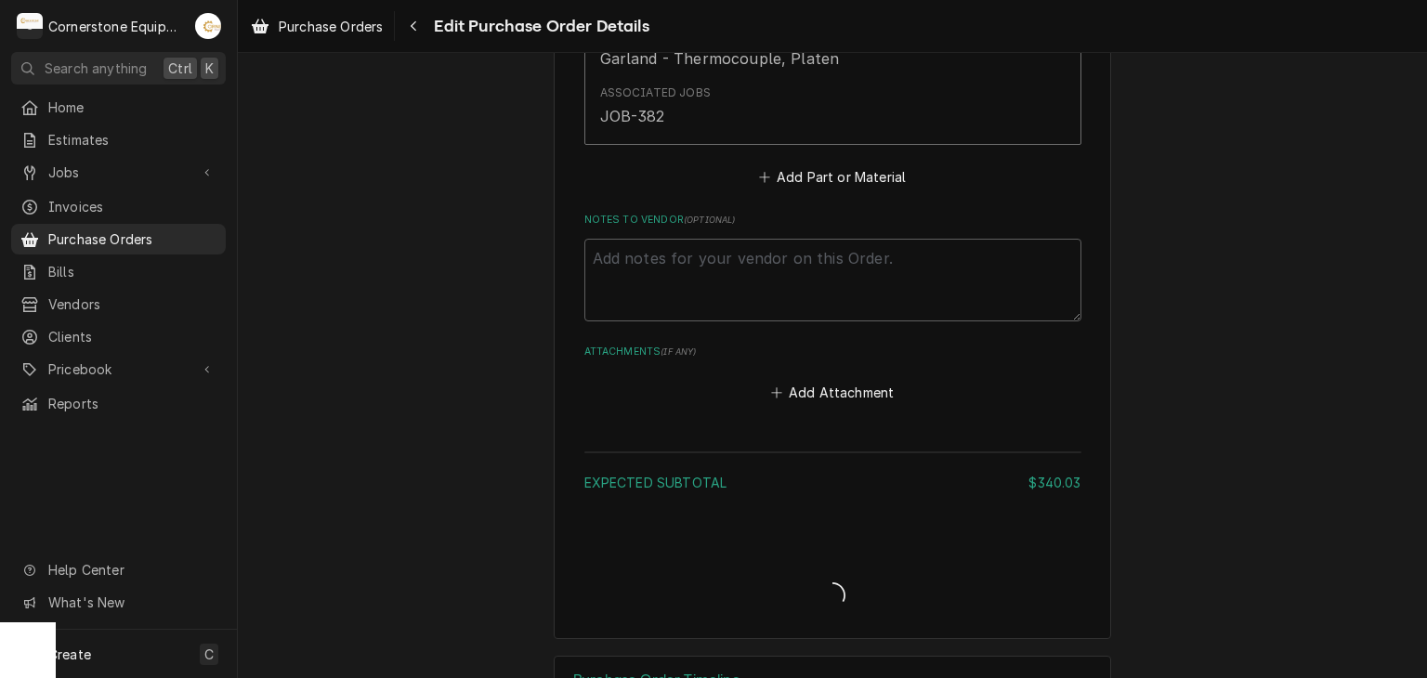
type textarea "x"
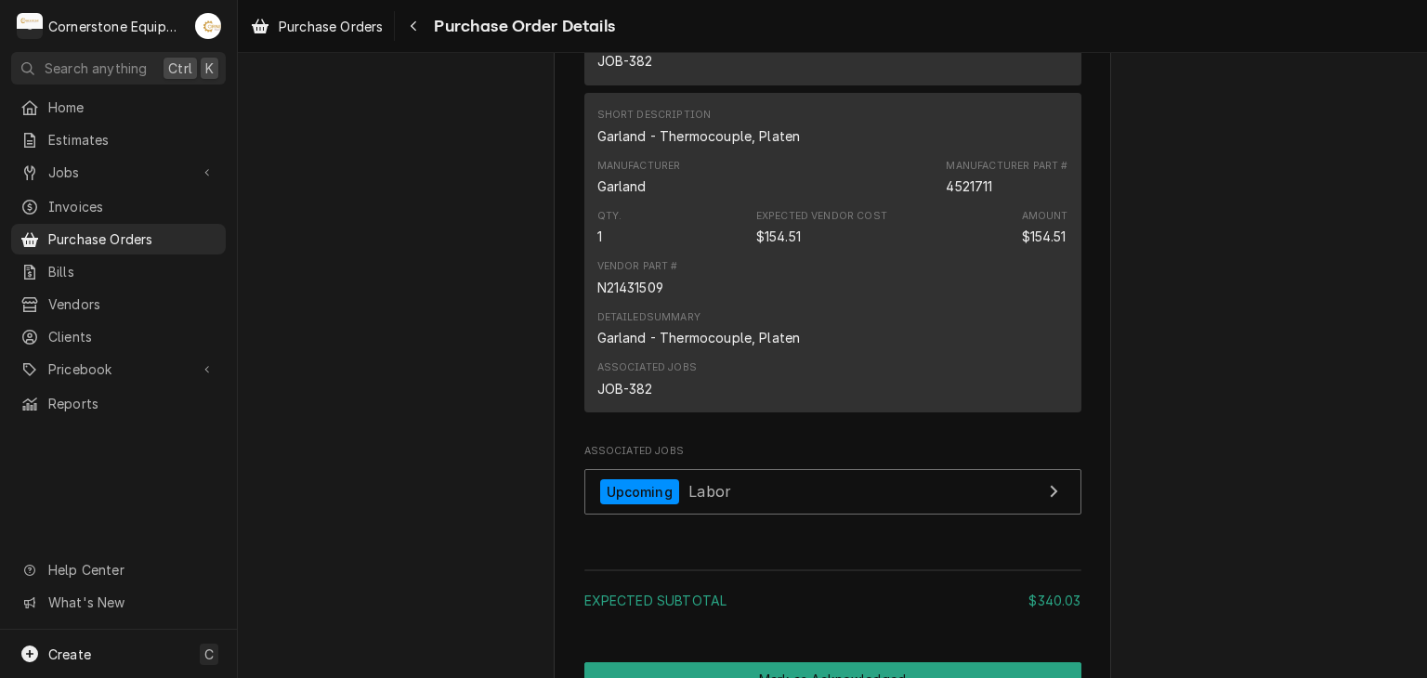
scroll to position [2973, 0]
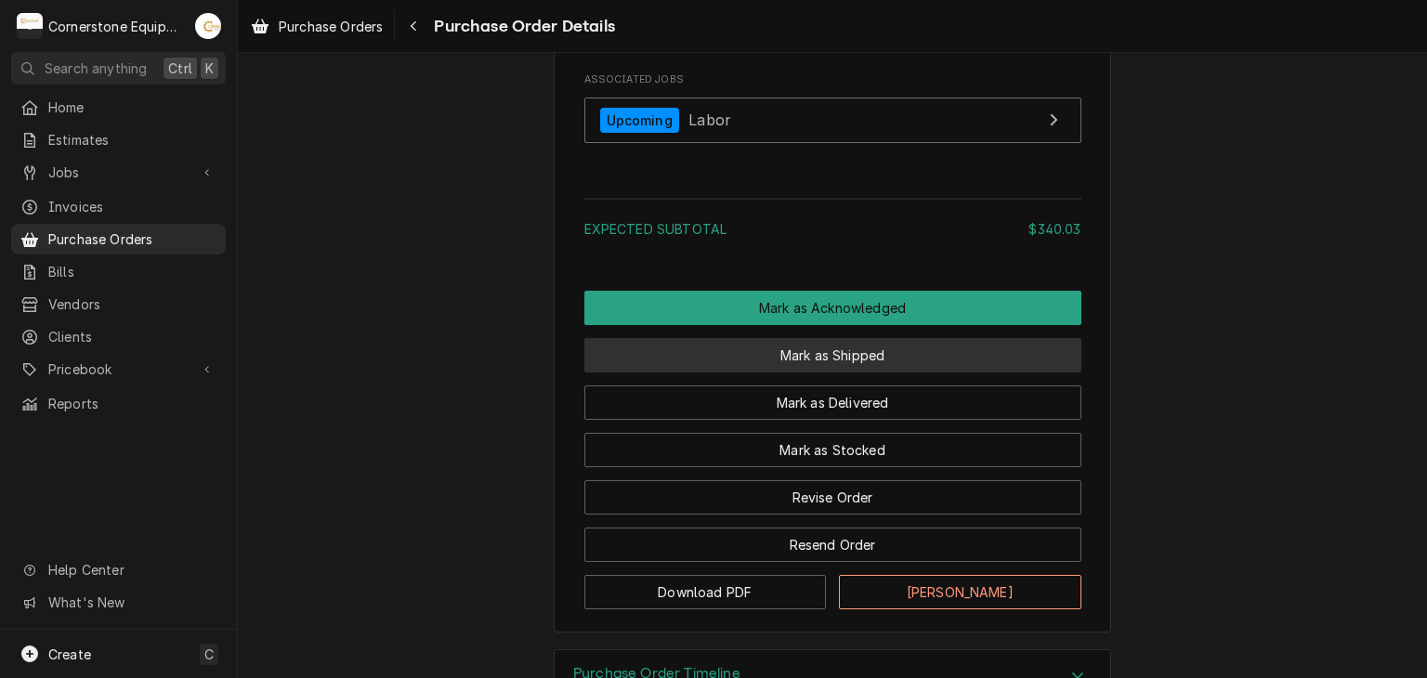
click at [827, 373] on button "Mark as Shipped" at bounding box center [832, 355] width 497 height 34
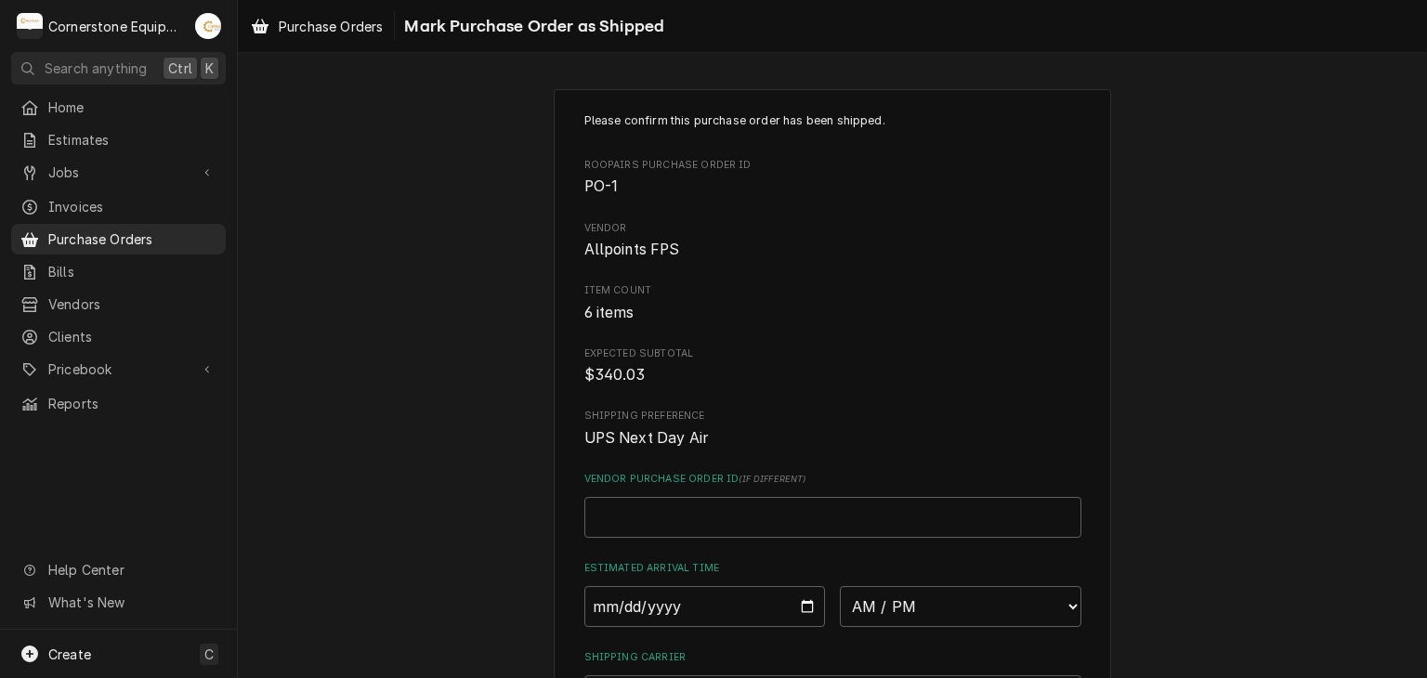
scroll to position [372, 0]
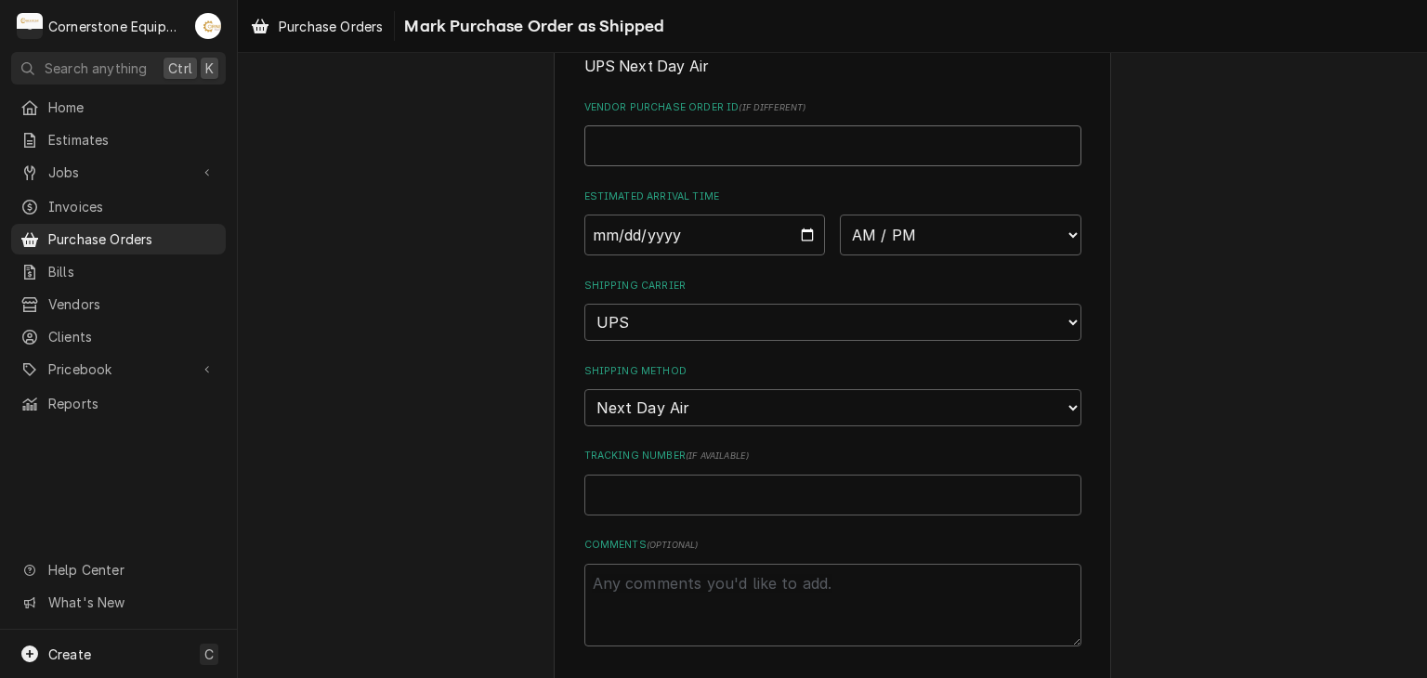
click at [870, 149] on input "Vendor Purchase Order ID ( if different )" at bounding box center [832, 145] width 497 height 41
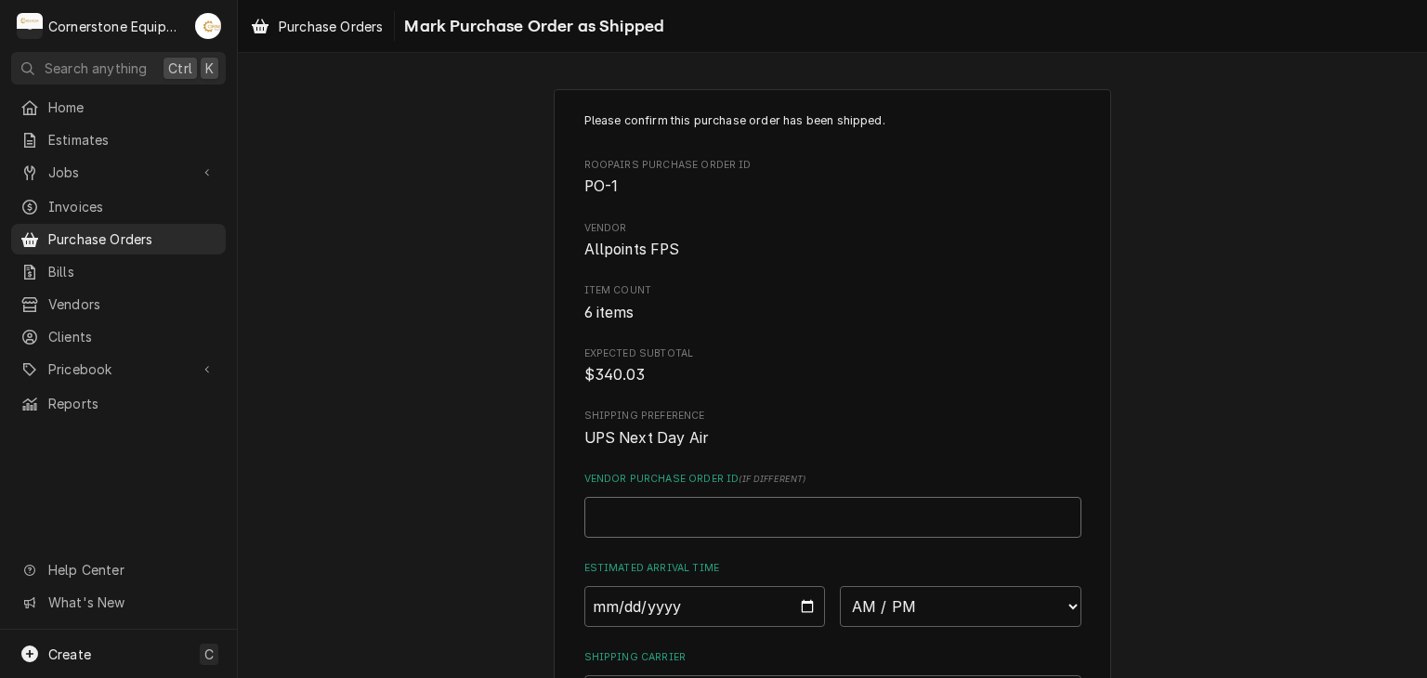
paste input "71752891"
type textarea "x"
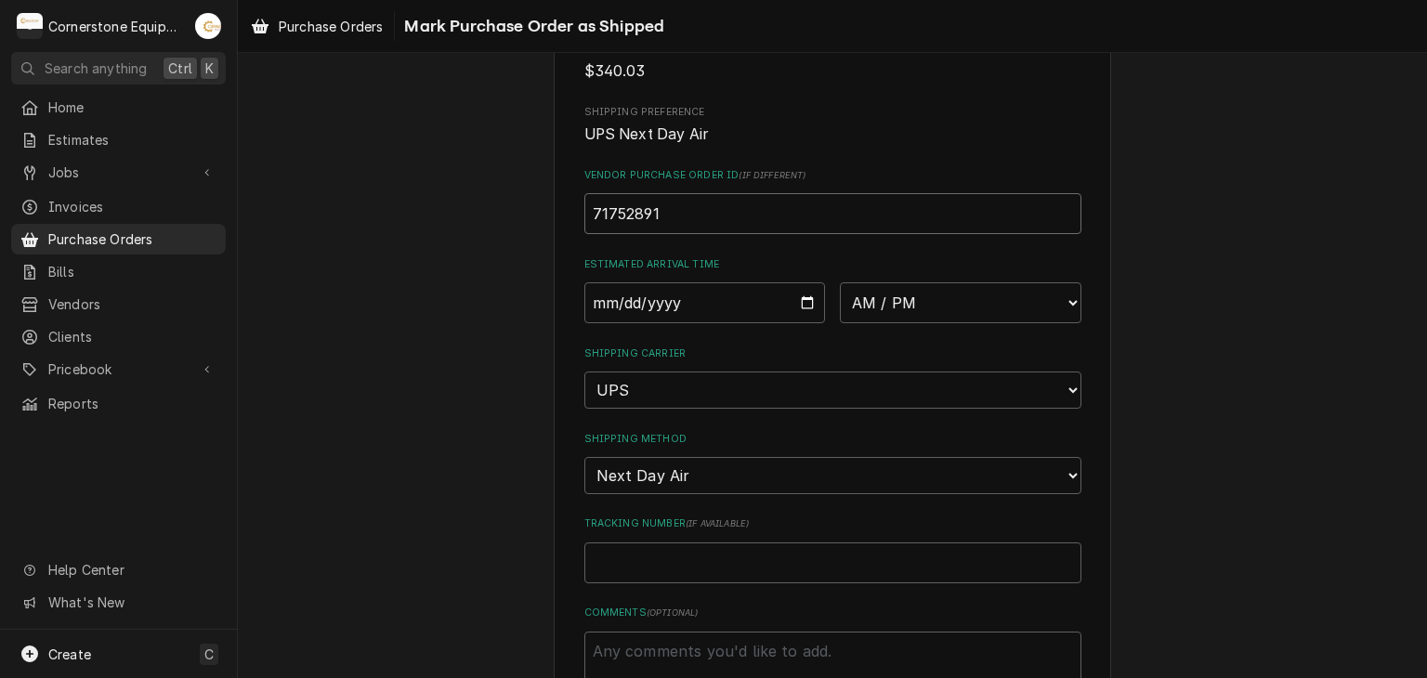
scroll to position [372, 0]
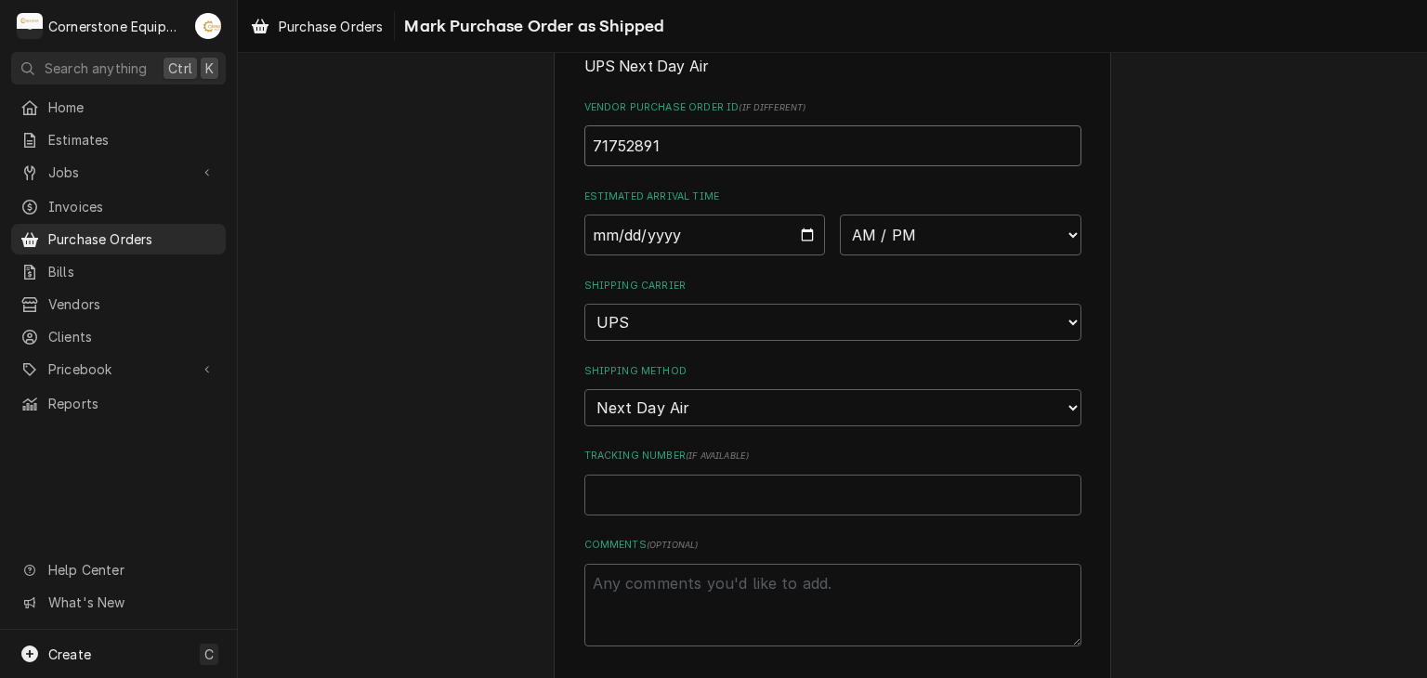
type input "71752891"
click at [806, 231] on input "Date" at bounding box center [705, 235] width 242 height 41
type input "2025-09-04"
type textarea "x"
click at [800, 231] on input "2025-09-04" at bounding box center [705, 235] width 242 height 41
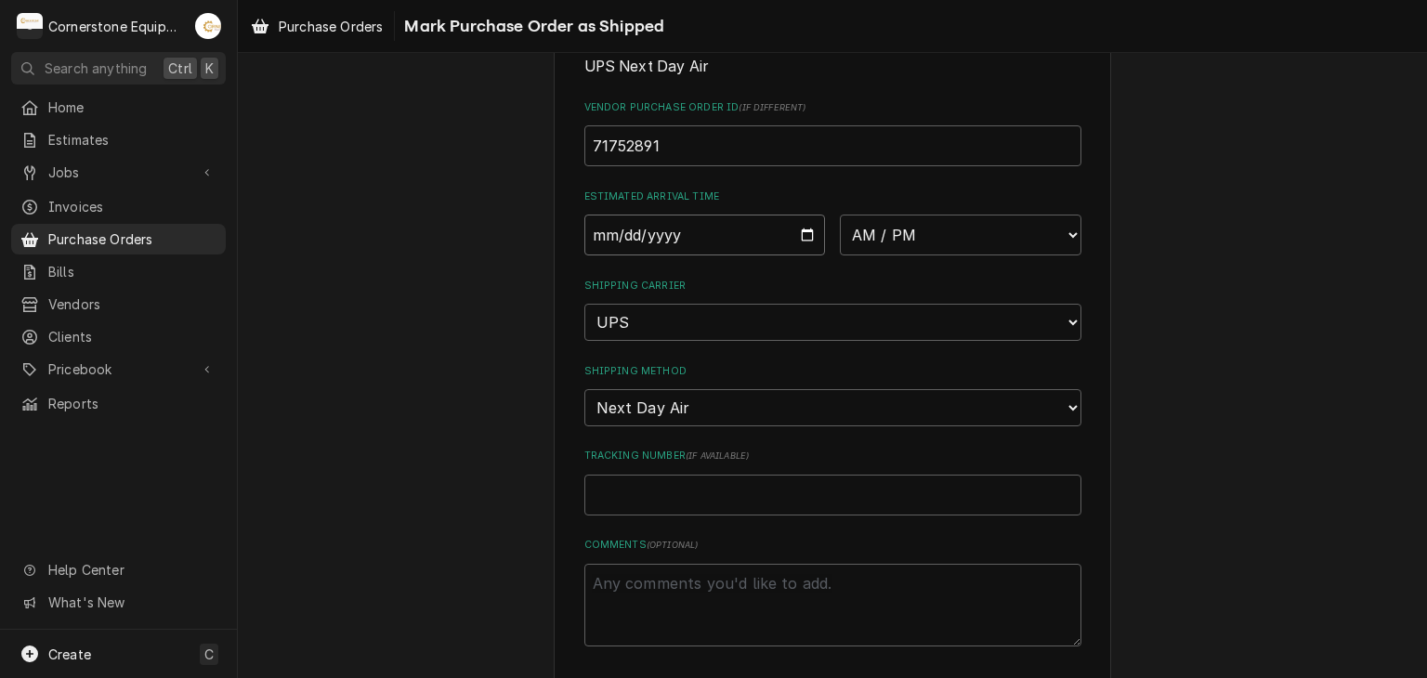
drag, startPoint x: 800, startPoint y: 231, endPoint x: 811, endPoint y: 234, distance: 11.5
click at [800, 231] on input "2025-09-04" at bounding box center [705, 235] width 242 height 41
click at [962, 236] on select "AM / PM 6:00 AM 6:15 AM 6:30 AM 6:45 AM 7:00 AM 7:15 AM 7:30 AM 7:45 AM 8:00 AM…" at bounding box center [961, 235] width 242 height 41
select select "08:00:00"
click at [840, 215] on select "AM / PM 6:00 AM 6:15 AM 6:30 AM 6:45 AM 7:00 AM 7:15 AM 7:30 AM 7:45 AM 8:00 AM…" at bounding box center [961, 235] width 242 height 41
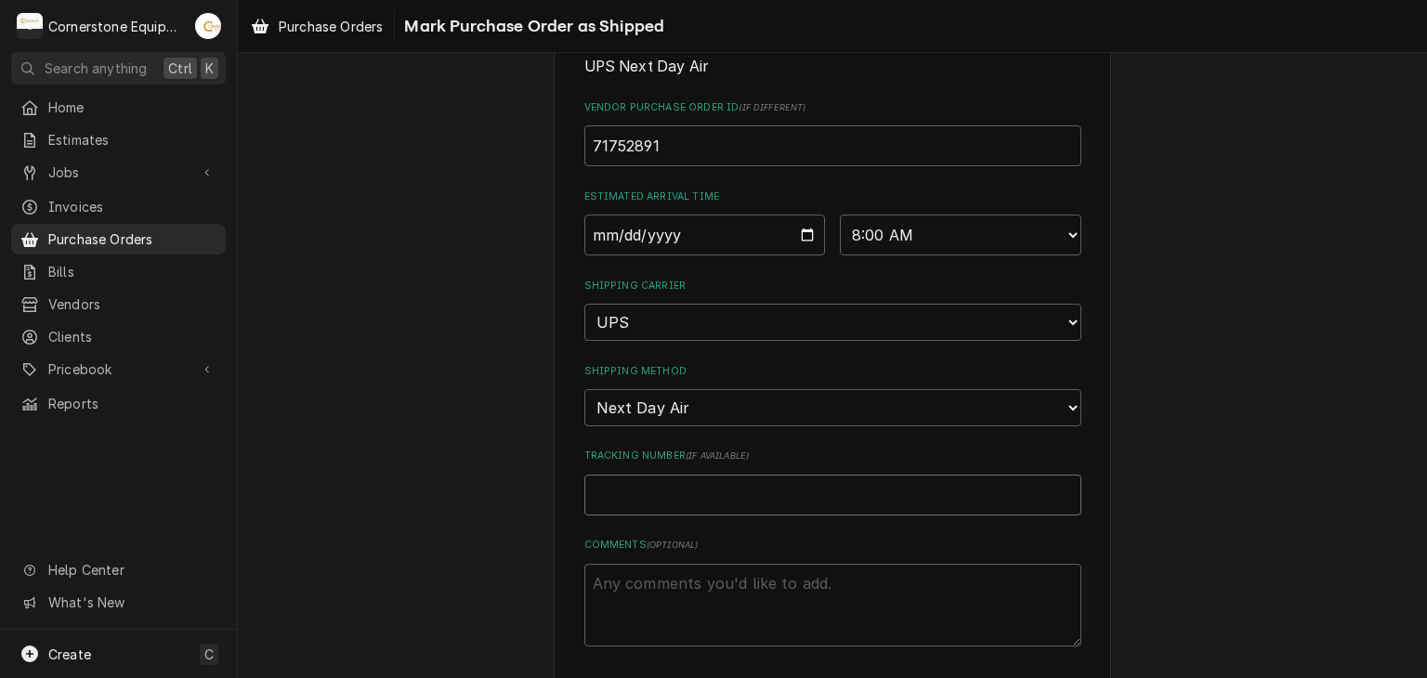
click at [701, 480] on input "Tracking Number ( if available )" at bounding box center [832, 495] width 497 height 41
drag, startPoint x: 702, startPoint y: 488, endPoint x: 622, endPoint y: 459, distance: 85.8
click at [608, 488] on input "Tracking Number ( if available )" at bounding box center [832, 495] width 497 height 41
paste input "1ZV53D990107142715"
type textarea "x"
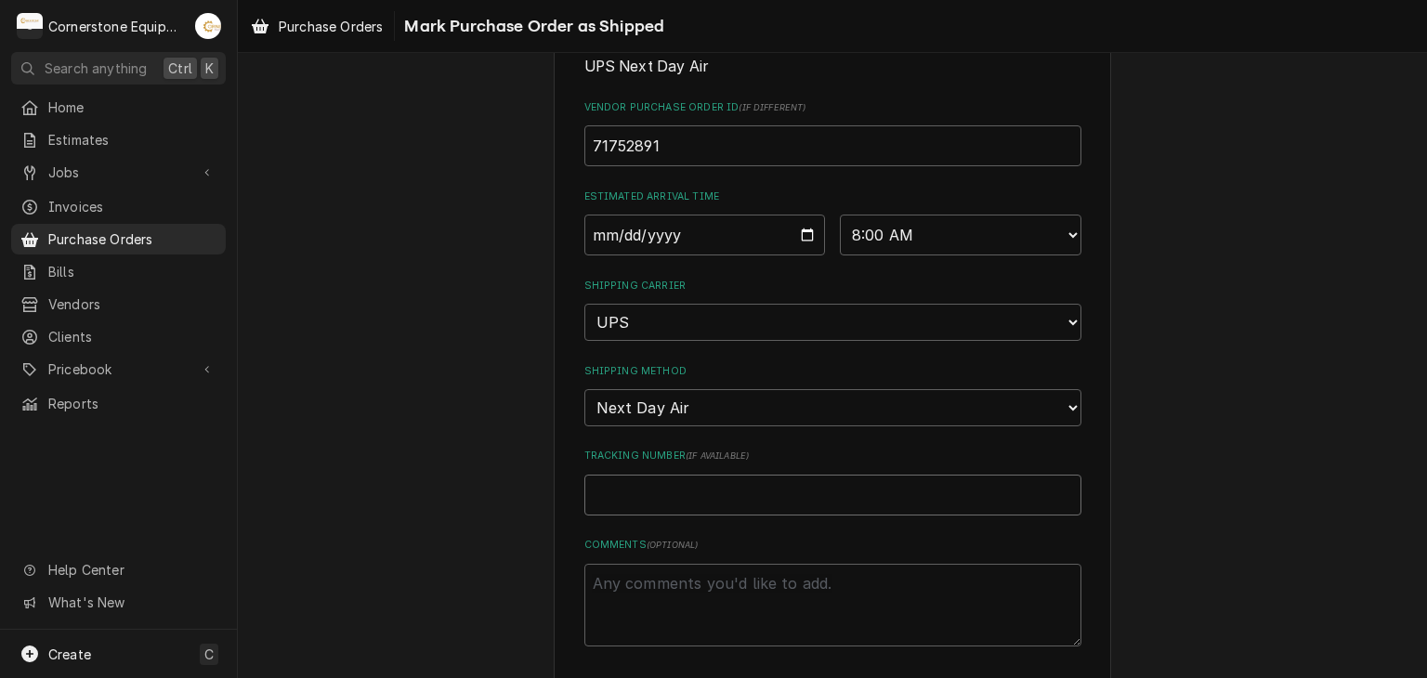
type input "1ZV53D990107142715"
type textarea "x"
type input "1ZV53D990107142715;"
type textarea "x"
type input "1ZV53D990107142715;"
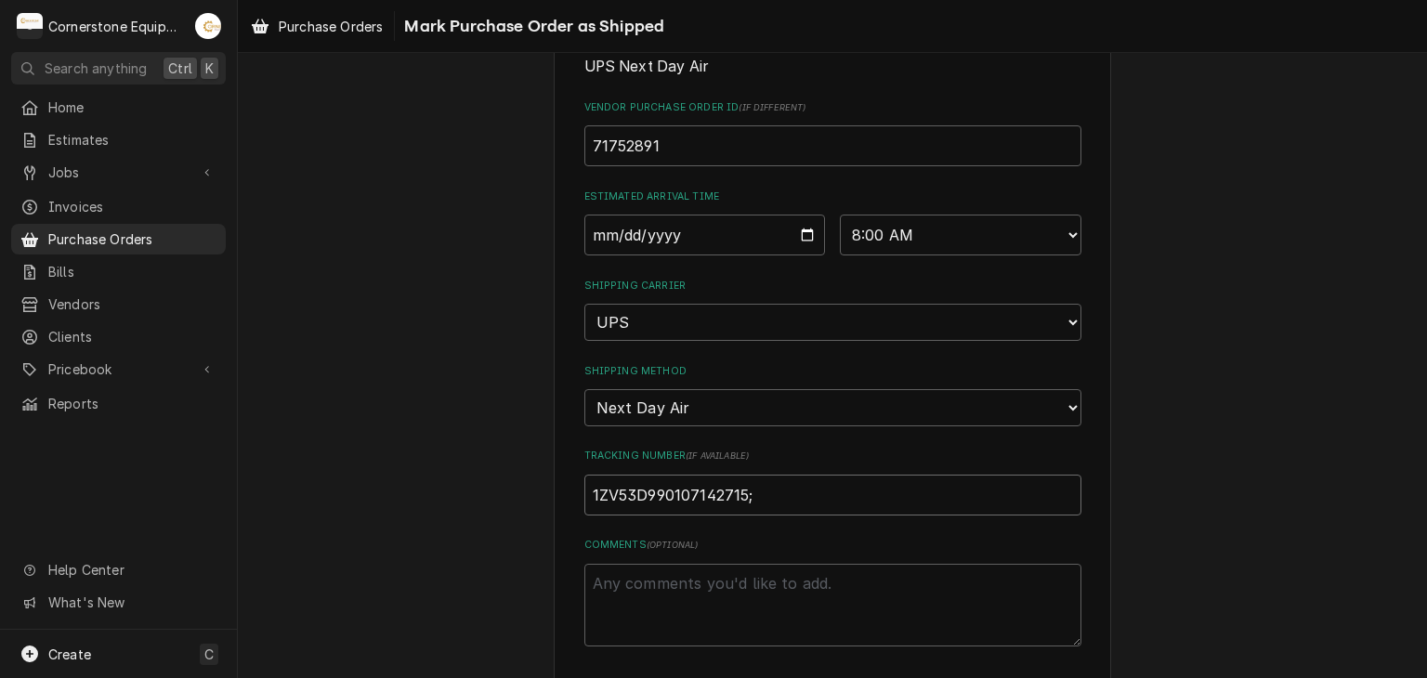
paste input "1Z6254550139994517"
type textarea "x"
type input "1ZV53D990107142715; 1Z6254550139994517"
click at [399, 350] on div "Please confirm this purchase order has been shipped. Roopairs Purchase Order ID…" at bounding box center [832, 230] width 1189 height 1059
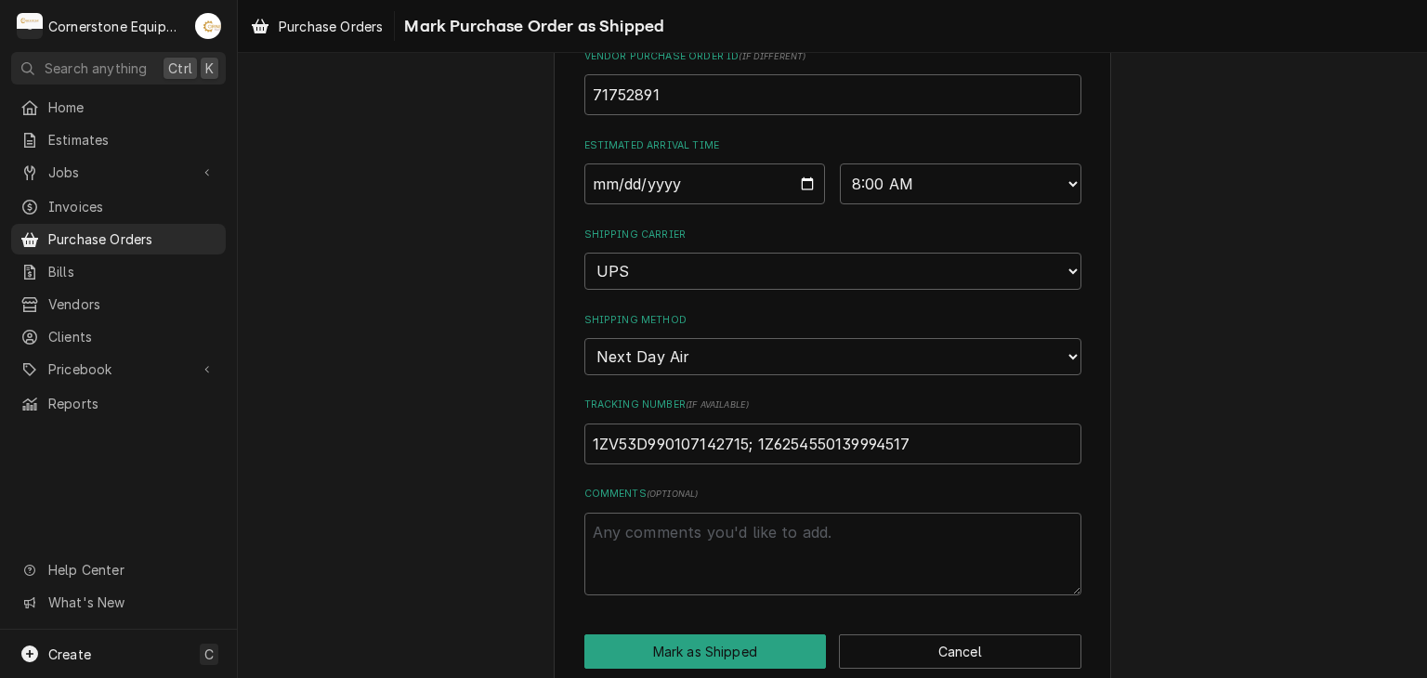
scroll to position [450, 0]
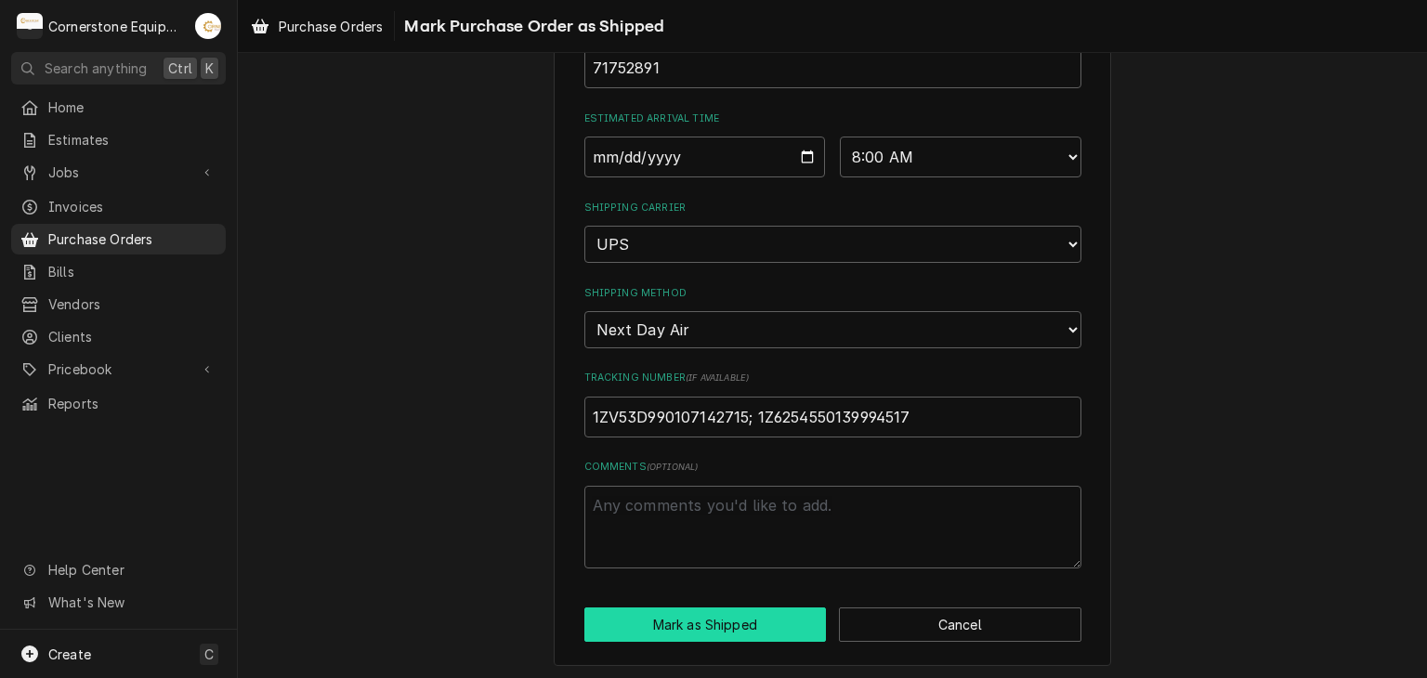
click at [779, 628] on button "Mark as Shipped" at bounding box center [705, 625] width 242 height 34
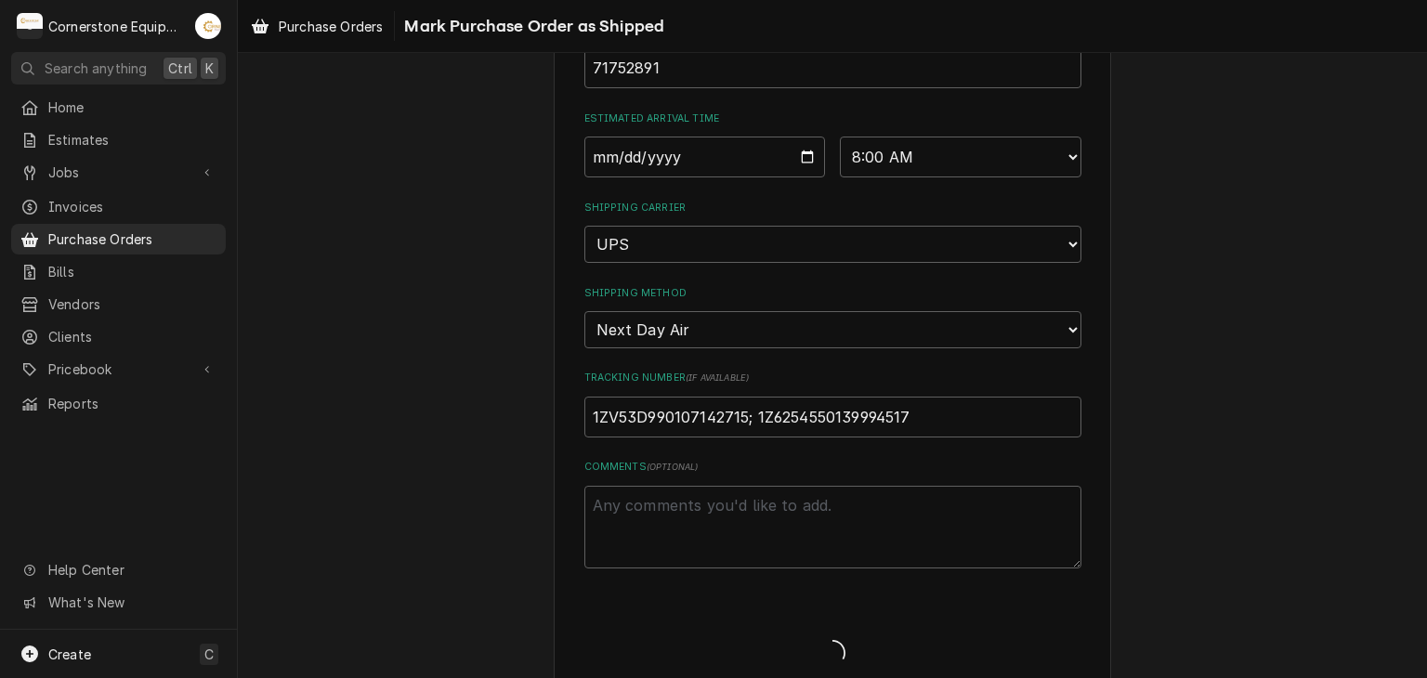
type textarea "x"
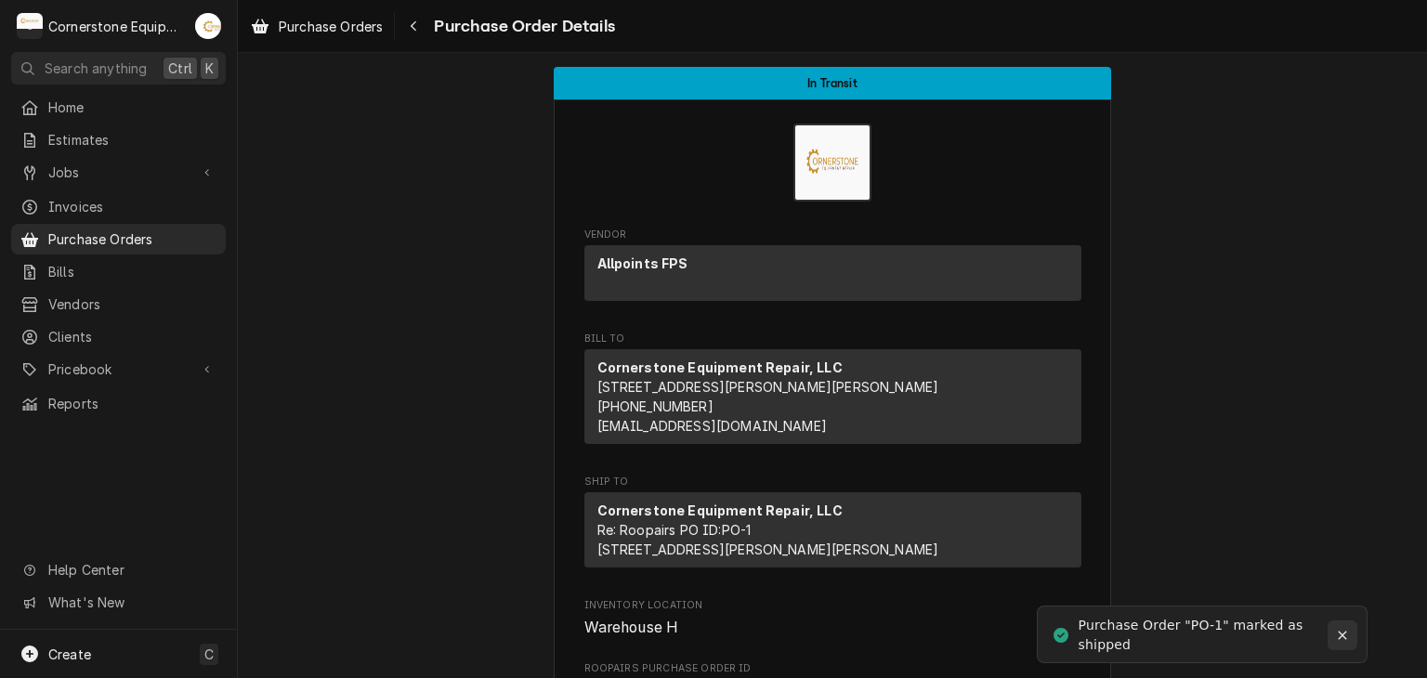
click at [1345, 632] on icon "Notifications alt+T" at bounding box center [1342, 636] width 8 height 8
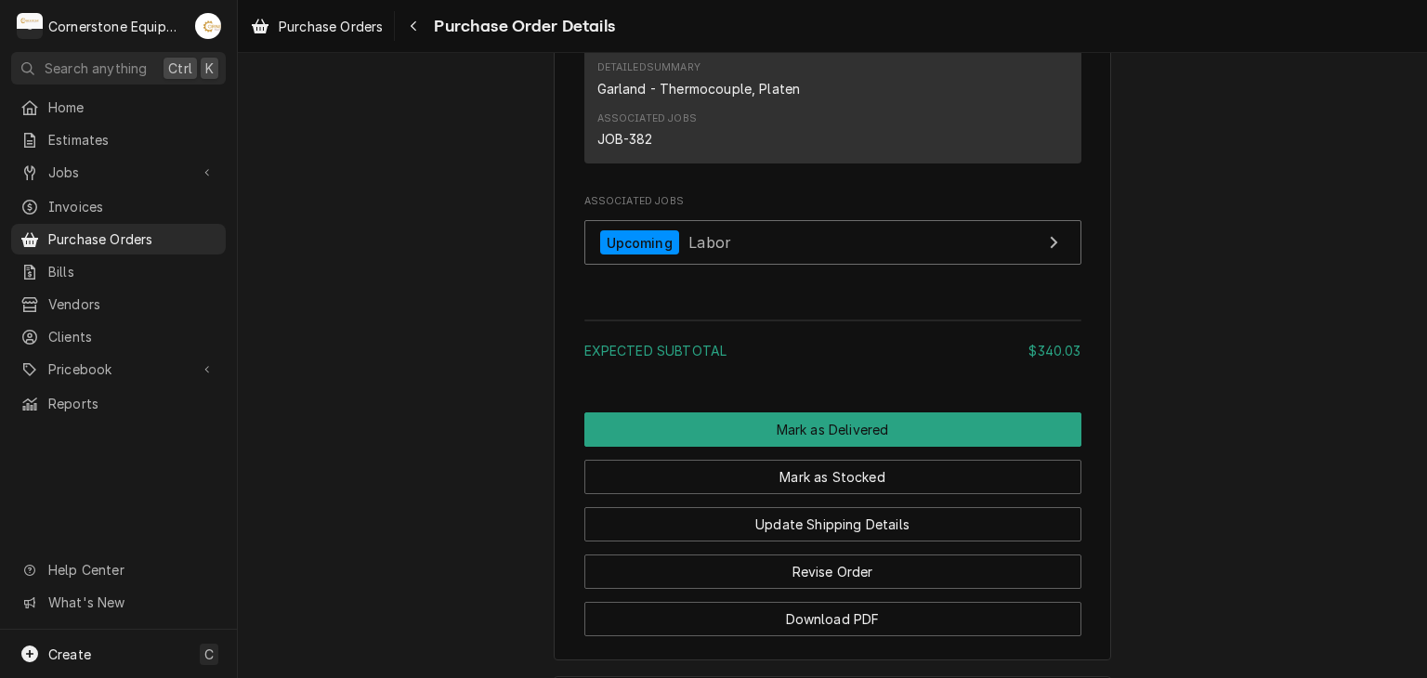
scroll to position [3162, 0]
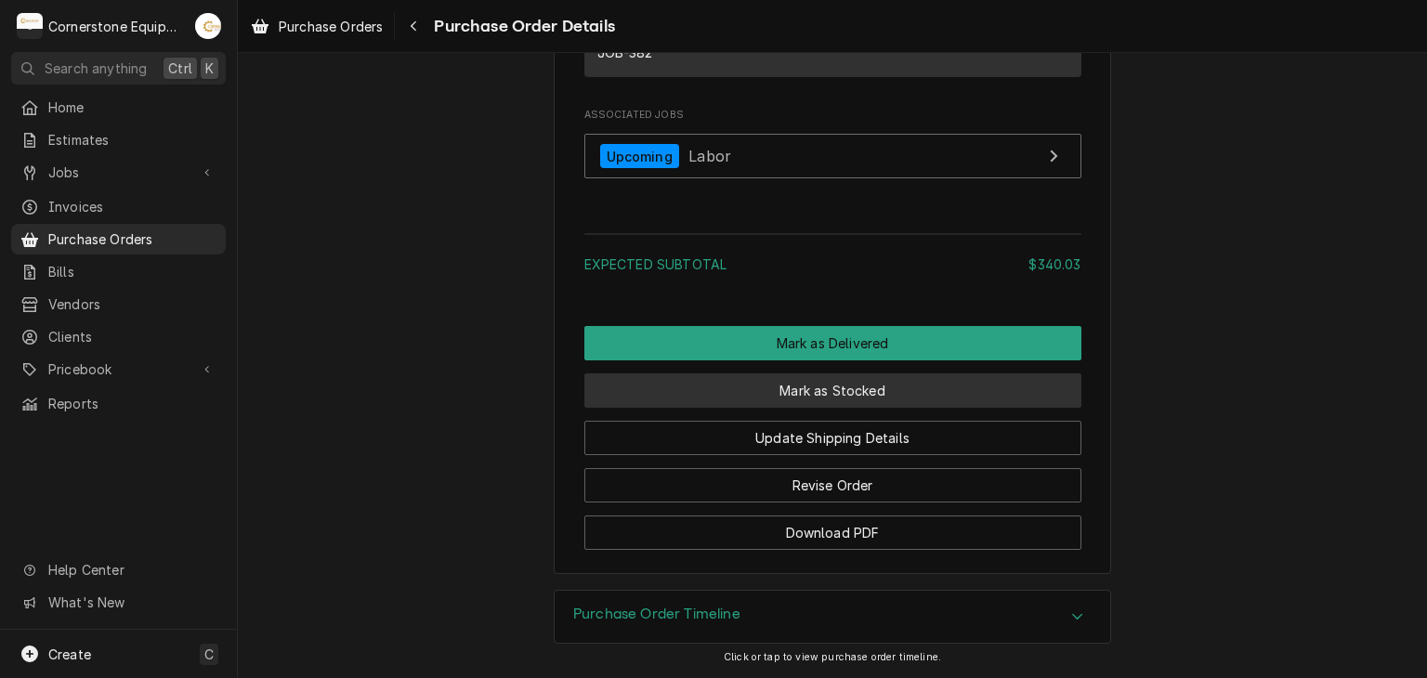
click at [864, 389] on button "Mark as Stocked" at bounding box center [832, 390] width 497 height 34
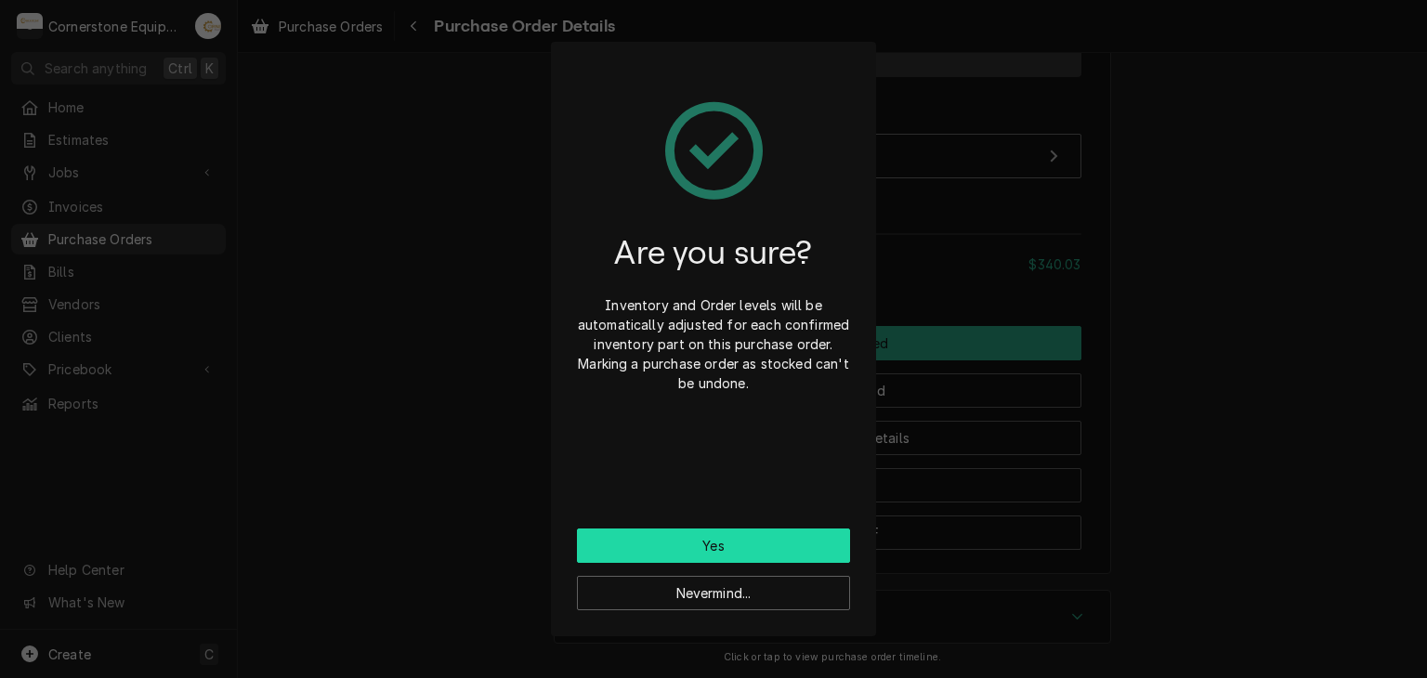
click at [764, 548] on button "Yes" at bounding box center [713, 546] width 273 height 34
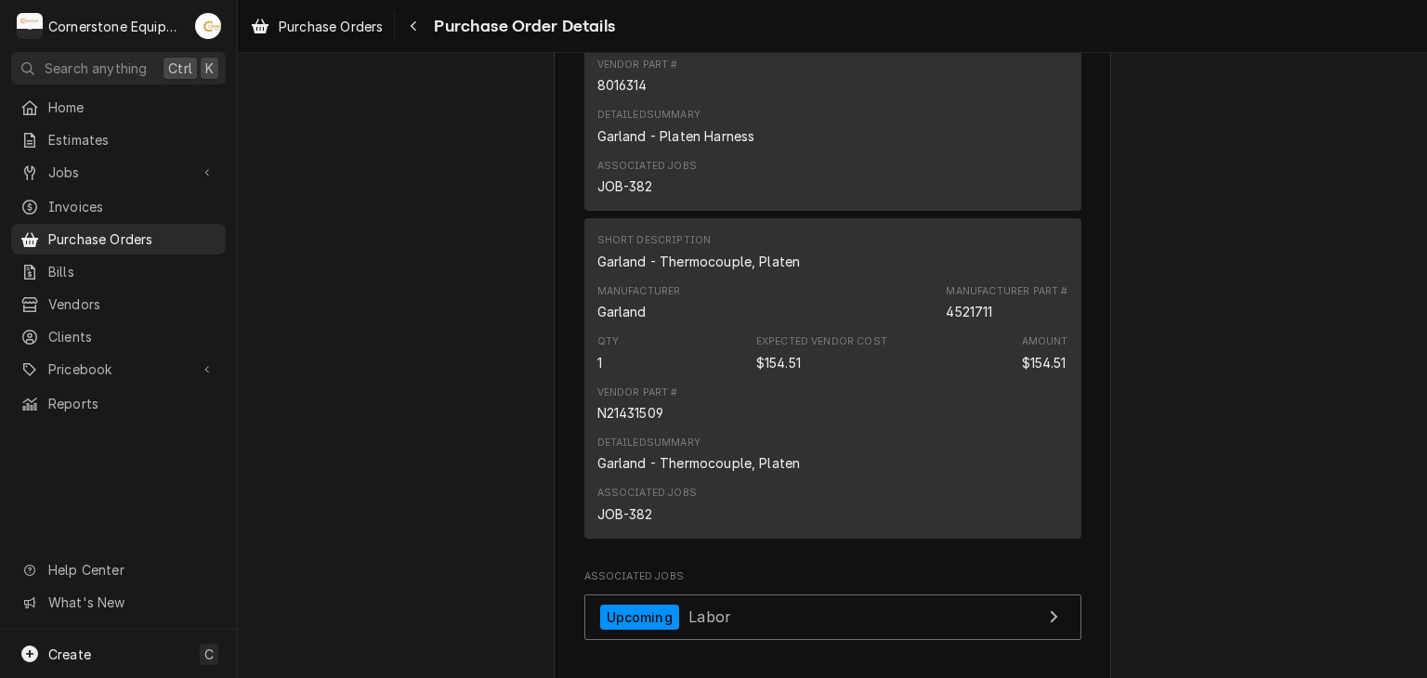
scroll to position [2973, 0]
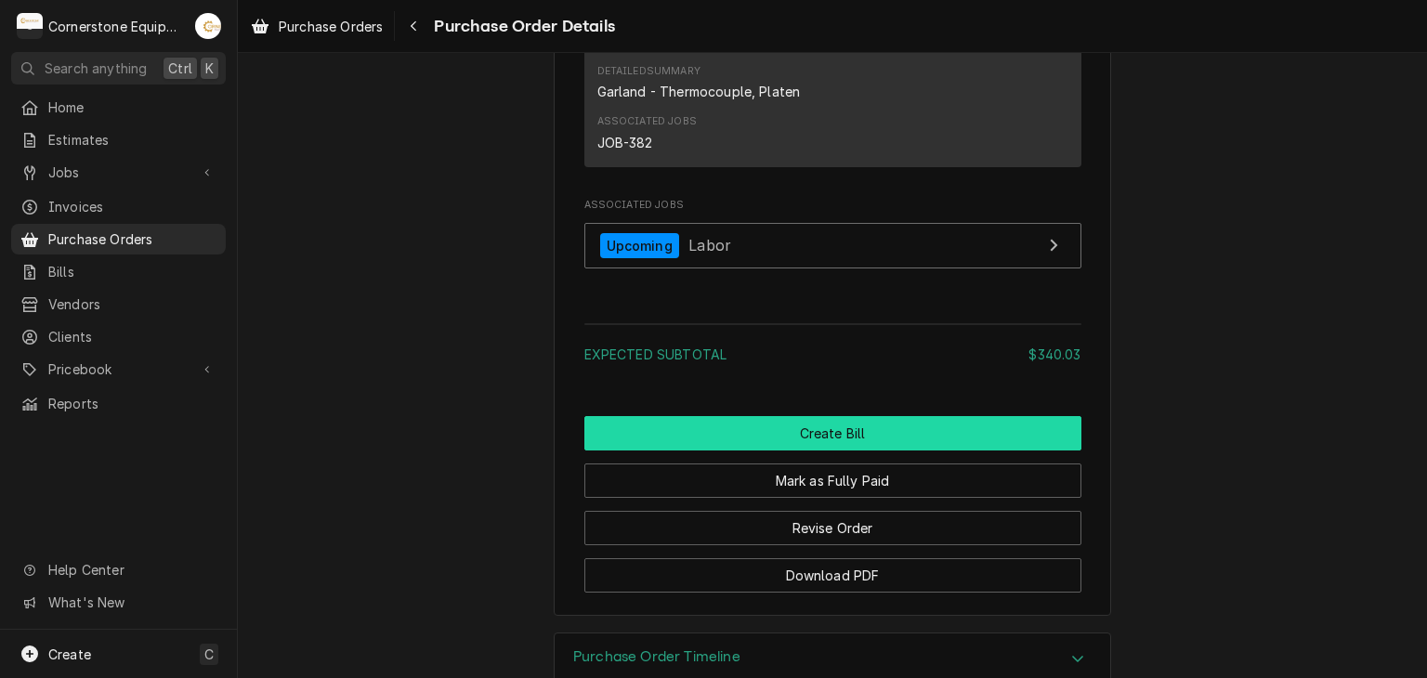
click at [855, 451] on button "Create Bill" at bounding box center [832, 433] width 497 height 34
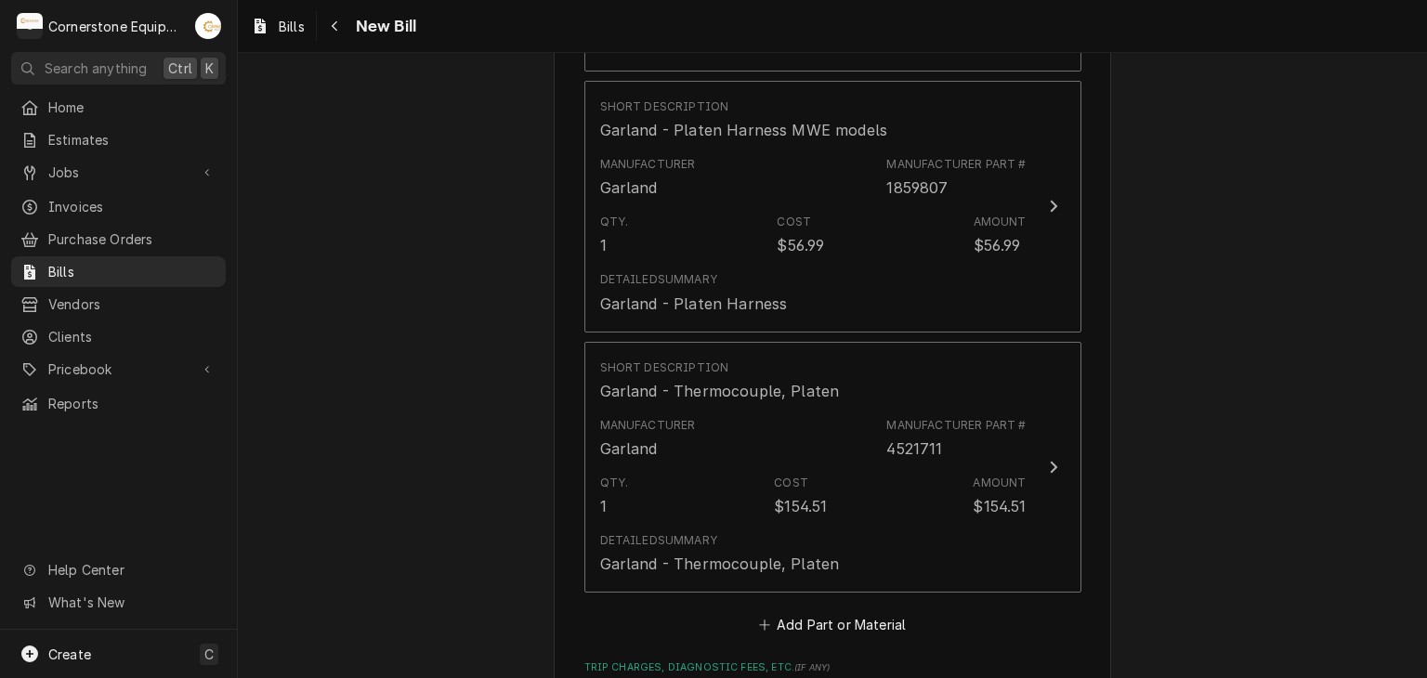
scroll to position [2601, 0]
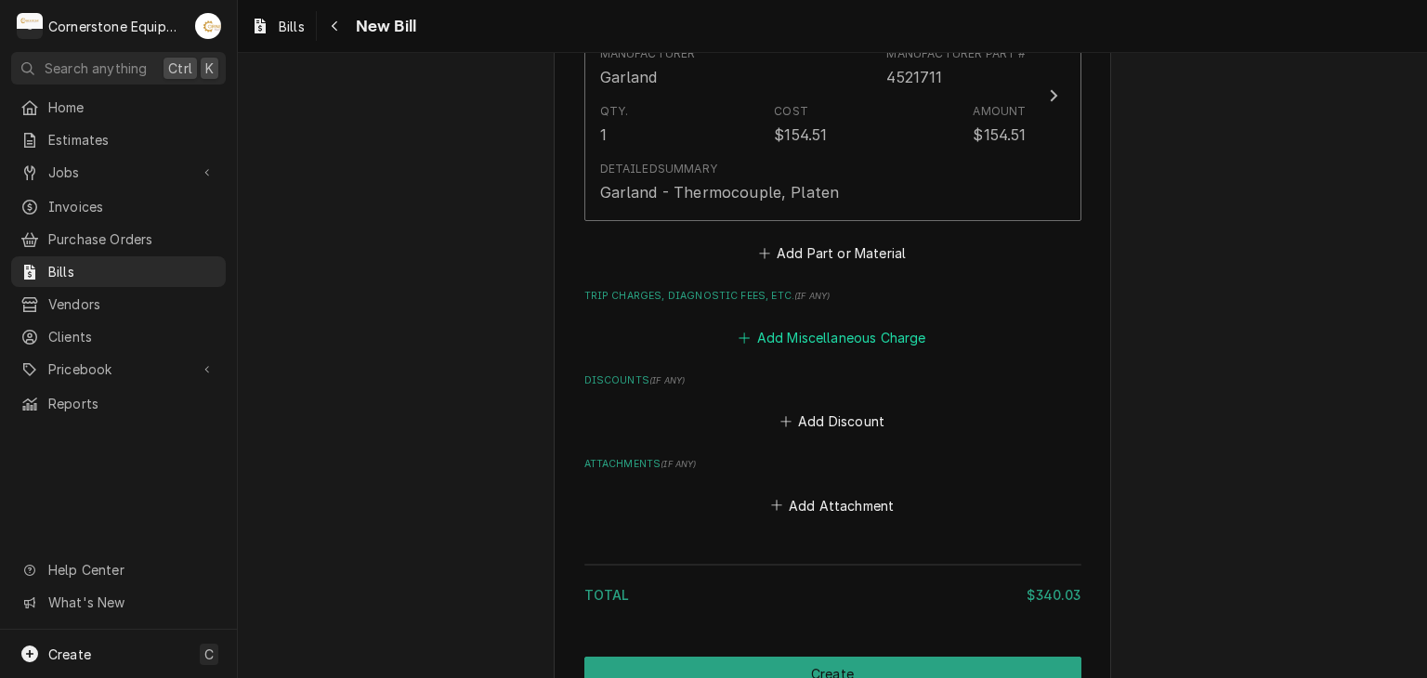
click at [805, 334] on button "Add Miscellaneous Charge" at bounding box center [832, 337] width 193 height 26
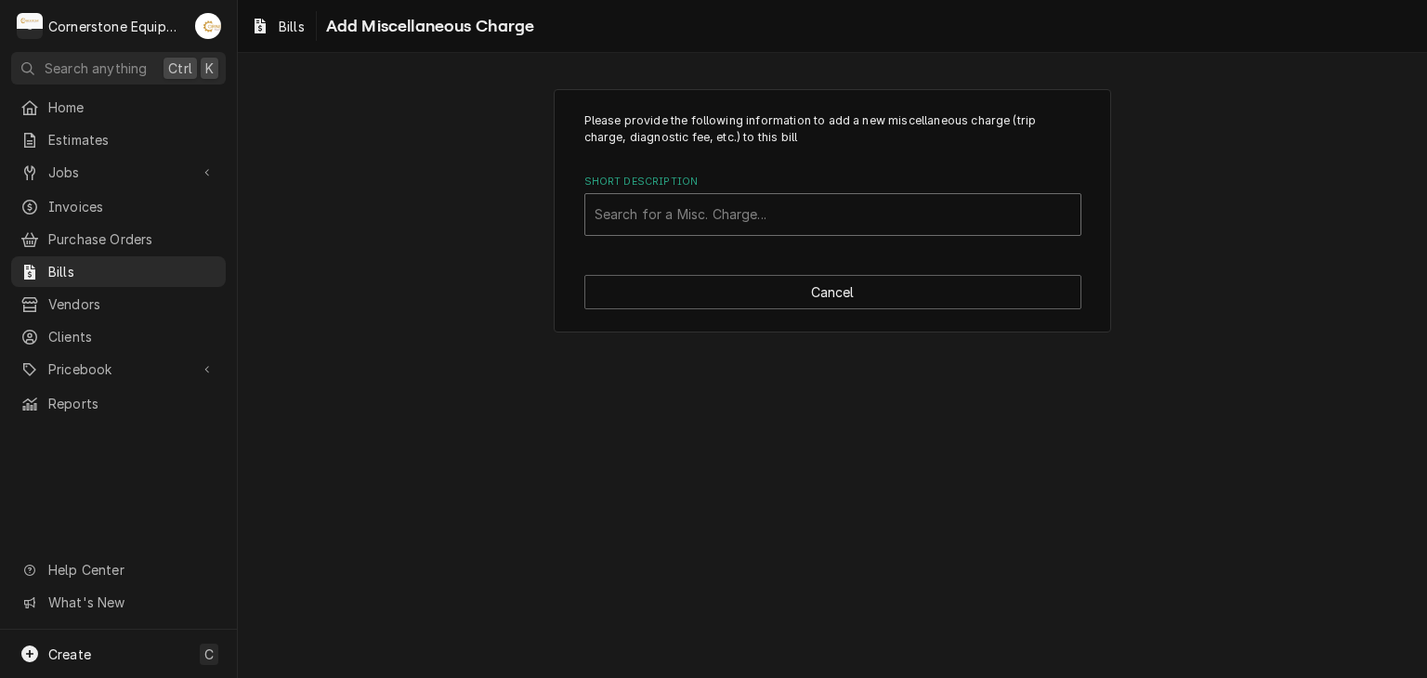
click at [732, 216] on div "Short Description" at bounding box center [833, 214] width 477 height 33
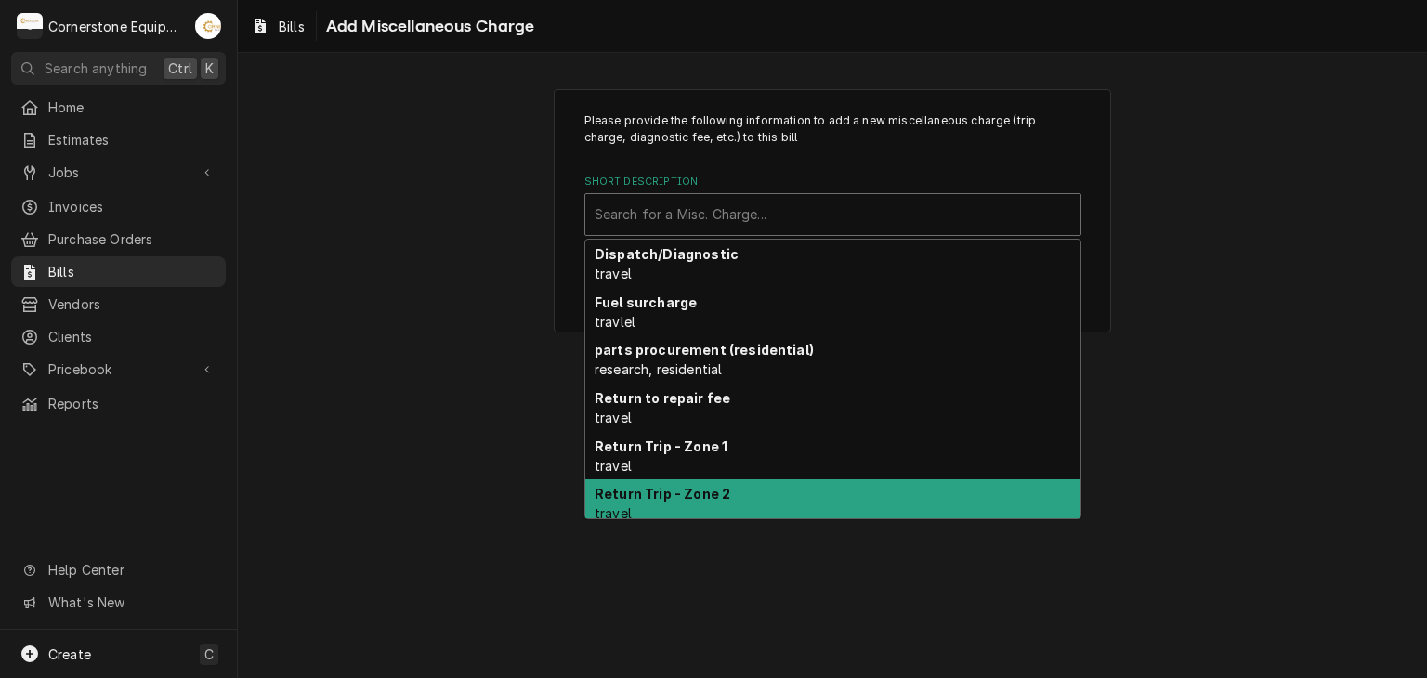
click at [714, 622] on div "Please provide the following information to add a new miscellaneous charge (tri…" at bounding box center [832, 365] width 1189 height 625
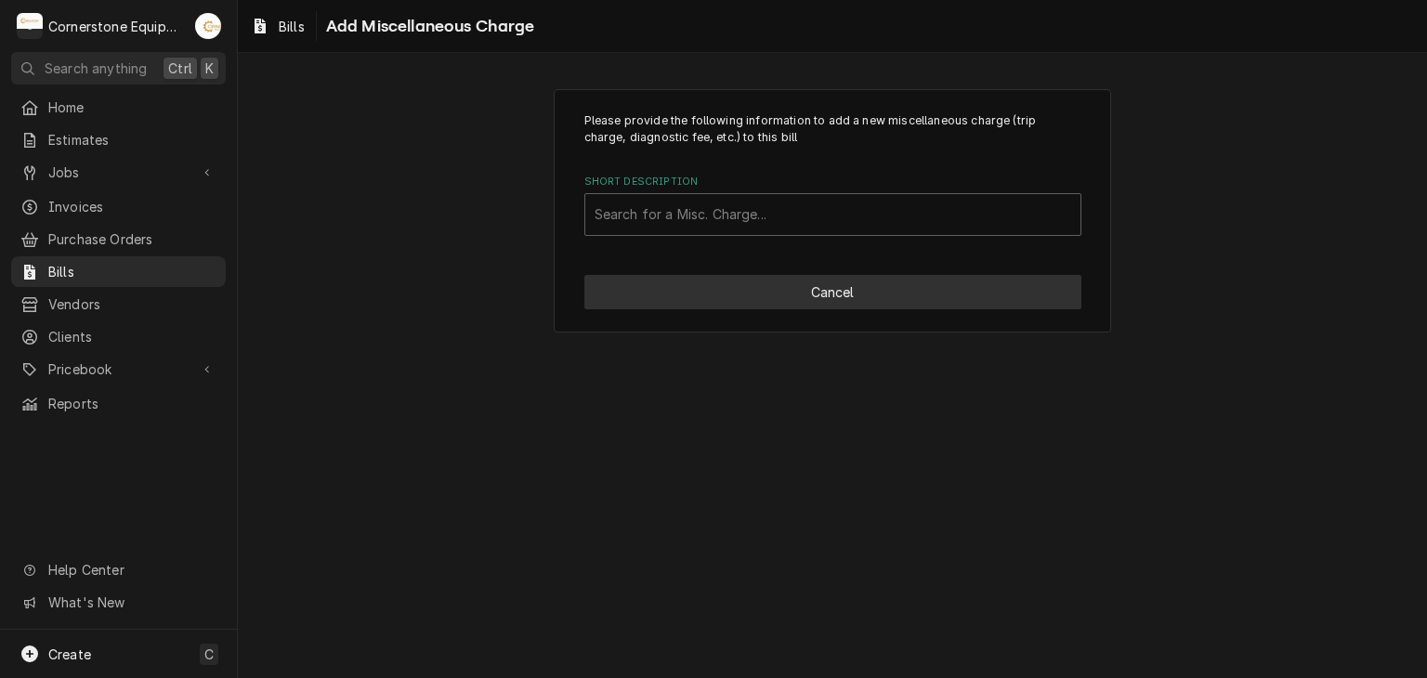
click at [780, 304] on button "Cancel" at bounding box center [832, 292] width 497 height 34
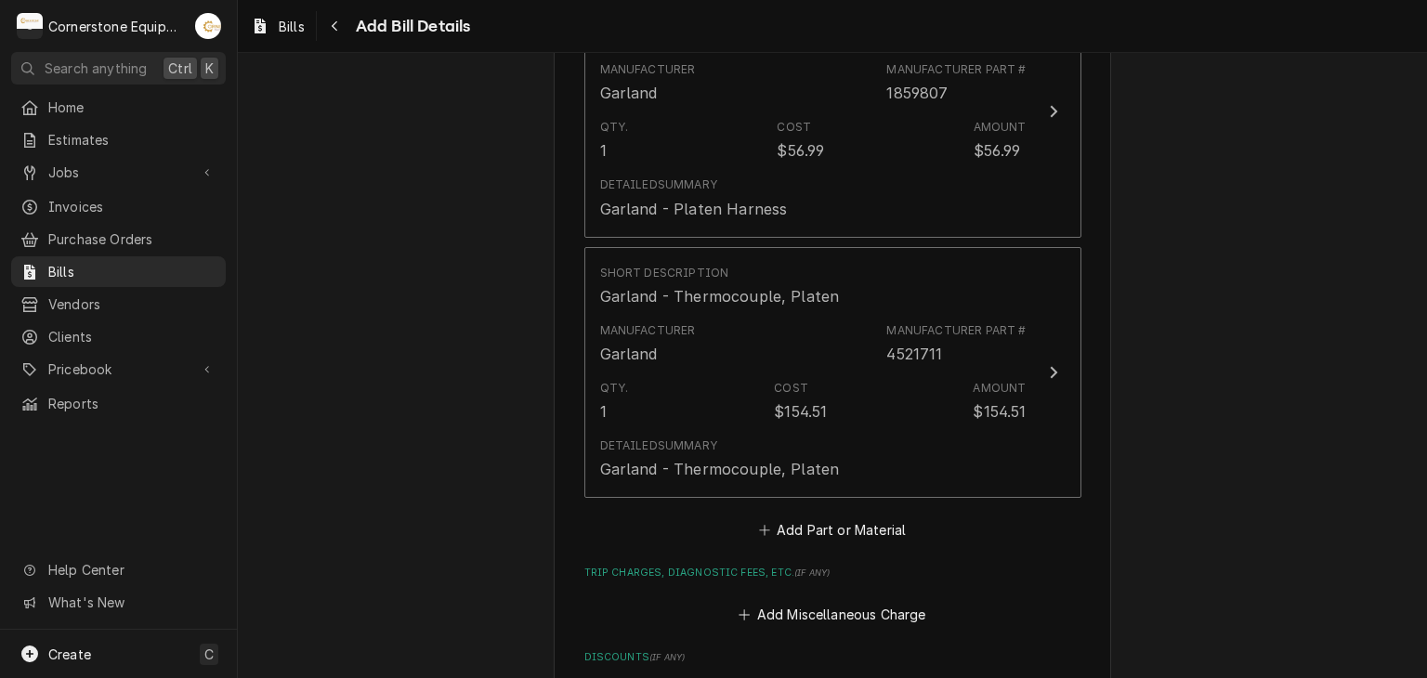
scroll to position [2696, 0]
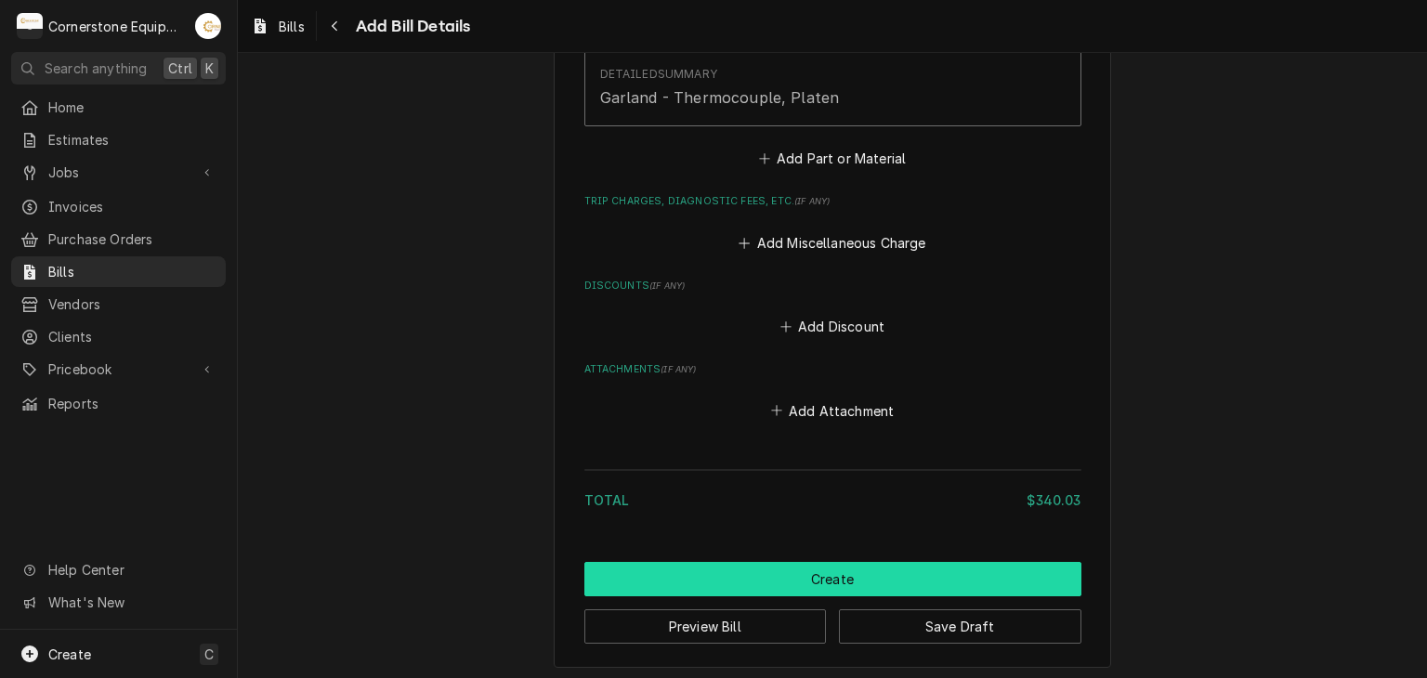
click at [794, 576] on button "Create" at bounding box center [832, 579] width 497 height 34
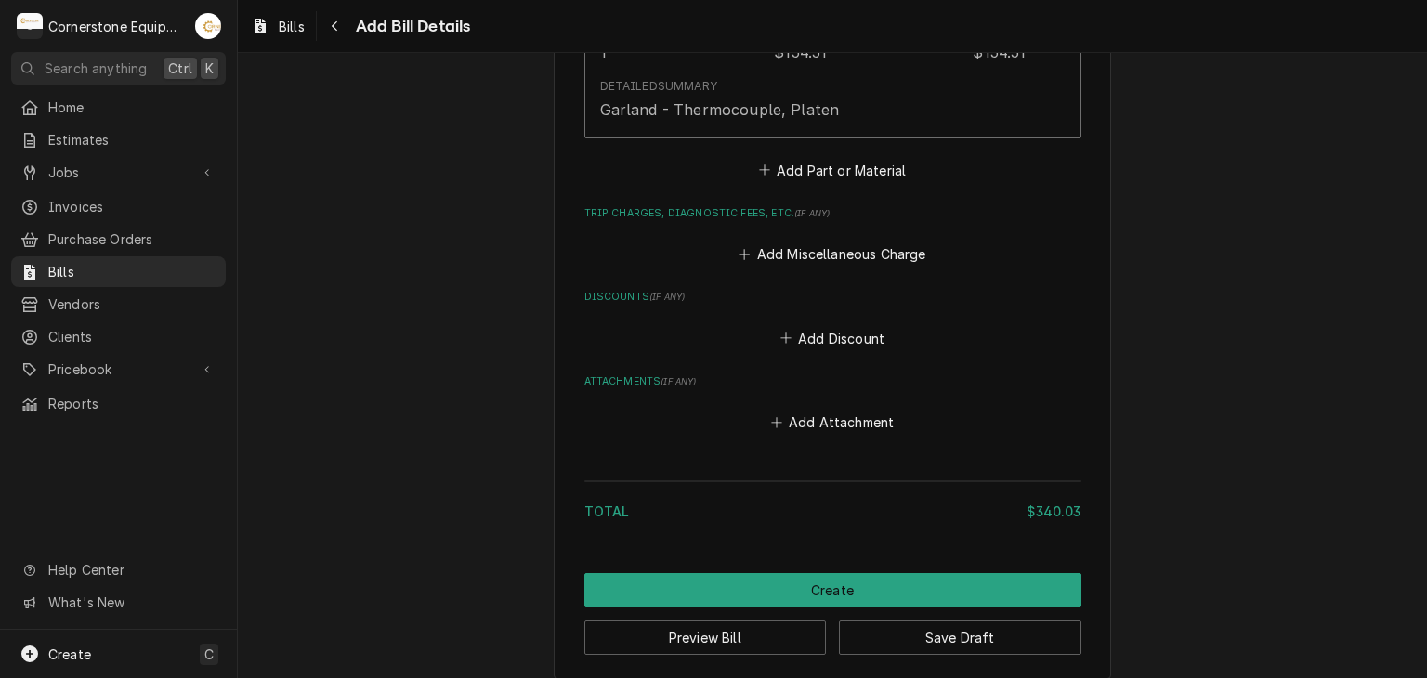
scroll to position [2739, 0]
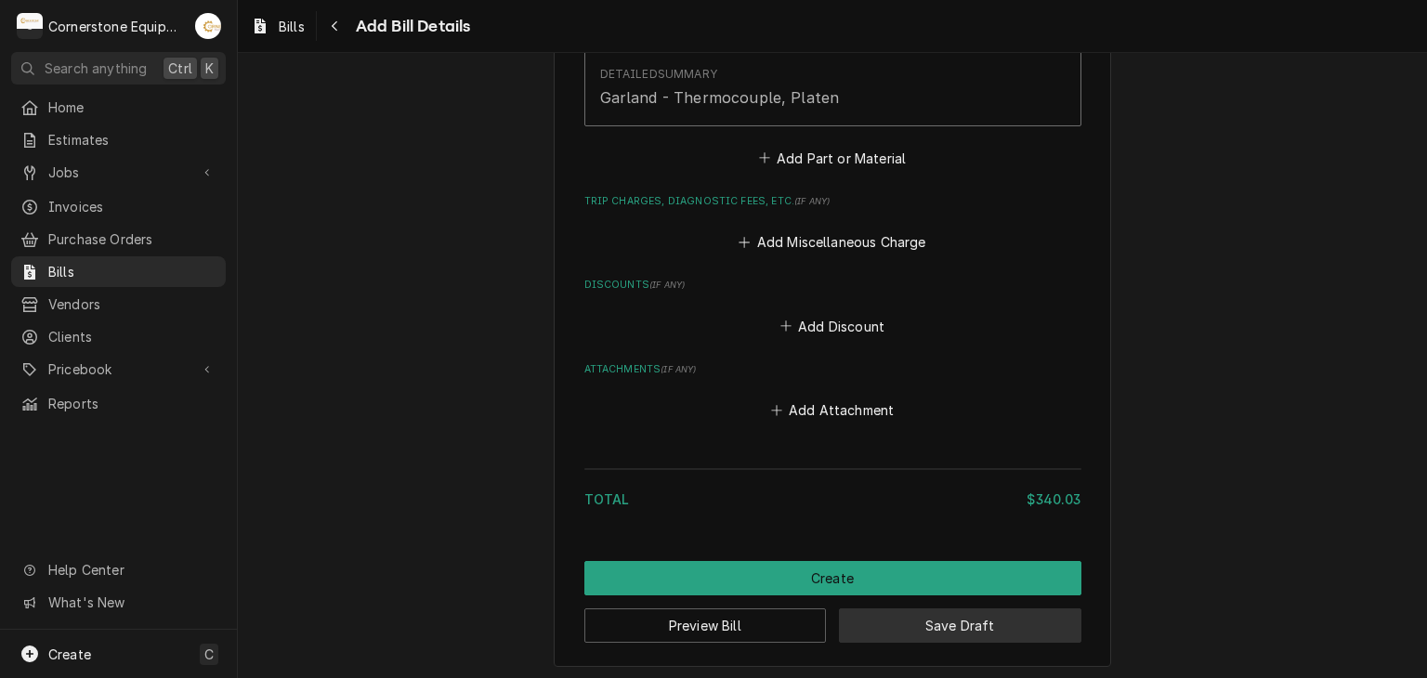
click at [876, 612] on button "Save Draft" at bounding box center [960, 626] width 242 height 34
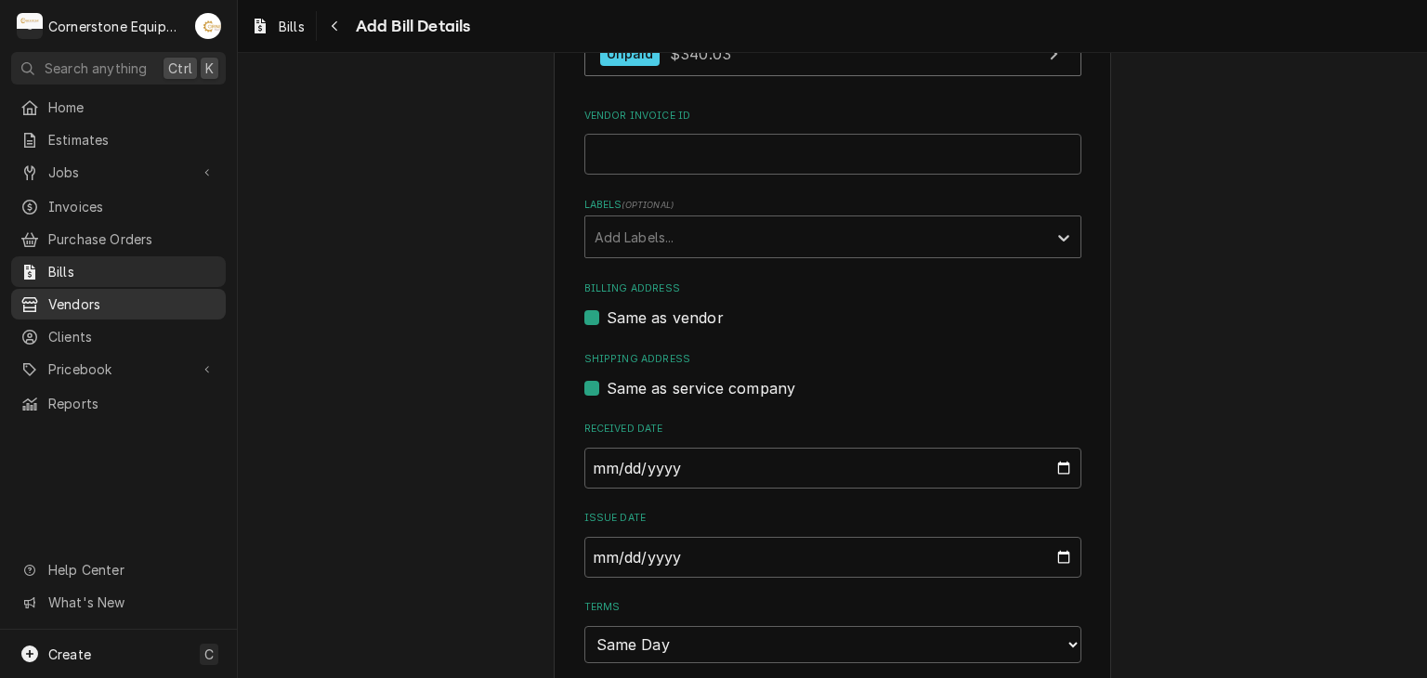
scroll to position [137, 0]
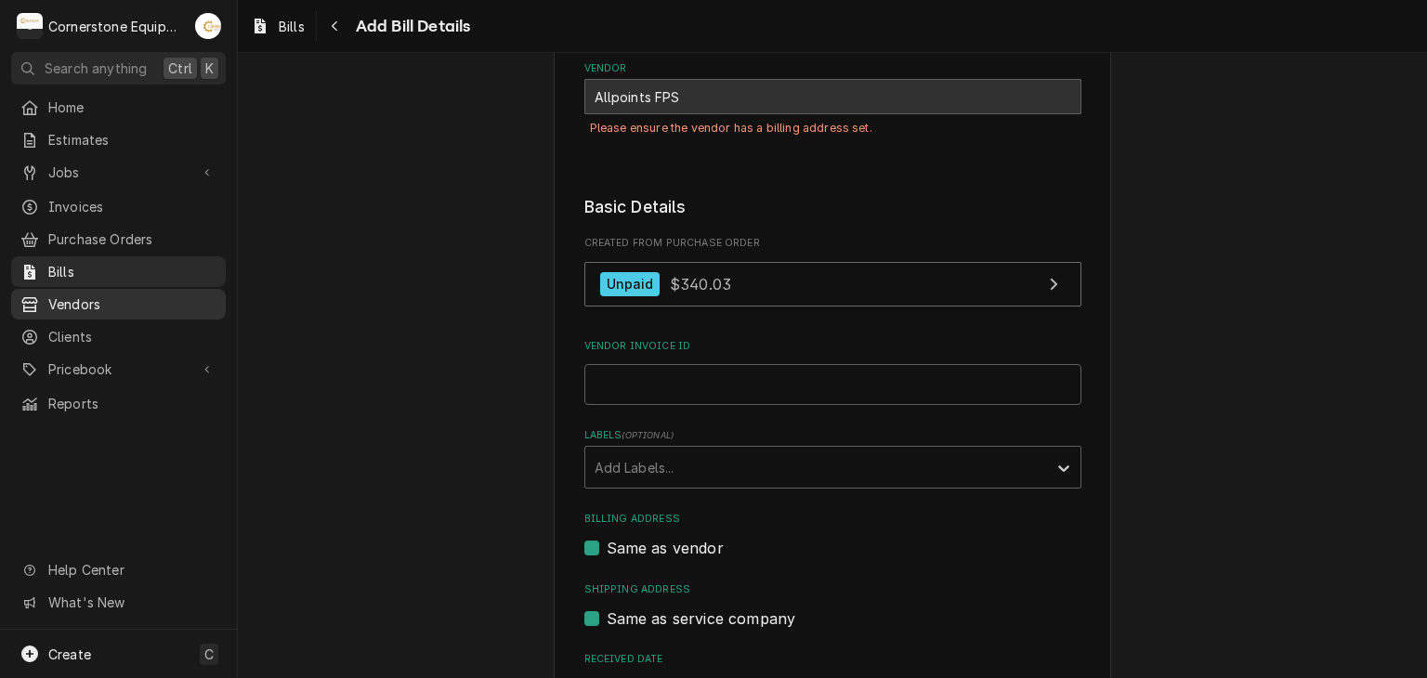
click at [118, 302] on span "Vendors" at bounding box center [132, 305] width 168 height 20
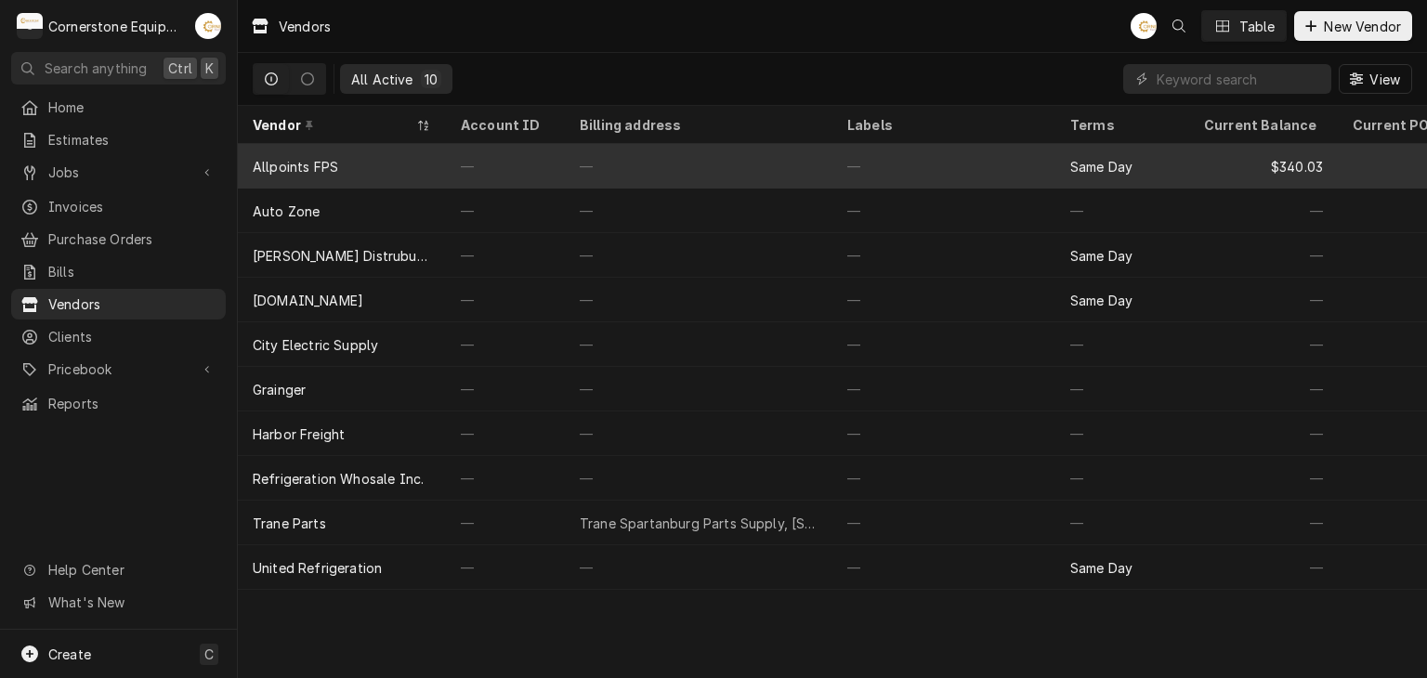
click at [381, 148] on div "Allpoints FPS" at bounding box center [342, 166] width 208 height 45
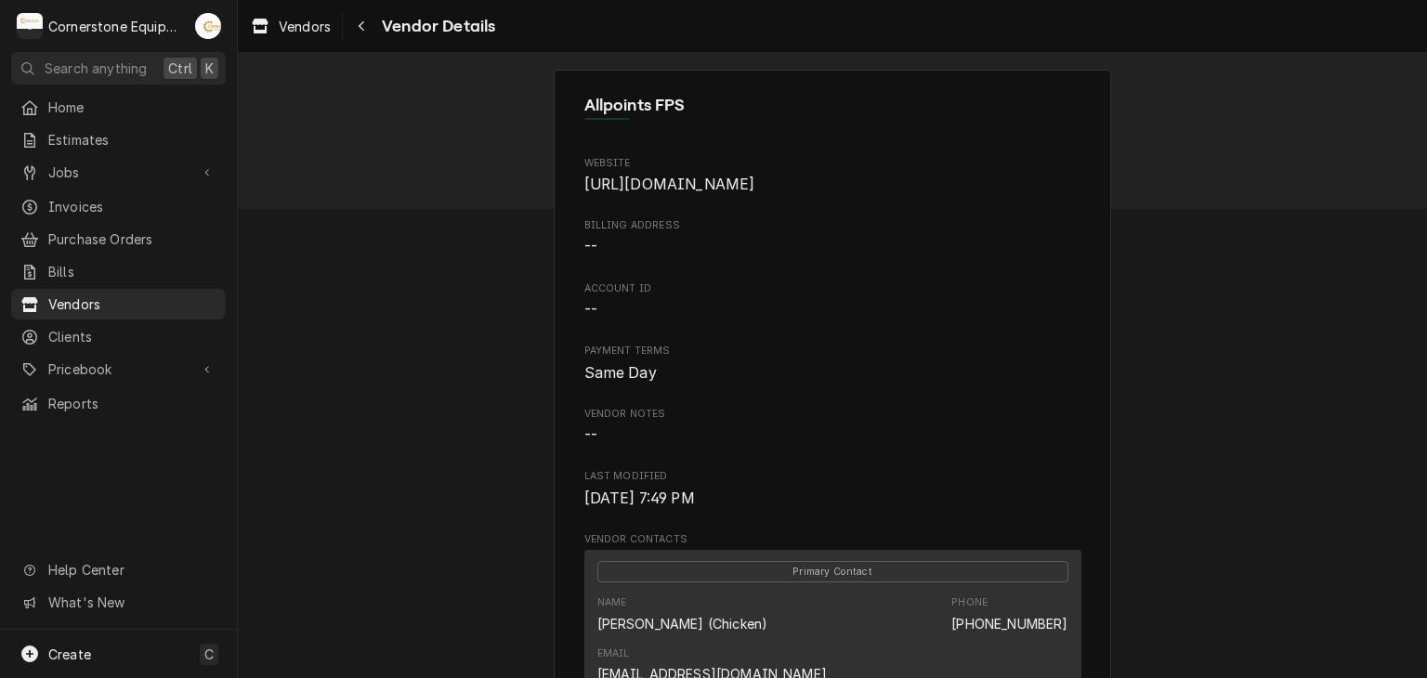
scroll to position [281, 0]
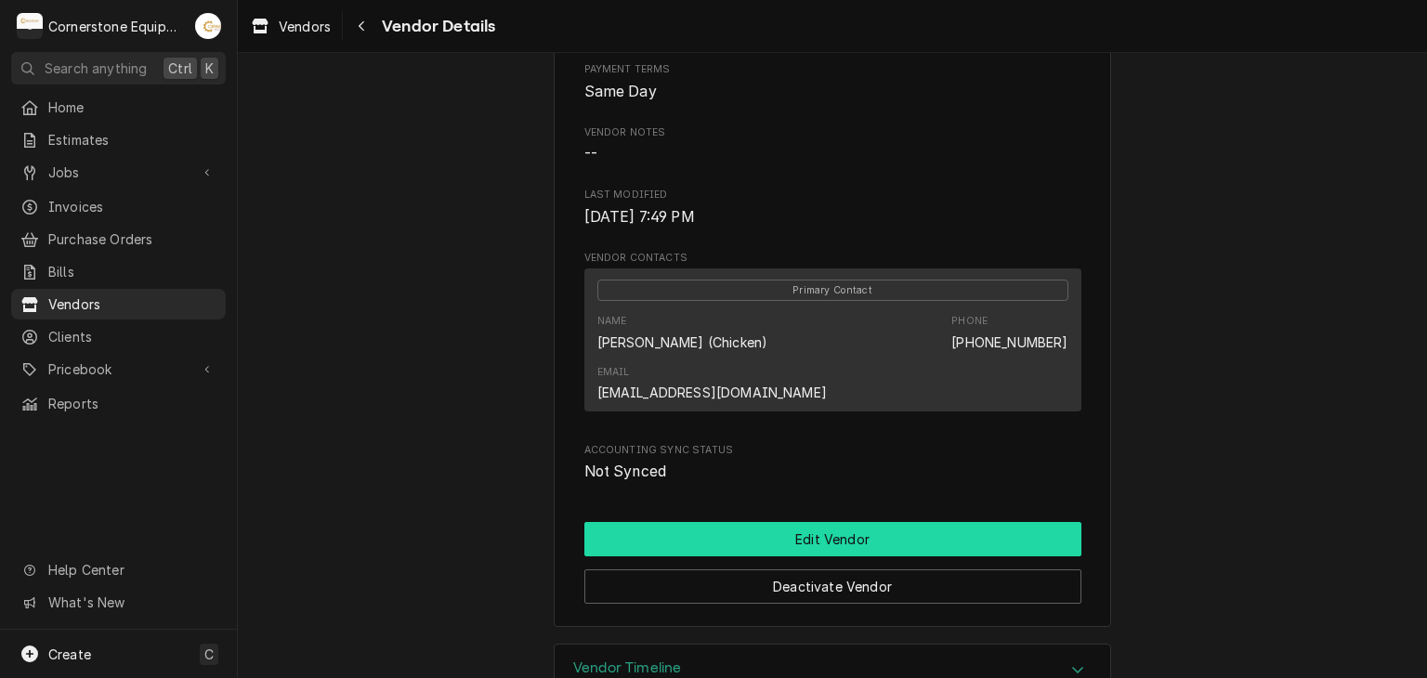
click at [792, 522] on button "Edit Vendor" at bounding box center [832, 539] width 497 height 34
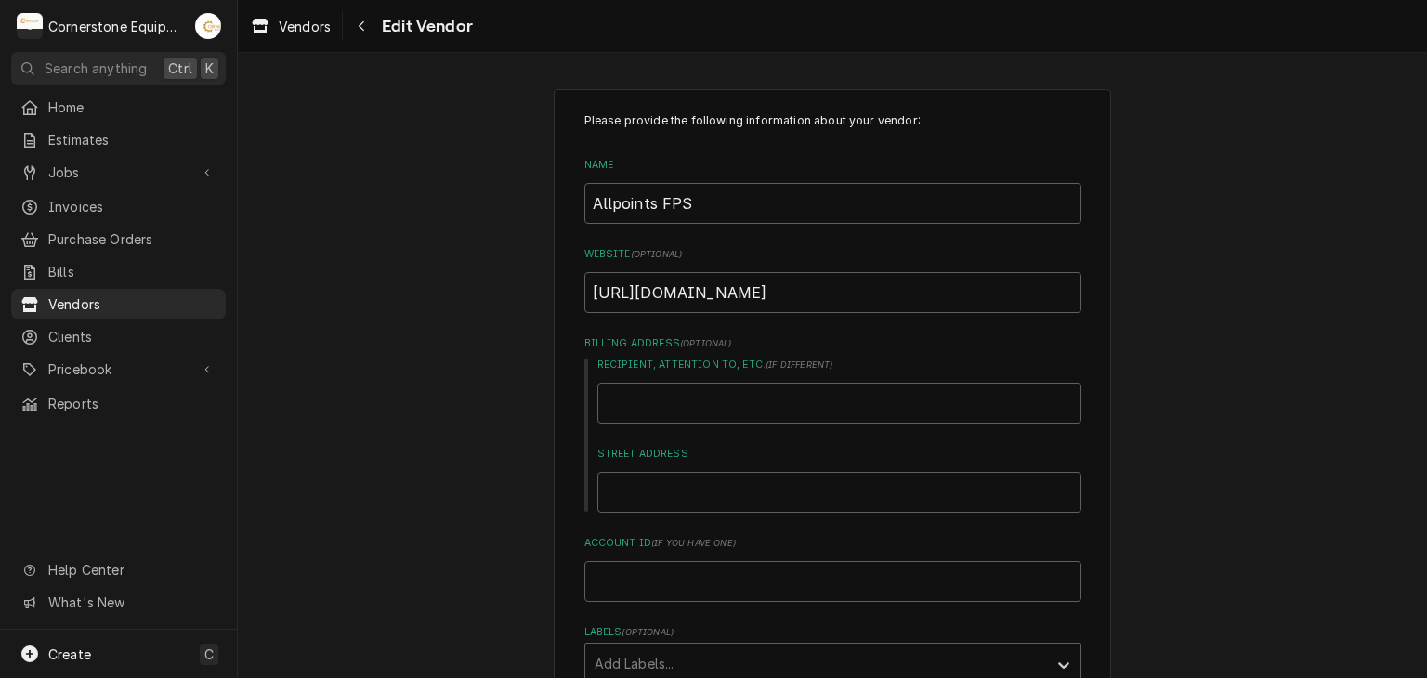
click at [649, 504] on input "Street Address" at bounding box center [839, 492] width 484 height 41
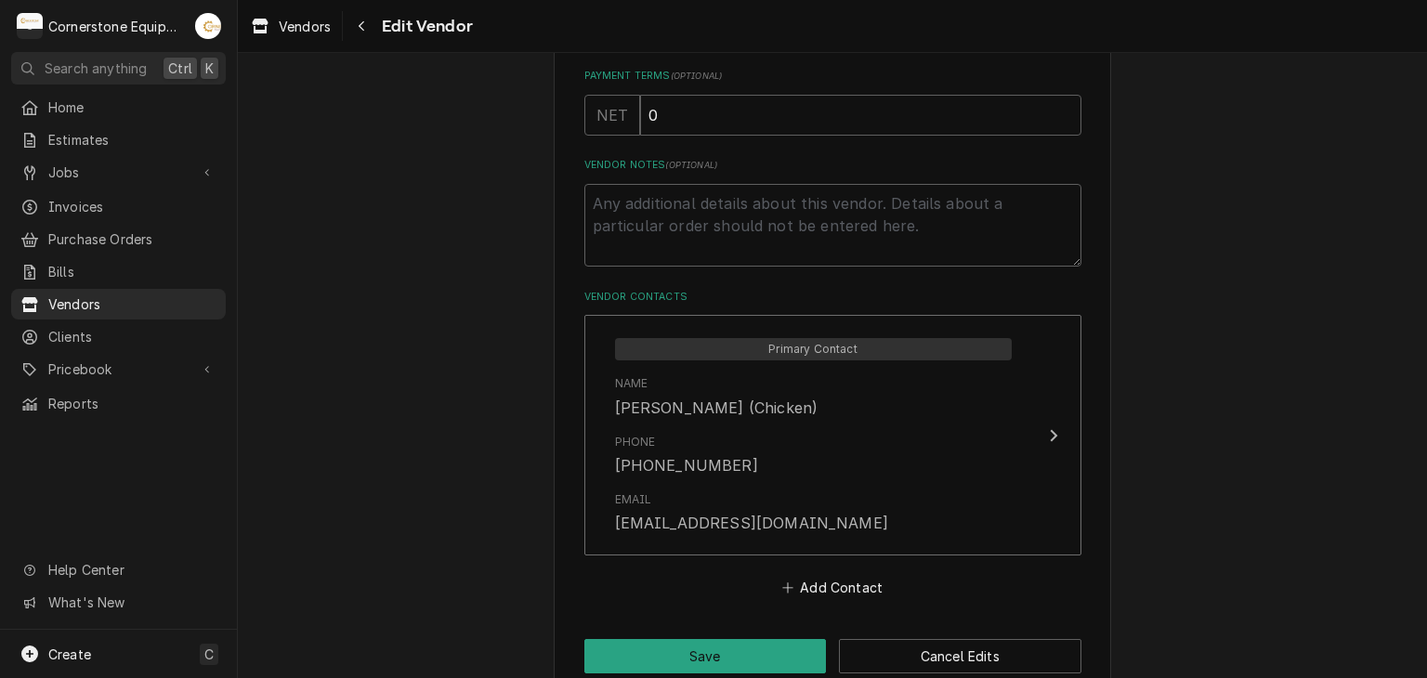
scroll to position [673, 0]
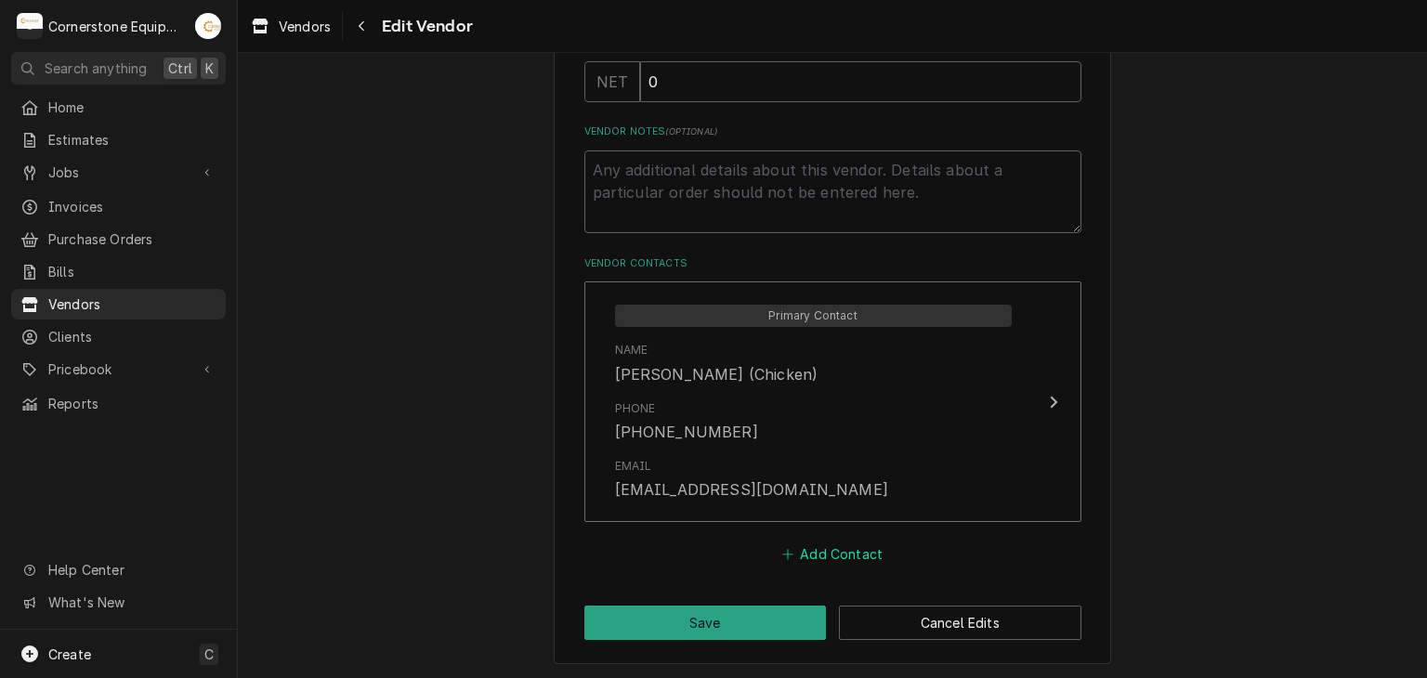
click at [862, 551] on button "Add Contact" at bounding box center [832, 554] width 107 height 26
type textarea "x"
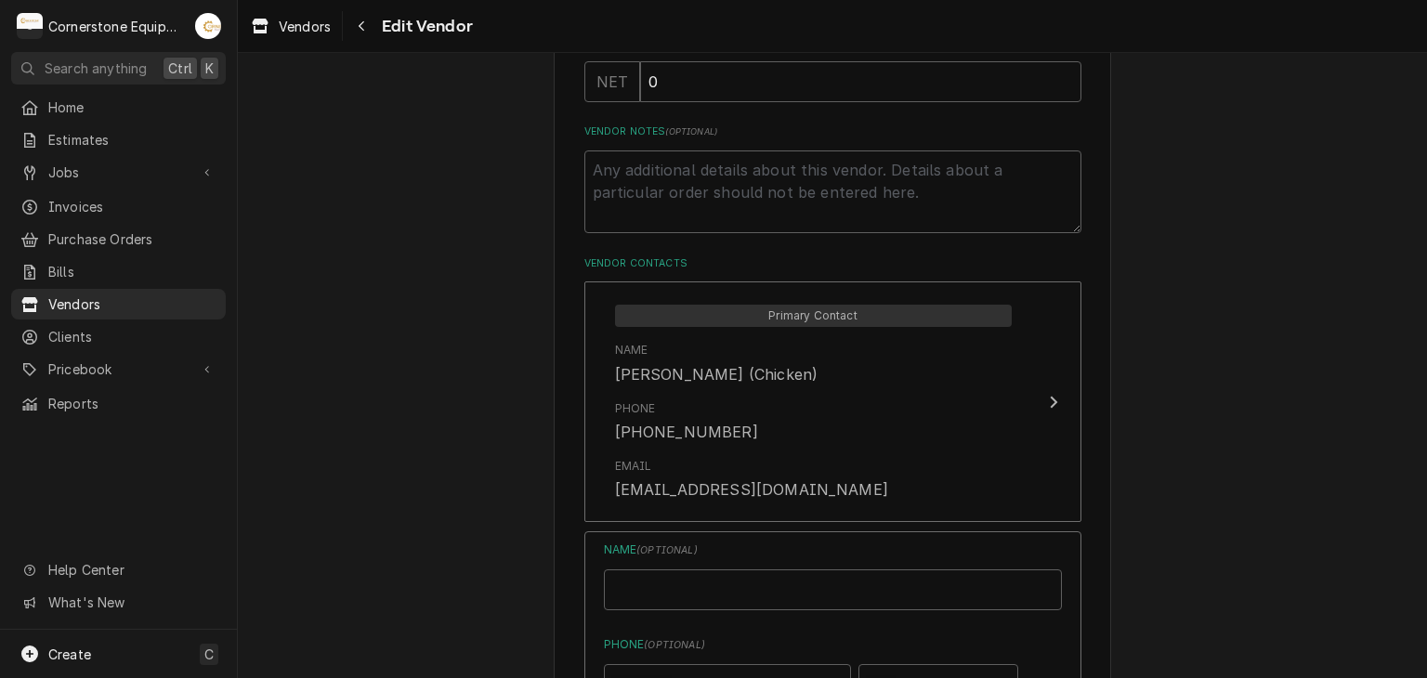
scroll to position [1044, 0]
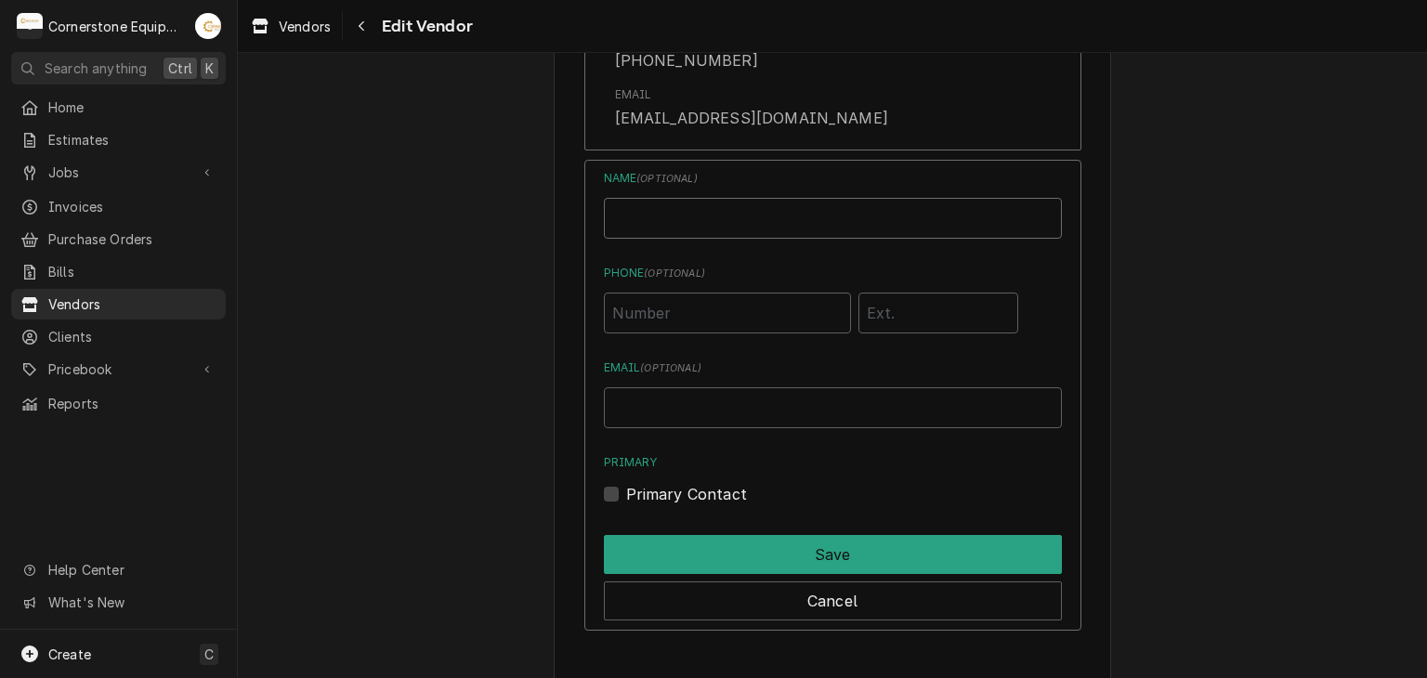
click at [732, 229] on input "Name" at bounding box center [833, 218] width 458 height 41
click at [949, 218] on input "Name" at bounding box center [833, 218] width 458 height 41
type input "t"
type input "Orders"
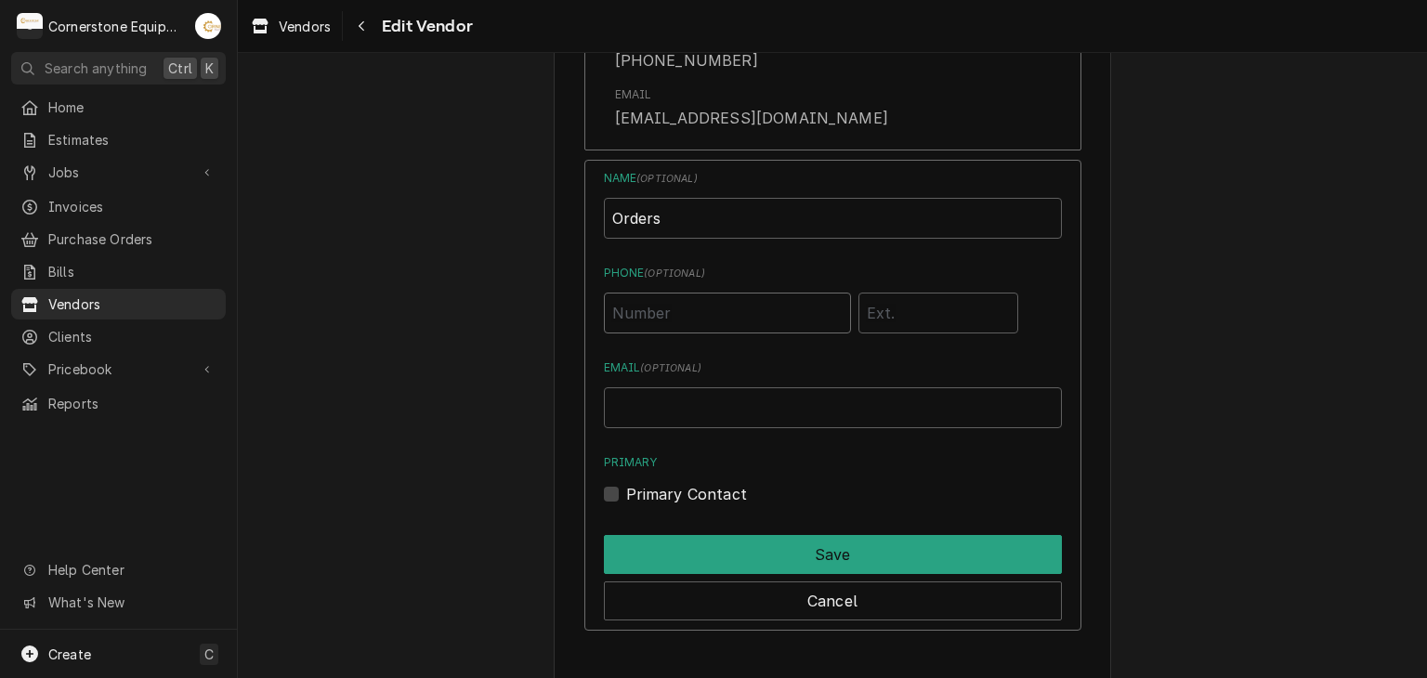
click at [706, 301] on input "Phone ( optional )" at bounding box center [727, 313] width 247 height 41
paste input "1 (800) 332-2500"
type input "1 (800) 332-2500"
click at [799, 390] on input "Email ( optional )" at bounding box center [833, 407] width 458 height 41
click at [728, 228] on input "Orders" at bounding box center [833, 218] width 458 height 41
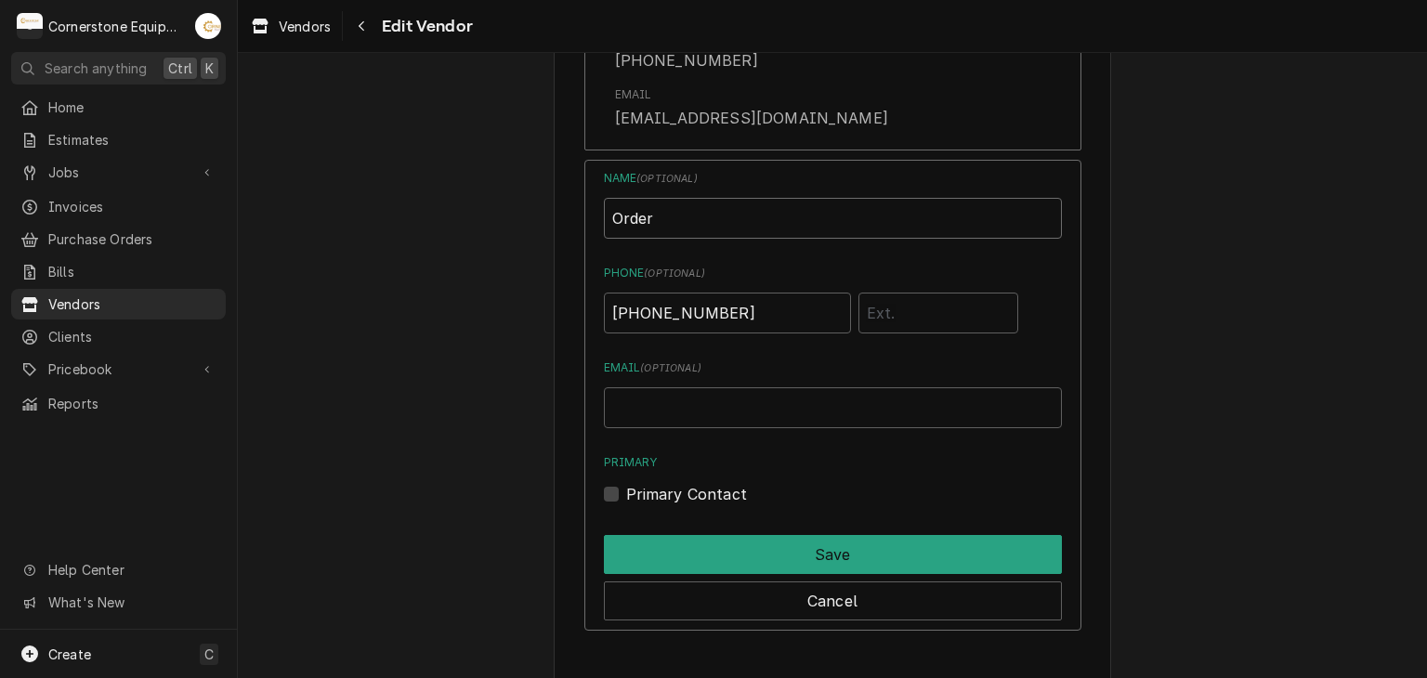
type input "Order"
click at [715, 380] on div "Email ( optional )" at bounding box center [833, 394] width 458 height 69
click at [725, 388] on input "Email ( optional )" at bounding box center [833, 407] width 458 height 41
click at [637, 410] on input "Email ( optional )" at bounding box center [833, 407] width 458 height 41
type input "orders@allpointsfps.com"
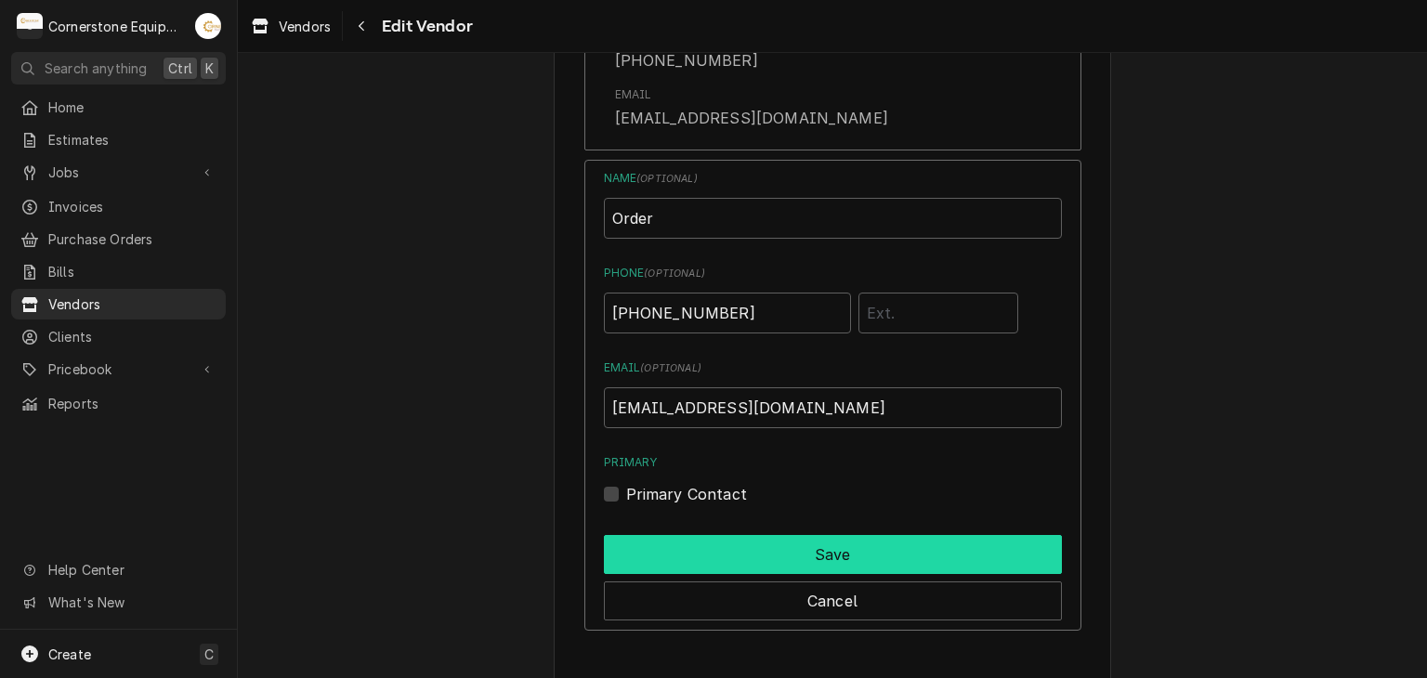
click at [844, 543] on button "Save" at bounding box center [833, 554] width 458 height 39
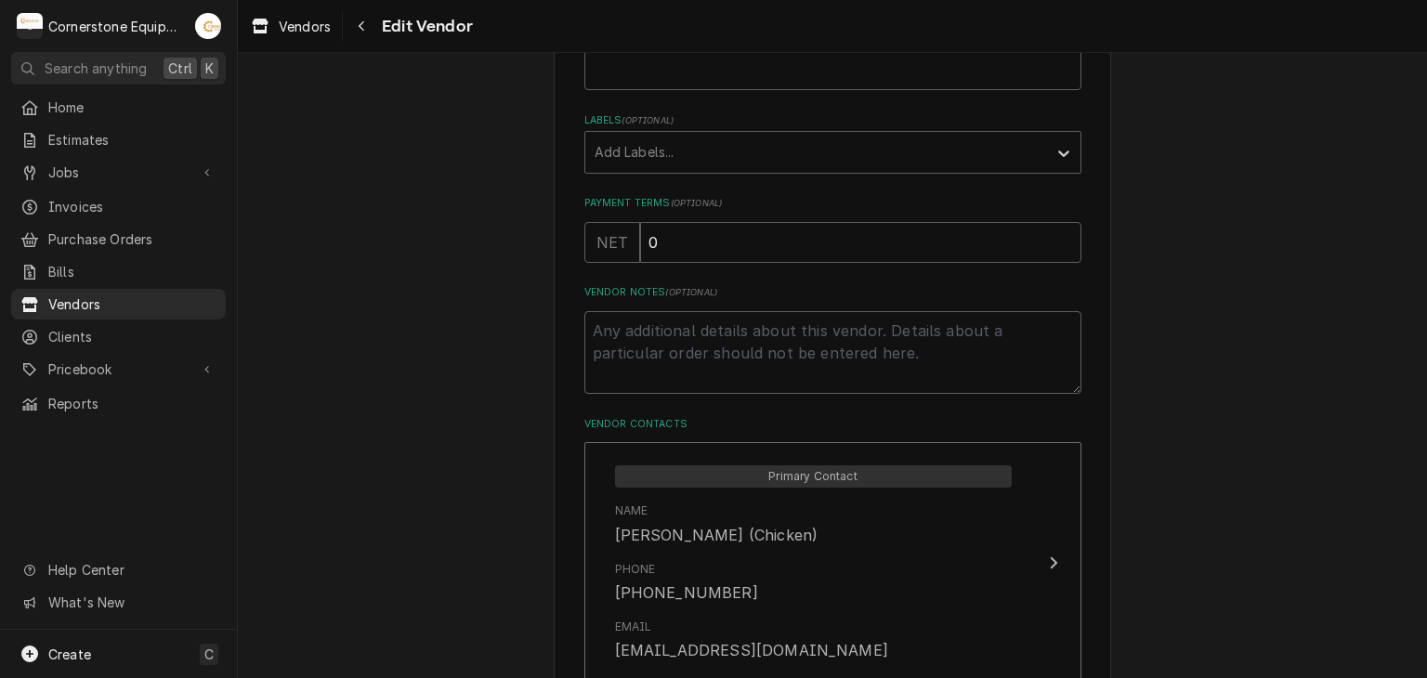
scroll to position [140, 0]
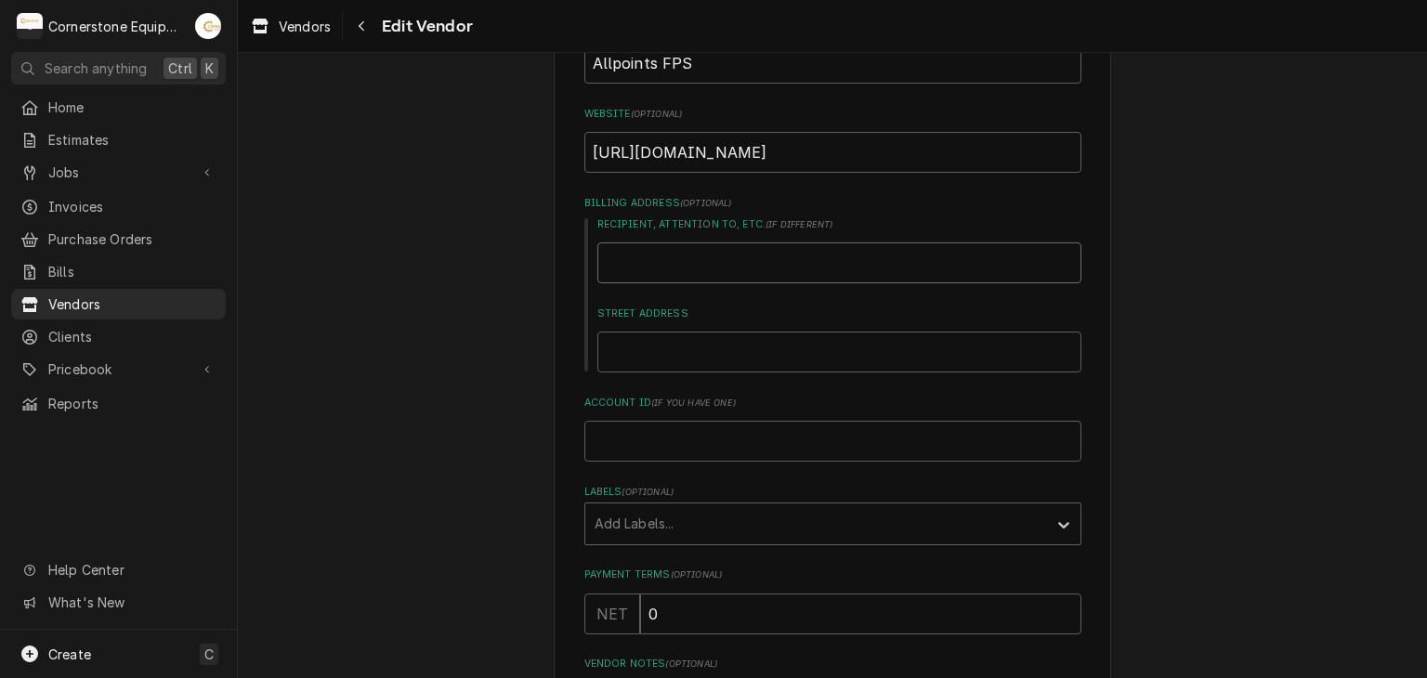
click at [733, 262] on input "Recipient, Attention To, etc. ( if different )" at bounding box center [839, 262] width 484 height 41
click at [738, 353] on input "Street Address" at bounding box center [839, 352] width 484 height 41
paste input "620 Darling Dr Suite #100 Vernon Hills, IL 60061"
type textarea "x"
type input "620 Darling Dr Suite #100 Vernon Hills, IL 60061"
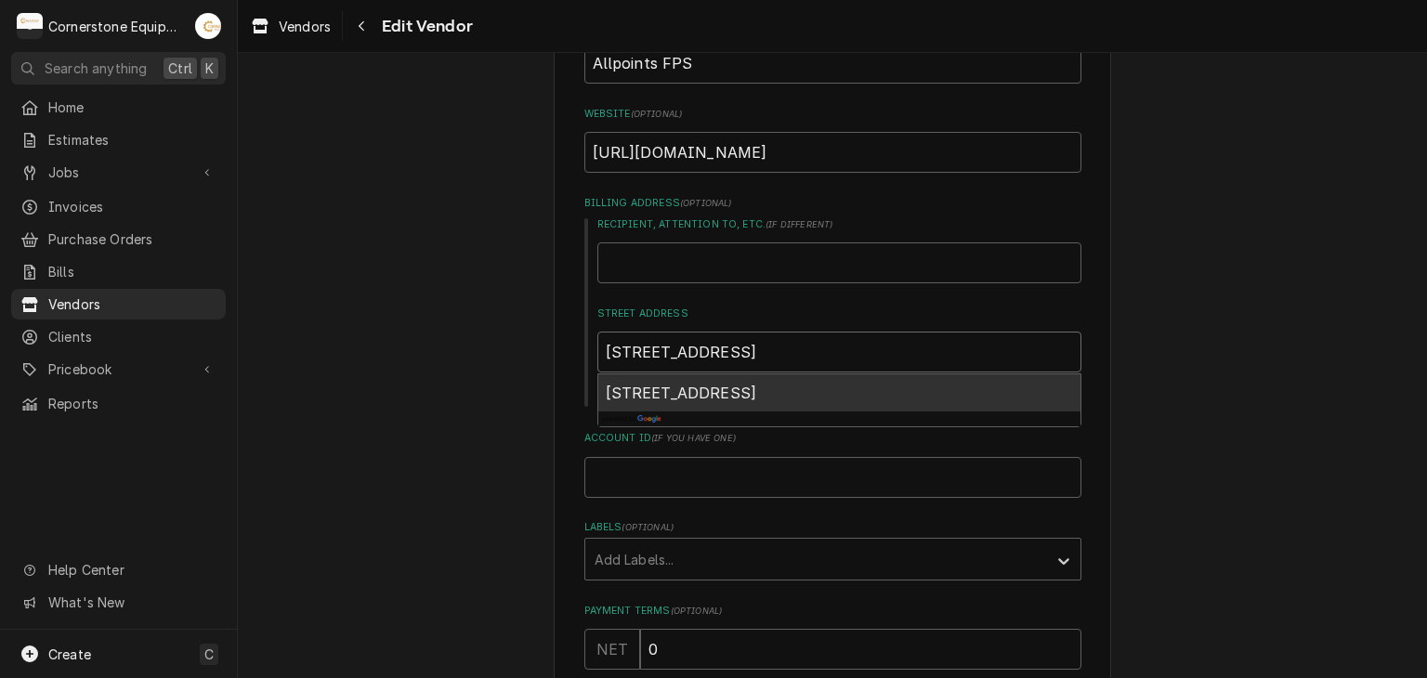
click at [687, 399] on span "620 Darling Dr suite 100, Vernon Hills, IL 60061, USA" at bounding box center [681, 393] width 151 height 19
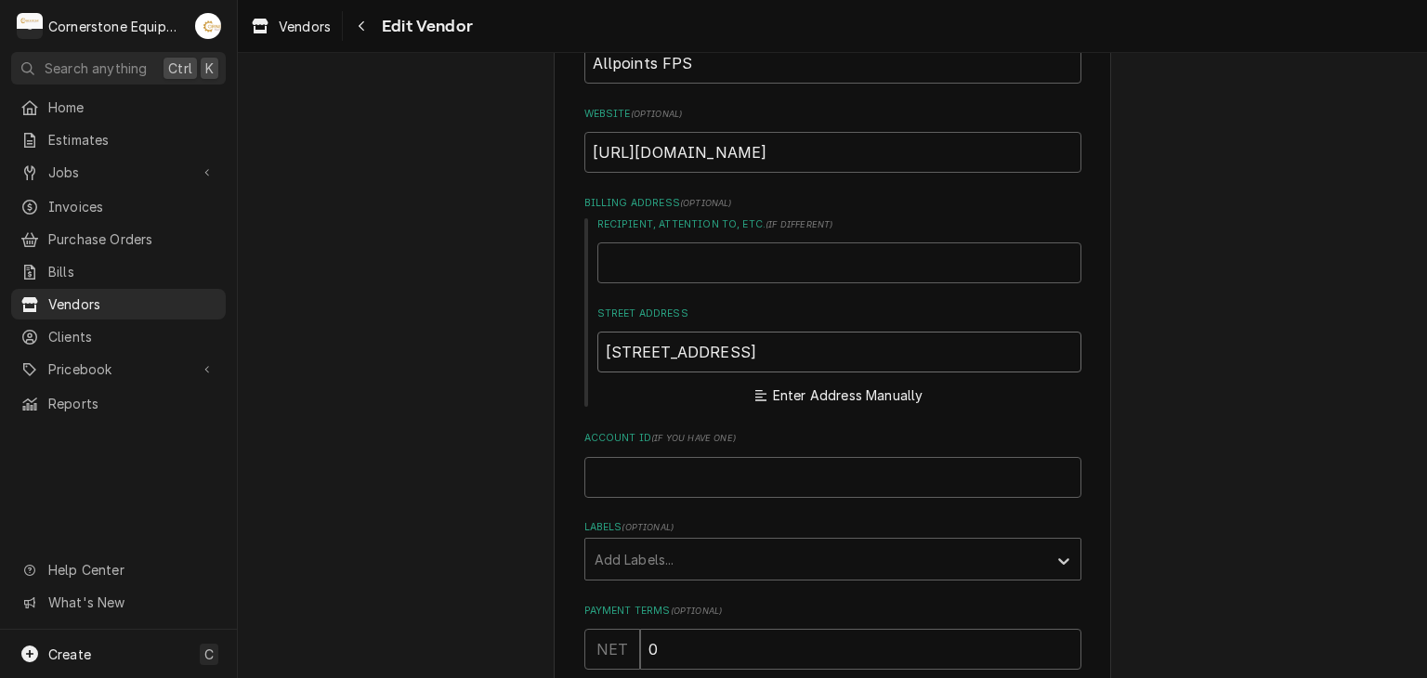
type textarea "x"
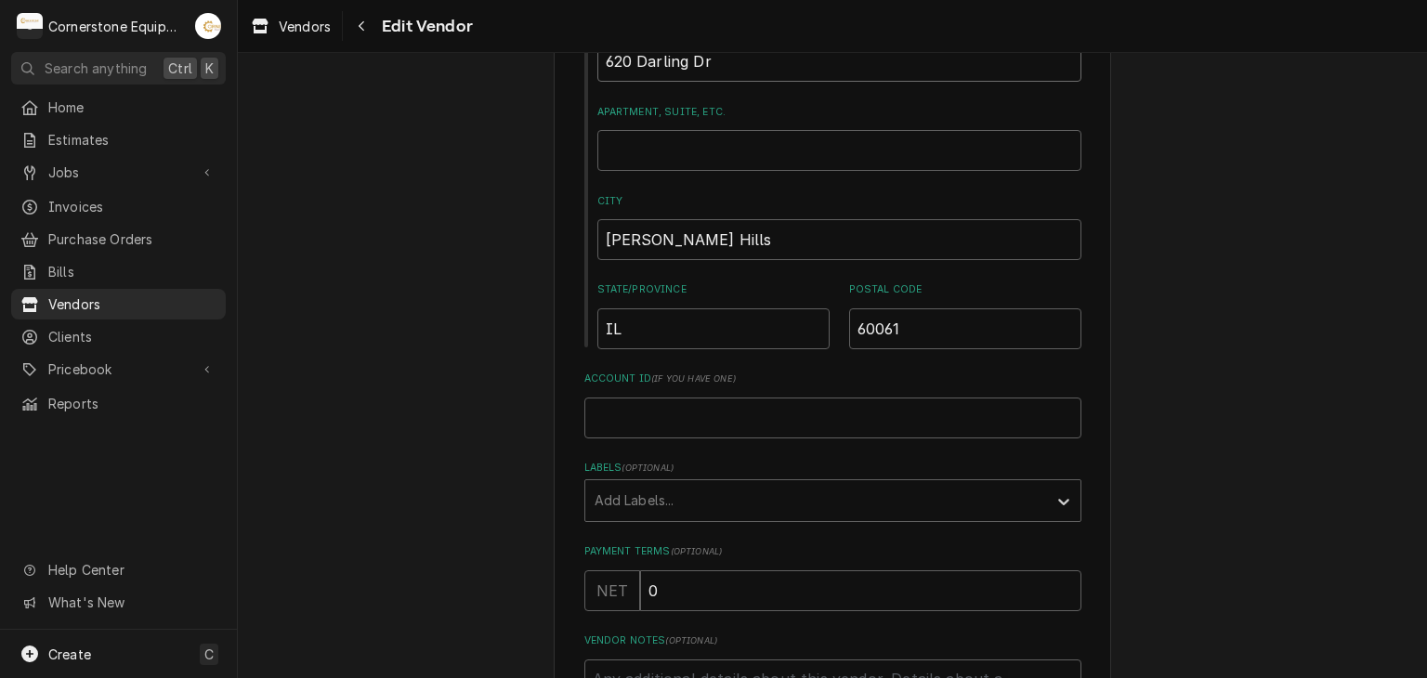
scroll to position [411, 0]
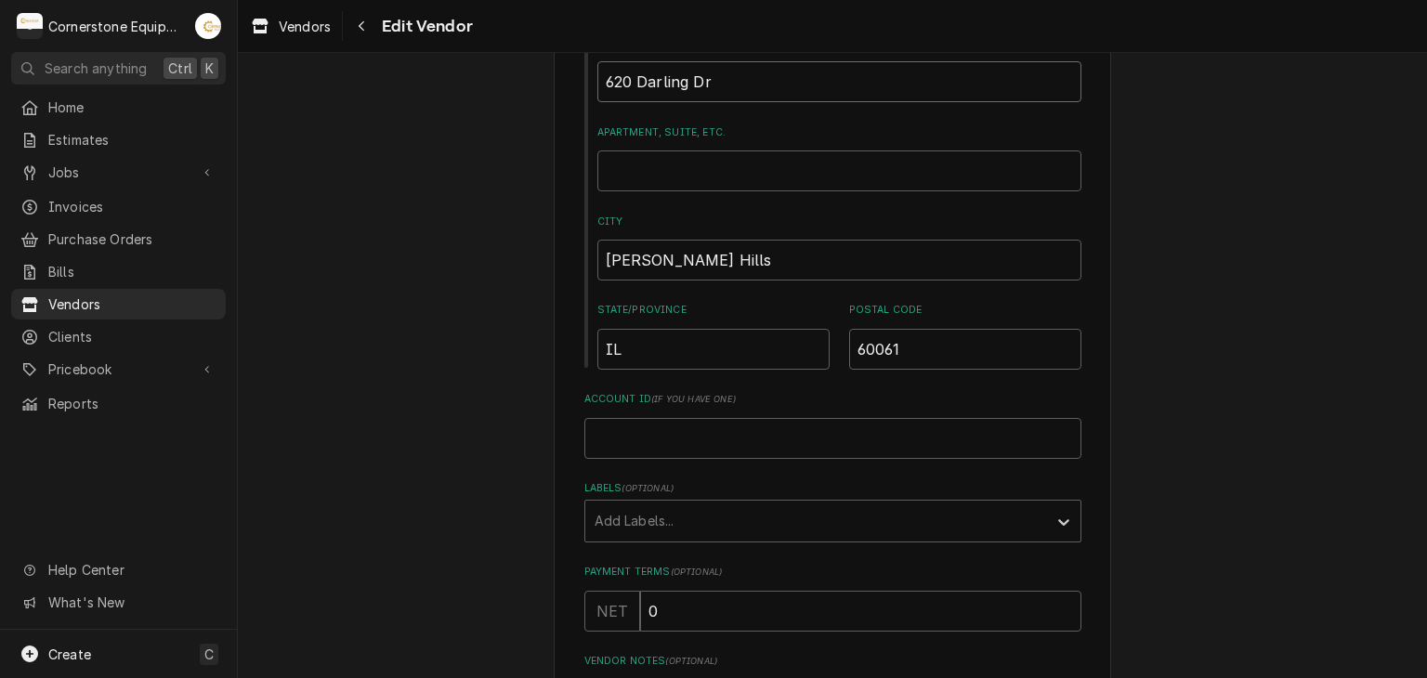
type input "620 Darling Dr"
click at [681, 117] on div "Recipient, Attention To, etc. ( if different ) Street Address 620 Darling Dr Ap…" at bounding box center [832, 158] width 497 height 423
click at [700, 177] on input "Apartment, Suite, etc." at bounding box center [839, 171] width 484 height 41
type textarea "x"
type input "1"
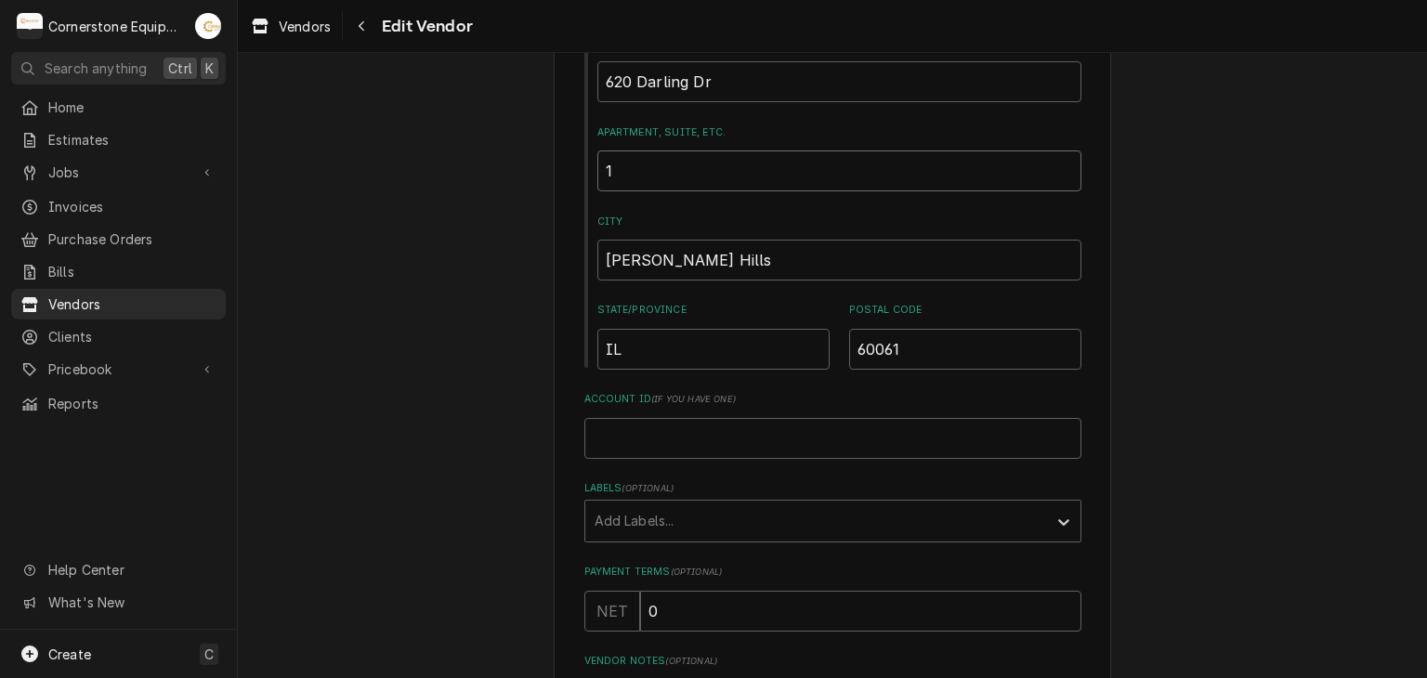
type textarea "x"
type input "10"
type textarea "x"
type input "100"
click at [541, 208] on div "Please provide the following information about your vendor: Name Allpoints FPS …" at bounding box center [832, 541] width 1189 height 1759
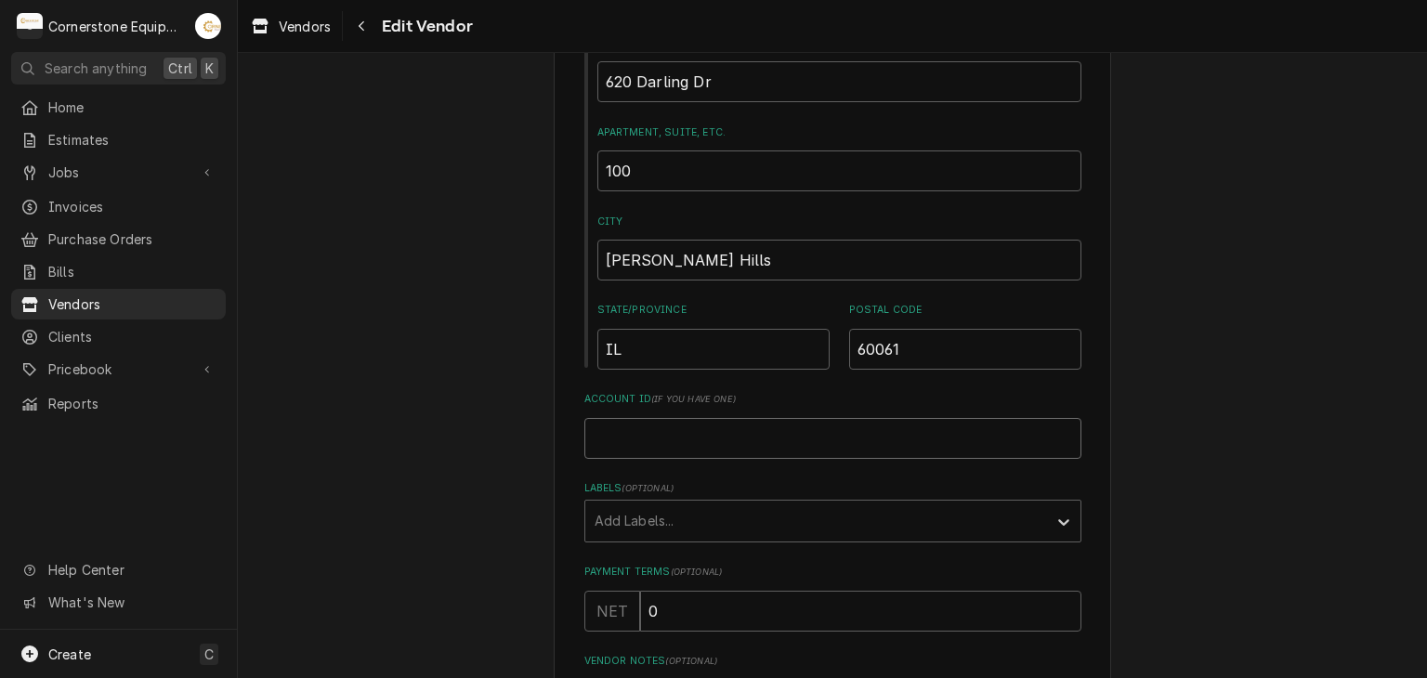
click at [1026, 421] on input "Account ID ( if you have one )" at bounding box center [832, 438] width 497 height 41
paste input "52024087"
type textarea "x"
type input "52024087"
click at [486, 319] on div "Please provide the following information about your vendor: Name Allpoints FPS …" at bounding box center [832, 541] width 1189 height 1759
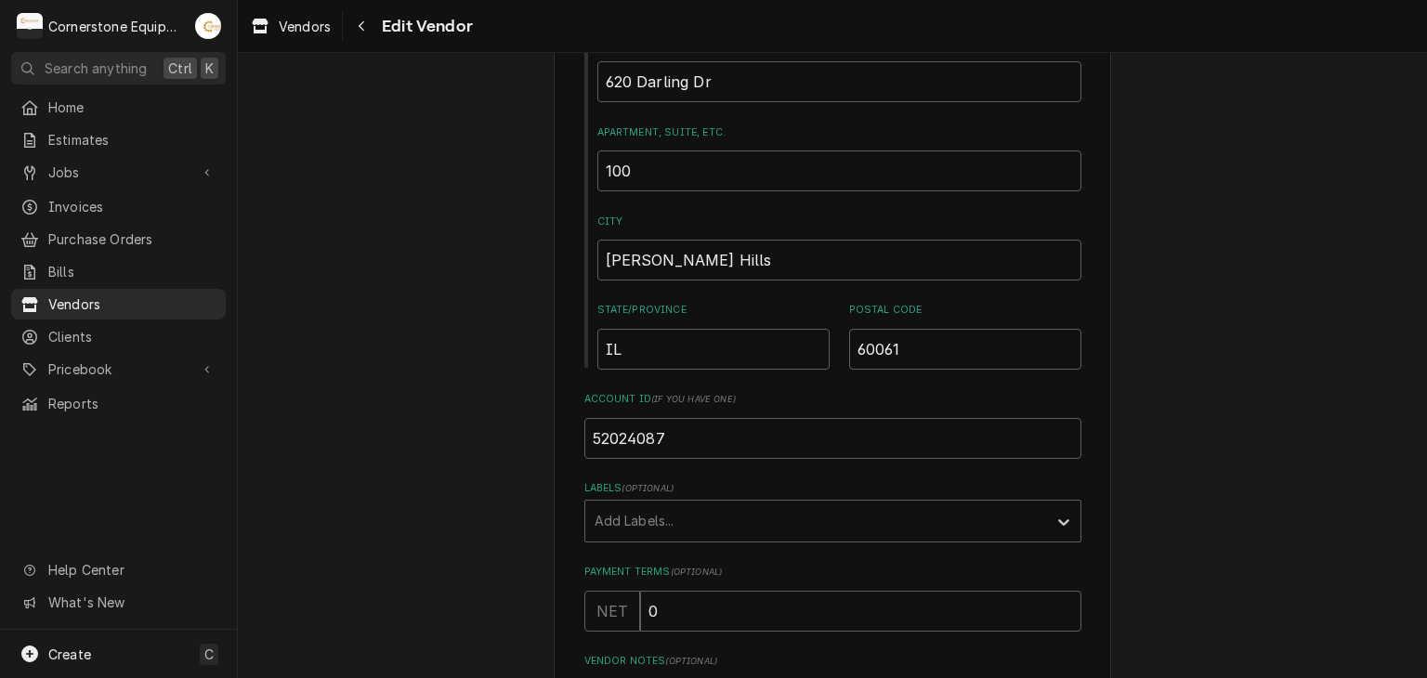
scroll to position [782, 0]
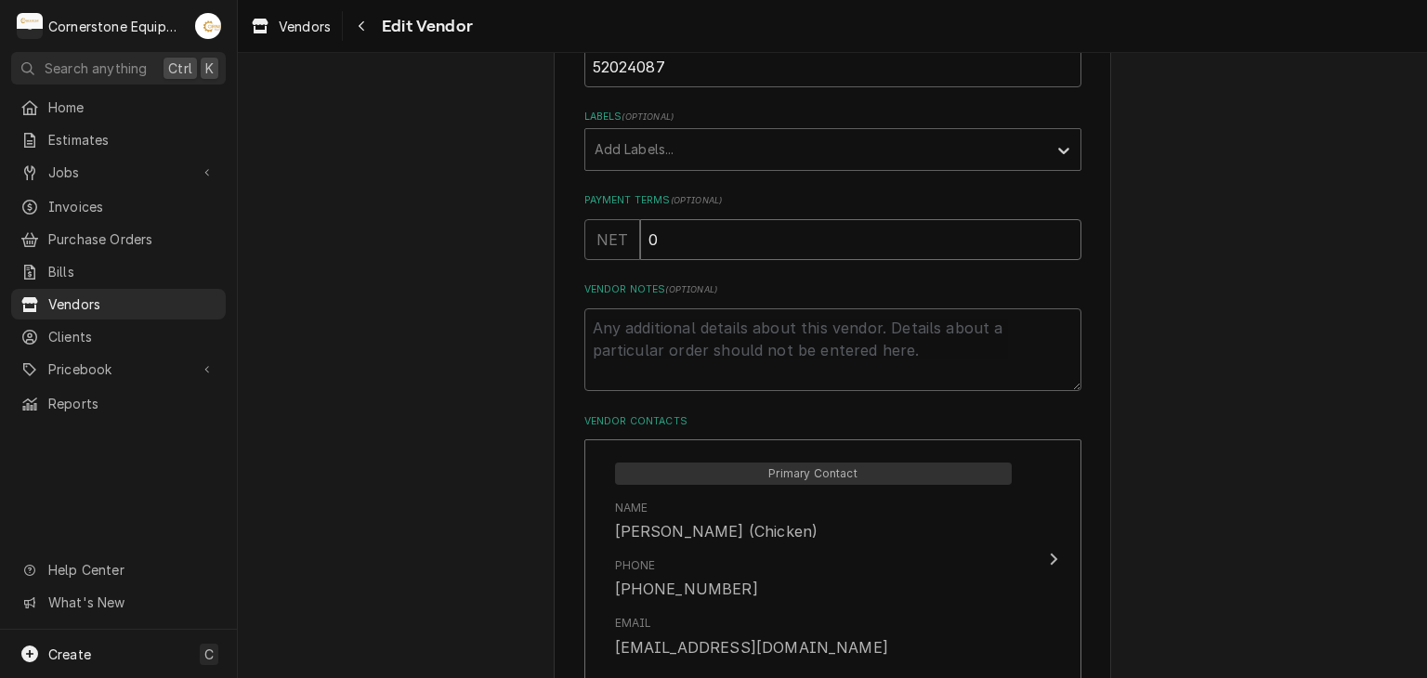
click at [661, 229] on input "0" at bounding box center [860, 239] width 441 height 41
type textarea "x"
type input "3"
type textarea "x"
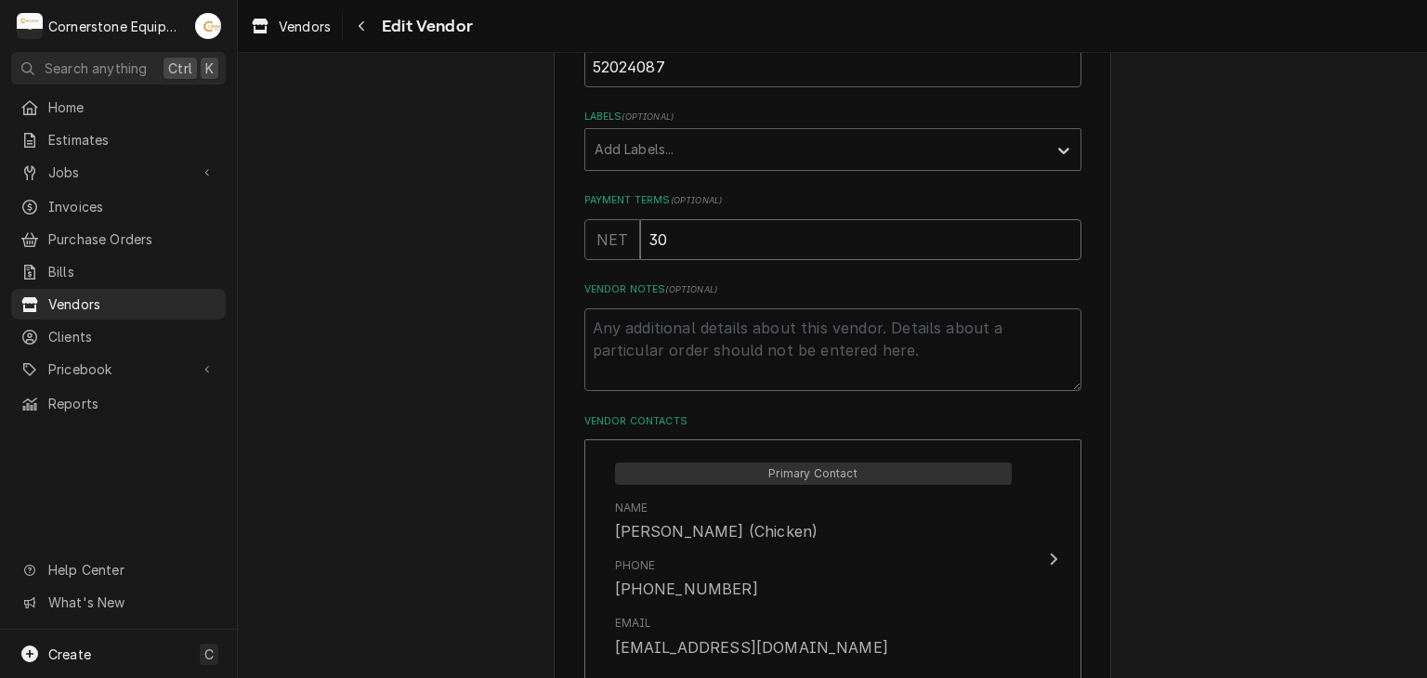
type input "30"
click at [540, 228] on div "Please provide the following information about your vendor: Name Allpoints FPS …" at bounding box center [832, 169] width 1189 height 1759
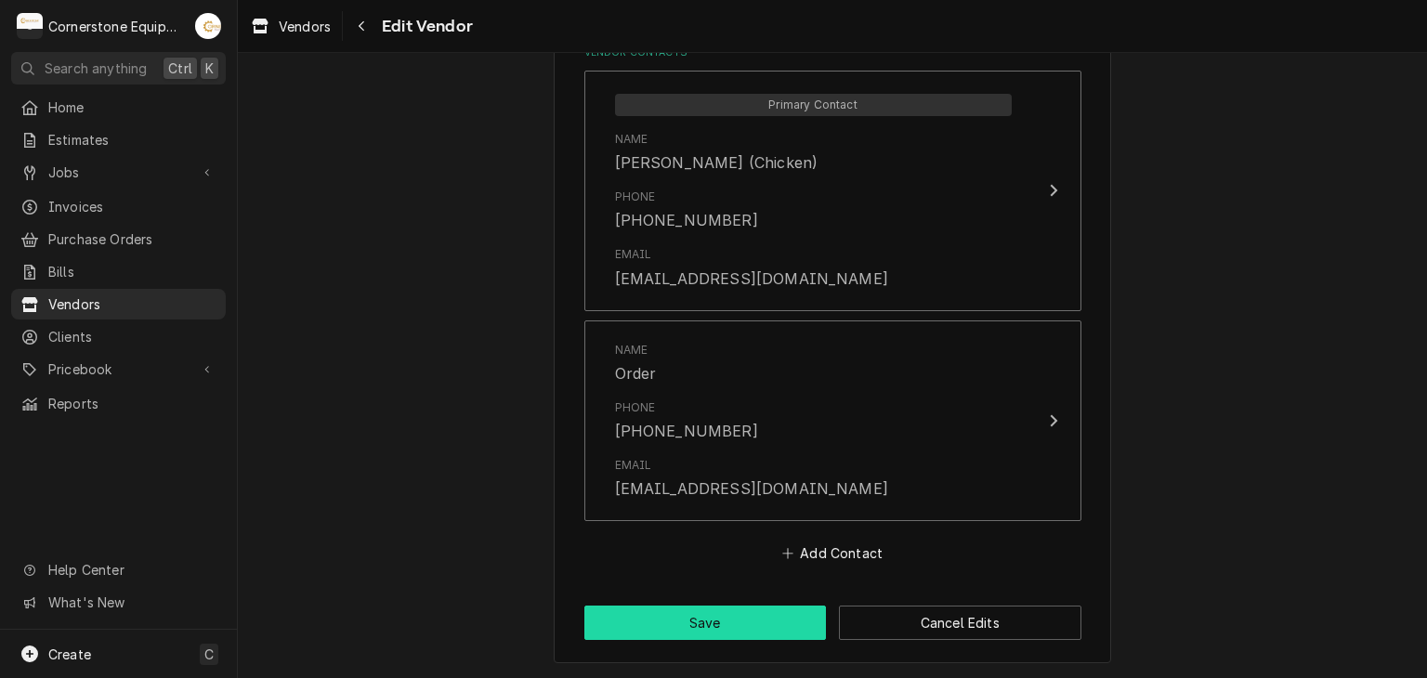
click at [687, 622] on button "Save" at bounding box center [705, 623] width 242 height 34
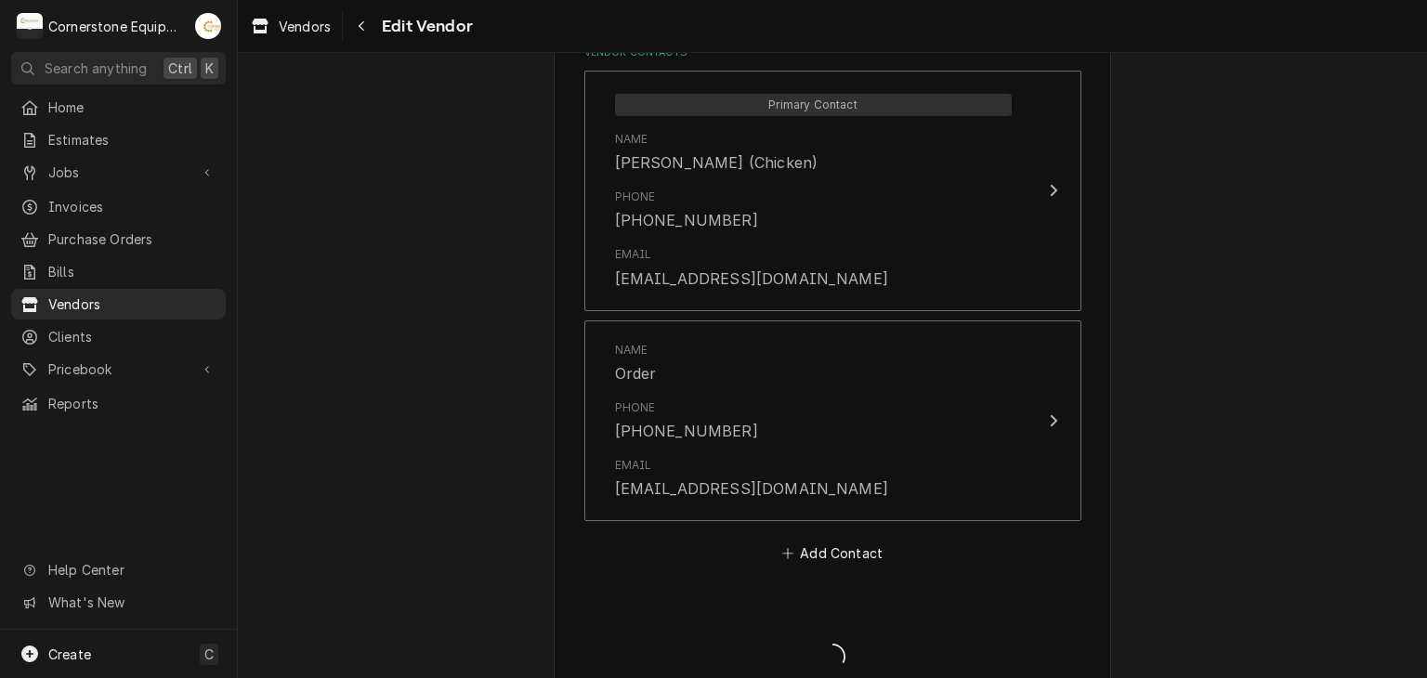
type textarea "x"
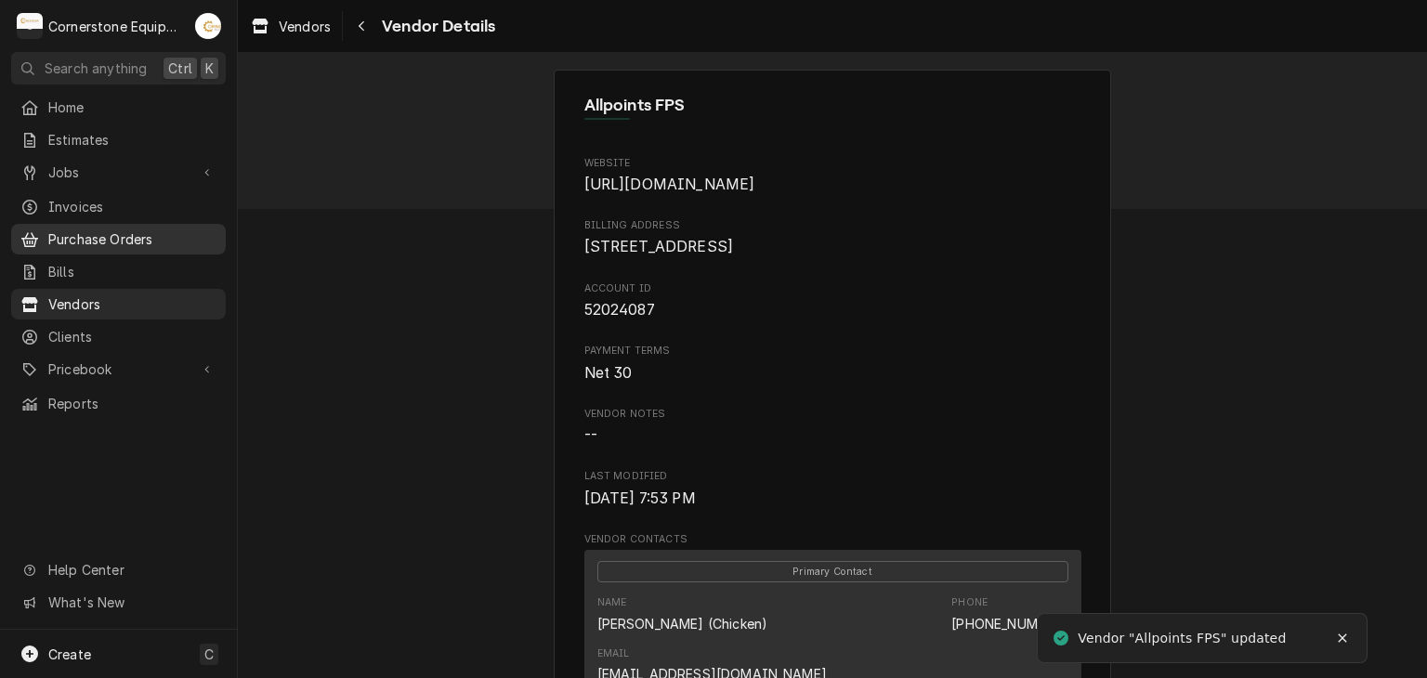
click at [117, 239] on span "Purchase Orders" at bounding box center [132, 239] width 168 height 20
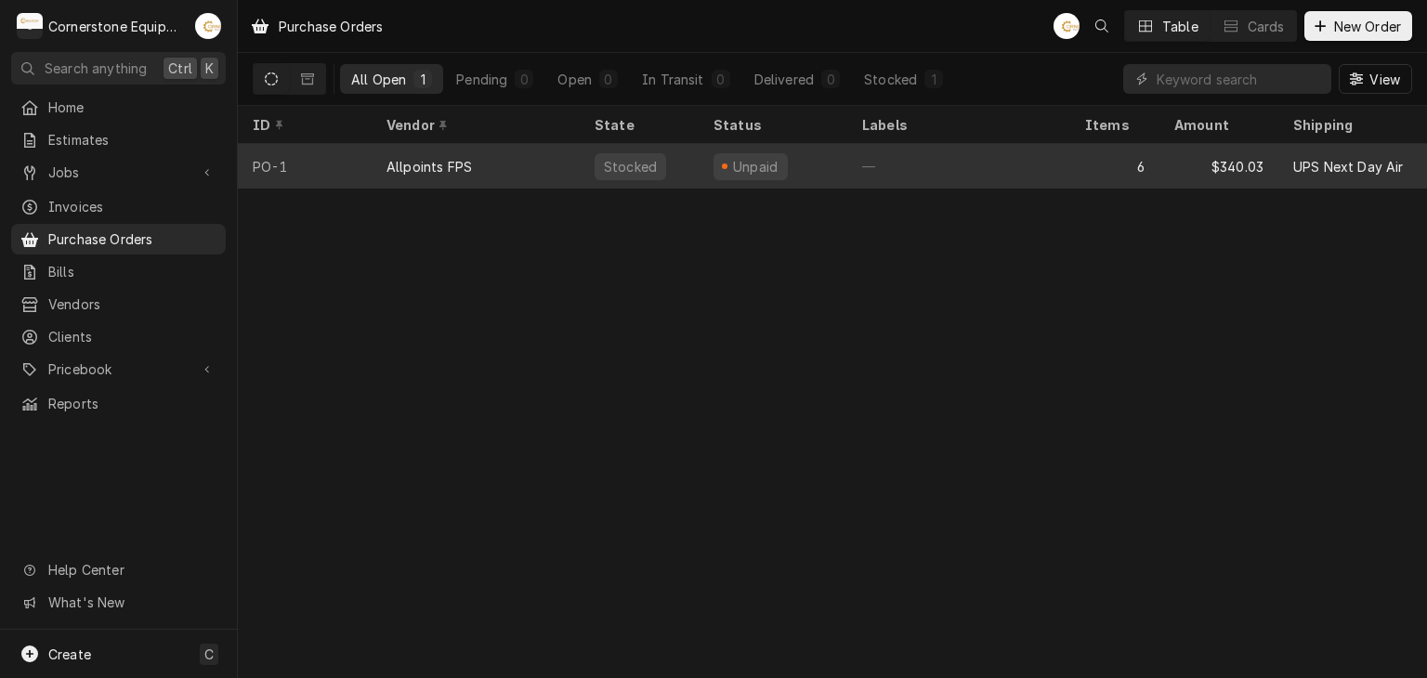
click at [494, 165] on div "Allpoints FPS" at bounding box center [476, 166] width 208 height 45
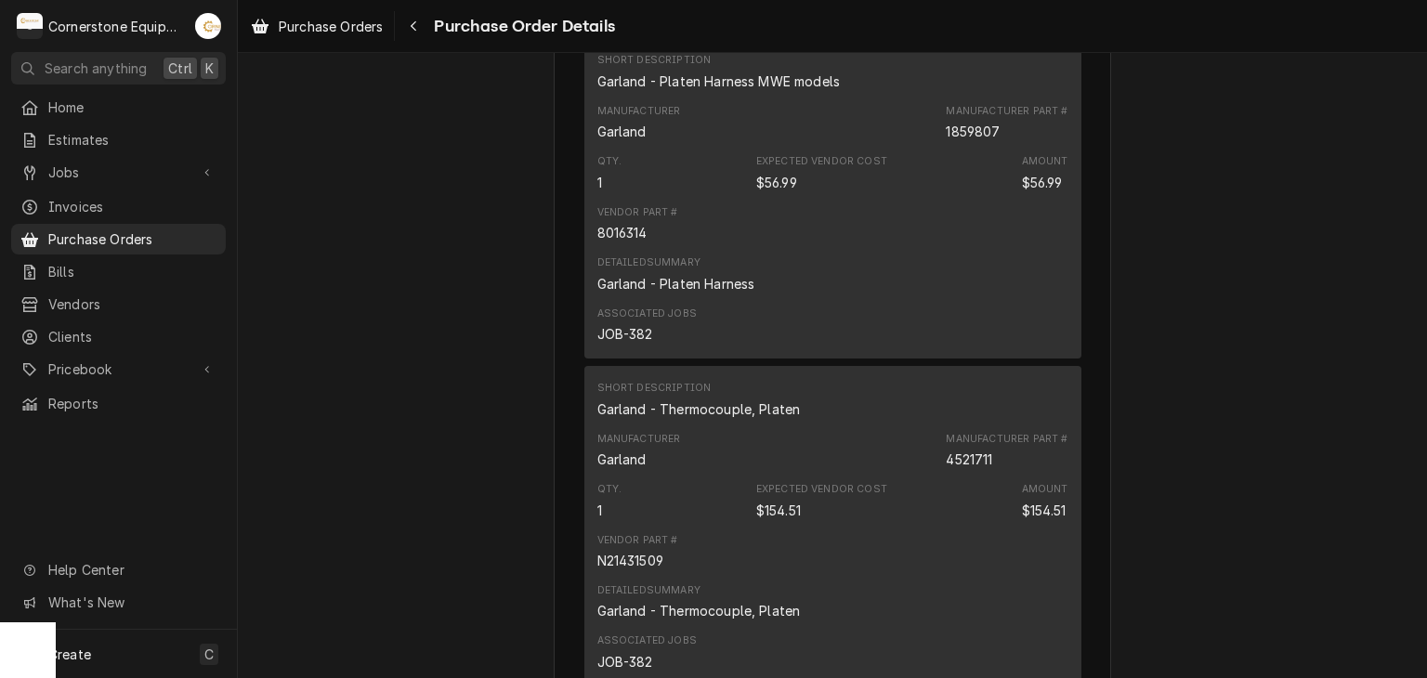
scroll to position [2973, 0]
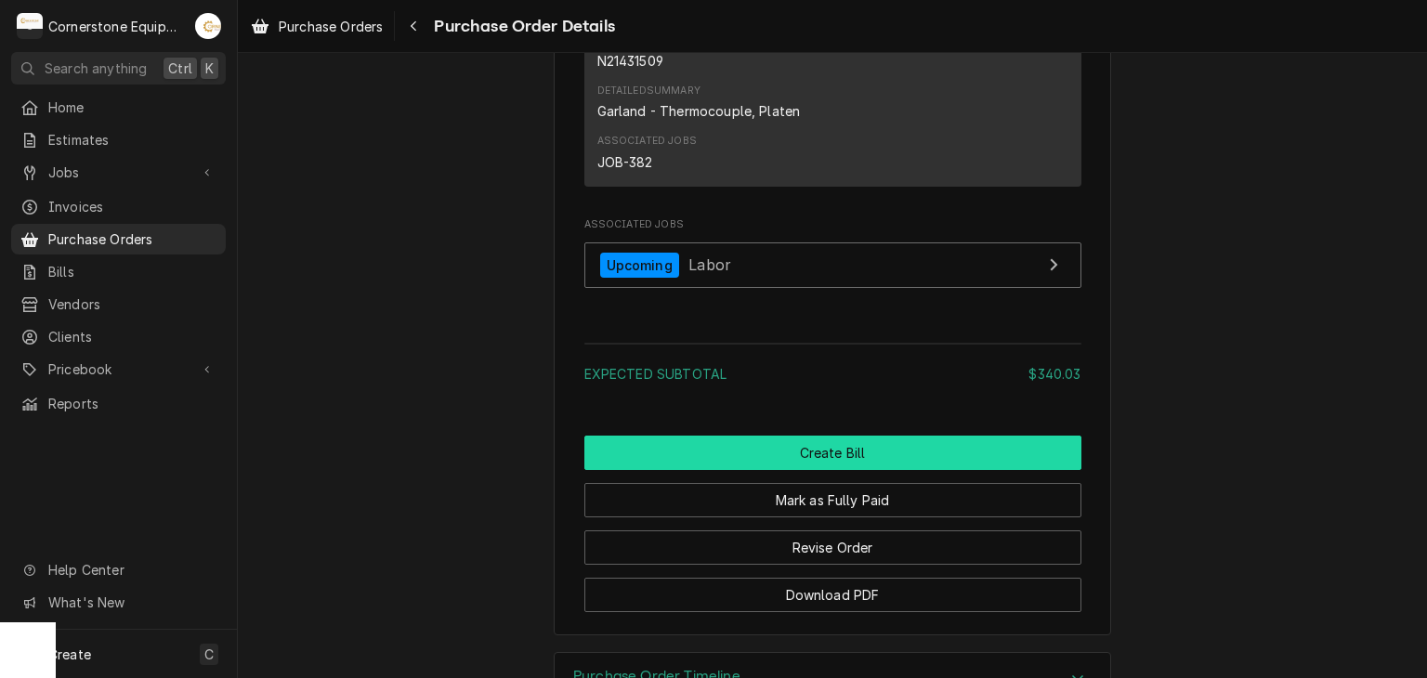
click at [756, 470] on button "Create Bill" at bounding box center [832, 453] width 497 height 34
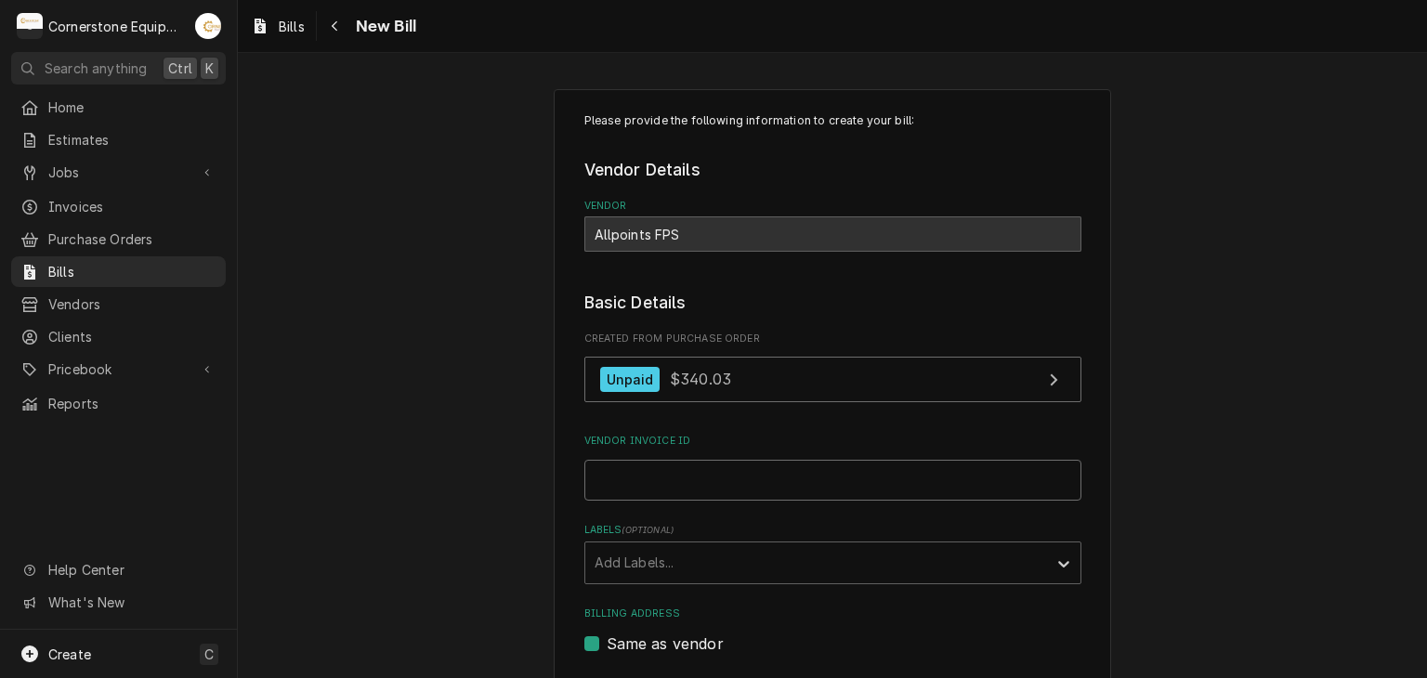
paste input "71752891"
type input "71752891"
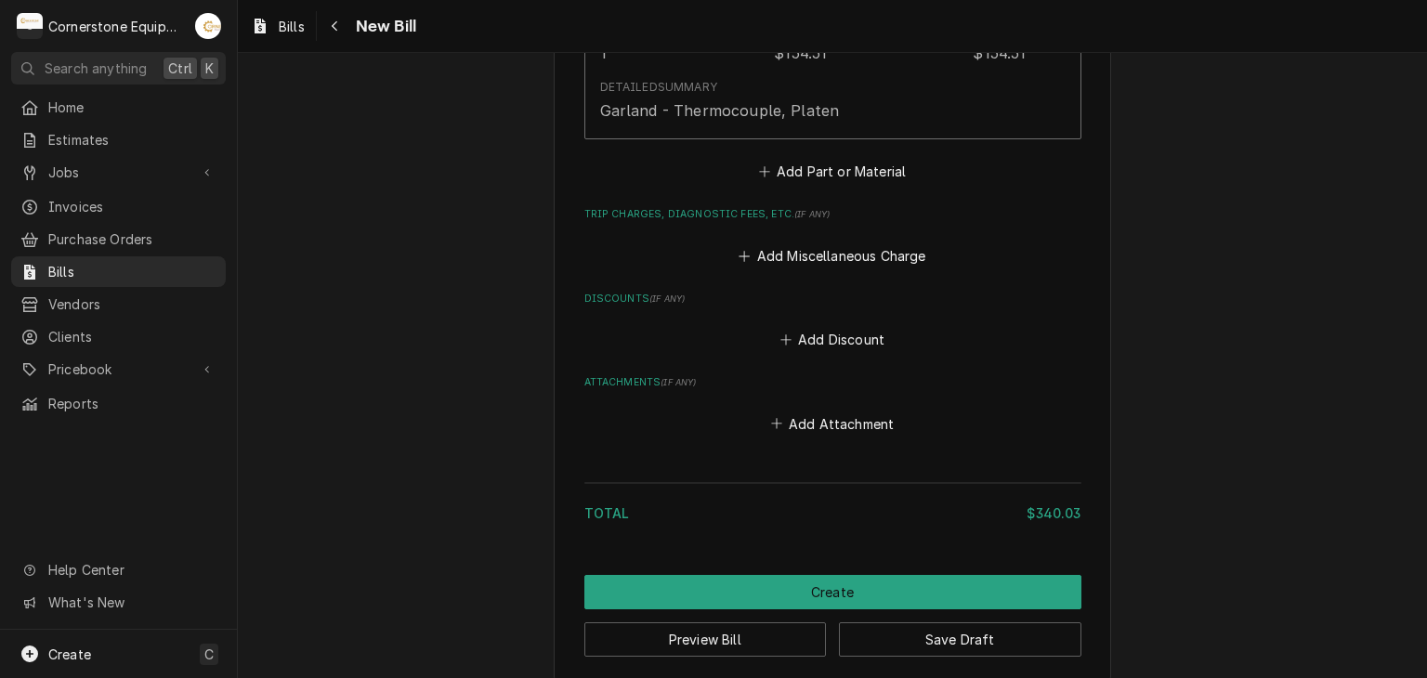
scroll to position [2696, 0]
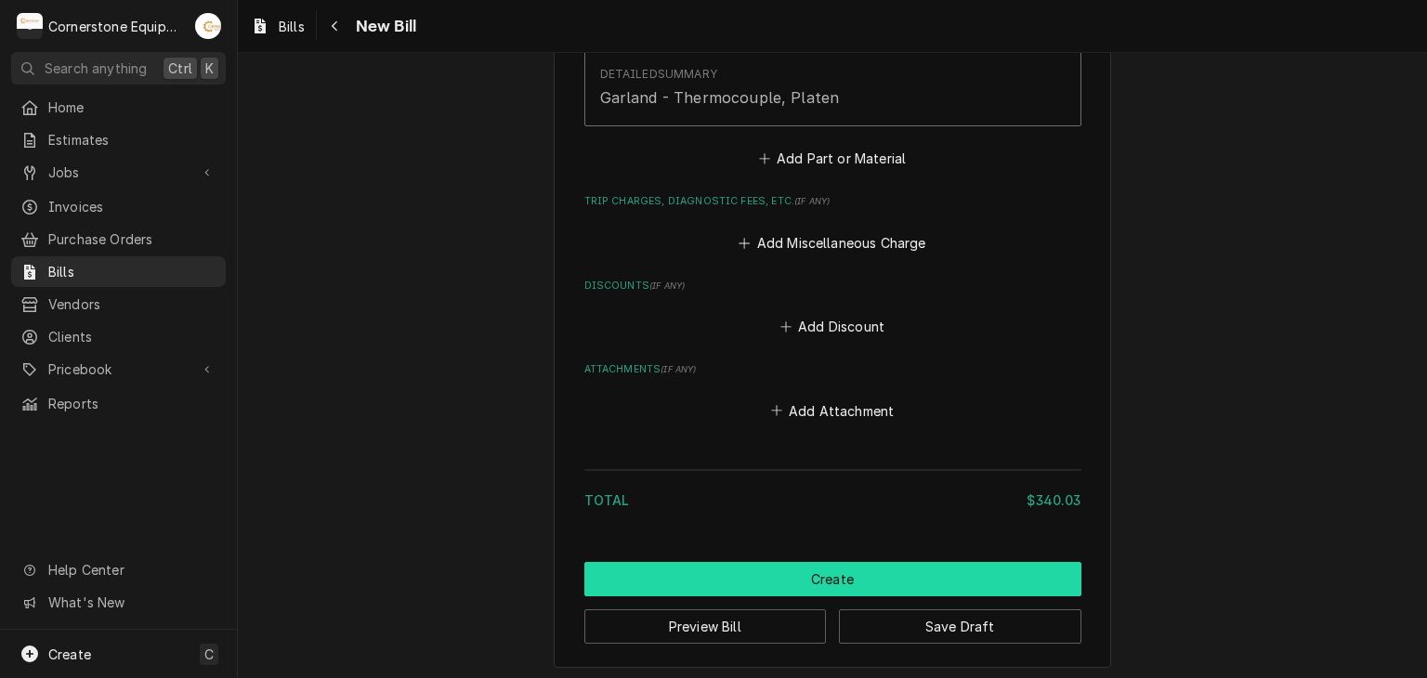
click at [712, 568] on button "Create" at bounding box center [832, 579] width 497 height 34
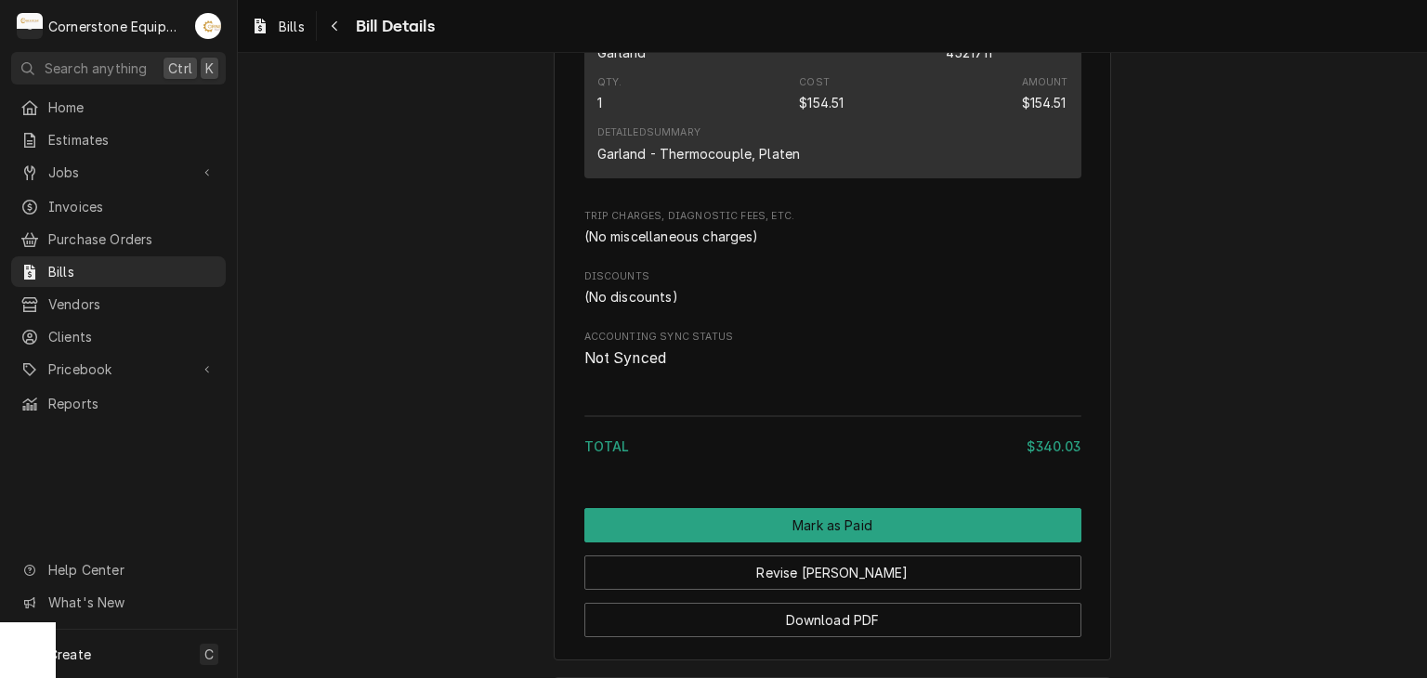
scroll to position [2352, 0]
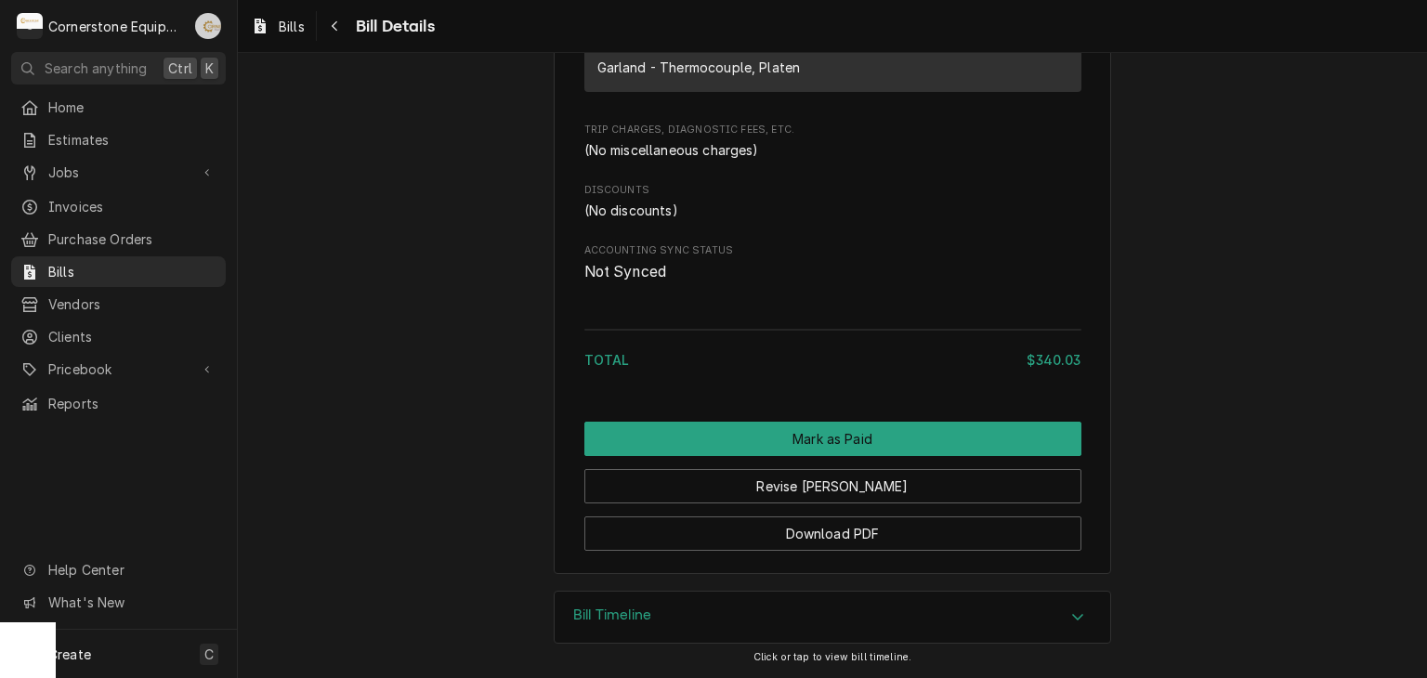
click at [208, 17] on div "Andrew Buigues's Avatar" at bounding box center [208, 26] width 26 height 26
click at [268, 72] on div "Settings" at bounding box center [297, 65] width 139 height 20
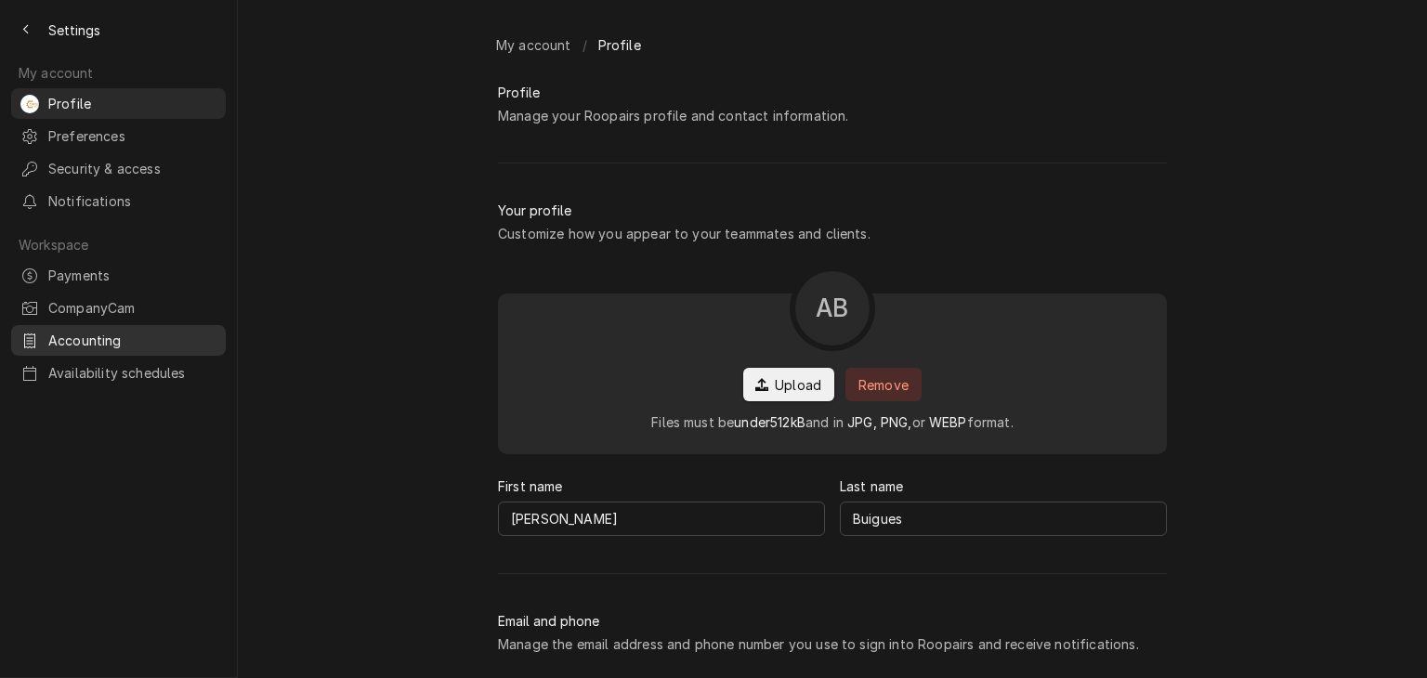
click at [96, 337] on link "Accounting" at bounding box center [118, 340] width 215 height 31
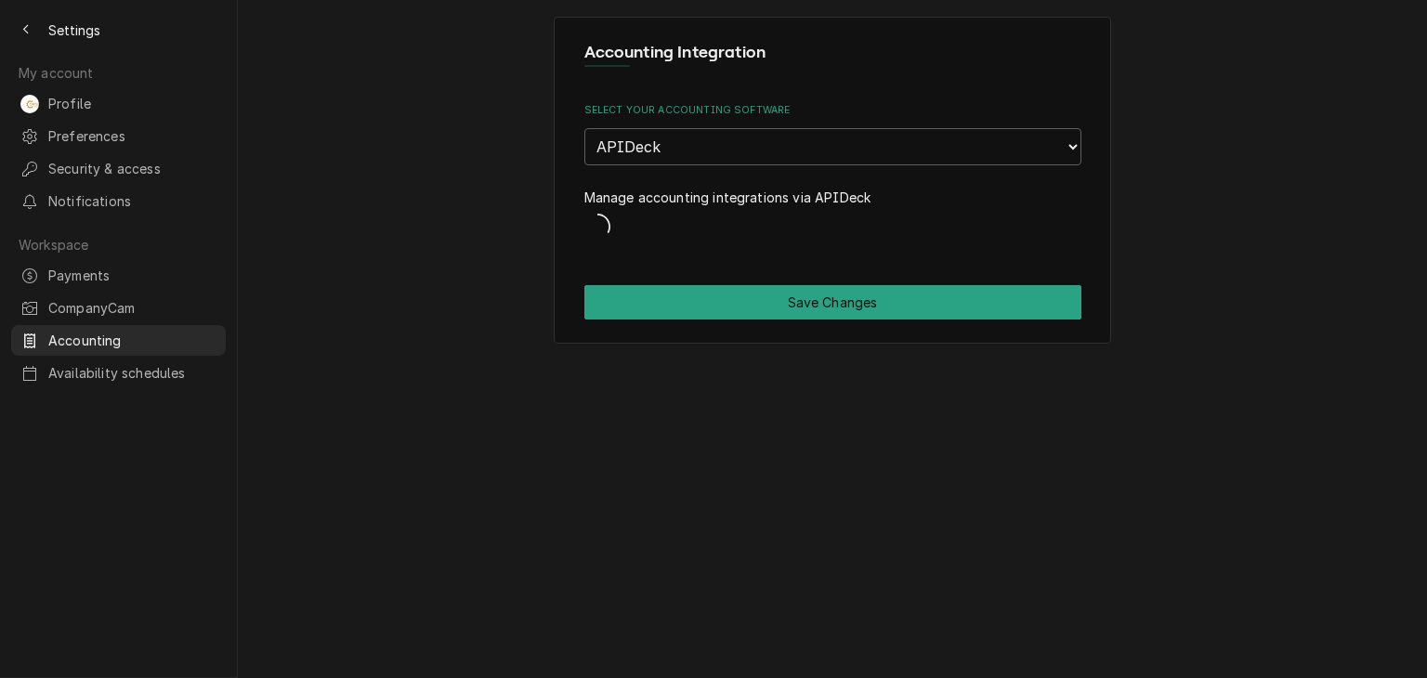
select select "25"
select select "26"
select select "1"
select select "1150040003"
select select "29"
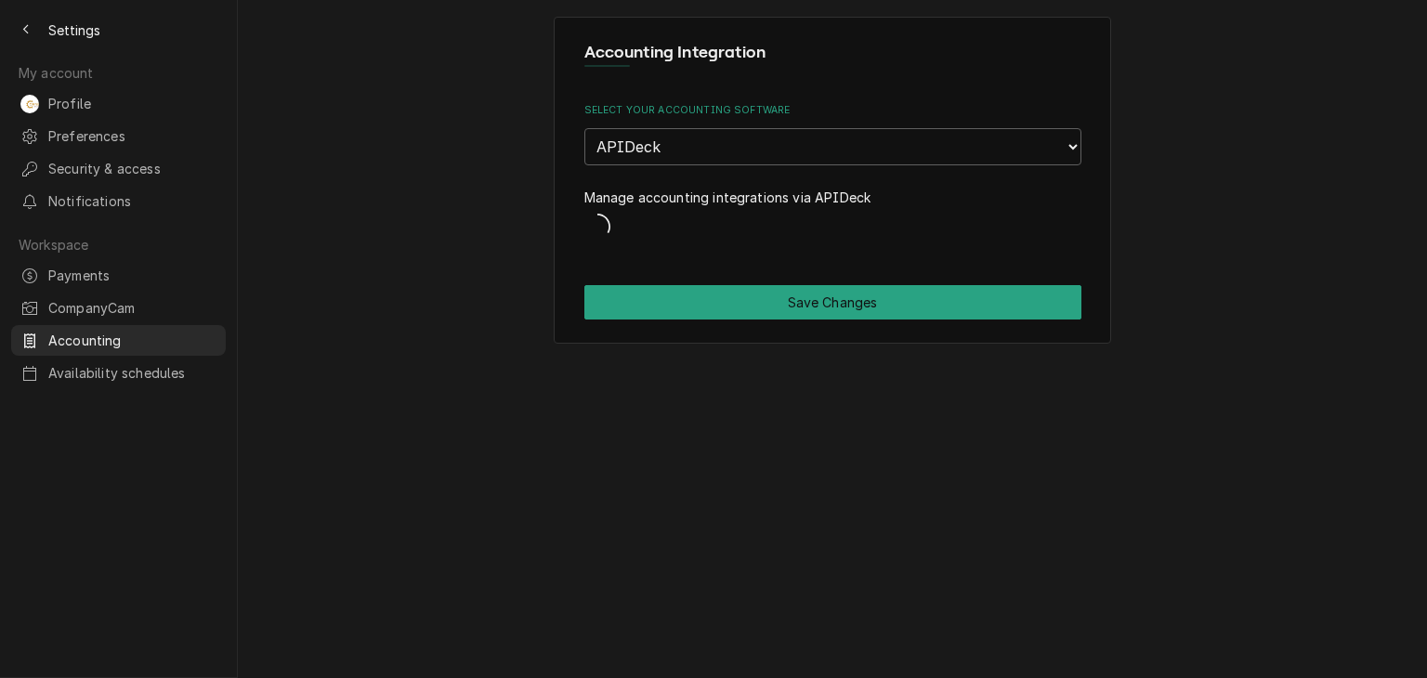
select select "1150040004"
select select "16"
select select "18"
select select "1150040005"
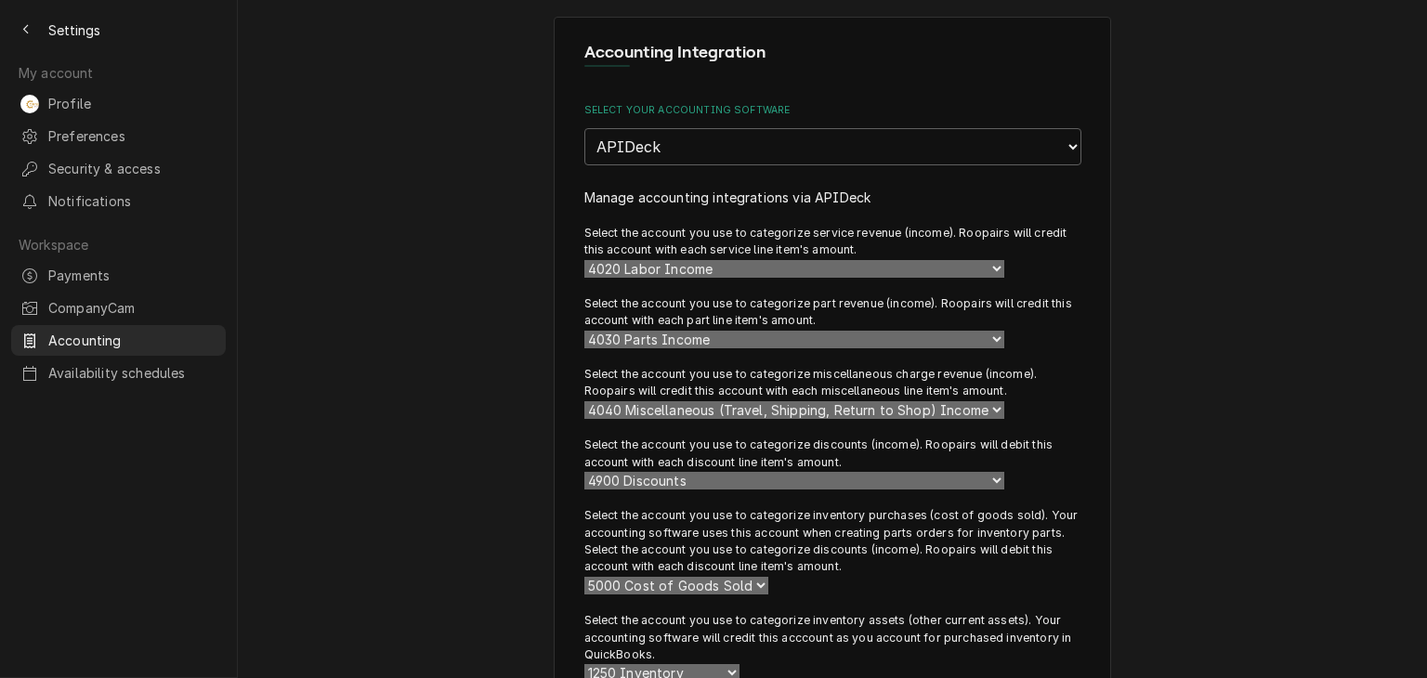
scroll to position [328, 0]
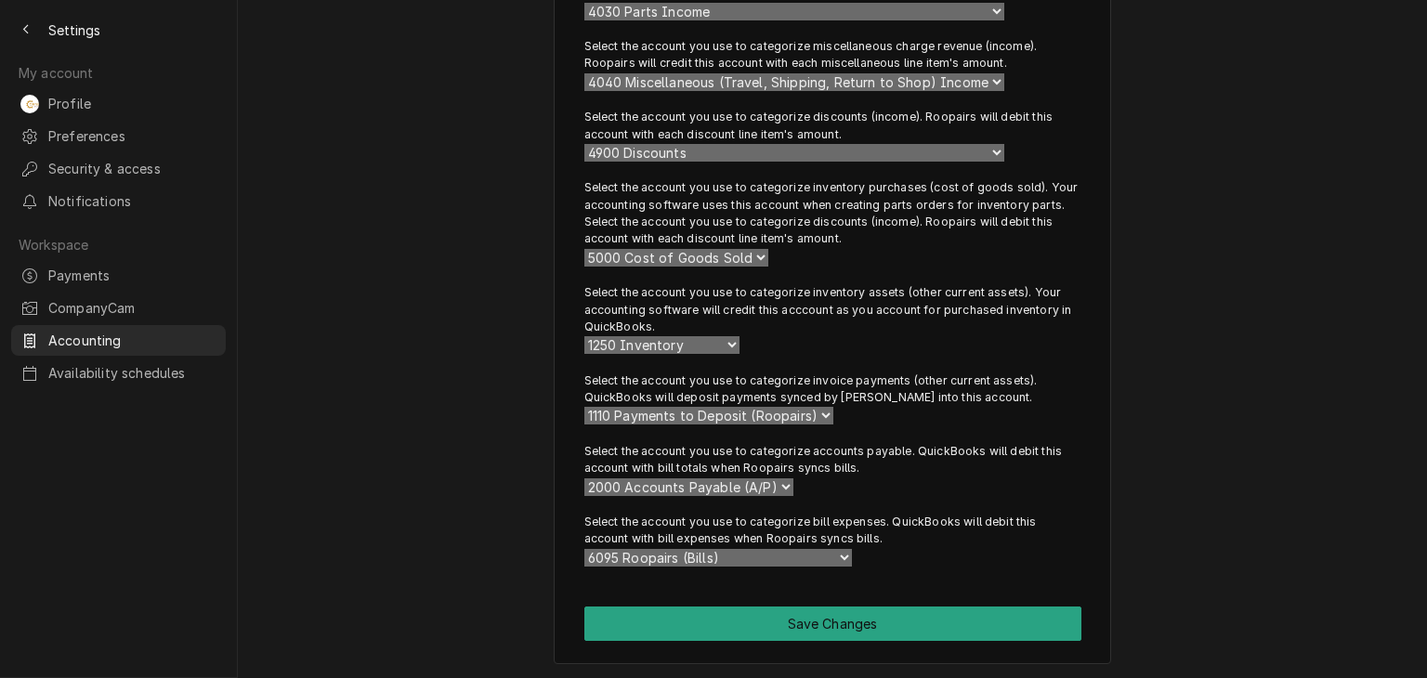
click at [825, 557] on select "Choose an Account 1250 Inventory 1260 Inventory Asset 5000 Cost of Goods Sold 5…" at bounding box center [718, 558] width 268 height 18
drag, startPoint x: 1327, startPoint y: 503, endPoint x: 1319, endPoint y: 510, distance: 10.5
click at [1327, 509] on div "Accounting Integration Select your accounting software None APIDeck QuickBooks …" at bounding box center [832, 176] width 1189 height 1009
drag, startPoint x: 1215, startPoint y: 506, endPoint x: 1278, endPoint y: 495, distance: 64.2
click at [1280, 495] on div "Accounting Integration Select your accounting software None APIDeck QuickBooks …" at bounding box center [832, 176] width 1189 height 1009
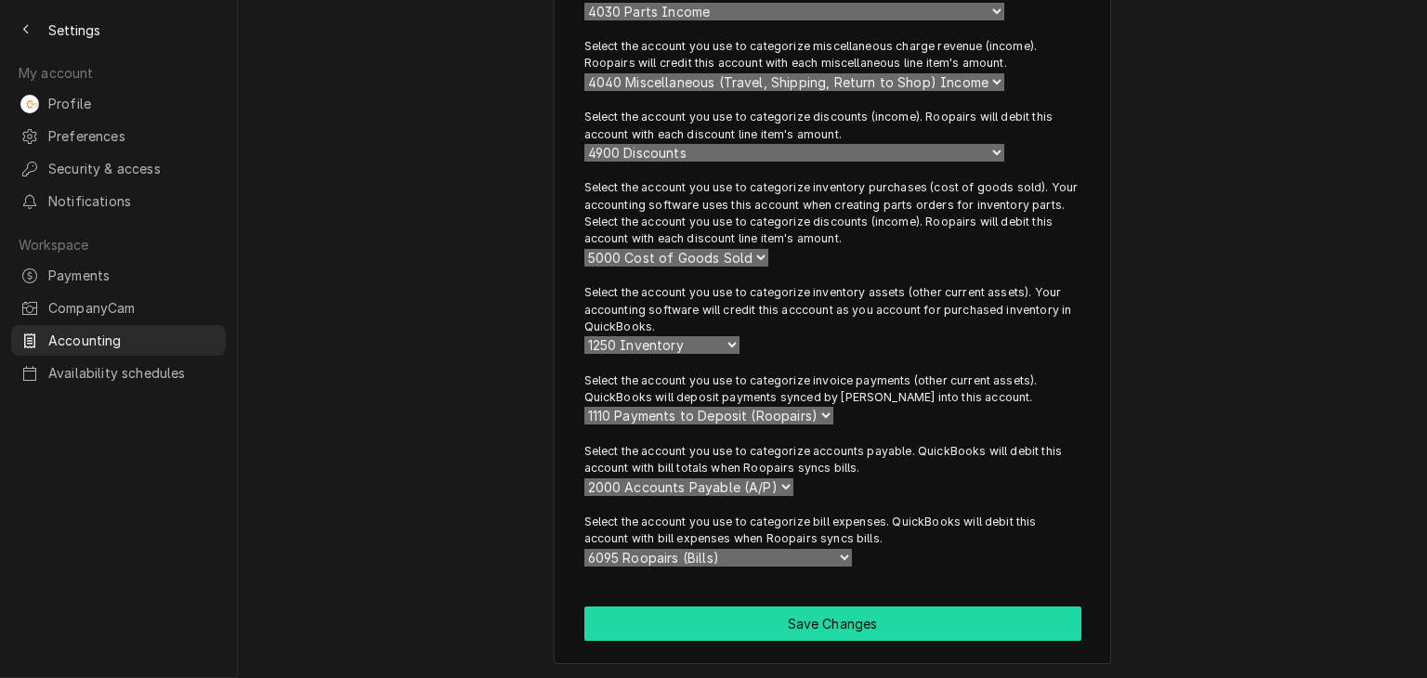
click at [1063, 631] on button "Save Changes" at bounding box center [832, 624] width 497 height 34
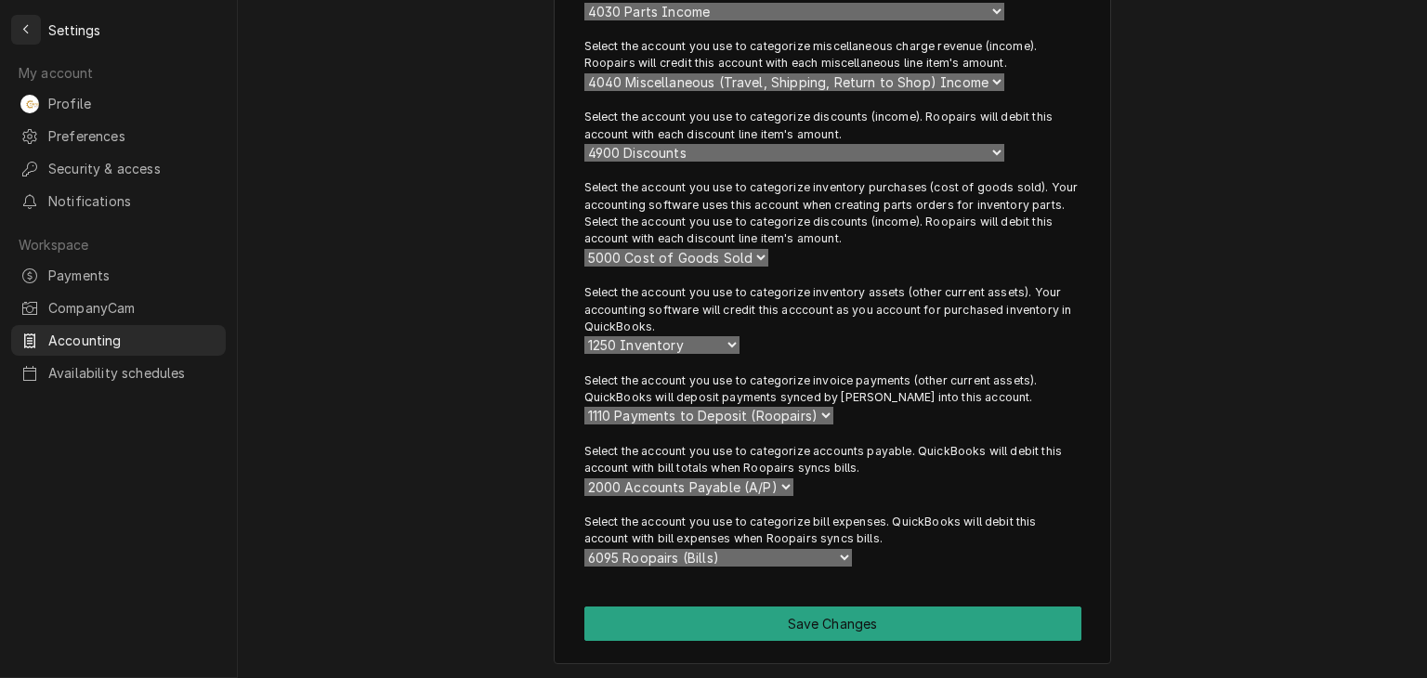
click at [26, 28] on icon "Back to previous page" at bounding box center [26, 29] width 8 height 13
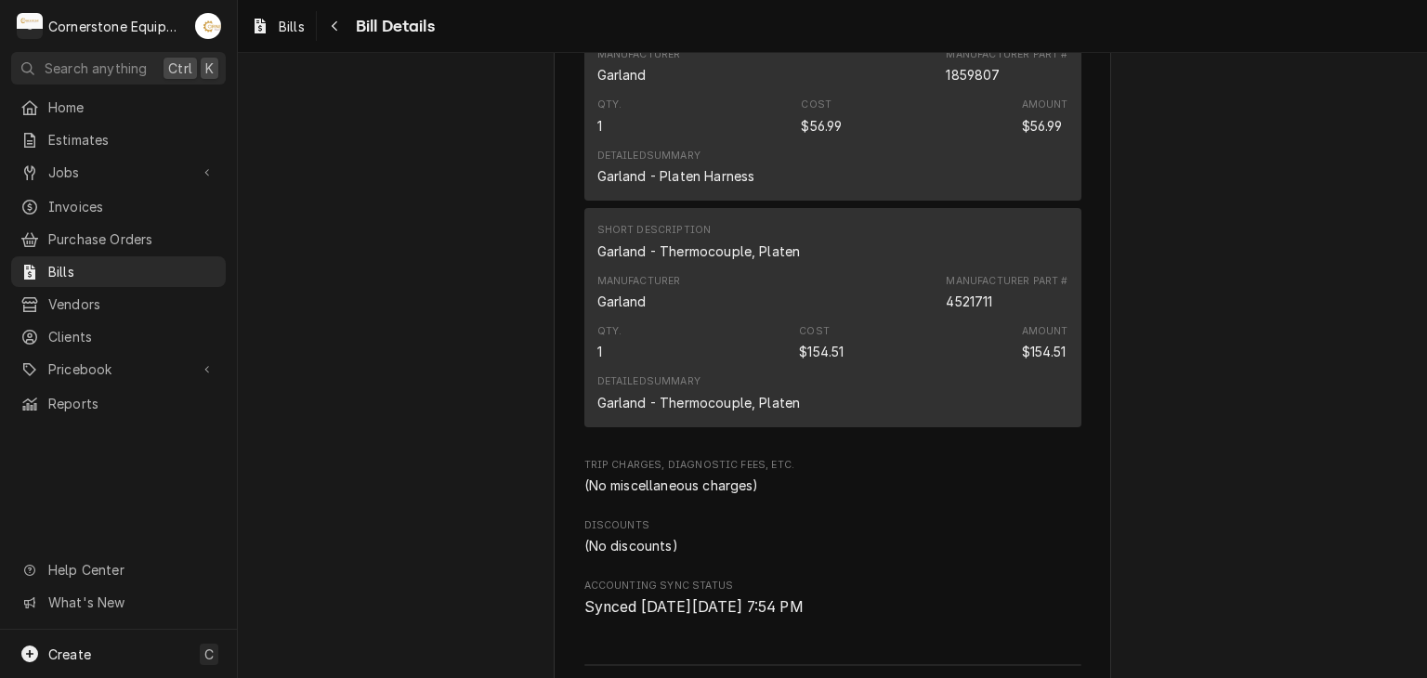
scroll to position [2352, 0]
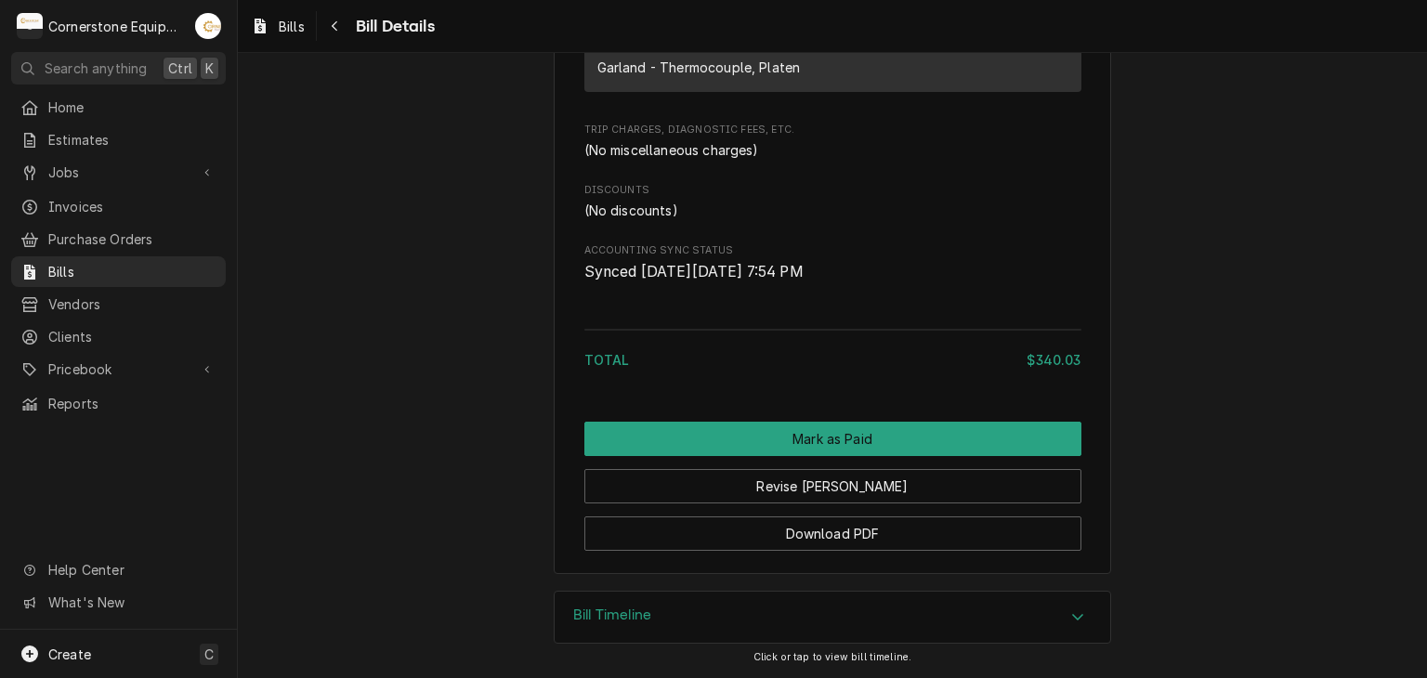
scroll to position [2352, 0]
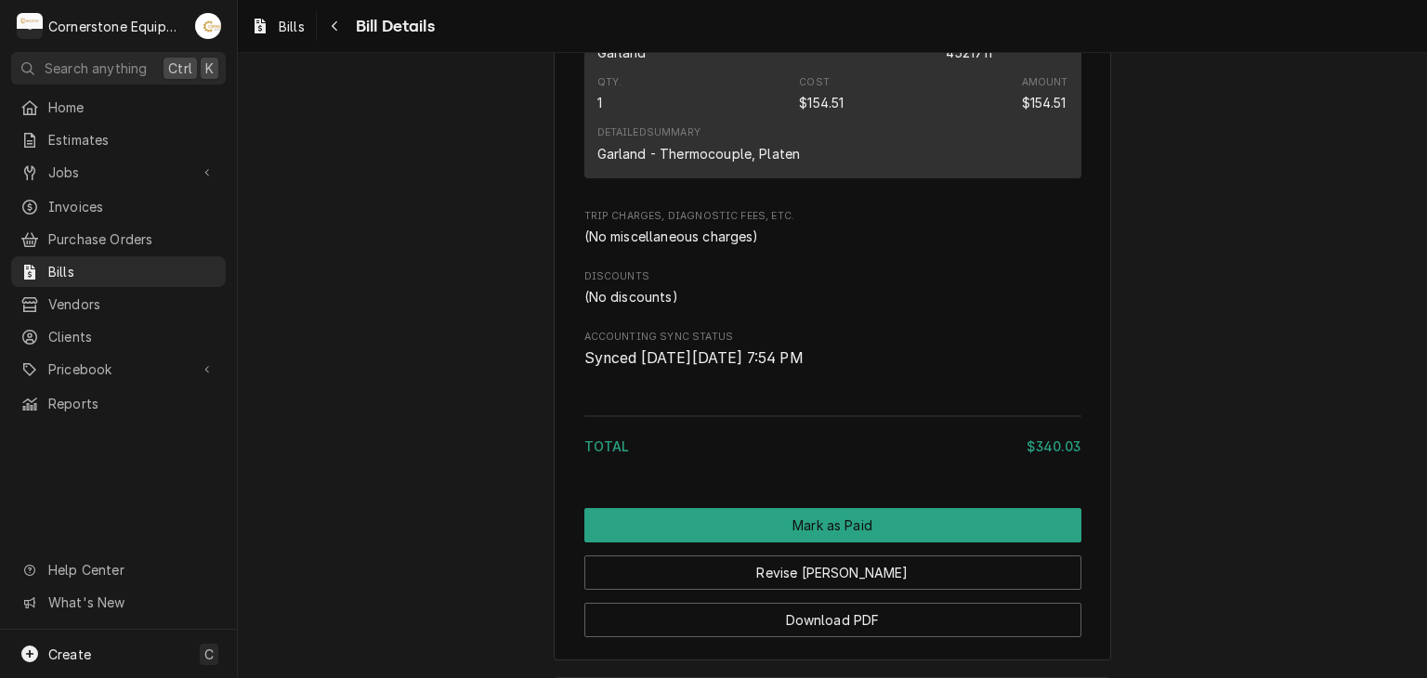
scroll to position [1858, 0]
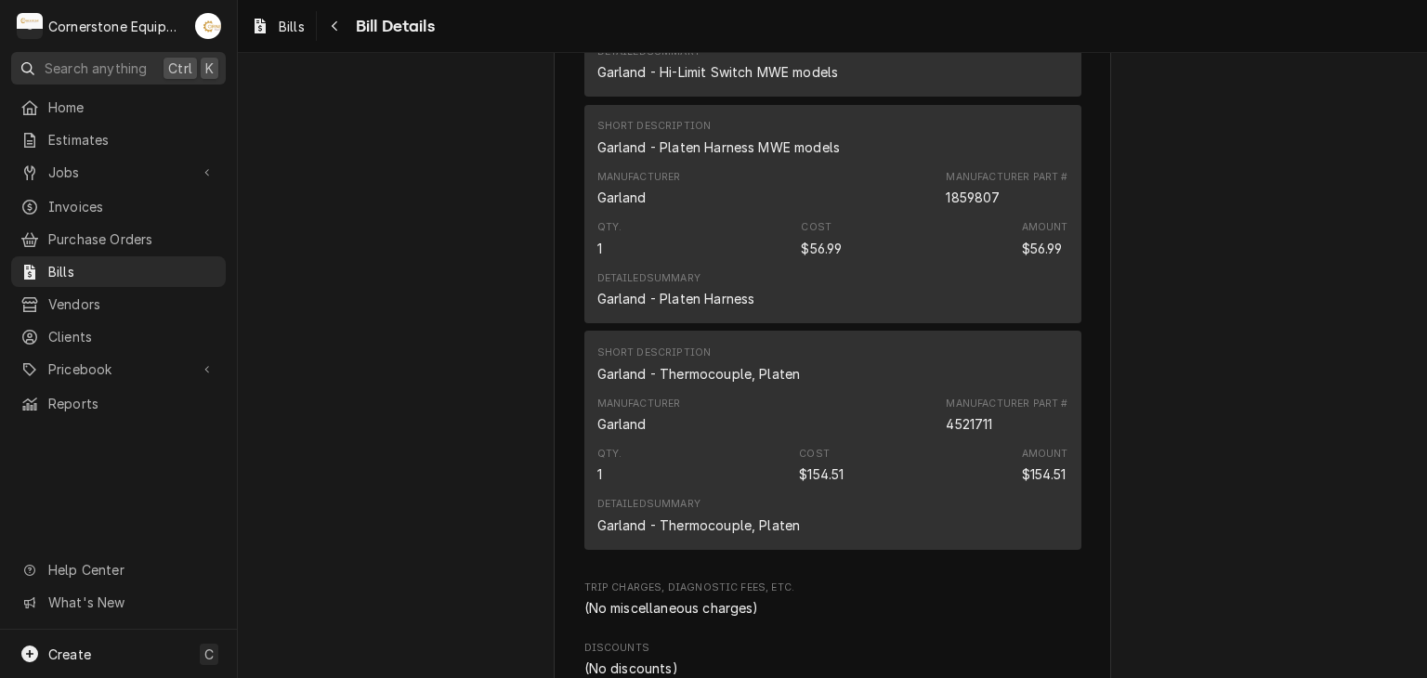
scroll to position [2230, 0]
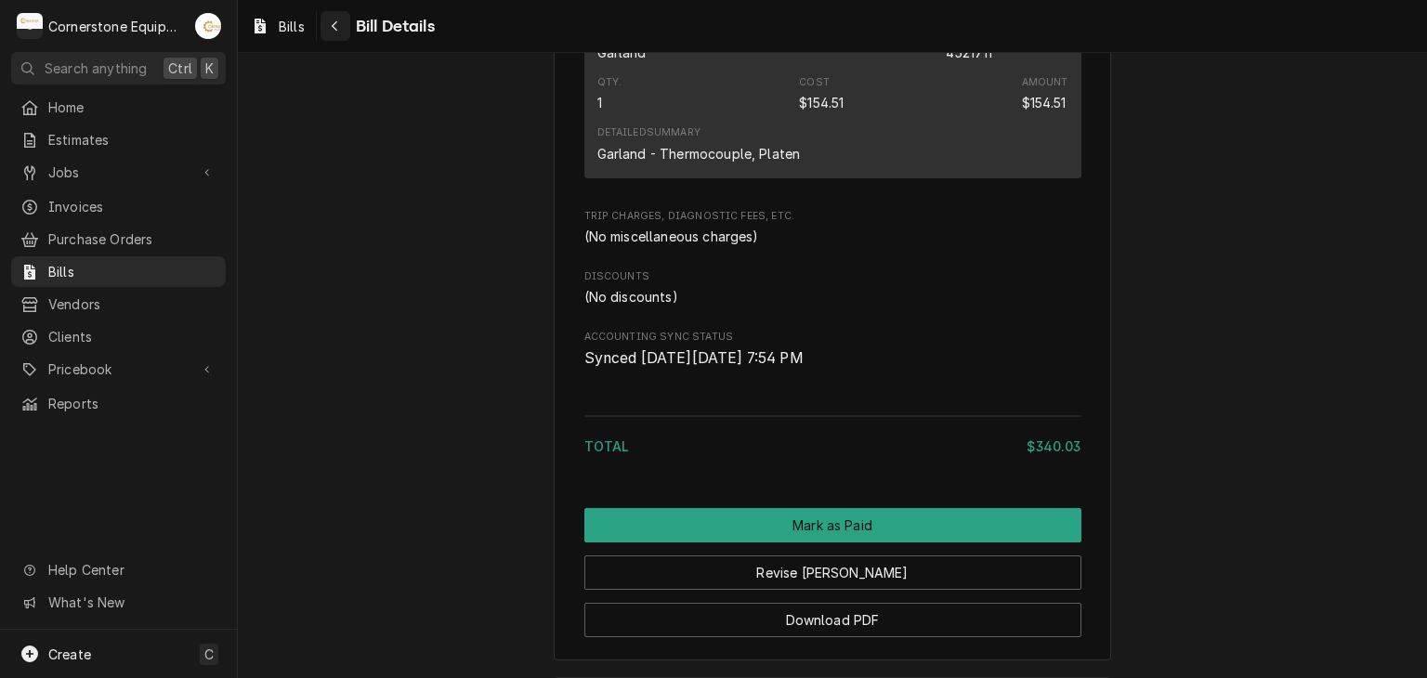
click at [327, 16] on button "Navigate back" at bounding box center [336, 26] width 30 height 30
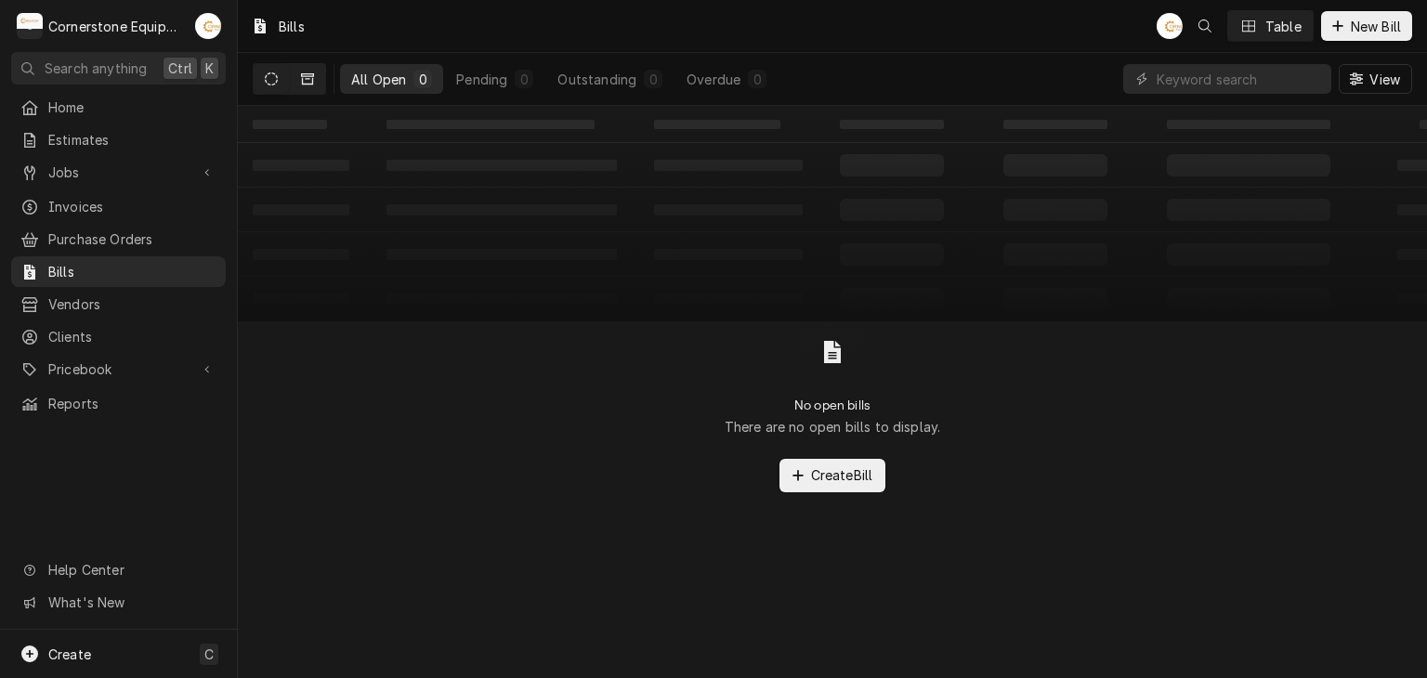
click at [305, 76] on icon "Dynamic Content Wrapper" at bounding box center [307, 78] width 13 height 11
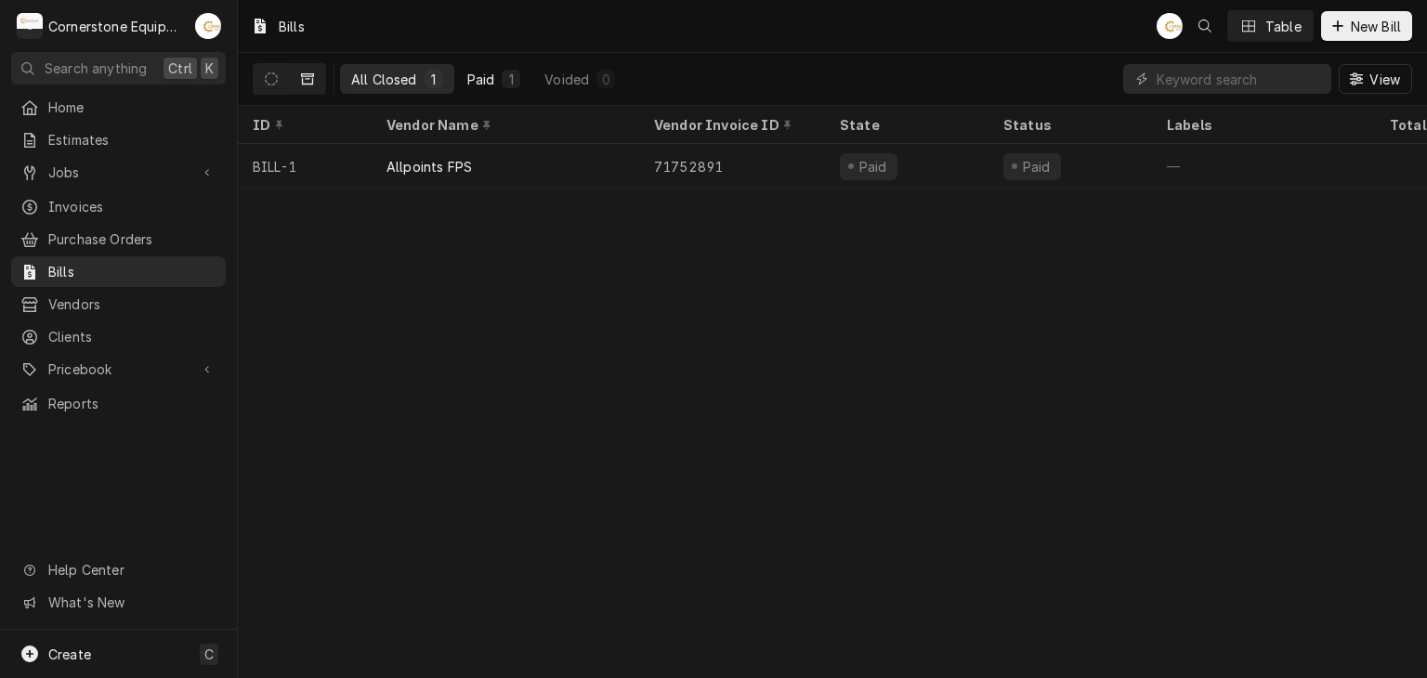
click at [483, 86] on div "Paid" at bounding box center [481, 80] width 28 height 20
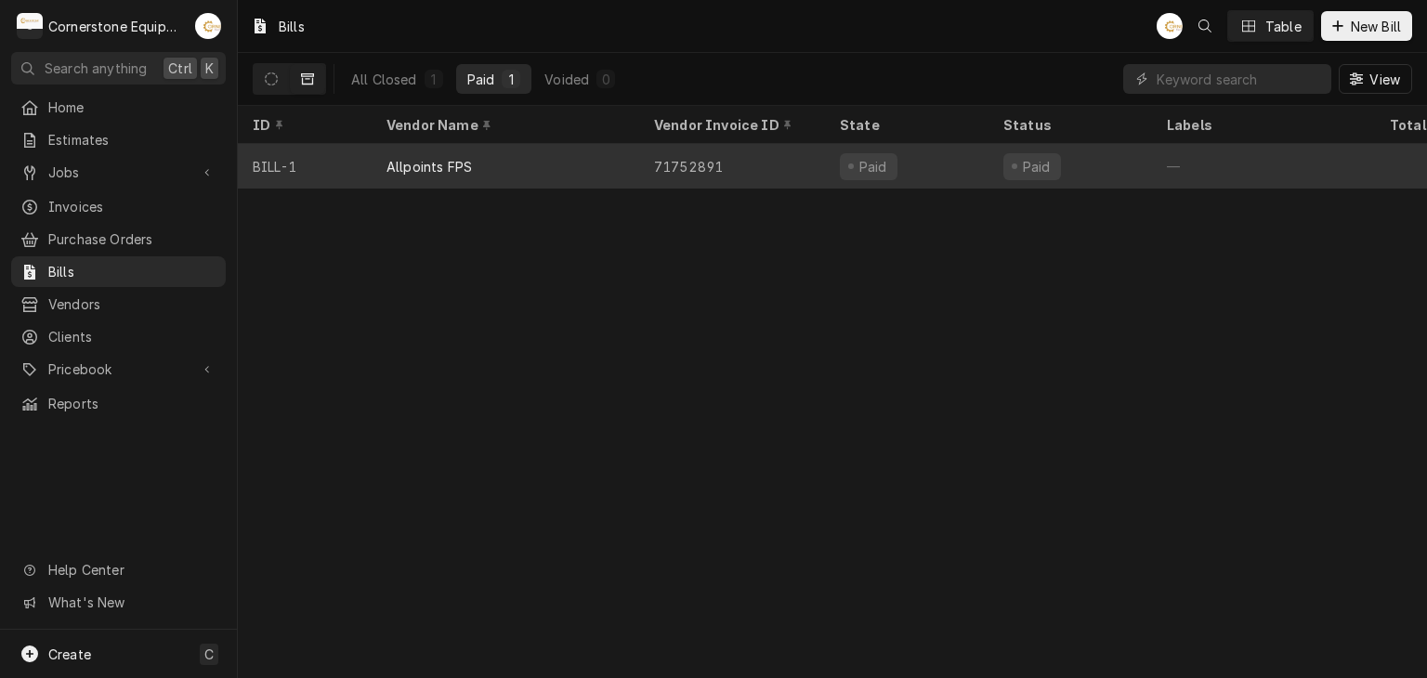
click at [743, 160] on div "71752891" at bounding box center [732, 166] width 186 height 45
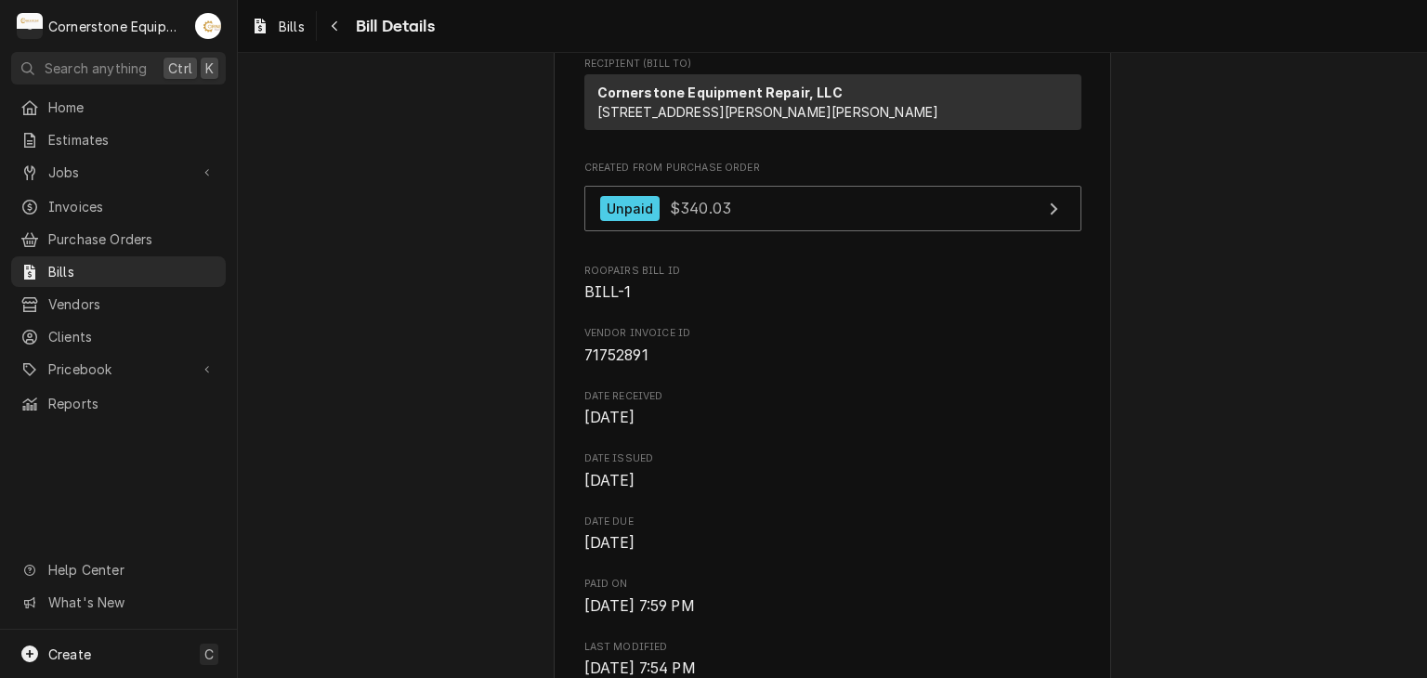
scroll to position [238, 0]
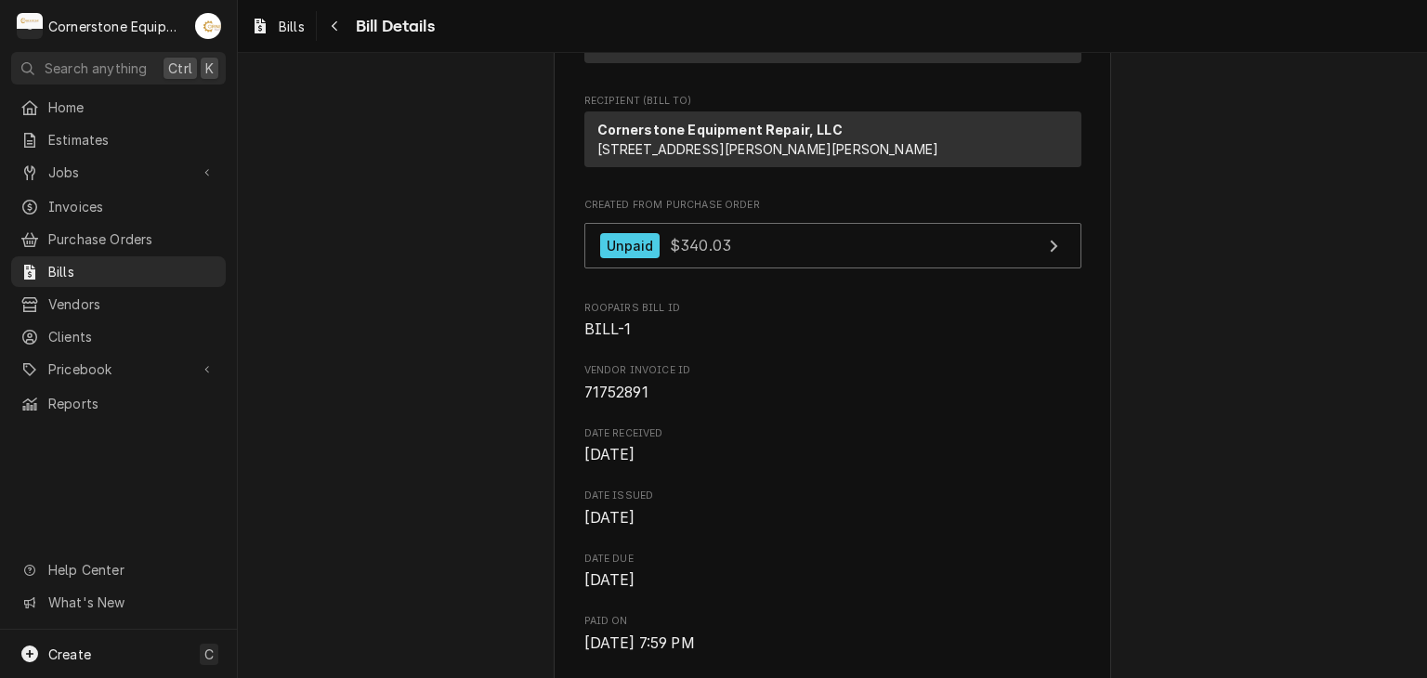
drag, startPoint x: 663, startPoint y: 451, endPoint x: 644, endPoint y: 434, distance: 25.7
drag, startPoint x: 647, startPoint y: 428, endPoint x: 607, endPoint y: 426, distance: 40.0
copy span "71752891"
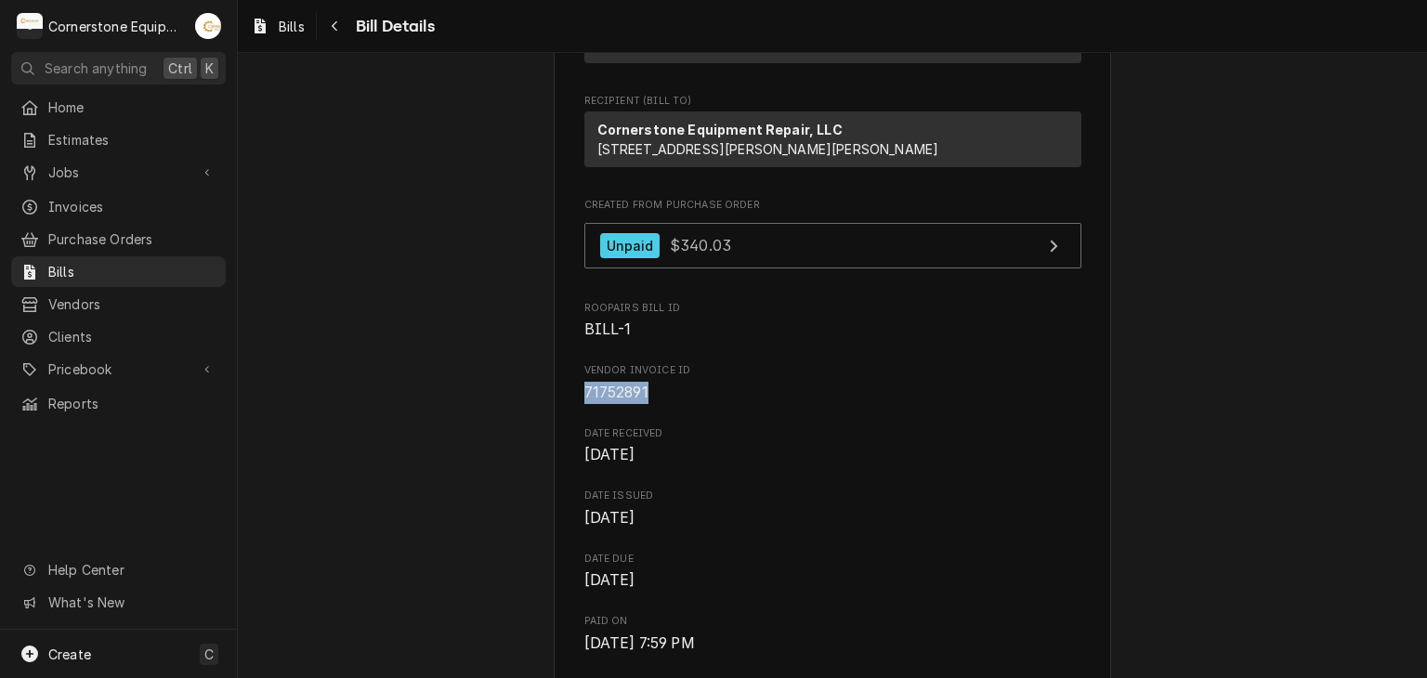
scroll to position [0, 0]
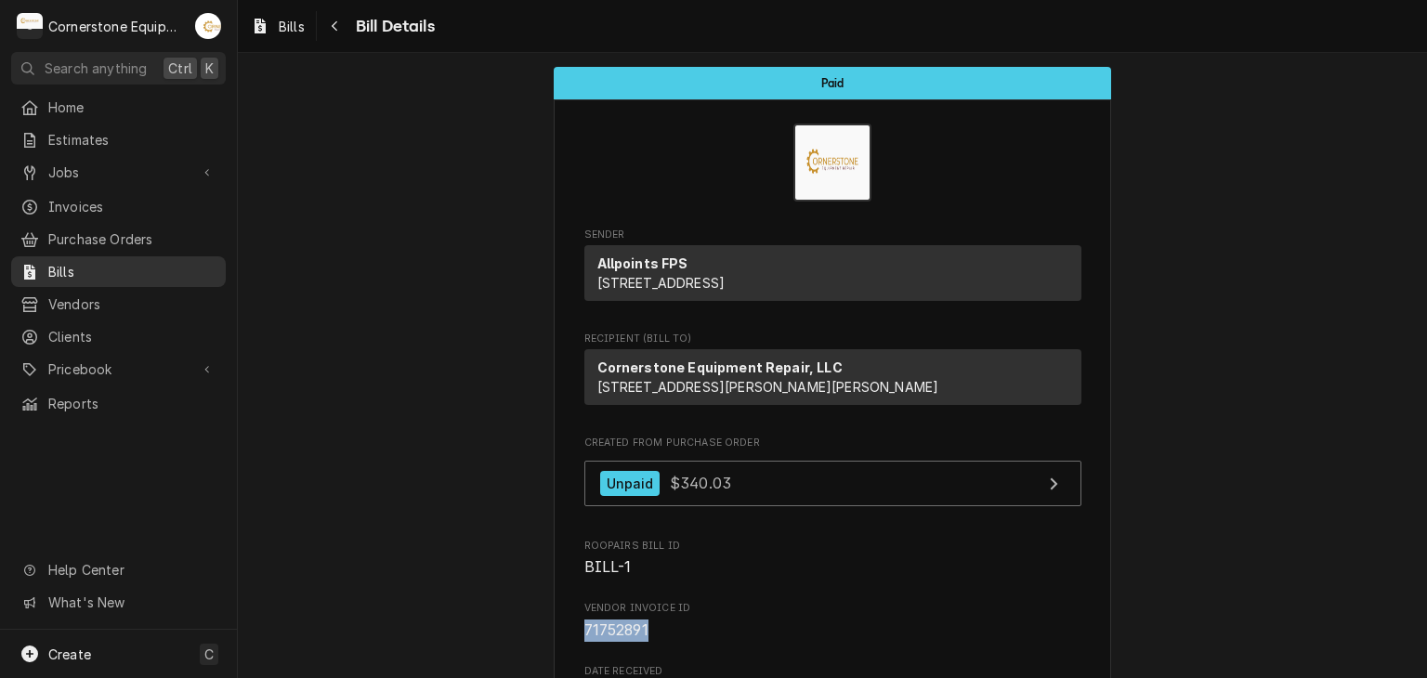
click at [179, 266] on span "Bills" at bounding box center [132, 272] width 168 height 20
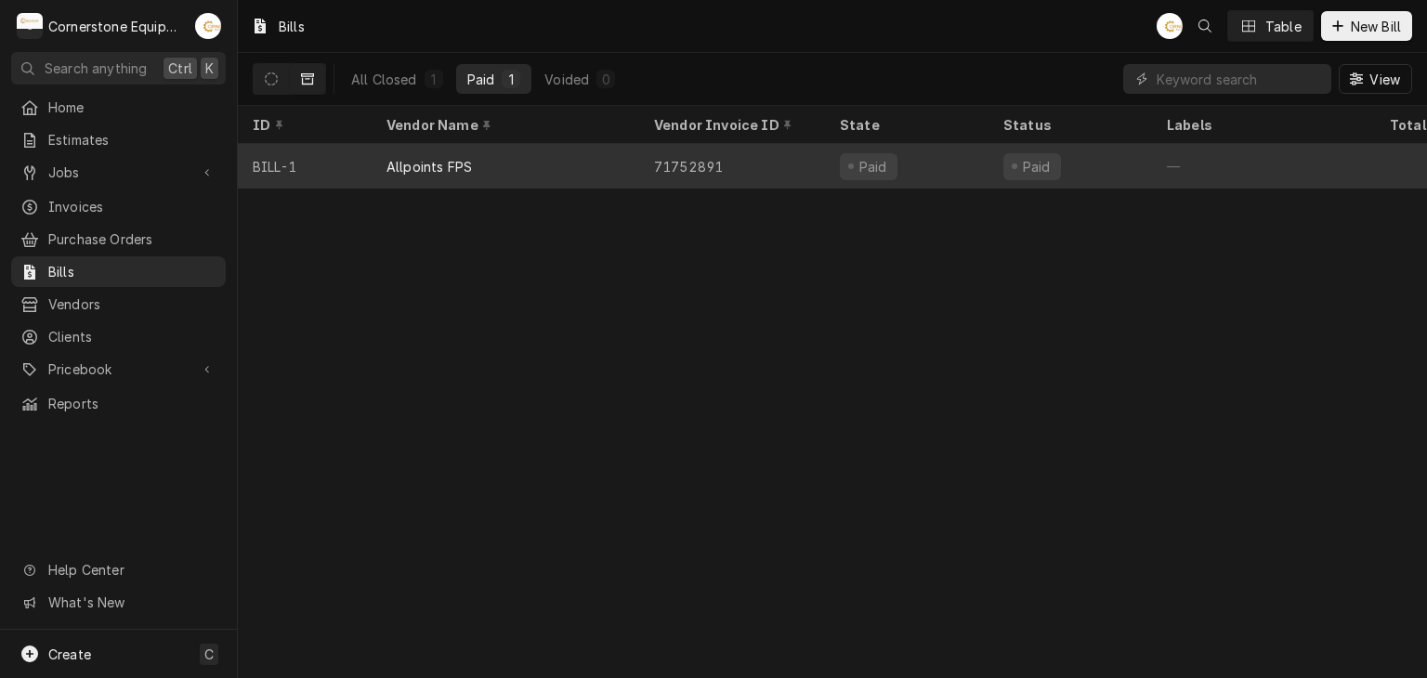
click at [505, 153] on div "Allpoints FPS" at bounding box center [506, 166] width 268 height 45
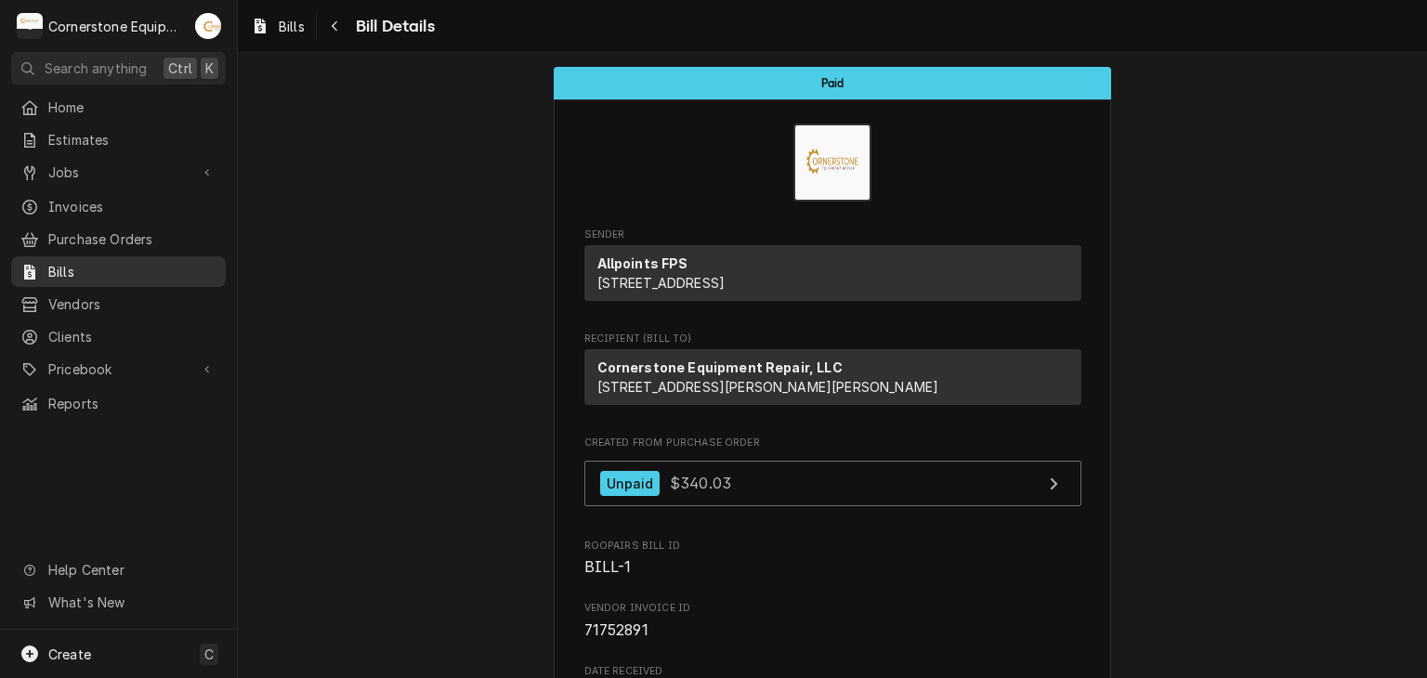
click at [88, 271] on span "Bills" at bounding box center [132, 272] width 168 height 20
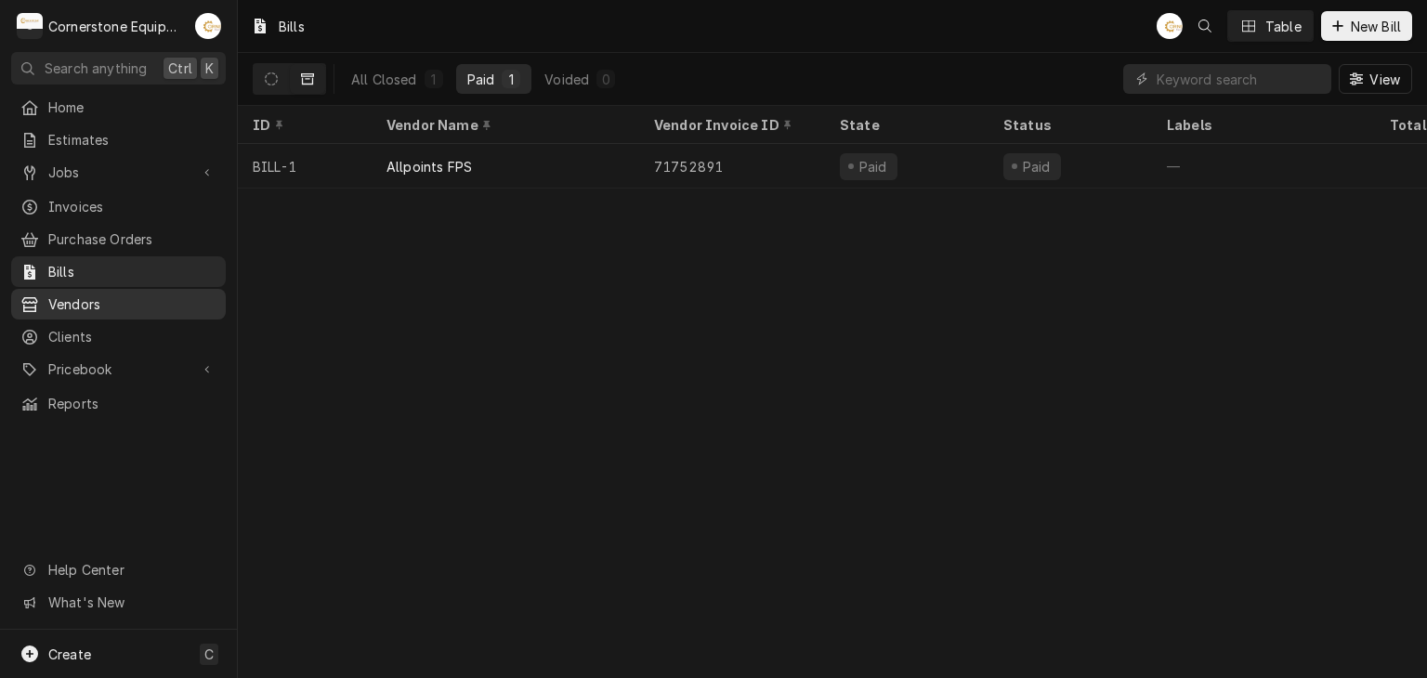
click at [118, 302] on span "Vendors" at bounding box center [132, 305] width 168 height 20
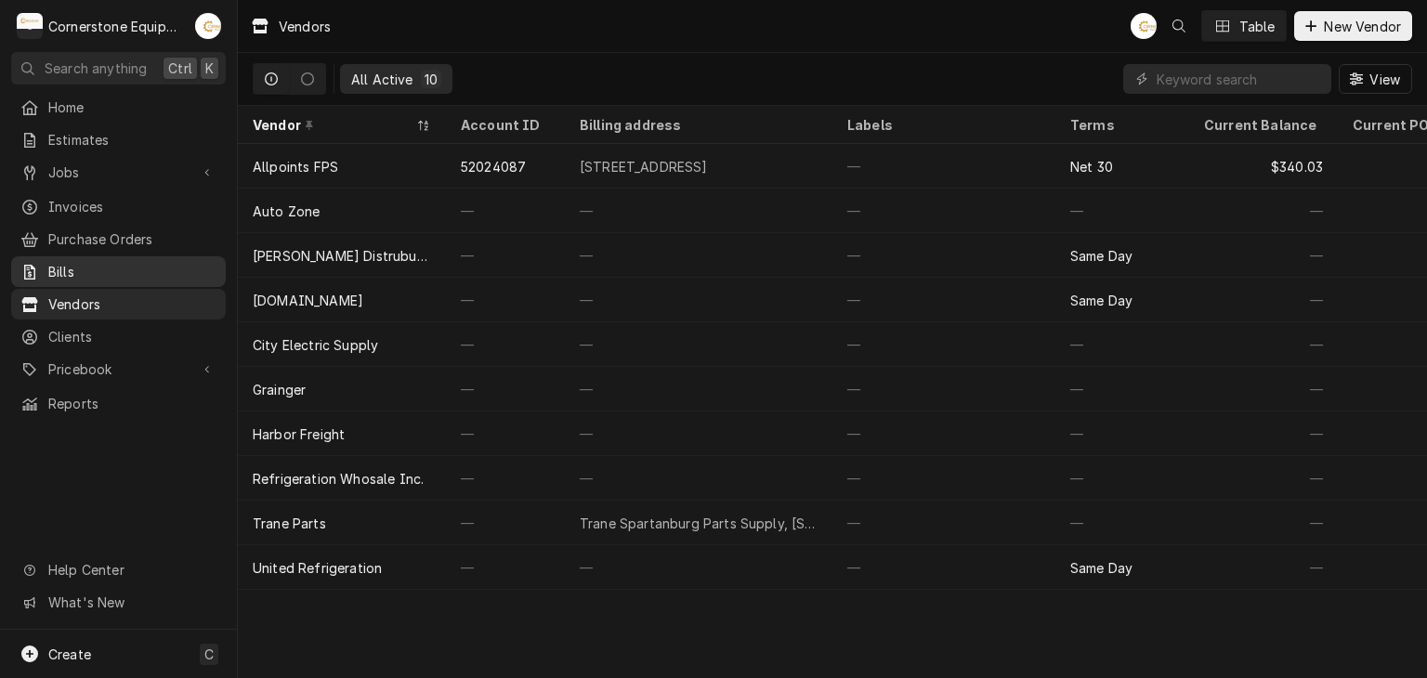
click at [131, 262] on span "Bills" at bounding box center [132, 272] width 168 height 20
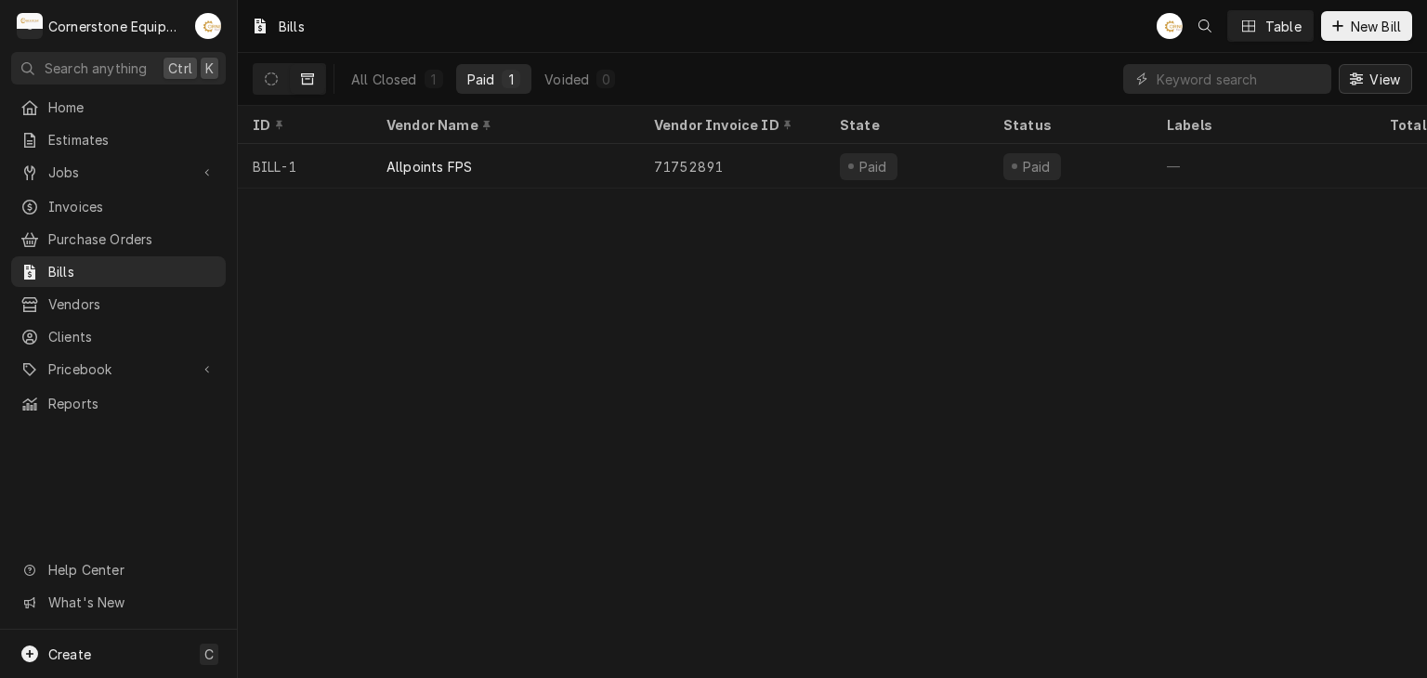
click at [1373, 82] on span "View" at bounding box center [1385, 80] width 38 height 20
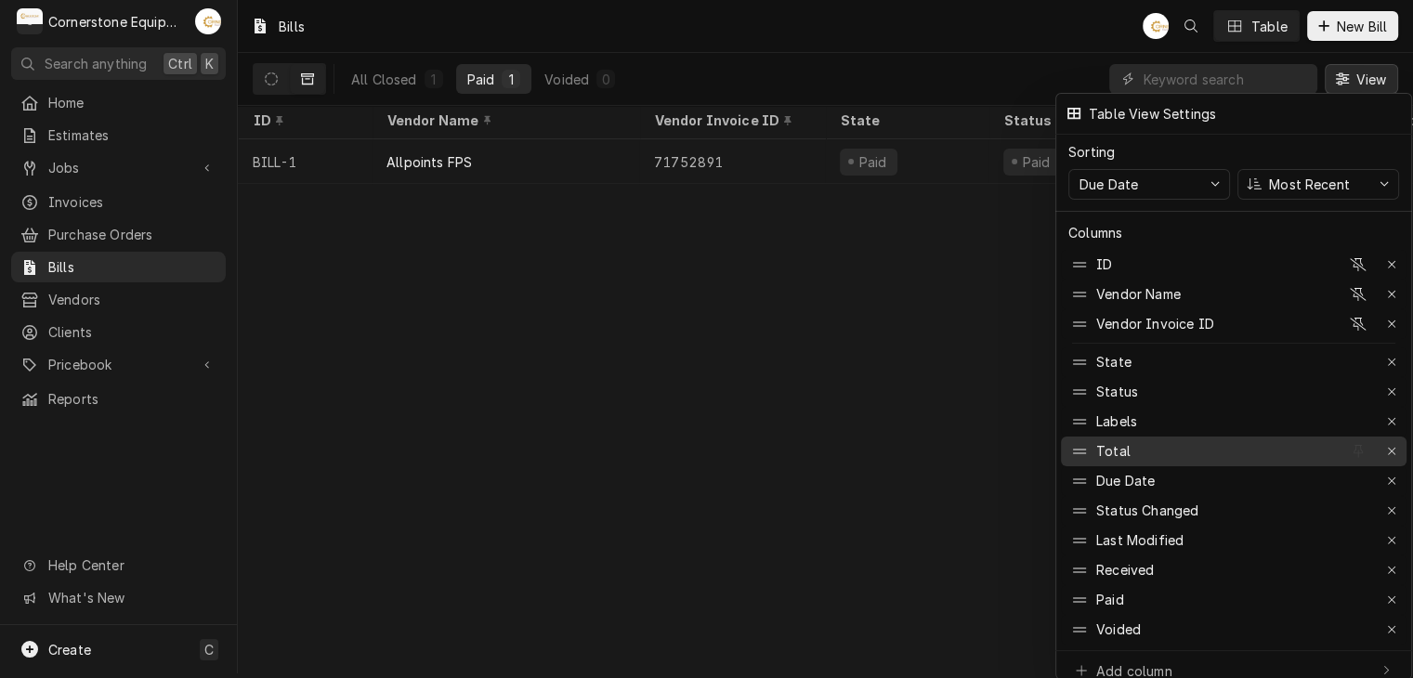
scroll to position [7, 0]
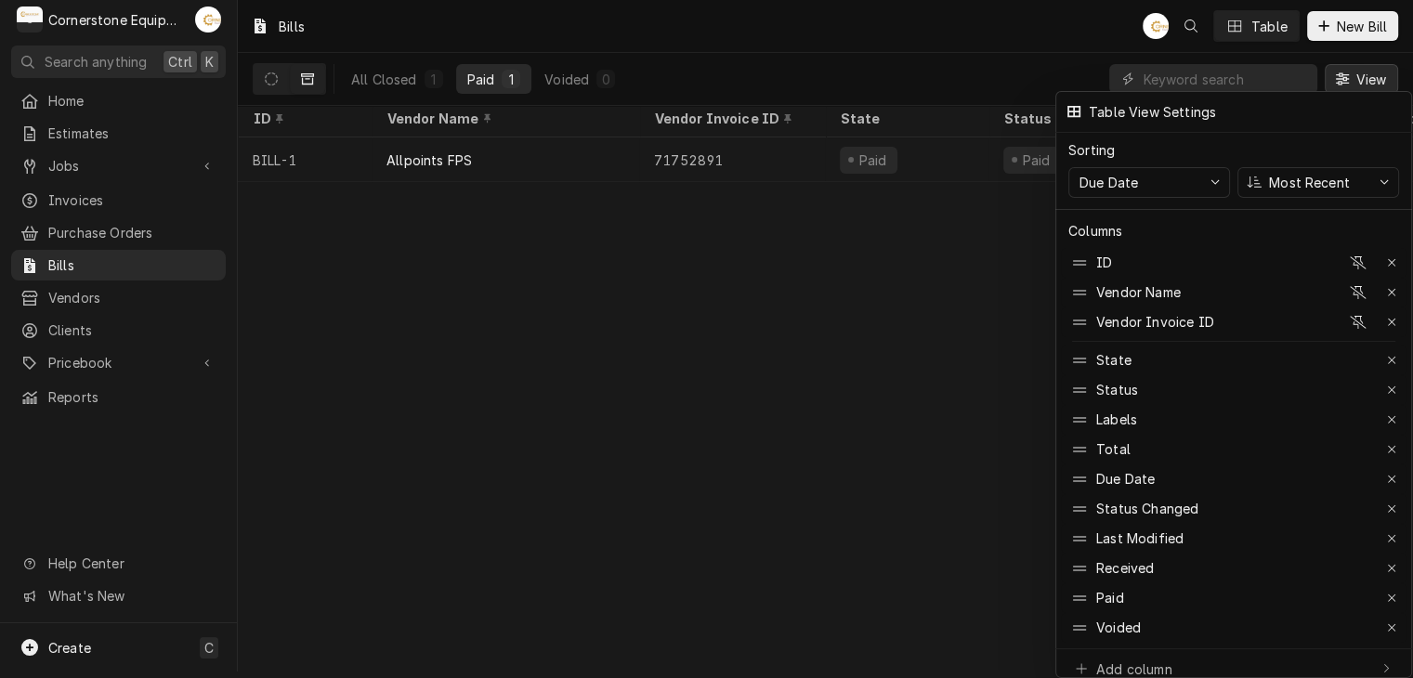
click at [1381, 72] on div at bounding box center [706, 339] width 1413 height 678
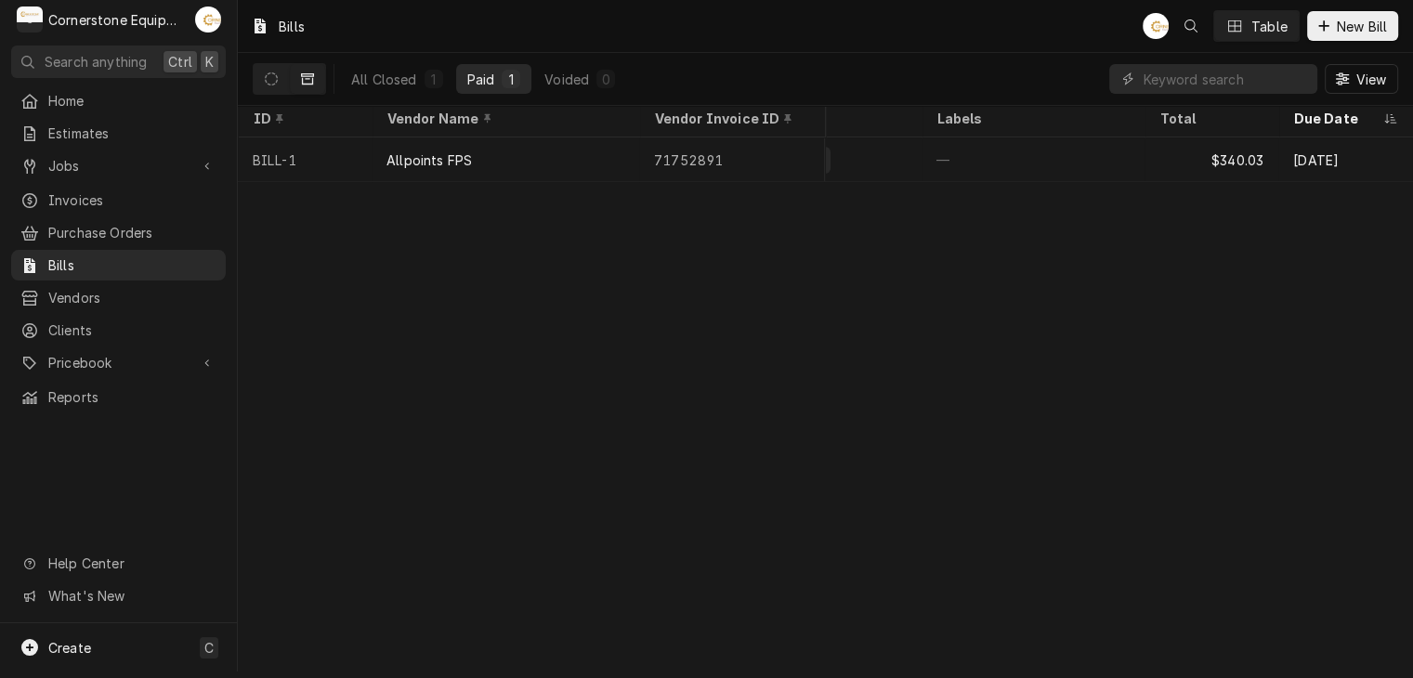
scroll to position [0, 0]
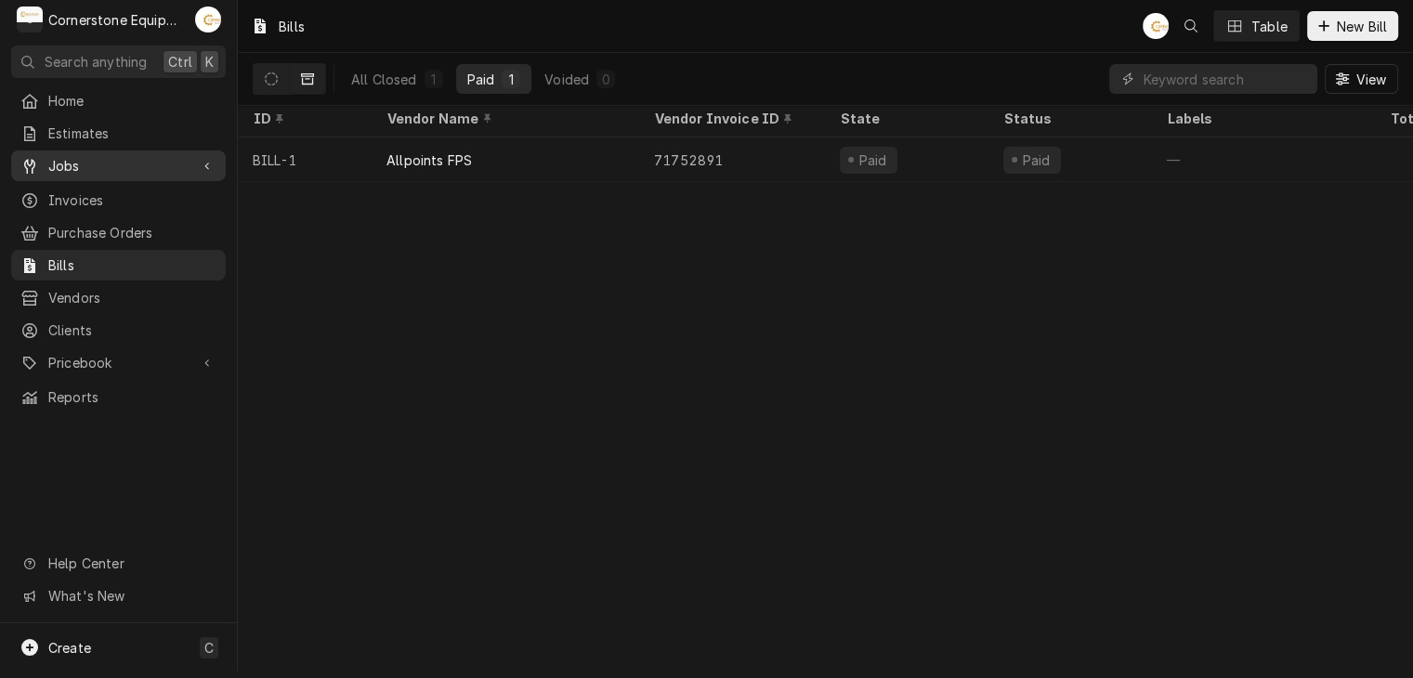
click at [154, 154] on div "Jobs" at bounding box center [118, 165] width 207 height 23
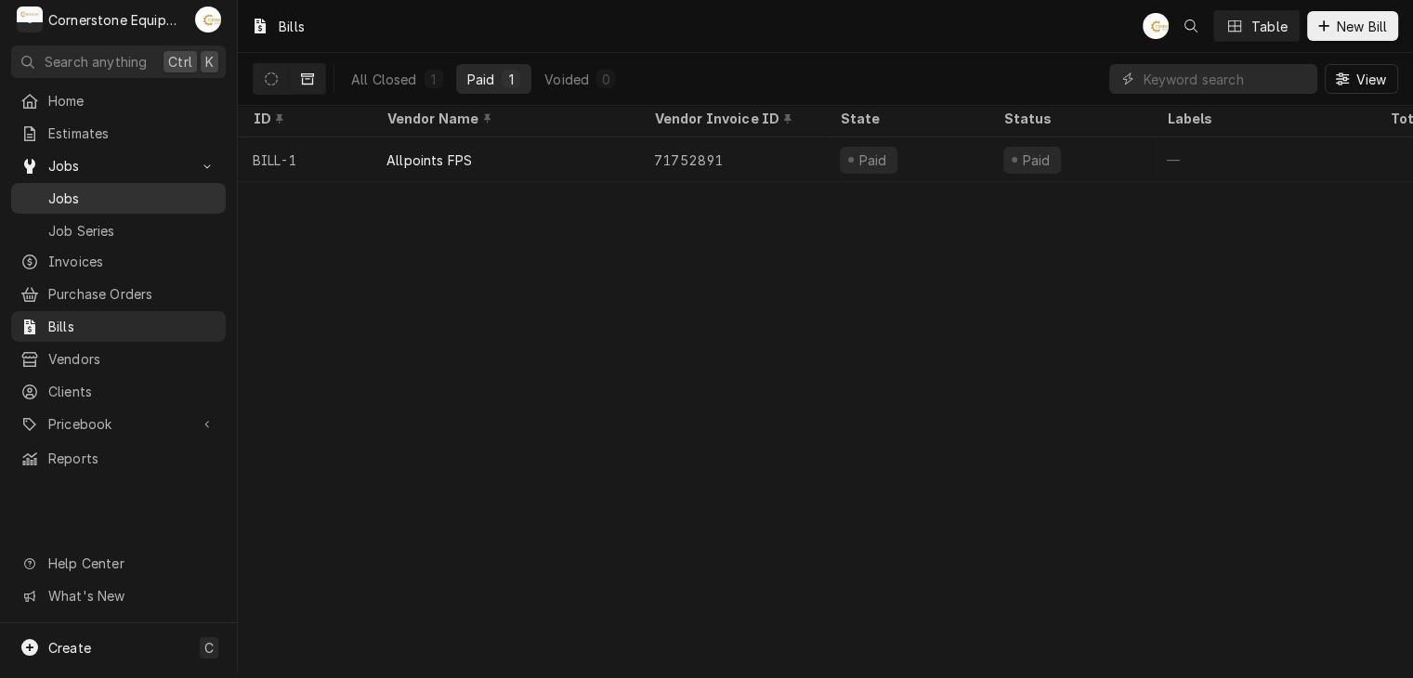
click at [187, 177] on div "Jobs Jobs Job Series" at bounding box center [118, 198] width 215 height 94
click at [172, 189] on span "Jobs" at bounding box center [132, 199] width 168 height 20
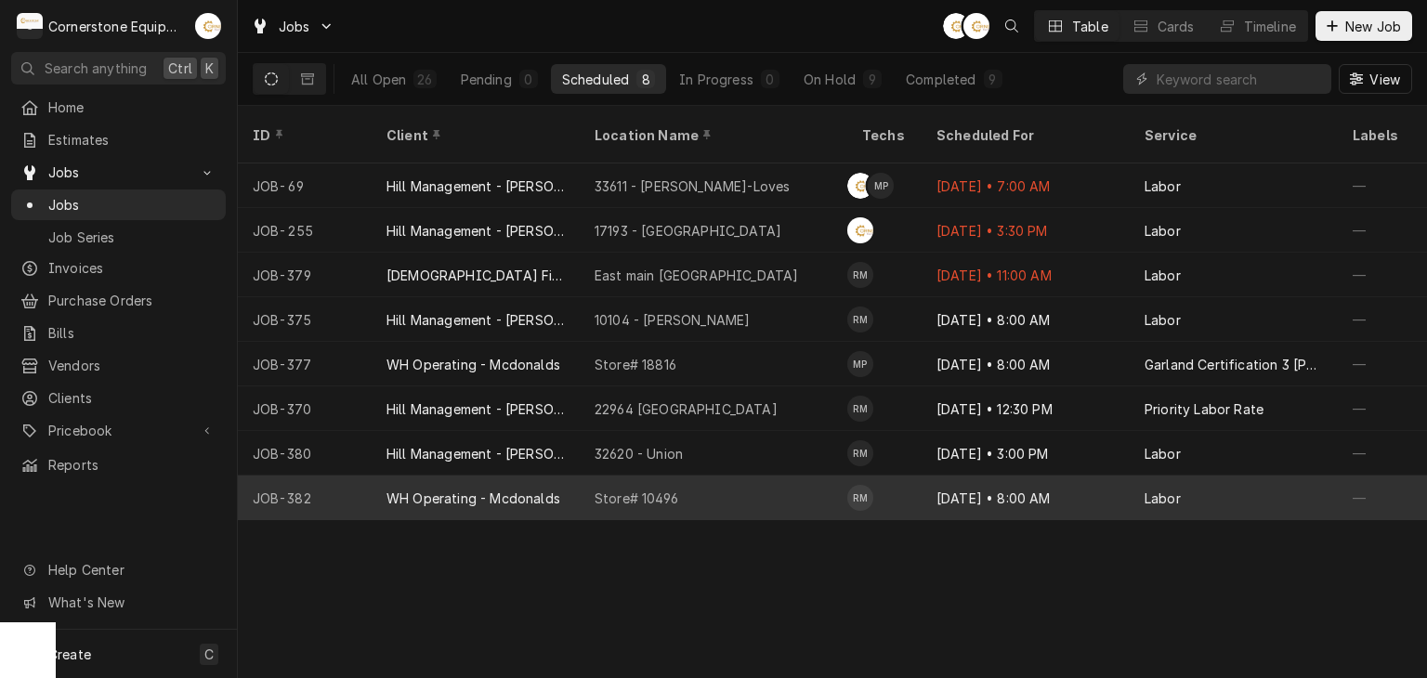
click at [444, 489] on div "WH Operating - Mcdonalds" at bounding box center [473, 499] width 174 height 20
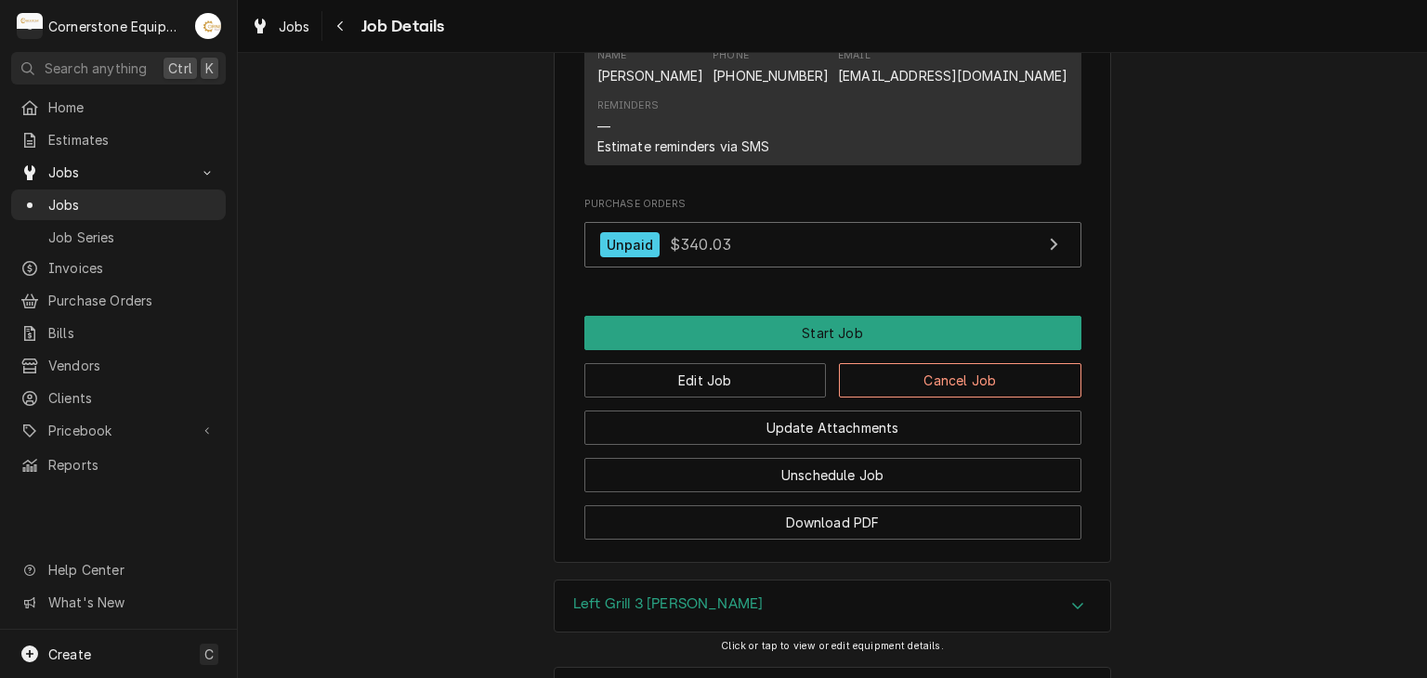
scroll to position [1312, 0]
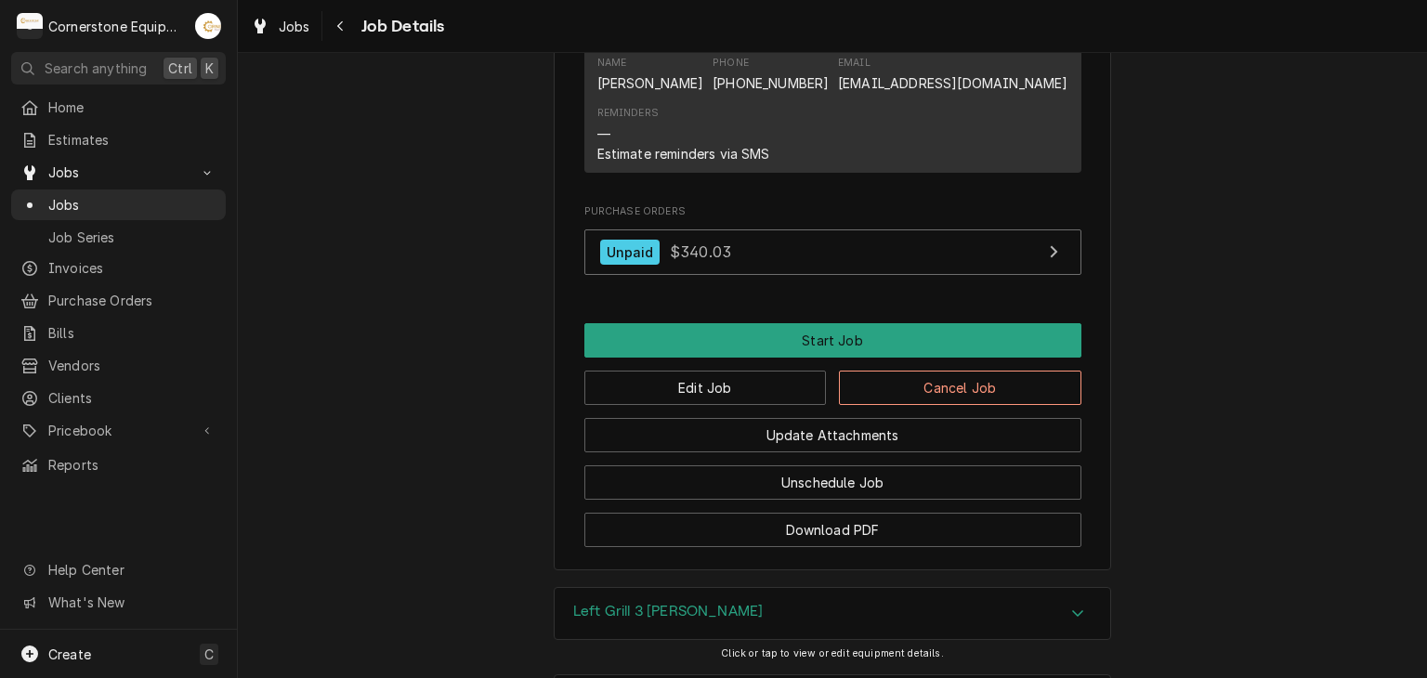
drag, startPoint x: 1364, startPoint y: 372, endPoint x: 1350, endPoint y: 372, distance: 13.9
drag, startPoint x: 1350, startPoint y: 372, endPoint x: 476, endPoint y: 399, distance: 874.6
click at [161, 269] on span "Invoices" at bounding box center [132, 268] width 168 height 20
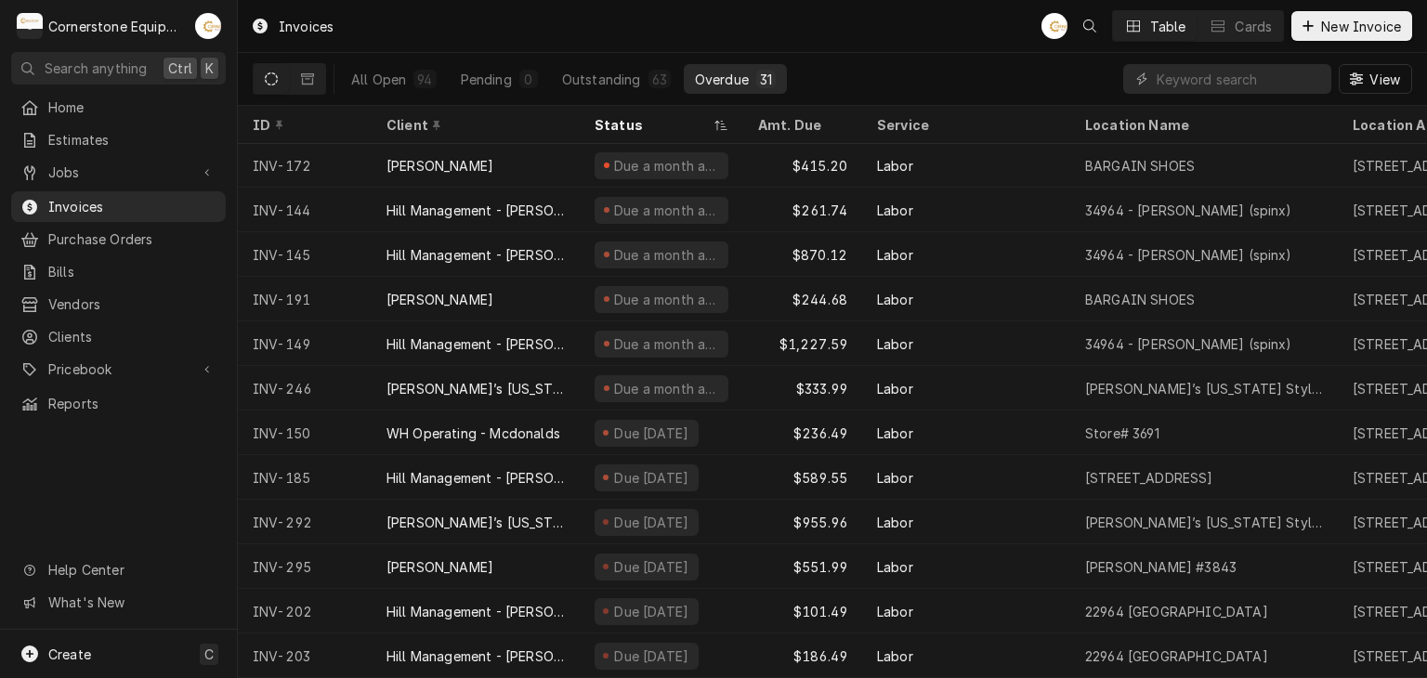
scroll to position [116, 0]
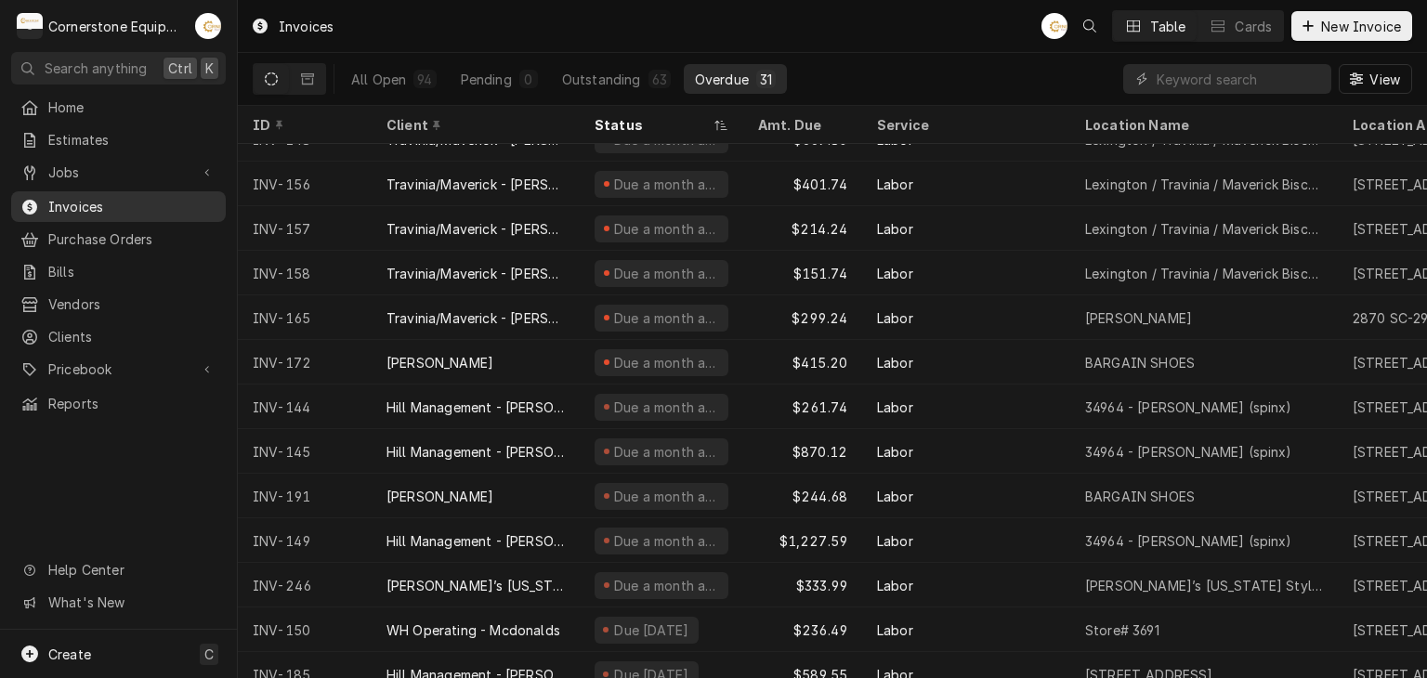
click at [188, 202] on span "Invoices" at bounding box center [132, 207] width 168 height 20
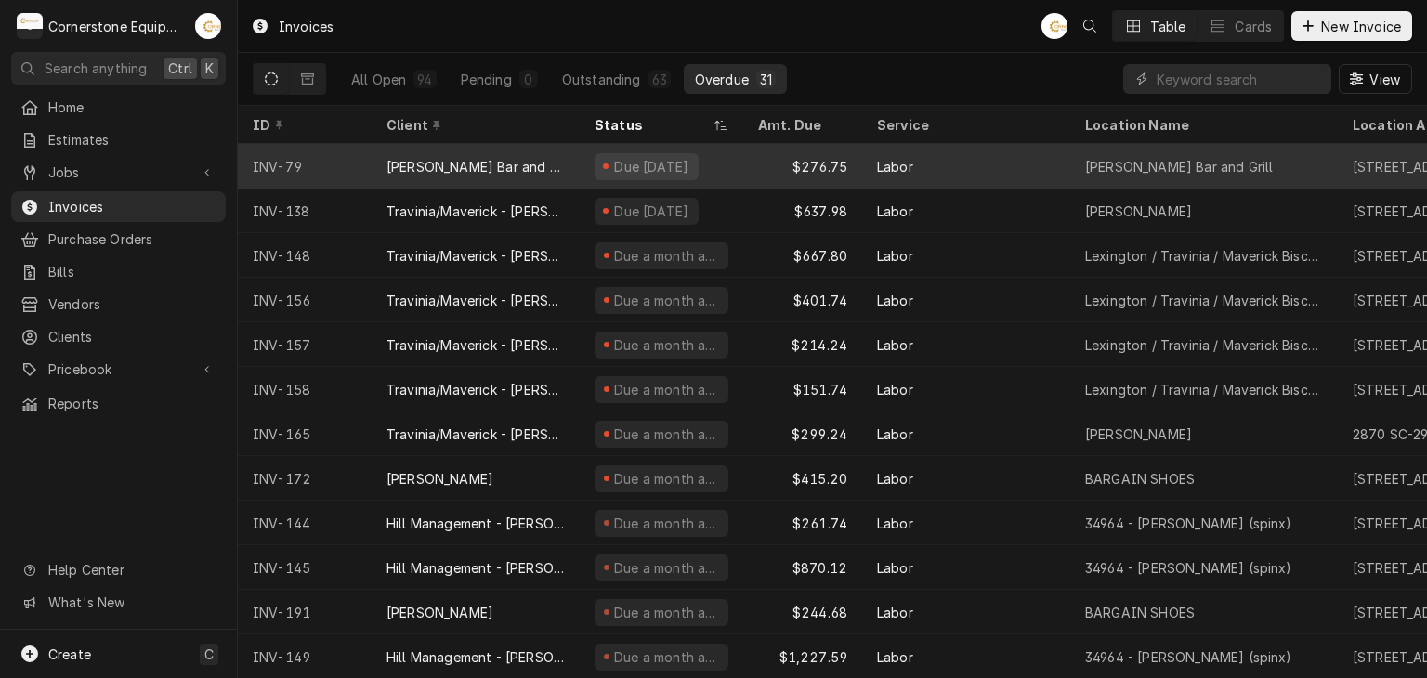
click at [773, 162] on div "$276.75" at bounding box center [802, 166] width 119 height 45
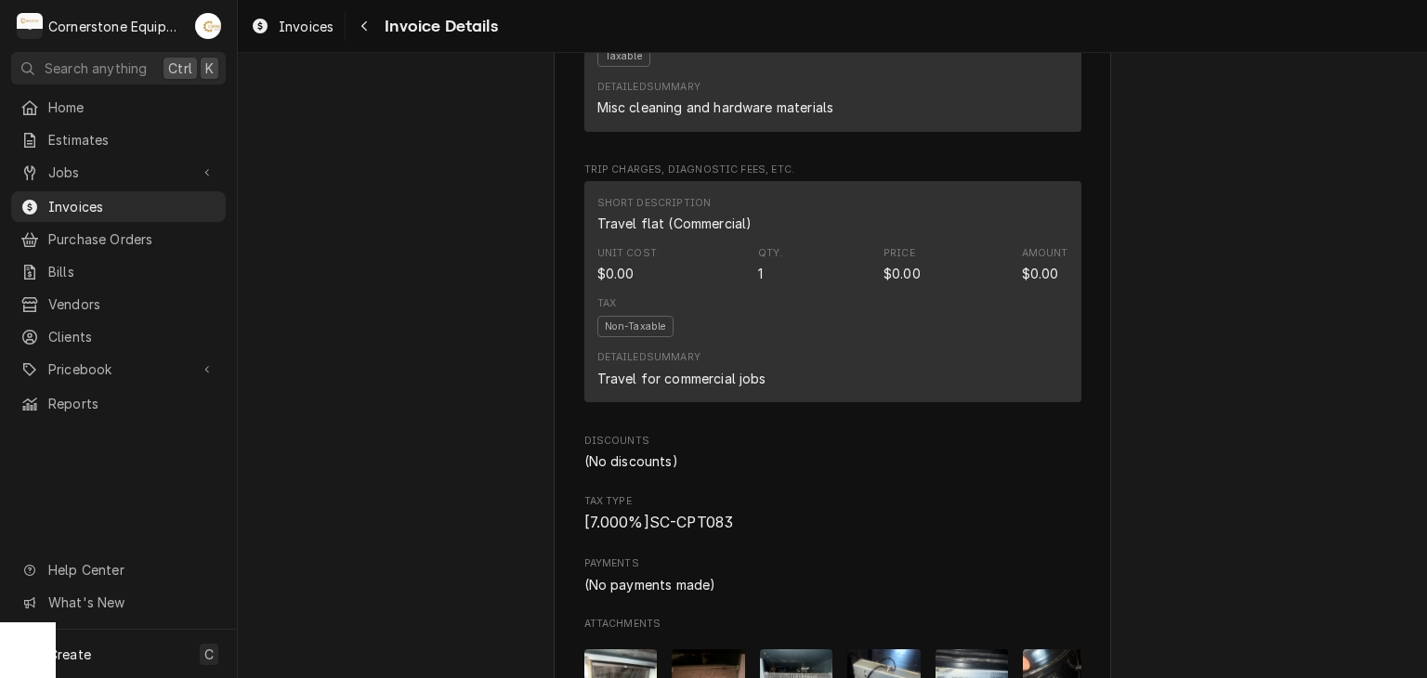
scroll to position [2230, 0]
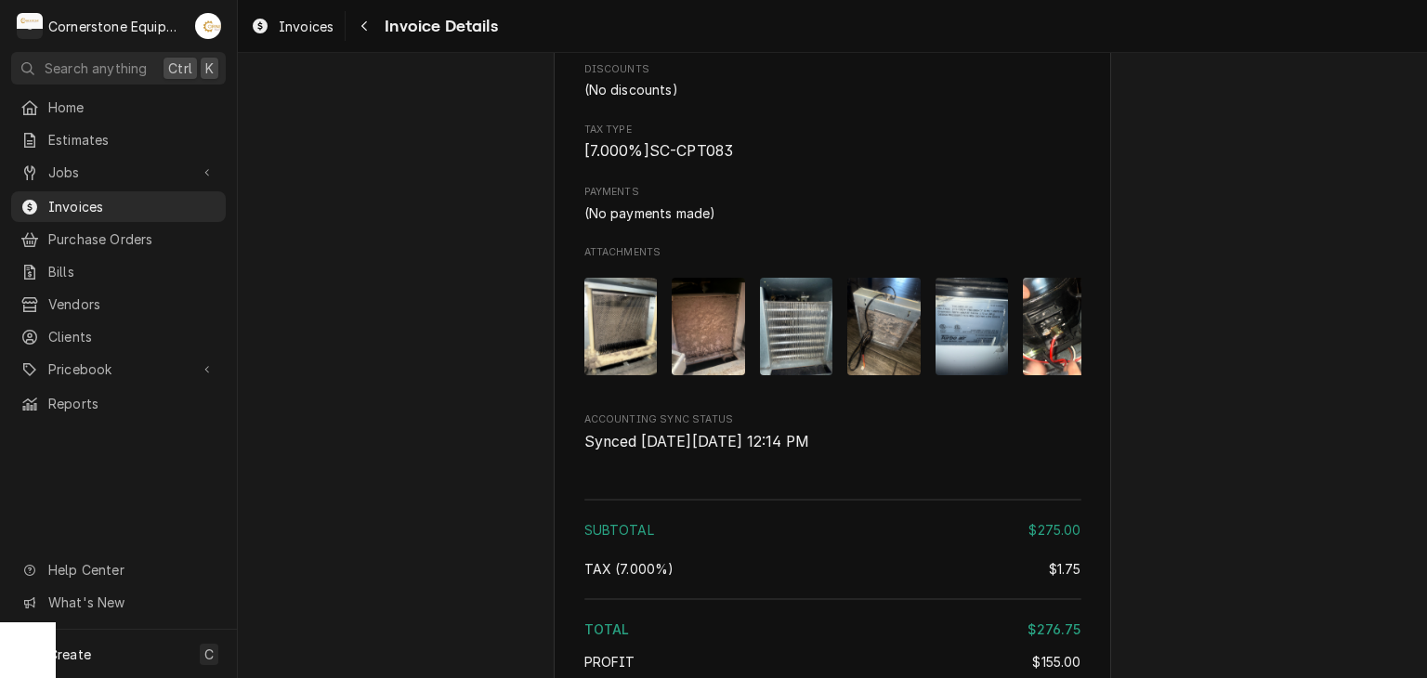
drag, startPoint x: 863, startPoint y: 504, endPoint x: 518, endPoint y: 497, distance: 344.8
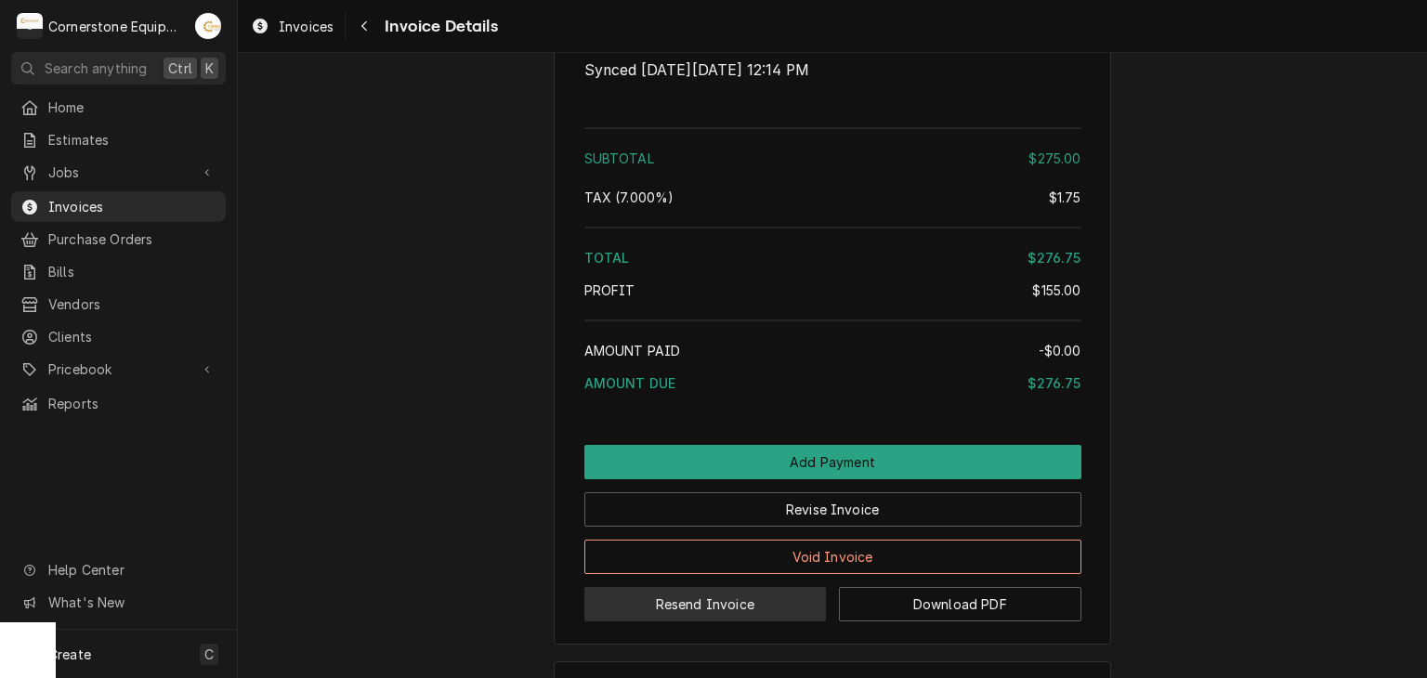
click at [750, 622] on button "Resend Invoice" at bounding box center [705, 604] width 242 height 34
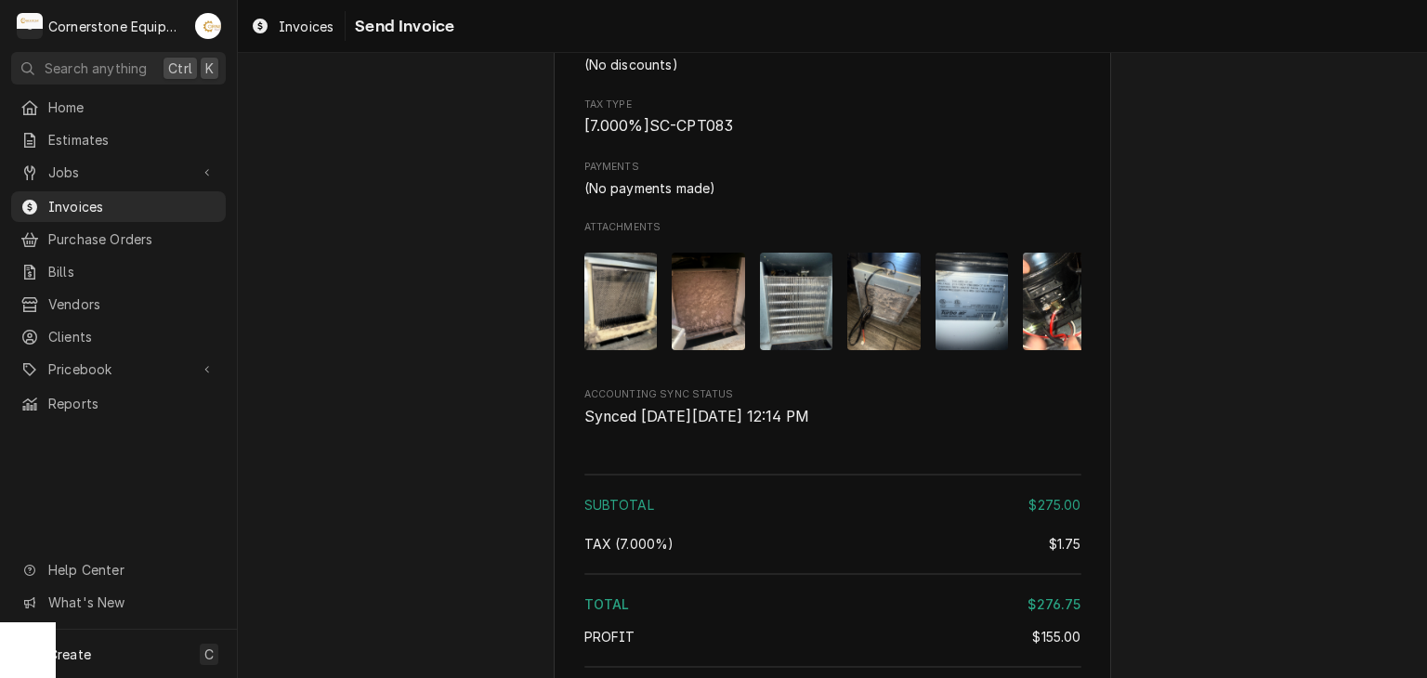
scroll to position [2601, 0]
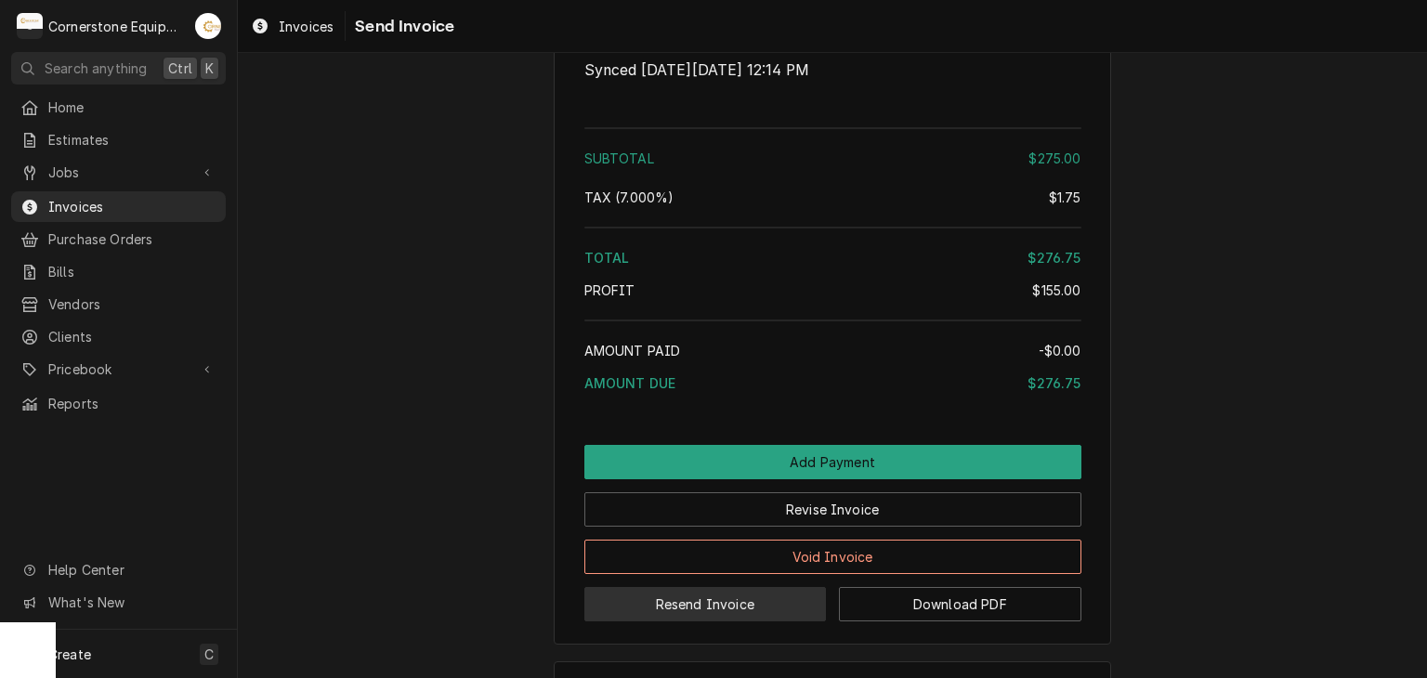
click at [761, 622] on button "Resend Invoice" at bounding box center [705, 604] width 242 height 34
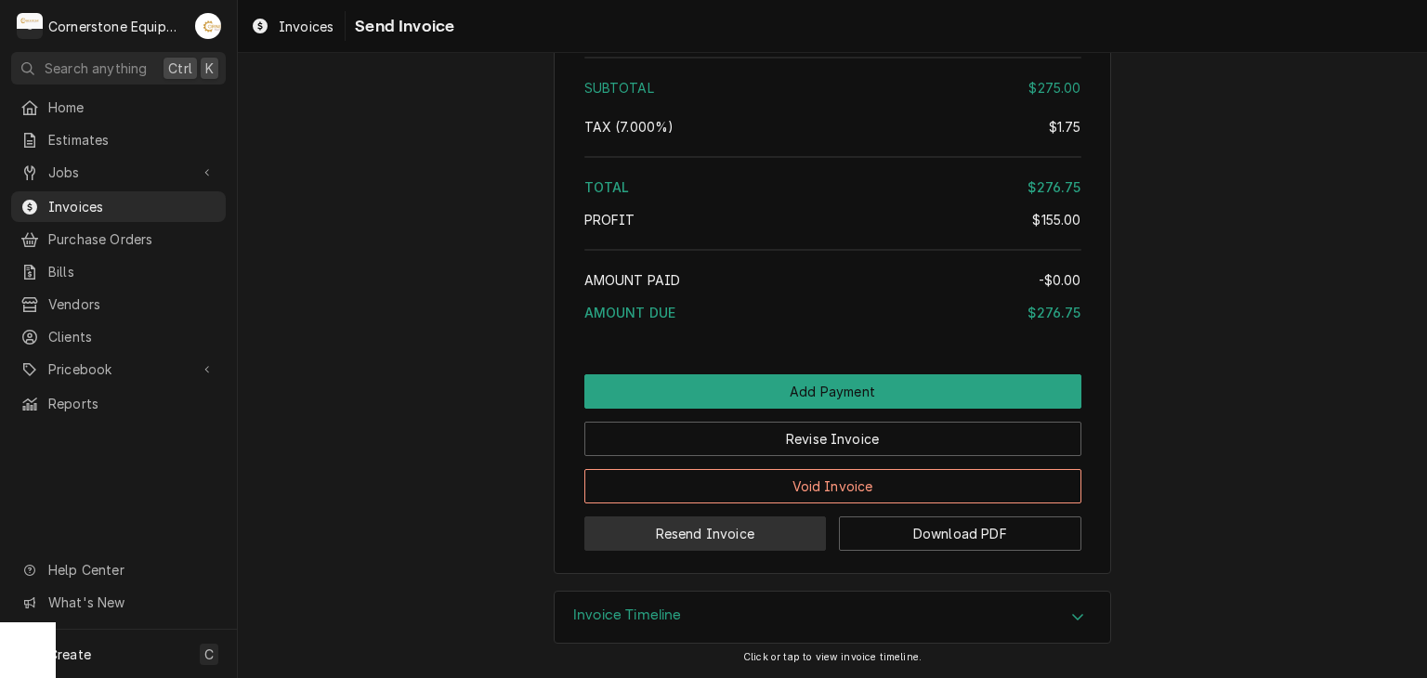
click at [726, 541] on button "Resend Invoice" at bounding box center [705, 534] width 242 height 34
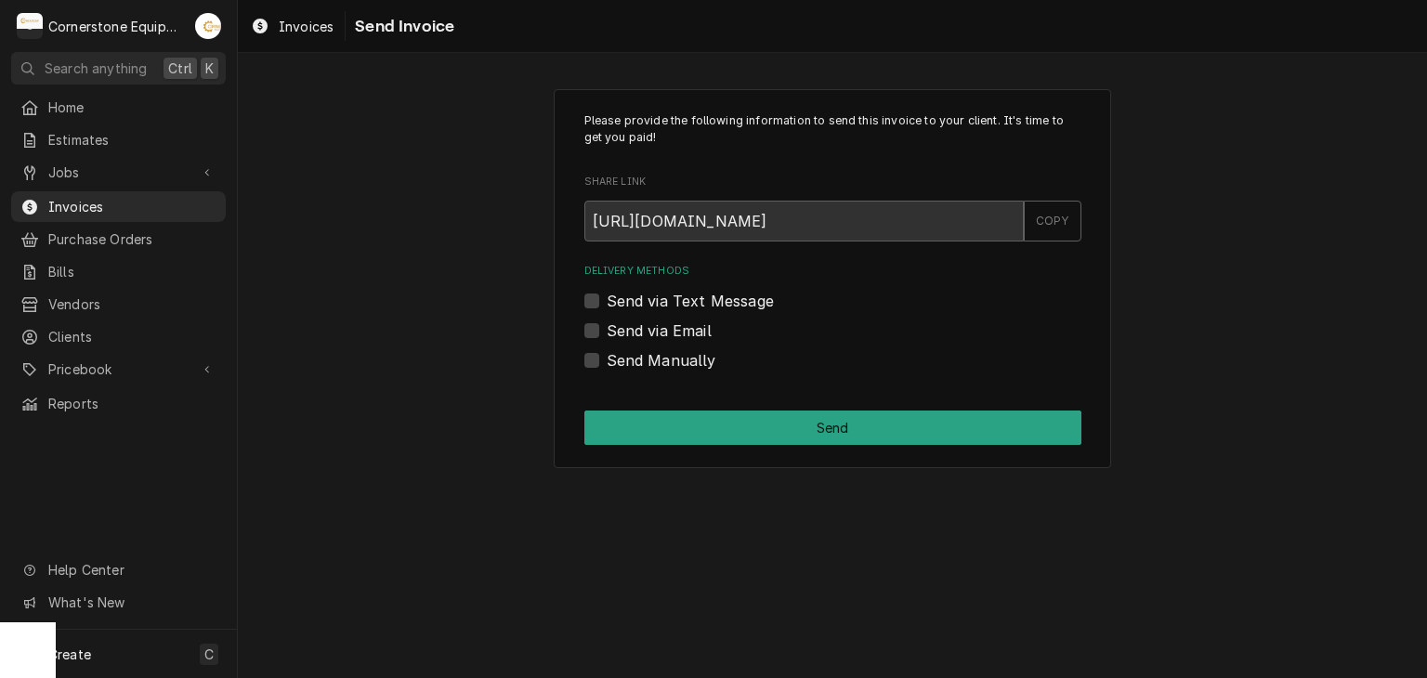
click at [672, 363] on label "Send Manually" at bounding box center [662, 360] width 110 height 22
click at [672, 363] on input "Send Manually" at bounding box center [855, 369] width 497 height 41
click at [347, 170] on div "Please provide the following information to send this invoice to your client. I…" at bounding box center [832, 278] width 1189 height 412
click at [607, 353] on label "Send Manually" at bounding box center [662, 360] width 110 height 22
click at [607, 353] on input "Send Manually" at bounding box center [855, 369] width 497 height 41
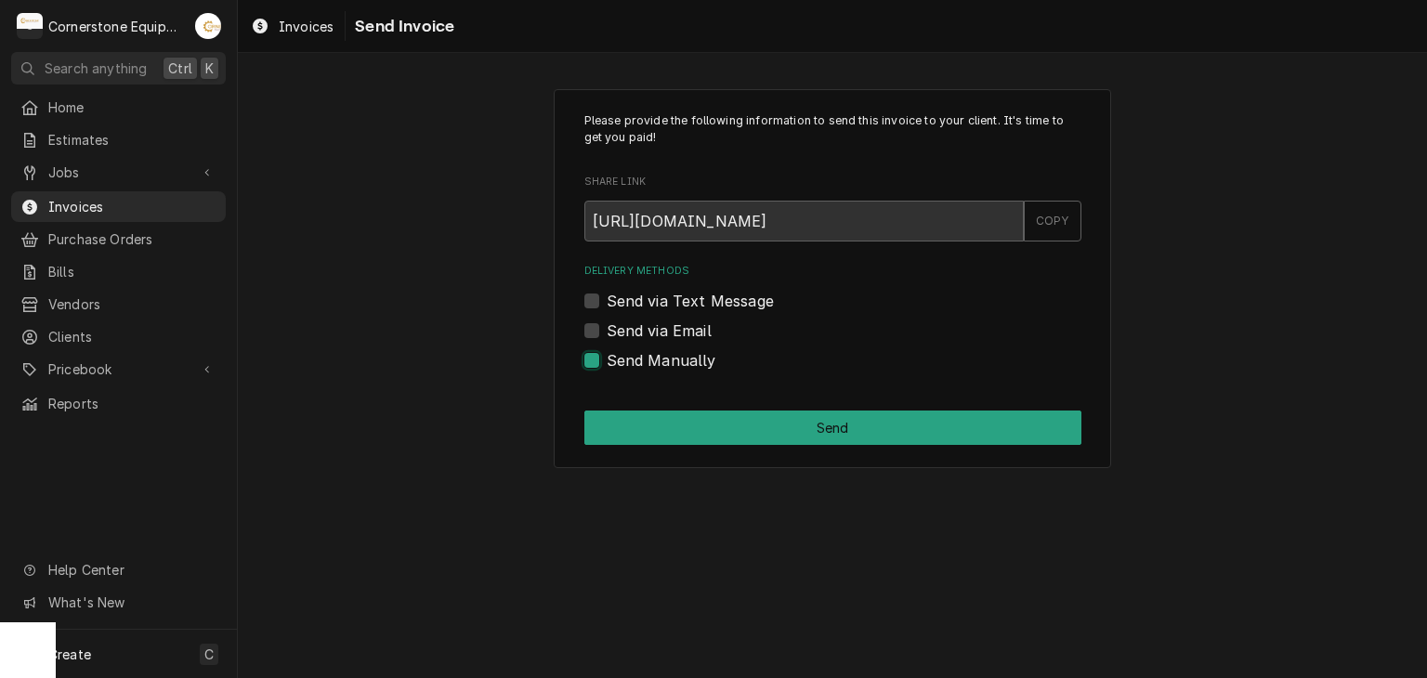
checkbox input "false"
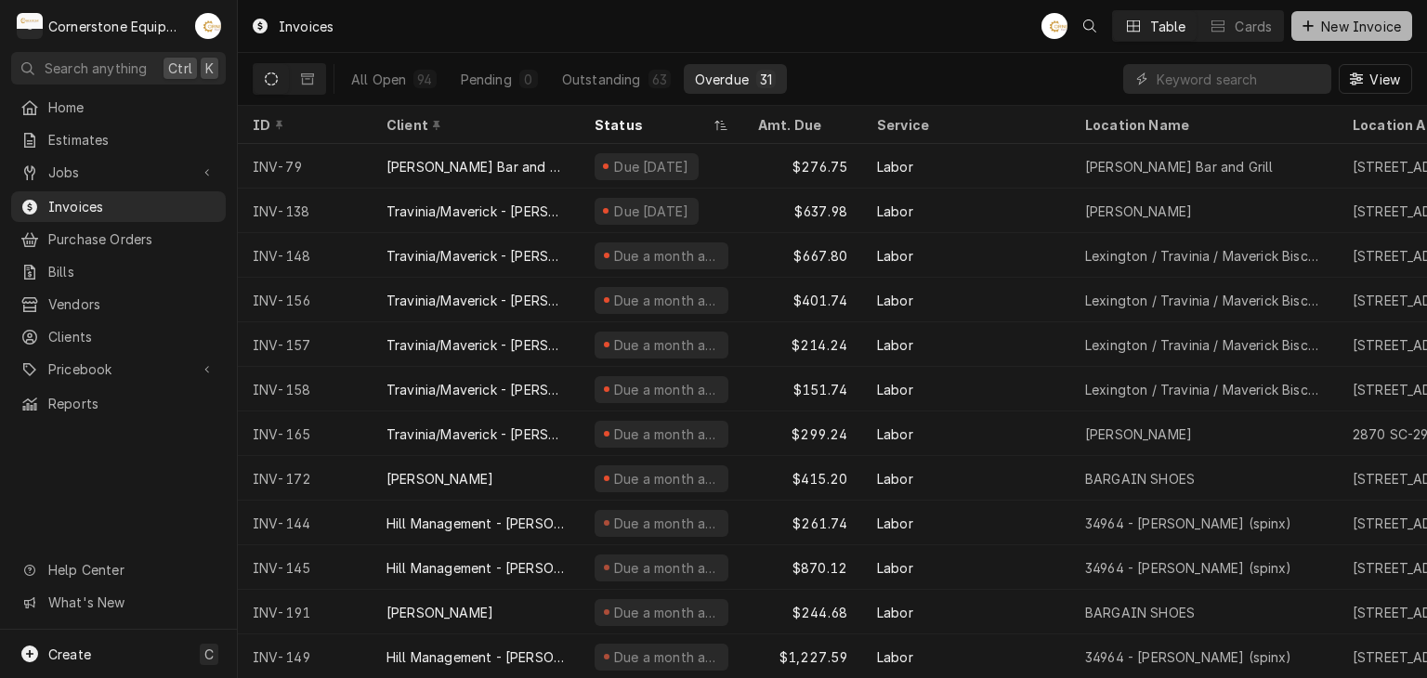
click at [1361, 20] on span "New Invoice" at bounding box center [1360, 27] width 87 height 20
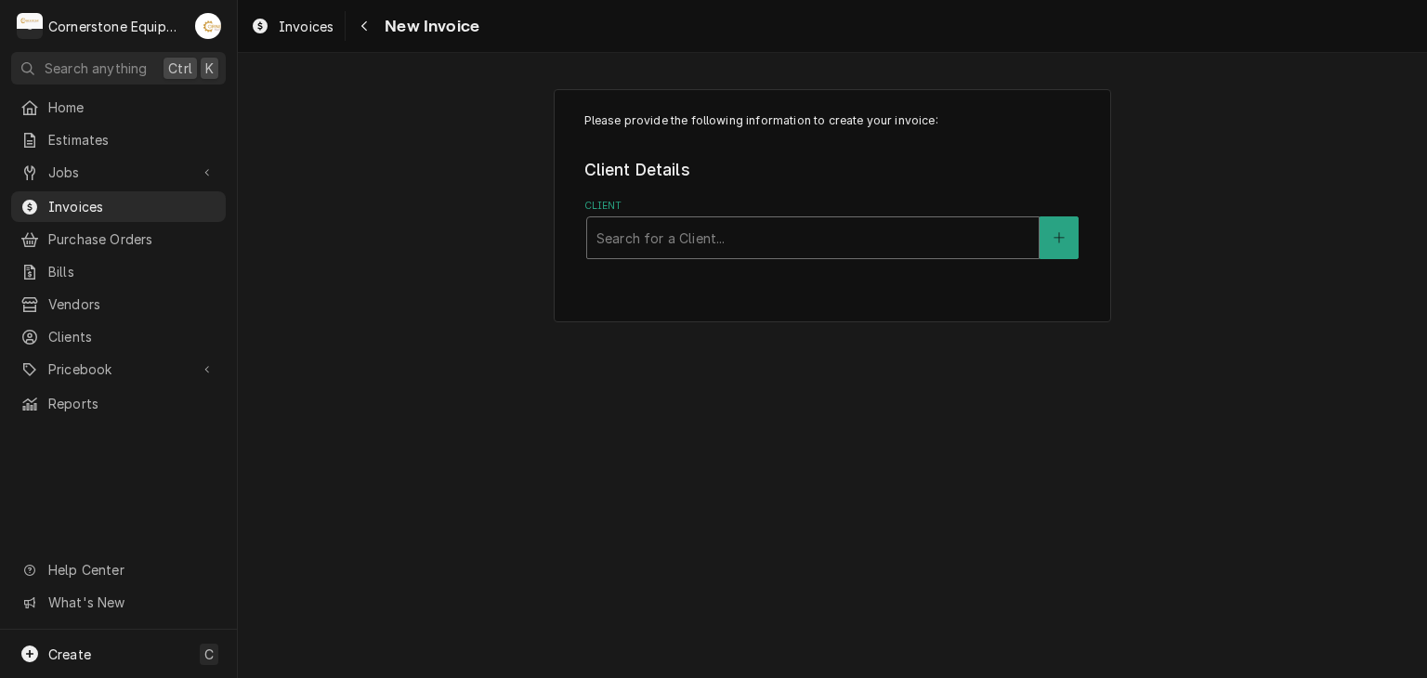
click at [727, 234] on div "Client" at bounding box center [812, 237] width 433 height 33
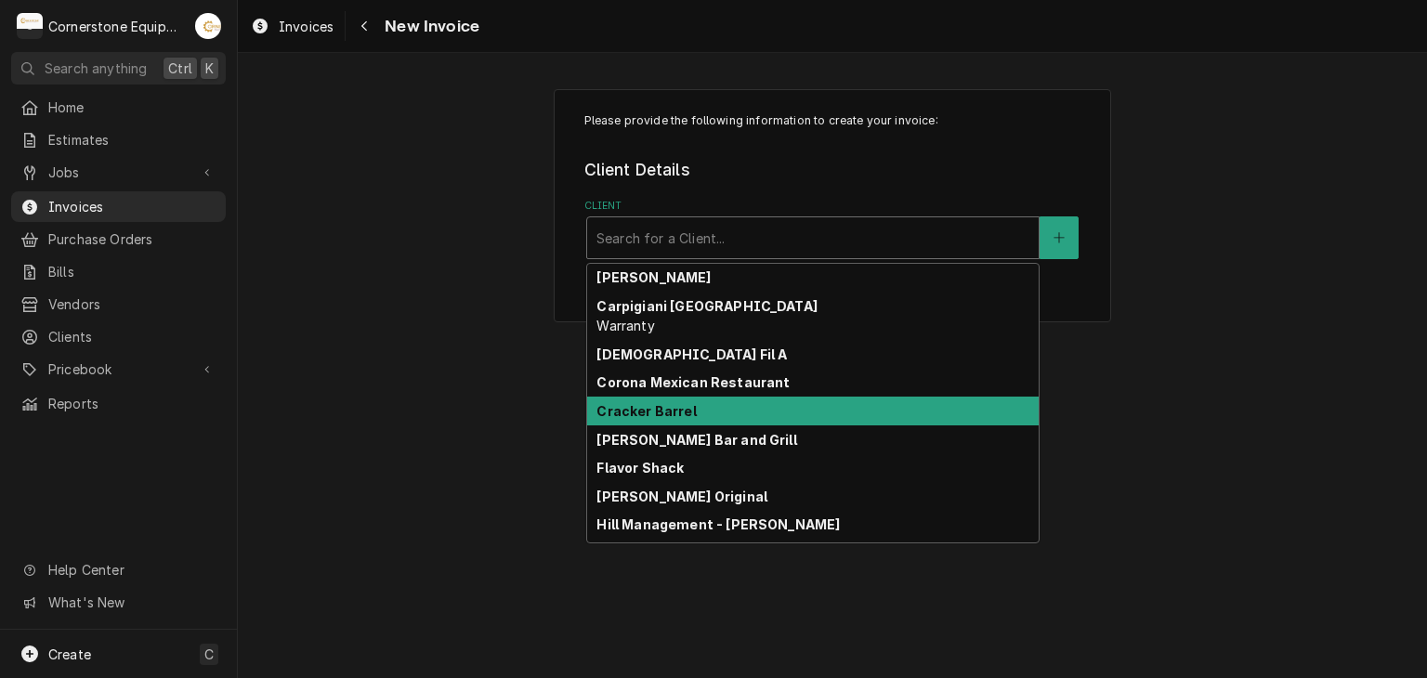
scroll to position [605, 0]
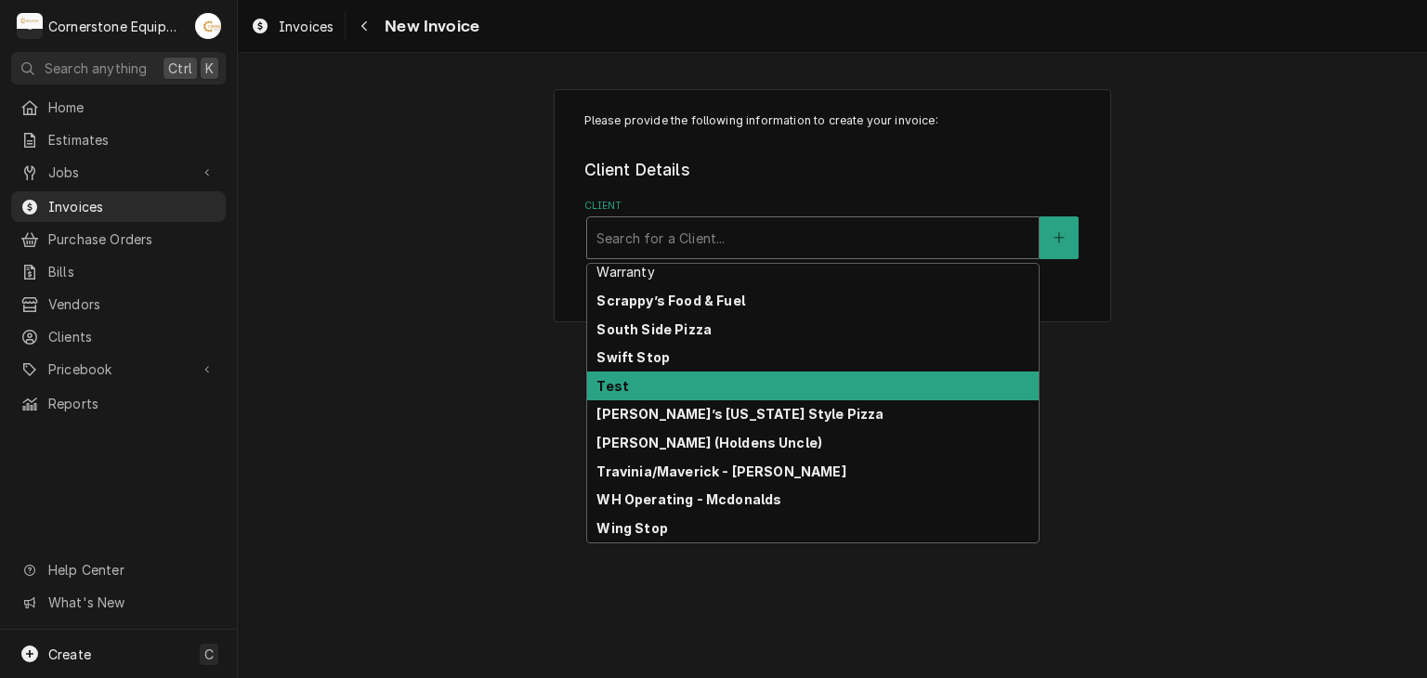
drag, startPoint x: 676, startPoint y: 398, endPoint x: 674, endPoint y: 388, distance: 9.7
click at [674, 391] on div "Test" at bounding box center [813, 386] width 452 height 29
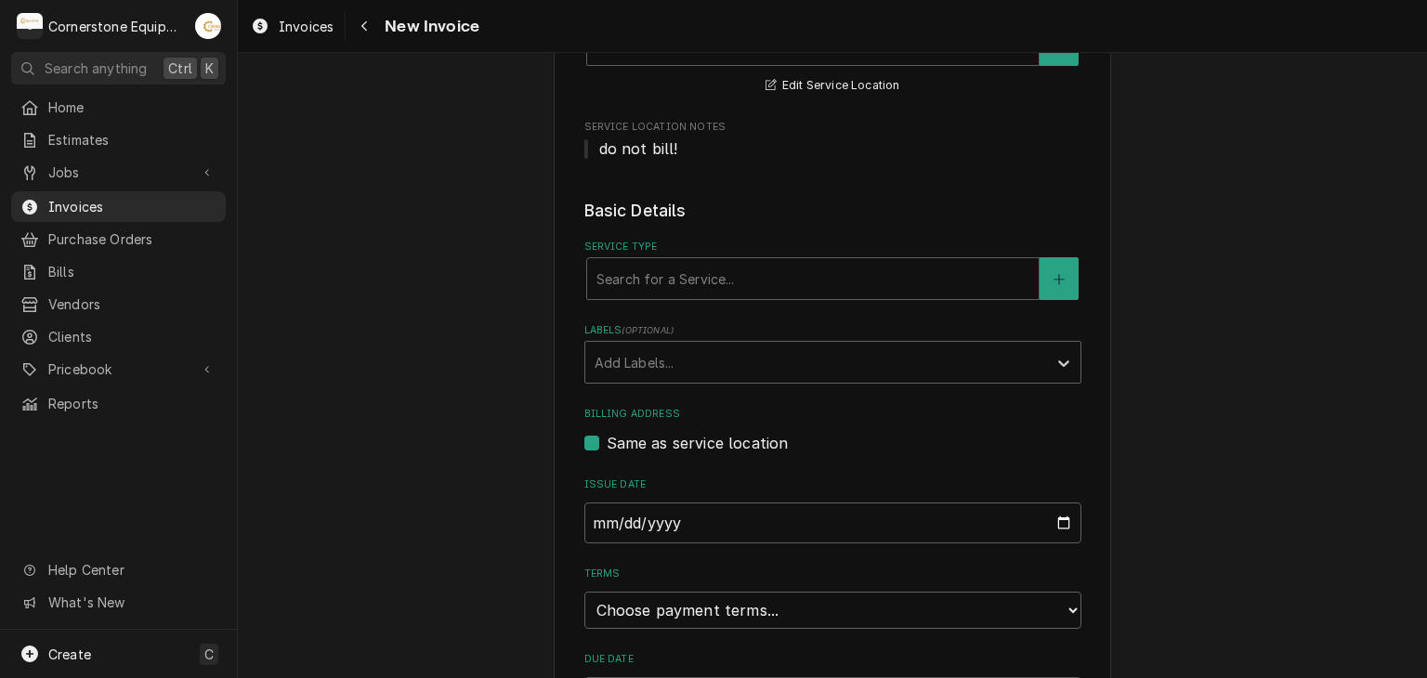
scroll to position [557, 0]
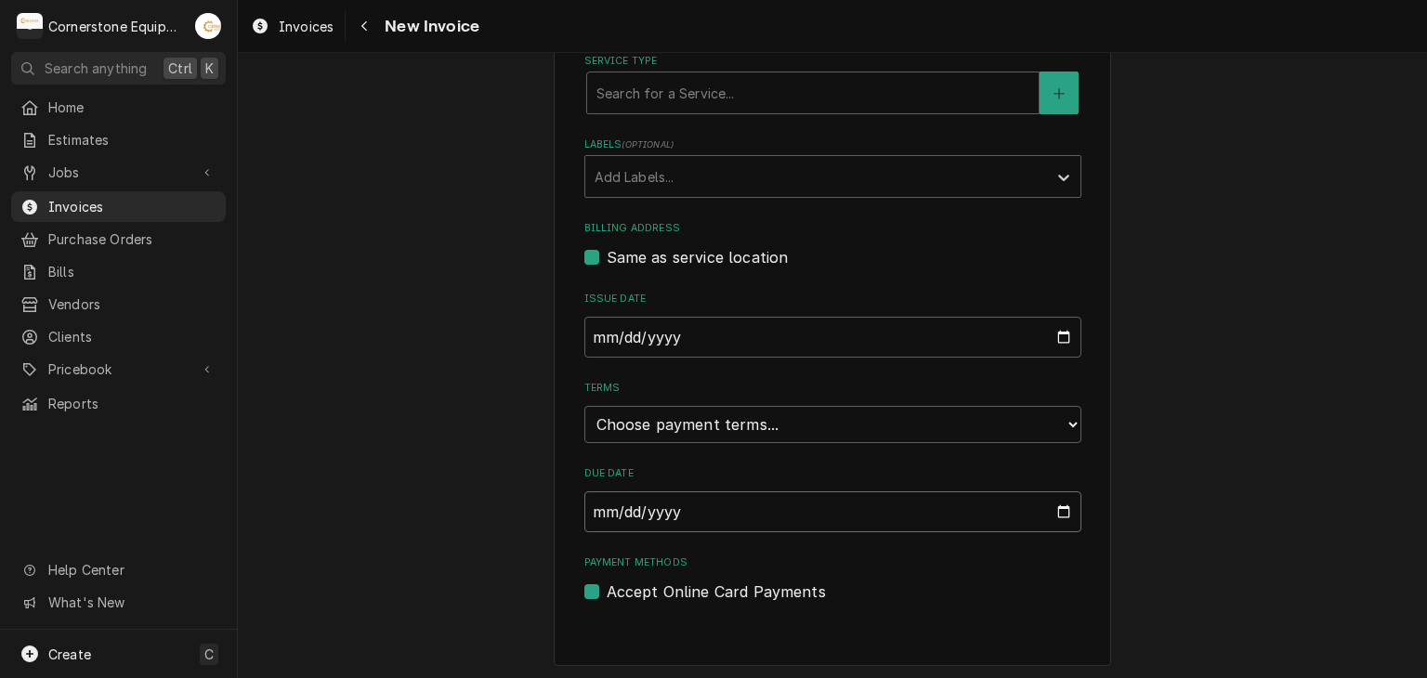
click at [714, 491] on input "Due Date" at bounding box center [832, 511] width 497 height 41
click at [740, 433] on select "Choose payment terms... Same Day Net 7 Net 14 Net 21 Net 30 Net 45 Net 60 Net 90" at bounding box center [832, 424] width 497 height 37
drag, startPoint x: 420, startPoint y: 451, endPoint x: 503, endPoint y: 475, distance: 86.1
click at [421, 451] on div "Please provide the following information to create your invoice: Client Details…" at bounding box center [832, 98] width 1189 height 1167
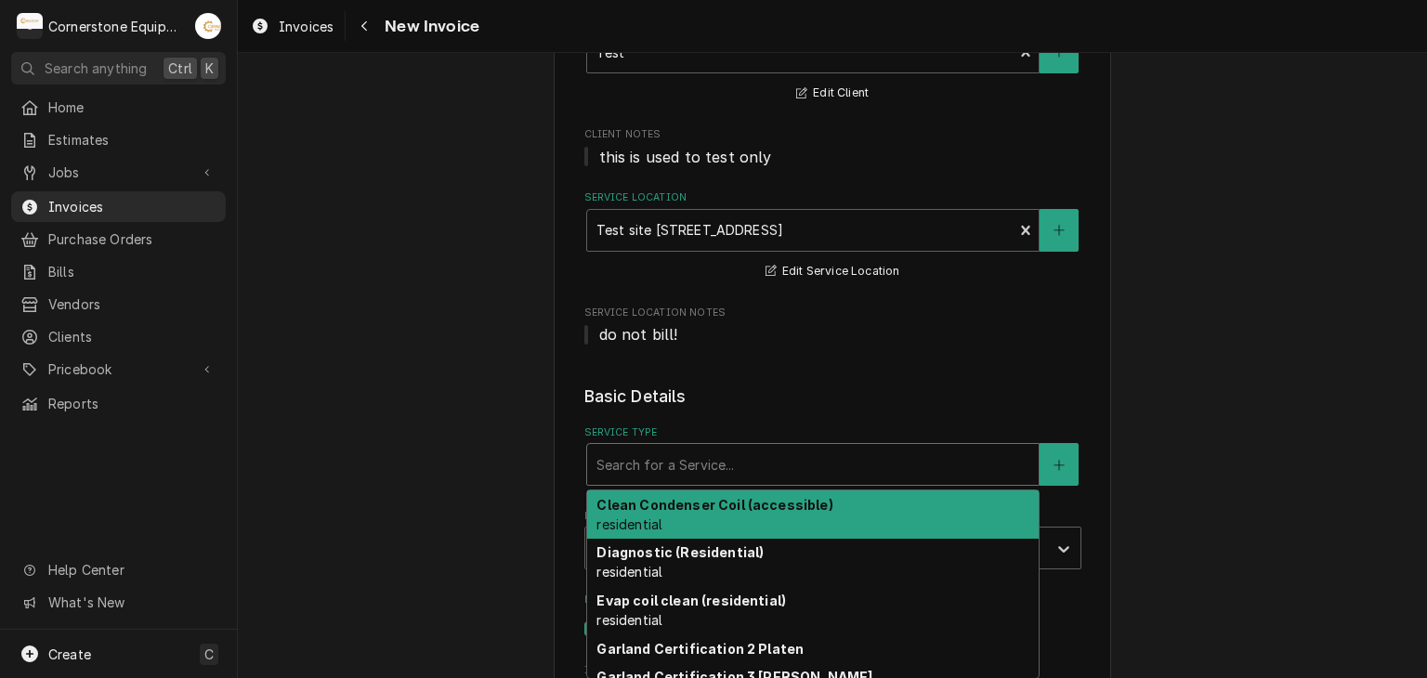
click at [669, 471] on div "Service Type" at bounding box center [812, 464] width 433 height 33
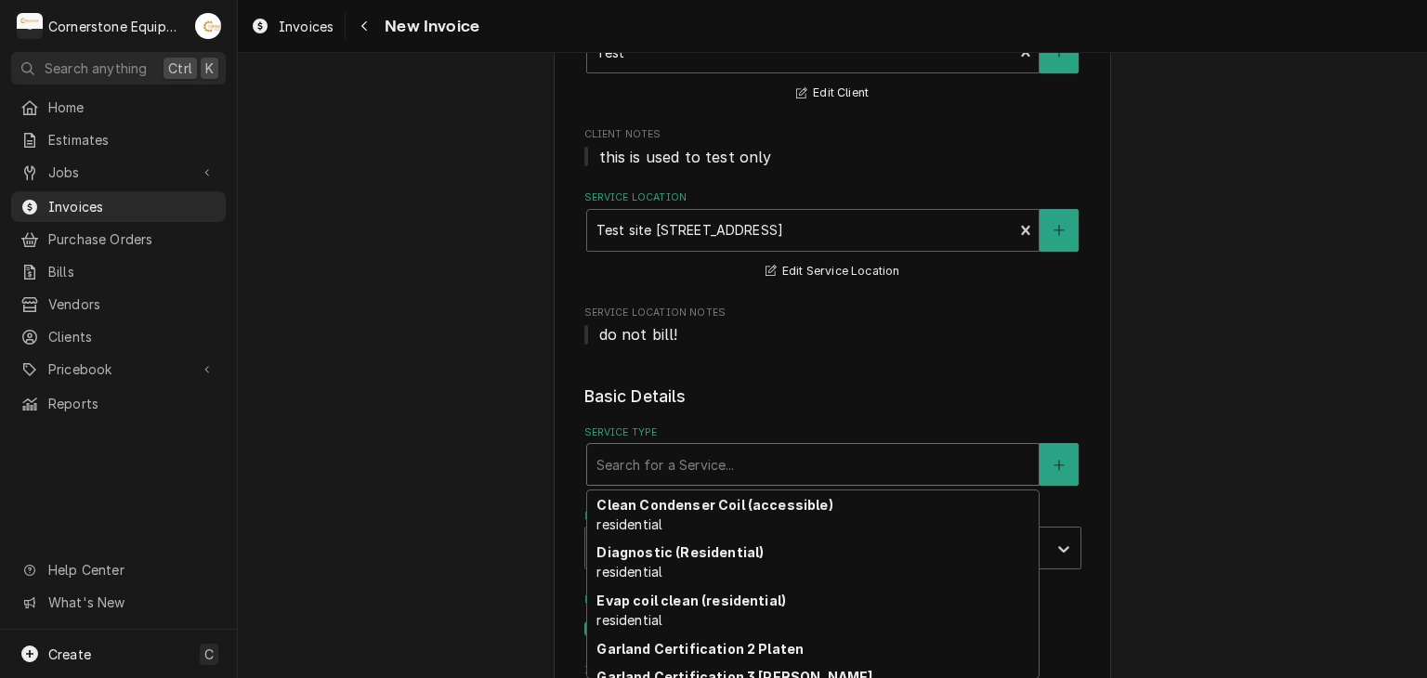
scroll to position [193, 0]
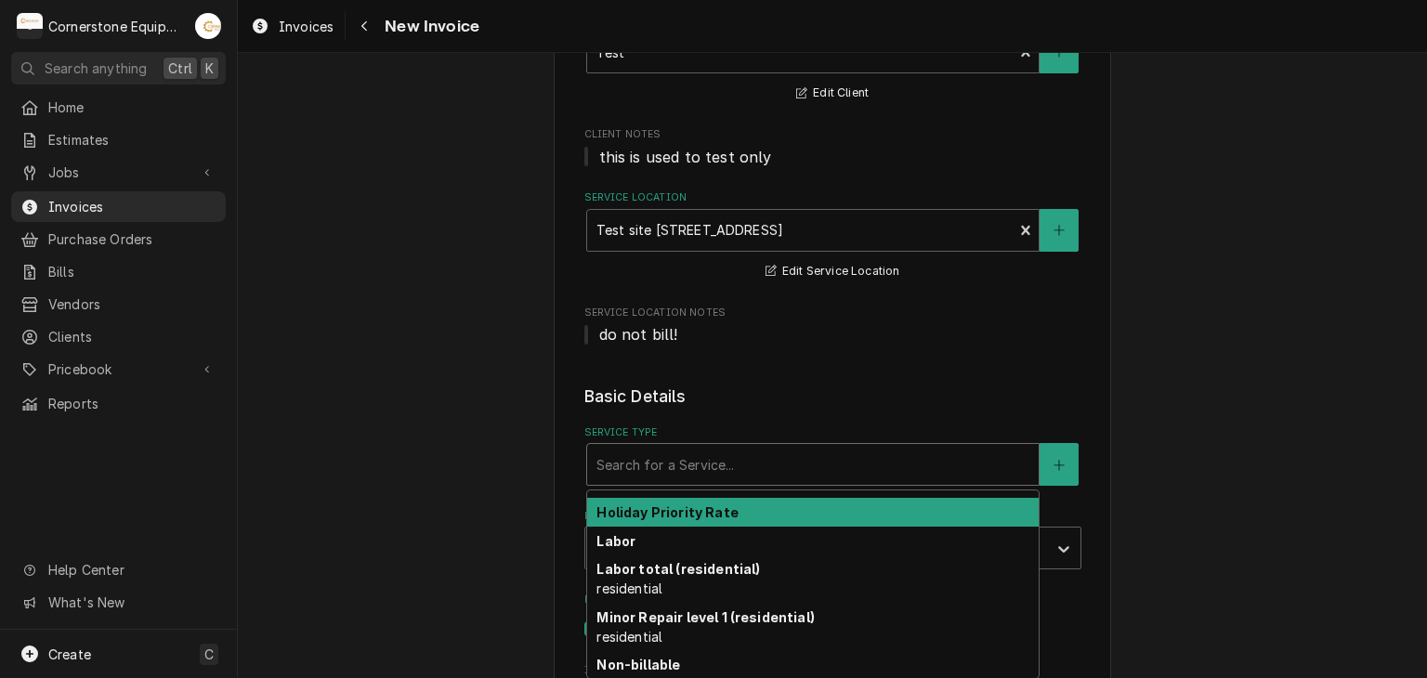
click at [623, 512] on strong "Holiday Priority Rate" at bounding box center [666, 512] width 141 height 16
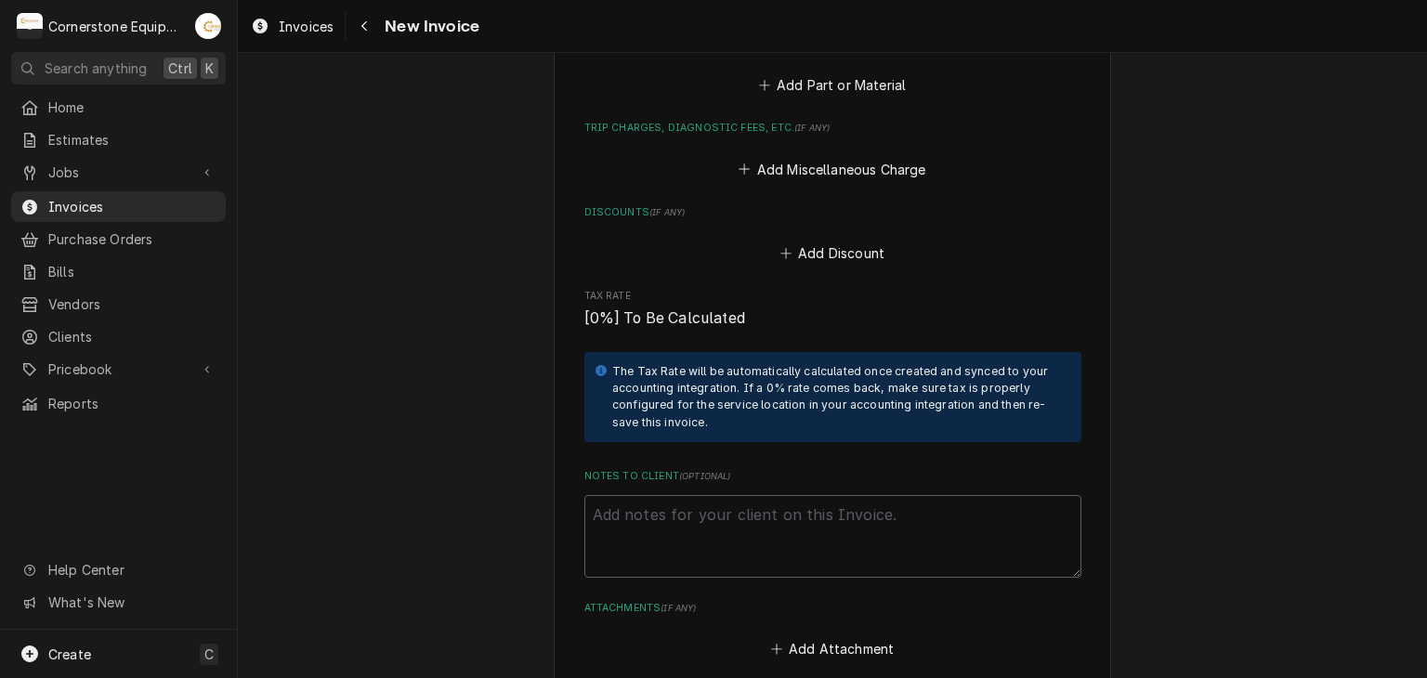
scroll to position [947, 0]
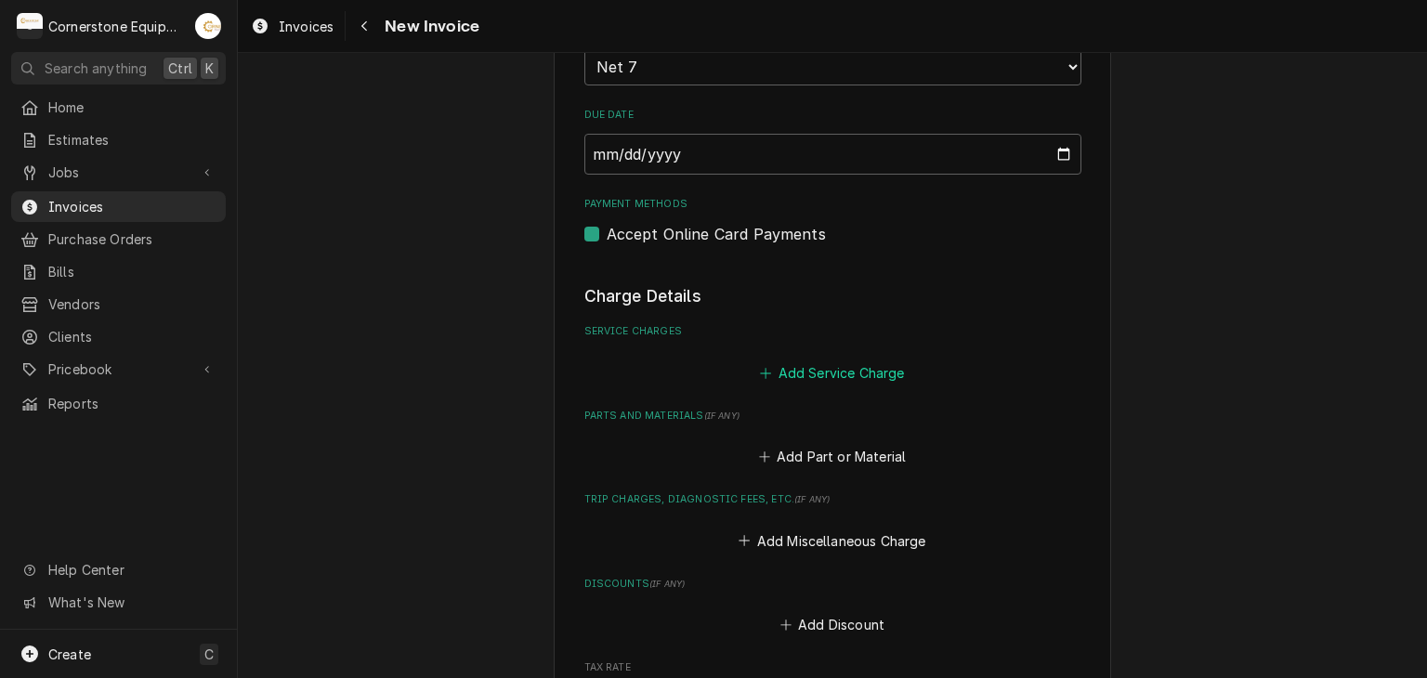
click at [810, 381] on button "Add Service Charge" at bounding box center [832, 373] width 151 height 26
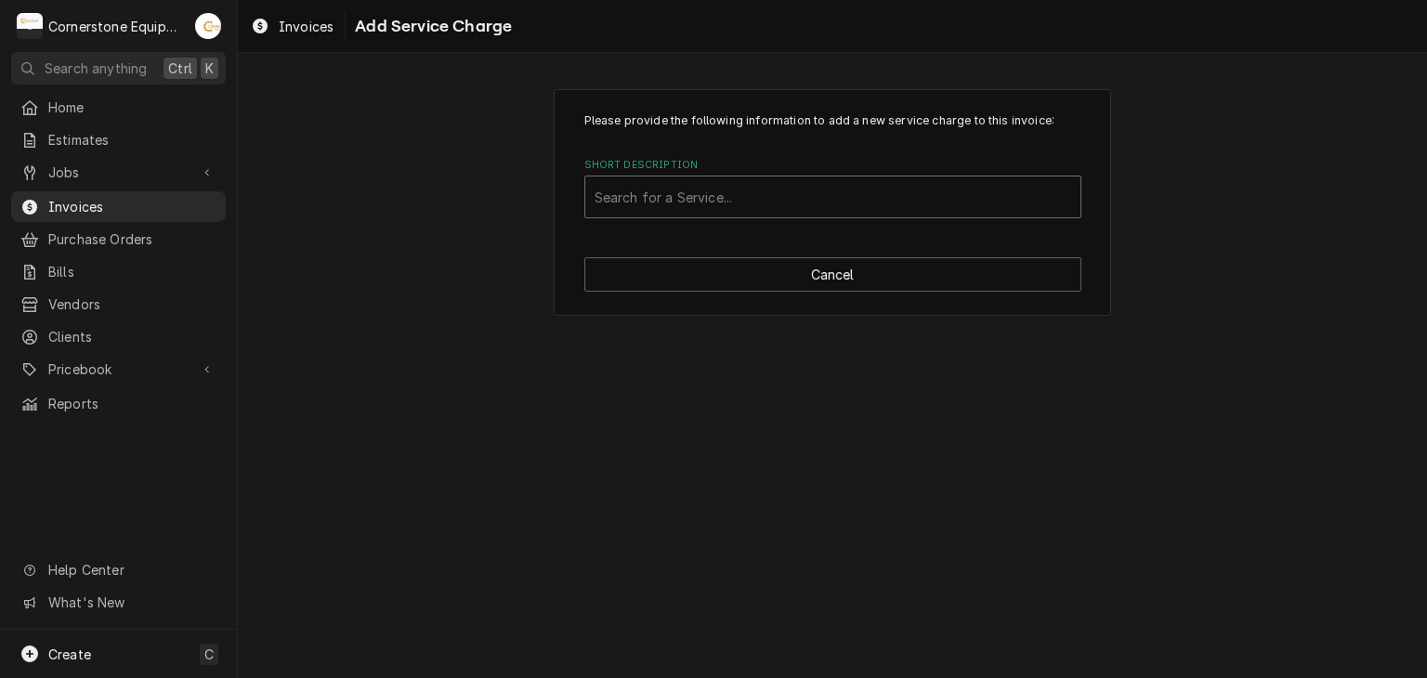
click at [691, 193] on div "Short Description" at bounding box center [833, 196] width 477 height 33
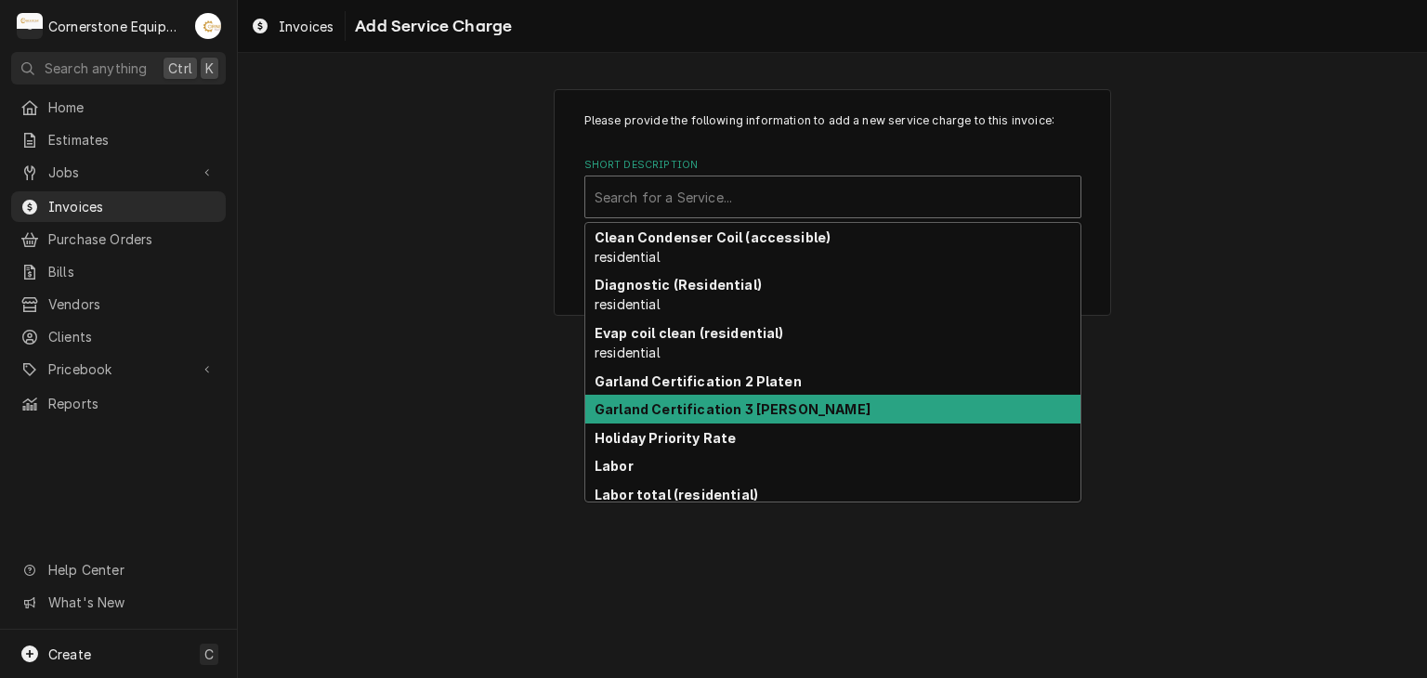
click at [455, 335] on div "Please provide the following information to add a new service charge to this in…" at bounding box center [832, 365] width 1189 height 625
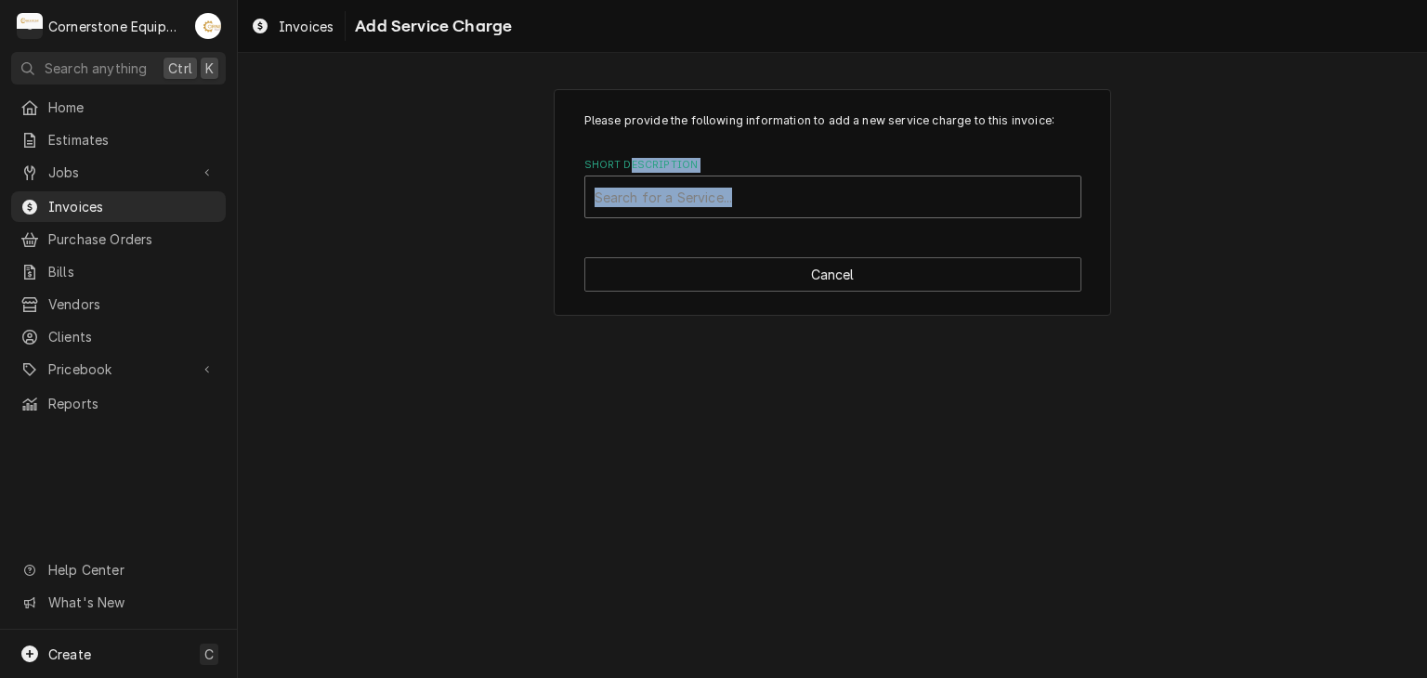
click at [629, 178] on div "Short Description Search for a Service..." at bounding box center [832, 188] width 497 height 60
click at [644, 185] on div "Short Description" at bounding box center [833, 196] width 477 height 33
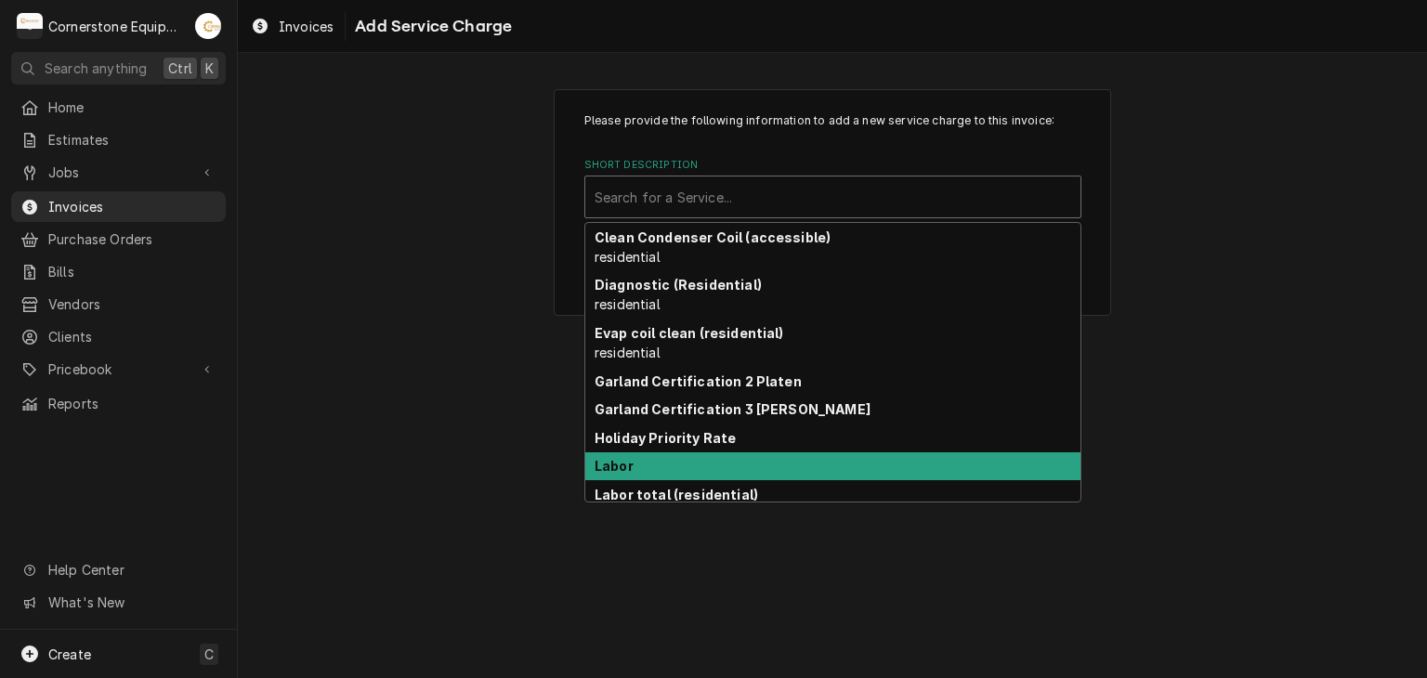
click at [661, 462] on div "Labor" at bounding box center [832, 466] width 495 height 29
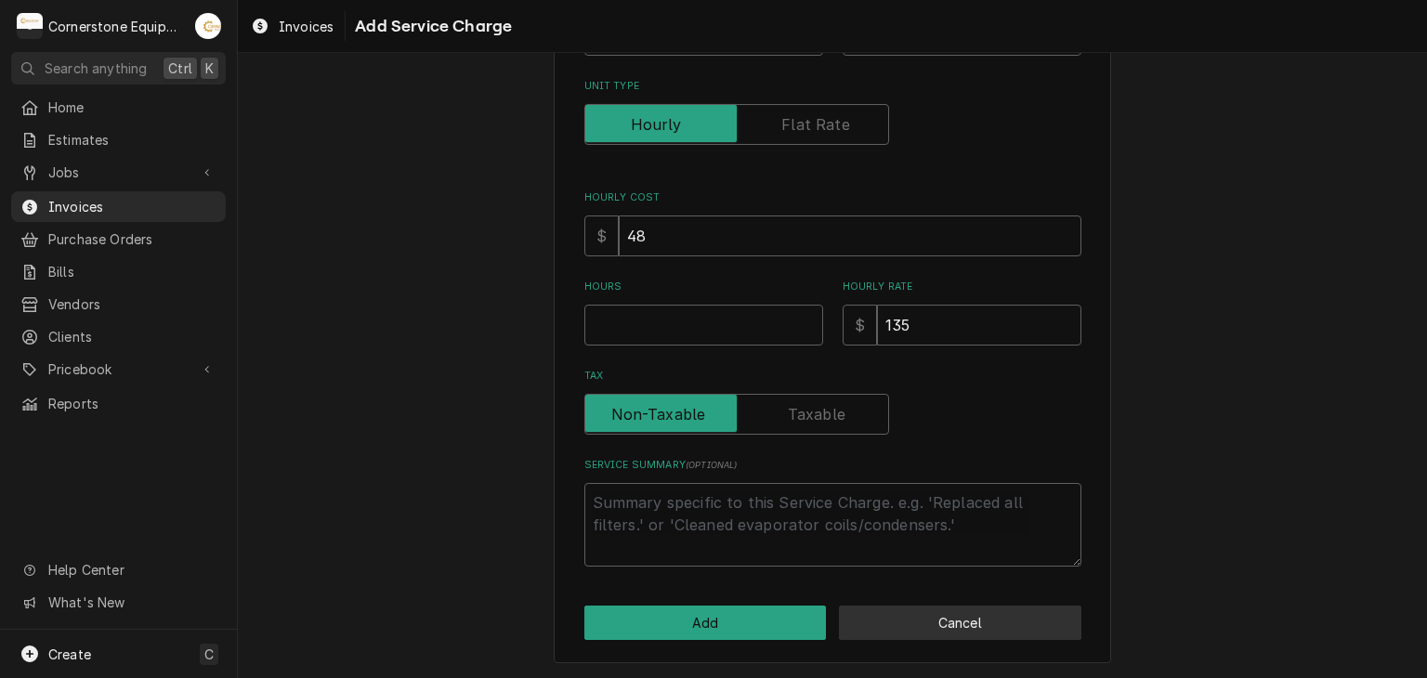
click at [933, 624] on button "Cancel" at bounding box center [960, 623] width 242 height 34
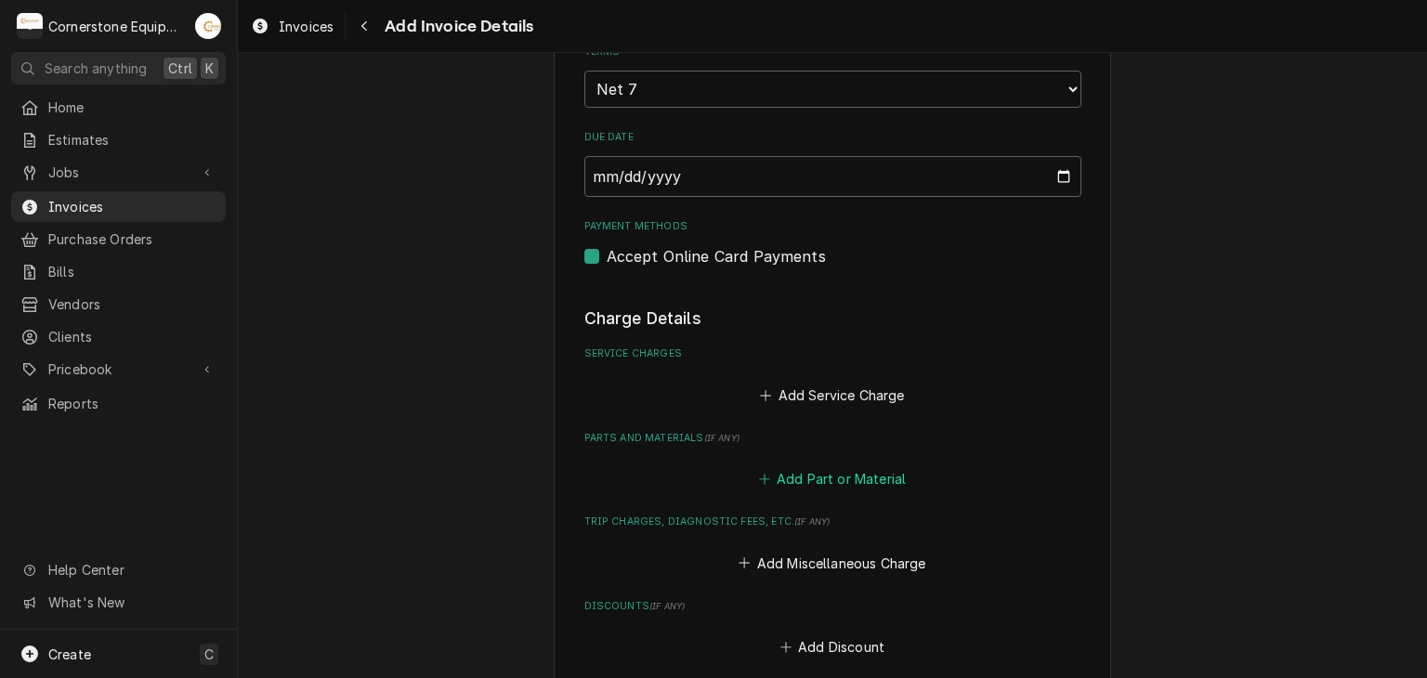
scroll to position [1296, 0]
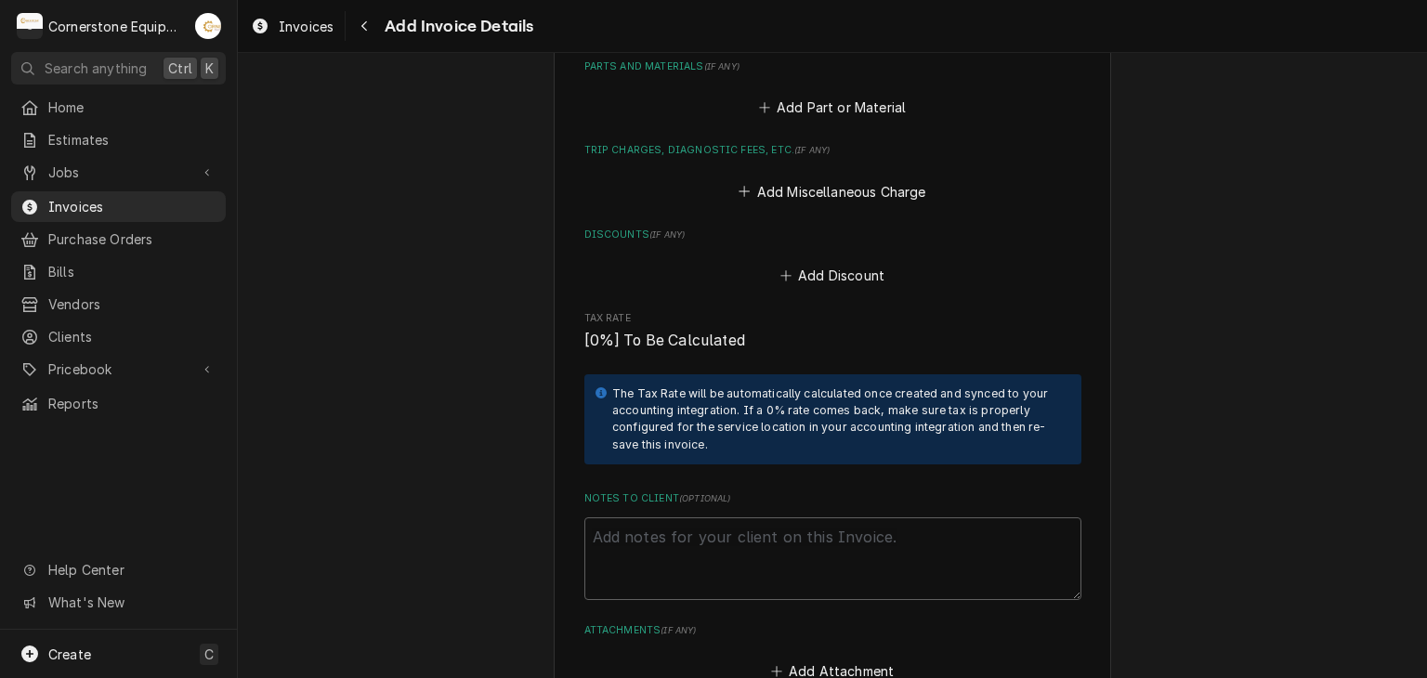
click at [807, 173] on div "Add Miscellaneous Charge" at bounding box center [832, 187] width 497 height 36
click at [809, 192] on button "Add Miscellaneous Charge" at bounding box center [832, 191] width 193 height 26
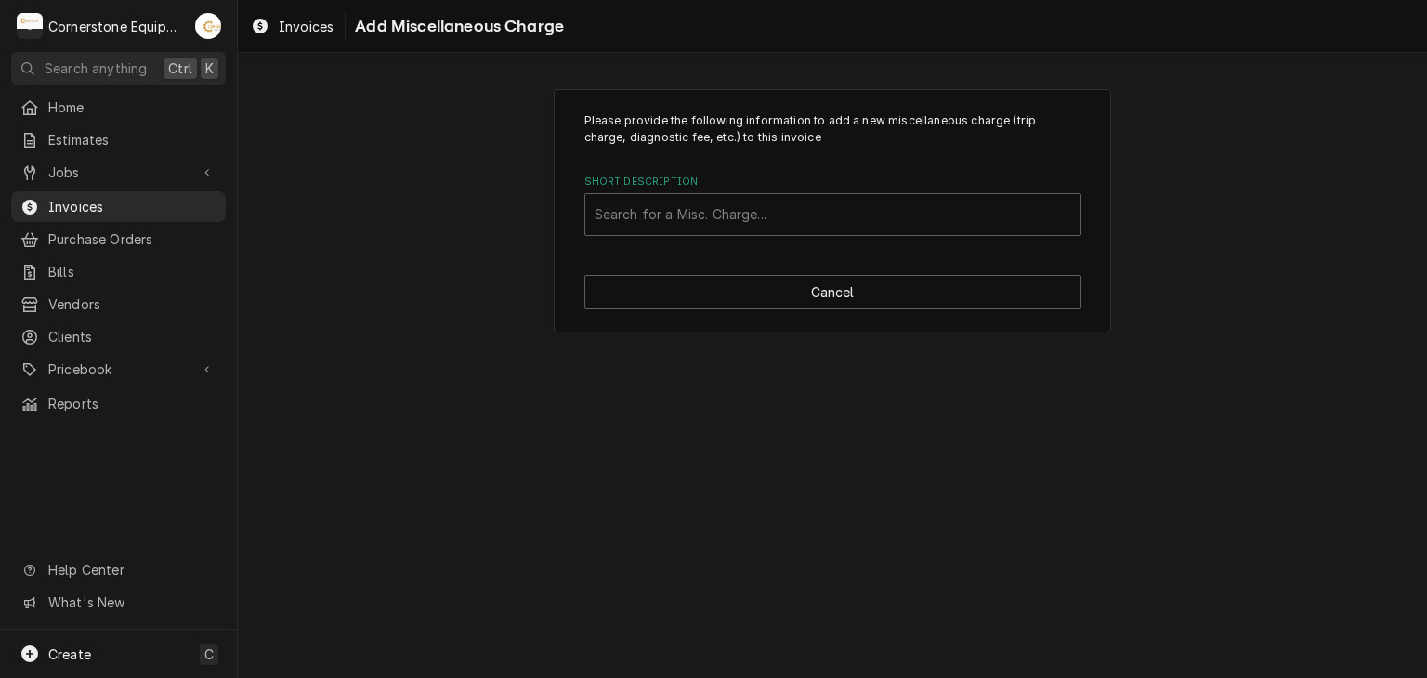
click at [722, 180] on label "Short Description" at bounding box center [832, 182] width 497 height 15
click at [727, 214] on div "Short Description" at bounding box center [833, 214] width 477 height 33
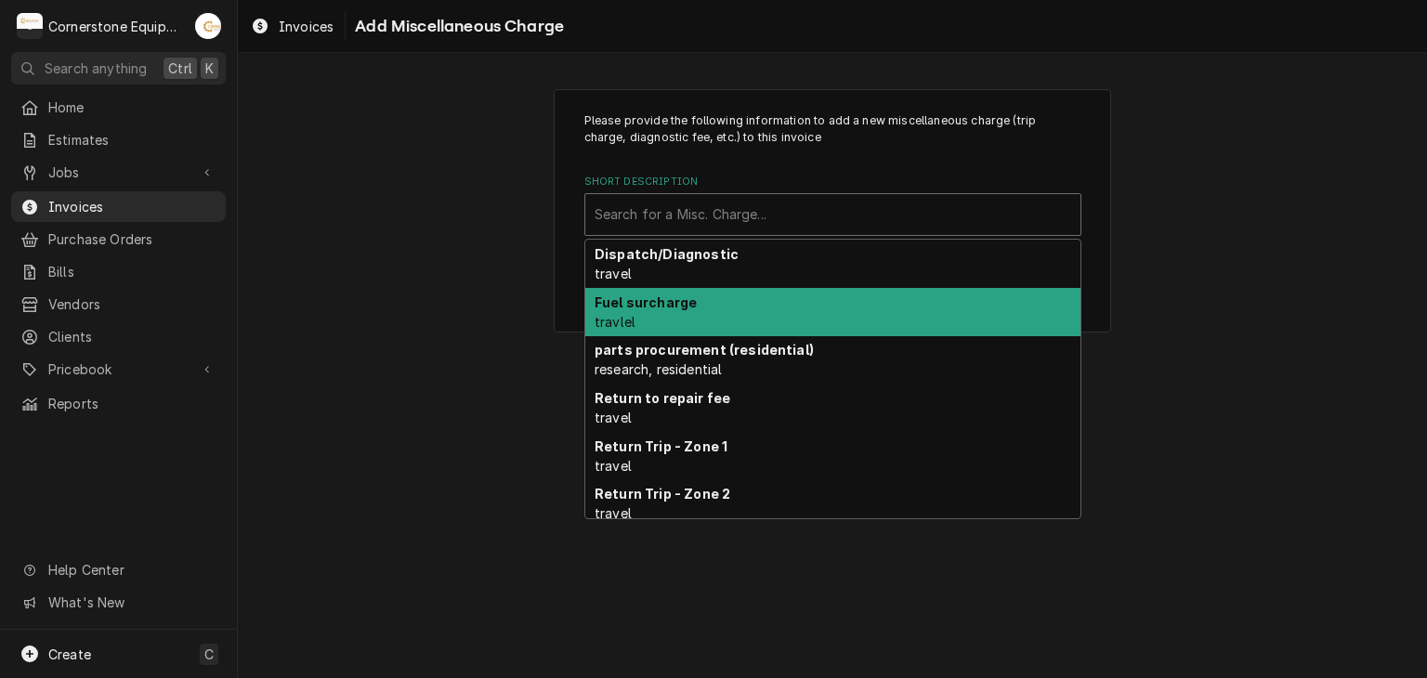
click at [717, 304] on div "Fuel surcharge travlel" at bounding box center [832, 312] width 495 height 48
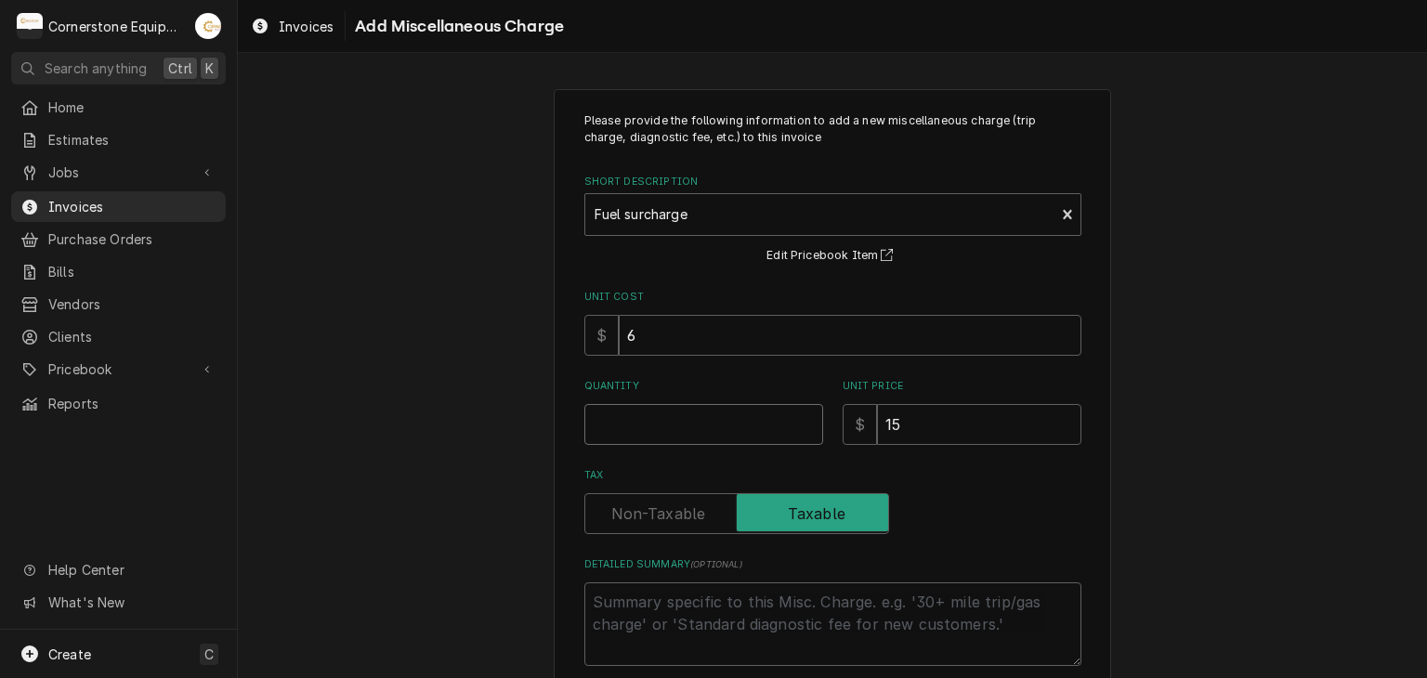
click at [736, 430] on input "Quantity" at bounding box center [703, 424] width 239 height 41
type textarea "x"
type input "1"
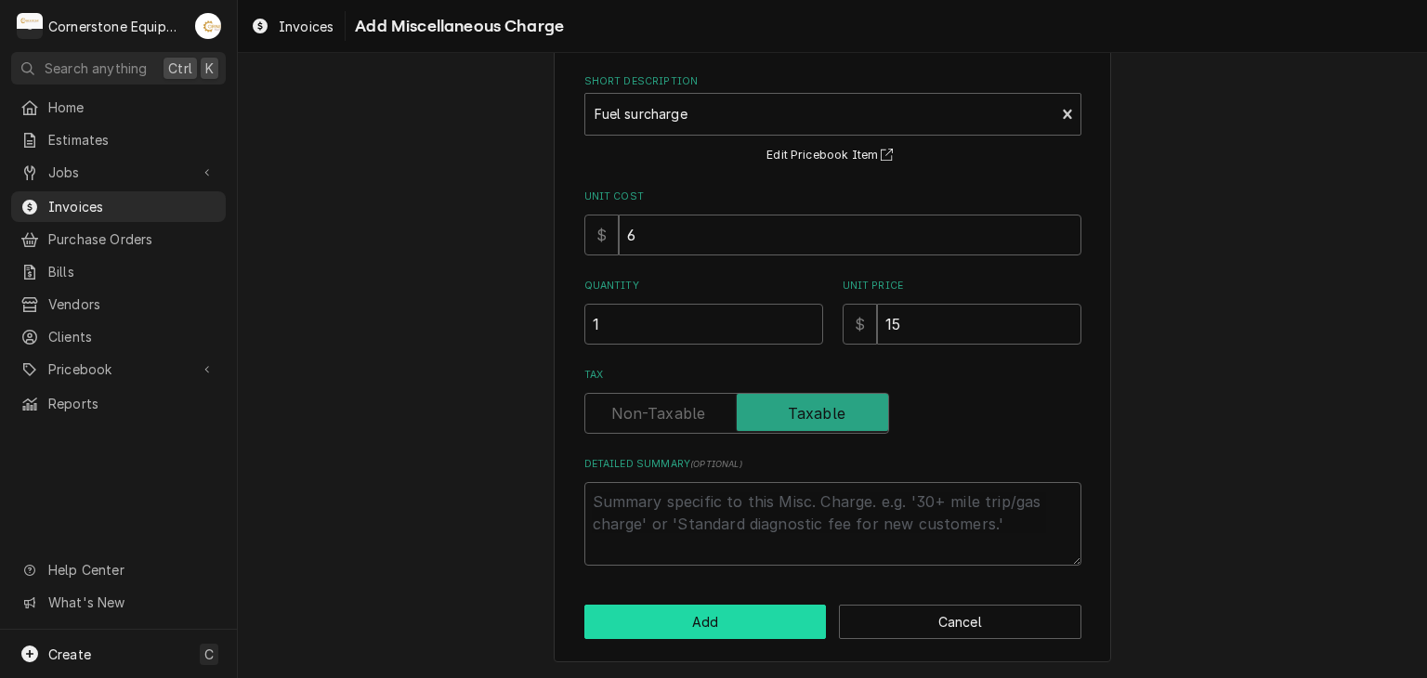
click at [743, 611] on button "Add" at bounding box center [705, 622] width 242 height 34
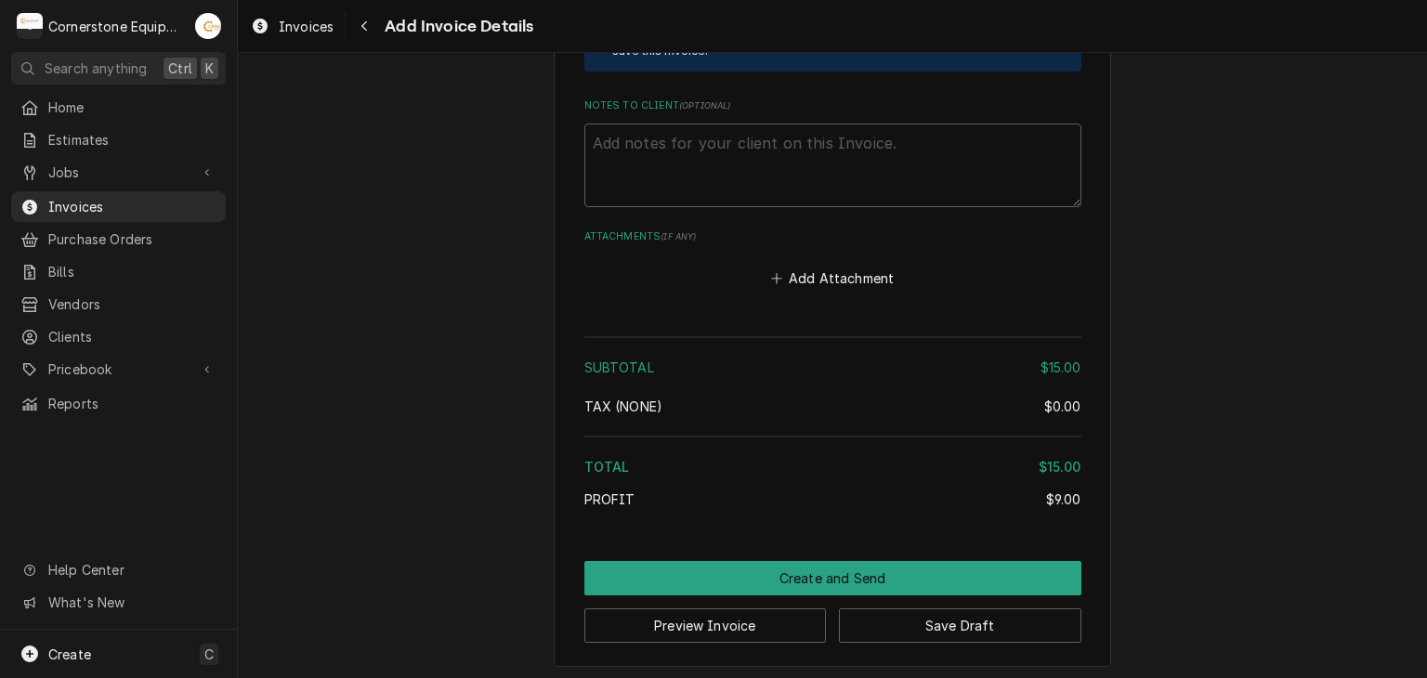
scroll to position [1523, 0]
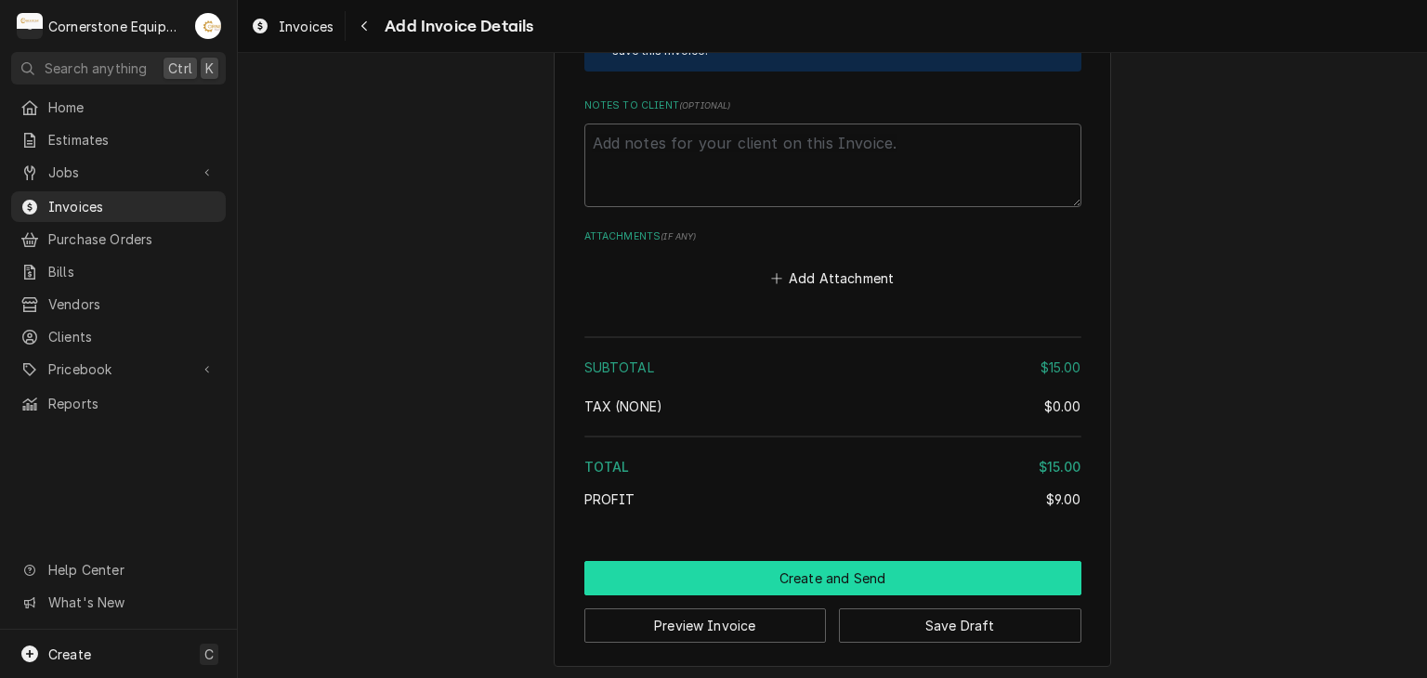
click at [778, 562] on button "Create and Send" at bounding box center [832, 578] width 497 height 34
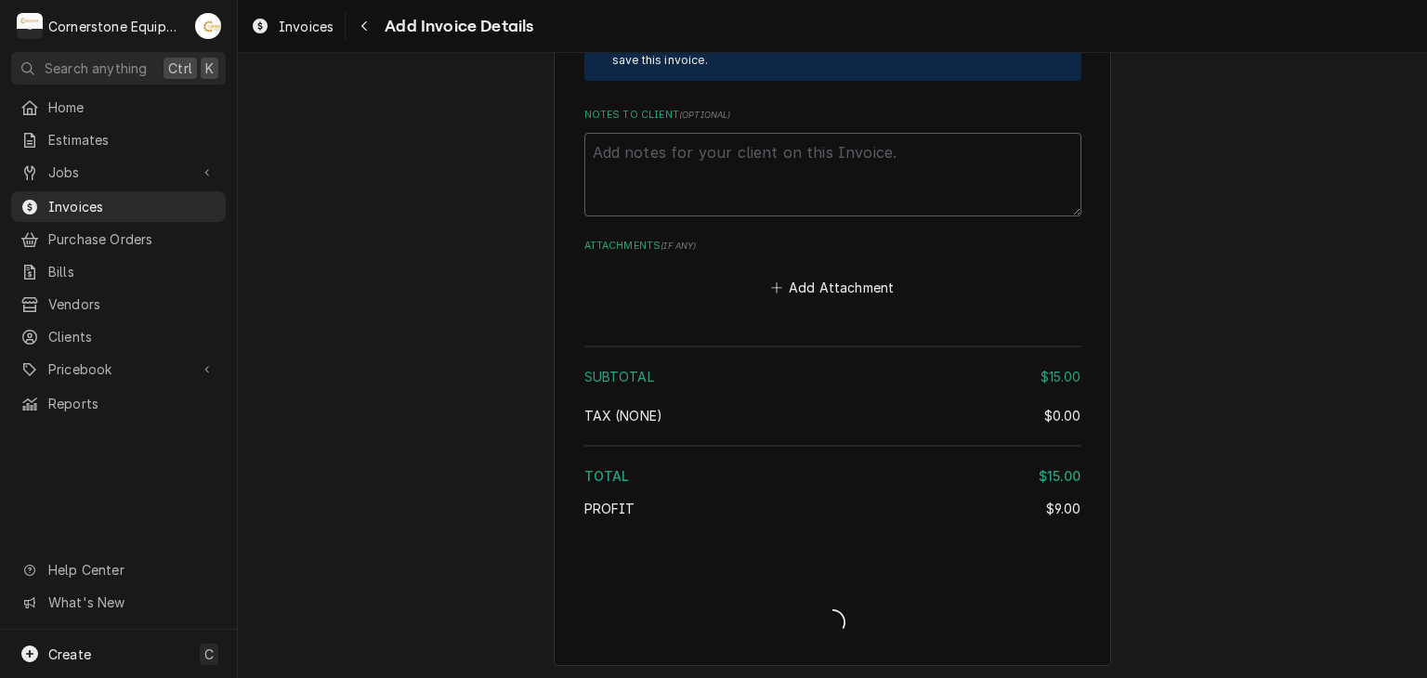
type textarea "x"
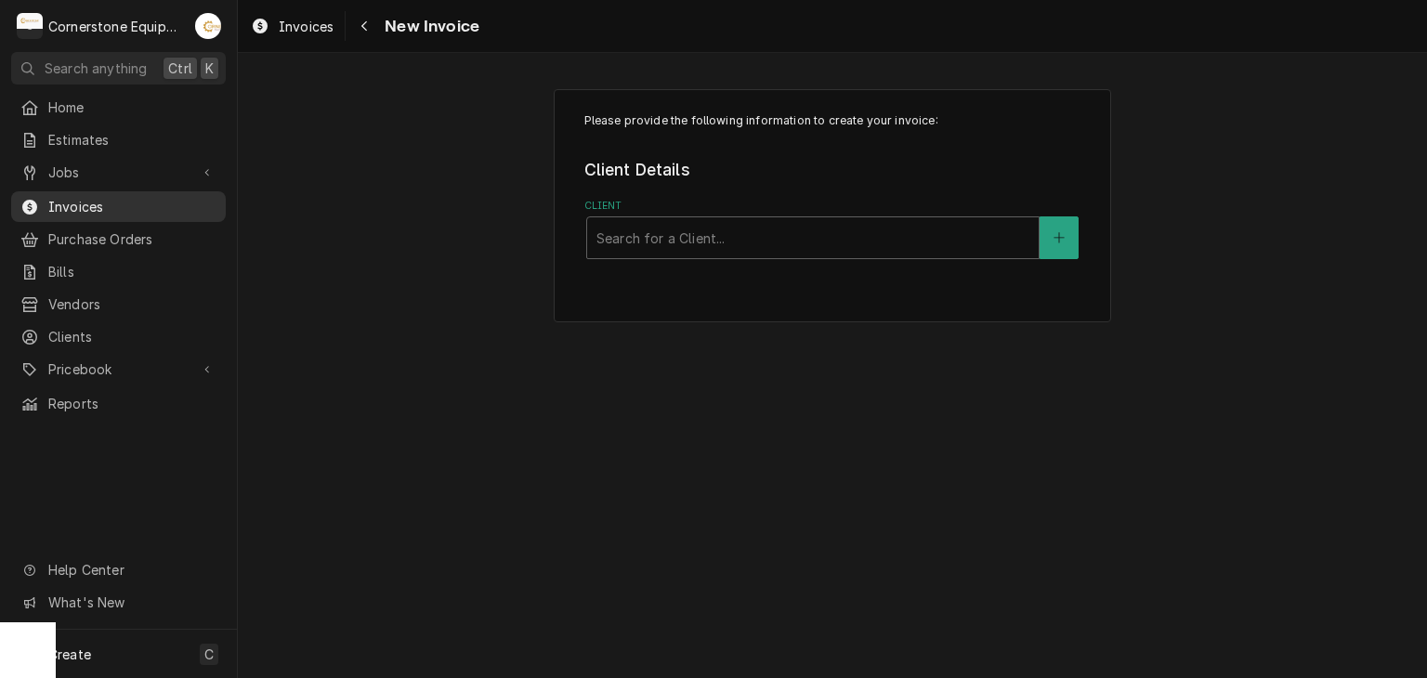
click at [185, 195] on div "Invoices" at bounding box center [118, 206] width 207 height 23
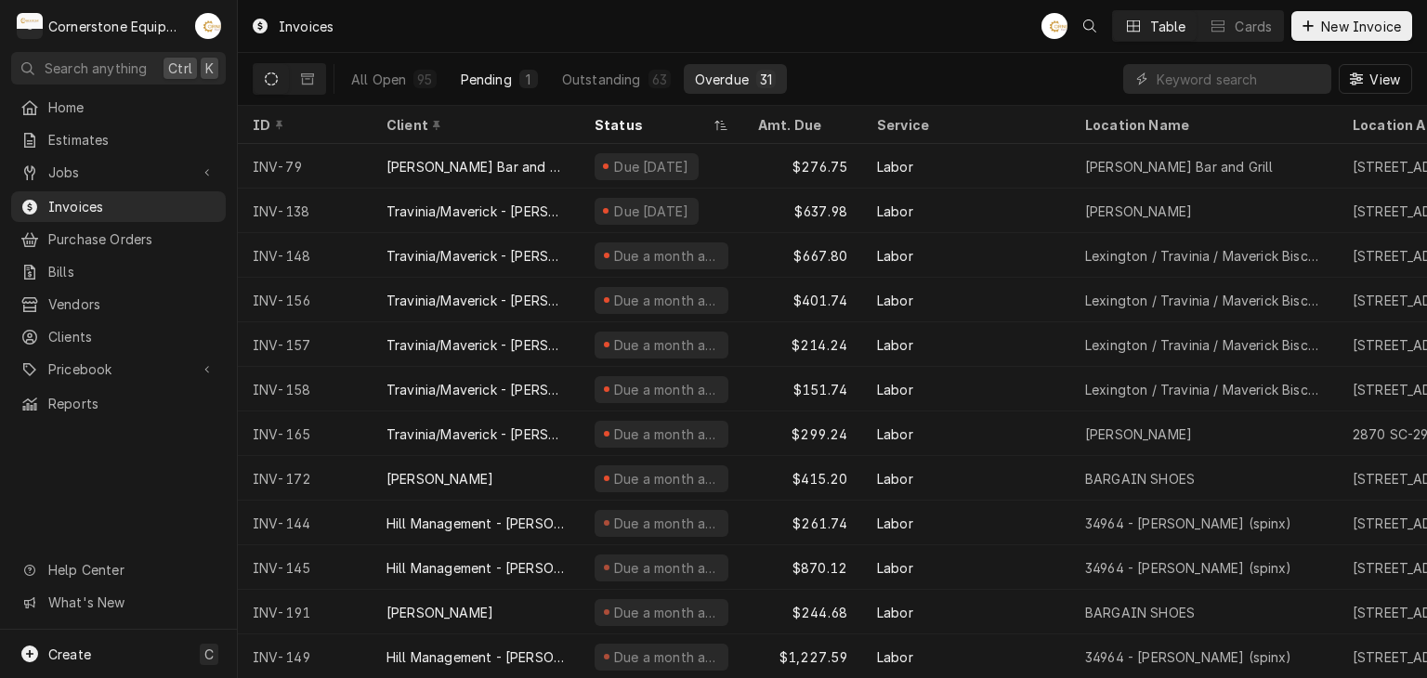
click at [491, 93] on button "Pending 1" at bounding box center [499, 79] width 99 height 30
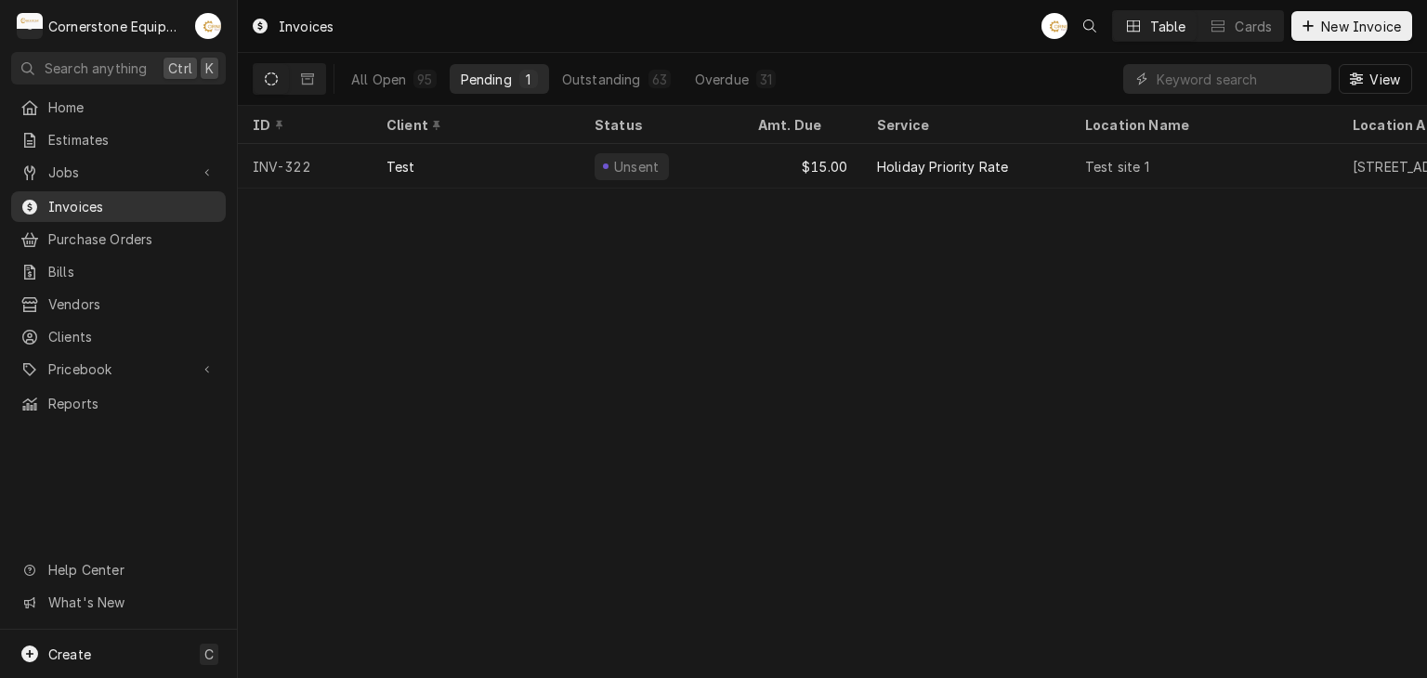
click at [165, 211] on div "Invoices" at bounding box center [118, 206] width 207 height 23
click at [149, 233] on span "Purchase Orders" at bounding box center [132, 239] width 168 height 20
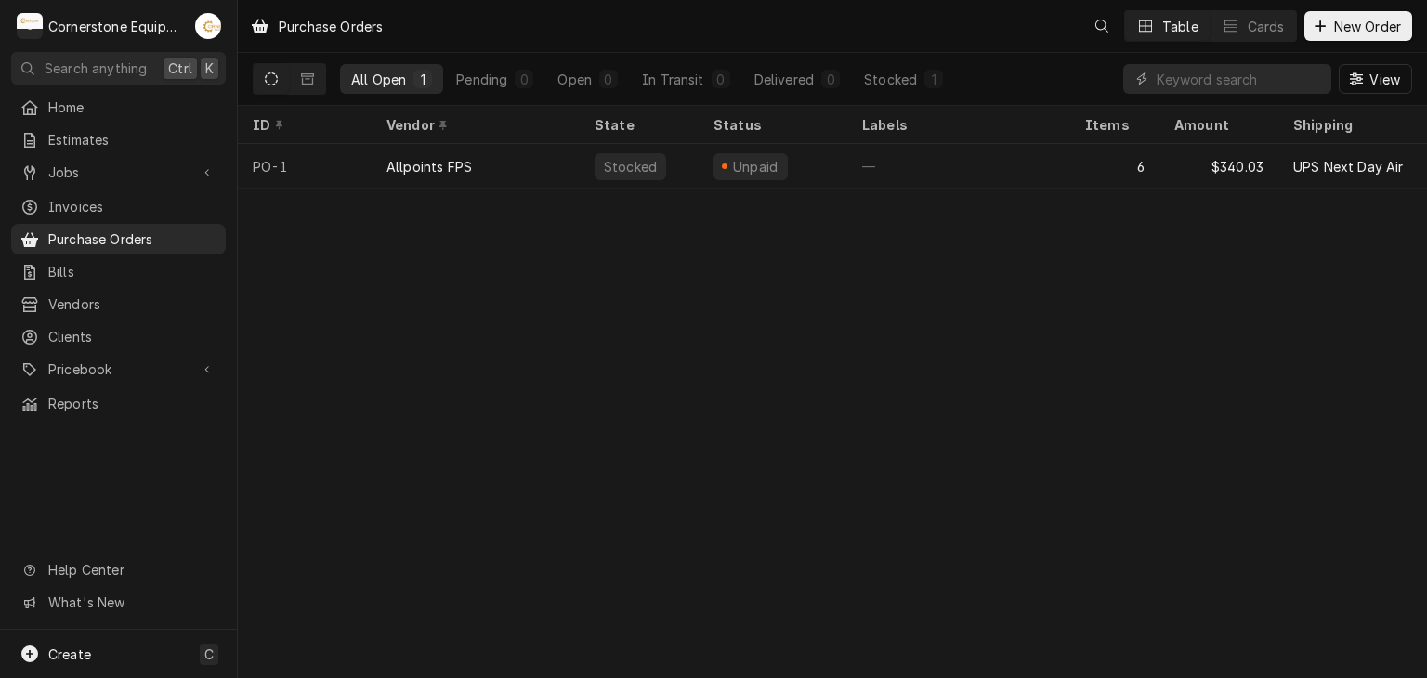
click at [151, 204] on span "Invoices" at bounding box center [132, 207] width 168 height 20
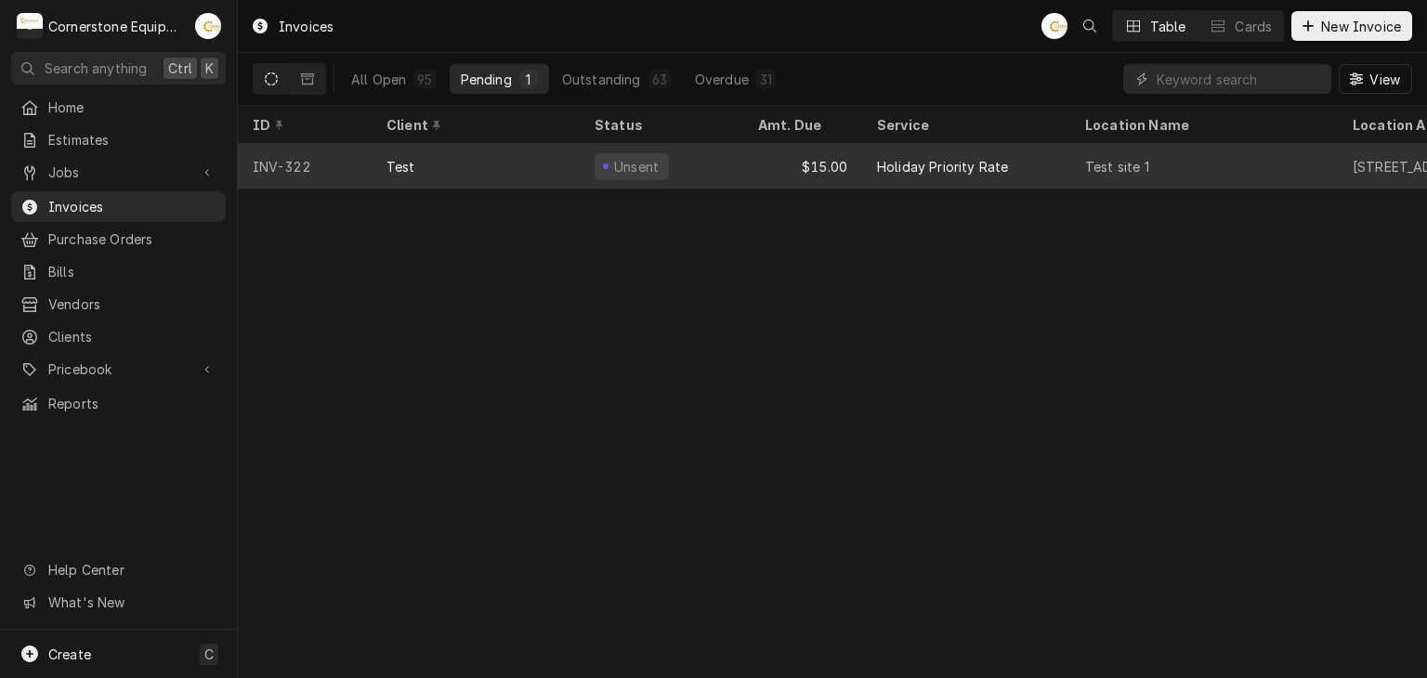
click at [523, 165] on div "Test" at bounding box center [476, 166] width 208 height 45
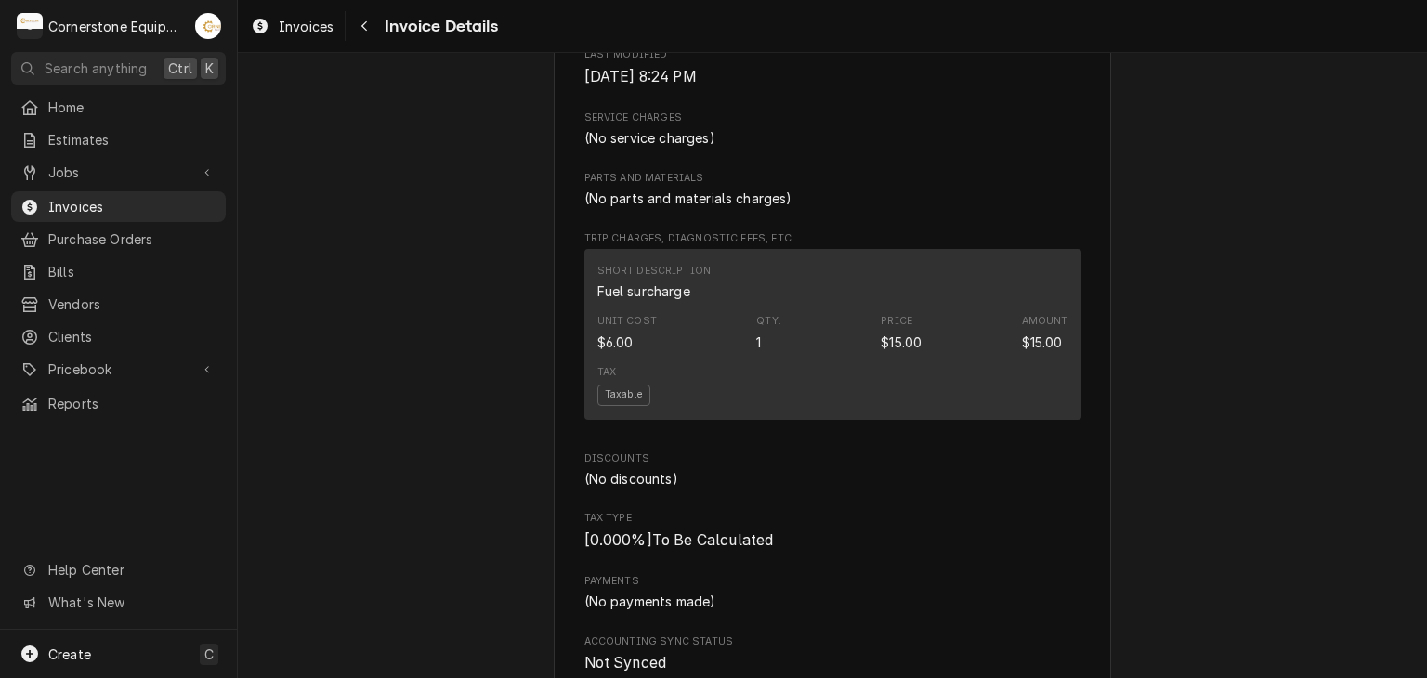
scroll to position [432, 0]
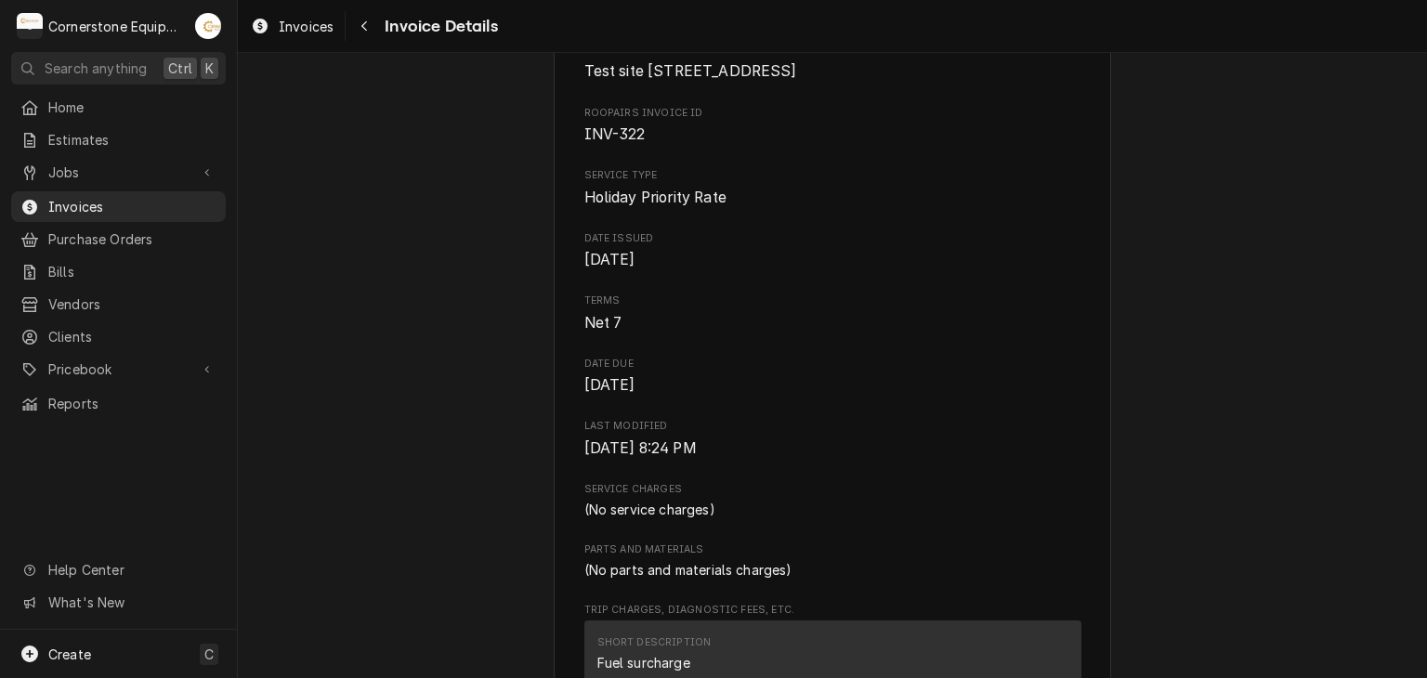
drag, startPoint x: 721, startPoint y: 153, endPoint x: 607, endPoint y: 131, distance: 116.4
click at [605, 83] on span "Test site [STREET_ADDRESS]" at bounding box center [832, 71] width 497 height 22
drag, startPoint x: 556, startPoint y: 124, endPoint x: 578, endPoint y: 125, distance: 21.4
click at [574, 125] on div "Sender Cornerstone Equipment Repair, LLC 1429 W Floyd Baker Blvd 234 Gaffney, S…" at bounding box center [832, 638] width 557 height 1942
drag, startPoint x: 593, startPoint y: 127, endPoint x: 657, endPoint y: 137, distance: 64.8
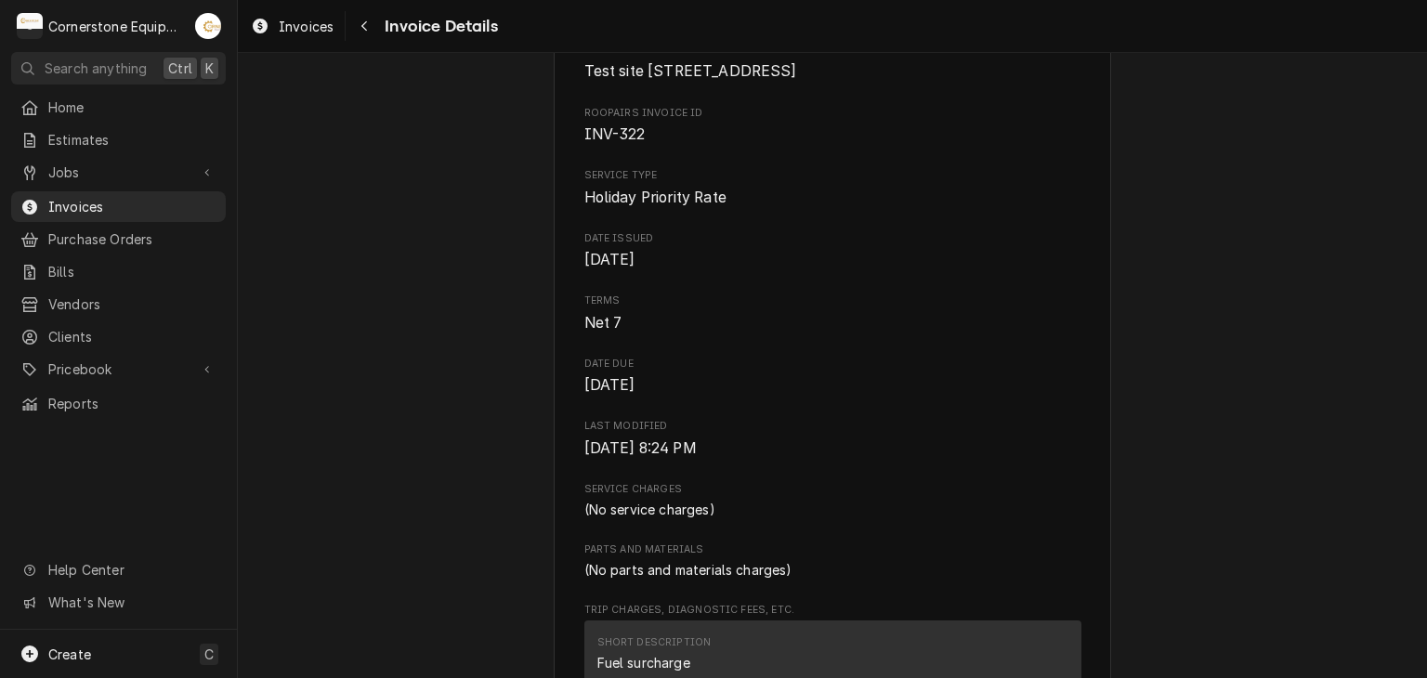
click at [698, 83] on span "Test site [STREET_ADDRESS]" at bounding box center [832, 71] width 497 height 22
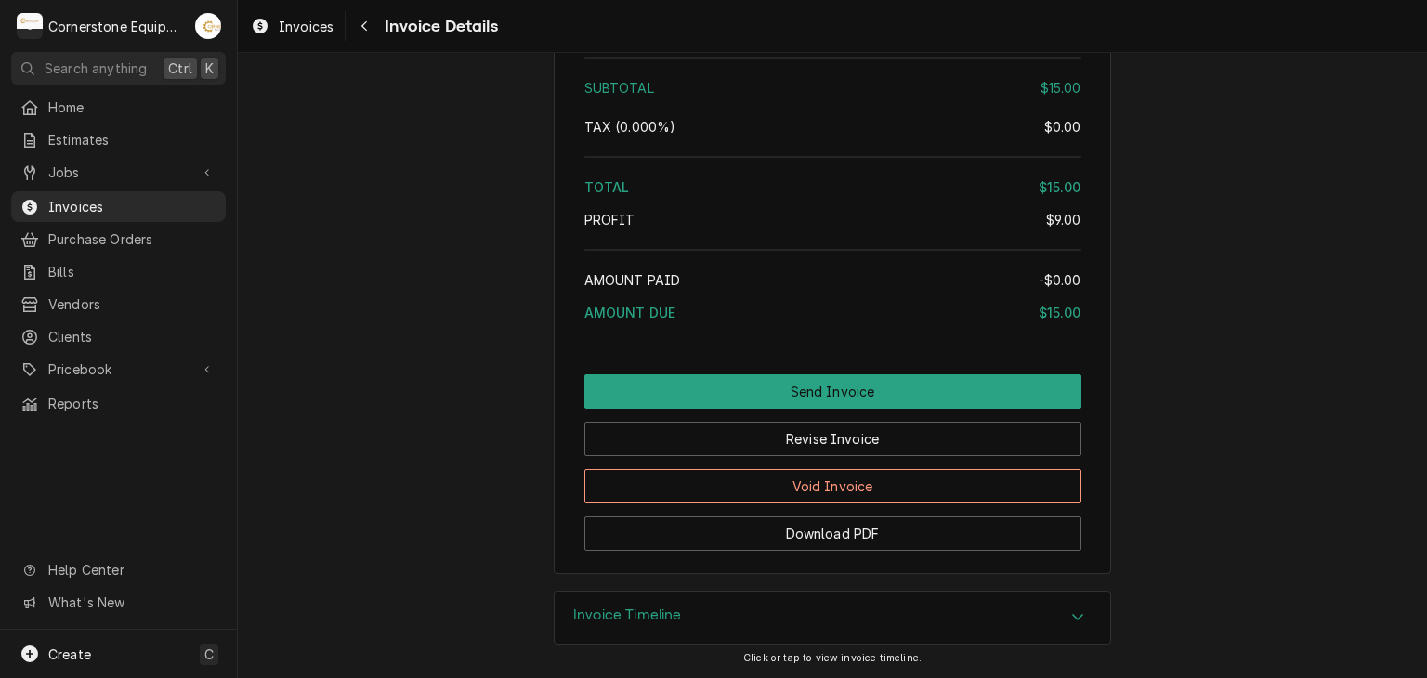
scroll to position [1547, 0]
click at [366, 31] on icon "Navigate back" at bounding box center [364, 26] width 8 height 13
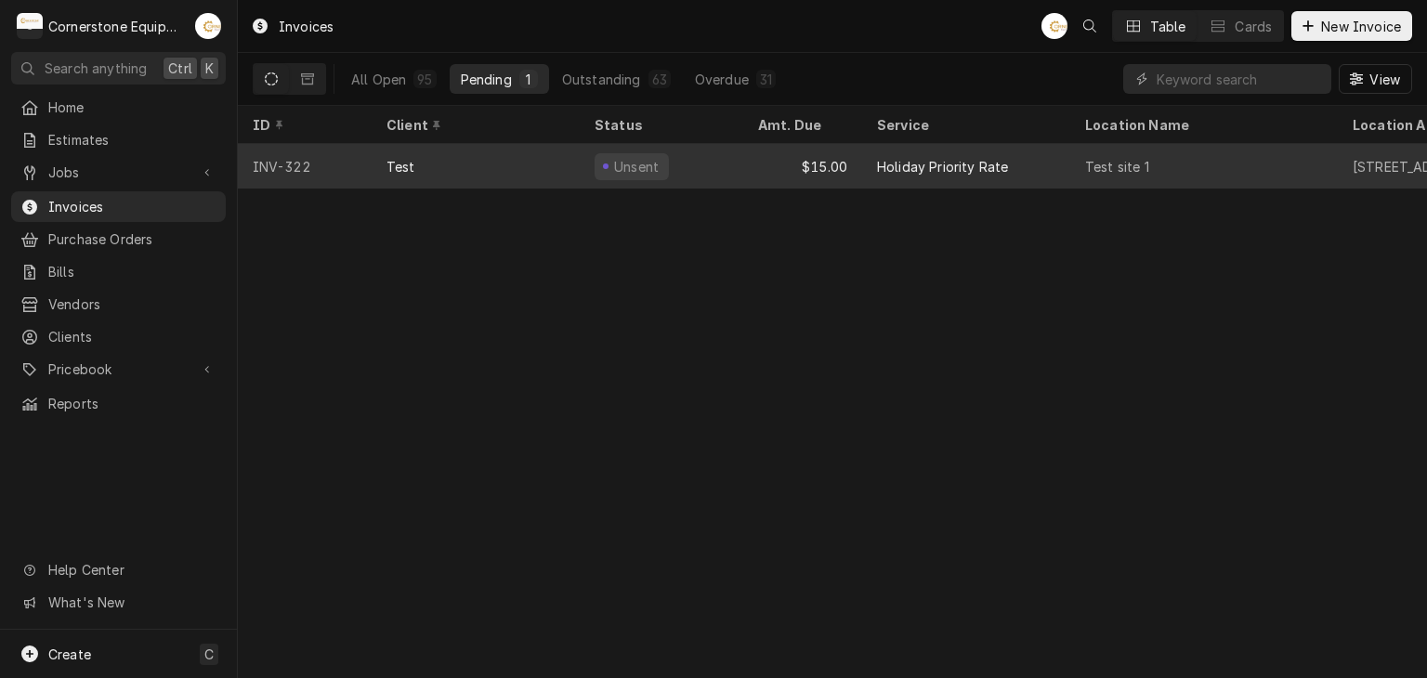
click at [546, 160] on div "Test" at bounding box center [476, 166] width 208 height 45
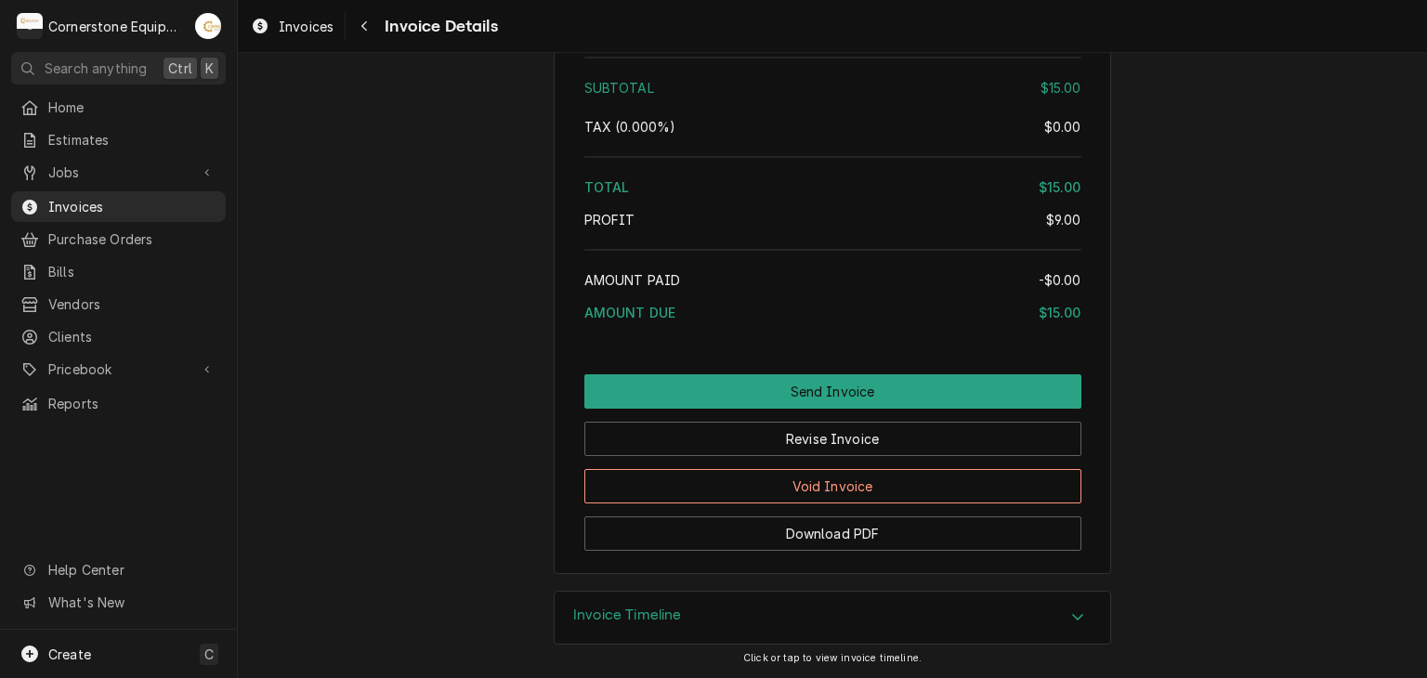
scroll to position [1547, 0]
click at [74, 207] on span "Invoices" at bounding box center [132, 207] width 168 height 20
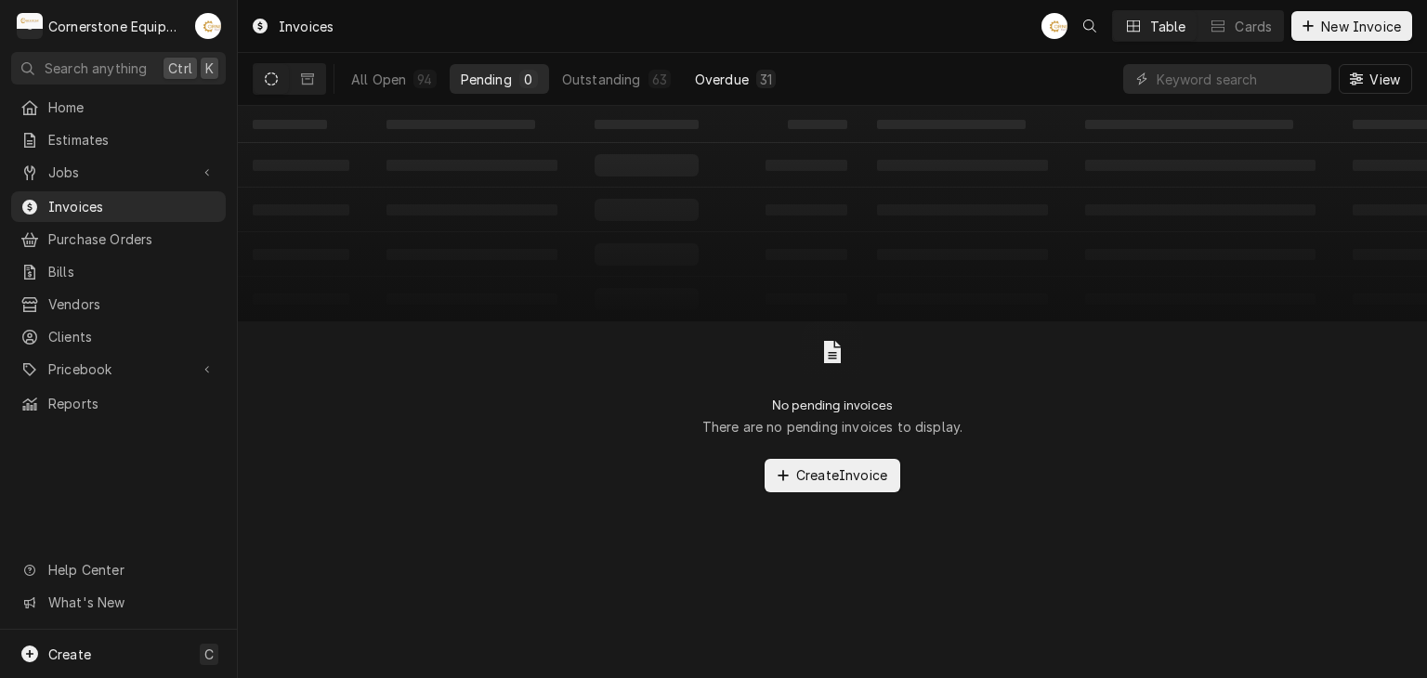
click at [710, 87] on div "Overdue" at bounding box center [722, 80] width 54 height 20
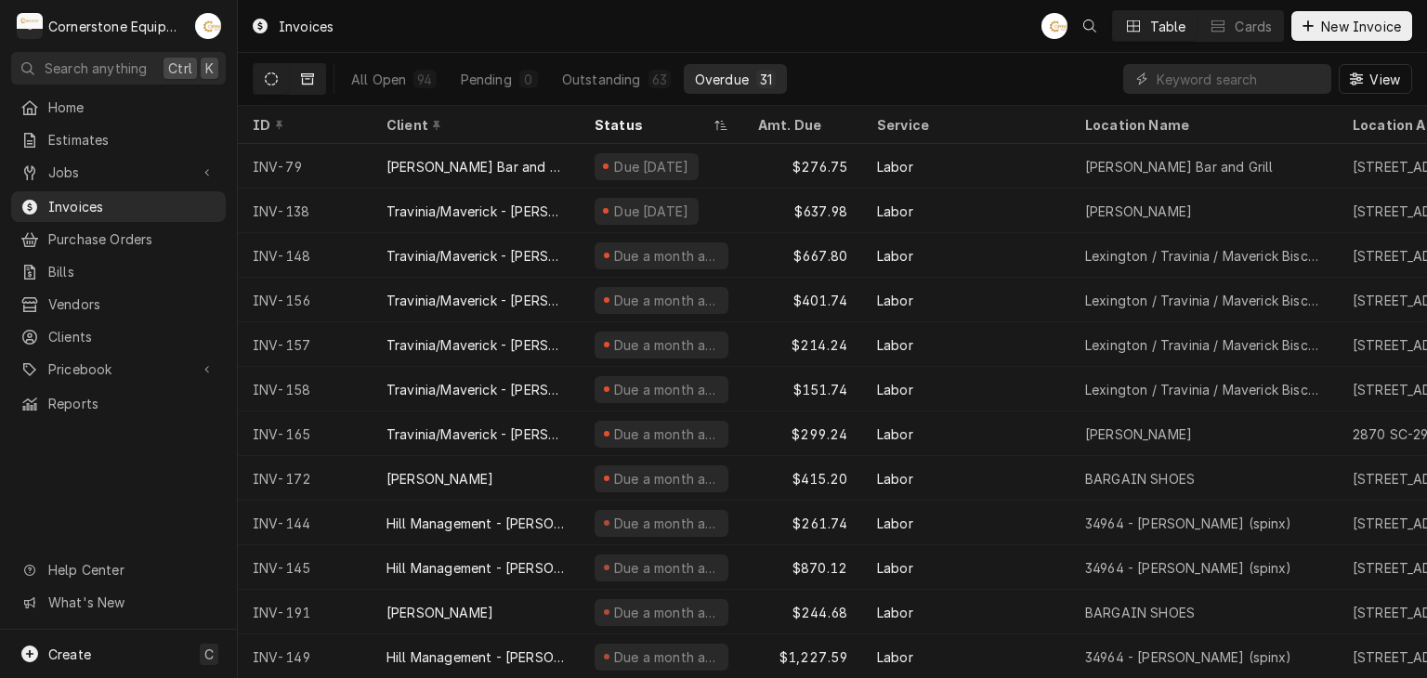
click at [299, 84] on button "Dynamic Content Wrapper" at bounding box center [307, 79] width 35 height 30
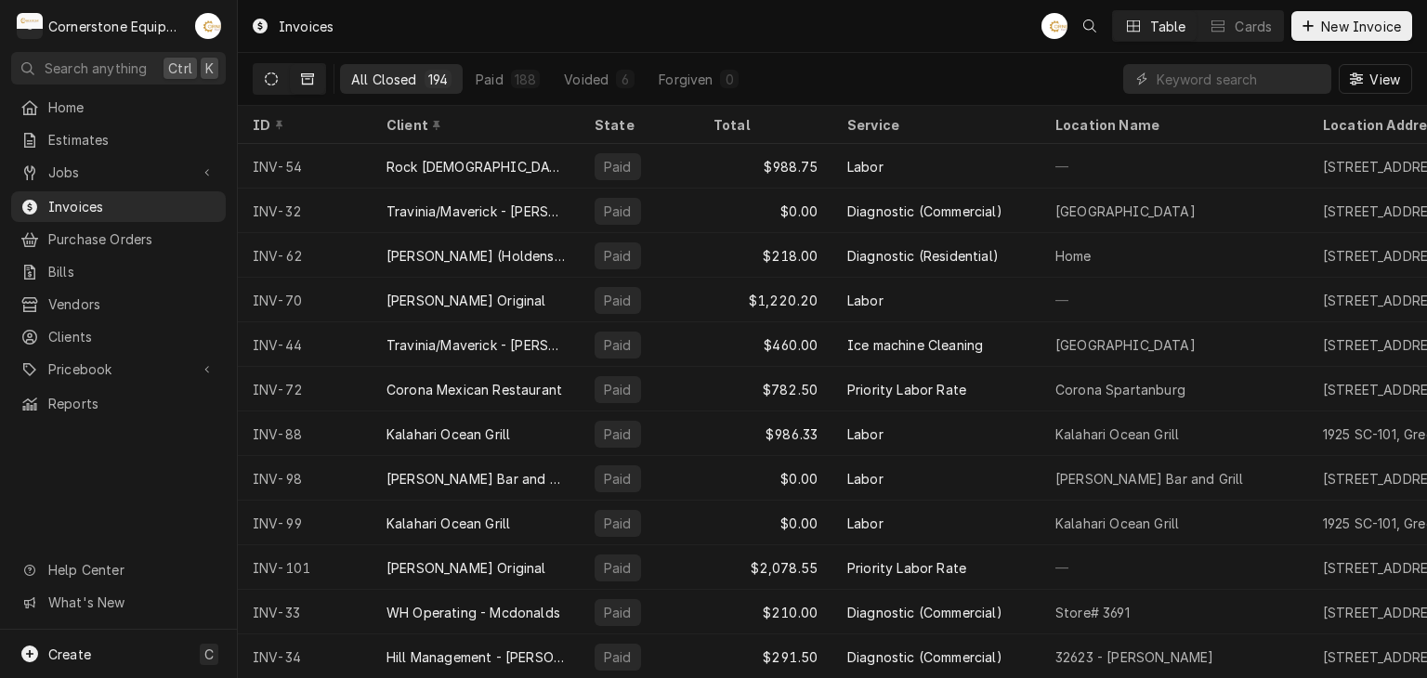
click at [276, 86] on button "Dynamic Content Wrapper" at bounding box center [271, 79] width 35 height 30
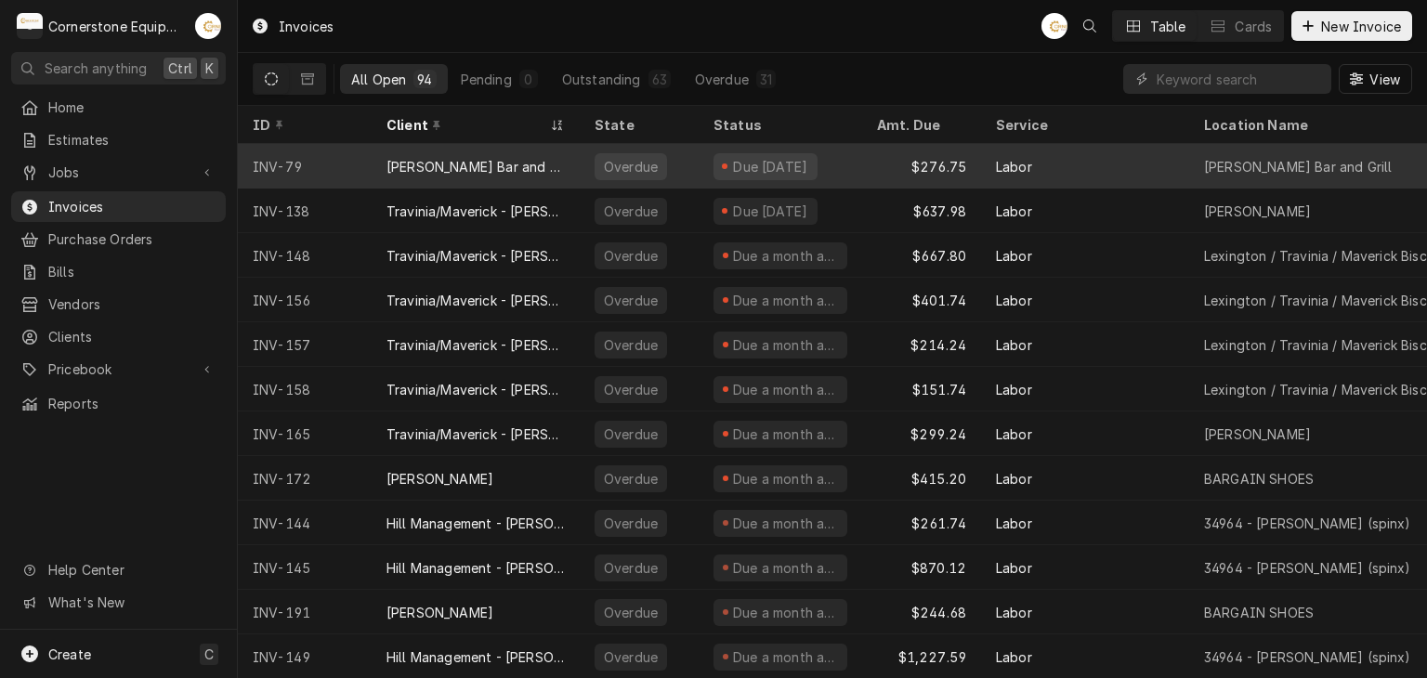
click at [487, 163] on div "Dray Bar and Grill" at bounding box center [475, 167] width 178 height 20
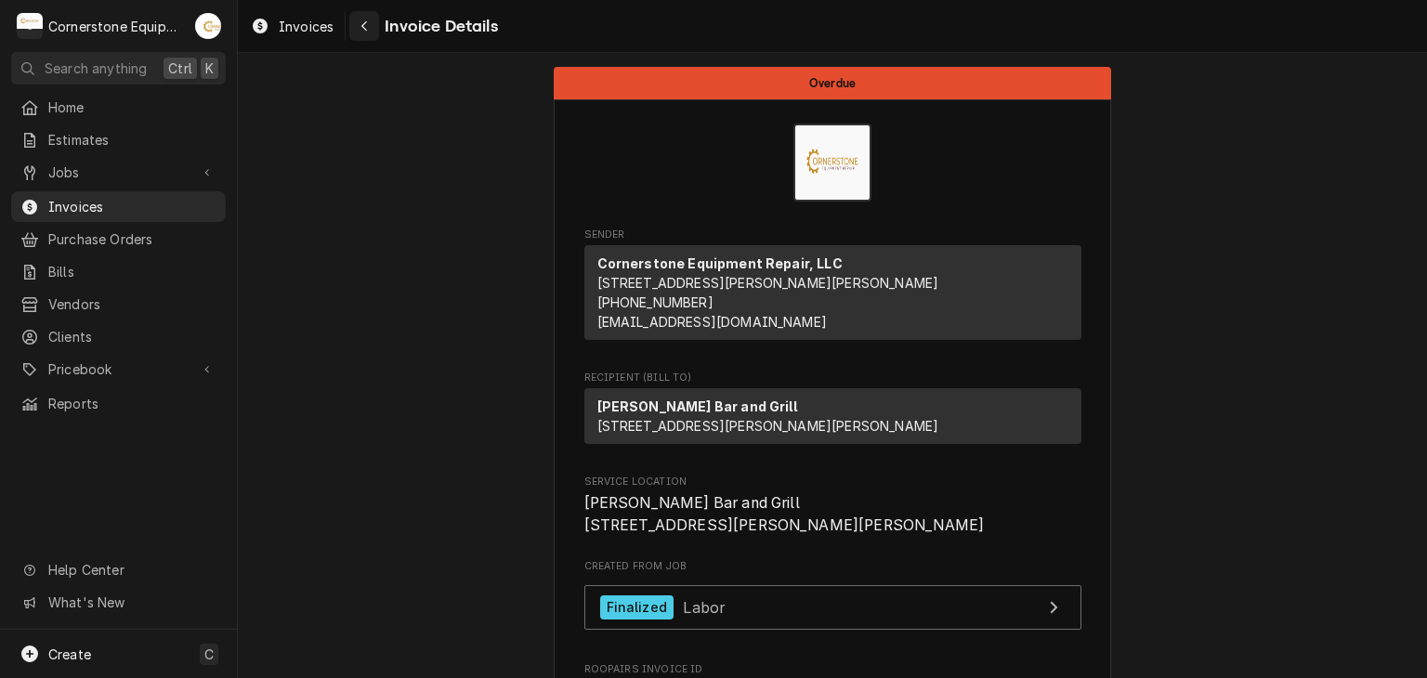
click at [368, 18] on div "Navigate back" at bounding box center [364, 26] width 19 height 19
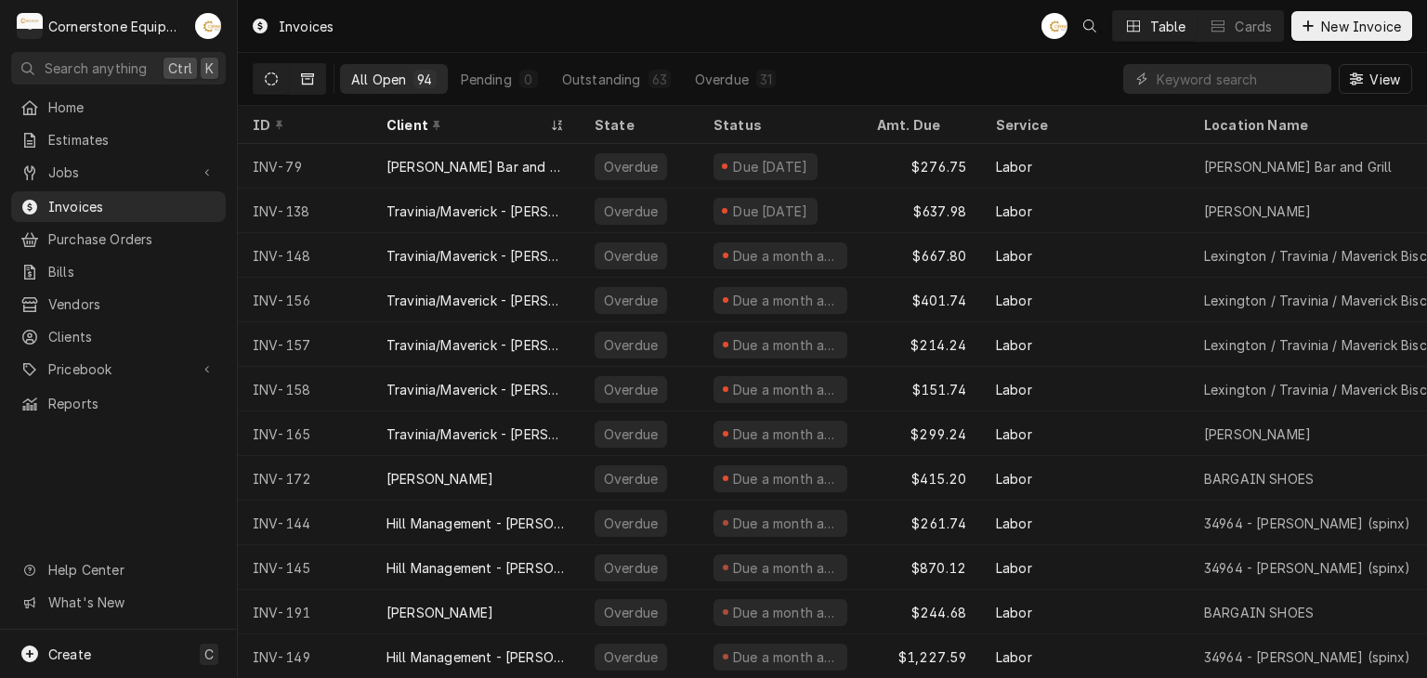
click at [320, 76] on button "Dynamic Content Wrapper" at bounding box center [307, 79] width 35 height 30
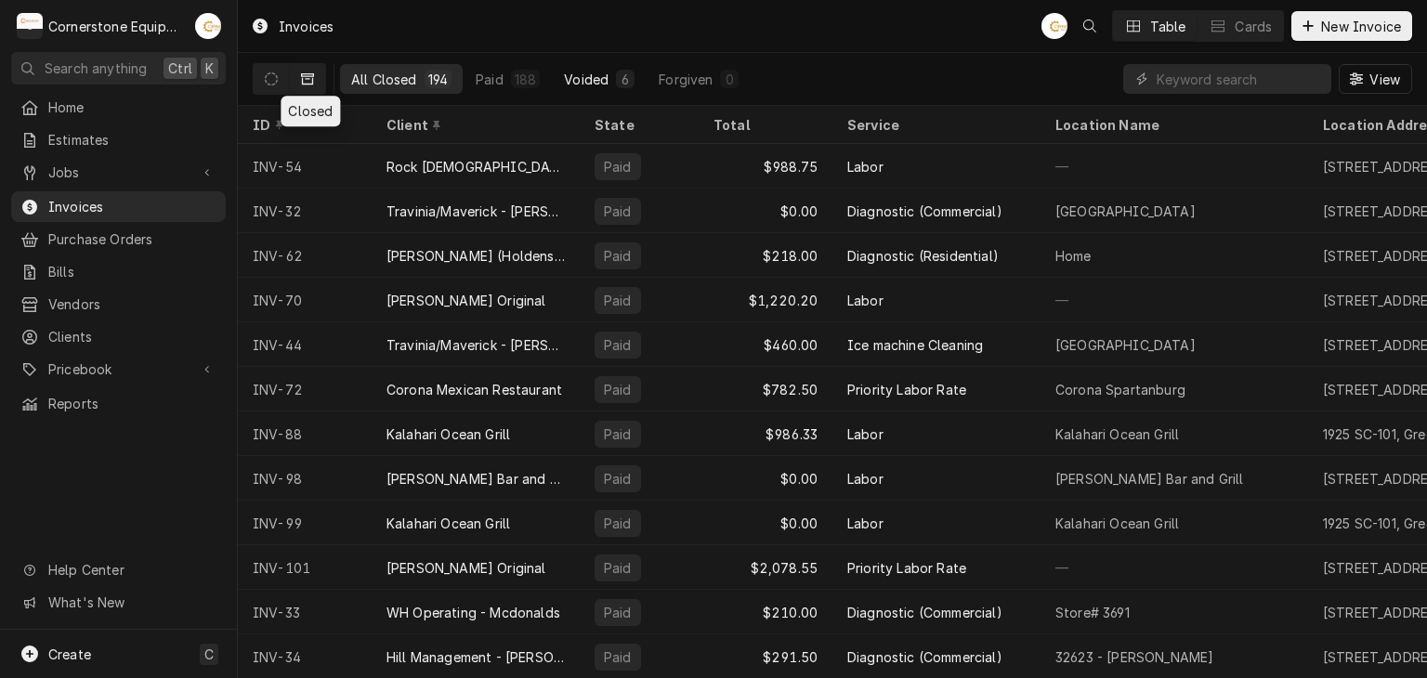
click at [564, 80] on div "Voided" at bounding box center [586, 80] width 45 height 20
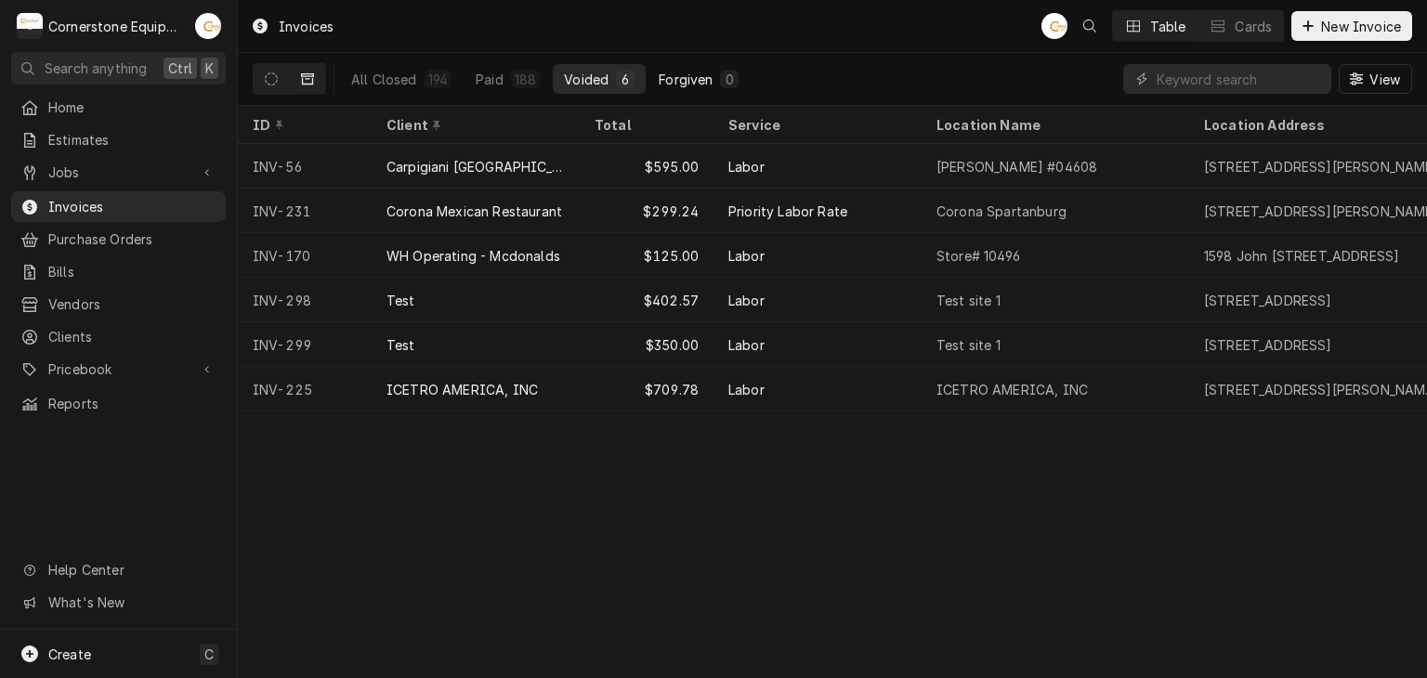
click at [673, 68] on button "Forgiven 0" at bounding box center [699, 79] width 102 height 30
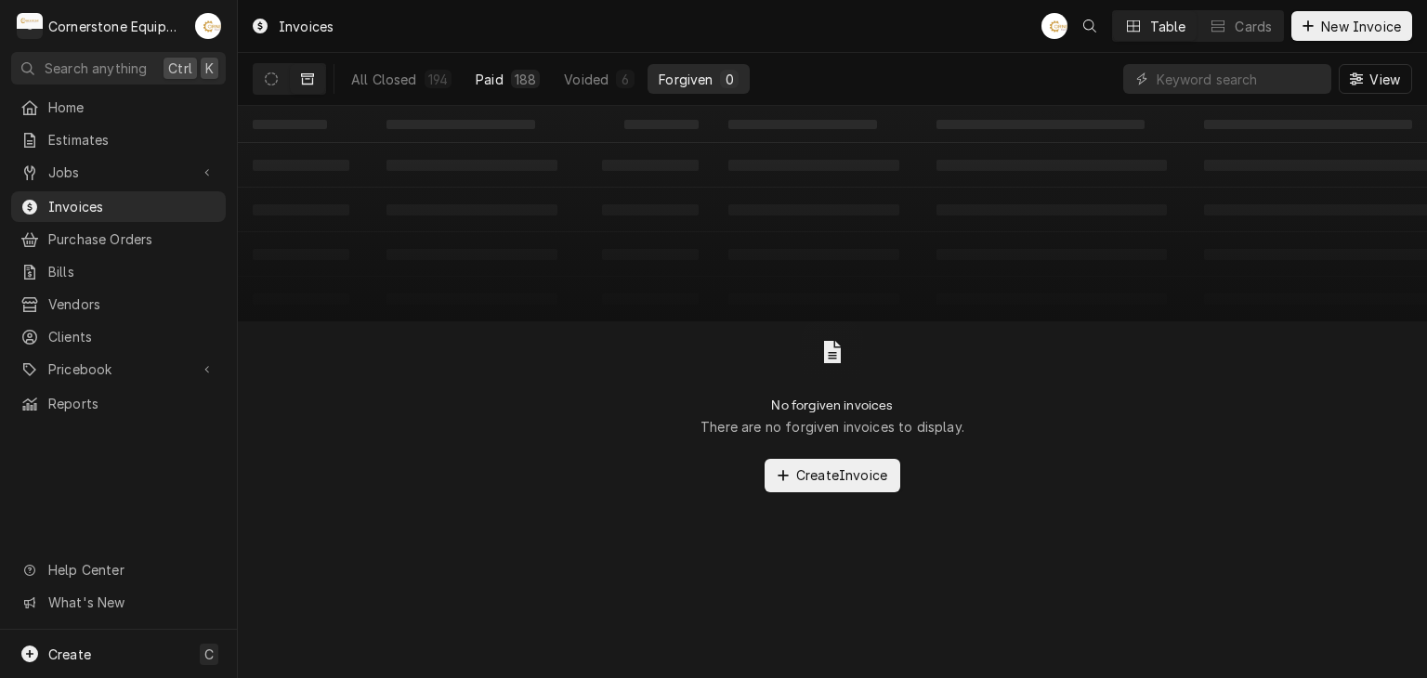
click at [477, 73] on div "Paid" at bounding box center [490, 80] width 28 height 20
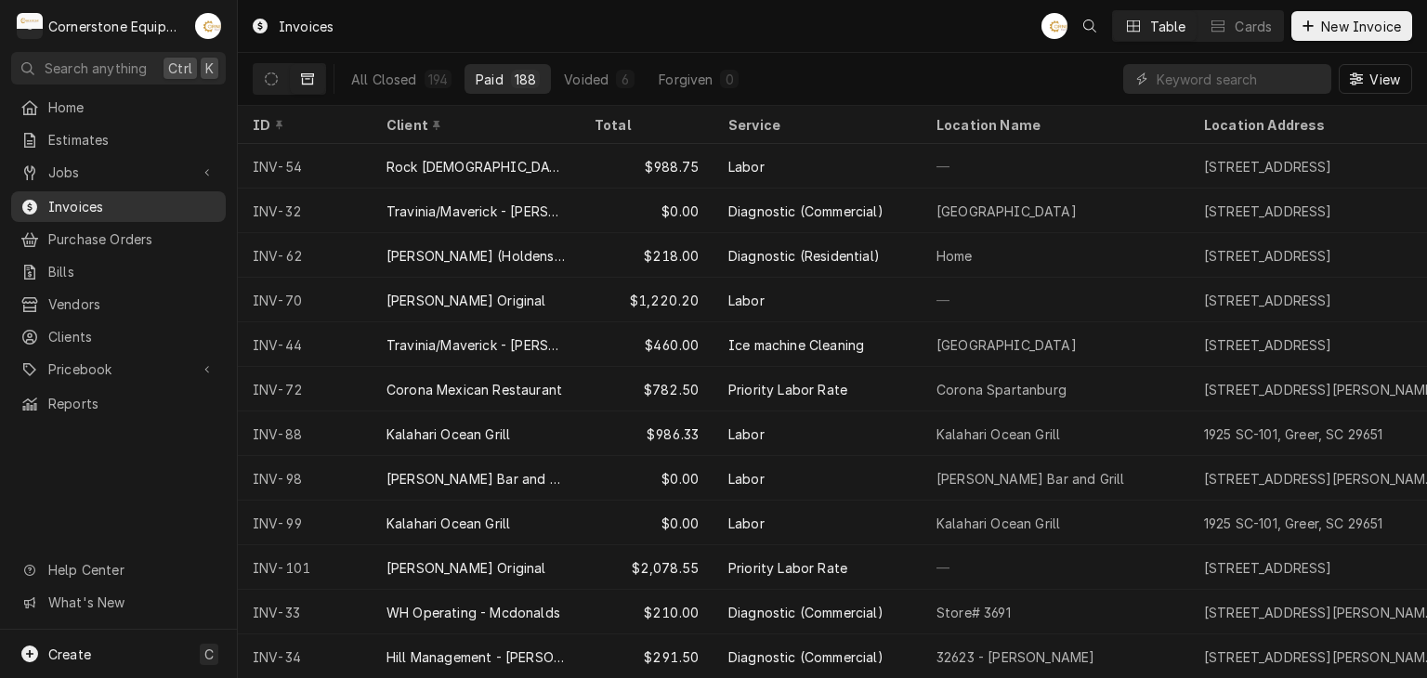
click at [195, 199] on span "Invoices" at bounding box center [132, 207] width 168 height 20
click at [254, 75] on button "Dynamic Content Wrapper" at bounding box center [271, 79] width 35 height 30
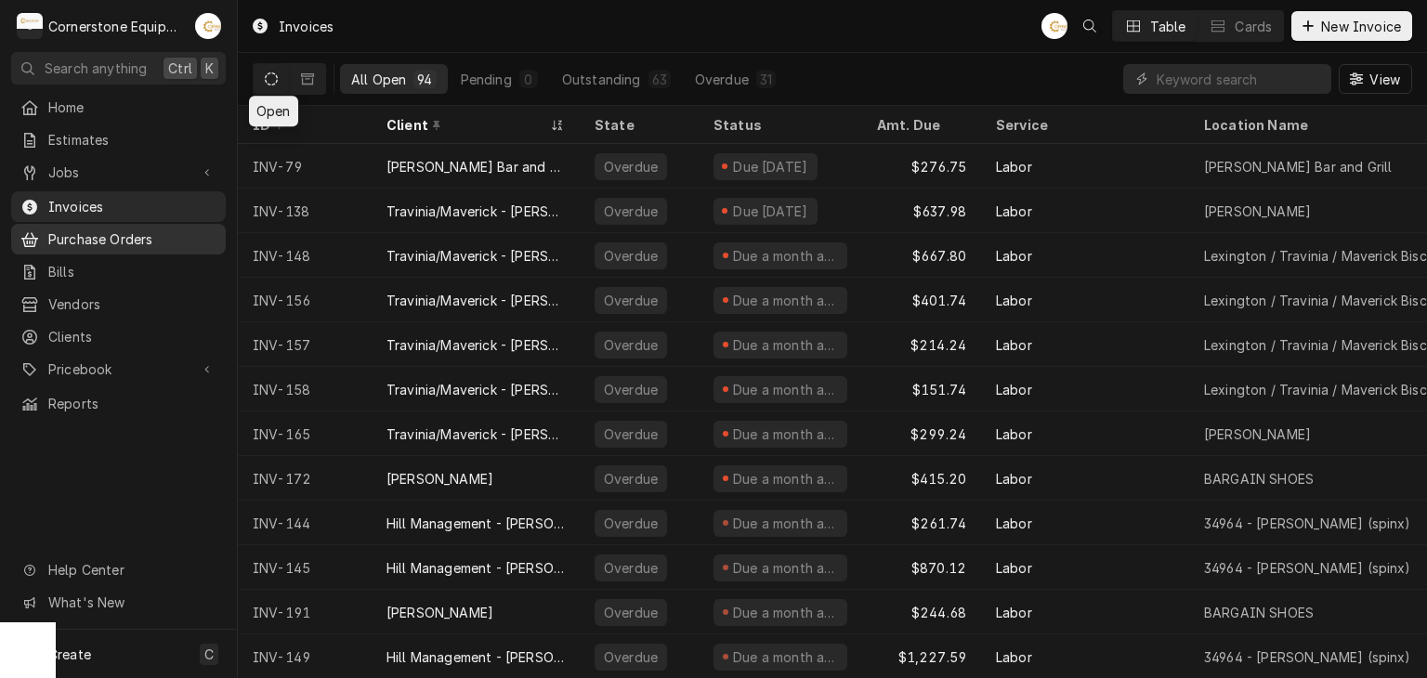
click at [117, 229] on span "Purchase Orders" at bounding box center [132, 239] width 168 height 20
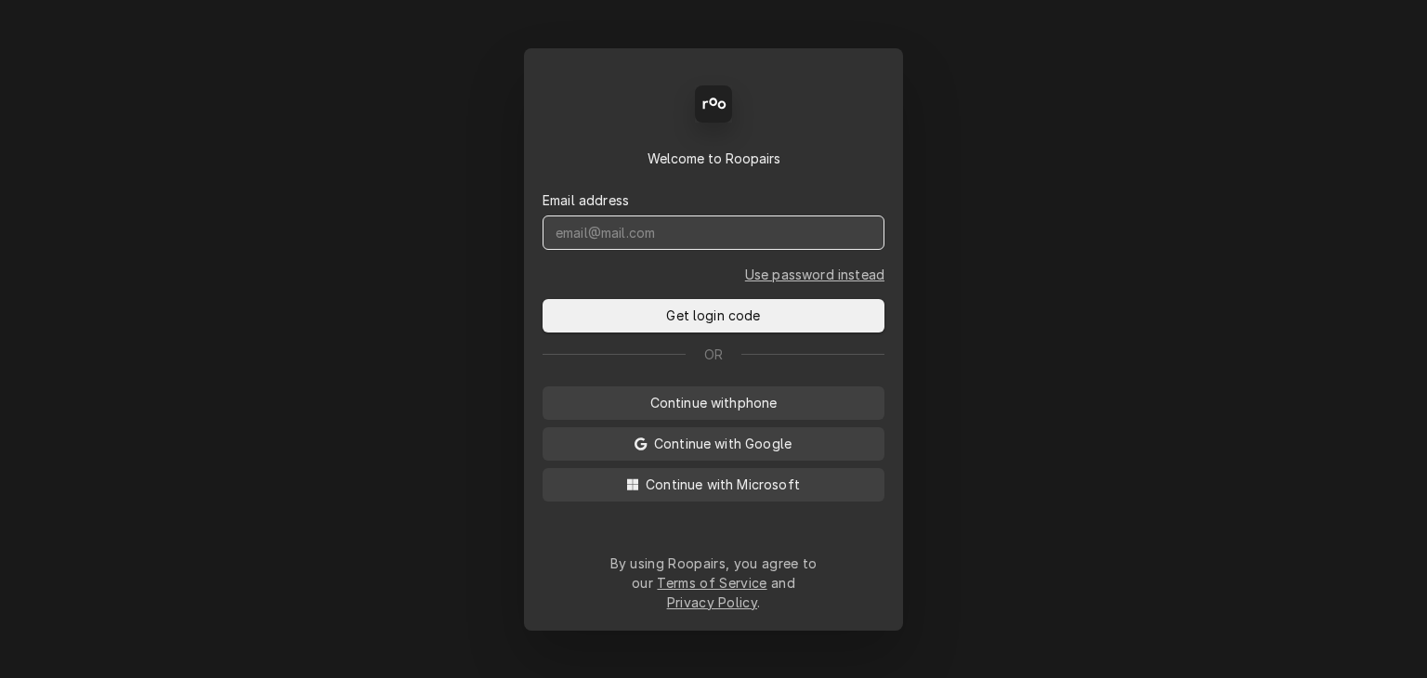
click at [610, 250] on input "Dynamic Content Wrapper" at bounding box center [714, 233] width 342 height 34
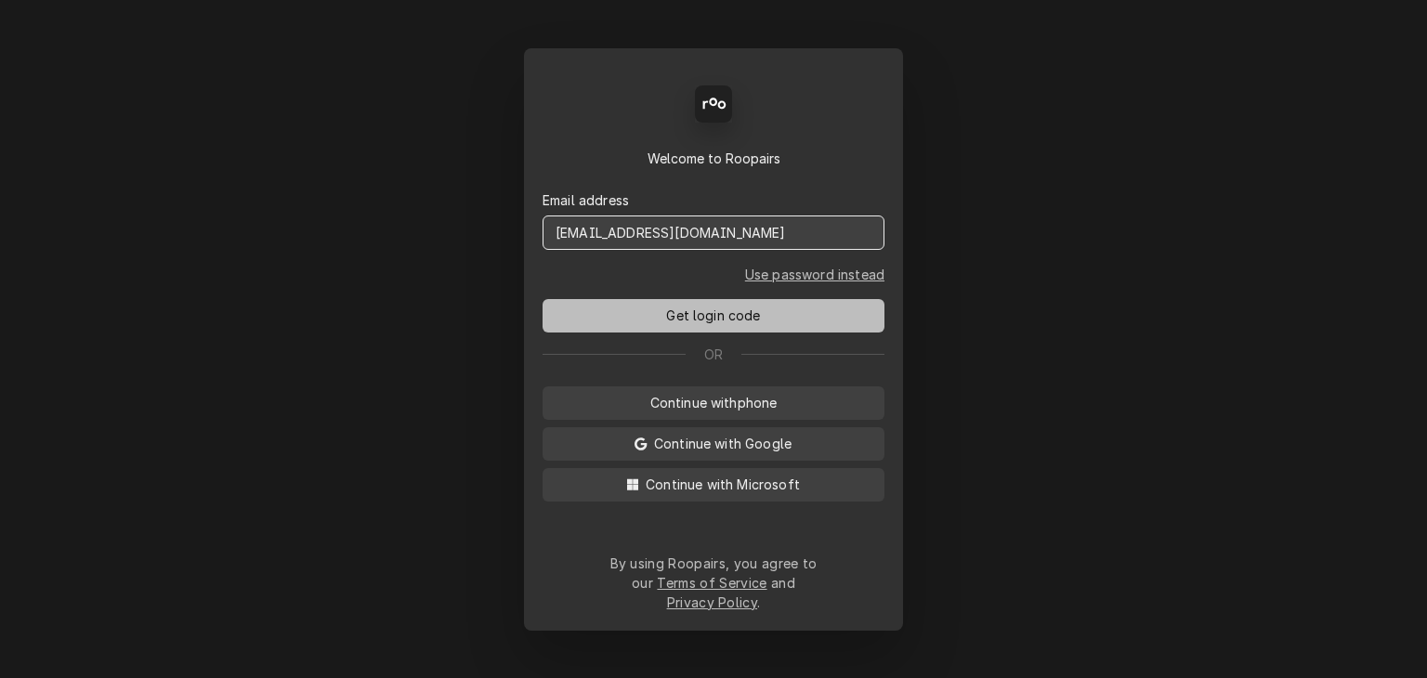
type input "service@cornerstoneequipmentrepair.com"
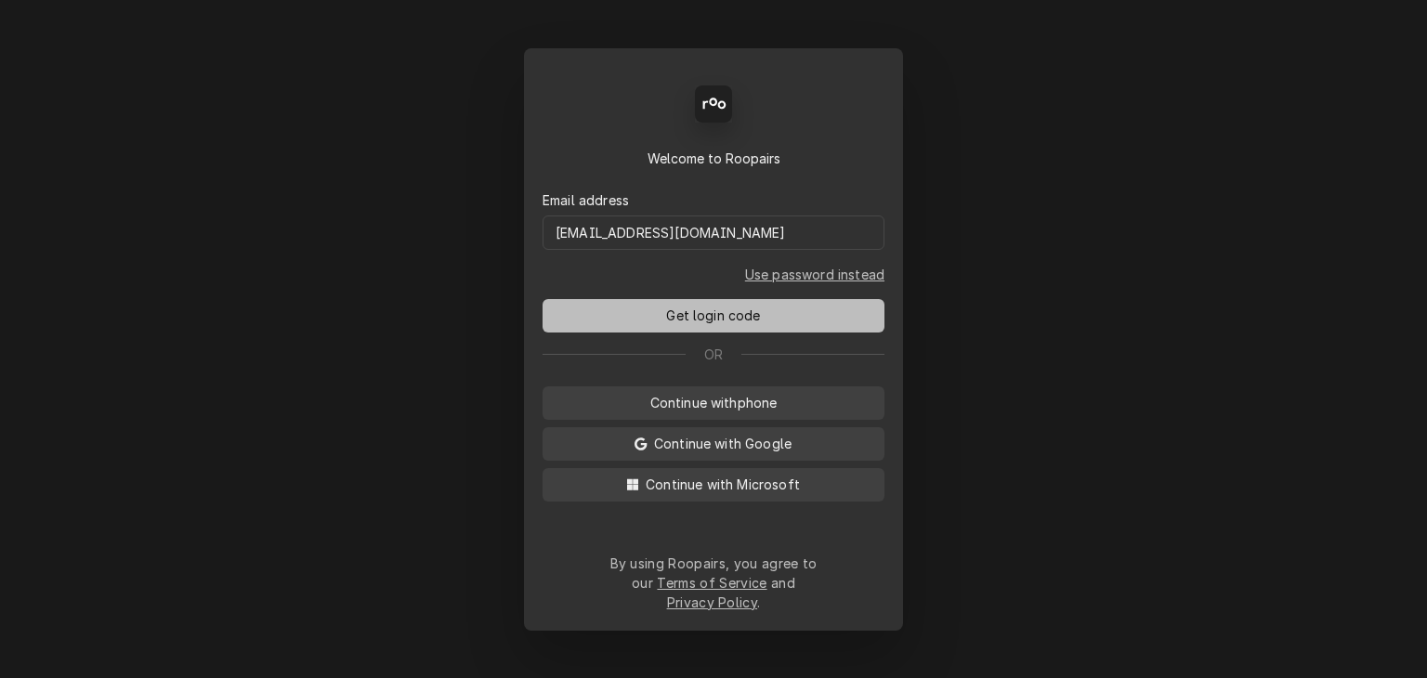
click at [627, 316] on button "Get login code" at bounding box center [714, 315] width 342 height 33
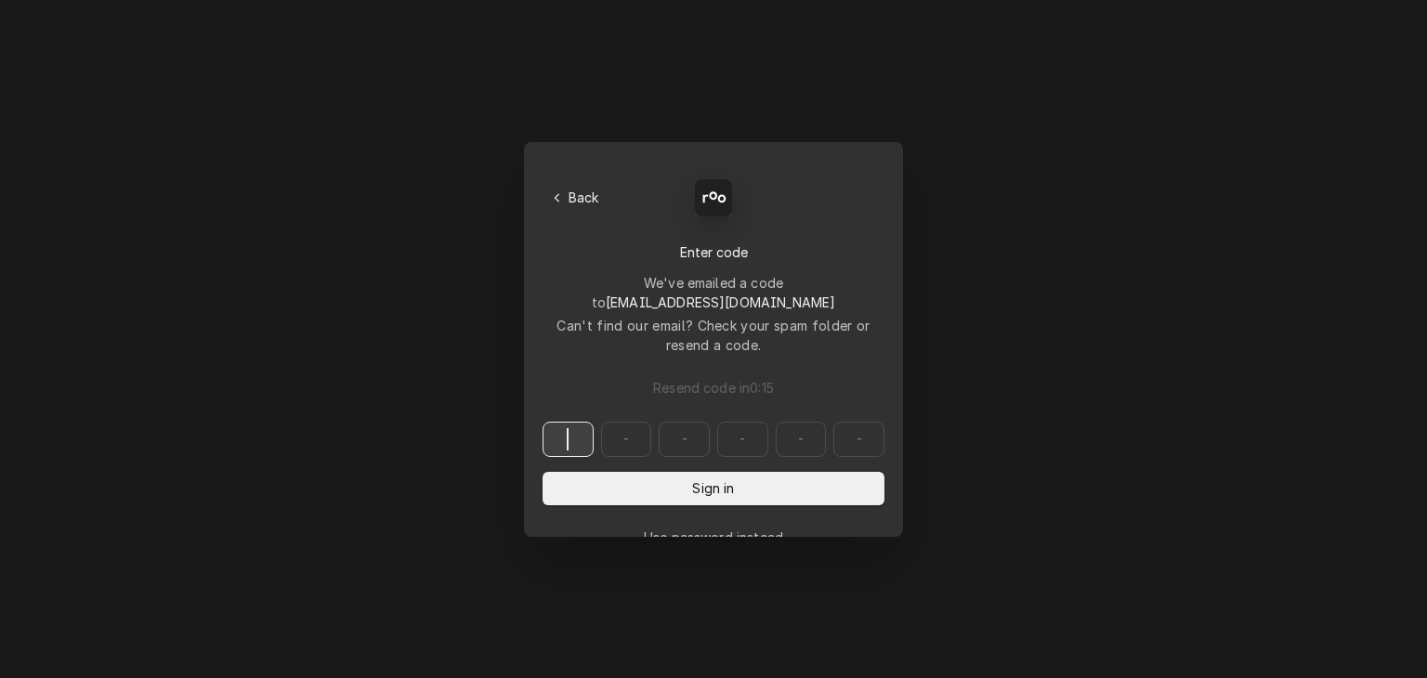
paste input "245923"
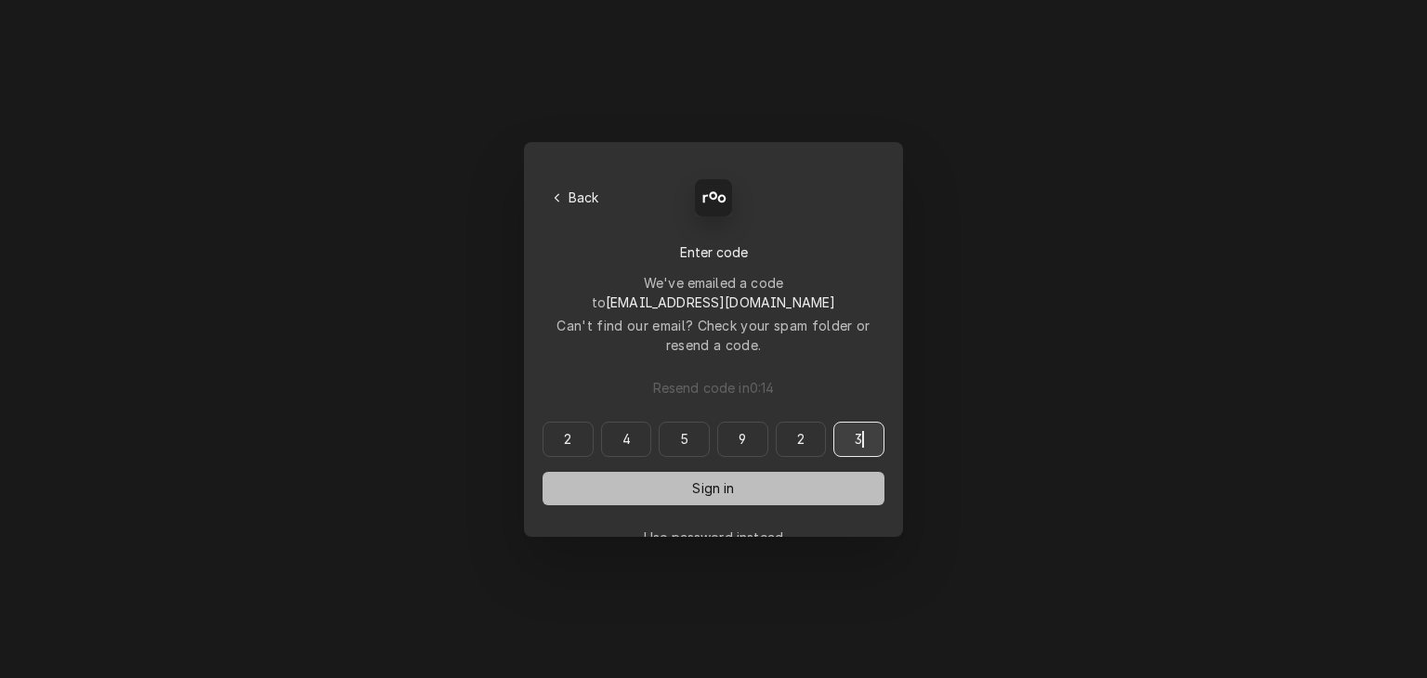
type input "245923"
click at [670, 473] on button "Sign in" at bounding box center [714, 488] width 342 height 33
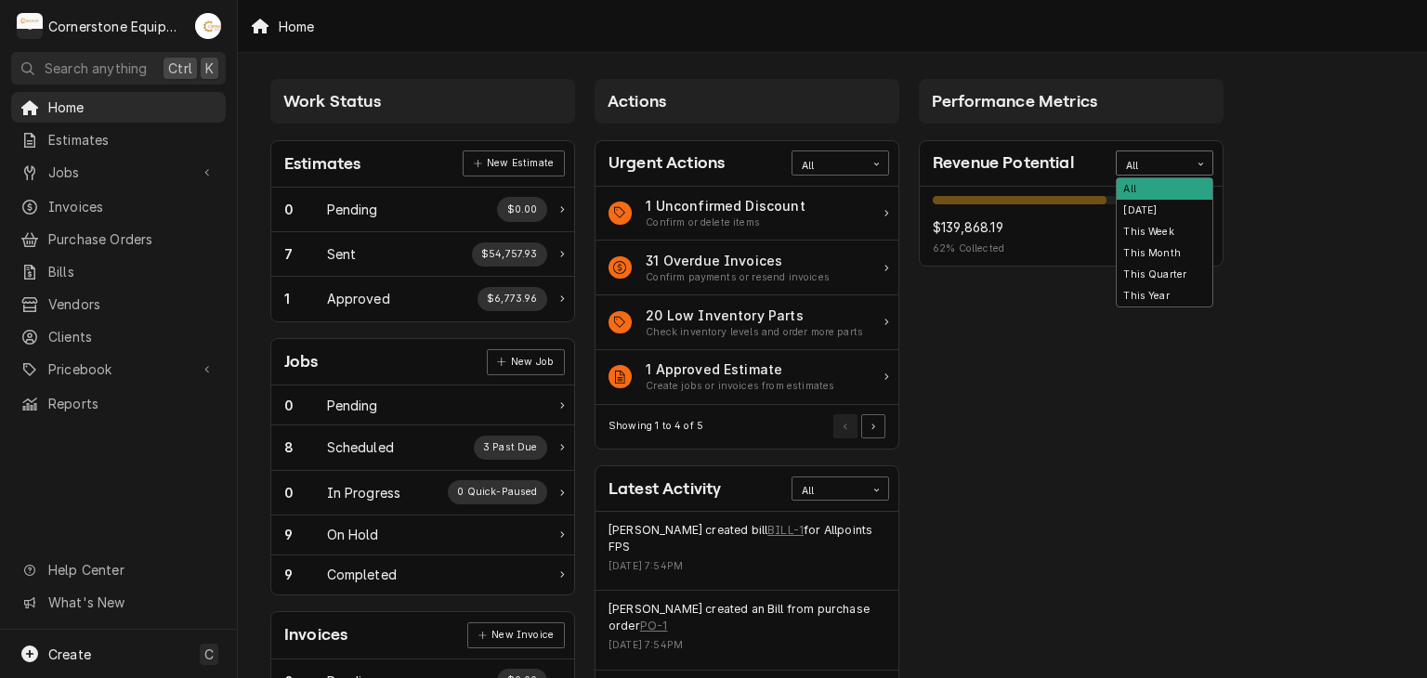
click at [1151, 161] on div "All" at bounding box center [1153, 166] width 54 height 15
click at [1156, 244] on div "This Month" at bounding box center [1165, 252] width 96 height 21
click at [1138, 179] on div "Revenue Potential option This Month, selected. This Month" at bounding box center [1071, 164] width 303 height 46
click at [1138, 172] on div "This Month" at bounding box center [1153, 163] width 72 height 24
click at [1144, 190] on div "All" at bounding box center [1165, 188] width 96 height 21
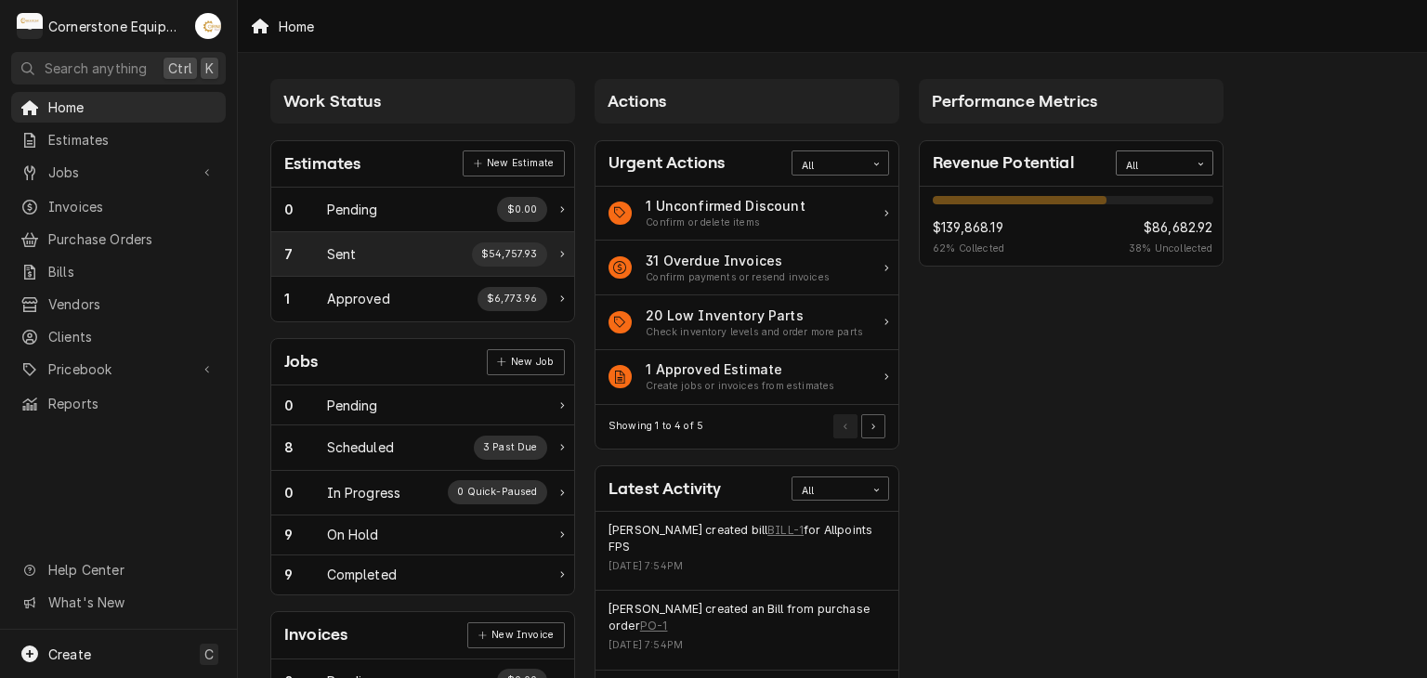
click at [517, 269] on div "7 Sent $54,757.93" at bounding box center [422, 254] width 303 height 45
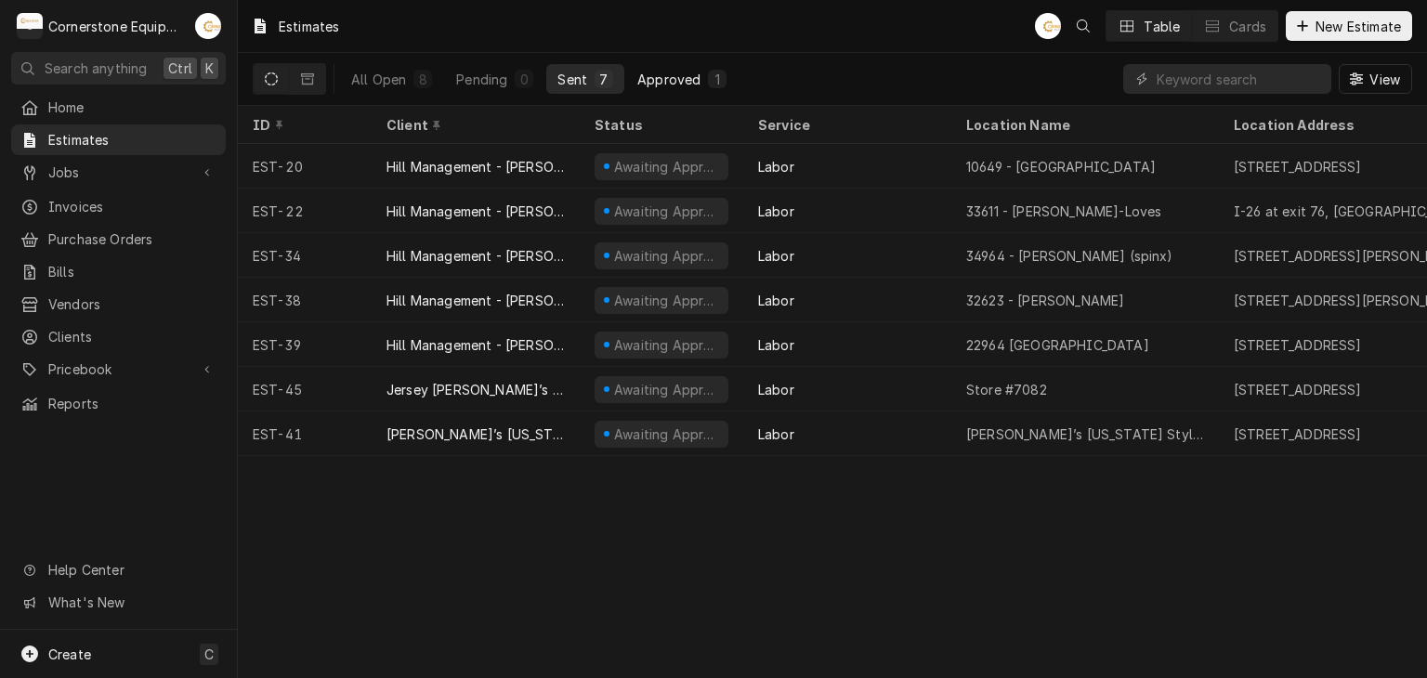
click at [681, 72] on div "Approved" at bounding box center [668, 80] width 63 height 20
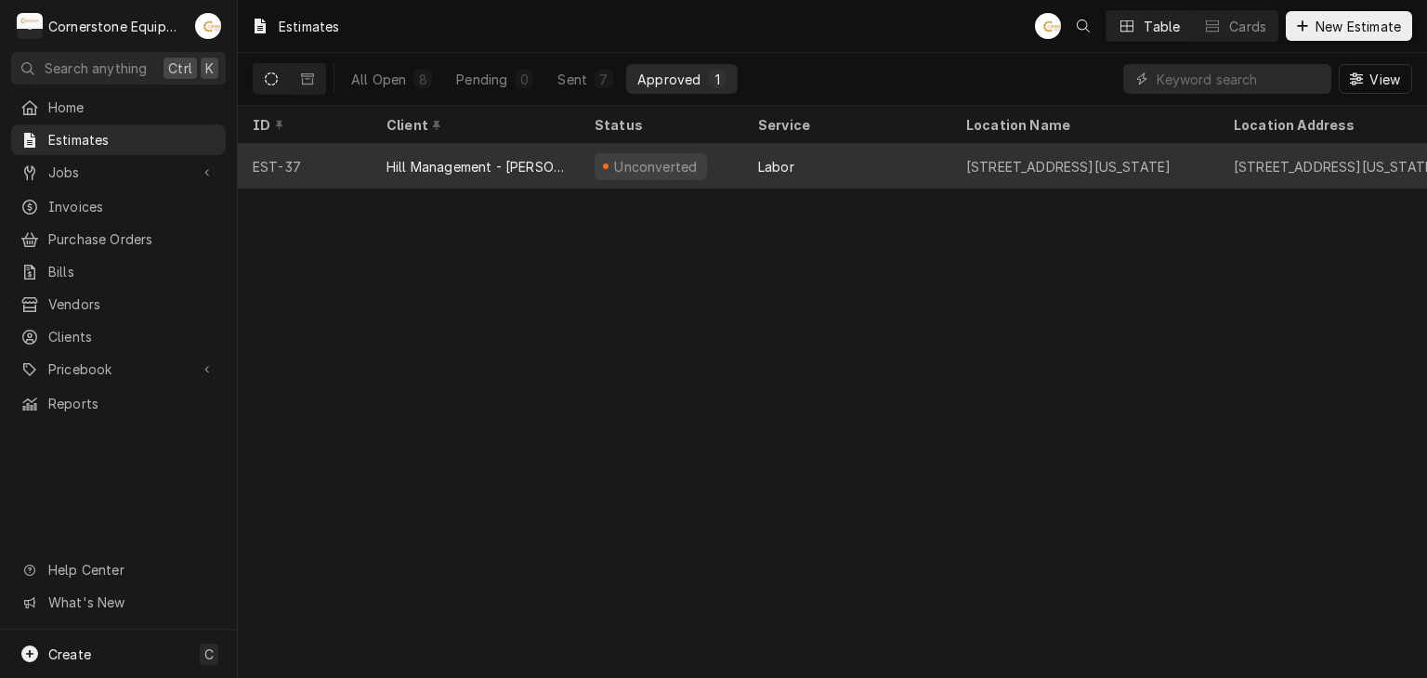
click at [884, 171] on div "Labor" at bounding box center [847, 166] width 208 height 45
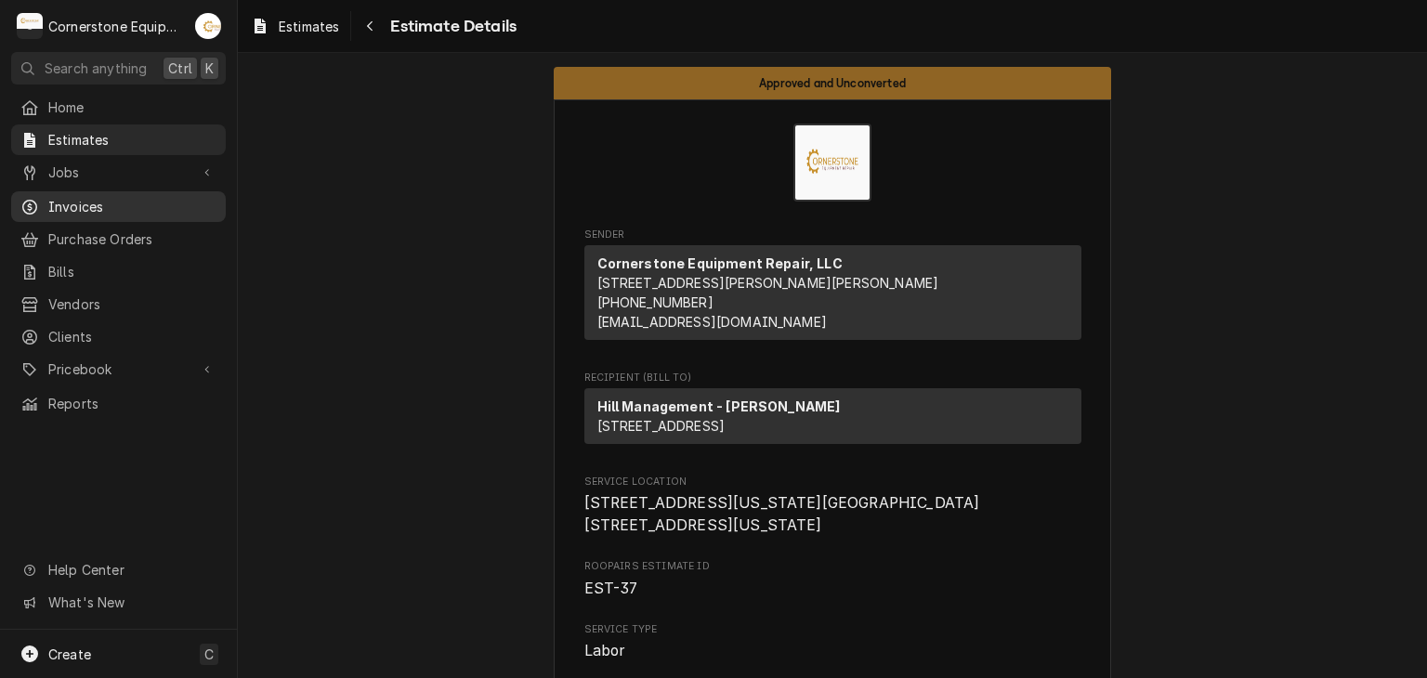
click at [132, 203] on span "Invoices" at bounding box center [132, 207] width 168 height 20
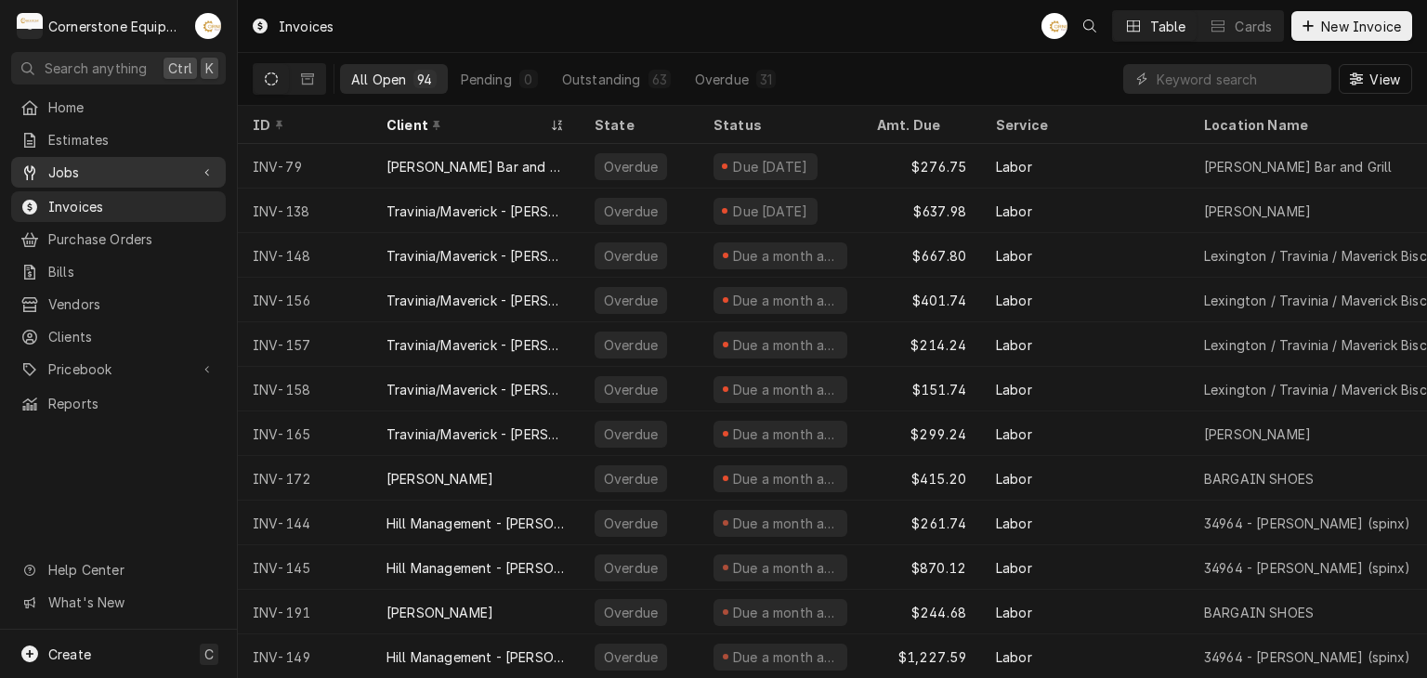
click at [127, 163] on span "Jobs" at bounding box center [118, 173] width 140 height 20
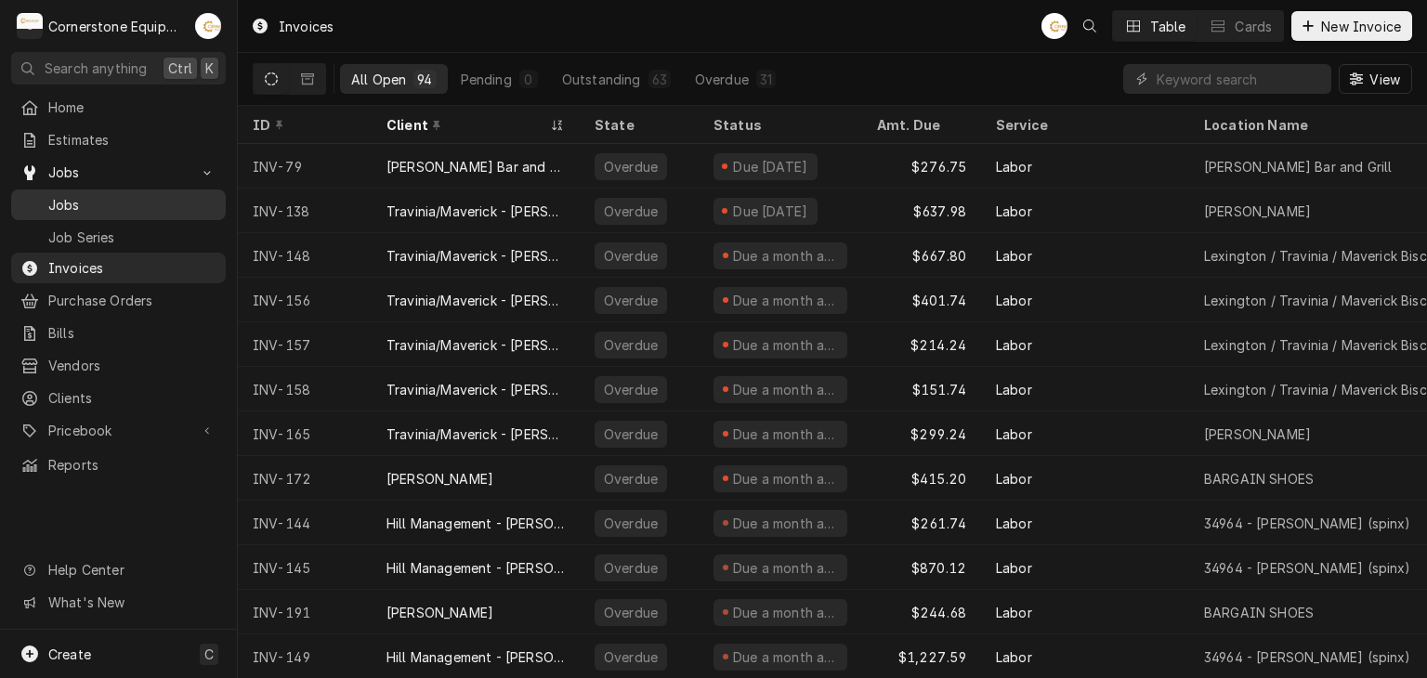
click at [179, 195] on span "Jobs" at bounding box center [132, 205] width 168 height 20
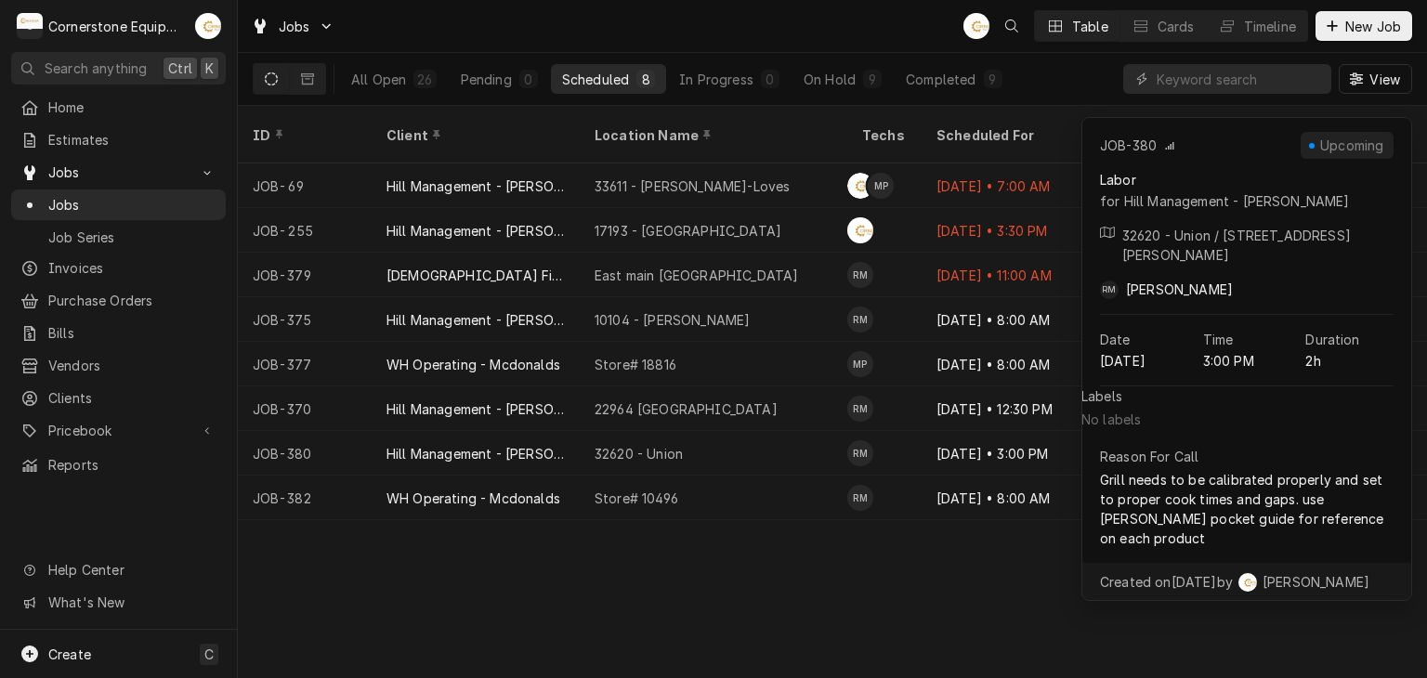
click at [689, 610] on div "ID Client Location Name Techs Scheduled For Service Labels Job Type Priority So…" at bounding box center [832, 392] width 1189 height 572
